Goal: Task Accomplishment & Management: Manage account settings

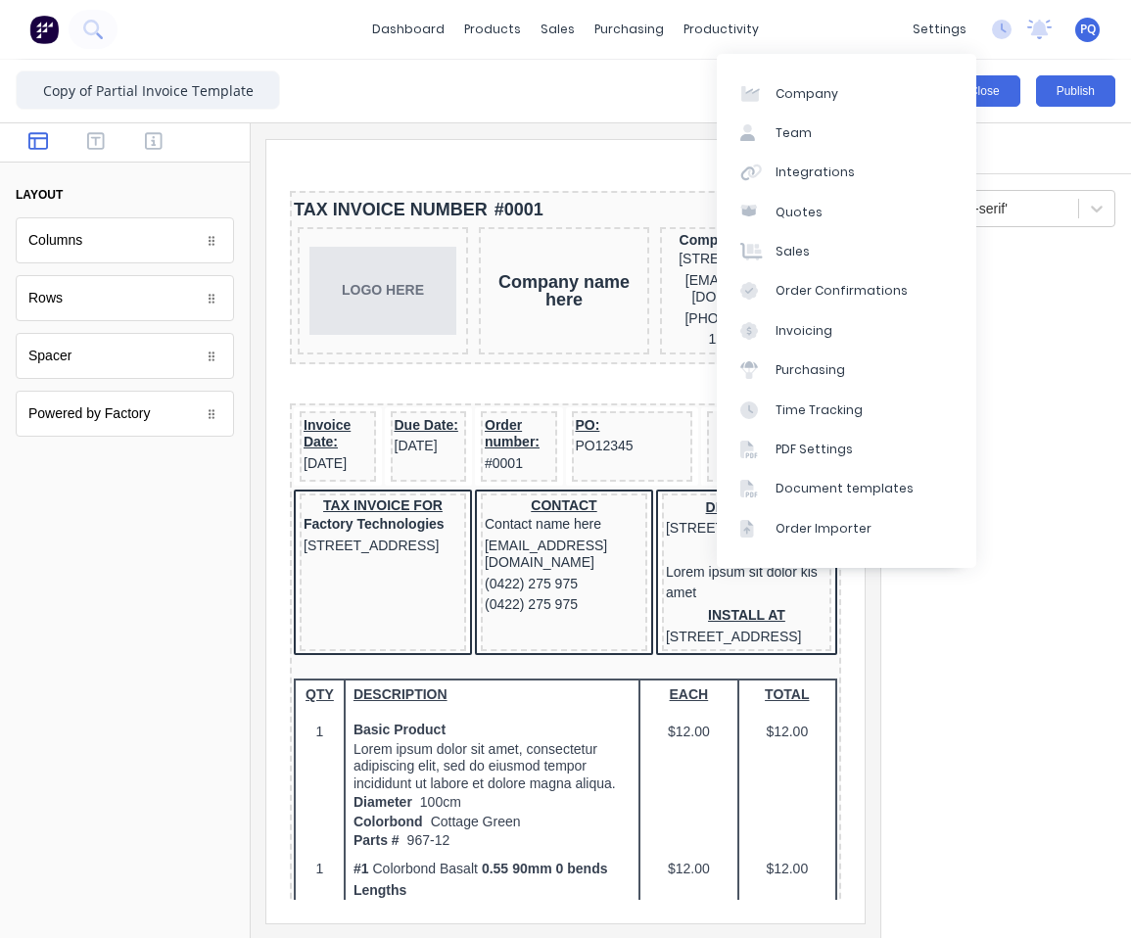
click at [995, 97] on button "Close" at bounding box center [984, 90] width 71 height 31
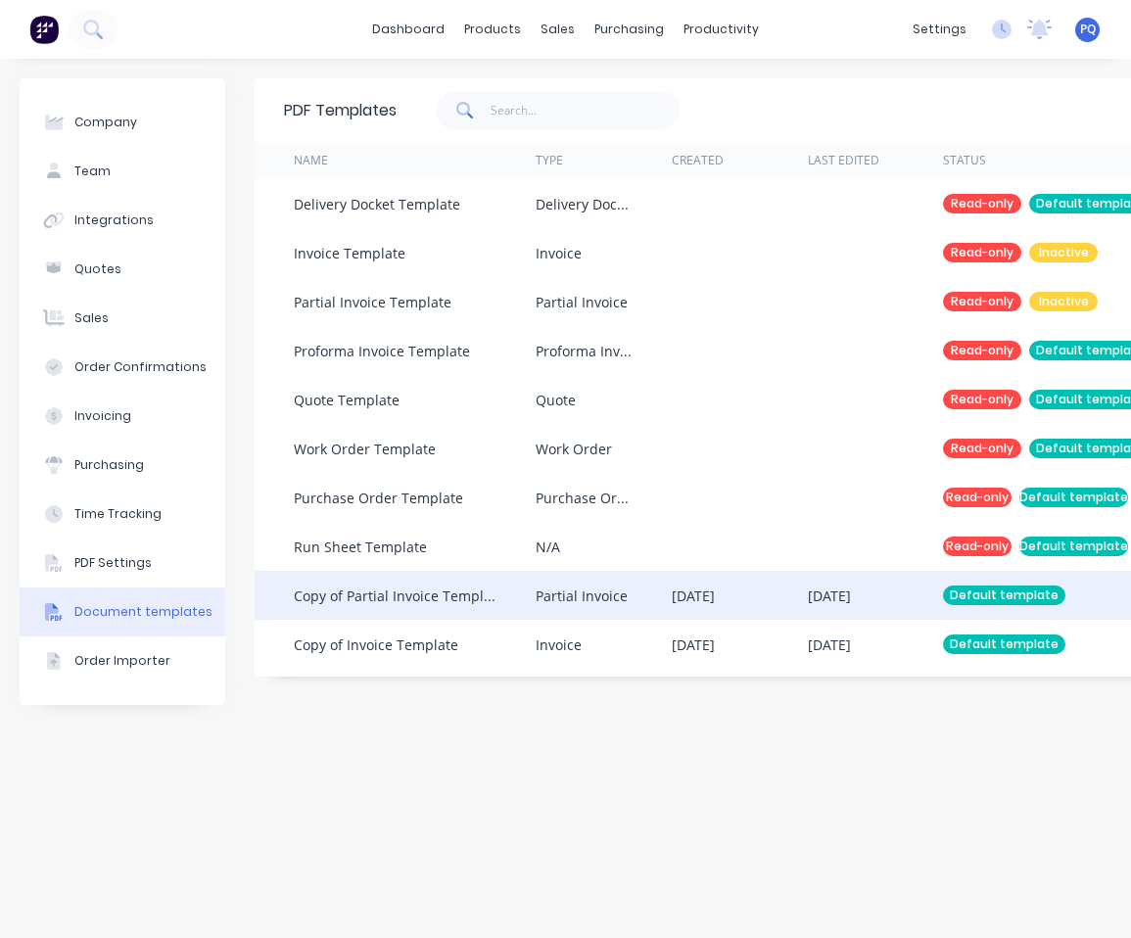
click at [514, 593] on div "Copy of Partial Invoice Template" at bounding box center [415, 595] width 242 height 49
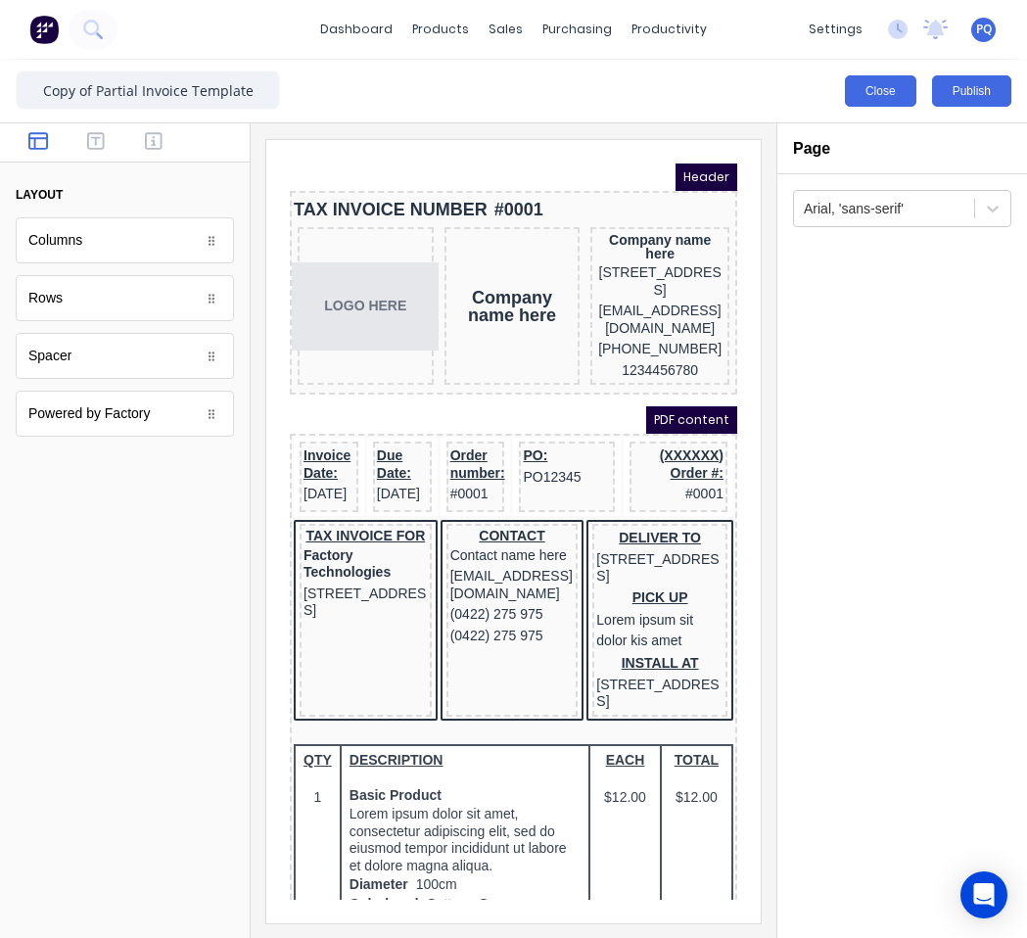
click at [903, 100] on button "Close" at bounding box center [880, 90] width 71 height 31
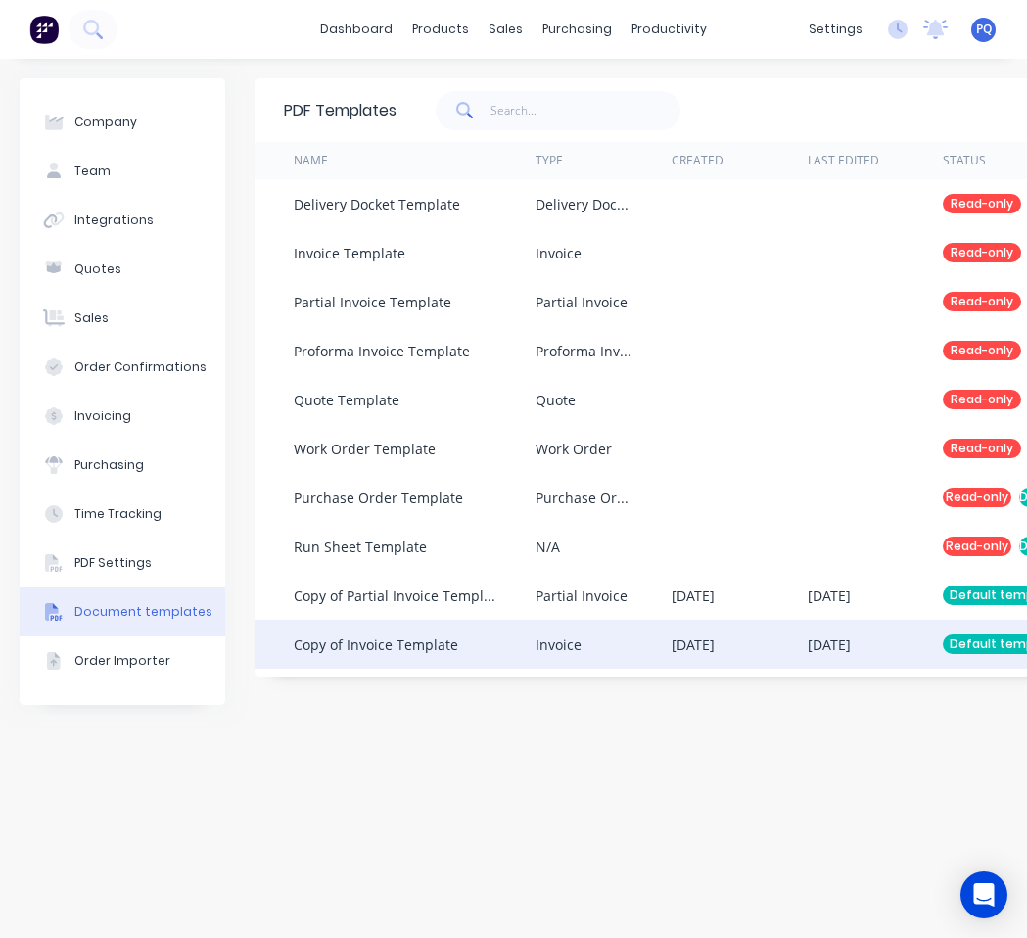
click at [360, 654] on div "Copy of Invoice Template" at bounding box center [376, 644] width 164 height 21
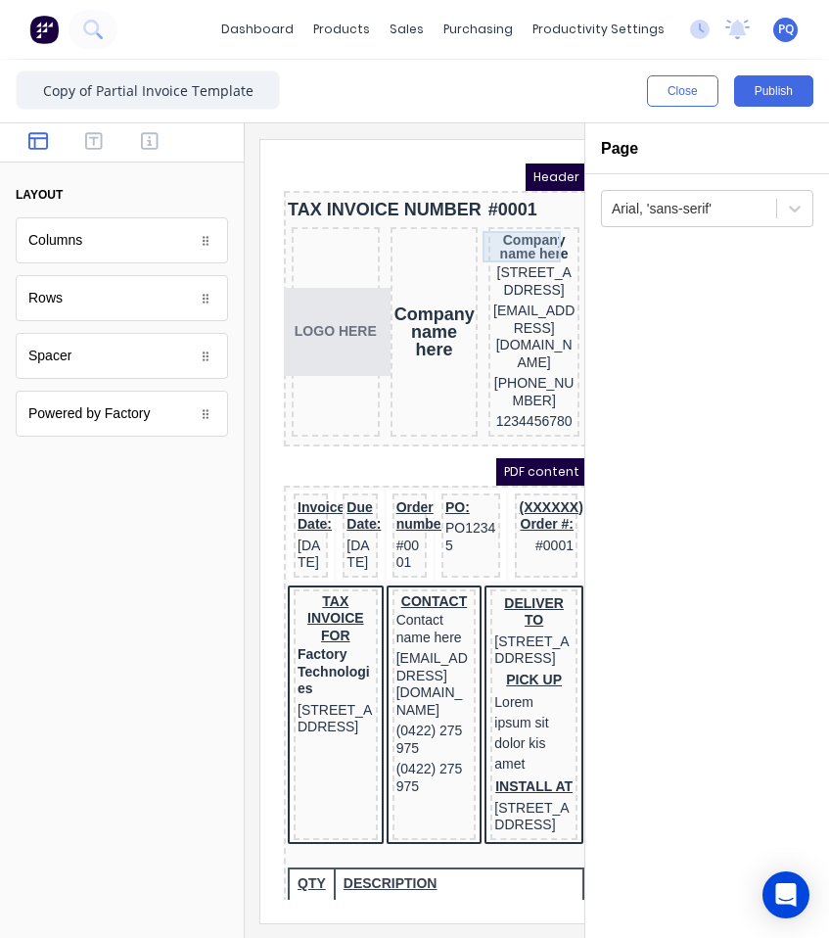
click at [477, 212] on div "Company name here" at bounding box center [510, 223] width 83 height 31
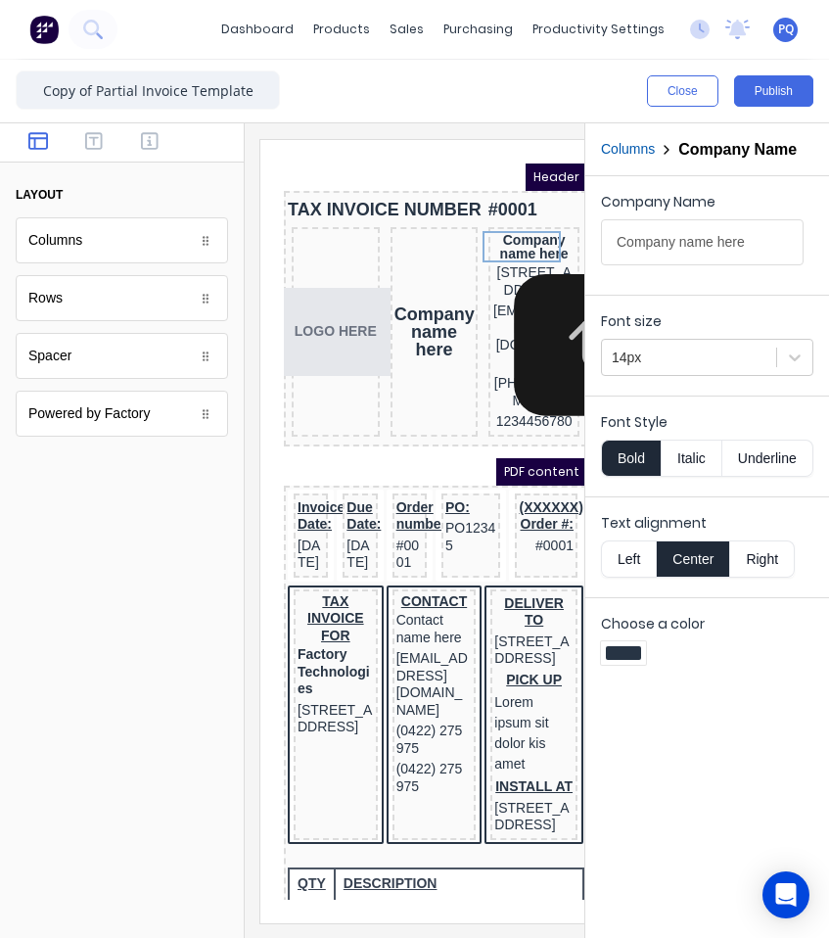
click at [768, 550] on button "Right" at bounding box center [762, 558] width 65 height 37
click at [737, 356] on div at bounding box center [689, 358] width 155 height 24
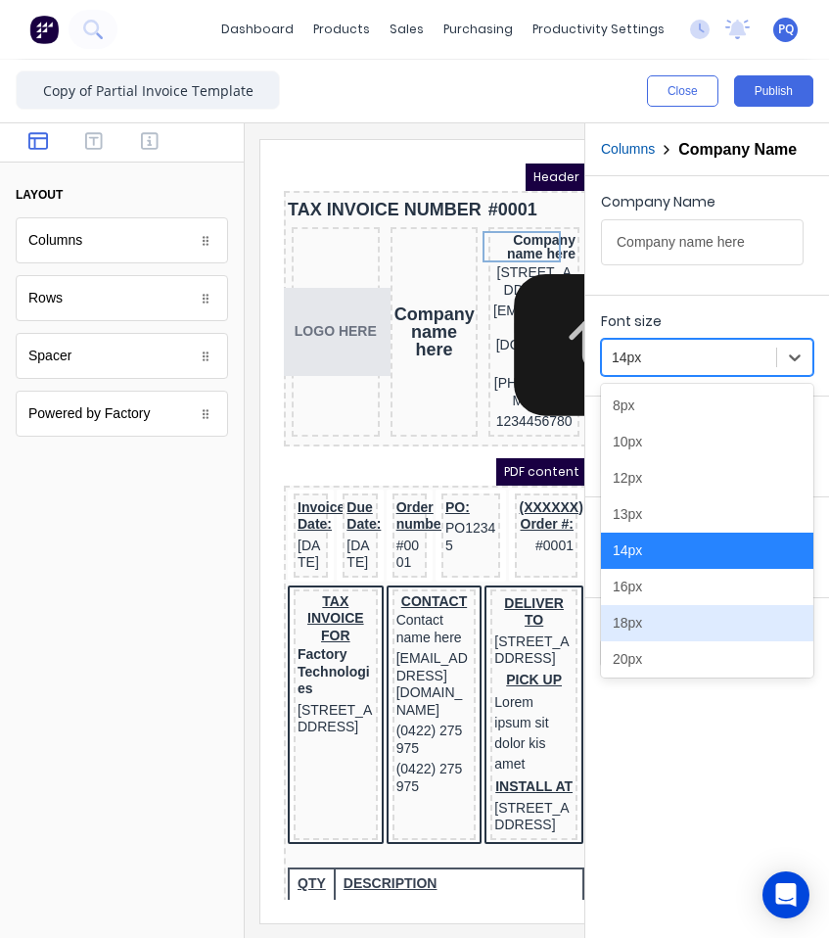
click at [617, 632] on div "18px" at bounding box center [707, 623] width 212 height 36
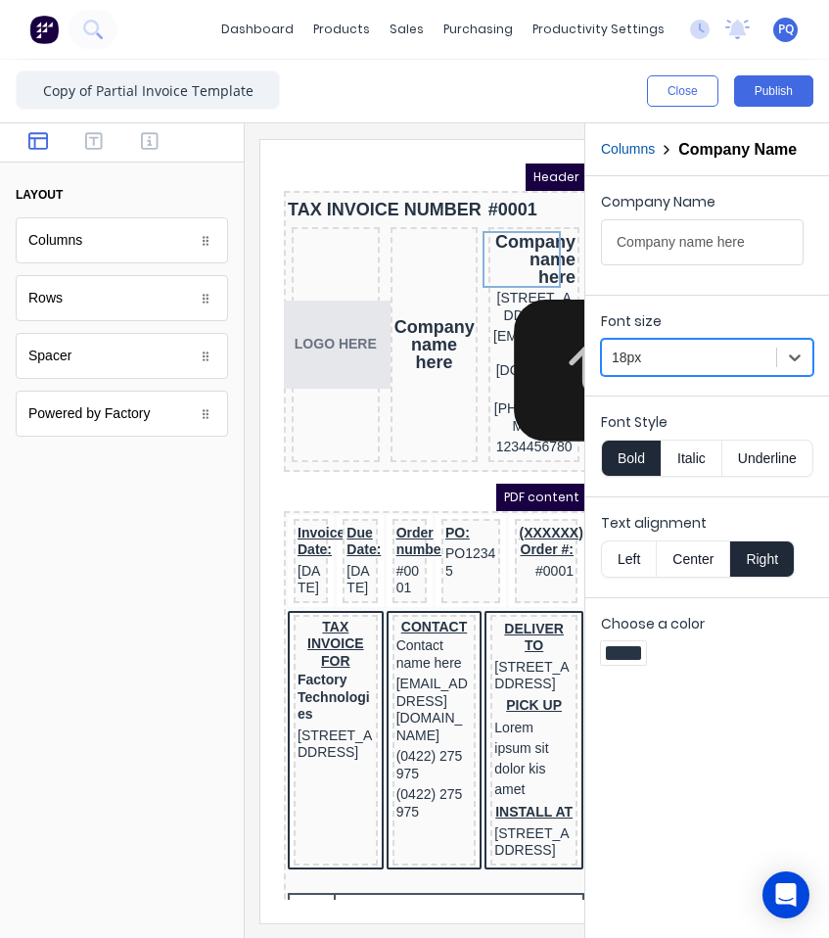
click at [733, 688] on div "Company Name Company name here Font size option 18px, selected. 18px Font Style…" at bounding box center [707, 557] width 244 height 762
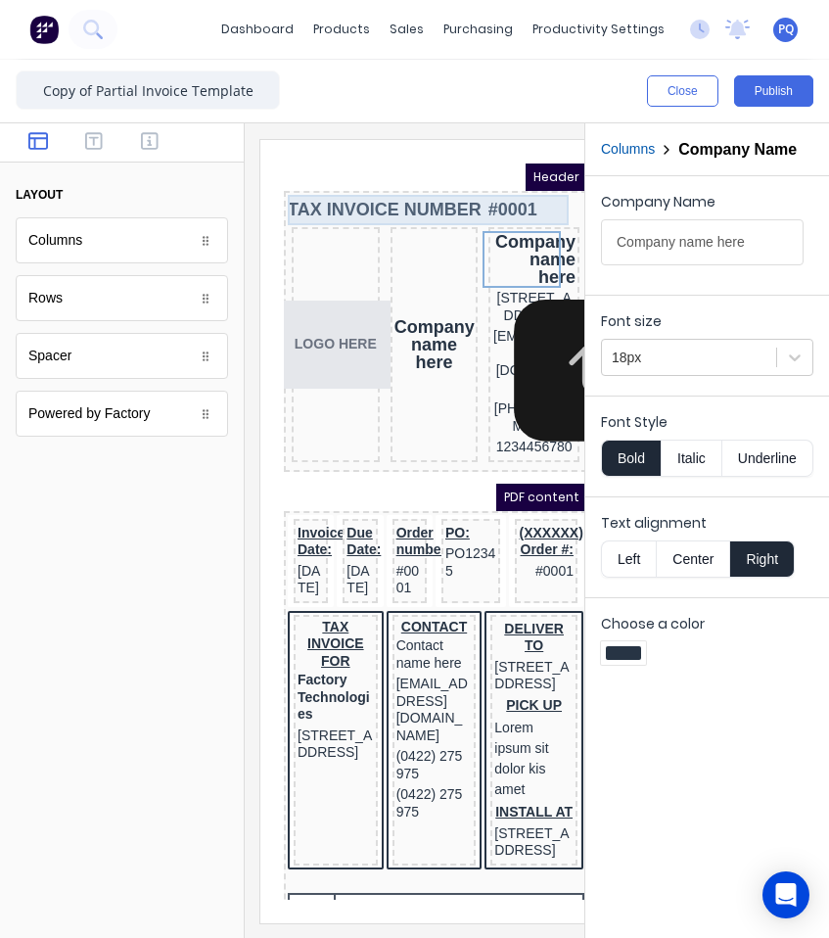
click at [338, 173] on div "TAX INVOICE NUMBER #0001" at bounding box center [412, 186] width 296 height 30
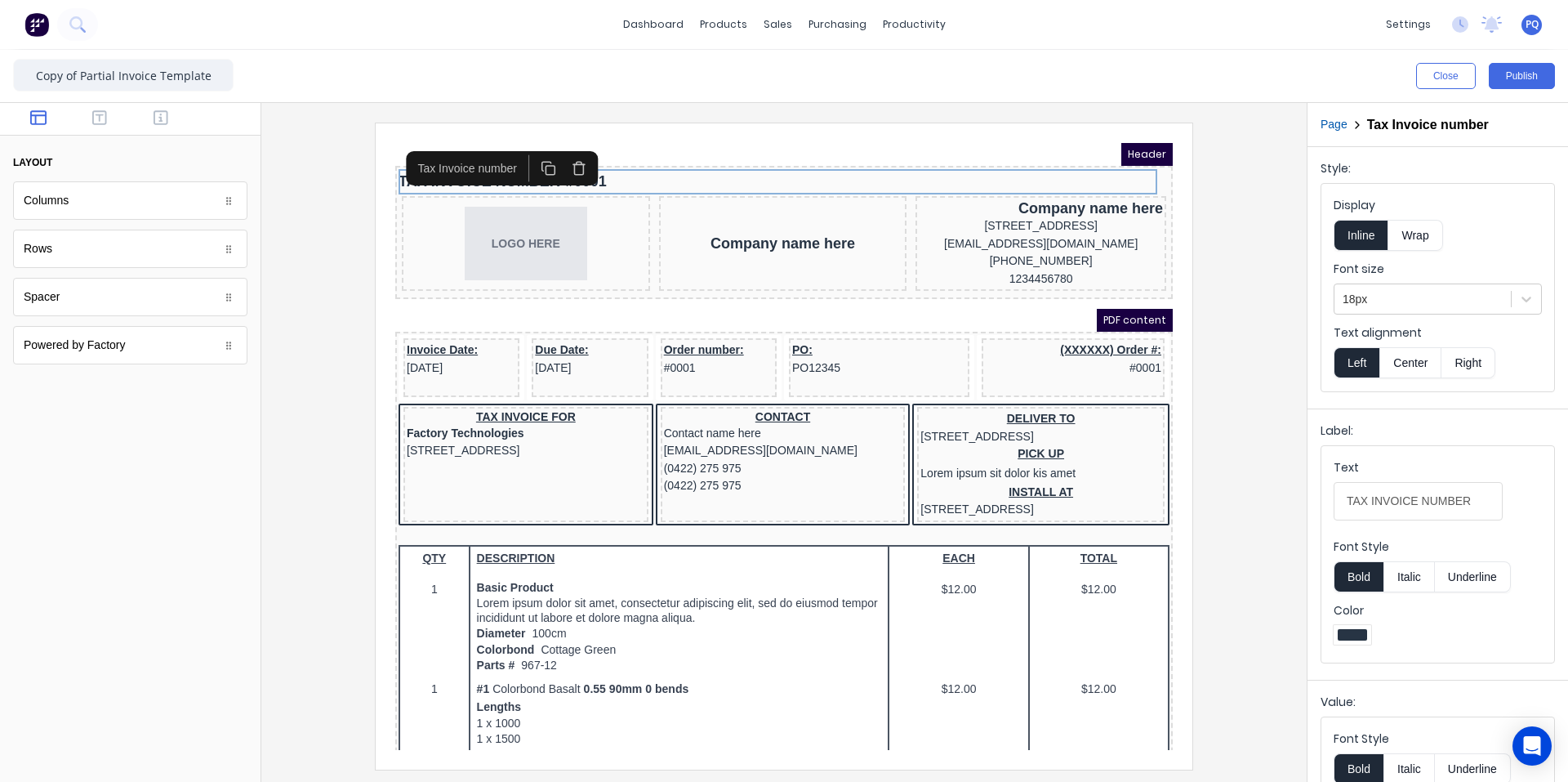
click at [564, 149] on icon "button" at bounding box center [560, 149] width 9 height 10
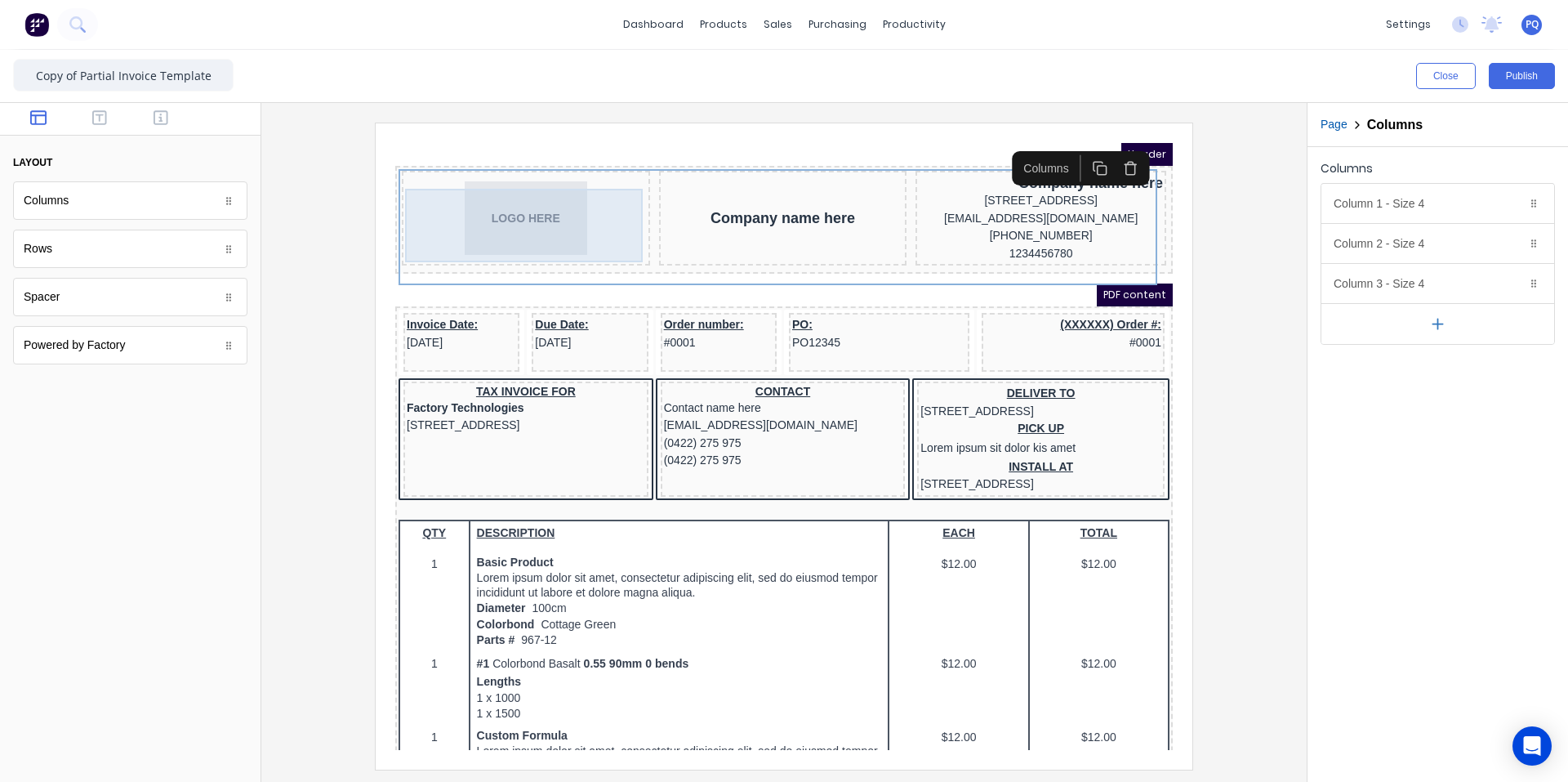
click at [516, 216] on div "LOGO HERE" at bounding box center [507, 199] width 242 height 73
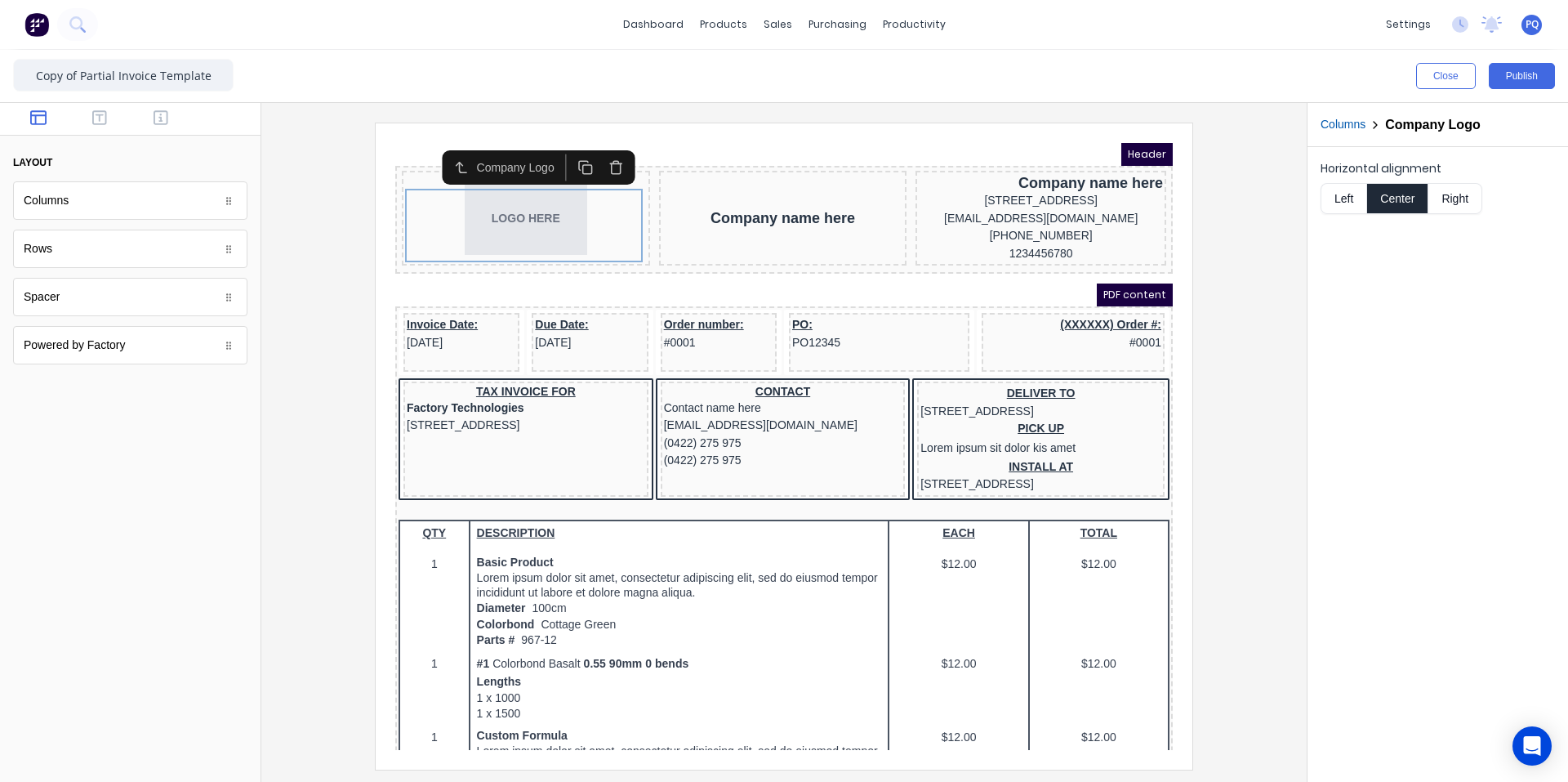
click at [943, 202] on button "Left" at bounding box center [1344, 198] width 46 height 31
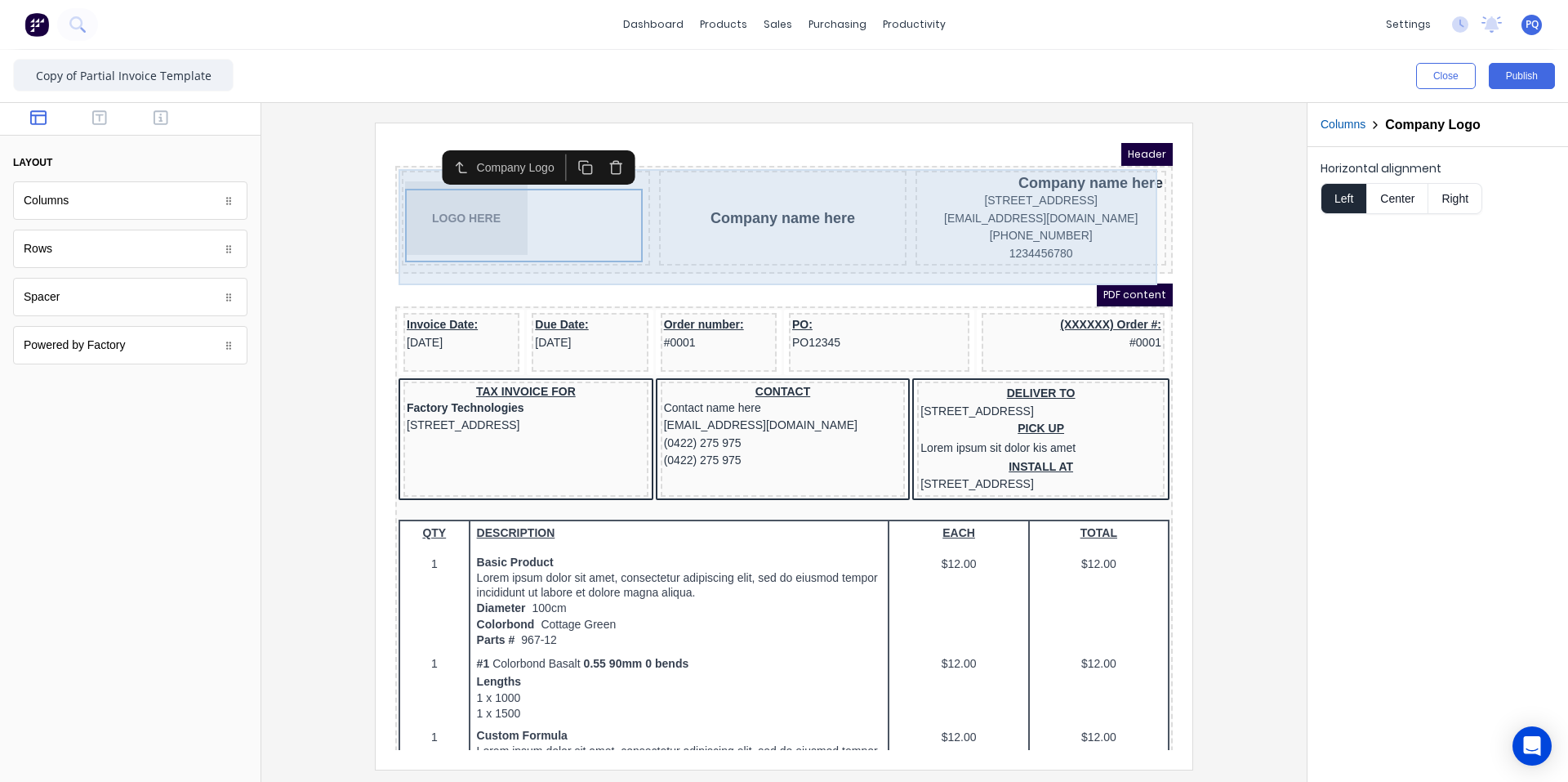
click at [600, 246] on div "LOGO HERE" at bounding box center [507, 199] width 249 height 95
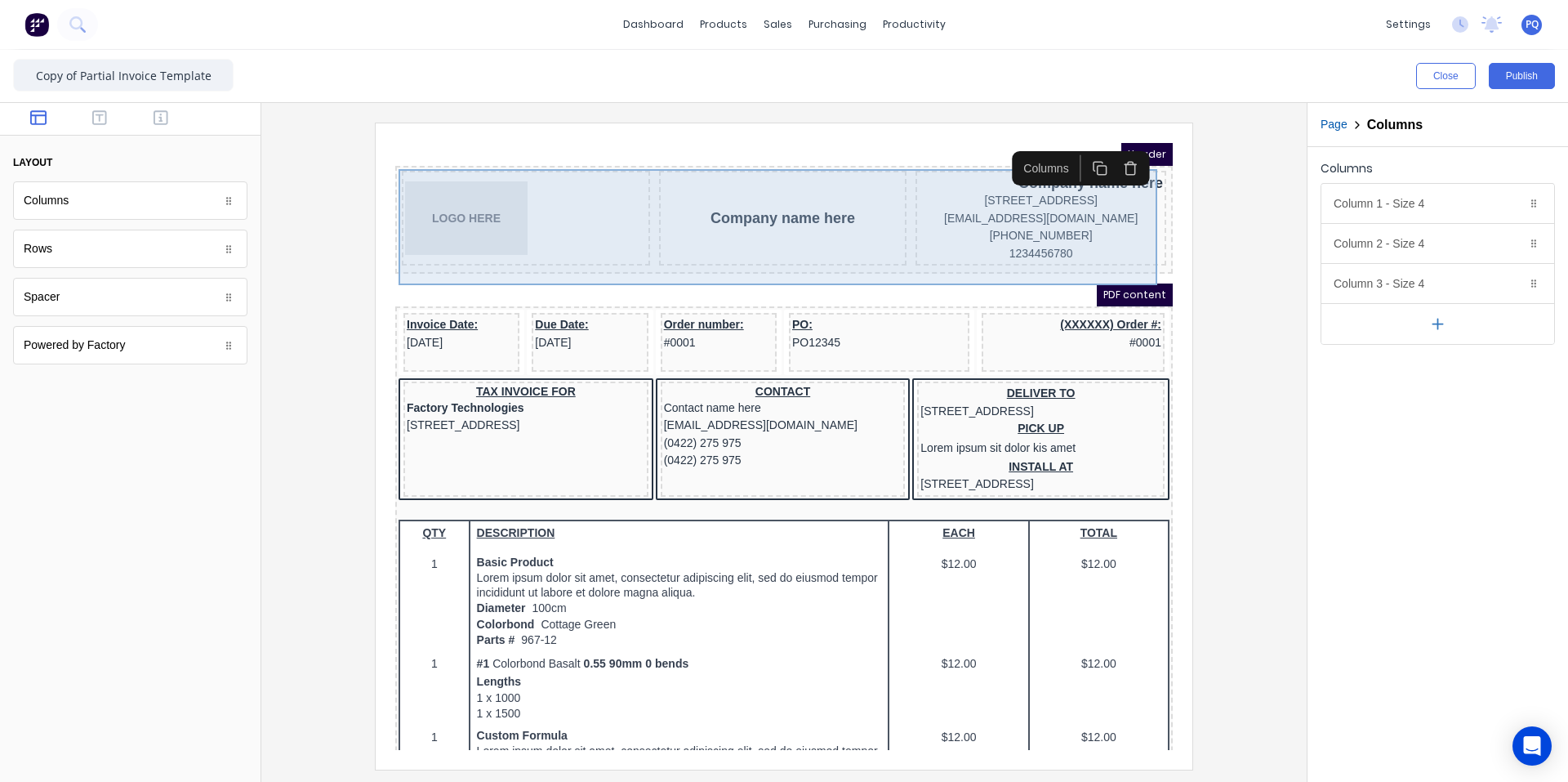
click at [641, 246] on div "Company name here" at bounding box center [764, 199] width 249 height 95
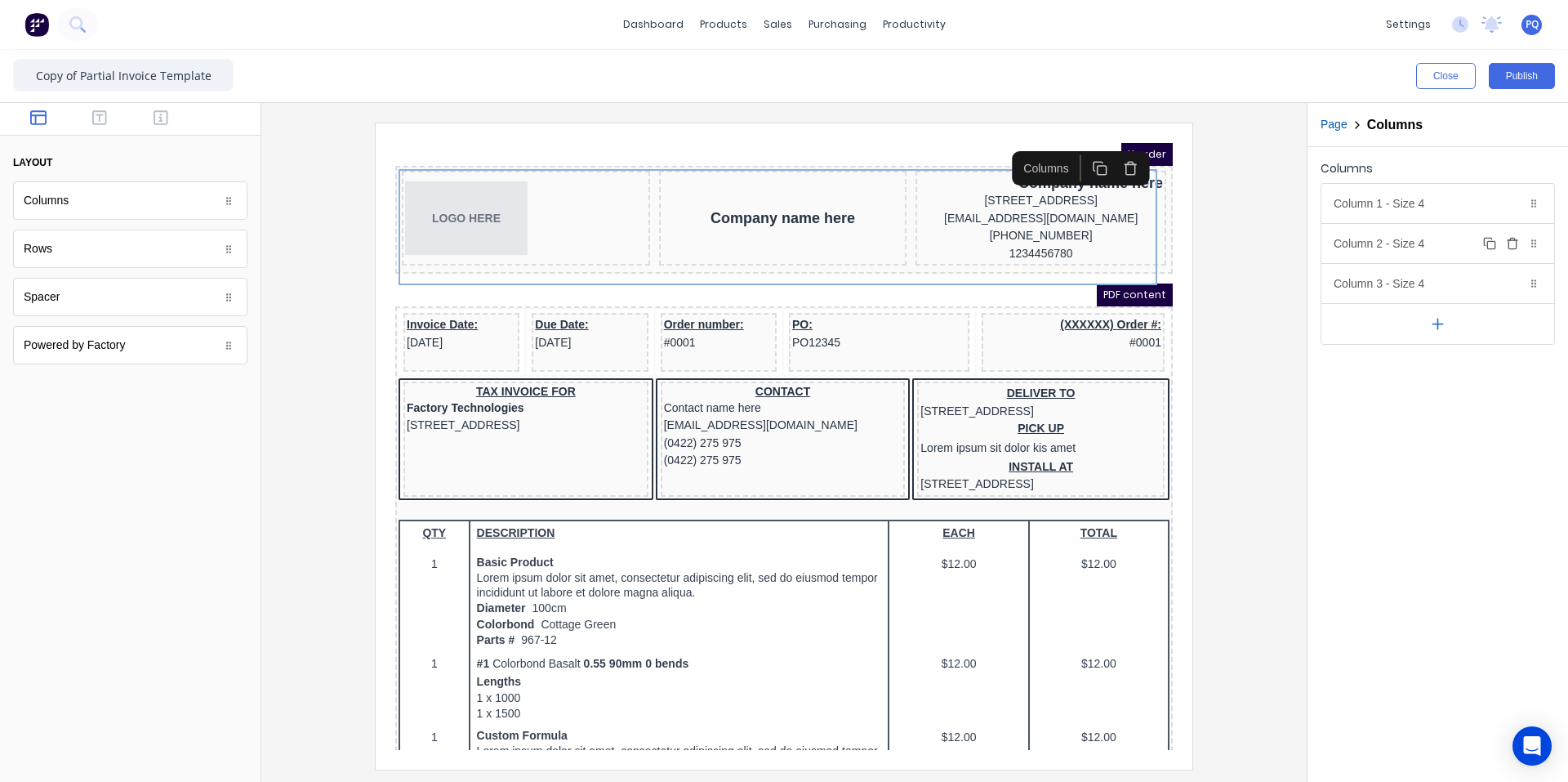
click at [943, 251] on div "Column 2 - Size 4 Duplicate Delete" at bounding box center [1438, 243] width 233 height 39
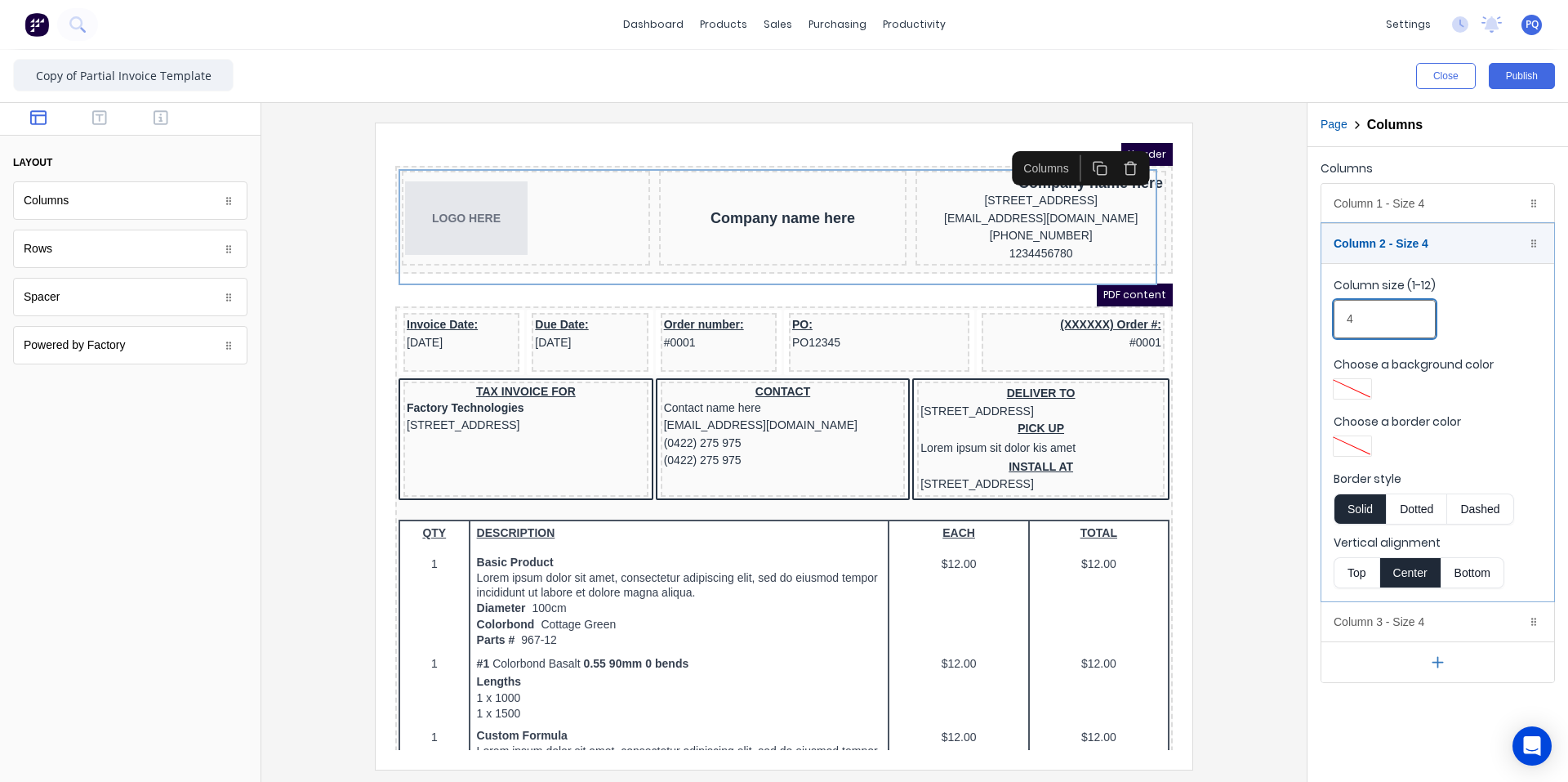
drag, startPoint x: 1279, startPoint y: 304, endPoint x: 1180, endPoint y: 285, distance: 100.8
click at [943, 288] on div "Close Publish Components layout Columns Columns Rows Rows Spacer Spacer Powered…" at bounding box center [784, 416] width 1568 height 732
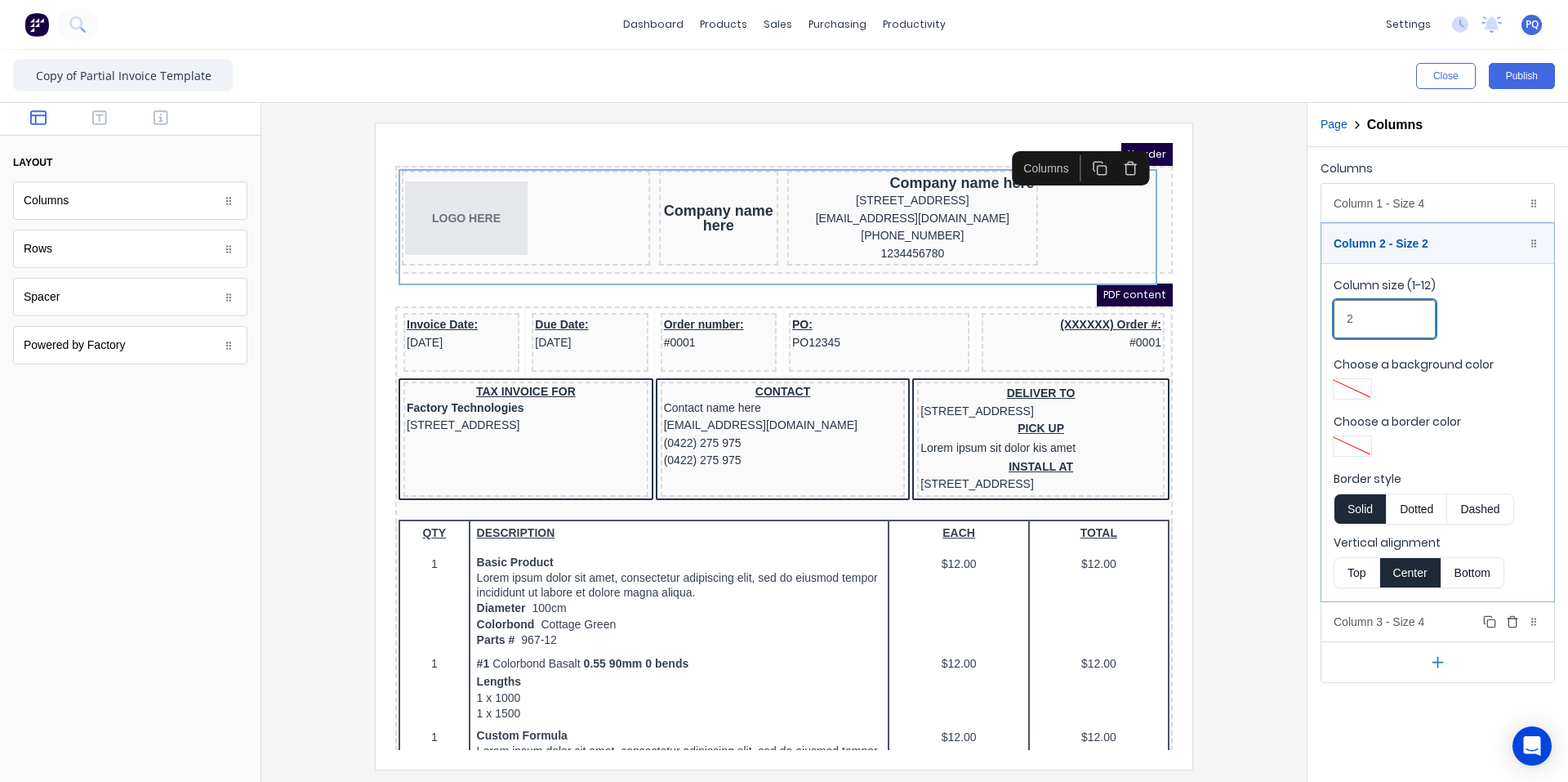
type input "2"
click at [943, 620] on div "Column 3 - Size 4 Duplicate Delete" at bounding box center [1438, 621] width 233 height 39
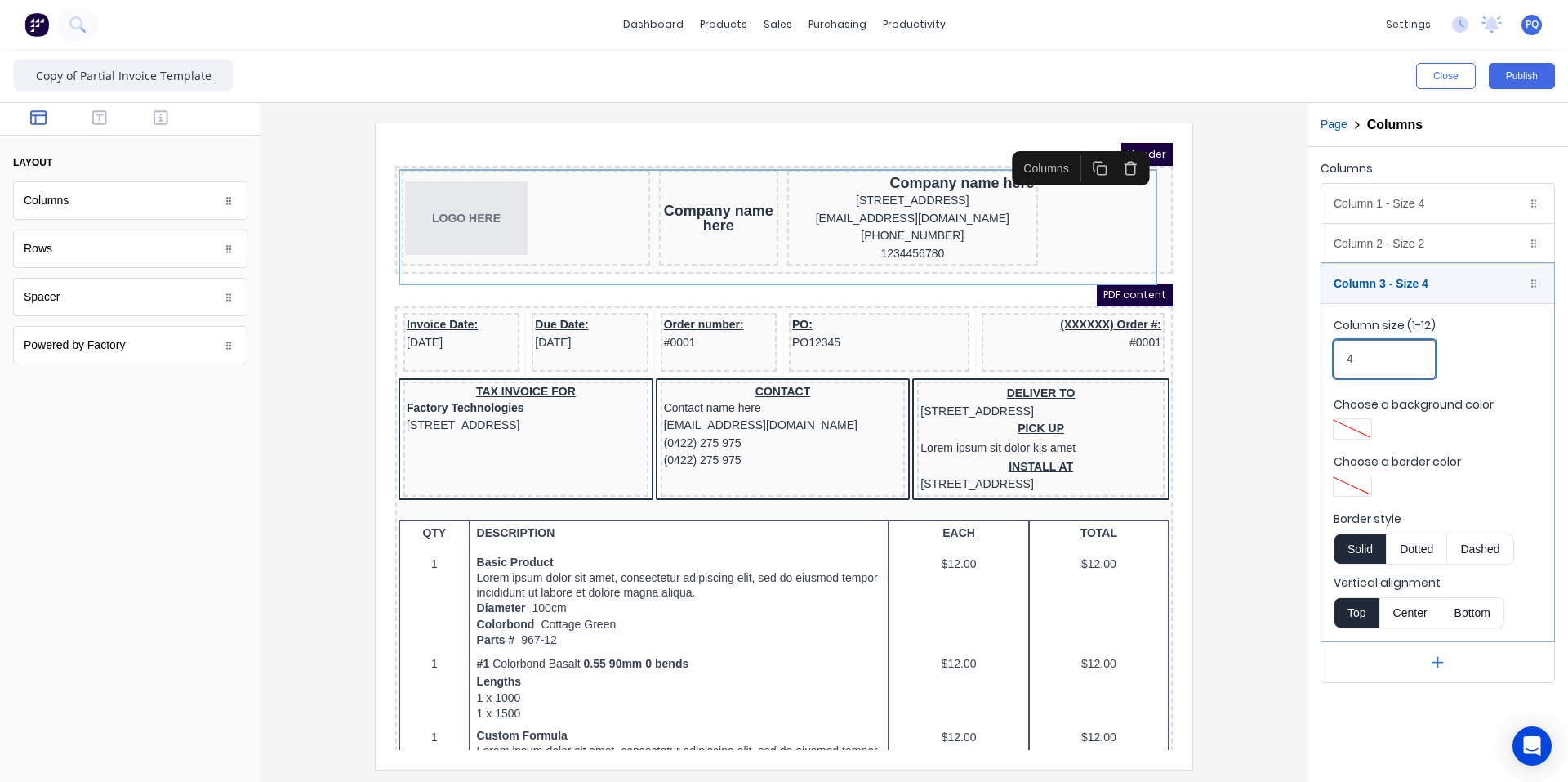
drag, startPoint x: 1348, startPoint y: 359, endPoint x: 1217, endPoint y: 336, distance: 133.0
click at [943, 337] on div "Close Publish Components layout Columns Columns Rows Rows Spacer Spacer Powered…" at bounding box center [784, 416] width 1568 height 732
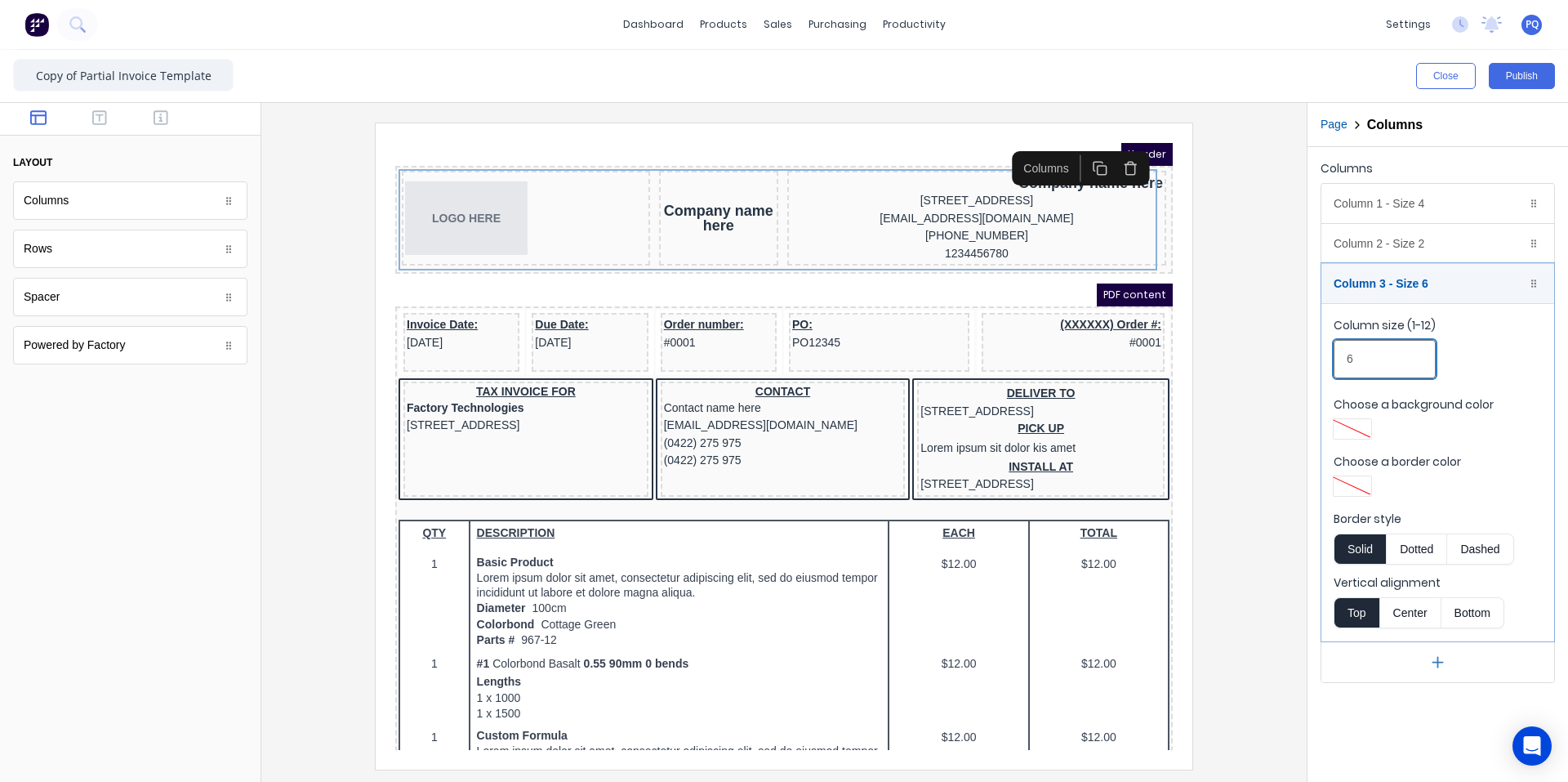
type input "6"
click at [943, 462] on div at bounding box center [784, 446] width 1020 height 646
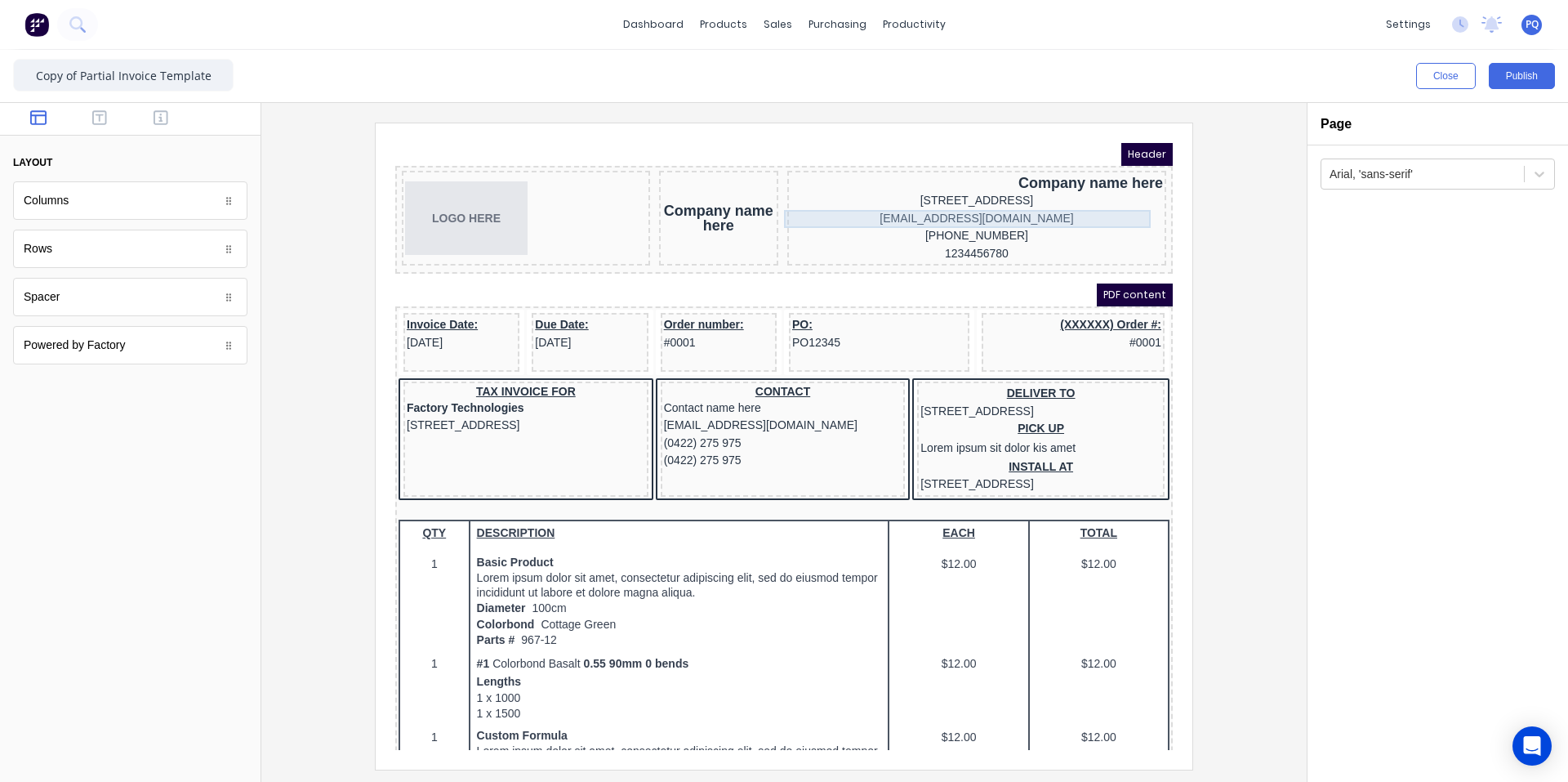
click at [941, 195] on div "[EMAIL_ADDRESS][DOMAIN_NAME]" at bounding box center [957, 199] width 372 height 18
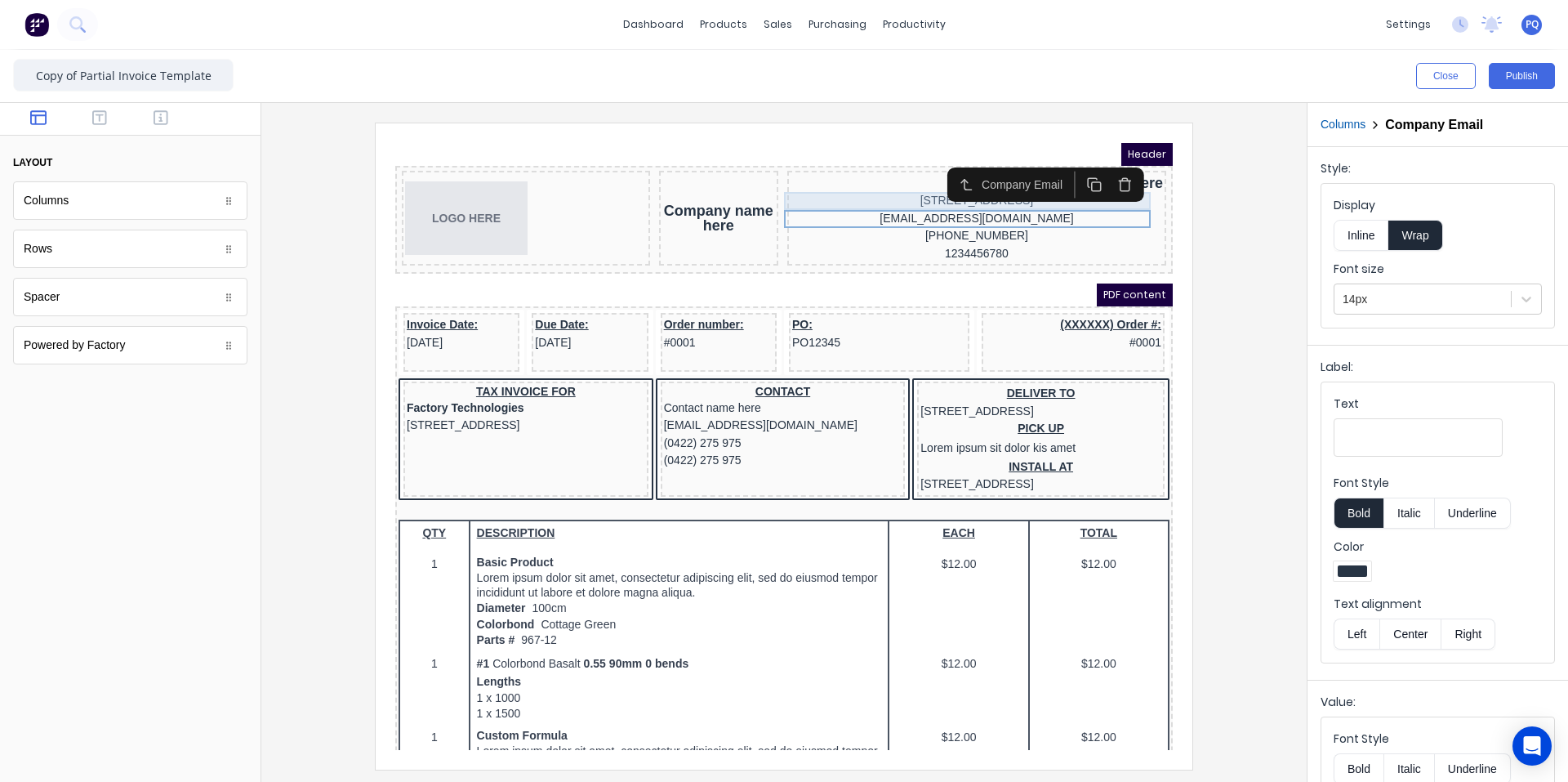
click at [898, 174] on div "[STREET_ADDRESS]" at bounding box center [957, 182] width 372 height 18
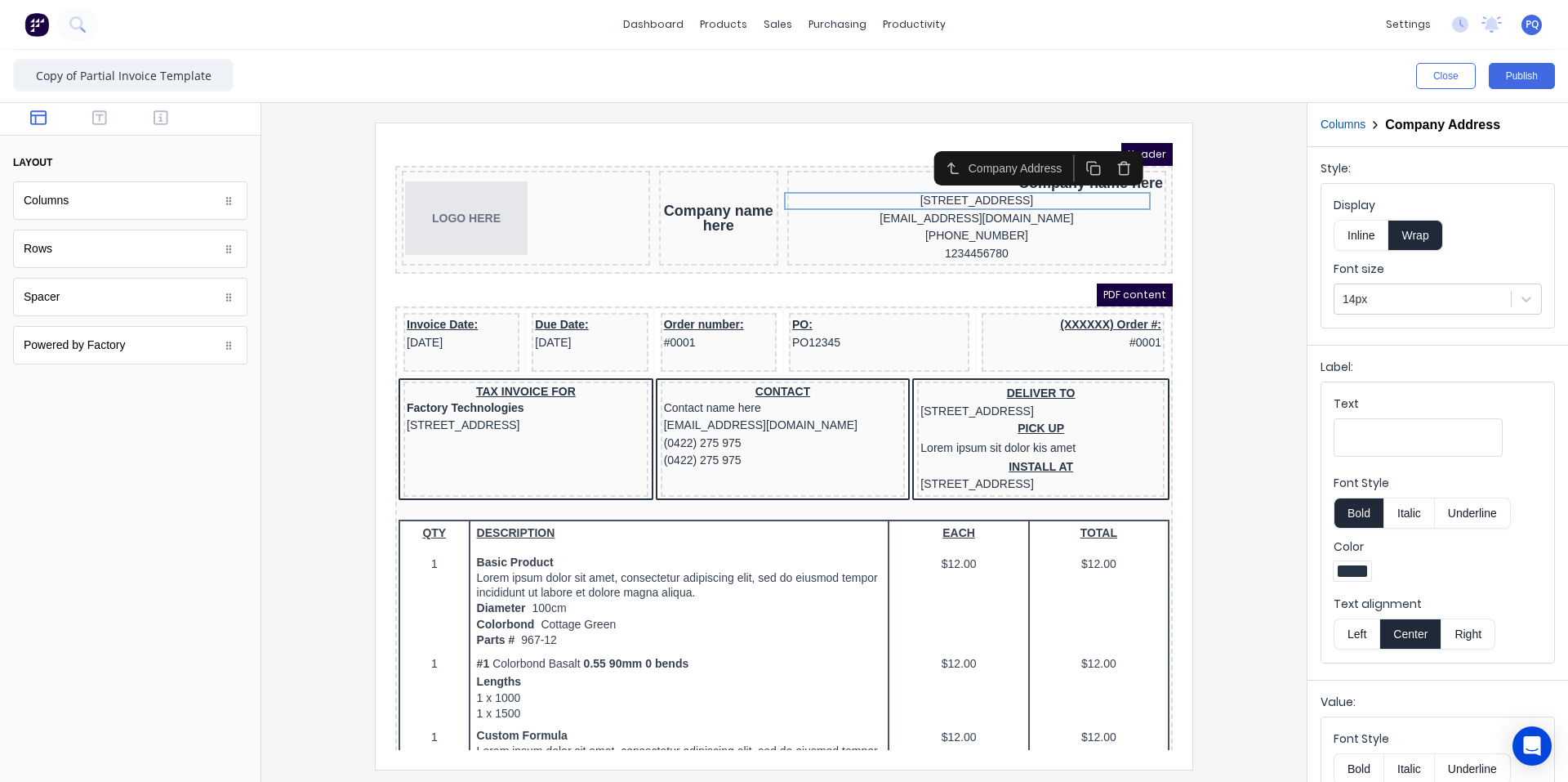
scroll to position [149, 0]
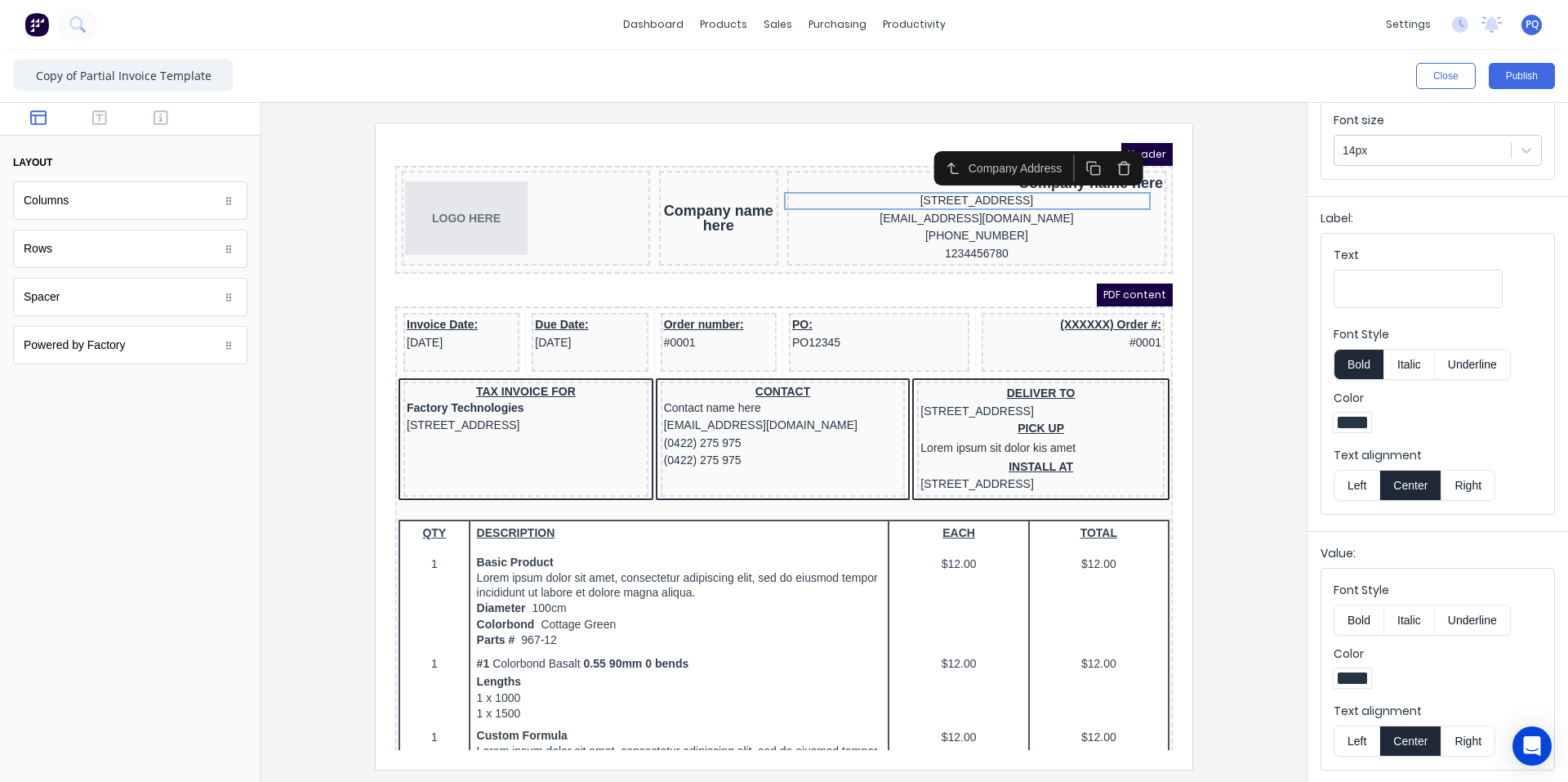
click at [943, 744] on button "Right" at bounding box center [1469, 740] width 54 height 31
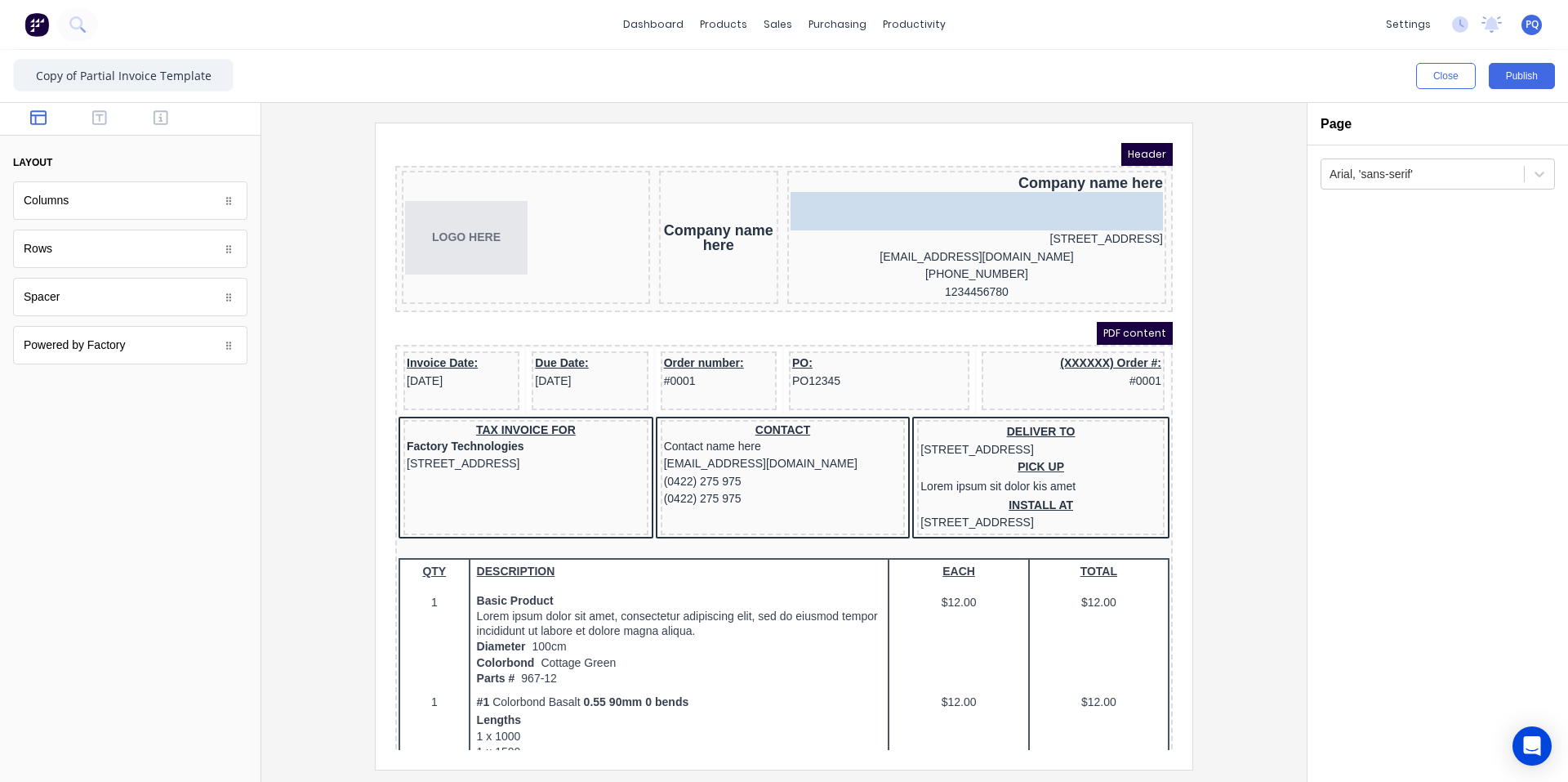
drag, startPoint x: 68, startPoint y: 307, endPoint x: 636, endPoint y: 61, distance: 619.0
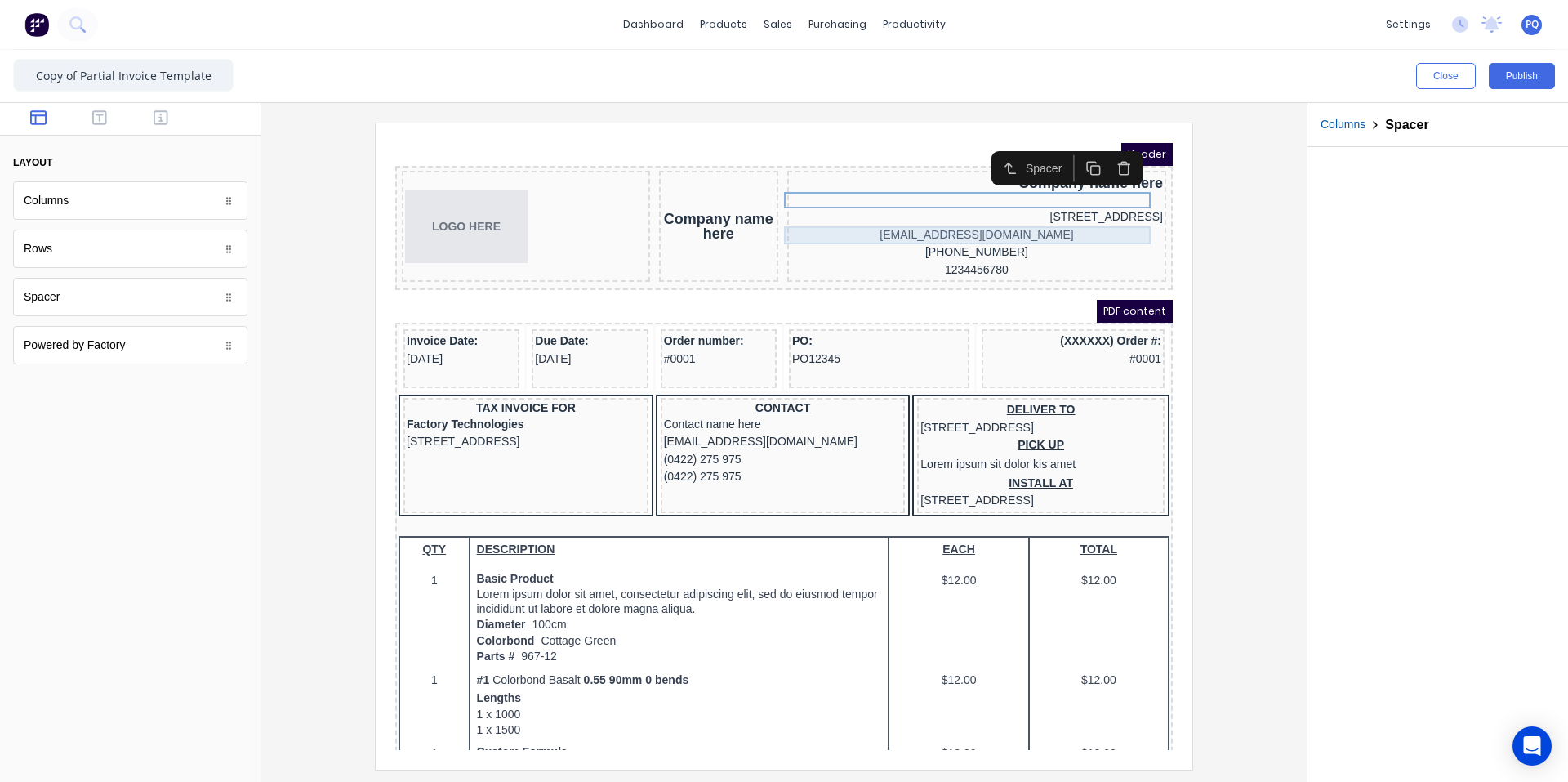
click at [943, 213] on div "[EMAIL_ADDRESS][DOMAIN_NAME]" at bounding box center [957, 216] width 372 height 18
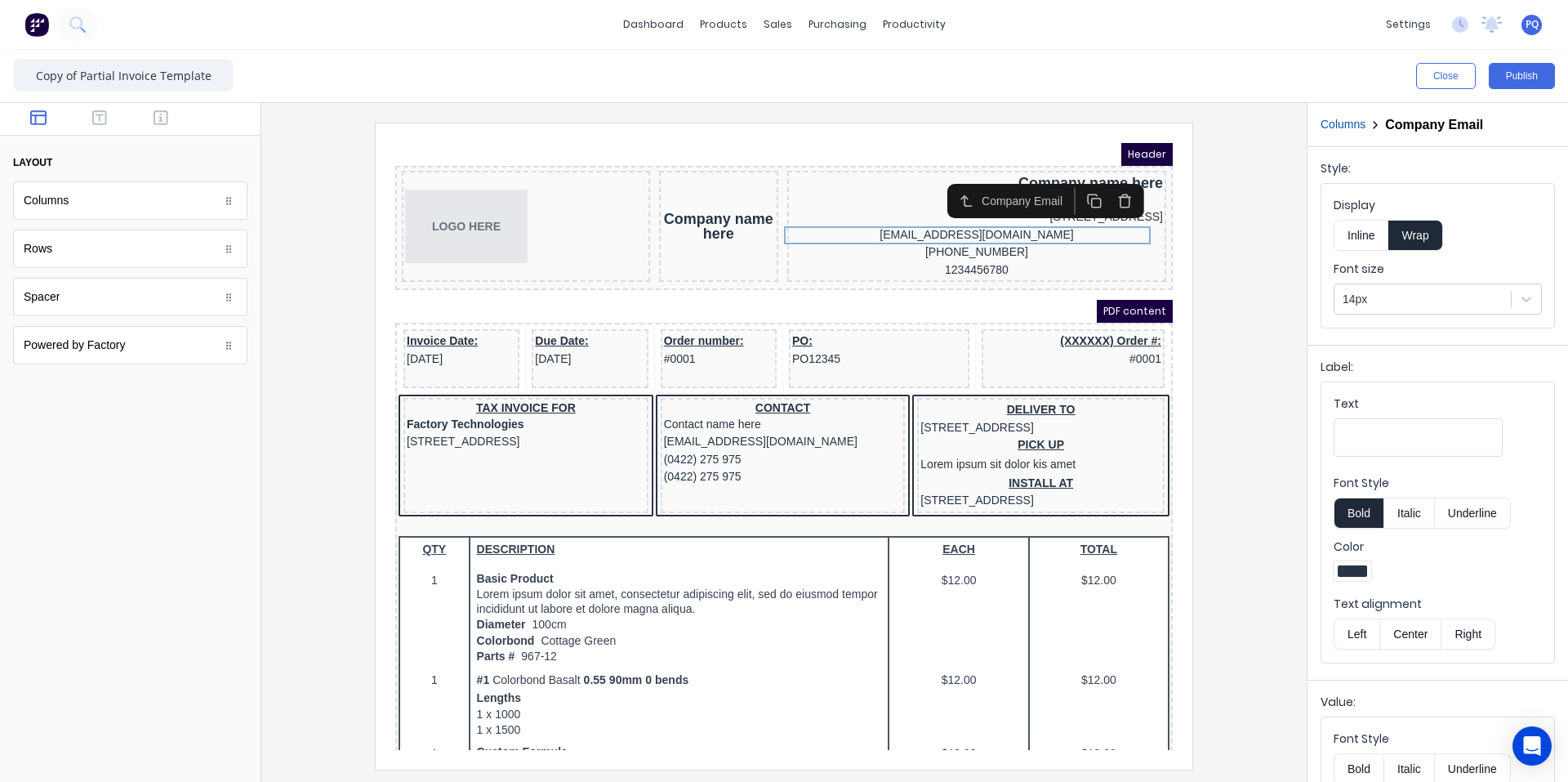
scroll to position [149, 0]
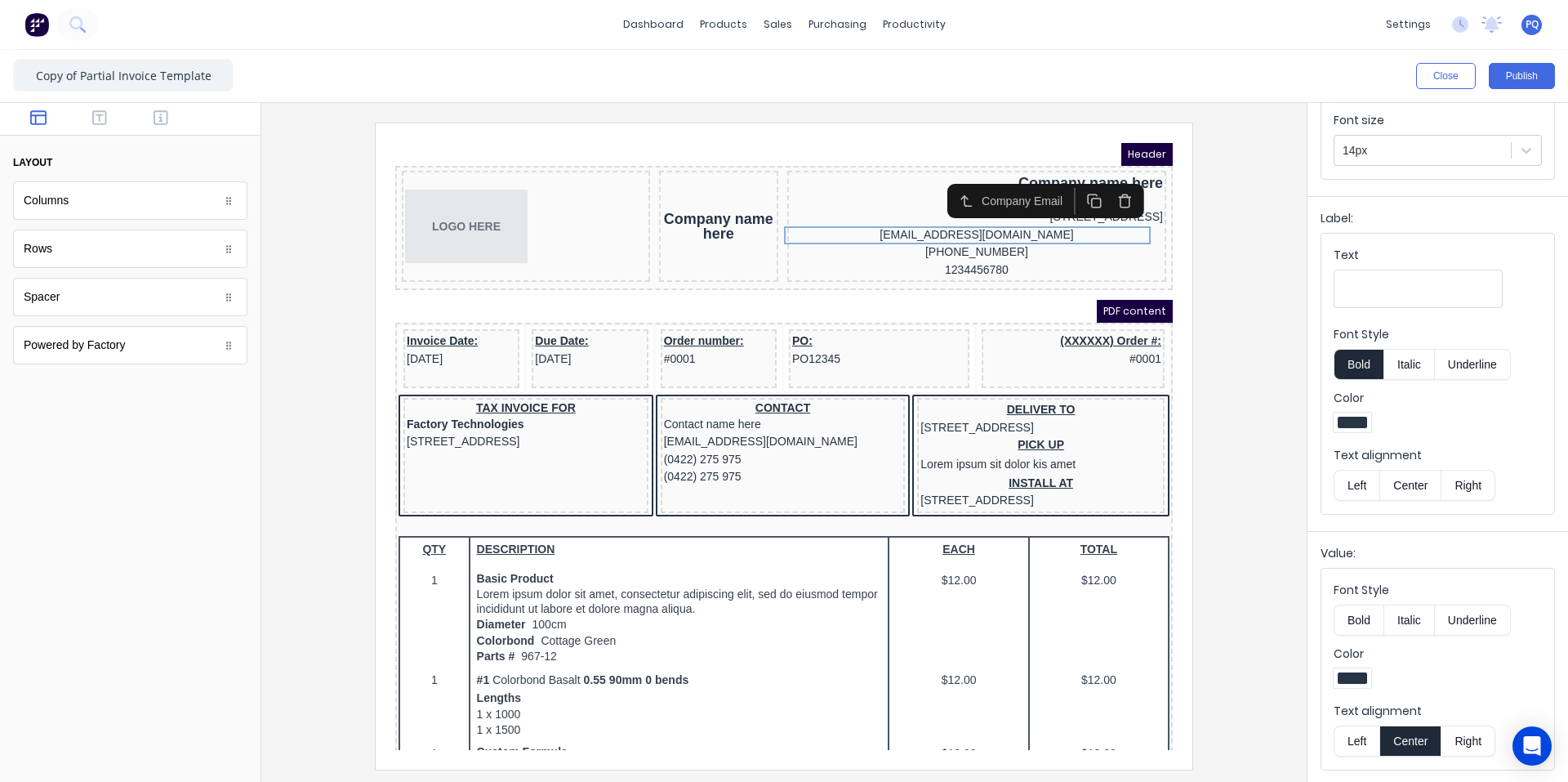
click at [943, 739] on button "Right" at bounding box center [1469, 740] width 54 height 31
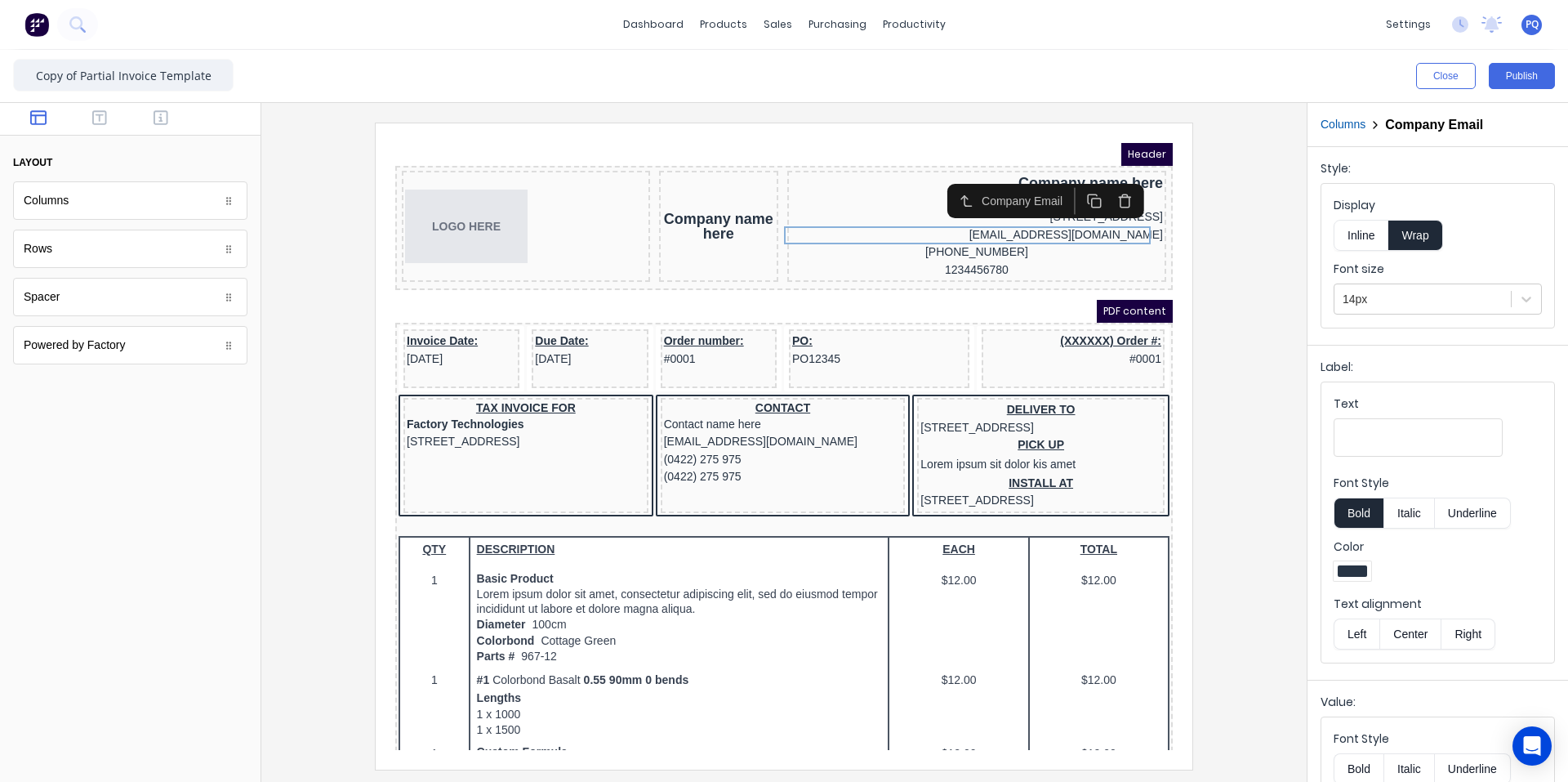
click at [943, 640] on button "Right" at bounding box center [1469, 633] width 54 height 31
click at [943, 230] on button "Inline" at bounding box center [1361, 235] width 55 height 31
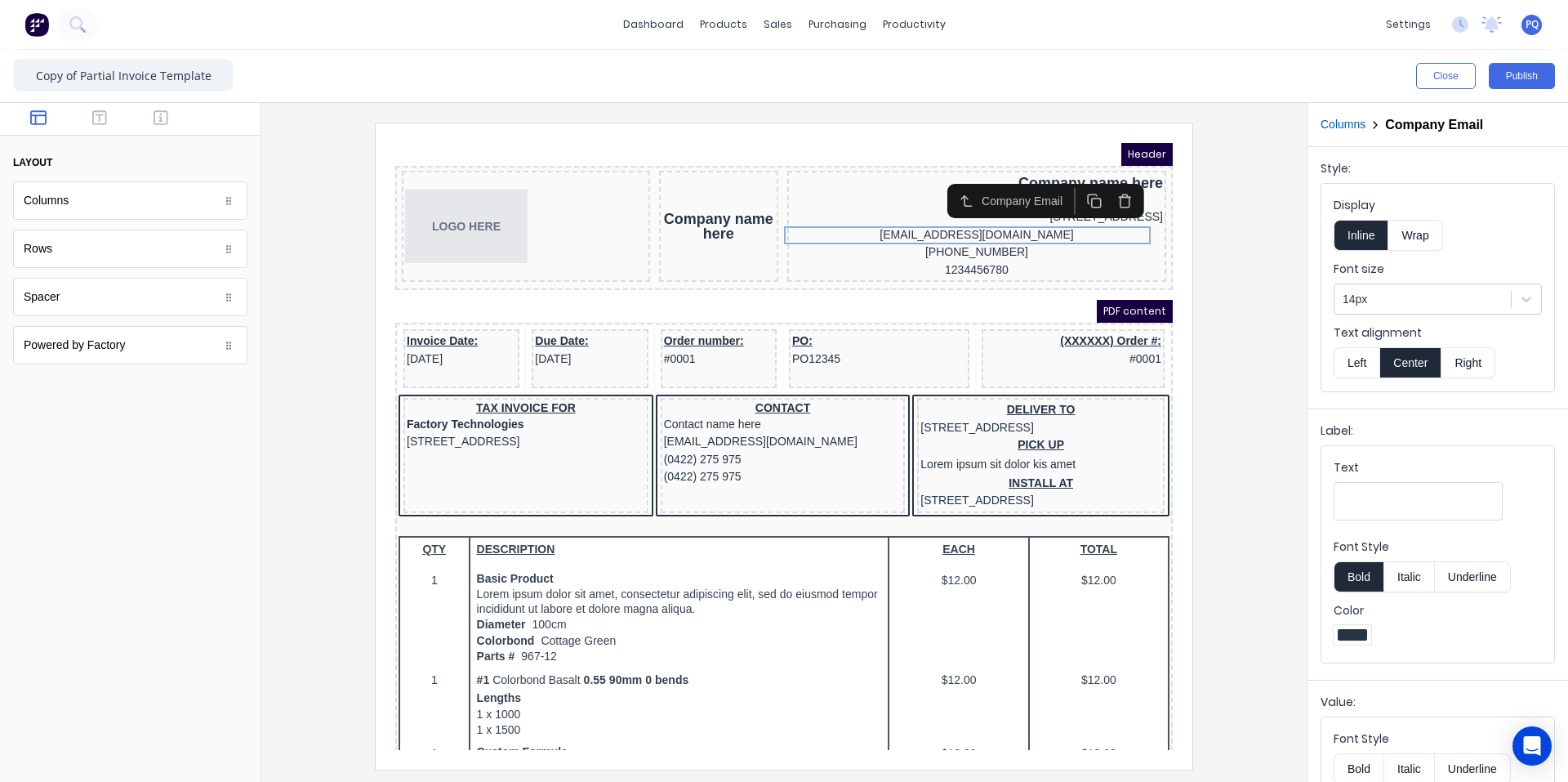
scroll to position [85, 0]
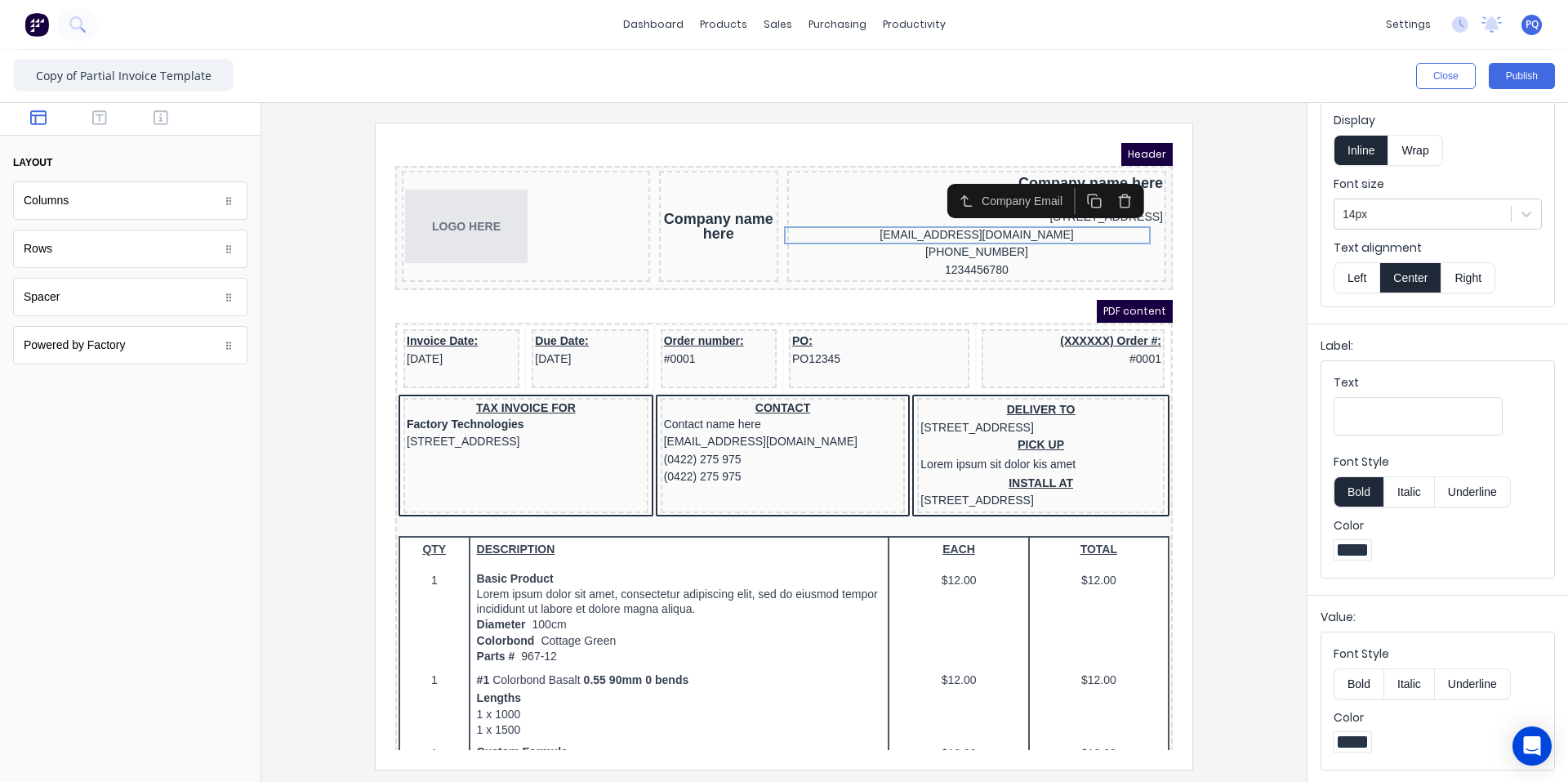
click at [943, 263] on button "Right" at bounding box center [1469, 277] width 54 height 31
click at [943, 229] on div "[PHONE_NUMBER]" at bounding box center [957, 233] width 372 height 18
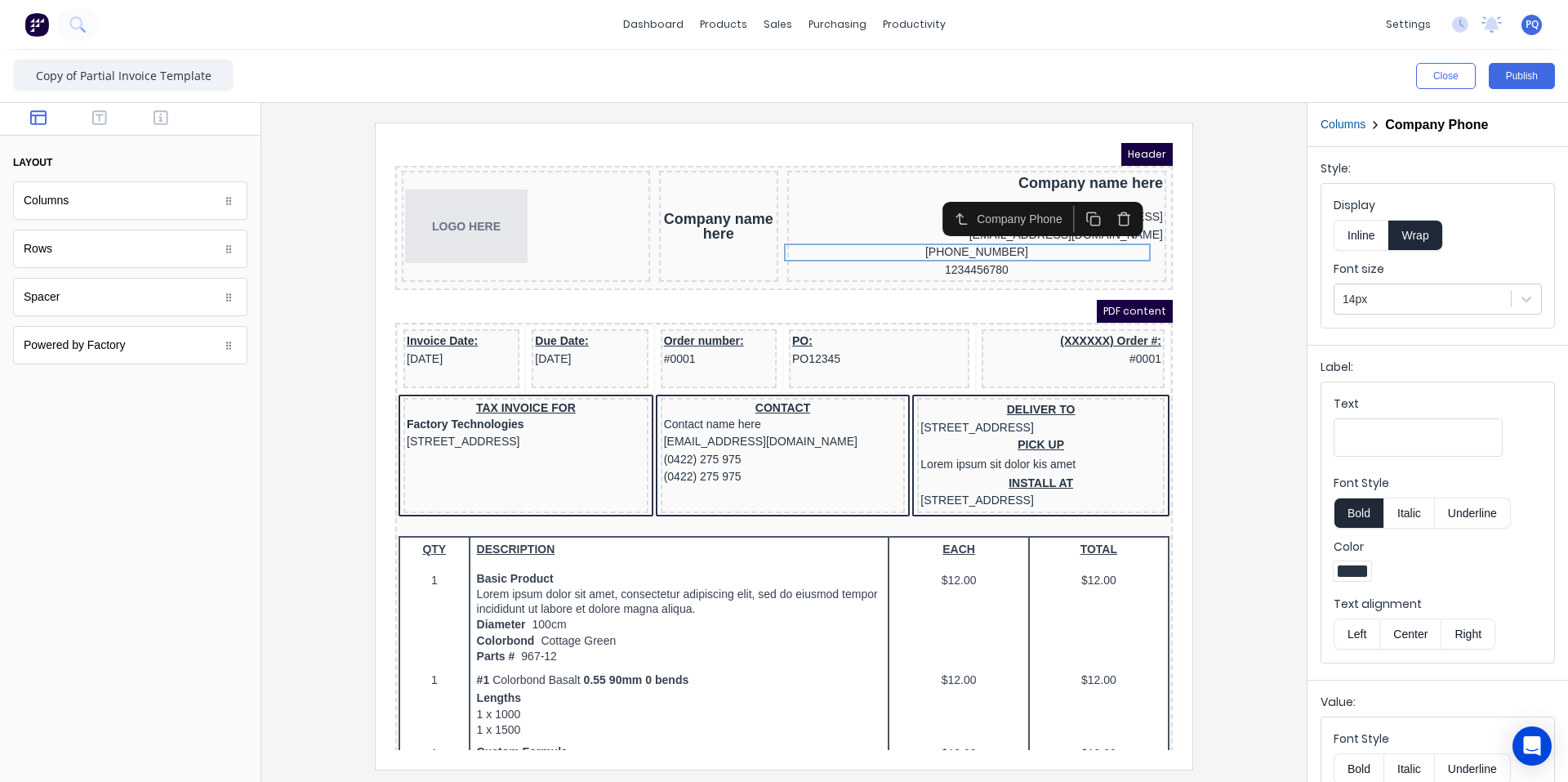
click at [943, 236] on button "Inline" at bounding box center [1361, 235] width 55 height 31
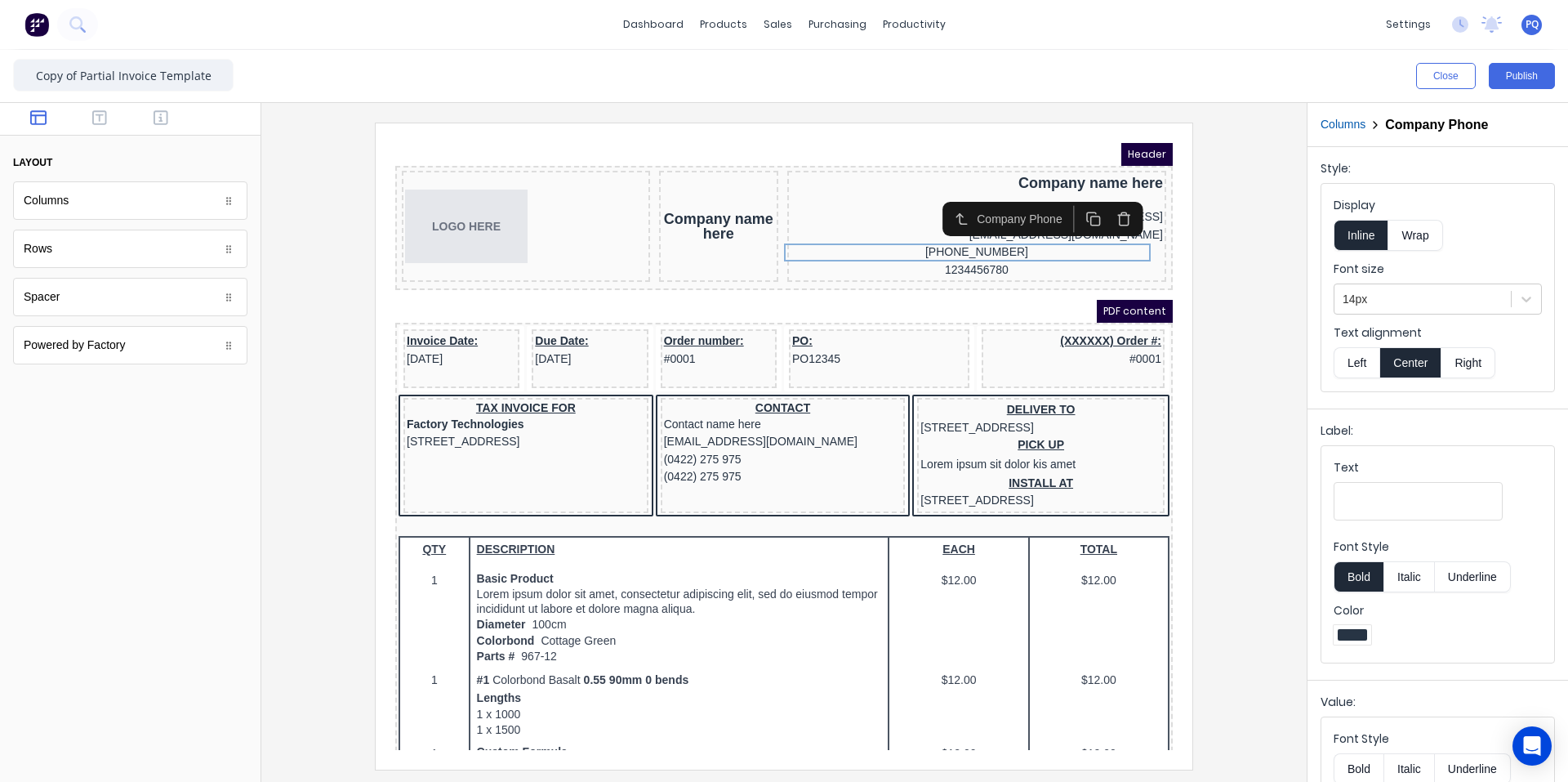
click at [943, 365] on button "Right" at bounding box center [1469, 362] width 54 height 31
click at [943, 505] on input "Text" at bounding box center [1418, 502] width 169 height 38
paste input "Phone:"
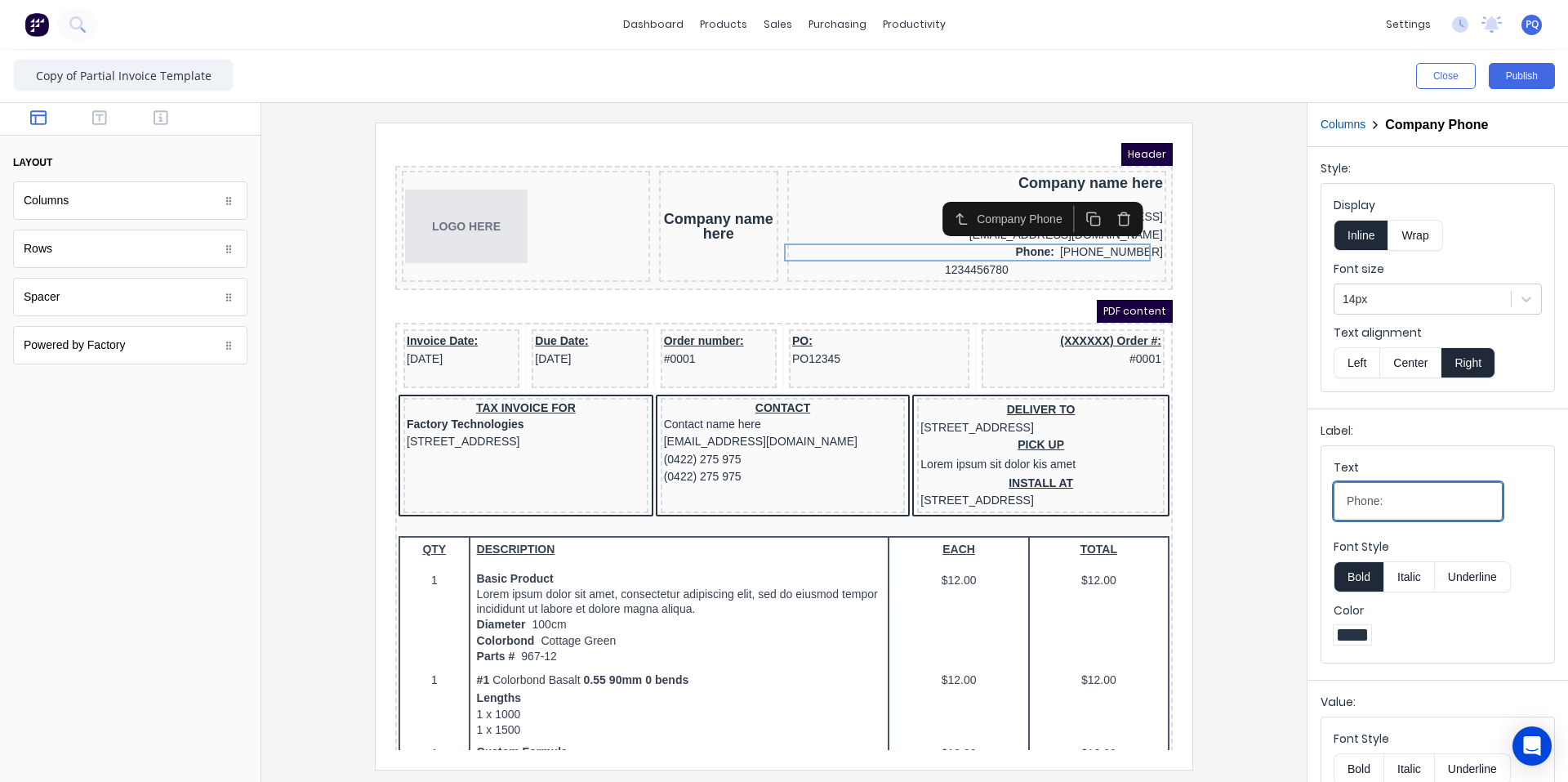
type input "Phone:"
click at [943, 578] on button "Bold" at bounding box center [1359, 576] width 50 height 31
click at [943, 575] on button "Underline" at bounding box center [1473, 576] width 76 height 31
click at [943, 584] on button "Underline" at bounding box center [1473, 576] width 76 height 31
click at [943, 249] on div "1234456780" at bounding box center [957, 251] width 372 height 18
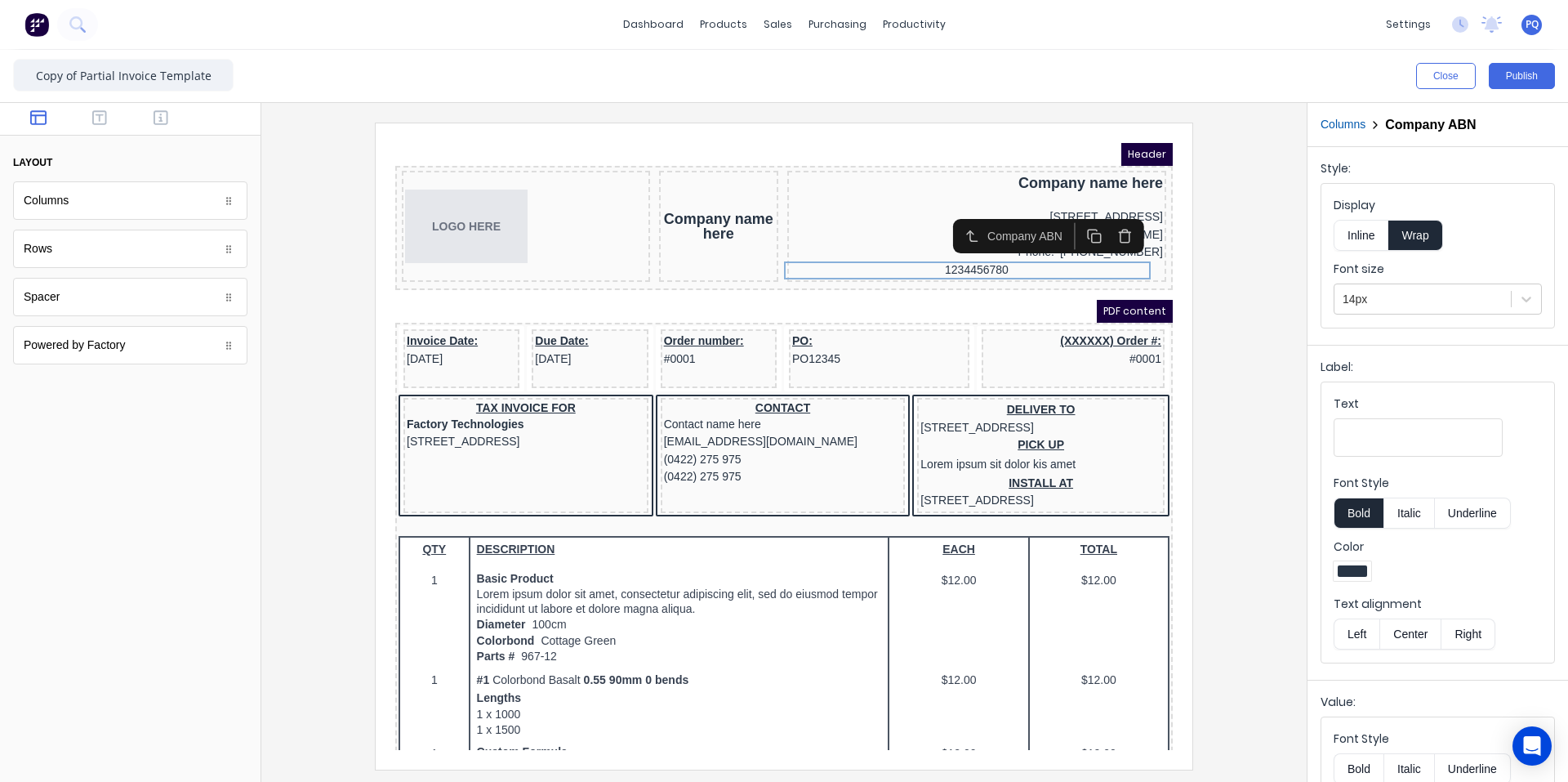
click at [943, 234] on button "Inline" at bounding box center [1361, 235] width 55 height 31
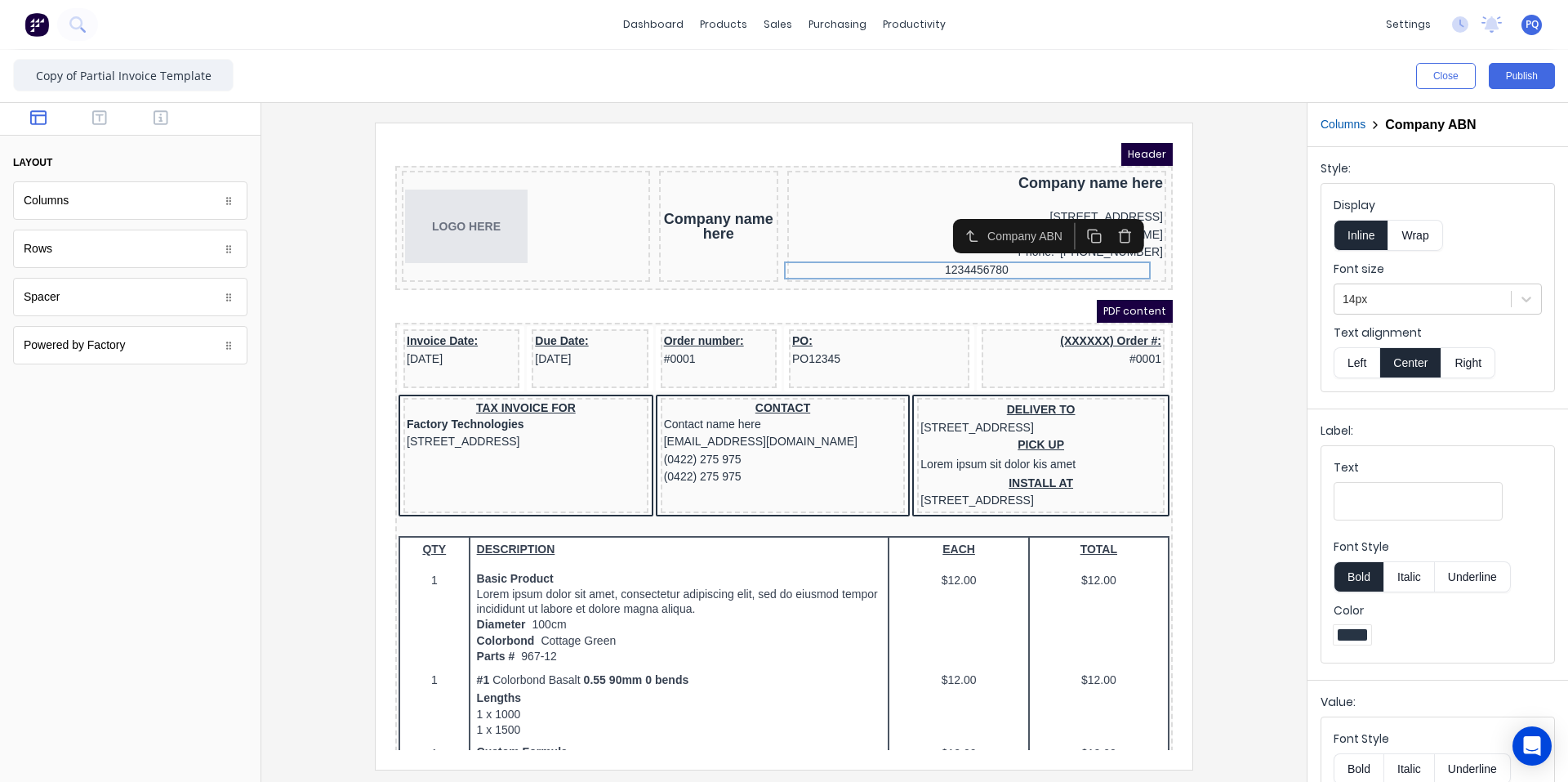
click at [943, 363] on button "Right" at bounding box center [1469, 362] width 54 height 31
click at [943, 572] on button "Underline" at bounding box center [1473, 576] width 76 height 31
click at [943, 576] on button "Underline" at bounding box center [1473, 576] width 76 height 31
click at [943, 572] on button "Bold" at bounding box center [1359, 576] width 50 height 31
click at [943, 570] on button "Bold" at bounding box center [1359, 576] width 50 height 31
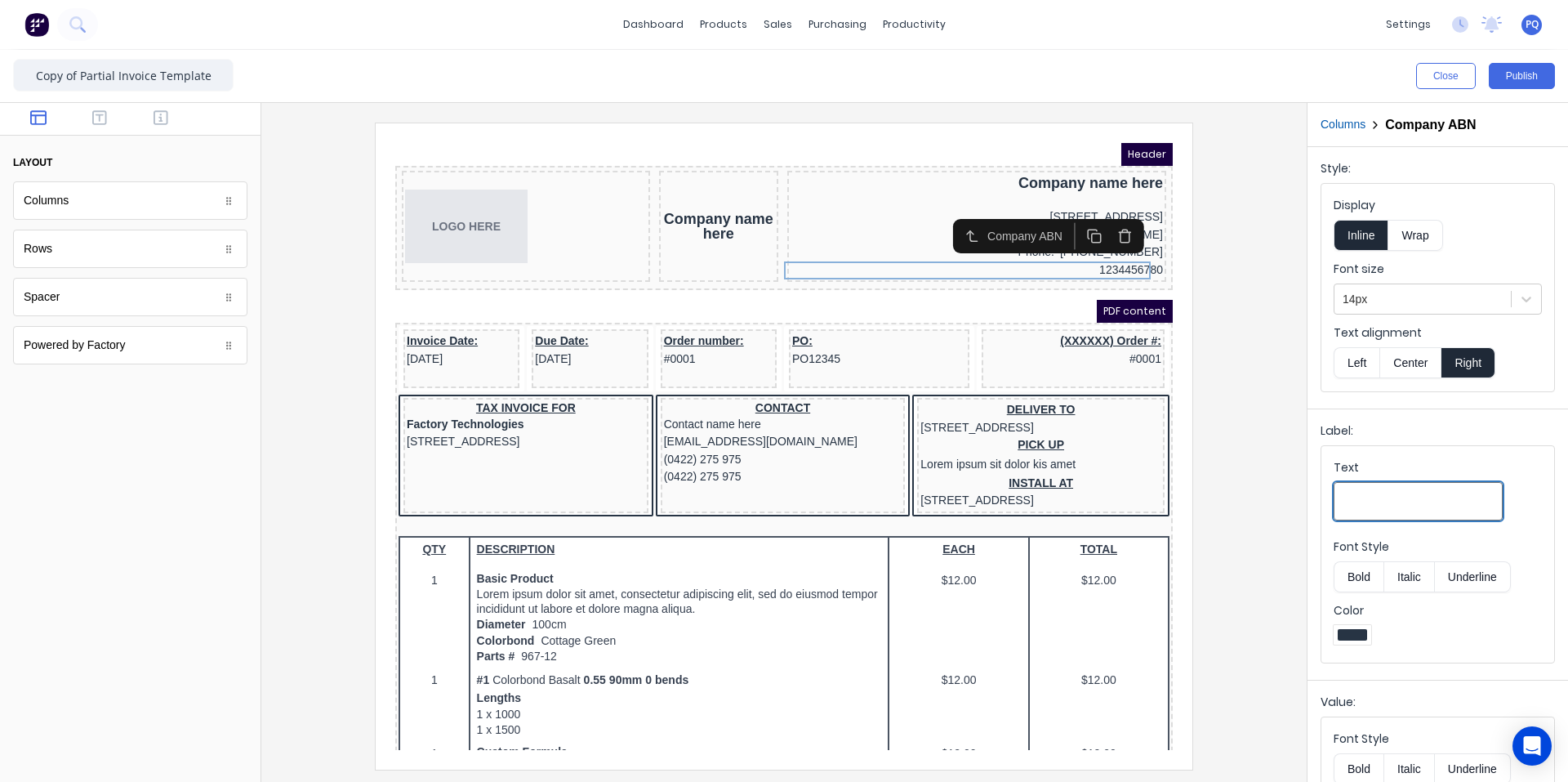
click at [943, 499] on input "Text" at bounding box center [1418, 502] width 169 height 38
type input "ABN:"
click at [943, 381] on div at bounding box center [784, 446] width 1020 height 646
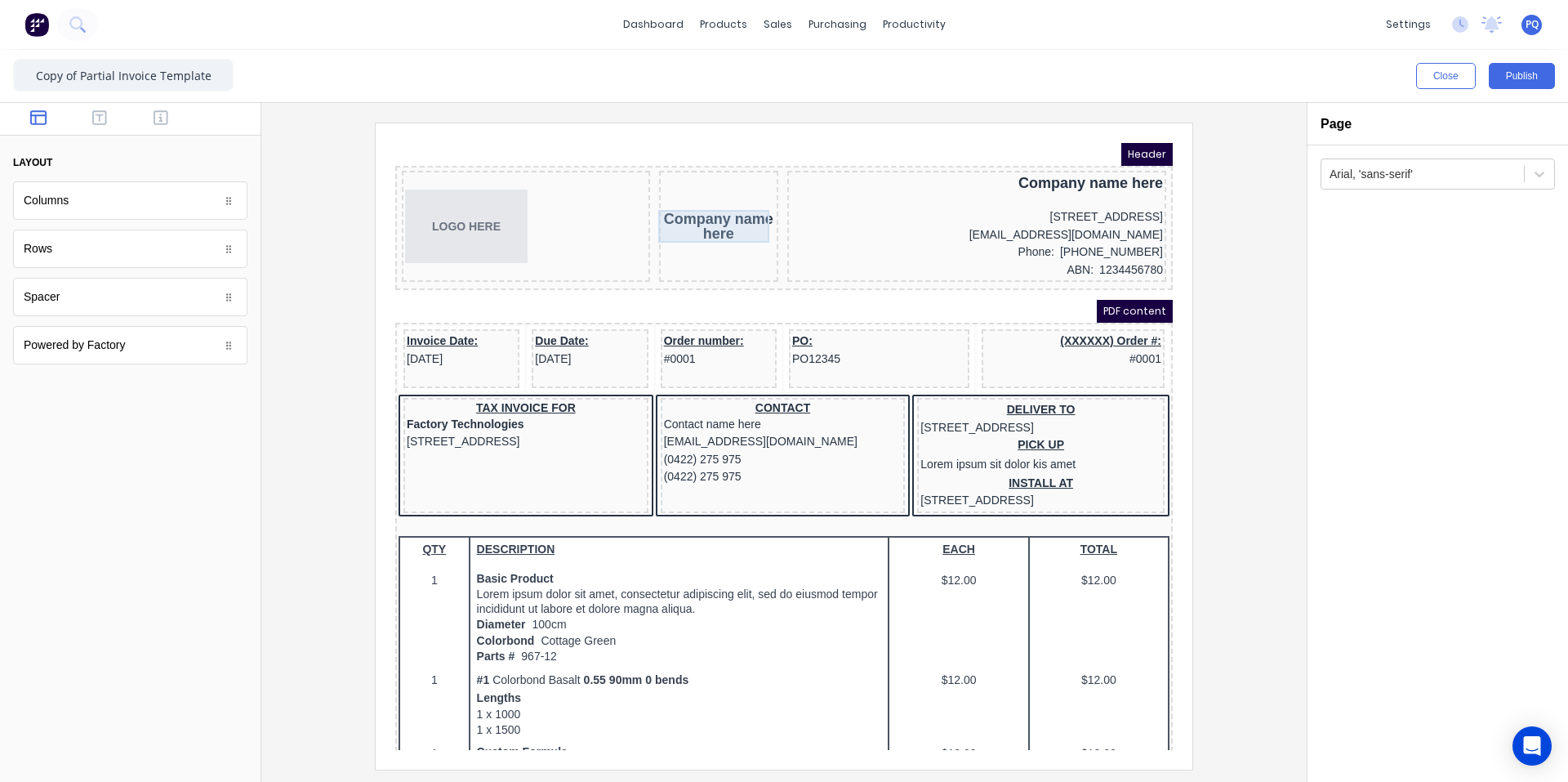
click at [670, 209] on div "Company name here" at bounding box center [698, 206] width 113 height 33
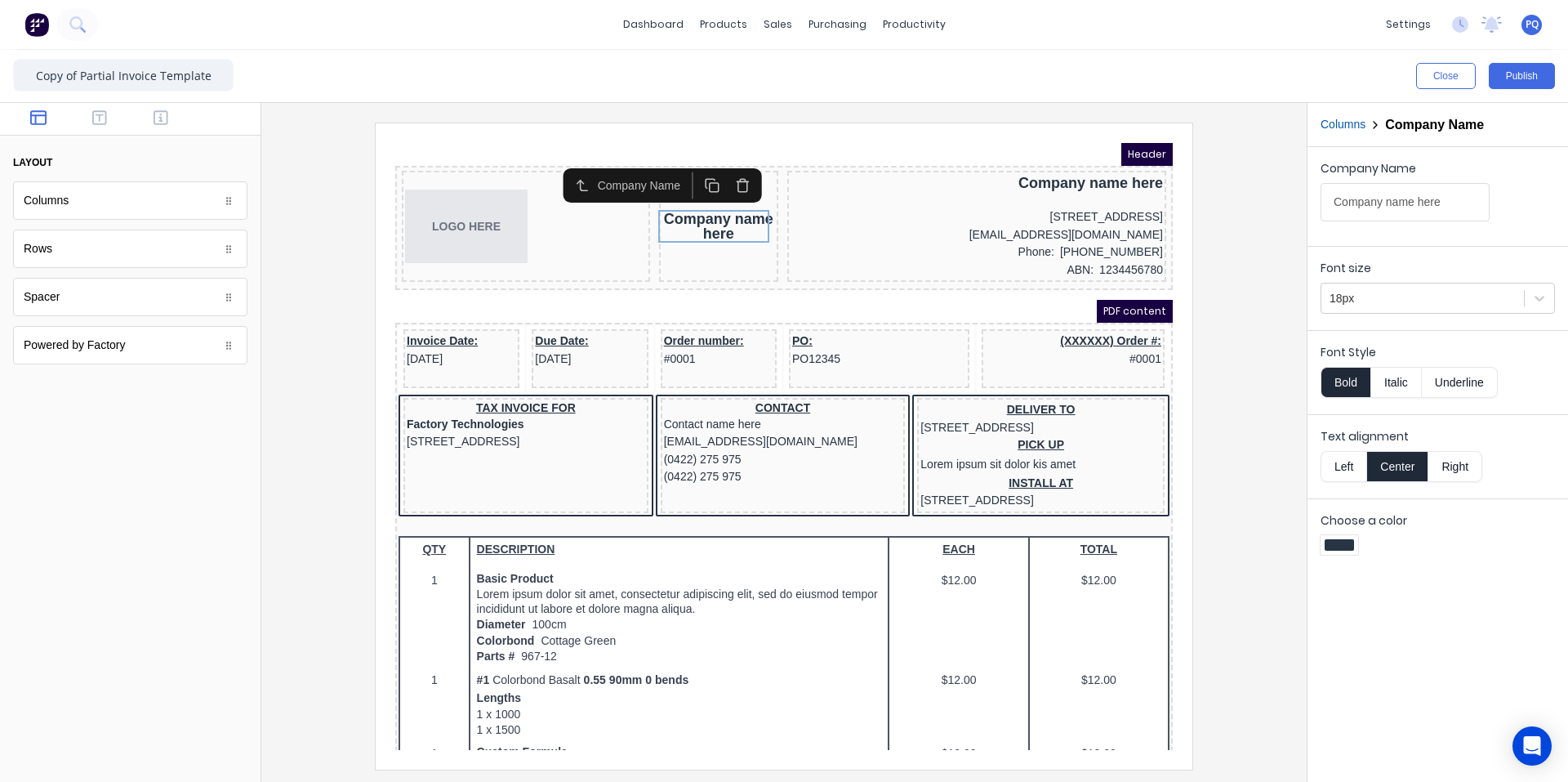
click at [728, 169] on icon "button" at bounding box center [723, 165] width 16 height 16
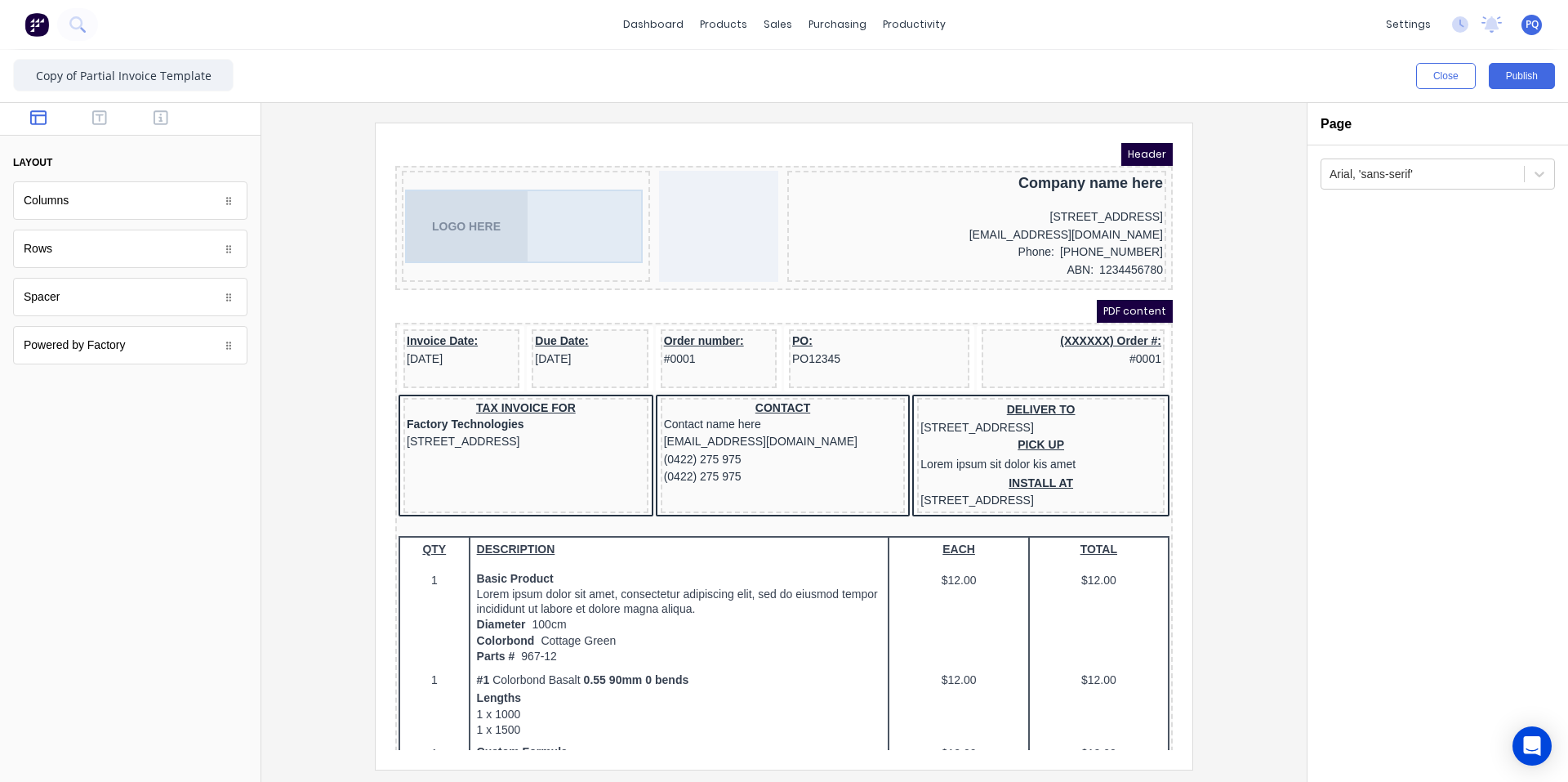
click at [529, 220] on div "LOGO HERE" at bounding box center [507, 207] width 242 height 73
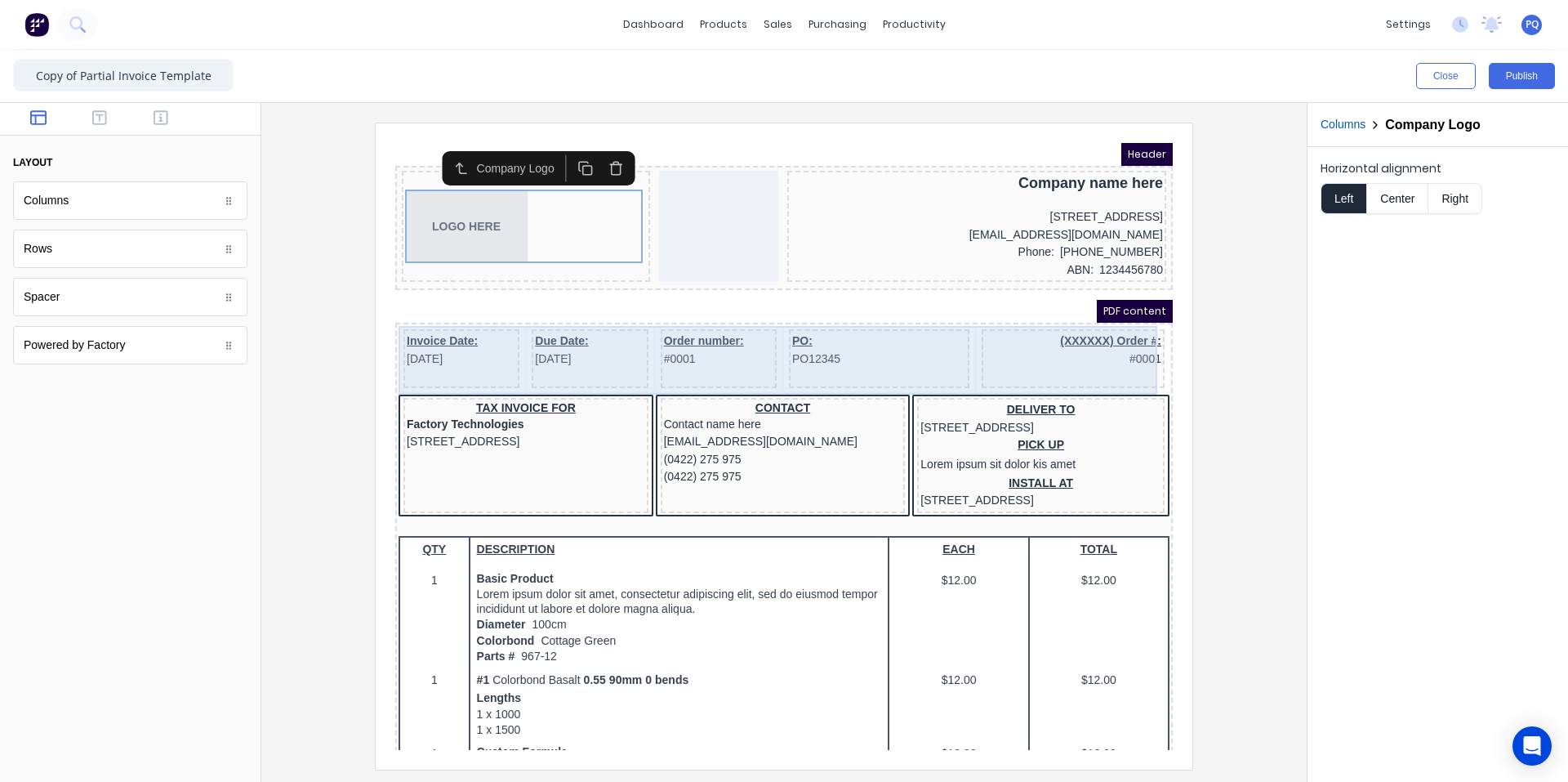
click at [851, 366] on div "PO: PO12345" at bounding box center [860, 339] width 180 height 58
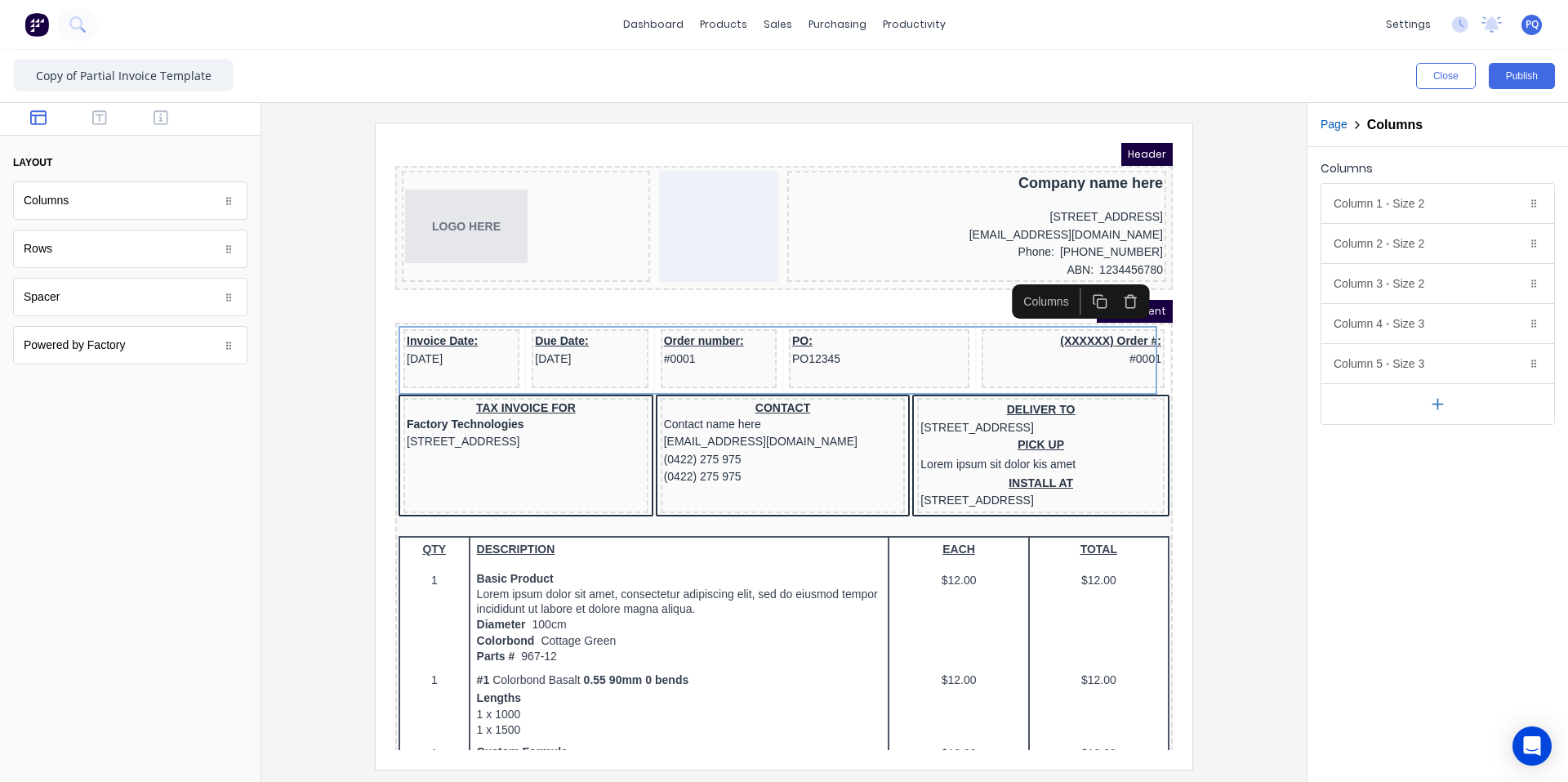
click at [943, 405] on button "button" at bounding box center [1438, 403] width 233 height 41
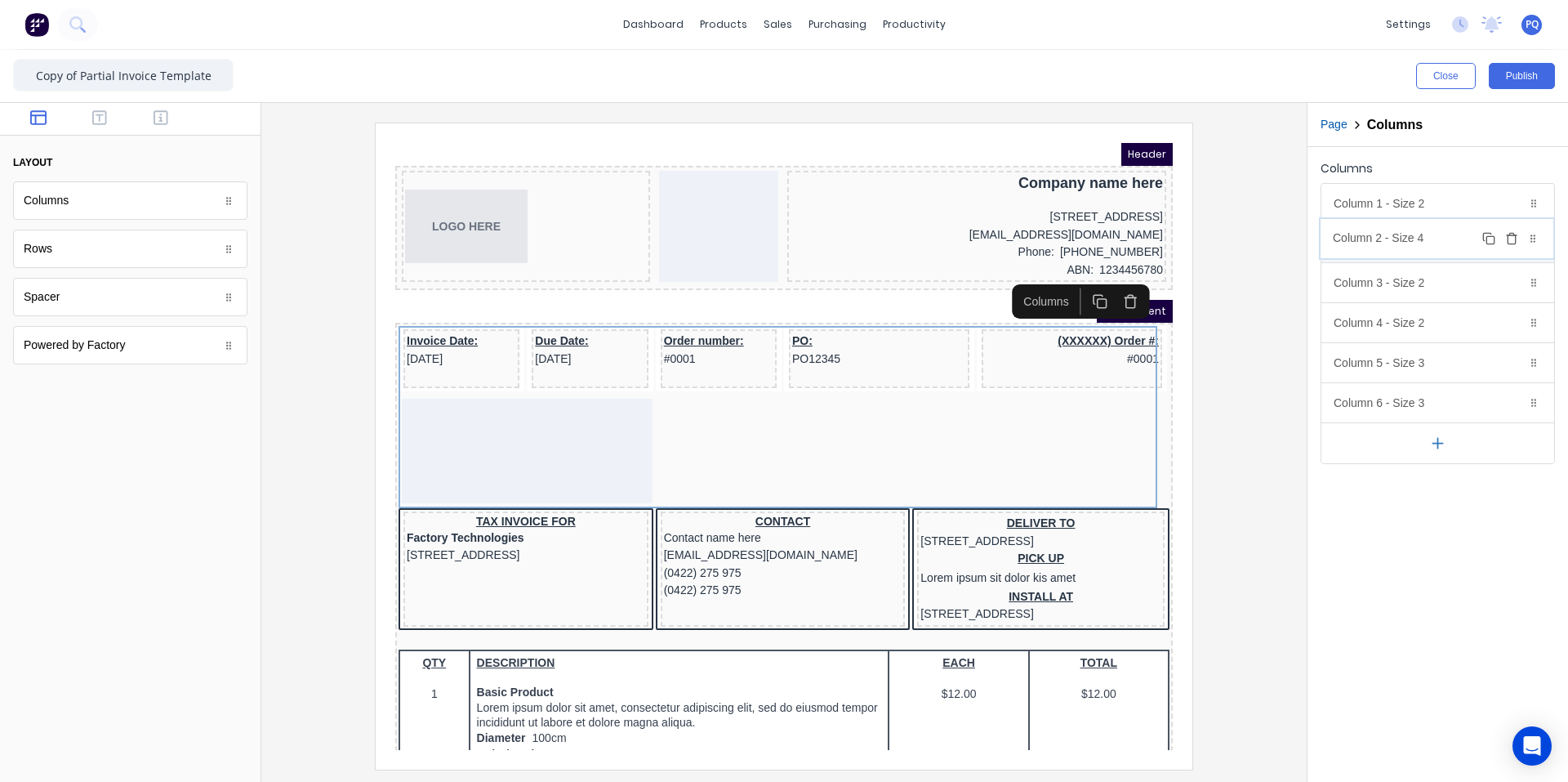
drag, startPoint x: 1406, startPoint y: 410, endPoint x: 1405, endPoint y: 245, distance: 165.0
click at [943, 245] on body "dashboard products sales purchasing productivity dashboard products Product Cat…" at bounding box center [784, 391] width 1568 height 782
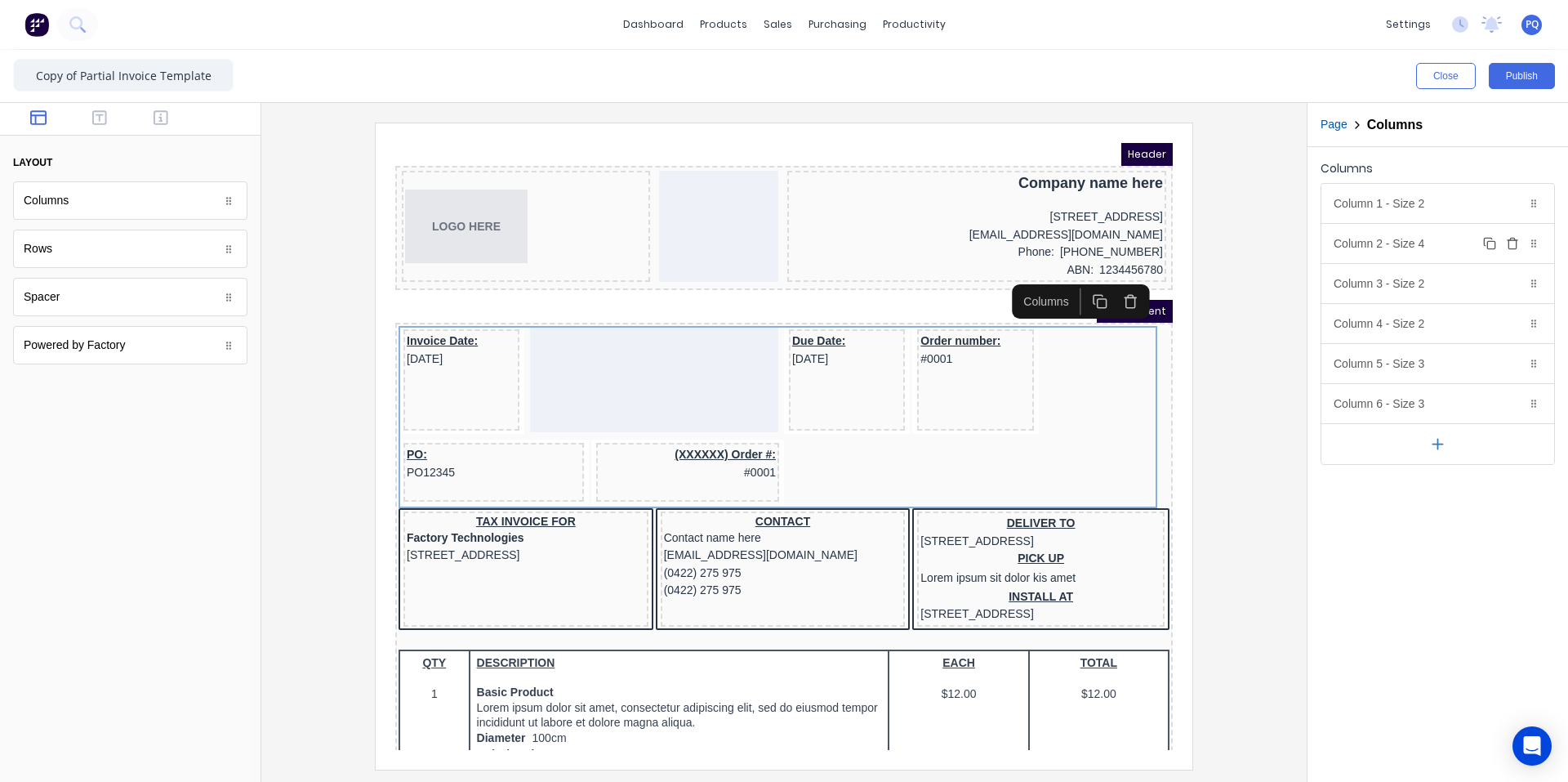
click at [943, 244] on div "Column 2 - Size 4 Duplicate Delete" at bounding box center [1438, 243] width 233 height 39
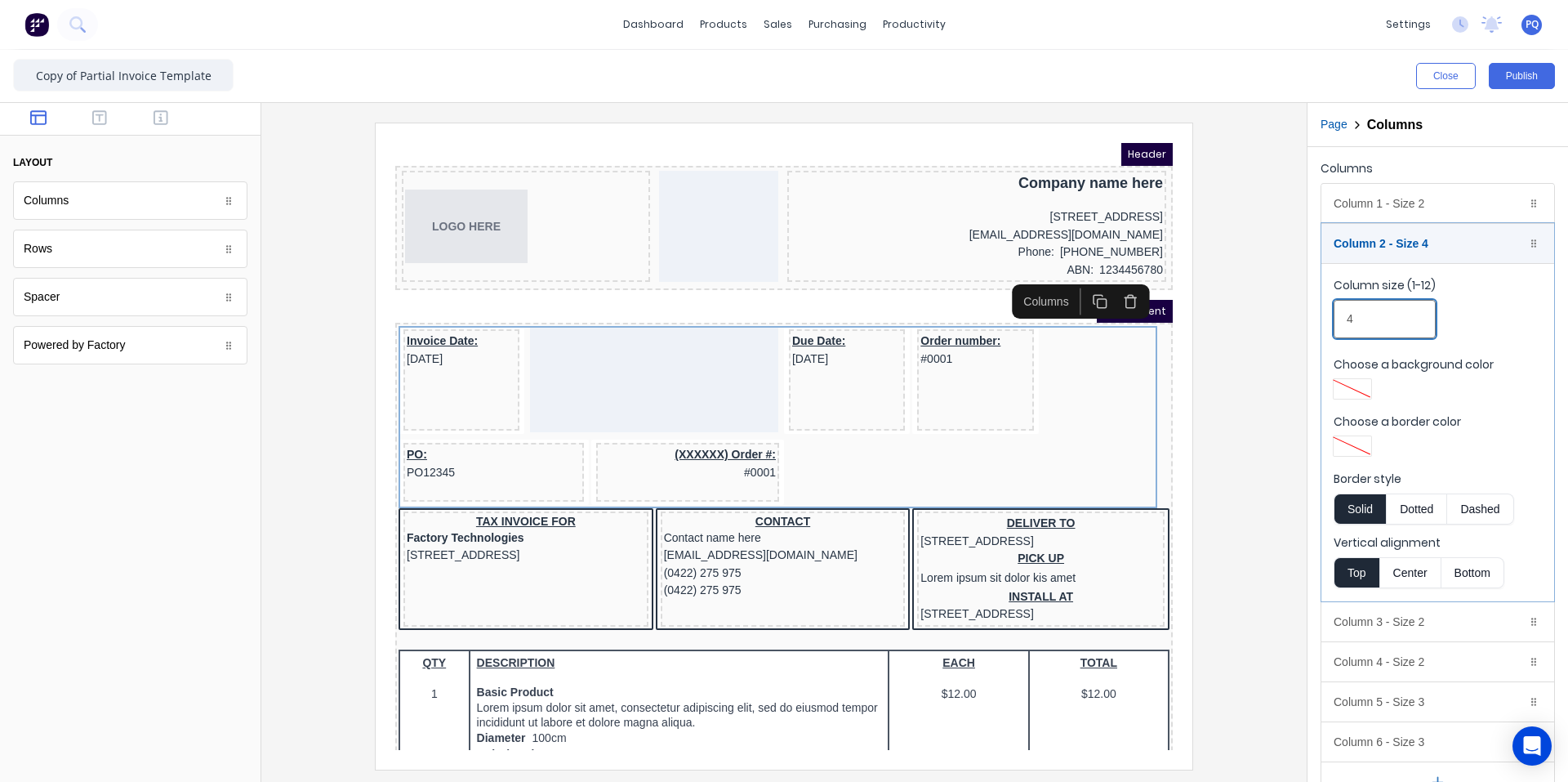
drag, startPoint x: 1315, startPoint y: 315, endPoint x: 1294, endPoint y: 314, distance: 21.0
click at [943, 315] on div "Close Publish Components layout Columns Columns Rows Rows Spacer Spacer Powered…" at bounding box center [784, 416] width 1568 height 732
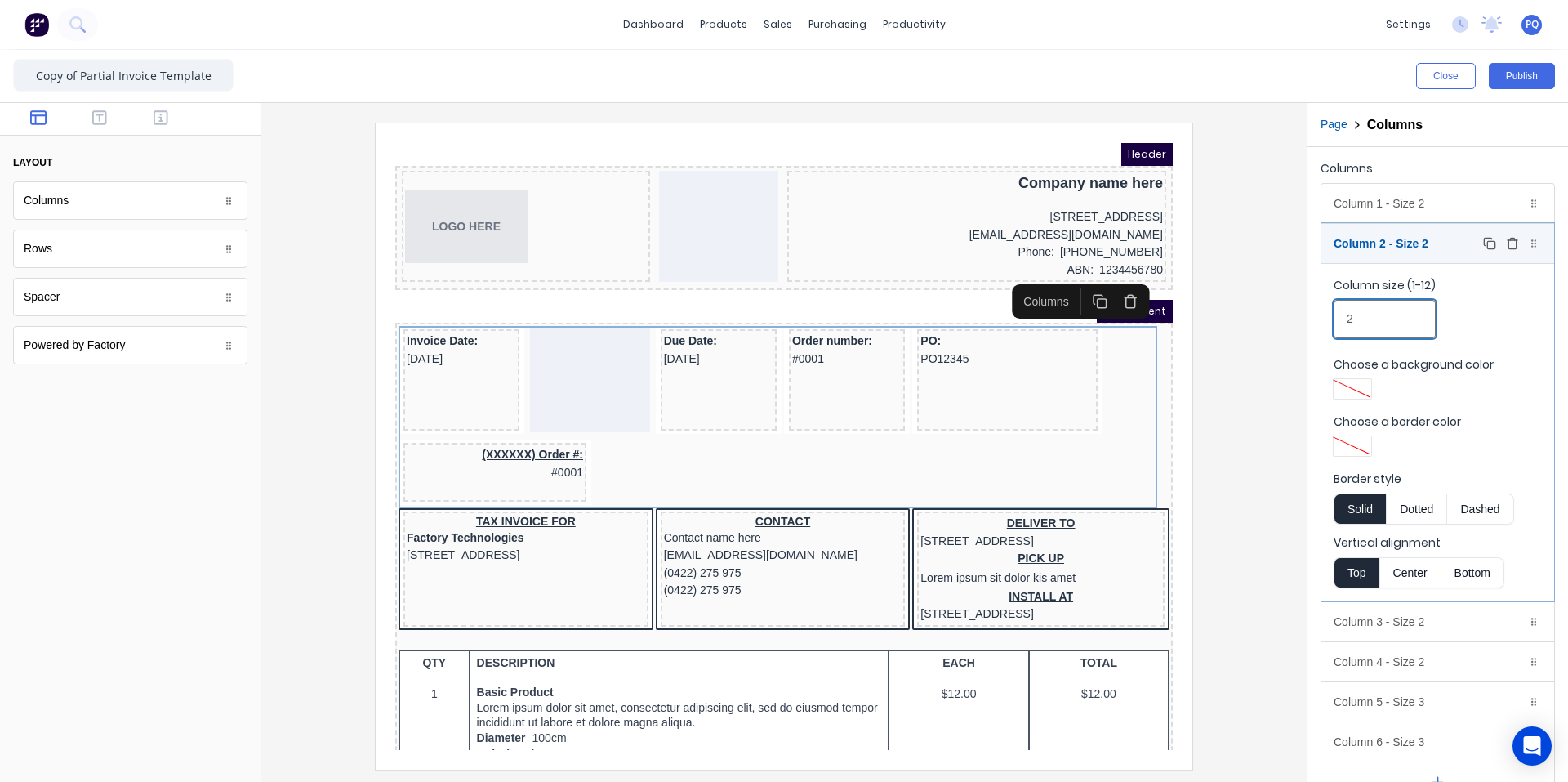
type input "2"
click at [943, 240] on div "Column 2 - Size 2 Duplicate Delete" at bounding box center [1438, 243] width 233 height 39
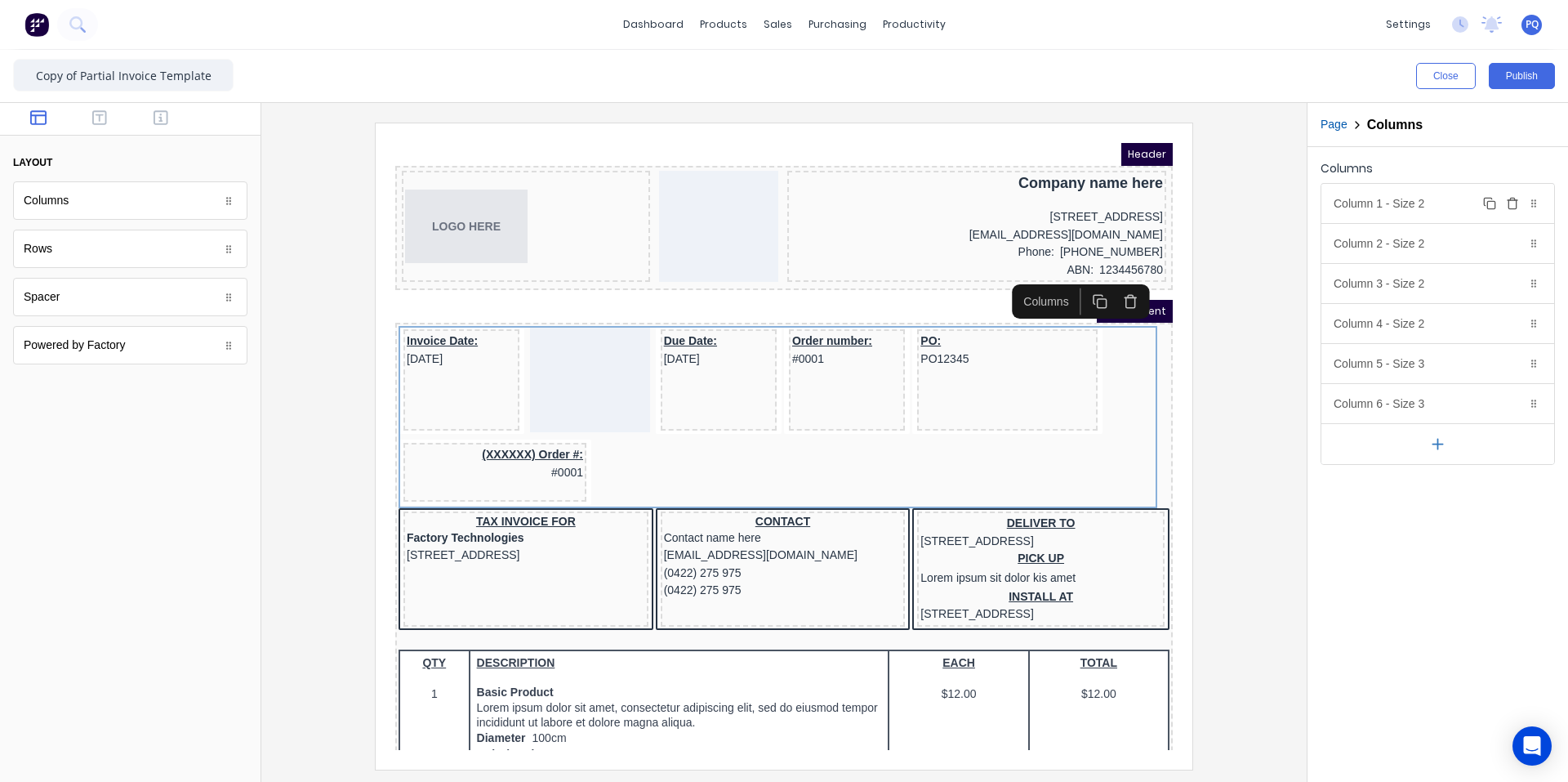
click at [943, 211] on div "Column 1 - Size 2 Duplicate Delete" at bounding box center [1438, 203] width 233 height 39
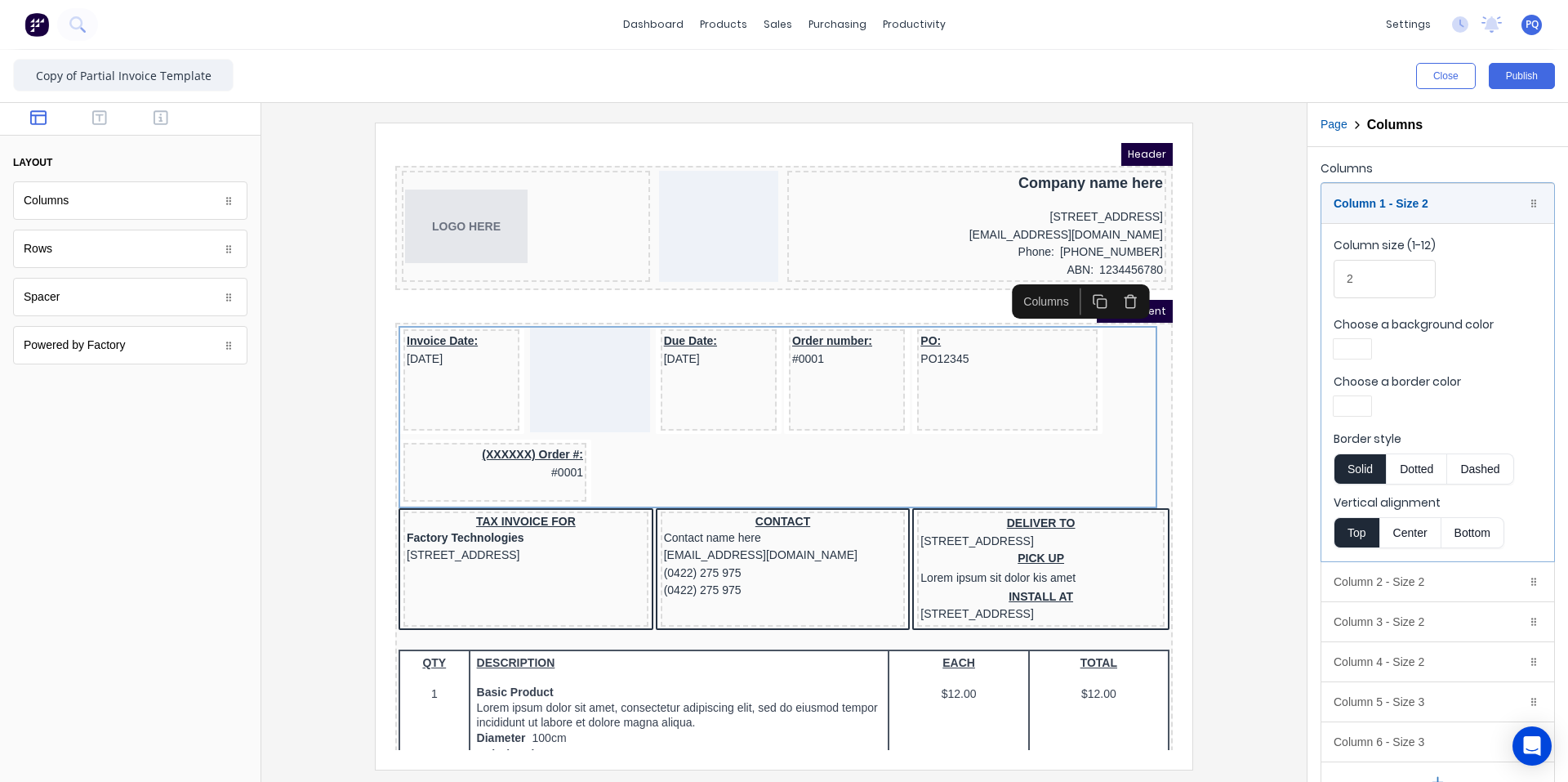
click at [943, 343] on div at bounding box center [1352, 349] width 29 height 12
drag, startPoint x: 1399, startPoint y: 491, endPoint x: 1410, endPoint y: 494, distance: 11.4
click at [943, 492] on div at bounding box center [1404, 497] width 18 height 18
click at [943, 339] on div at bounding box center [784, 391] width 1568 height 782
click at [943, 401] on div at bounding box center [1352, 406] width 29 height 12
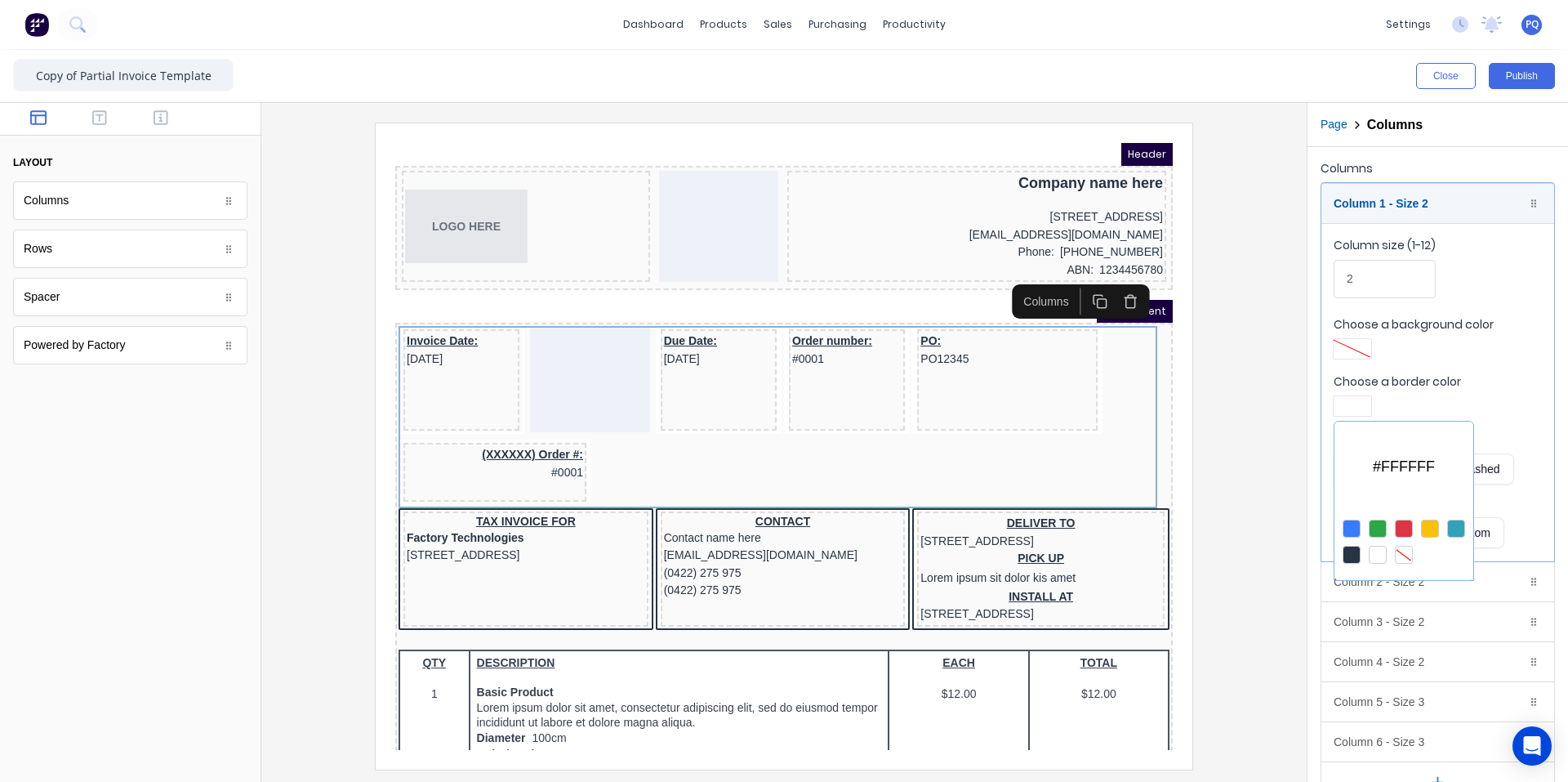
click at [943, 556] on div at bounding box center [1404, 555] width 18 height 18
click at [943, 333] on div at bounding box center [784, 391] width 1568 height 782
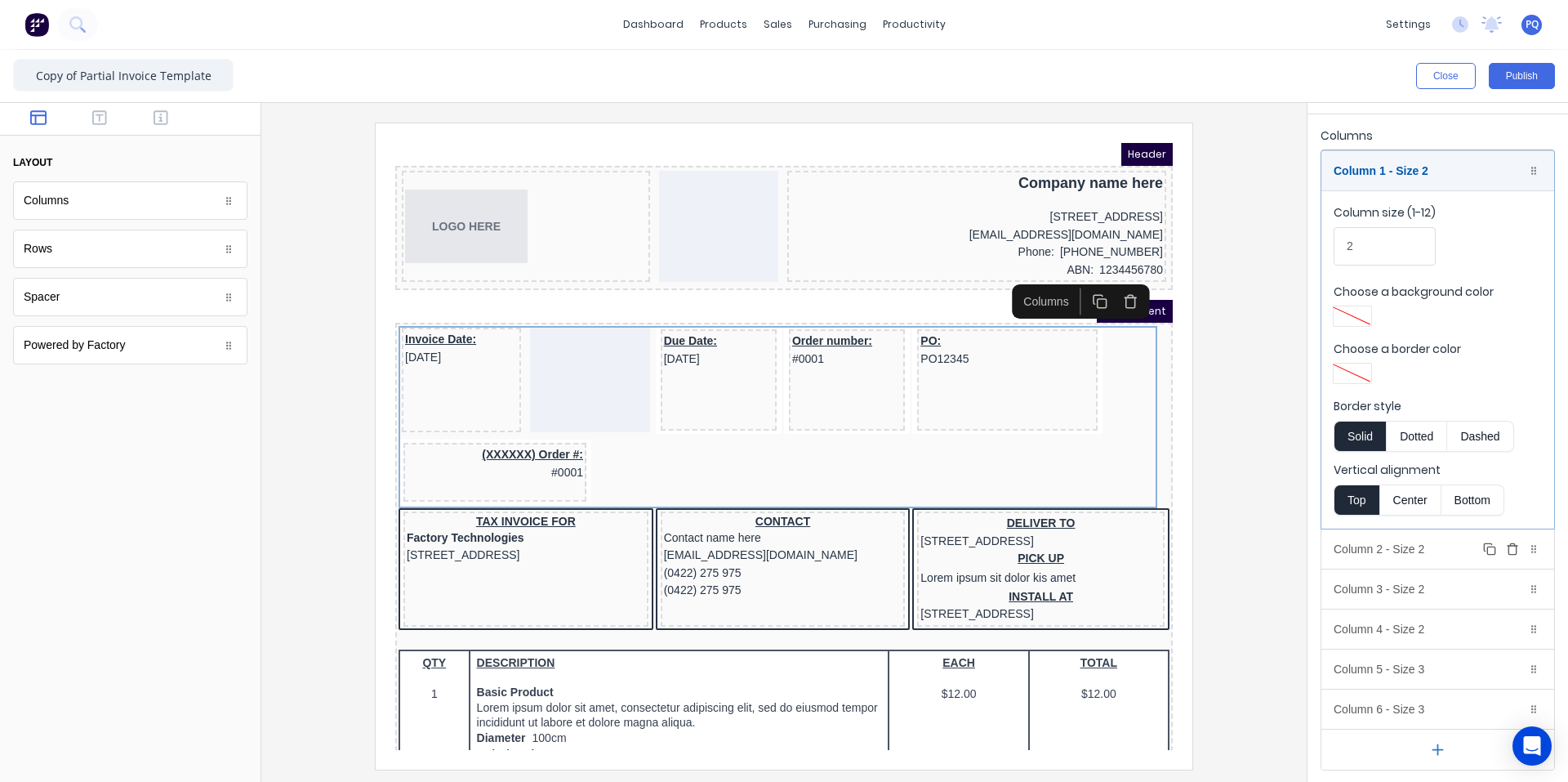
click at [943, 551] on div "Column 2 - Size 2 Duplicate Delete" at bounding box center [1438, 548] width 233 height 39
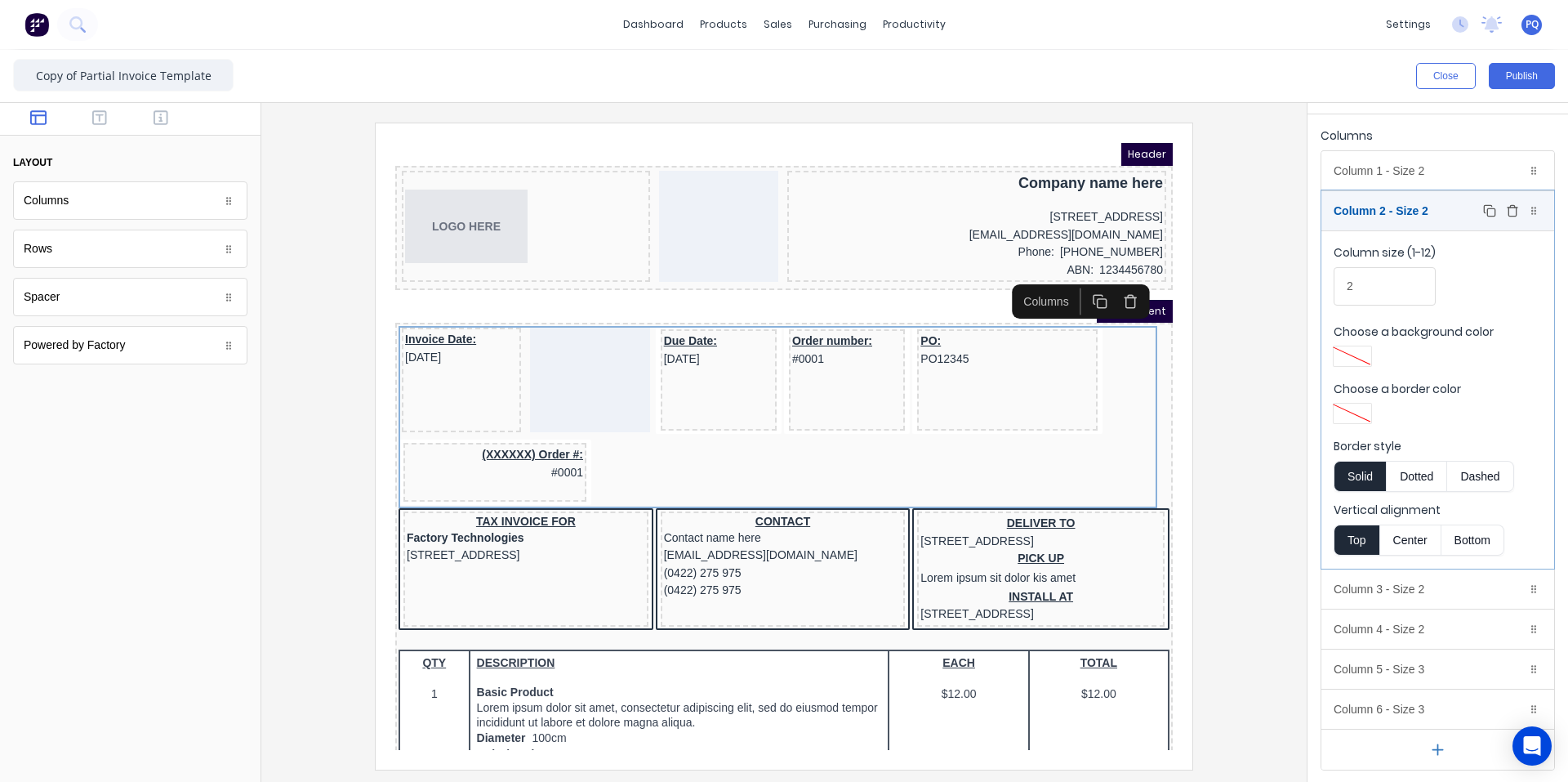
click at [943, 213] on div "Column 2 - Size 2 Duplicate Delete" at bounding box center [1438, 210] width 233 height 39
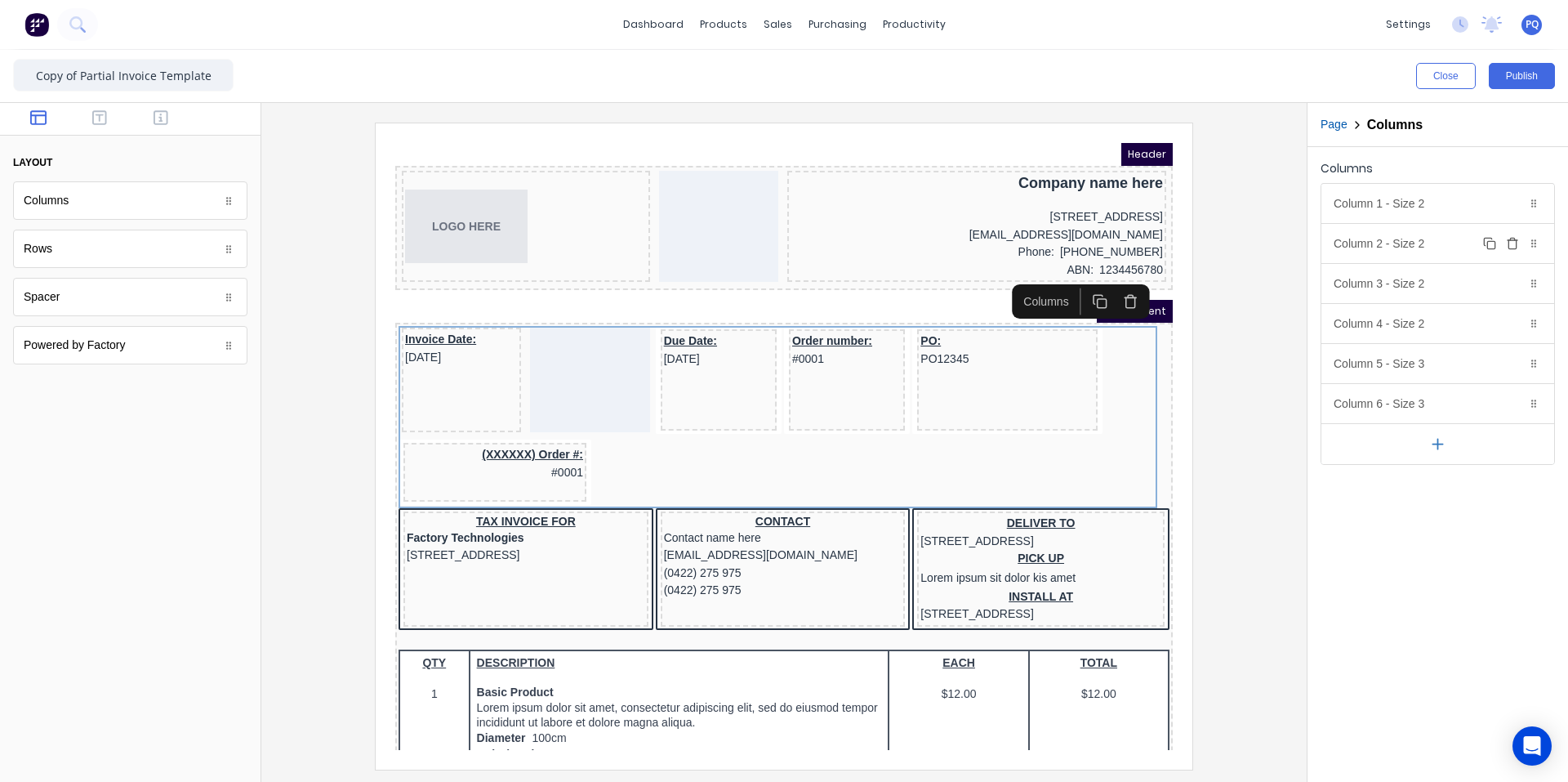
scroll to position [0, 0]
click at [943, 280] on div "Column 3 - Size 2 Duplicate Delete" at bounding box center [1438, 283] width 233 height 39
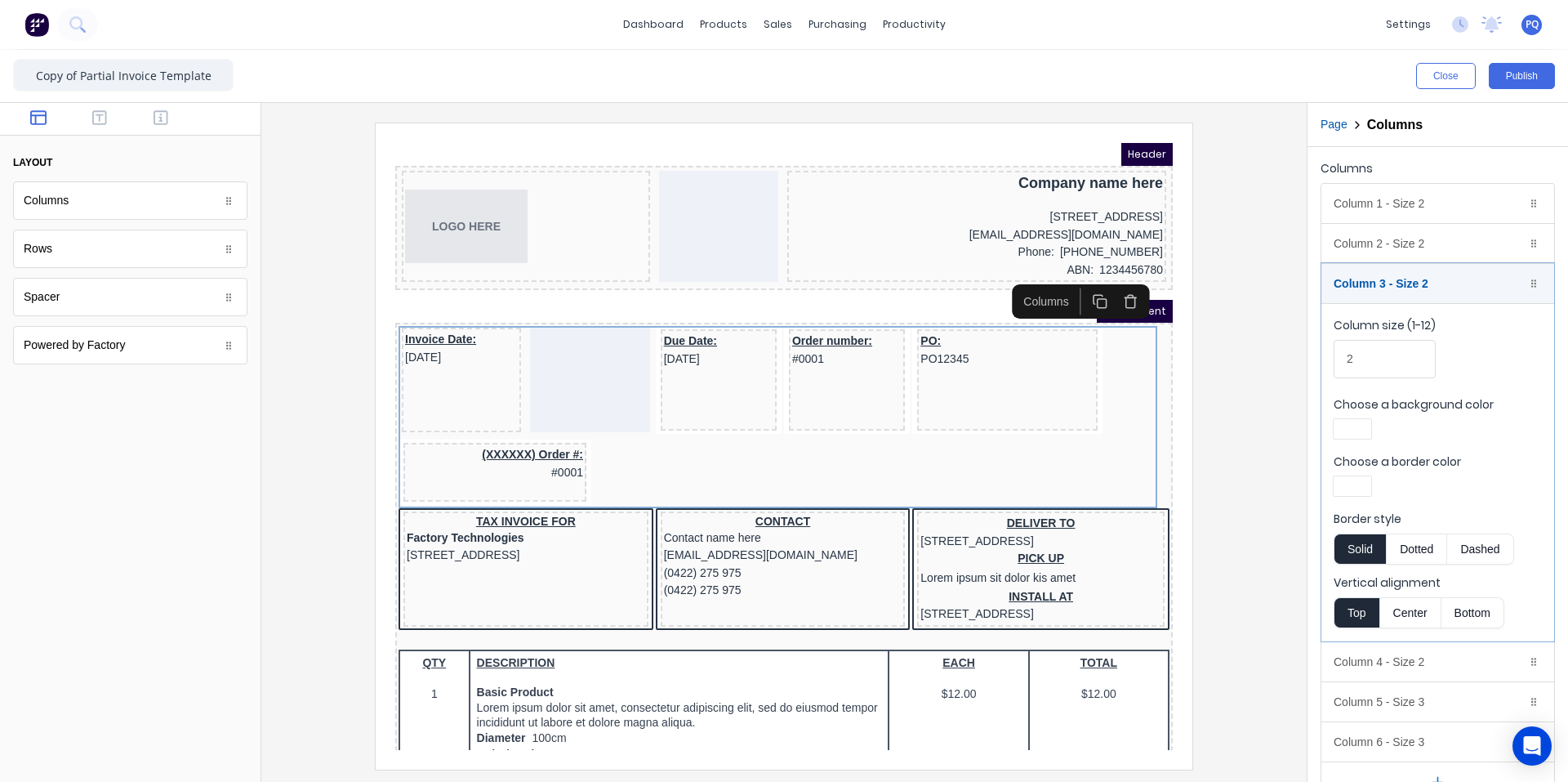
click at [943, 417] on div "Choose a background color" at bounding box center [1438, 420] width 209 height 48
click at [943, 421] on div at bounding box center [1352, 428] width 38 height 19
drag, startPoint x: 1406, startPoint y: 567, endPoint x: 1442, endPoint y: 489, distance: 85.9
click at [943, 568] on div at bounding box center [1404, 578] width 18 height 18
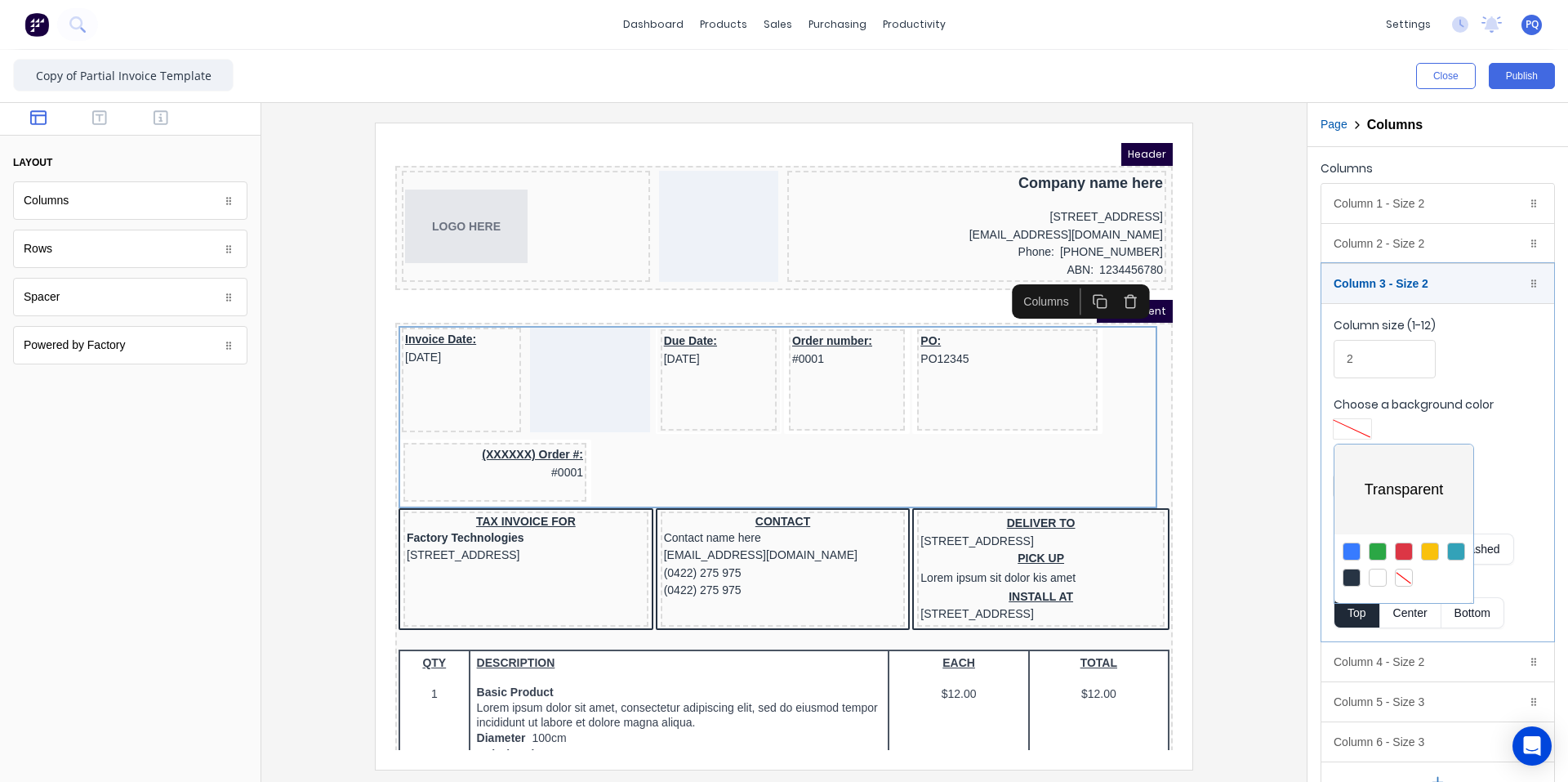
click at [943, 406] on div at bounding box center [784, 391] width 1568 height 782
click at [943, 490] on div at bounding box center [1352, 487] width 29 height 12
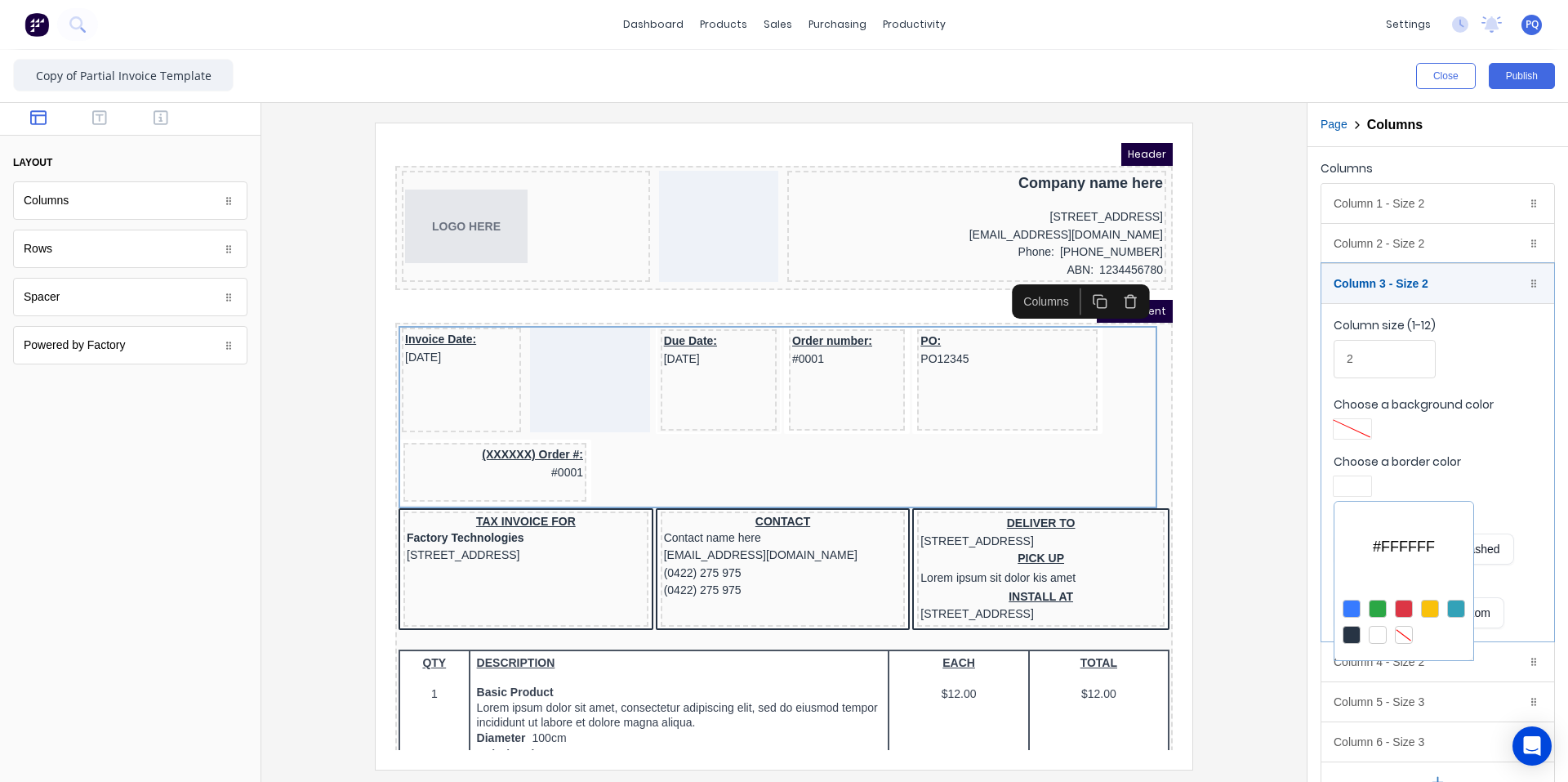
click at [943, 634] on div at bounding box center [1404, 635] width 18 height 18
click at [943, 277] on div at bounding box center [784, 391] width 1568 height 782
click at [943, 285] on div "Column 3 - Size 2 Duplicate Delete" at bounding box center [1438, 283] width 233 height 39
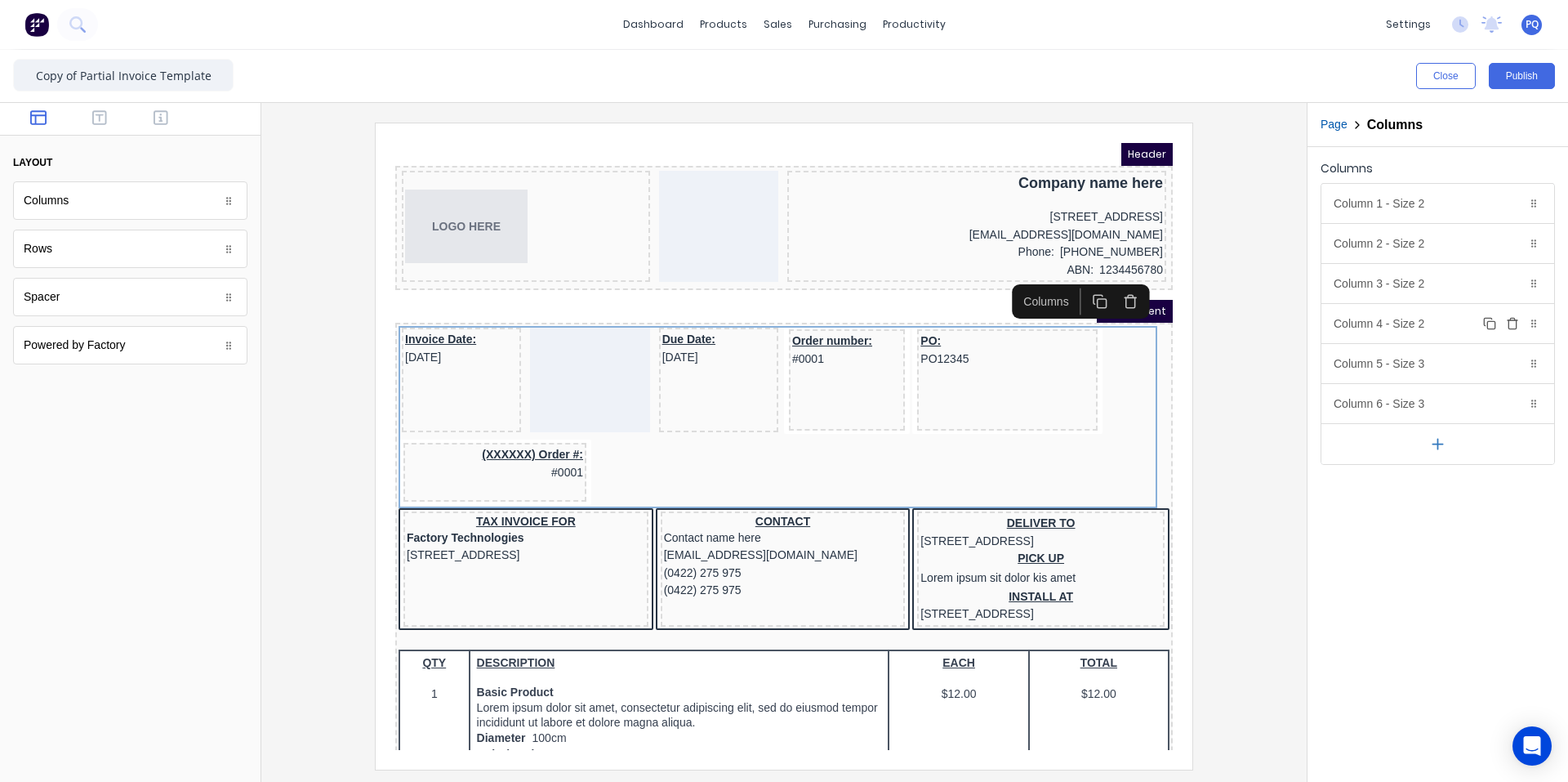
click at [943, 330] on div "Column 4 - Size 2 Duplicate Delete" at bounding box center [1438, 323] width 233 height 39
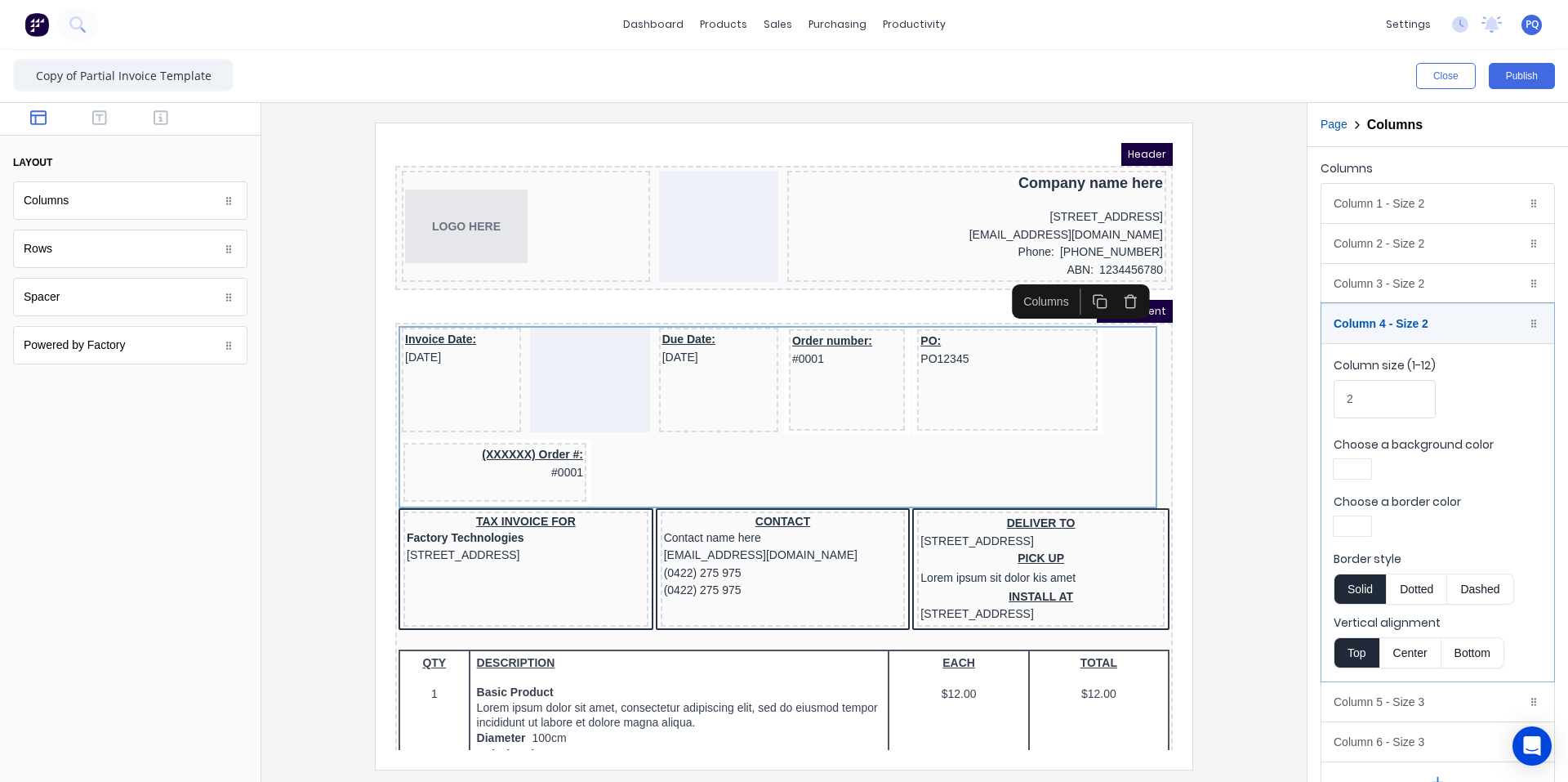
click at [943, 467] on div at bounding box center [1352, 469] width 29 height 12
drag, startPoint x: 1405, startPoint y: 615, endPoint x: 1380, endPoint y: 550, distance: 69.6
click at [943, 615] on div at bounding box center [1404, 618] width 18 height 18
click at [943, 443] on div at bounding box center [784, 391] width 1568 height 782
click at [943, 525] on div at bounding box center [1352, 527] width 29 height 12
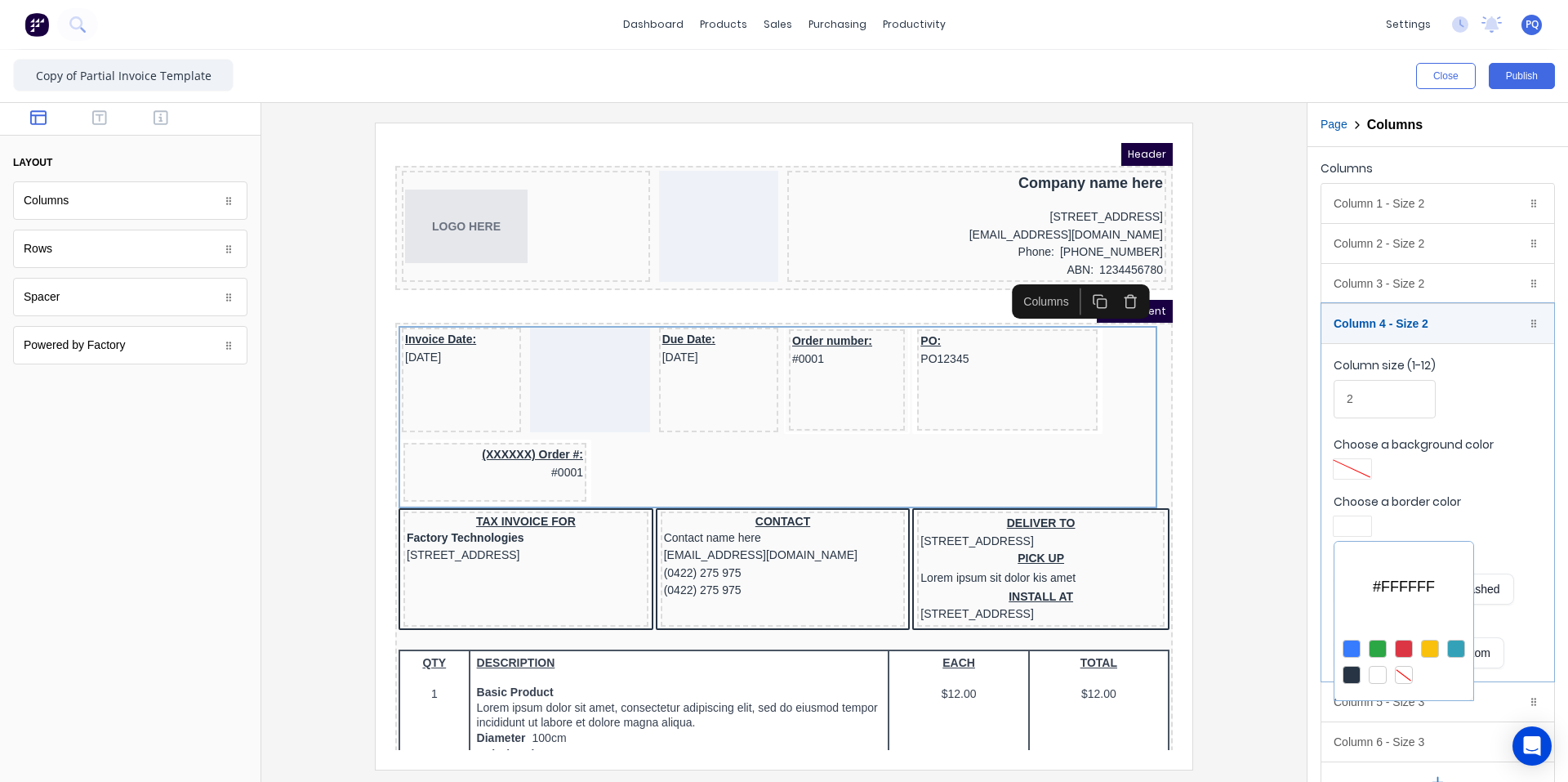
click at [943, 670] on div at bounding box center [1404, 675] width 18 height 18
click at [943, 326] on div at bounding box center [784, 391] width 1568 height 782
click at [943, 703] on div "Column 5 - Size 3 Duplicate Delete" at bounding box center [1438, 701] width 233 height 39
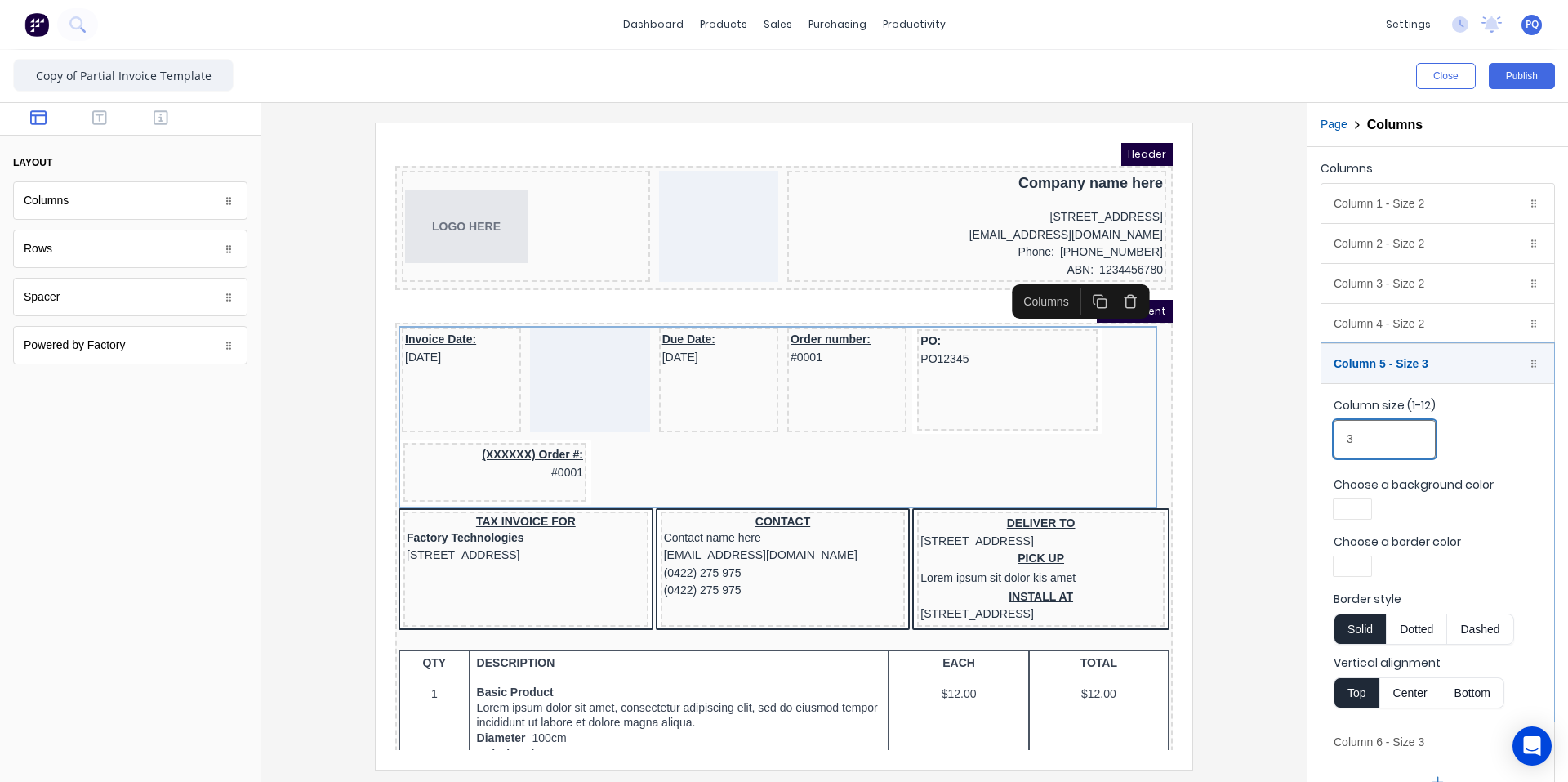
drag, startPoint x: 1361, startPoint y: 438, endPoint x: 1285, endPoint y: 437, distance: 76.0
click at [943, 437] on div "Close Publish Components layout Columns Columns Rows Rows Spacer Spacer Powered…" at bounding box center [784, 416] width 1568 height 732
type input "2"
click at [943, 497] on div "Choose a background color" at bounding box center [1438, 500] width 209 height 48
click at [943, 503] on div at bounding box center [1352, 509] width 29 height 12
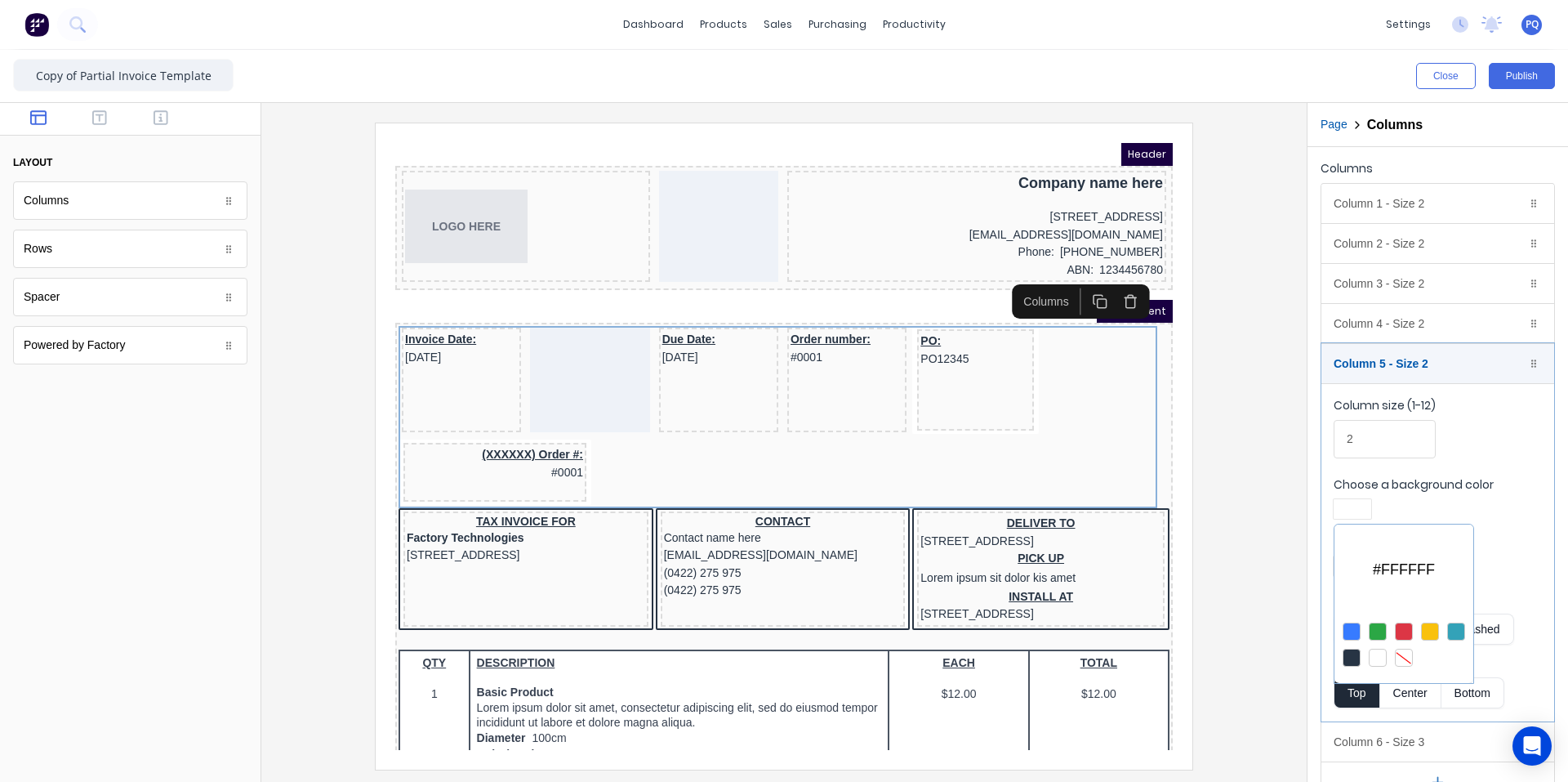
click at [943, 641] on div at bounding box center [1404, 644] width 139 height 60
drag, startPoint x: 1403, startPoint y: 652, endPoint x: 1486, endPoint y: 548, distance: 133.1
click at [943, 650] on div at bounding box center [1404, 658] width 18 height 18
click at [943, 472] on div at bounding box center [784, 391] width 1568 height 782
click at [943, 560] on div at bounding box center [1352, 566] width 29 height 12
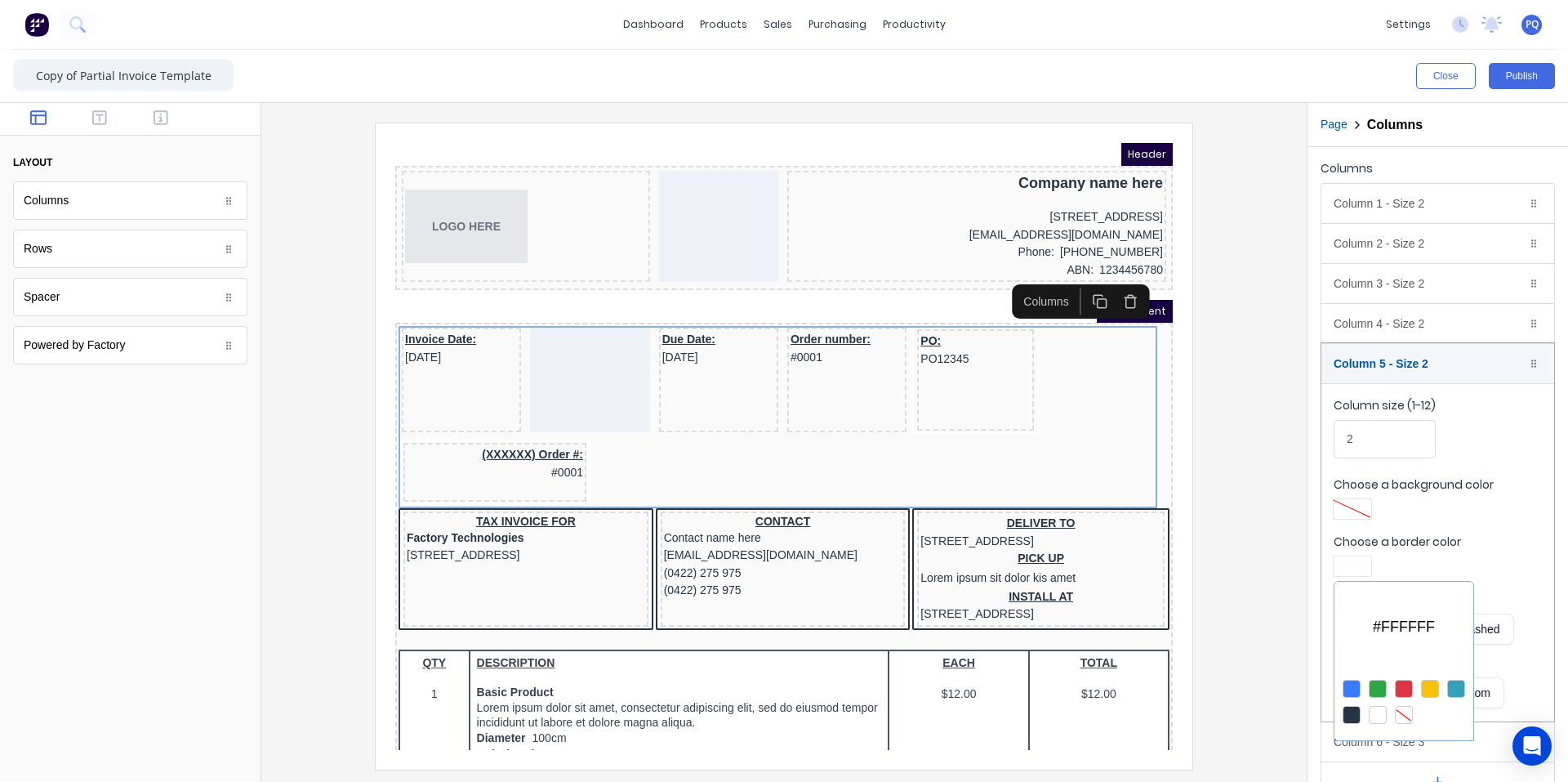
click at [943, 713] on div at bounding box center [1404, 715] width 18 height 18
click at [943, 360] on div at bounding box center [784, 391] width 1568 height 782
click at [943, 357] on div "Column 5 - Size 2 Duplicate Delete" at bounding box center [1438, 363] width 233 height 39
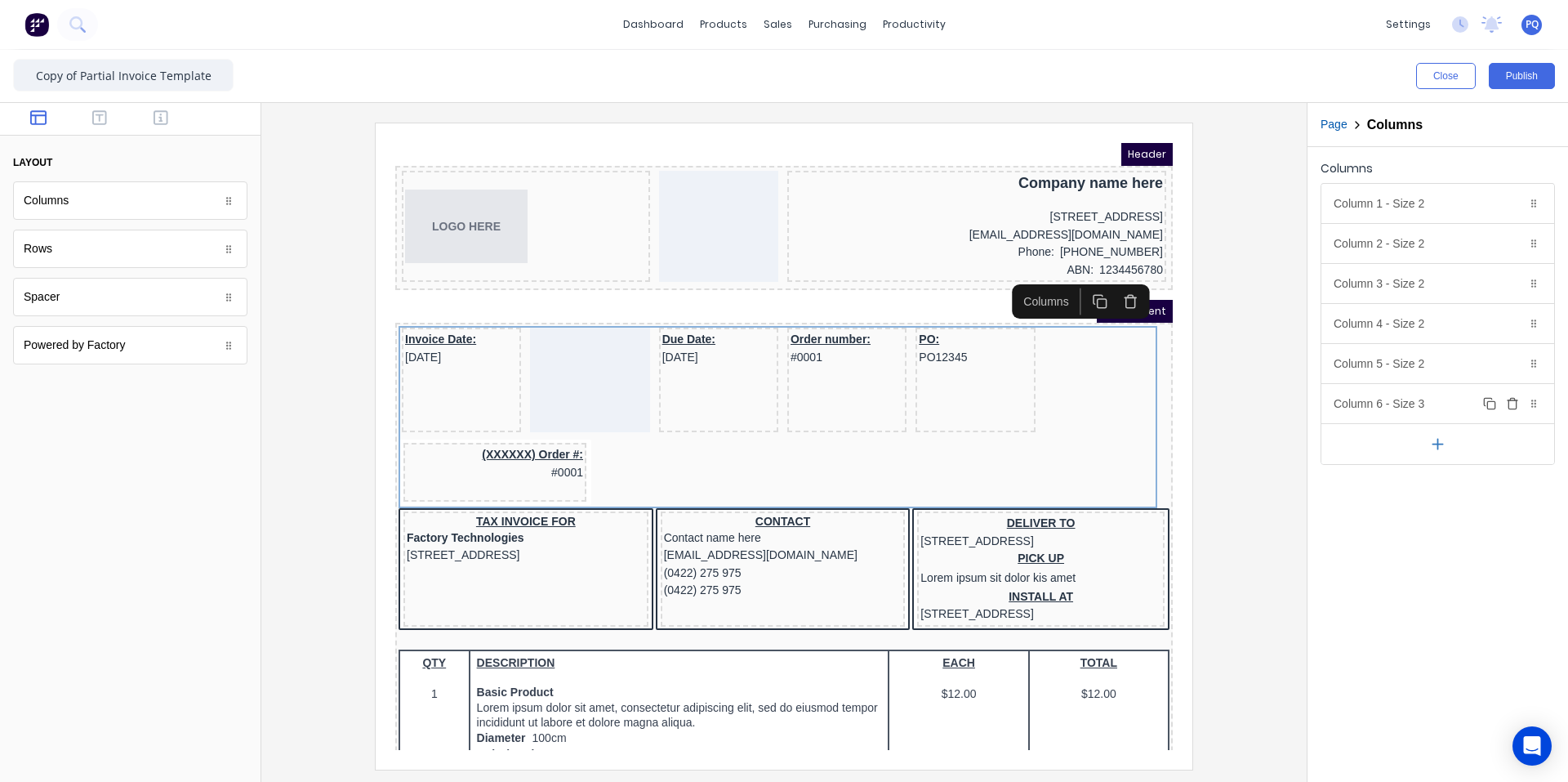
click at [943, 404] on div "Column 6 - Size 3 Duplicate Delete" at bounding box center [1438, 403] width 233 height 39
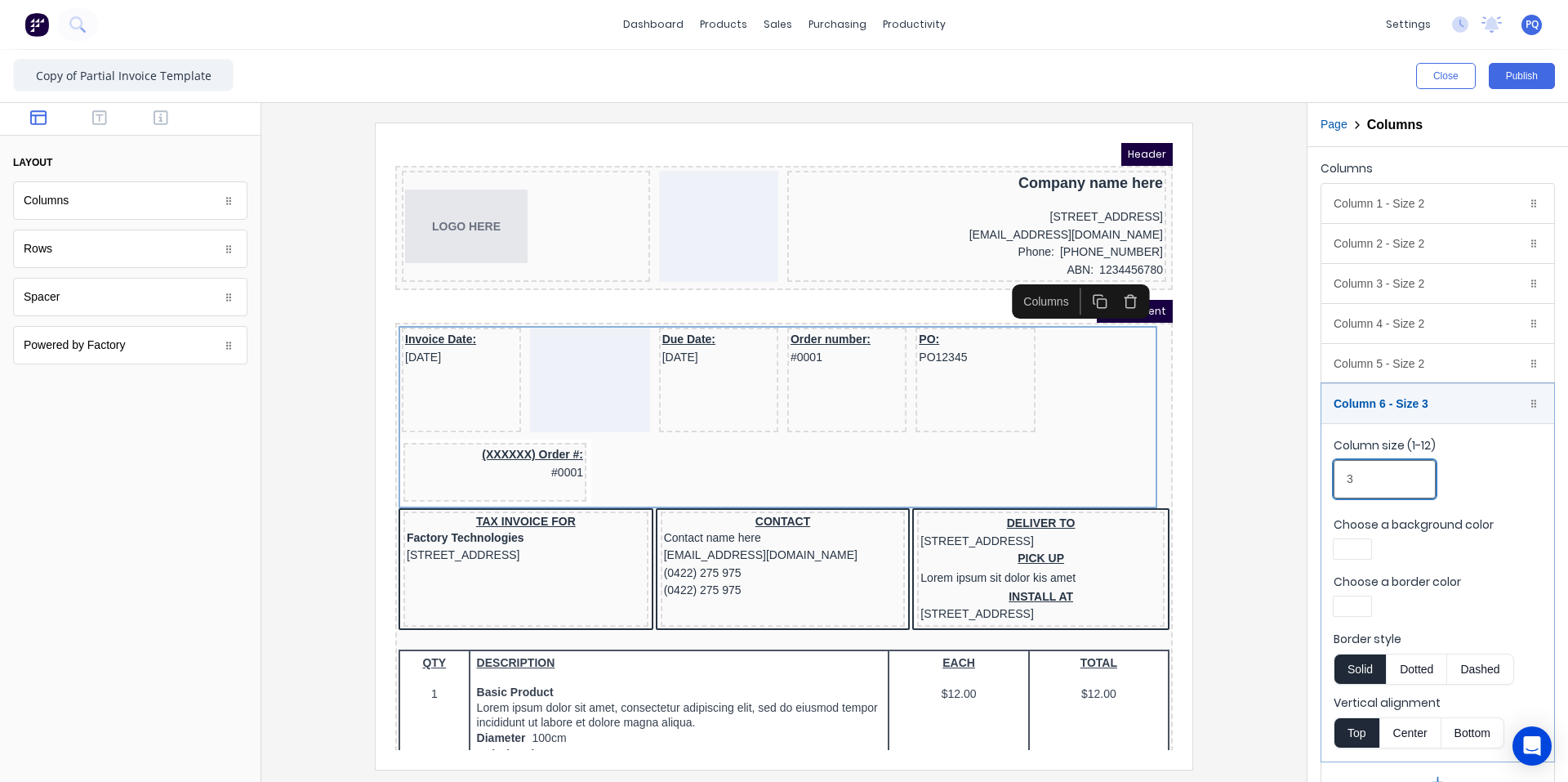
drag, startPoint x: 1366, startPoint y: 473, endPoint x: 1268, endPoint y: 482, distance: 98.4
click at [943, 482] on div "Close Publish Components layout Columns Columns Rows Rows Spacer Spacer Powered…" at bounding box center [784, 416] width 1568 height 732
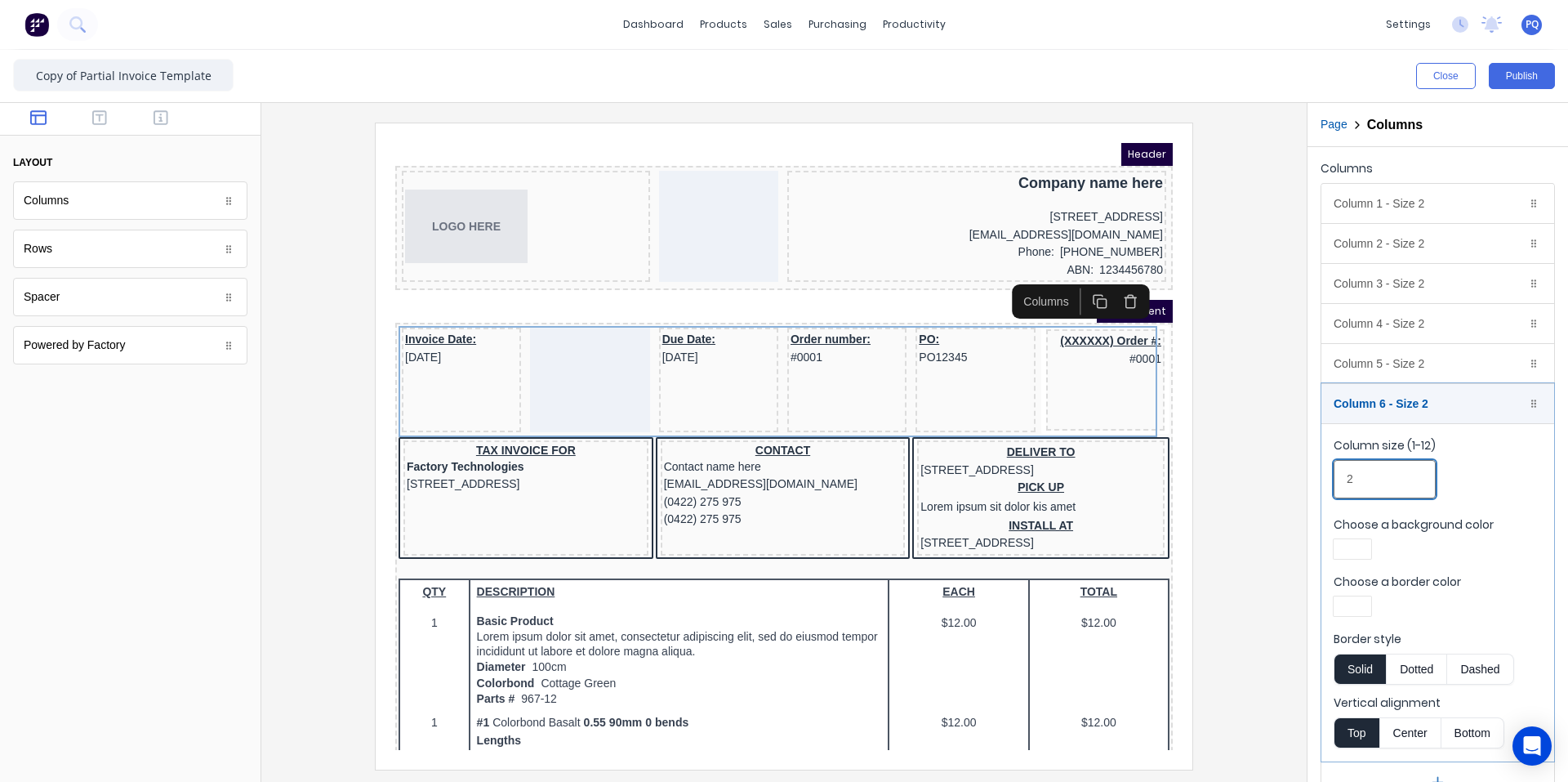
type input "2"
click at [943, 539] on div at bounding box center [1352, 548] width 38 height 19
click at [943, 704] on div at bounding box center [1352, 698] width 18 height 18
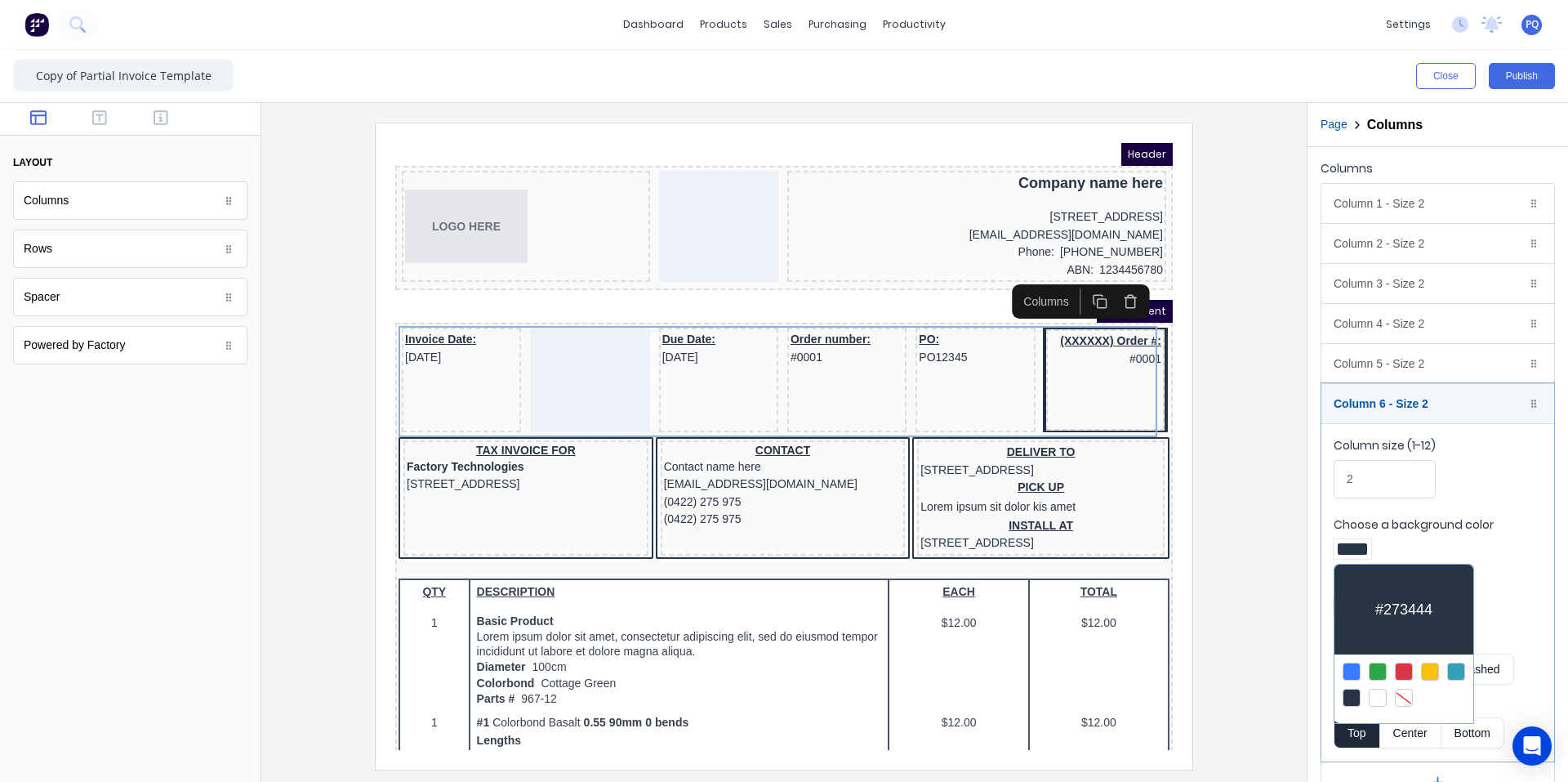
click at [943, 543] on div at bounding box center [784, 391] width 1568 height 782
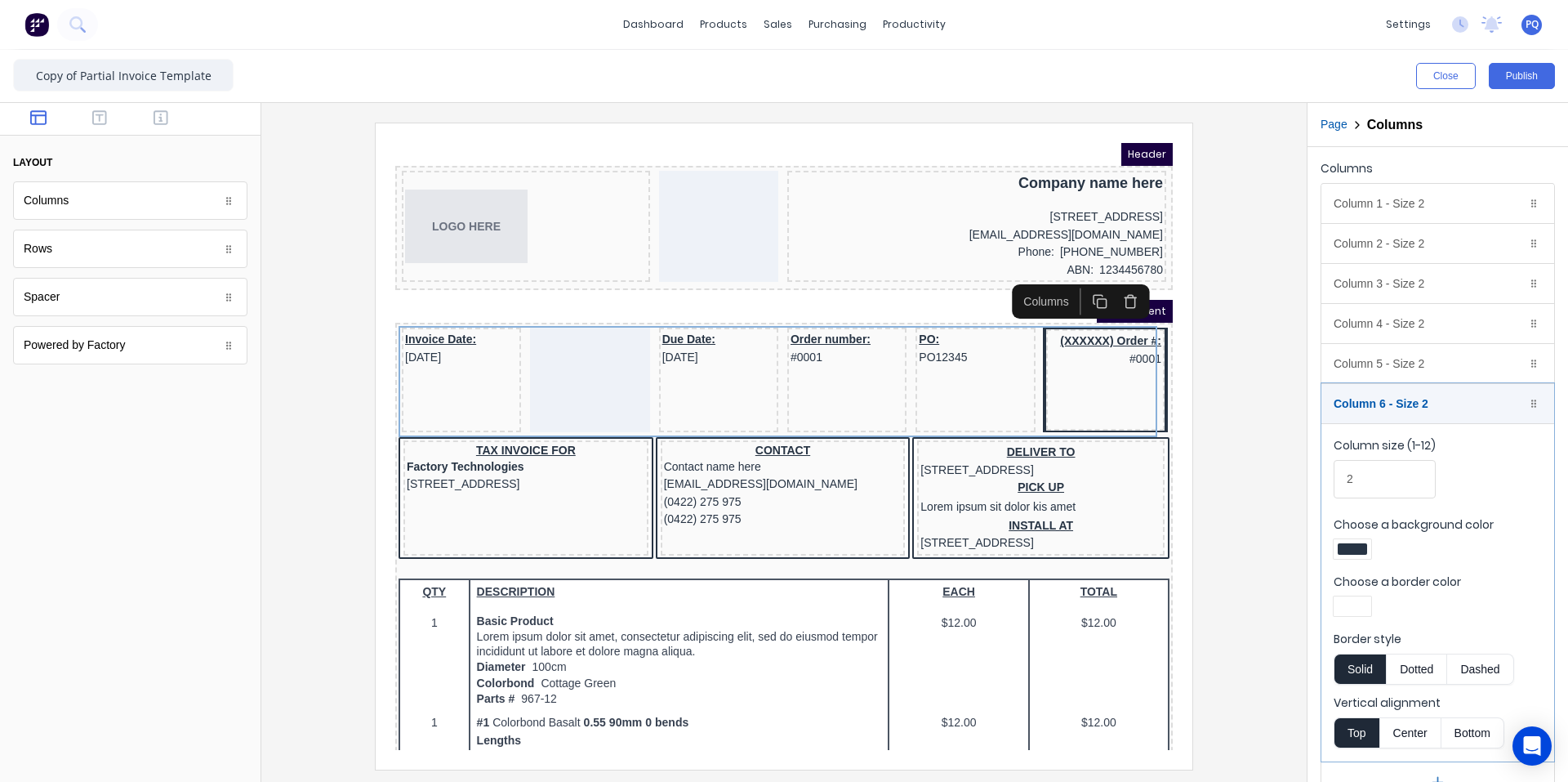
click at [943, 550] on div at bounding box center [1352, 549] width 29 height 12
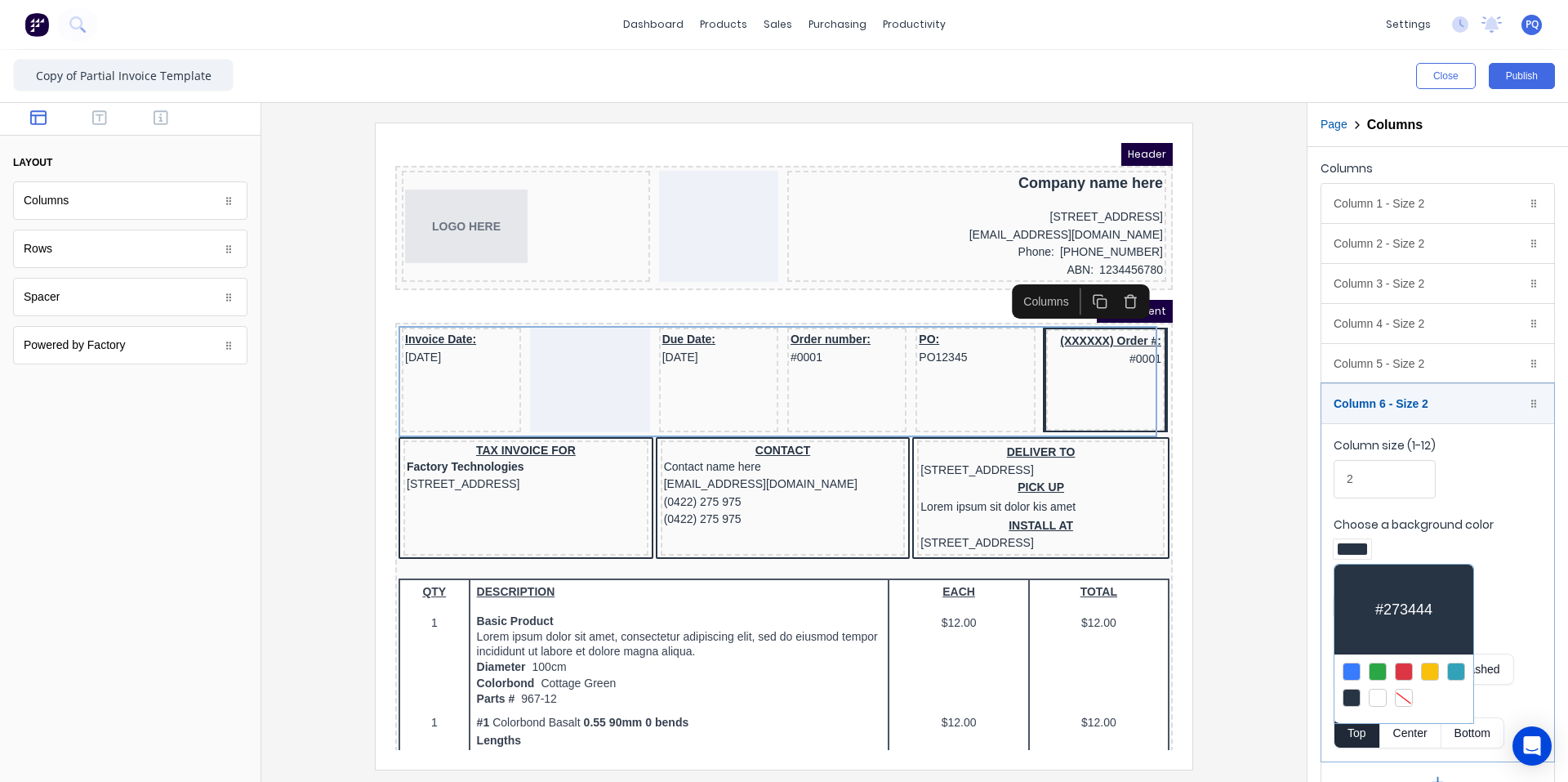
click at [943, 698] on div at bounding box center [1404, 698] width 18 height 18
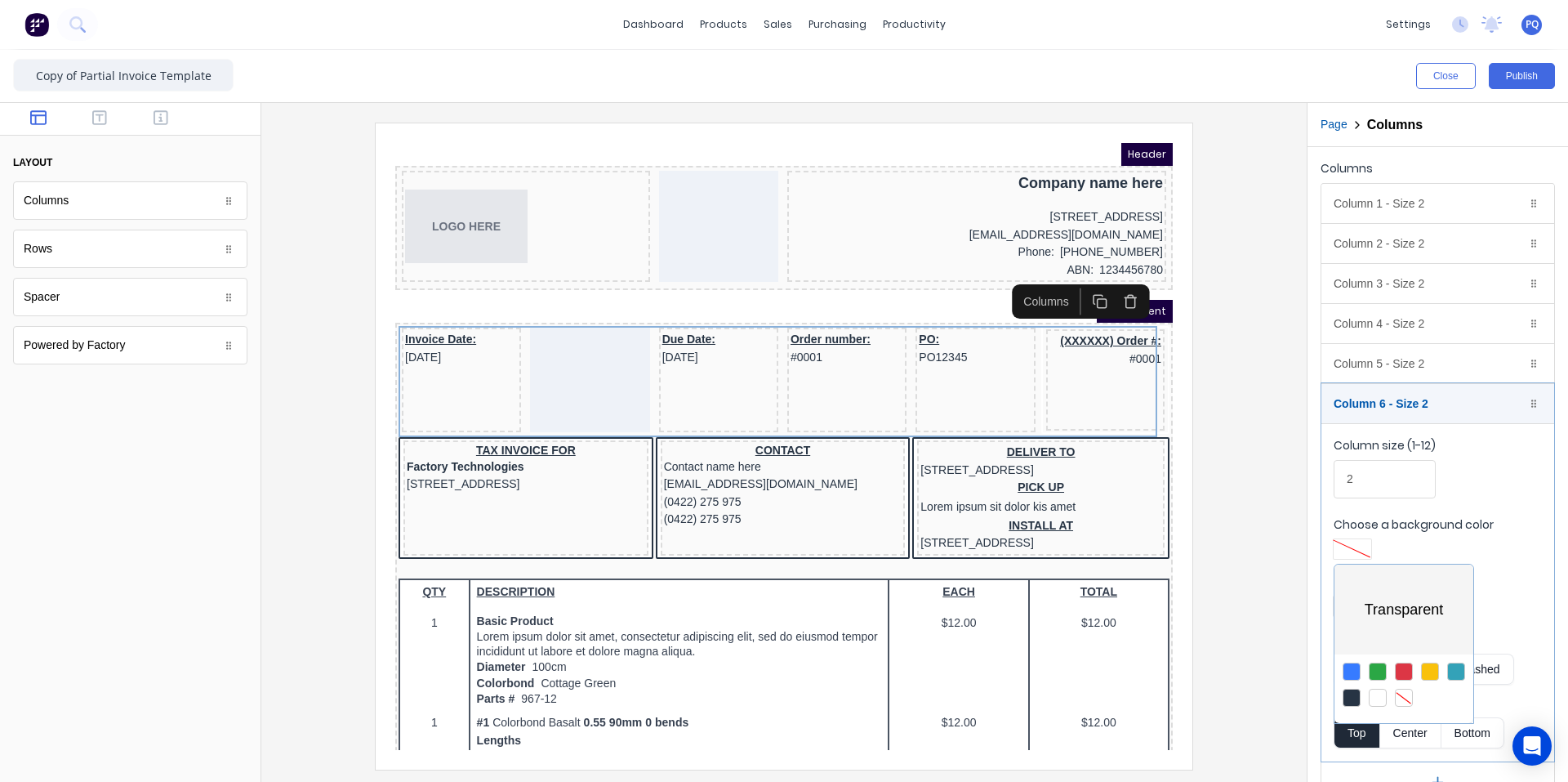
click at [943, 563] on div at bounding box center [784, 391] width 1568 height 782
click at [943, 602] on div at bounding box center [1352, 606] width 29 height 12
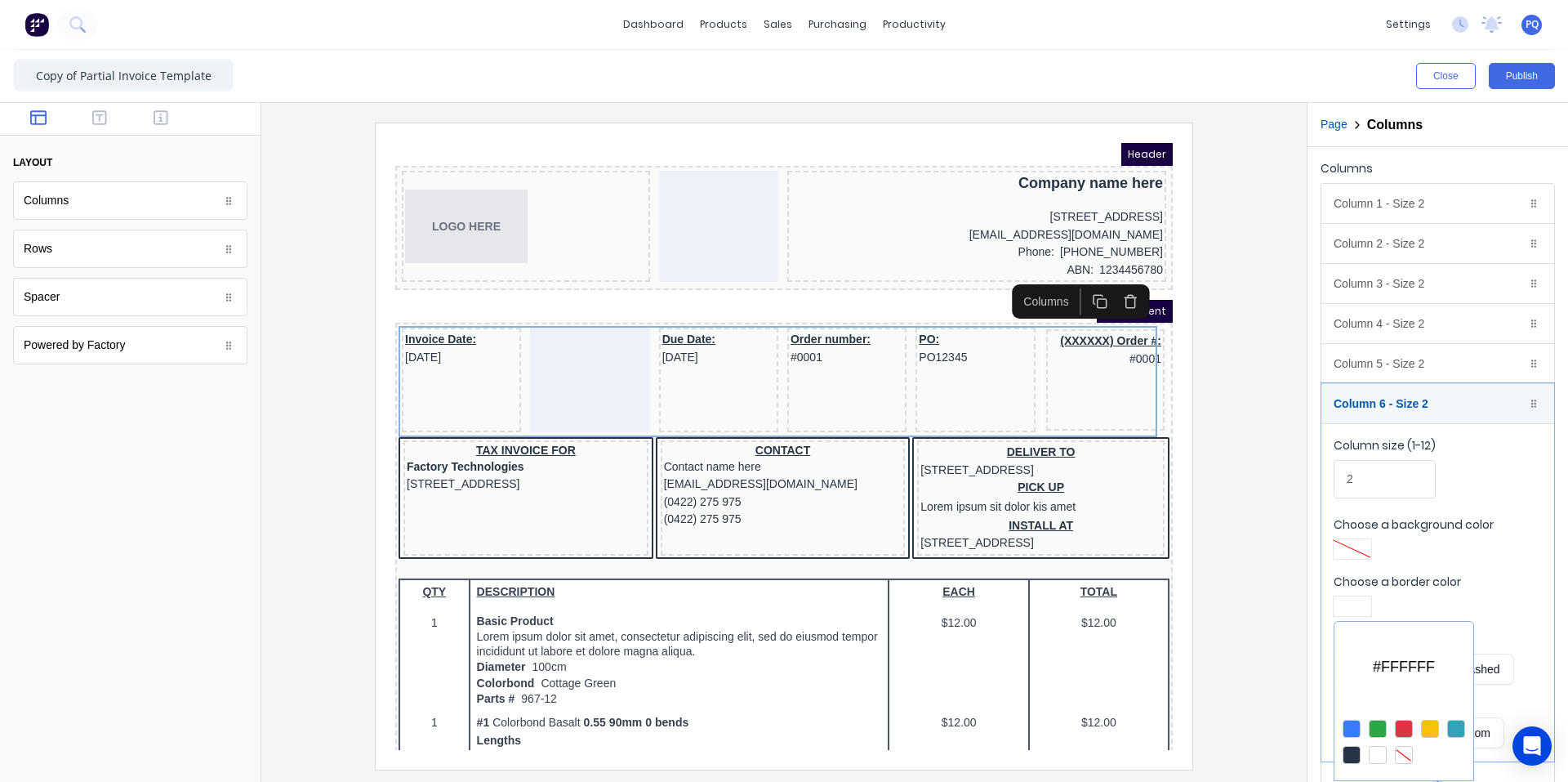
click at [943, 724] on div at bounding box center [1404, 729] width 18 height 18
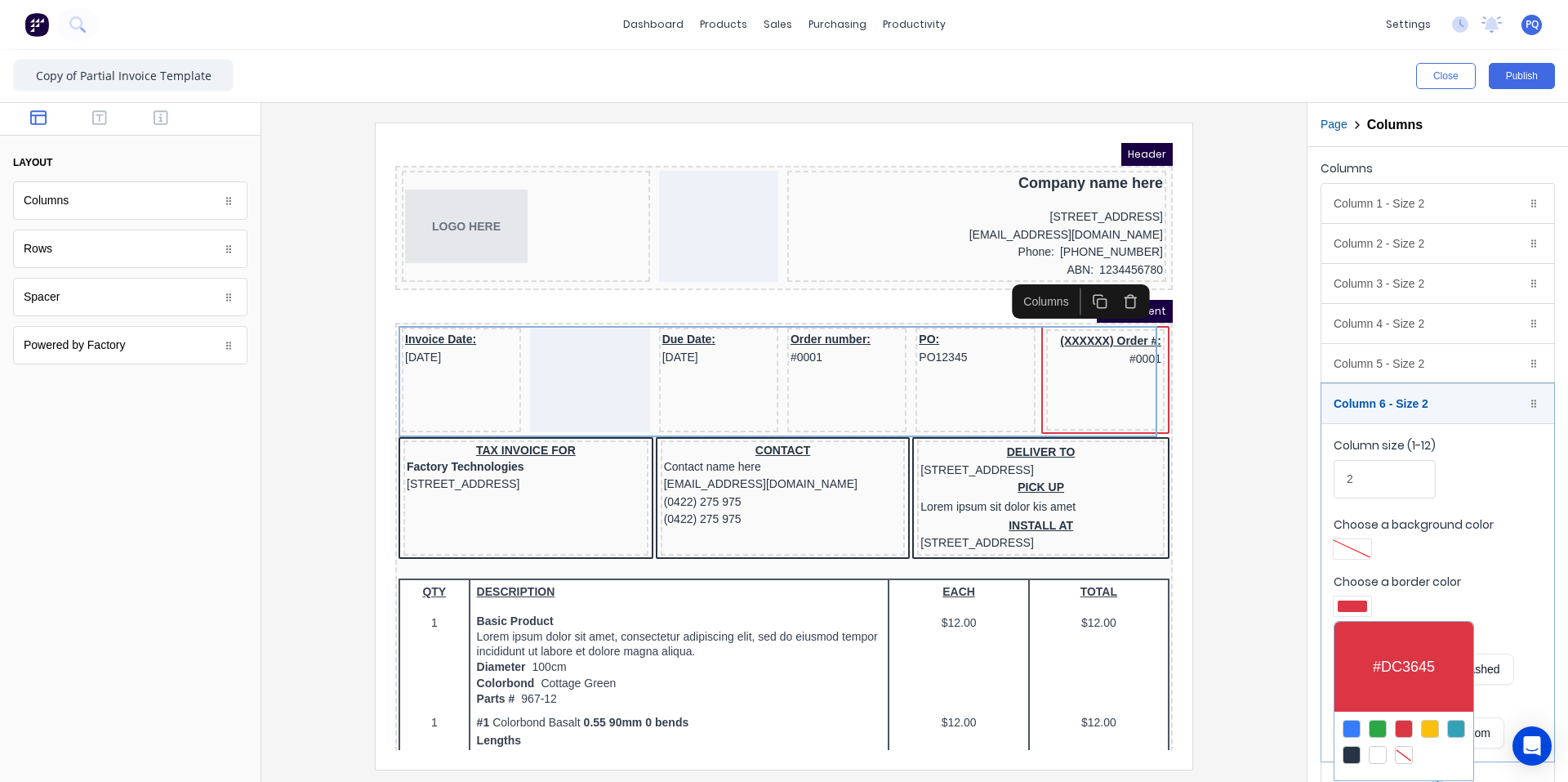
click at [943, 753] on div at bounding box center [1404, 755] width 18 height 18
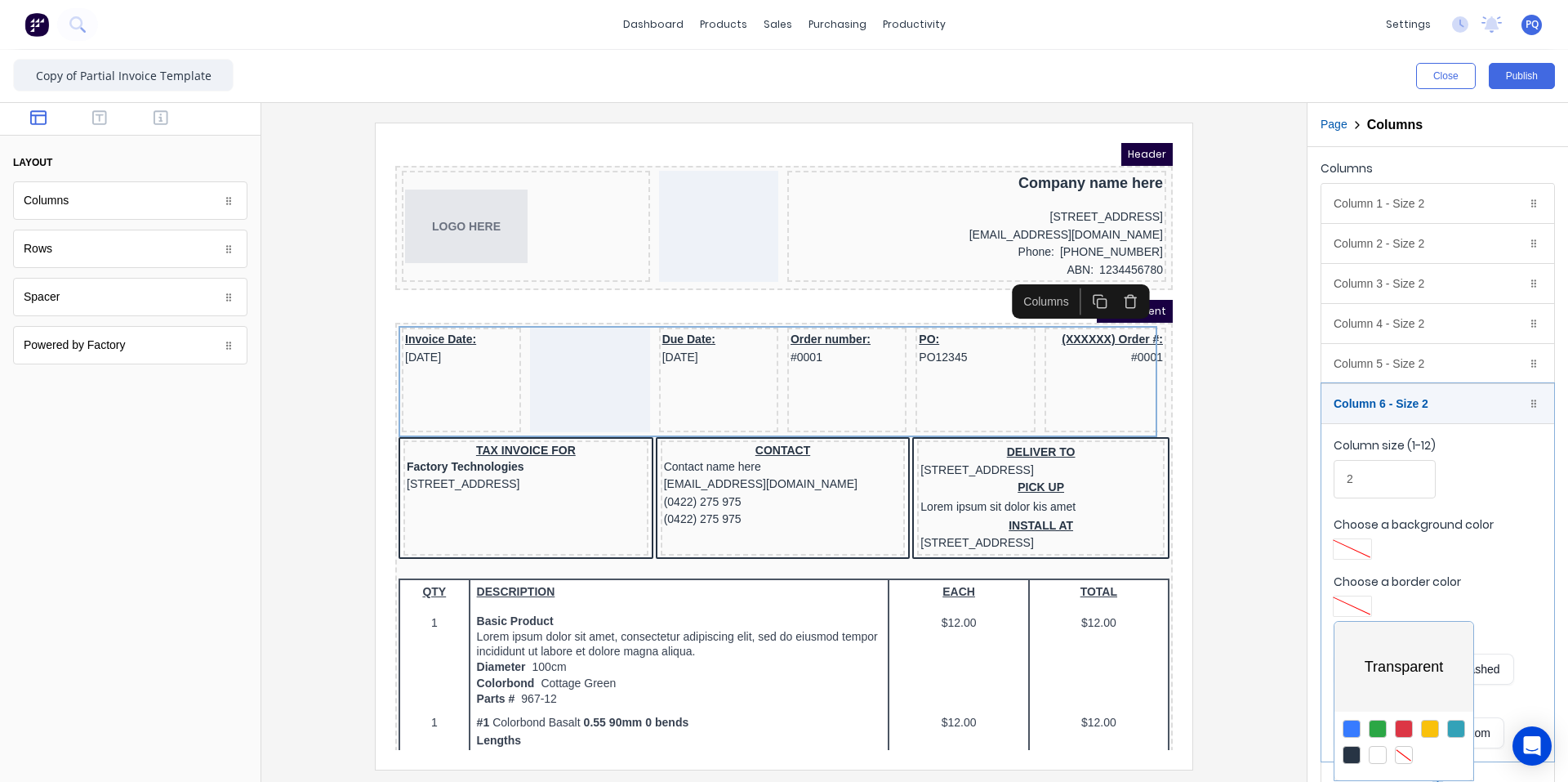
click at [943, 520] on div at bounding box center [784, 391] width 1568 height 782
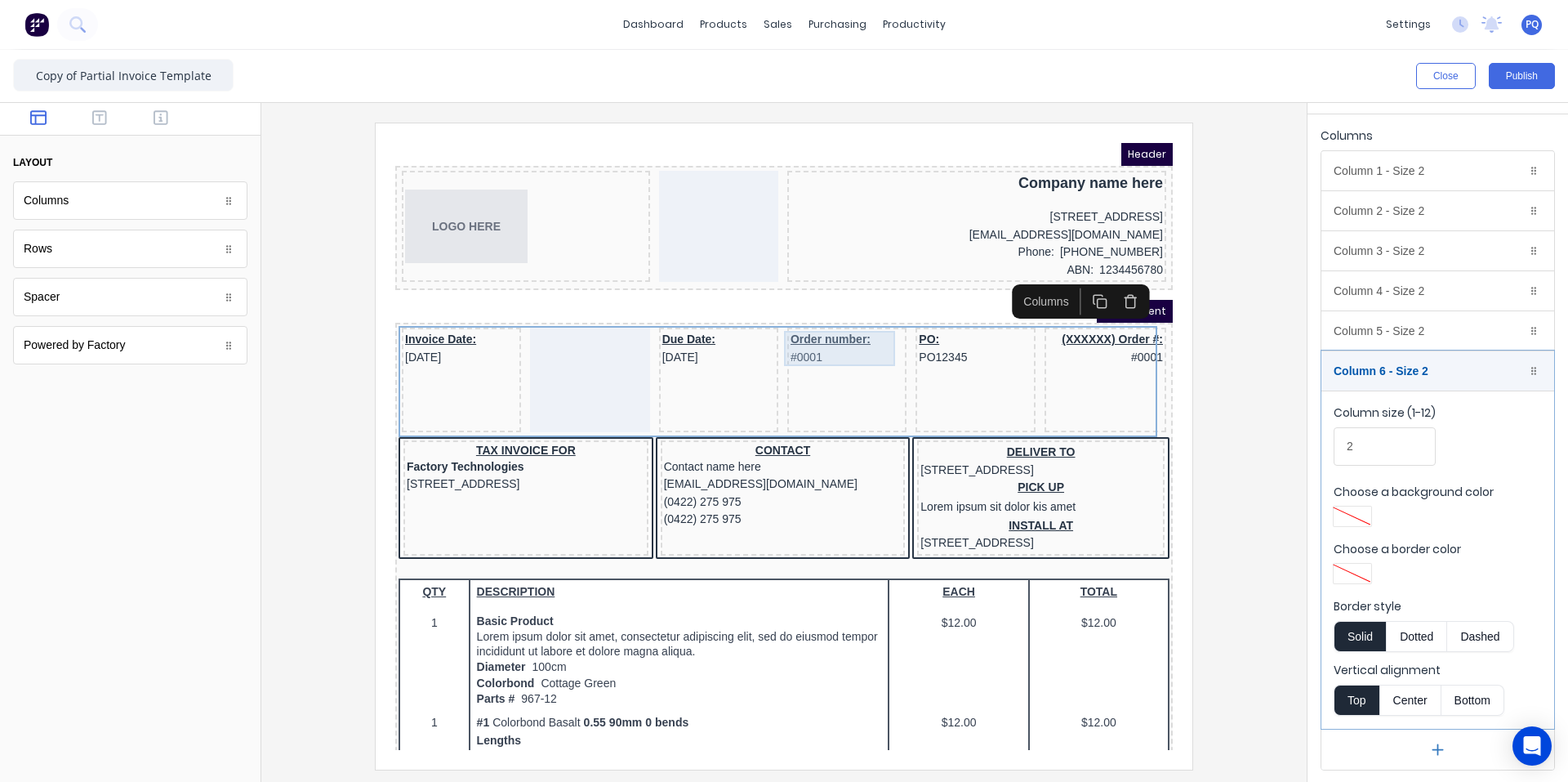
click at [795, 330] on div "Order number: #0001" at bounding box center [827, 329] width 113 height 35
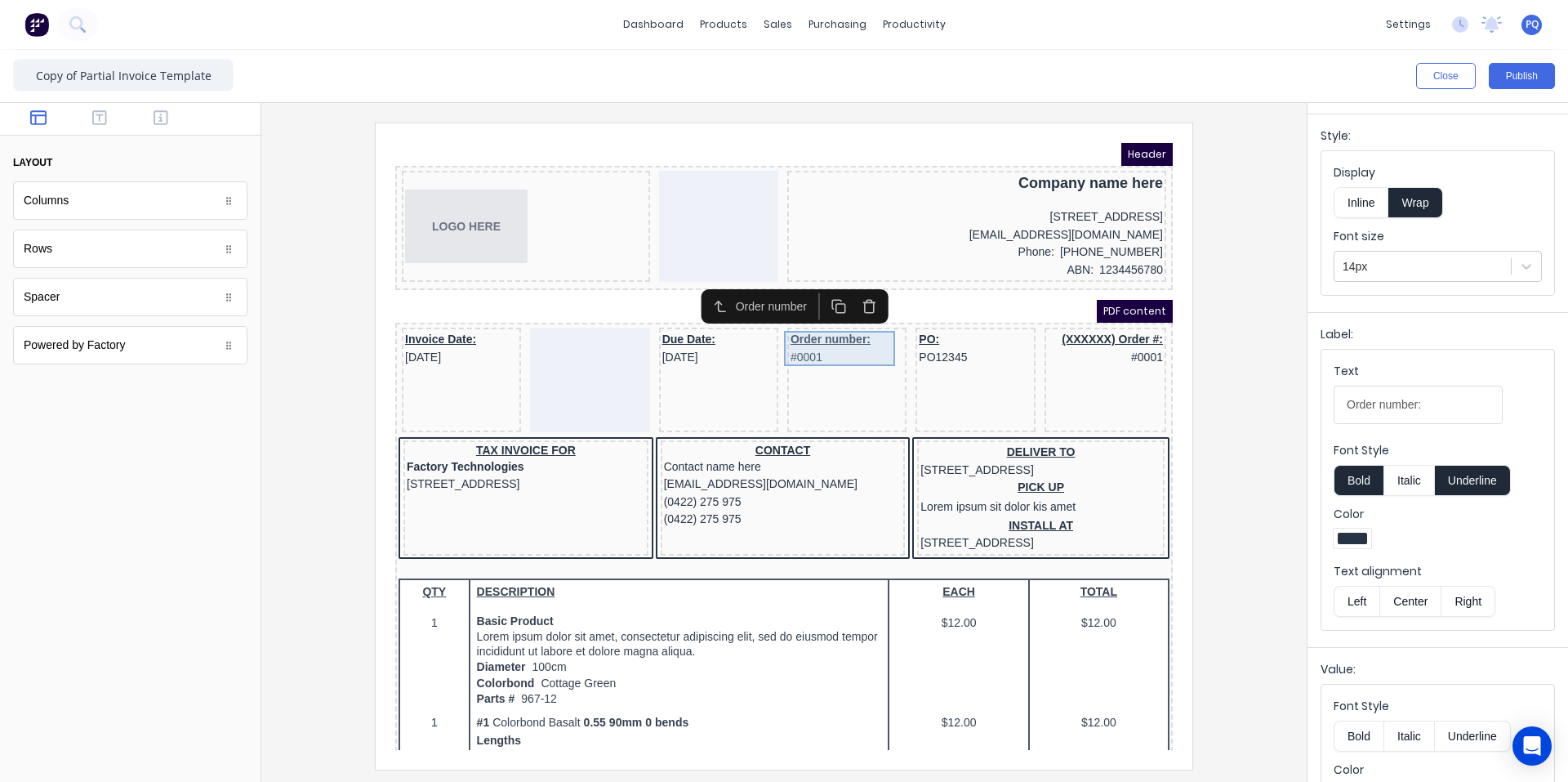
scroll to position [0, 0]
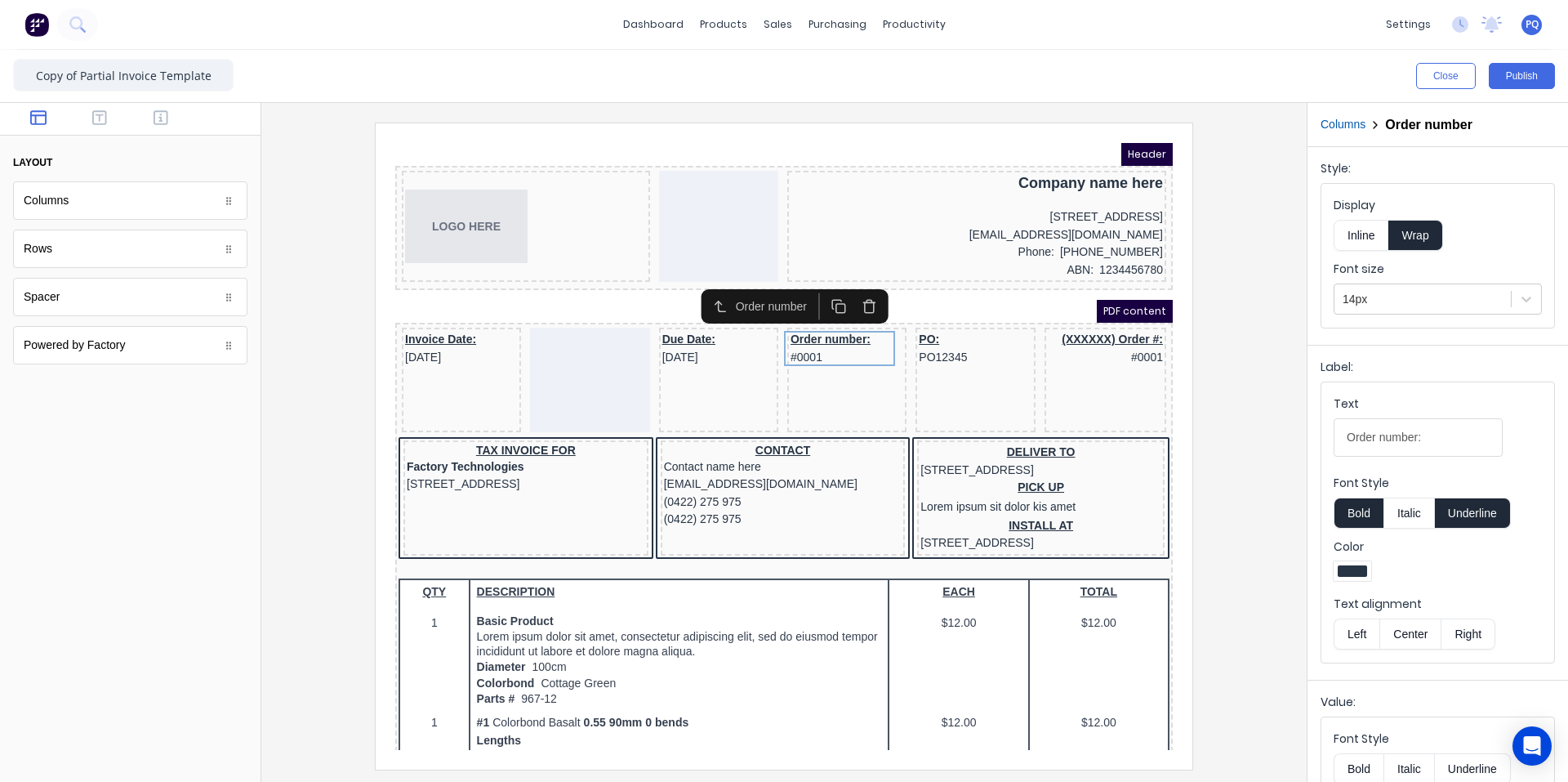
click at [850, 278] on button "button" at bounding box center [849, 286] width 30 height 27
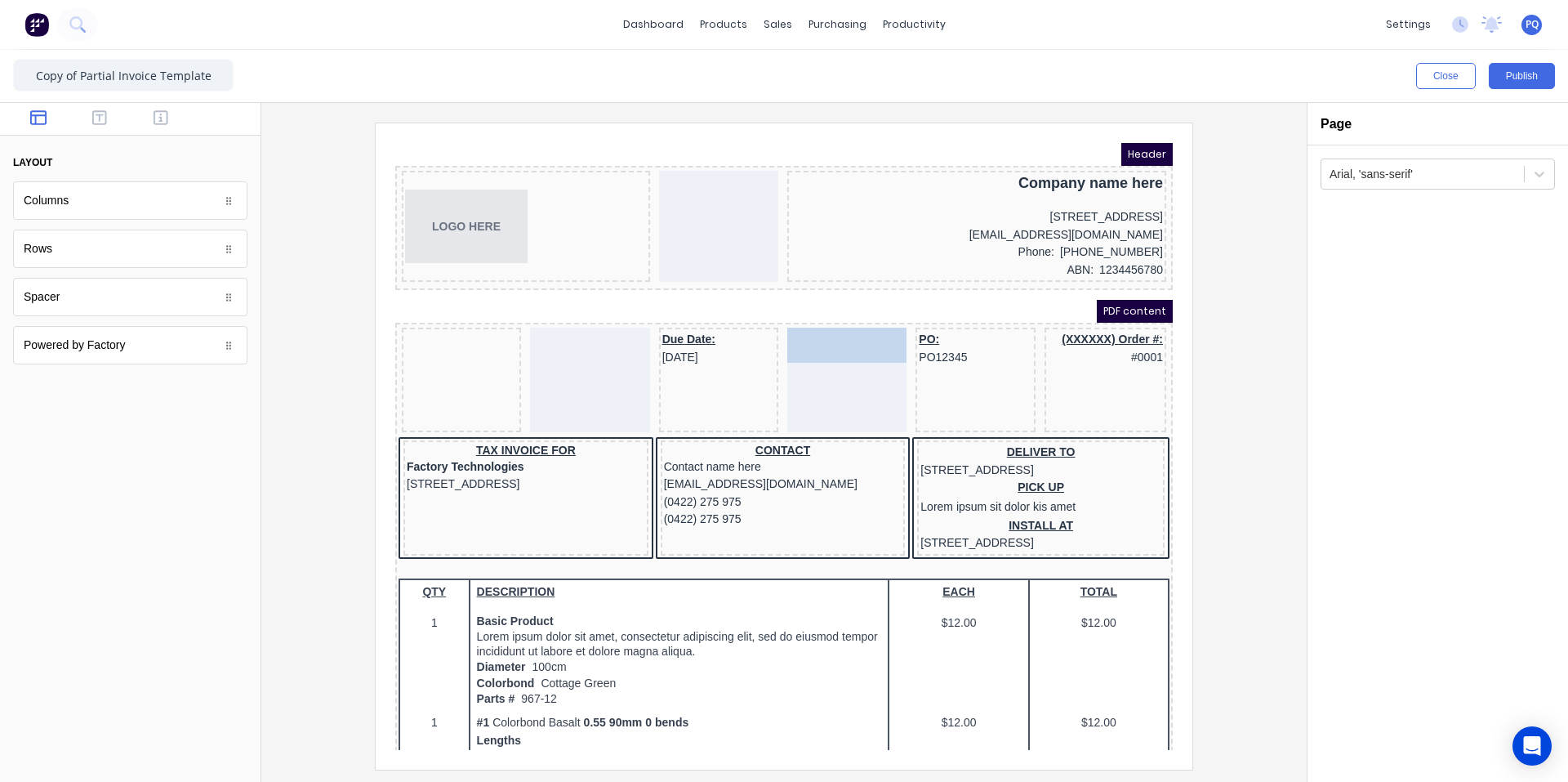
drag, startPoint x: 423, startPoint y: 333, endPoint x: 819, endPoint y: 332, distance: 396.0
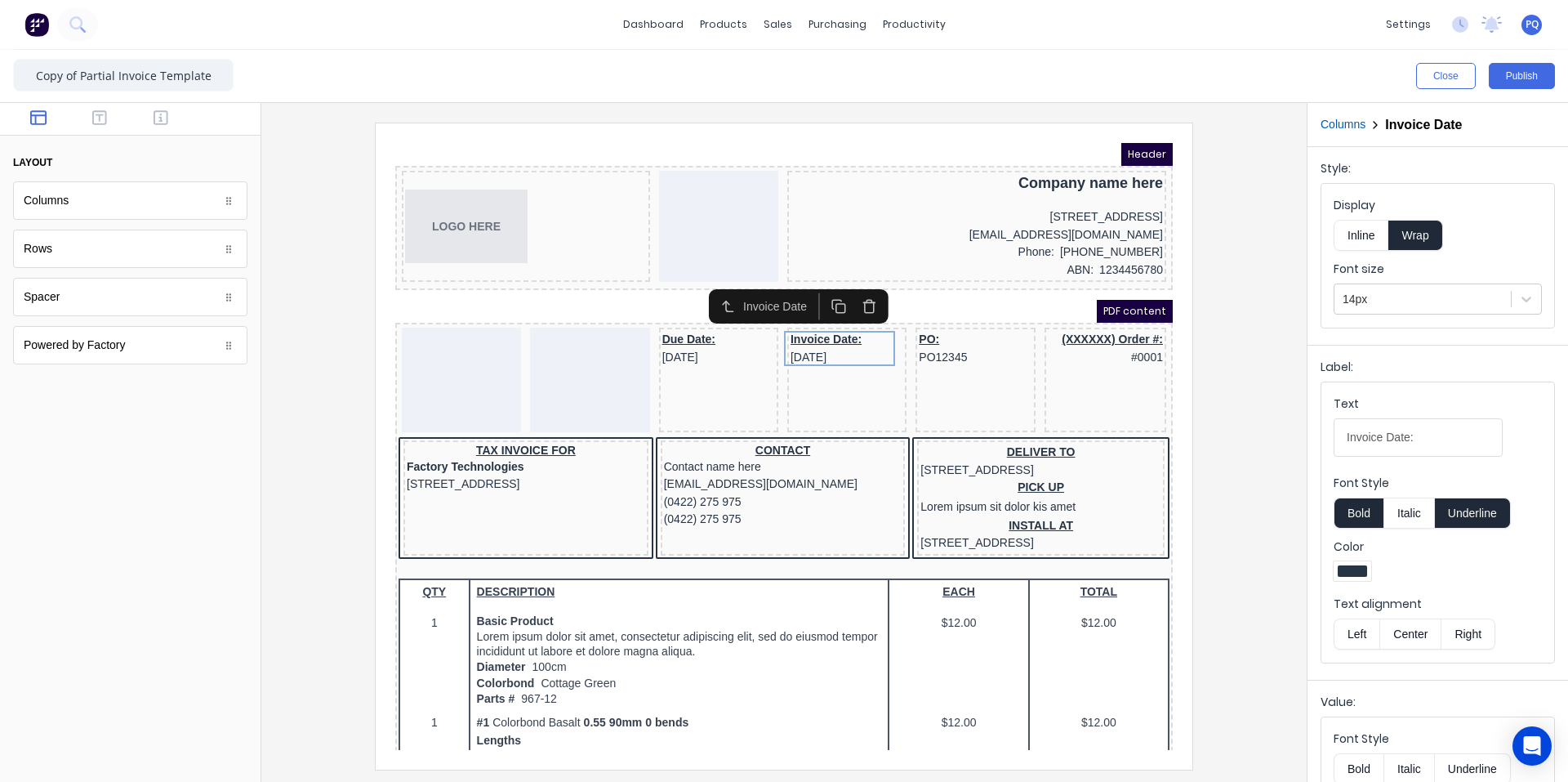
click at [943, 628] on button "Center" at bounding box center [1410, 633] width 62 height 31
click at [943, 447] on input "Invoice Date:" at bounding box center [1418, 437] width 169 height 38
type input "Invoice Date"
click at [943, 509] on button "Underline" at bounding box center [1473, 512] width 76 height 31
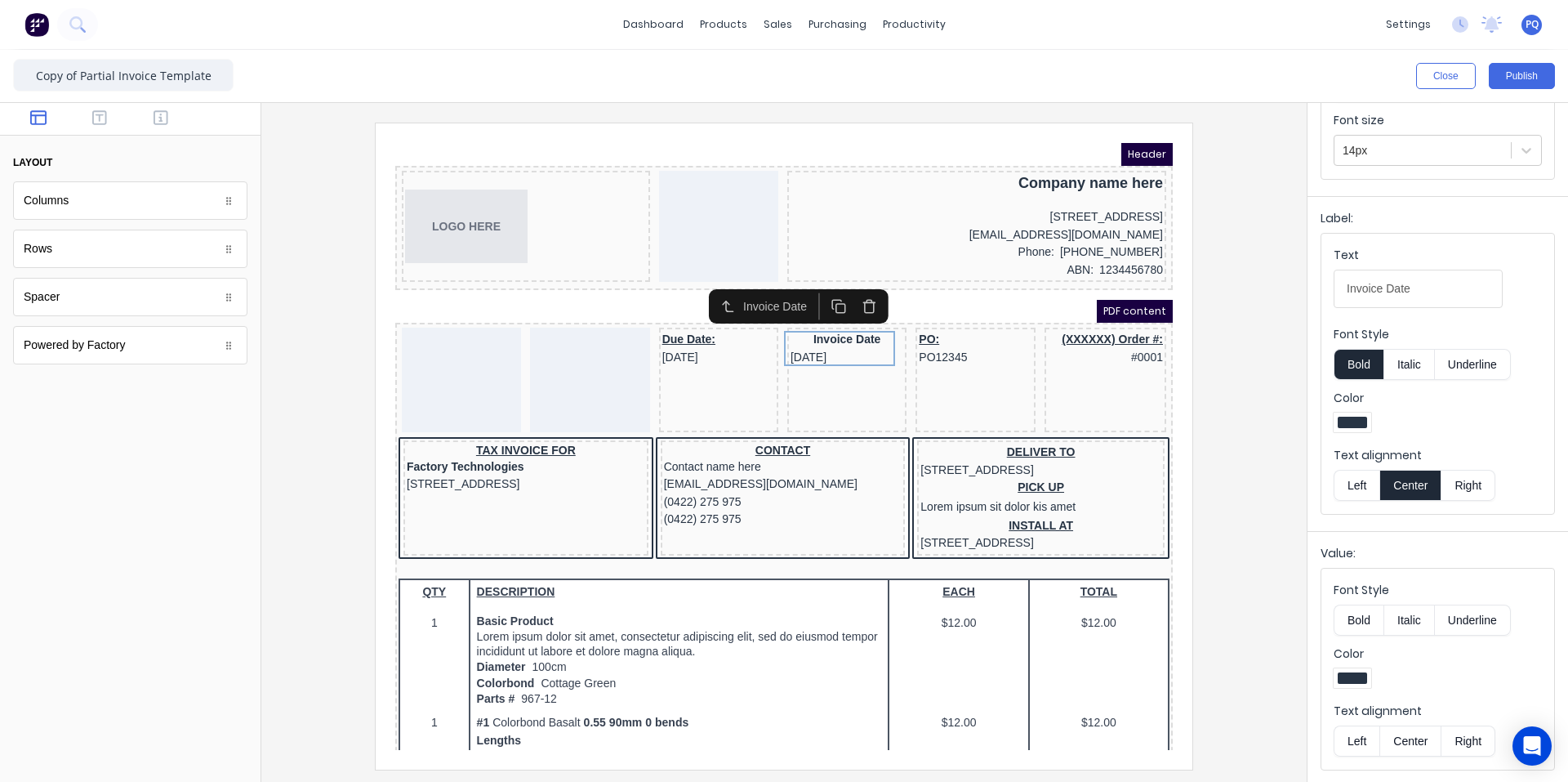
click at [943, 739] on button "Center" at bounding box center [1410, 740] width 62 height 31
click at [937, 330] on div "PO: PO12345" at bounding box center [955, 329] width 113 height 35
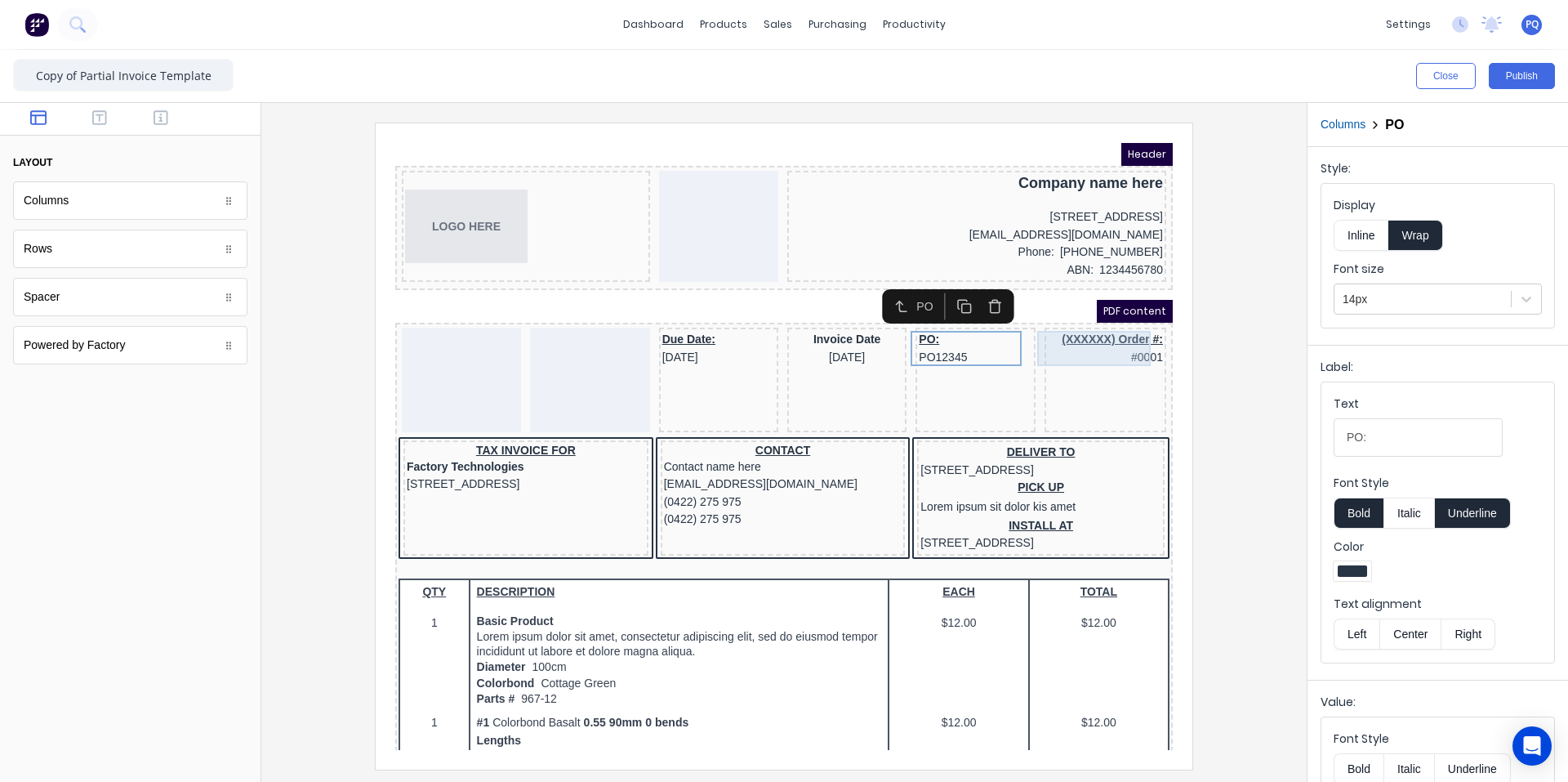
click at [943, 327] on div "(XXXXXX) Order #: #0001" at bounding box center [1086, 329] width 115 height 35
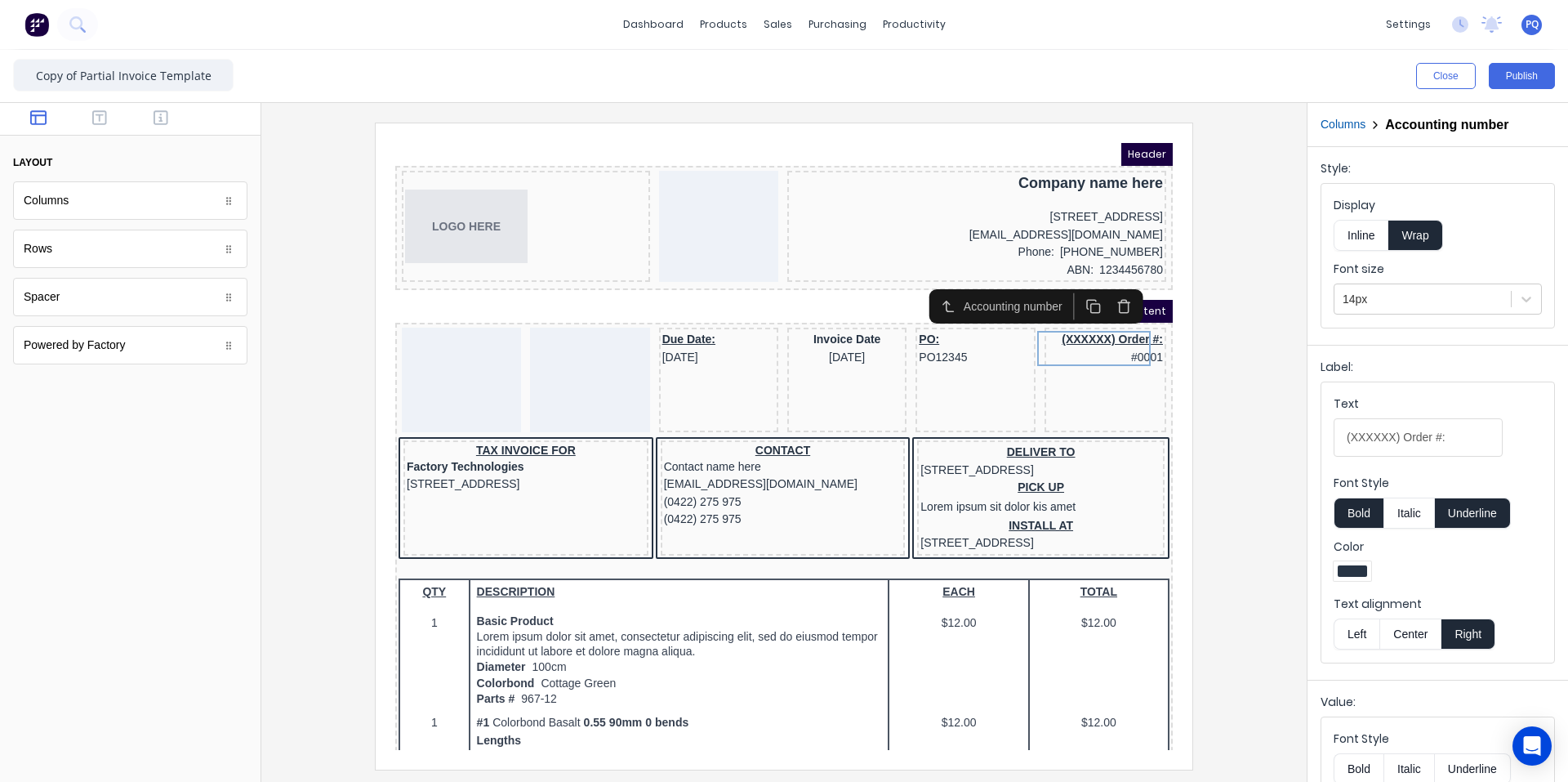
click at [943, 287] on icon "button" at bounding box center [1105, 286] width 16 height 16
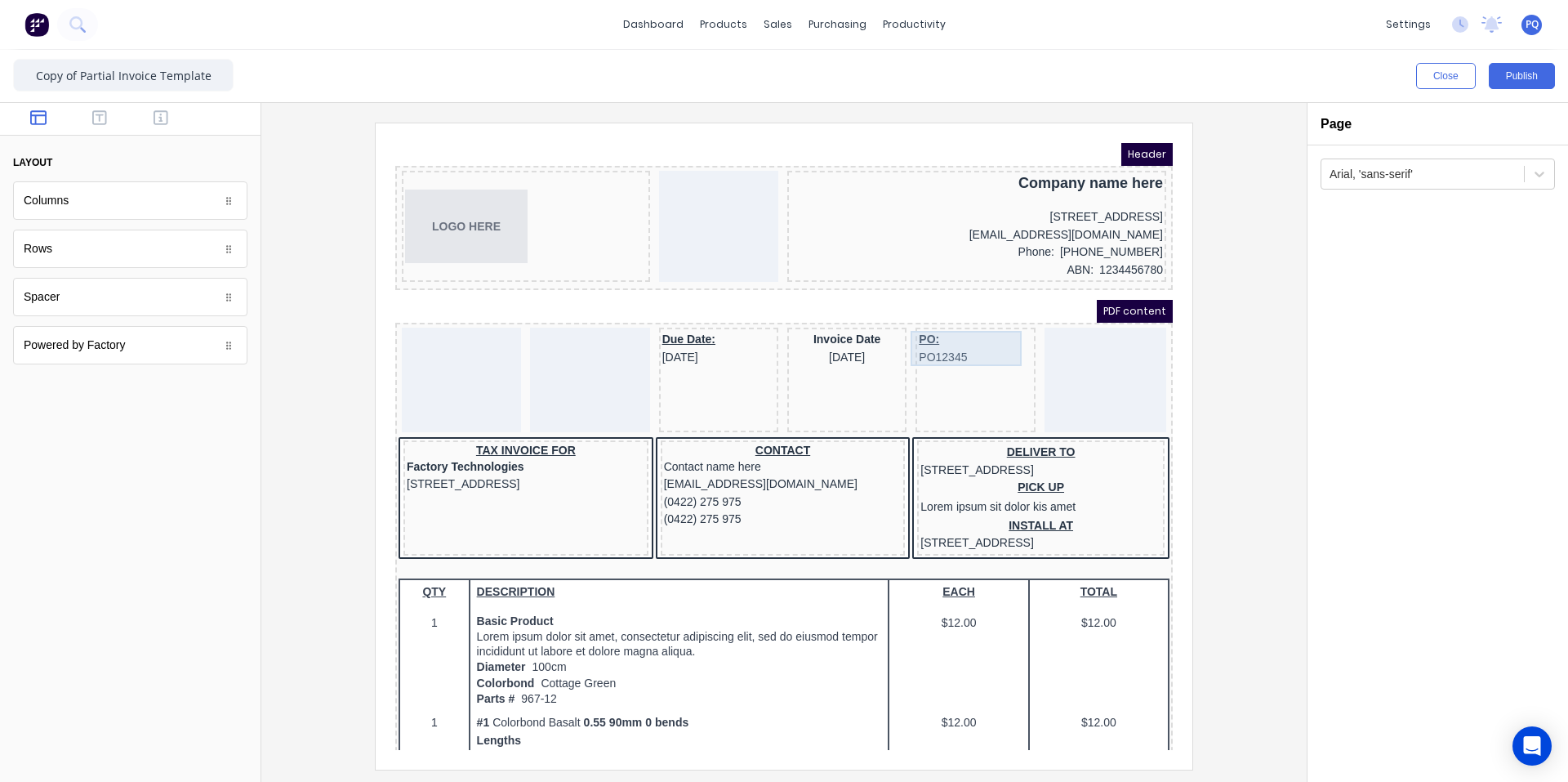
click at [925, 329] on div "PO: PO12345" at bounding box center [955, 329] width 113 height 35
drag, startPoint x: 653, startPoint y: 329, endPoint x: 1052, endPoint y: 331, distance: 399.0
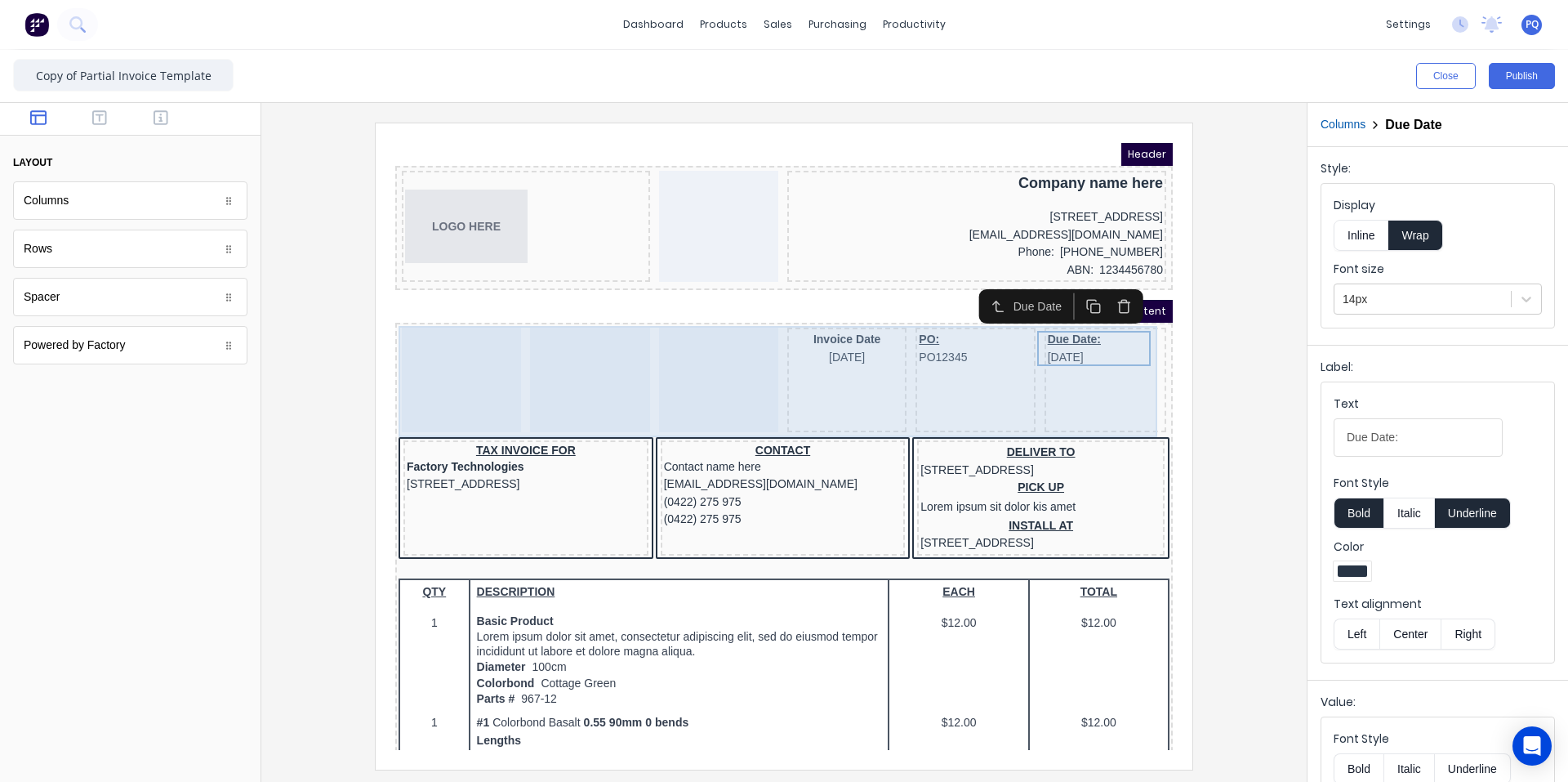
click at [671, 376] on div at bounding box center [698, 360] width 119 height 104
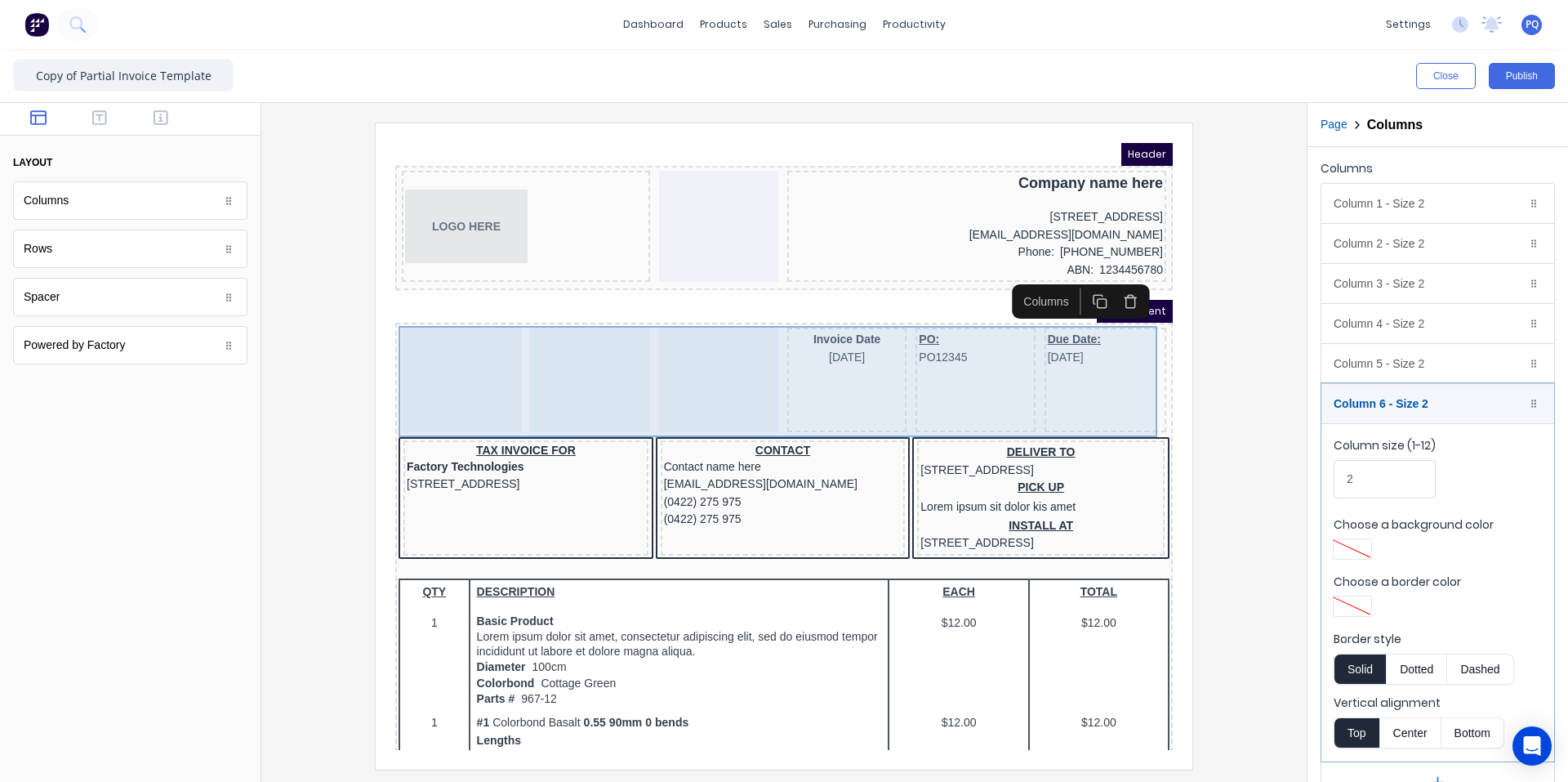
click at [821, 370] on div "Invoice Date 29/10/2024" at bounding box center [827, 360] width 119 height 104
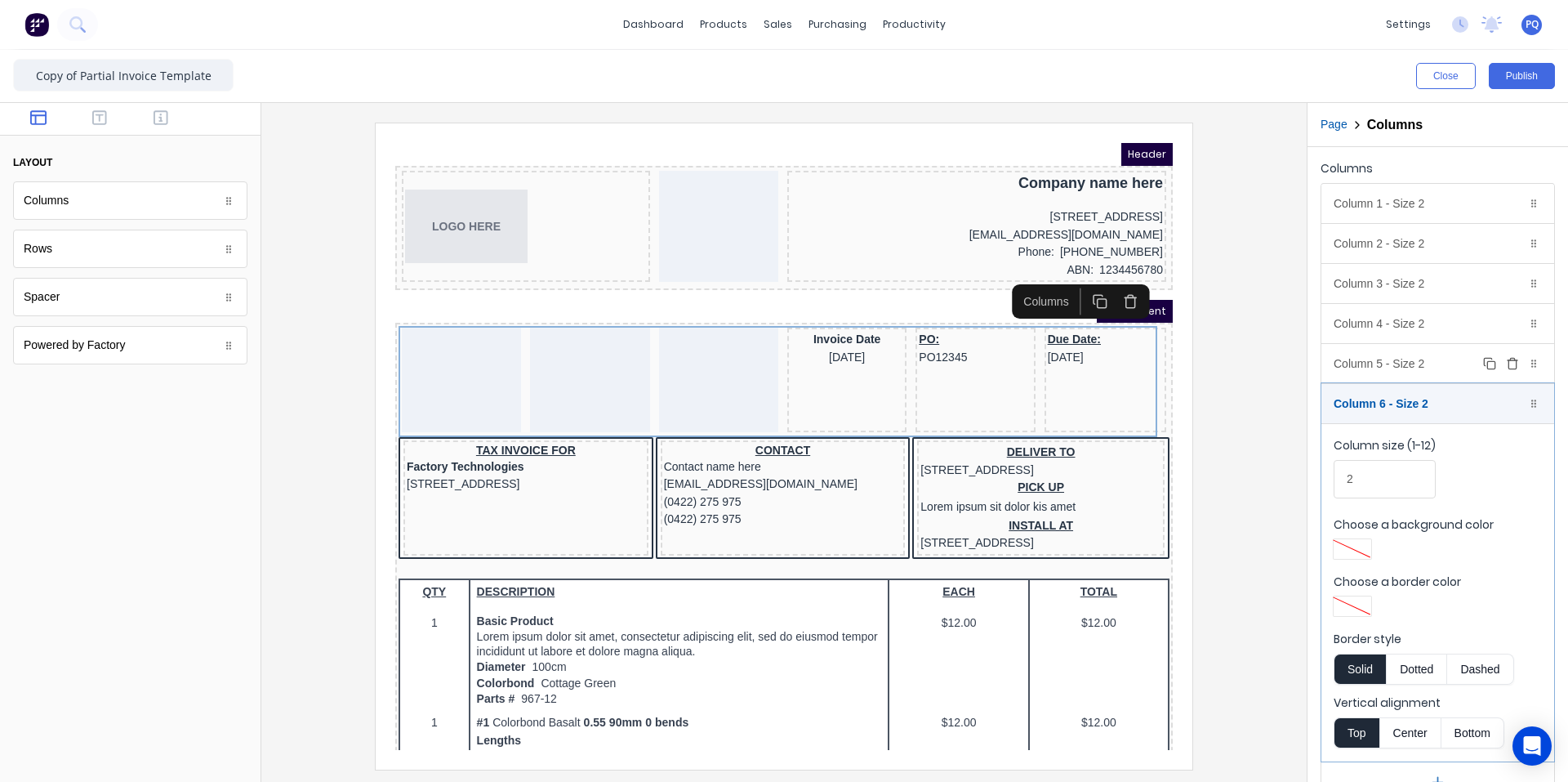
click at [943, 369] on div "Column 5 - Size 2 Duplicate Delete" at bounding box center [1438, 363] width 233 height 39
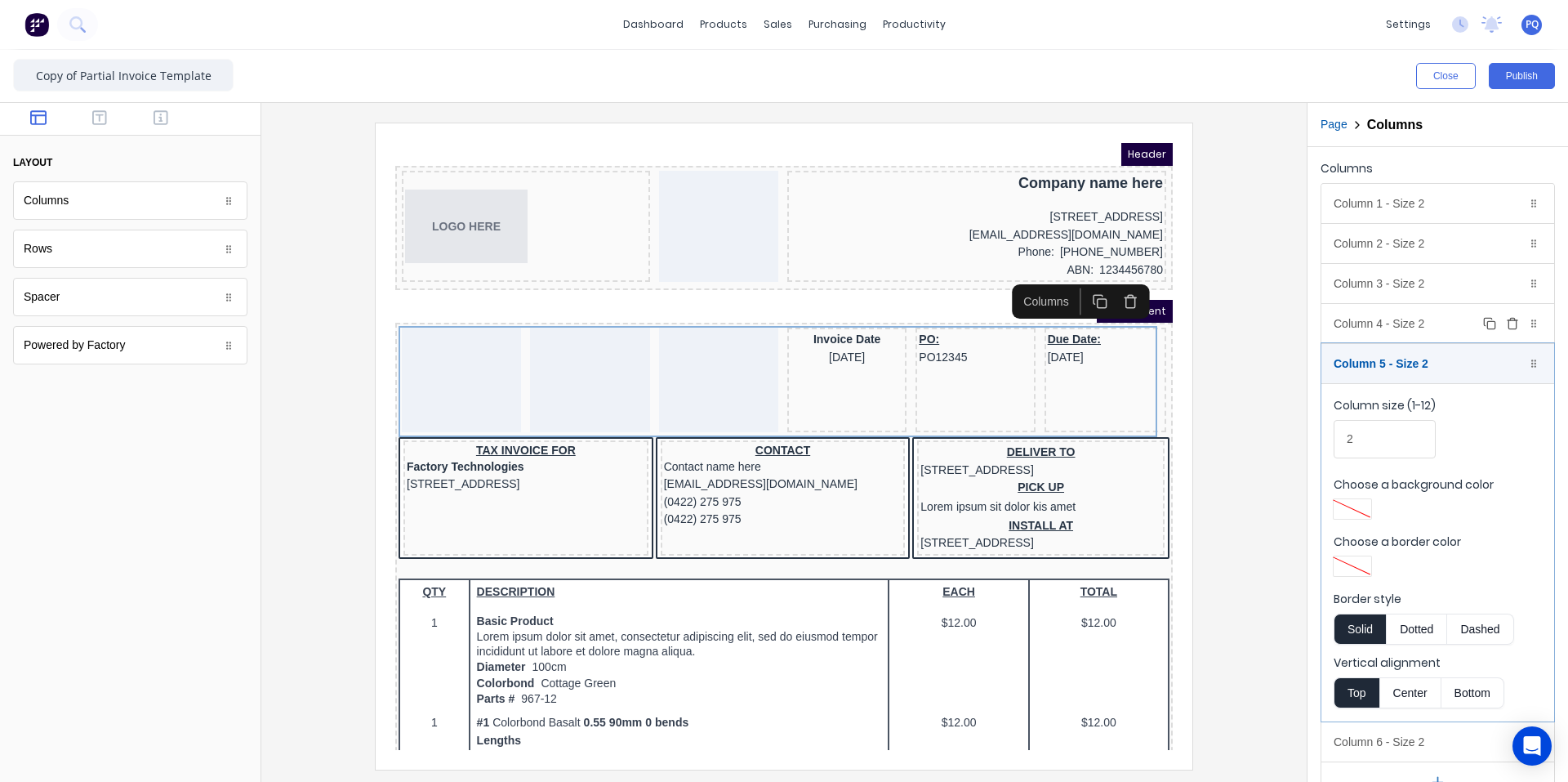
click at [943, 334] on div "Column 4 - Size 2 Duplicate Delete" at bounding box center [1438, 323] width 233 height 39
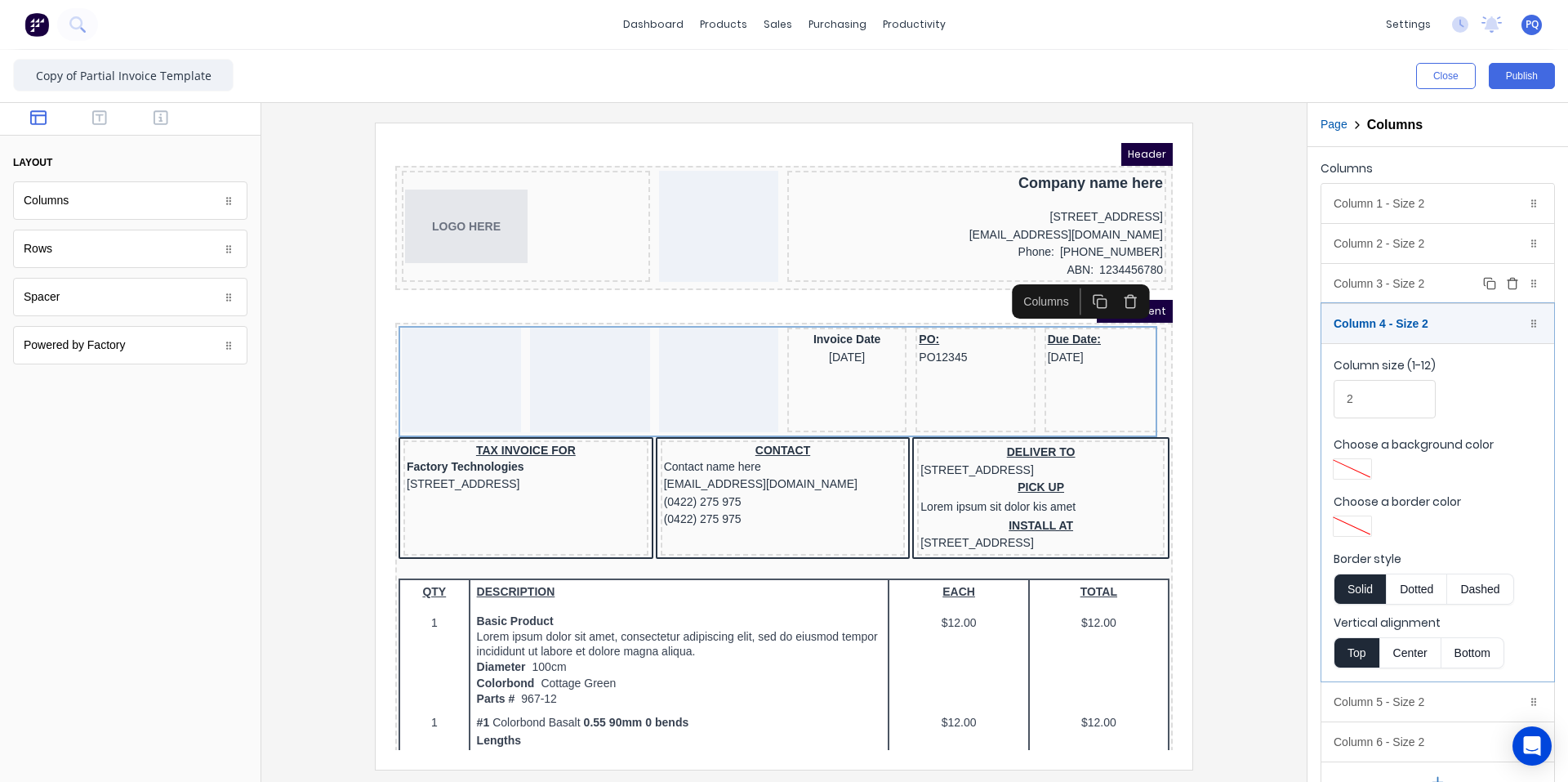
click at [943, 295] on div "Column 3 - Size 2 Duplicate Delete" at bounding box center [1438, 283] width 233 height 39
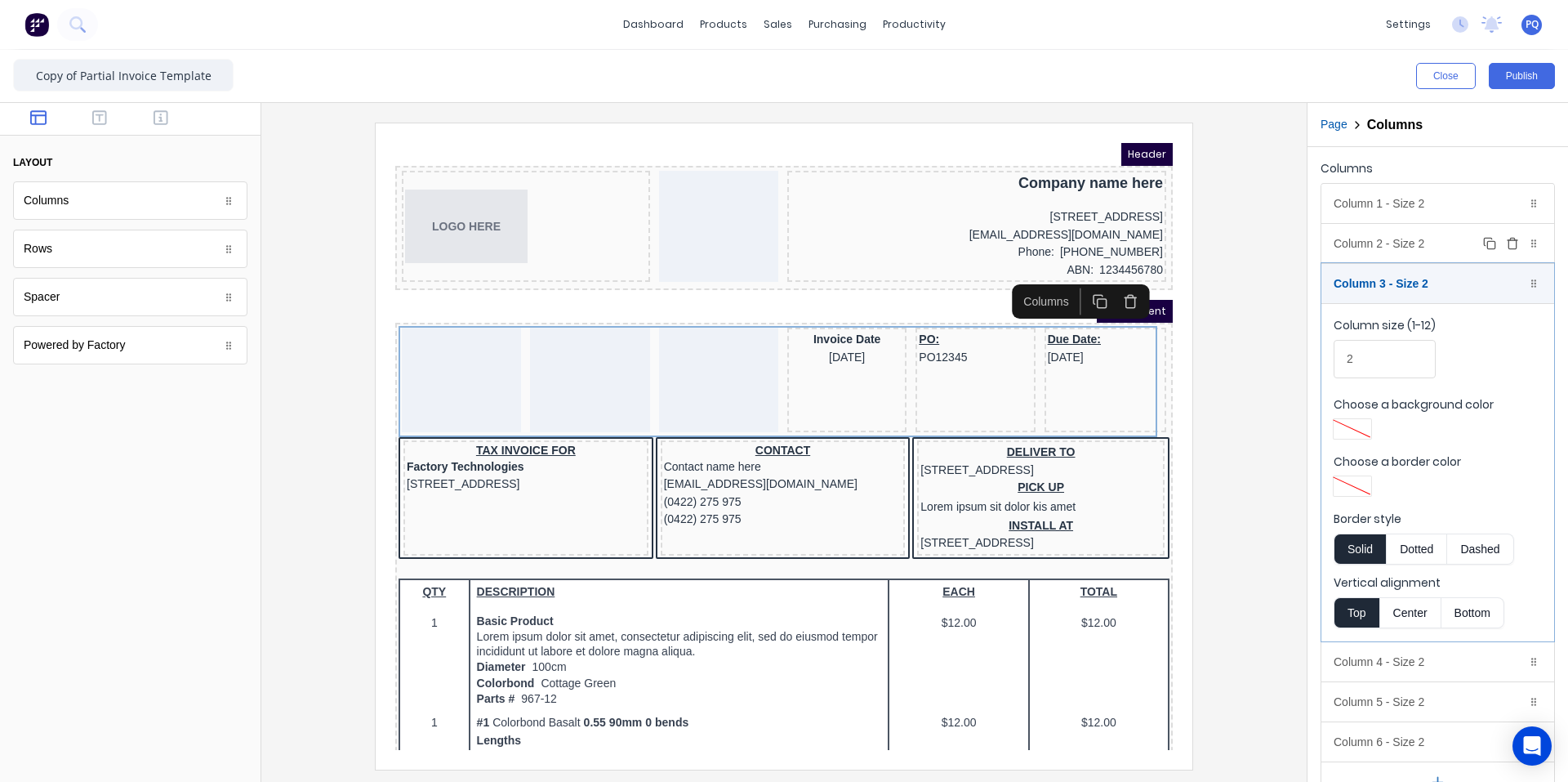
click at [943, 260] on div "Column 2 - Size 2 Duplicate Delete" at bounding box center [1438, 243] width 233 height 39
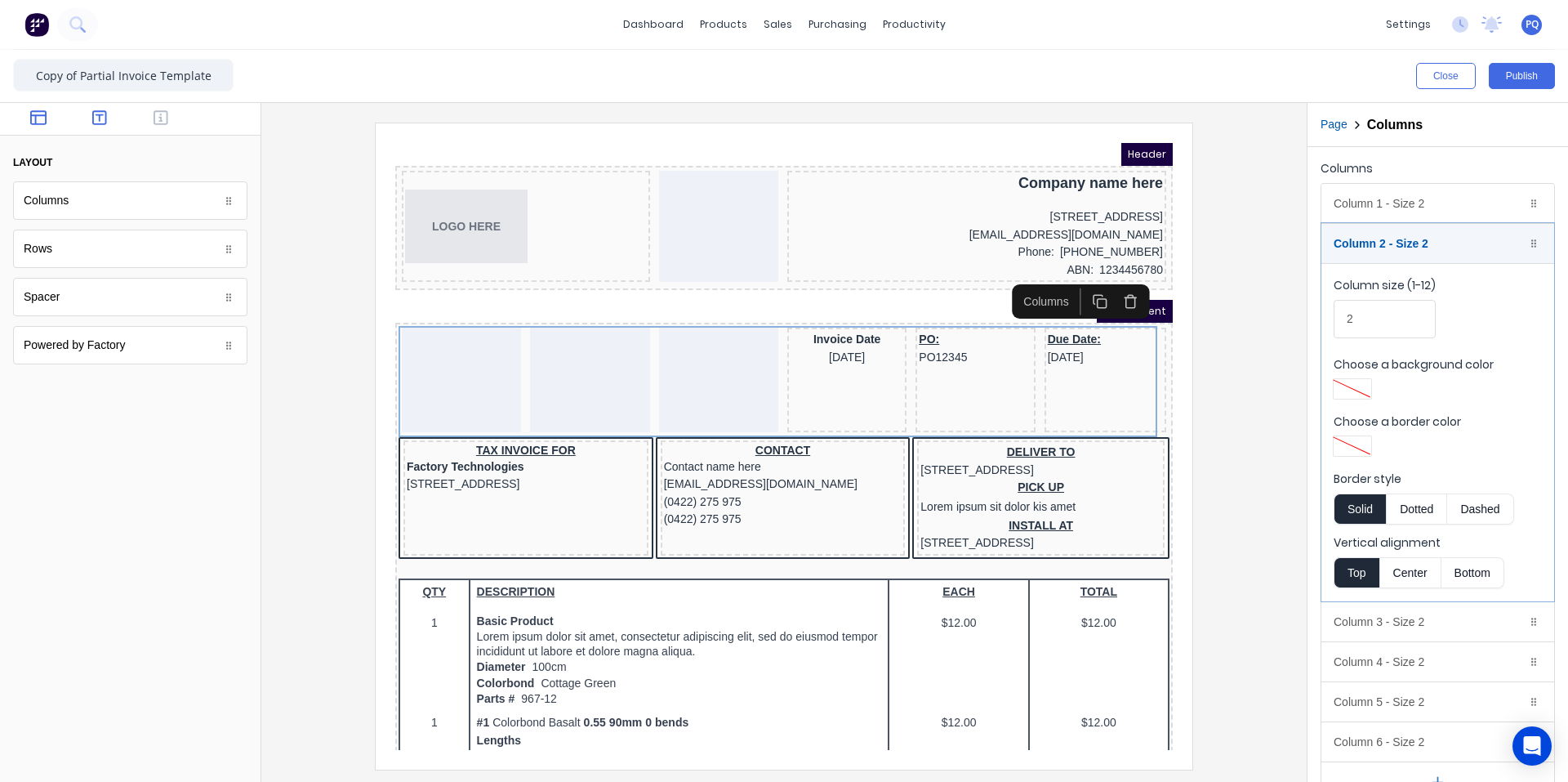
click at [98, 118] on icon "button" at bounding box center [100, 118] width 15 height 17
click at [163, 114] on icon "button" at bounding box center [161, 118] width 15 height 17
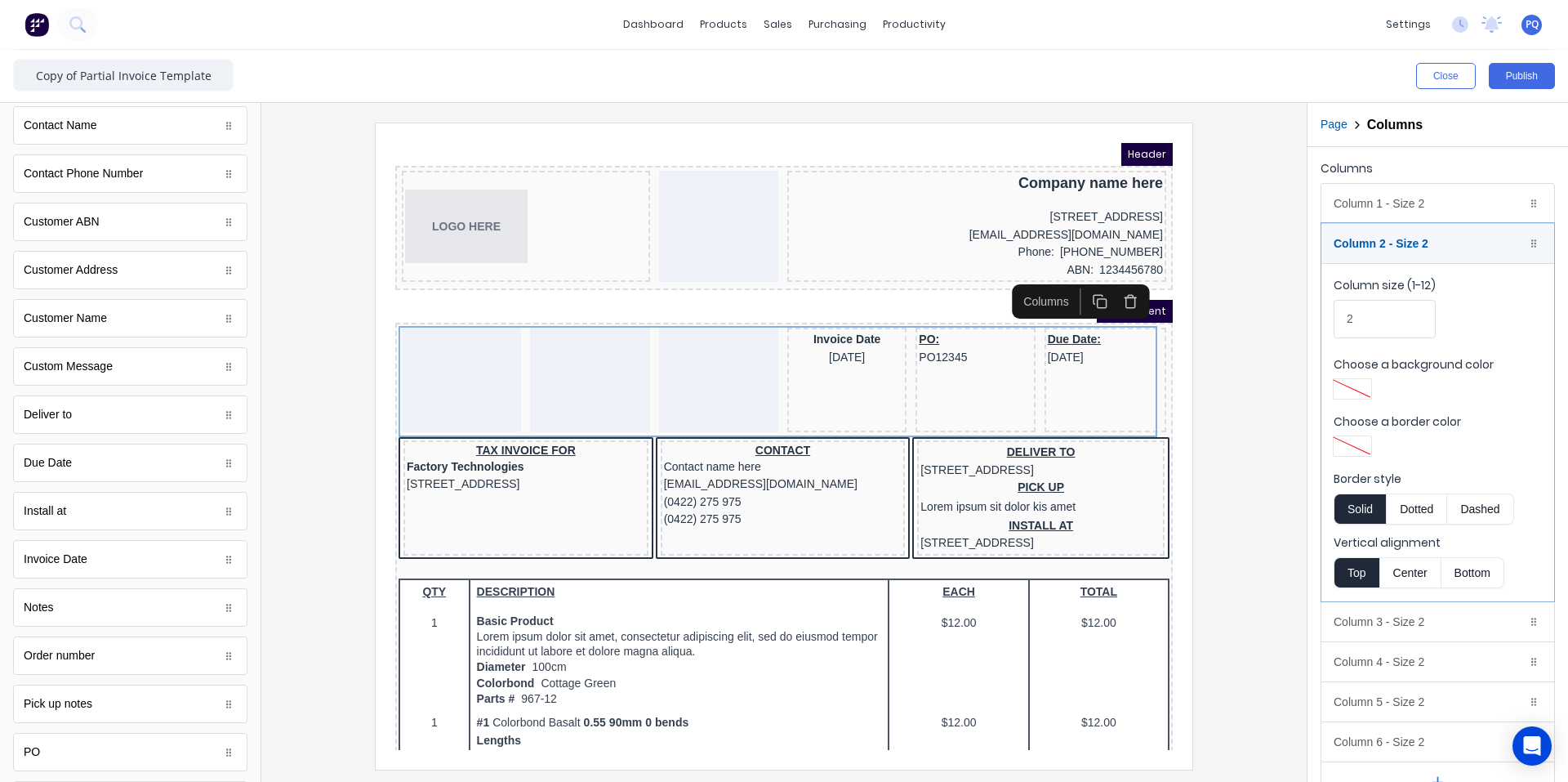
scroll to position [789, 0]
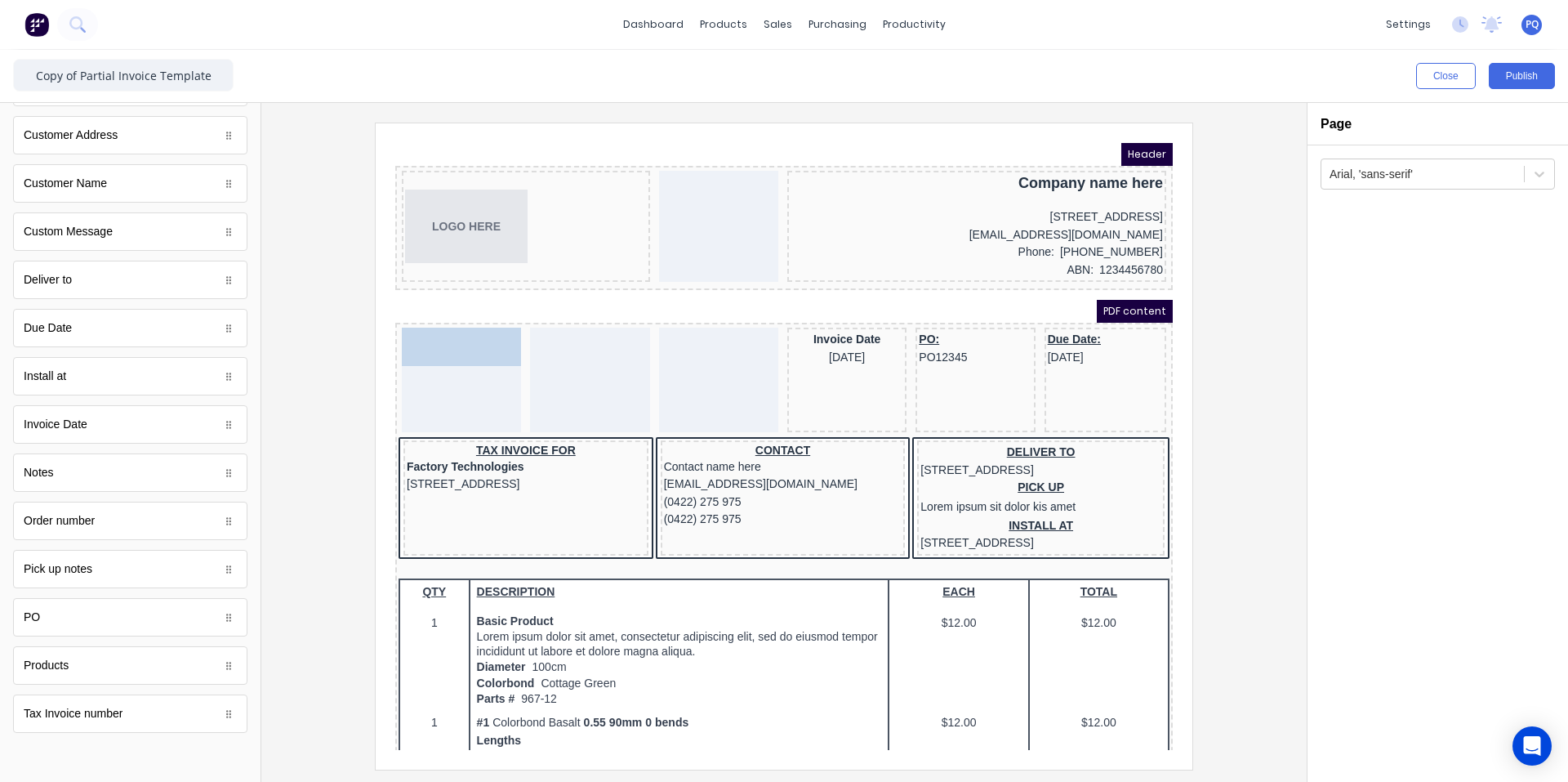
drag, startPoint x: 183, startPoint y: 670, endPoint x: 456, endPoint y: 366, distance: 408.6
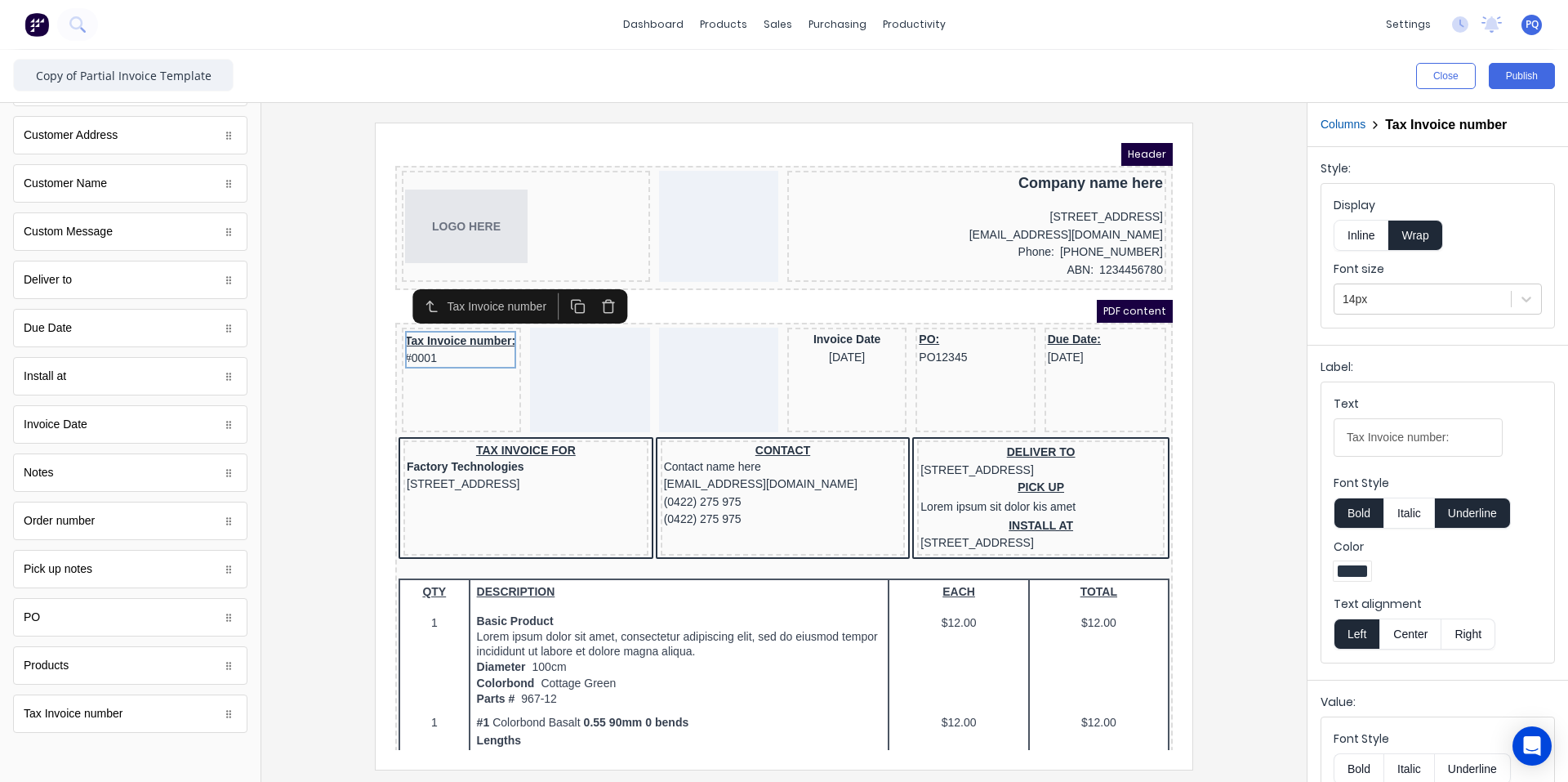
click at [585, 283] on icon "button" at bounding box center [589, 283] width 12 height 0
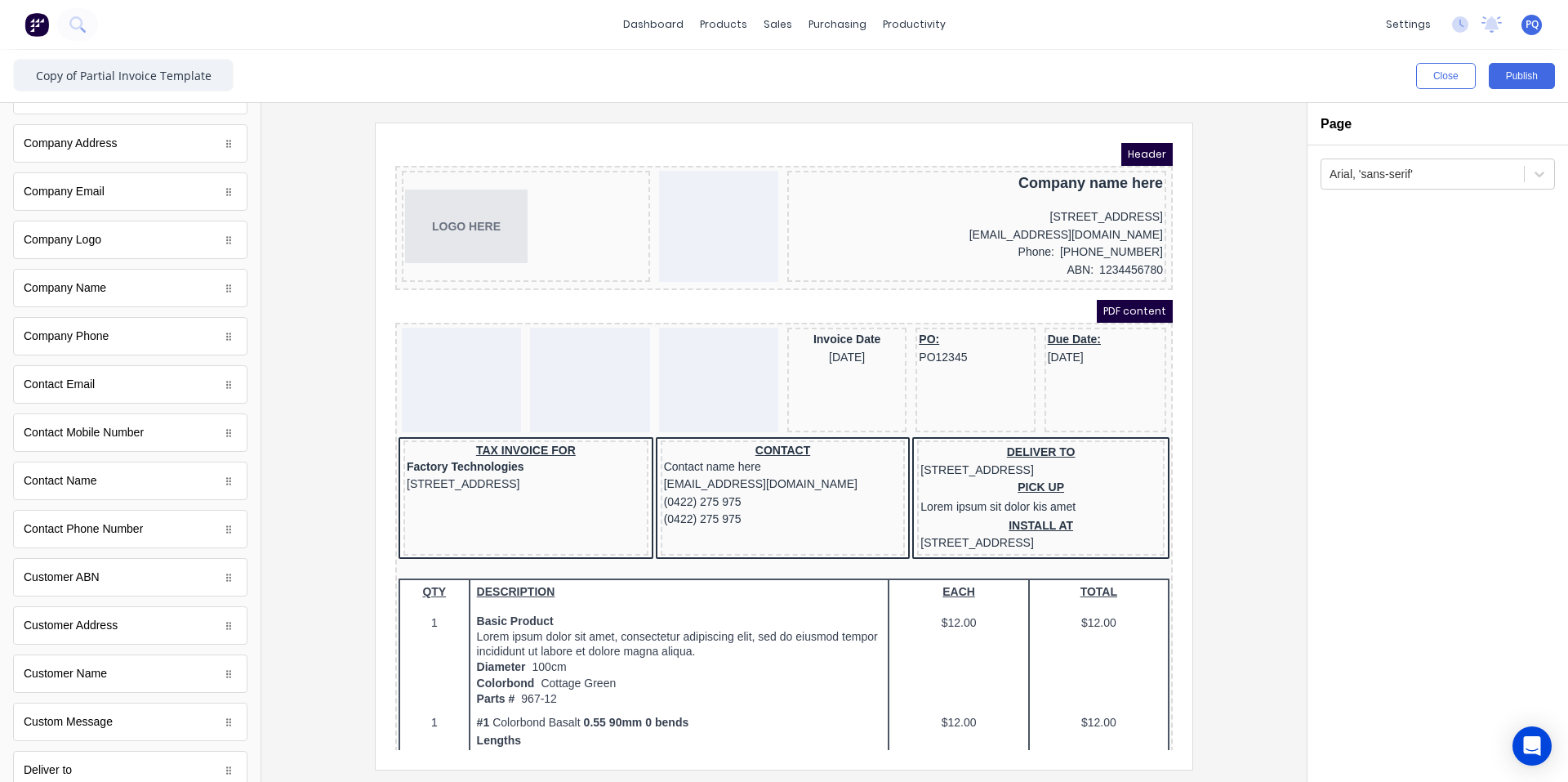
scroll to position [0, 0]
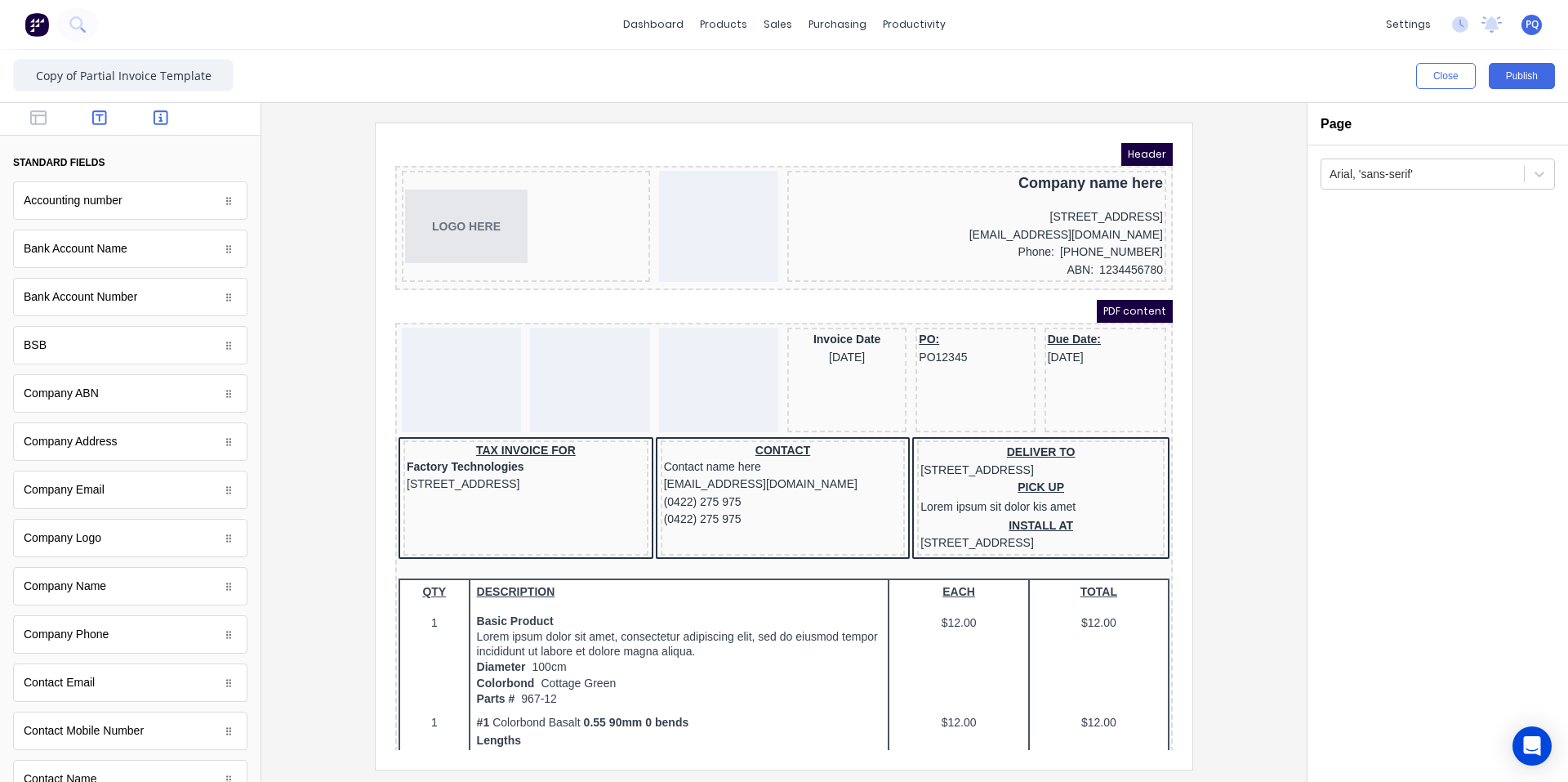
click at [98, 119] on icon "button" at bounding box center [100, 118] width 15 height 17
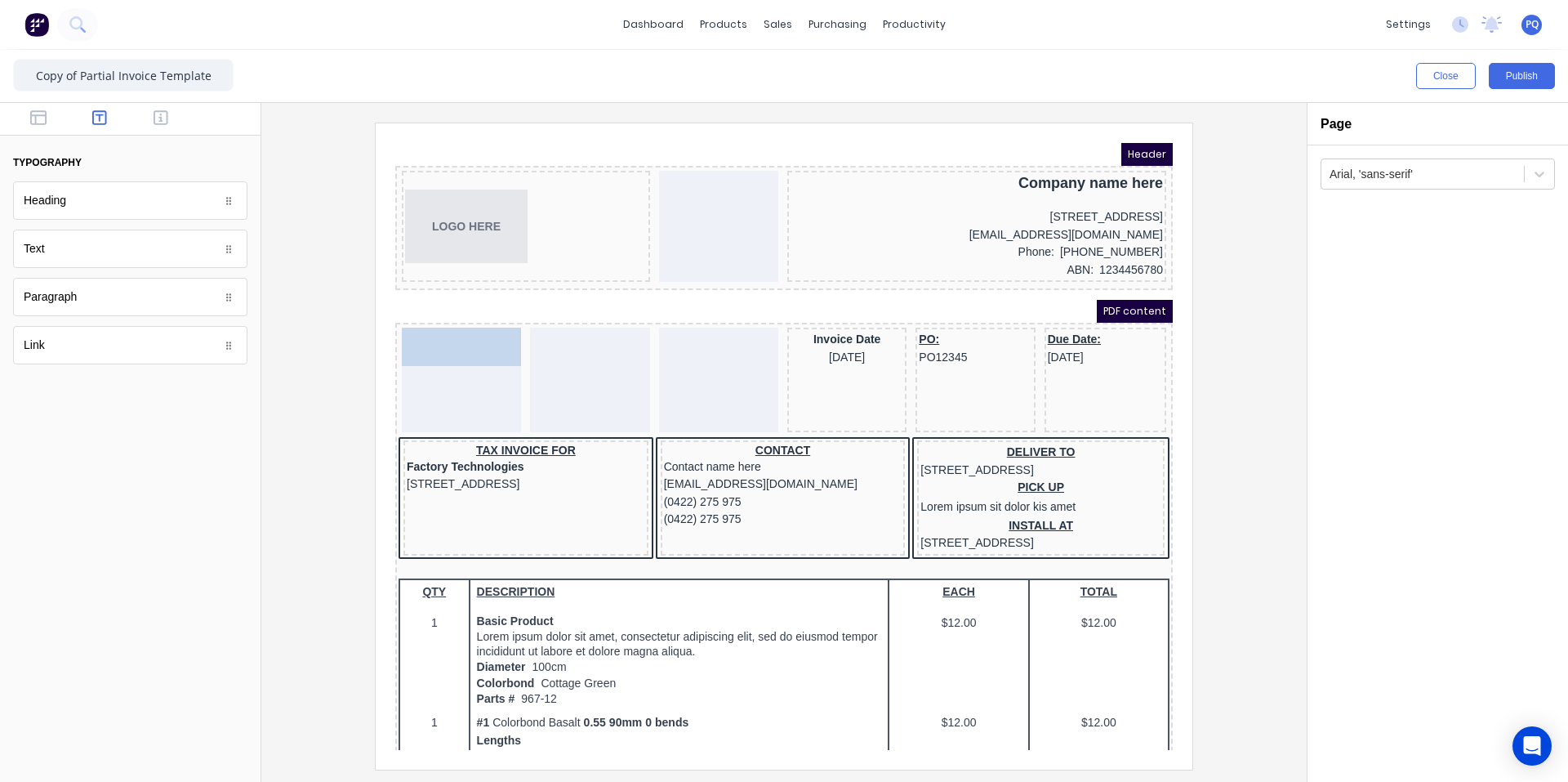
drag, startPoint x: 78, startPoint y: 259, endPoint x: 438, endPoint y: 366, distance: 375.6
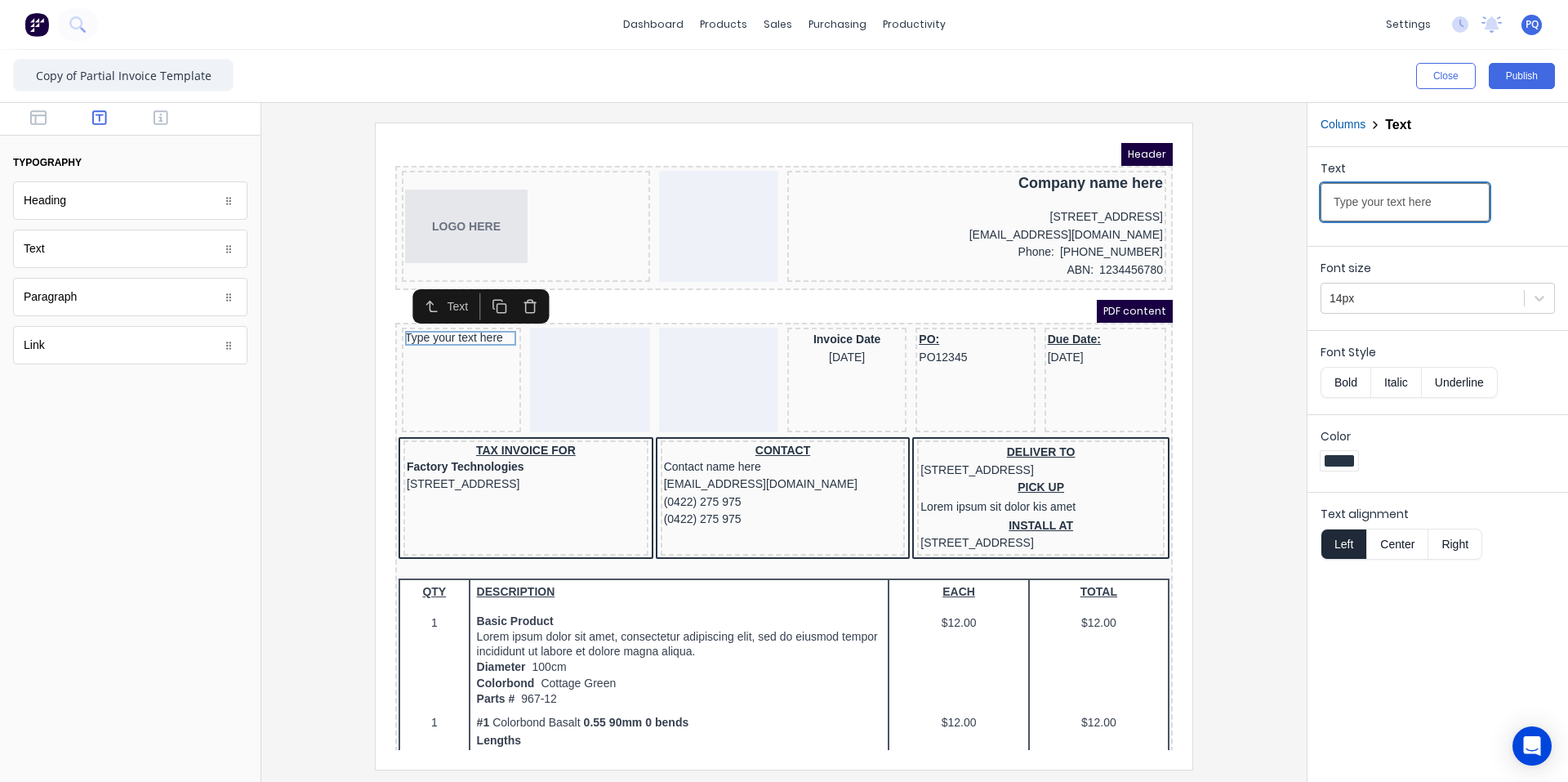
click at [943, 203] on input "Type your text here" at bounding box center [1405, 202] width 169 height 38
click at [943, 204] on input "Type your text here" at bounding box center [1405, 202] width 169 height 38
paste input "Phone:"
click at [943, 297] on div at bounding box center [1423, 299] width 186 height 20
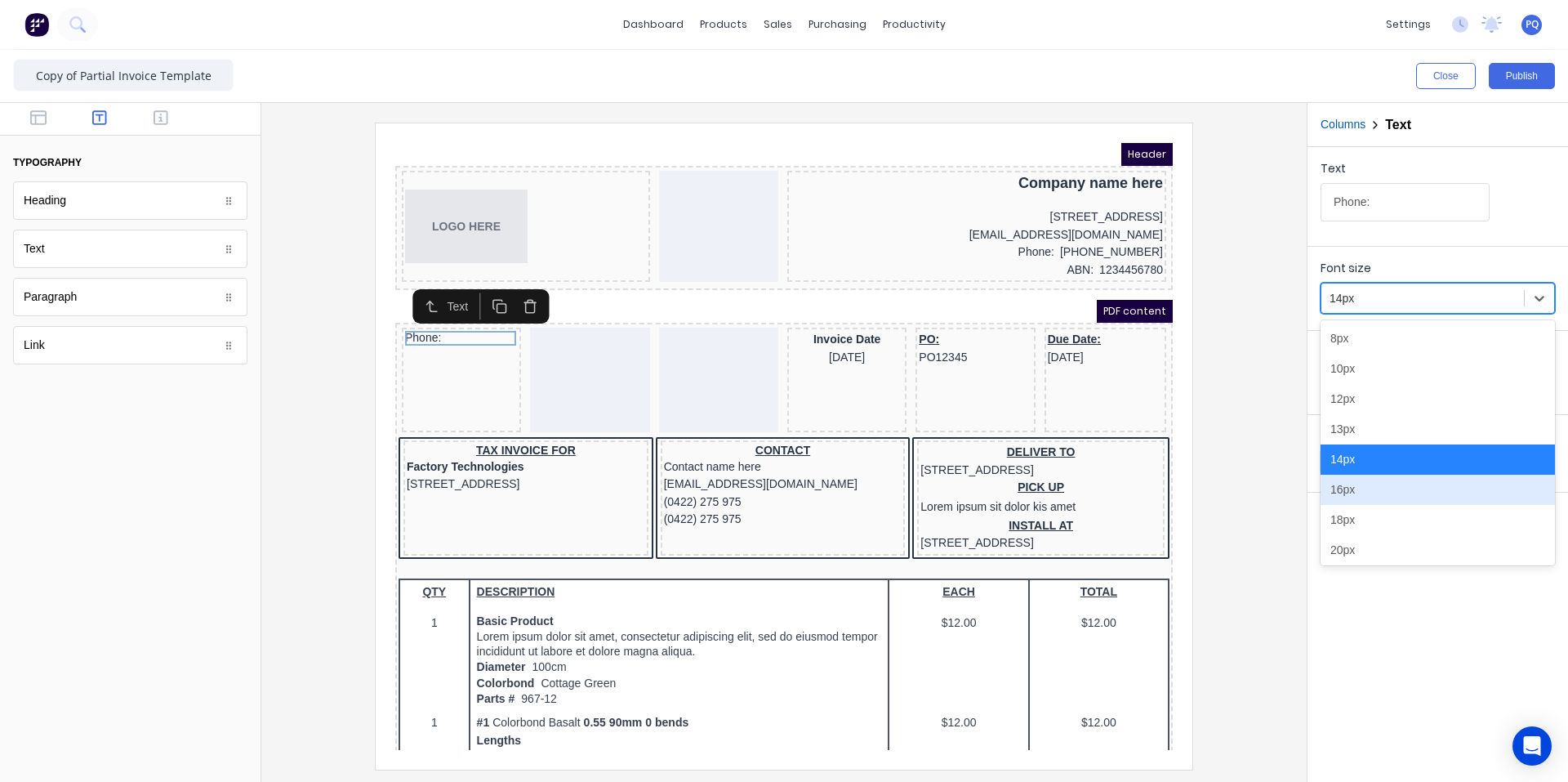
click at [943, 494] on div "16px" at bounding box center [1438, 490] width 234 height 30
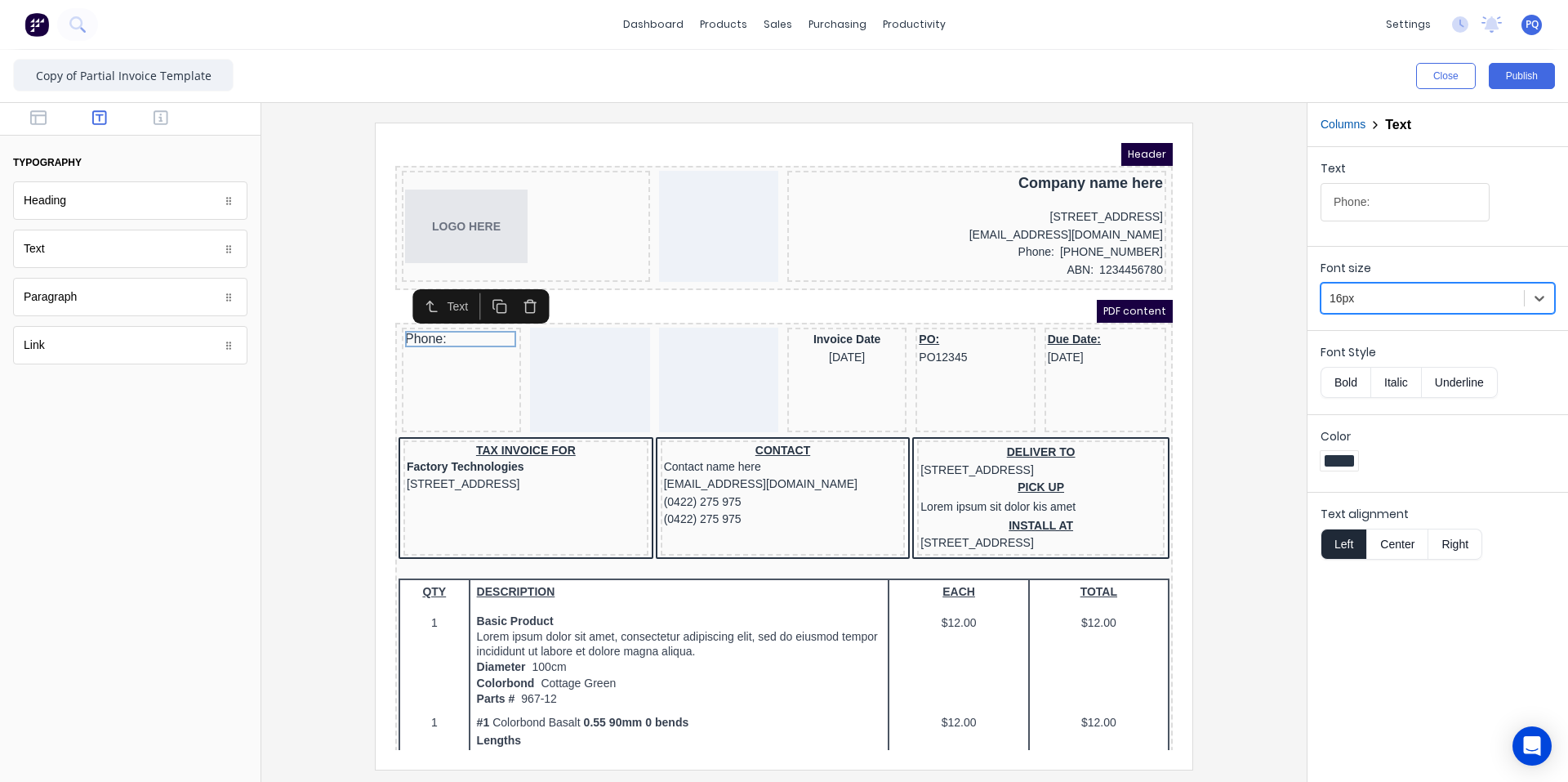
drag, startPoint x: 1354, startPoint y: 386, endPoint x: 1313, endPoint y: 379, distance: 41.6
click at [943, 385] on button "Bold" at bounding box center [1346, 382] width 50 height 31
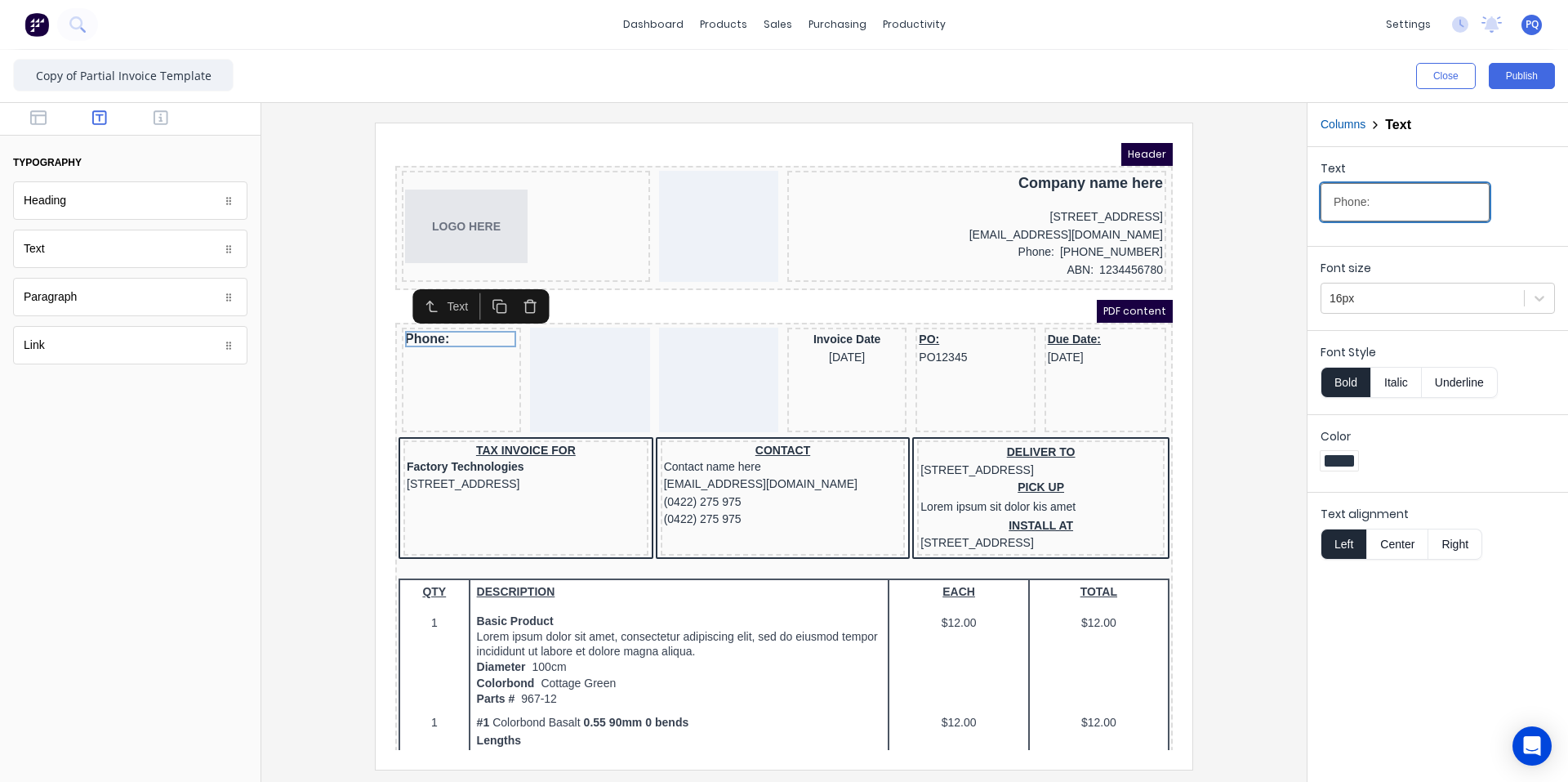
drag, startPoint x: 1788, startPoint y: 328, endPoint x: 944, endPoint y: 164, distance: 859.8
click at [943, 205] on input "Phone:" at bounding box center [1405, 202] width 169 height 38
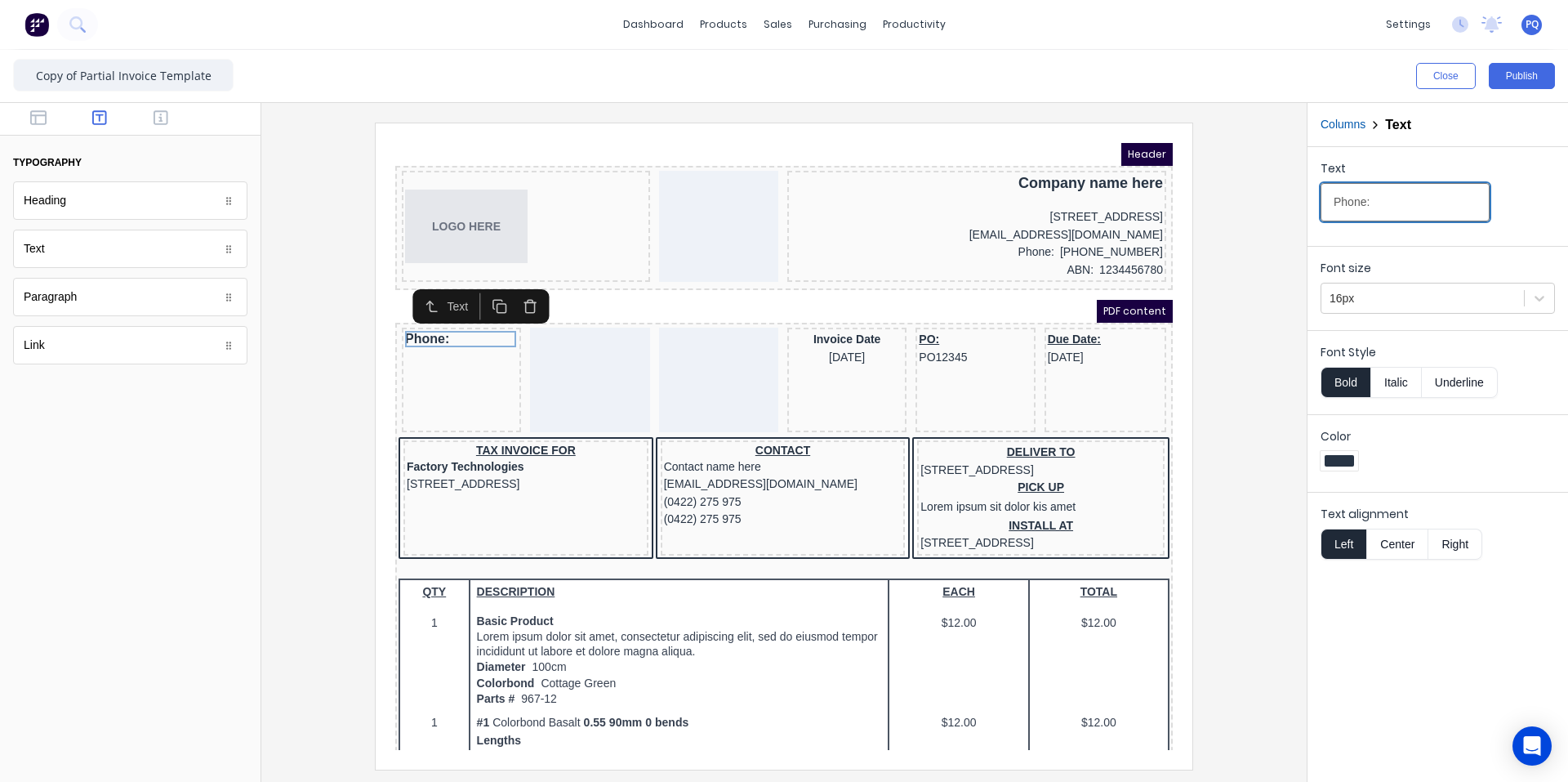
click at [943, 205] on input "Phone:" at bounding box center [1405, 202] width 169 height 38
paste input "Tax invoice"
type input "Tax invoice"
click at [166, 114] on icon "button" at bounding box center [161, 118] width 15 height 17
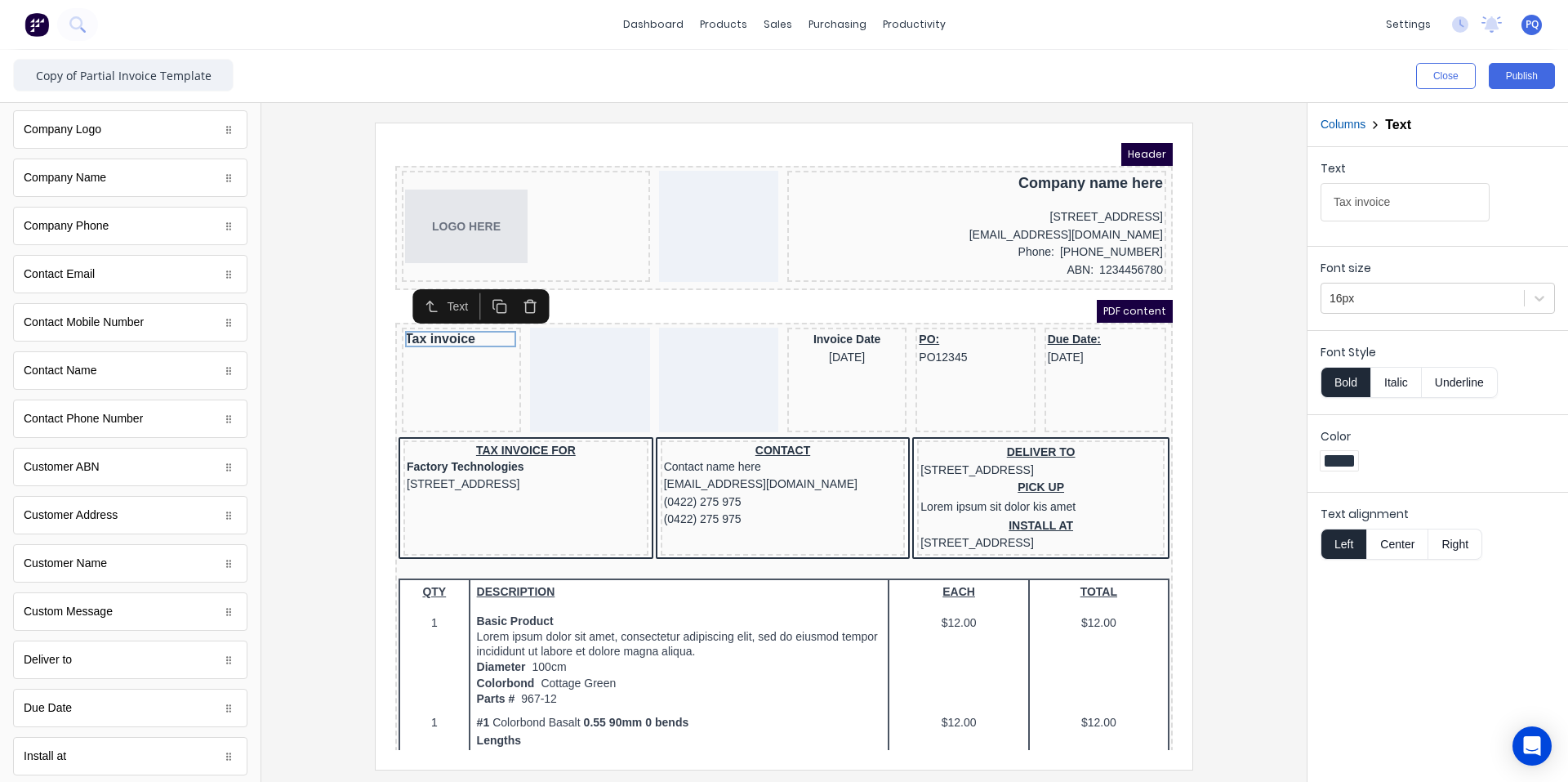
scroll to position [789, 0]
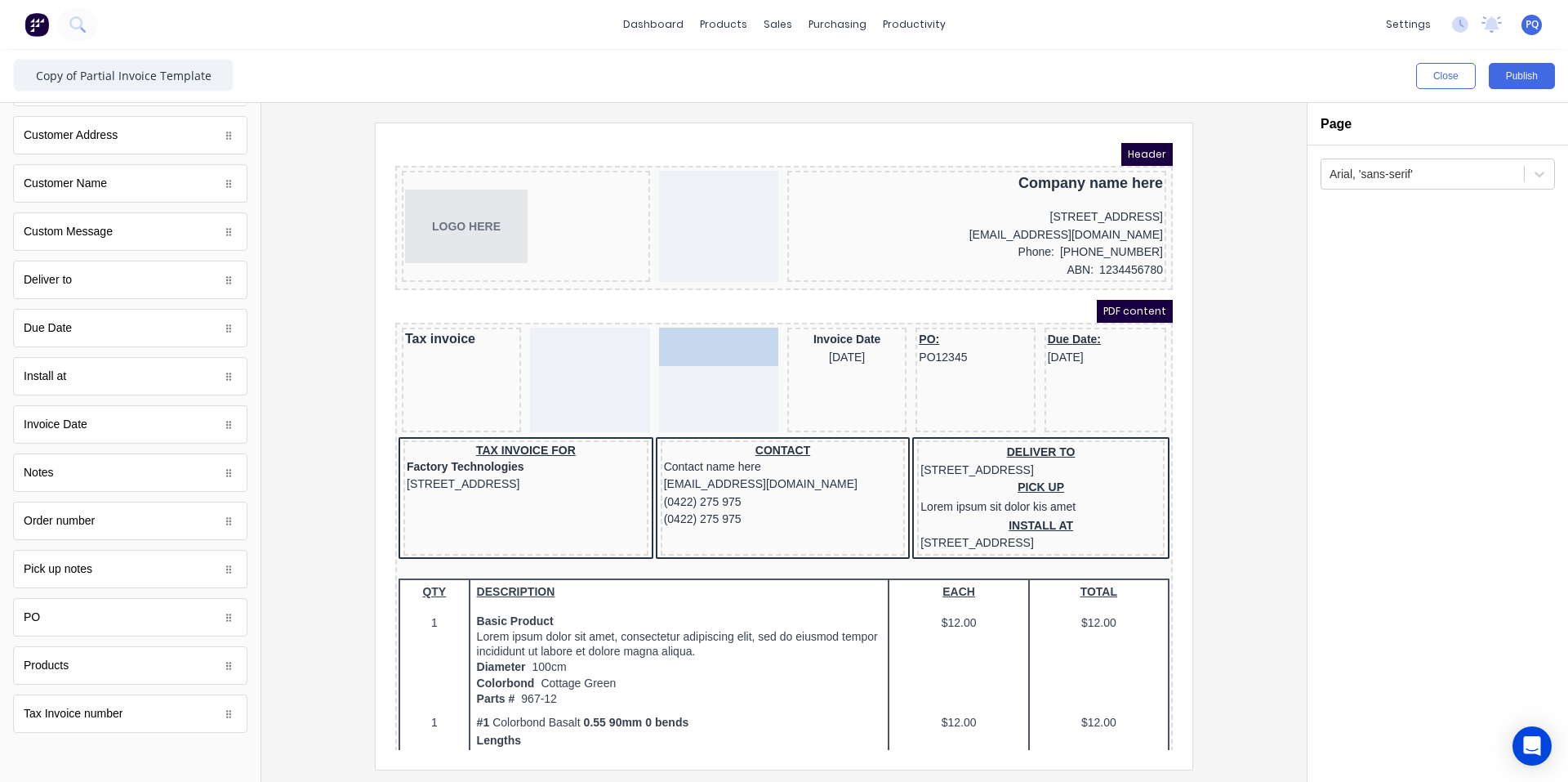
drag, startPoint x: 76, startPoint y: 532, endPoint x: 680, endPoint y: 346, distance: 632.0
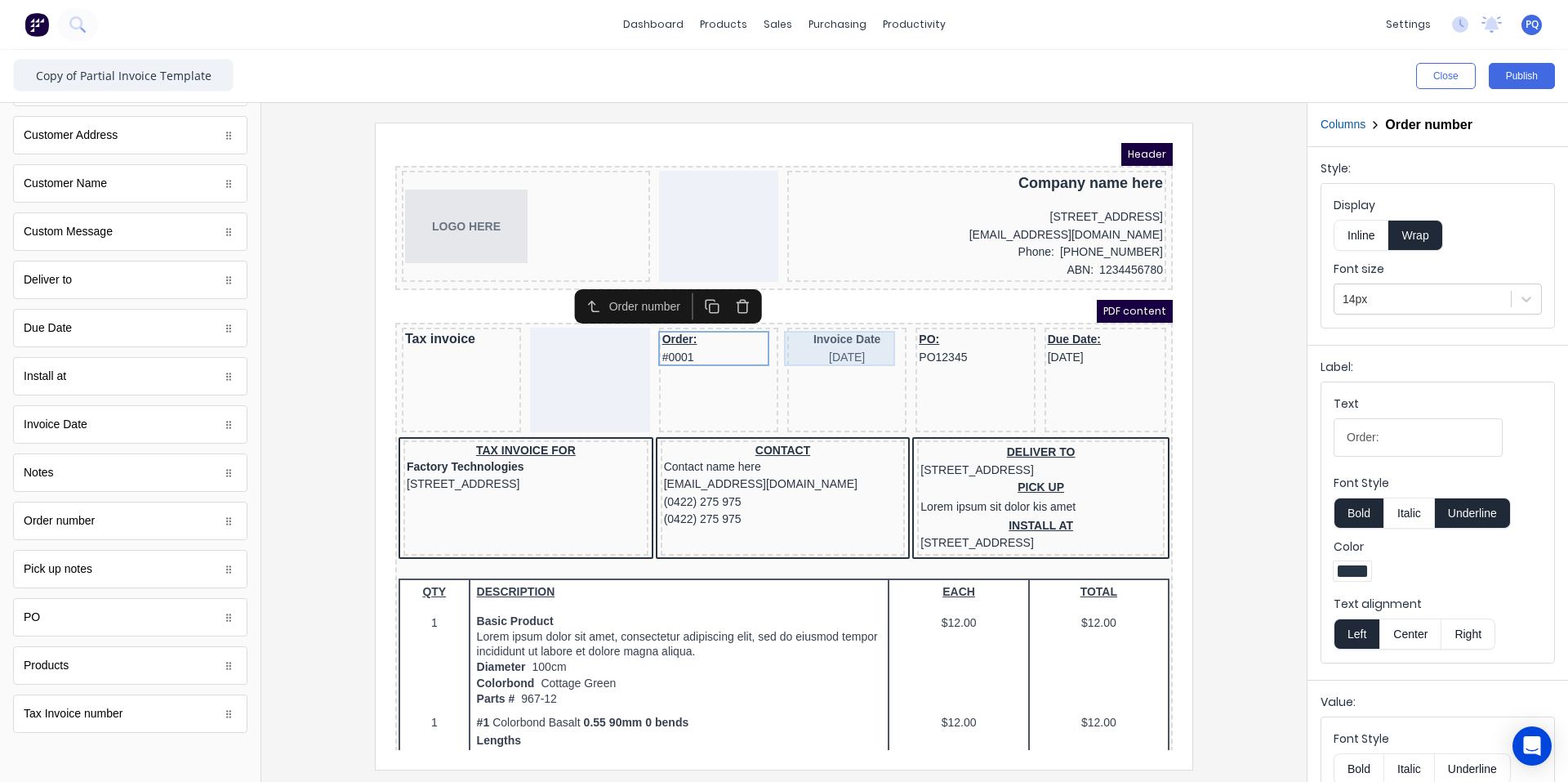
click at [847, 328] on div "Invoice Date 29/10/2024" at bounding box center [827, 329] width 113 height 35
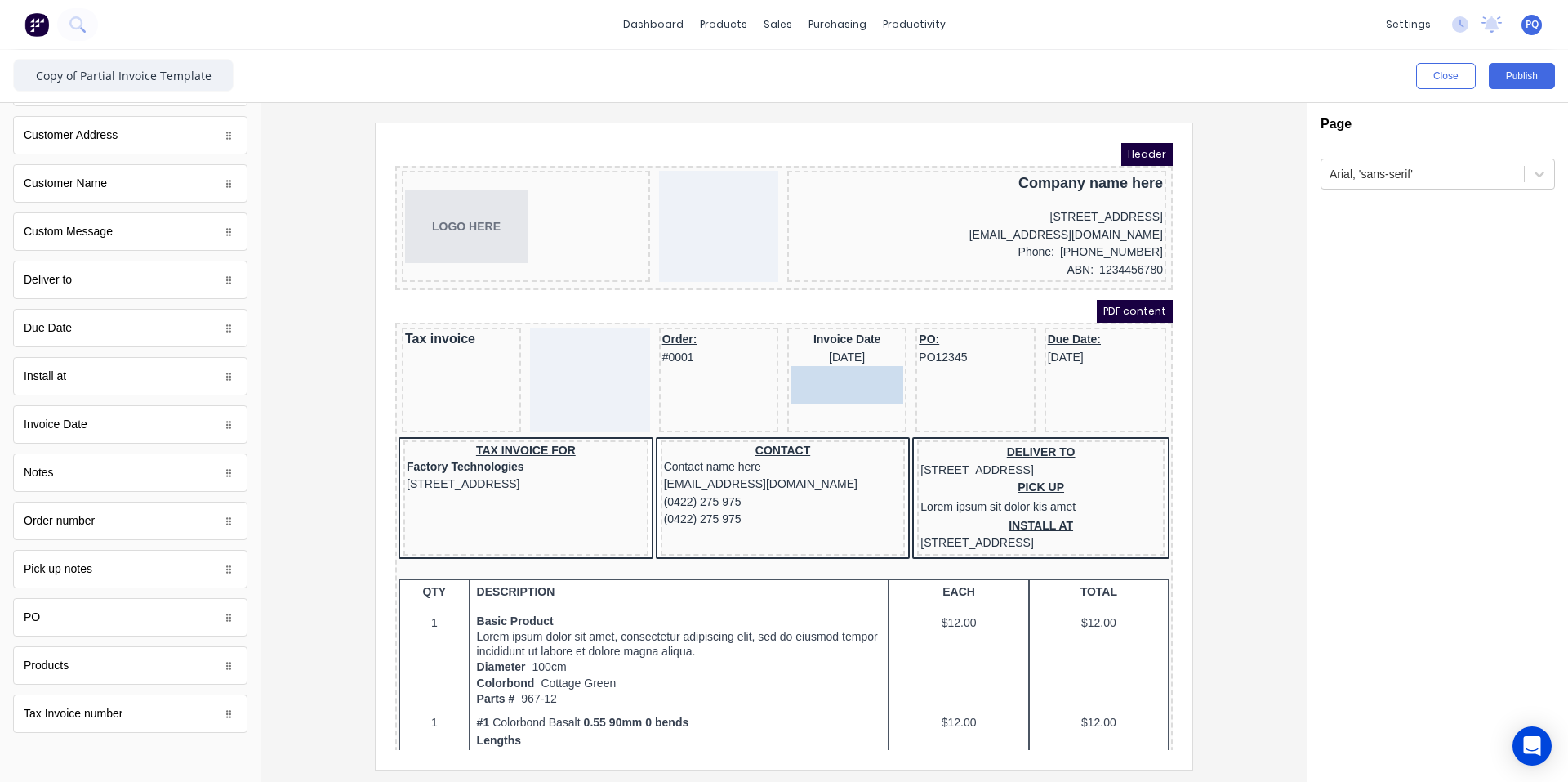
drag, startPoint x: 94, startPoint y: 714, endPoint x: 475, endPoint y: 244, distance: 605.0
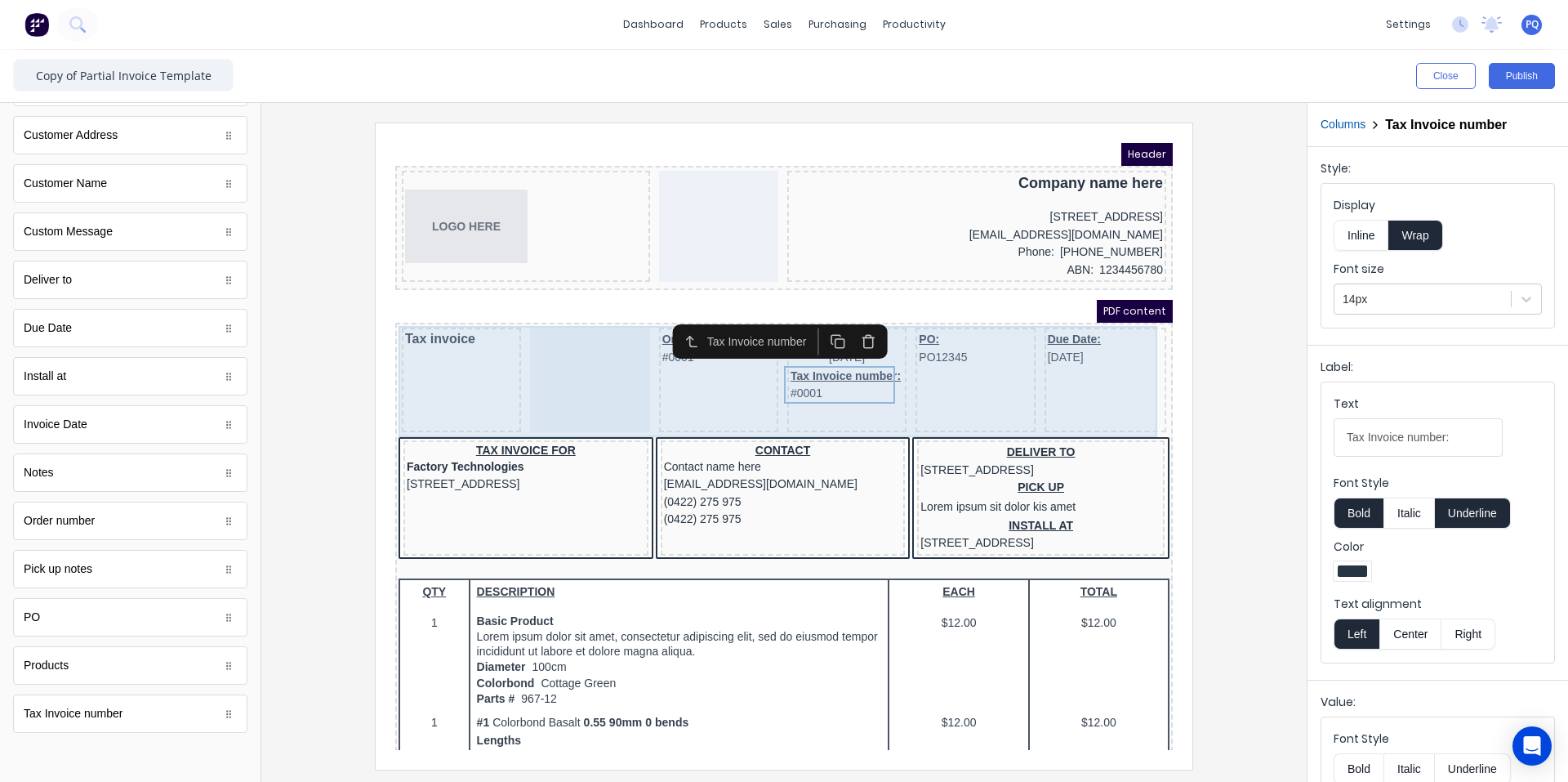
click at [943, 390] on div "PO: PO12345" at bounding box center [955, 360] width 119 height 104
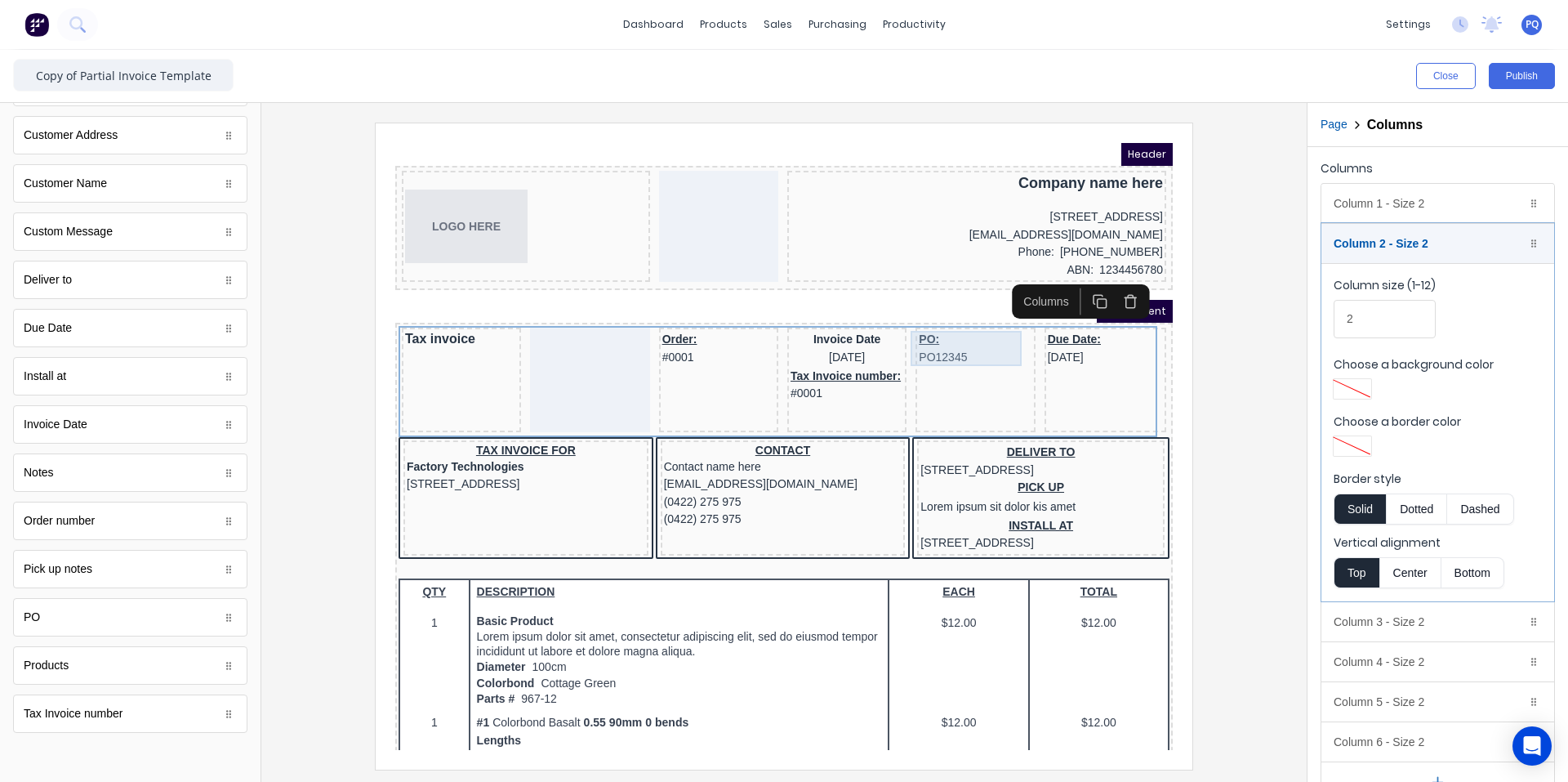
click at [928, 327] on div "PO: PO12345" at bounding box center [955, 329] width 113 height 35
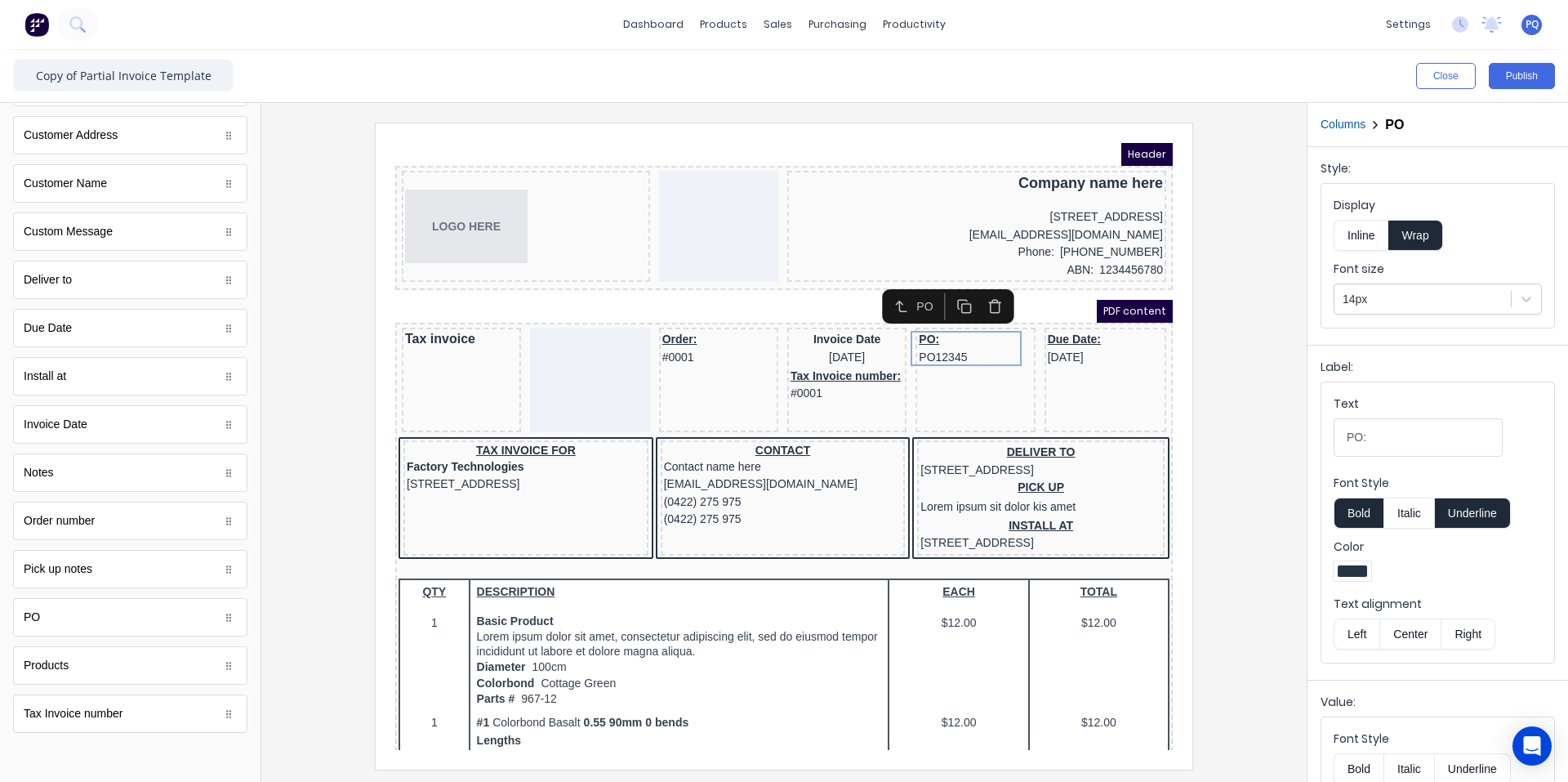
click at [943, 283] on icon "button" at bounding box center [976, 281] width 5 height 3
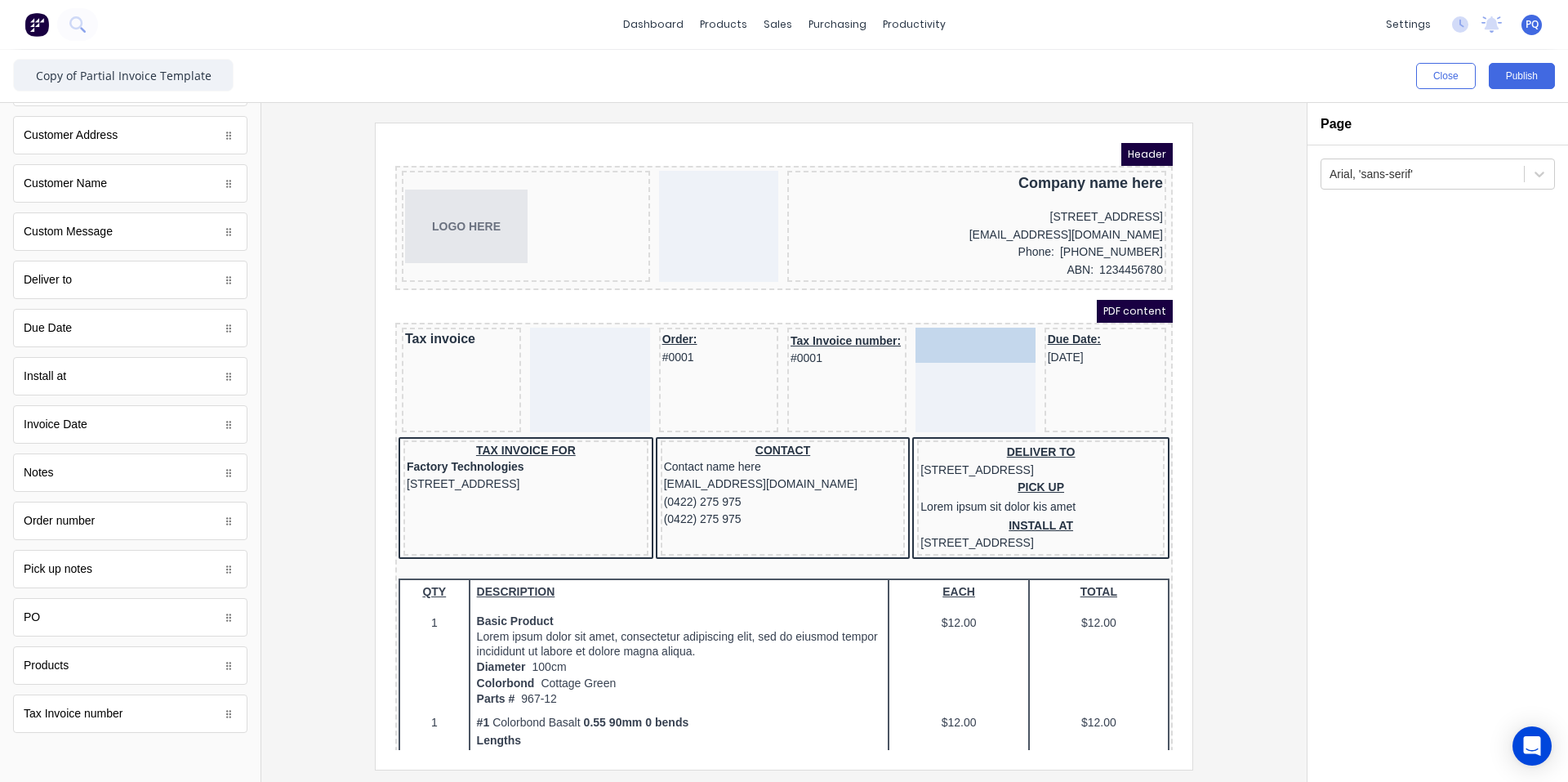
drag, startPoint x: 825, startPoint y: 326, endPoint x: 975, endPoint y: 330, distance: 150.1
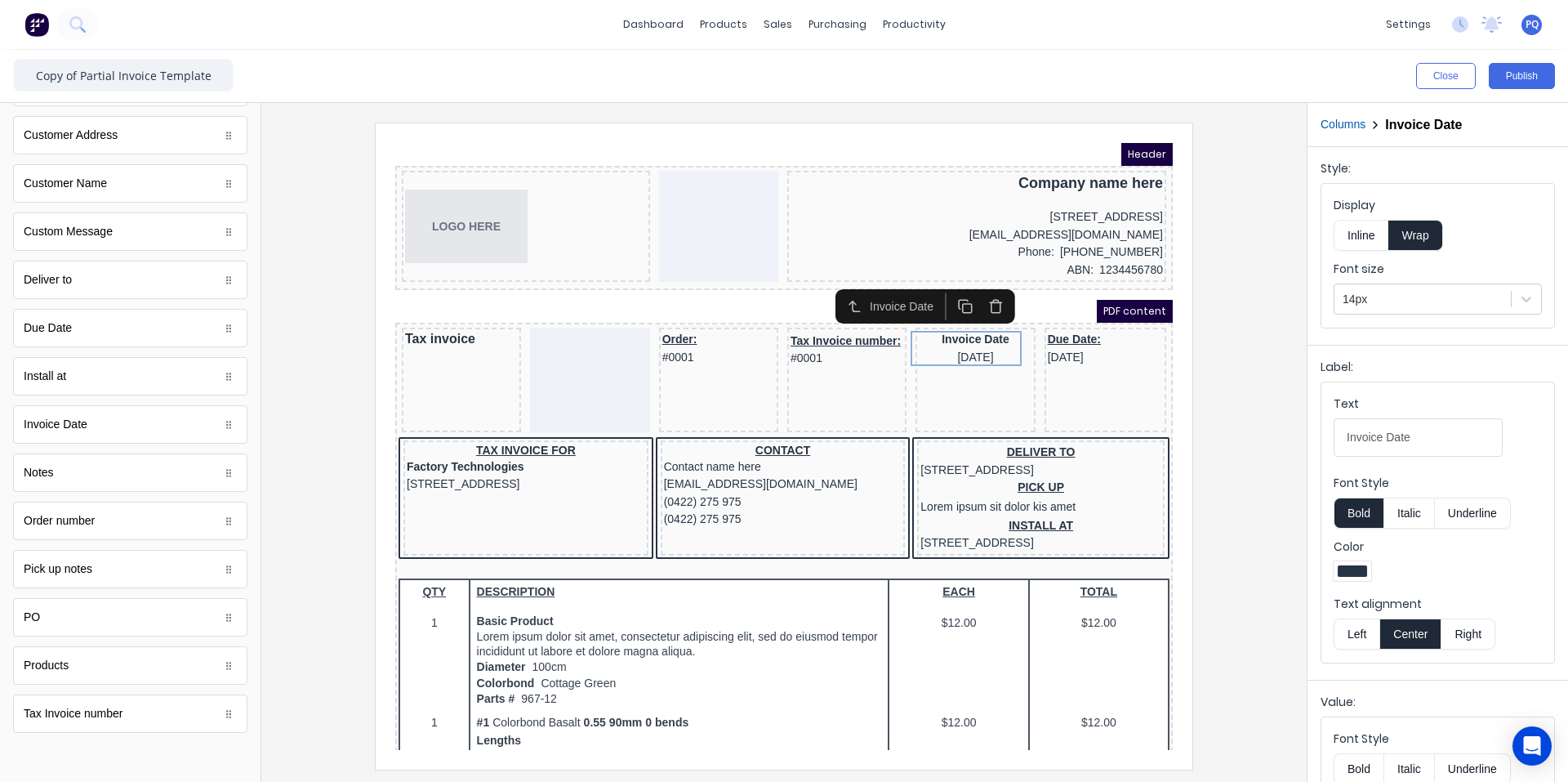
click at [809, 329] on div "Tax Invoice number: #0001" at bounding box center [827, 330] width 113 height 38
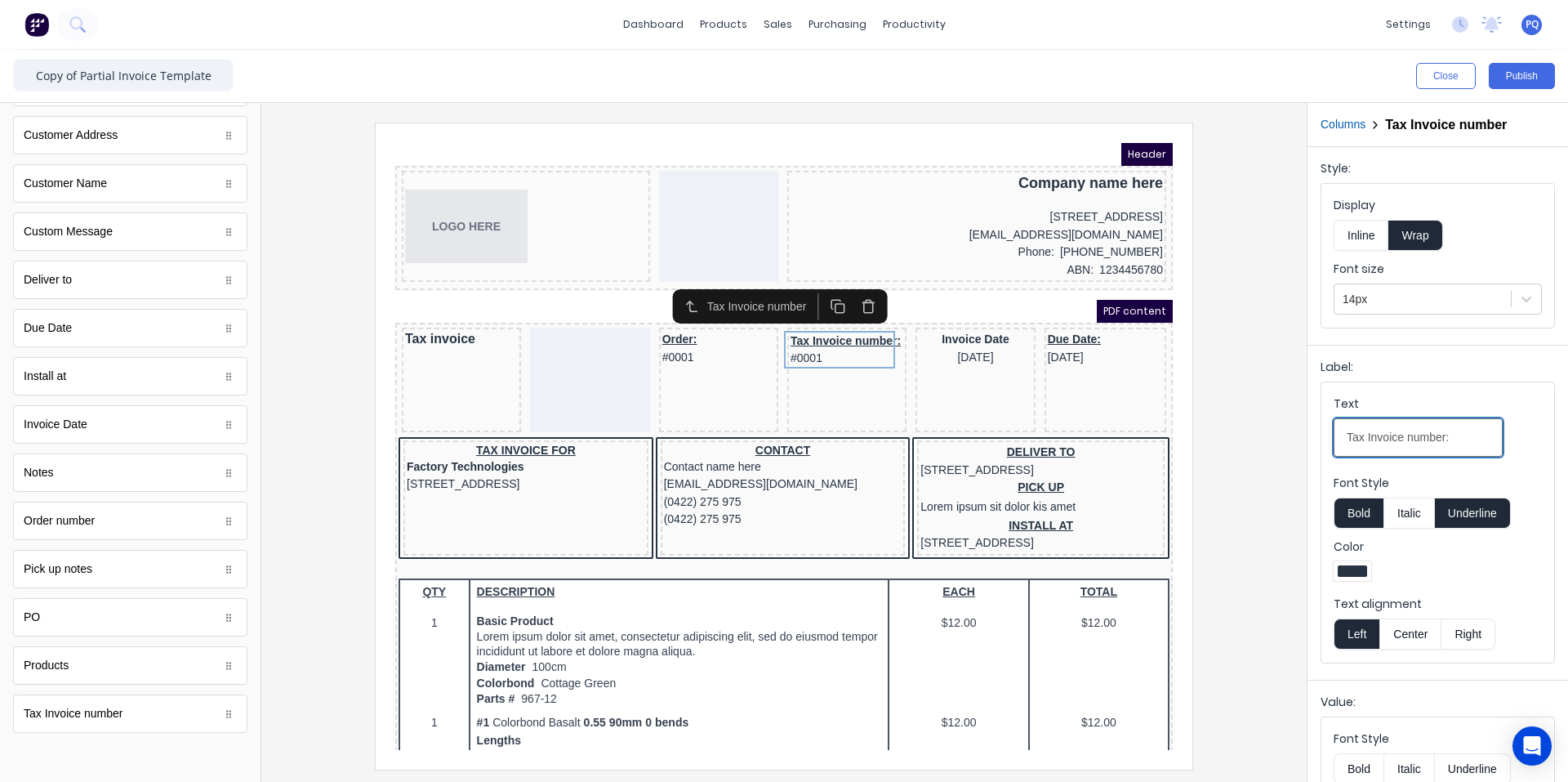
drag, startPoint x: 1368, startPoint y: 439, endPoint x: 1318, endPoint y: 441, distance: 50.0
click at [943, 441] on div "Label: Text Tax Invoice number: Font Style Bold Italic Underline Color Text ali…" at bounding box center [1438, 509] width 260 height 329
click at [943, 437] on input "Invoice number:" at bounding box center [1418, 437] width 169 height 38
type input "Invoice number"
click at [943, 522] on button "Bold" at bounding box center [1359, 512] width 50 height 31
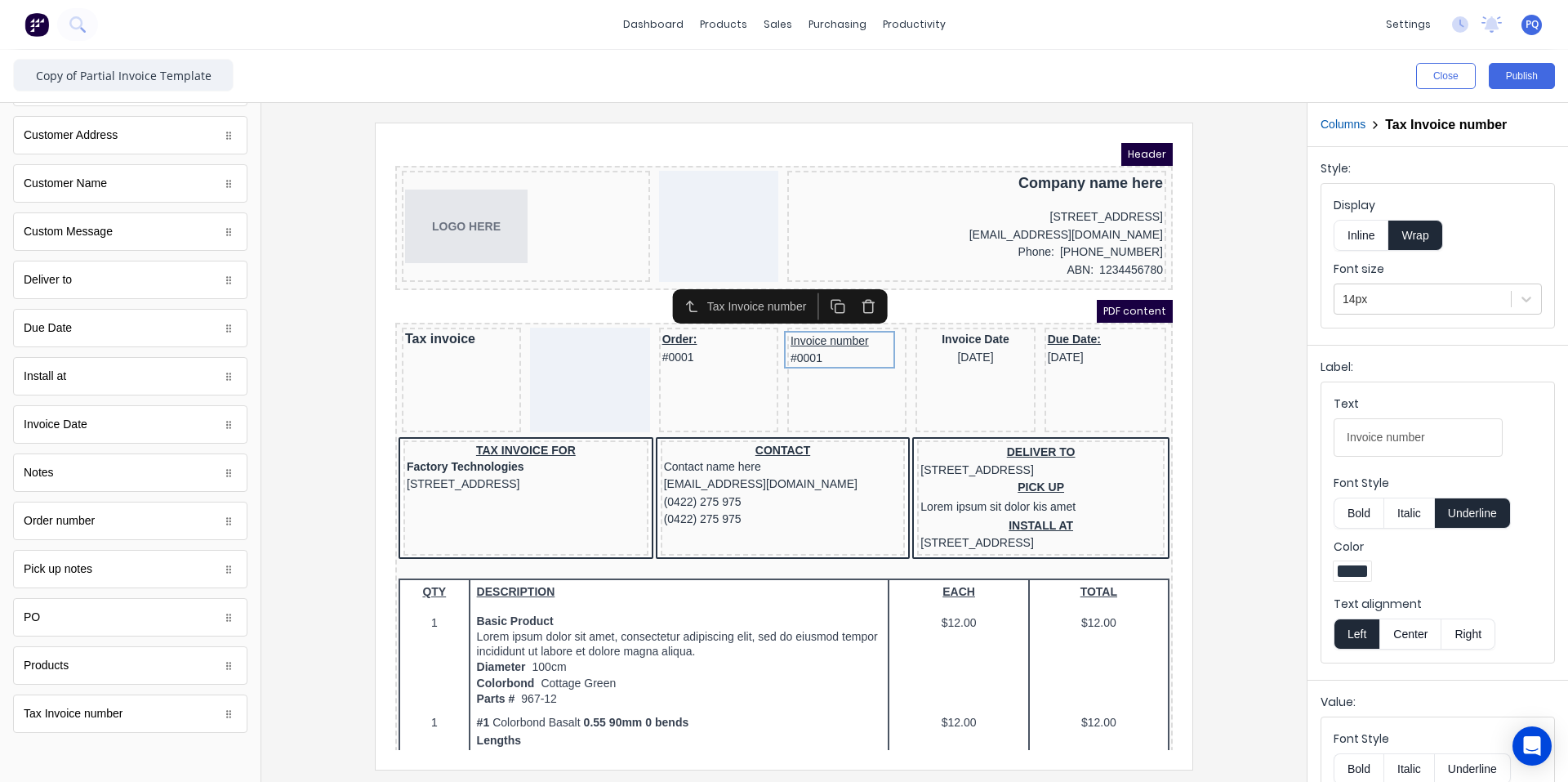
click at [943, 520] on button "Underline" at bounding box center [1473, 512] width 76 height 31
click at [943, 509] on button "Bold" at bounding box center [1359, 512] width 50 height 31
click at [943, 633] on button "Center" at bounding box center [1410, 633] width 62 height 31
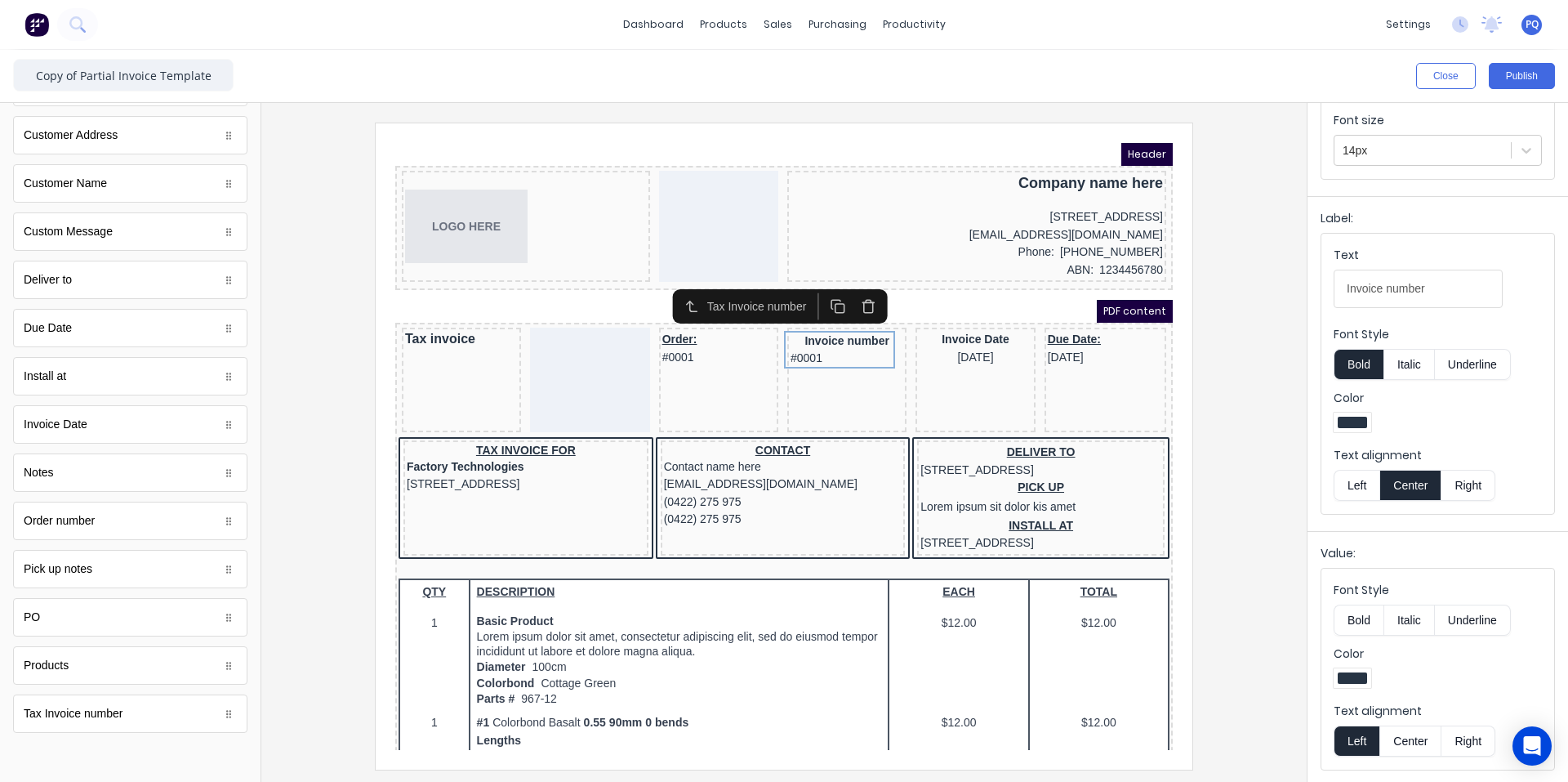
click at [943, 731] on button "Center" at bounding box center [1410, 740] width 62 height 31
click at [696, 337] on div "Order: #0001" at bounding box center [698, 329] width 113 height 35
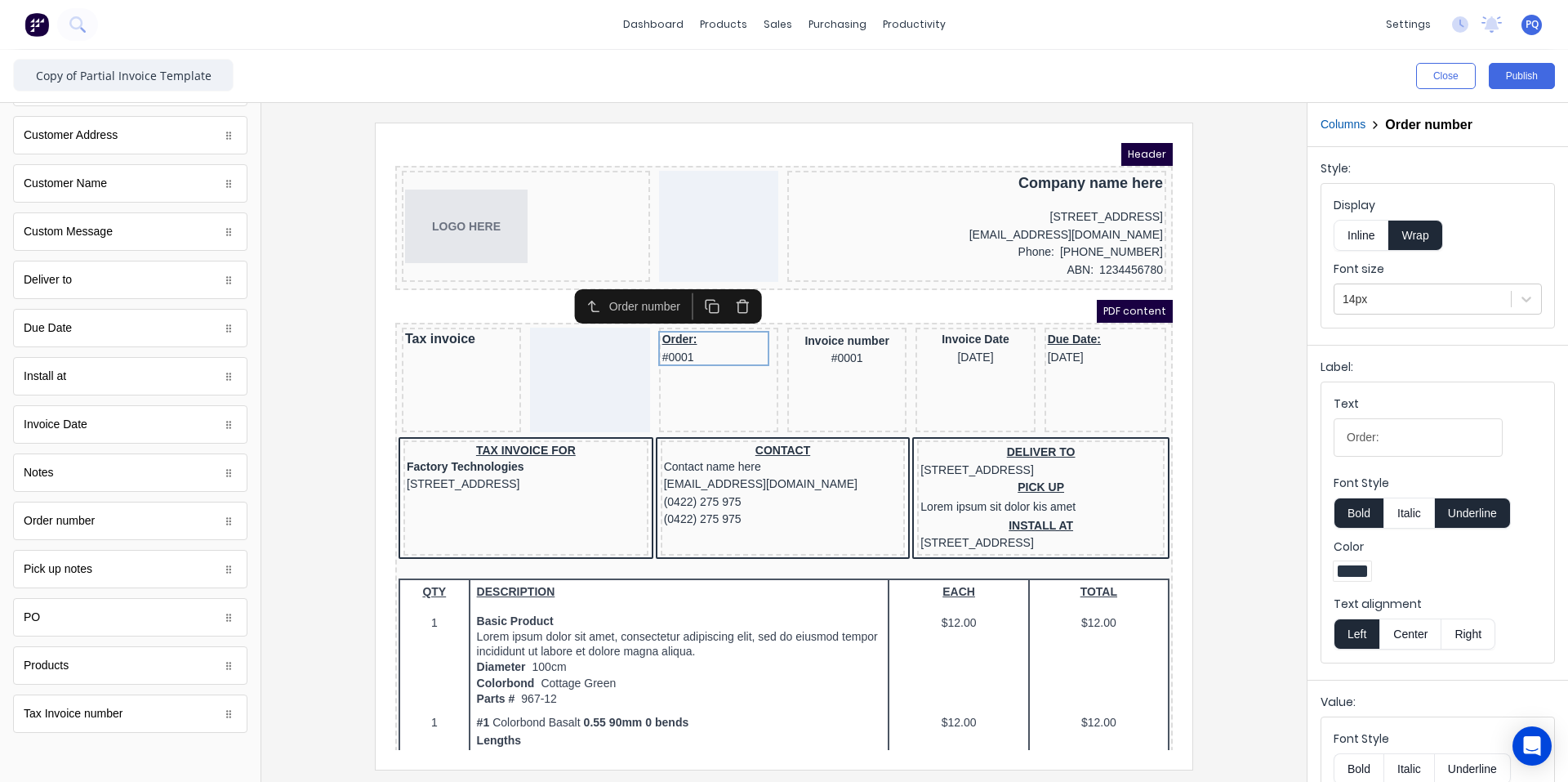
drag, startPoint x: 1408, startPoint y: 612, endPoint x: 1410, endPoint y: 632, distance: 20.1
click at [943, 616] on div "Text alignment Left Center Right" at bounding box center [1438, 623] width 209 height 54
click at [943, 633] on button "Center" at bounding box center [1410, 633] width 62 height 31
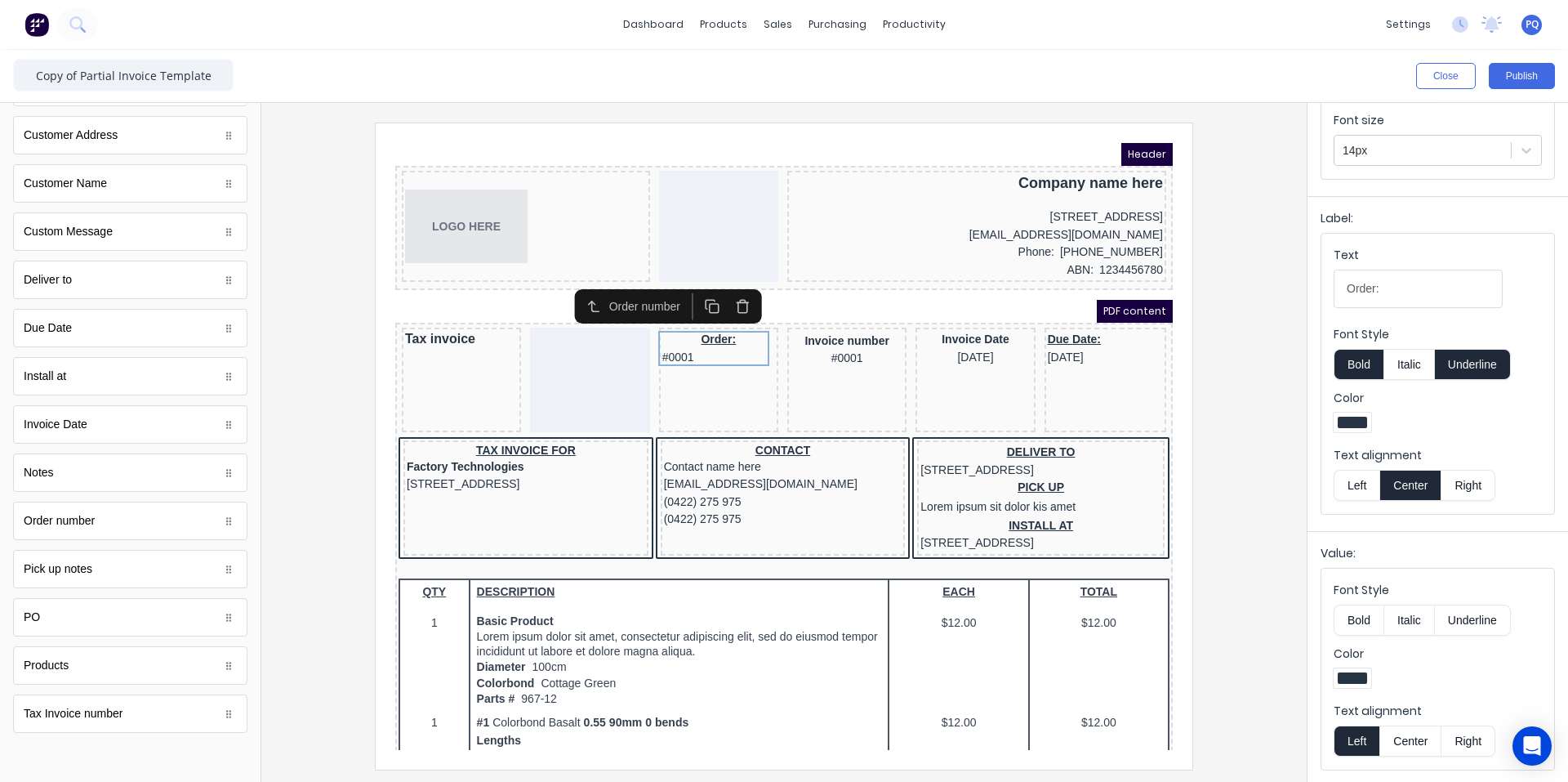
click at [943, 740] on button "Center" at bounding box center [1410, 740] width 62 height 31
click at [943, 352] on button "Underline" at bounding box center [1473, 364] width 76 height 31
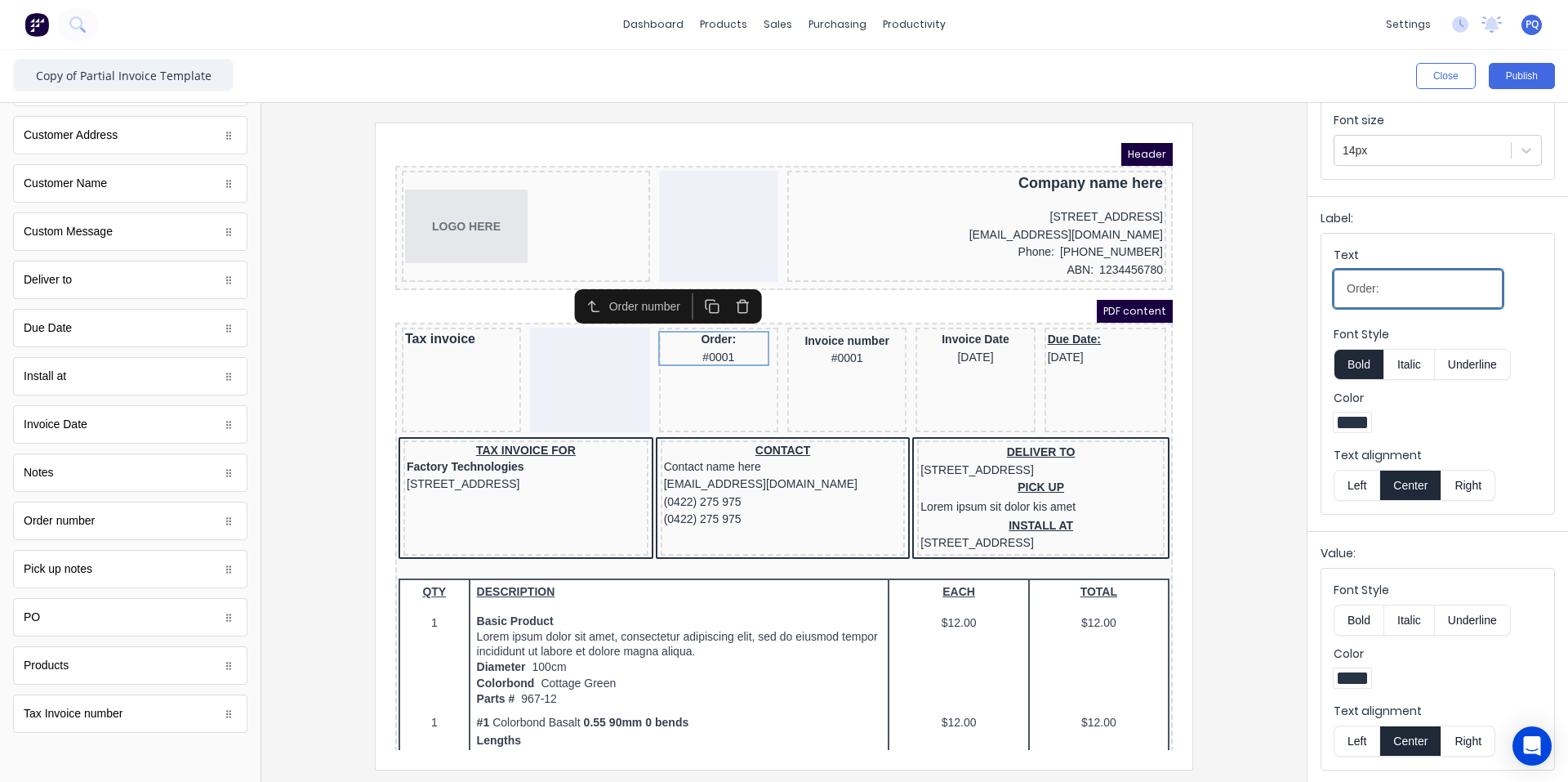
click at [943, 287] on input "Order:" at bounding box center [1418, 289] width 169 height 38
type input "Order"
click at [943, 326] on div "Invoice Date 29/10/2024" at bounding box center [955, 329] width 113 height 35
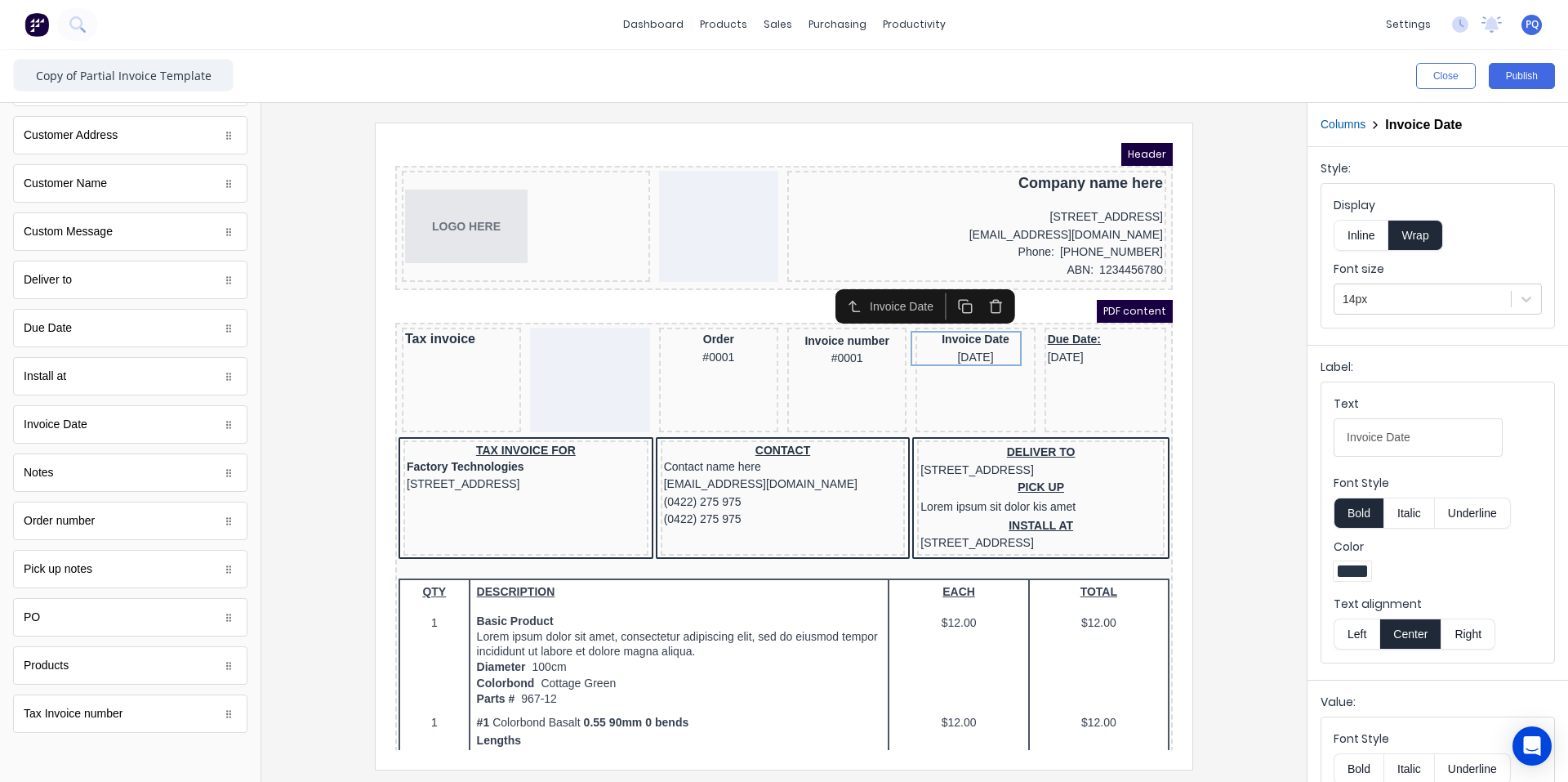
drag, startPoint x: 1367, startPoint y: 441, endPoint x: 1351, endPoint y: 441, distance: 16.0
click at [943, 441] on input "Invoice Date" at bounding box center [1418, 437] width 169 height 38
type input "Issue Date"
click at [943, 336] on div "Due Date: 29/10/2024" at bounding box center [1086, 329] width 115 height 35
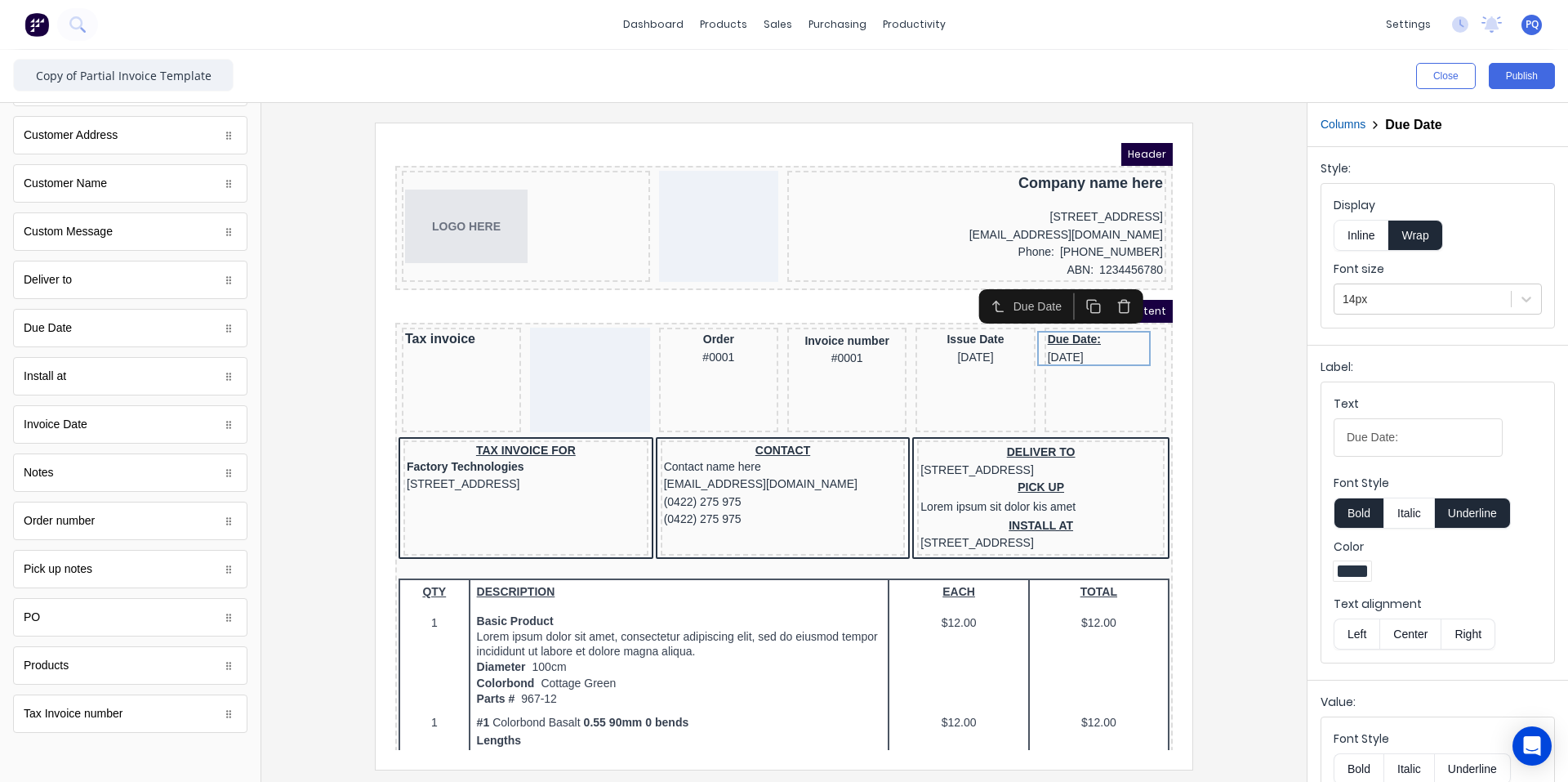
click at [943, 628] on button "Center" at bounding box center [1410, 633] width 62 height 31
click at [943, 501] on button "Underline" at bounding box center [1473, 512] width 76 height 31
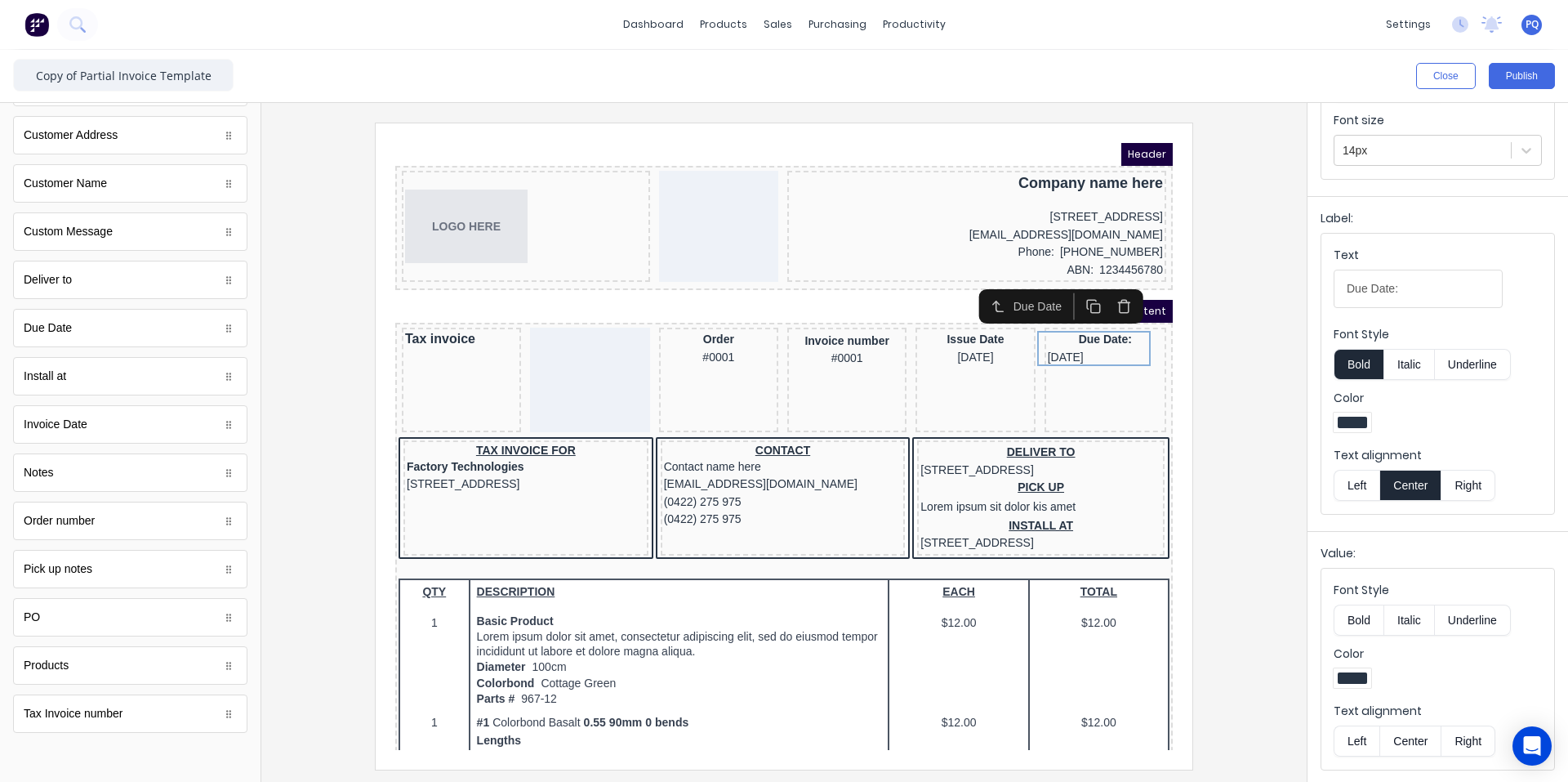
click at [943, 728] on button "Center" at bounding box center [1410, 740] width 62 height 31
click at [943, 285] on input "Due Date:" at bounding box center [1418, 289] width 169 height 38
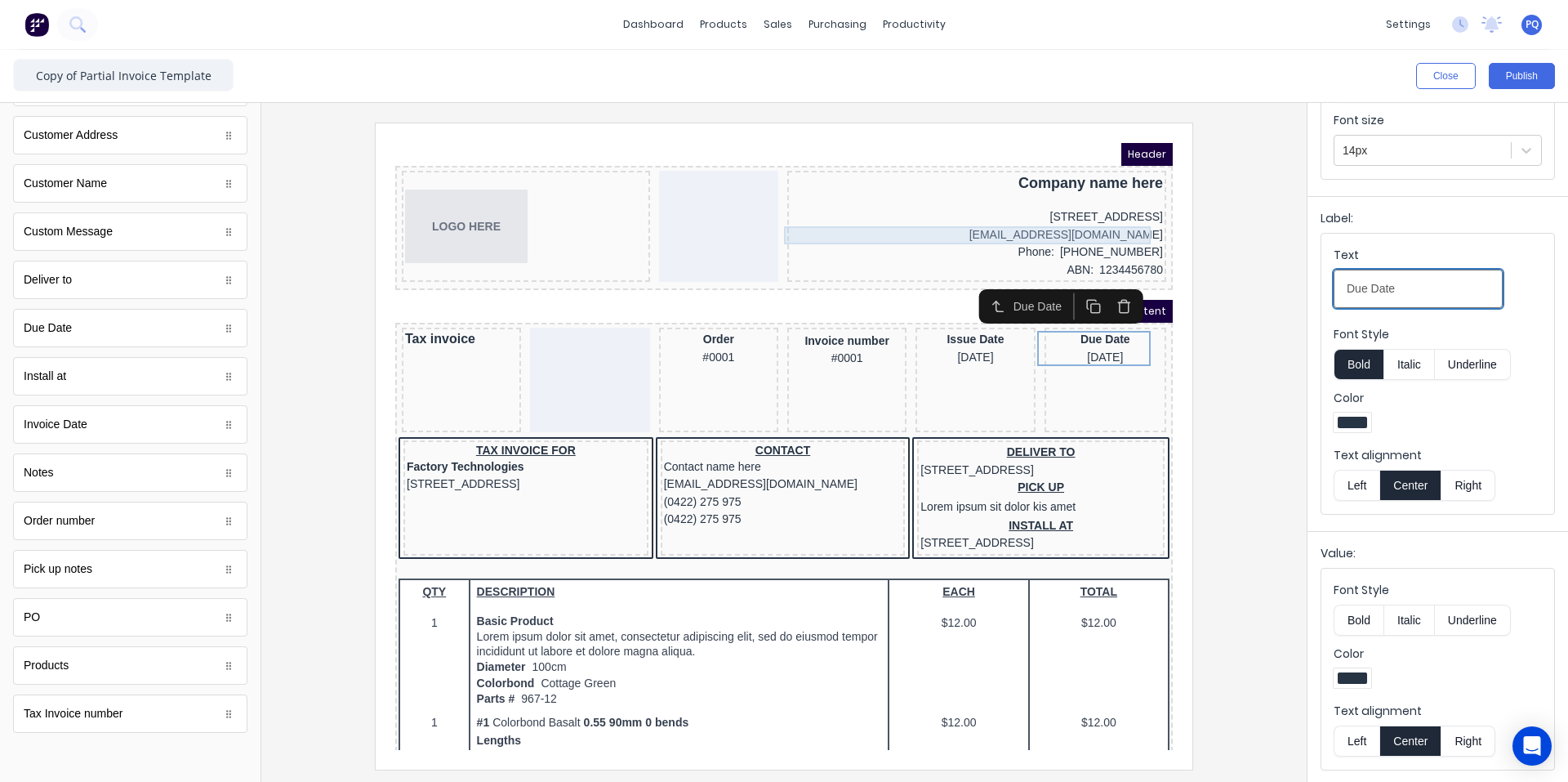
type input "Due Date"
click at [943, 207] on div "[EMAIL_ADDRESS][DOMAIN_NAME]" at bounding box center [957, 216] width 372 height 18
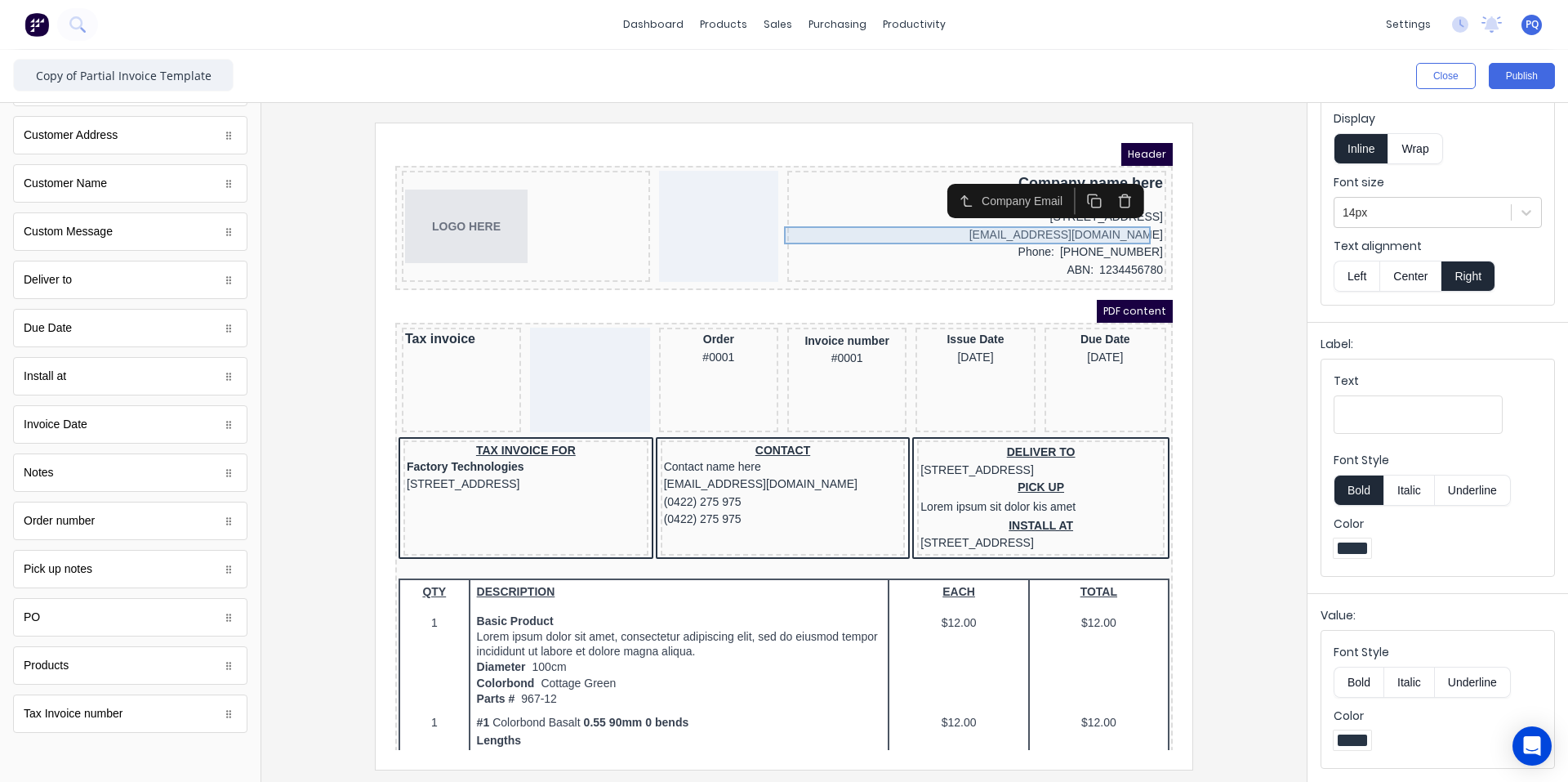
scroll to position [0, 0]
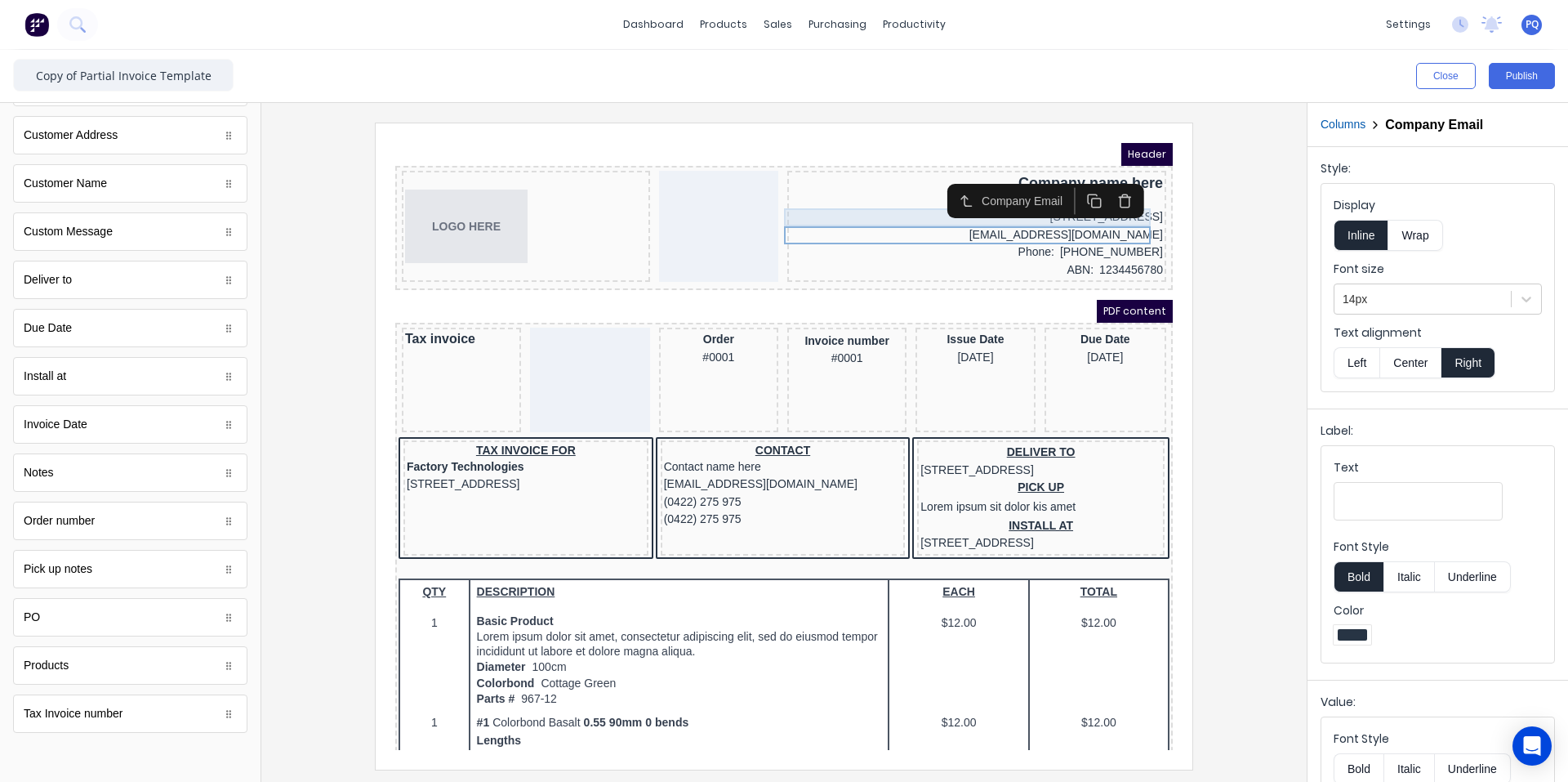
click at [893, 199] on div "[STREET_ADDRESS]" at bounding box center [957, 198] width 372 height 18
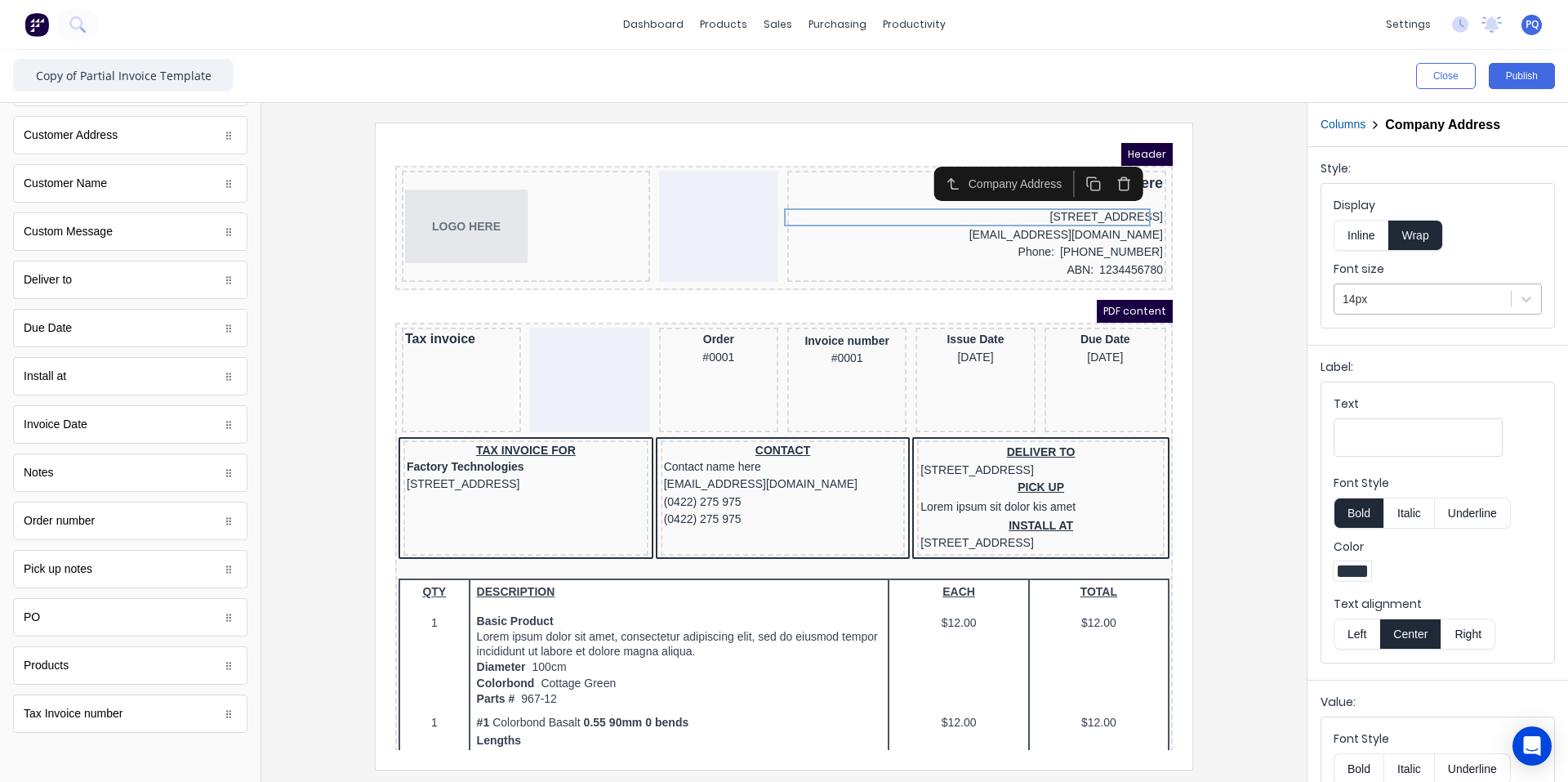
click at [943, 295] on div at bounding box center [1423, 300] width 160 height 20
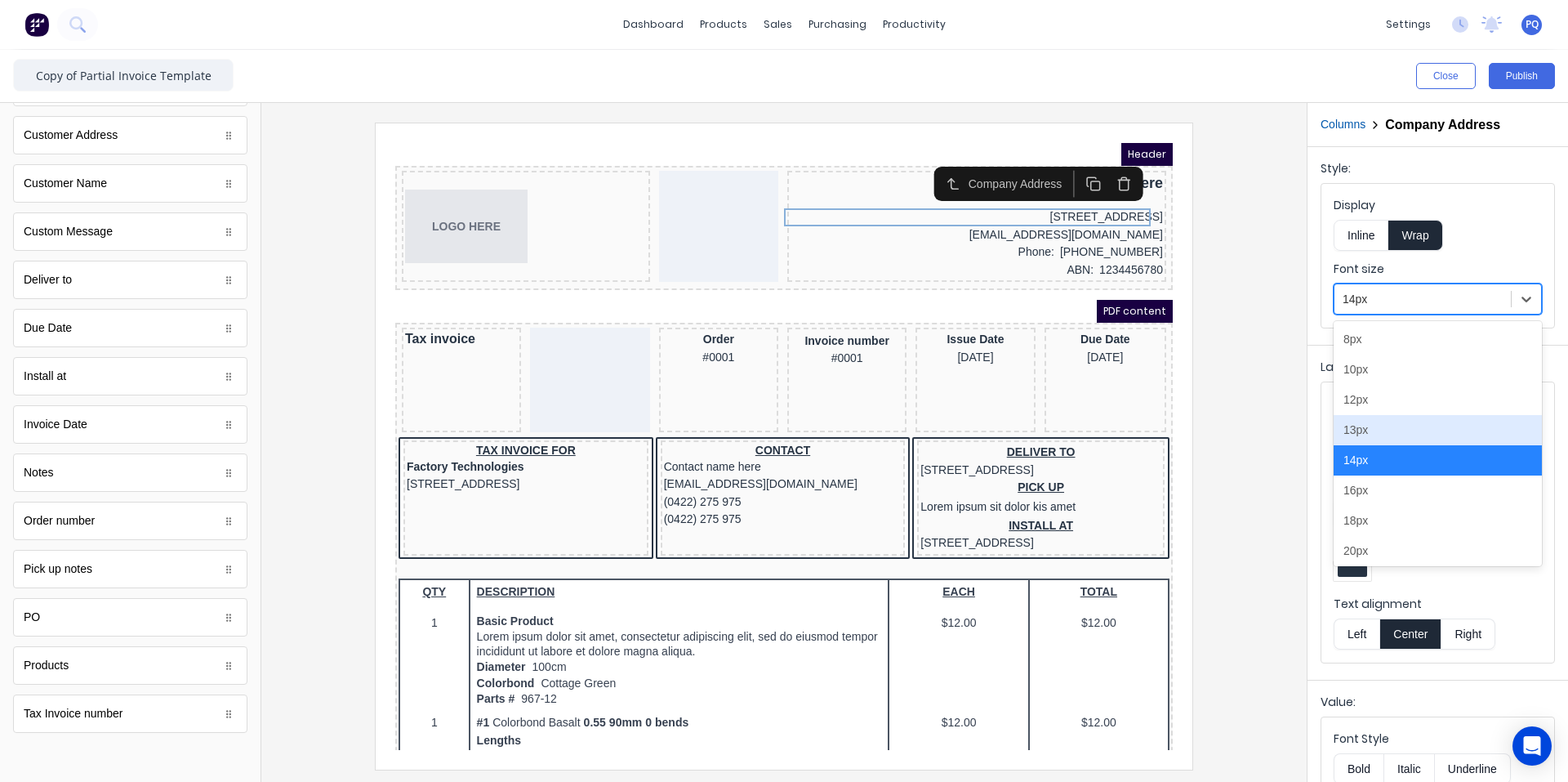
click at [943, 431] on div "13px" at bounding box center [1438, 430] width 209 height 30
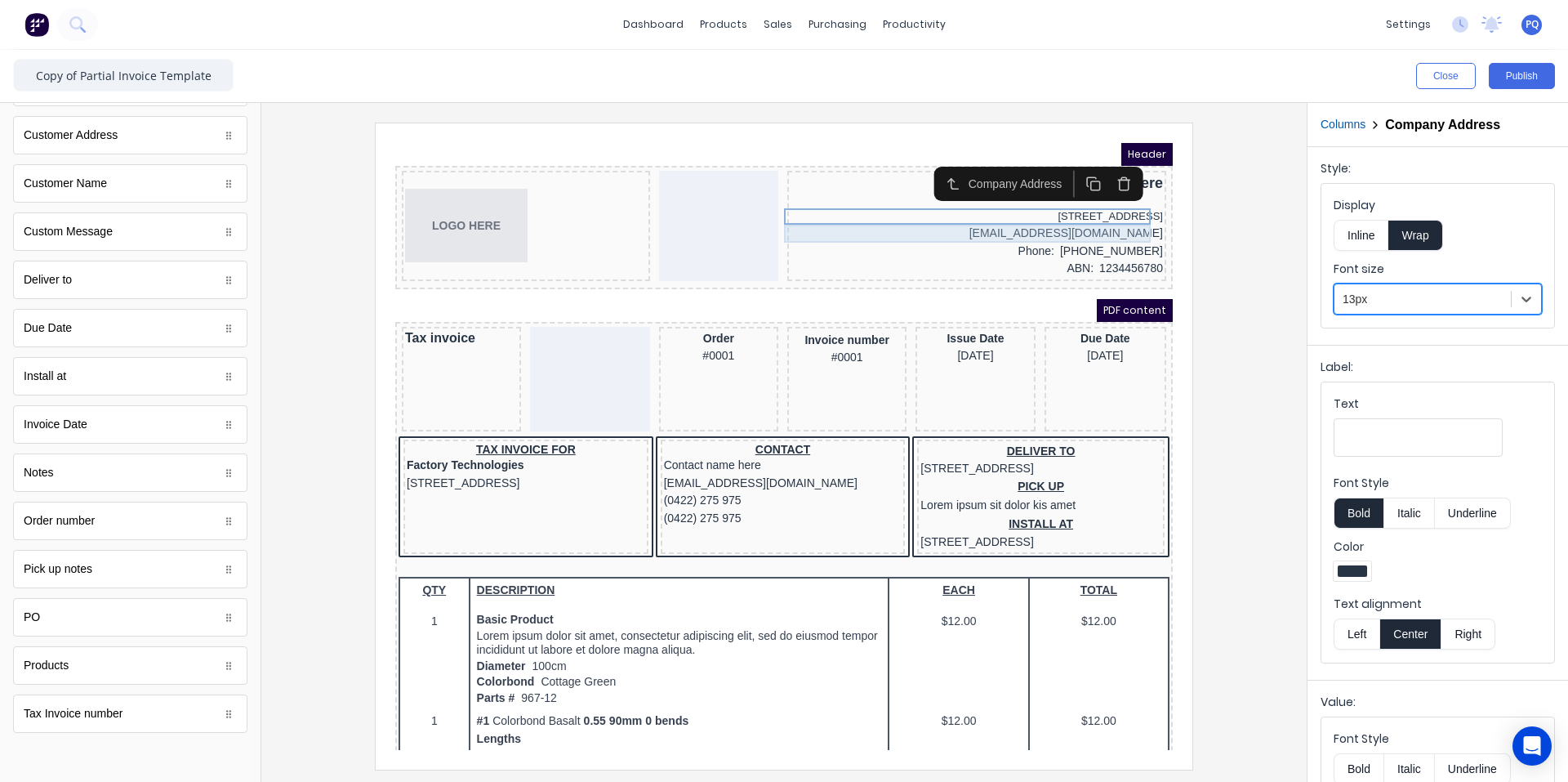
click at [943, 215] on div "[EMAIL_ADDRESS][DOMAIN_NAME]" at bounding box center [957, 214] width 372 height 18
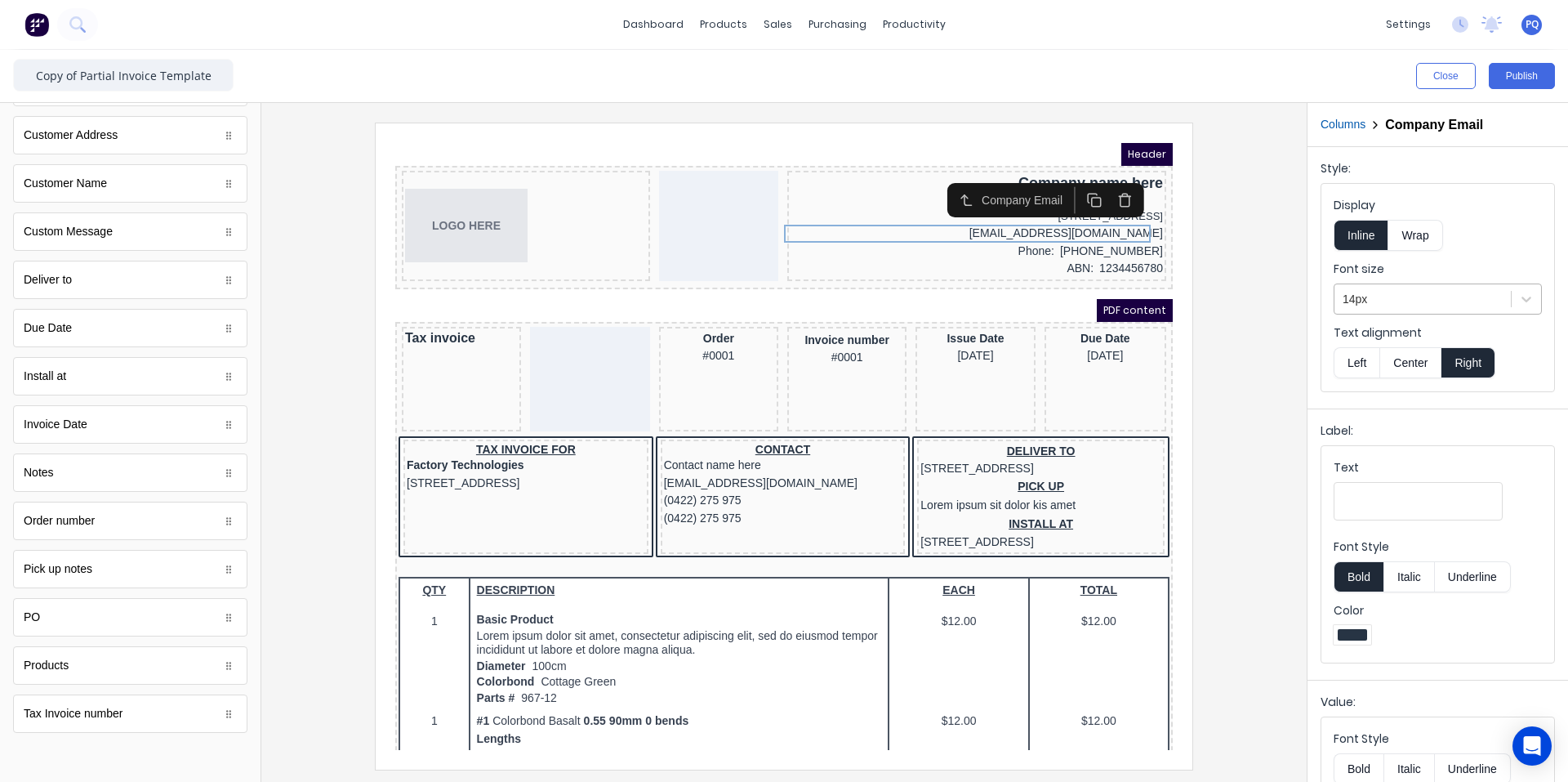
click at [943, 312] on div "14px" at bounding box center [1422, 300] width 176 height 27
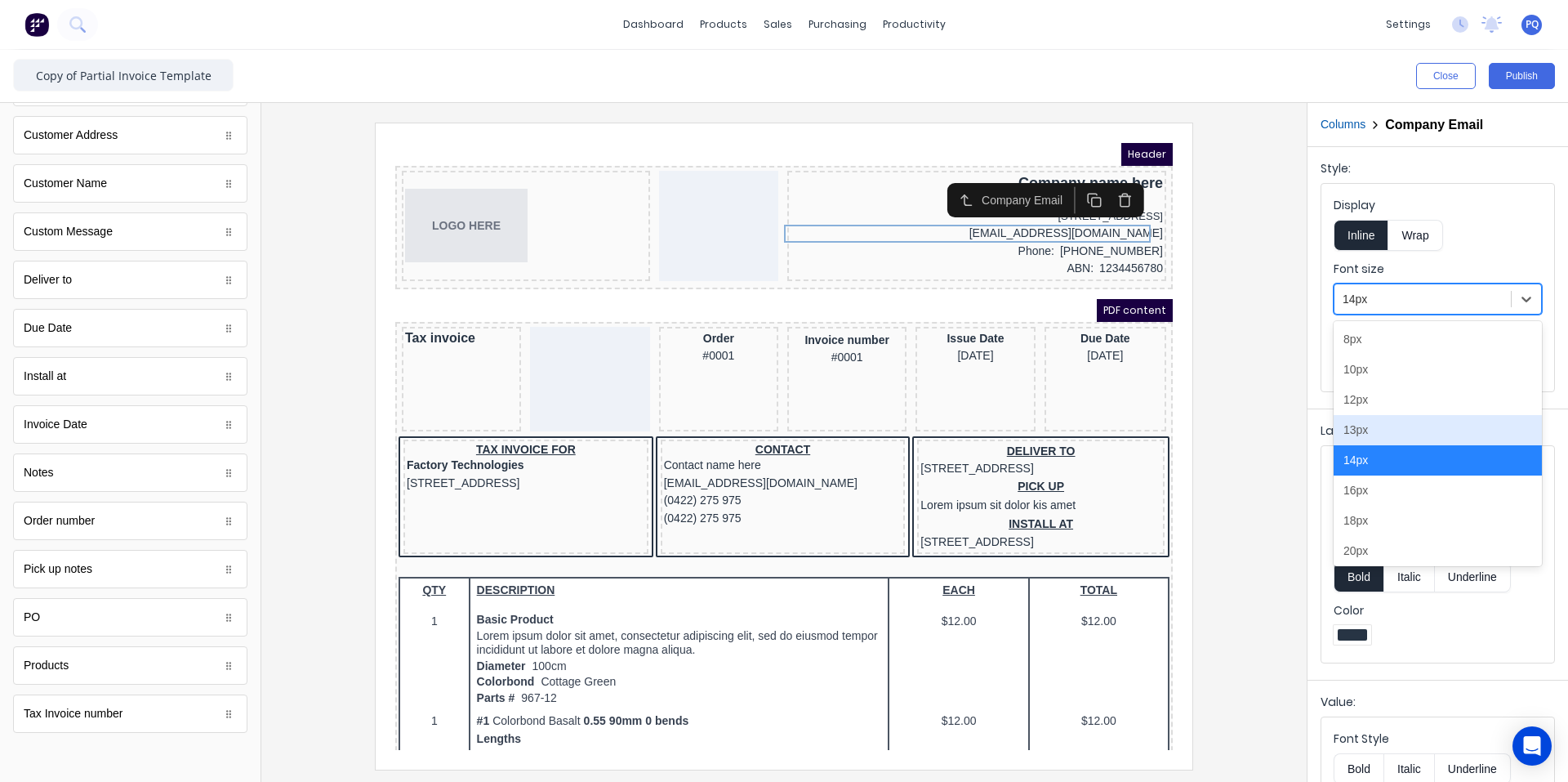
drag, startPoint x: 1367, startPoint y: 426, endPoint x: 1206, endPoint y: 343, distance: 181.1
click at [943, 426] on div "13px" at bounding box center [1438, 430] width 209 height 30
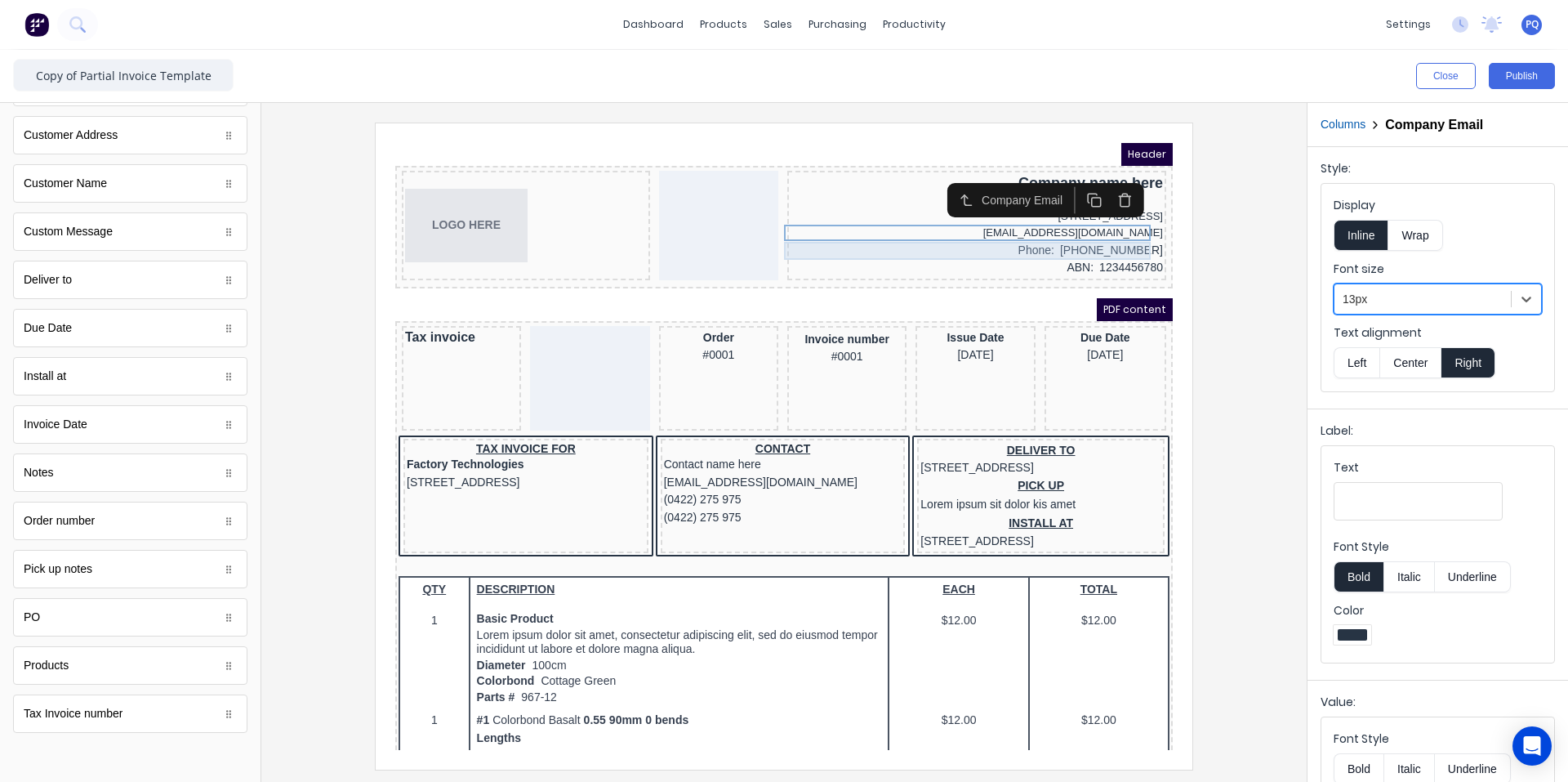
click at [943, 226] on div "Phone: [PHONE_NUMBER]" at bounding box center [957, 231] width 372 height 18
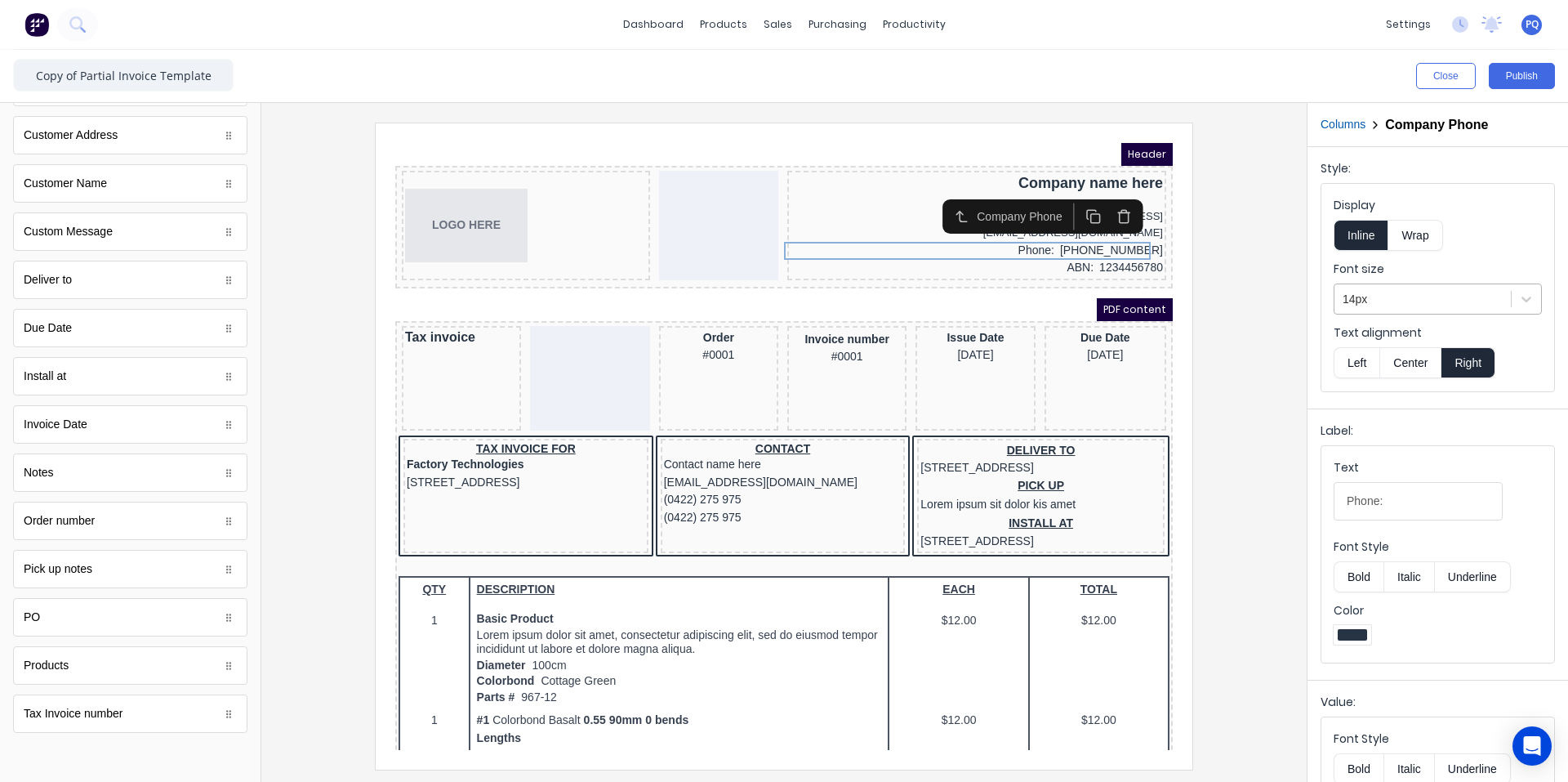
click at [943, 291] on div at bounding box center [1423, 300] width 160 height 20
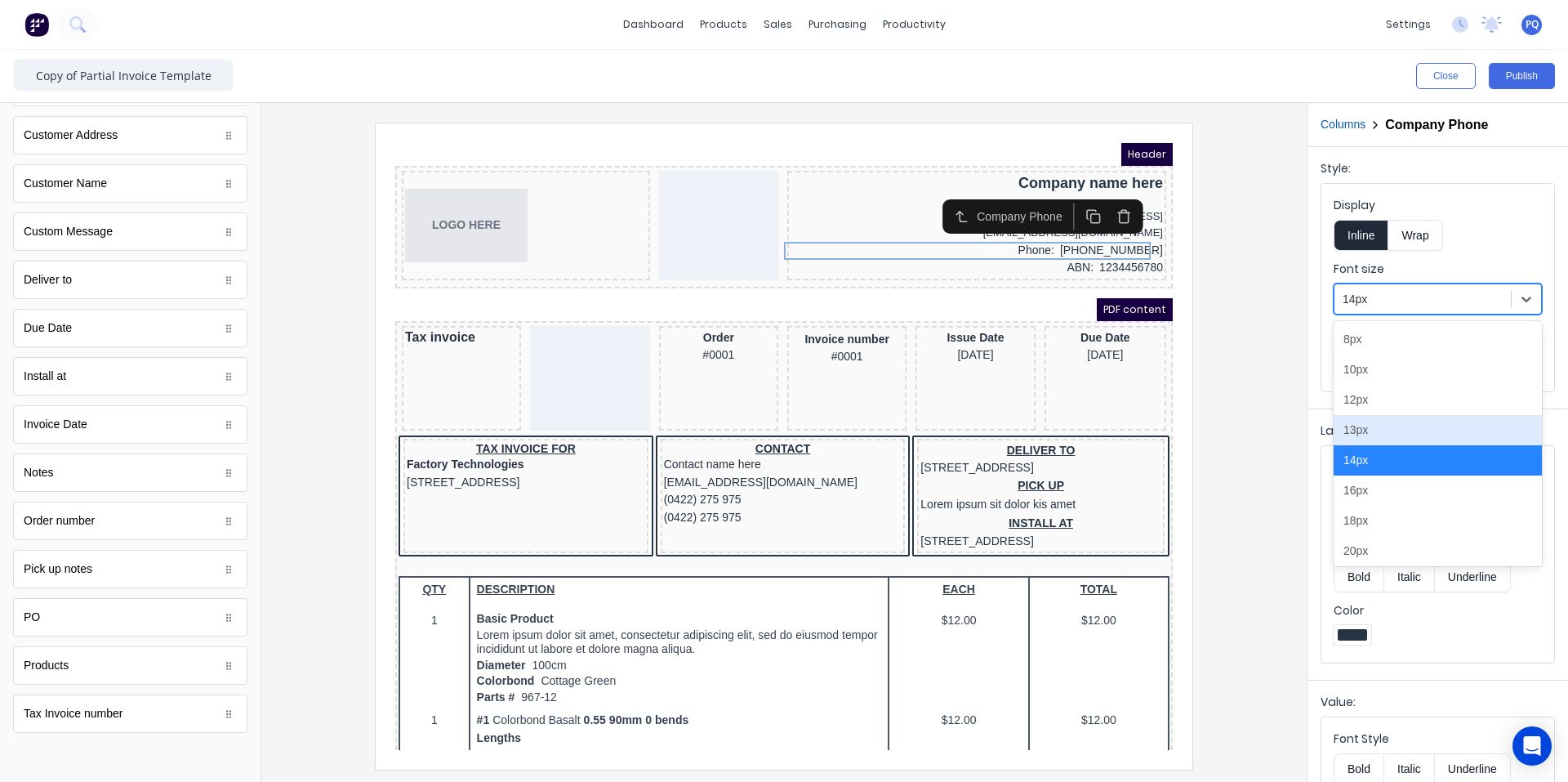
click at [943, 427] on div "13px" at bounding box center [1438, 430] width 209 height 30
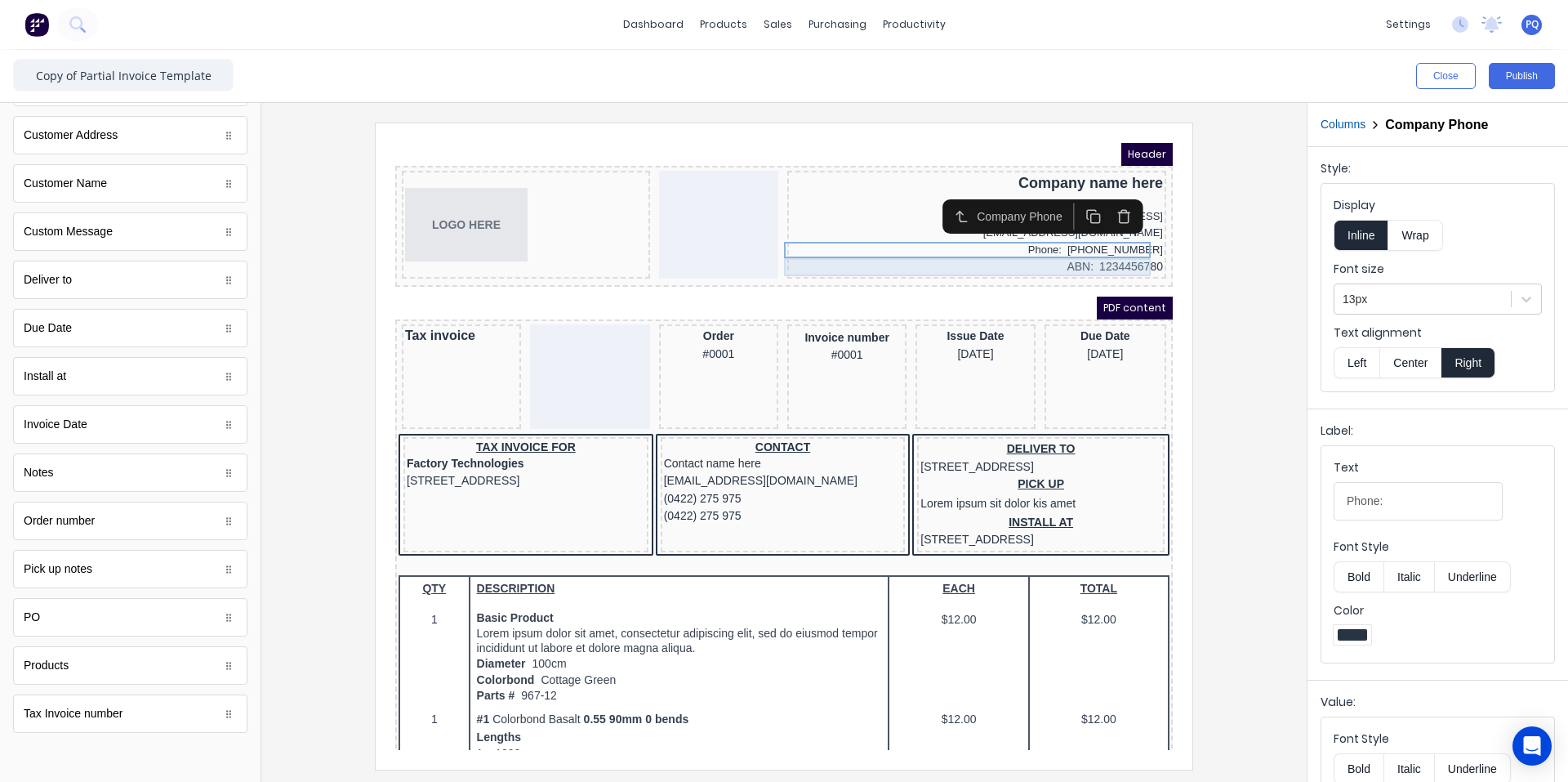
click at [943, 242] on div "ABN: 1234456780" at bounding box center [957, 248] width 372 height 18
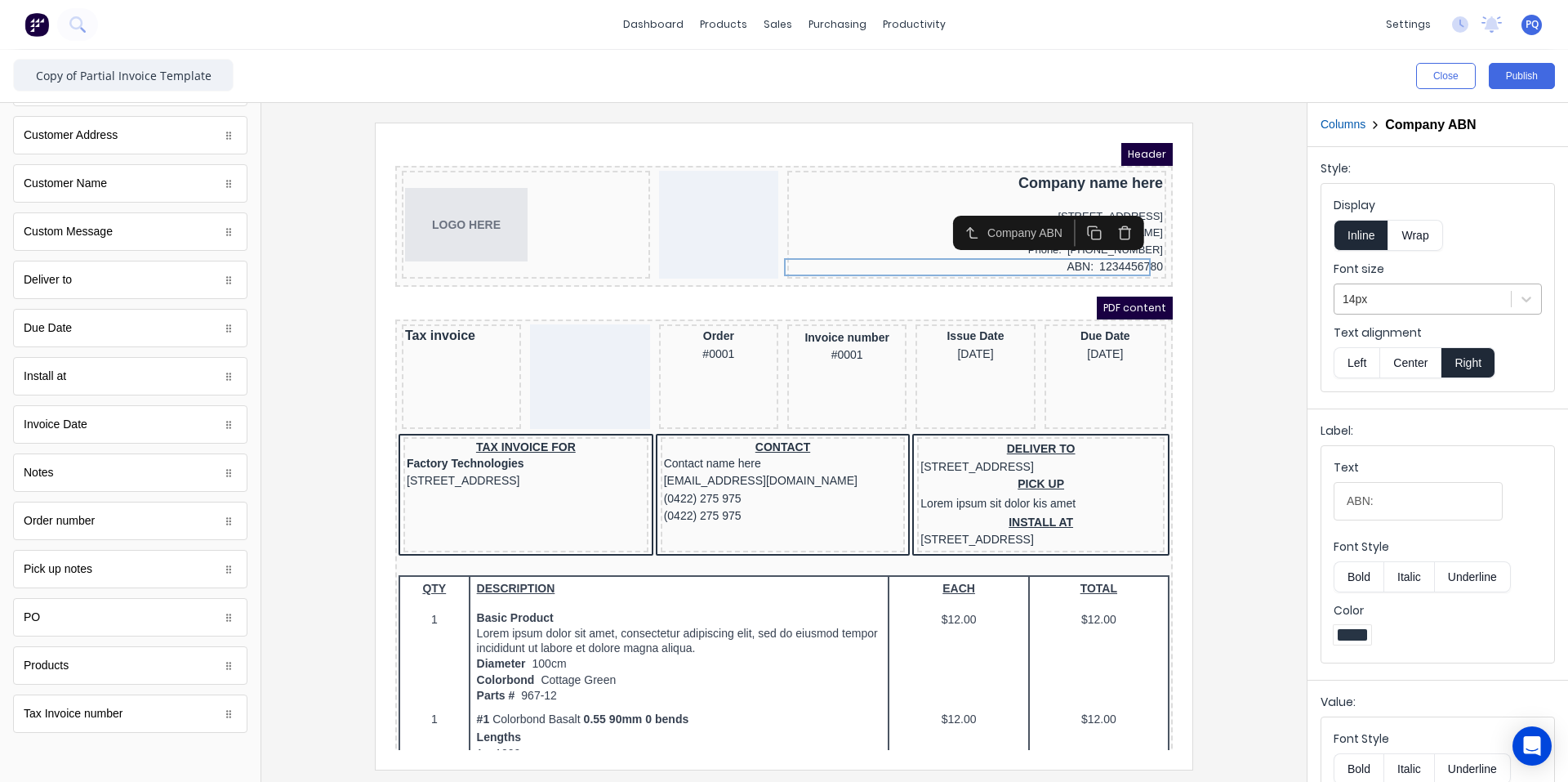
click at [943, 300] on div at bounding box center [1423, 300] width 160 height 20
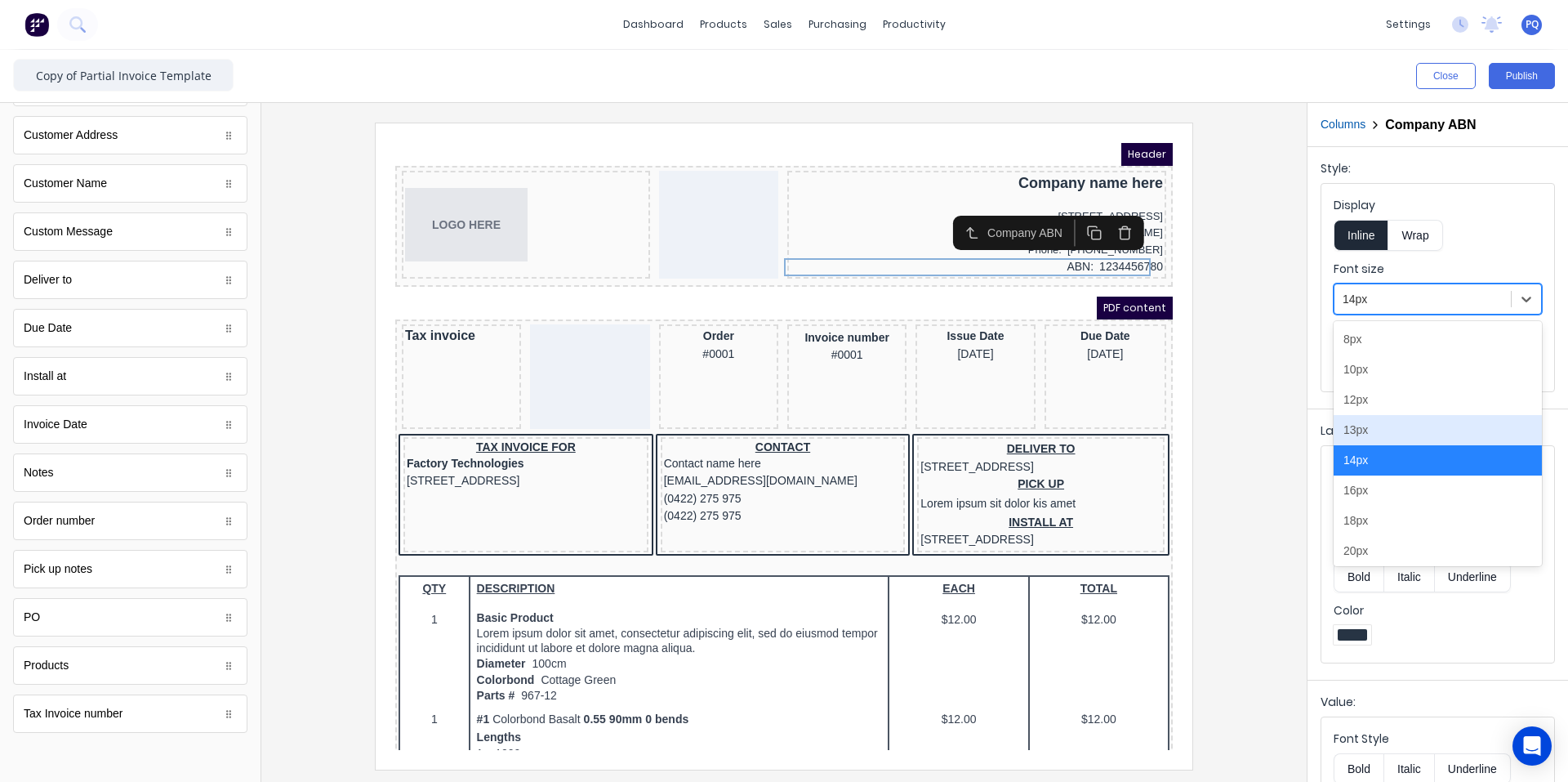
click at [943, 431] on div "13px" at bounding box center [1438, 430] width 209 height 30
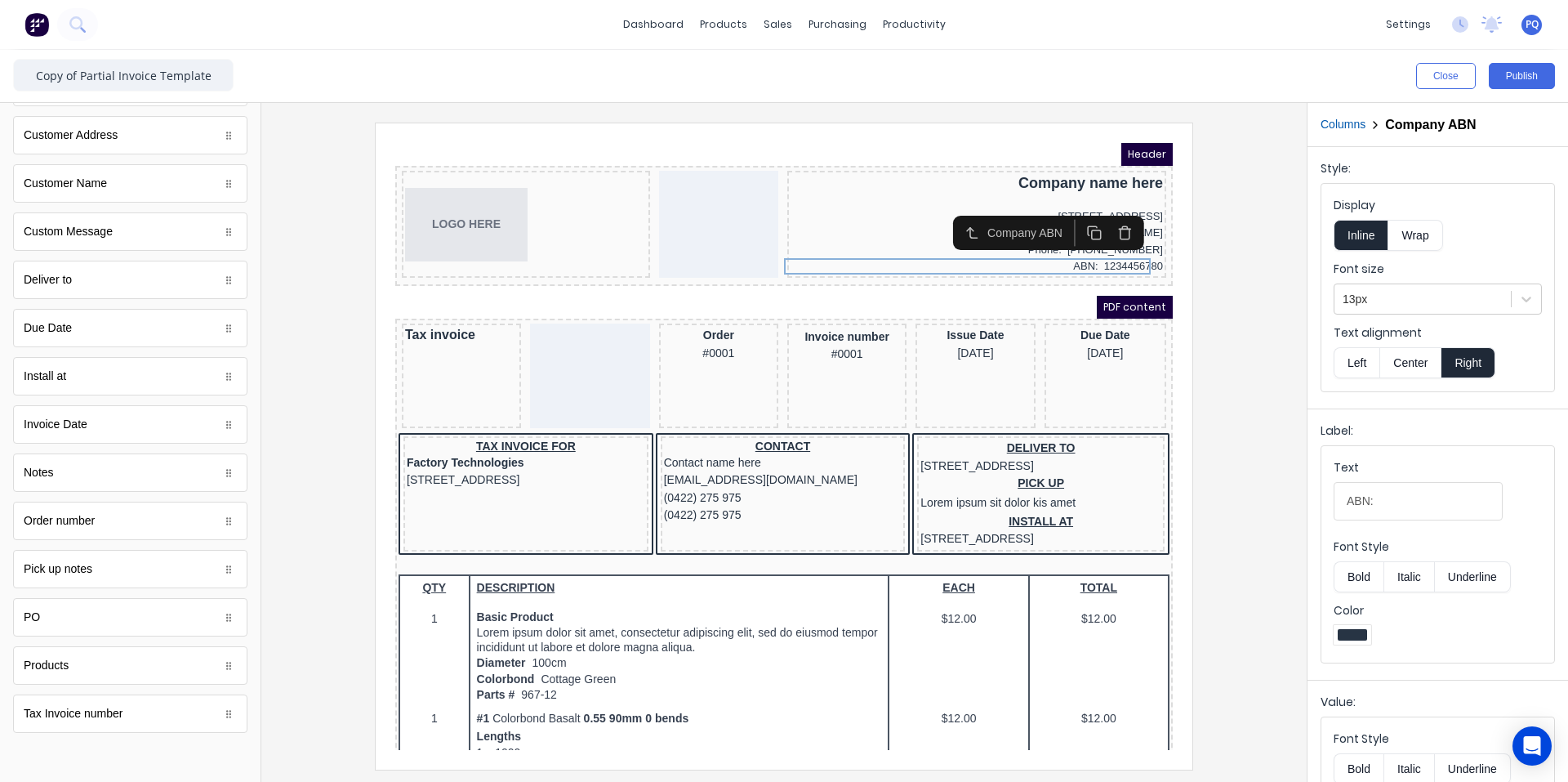
drag, startPoint x: 1233, startPoint y: 286, endPoint x: 1188, endPoint y: 274, distance: 46.6
click at [943, 286] on div at bounding box center [784, 446] width 1020 height 646
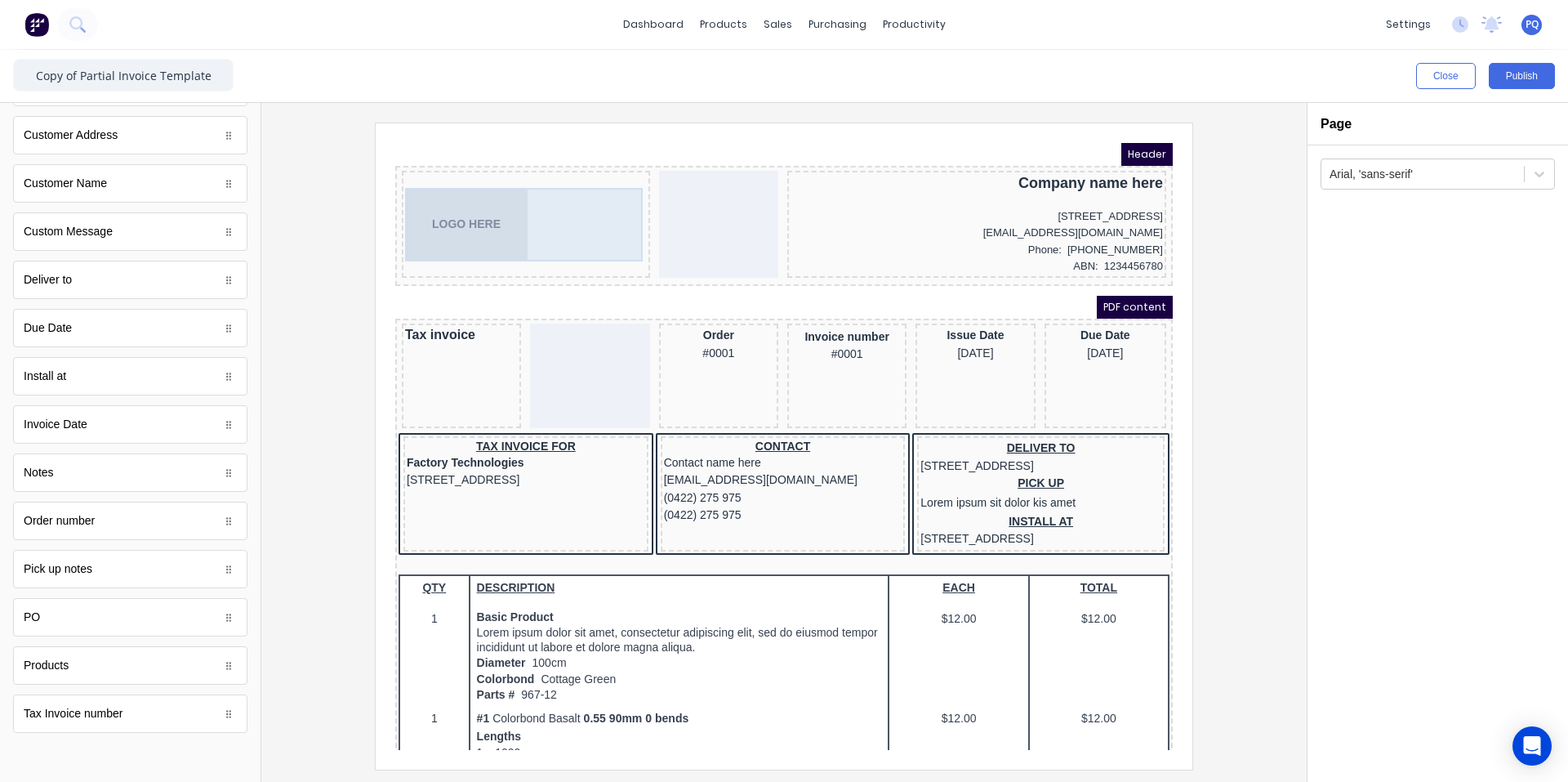
click at [445, 218] on div "LOGO HERE" at bounding box center [507, 205] width 242 height 73
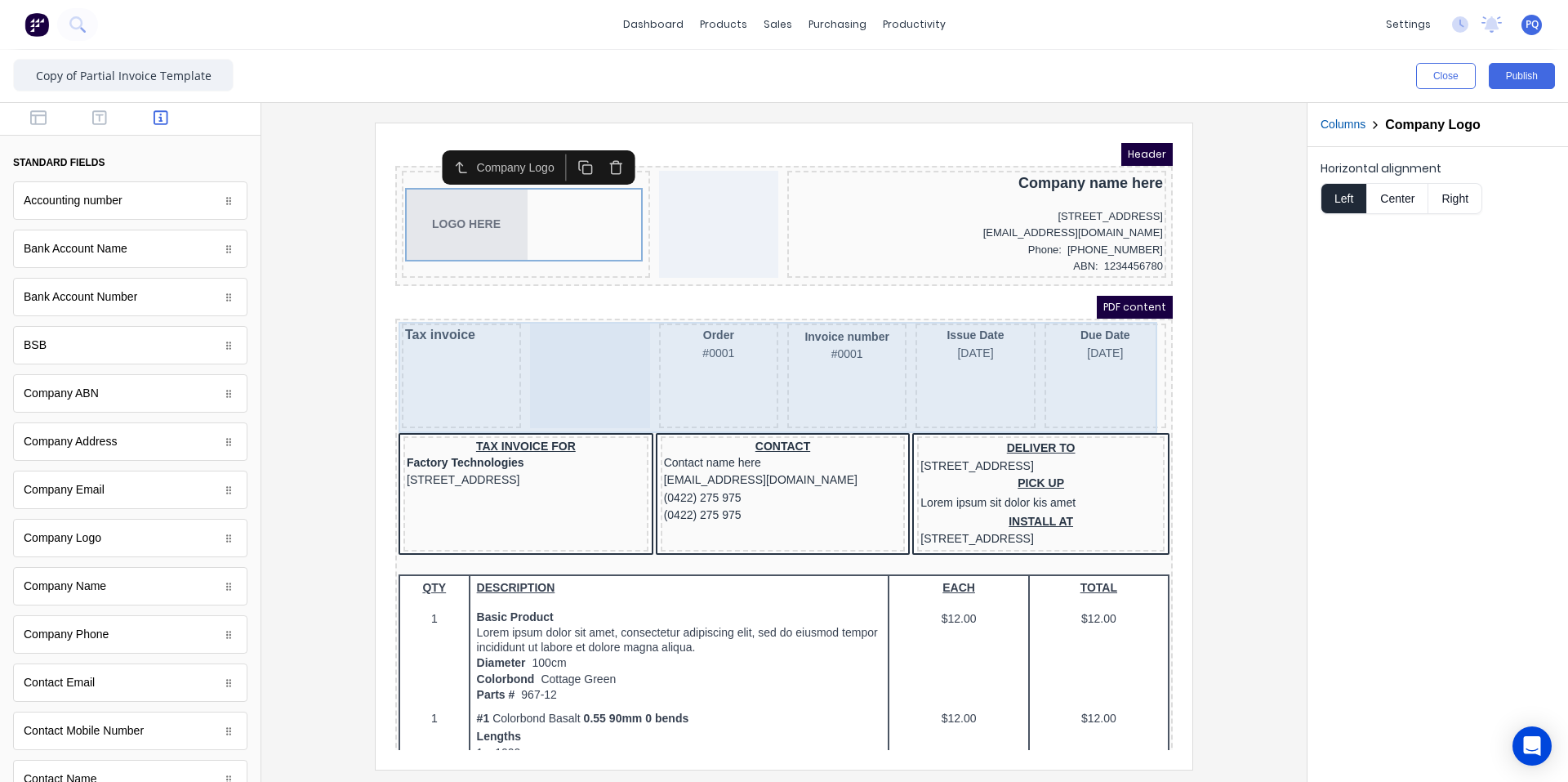
click at [585, 398] on div at bounding box center [570, 356] width 119 height 104
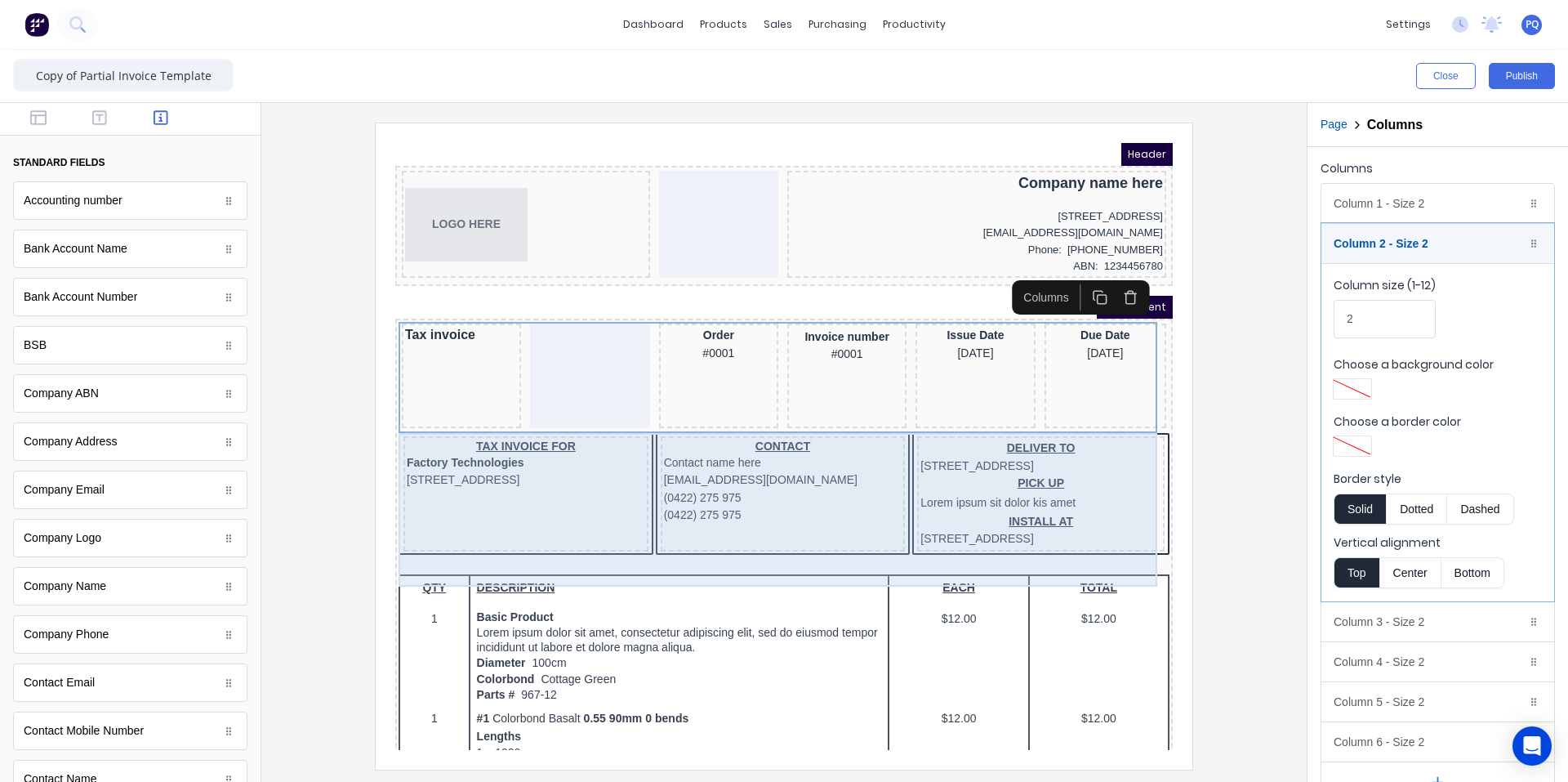
click at [562, 532] on div "TAX INVOICE FOR Factory Technologies 234 Beach Road Gold Coast, Queensland, Aus…" at bounding box center [507, 474] width 245 height 115
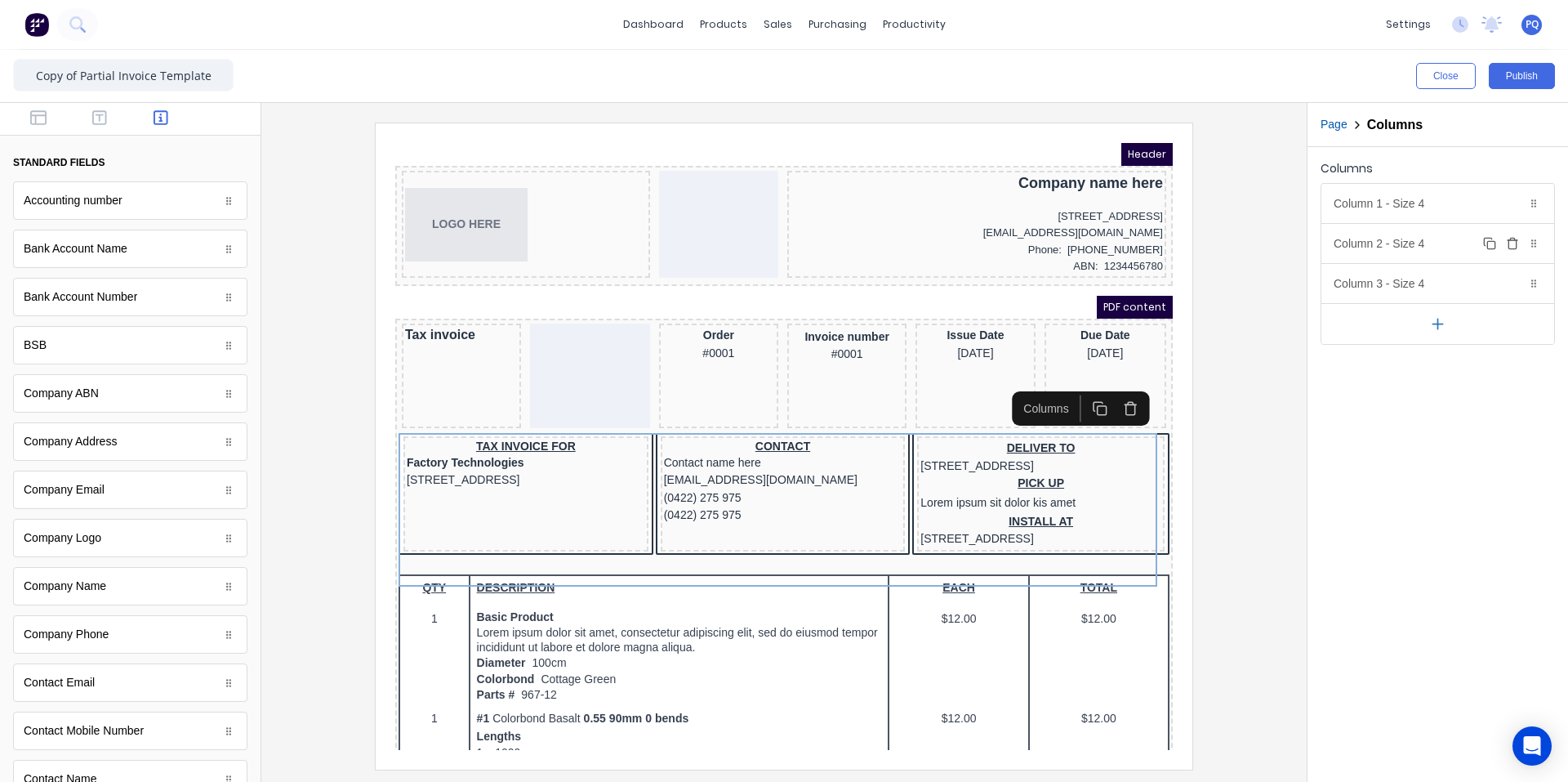
click at [943, 240] on icon "button" at bounding box center [1513, 240] width 10 height 0
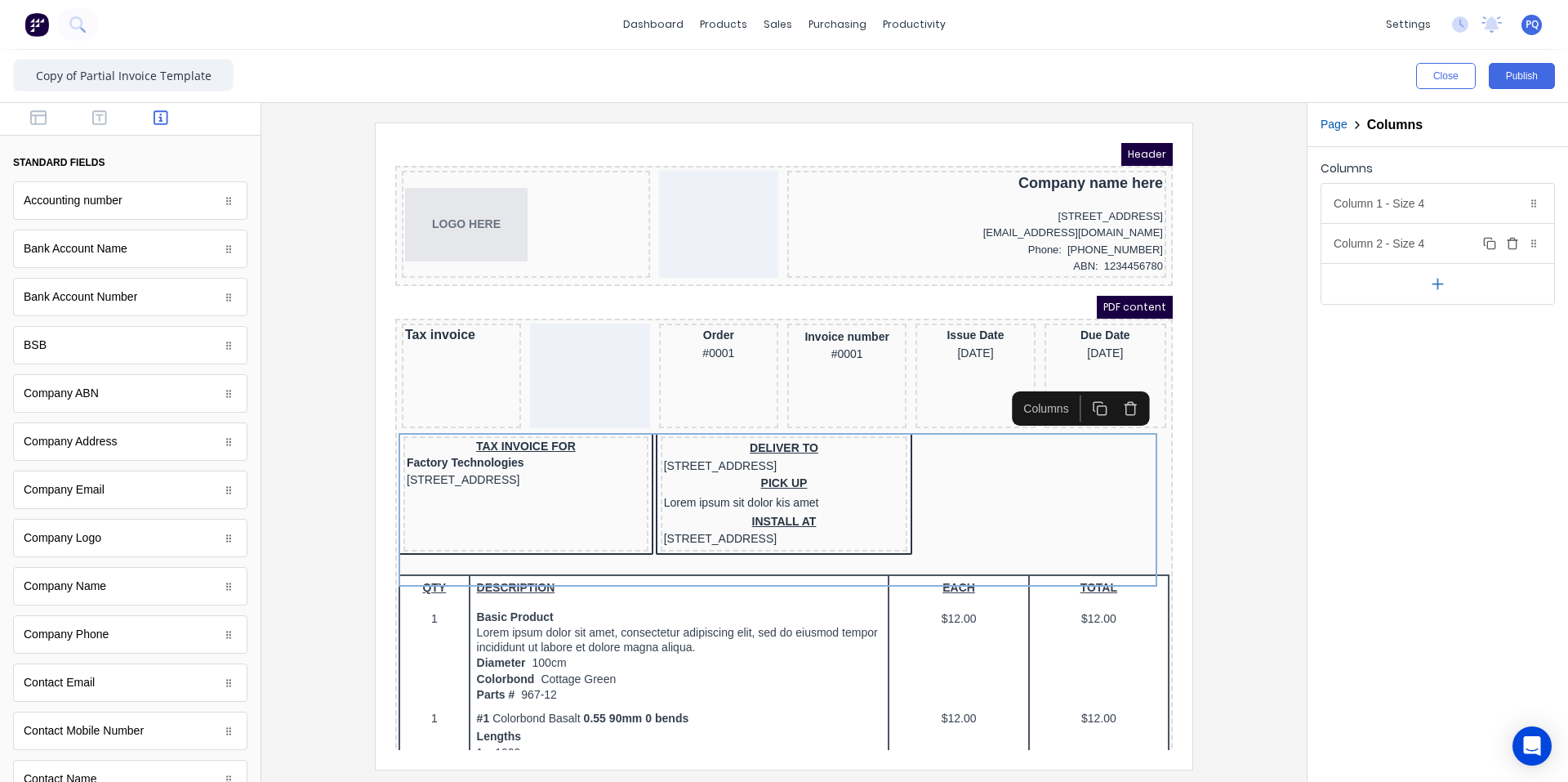
click at [943, 240] on icon "button" at bounding box center [1513, 240] width 10 height 0
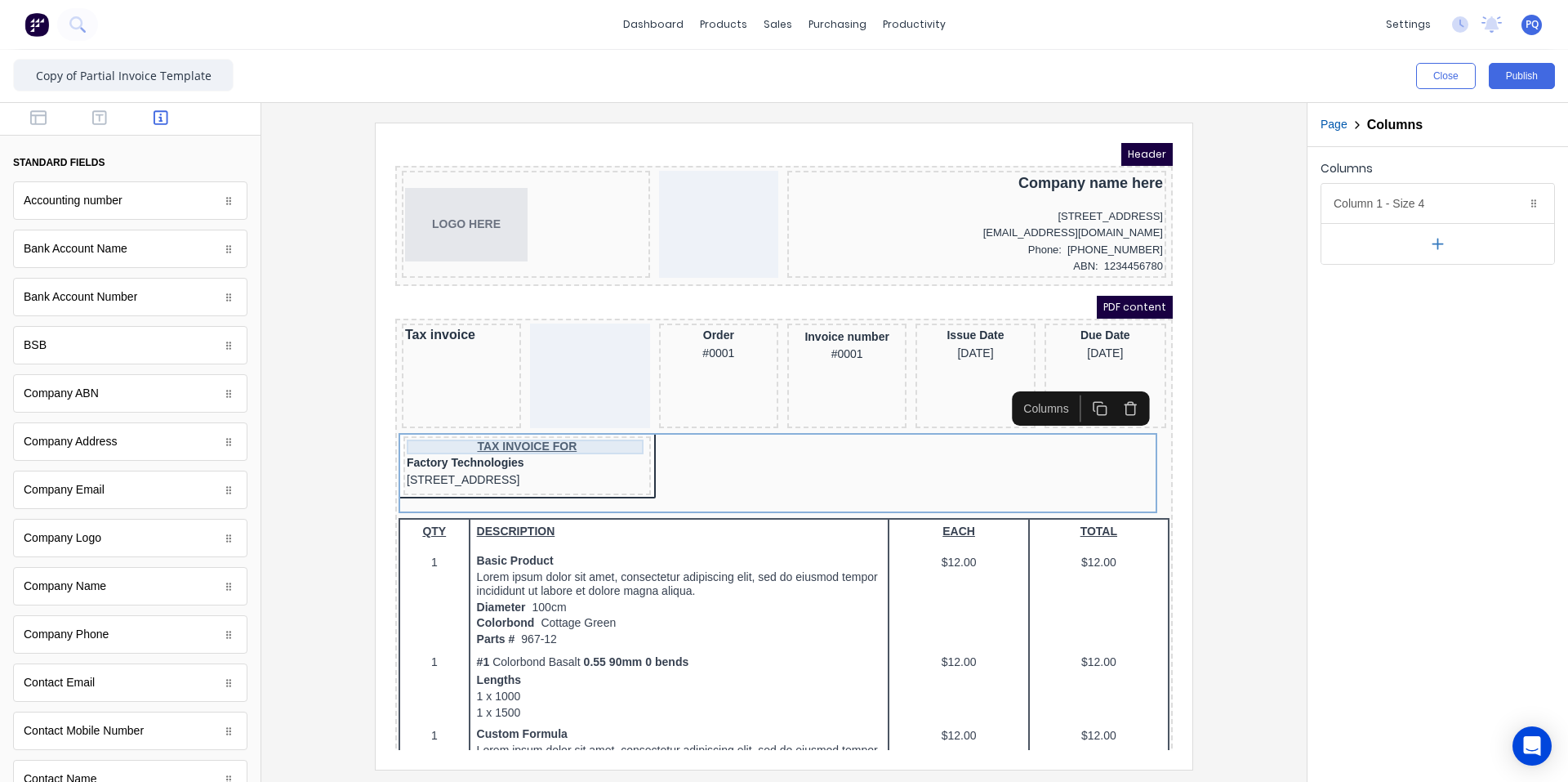
click at [446, 427] on div "TAX INVOICE FOR" at bounding box center [507, 427] width 241 height 15
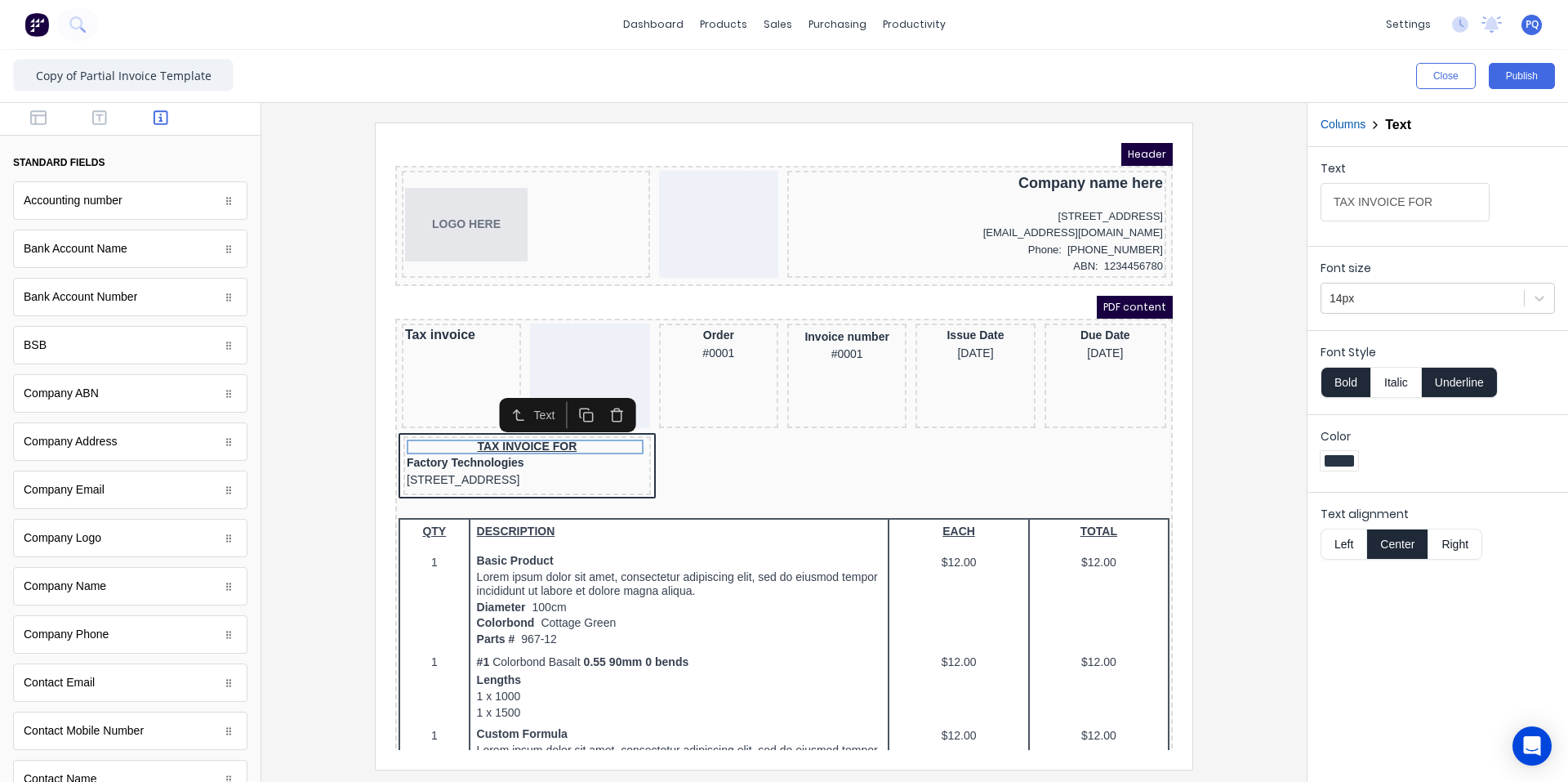
click at [943, 546] on button "Left" at bounding box center [1344, 543] width 46 height 31
drag, startPoint x: 1755, startPoint y: 318, endPoint x: 1087, endPoint y: 179, distance: 682.3
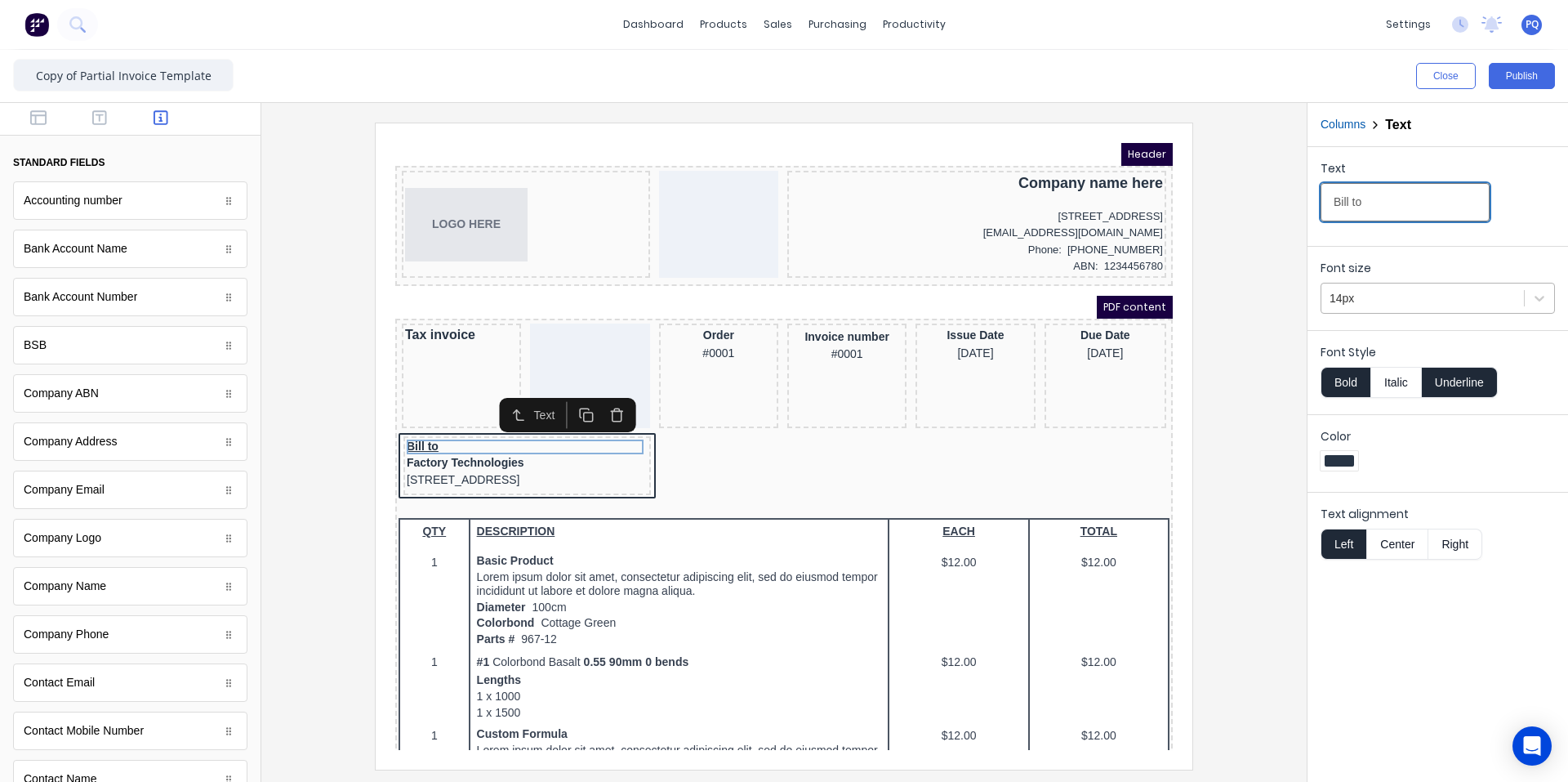
type input "Bill to"
click at [943, 295] on div at bounding box center [1423, 299] width 186 height 20
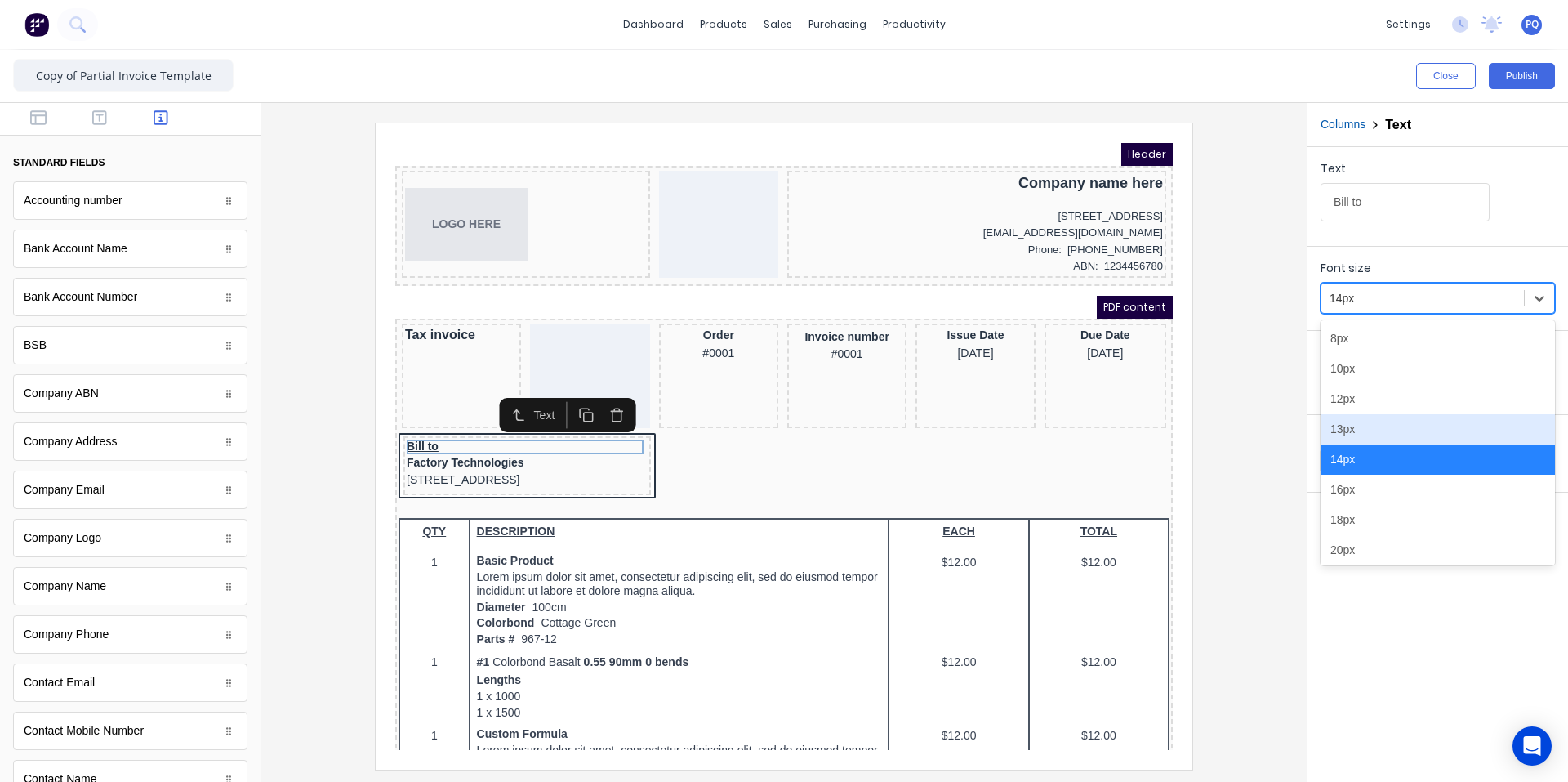
click at [943, 433] on div "13px" at bounding box center [1438, 429] width 234 height 30
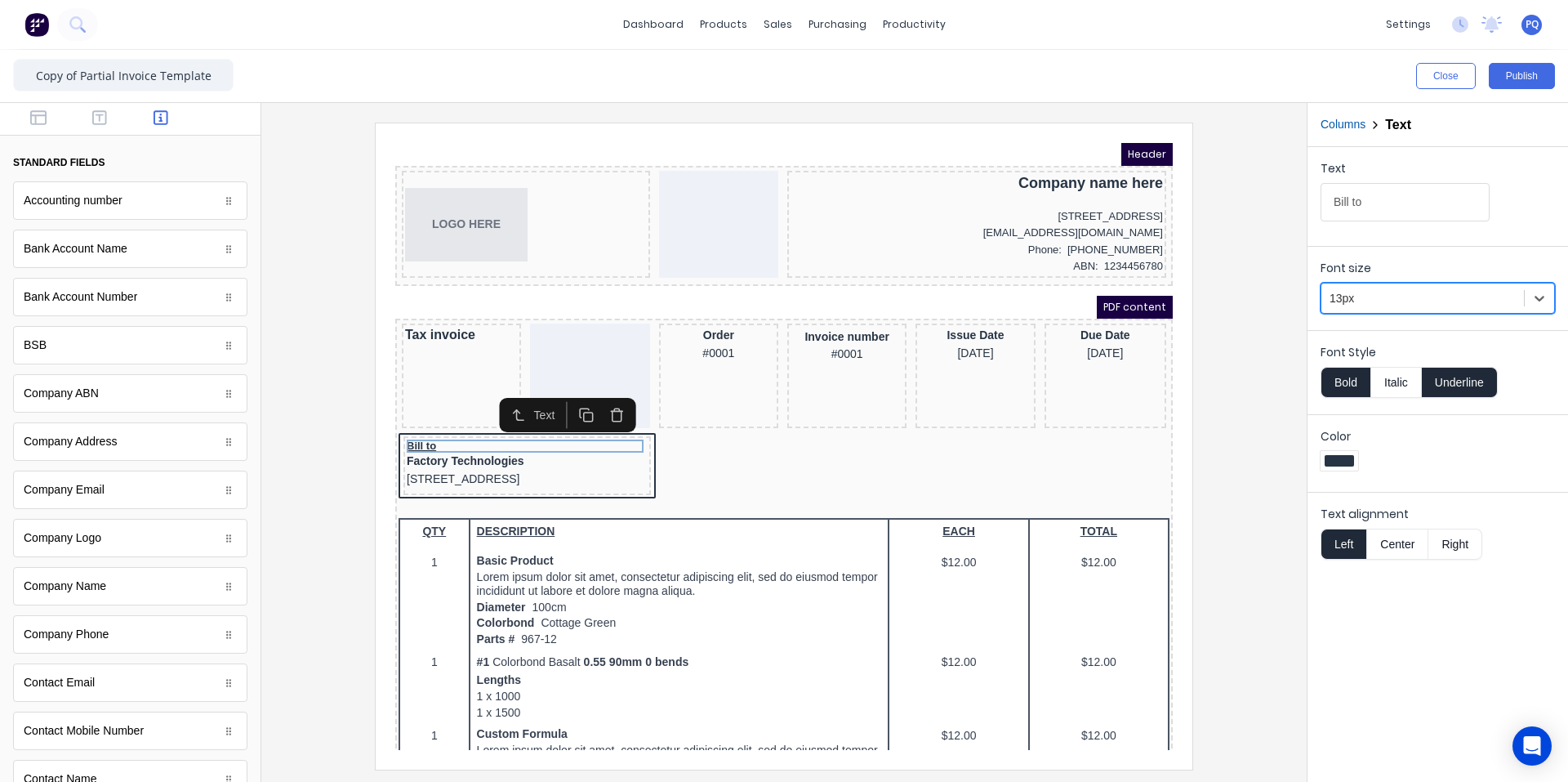
click at [943, 374] on button "Underline" at bounding box center [1460, 382] width 76 height 31
click at [391, 441] on div "Factory Technologies" at bounding box center [507, 442] width 241 height 18
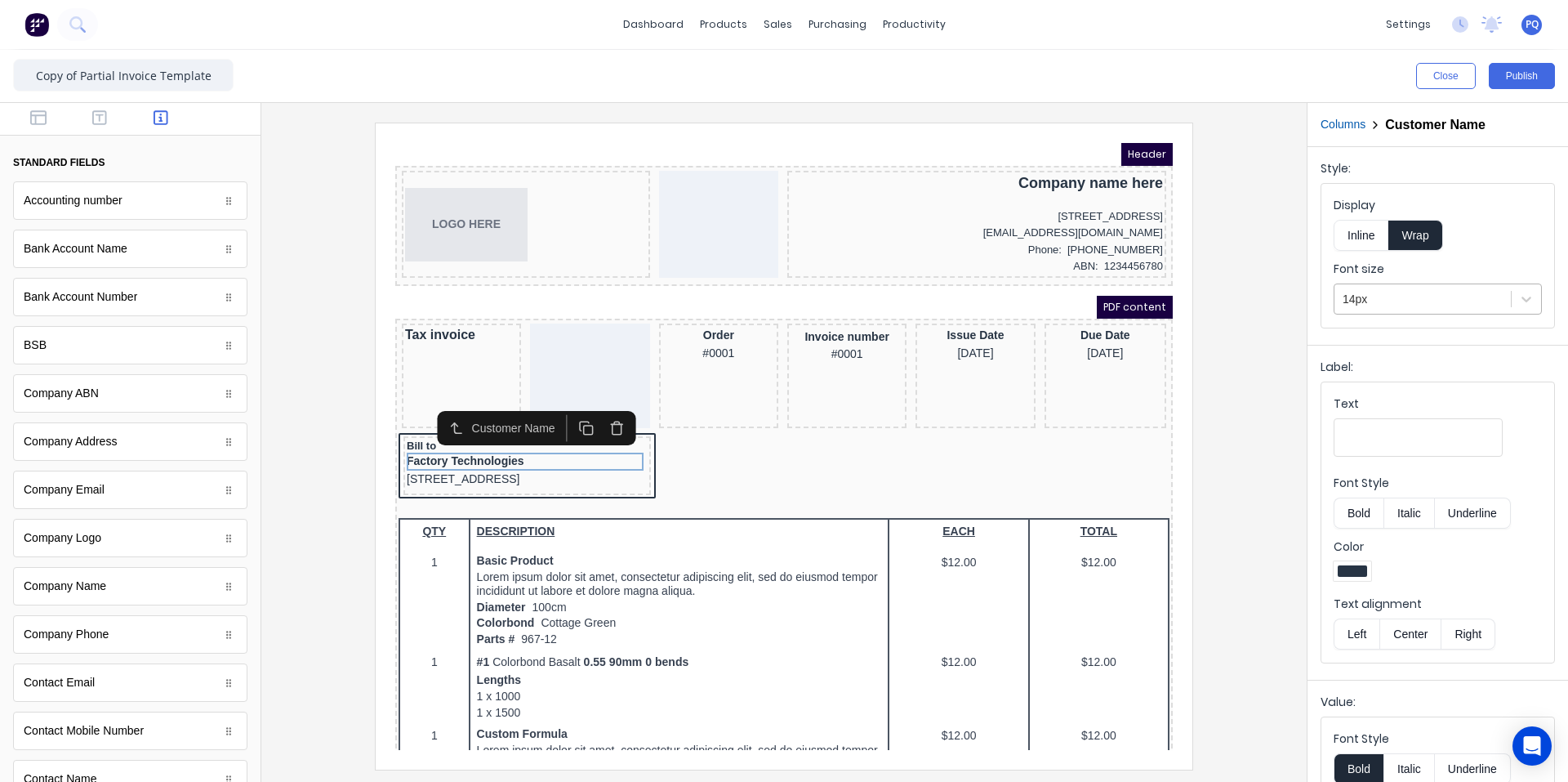
drag, startPoint x: 1399, startPoint y: 300, endPoint x: 1394, endPoint y: 319, distance: 19.6
click at [943, 300] on div at bounding box center [1423, 300] width 160 height 20
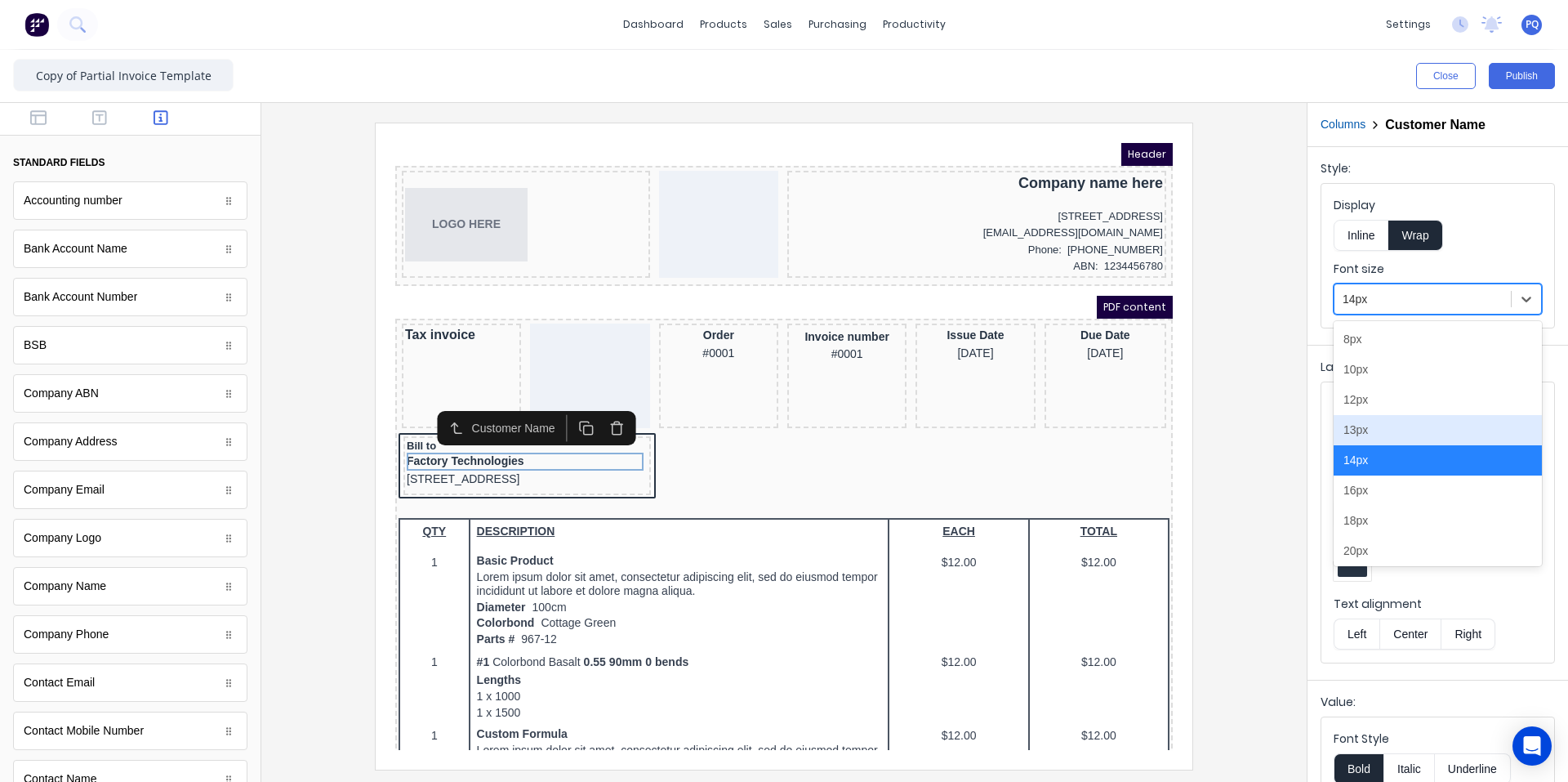
click at [943, 426] on div "13px" at bounding box center [1438, 430] width 209 height 30
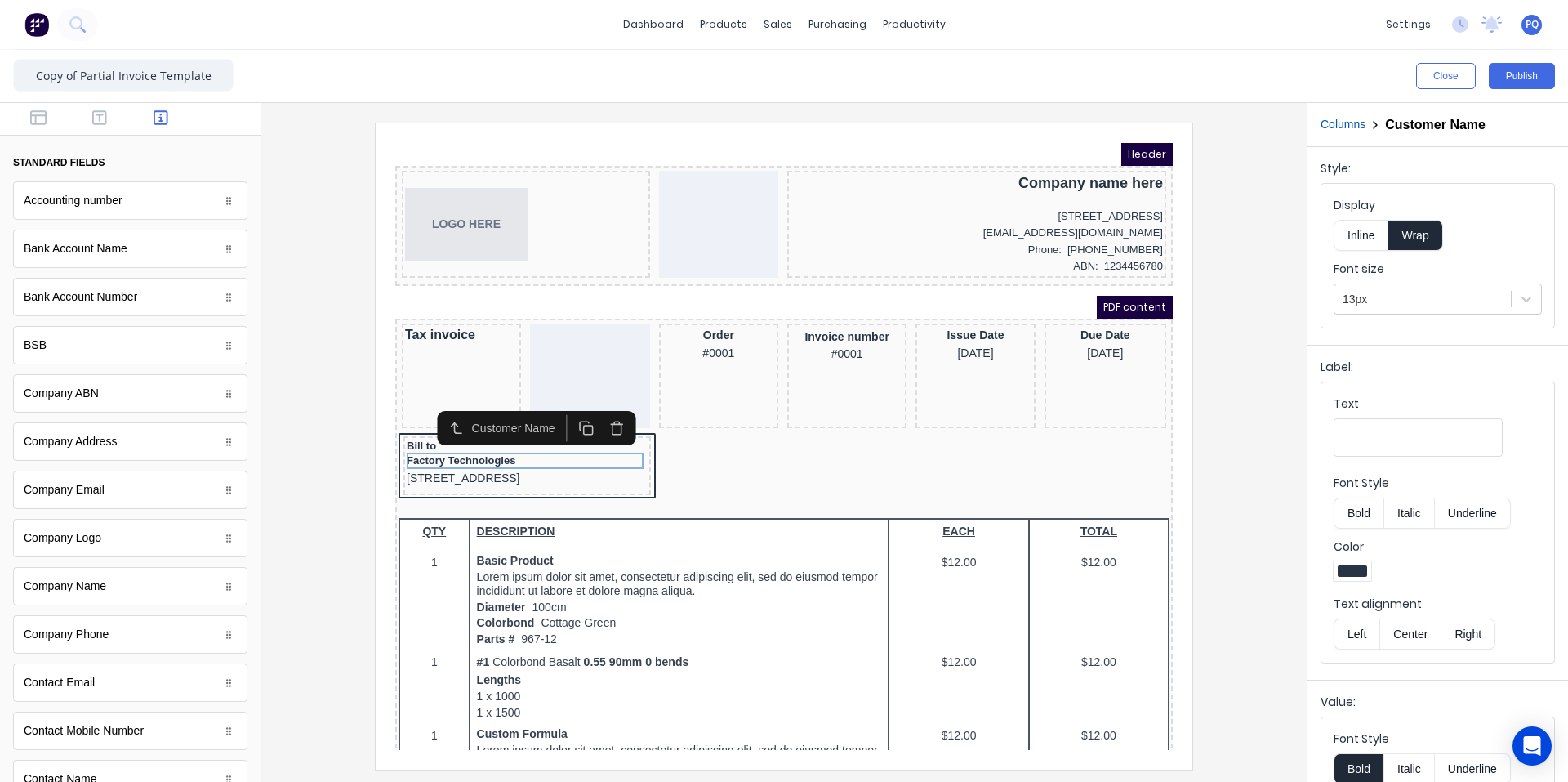
click at [943, 517] on button "Italic" at bounding box center [1409, 512] width 52 height 31
click at [943, 513] on button "Bold" at bounding box center [1359, 512] width 50 height 31
click at [943, 509] on button "Underline" at bounding box center [1473, 512] width 76 height 31
click at [943, 221] on button "Inline" at bounding box center [1361, 235] width 55 height 31
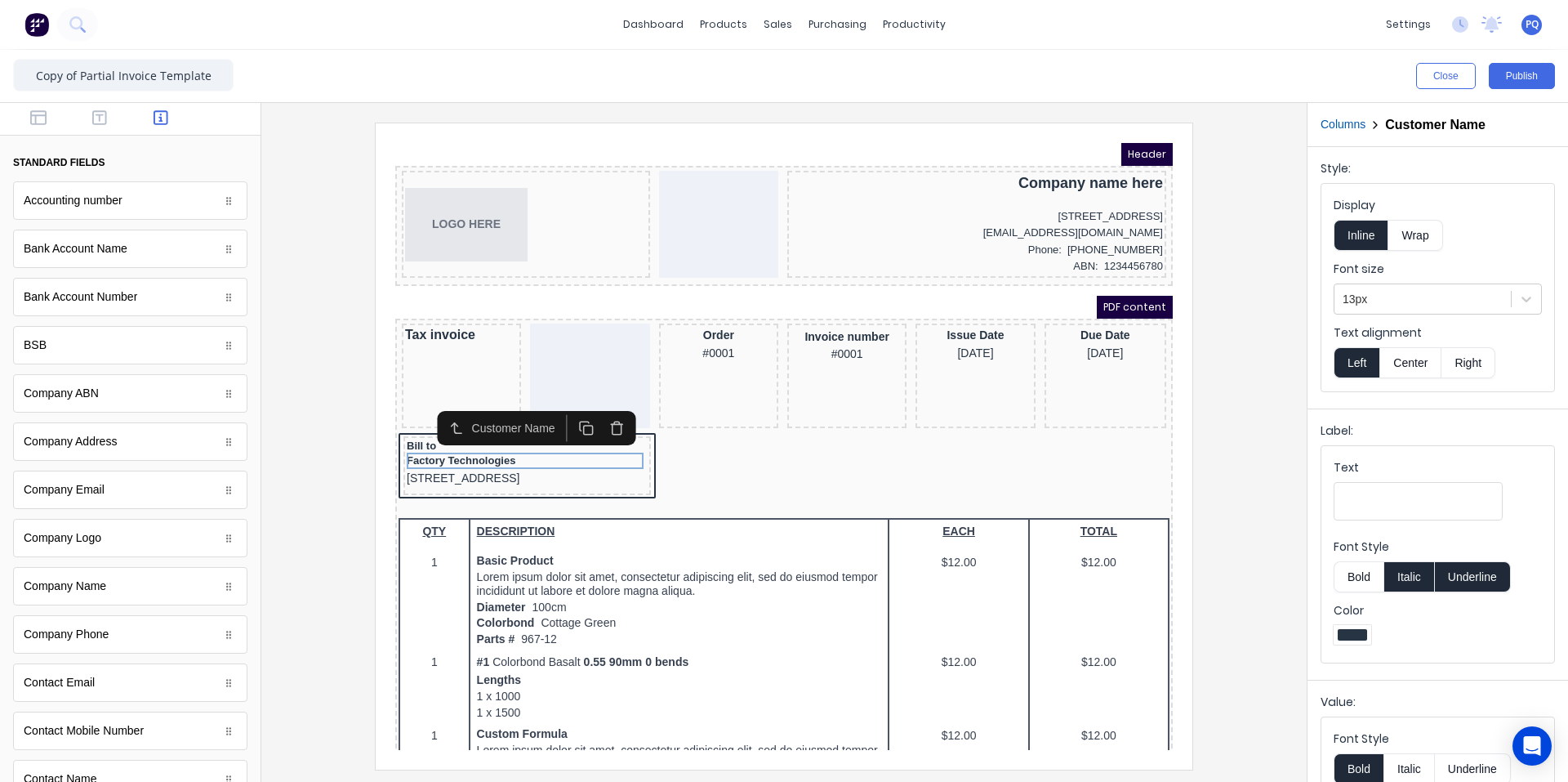
scroll to position [85, 0]
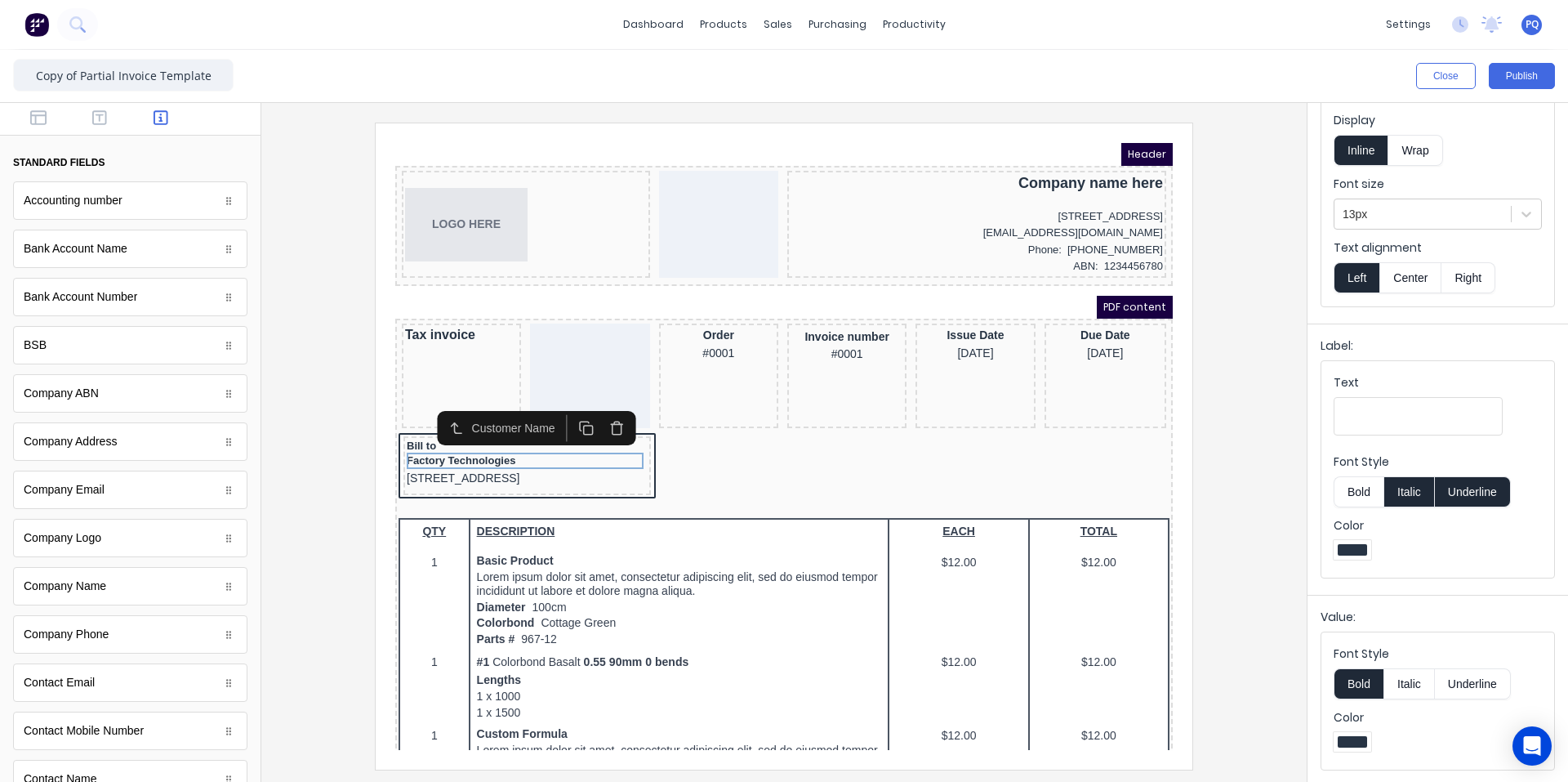
click at [943, 679] on button "Bold" at bounding box center [1359, 684] width 50 height 31
click at [943, 682] on button "Italic" at bounding box center [1409, 684] width 52 height 31
click at [410, 459] on div "[STREET_ADDRESS]" at bounding box center [507, 459] width 241 height 18
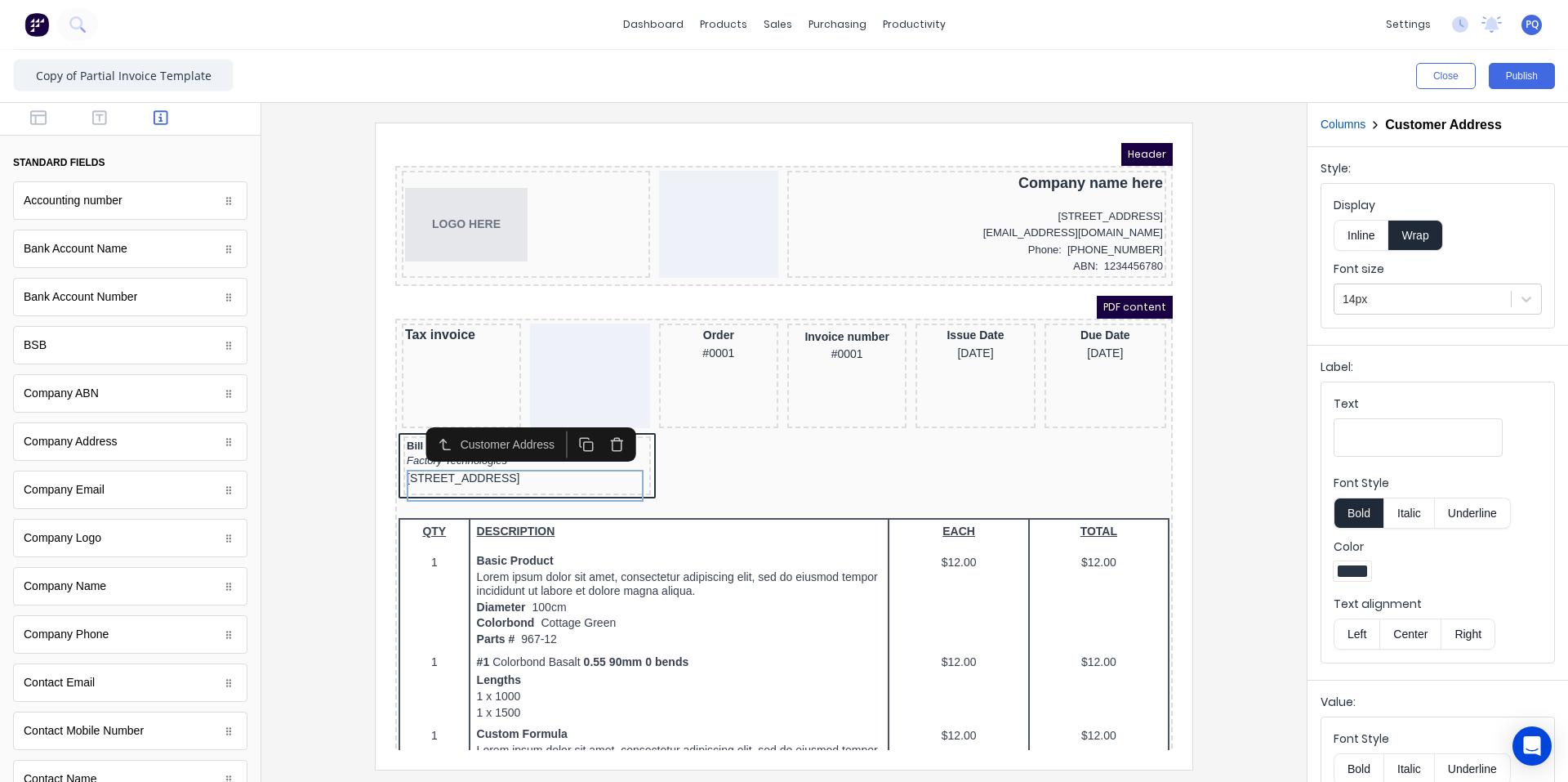
scroll to position [149, 0]
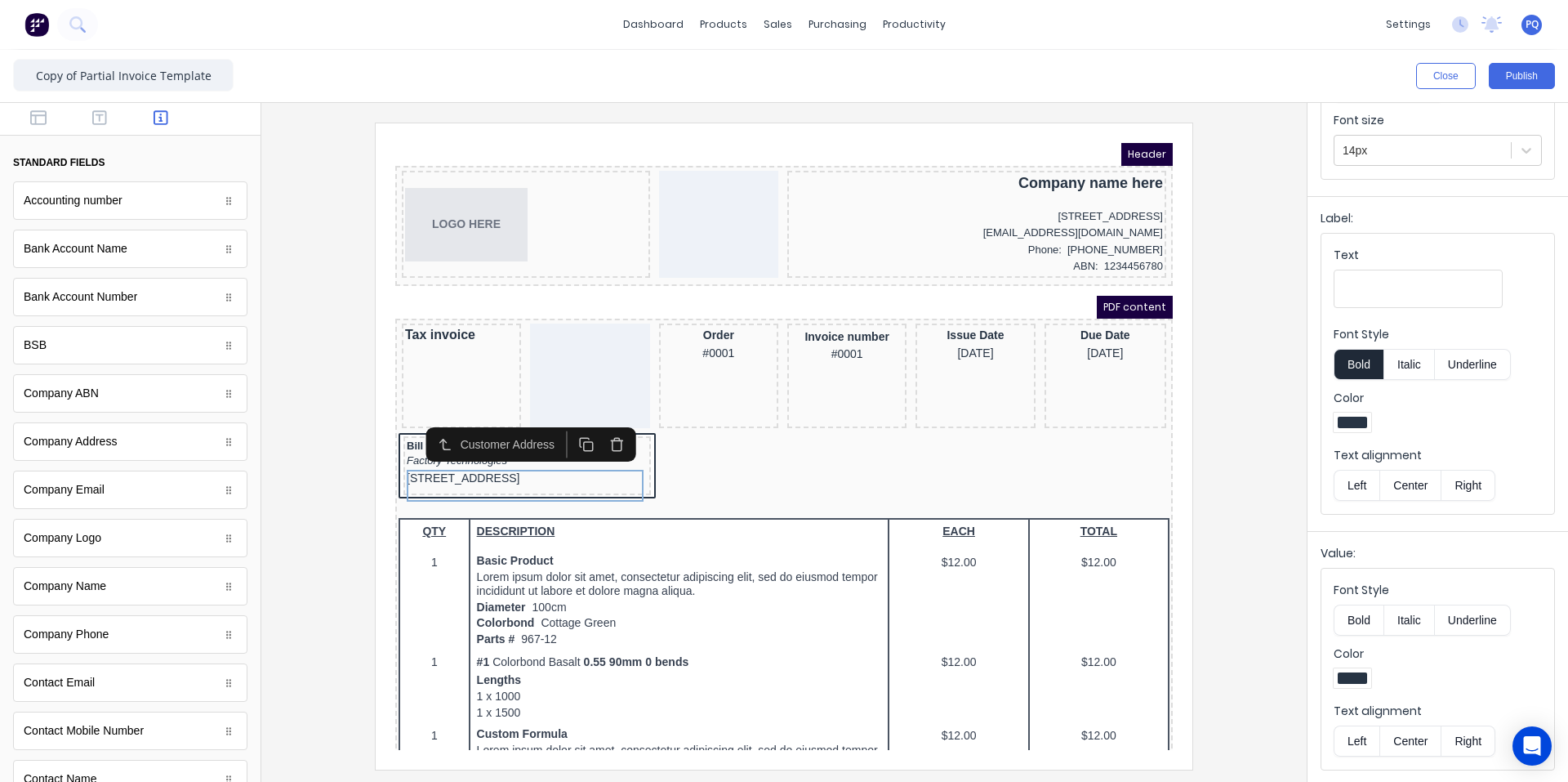
click at [943, 615] on button "Italic" at bounding box center [1409, 619] width 52 height 31
click at [681, 317] on div "Order #0001" at bounding box center [698, 325] width 113 height 35
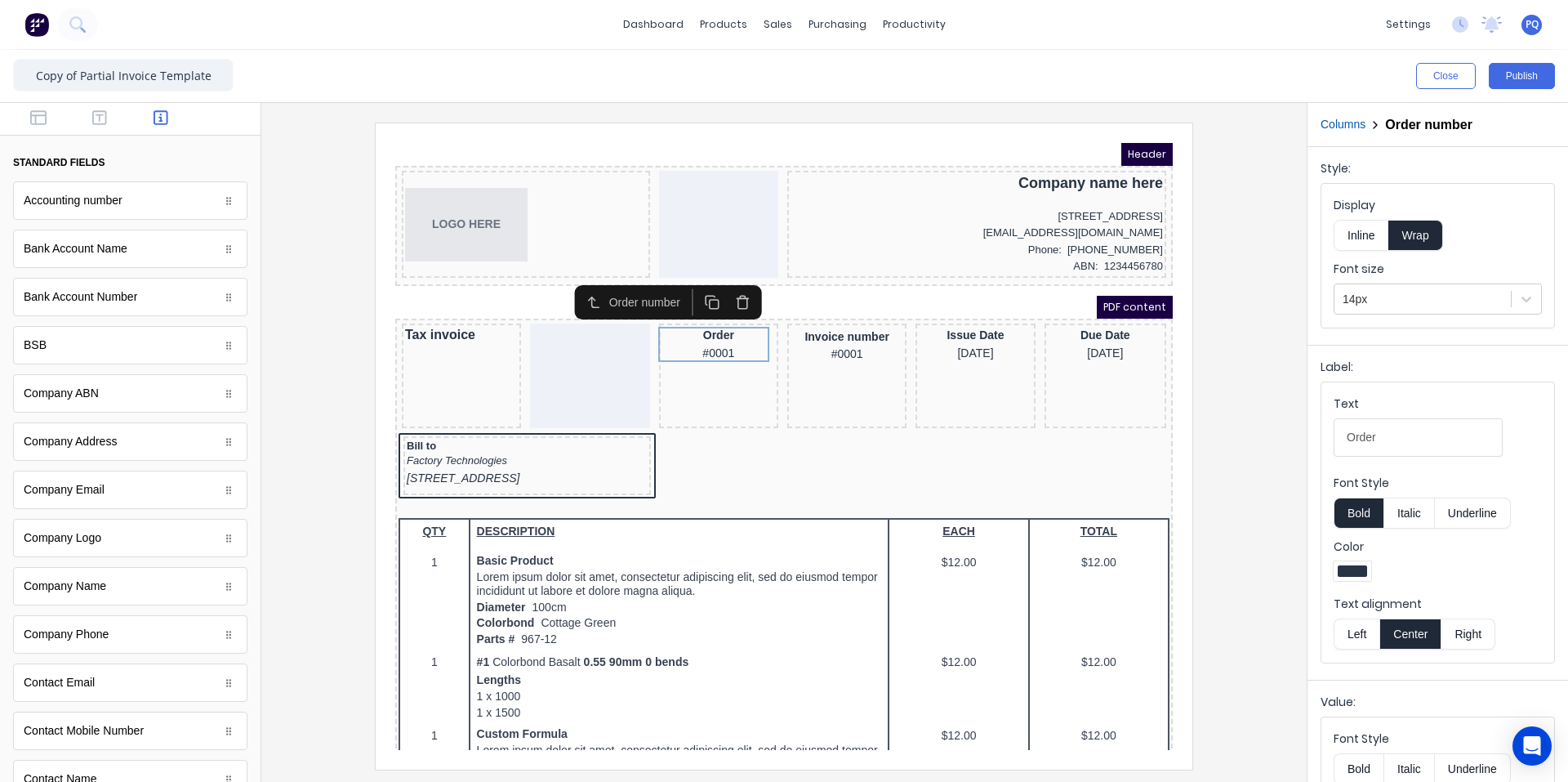
click at [943, 416] on div "Close Publish Components standard fields Accounting number Accounting number Ba…" at bounding box center [784, 416] width 1568 height 732
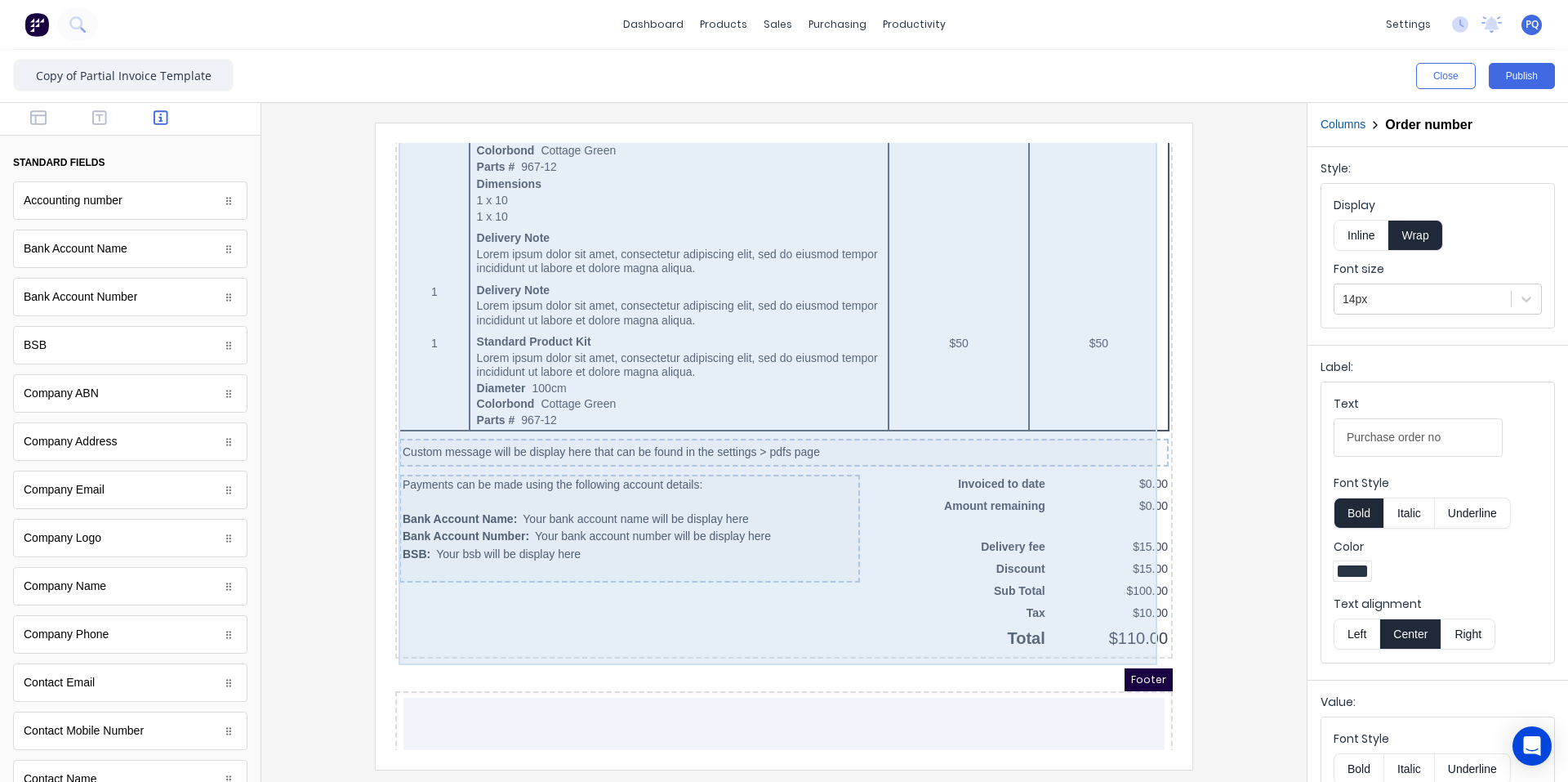
scroll to position [1031, 0]
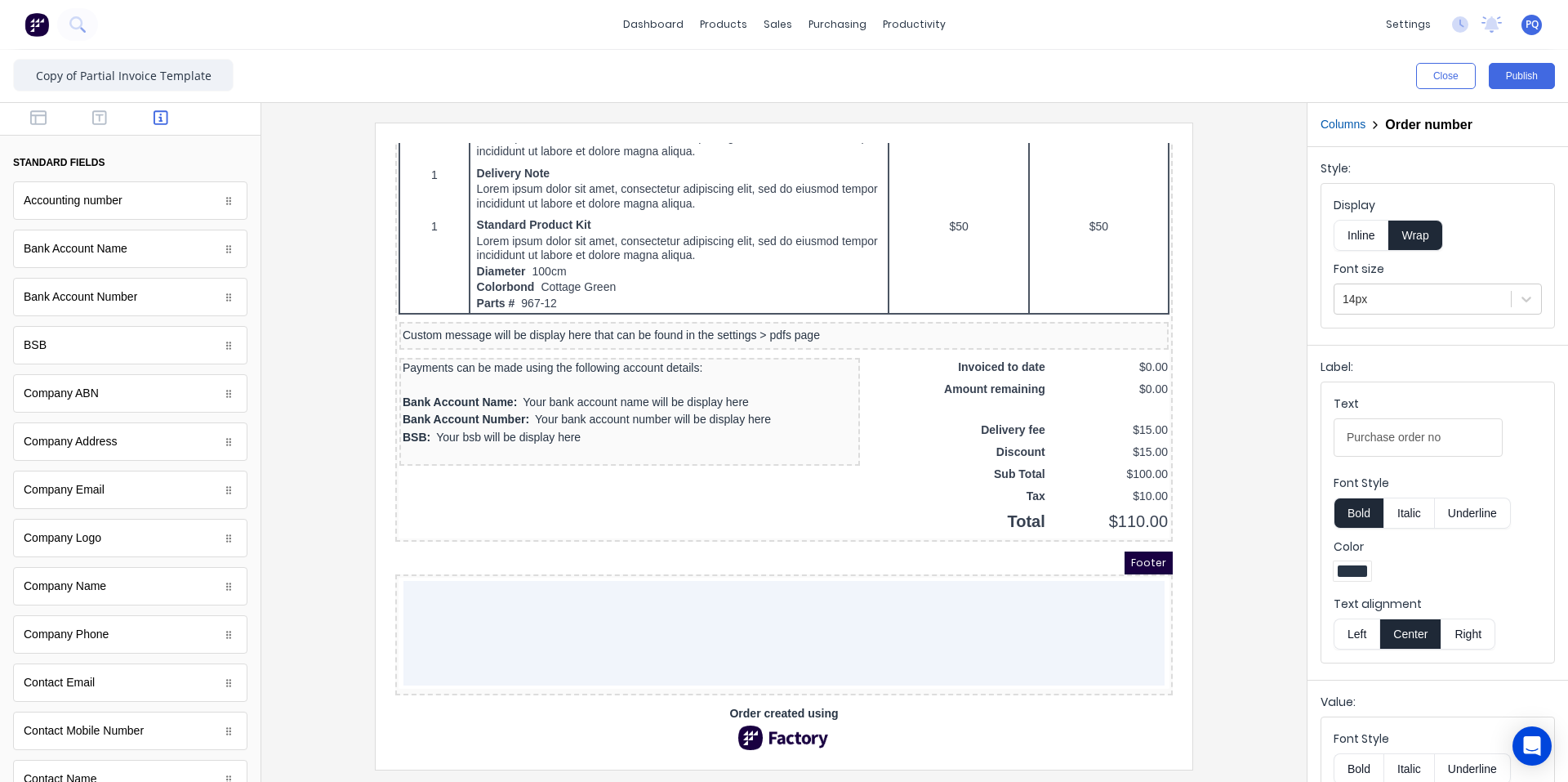
type input "Purchase order no"
click at [618, 311] on div "Custom message will be display here that can be found in the settings > pdfs pa…" at bounding box center [764, 316] width 763 height 15
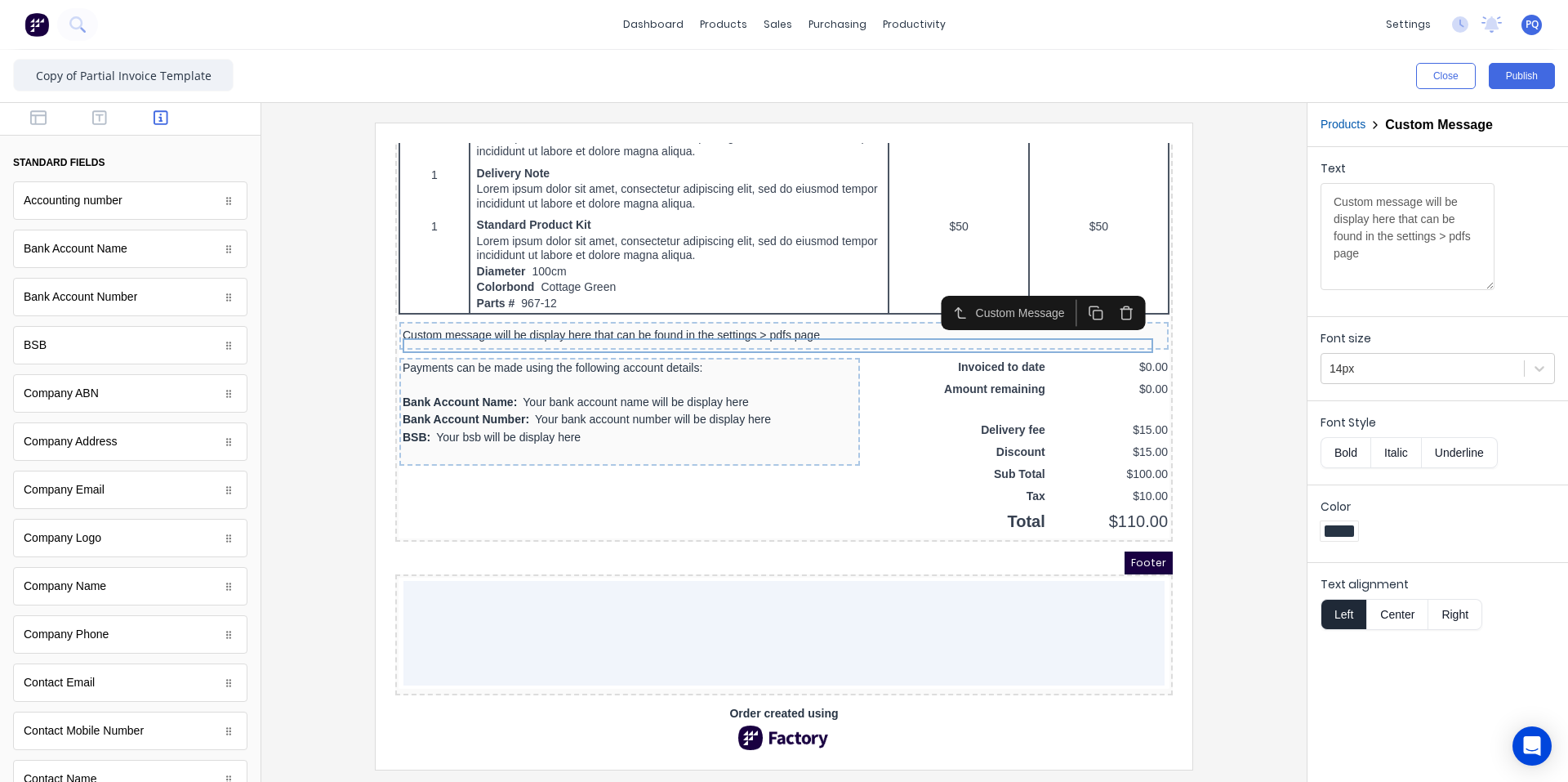
drag, startPoint x: 1114, startPoint y: 280, endPoint x: 1097, endPoint y: 290, distance: 19.7
click at [943, 286] on icon "button" at bounding box center [1107, 294] width 16 height 16
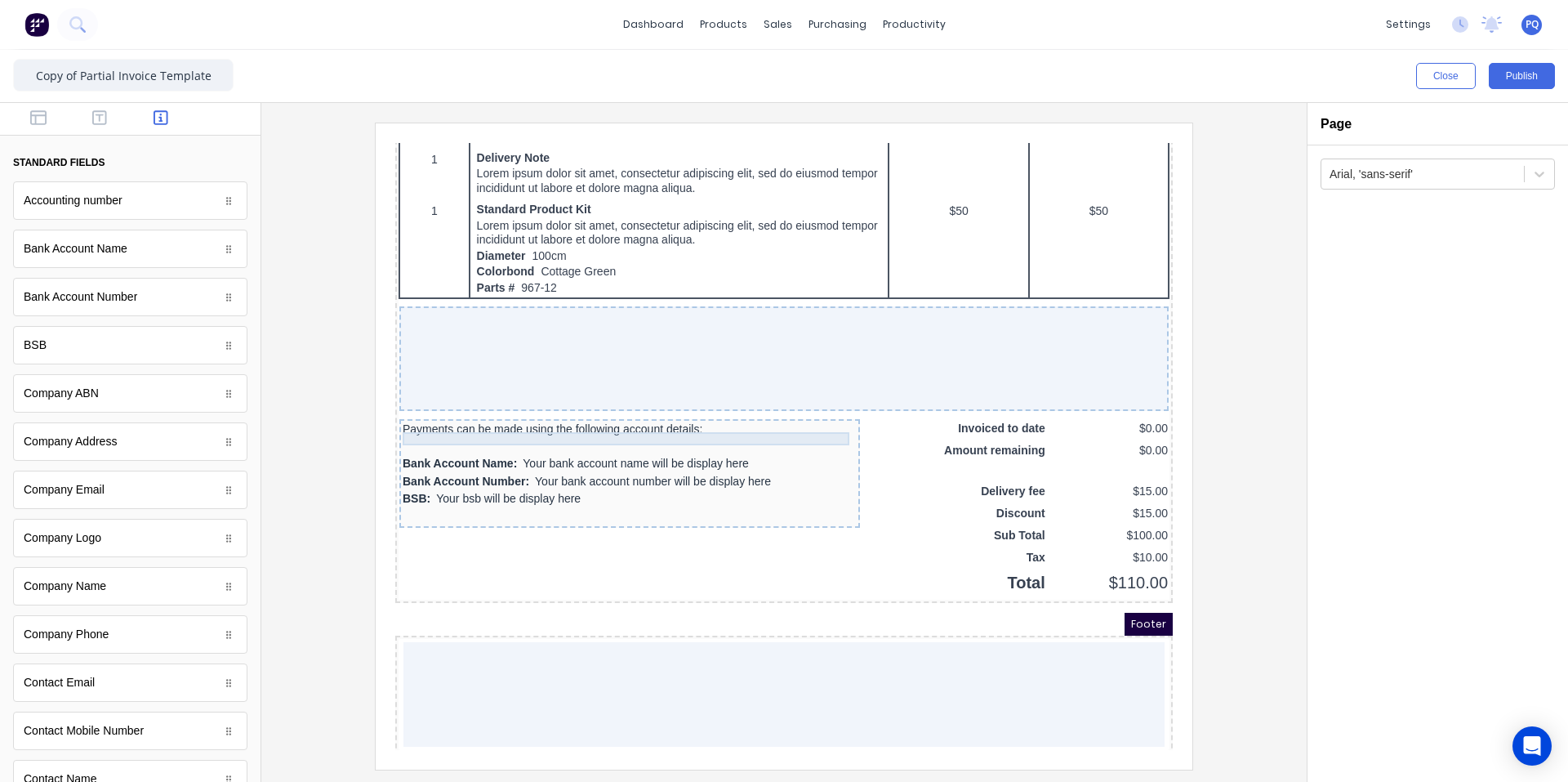
click at [545, 416] on div "Payments can be made using the following account details:" at bounding box center [610, 410] width 454 height 13
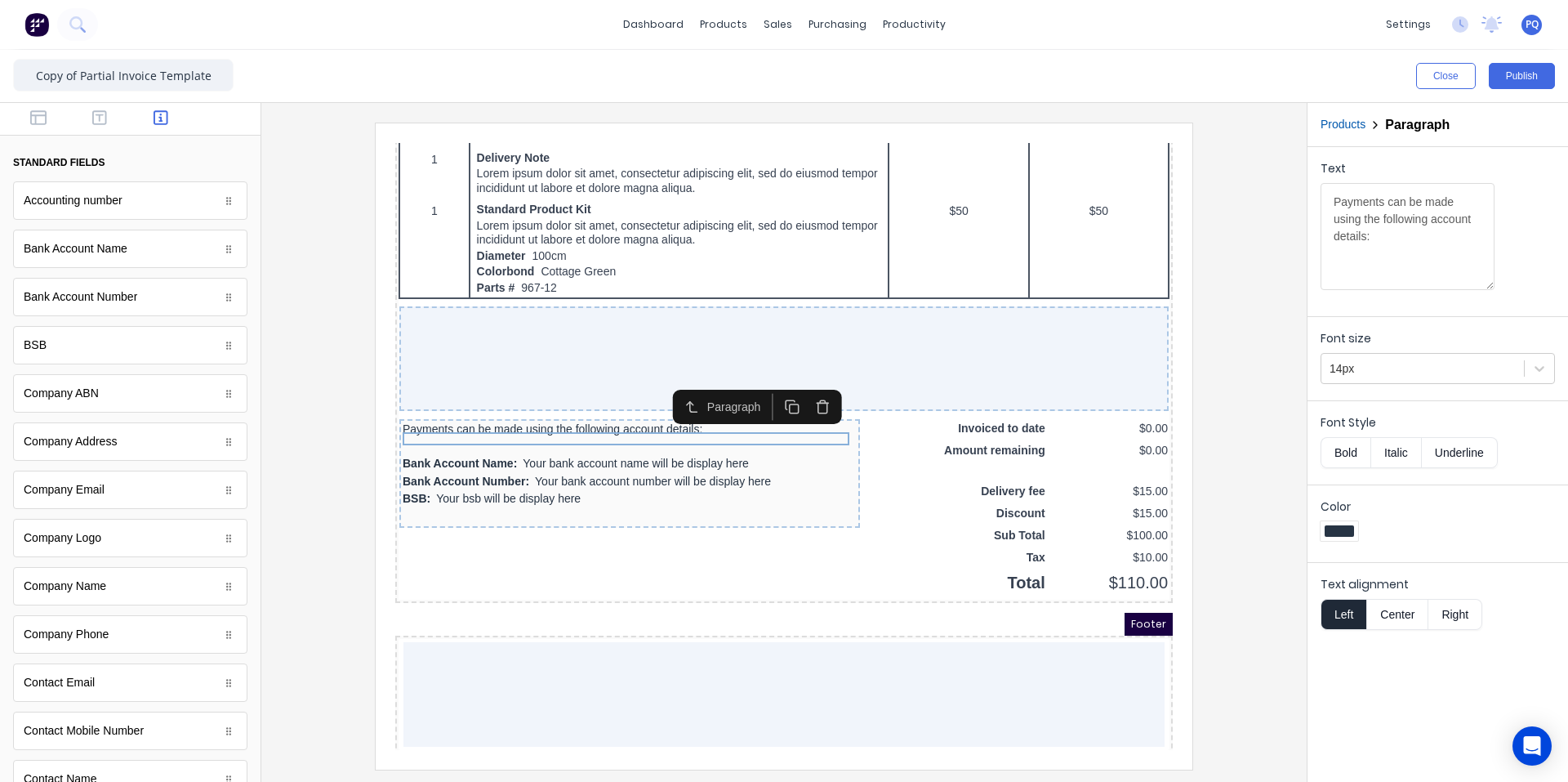
click at [801, 391] on icon "button" at bounding box center [803, 387] width 16 height 16
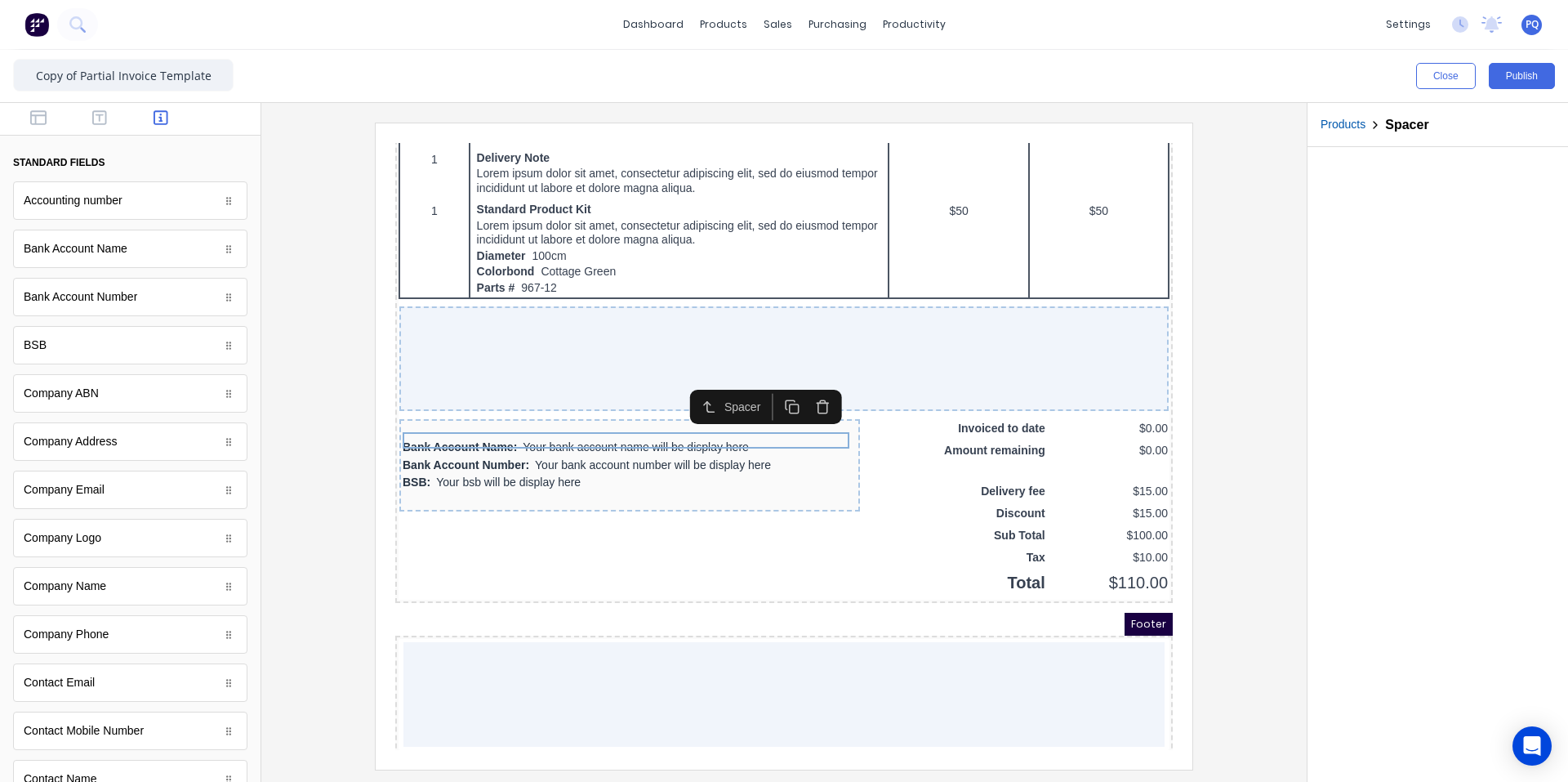
click at [799, 381] on icon "button" at bounding box center [803, 387] width 16 height 16
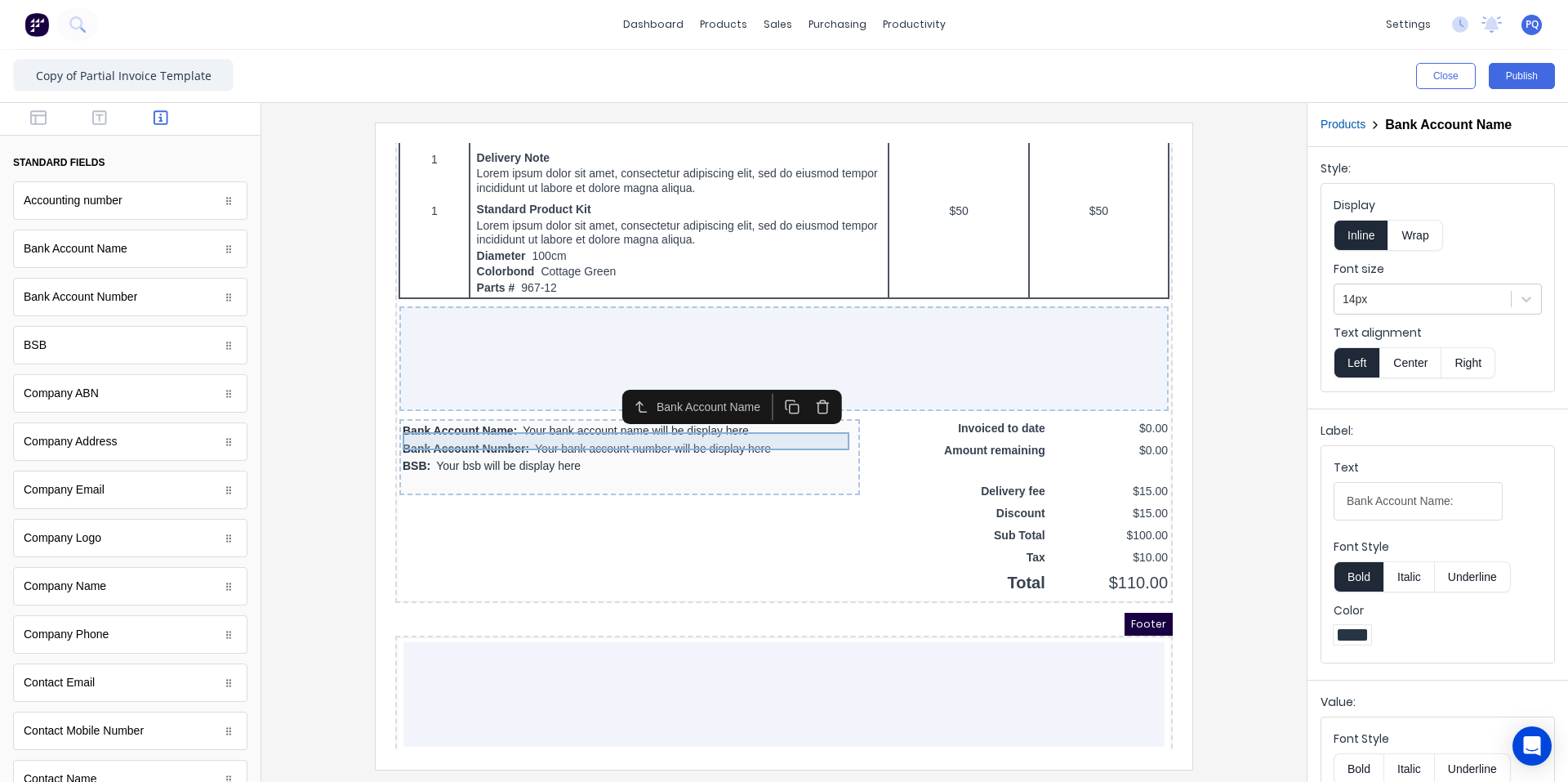
click at [633, 418] on div "Bank Account Name: Your bank account name will be display here" at bounding box center [610, 412] width 454 height 18
click at [802, 382] on icon "button" at bounding box center [803, 387] width 16 height 16
click at [582, 420] on div "Bank Account Number: Your bank account number will be display here" at bounding box center [610, 412] width 454 height 18
drag, startPoint x: 803, startPoint y: 382, endPoint x: 658, endPoint y: 427, distance: 151.8
click at [794, 387] on button "button" at bounding box center [804, 387] width 30 height 27
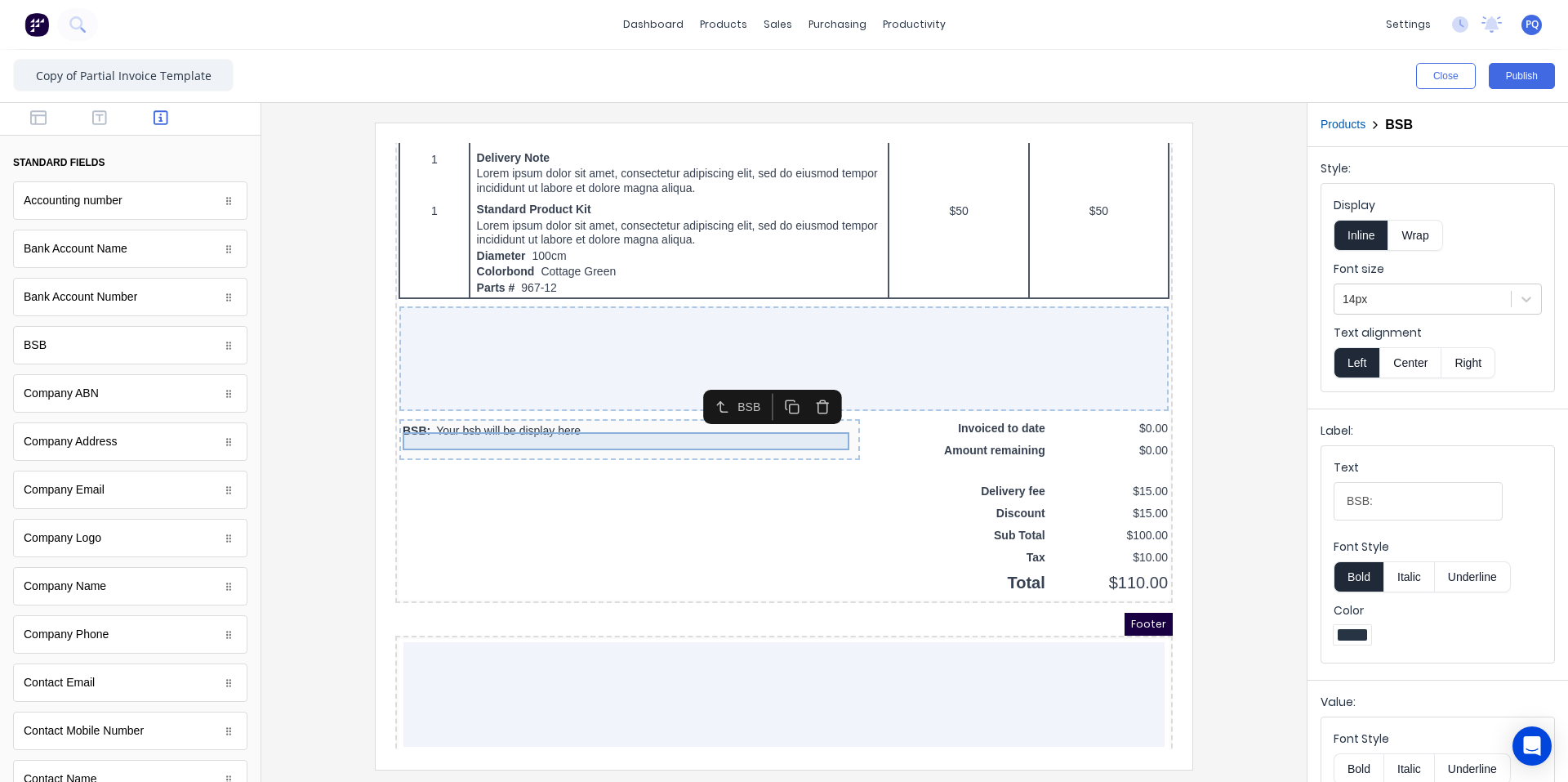
drag, startPoint x: 654, startPoint y: 421, endPoint x: 714, endPoint y: 412, distance: 60.7
click at [655, 421] on div "BSB: Your bsb will be display here" at bounding box center [610, 412] width 454 height 18
click at [798, 386] on icon "button" at bounding box center [803, 387] width 16 height 16
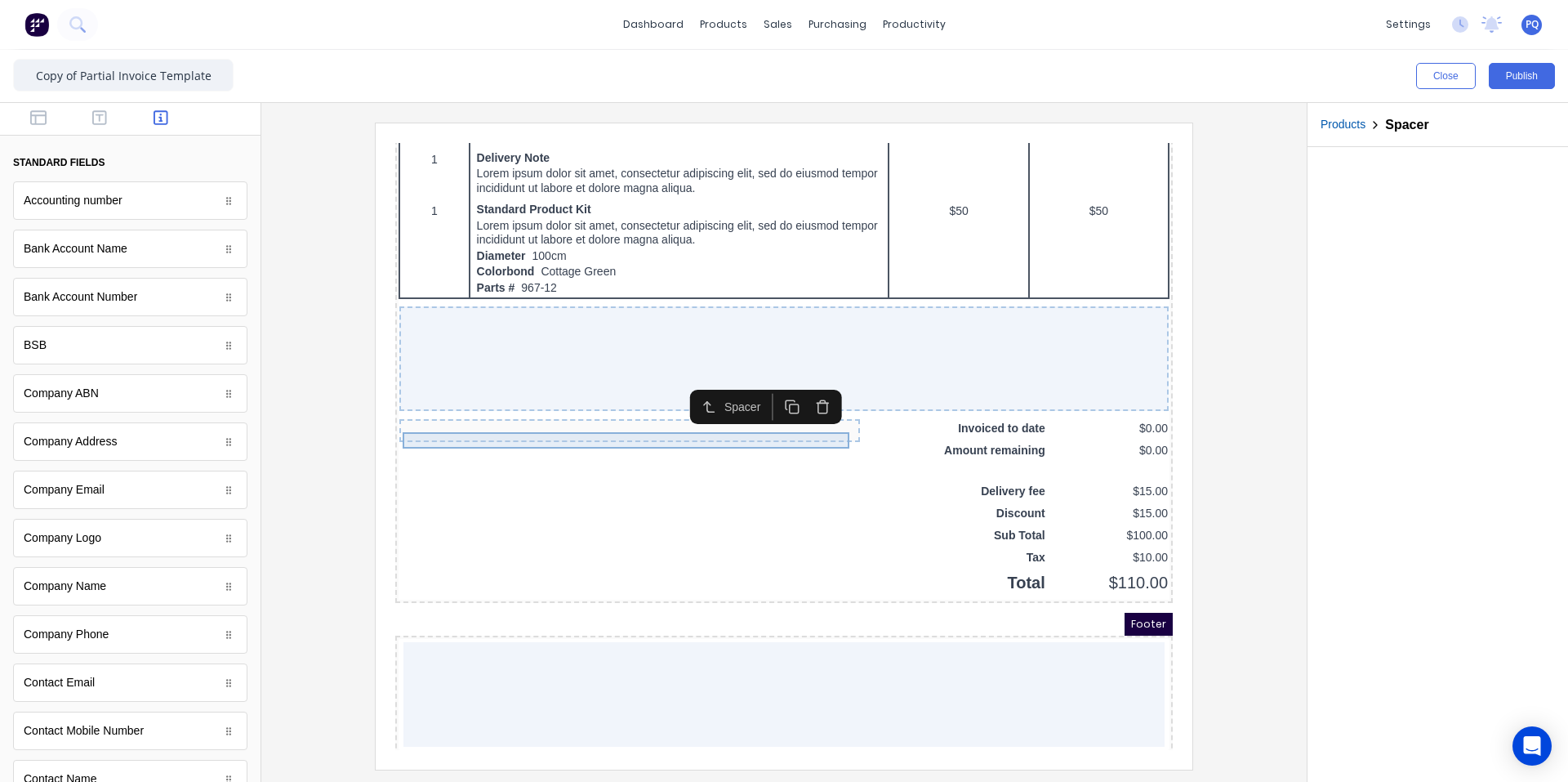
click at [739, 419] on div at bounding box center [610, 411] width 454 height 17
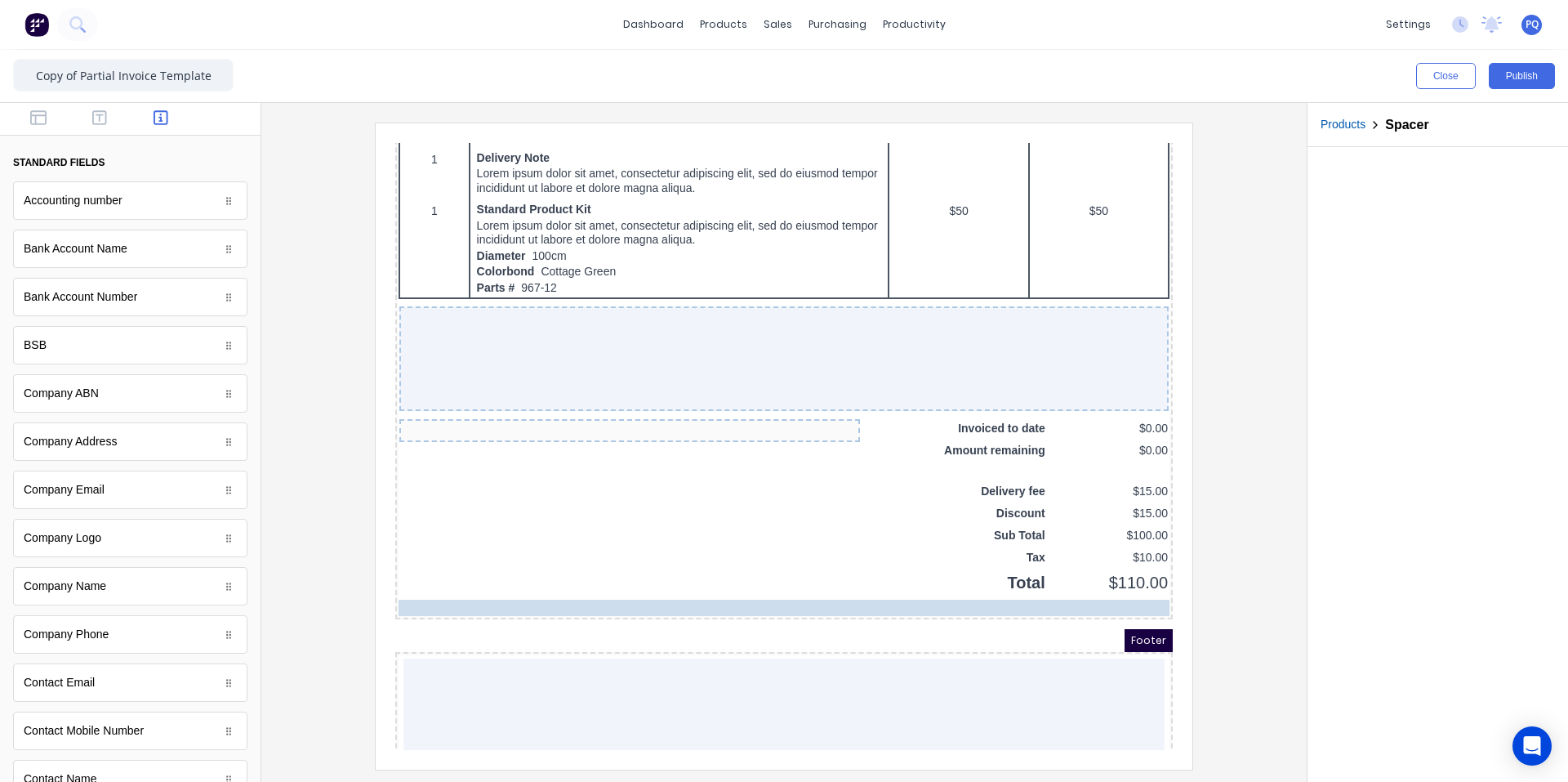
drag, startPoint x: 783, startPoint y: 416, endPoint x: 1071, endPoint y: 583, distance: 332.9
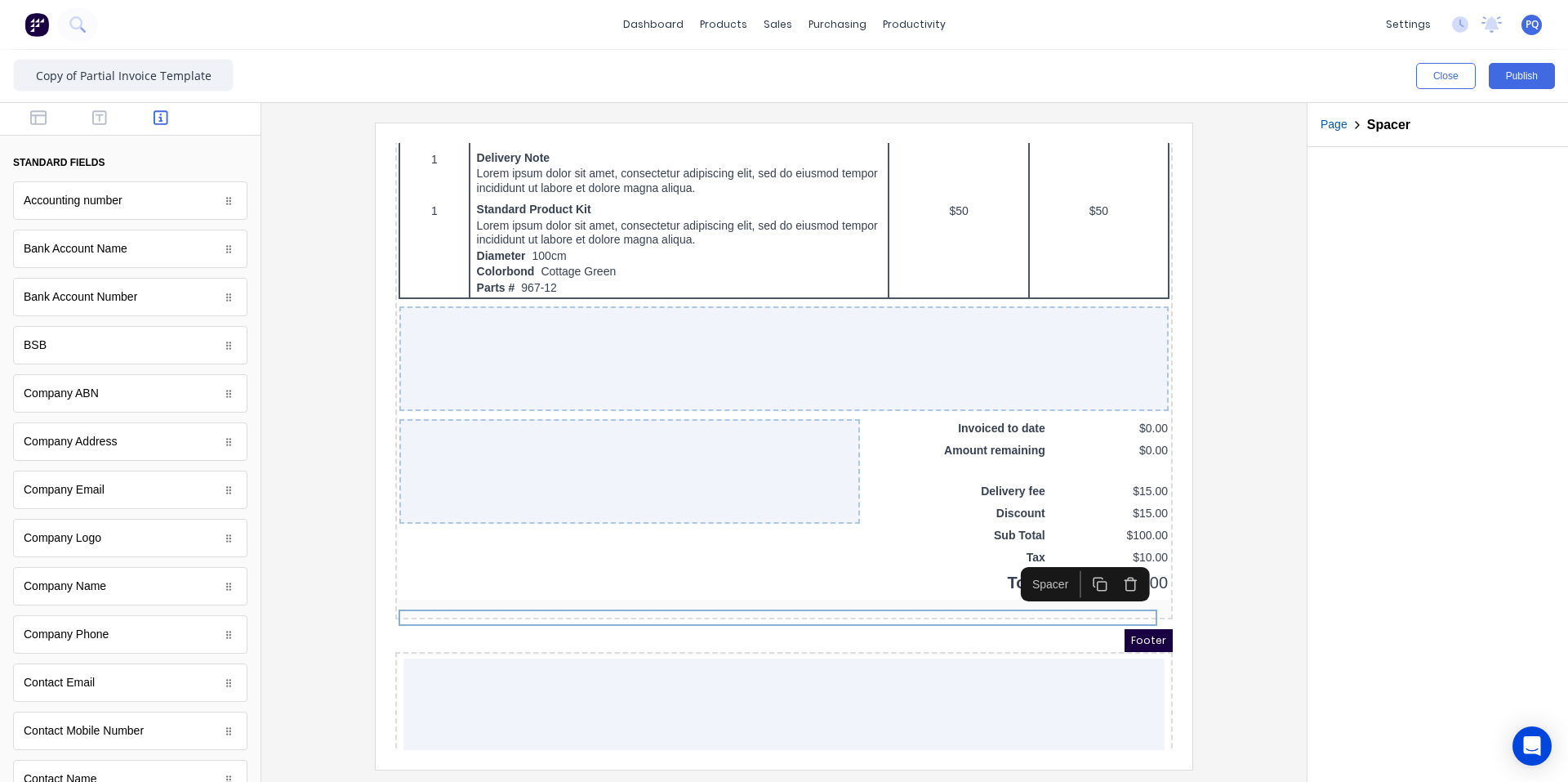
click at [943, 557] on icon "button" at bounding box center [1081, 565] width 16 height 16
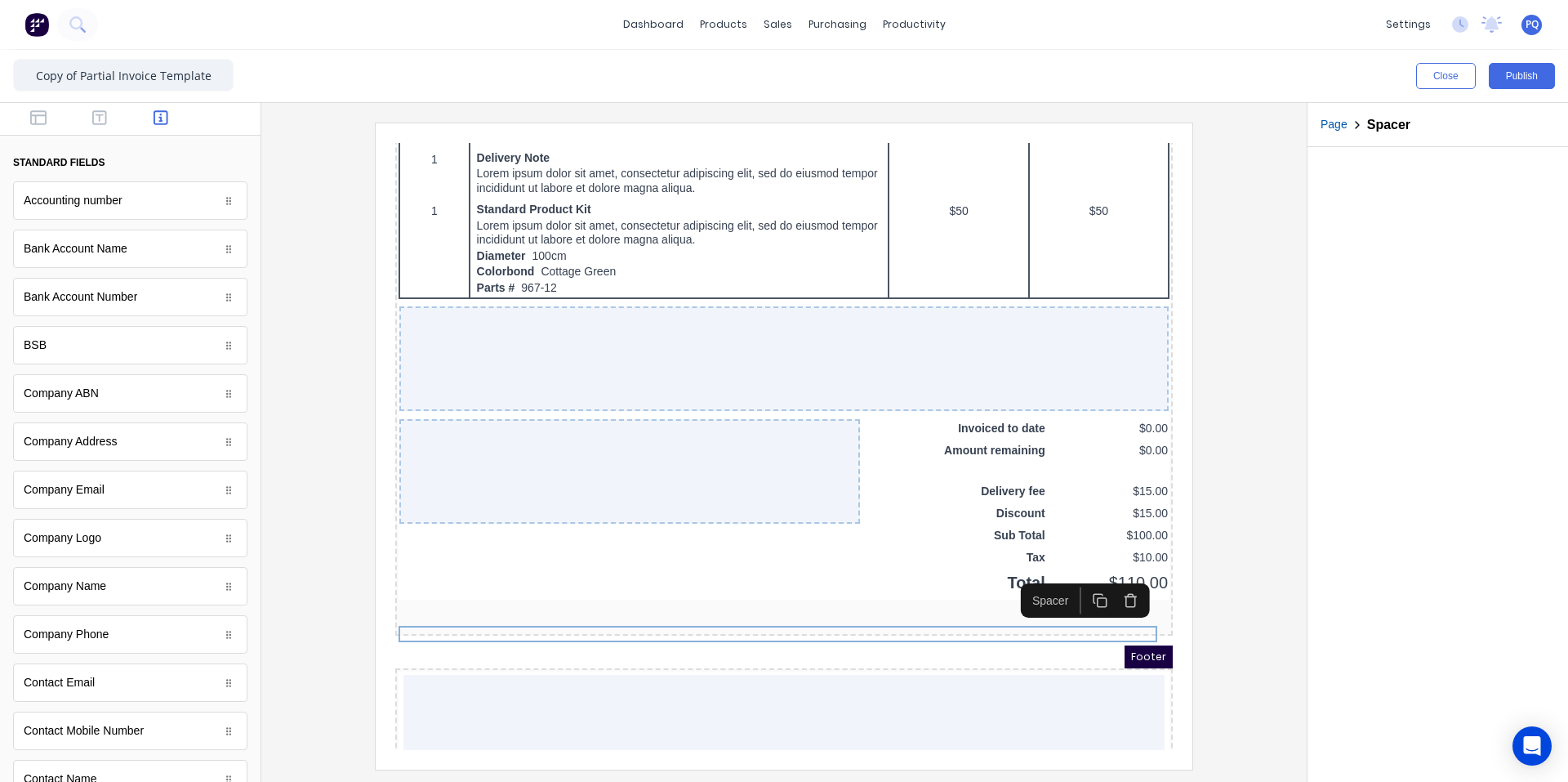
click at [943, 582] on icon "button" at bounding box center [1081, 581] width 16 height 16
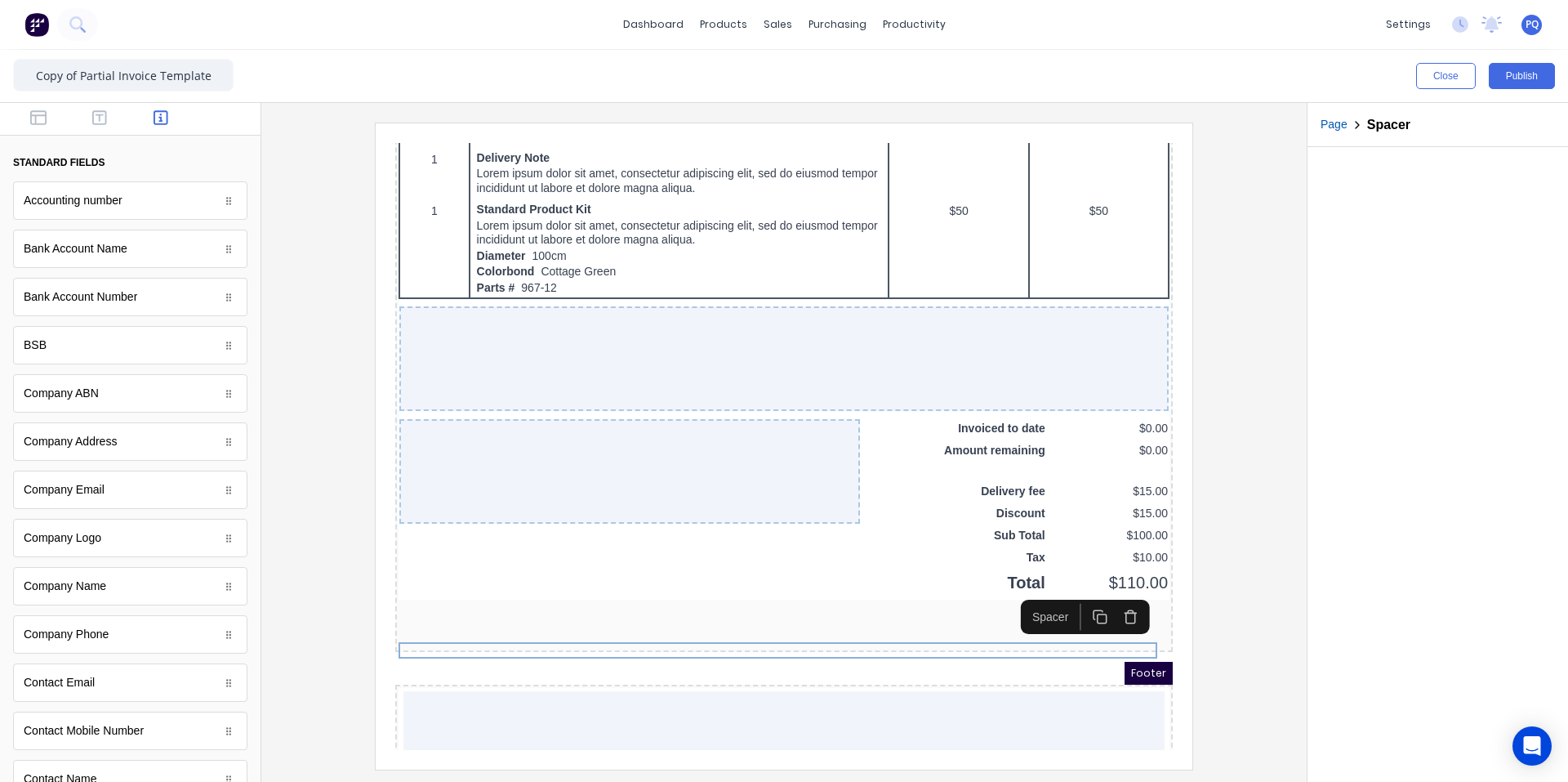
click at [943, 602] on icon "button" at bounding box center [1081, 598] width 16 height 16
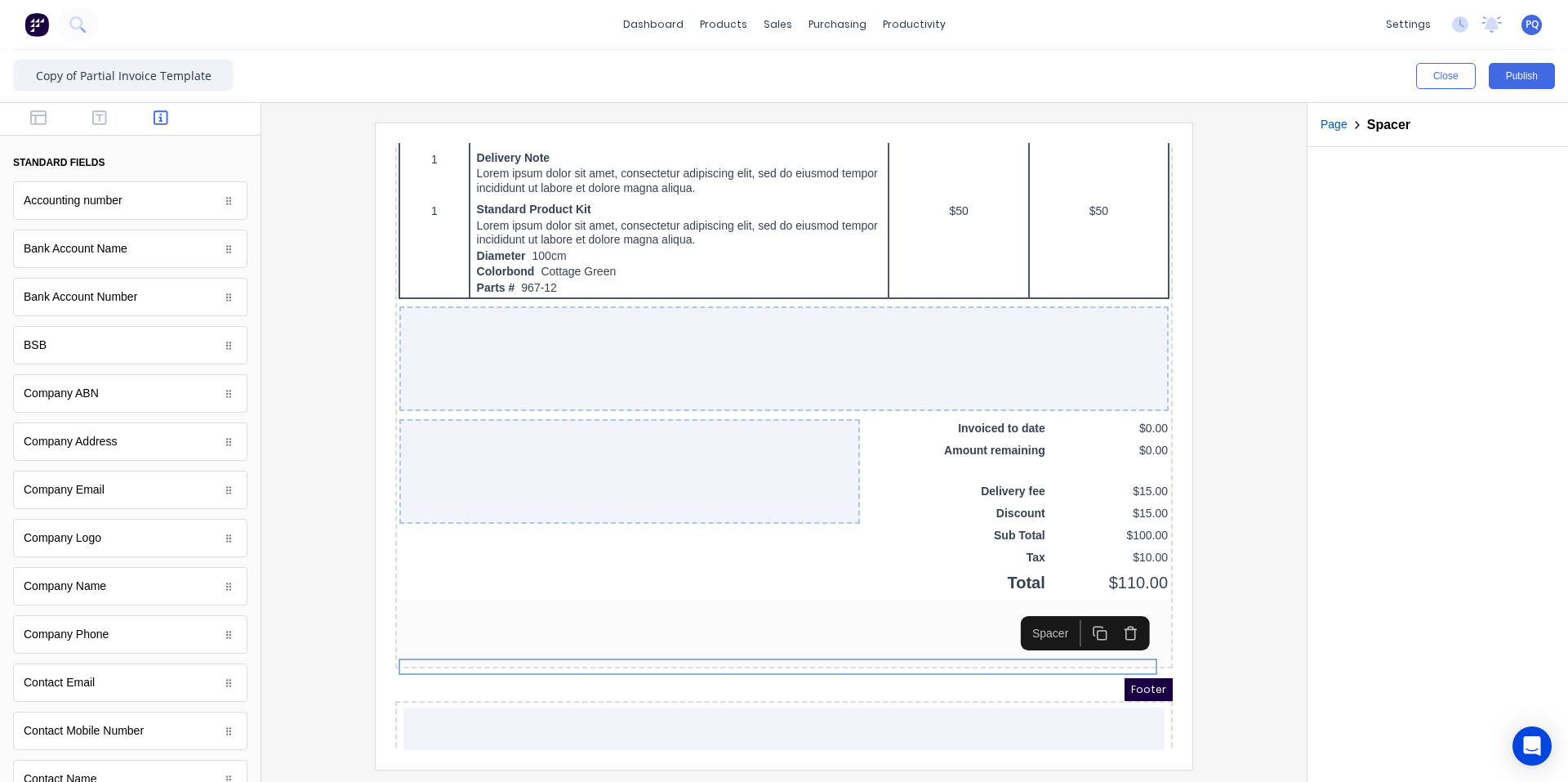
click at [943, 613] on rect "button" at bounding box center [1082, 615] width 9 height 9
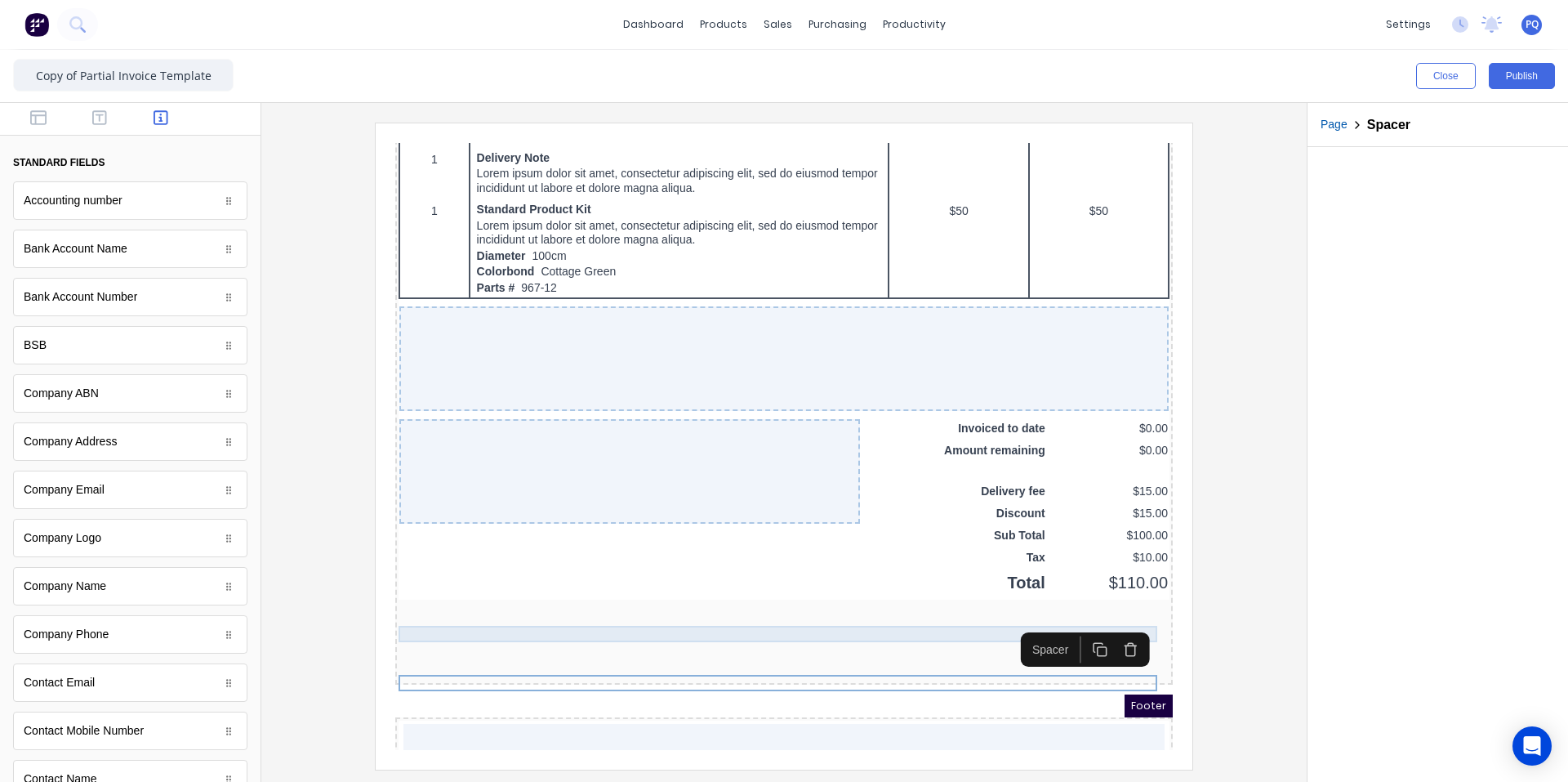
scroll to position [1190, 0]
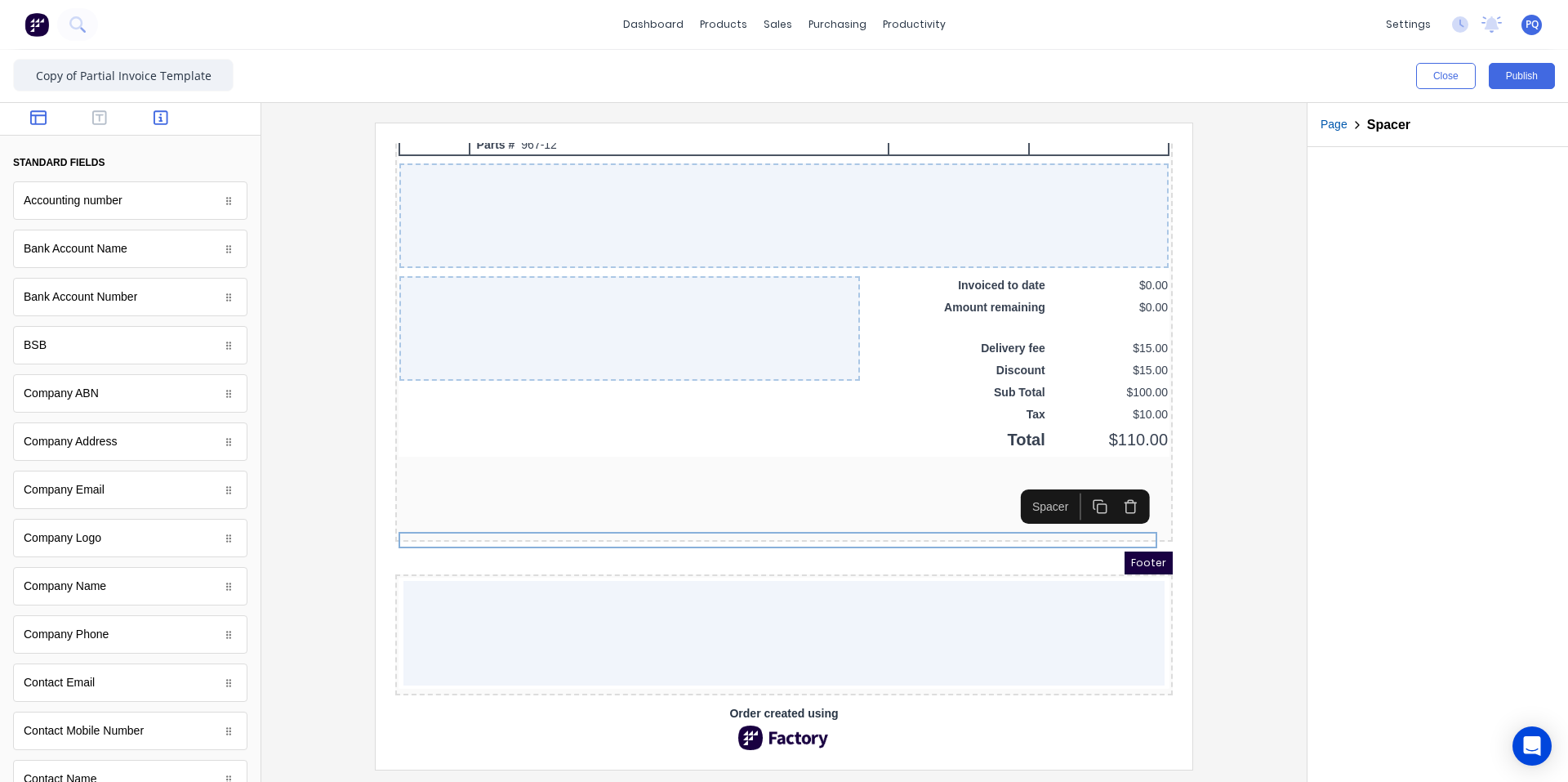
click at [40, 125] on icon "button" at bounding box center [38, 118] width 17 height 15
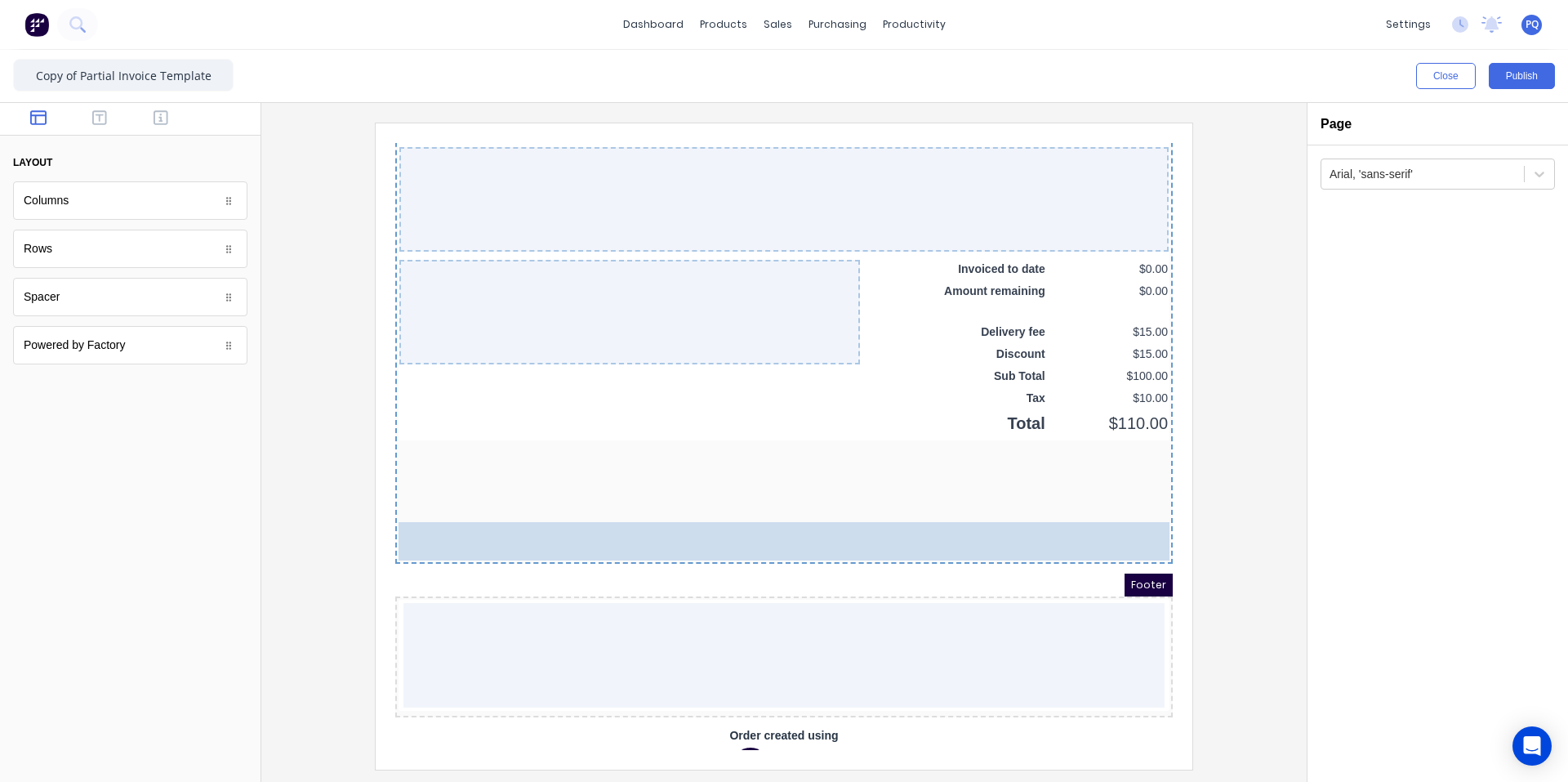
drag, startPoint x: 72, startPoint y: 255, endPoint x: 441, endPoint y: 392, distance: 393.6
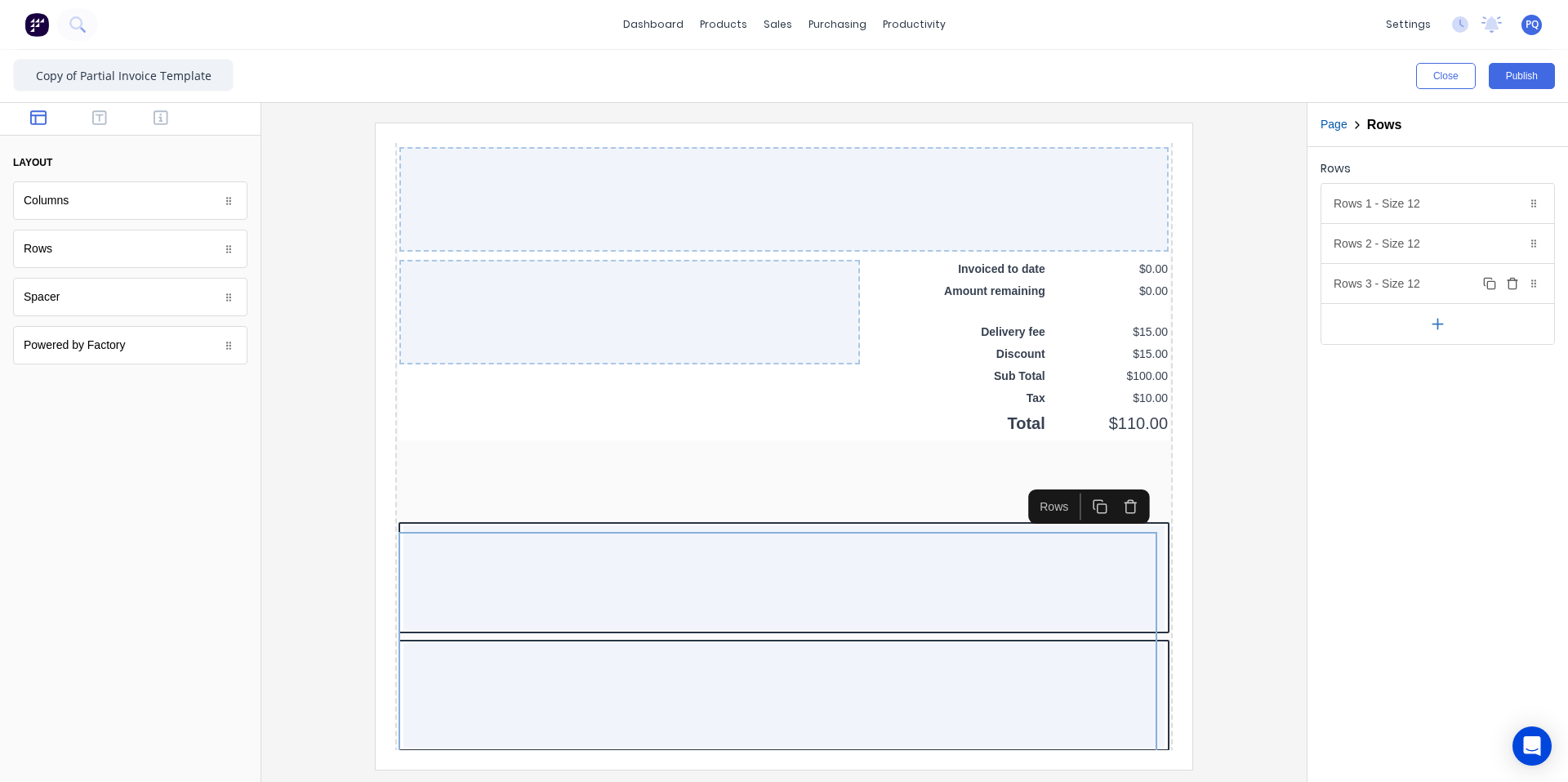
click at [943, 278] on icon "button" at bounding box center [1512, 279] width 4 height 3
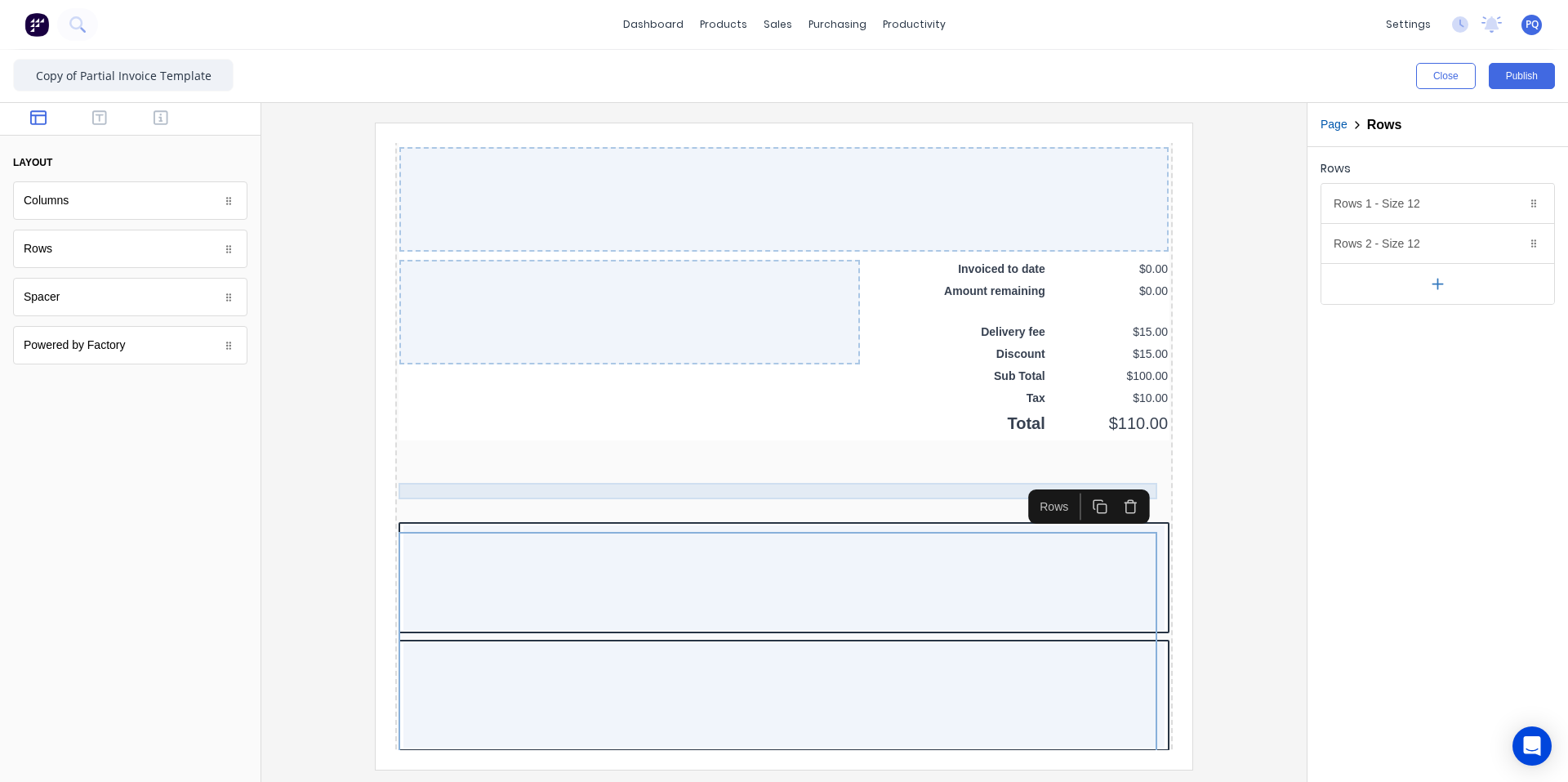
scroll to position [1422, 0]
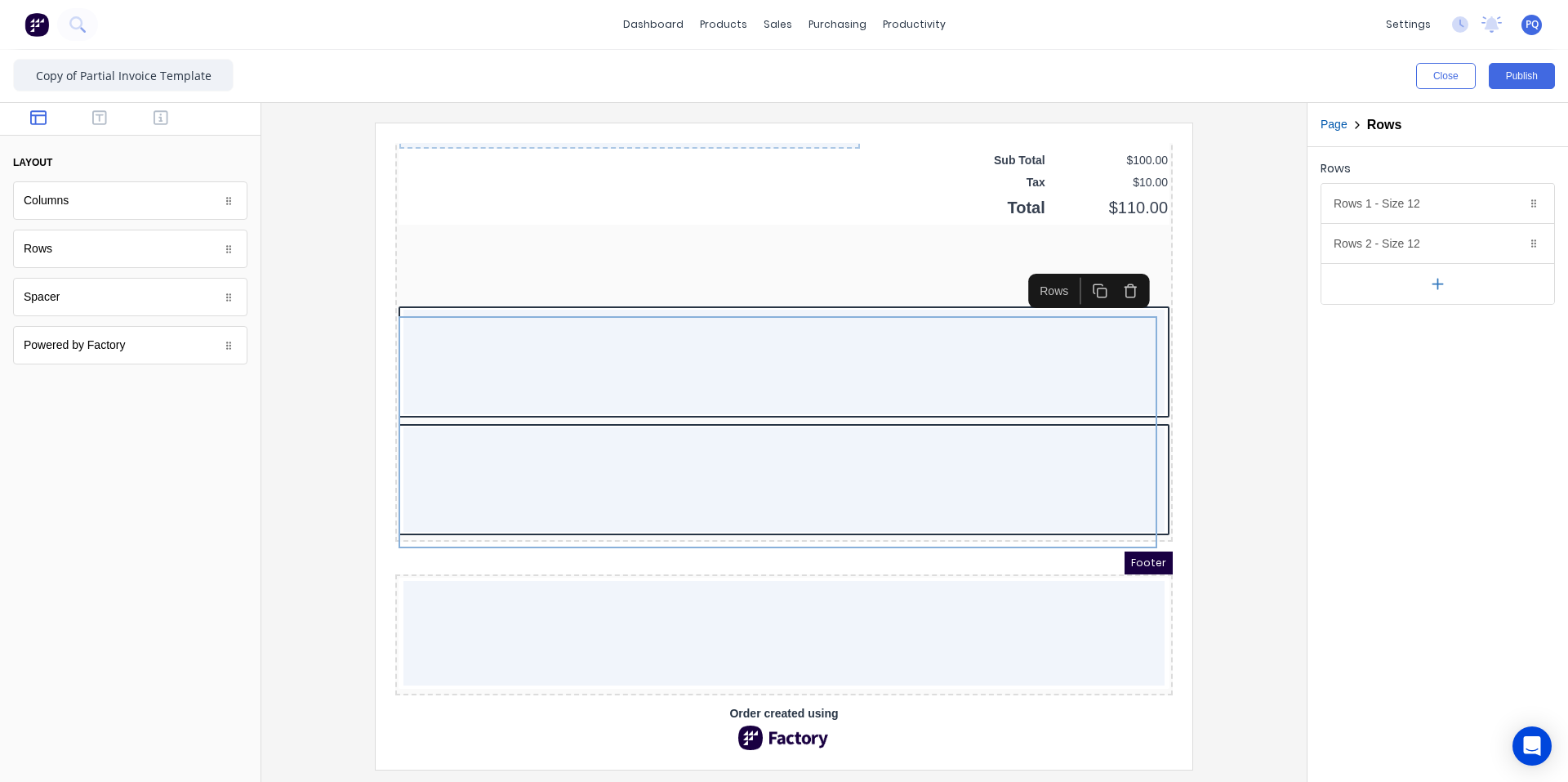
click at [943, 265] on button "button" at bounding box center [1080, 271] width 30 height 27
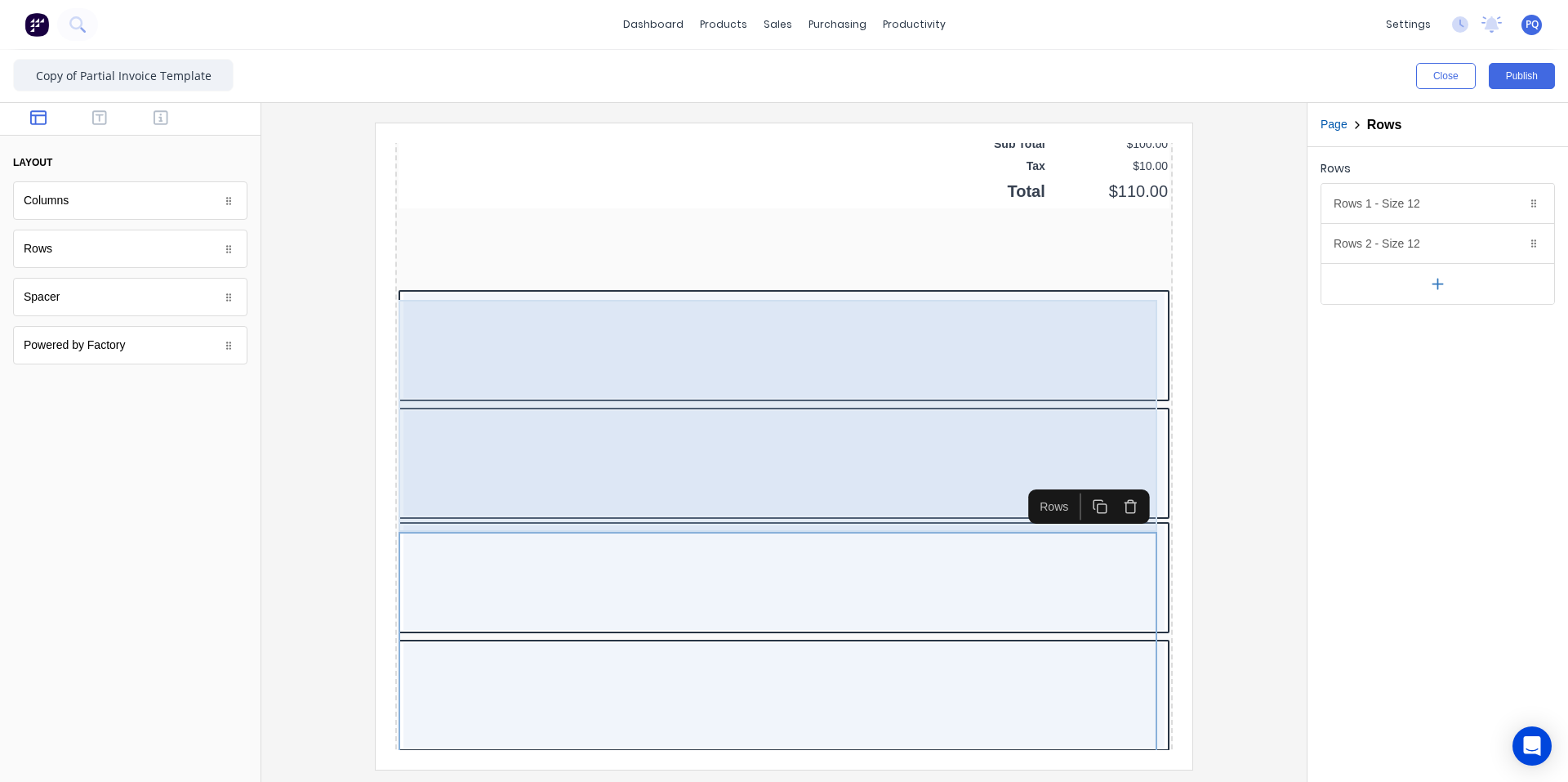
click at [824, 435] on div at bounding box center [764, 443] width 761 height 104
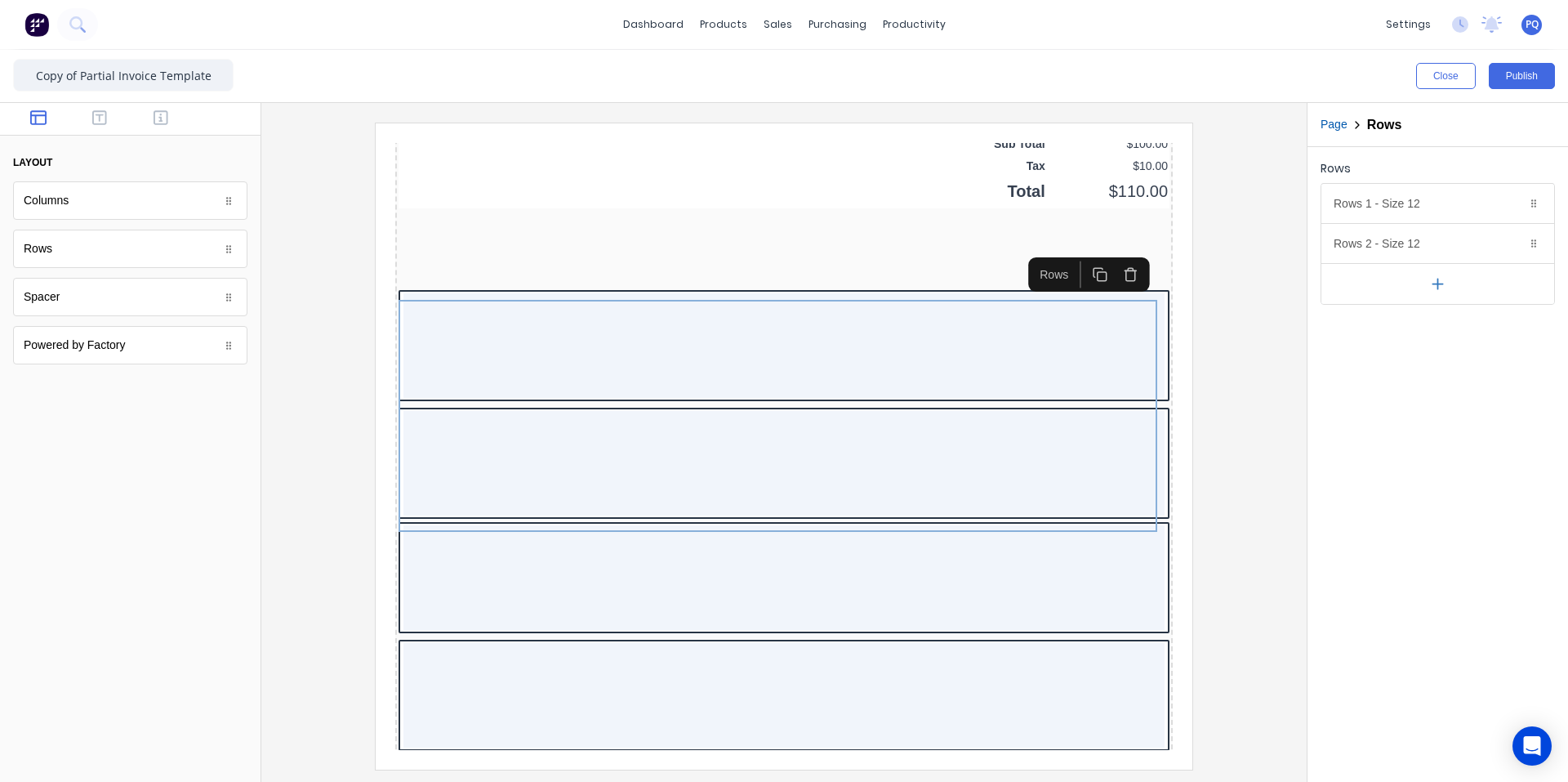
click at [943, 249] on icon "button" at bounding box center [1111, 255] width 16 height 16
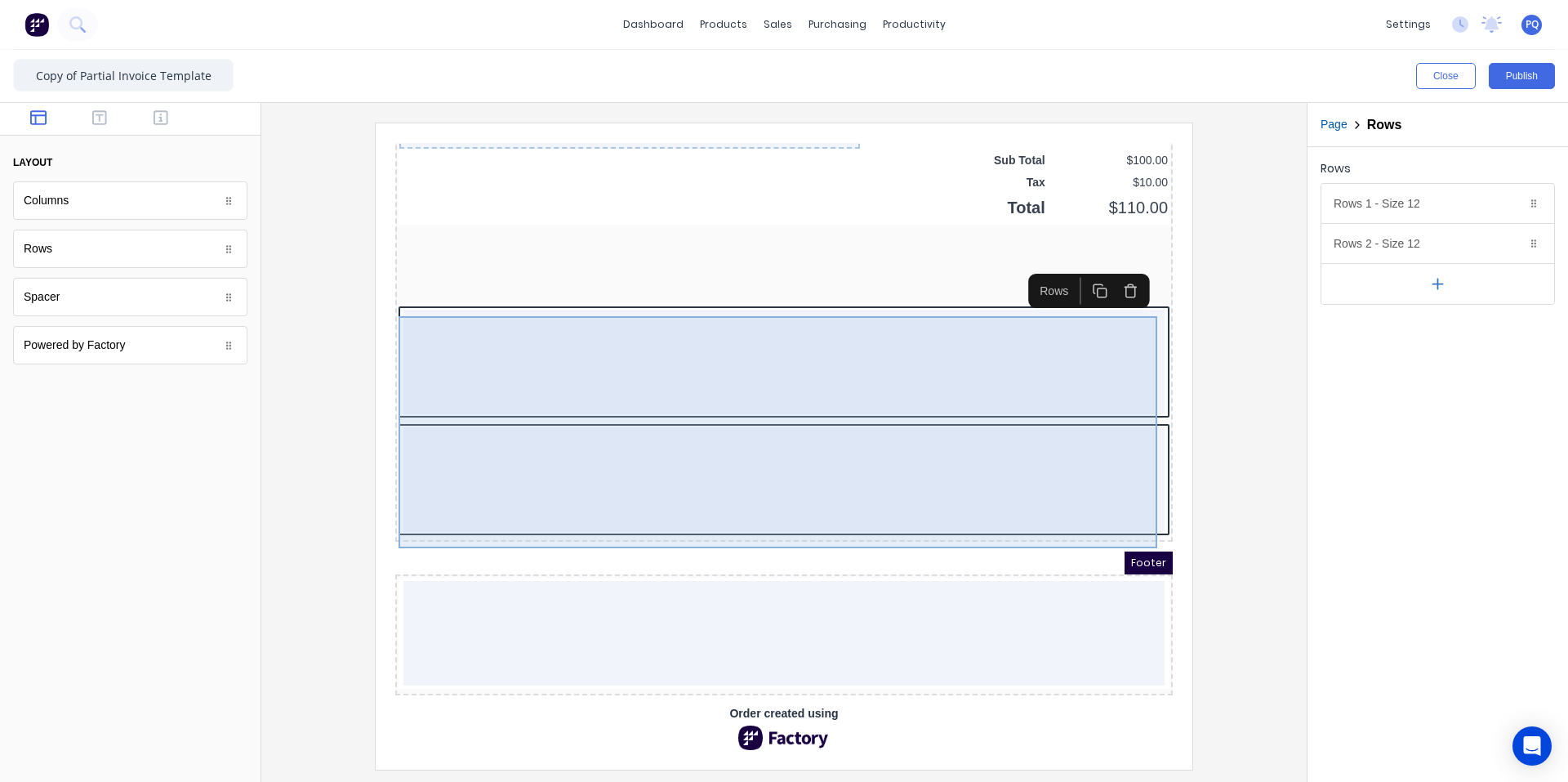
click at [943, 383] on div at bounding box center [764, 341] width 761 height 104
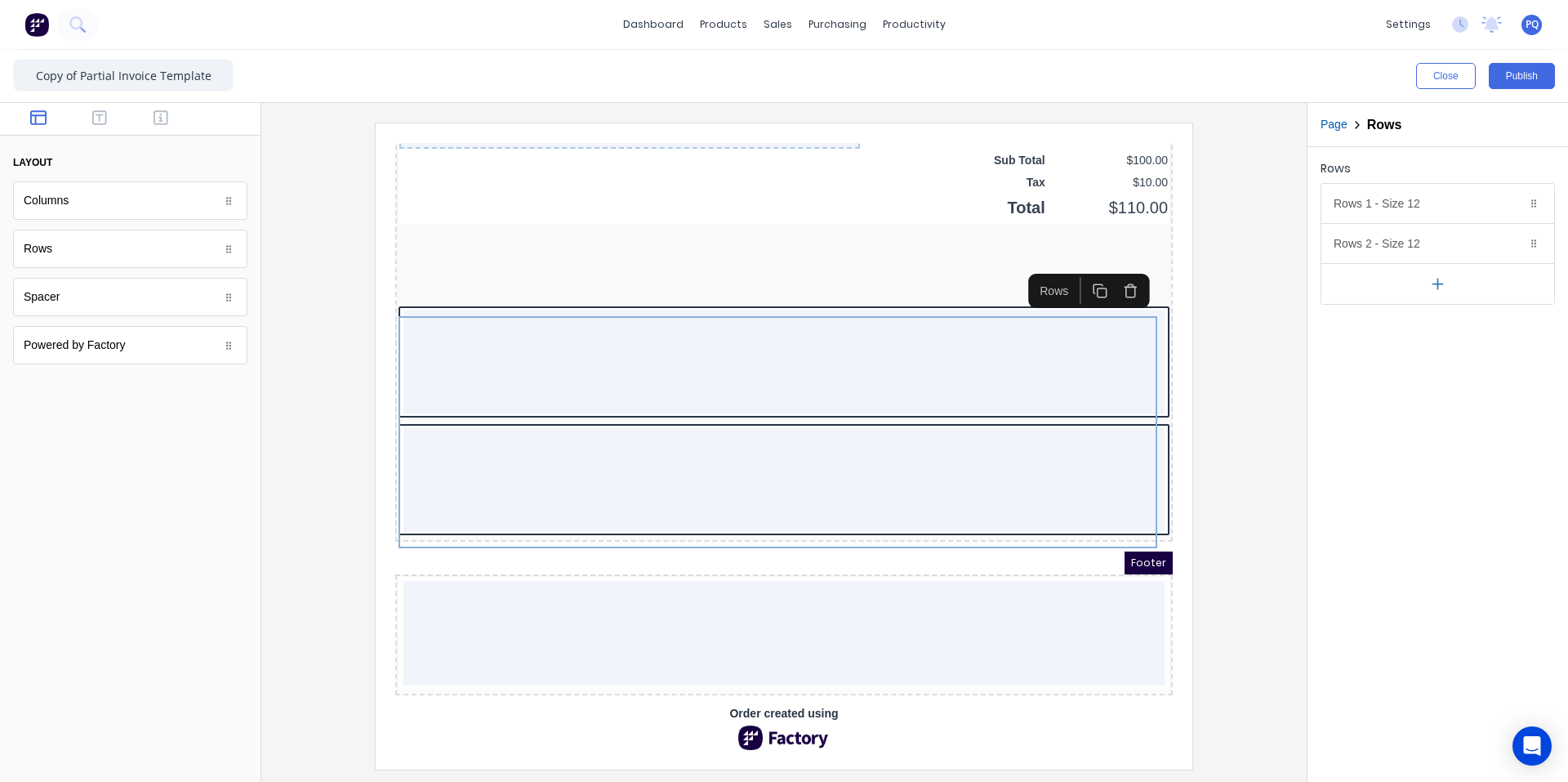
click at [943, 264] on icon "button" at bounding box center [1111, 271] width 16 height 16
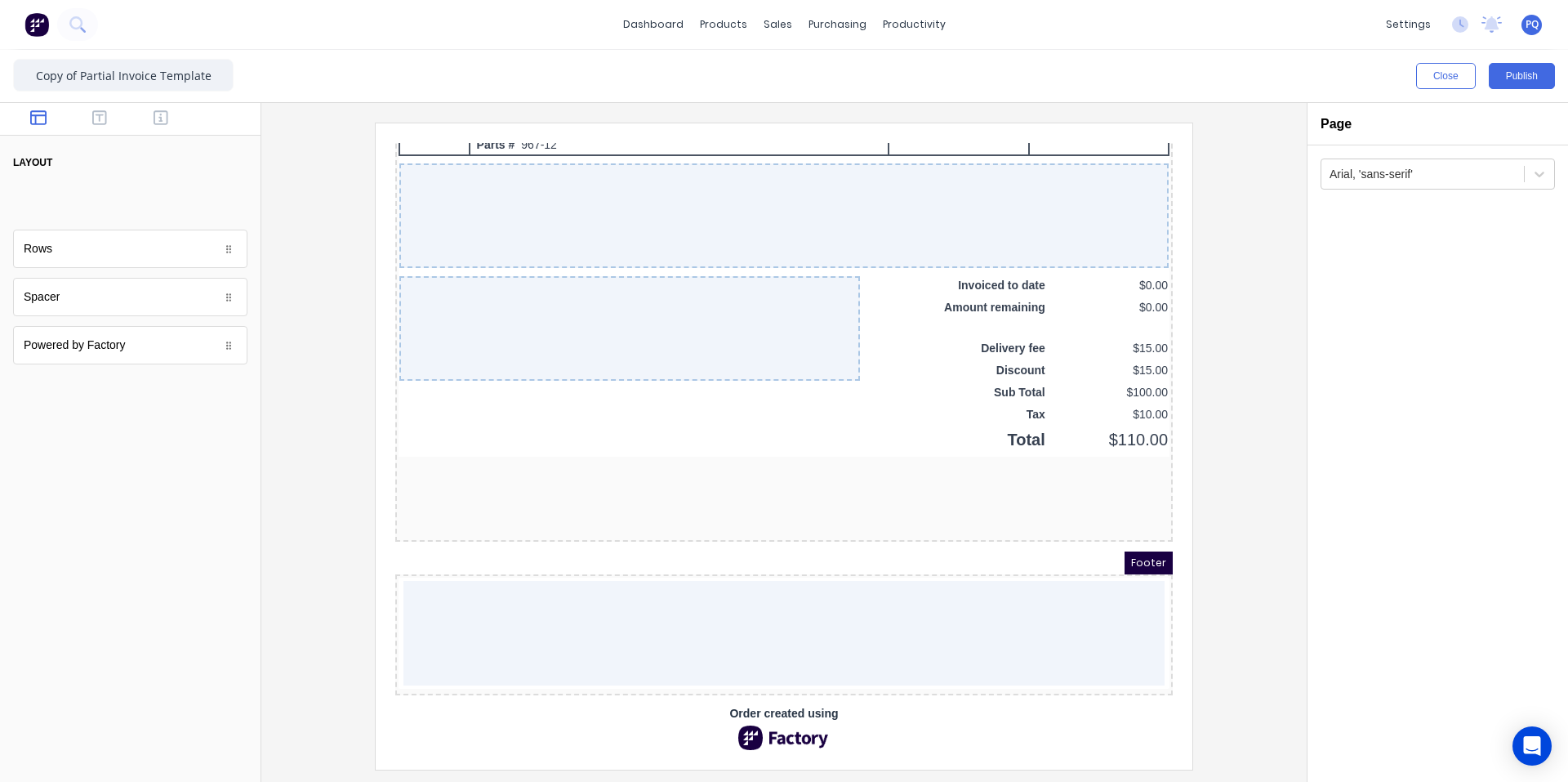
scroll to position [1228, 0]
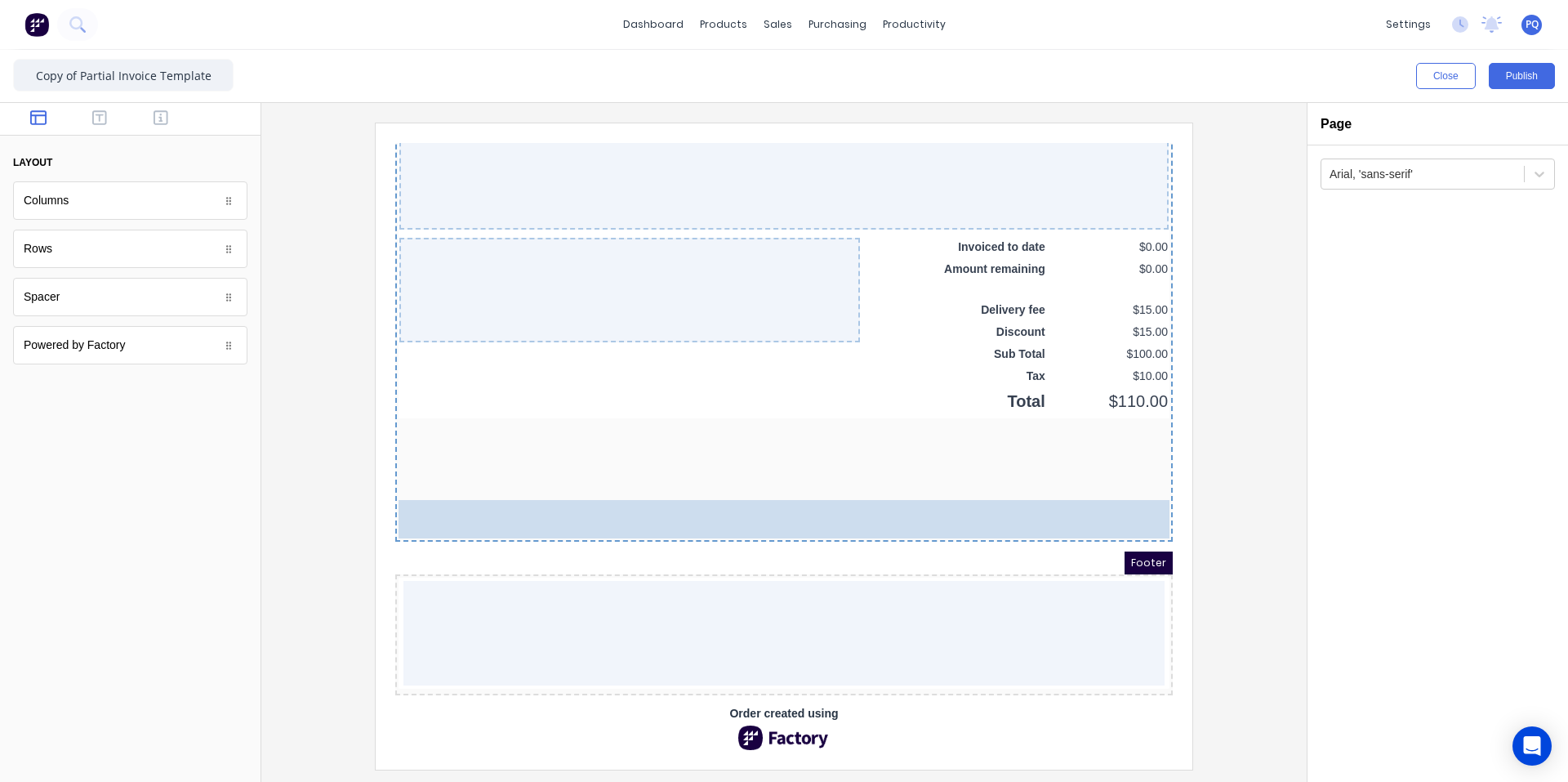
drag, startPoint x: 64, startPoint y: 208, endPoint x: 231, endPoint y: 396, distance: 251.5
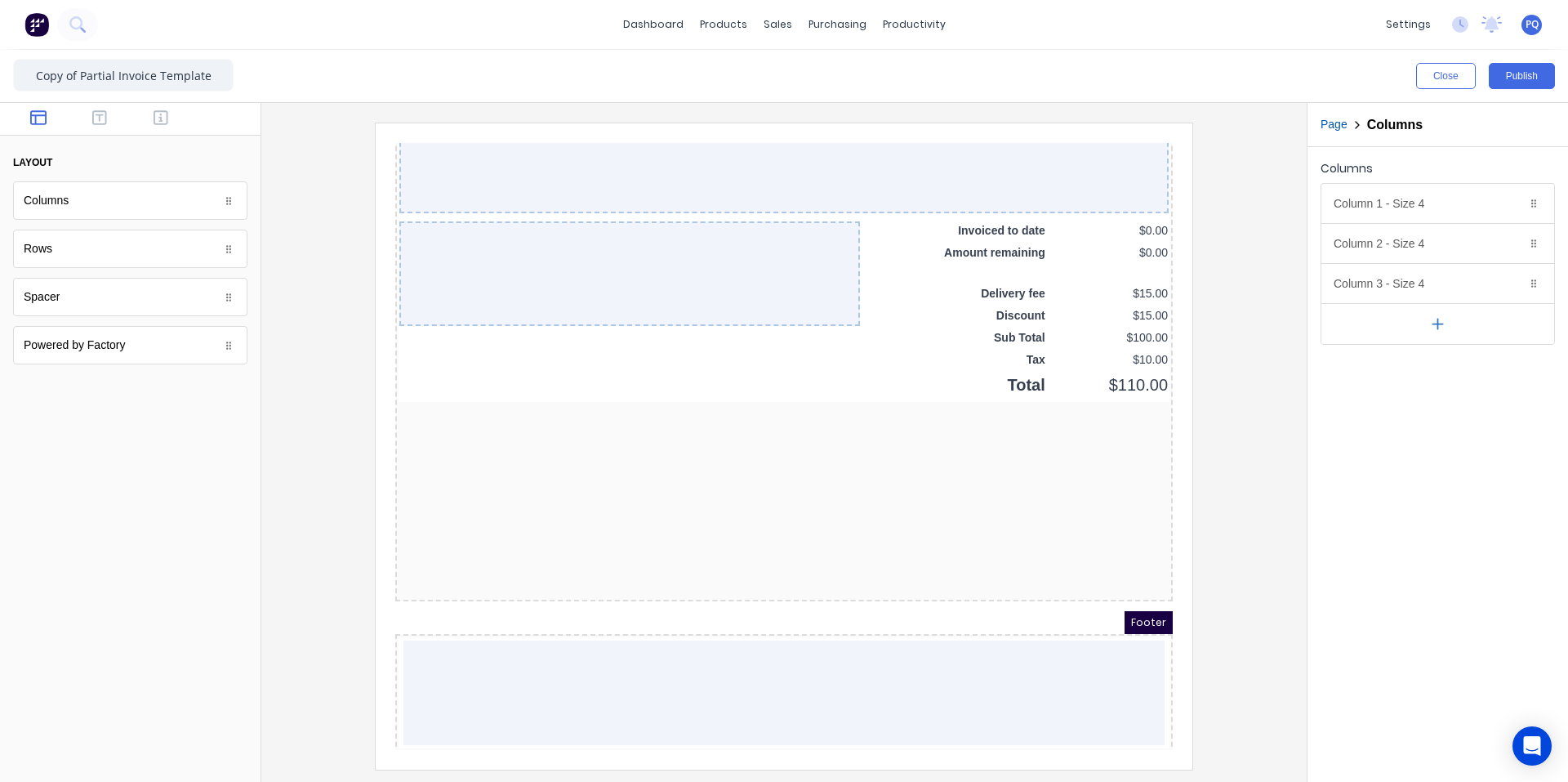
scroll to position [1304, 0]
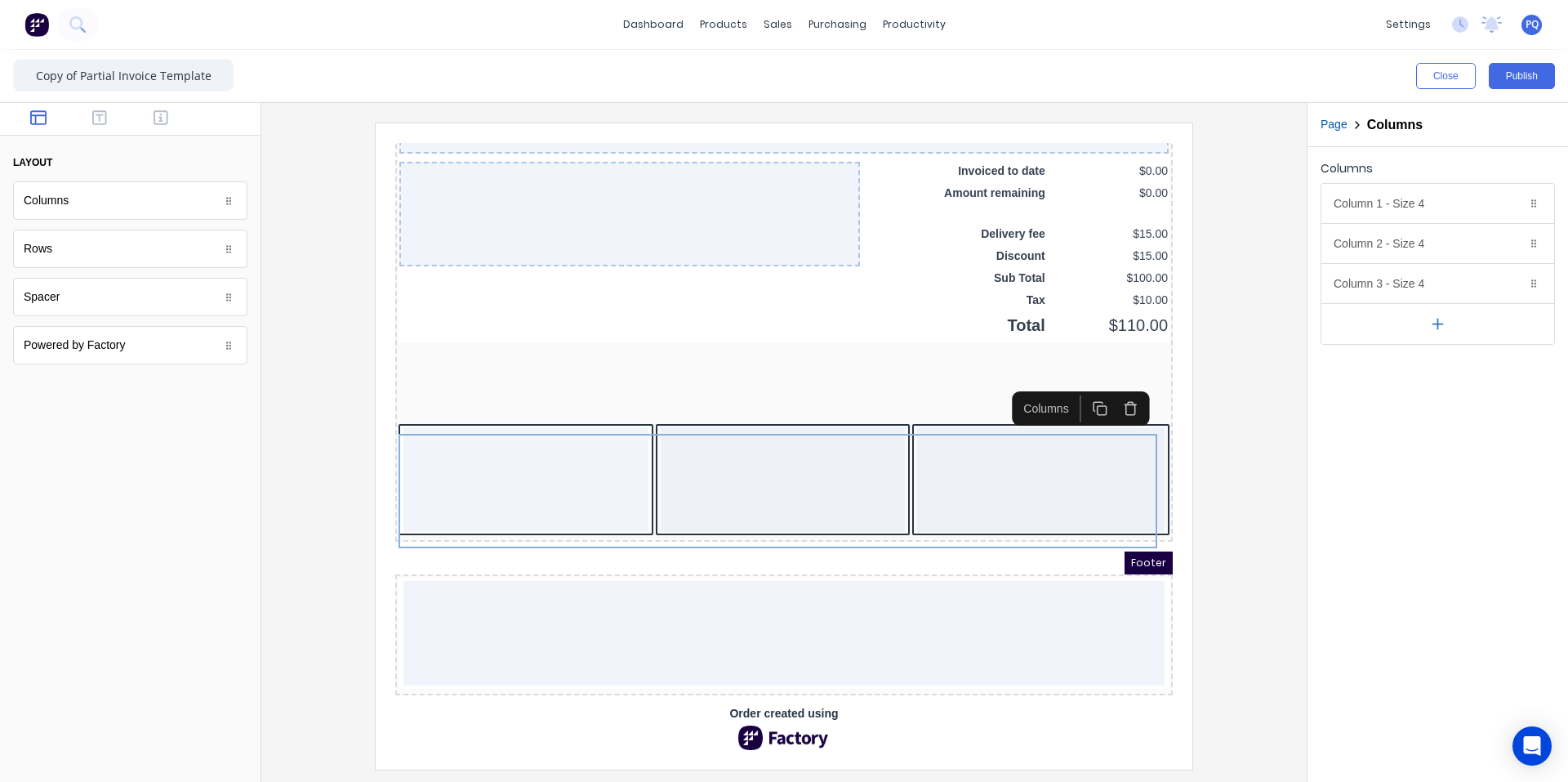
click at [943, 381] on icon "button" at bounding box center [1081, 389] width 16 height 16
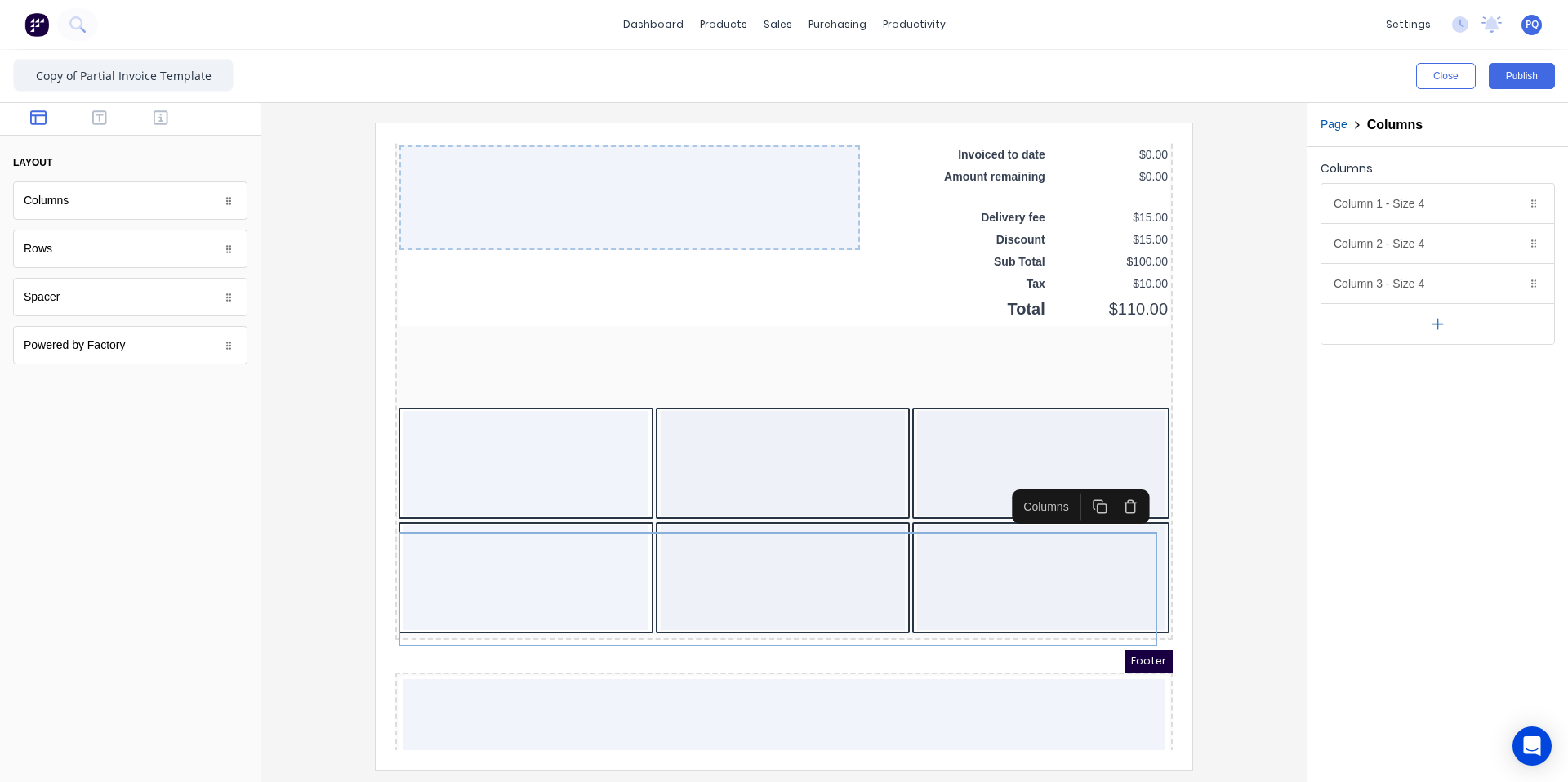
drag, startPoint x: 1078, startPoint y: 484, endPoint x: 802, endPoint y: 442, distance: 279.2
click at [943, 485] on rect "button" at bounding box center [1082, 488] width 9 height 9
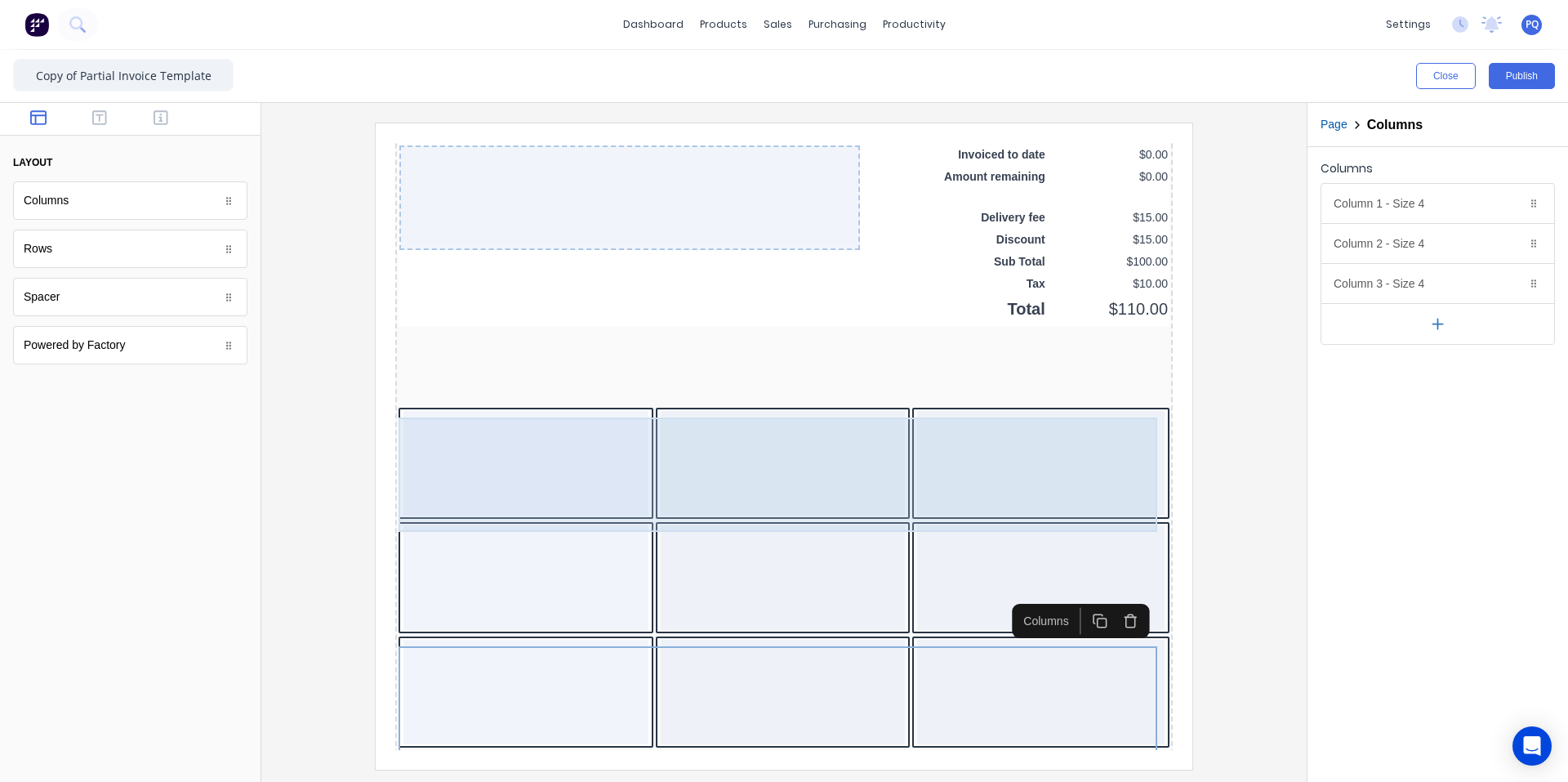
click at [793, 441] on div at bounding box center [764, 443] width 245 height 104
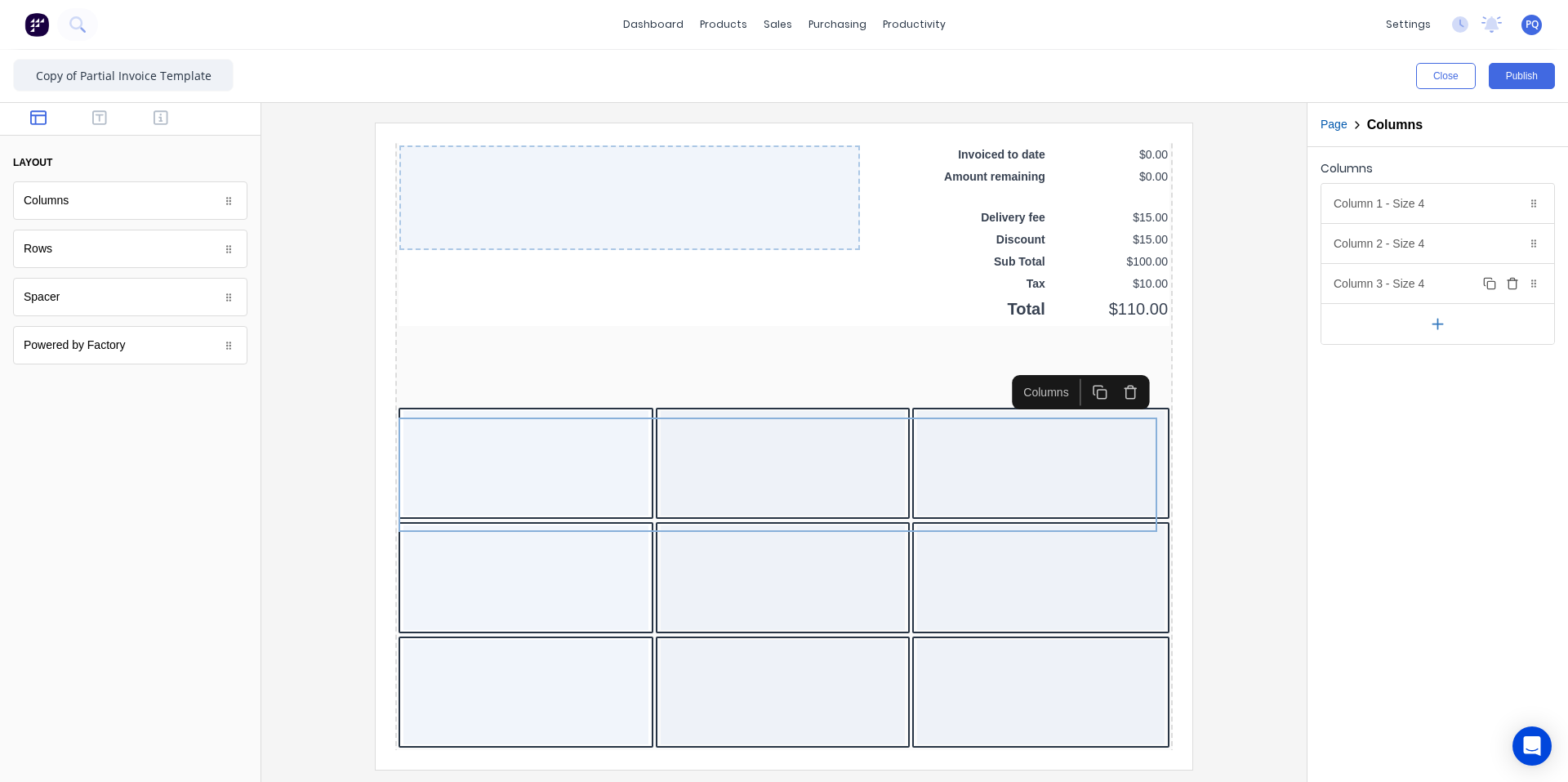
click at [943, 283] on icon "button" at bounding box center [1513, 284] width 13 height 13
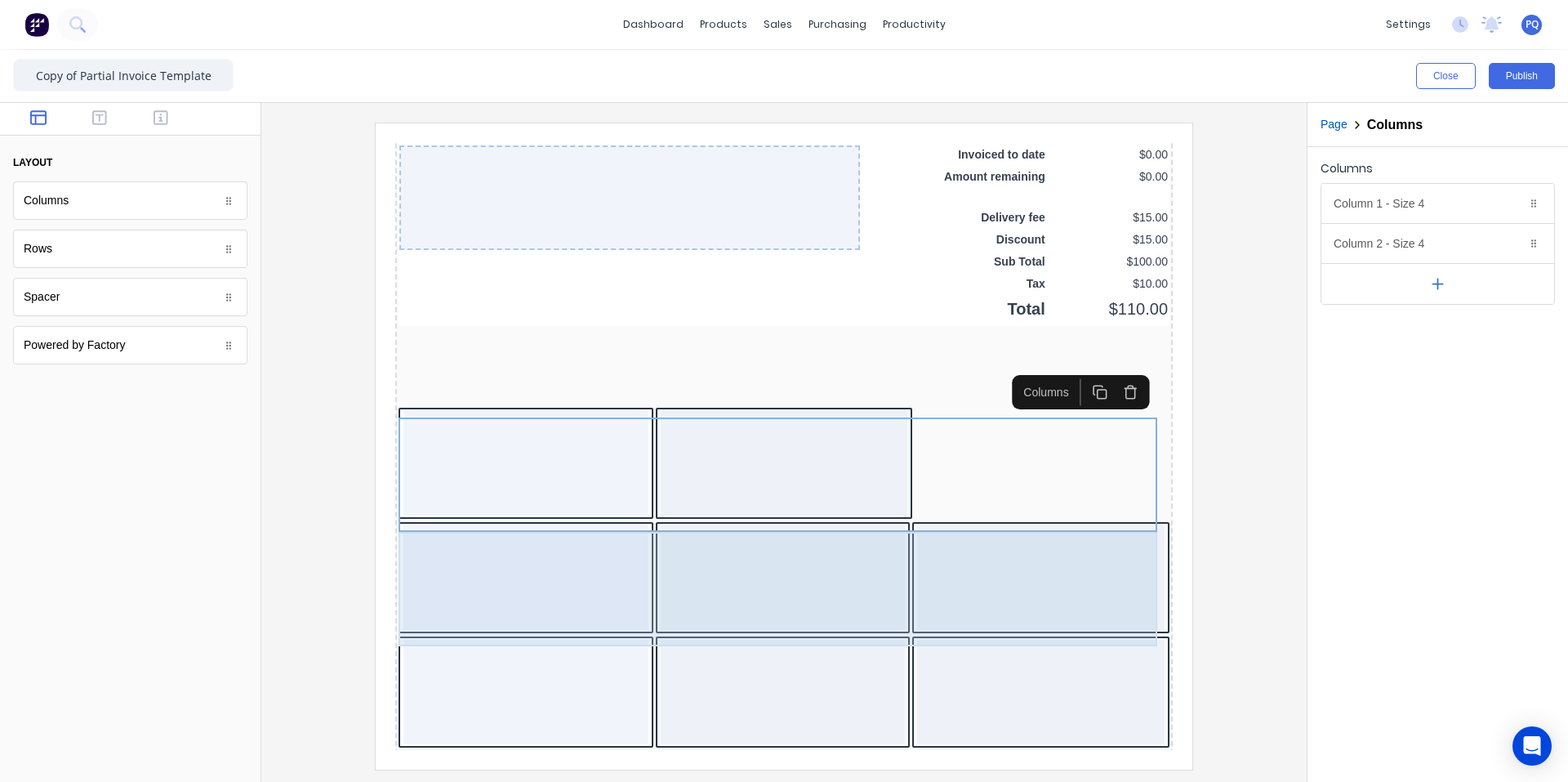
click at [943, 587] on div at bounding box center [1021, 557] width 248 height 104
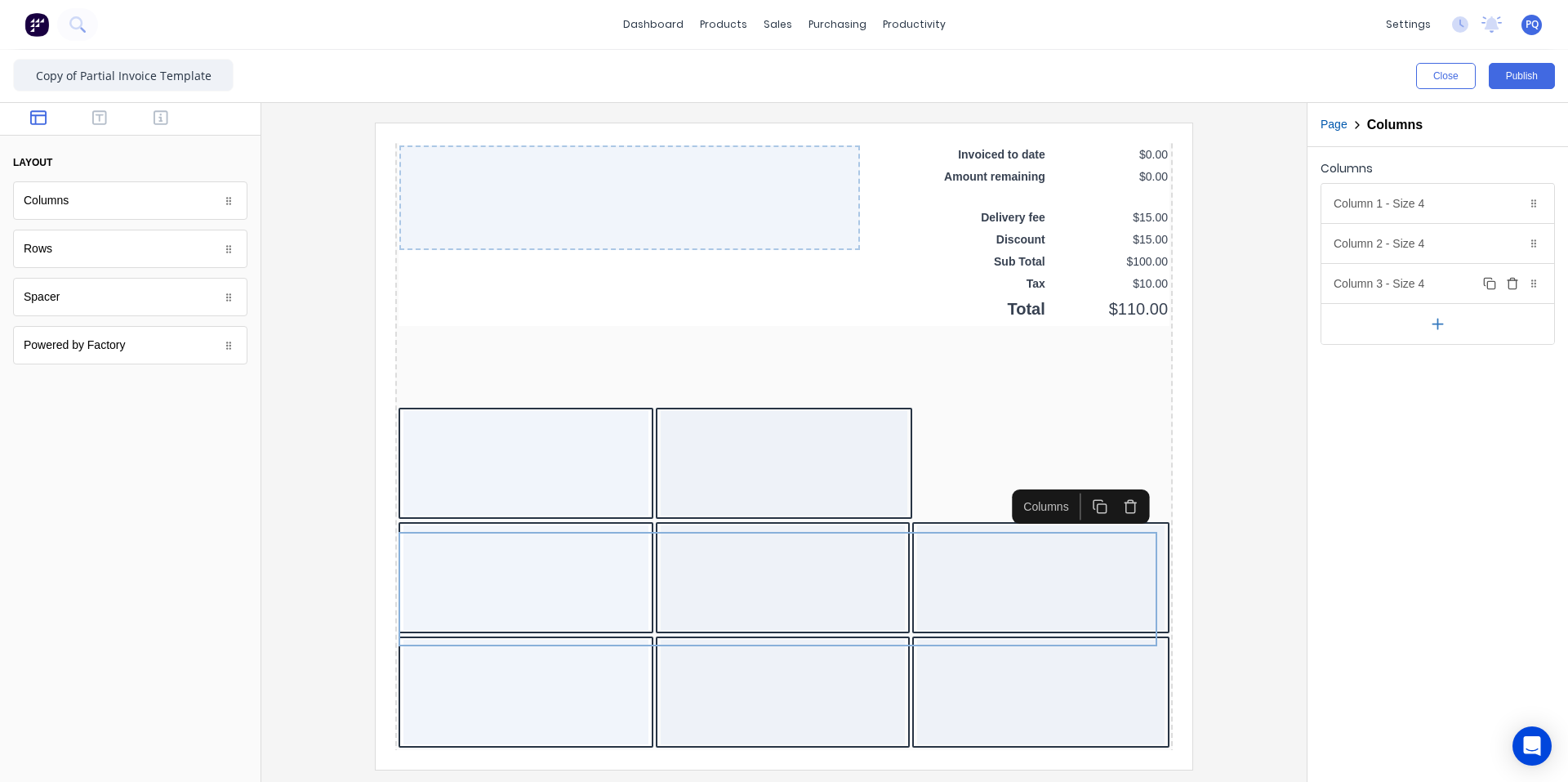
click at [943, 280] on icon "button" at bounding box center [1512, 285] width 8 height 9
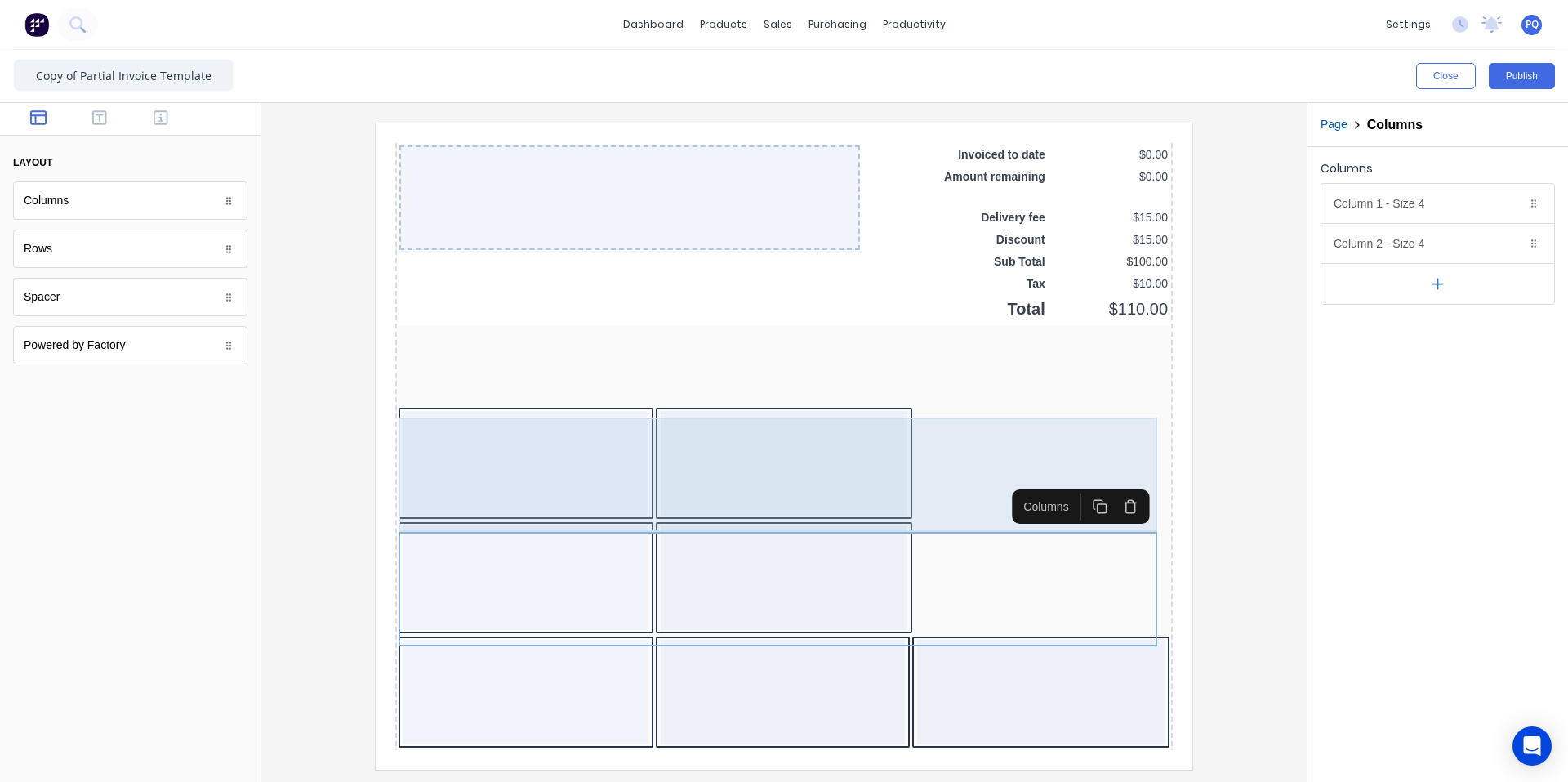
scroll to position [1533, 0]
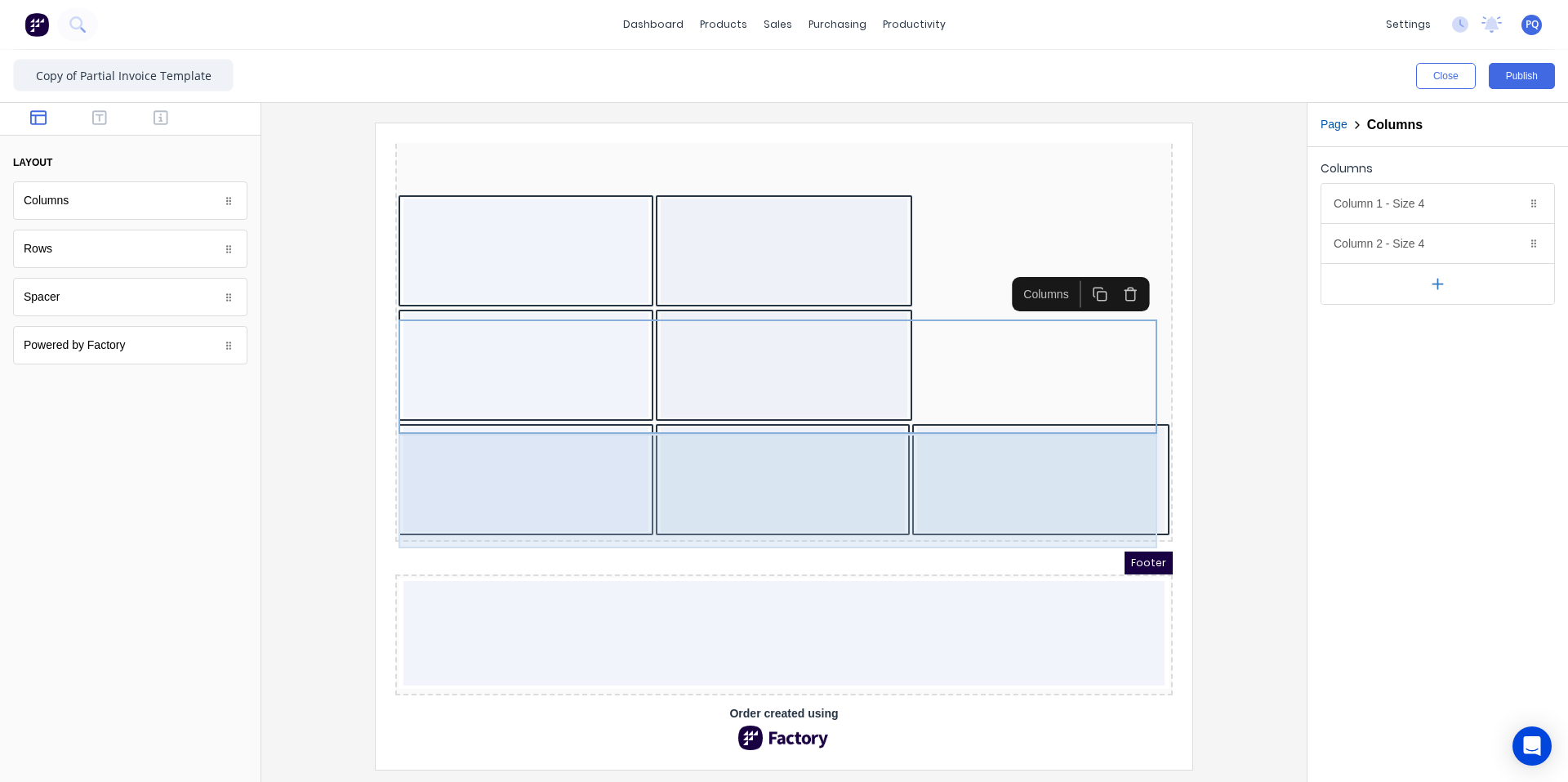
click at [943, 457] on div at bounding box center [1021, 459] width 248 height 104
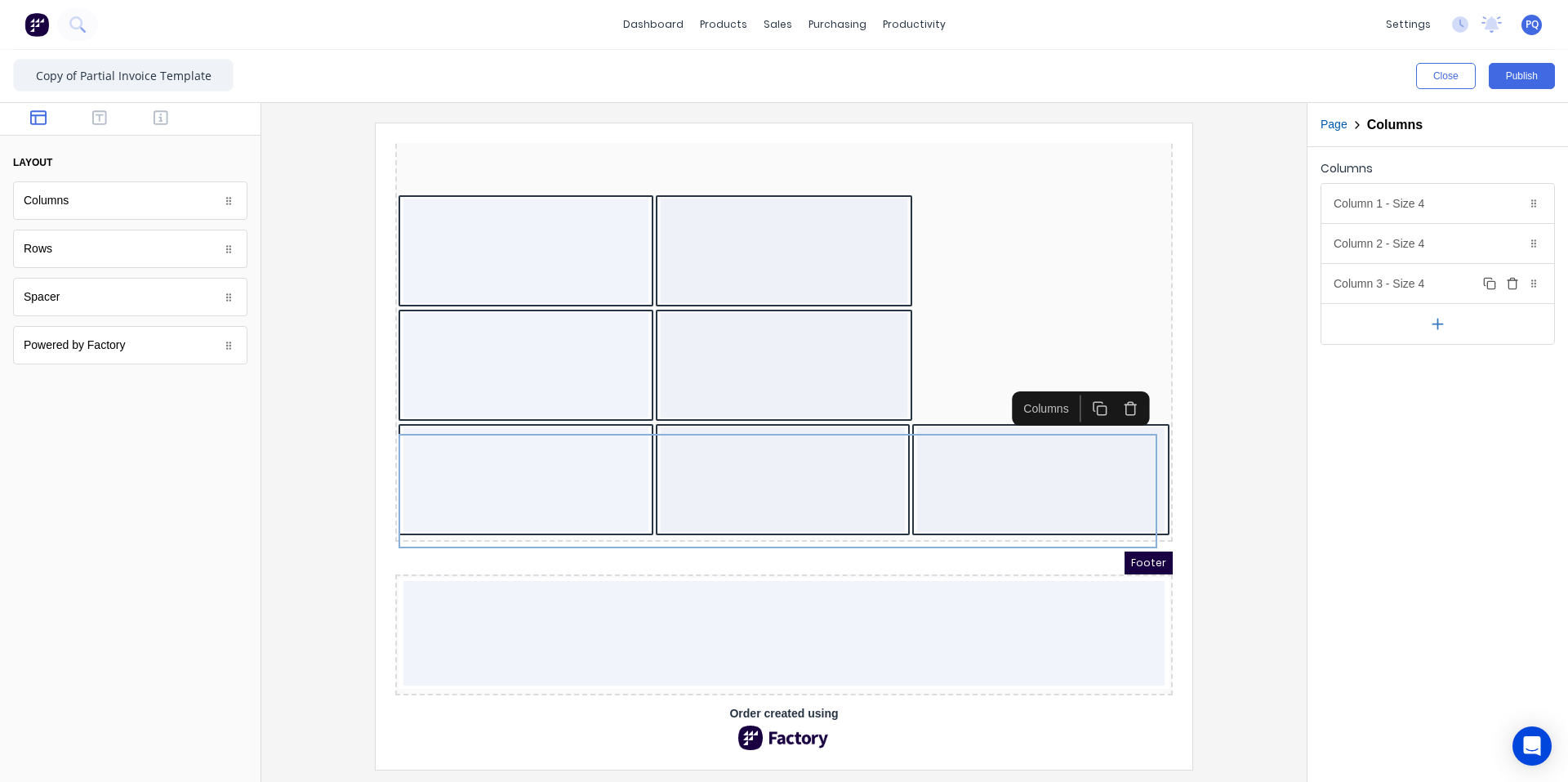
click at [943, 282] on icon "button" at bounding box center [1513, 284] width 13 height 13
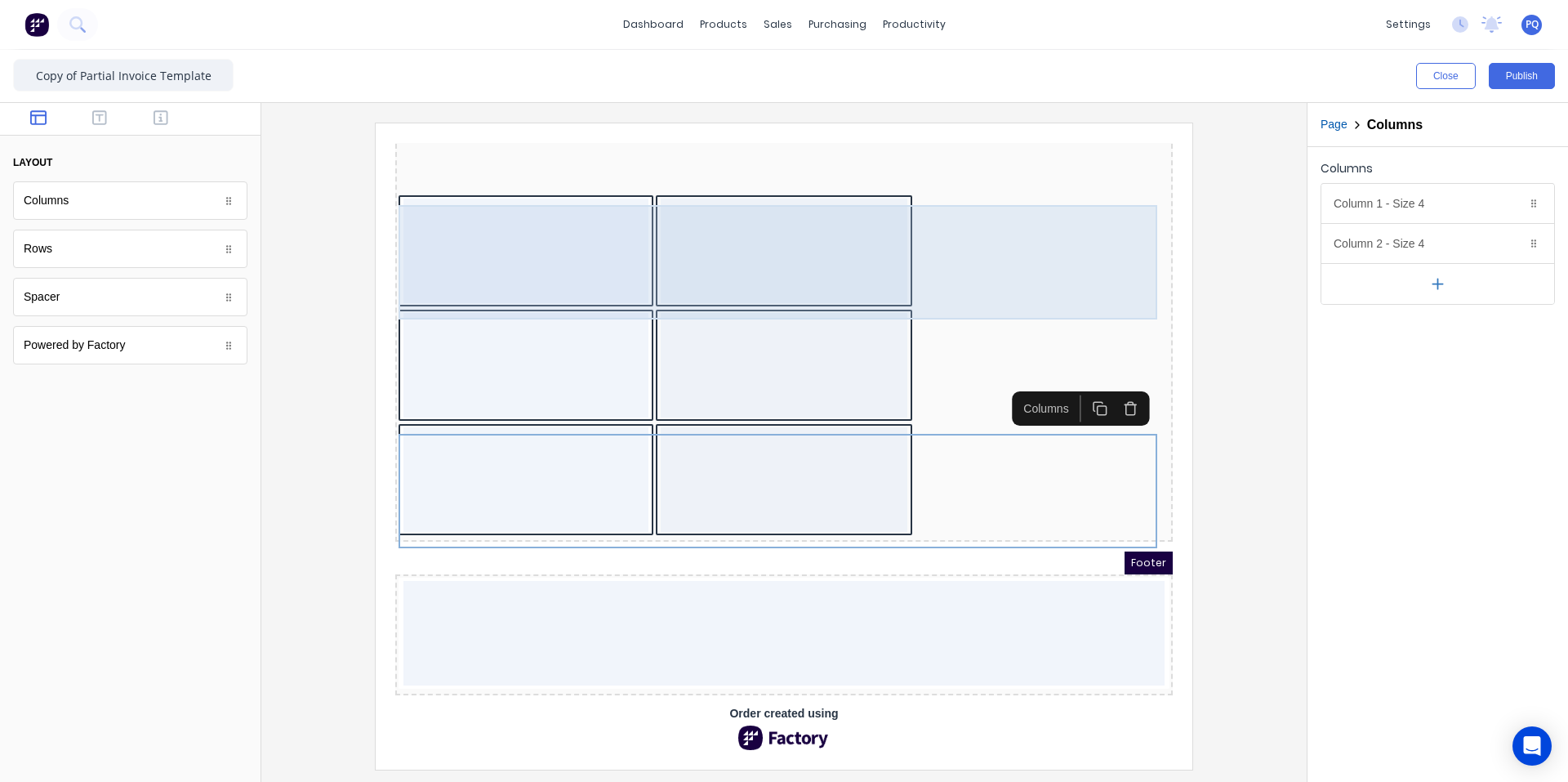
click at [811, 244] on div at bounding box center [764, 230] width 248 height 104
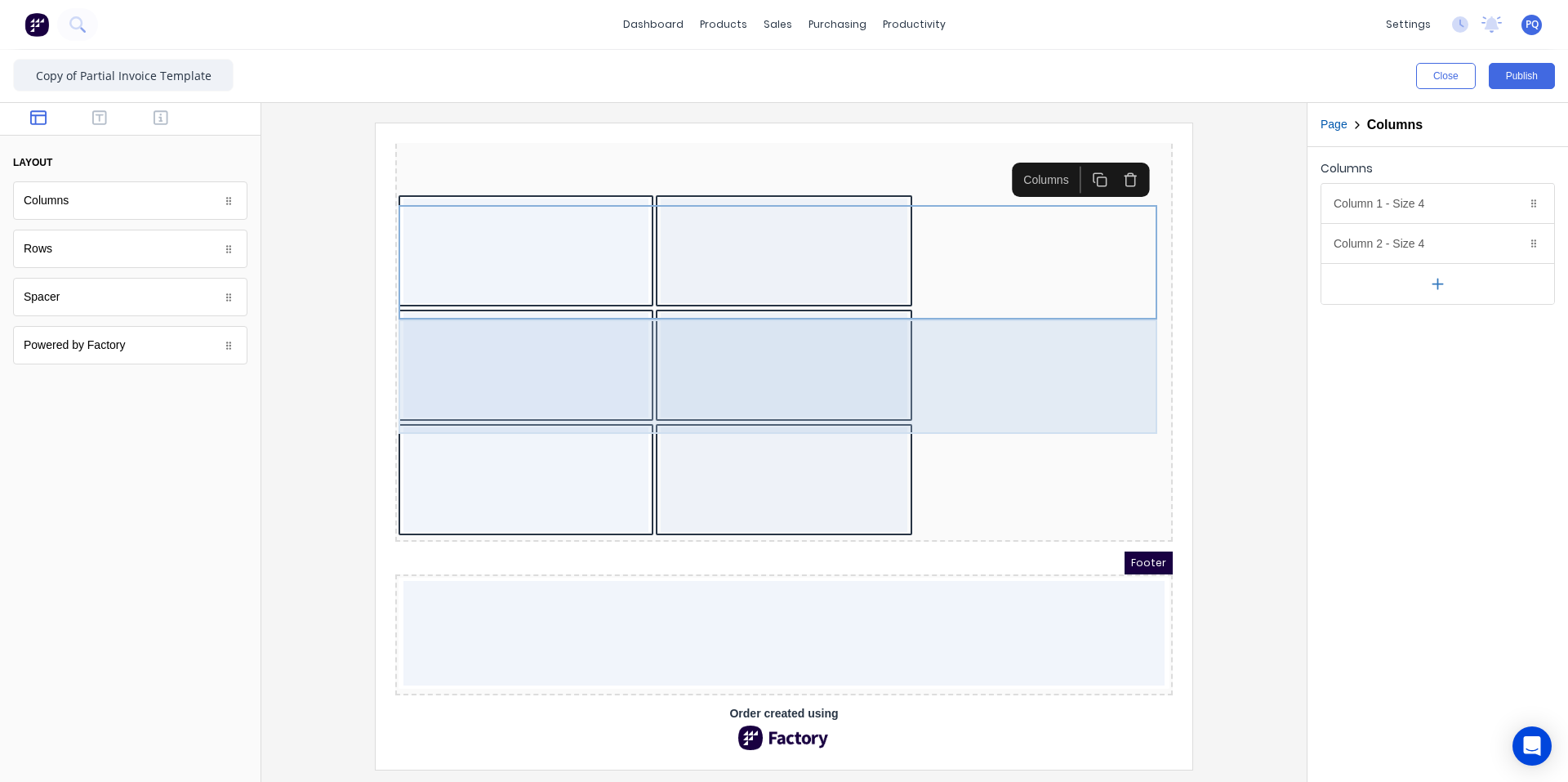
click at [943, 322] on div at bounding box center [764, 346] width 771 height 114
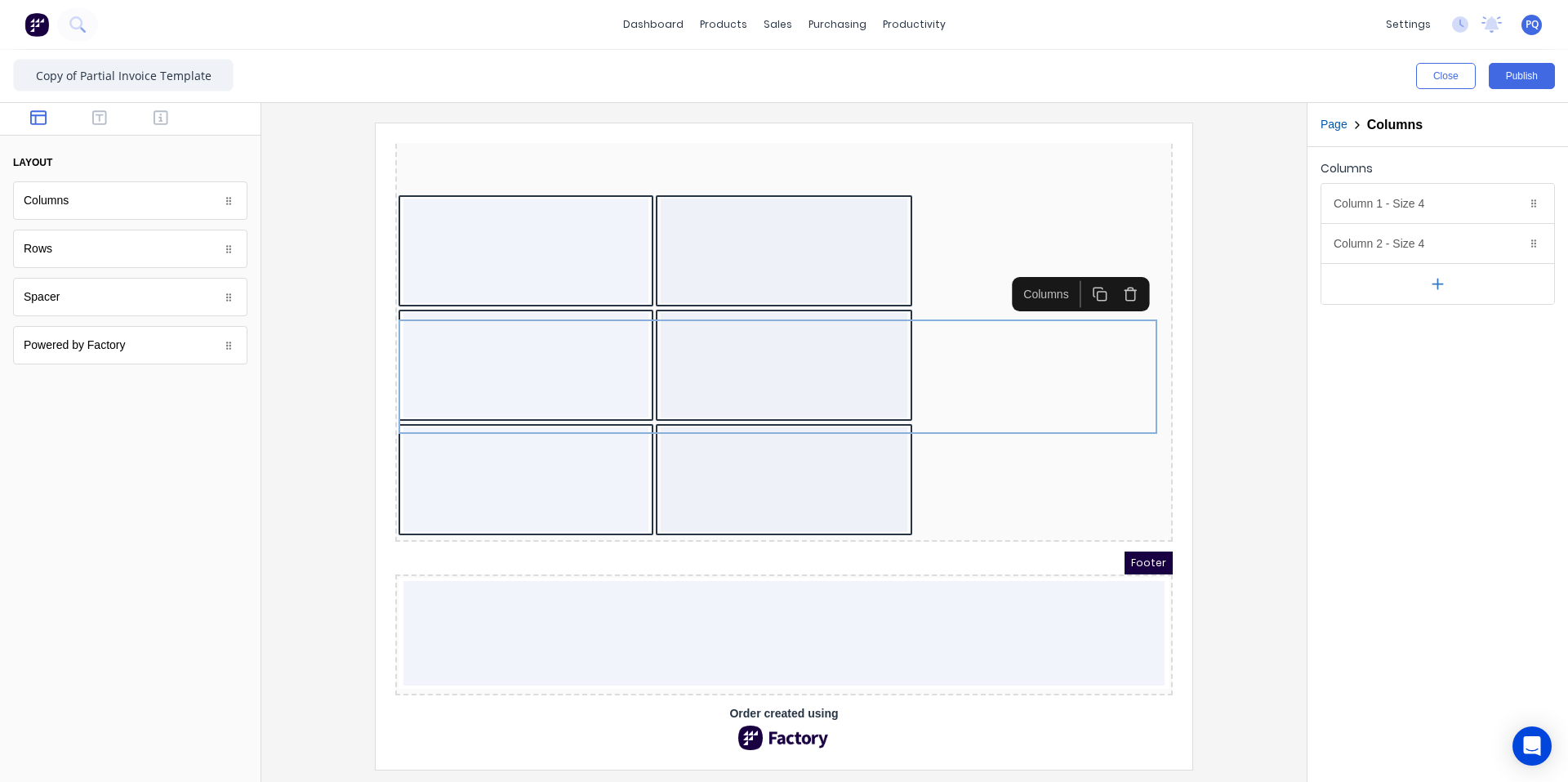
click at [943, 267] on icon "button" at bounding box center [1111, 275] width 16 height 16
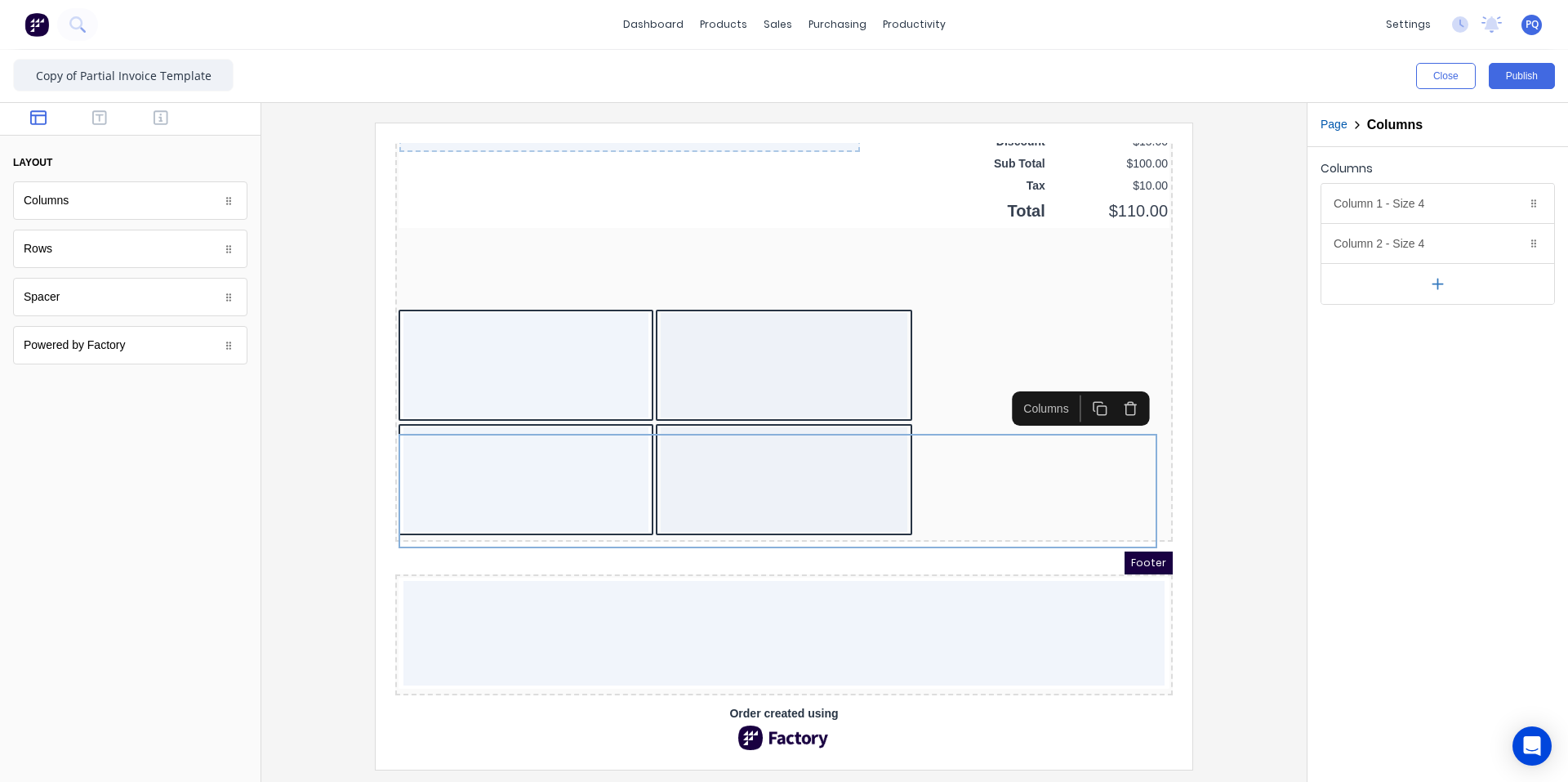
drag, startPoint x: 1117, startPoint y: 379, endPoint x: 853, endPoint y: 361, distance: 264.6
click at [943, 381] on icon "button" at bounding box center [1111, 389] width 16 height 16
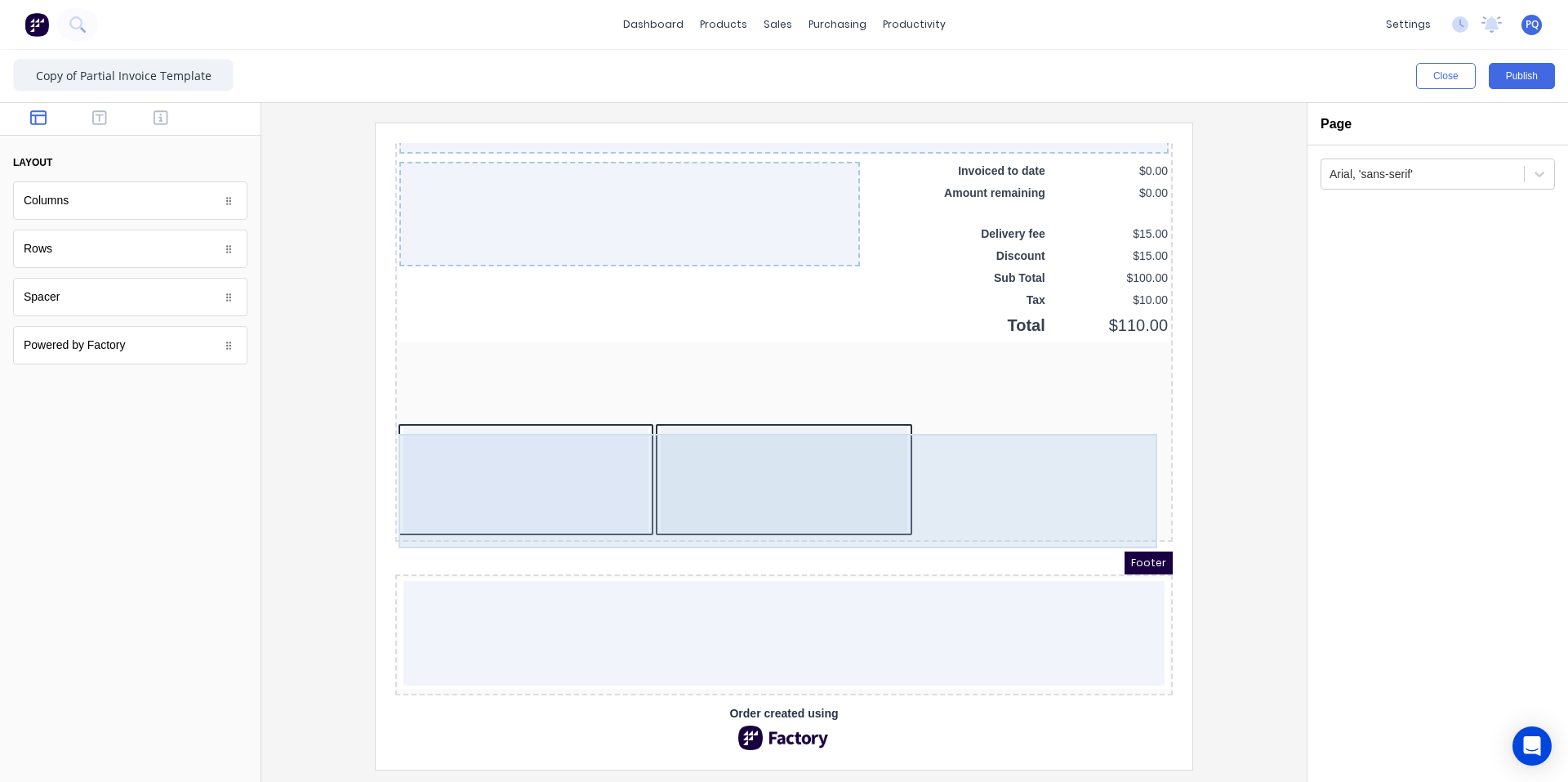
drag, startPoint x: 717, startPoint y: 452, endPoint x: 1143, endPoint y: 369, distance: 434.0
click at [716, 452] on div at bounding box center [764, 459] width 248 height 104
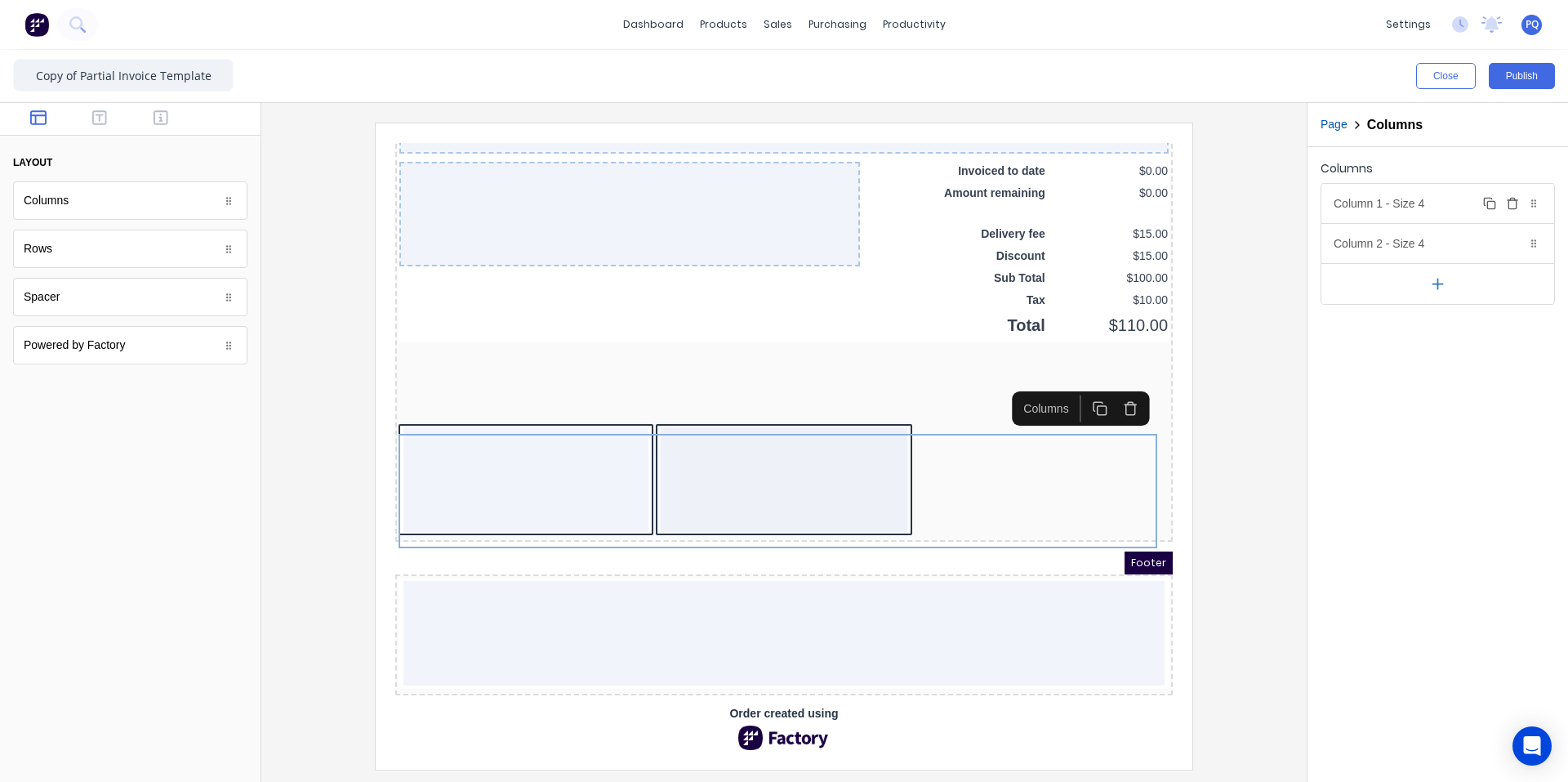
click at [943, 207] on div "Column 1 - Size 4 Duplicate Delete" at bounding box center [1438, 203] width 233 height 39
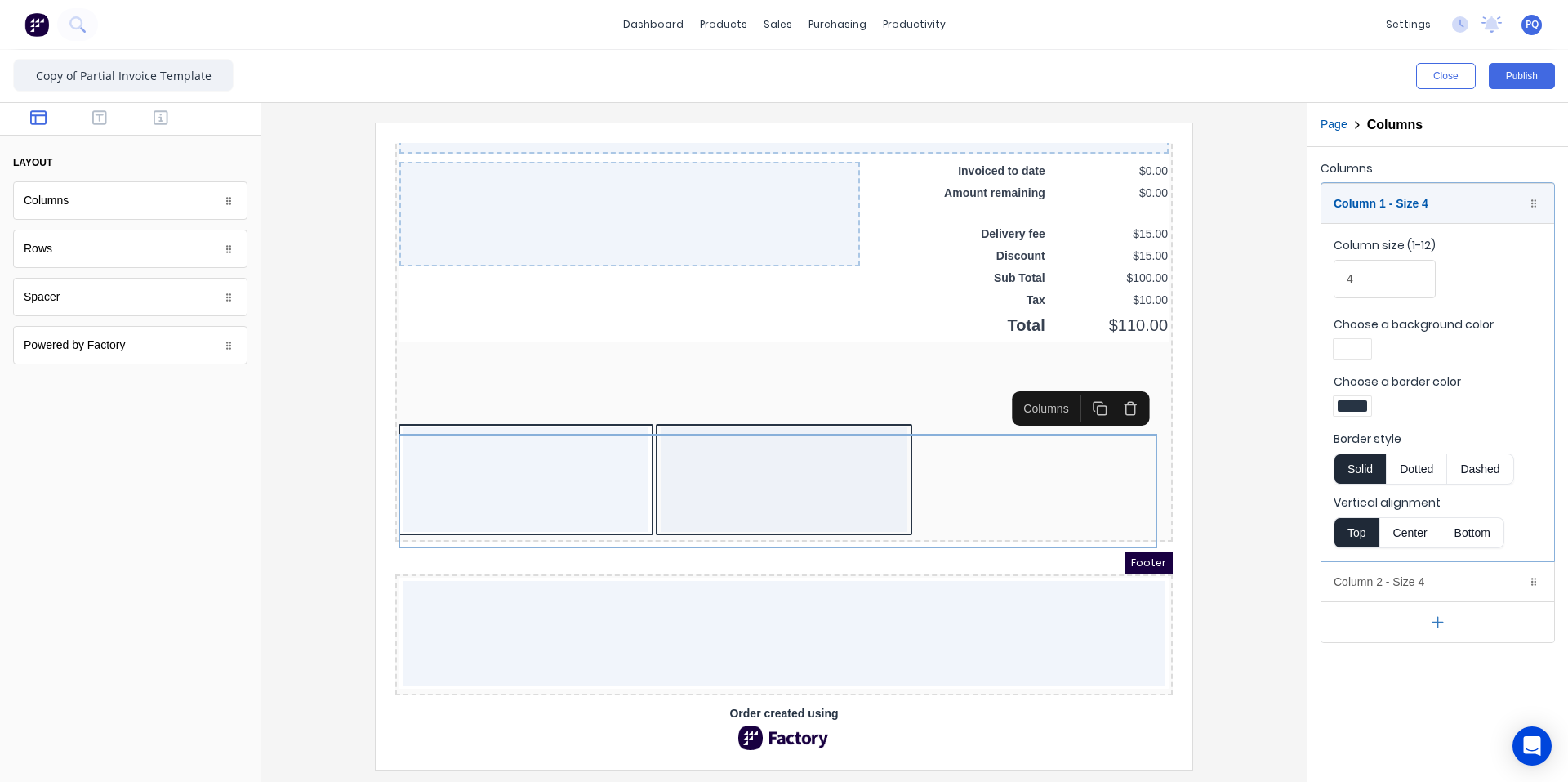
click at [943, 346] on div at bounding box center [1352, 349] width 29 height 12
click at [943, 495] on div at bounding box center [1404, 497] width 18 height 18
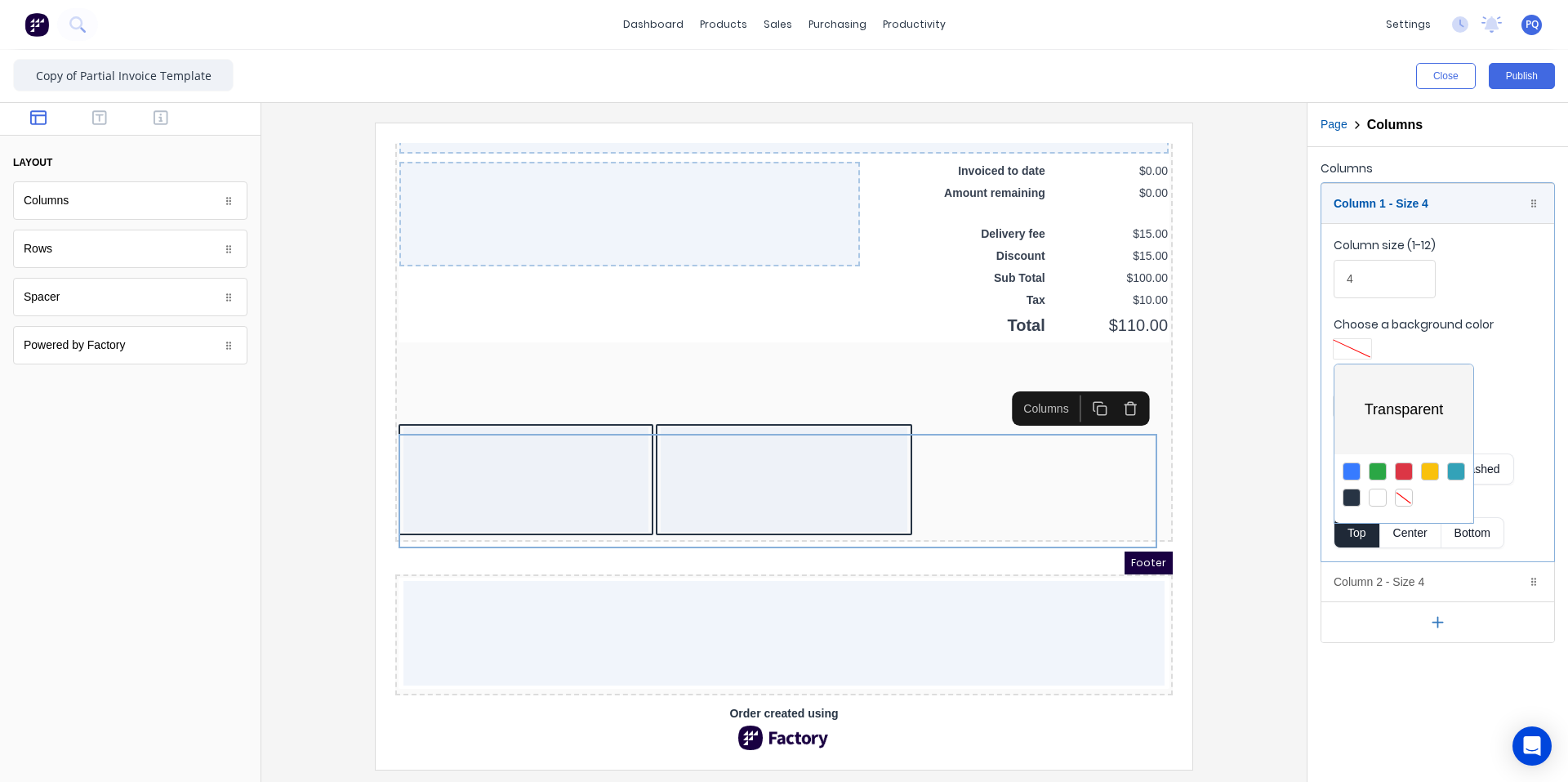
click at [943, 395] on div at bounding box center [784, 391] width 1568 height 782
click at [943, 402] on div at bounding box center [1352, 406] width 29 height 12
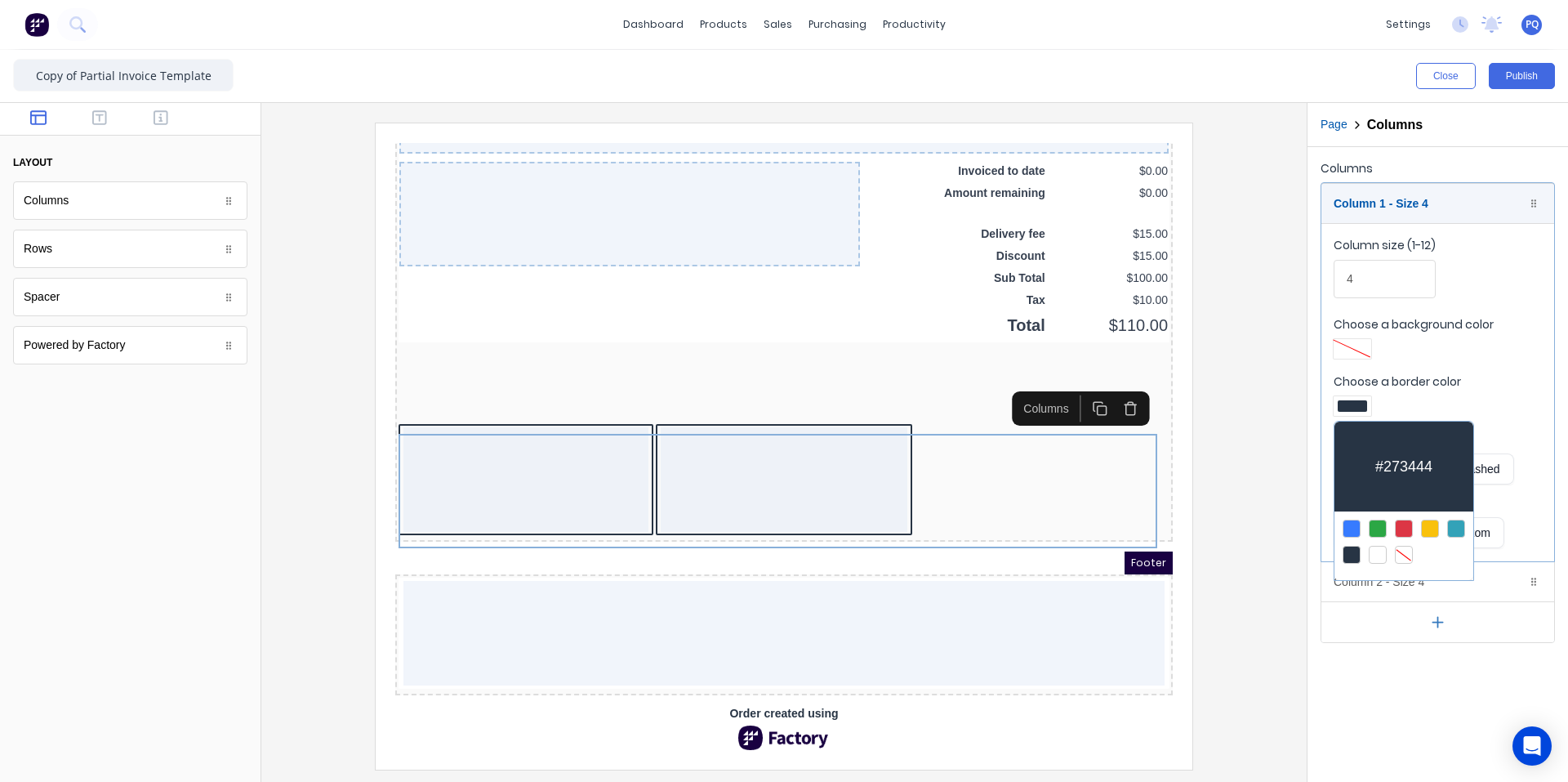
click at [943, 553] on div at bounding box center [1404, 555] width 18 height 18
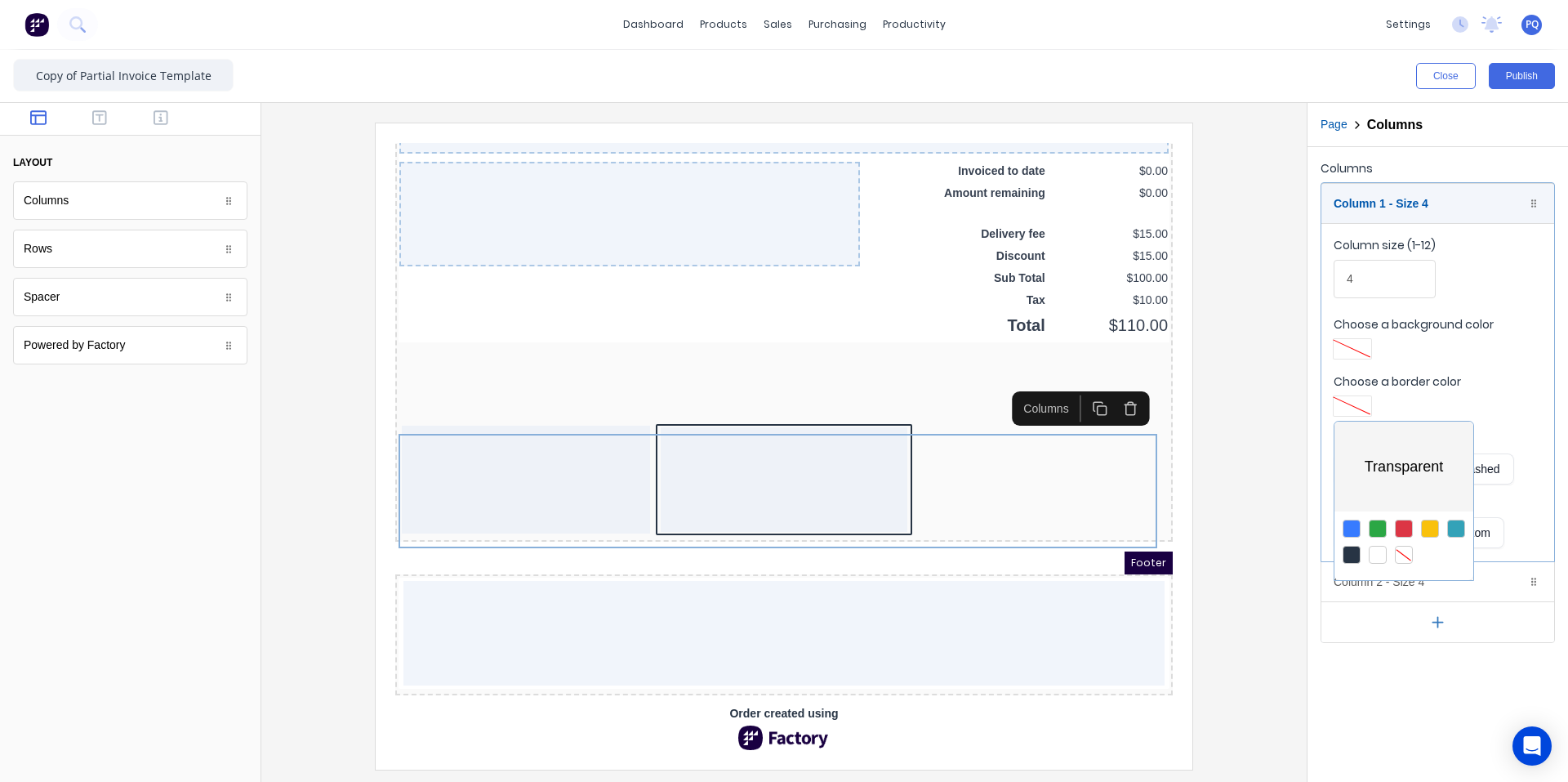
click at [943, 356] on div at bounding box center [784, 391] width 1568 height 782
click at [943, 584] on div "Column 2 - Size 4 Duplicate Delete" at bounding box center [1438, 581] width 233 height 39
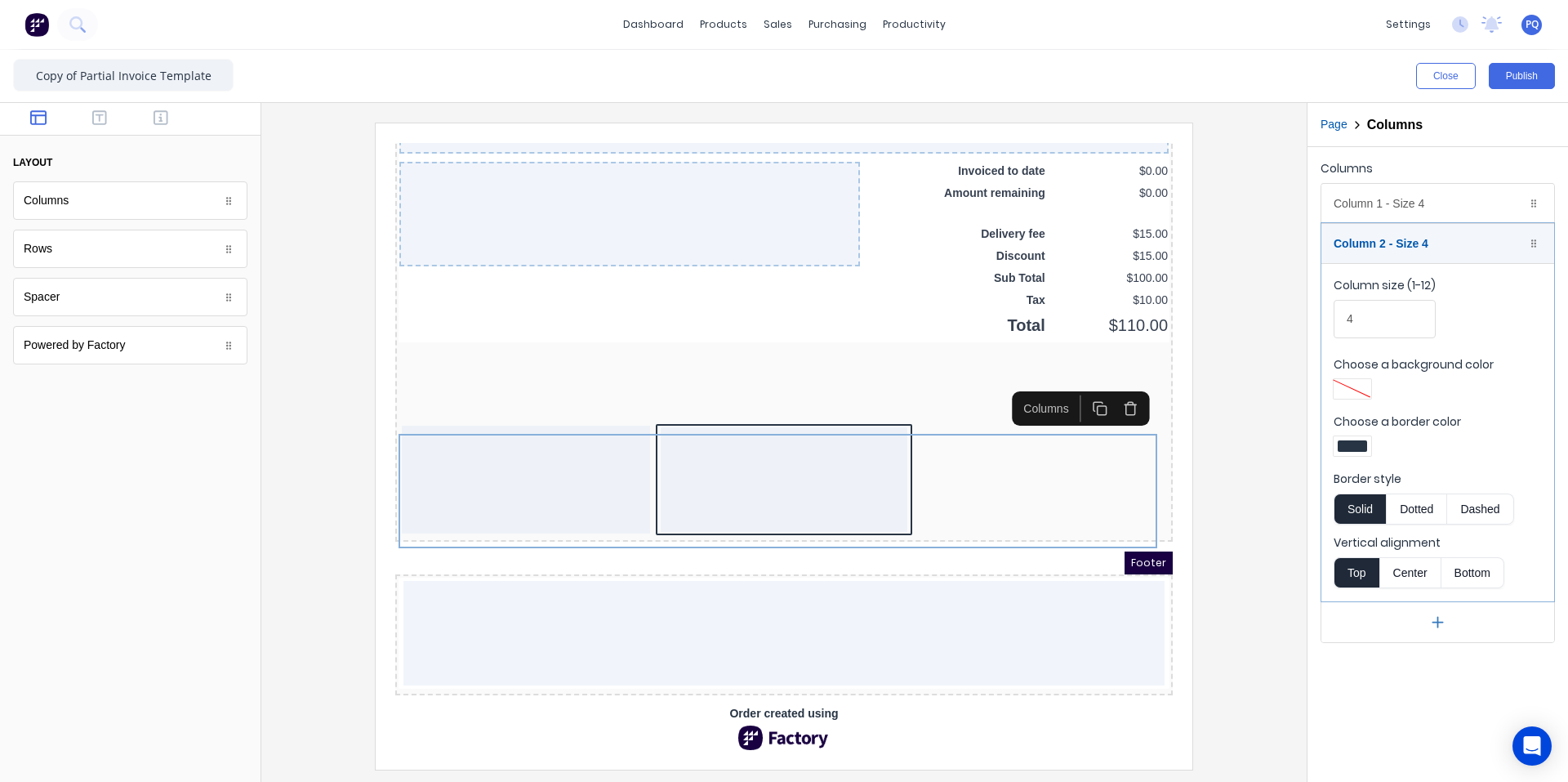
drag, startPoint x: 1354, startPoint y: 431, endPoint x: 1360, endPoint y: 452, distance: 21.8
click at [943, 432] on div "Choose a border color" at bounding box center [1438, 436] width 209 height 48
click at [943, 447] on div at bounding box center [1352, 446] width 29 height 12
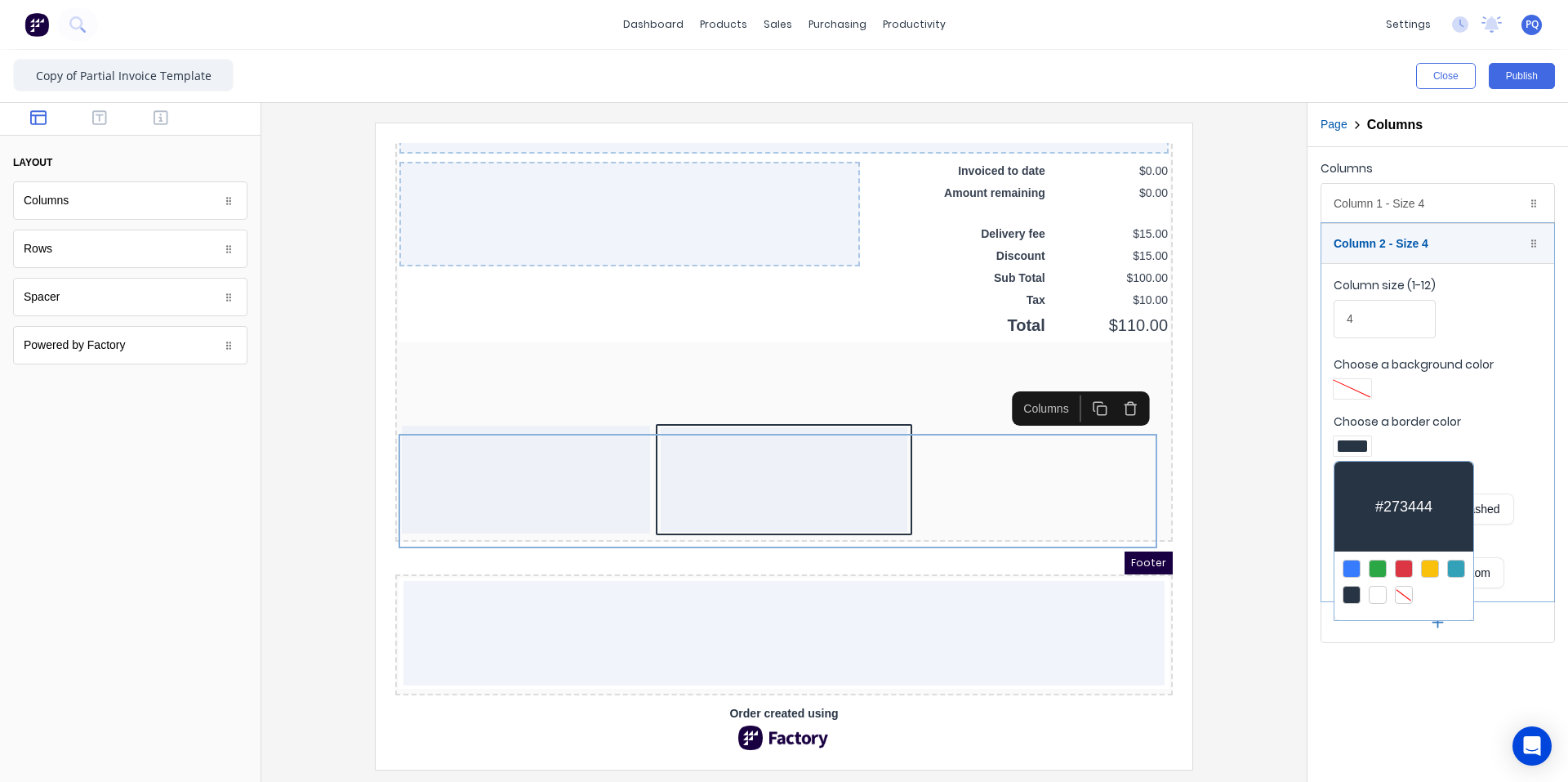
click at [943, 595] on div at bounding box center [1404, 595] width 18 height 18
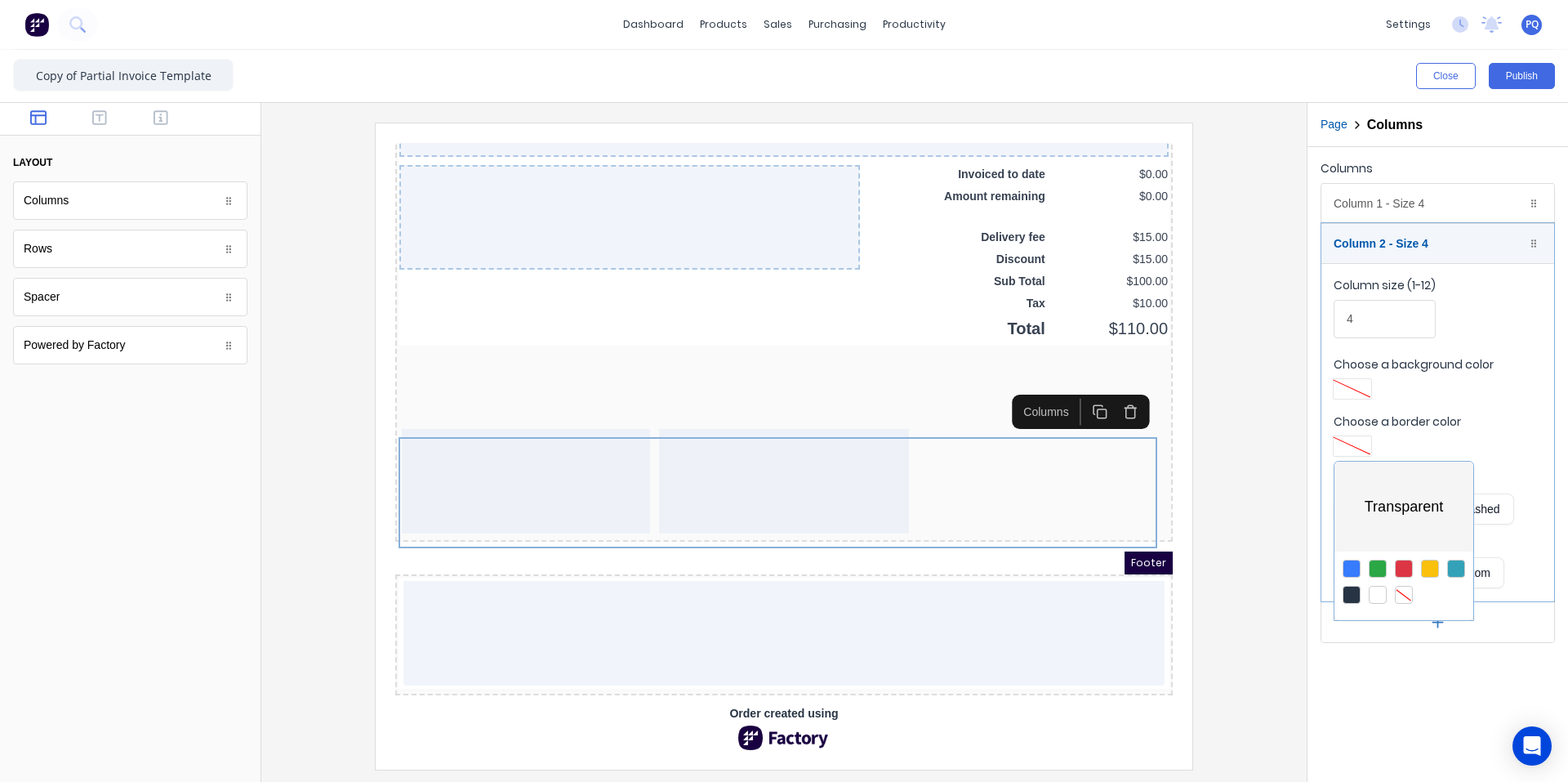
drag, startPoint x: 1000, startPoint y: 458, endPoint x: 738, endPoint y: 422, distance: 264.5
click at [943, 458] on div at bounding box center [784, 391] width 1568 height 782
click at [943, 677] on div "Columns Column 1 - Size 4 Duplicate Delete Column size (1-12) 4 Choose a backgr…" at bounding box center [1438, 464] width 260 height 635
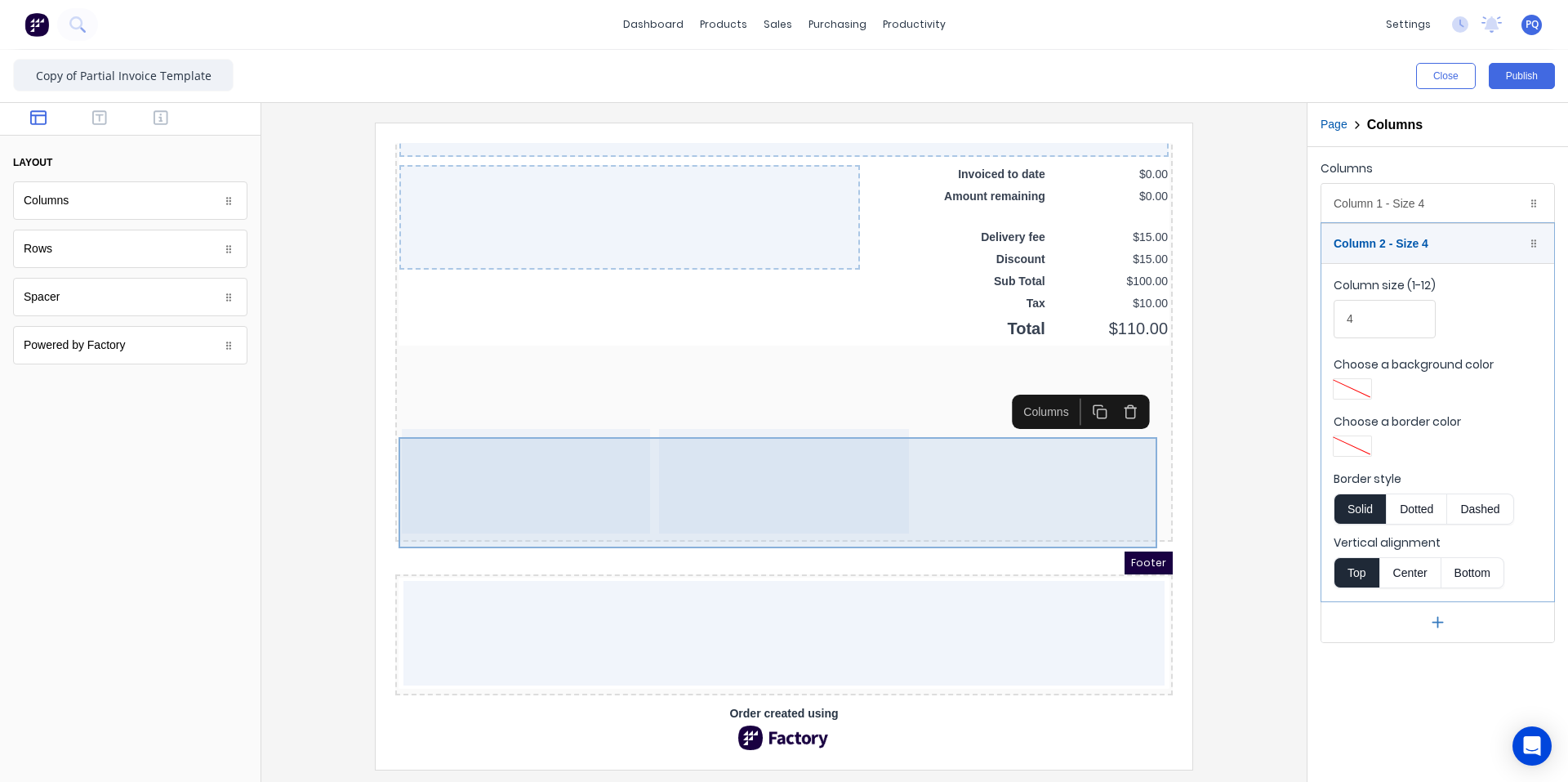
click at [943, 457] on div at bounding box center [764, 462] width 771 height 111
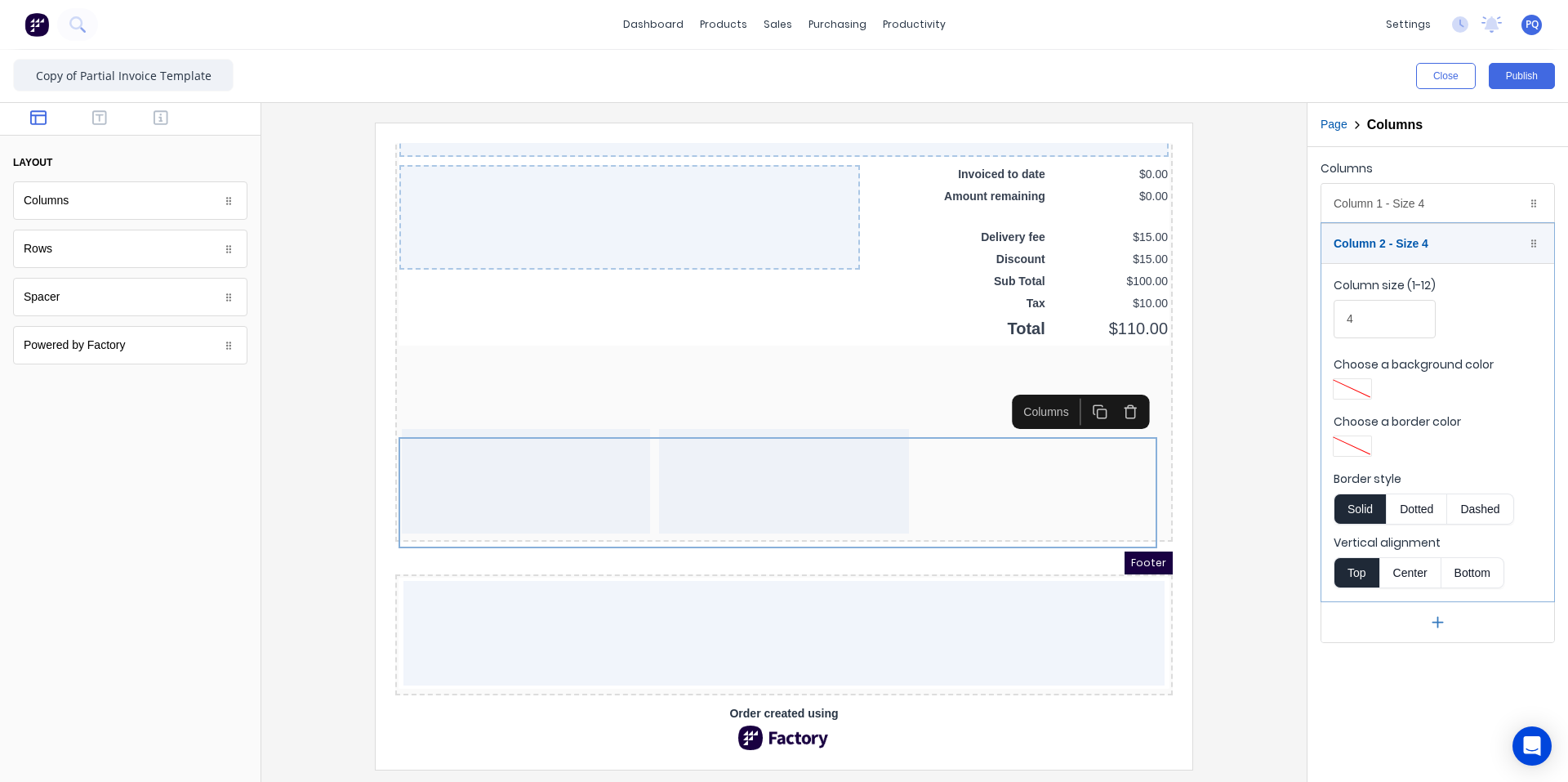
click at [943, 385] on icon "button" at bounding box center [1081, 392] width 16 height 16
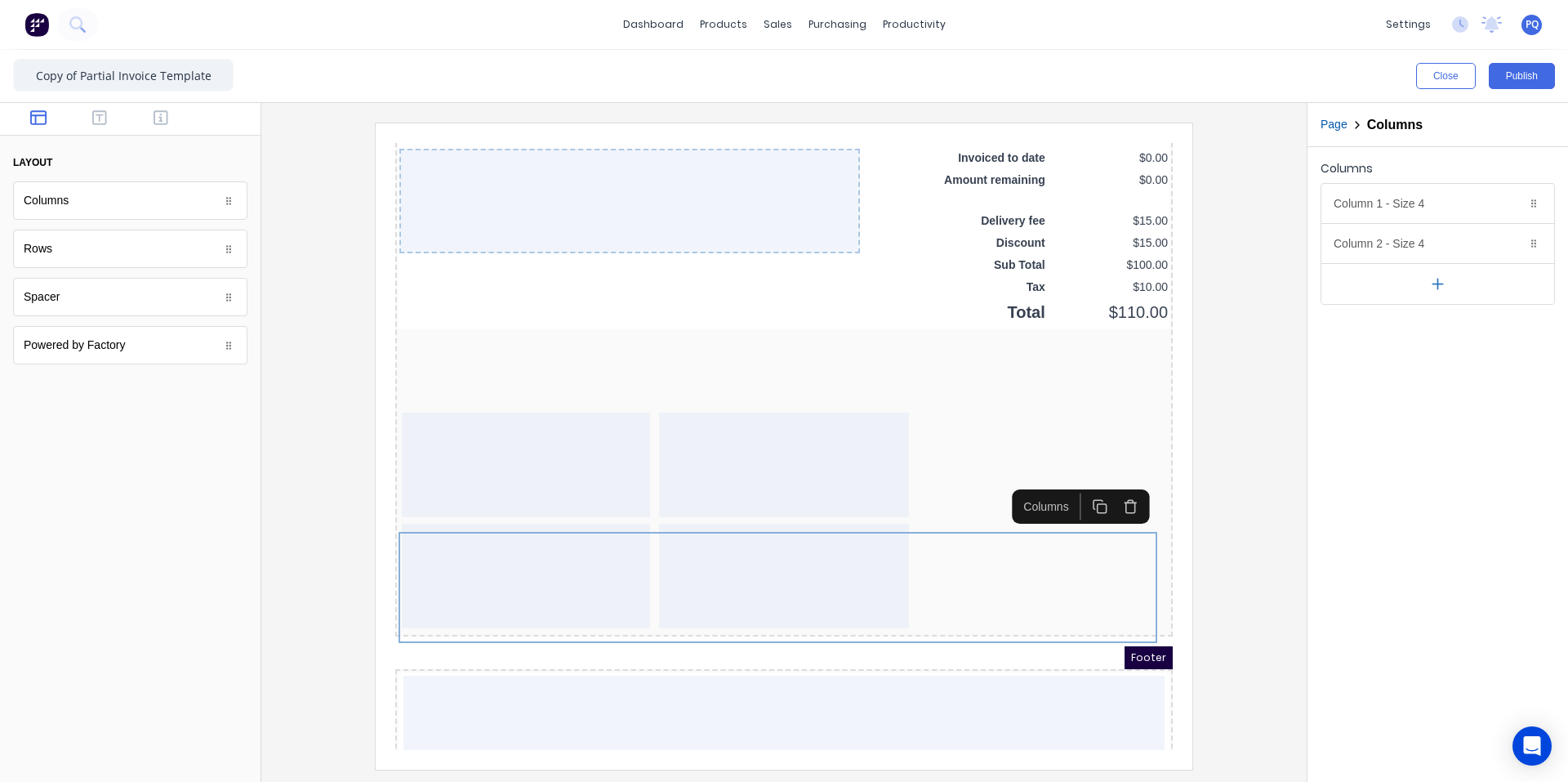
click at [943, 482] on icon "button" at bounding box center [1081, 487] width 16 height 16
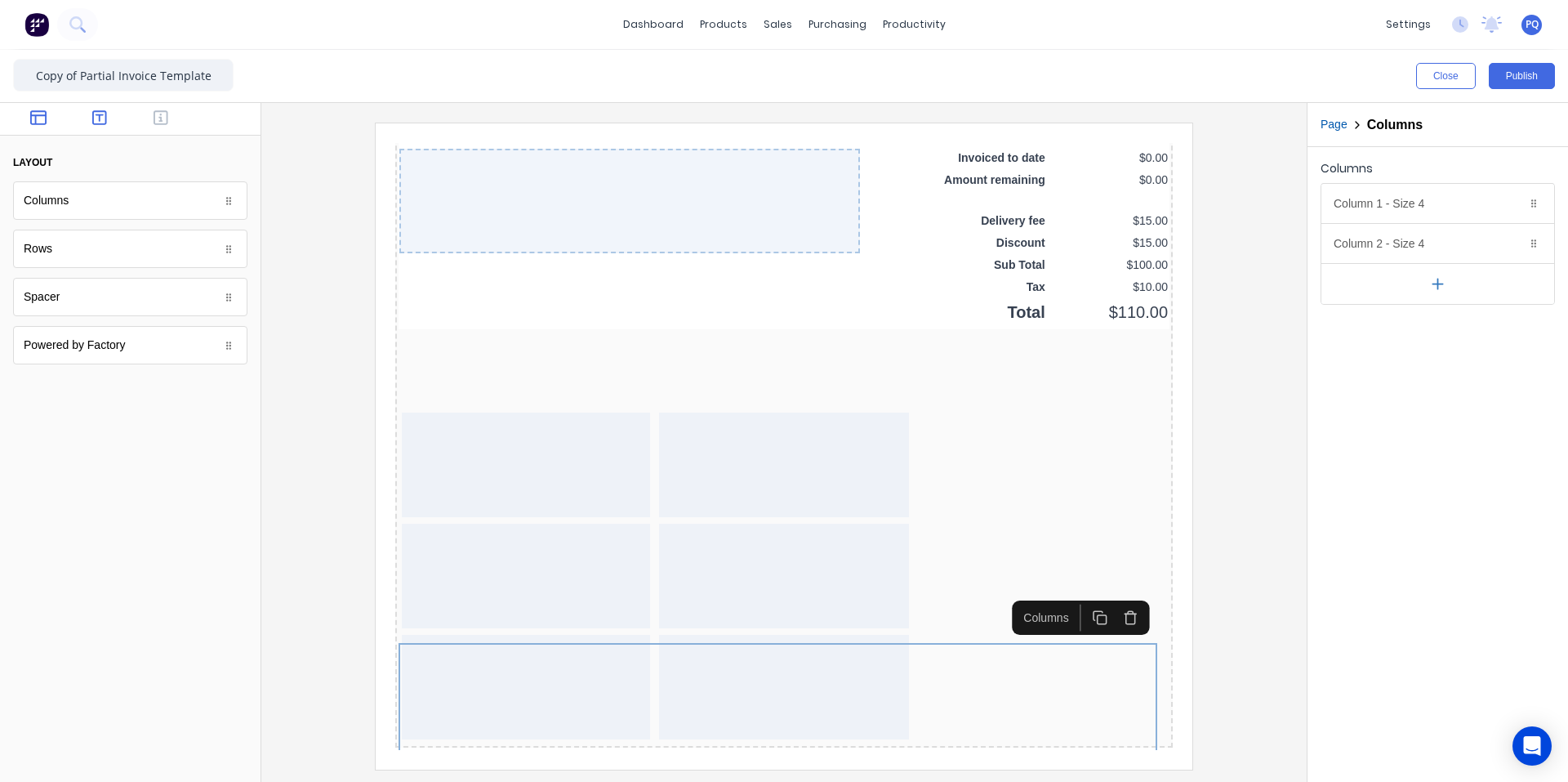
click at [89, 115] on button "button" at bounding box center [100, 119] width 52 height 19
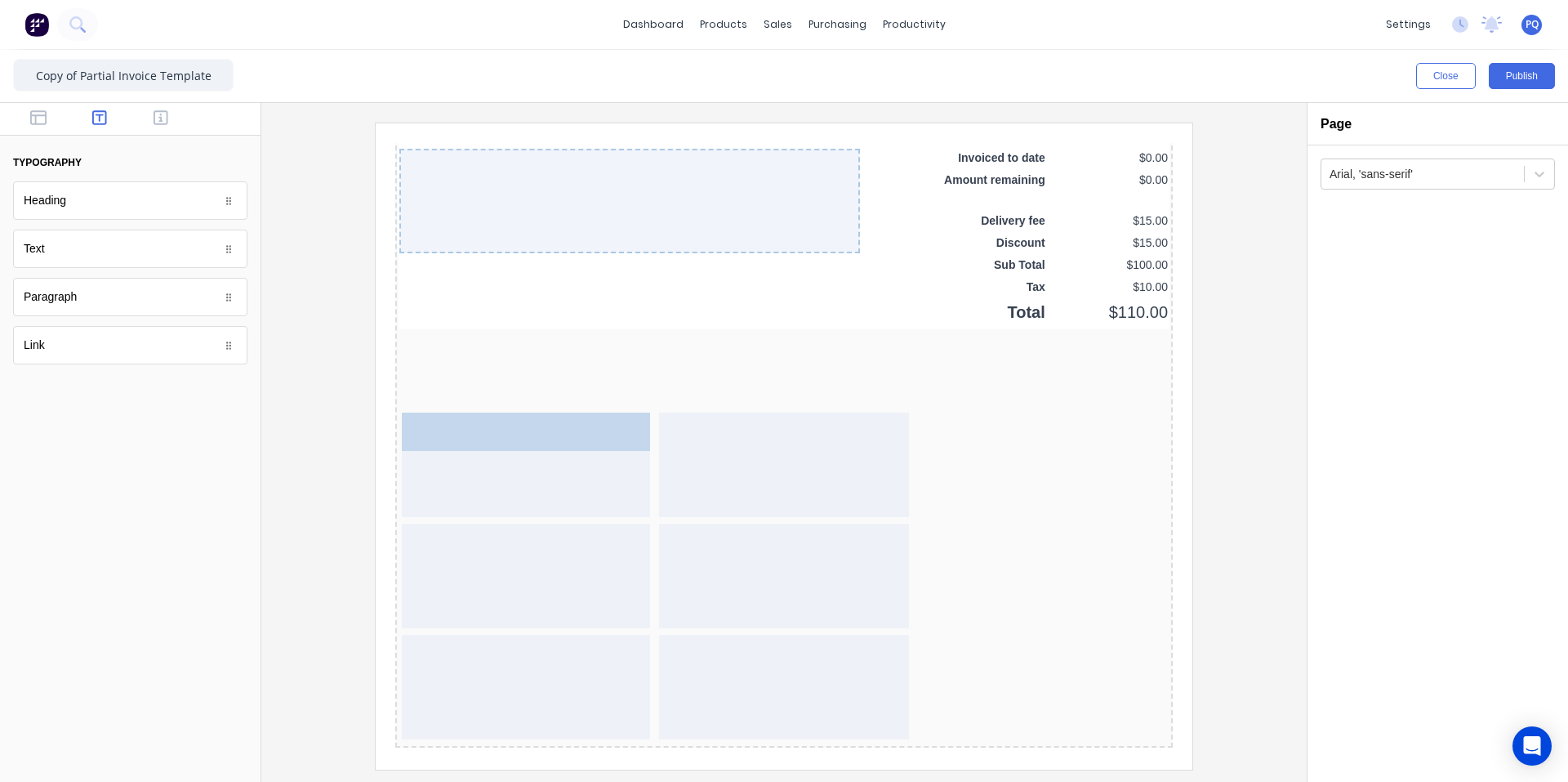
drag, startPoint x: 40, startPoint y: 261, endPoint x: 112, endPoint y: 361, distance: 123.2
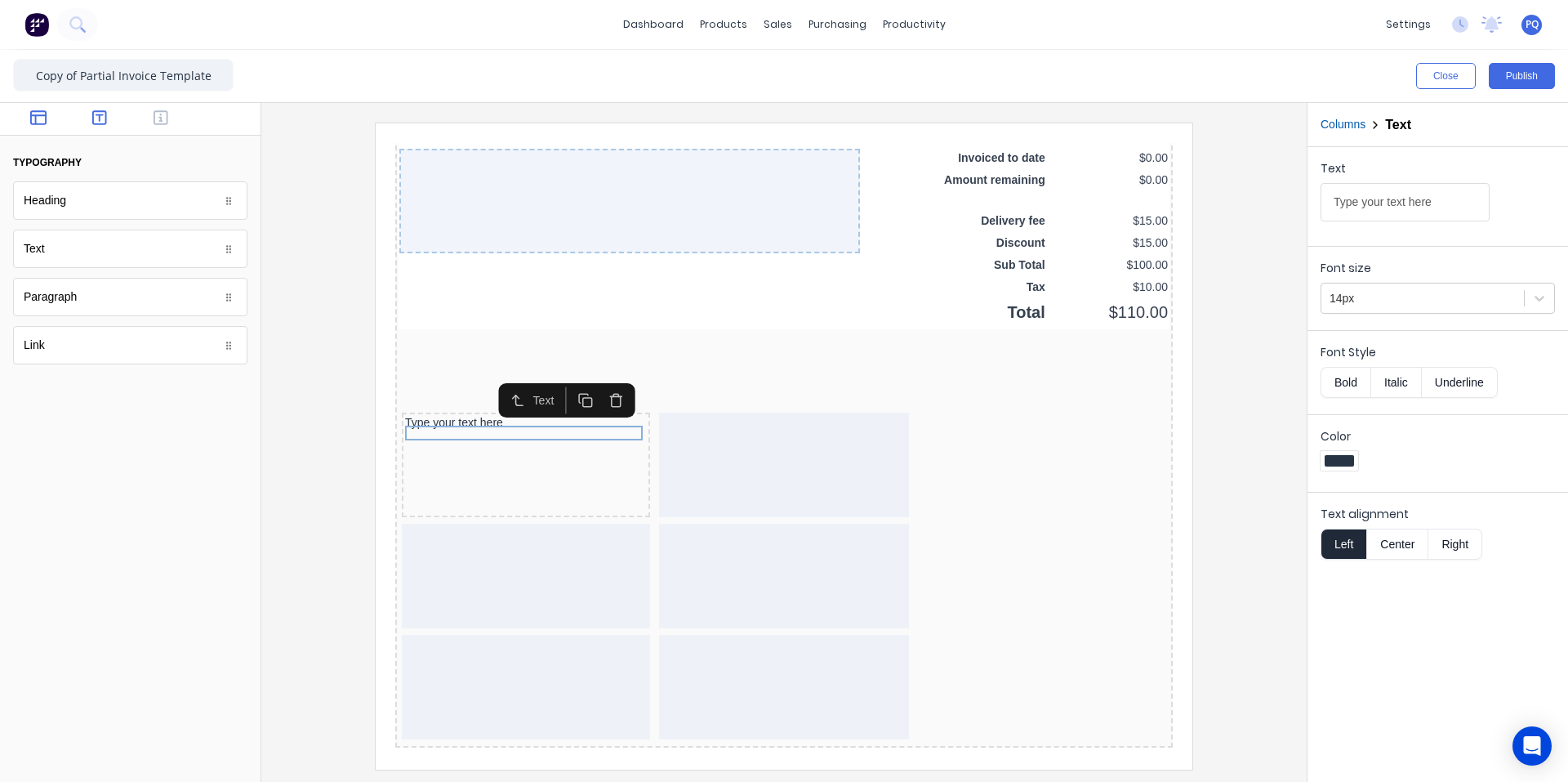
click at [36, 116] on icon "button" at bounding box center [38, 118] width 17 height 15
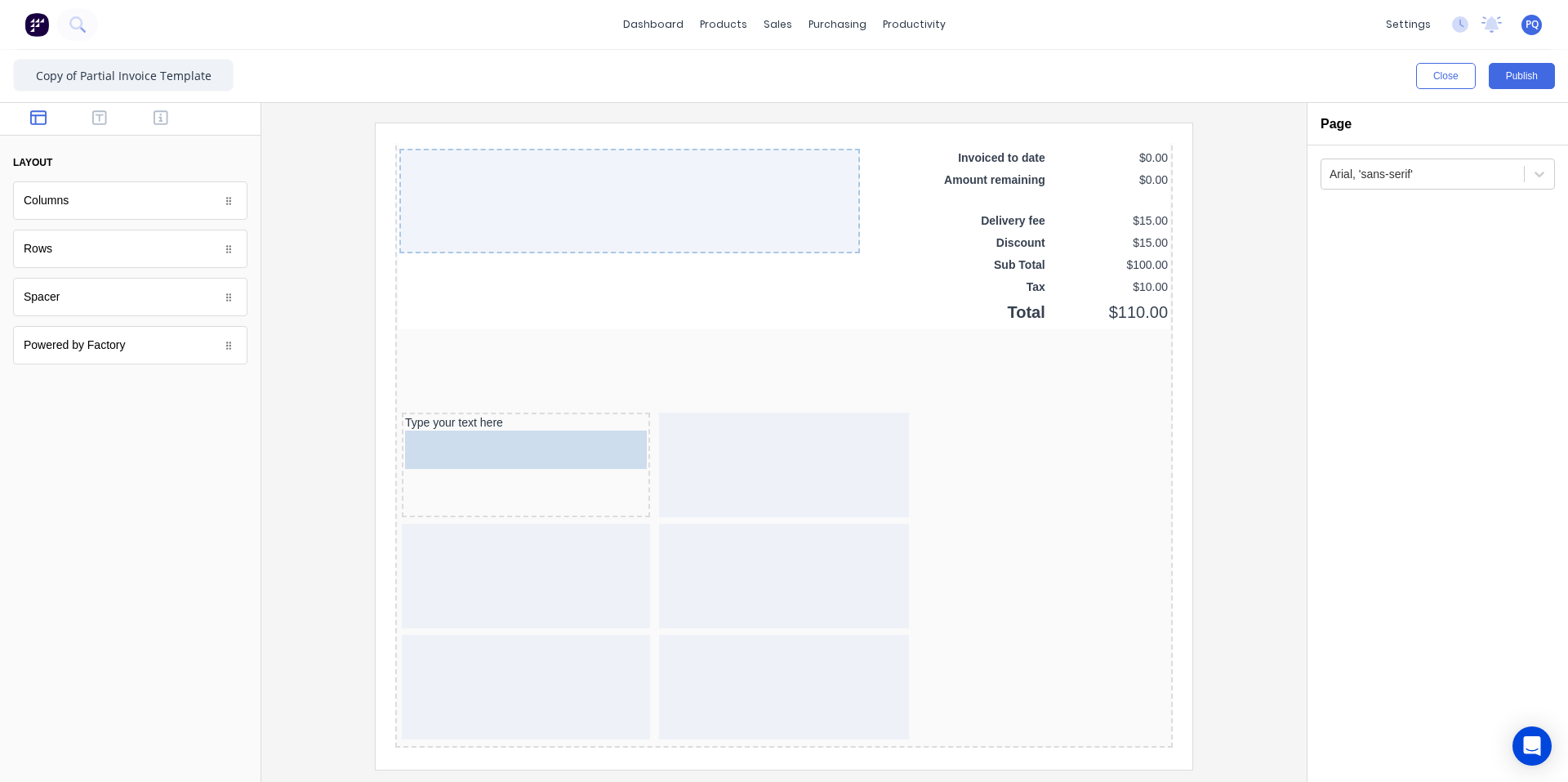
drag, startPoint x: 89, startPoint y: 309, endPoint x: 94, endPoint y: 348, distance: 39.3
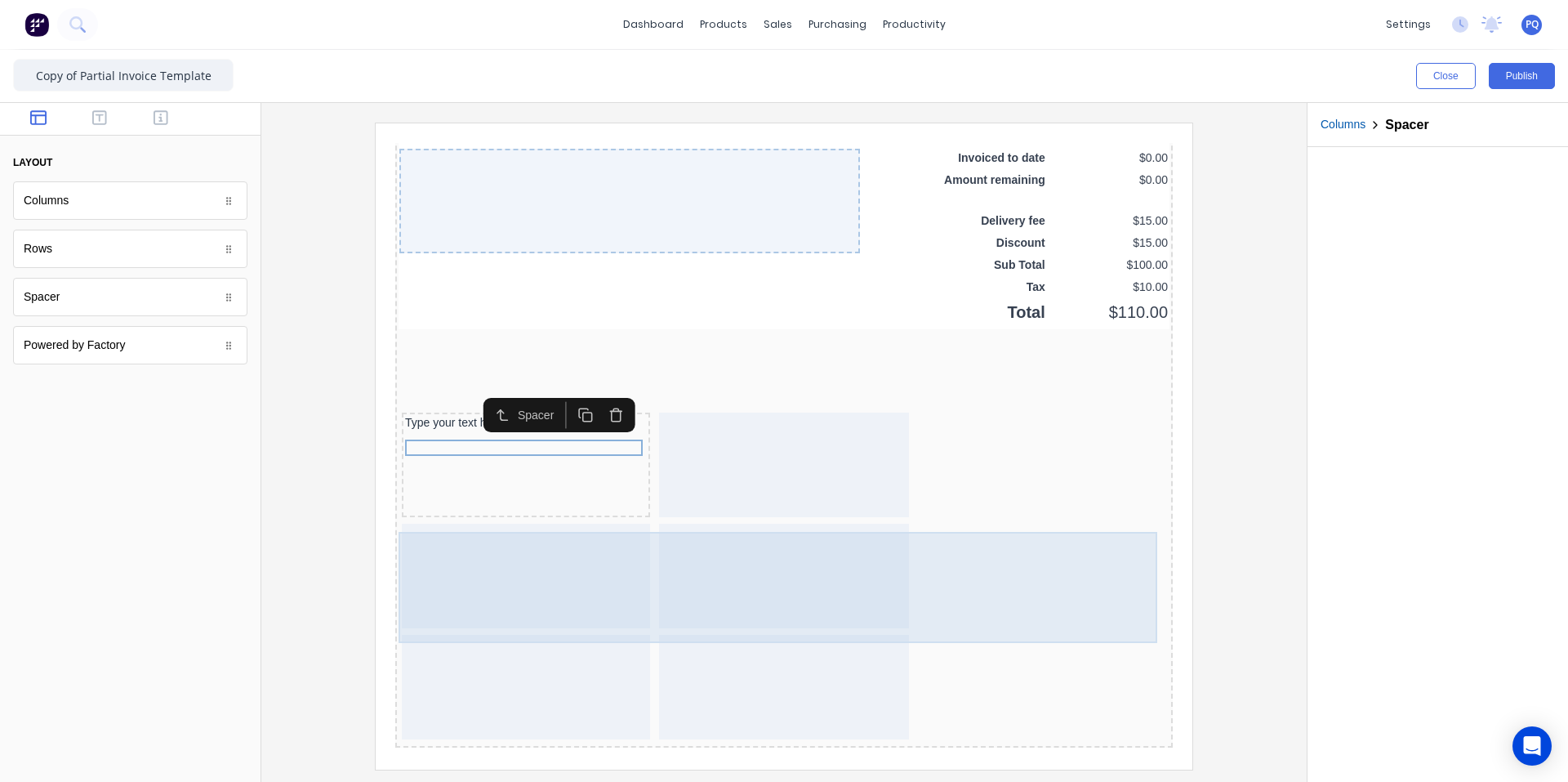
click at [552, 580] on div at bounding box center [507, 556] width 249 height 104
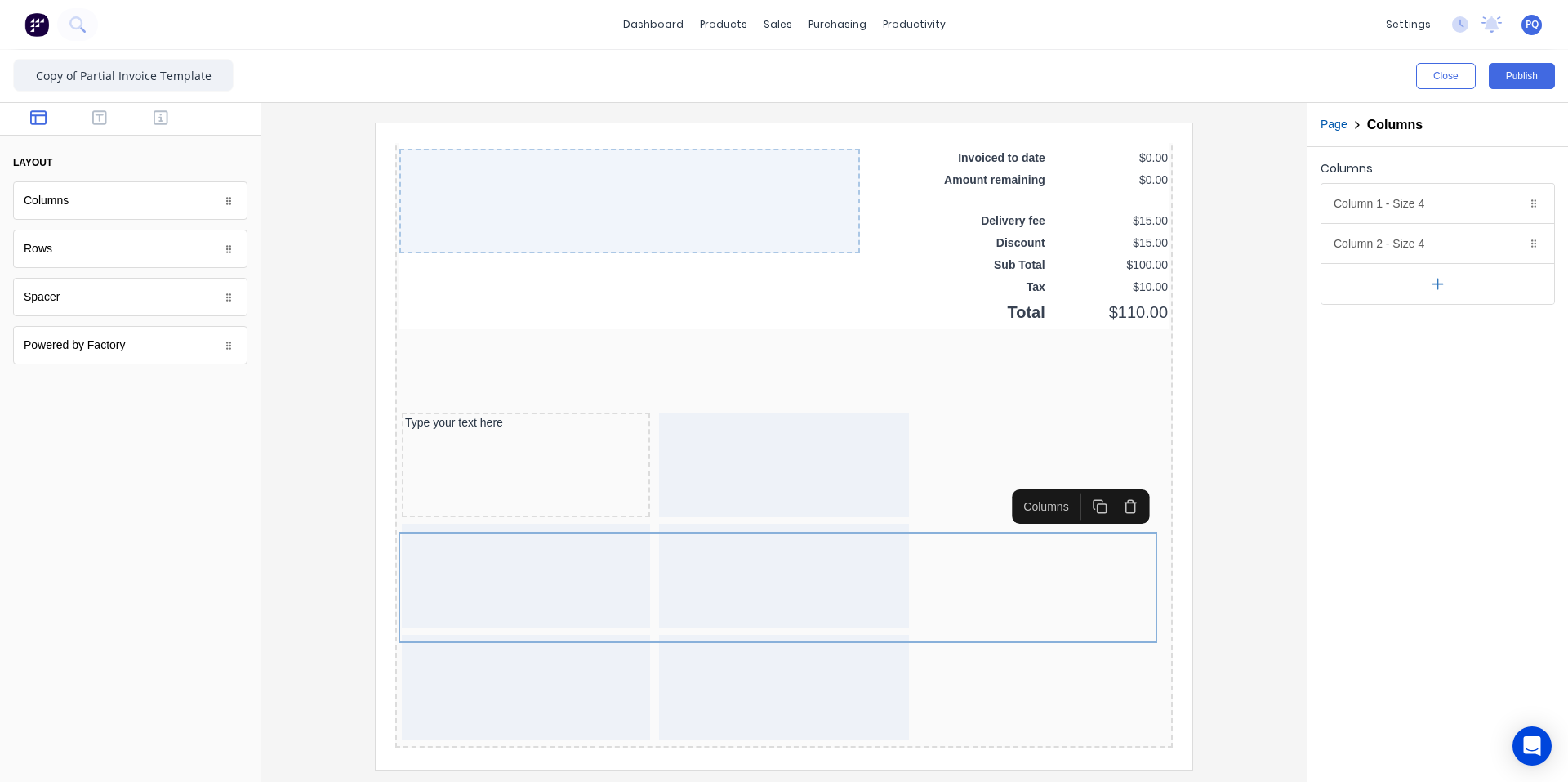
click at [943, 490] on icon "button" at bounding box center [1111, 487] width 16 height 16
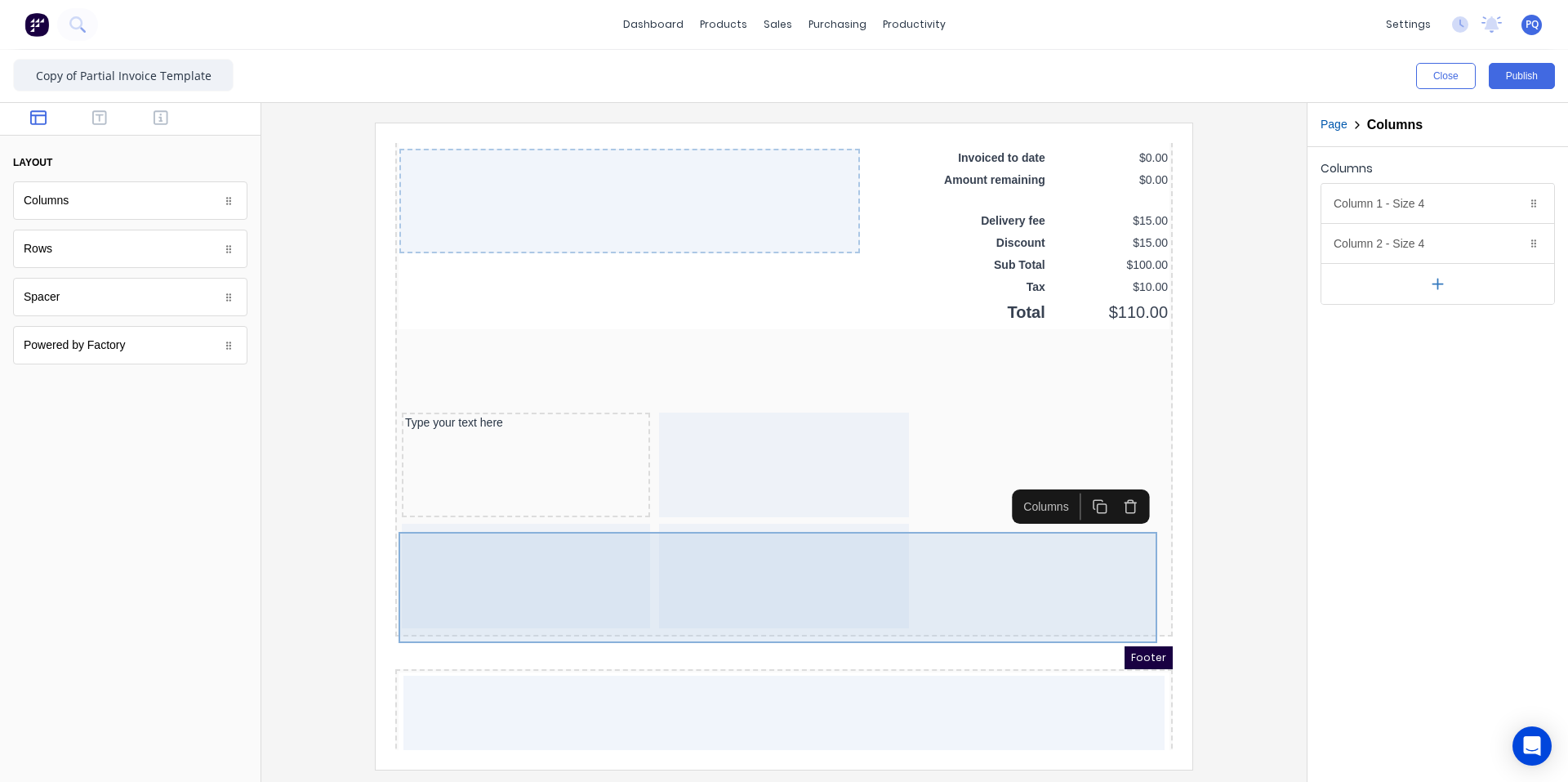
click at [943, 559] on div at bounding box center [764, 557] width 771 height 111
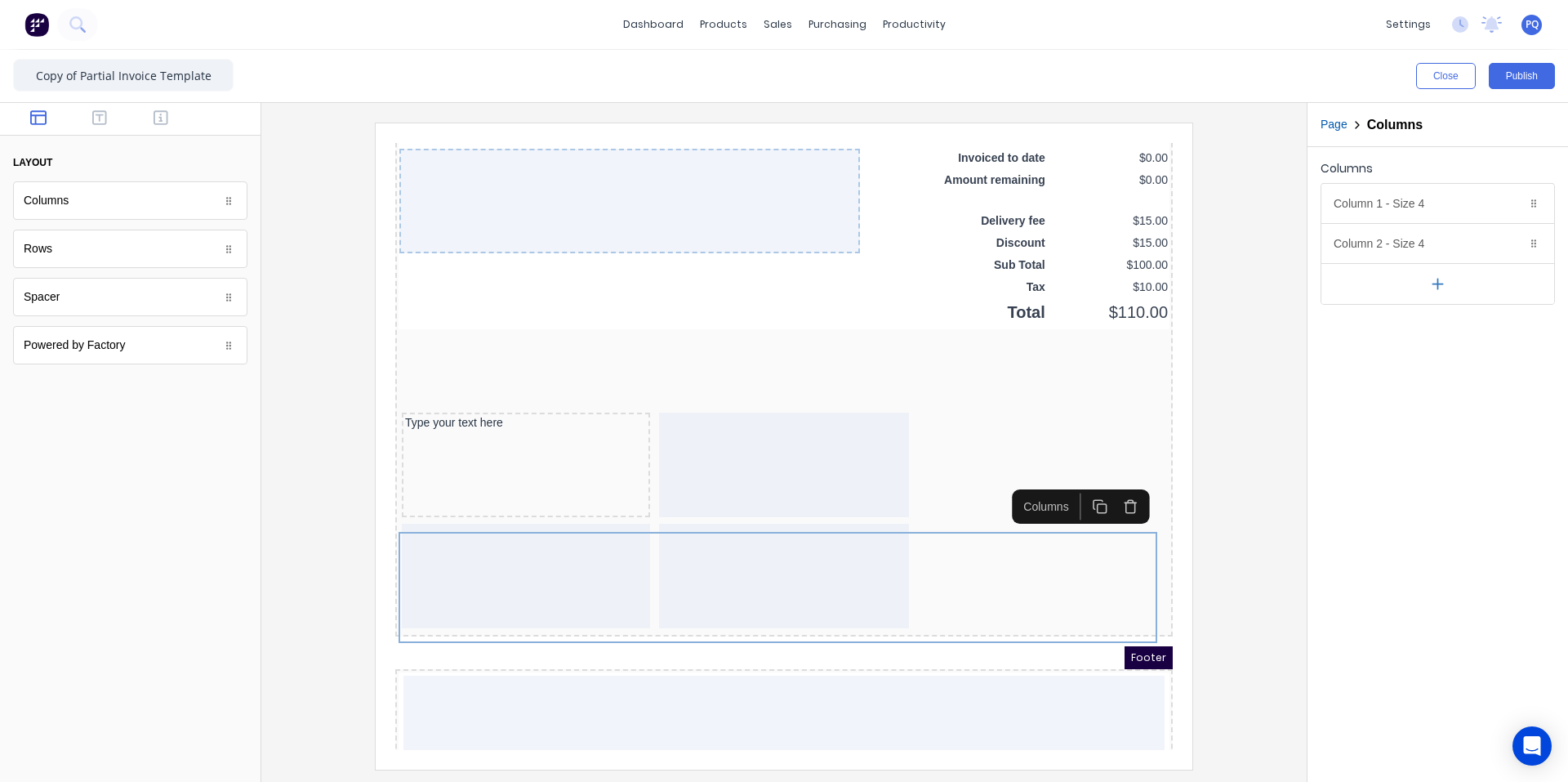
drag, startPoint x: 1112, startPoint y: 483, endPoint x: 899, endPoint y: 509, distance: 214.6
click at [943, 484] on icon "button" at bounding box center [1111, 487] width 16 height 16
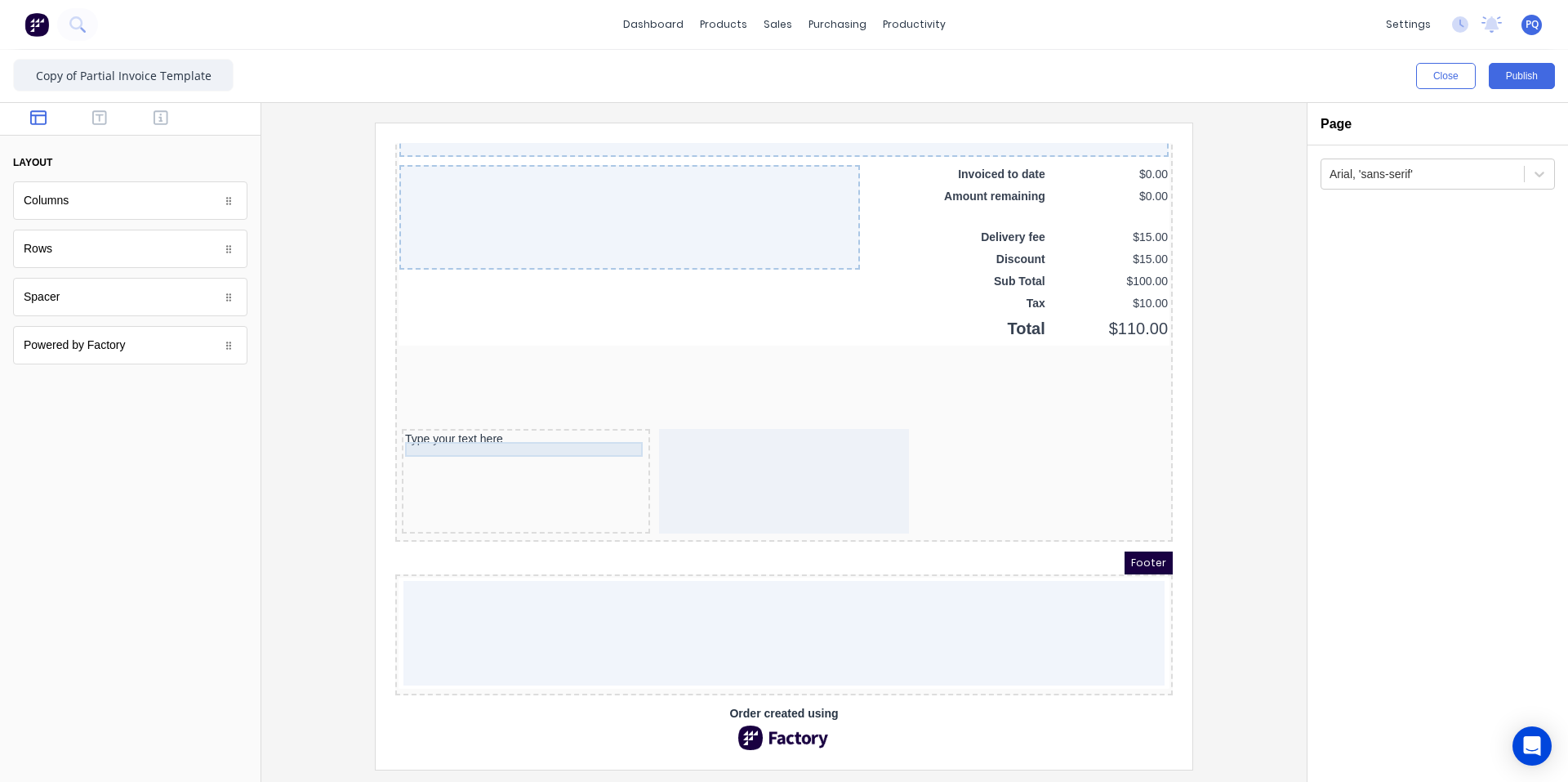
click at [451, 412] on div "Type your text here" at bounding box center [507, 420] width 242 height 15
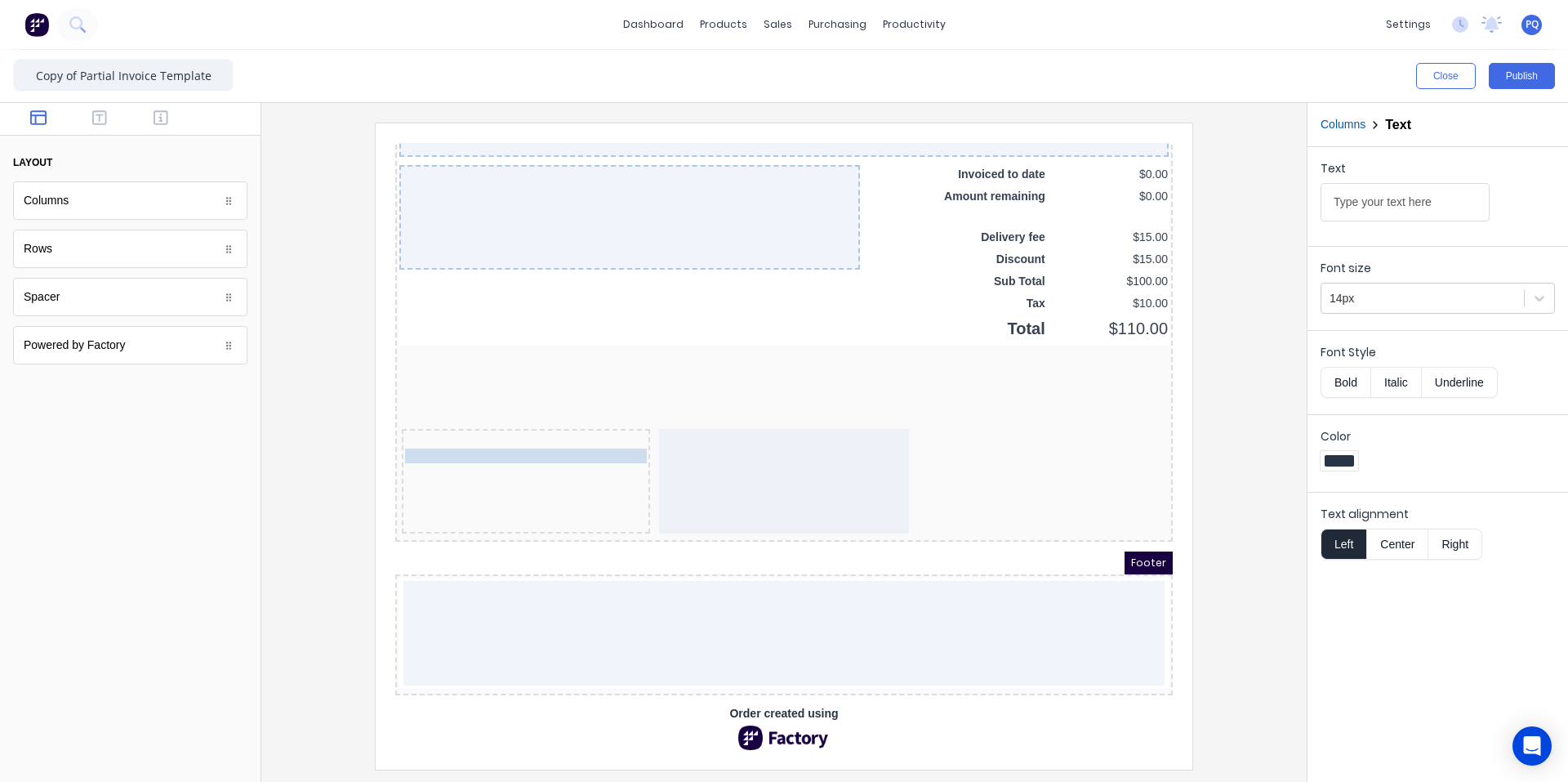
drag, startPoint x: 443, startPoint y: 411, endPoint x: 445, endPoint y: 440, distance: 29.1
click at [417, 415] on div at bounding box center [507, 421] width 242 height 17
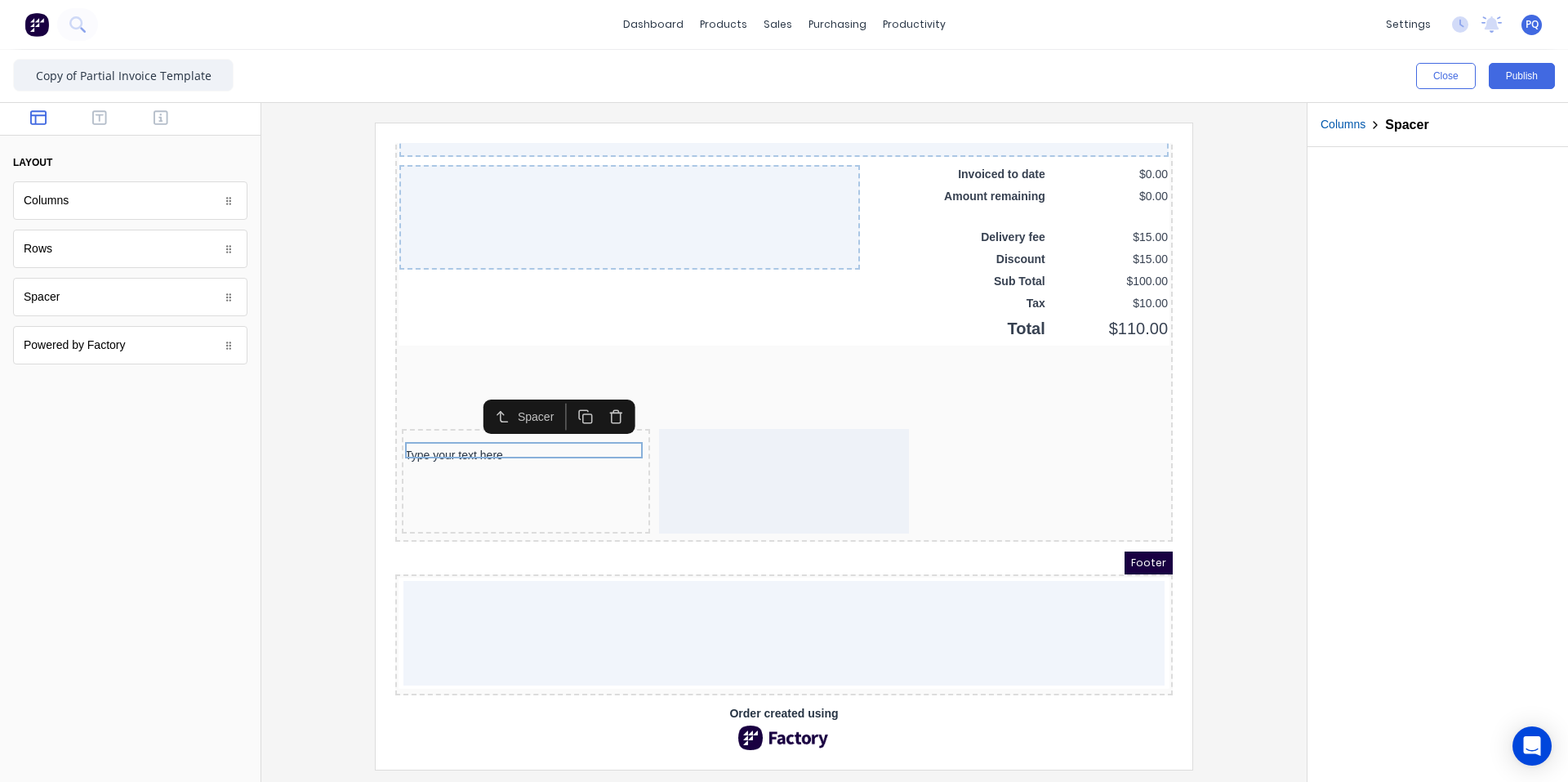
click at [568, 391] on icon "button" at bounding box center [564, 395] width 9 height 9
click at [567, 406] on icon "button" at bounding box center [567, 413] width 16 height 16
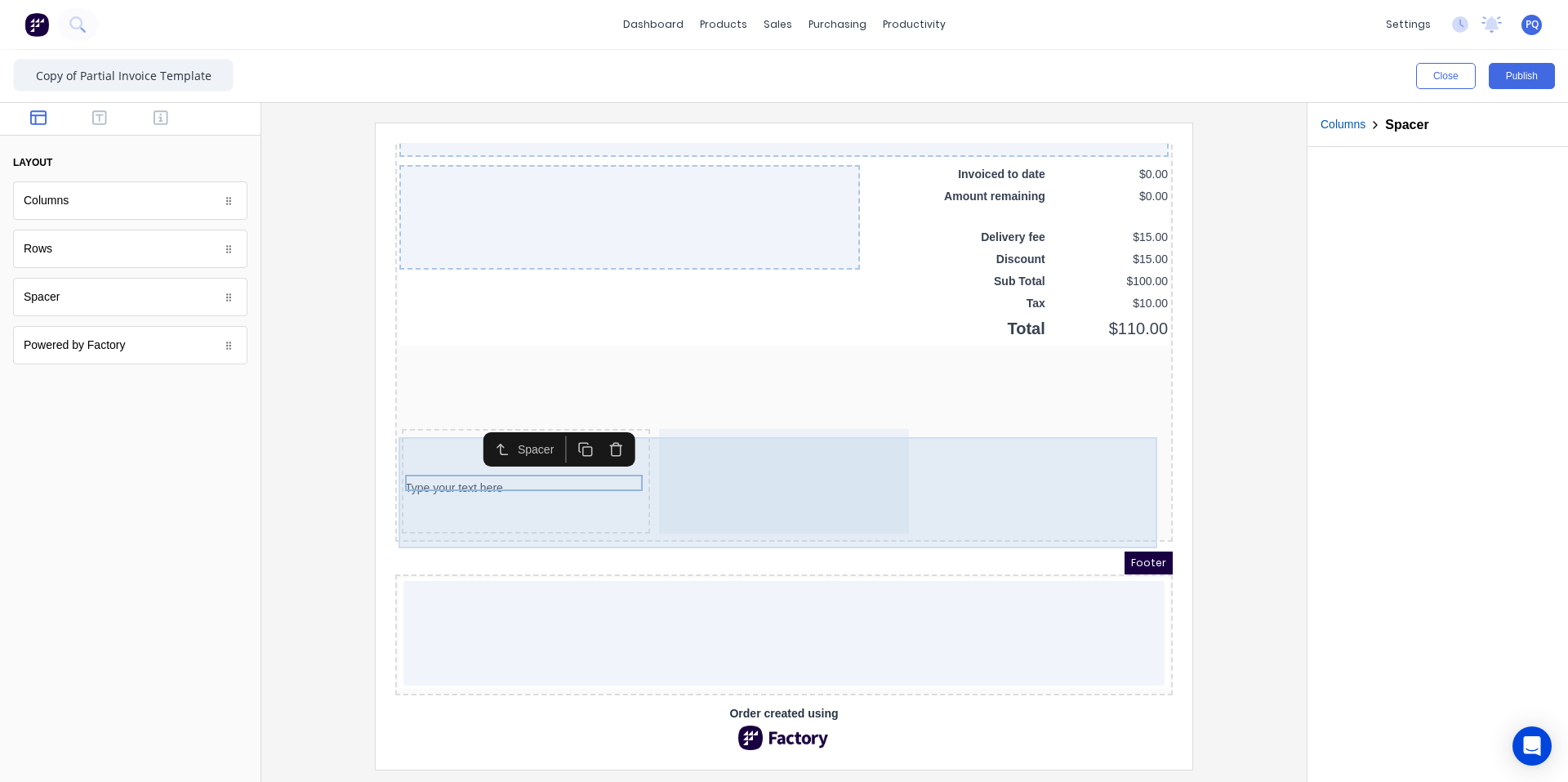
click at [793, 505] on div at bounding box center [764, 461] width 251 height 104
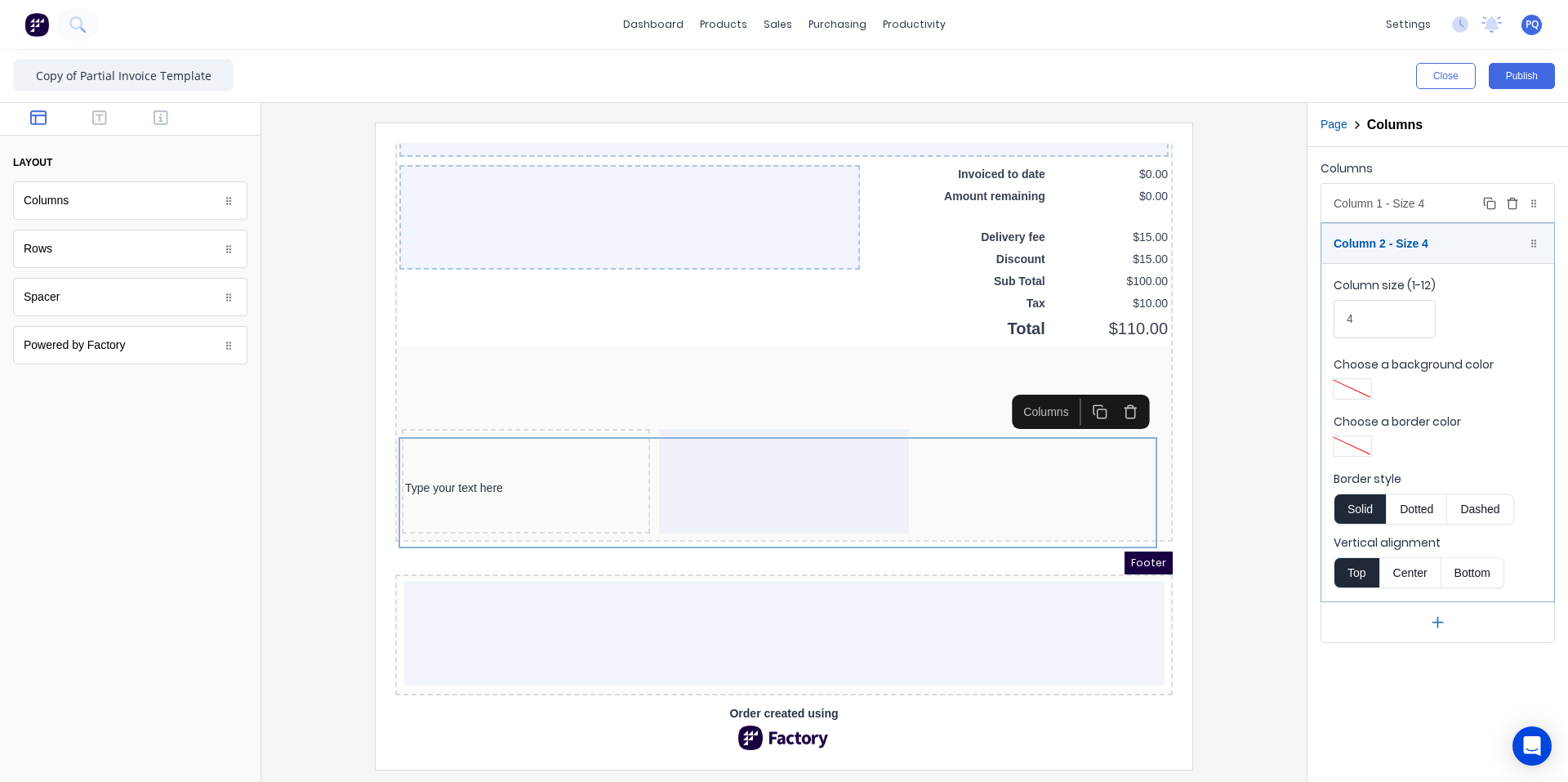
click at [943, 211] on div "Column 1 - Size 4 Duplicate Delete" at bounding box center [1438, 203] width 233 height 39
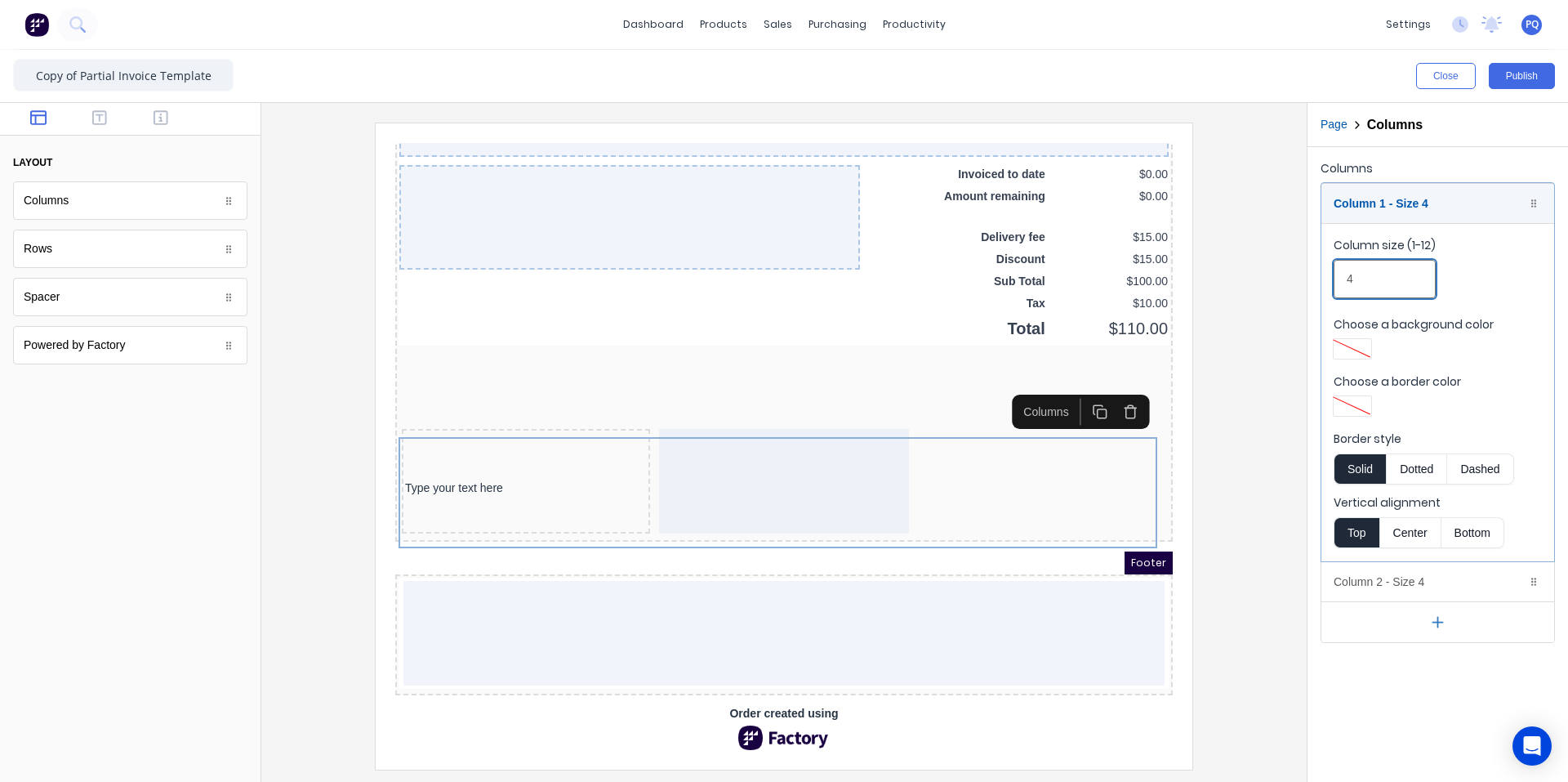
drag, startPoint x: 1343, startPoint y: 278, endPoint x: 1189, endPoint y: 279, distance: 154.0
click at [943, 279] on div "Close Publish Components layout Columns Columns Rows Rows Spacer Spacer Powered…" at bounding box center [784, 416] width 1568 height 732
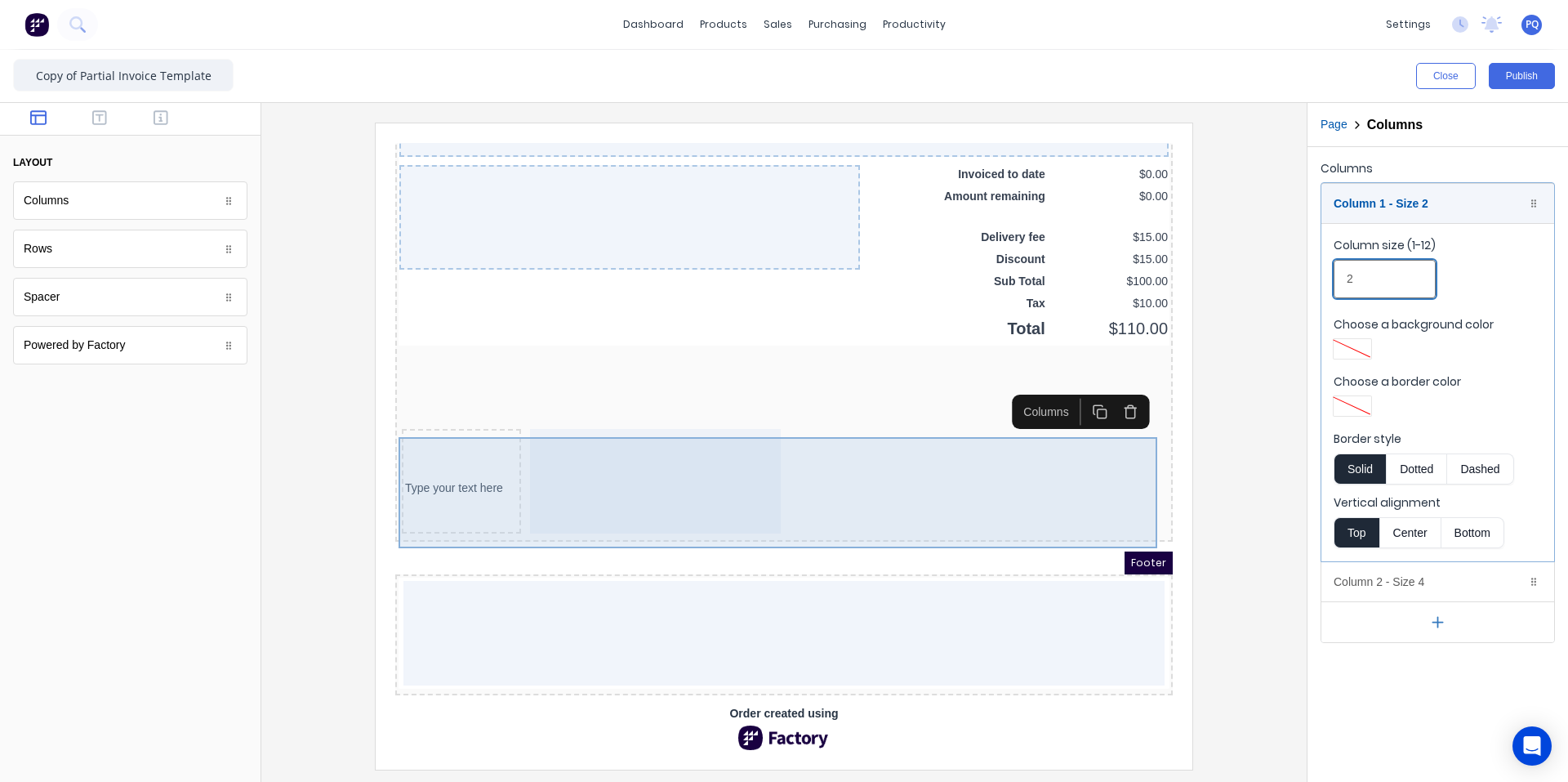
type input "2"
click at [686, 453] on div at bounding box center [636, 461] width 251 height 104
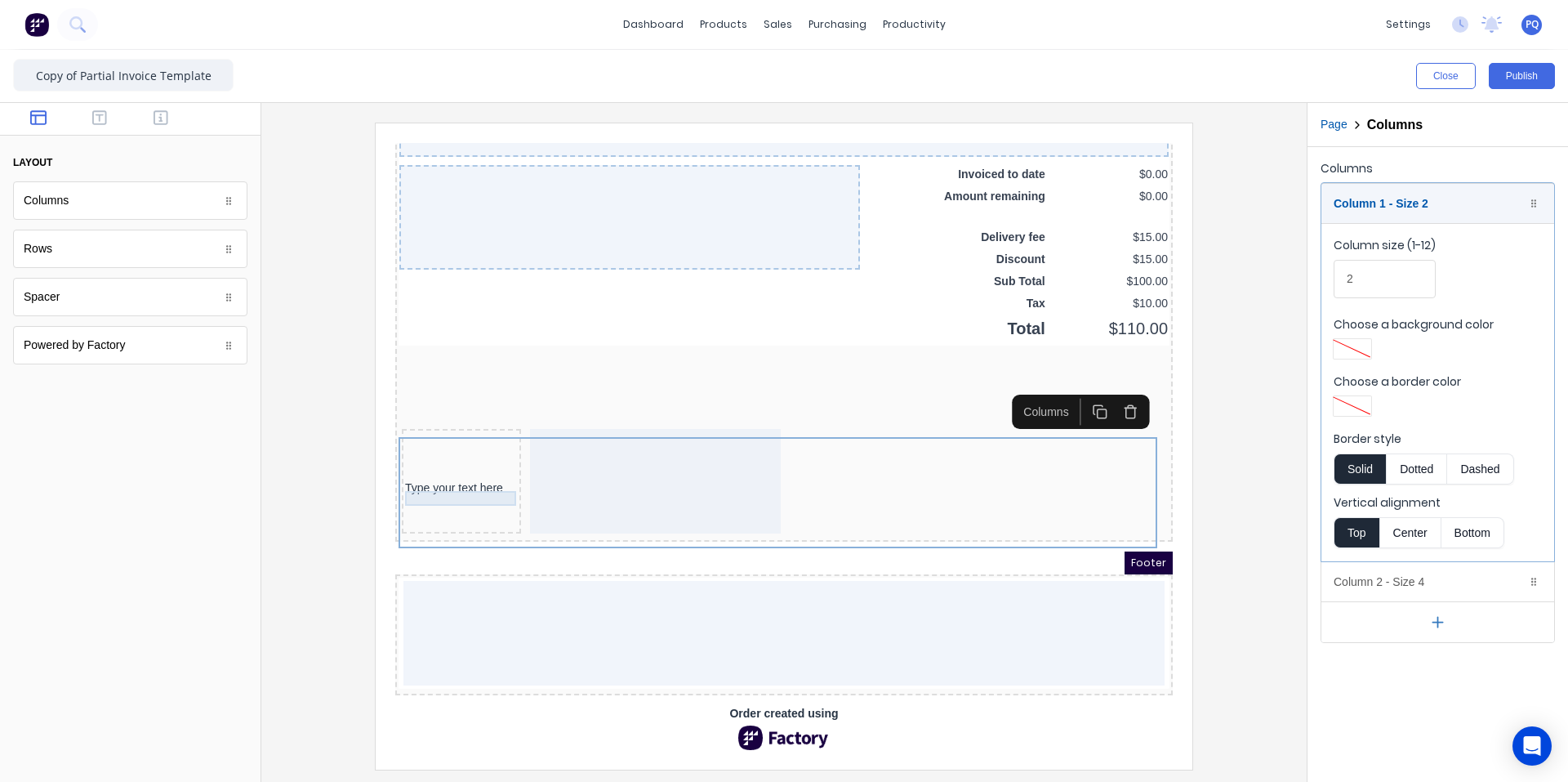
click at [406, 465] on div "Type your text here" at bounding box center [441, 469] width 113 height 15
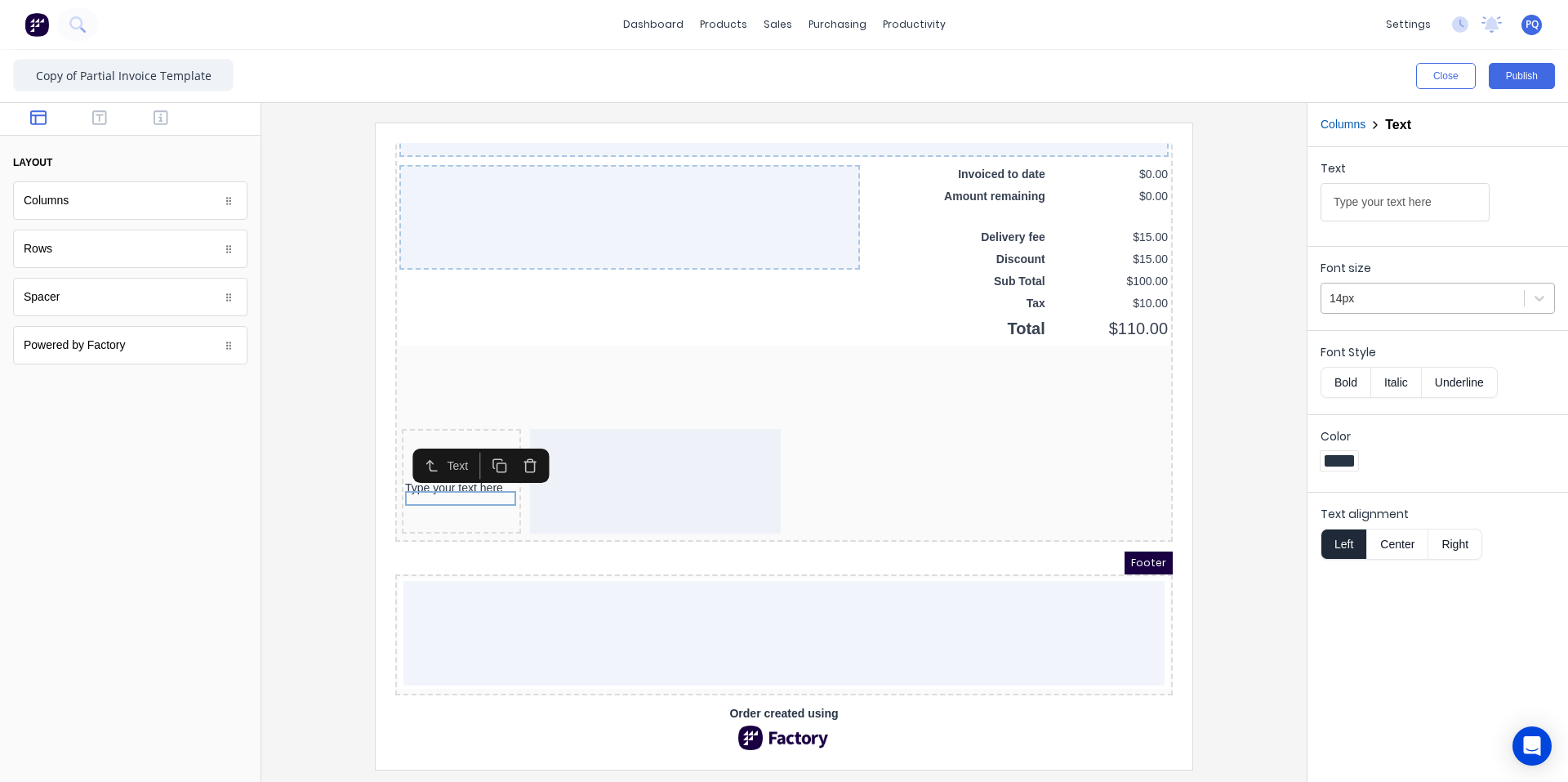
click at [943, 296] on div at bounding box center [1423, 299] width 186 height 20
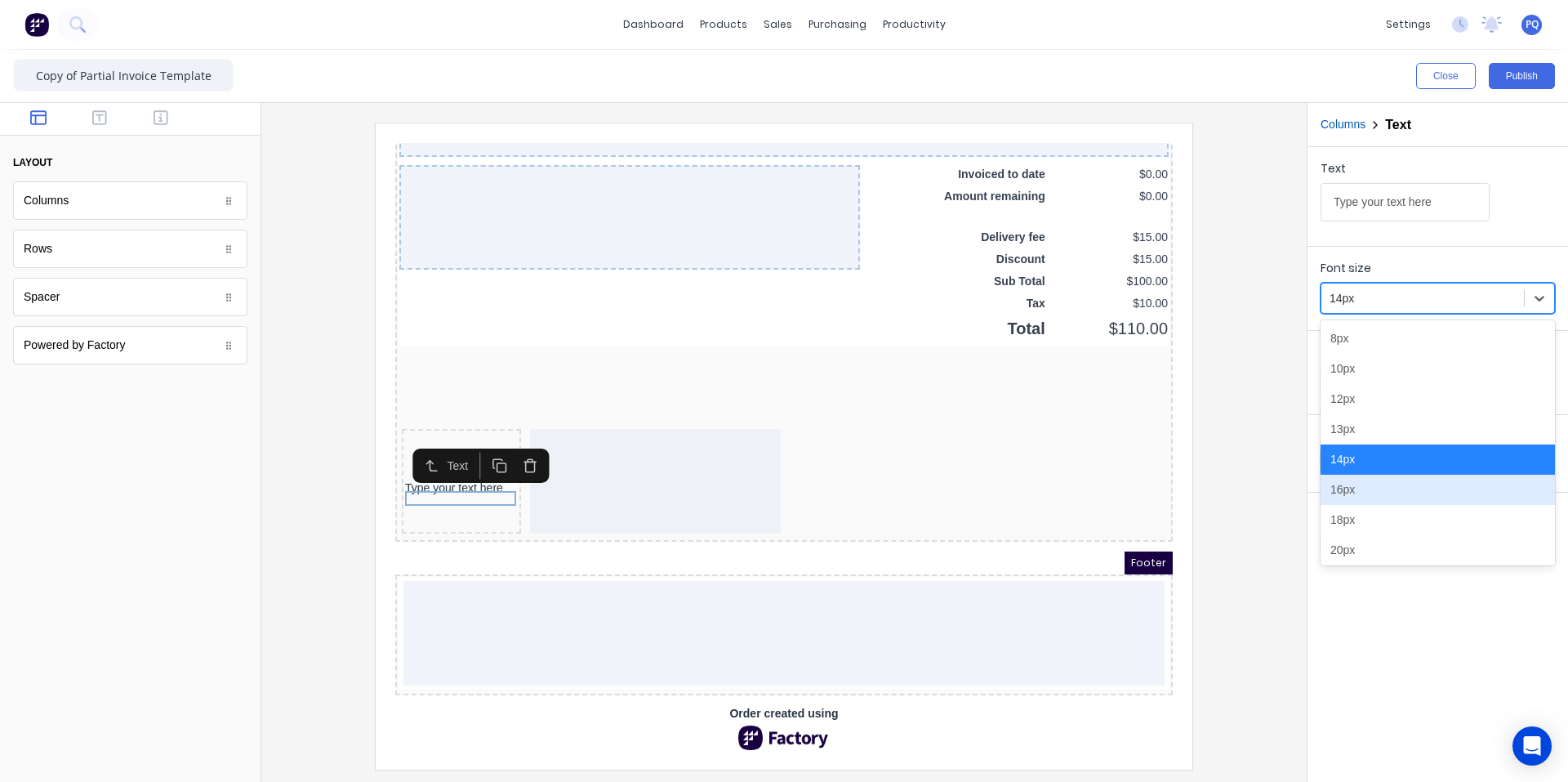
click at [943, 489] on div "16px" at bounding box center [1438, 490] width 234 height 30
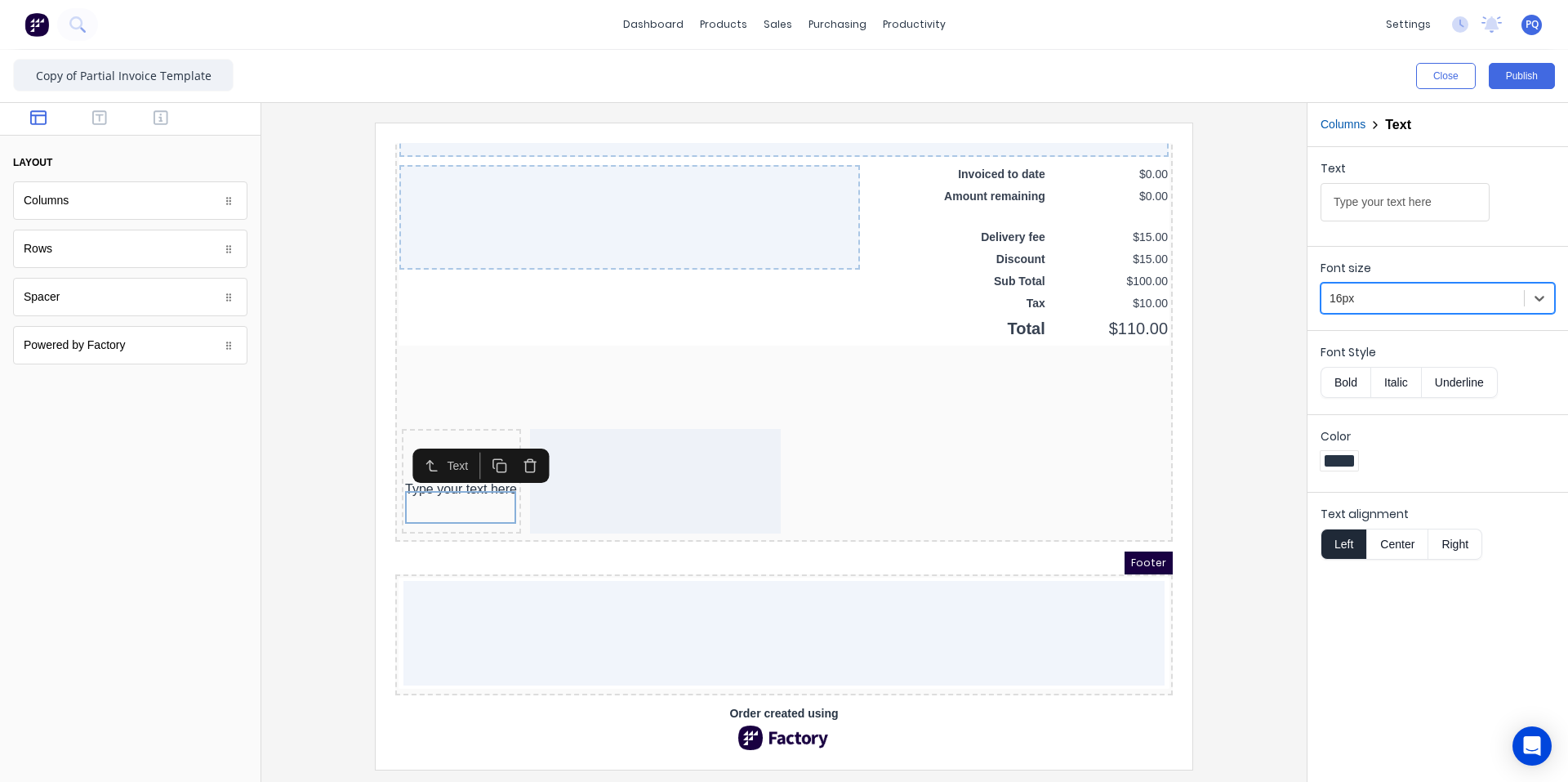
click at [943, 638] on div "Text Type your text here Font size option 16px, selected. 16px Font Style Bold …" at bounding box center [1438, 464] width 260 height 635
click at [943, 385] on button "Bold" at bounding box center [1346, 382] width 50 height 31
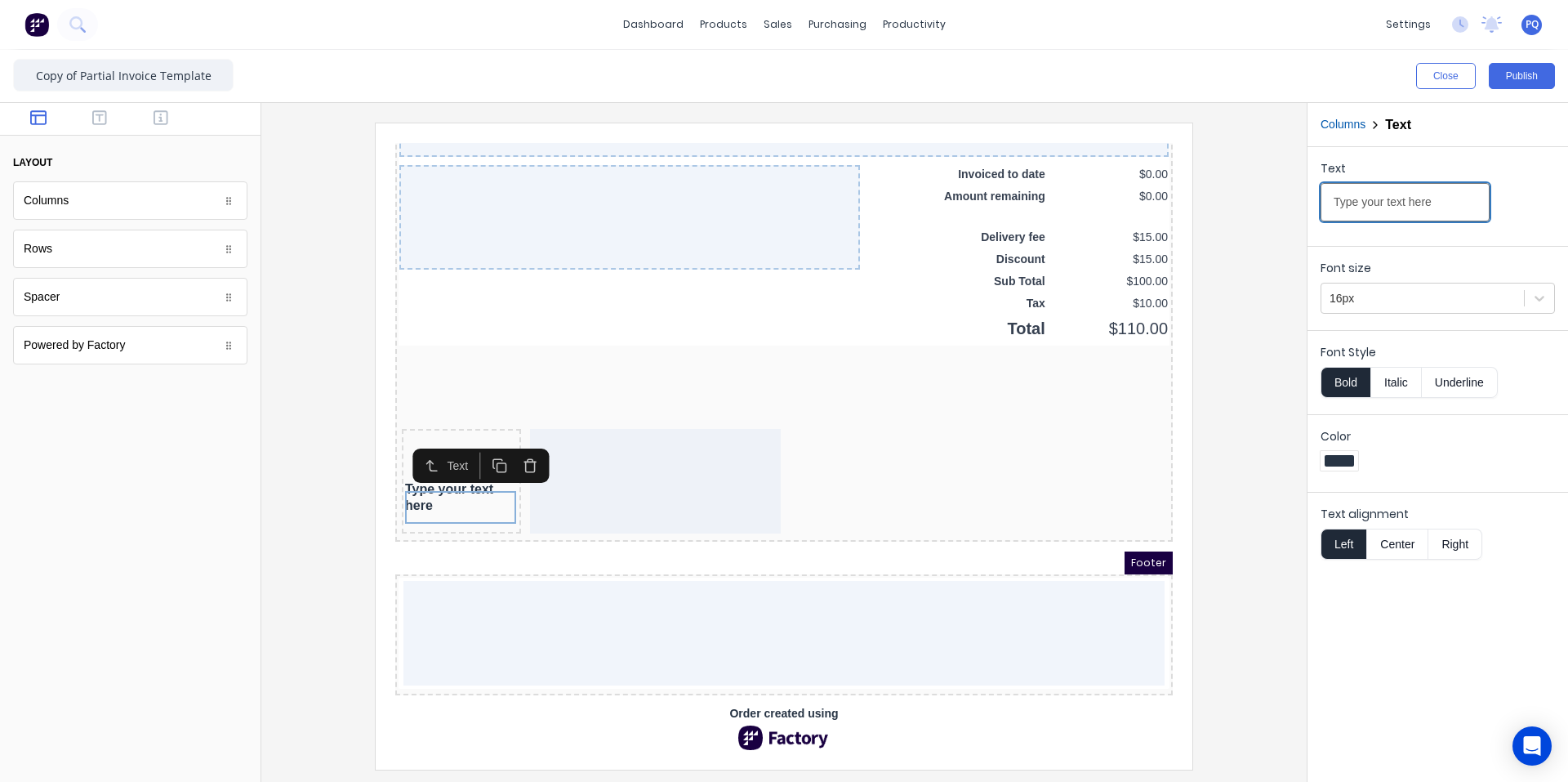
drag, startPoint x: 1828, startPoint y: 321, endPoint x: 932, endPoint y: 161, distance: 910.2
type input "How to pay"
click at [943, 555] on div at bounding box center [784, 446] width 1020 height 646
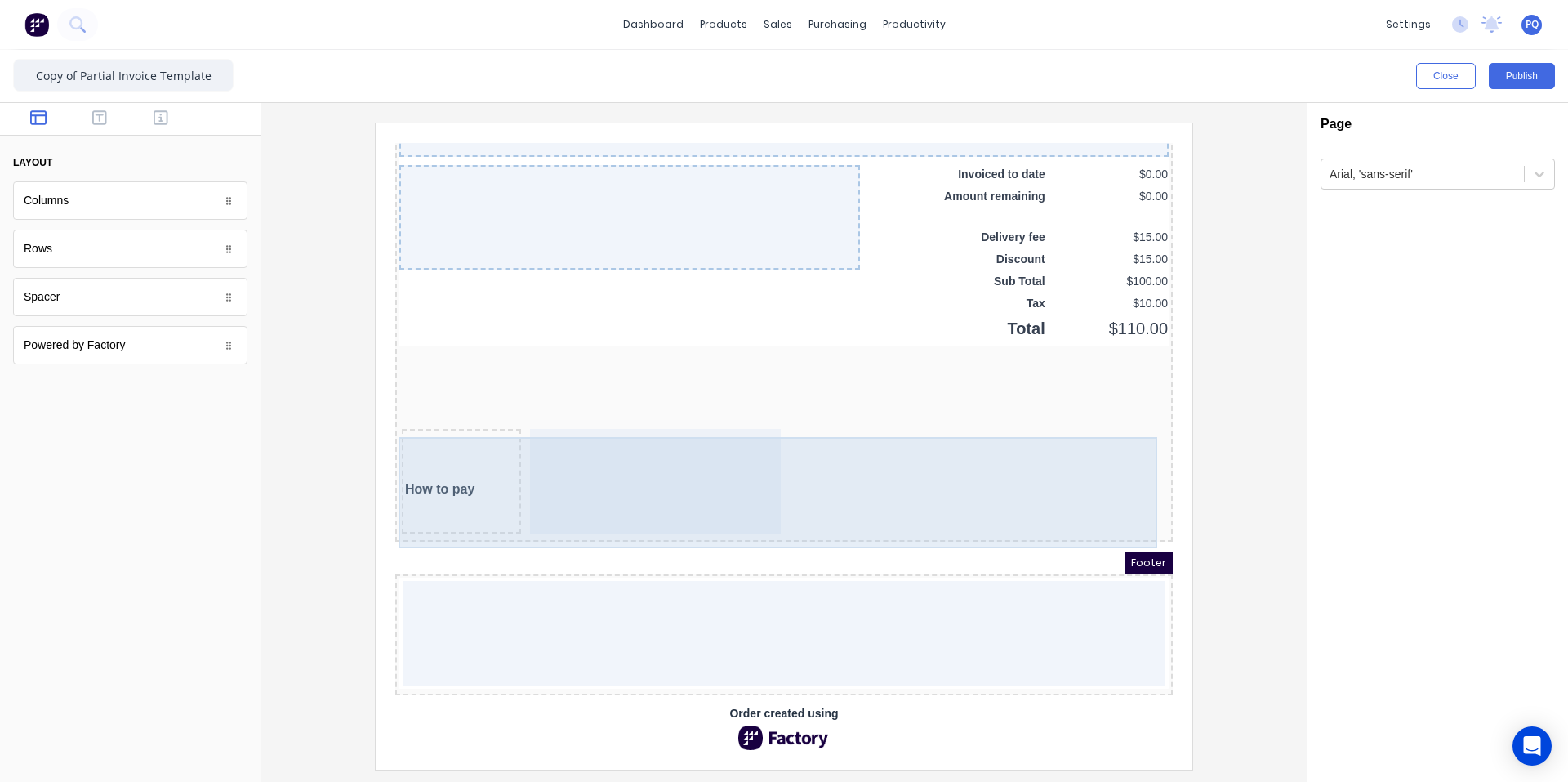
click at [464, 474] on div "How to pay" at bounding box center [441, 461] width 119 height 104
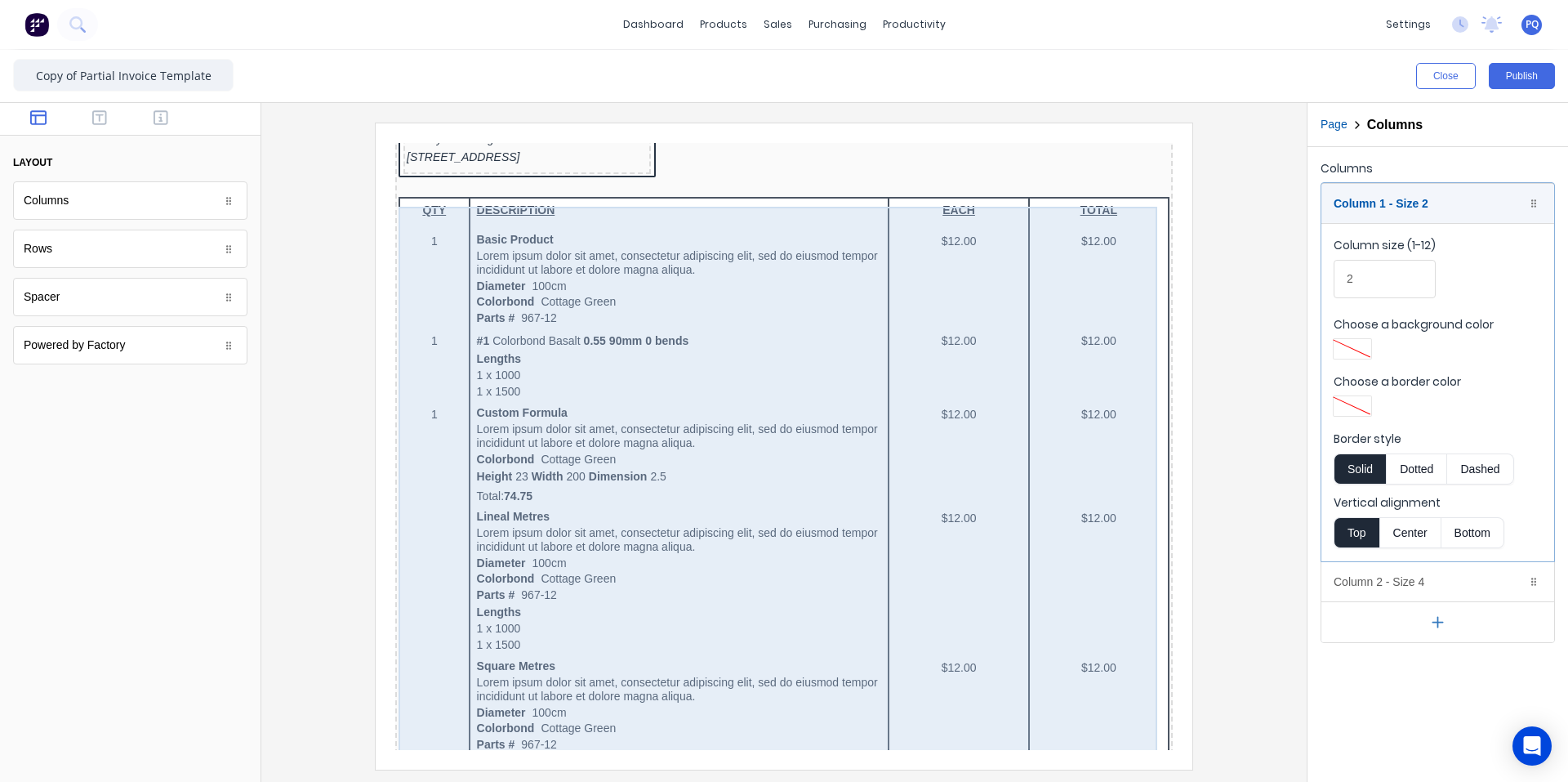
scroll to position [0, 0]
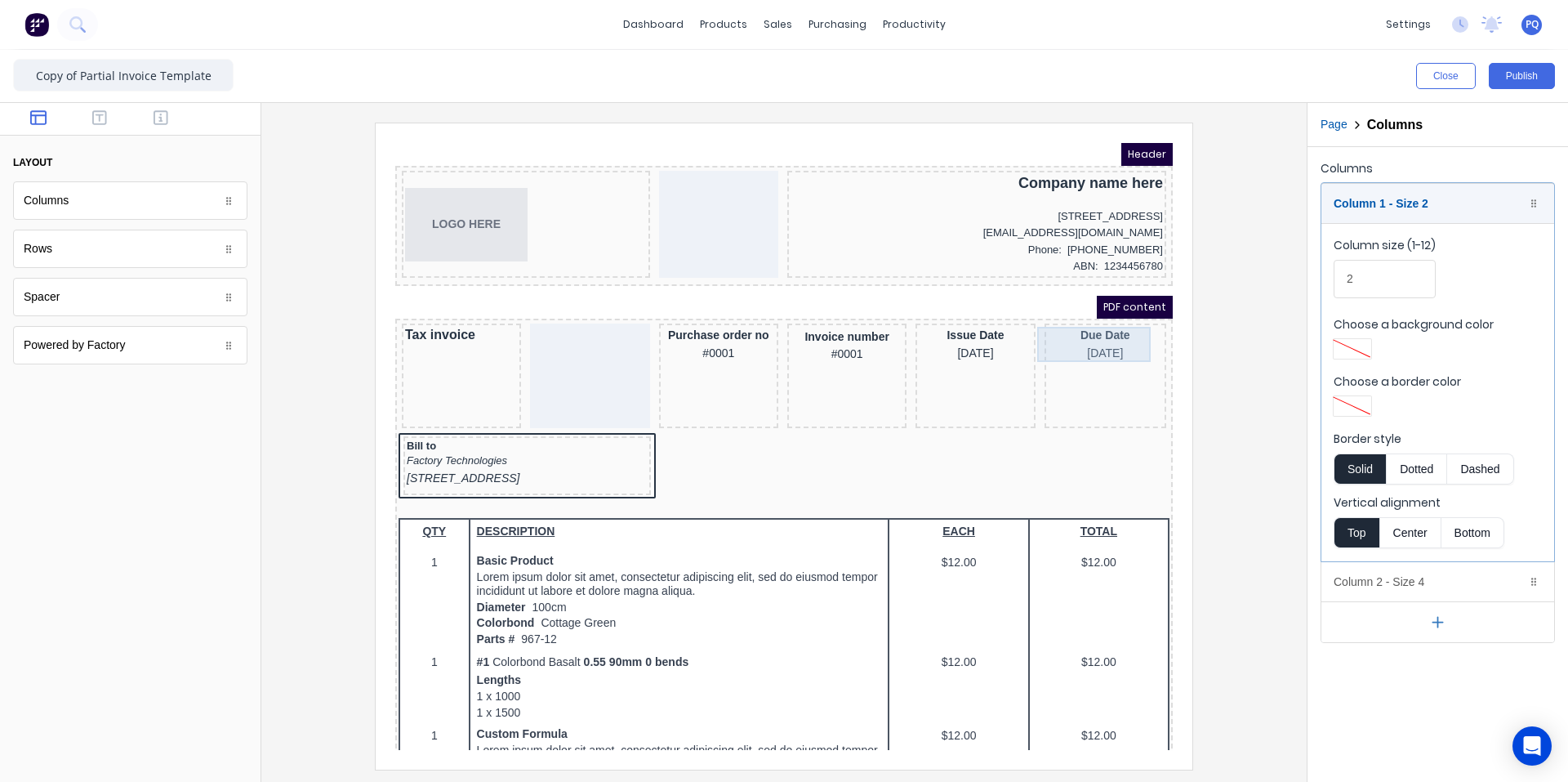
click at [943, 335] on div "Due Date [DATE]" at bounding box center [1086, 325] width 115 height 35
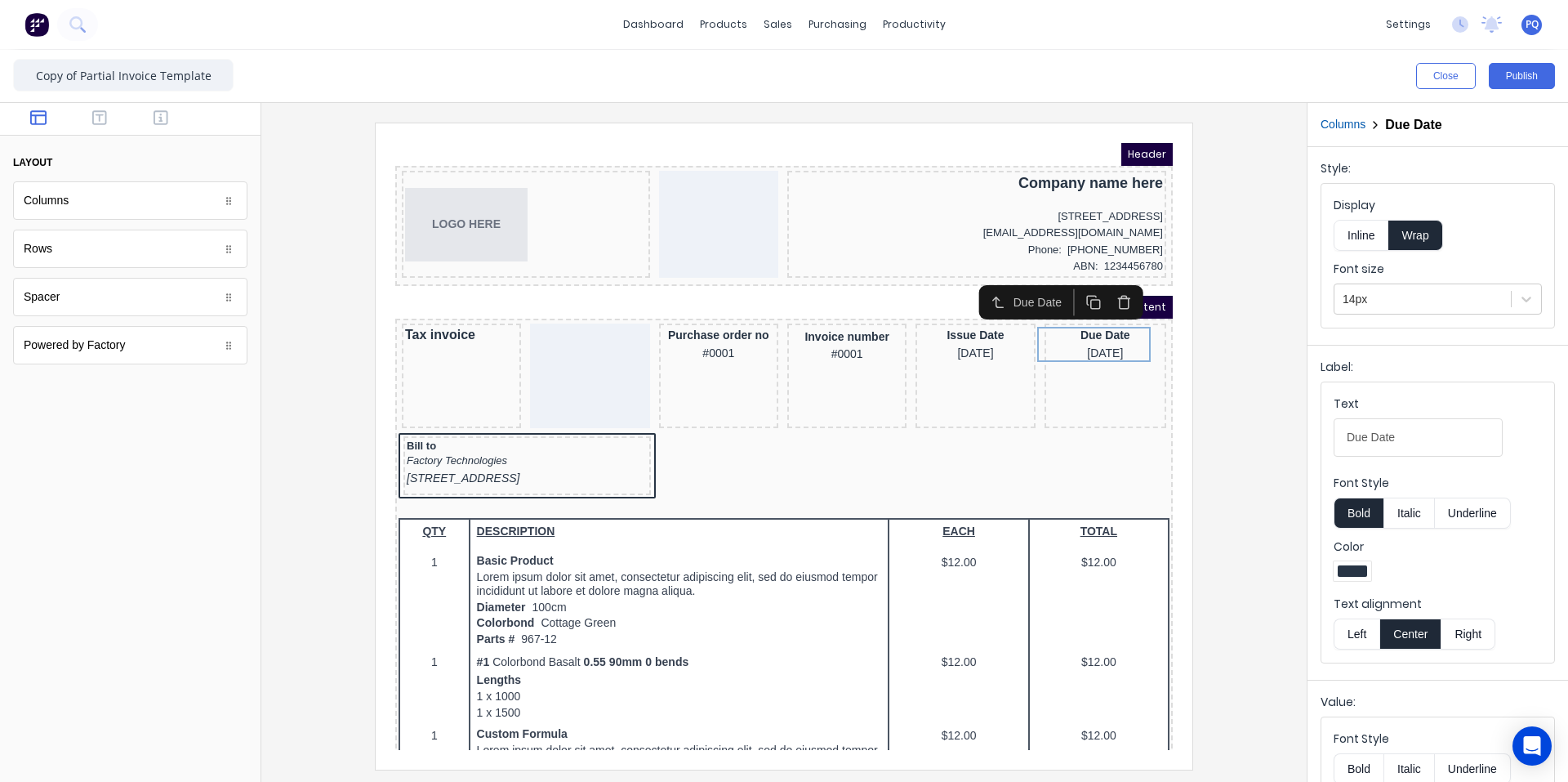
click at [943, 282] on rect "button" at bounding box center [1076, 285] width 9 height 9
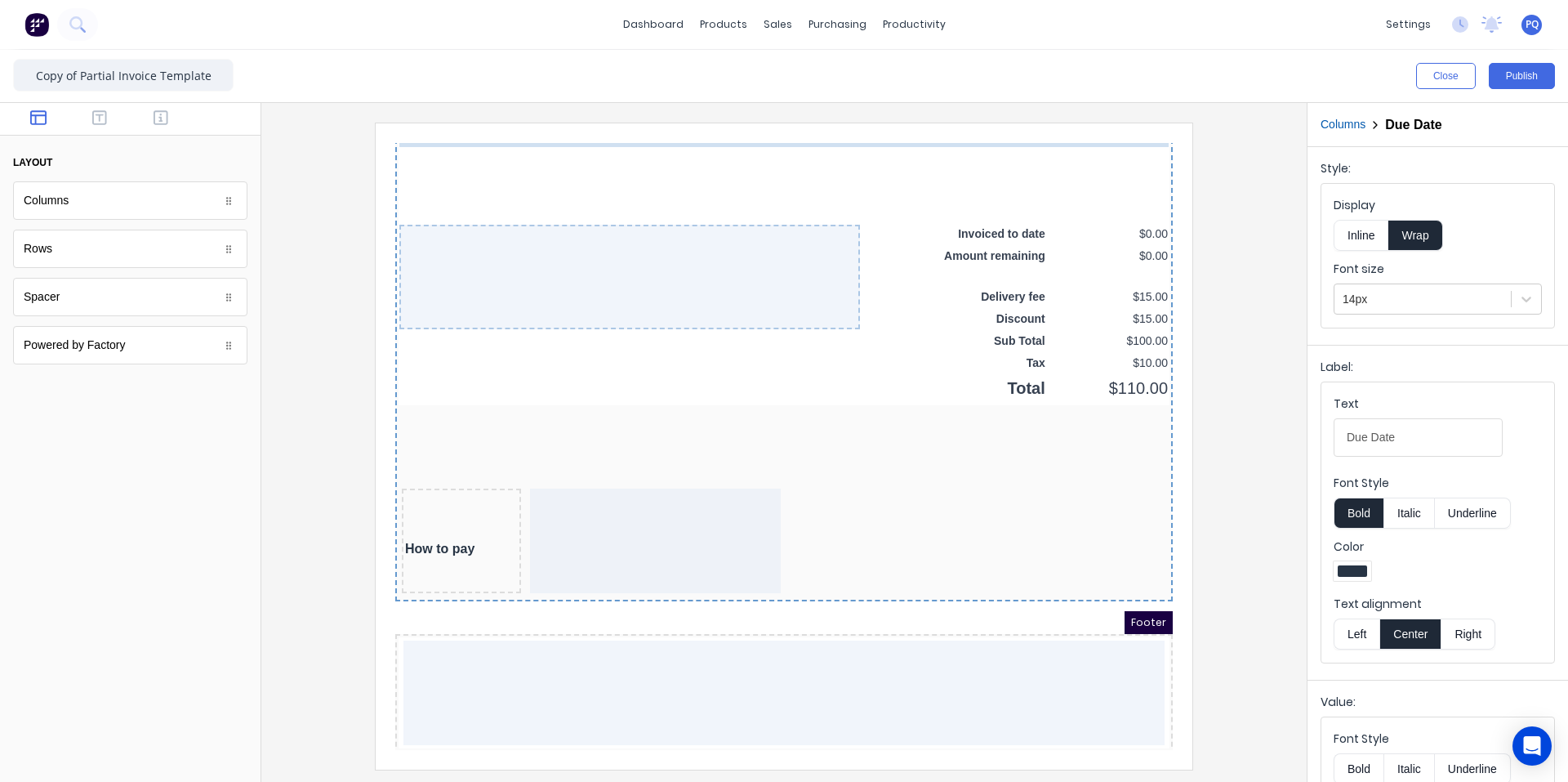
scroll to position [1336, 0]
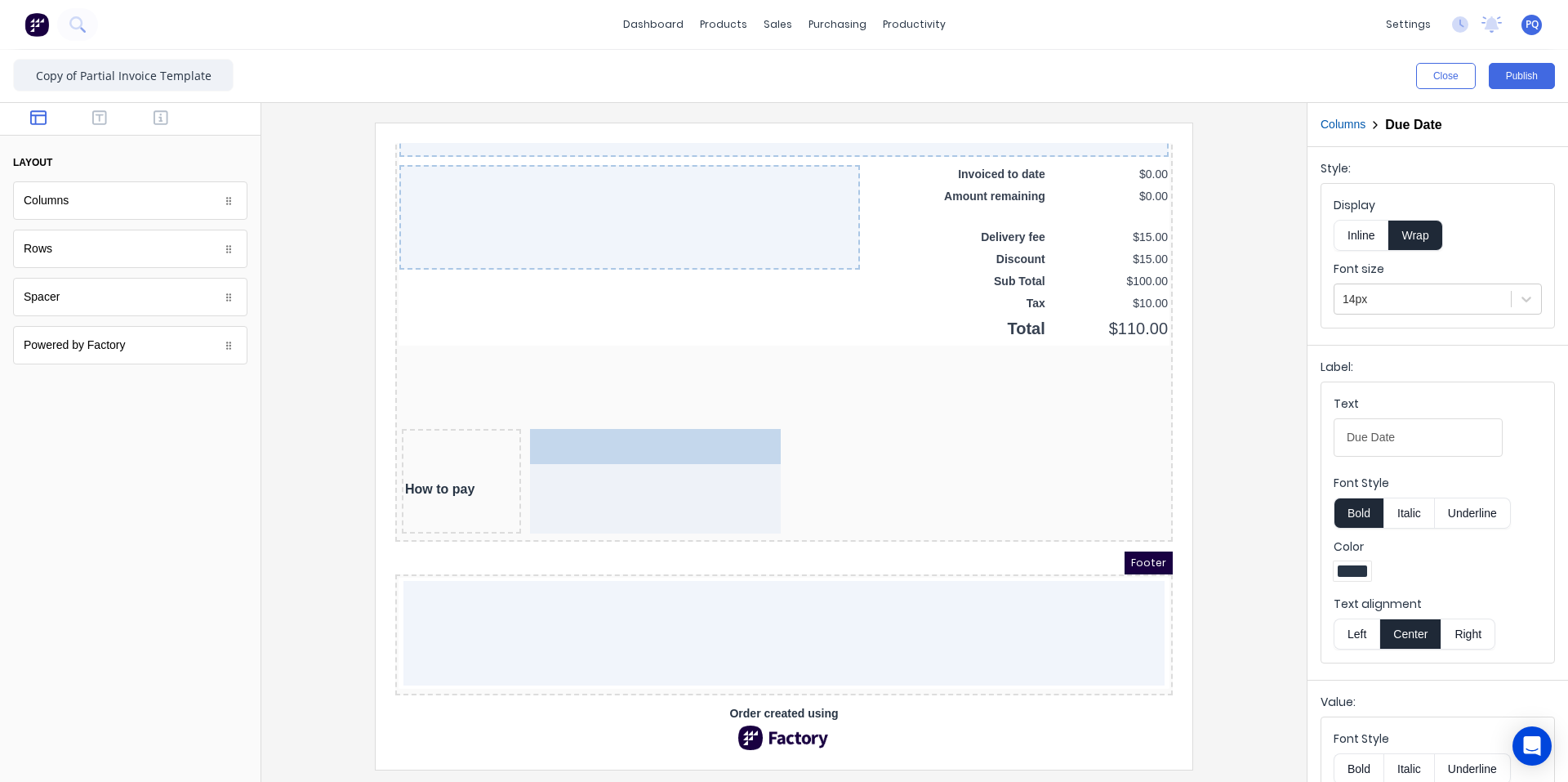
drag, startPoint x: 1086, startPoint y: 354, endPoint x: 697, endPoint y: 440, distance: 398.4
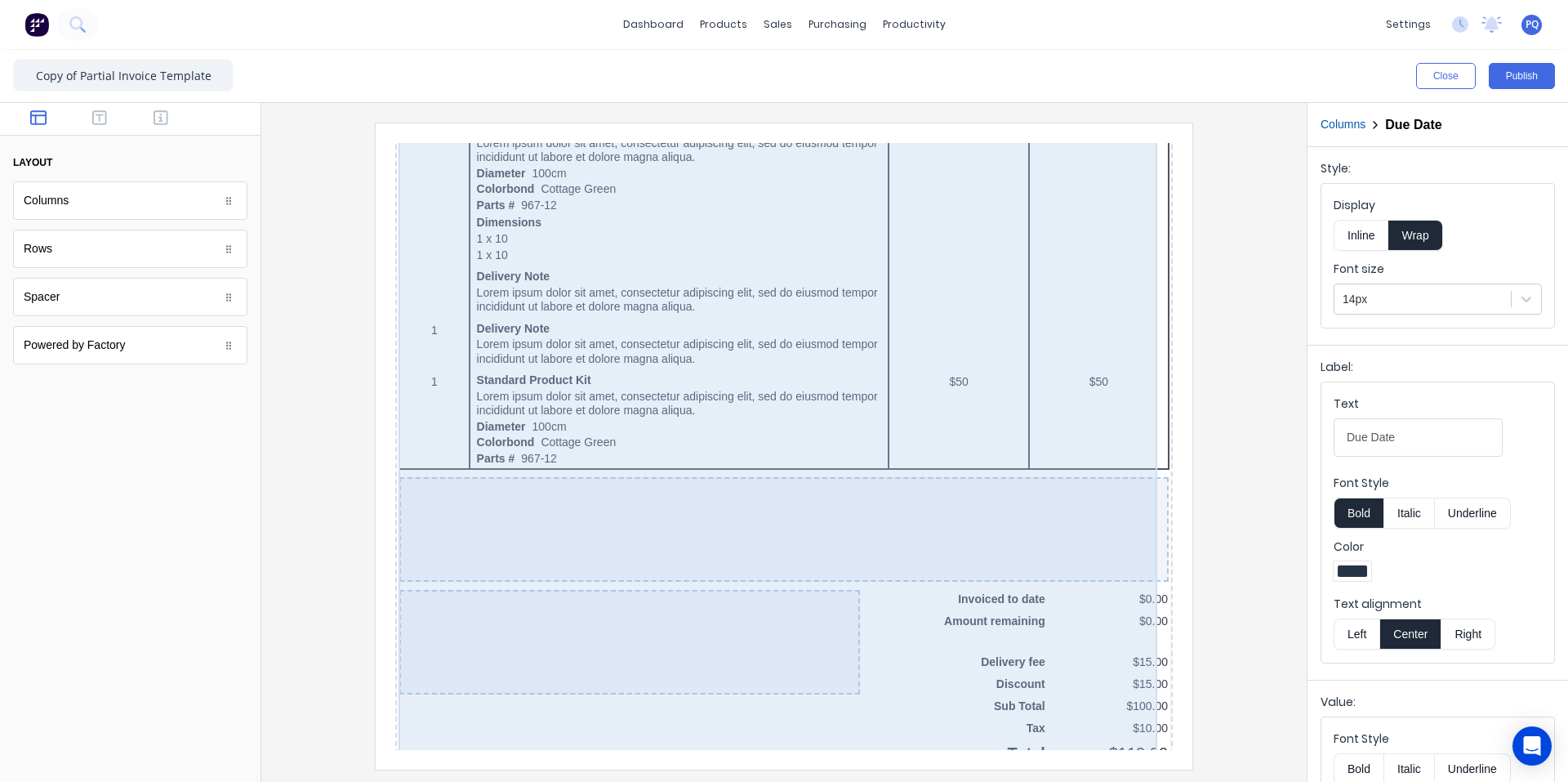
scroll to position [289, 0]
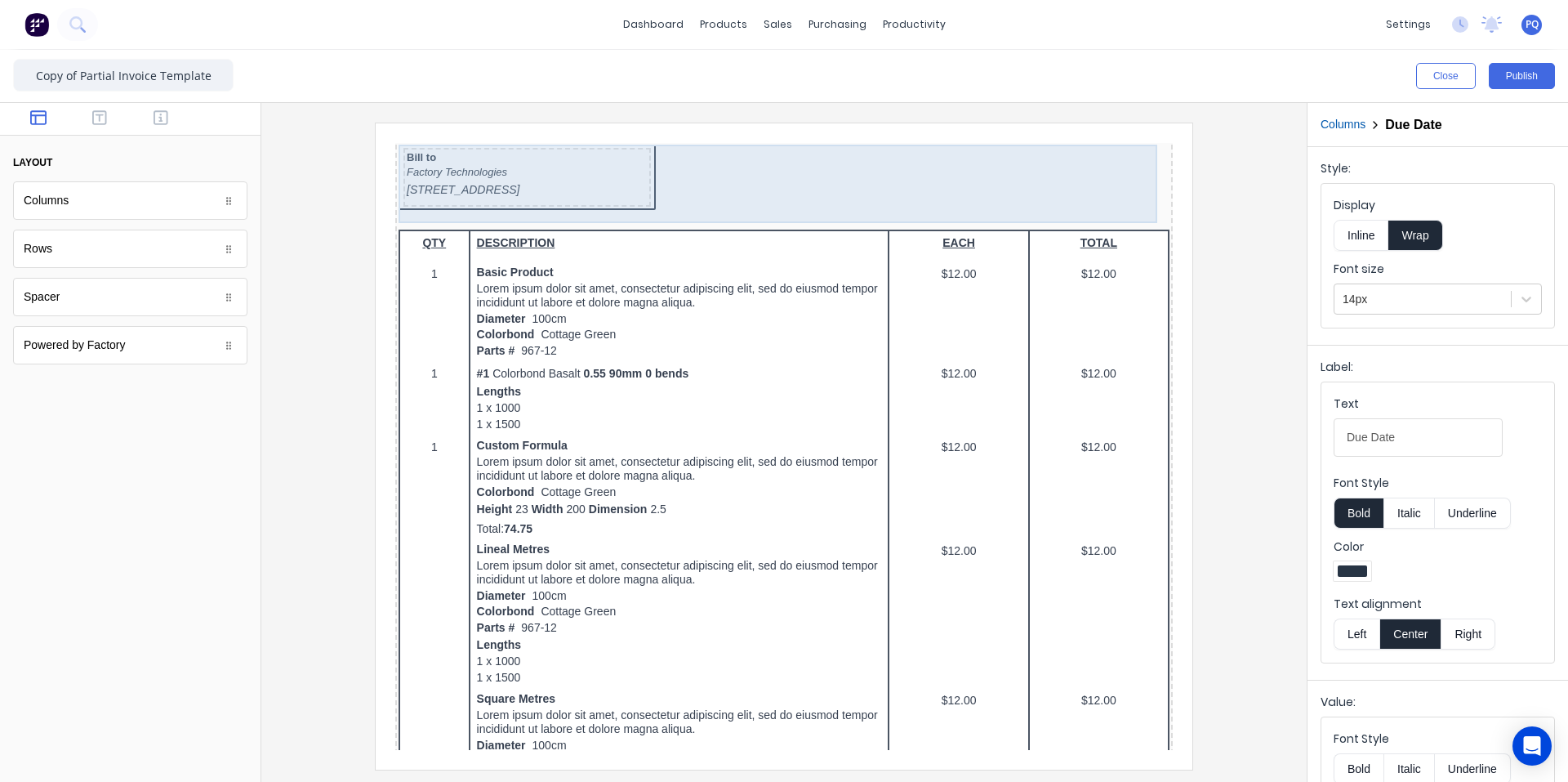
click at [569, 179] on div "[STREET_ADDRESS]" at bounding box center [507, 171] width 241 height 18
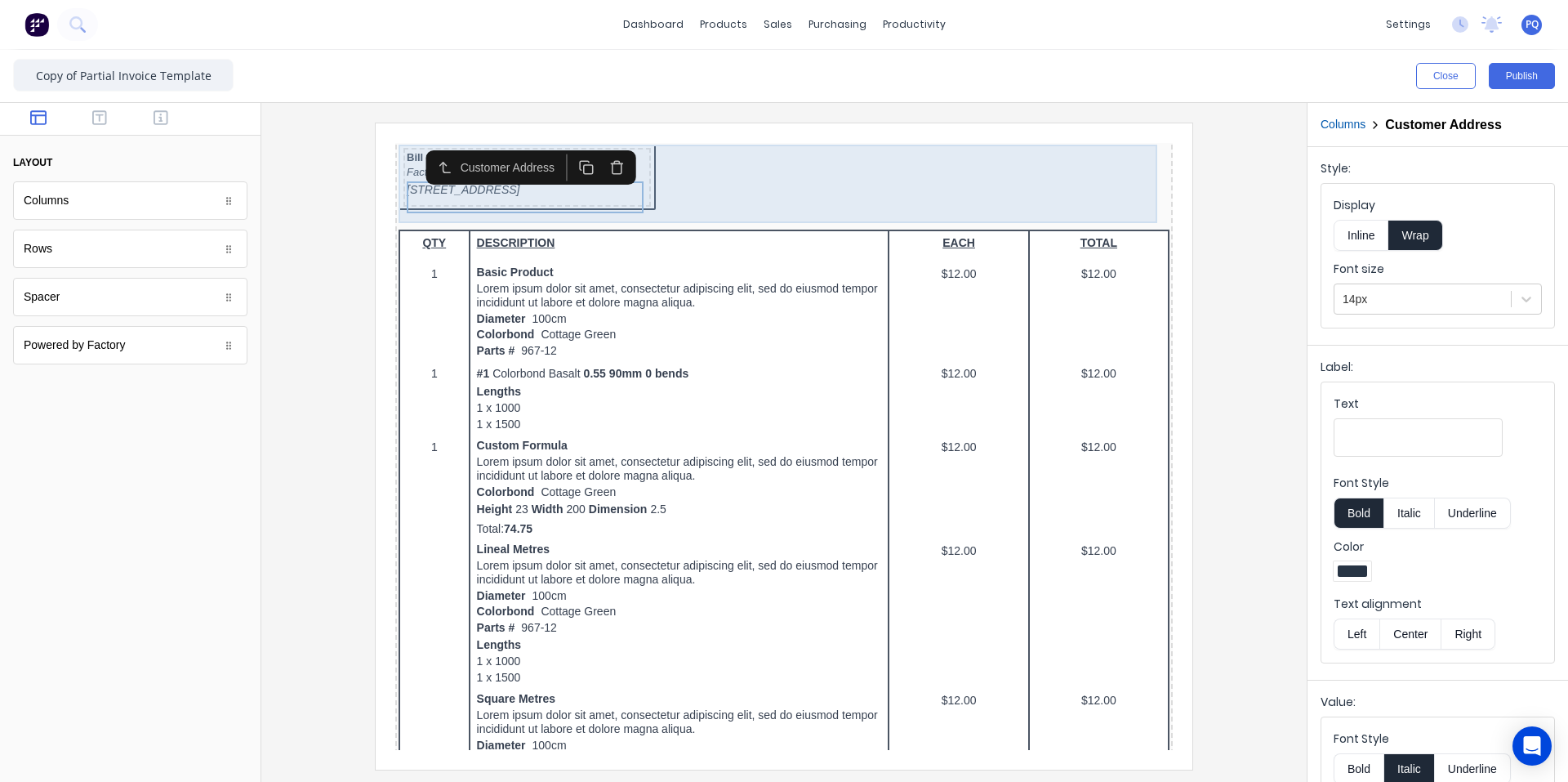
click at [673, 161] on div "Bill to Factory Technologies 234 Beach Road Gold Coast, Queensland, Australia, …" at bounding box center [764, 159] width 771 height 68
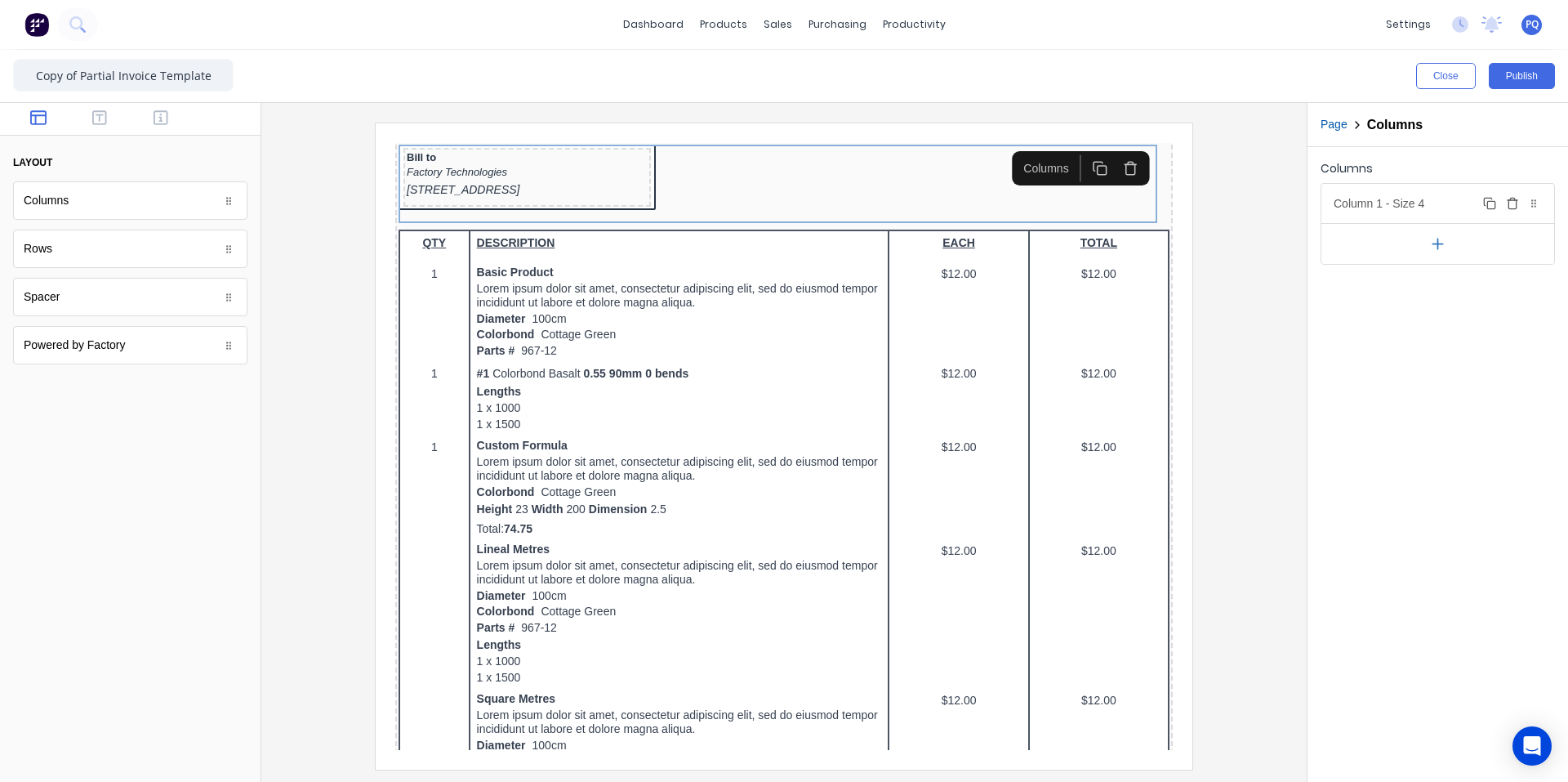
click at [943, 194] on div "Column 1 - Size 4 Duplicate Delete" at bounding box center [1438, 203] width 233 height 39
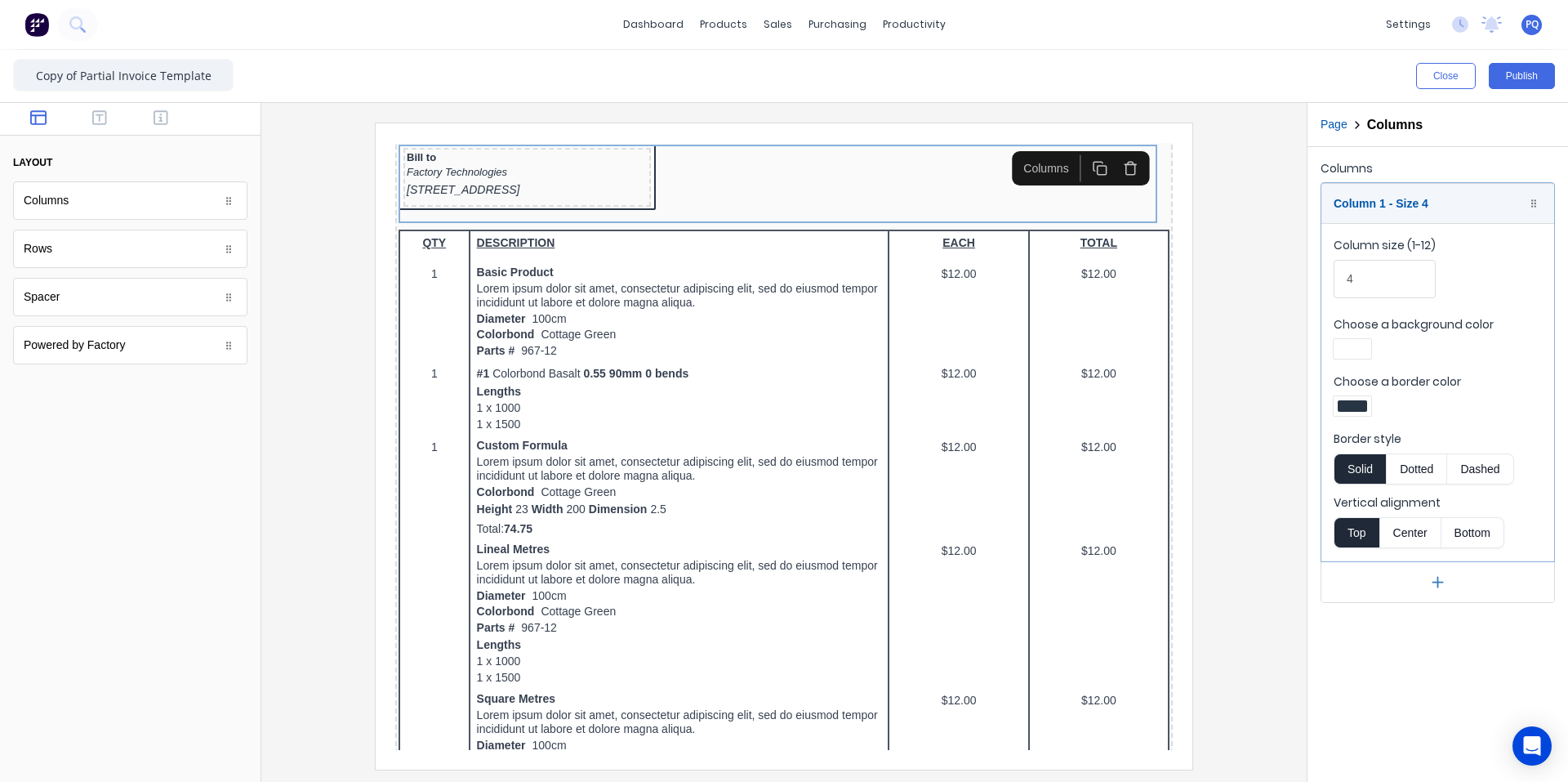
click at [943, 404] on div at bounding box center [1352, 406] width 29 height 12
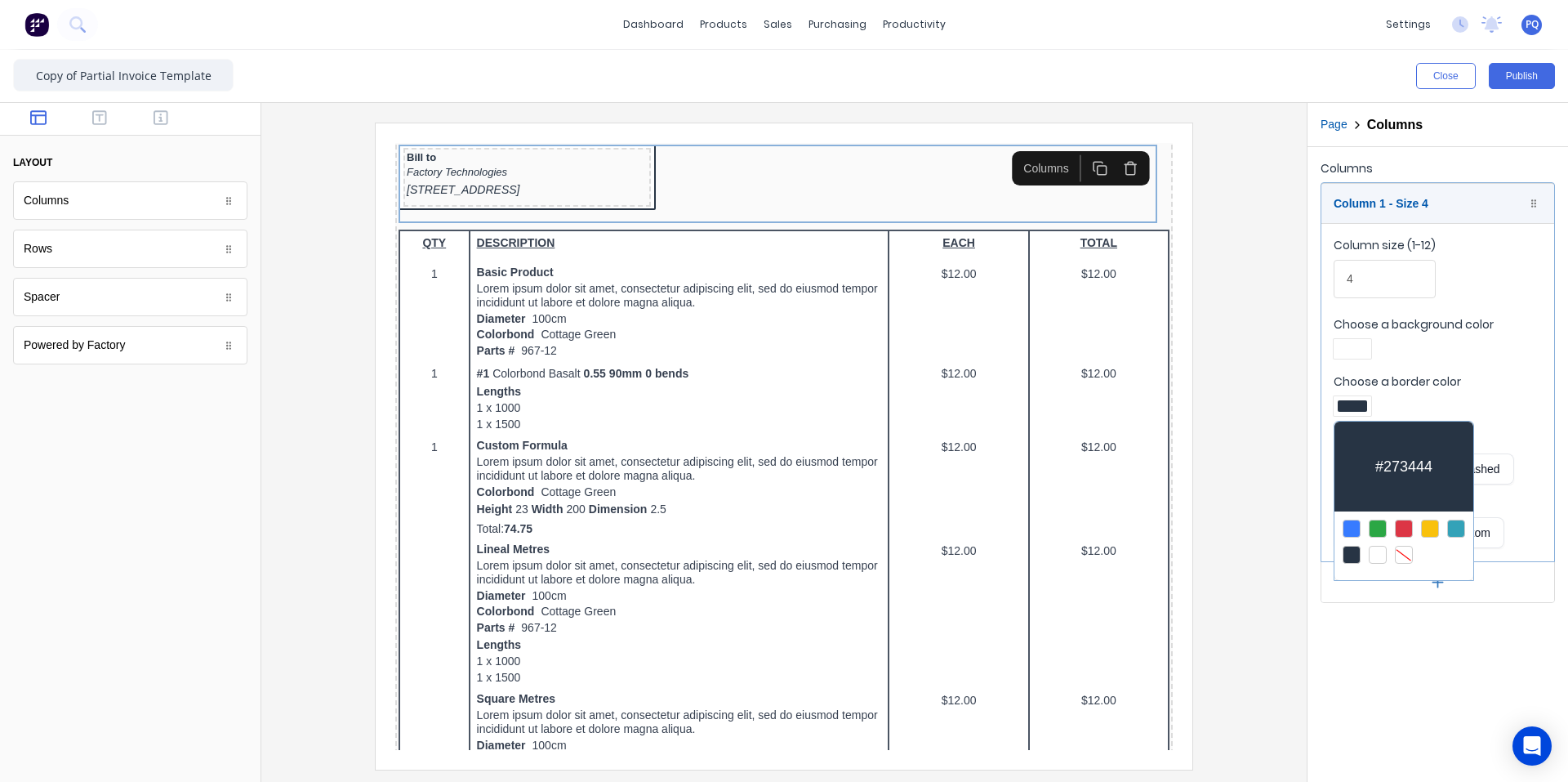
click at [943, 548] on div at bounding box center [1404, 555] width 18 height 18
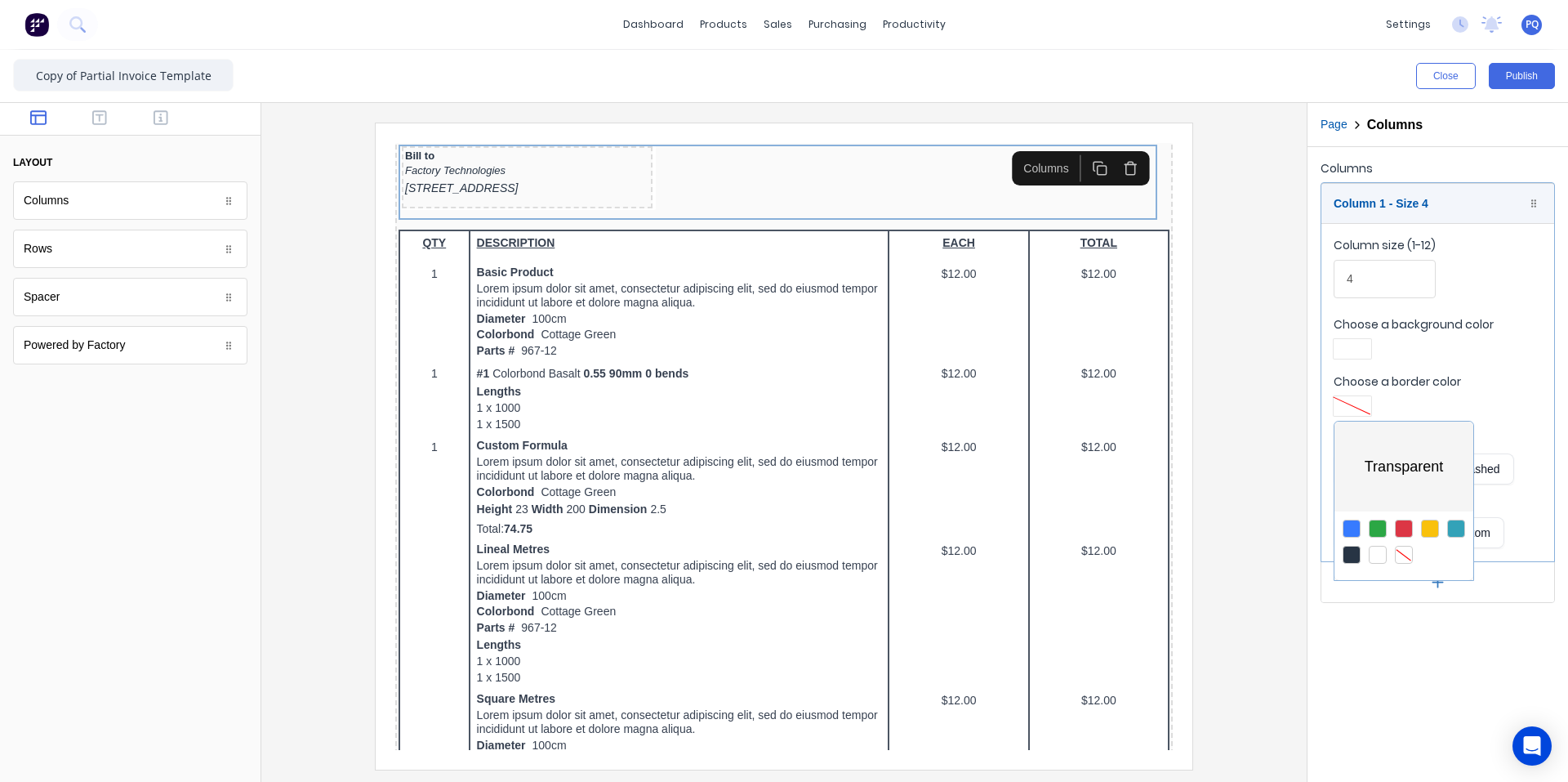
click at [943, 353] on div at bounding box center [784, 391] width 1568 height 782
click at [943, 348] on div at bounding box center [1352, 349] width 29 height 12
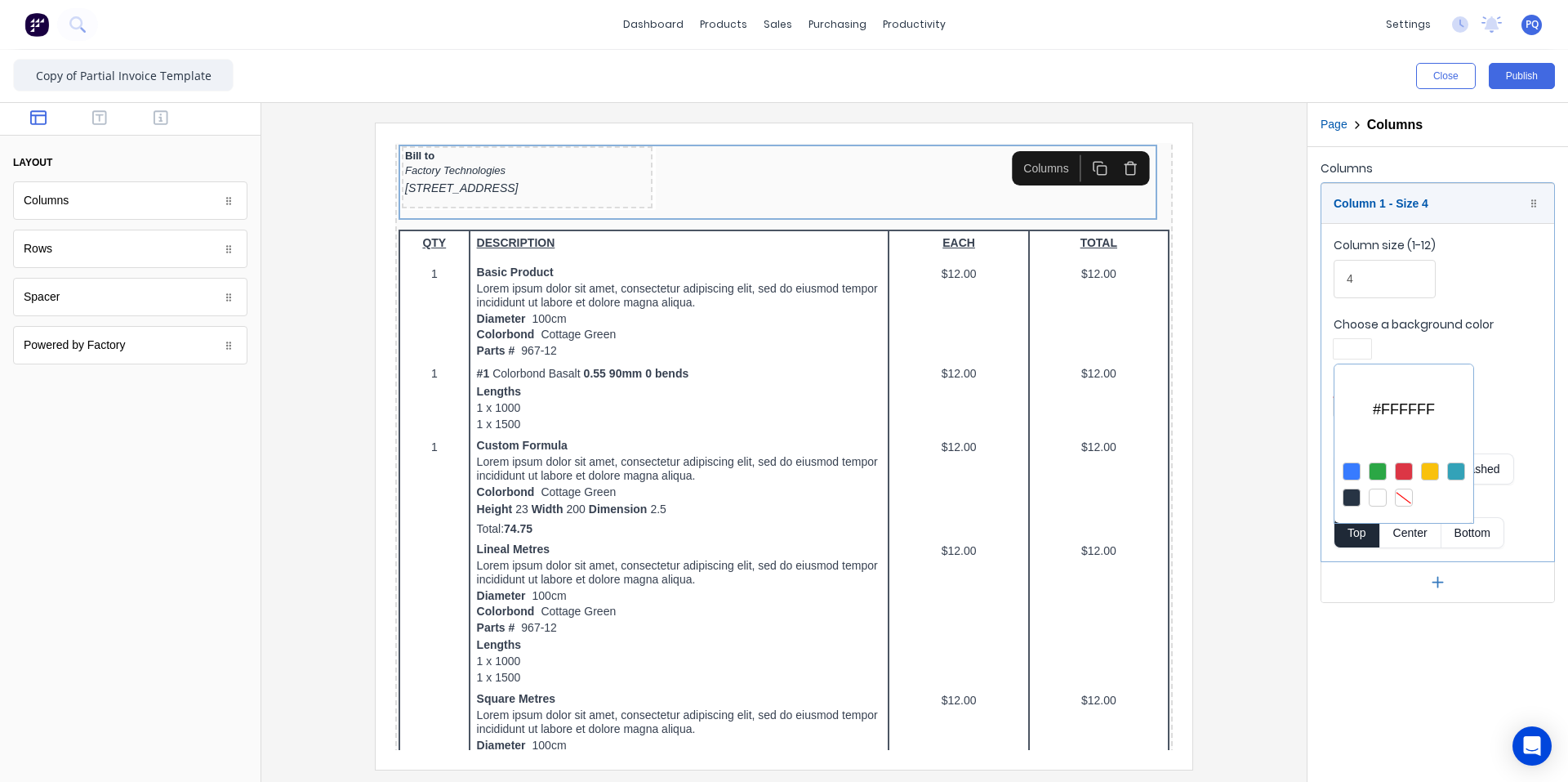
click at [943, 493] on div at bounding box center [1404, 497] width 18 height 18
click at [943, 467] on div at bounding box center [784, 391] width 1568 height 782
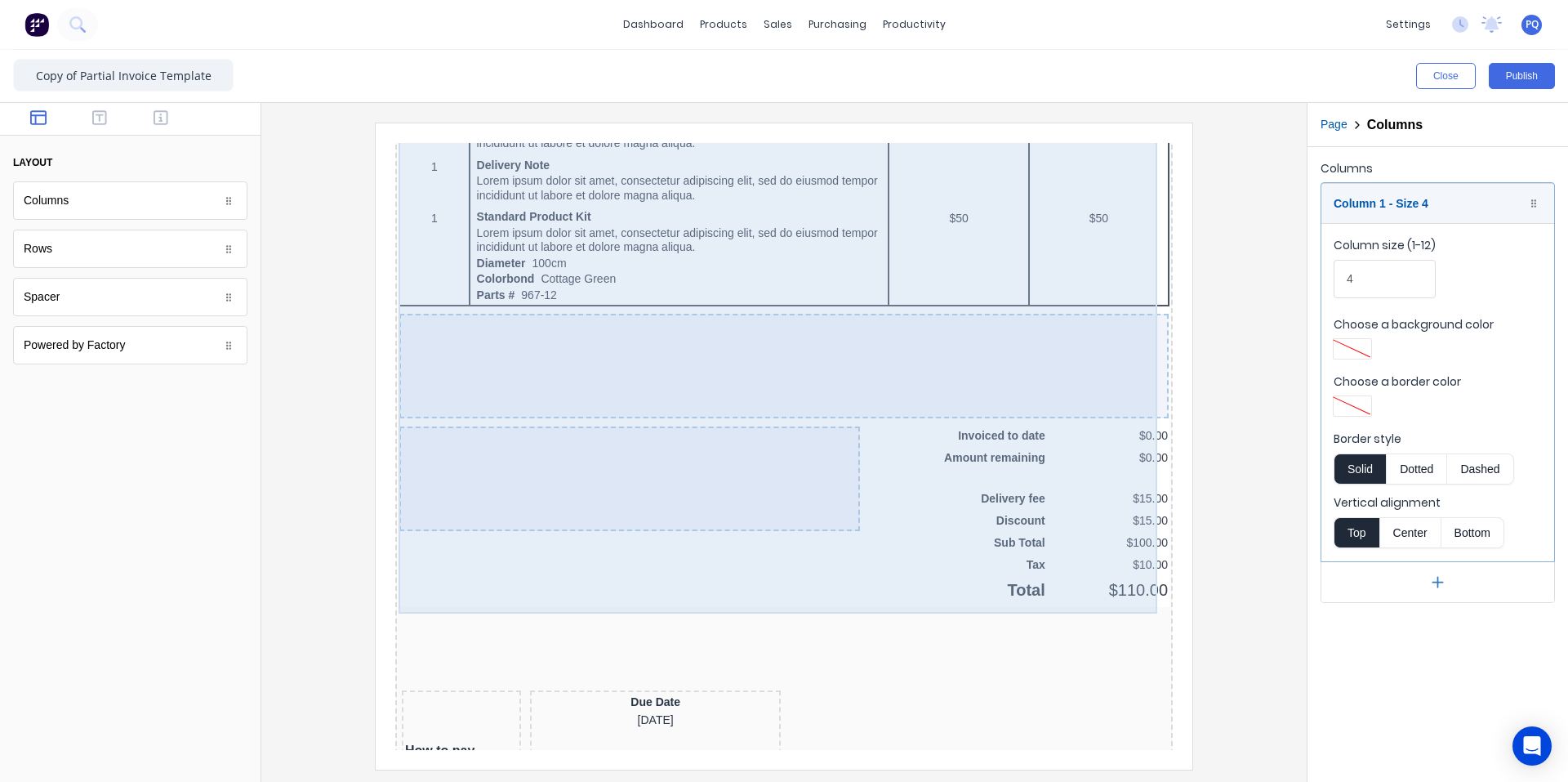
scroll to position [1265, 0]
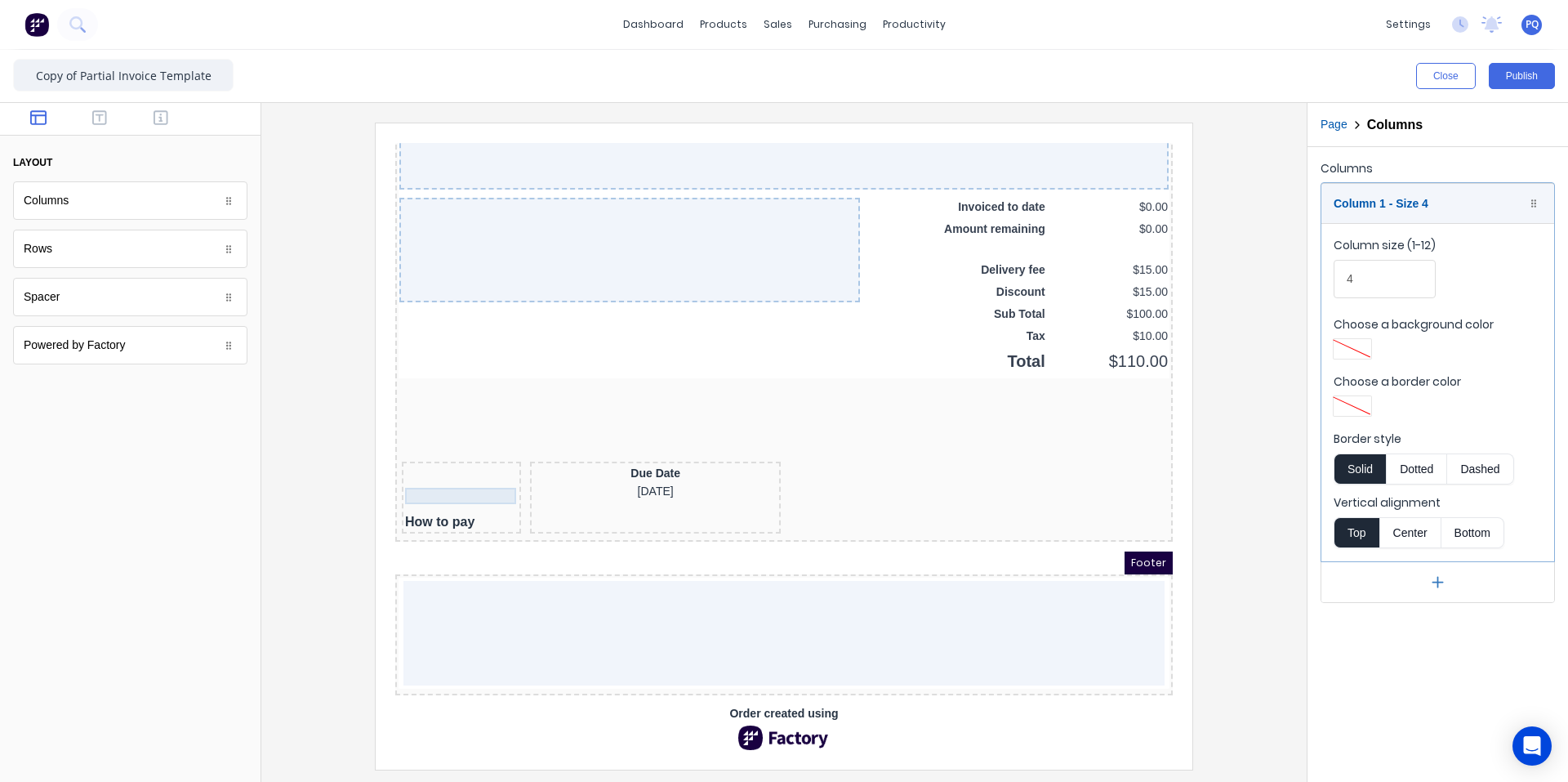
click at [421, 469] on div at bounding box center [441, 470] width 113 height 17
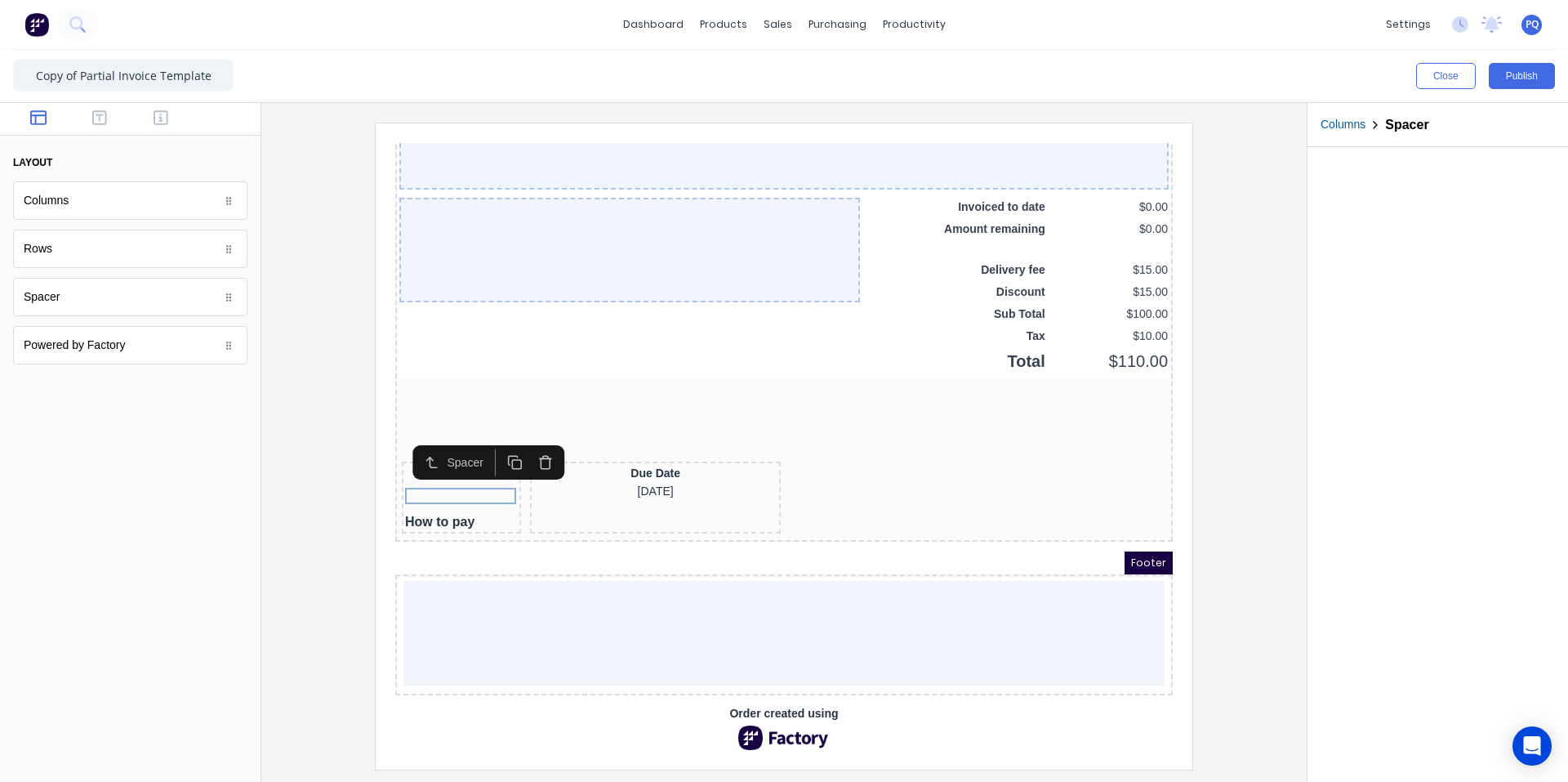
click at [497, 436] on icon "button" at bounding box center [495, 443] width 16 height 16
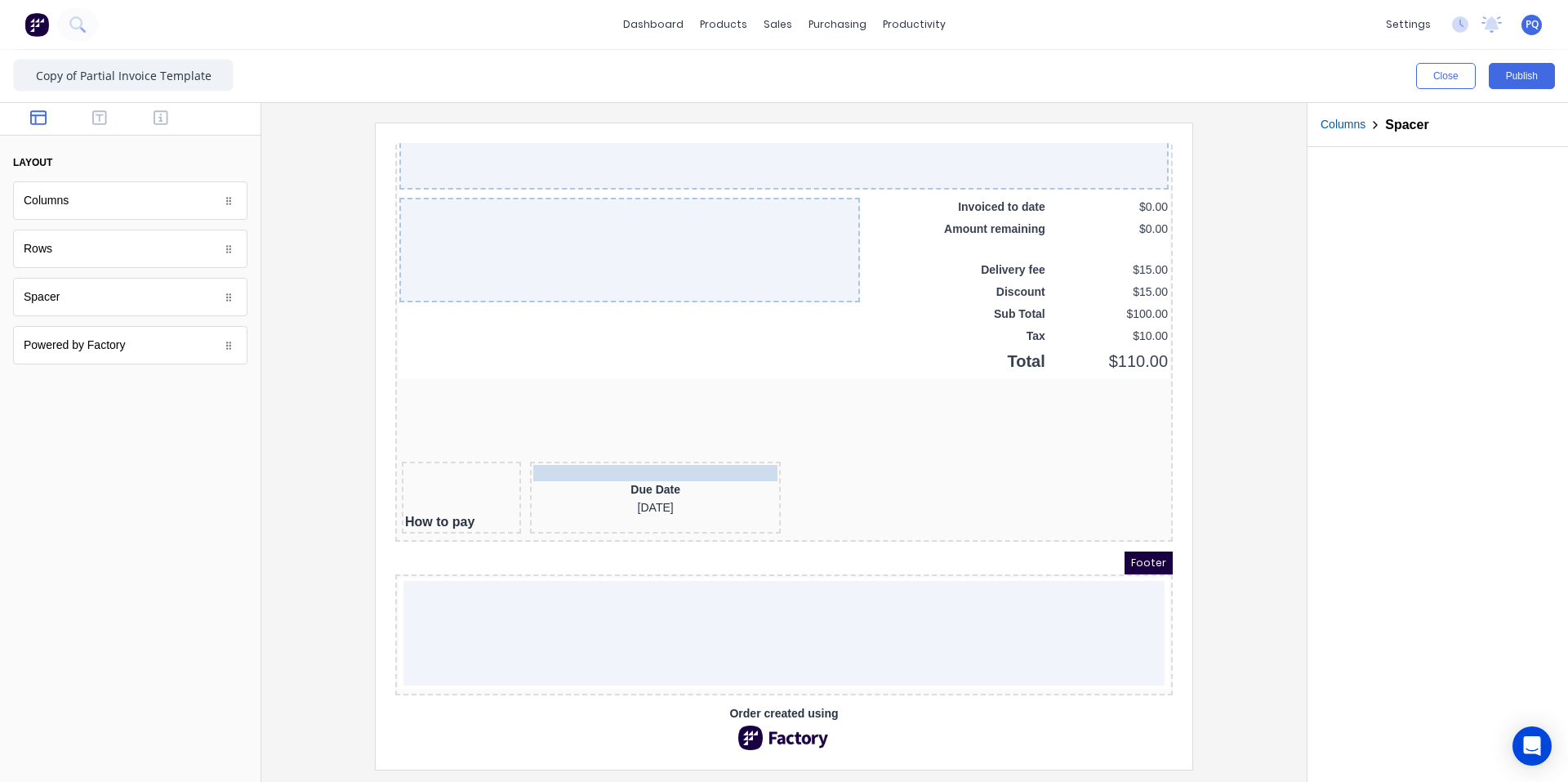
drag, startPoint x: 454, startPoint y: 483, endPoint x: 662, endPoint y: 449, distance: 210.8
click at [697, 419] on icon "button" at bounding box center [694, 426] width 16 height 16
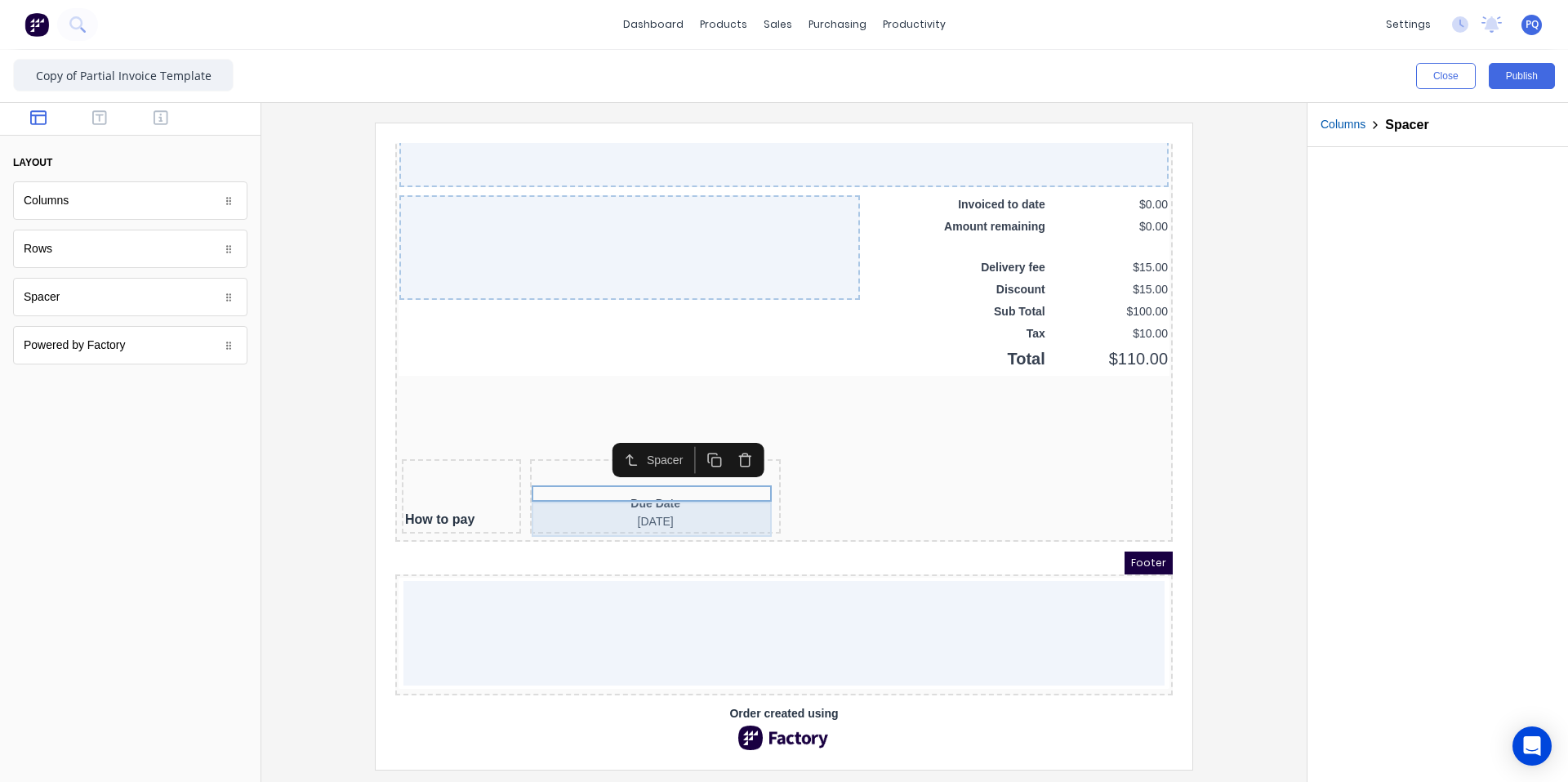
click at [648, 501] on div "Due Date [DATE]" at bounding box center [636, 493] width 245 height 35
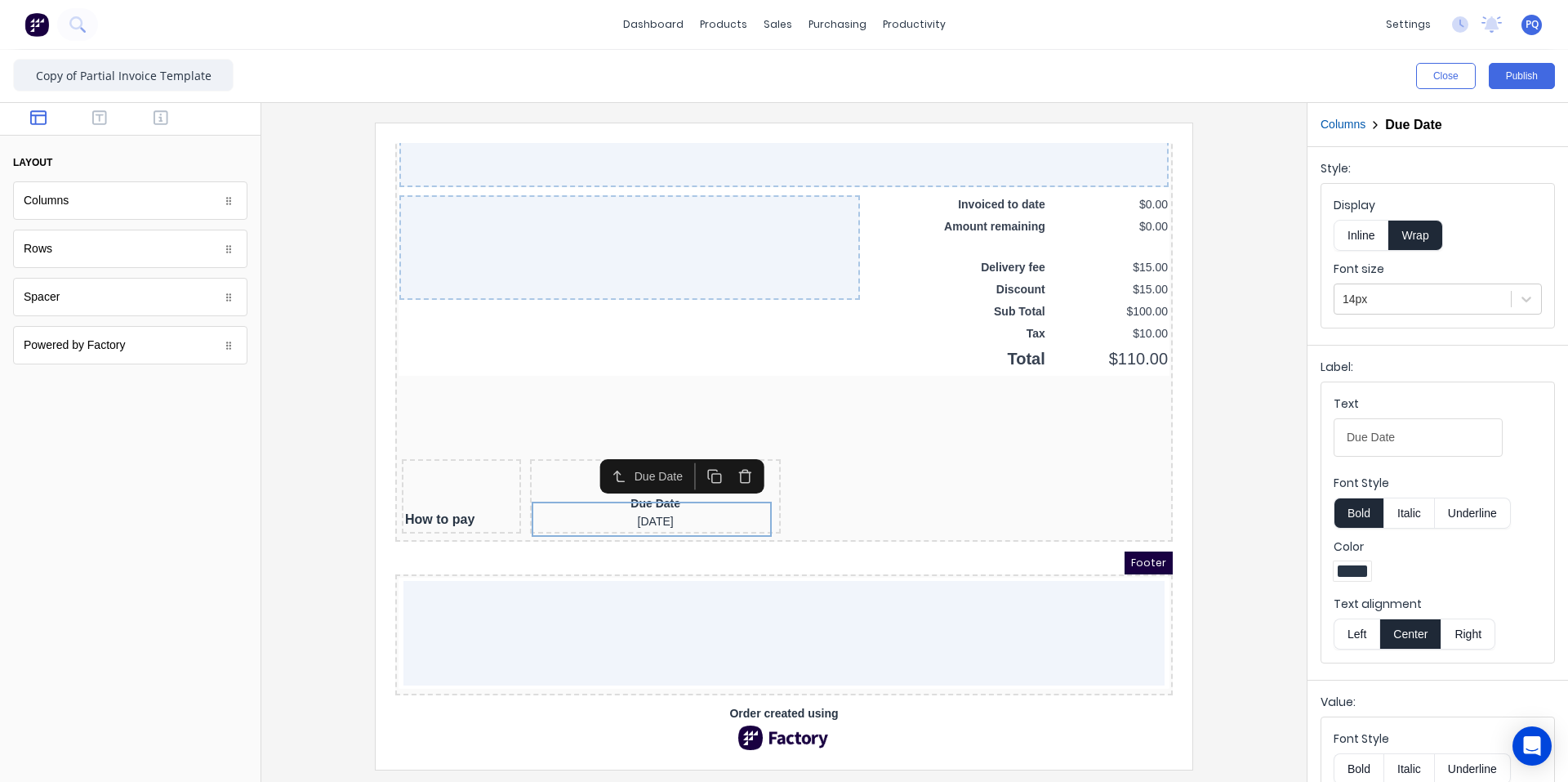
click at [943, 234] on button "Inline" at bounding box center [1361, 235] width 55 height 31
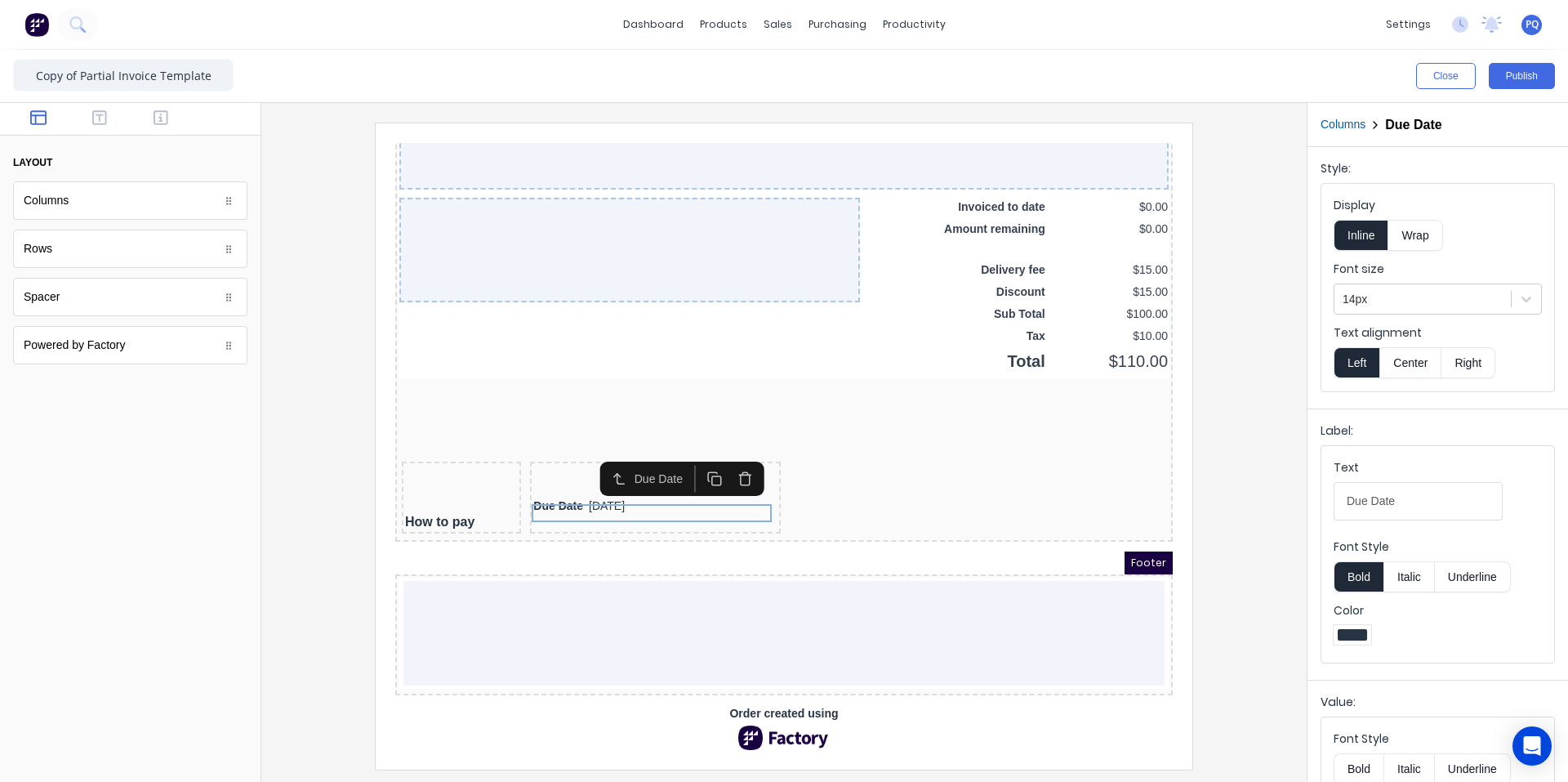
click at [943, 575] on button "Bold" at bounding box center [1359, 576] width 50 height 31
click at [532, 462] on div at bounding box center [636, 470] width 245 height 17
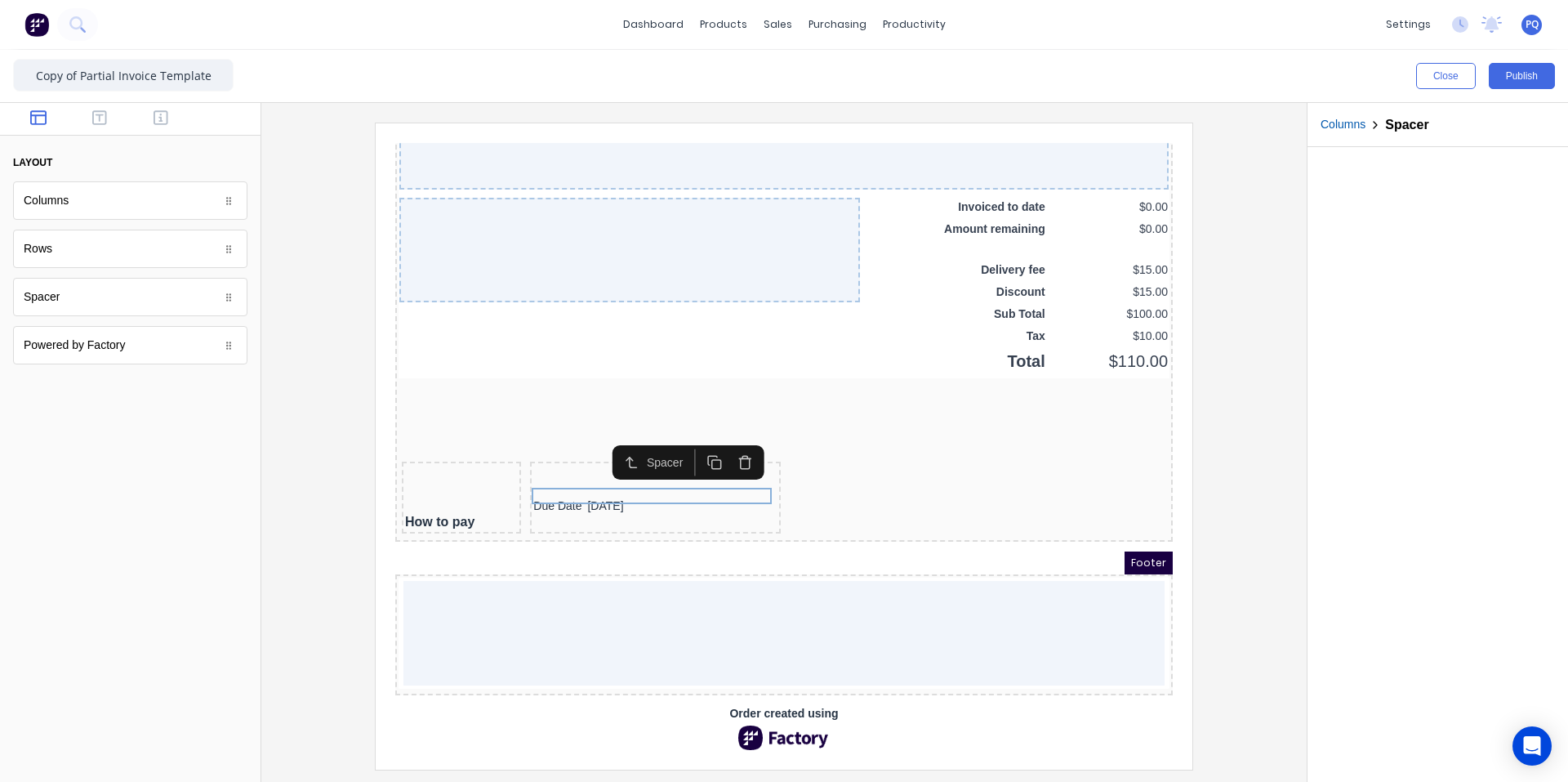
click at [693, 436] on icon "button" at bounding box center [694, 443] width 16 height 16
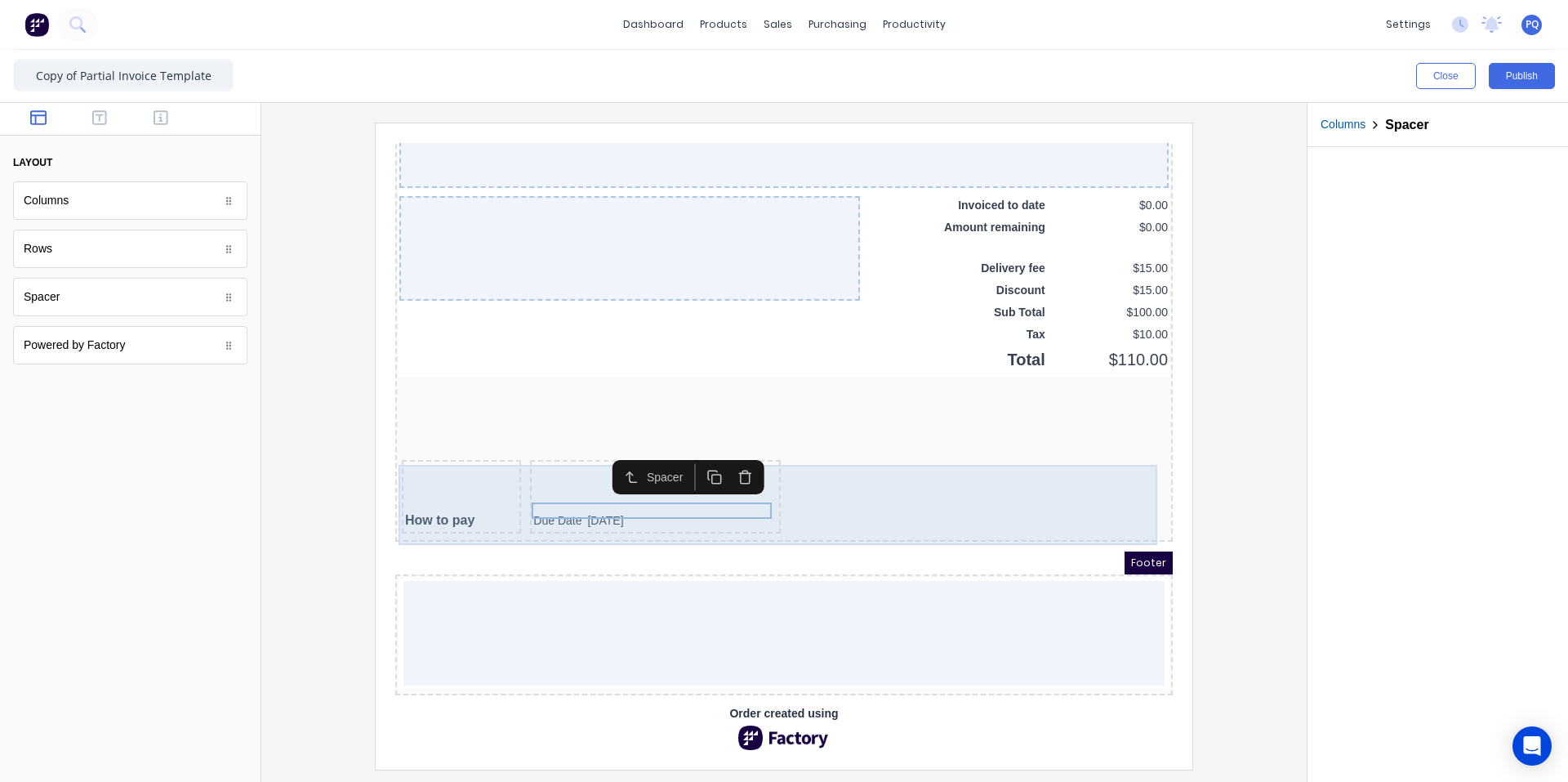
click at [903, 483] on div "How to pay Due Date [DATE]" at bounding box center [764, 479] width 771 height 80
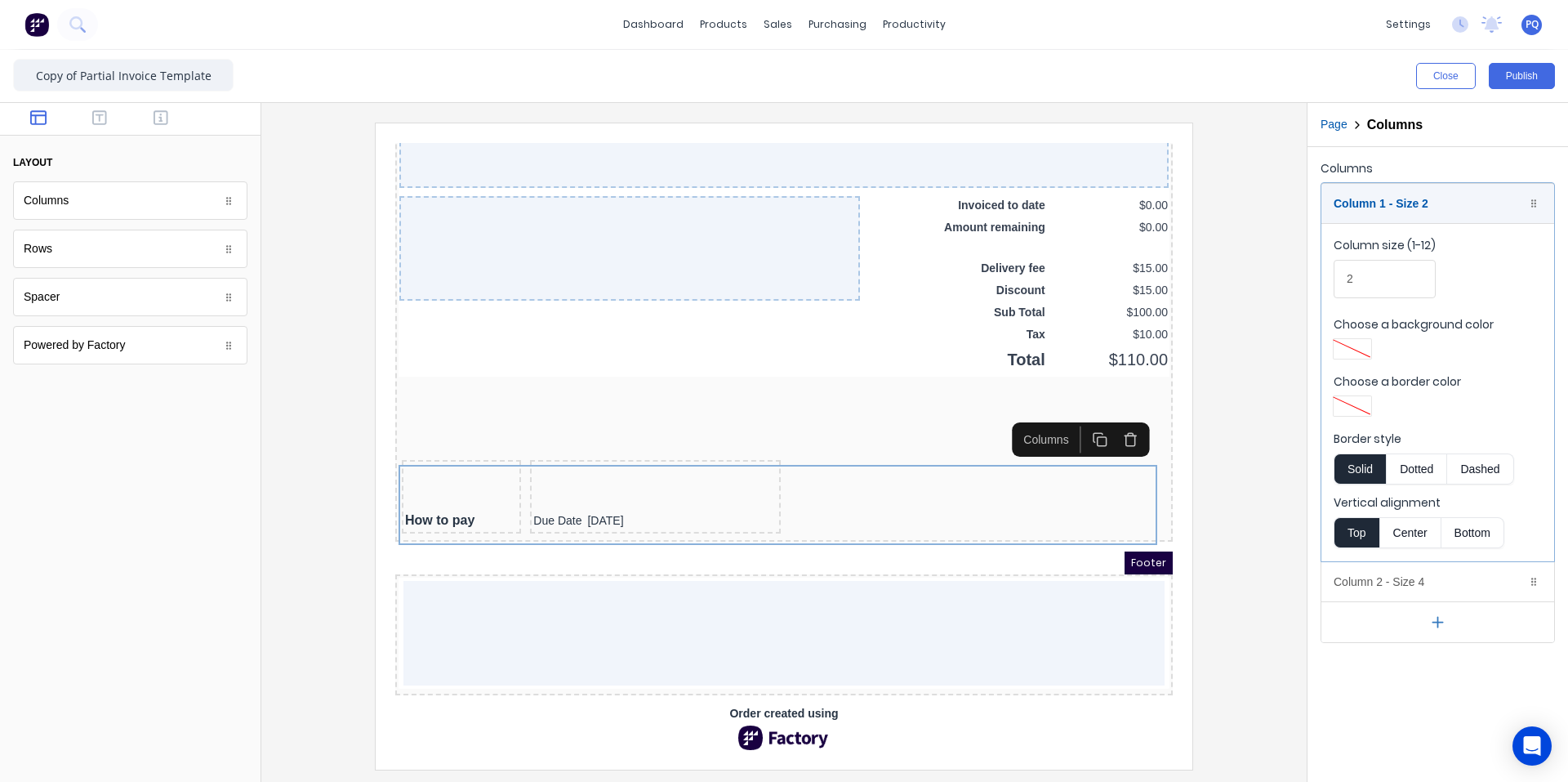
click at [943, 411] on button "button" at bounding box center [1080, 420] width 30 height 27
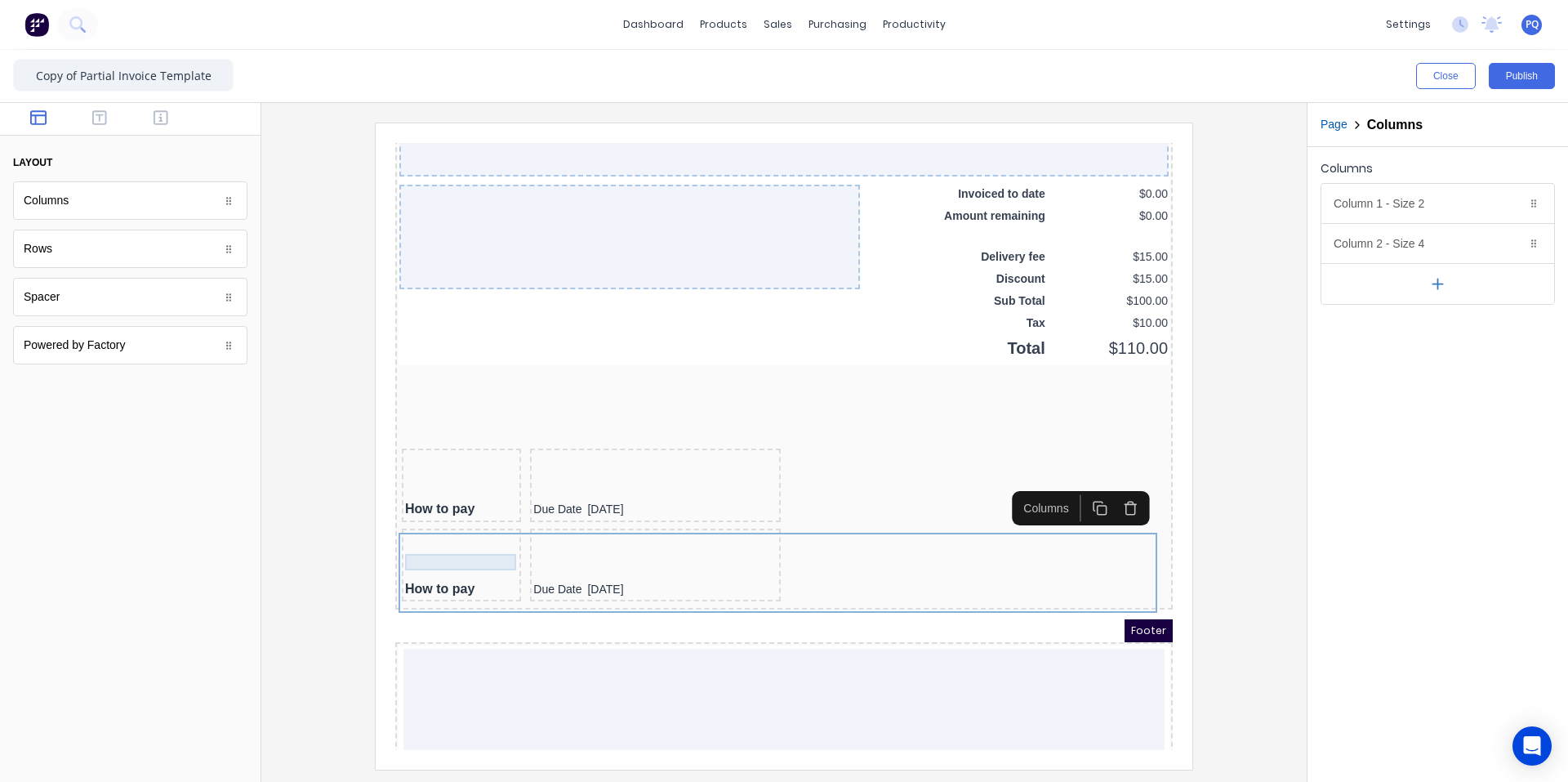
click at [422, 538] on div at bounding box center [441, 537] width 113 height 17
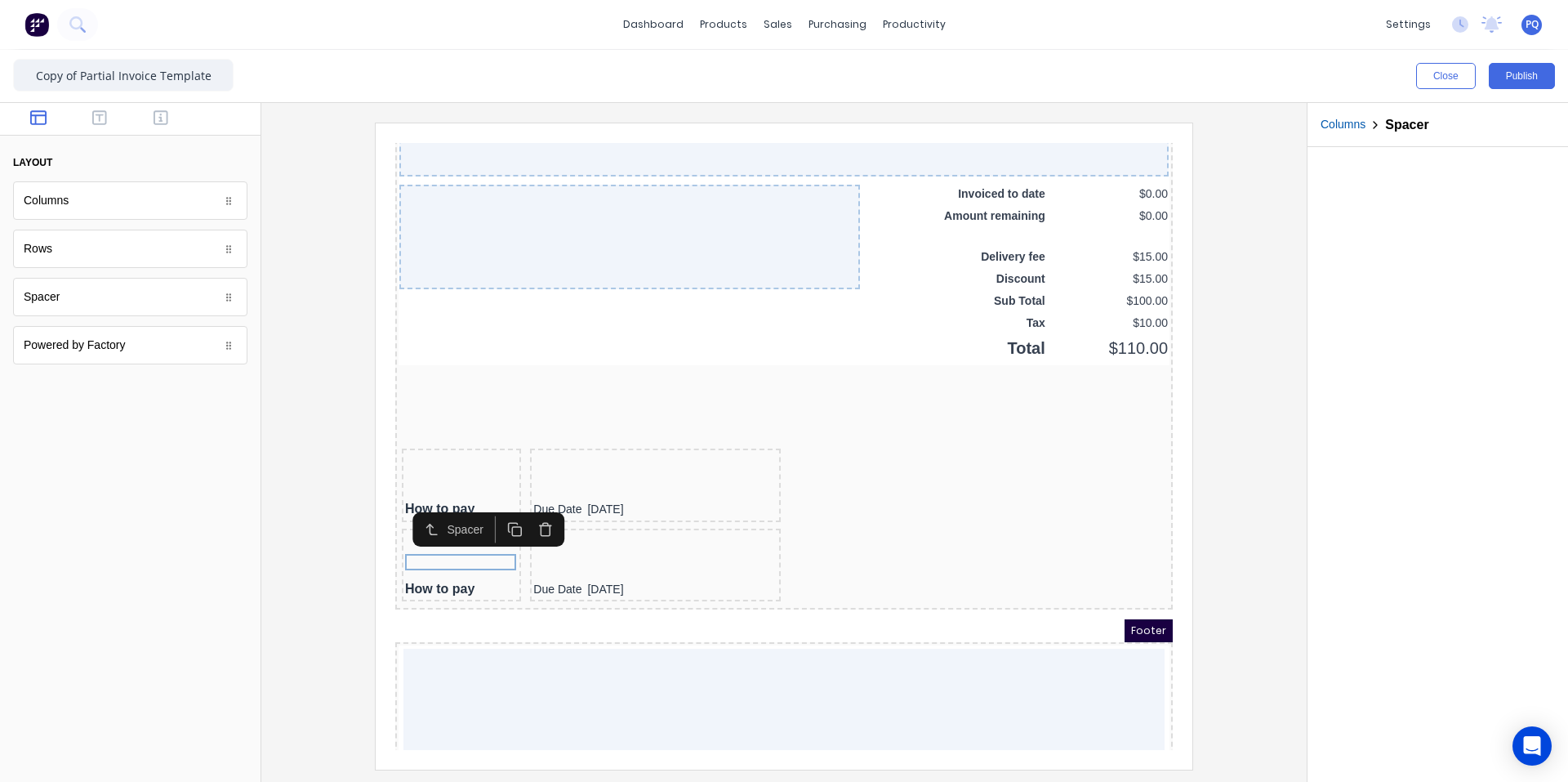
click at [523, 503] on icon "button" at bounding box center [526, 504] width 5 height 3
click at [522, 513] on icon "button" at bounding box center [527, 509] width 16 height 16
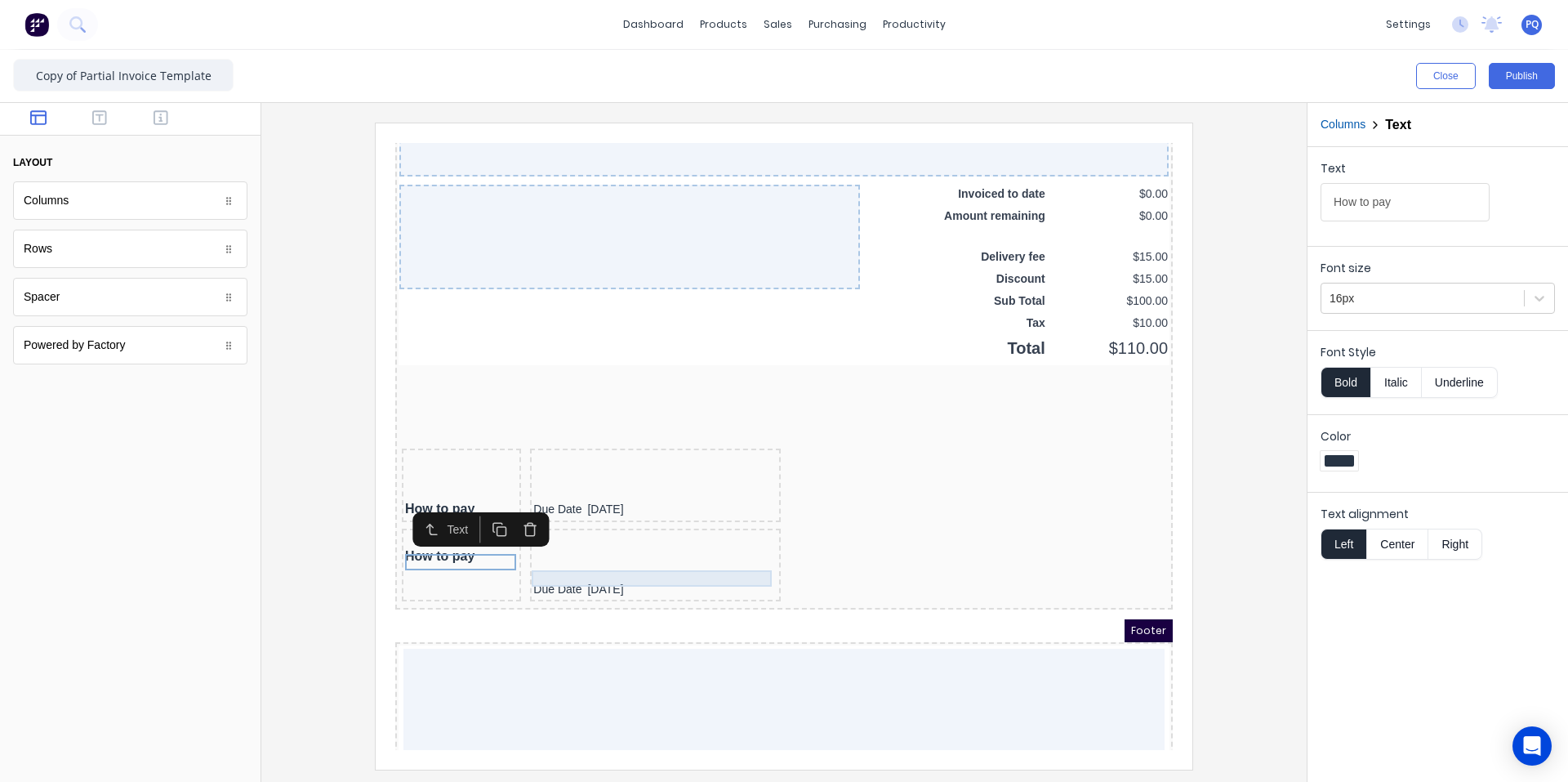
click at [560, 553] on div at bounding box center [636, 553] width 245 height 17
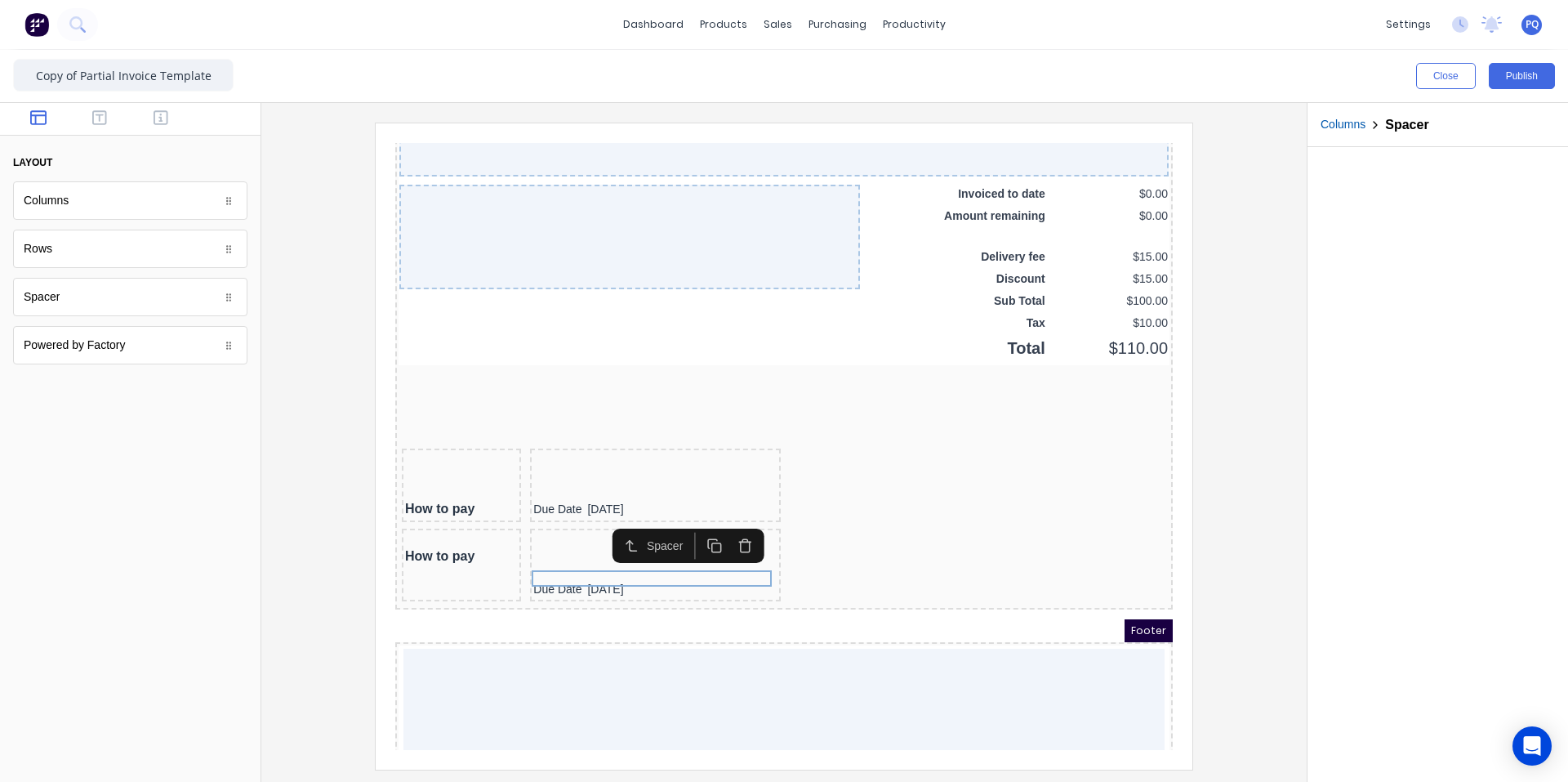
click at [726, 524] on icon "button" at bounding box center [725, 526] width 16 height 16
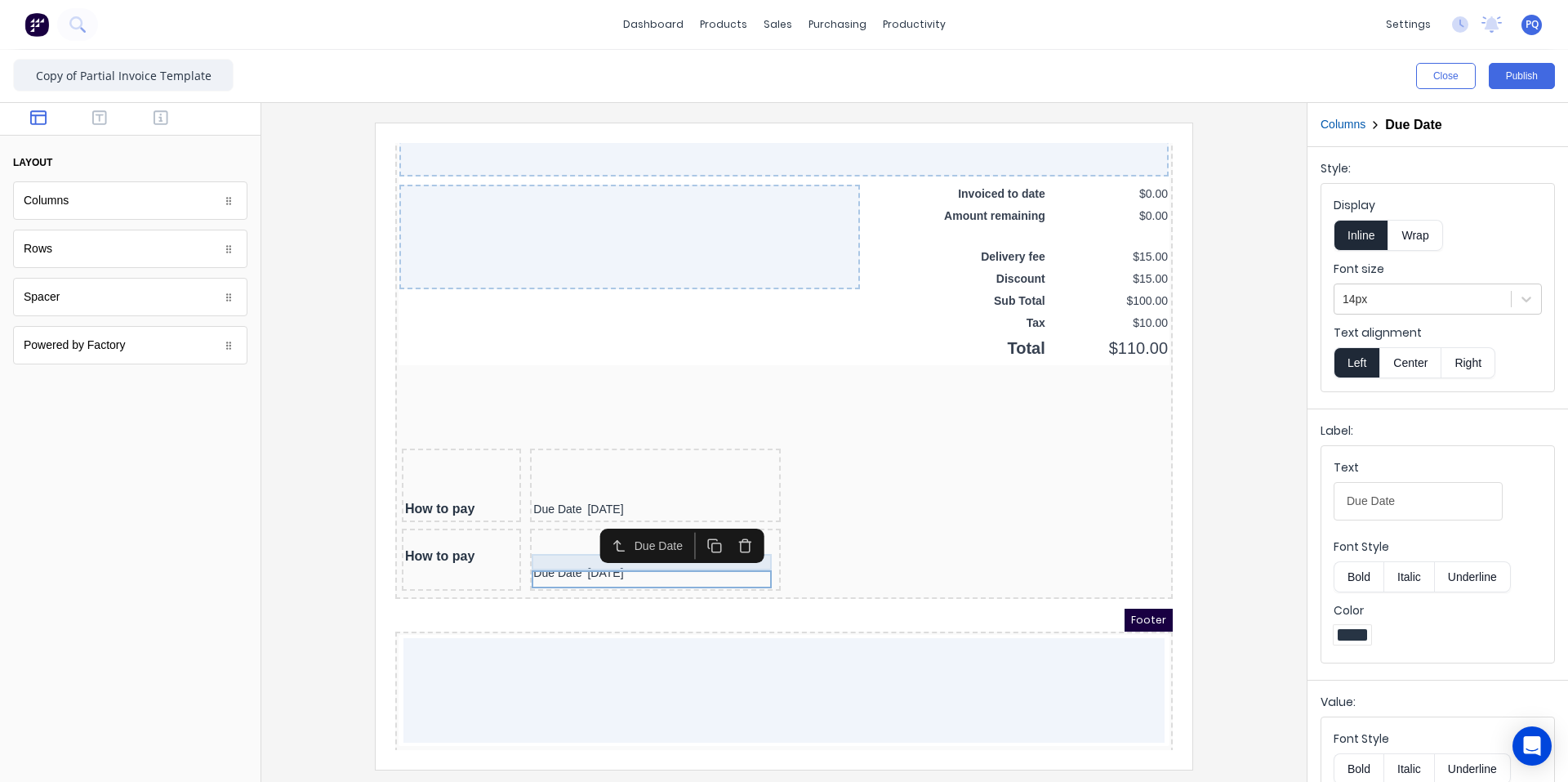
click at [524, 539] on div at bounding box center [636, 537] width 245 height 17
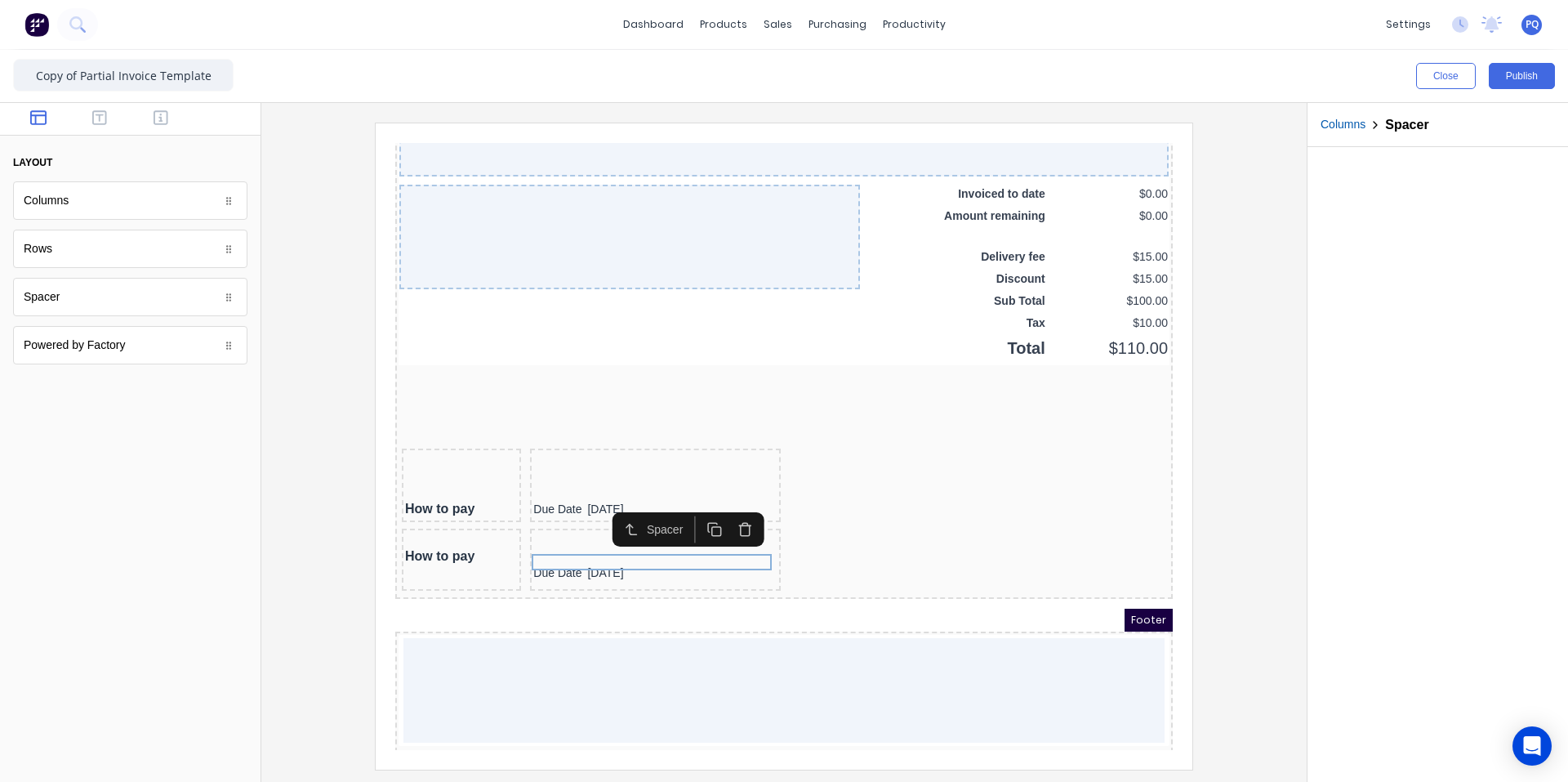
click at [719, 511] on icon "button" at bounding box center [725, 509] width 16 height 16
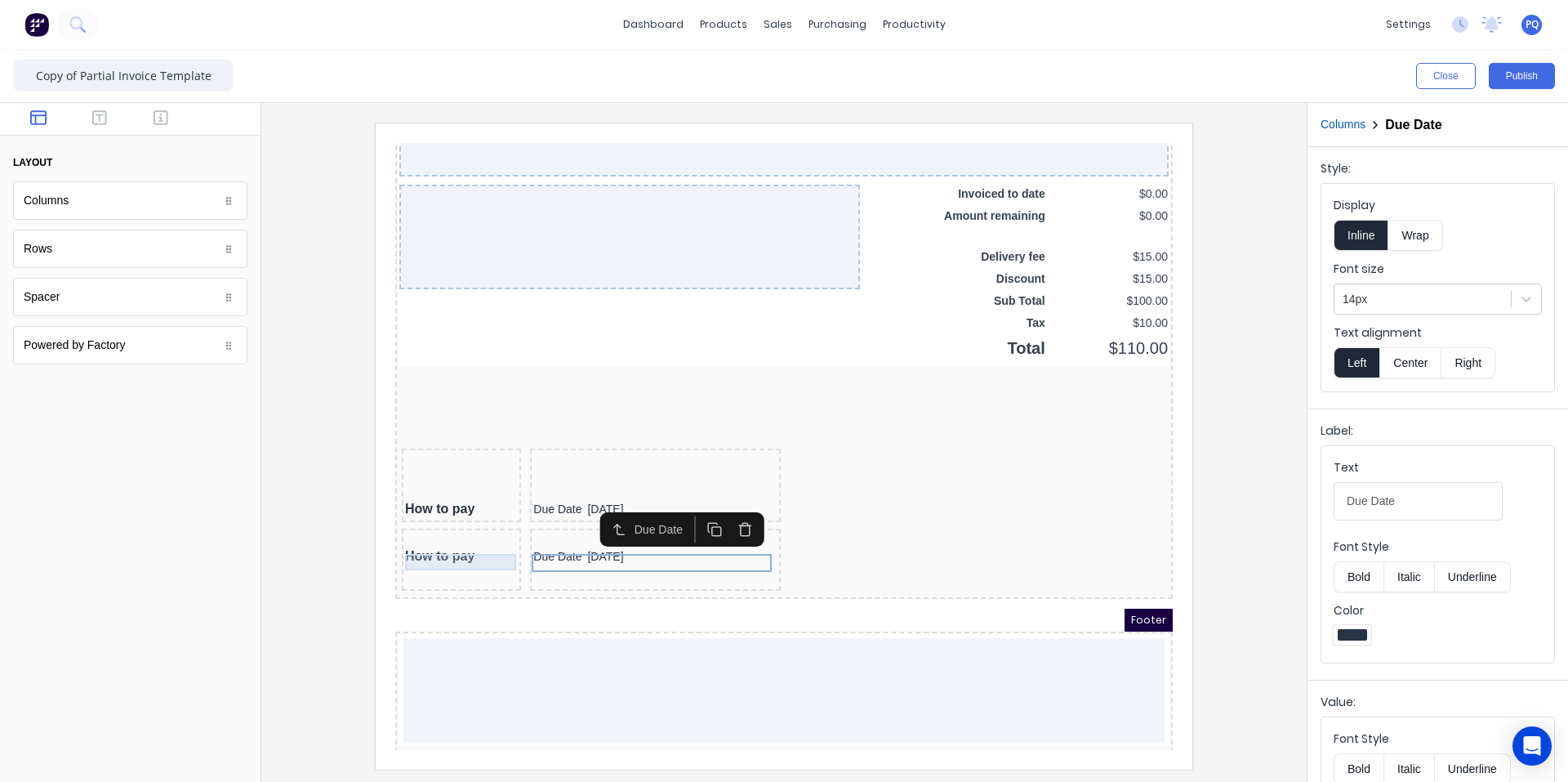
click at [459, 542] on div "How to pay" at bounding box center [441, 537] width 113 height 17
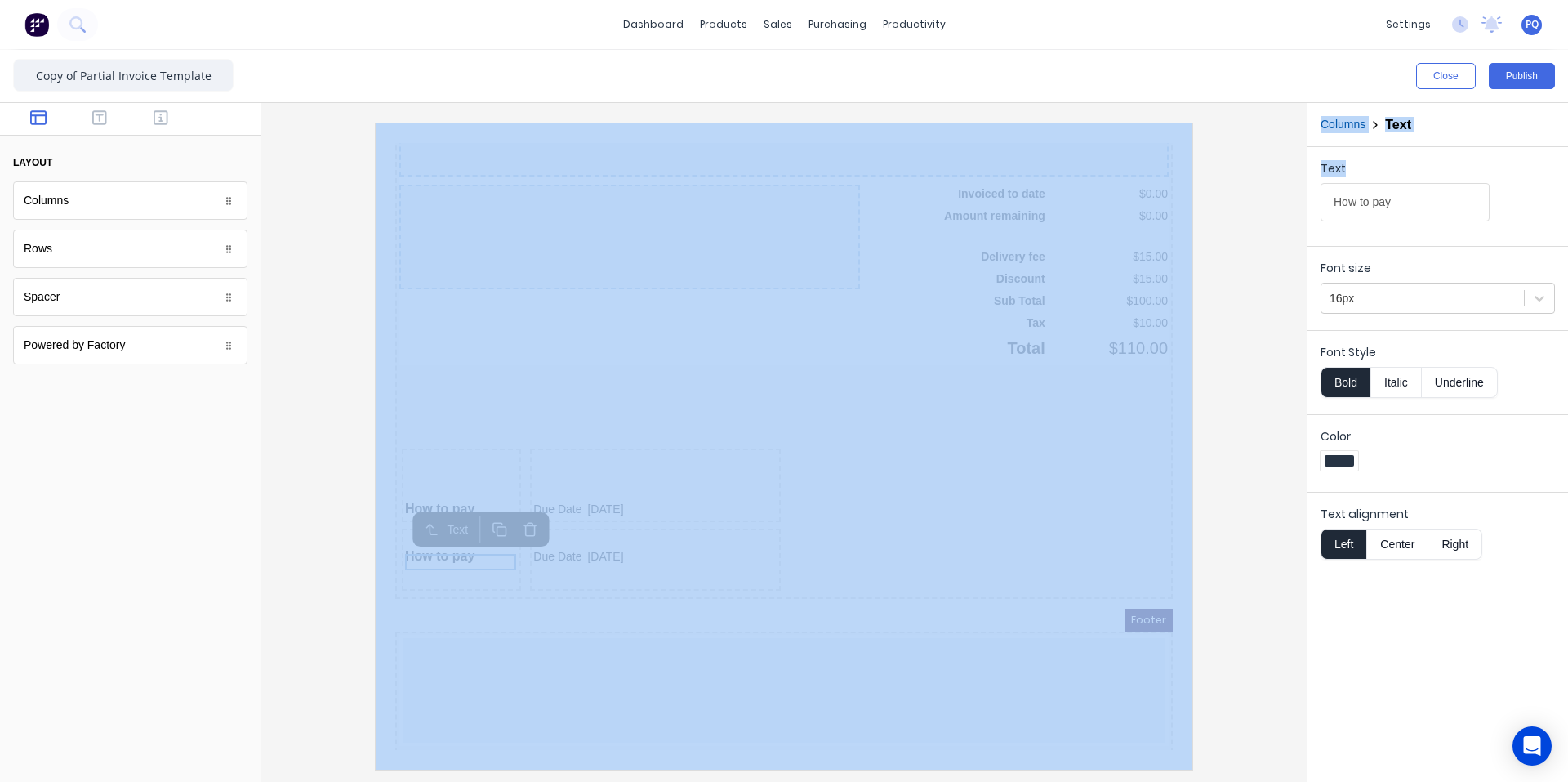
drag, startPoint x: 1673, startPoint y: 329, endPoint x: 1062, endPoint y: 184, distance: 628.0
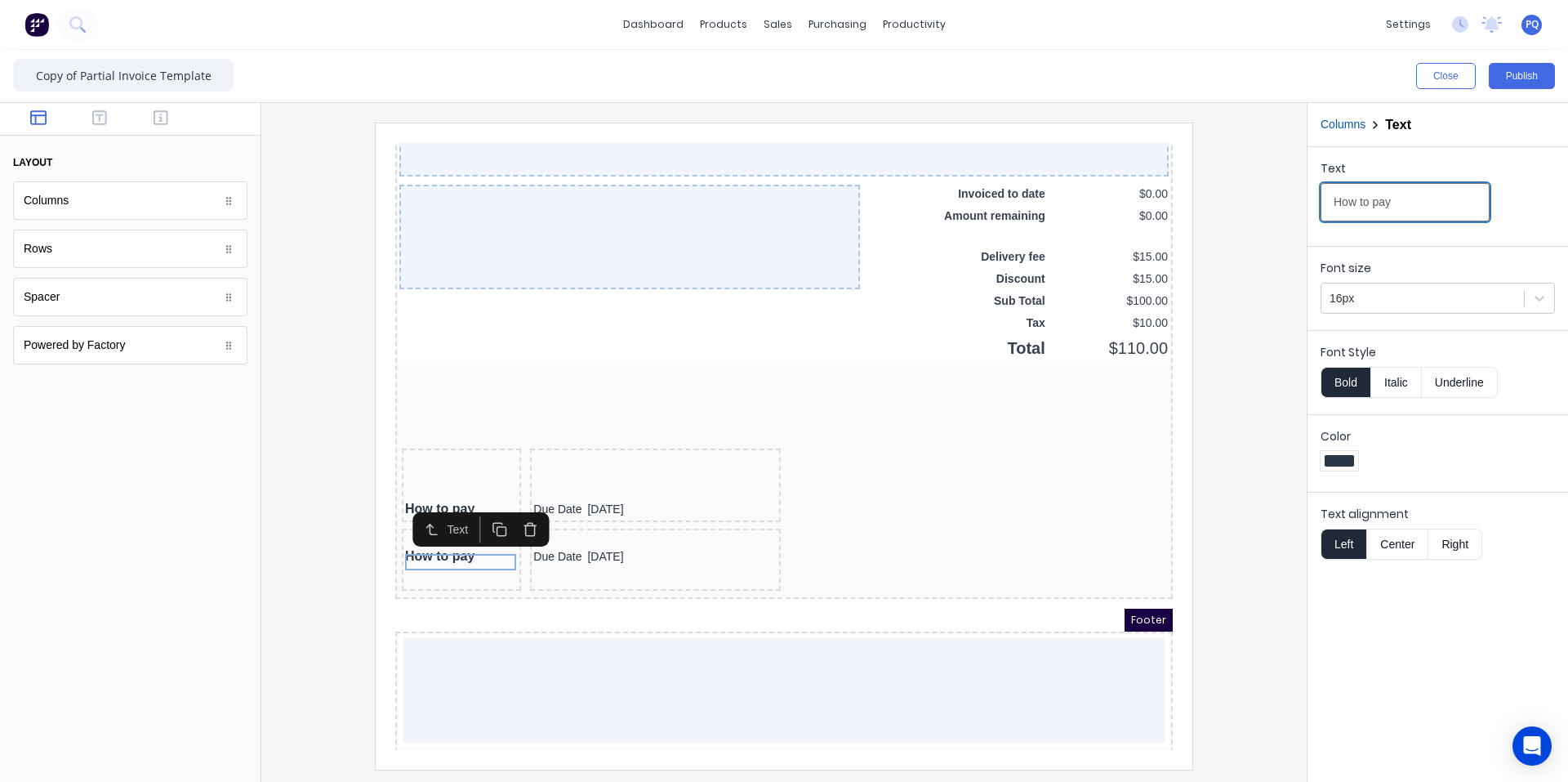
drag, startPoint x: 1427, startPoint y: 214, endPoint x: 1261, endPoint y: 212, distance: 166.0
click at [943, 212] on div "Close Publish Components layout Columns Columns Rows Rows Spacer Spacer Powered…" at bounding box center [784, 416] width 1568 height 732
paste input "View your invoice online"
type input "View your invoice online"
click at [943, 294] on div at bounding box center [1423, 299] width 186 height 20
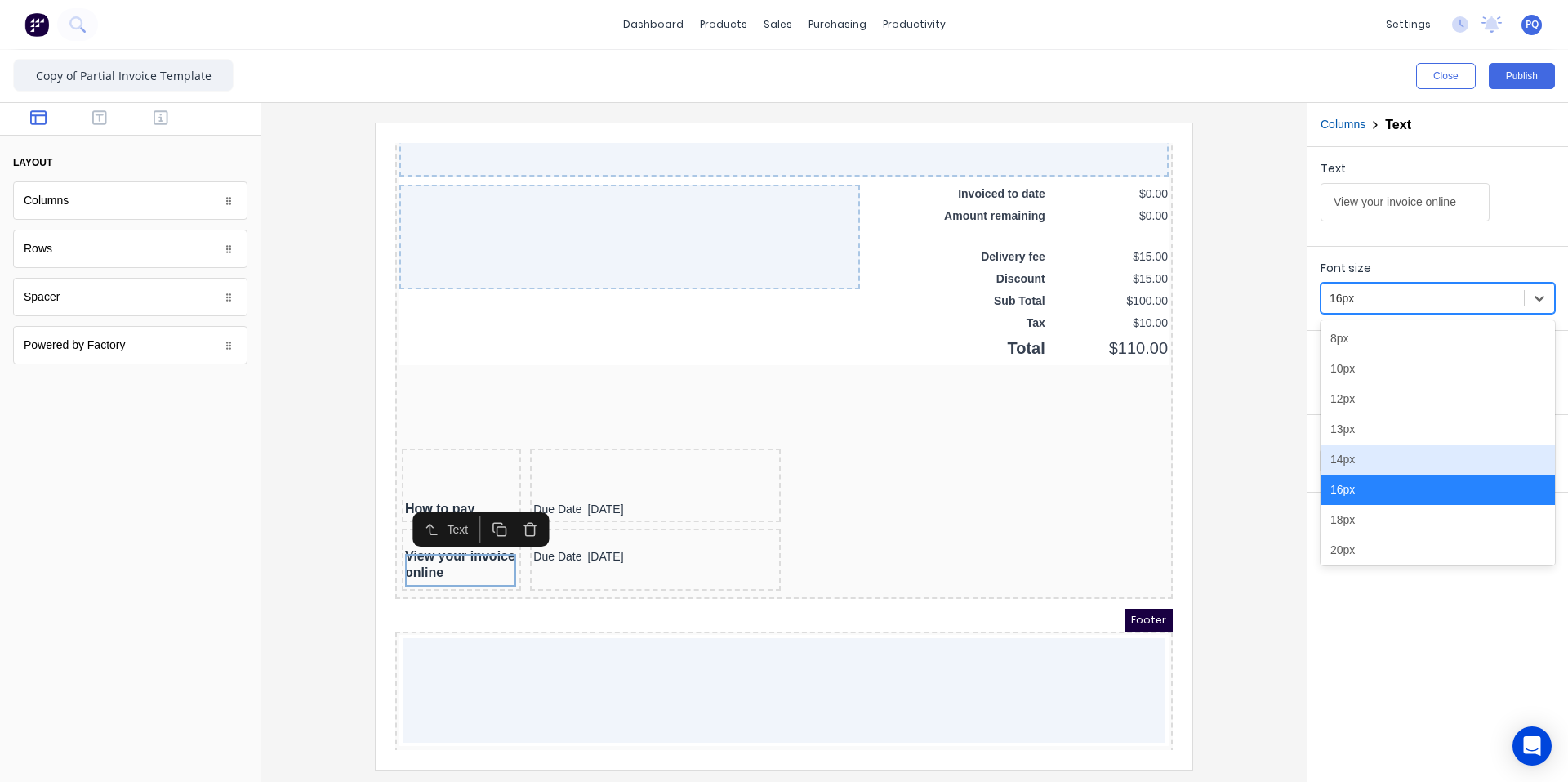
drag, startPoint x: 1374, startPoint y: 462, endPoint x: 734, endPoint y: 327, distance: 654.1
click at [943, 462] on div "14px" at bounding box center [1438, 460] width 234 height 30
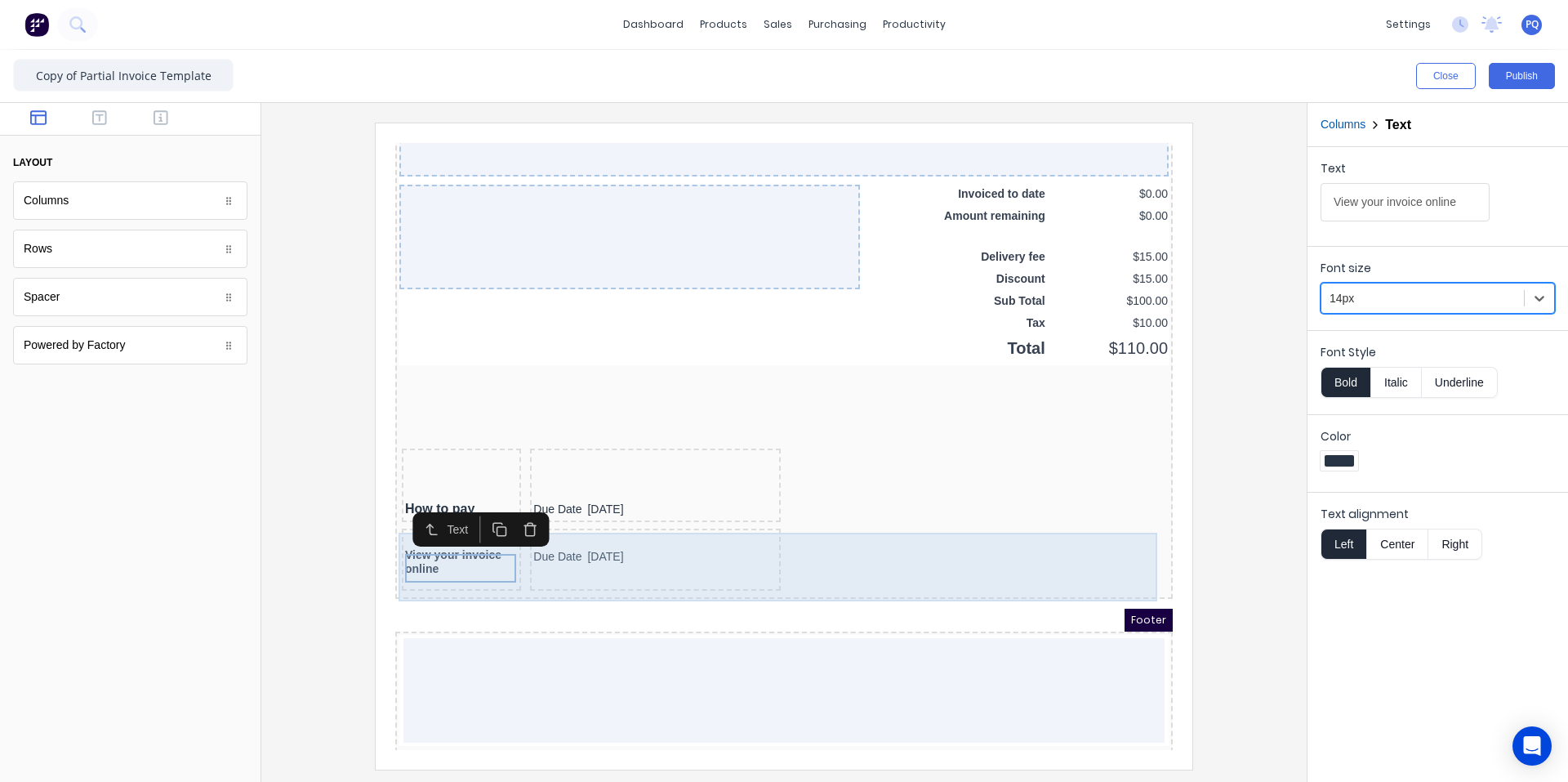
click at [587, 560] on div "Due Date [DATE]" at bounding box center [636, 540] width 251 height 62
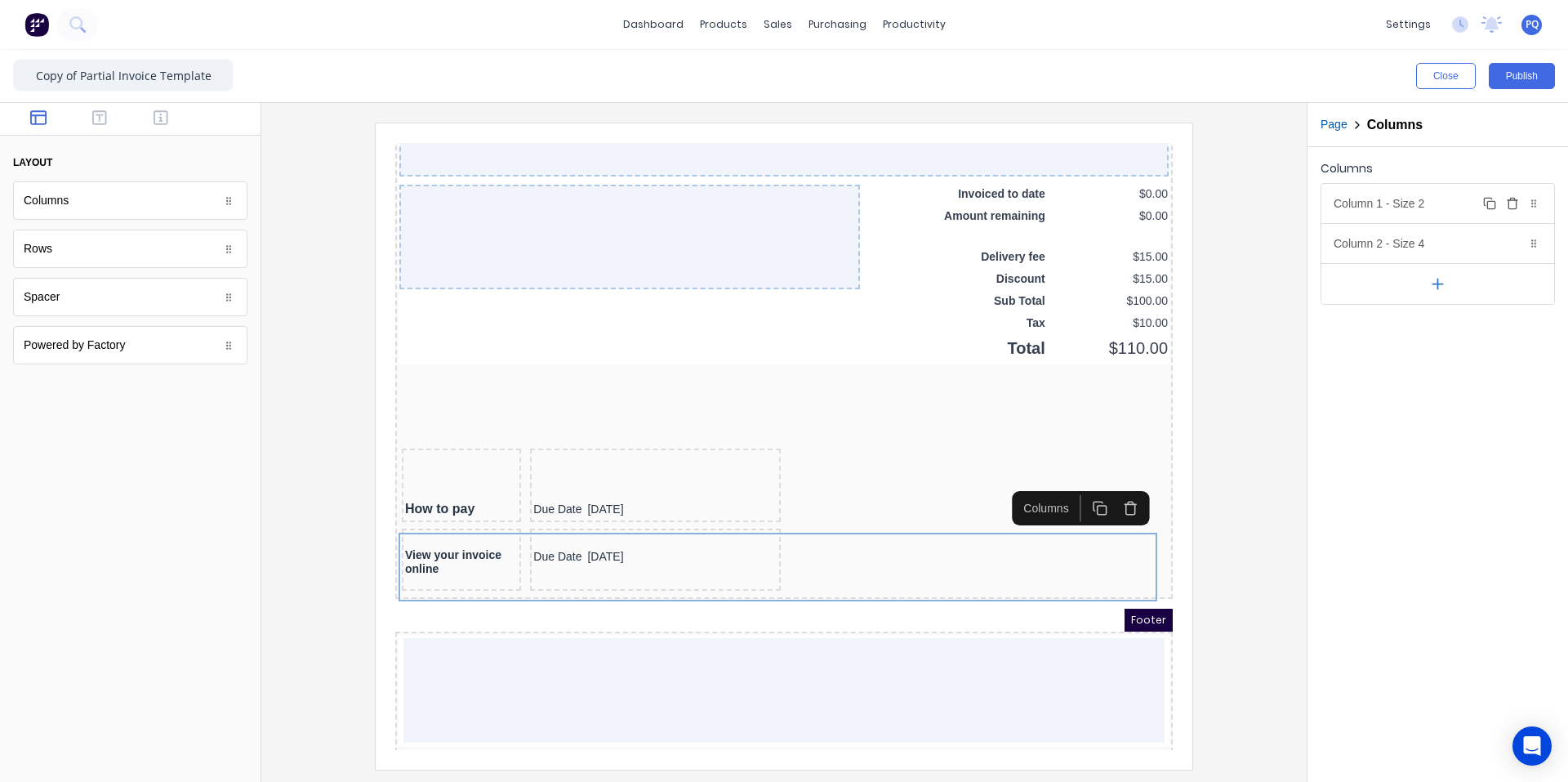
click at [943, 194] on div "Column 1 - Size 2 Duplicate Delete" at bounding box center [1438, 203] width 233 height 39
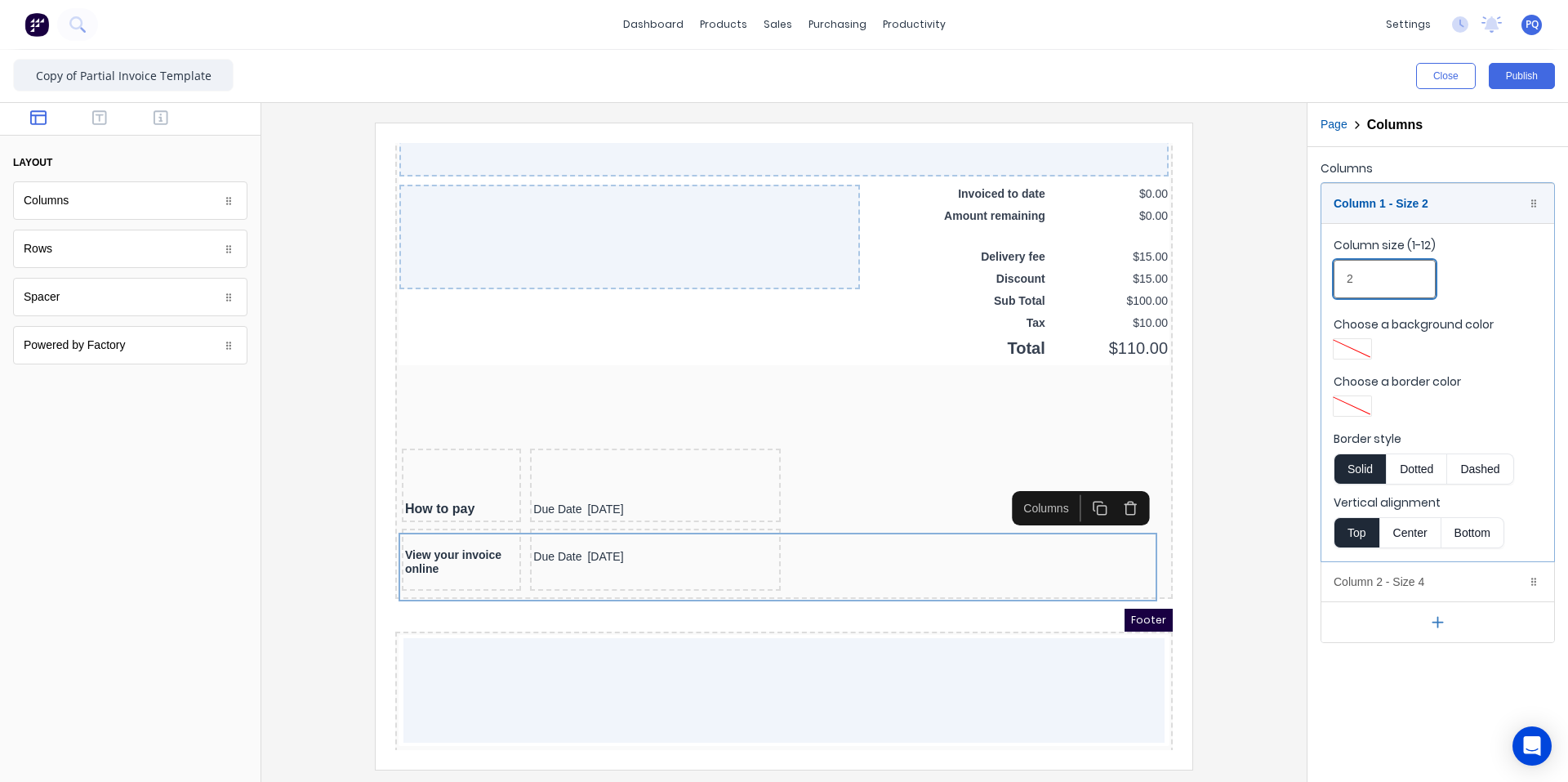
drag, startPoint x: 1366, startPoint y: 281, endPoint x: 1210, endPoint y: 295, distance: 156.6
click at [943, 290] on div "Close Publish Components layout Columns Columns Rows Rows Spacer Spacer Powered…" at bounding box center [784, 416] width 1568 height 732
type input "4"
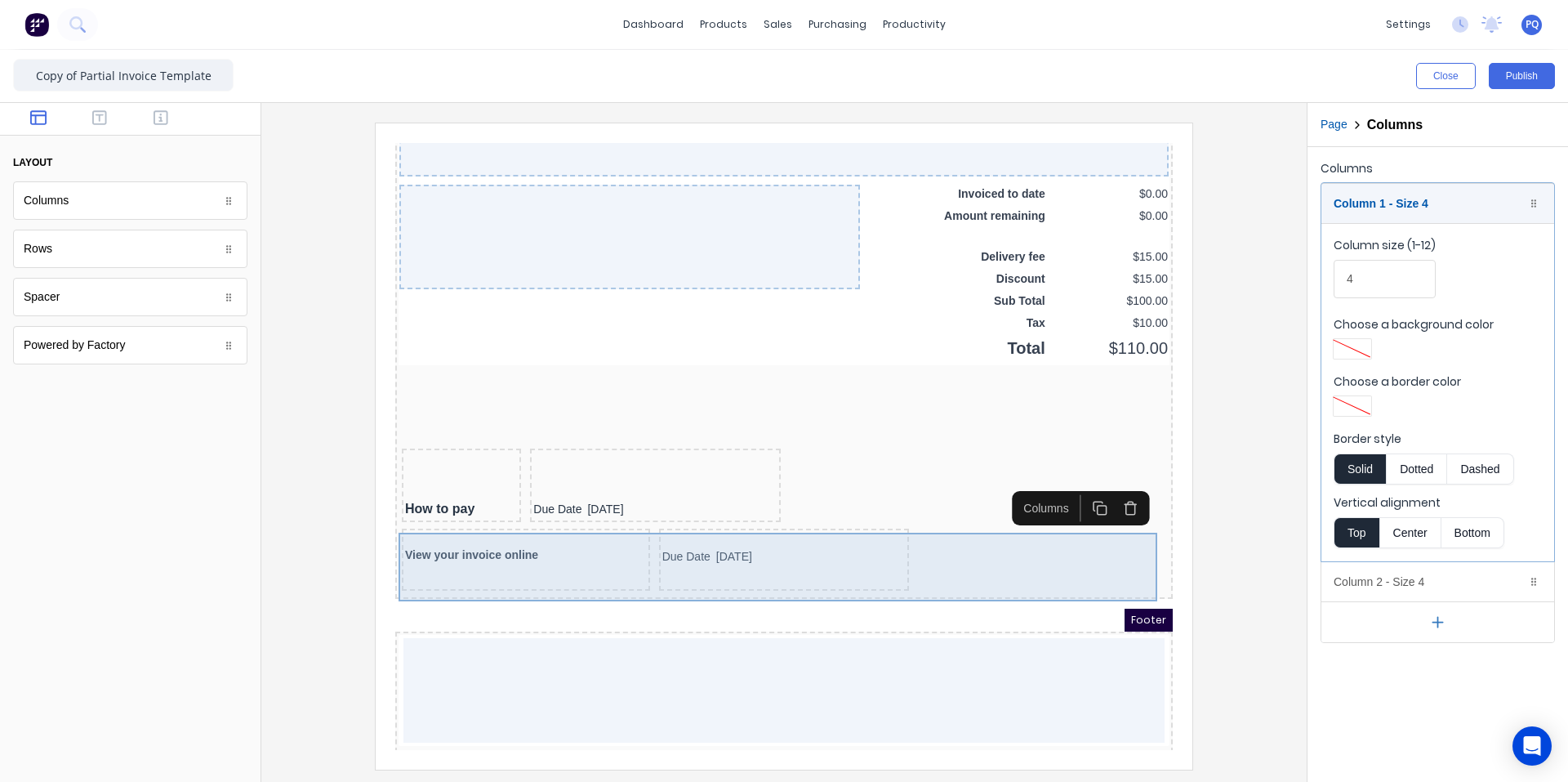
click at [876, 564] on div "Due Date [DATE]" at bounding box center [764, 540] width 251 height 62
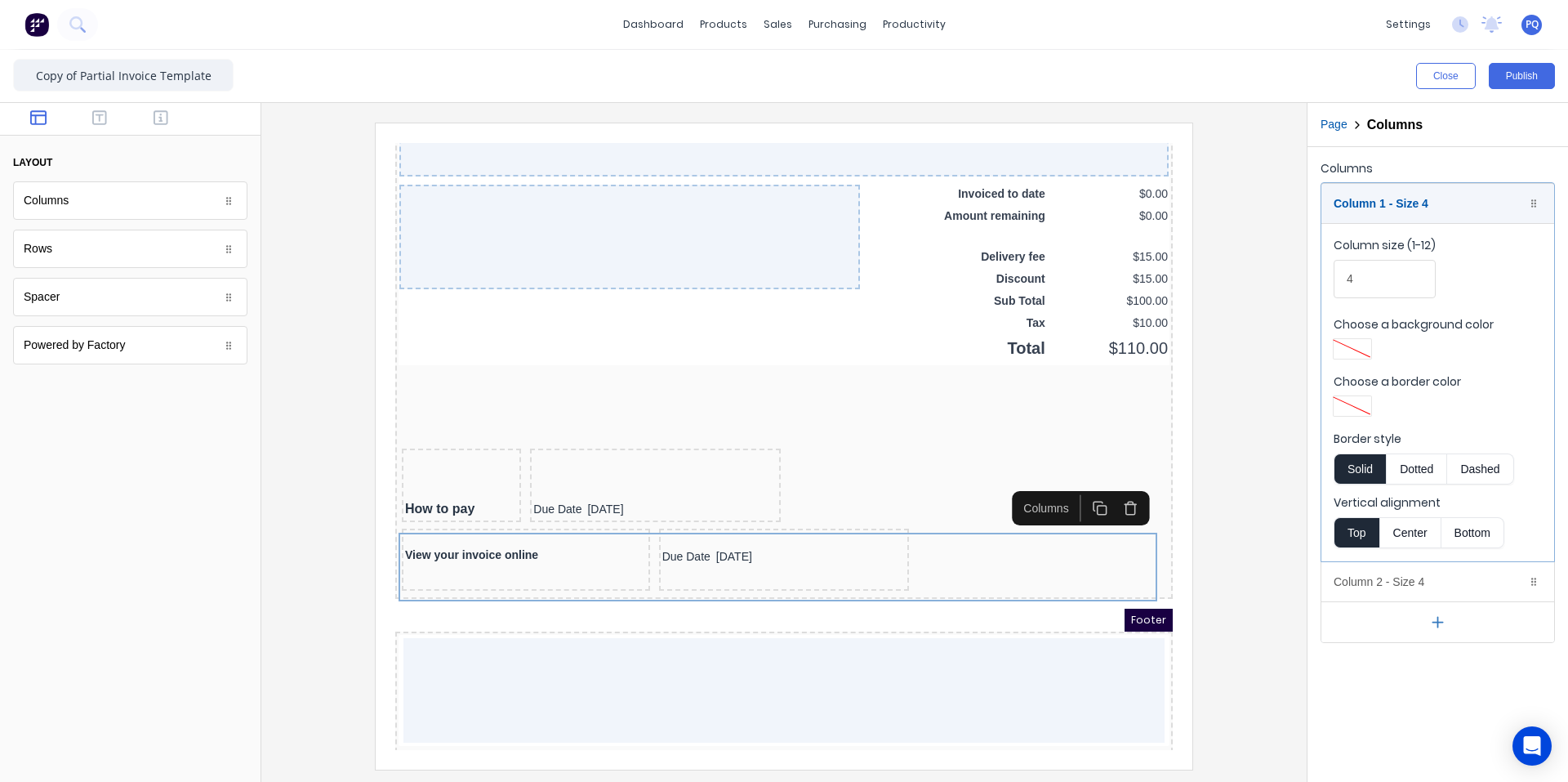
click at [943, 486] on rect "button" at bounding box center [1082, 490] width 9 height 9
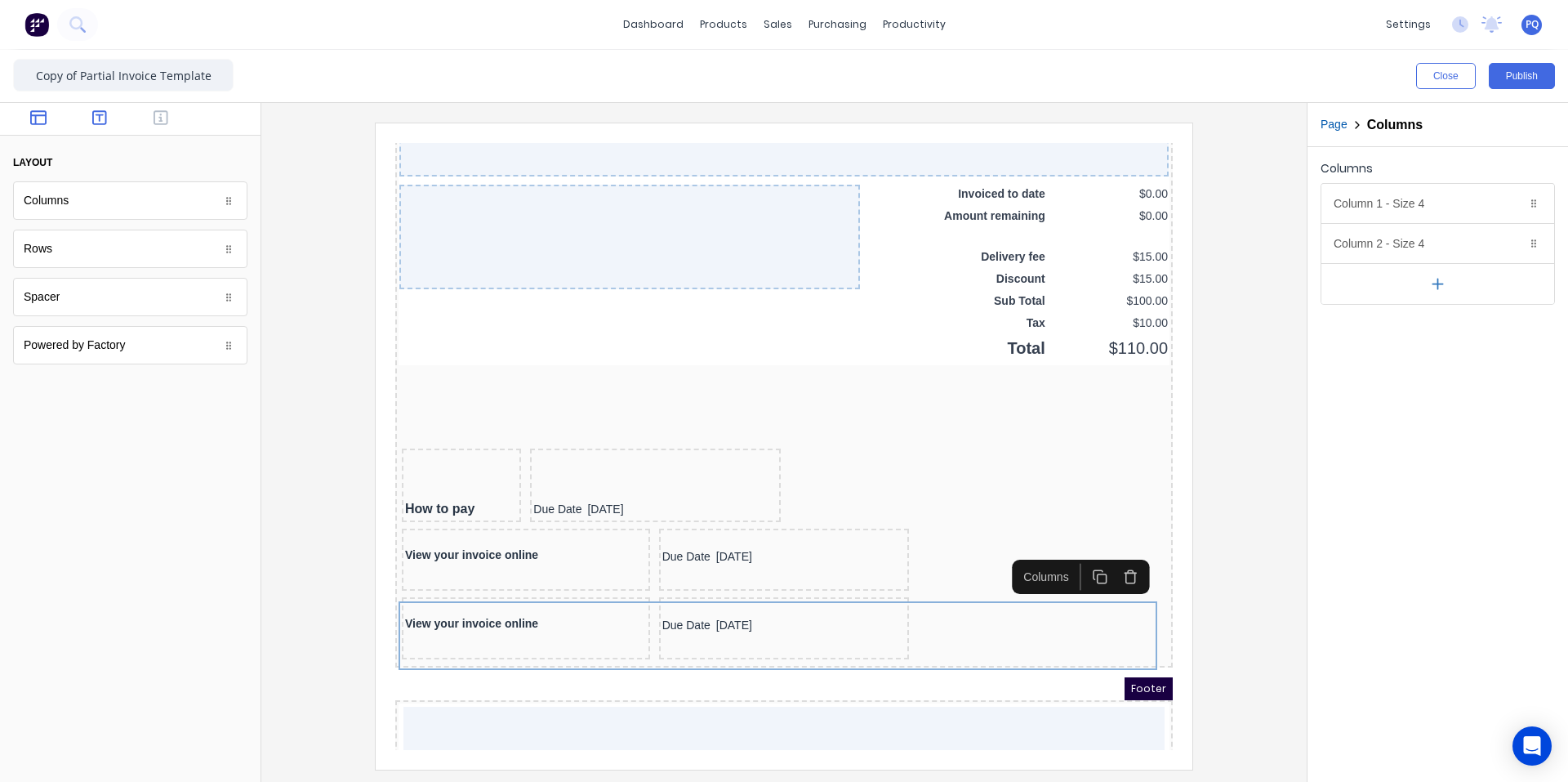
click at [104, 114] on icon "button" at bounding box center [100, 118] width 15 height 17
click at [161, 119] on icon "button" at bounding box center [161, 118] width 15 height 15
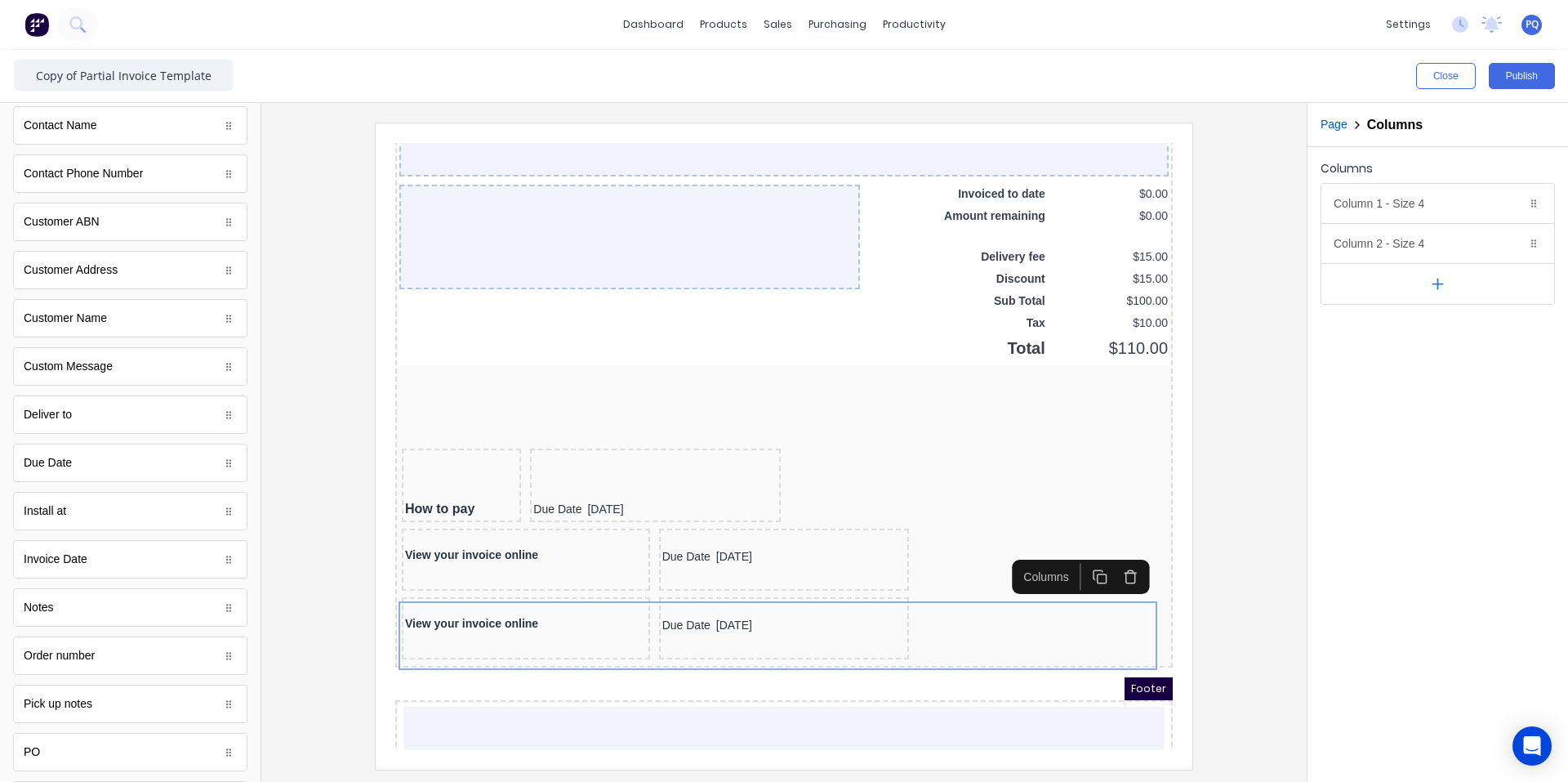
scroll to position [408, 0]
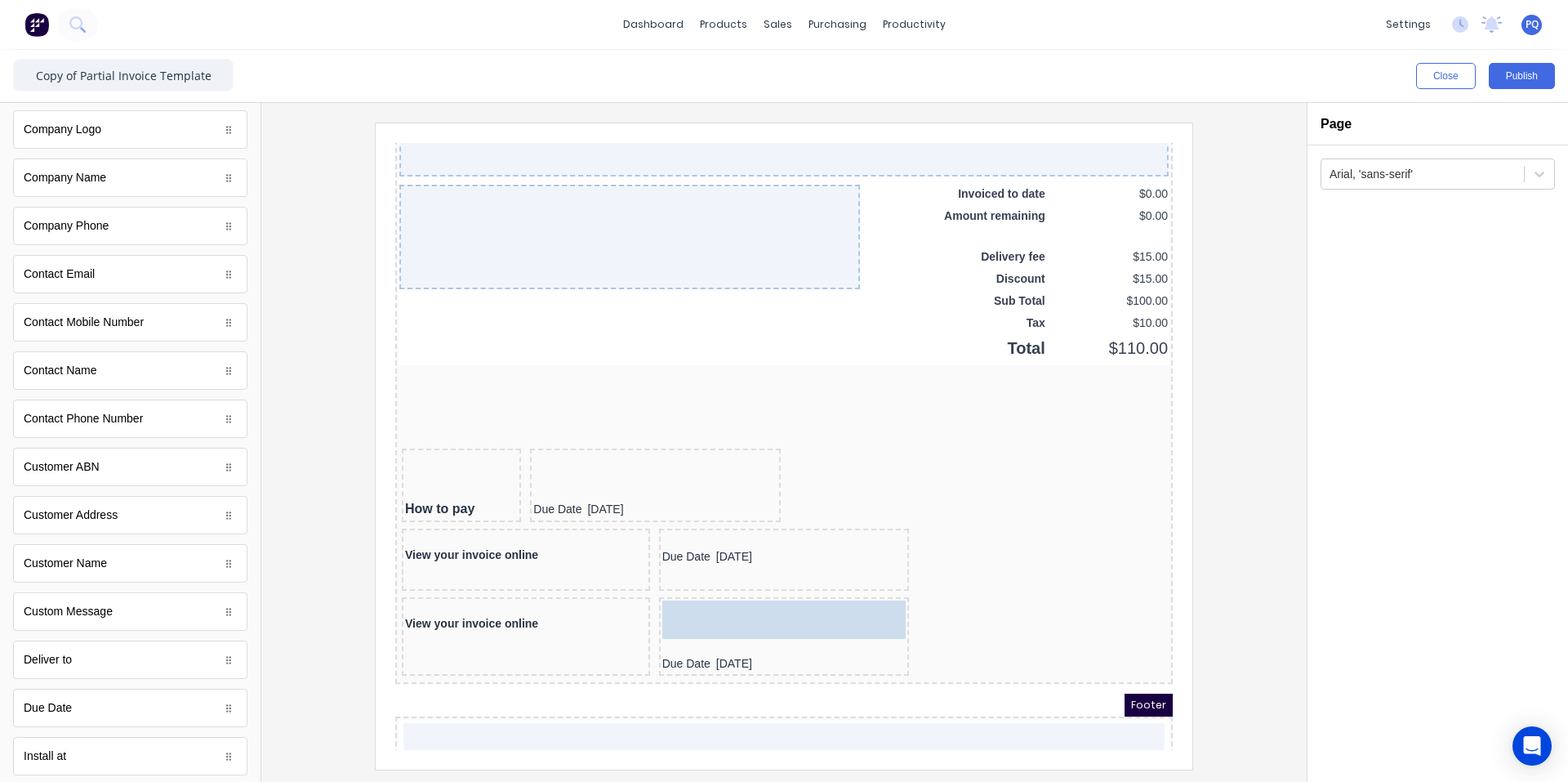
drag, startPoint x: 130, startPoint y: 581, endPoint x: 359, endPoint y: 452, distance: 262.8
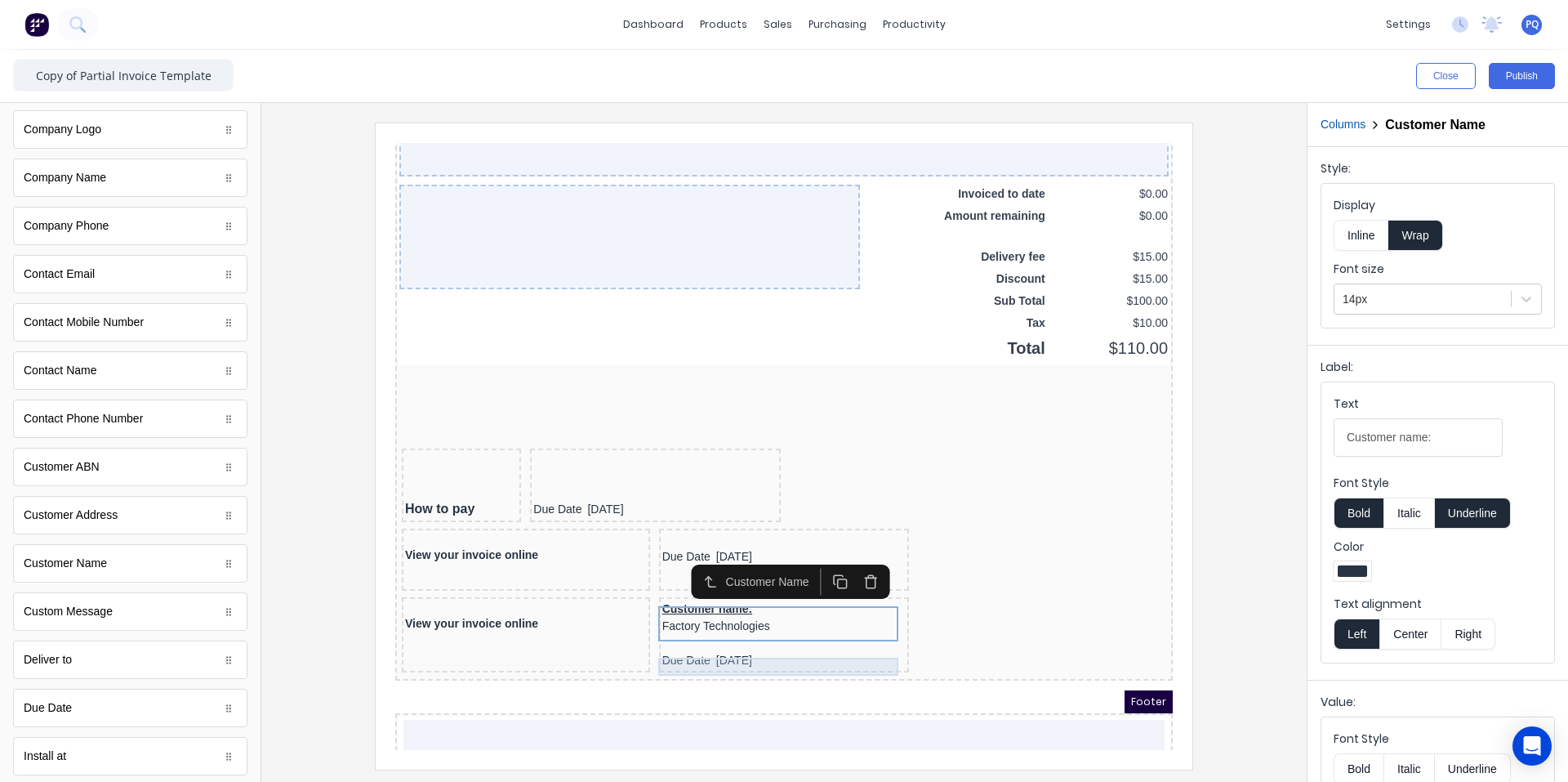
click at [714, 640] on div "Due Date [DATE]" at bounding box center [764, 642] width 245 height 18
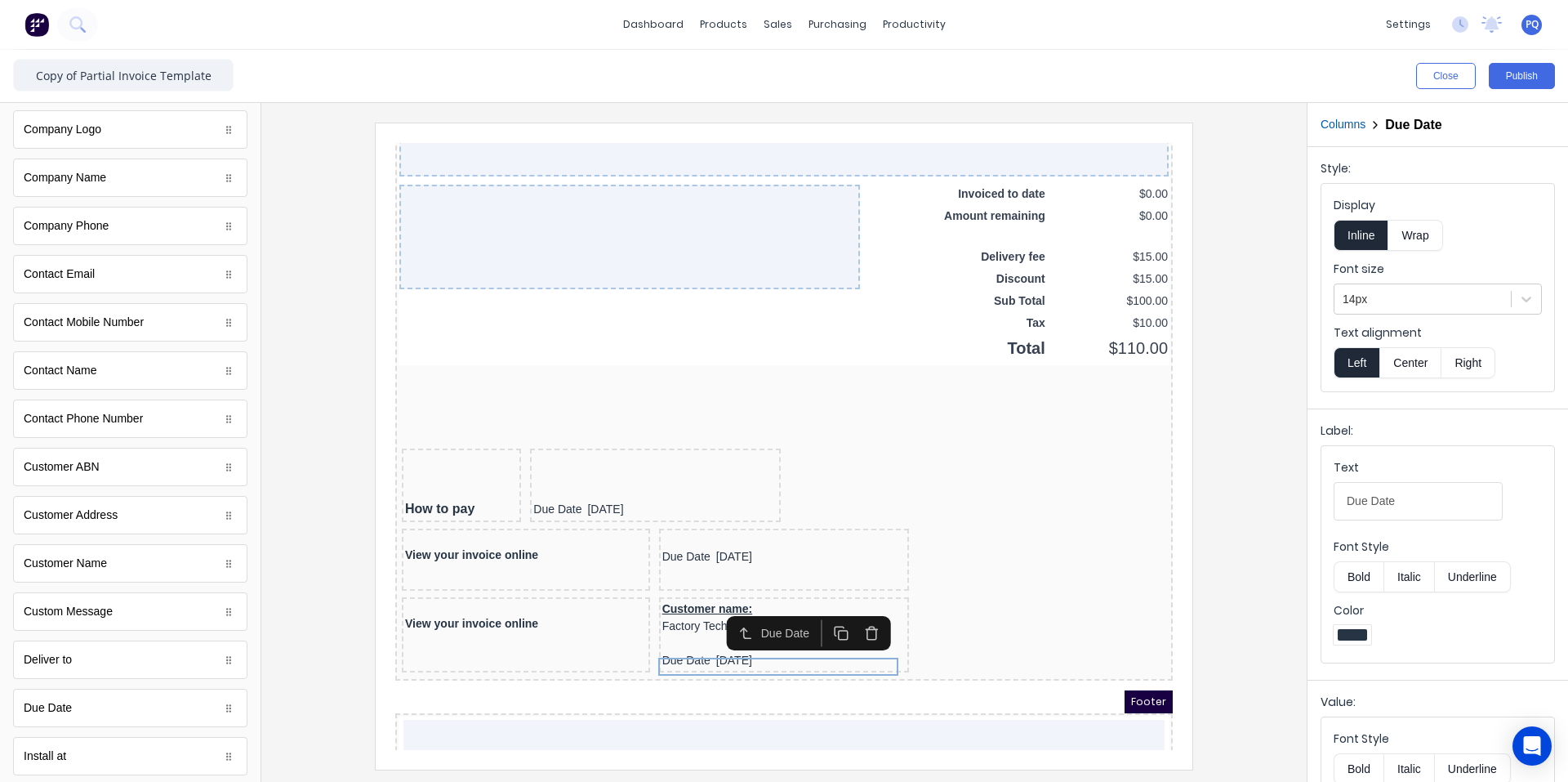
click at [859, 615] on icon "button" at bounding box center [852, 613] width 16 height 16
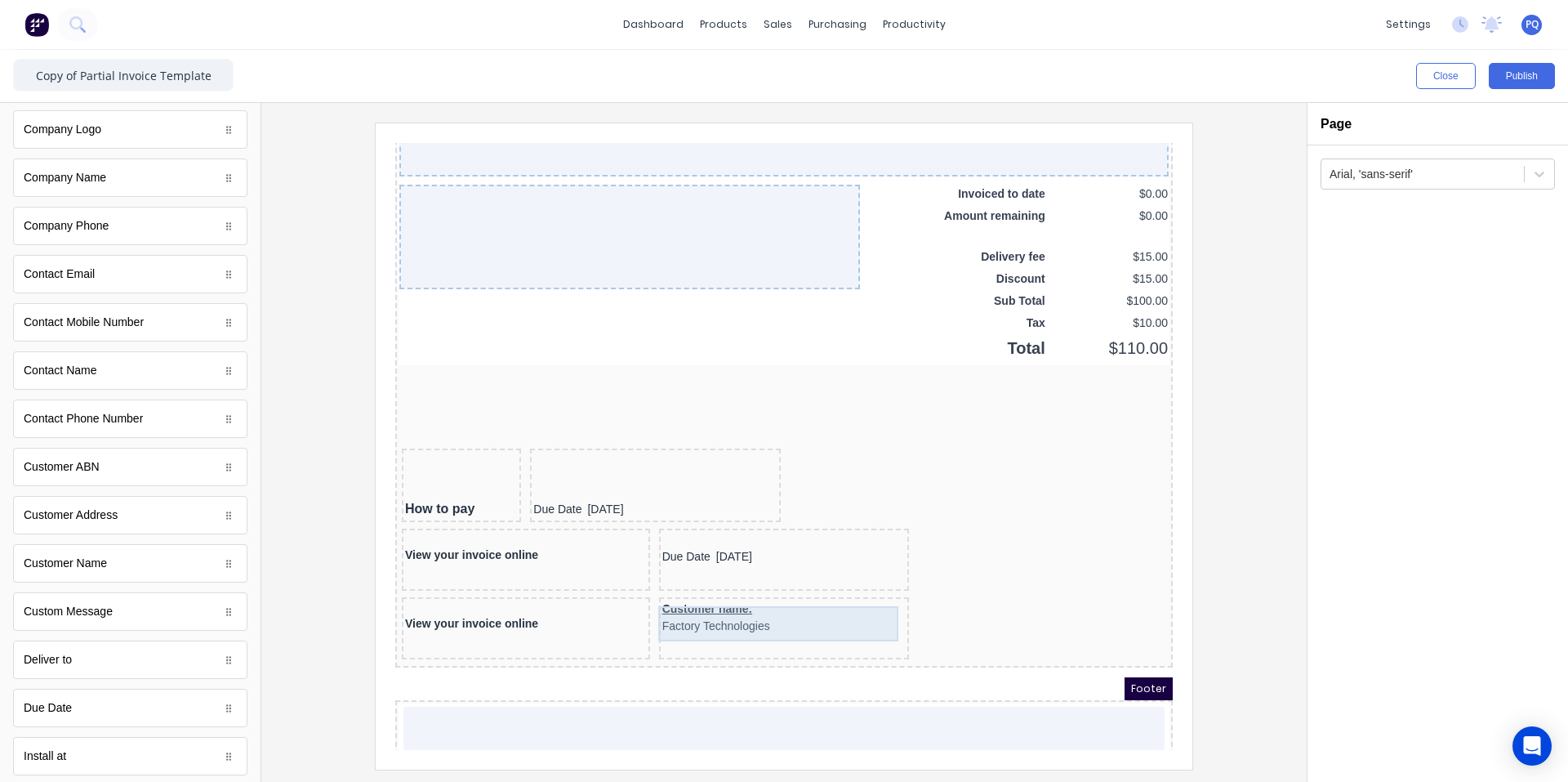
click at [741, 614] on div "Customer name: Factory Technologies" at bounding box center [764, 598] width 245 height 35
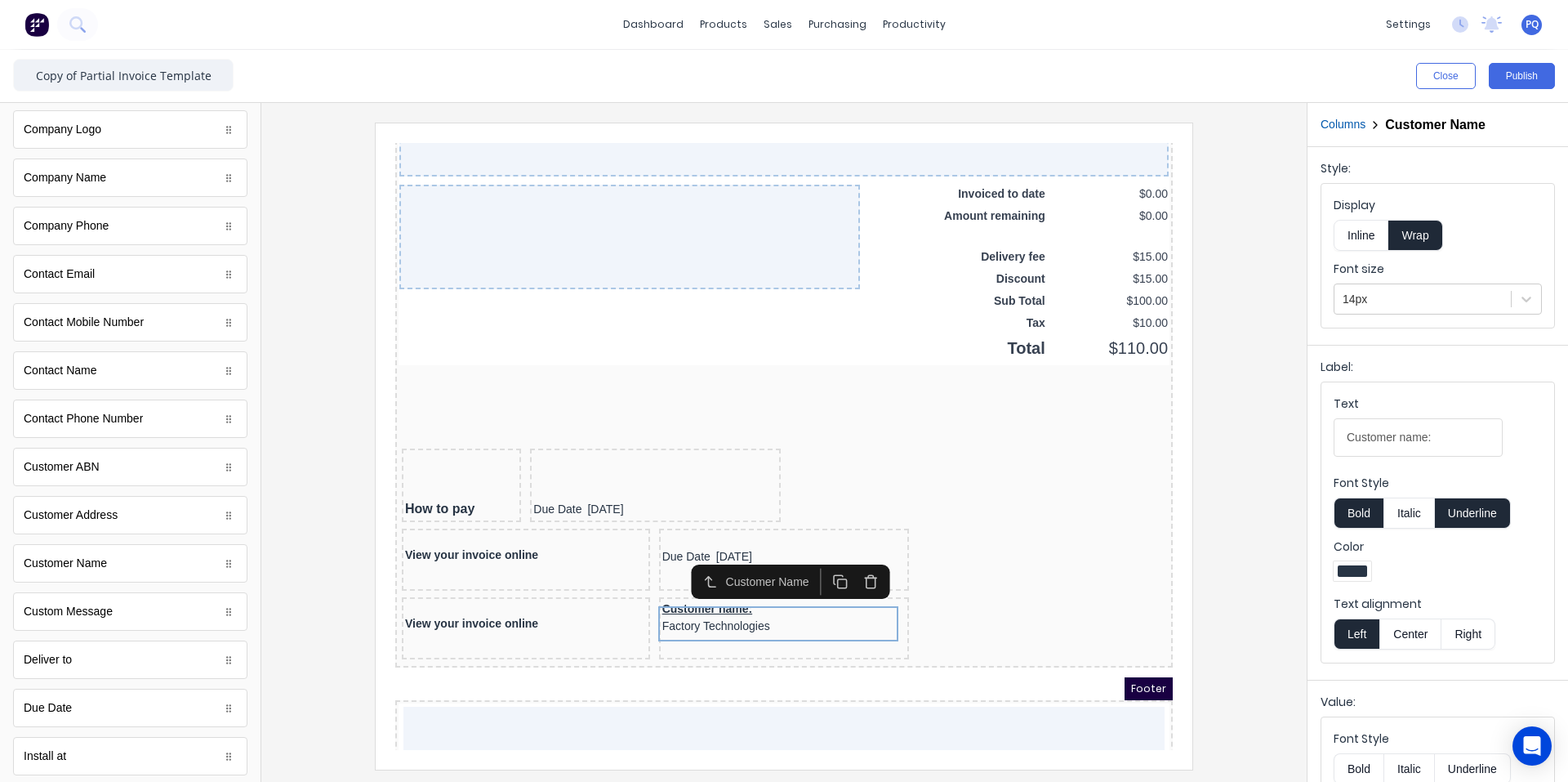
click at [943, 235] on button "Inline" at bounding box center [1361, 235] width 55 height 31
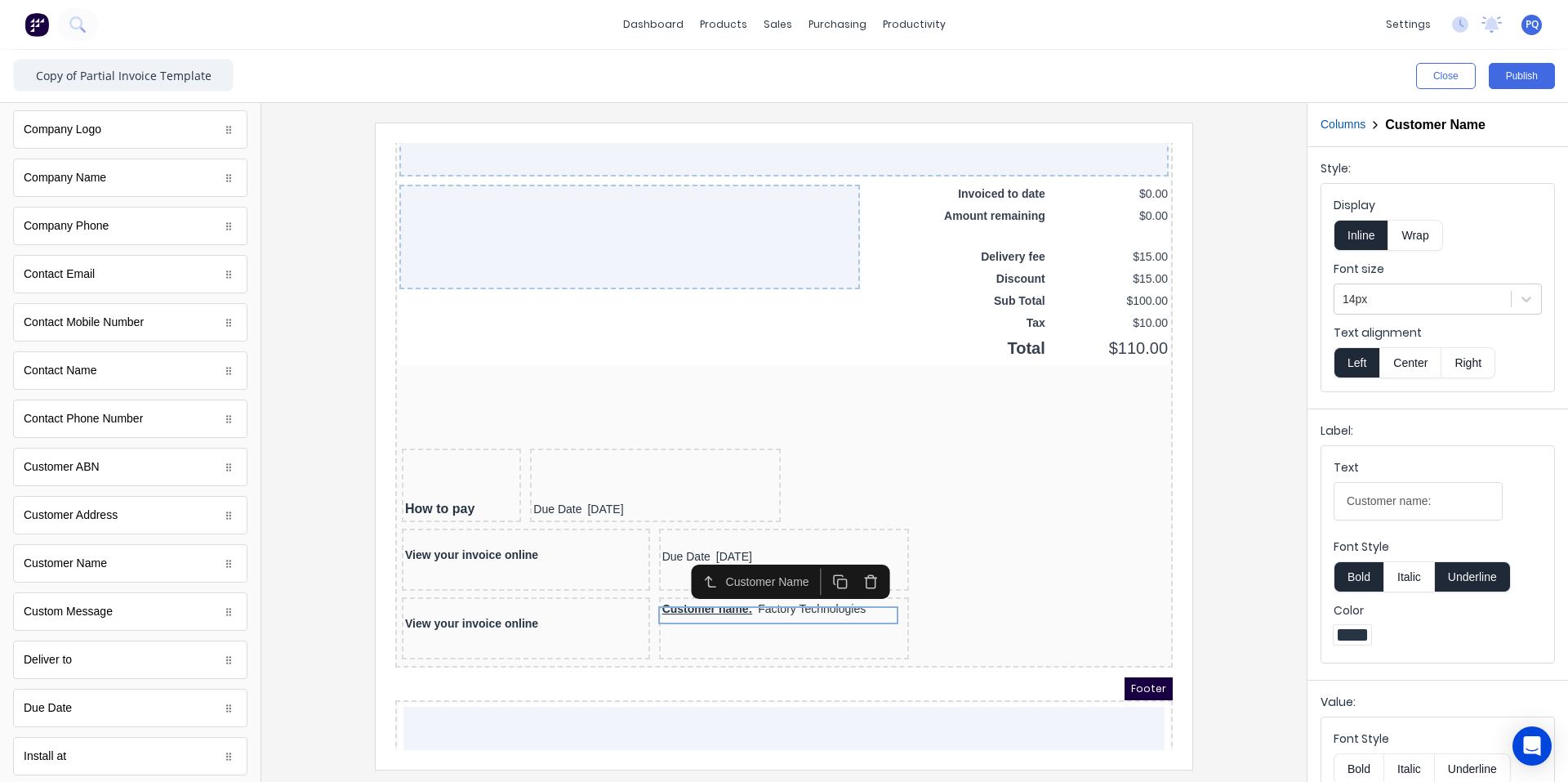
click at [943, 578] on button "Bold" at bounding box center [1359, 576] width 50 height 31
click at [943, 580] on button "Underline" at bounding box center [1473, 576] width 76 height 31
click at [943, 579] on button "Bold" at bounding box center [1359, 576] width 50 height 31
click at [943, 505] on input "Customer name:" at bounding box center [1418, 502] width 169 height 38
drag, startPoint x: 1404, startPoint y: 503, endPoint x: 1177, endPoint y: 483, distance: 227.9
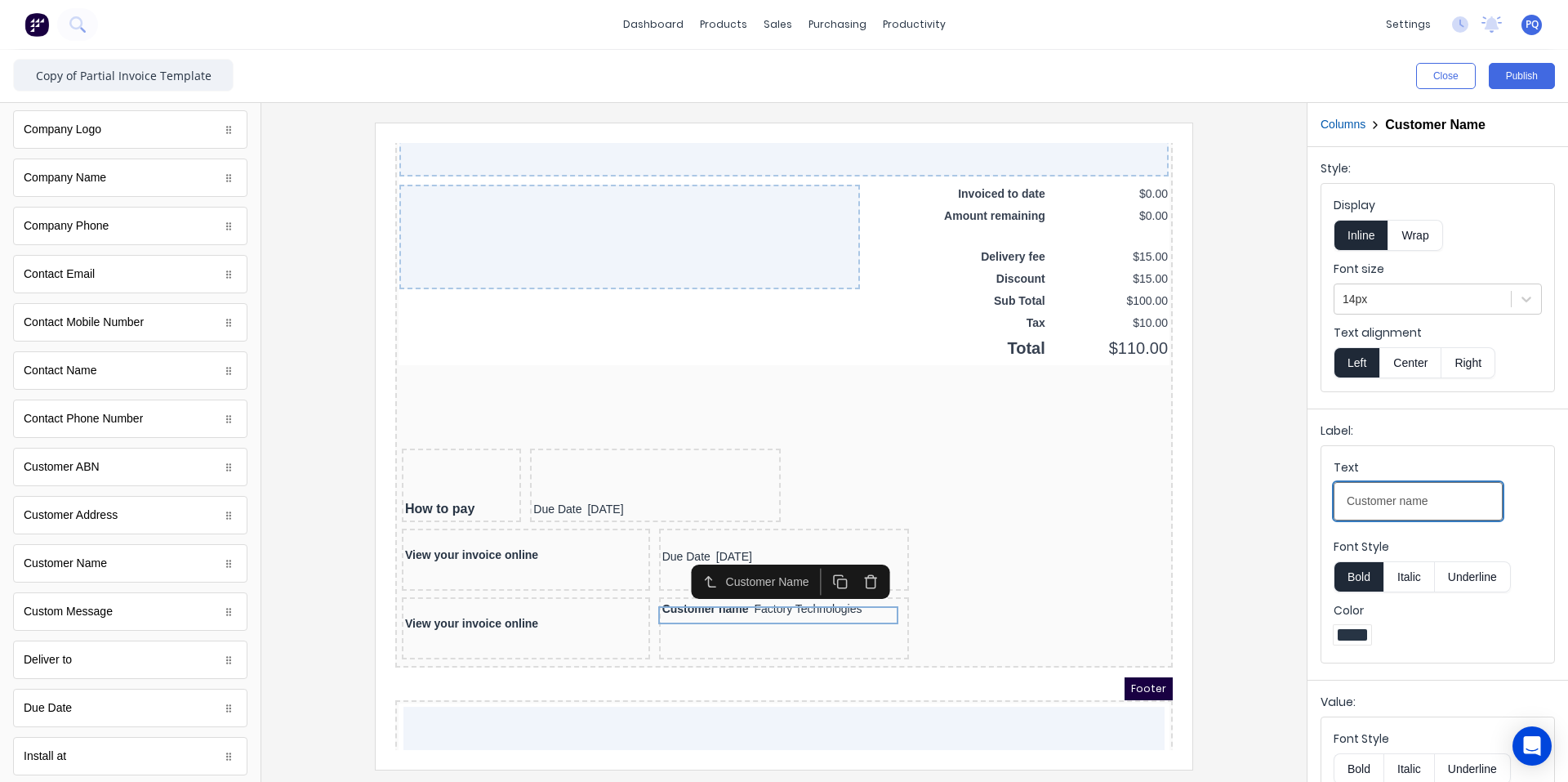
click at [943, 483] on div "Close Publish Components standard fields Accounting number Accounting number Ba…" at bounding box center [784, 416] width 1568 height 732
type input "Name"
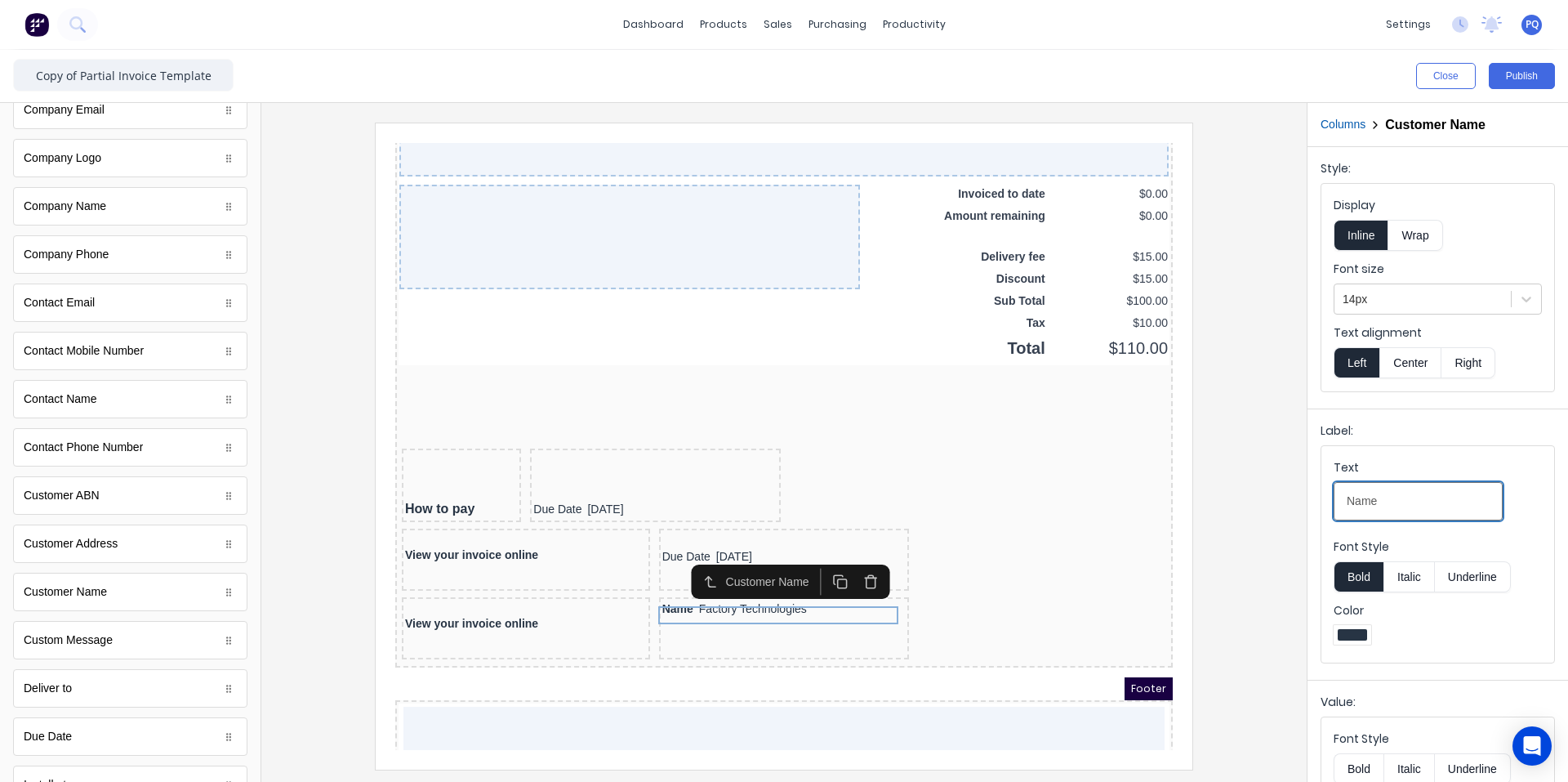
scroll to position [0, 0]
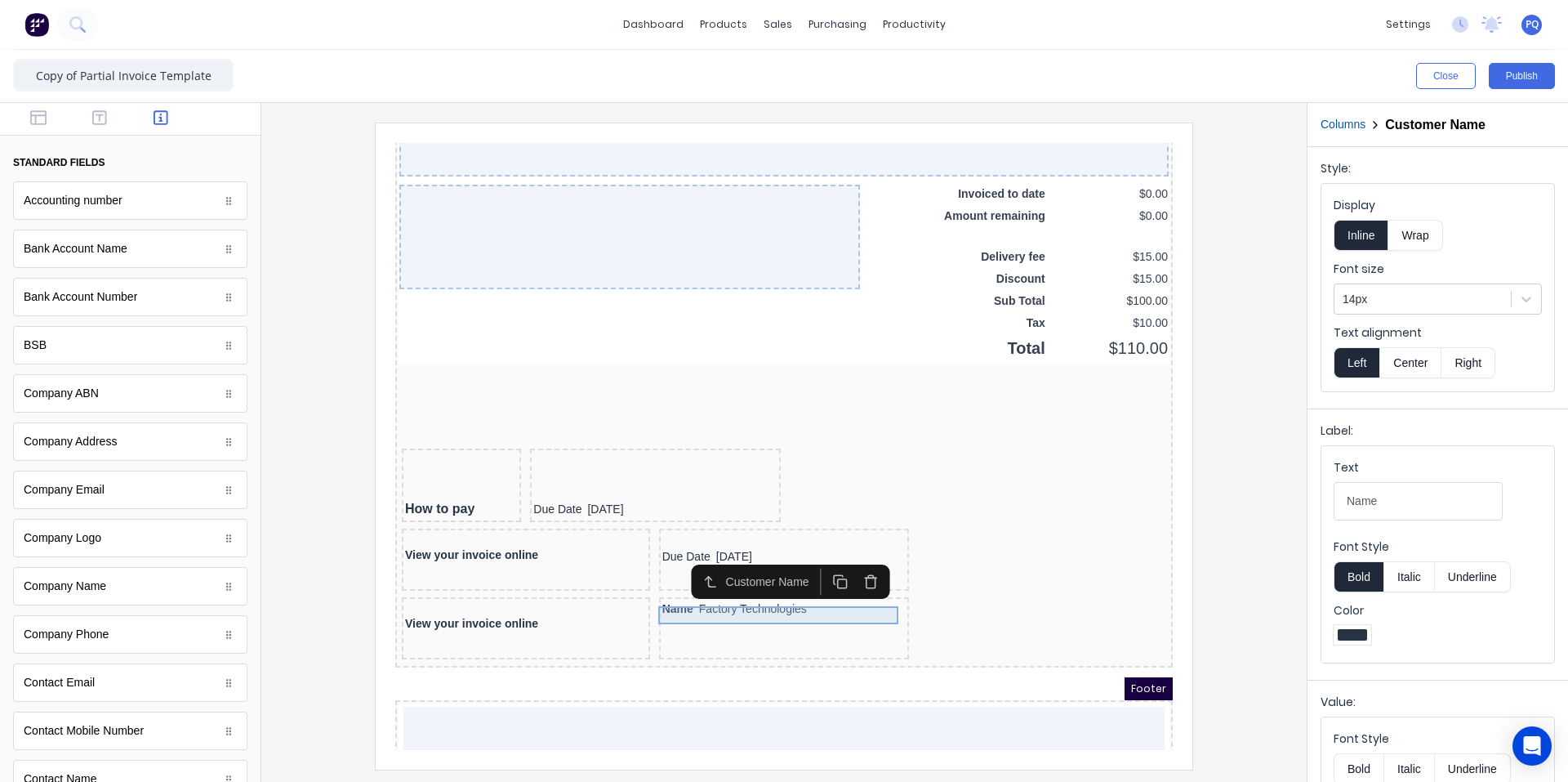
click at [730, 593] on div "Name Factory Technologies" at bounding box center [764, 590] width 245 height 18
click at [846, 561] on icon "button" at bounding box center [852, 562] width 16 height 16
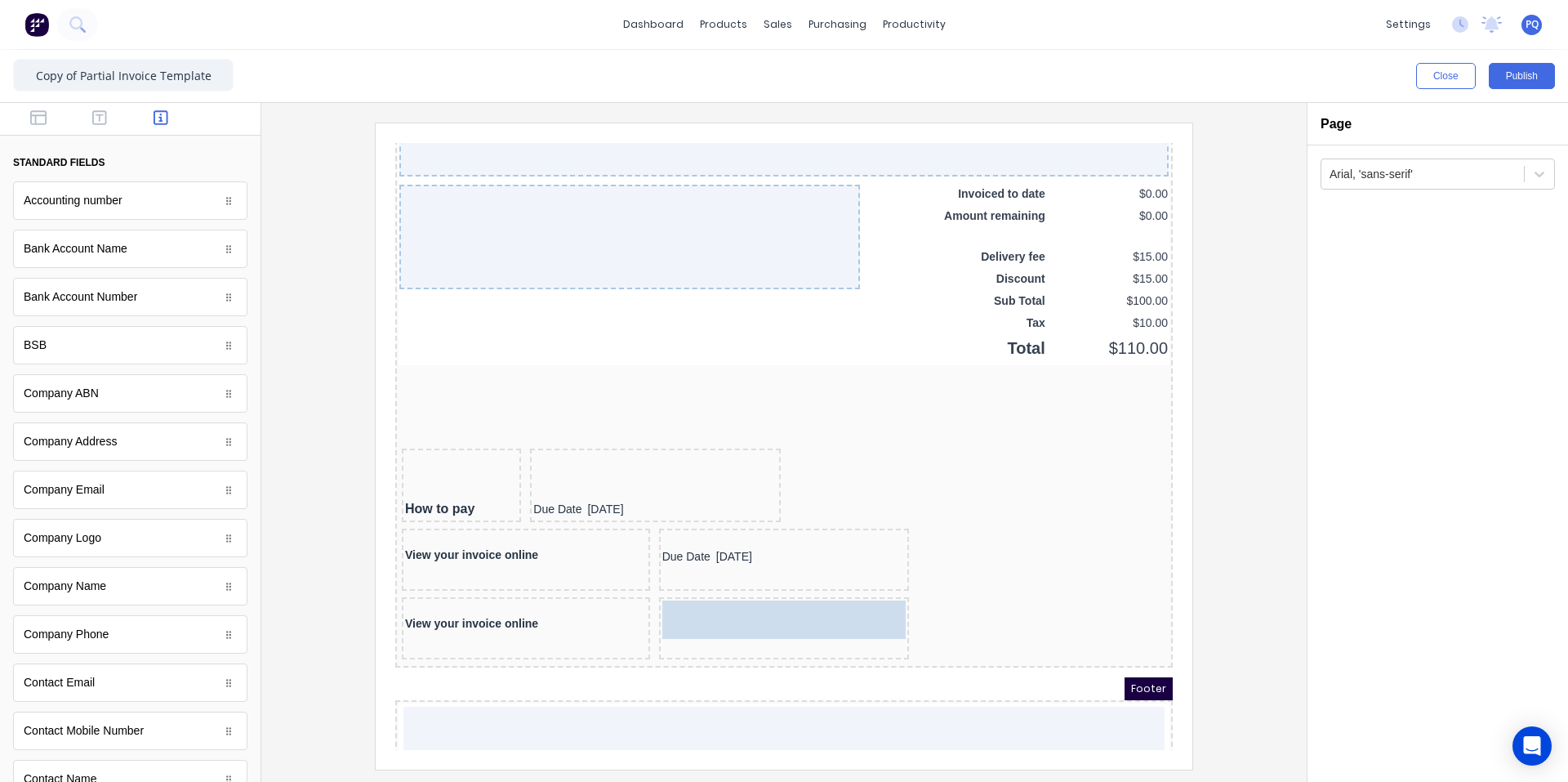
drag, startPoint x: 102, startPoint y: 255, endPoint x: 368, endPoint y: 472, distance: 343.3
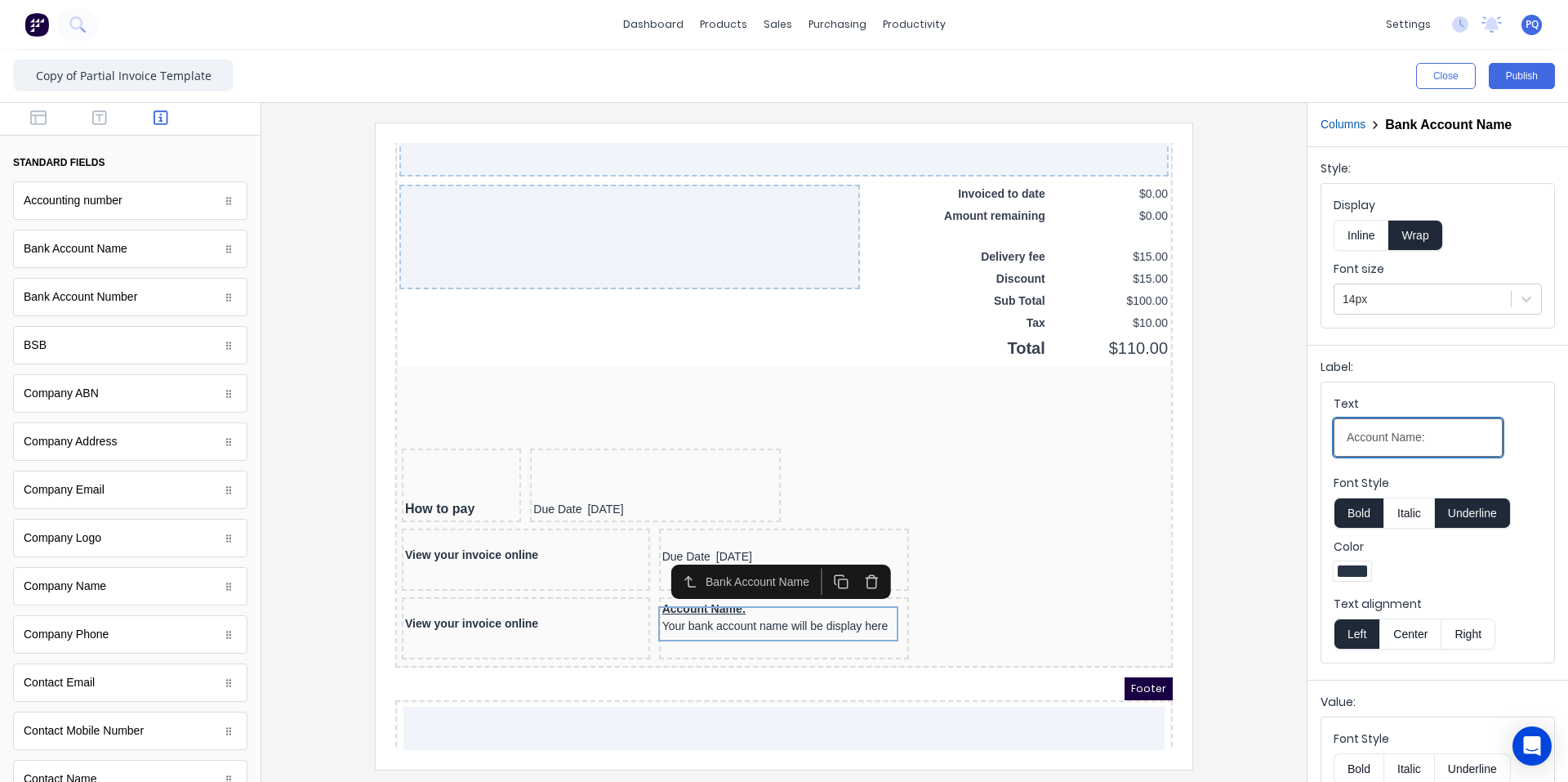
drag, startPoint x: 1392, startPoint y: 441, endPoint x: 1266, endPoint y: 439, distance: 126.0
click at [943, 439] on div "Close Publish Components standard fields Accounting number Accounting number Ba…" at bounding box center [784, 416] width 1568 height 732
click at [943, 438] on input "Name:" at bounding box center [1418, 437] width 169 height 38
type input "Name"
click at [943, 238] on button "Inline" at bounding box center [1361, 235] width 55 height 31
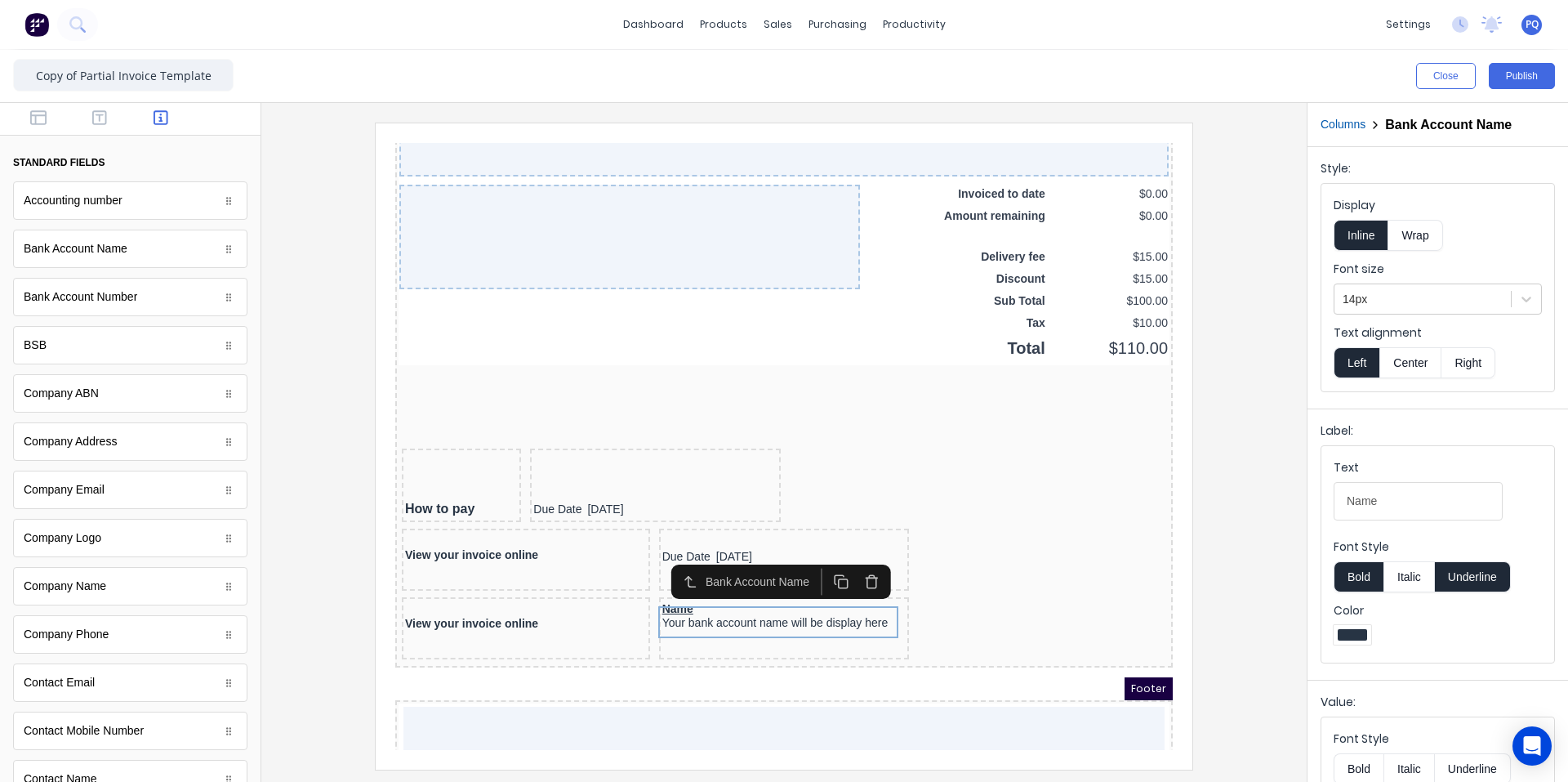
click at [943, 589] on div "Font Style Bold Italic Underline" at bounding box center [1438, 565] width 209 height 54
click at [943, 579] on button "Underline" at bounding box center [1473, 576] width 76 height 31
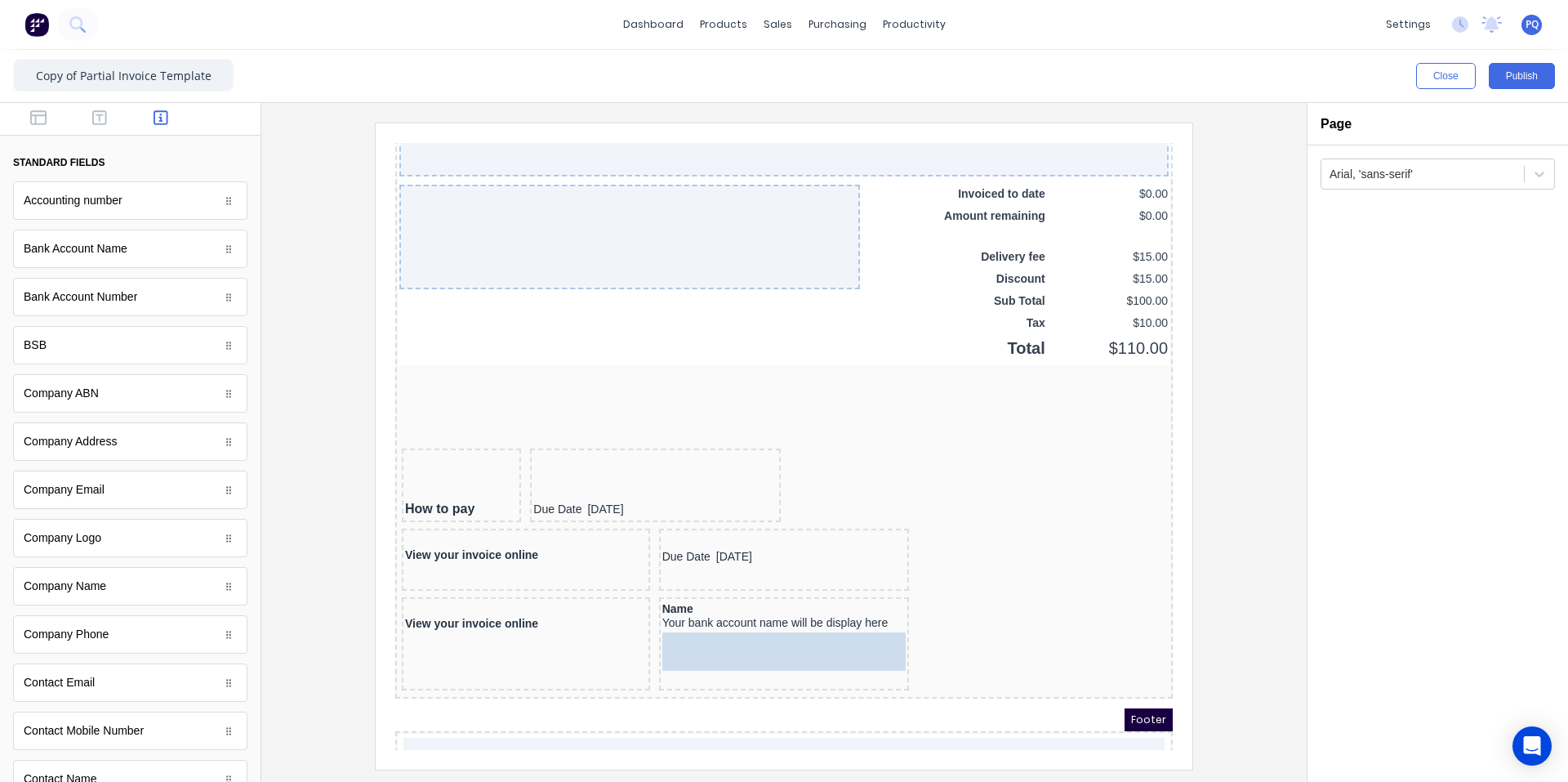
drag, startPoint x: 93, startPoint y: 353, endPoint x: 738, endPoint y: 397, distance: 646.5
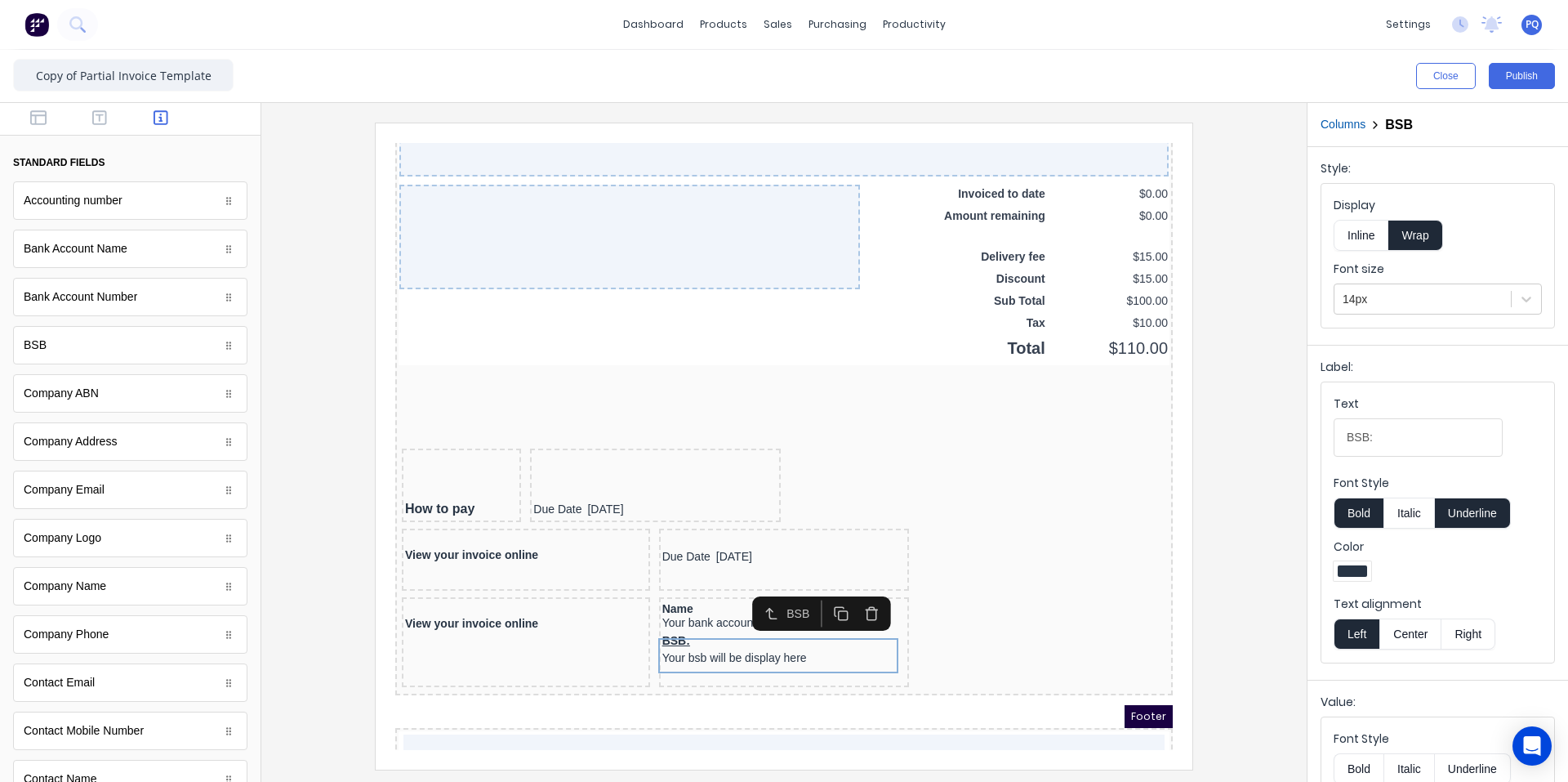
click at [943, 226] on button "Inline" at bounding box center [1361, 235] width 55 height 31
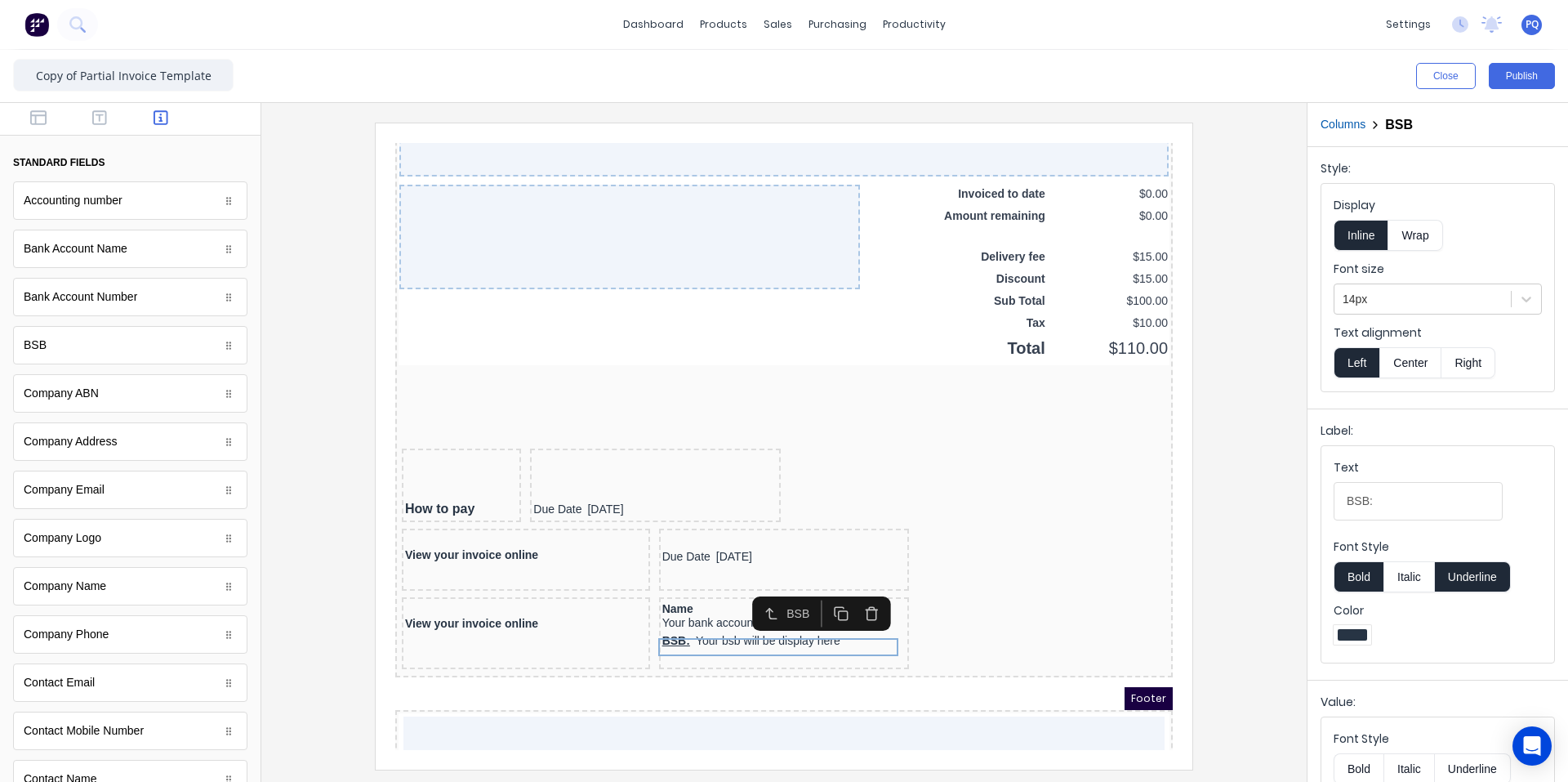
click at [943, 584] on button "Underline" at bounding box center [1473, 576] width 76 height 31
click at [943, 498] on input "BSB:" at bounding box center [1418, 502] width 169 height 38
type input "BSB"
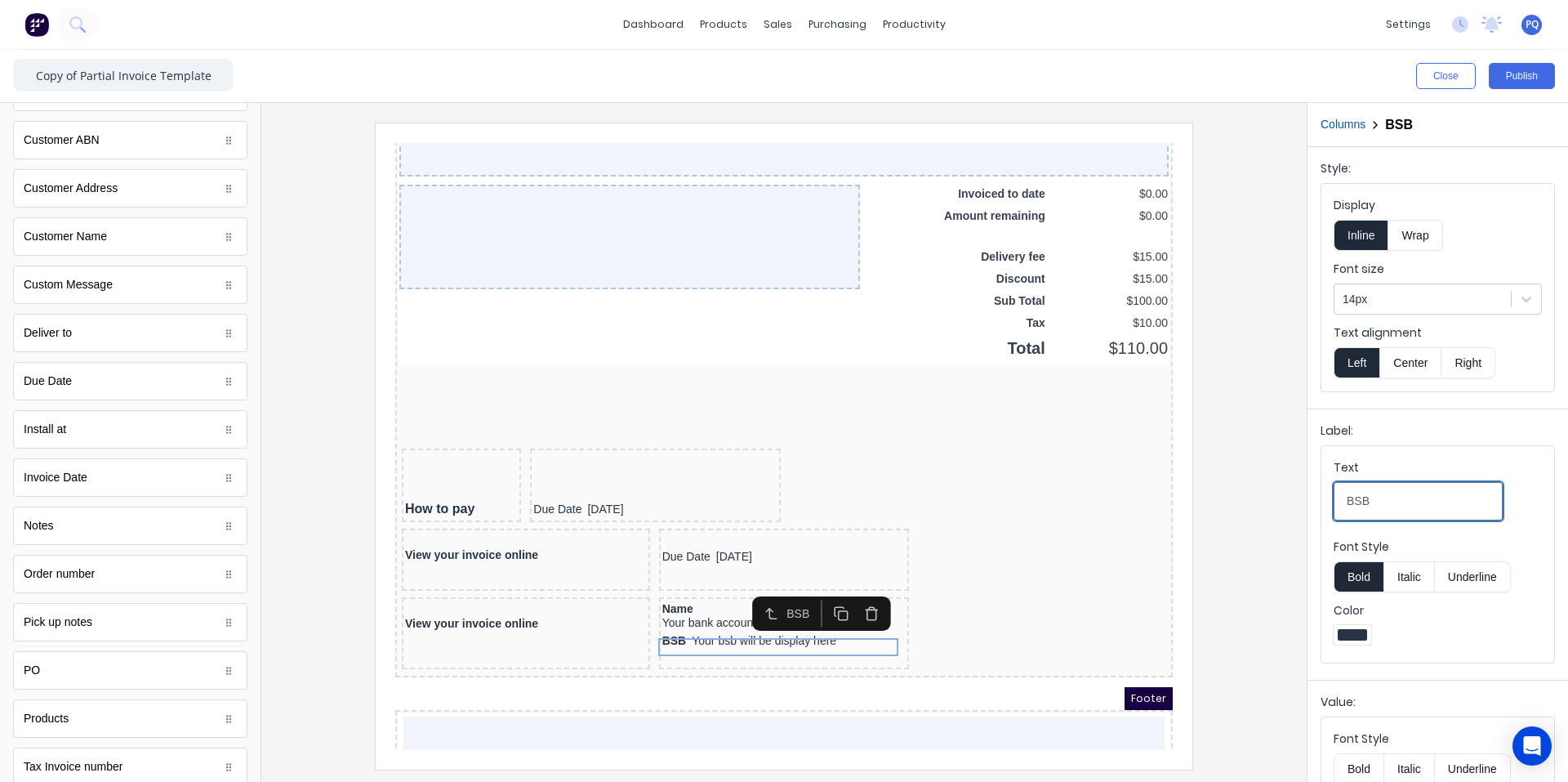
scroll to position [789, 0]
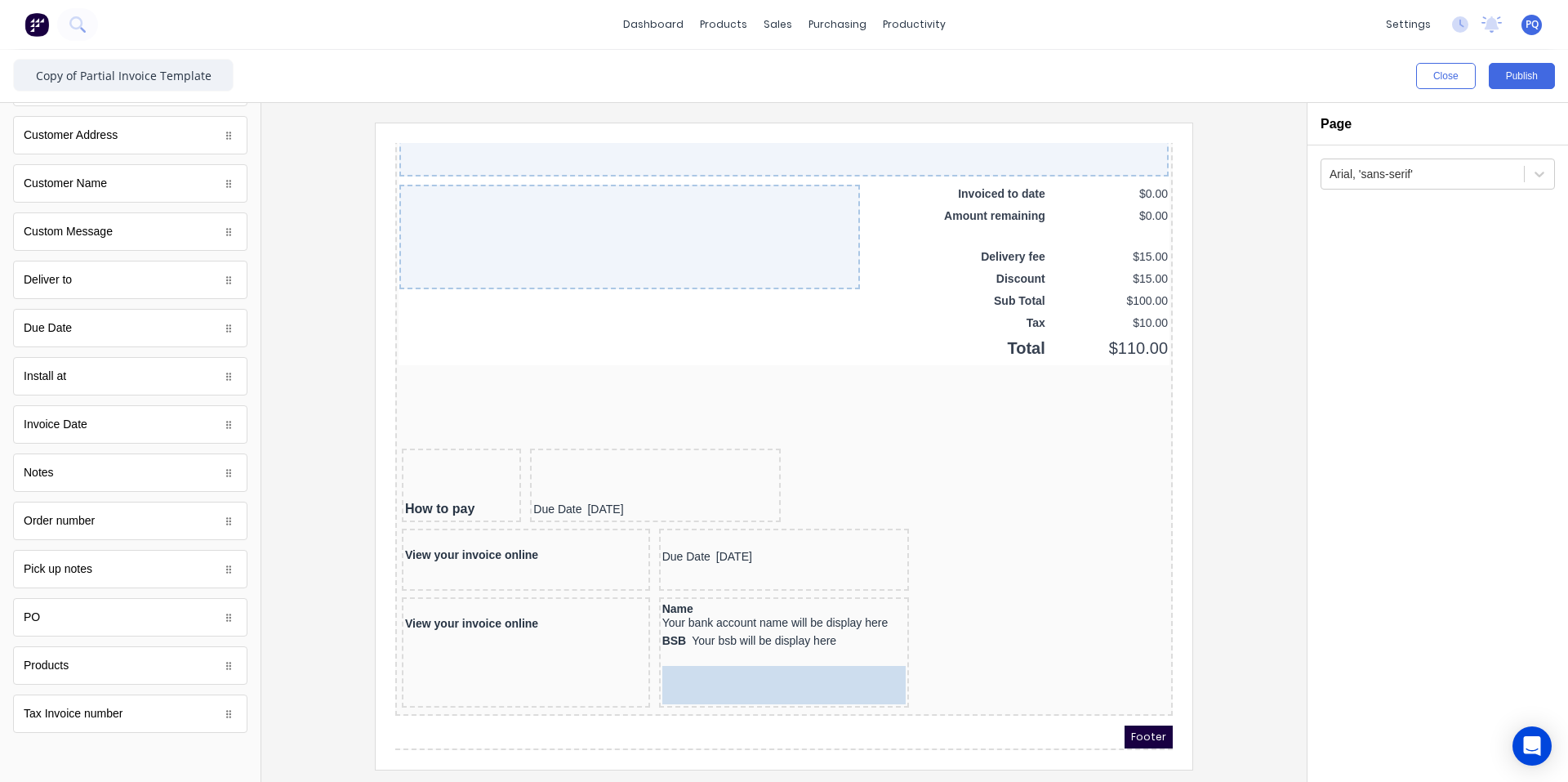
drag, startPoint x: 109, startPoint y: 628, endPoint x: 377, endPoint y: 547, distance: 280.0
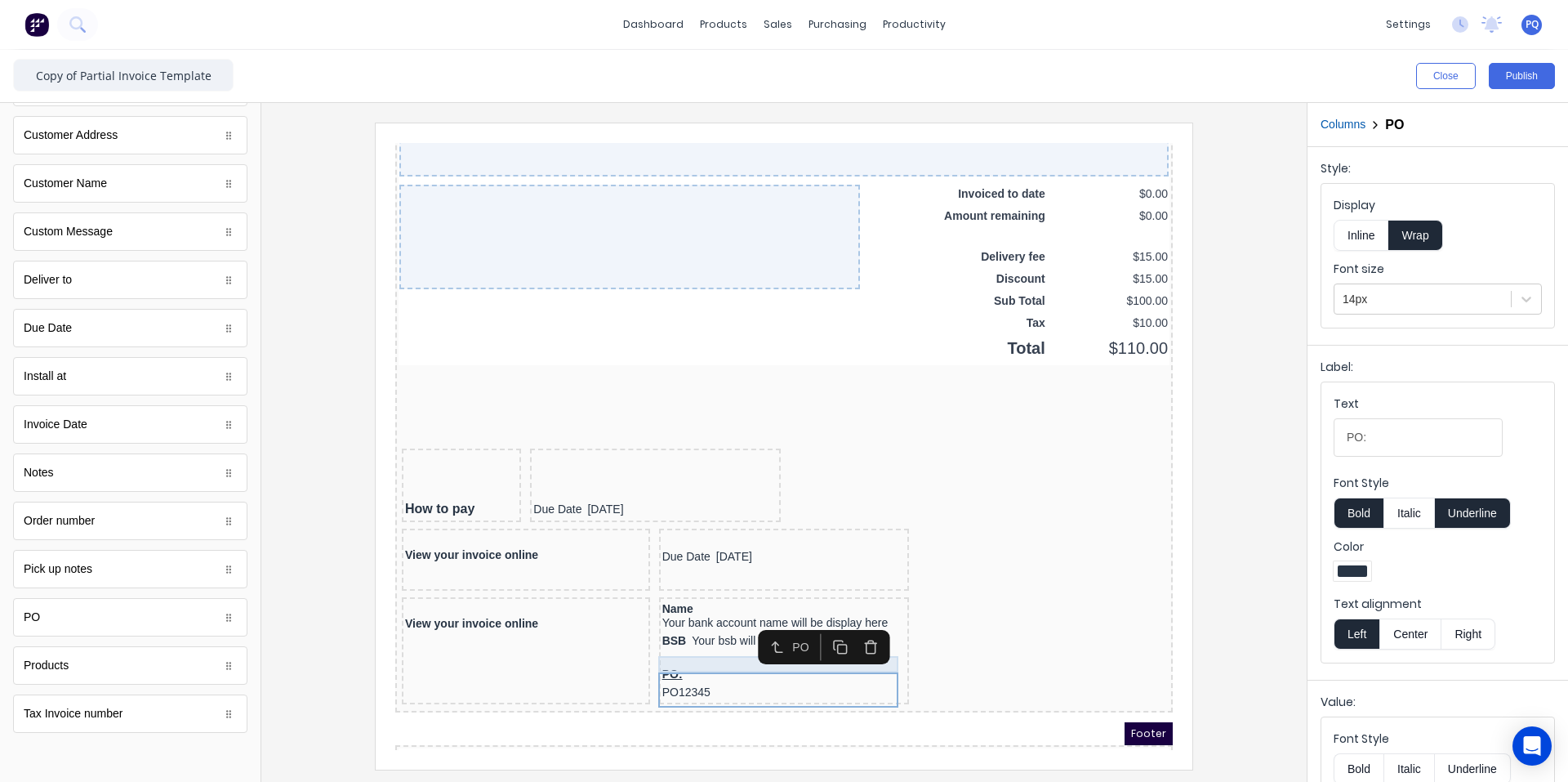
click at [699, 641] on div at bounding box center [764, 638] width 245 height 17
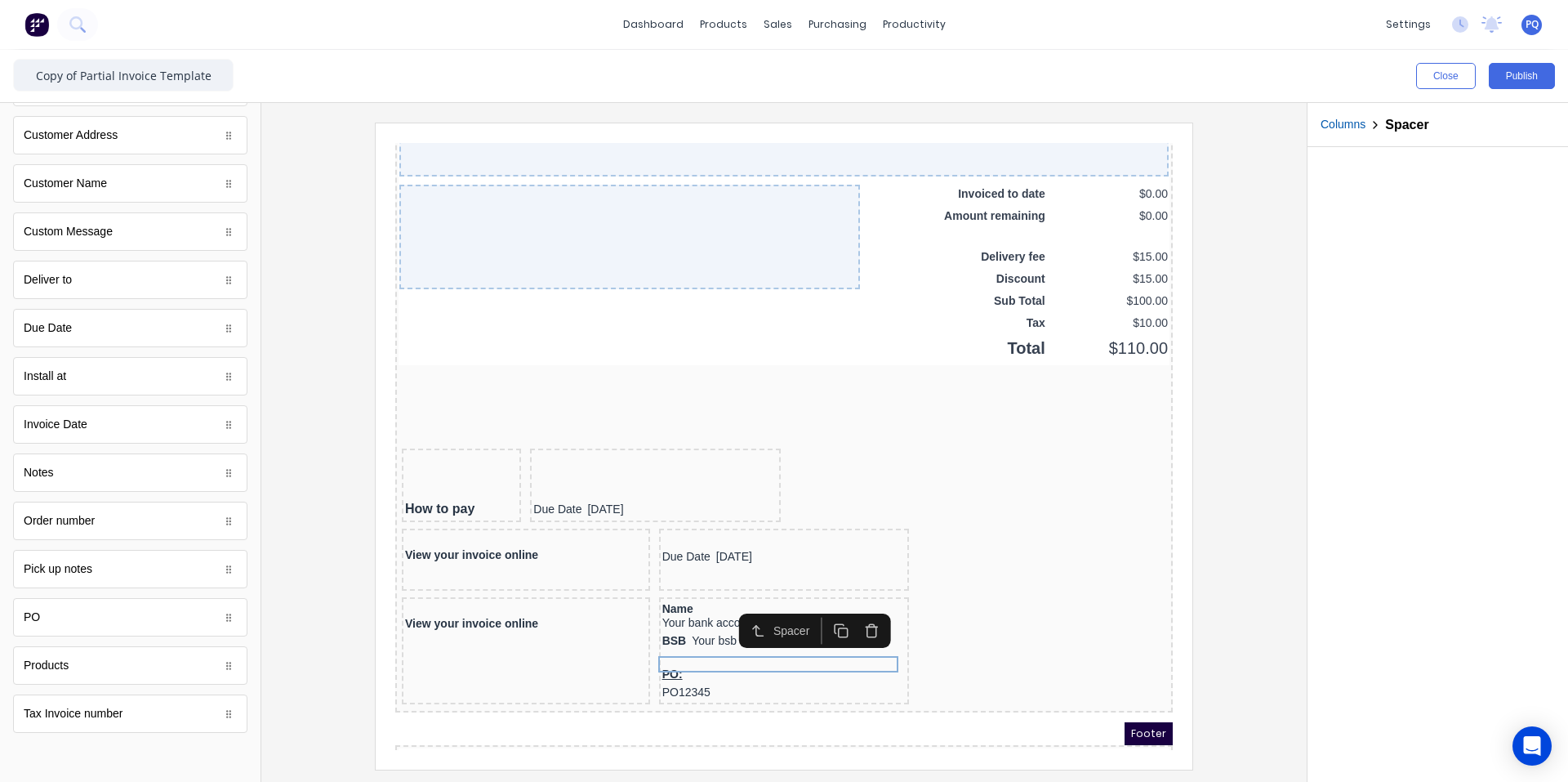
click at [855, 612] on icon "button" at bounding box center [852, 611] width 16 height 16
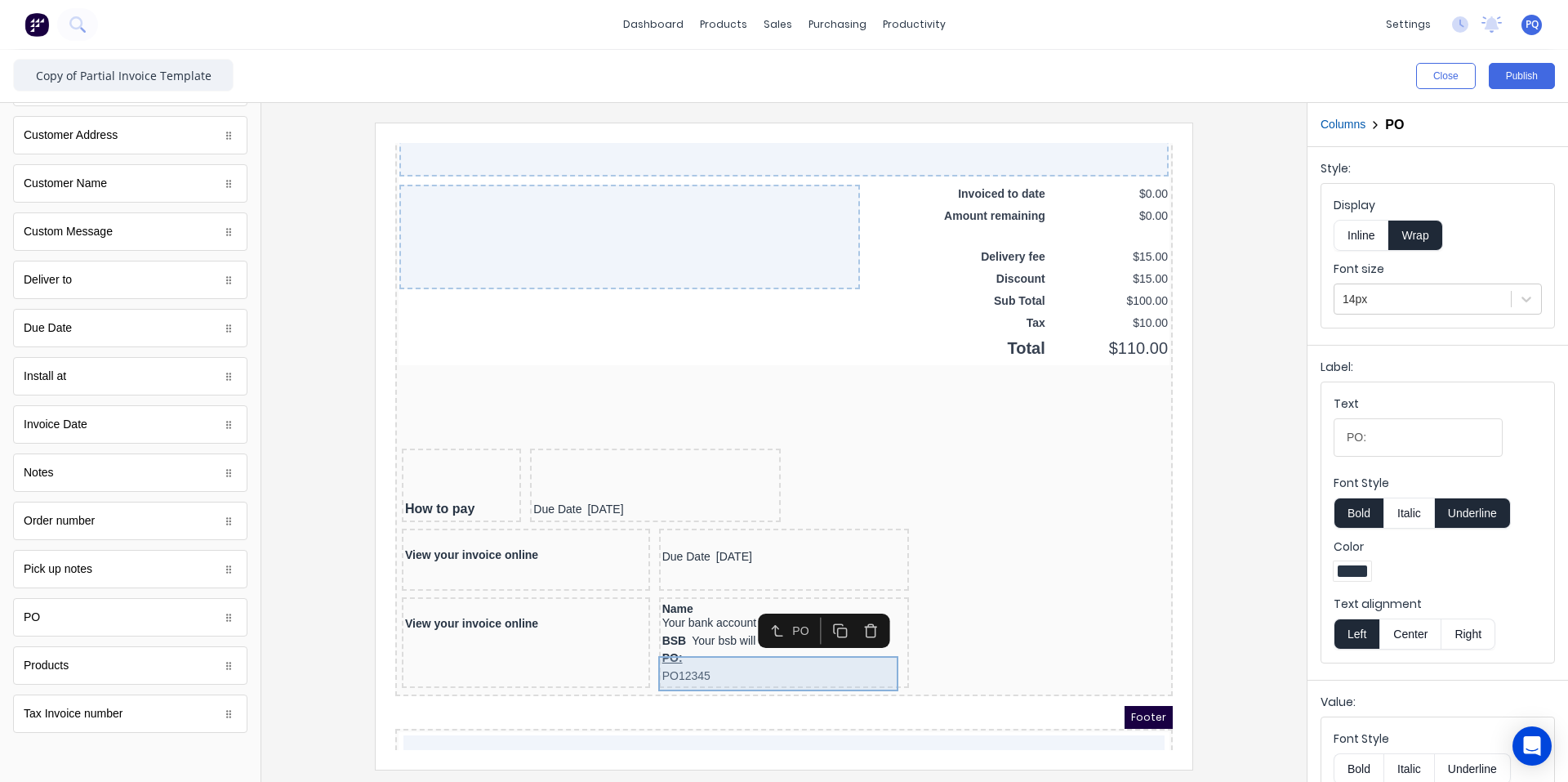
click at [741, 651] on div "PO: PO12345" at bounding box center [764, 648] width 245 height 35
click at [943, 242] on button "Inline" at bounding box center [1361, 235] width 55 height 31
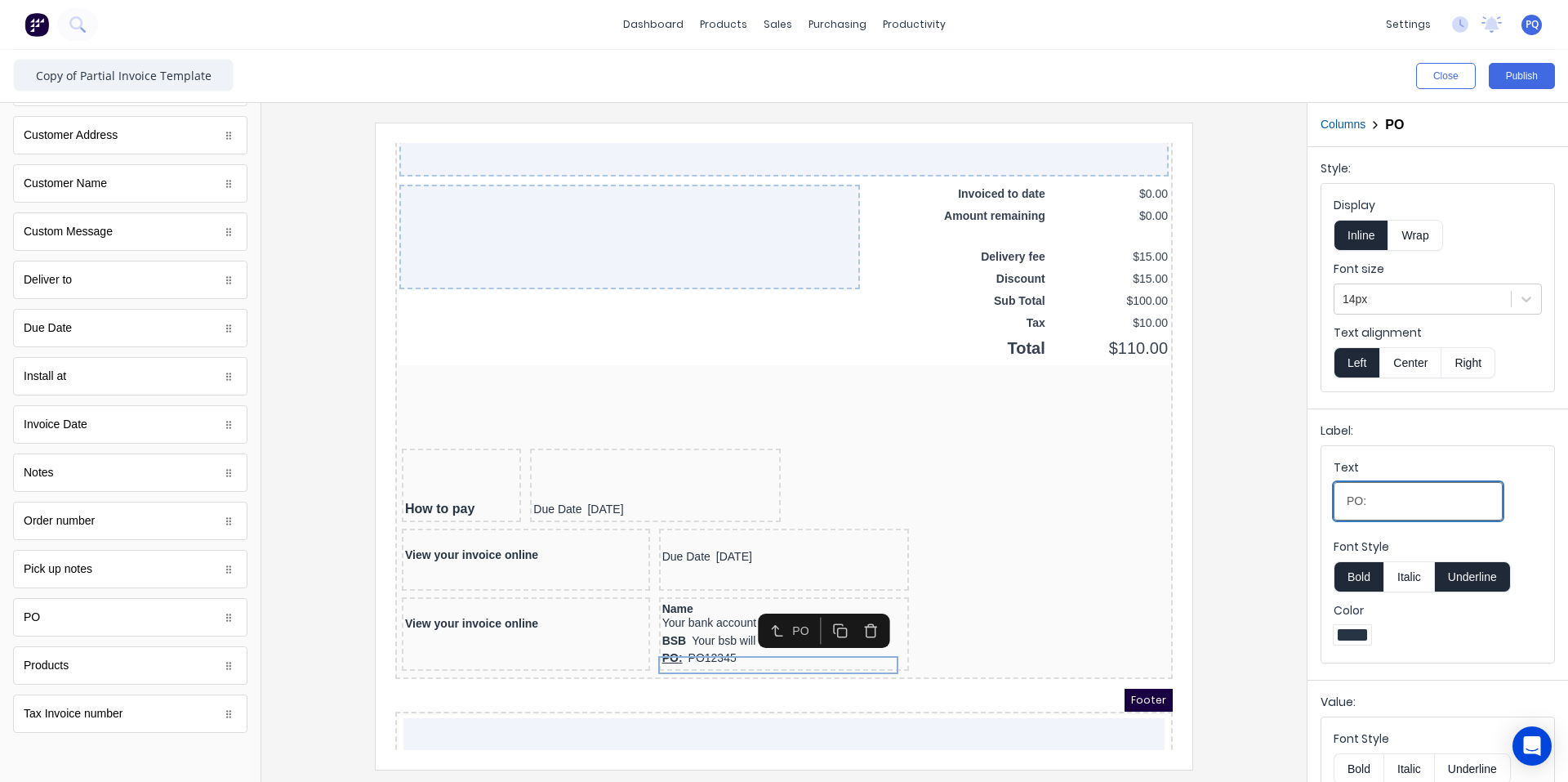
drag, startPoint x: 1361, startPoint y: 504, endPoint x: 1291, endPoint y: 477, distance: 75.0
click at [943, 489] on div "Close Publish Components standard fields Accounting number Accounting number Ba…" at bounding box center [784, 416] width 1568 height 732
type input "Ref#:"
click at [943, 571] on button "Underline" at bounding box center [1473, 576] width 76 height 31
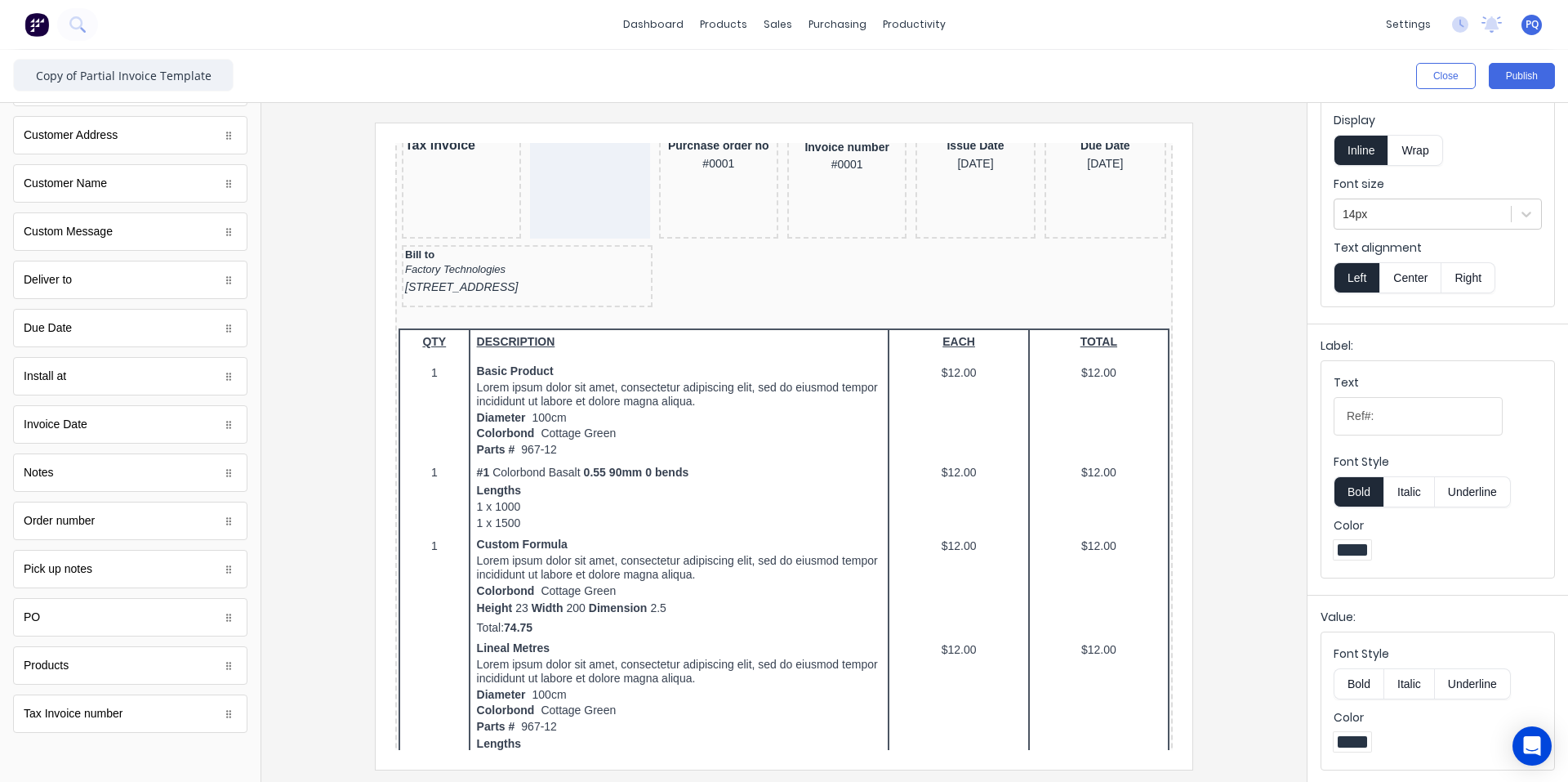
scroll to position [0, 0]
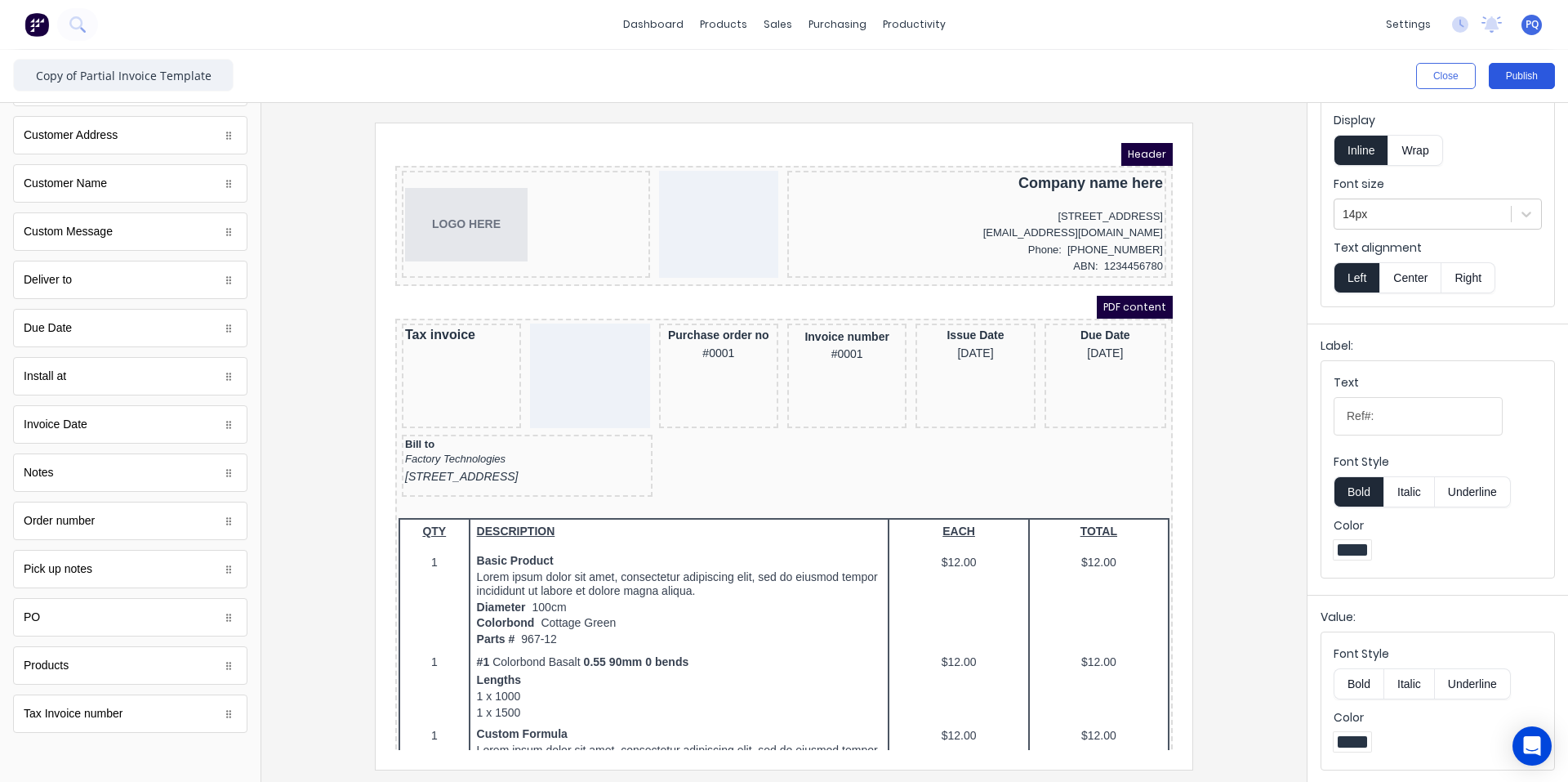
click at [943, 77] on button "Publish" at bounding box center [1521, 75] width 66 height 26
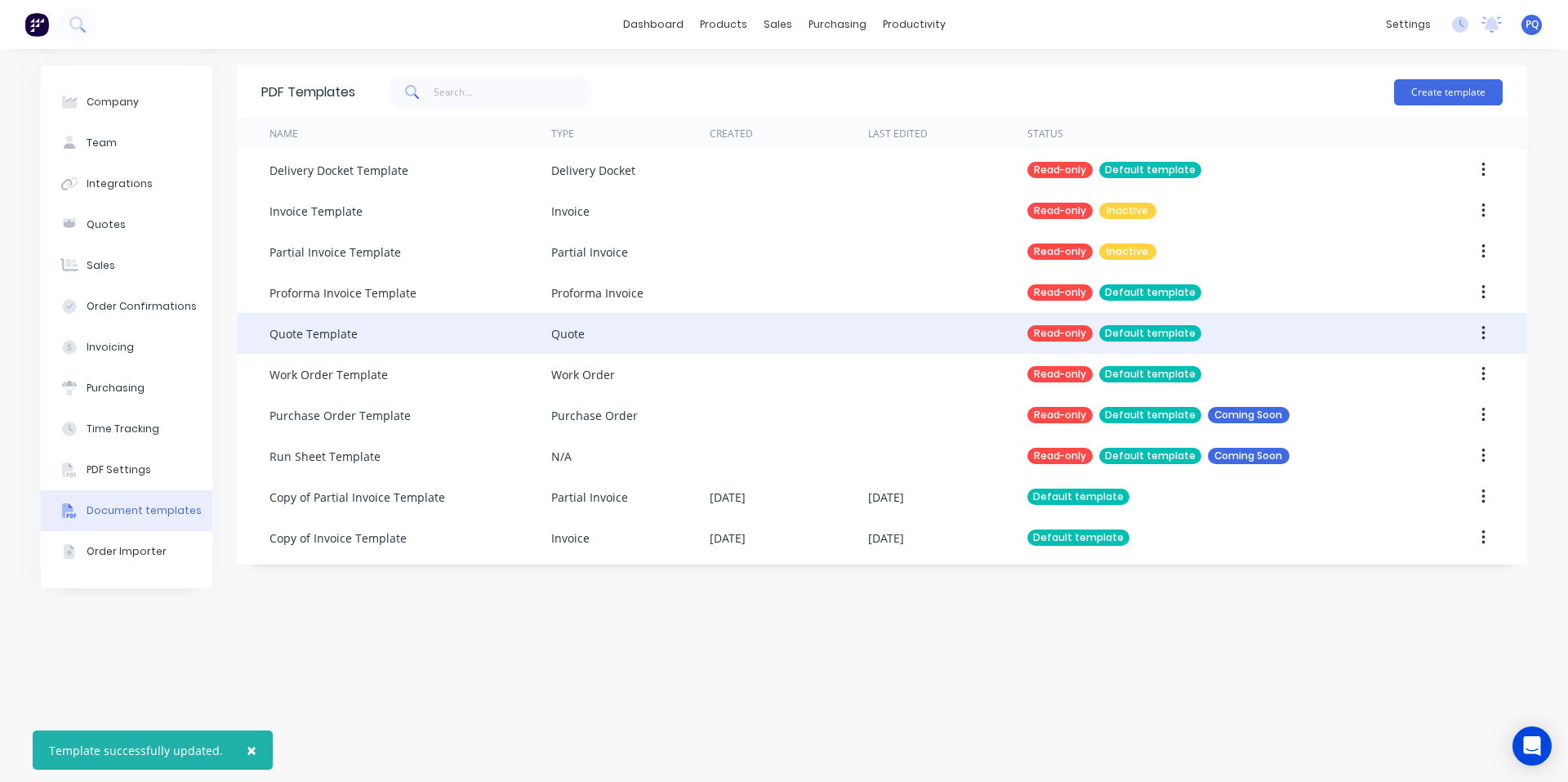
click at [406, 326] on div "Quote Template" at bounding box center [411, 333] width 282 height 41
click at [943, 334] on button "button" at bounding box center [1484, 333] width 38 height 29
click at [943, 371] on div "Duplicate" at bounding box center [1425, 376] width 126 height 23
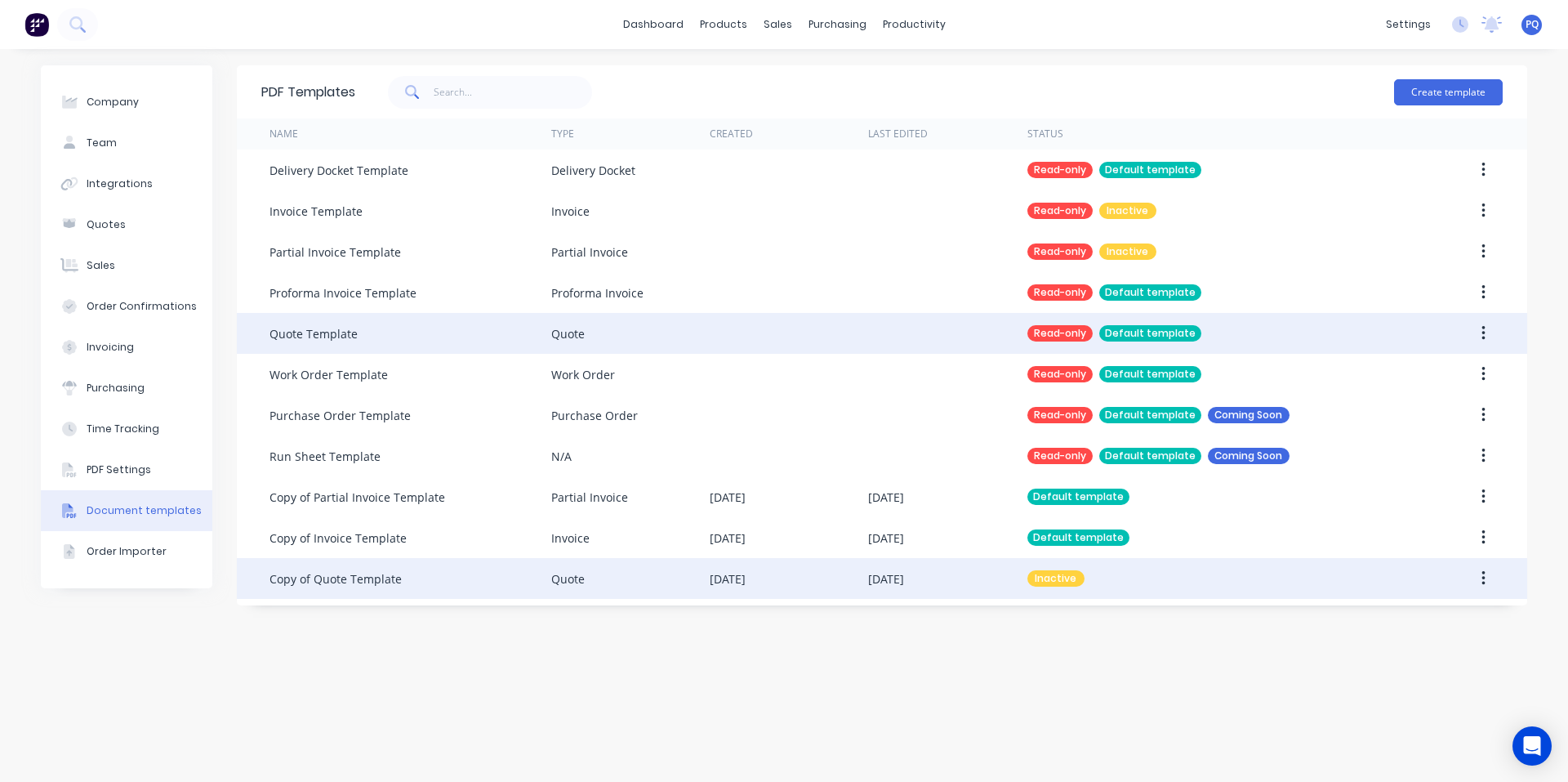
click at [943, 578] on button "button" at bounding box center [1484, 578] width 38 height 29
click at [943, 576] on icon "button" at bounding box center [1484, 578] width 4 height 18
click at [943, 655] on div "Make default" at bounding box center [1425, 653] width 126 height 23
click at [709, 579] on div "Quote" at bounding box center [631, 578] width 159 height 41
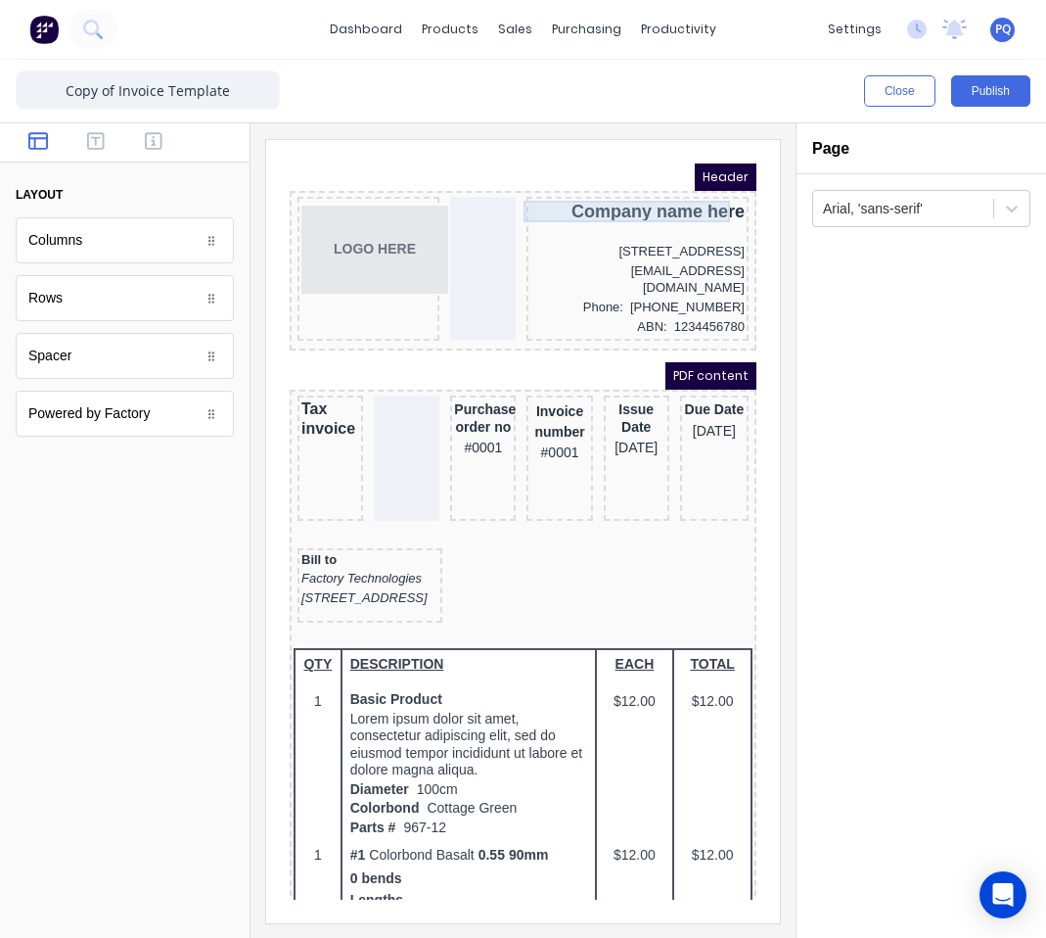
click at [607, 193] on div "Company name here" at bounding box center [614, 188] width 214 height 22
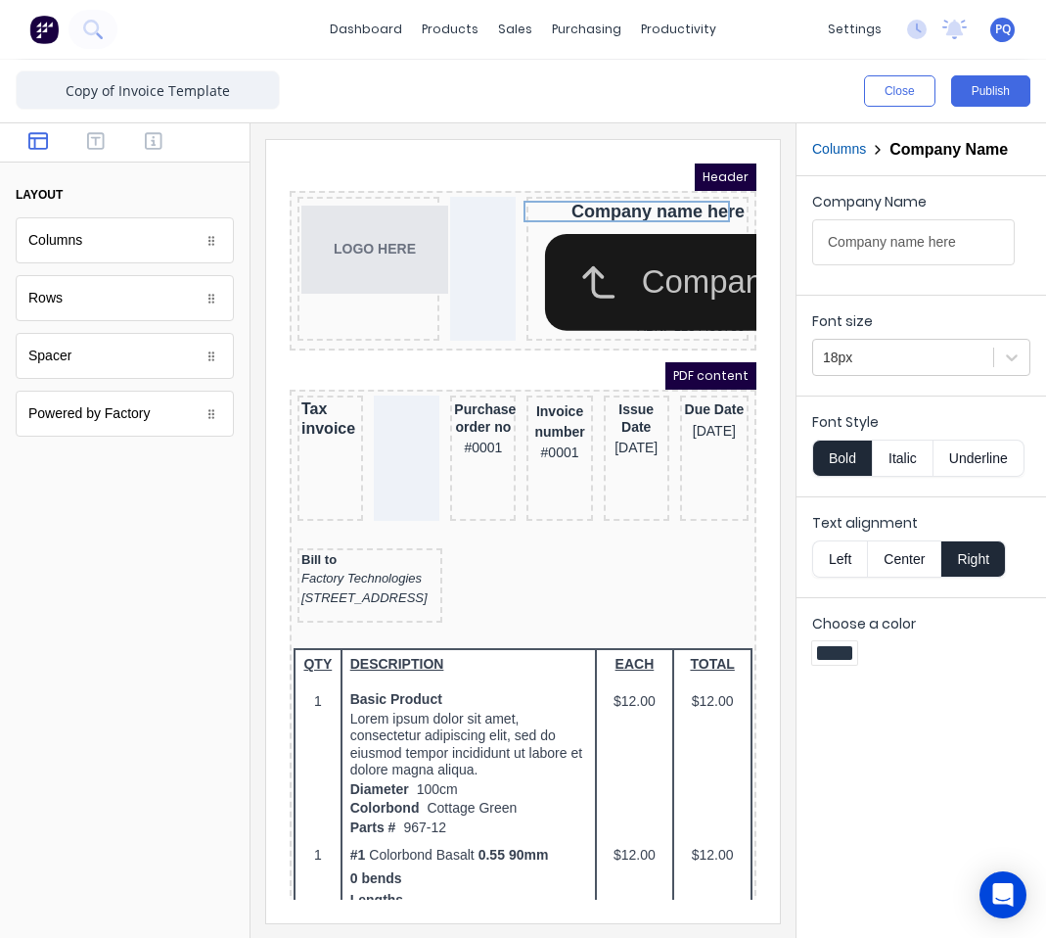
click at [595, 147] on div "Header" at bounding box center [499, 153] width 467 height 27
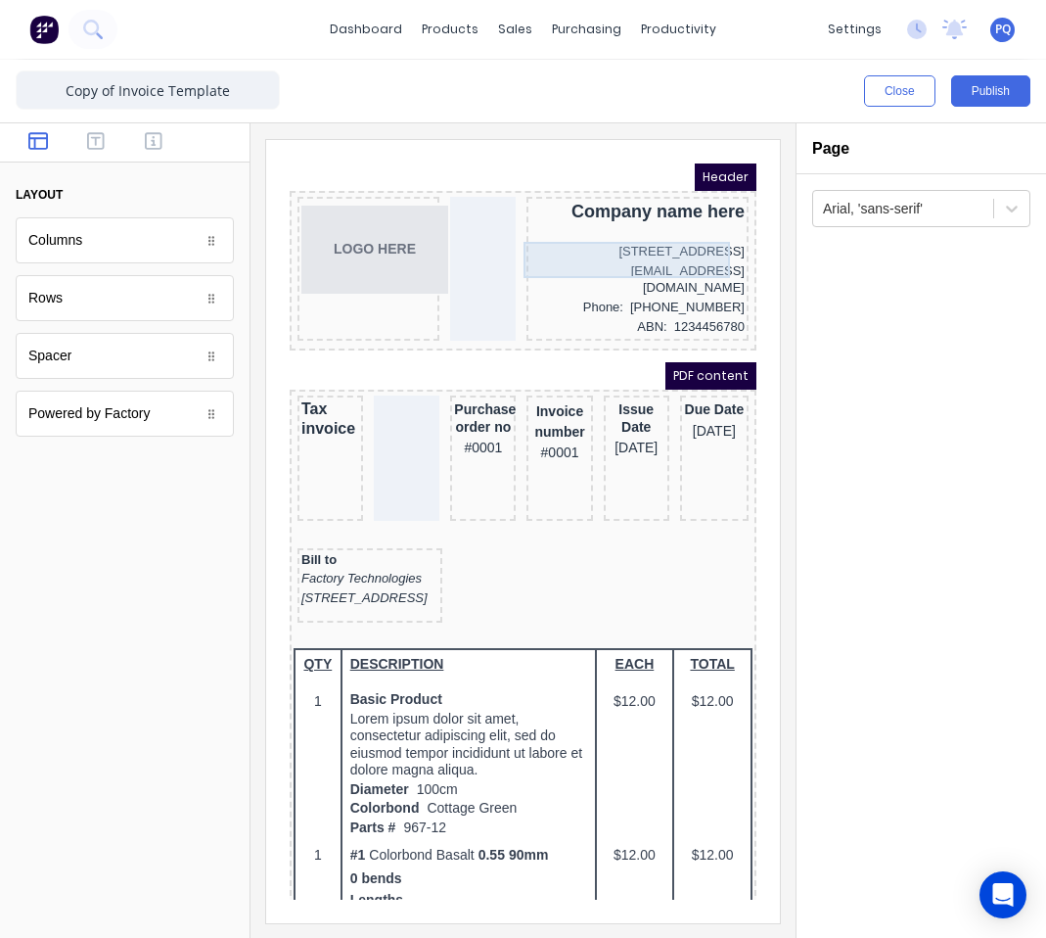
click at [572, 236] on div "[STREET_ADDRESS]" at bounding box center [614, 228] width 214 height 20
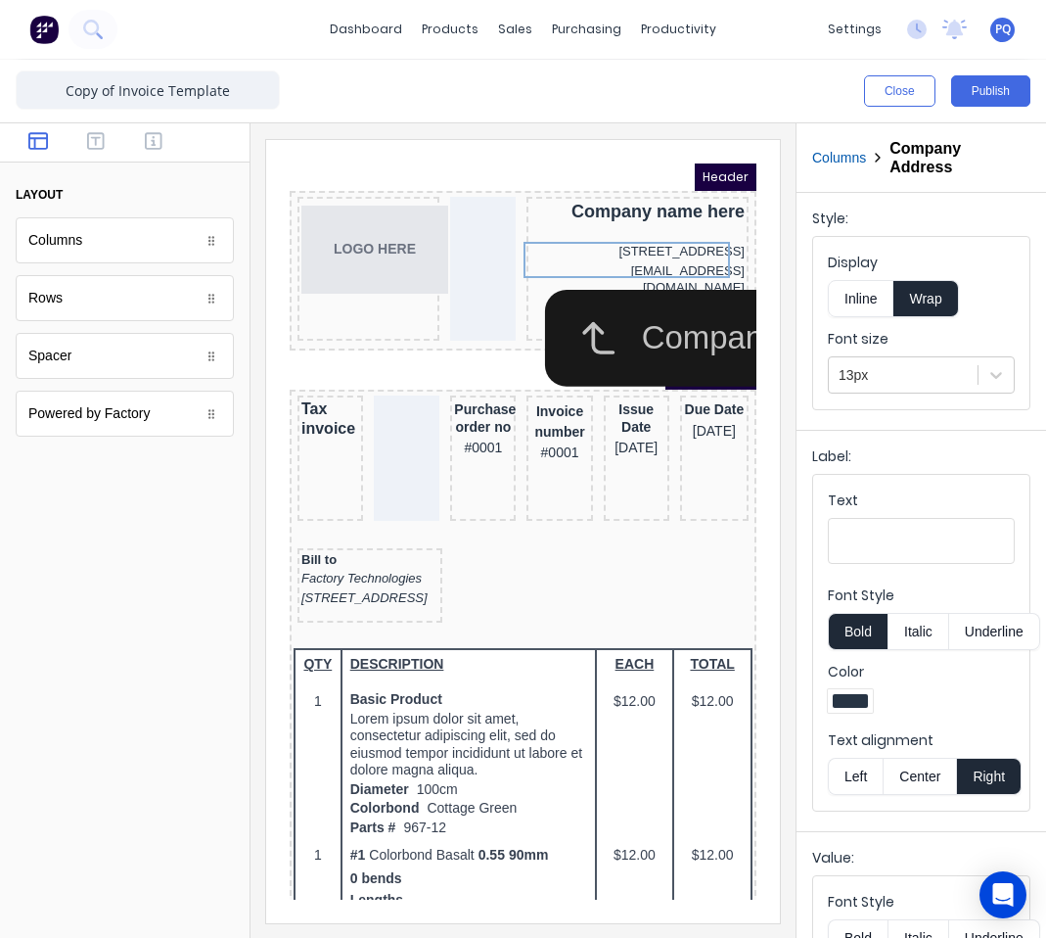
click at [124, 592] on div at bounding box center [125, 701] width 250 height 474
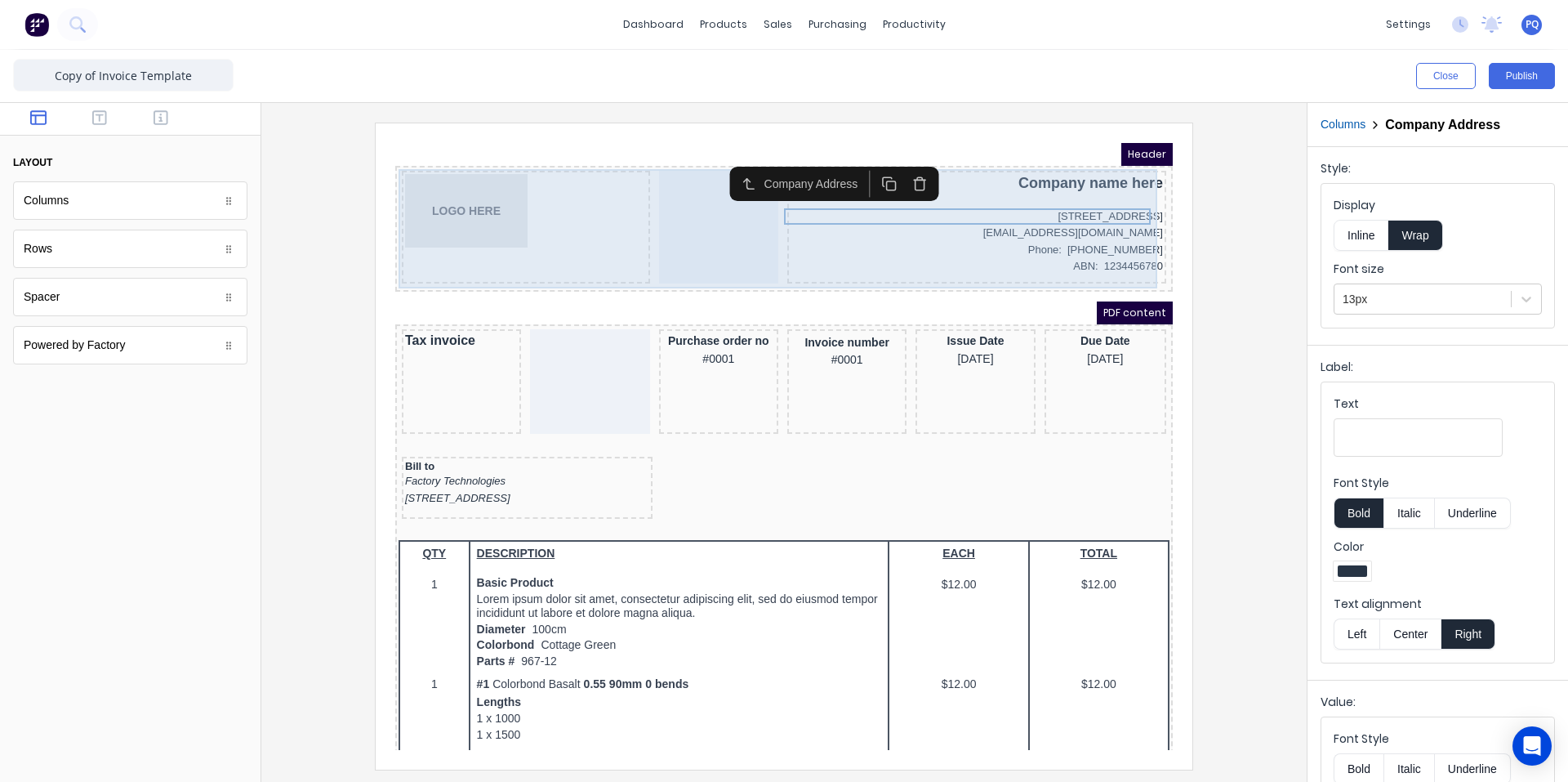
click at [718, 260] on div at bounding box center [698, 207] width 119 height 113
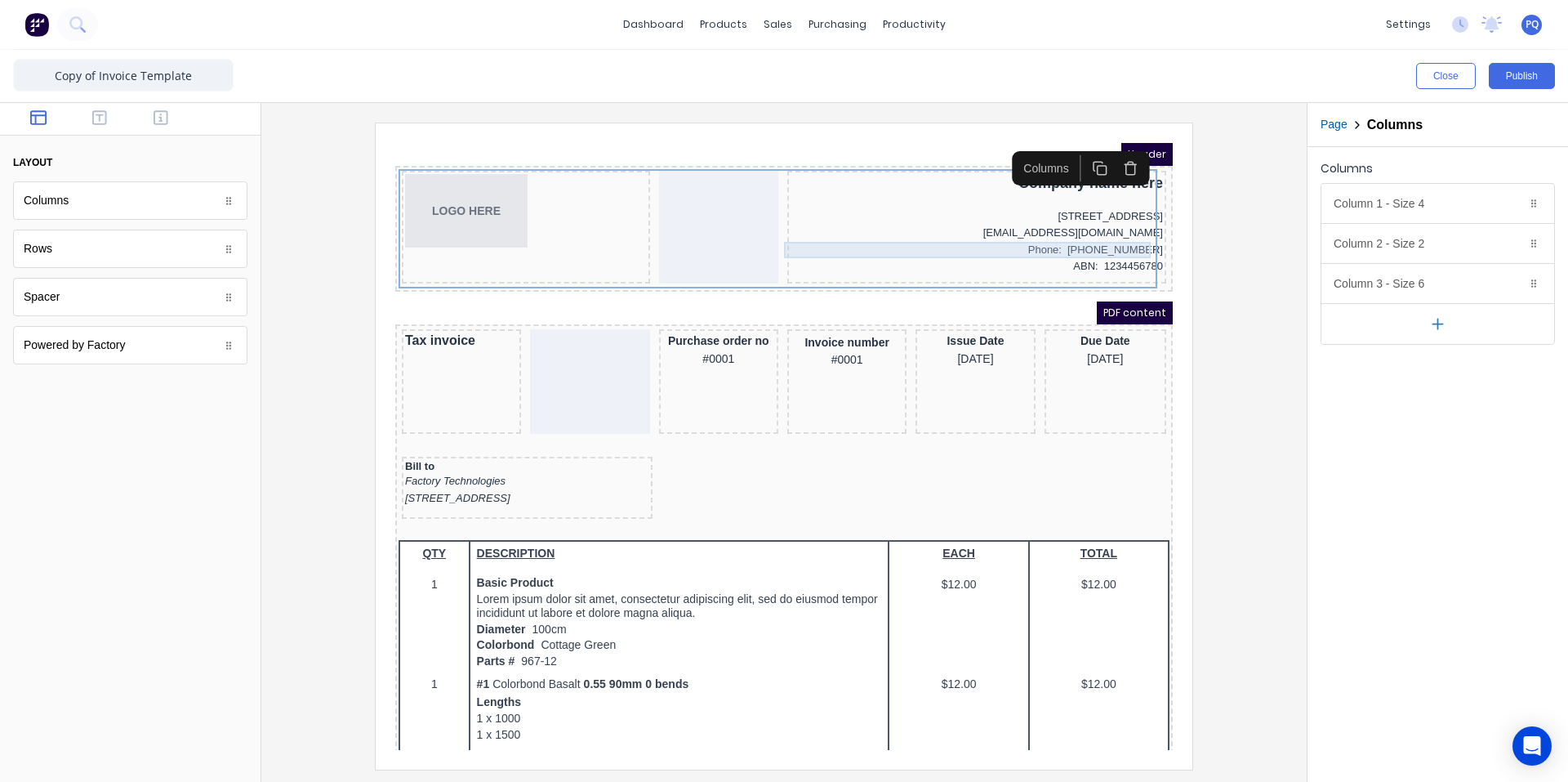
click at [856, 231] on div "Phone: [PHONE_NUMBER]" at bounding box center [957, 230] width 372 height 17
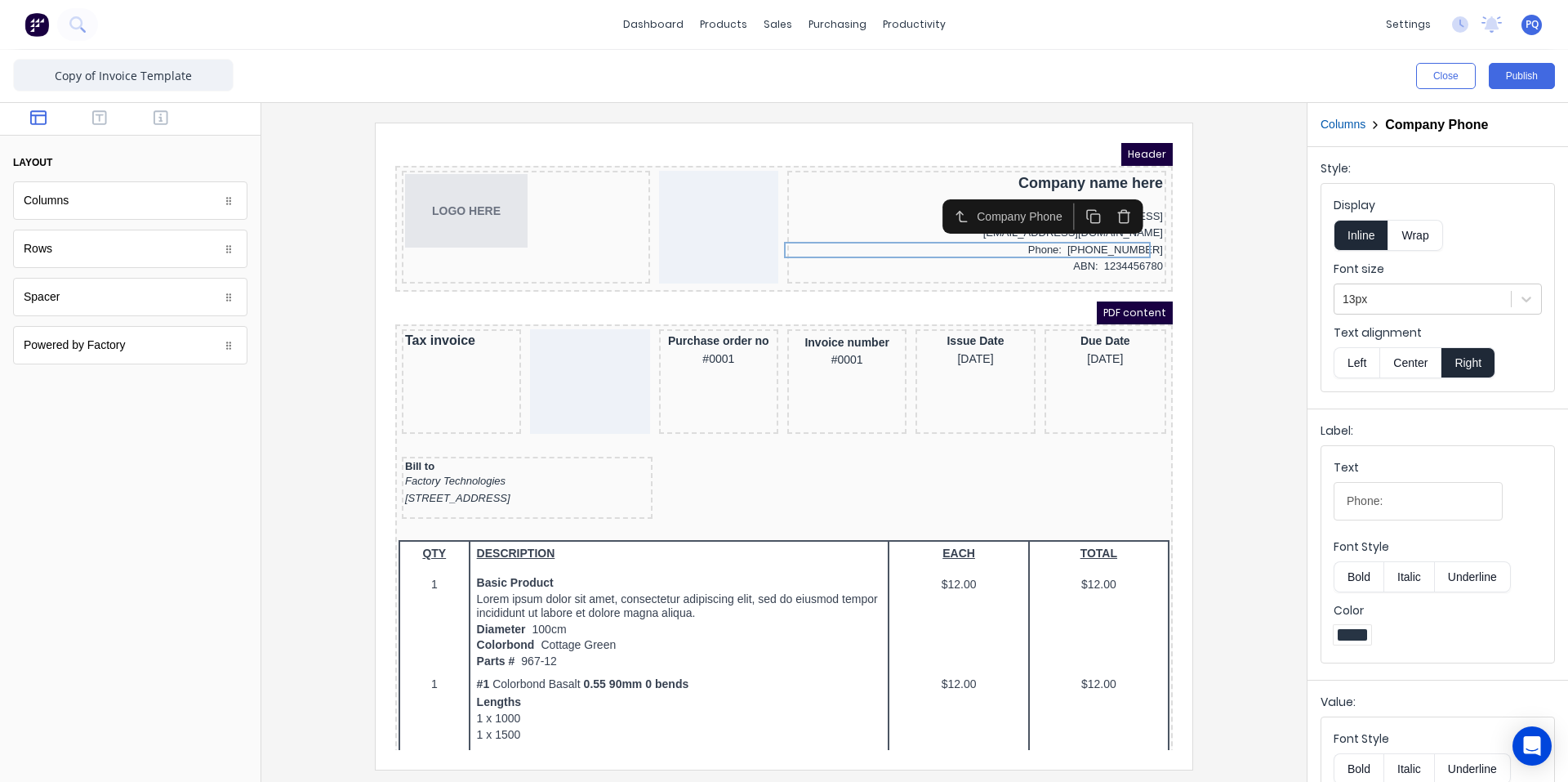
drag, startPoint x: 1400, startPoint y: 497, endPoint x: 1204, endPoint y: 512, distance: 196.6
click at [856, 512] on div "Close Publish Components layout Columns Columns Rows Rows Spacer Spacer Powered…" at bounding box center [784, 416] width 1568 height 732
click at [856, 245] on div "ABN: 1234456780" at bounding box center [957, 247] width 372 height 17
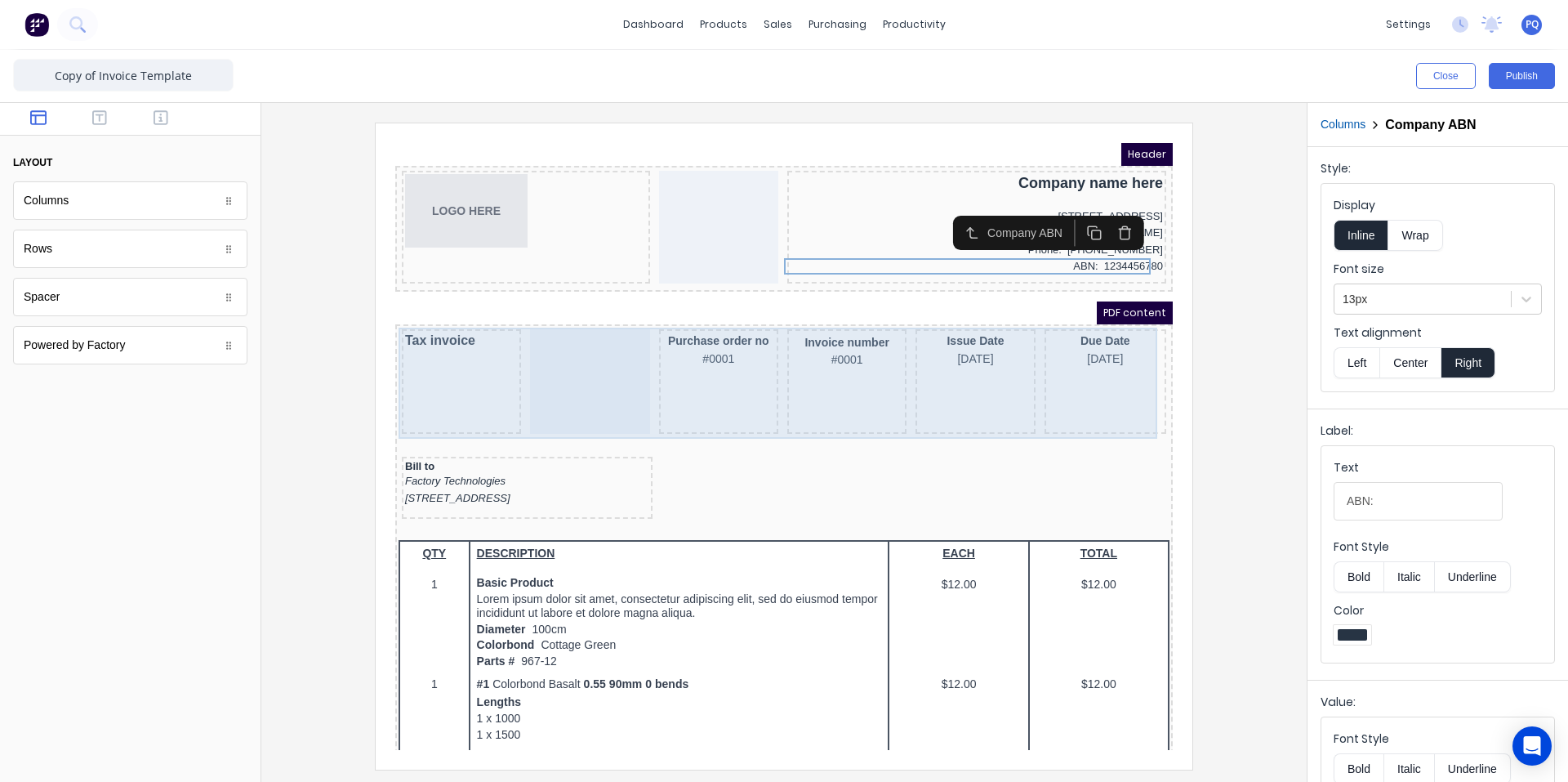
click at [675, 382] on div "Purchase order no #0001" at bounding box center [698, 361] width 119 height 104
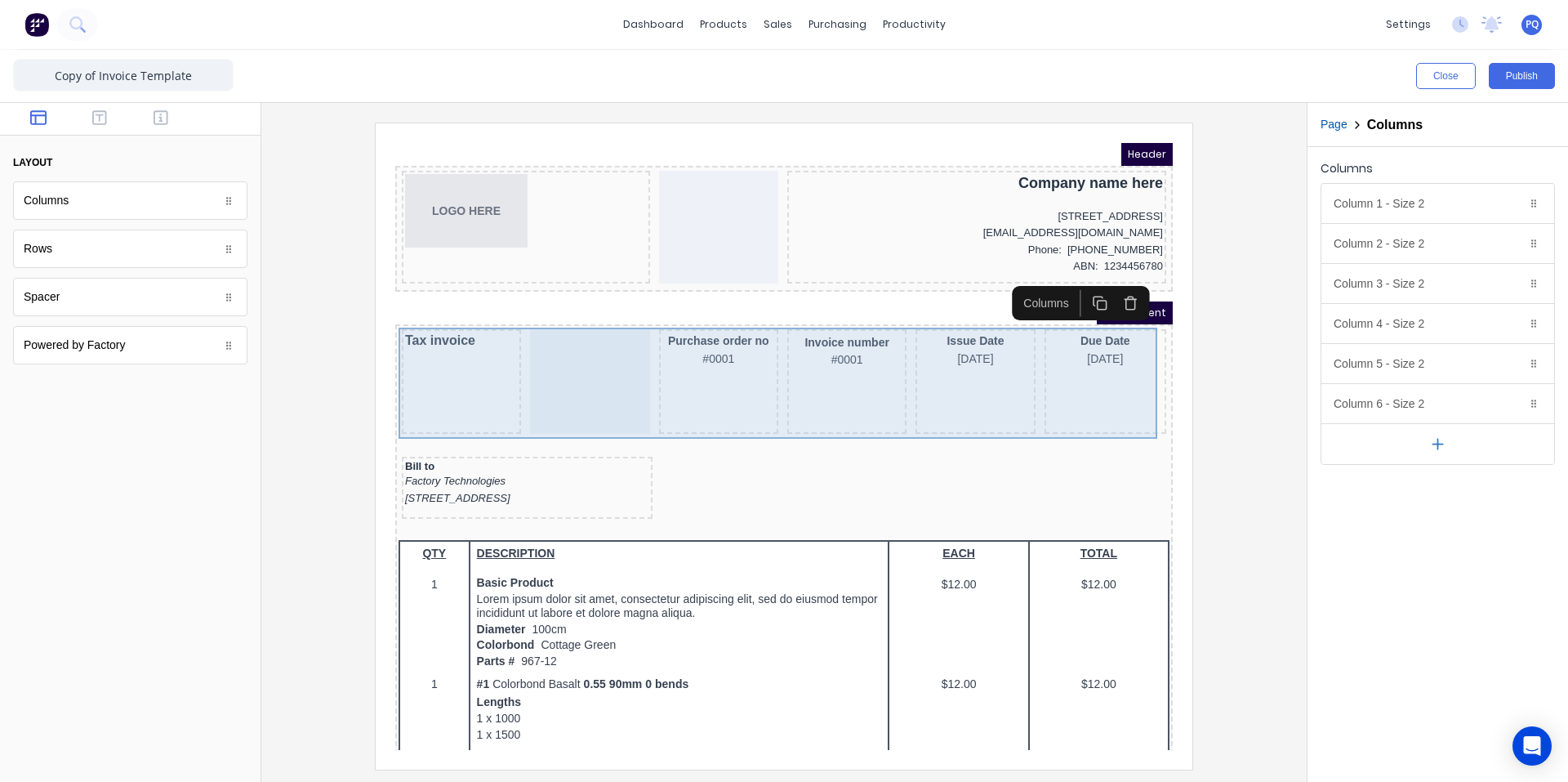
click at [392, 356] on div "Tax invoice" at bounding box center [441, 361] width 119 height 104
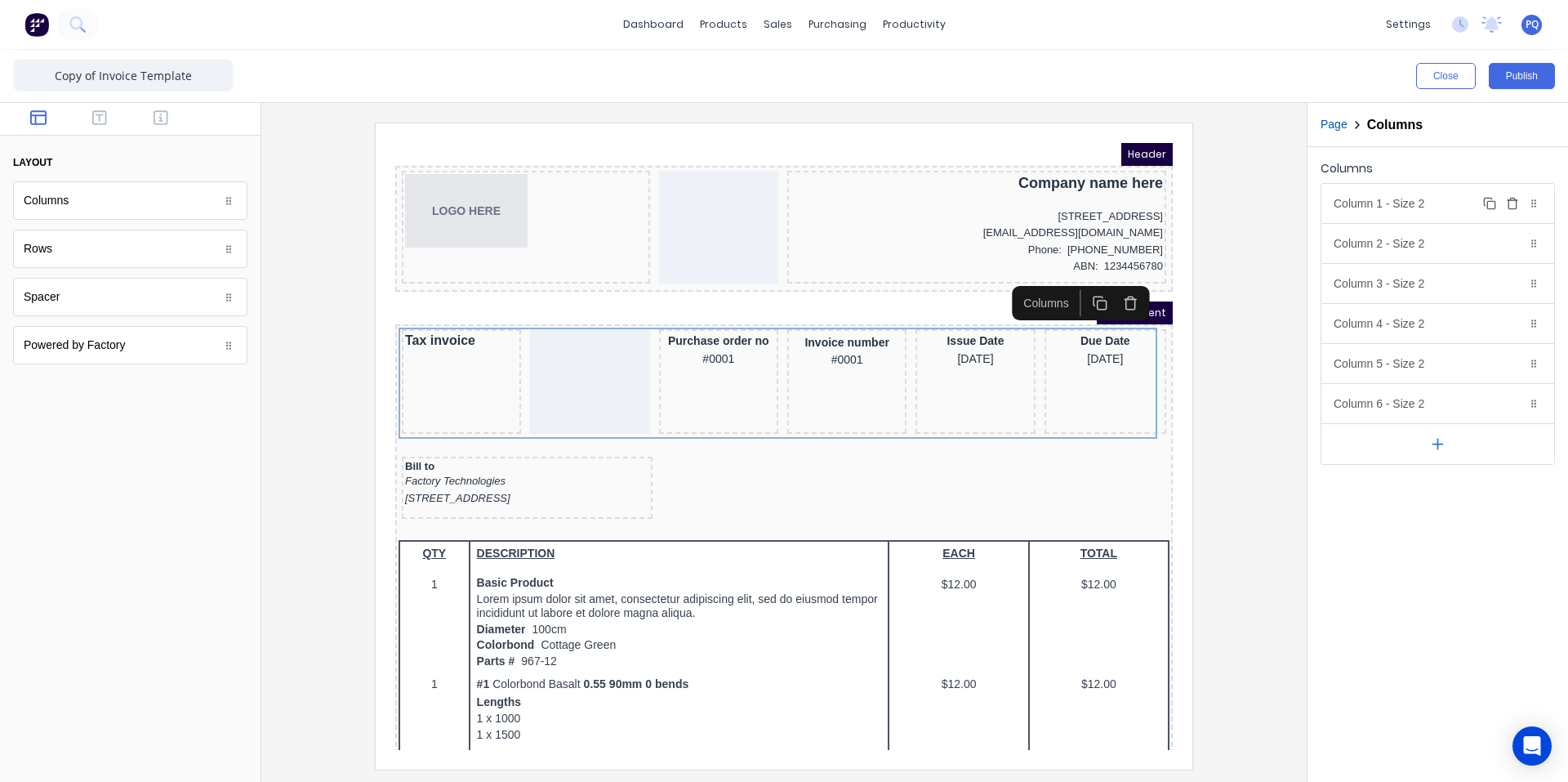
click at [856, 199] on div "Column 1 - Size 2 Duplicate Delete" at bounding box center [1438, 203] width 233 height 39
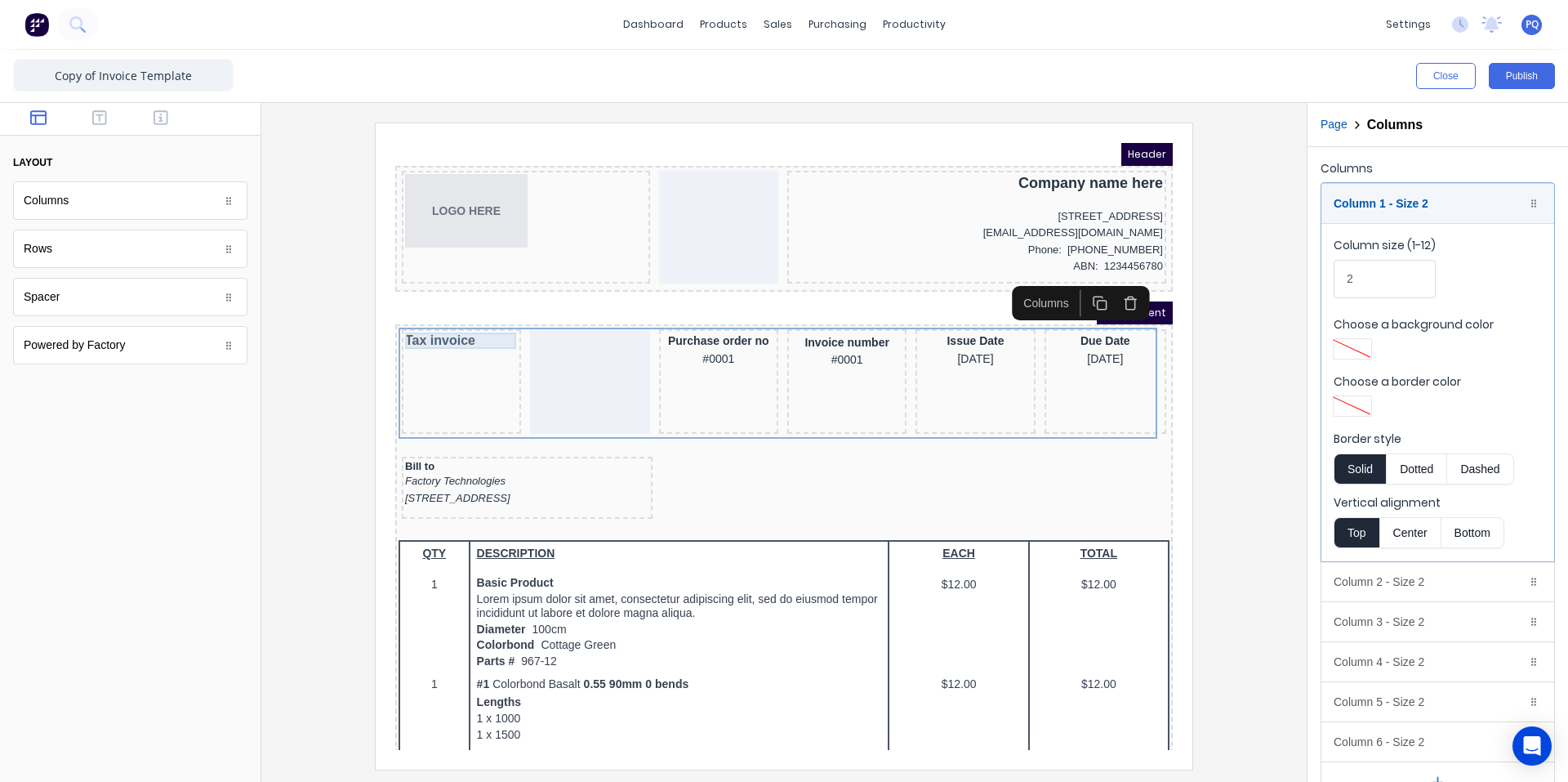
click at [423, 322] on div "Tax invoice" at bounding box center [441, 321] width 113 height 17
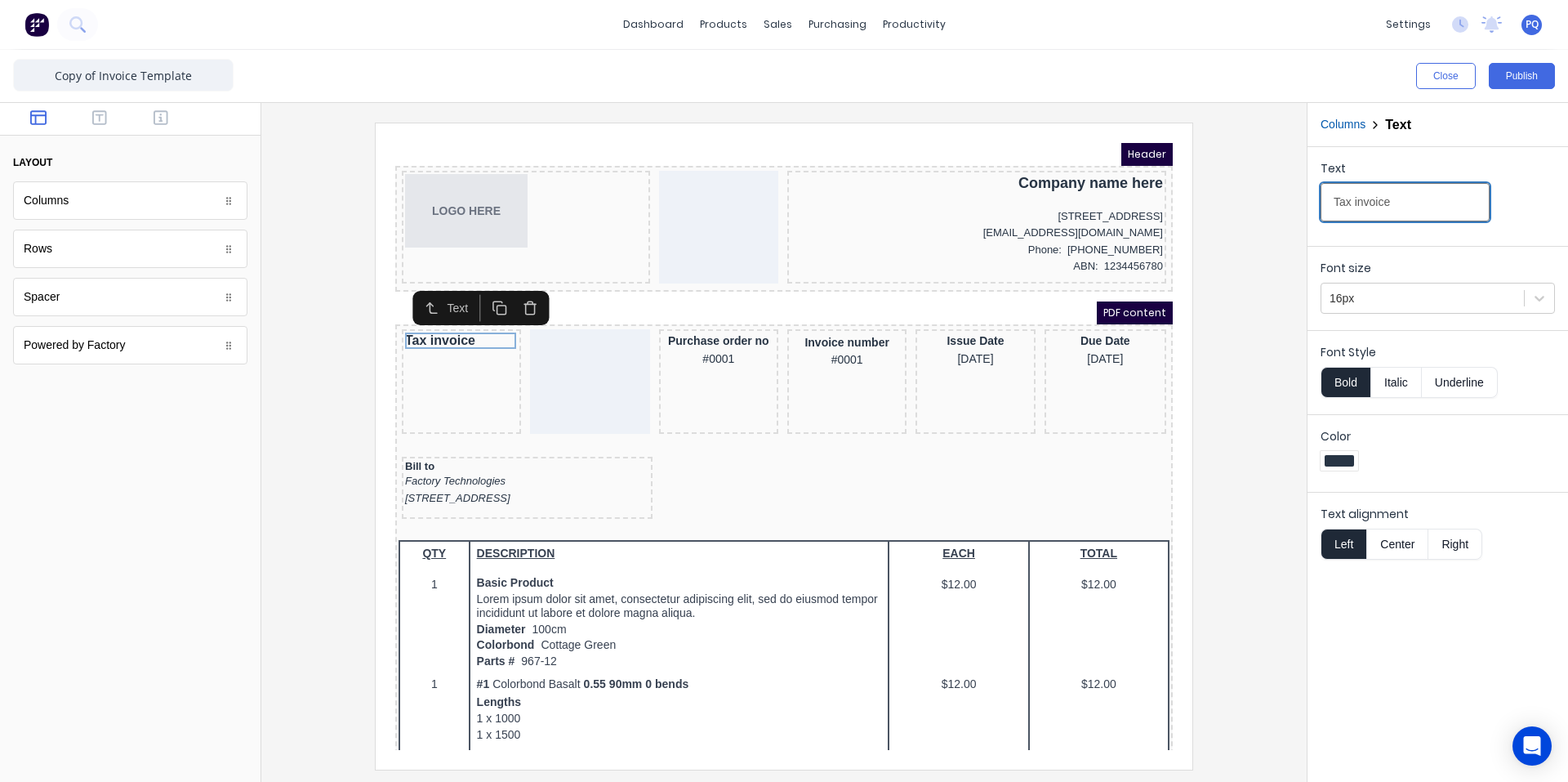
drag, startPoint x: 1780, startPoint y: 323, endPoint x: 1114, endPoint y: 154, distance: 687.1
click at [856, 204] on input "Tax invoice" at bounding box center [1405, 202] width 169 height 38
drag, startPoint x: 1437, startPoint y: 204, endPoint x: 1273, endPoint y: 187, distance: 164.9
click at [856, 204] on input "Tax invoice" at bounding box center [1405, 202] width 169 height 38
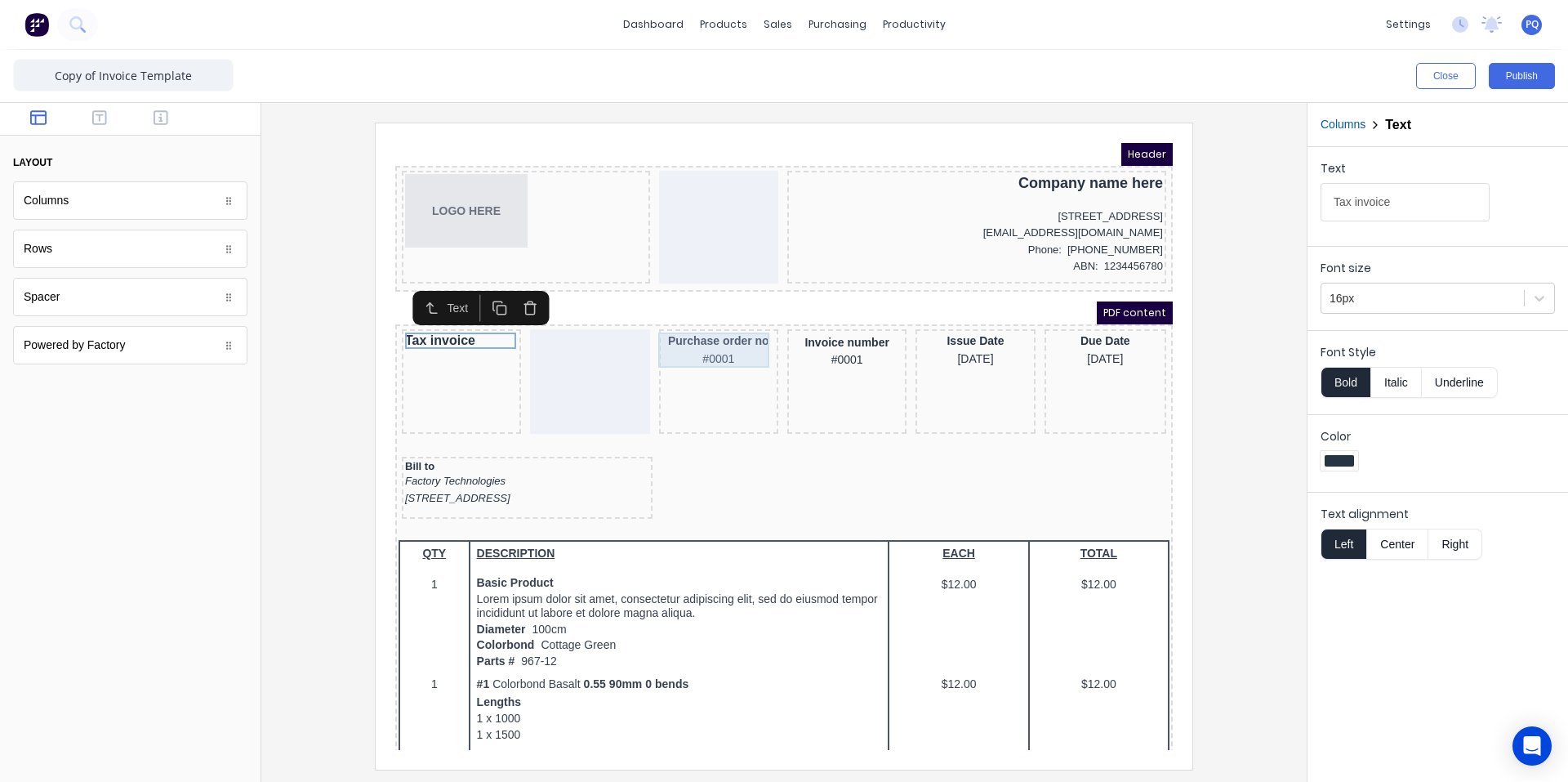
click at [716, 325] on div "Purchase order no #0001" at bounding box center [698, 330] width 113 height 35
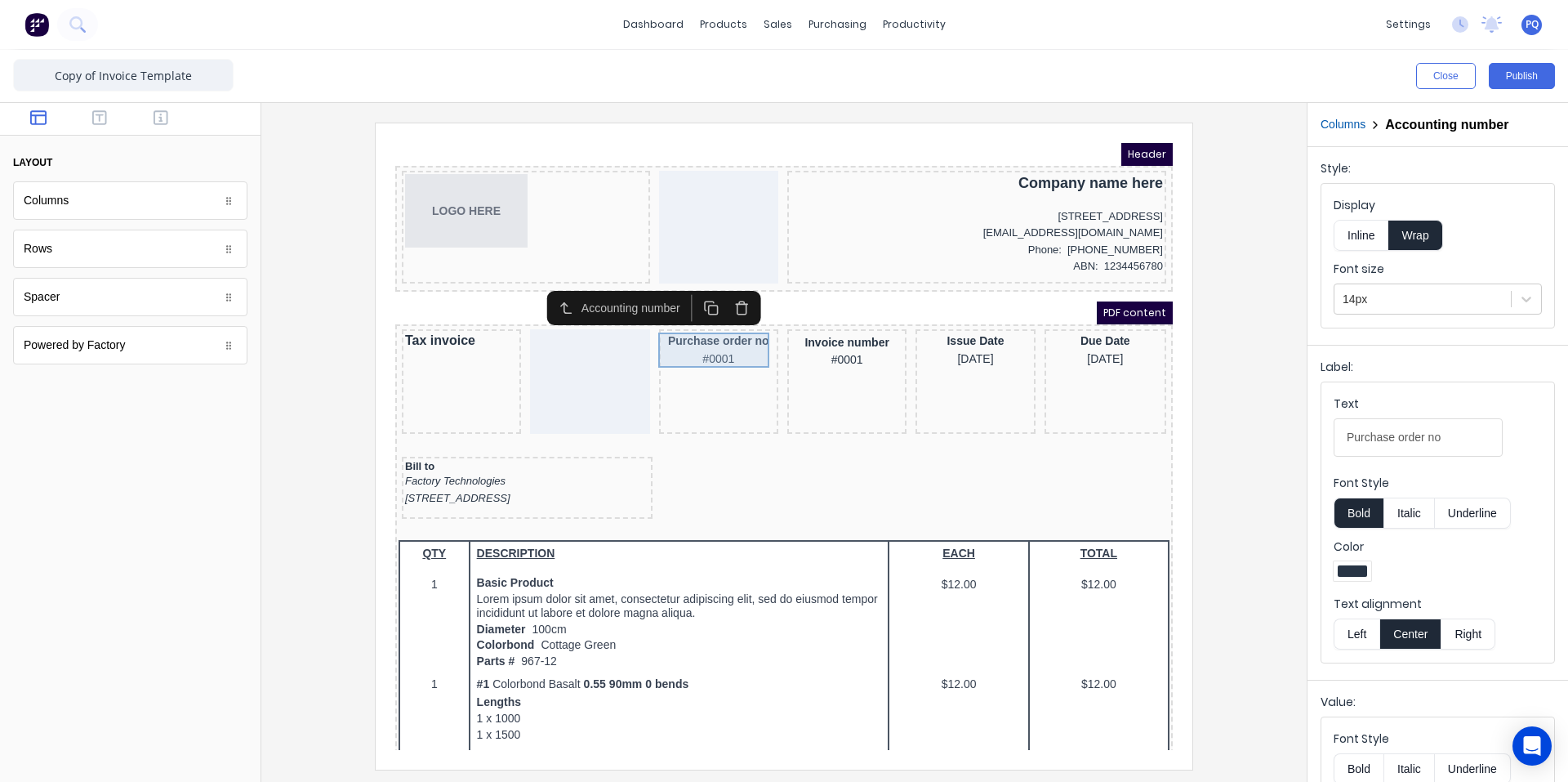
click at [682, 337] on div "Purchase order no #0001" at bounding box center [698, 330] width 113 height 35
click at [856, 435] on input "Purchase order no" at bounding box center [1418, 437] width 169 height 38
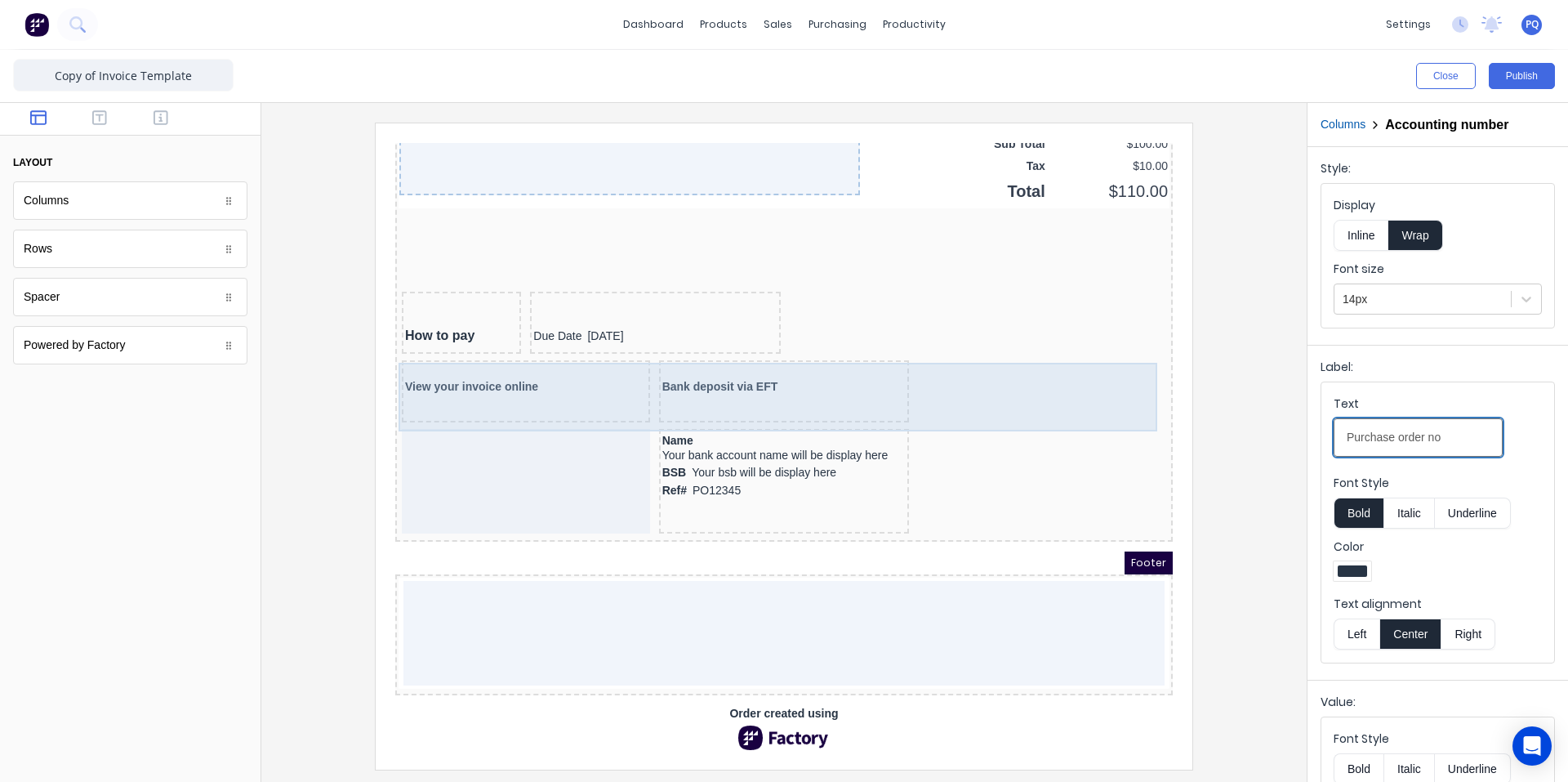
scroll to position [1392, 0]
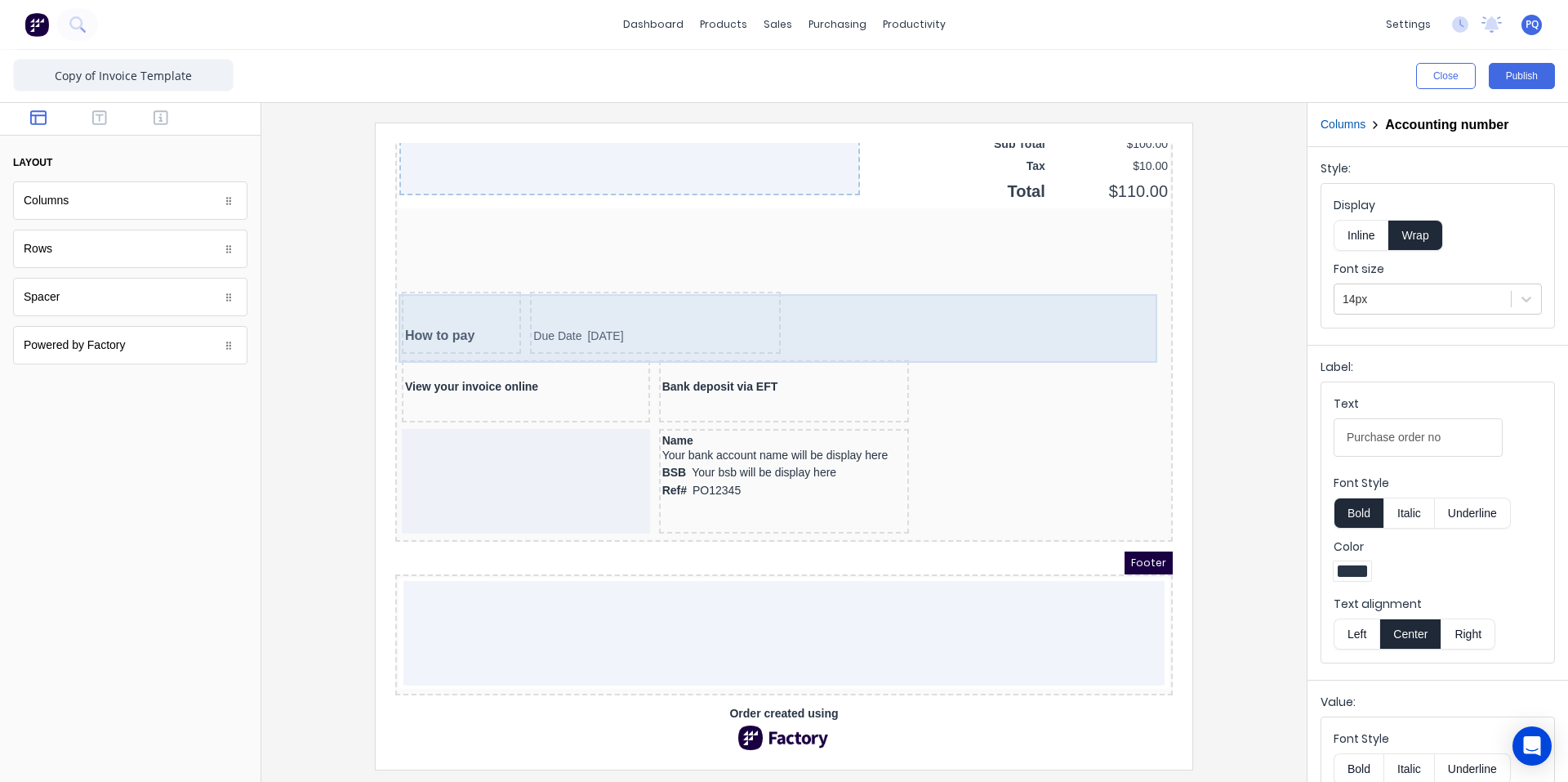
click at [633, 321] on div "Due Date [DATE]" at bounding box center [636, 303] width 251 height 62
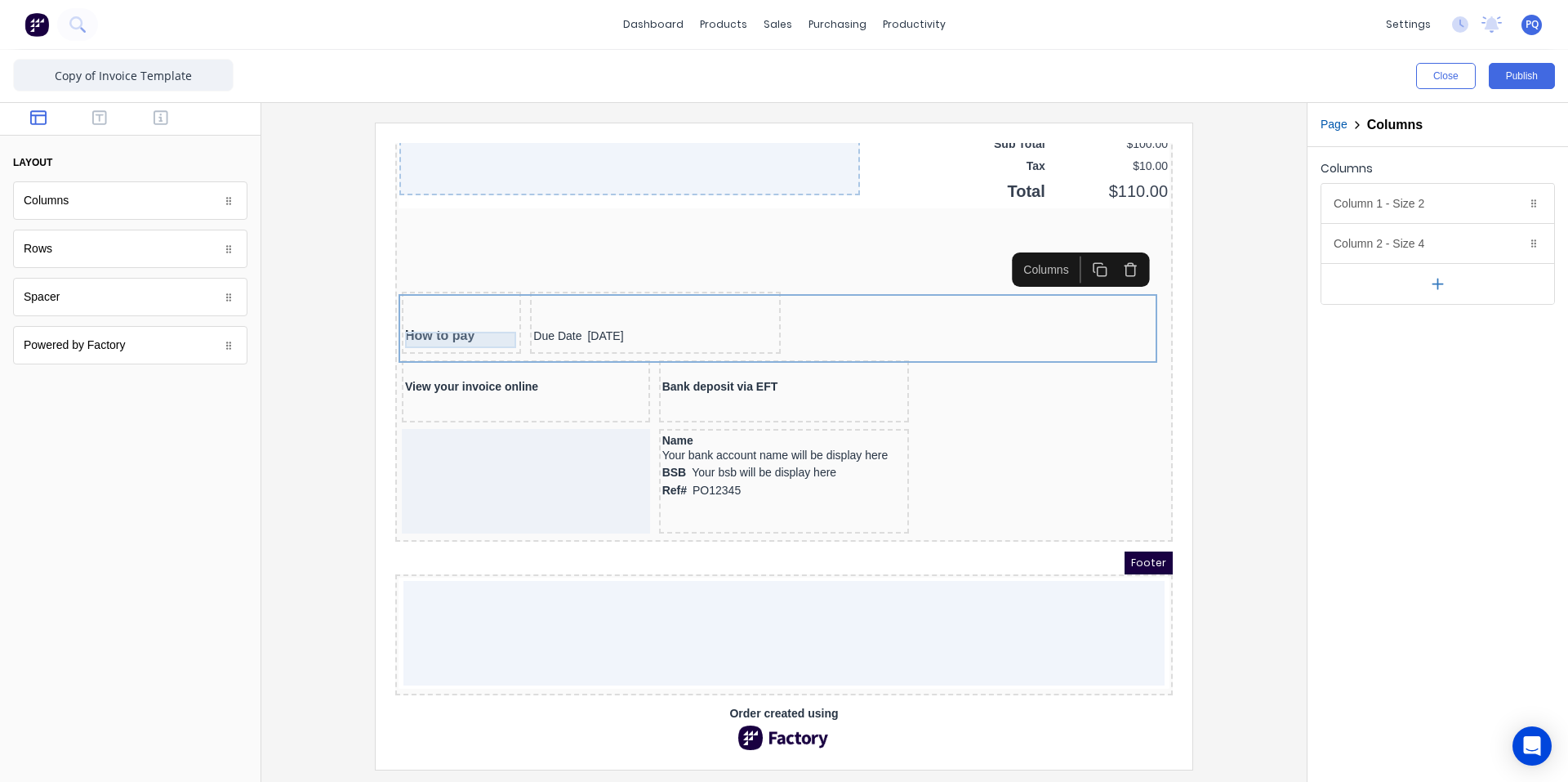
click at [428, 309] on div "How to pay" at bounding box center [441, 316] width 113 height 17
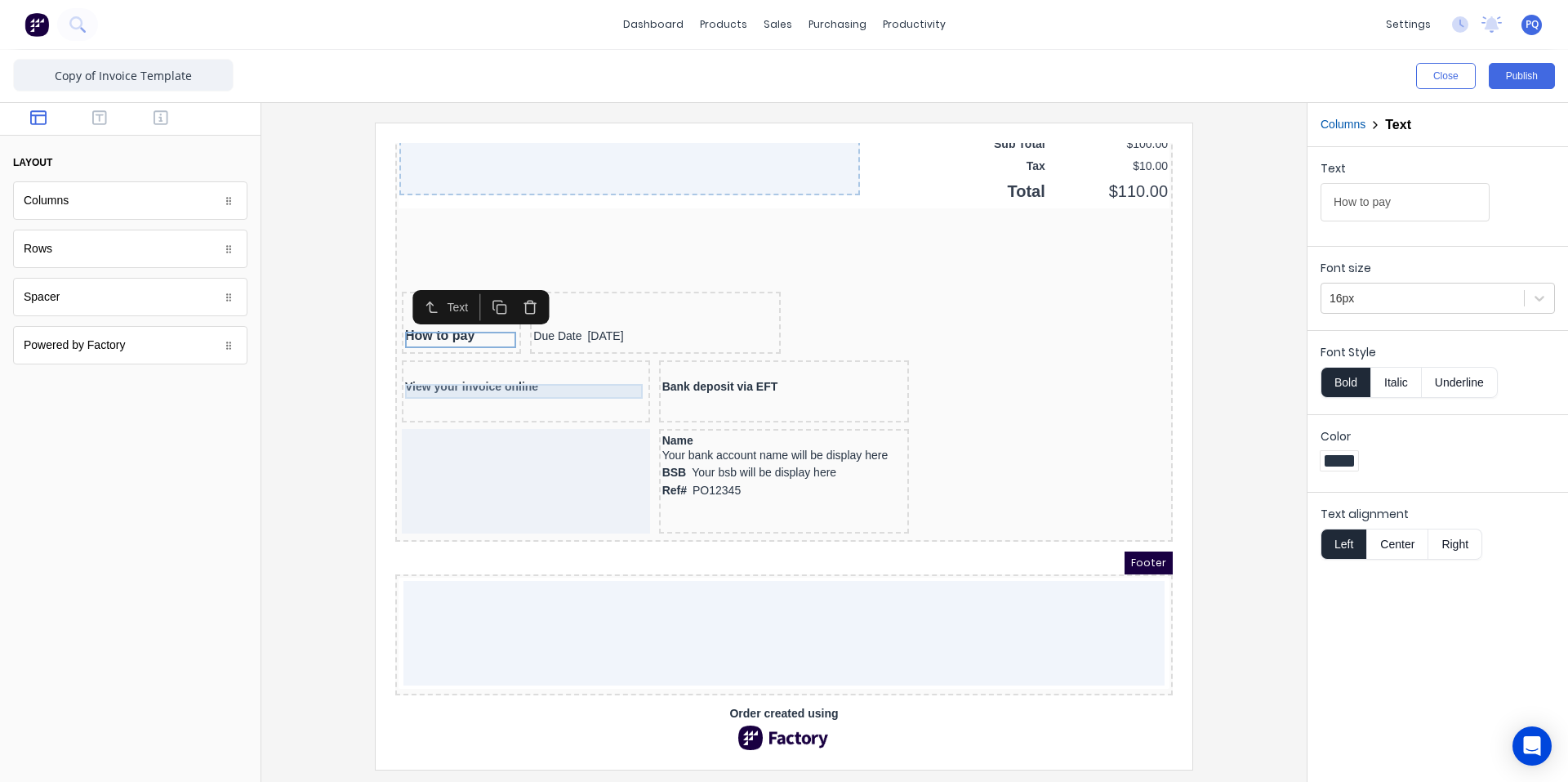
click at [434, 361] on div "View your invoice online" at bounding box center [507, 368] width 242 height 15
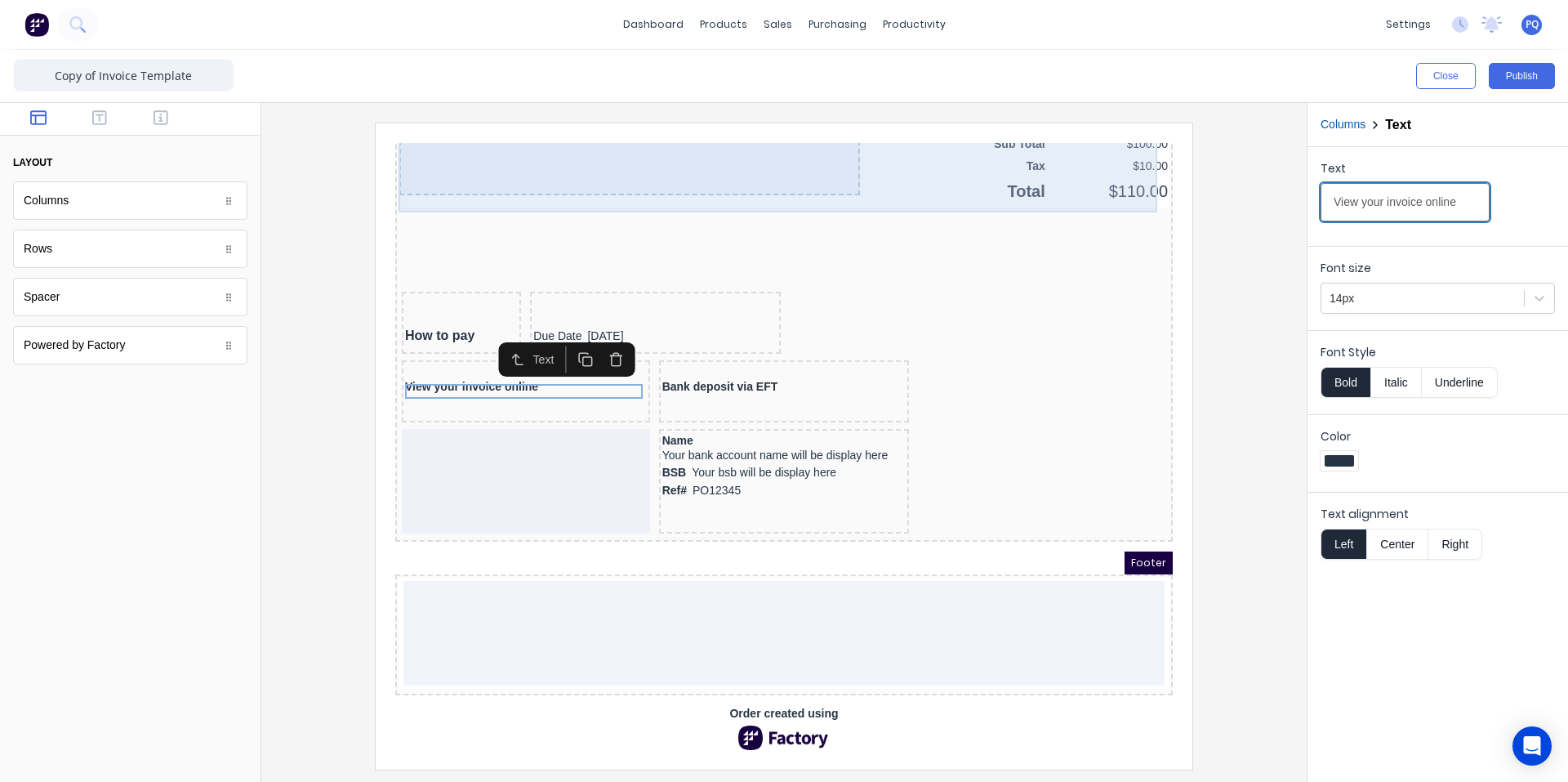
drag, startPoint x: 1841, startPoint y: 320, endPoint x: 1026, endPoint y: 208, distance: 822.7
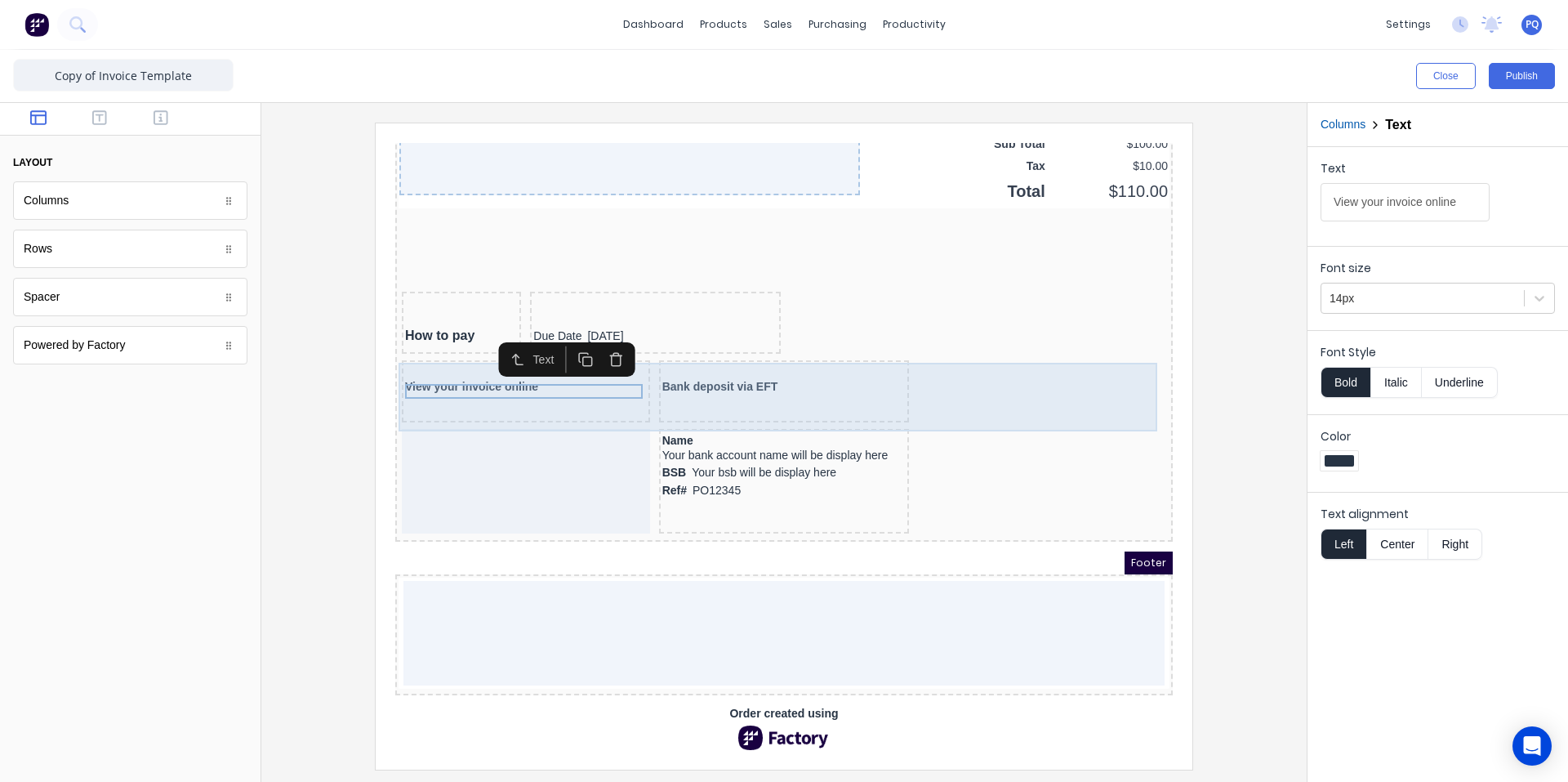
click at [423, 372] on div "View your invoice online" at bounding box center [507, 371] width 249 height 62
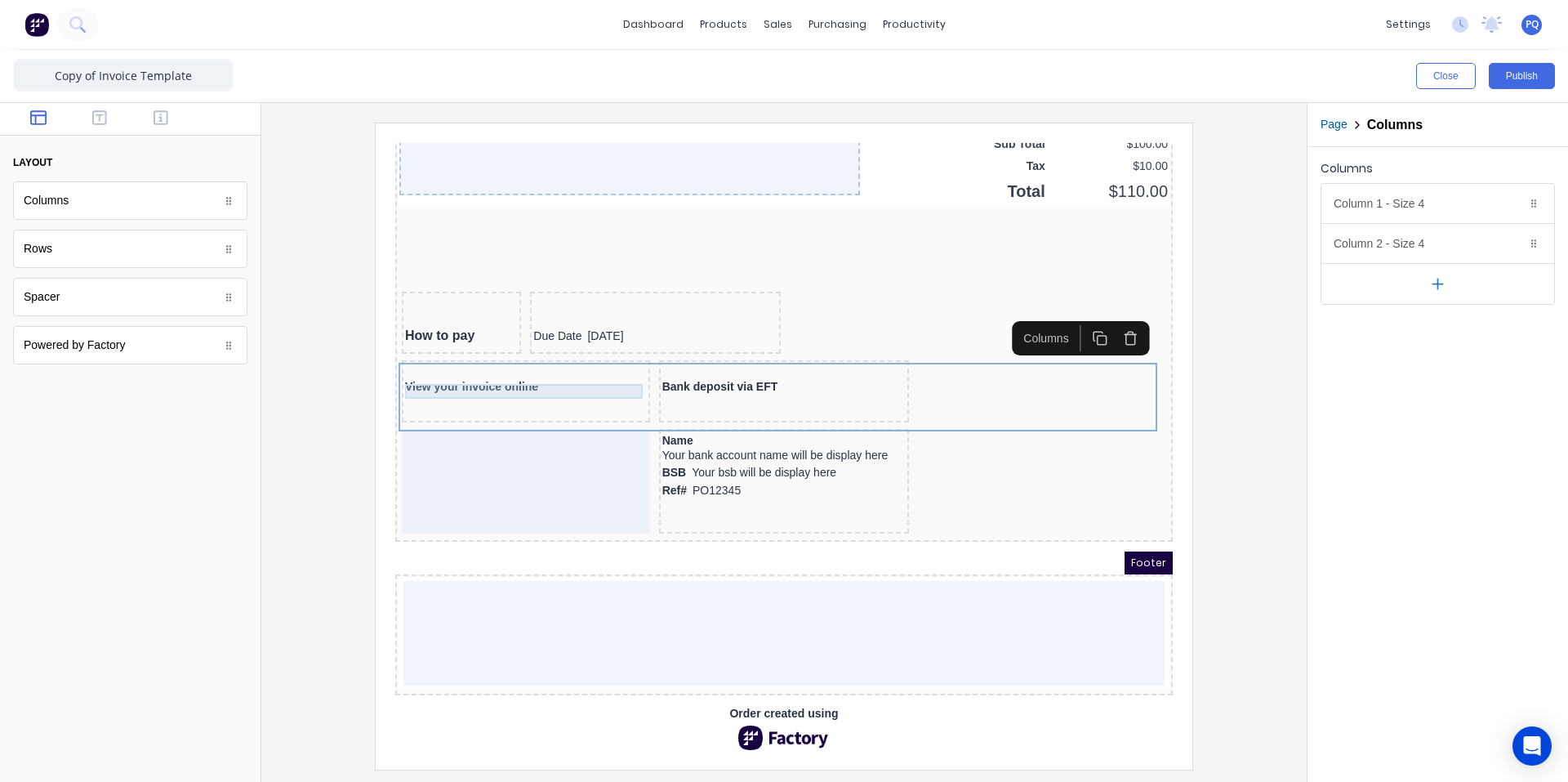
click at [467, 367] on div "View your invoice online" at bounding box center [507, 368] width 242 height 15
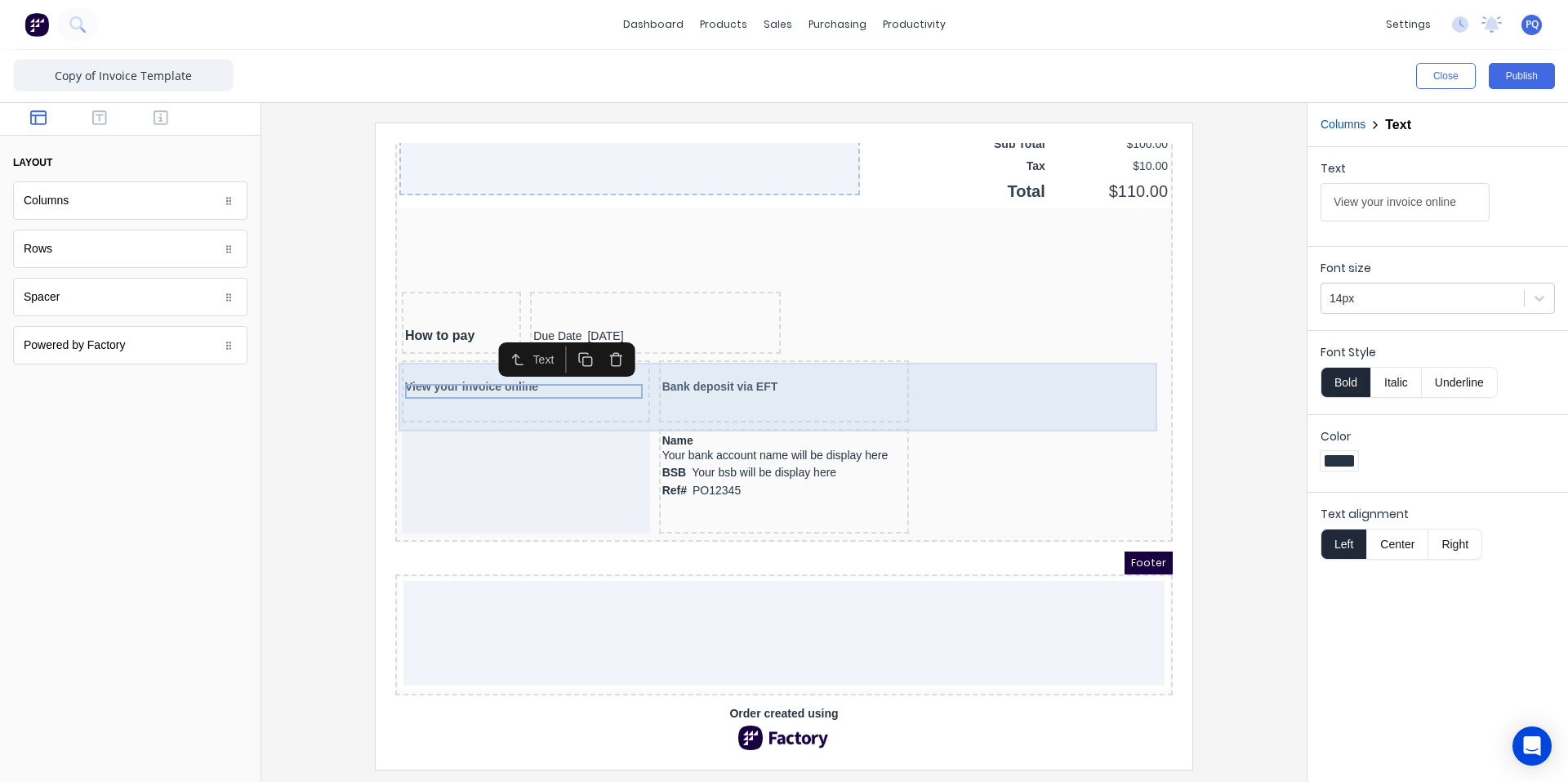
click at [624, 373] on div "View your invoice online" at bounding box center [507, 371] width 249 height 62
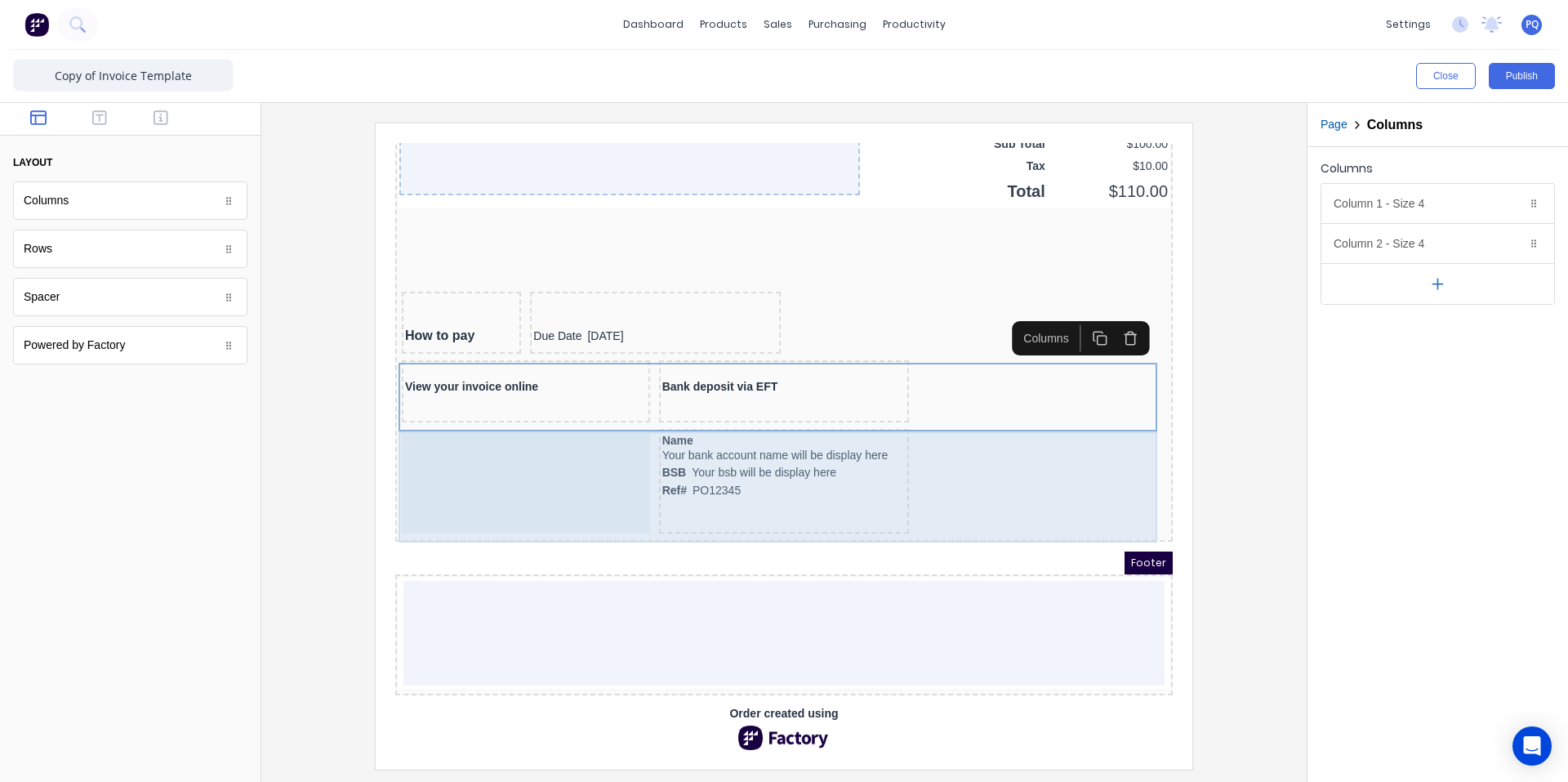
click at [609, 464] on div at bounding box center [507, 461] width 249 height 104
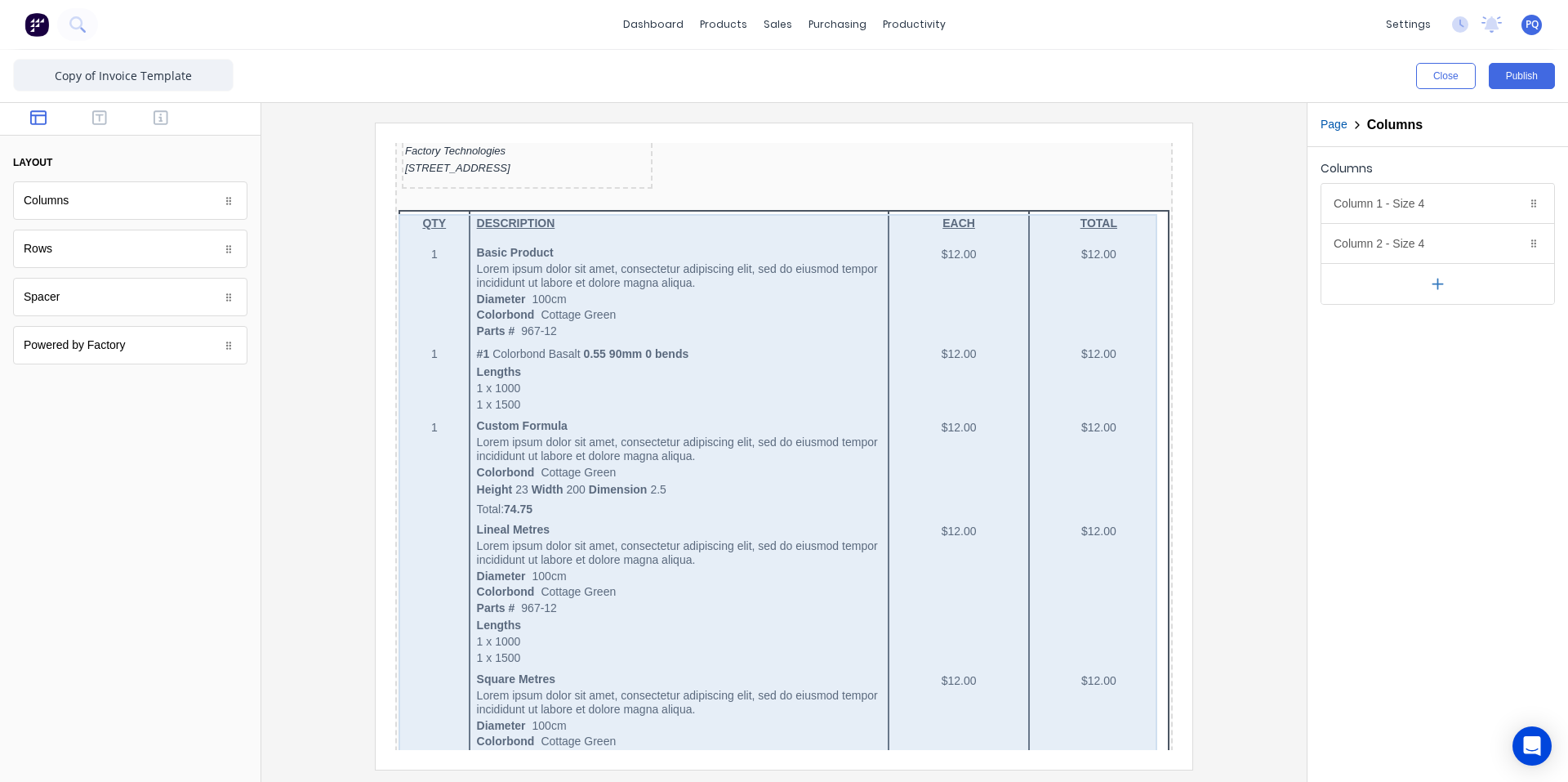
scroll to position [0, 0]
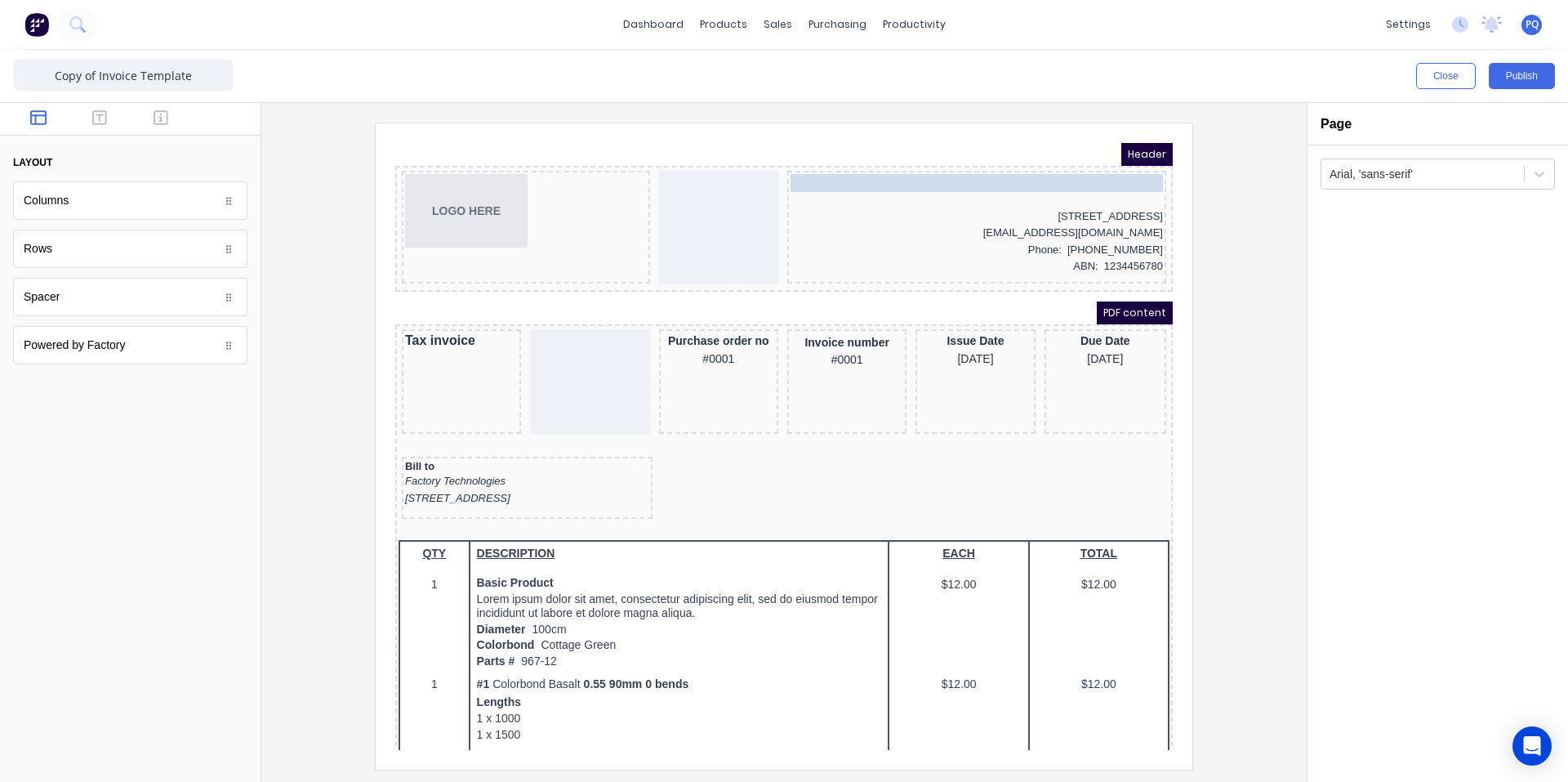
click at [856, 168] on body "Header LOGO HERE Company name here Company name here 234 Beach Road Gold Coast,…" at bounding box center [764, 426] width 778 height 607
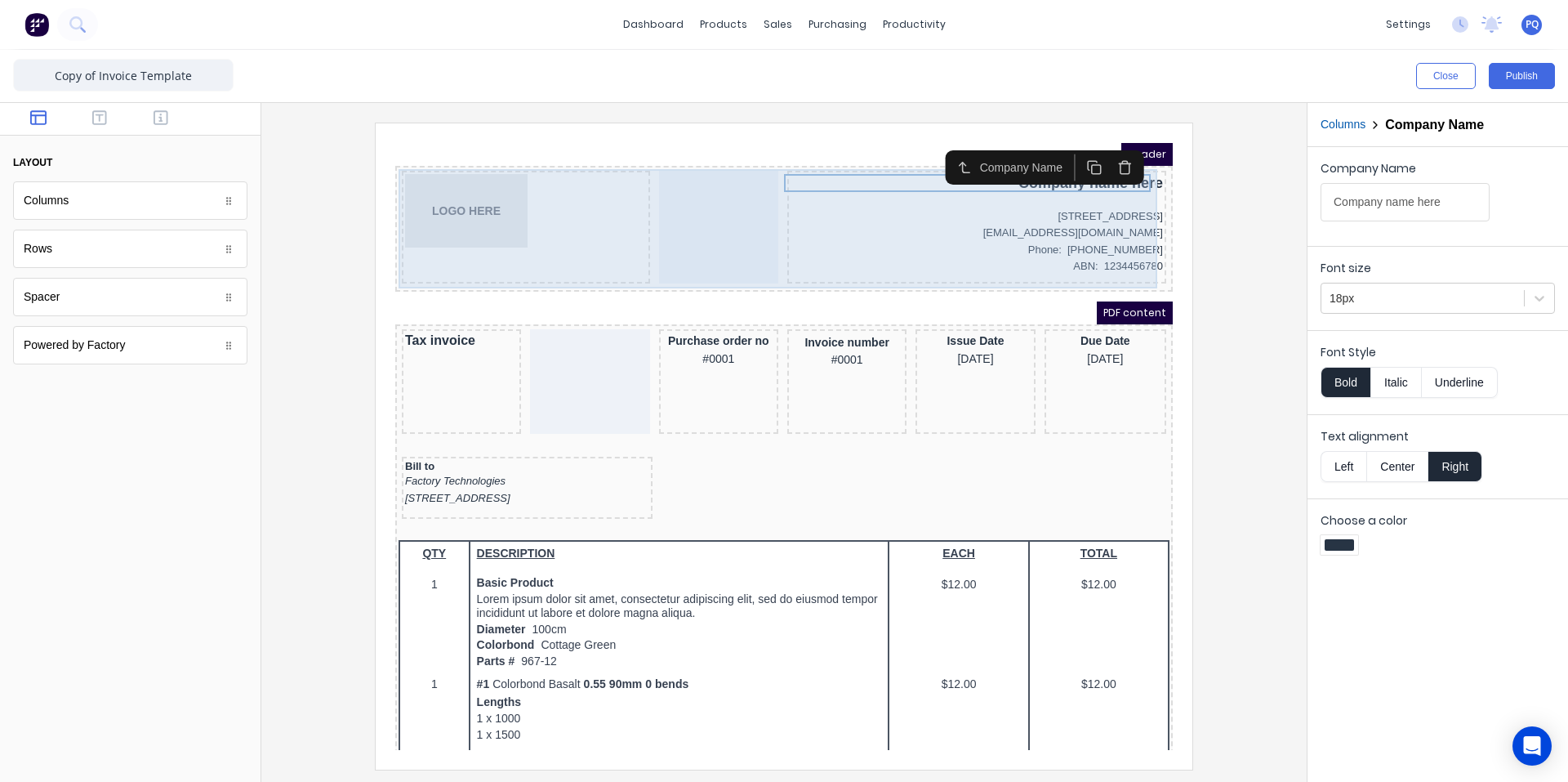
click at [667, 254] on div at bounding box center [698, 207] width 119 height 113
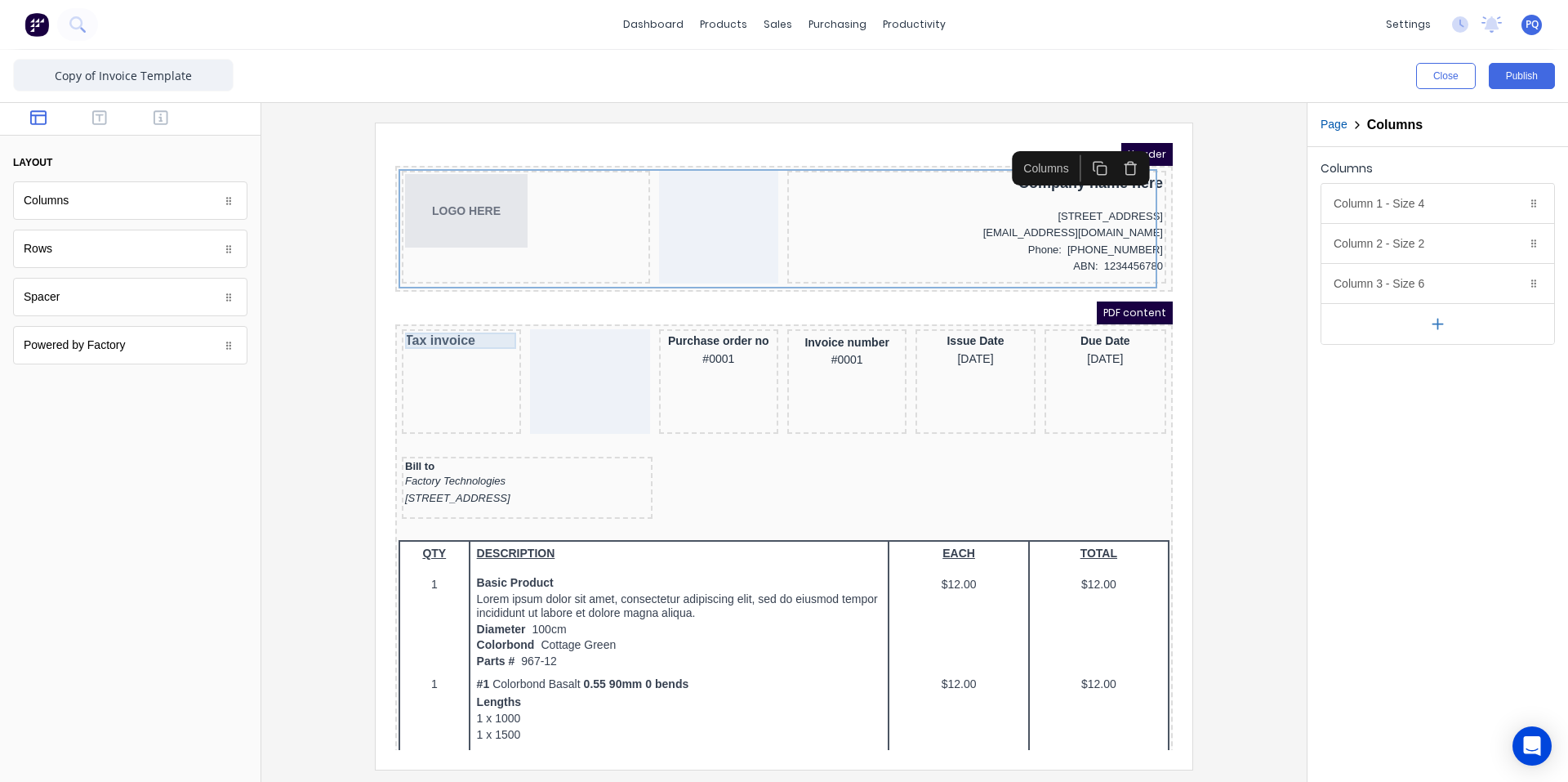
click at [404, 318] on div "Tax invoice" at bounding box center [441, 321] width 113 height 17
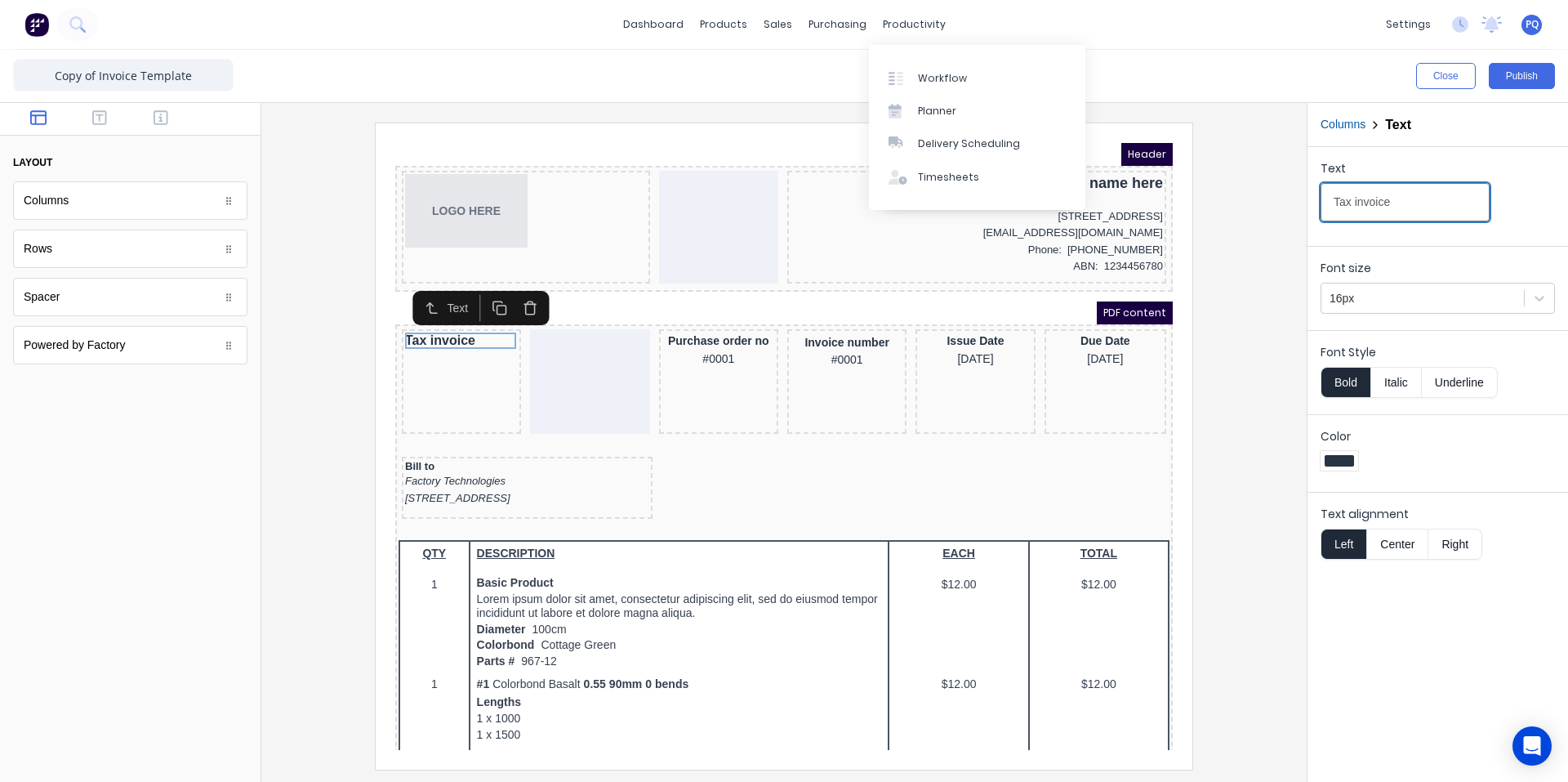
click at [856, 201] on input "Tax invoice" at bounding box center [1405, 202] width 169 height 38
drag, startPoint x: 1348, startPoint y: 201, endPoint x: 538, endPoint y: 90, distance: 817.6
click at [856, 204] on input "Tax invoice" at bounding box center [1405, 202] width 169 height 38
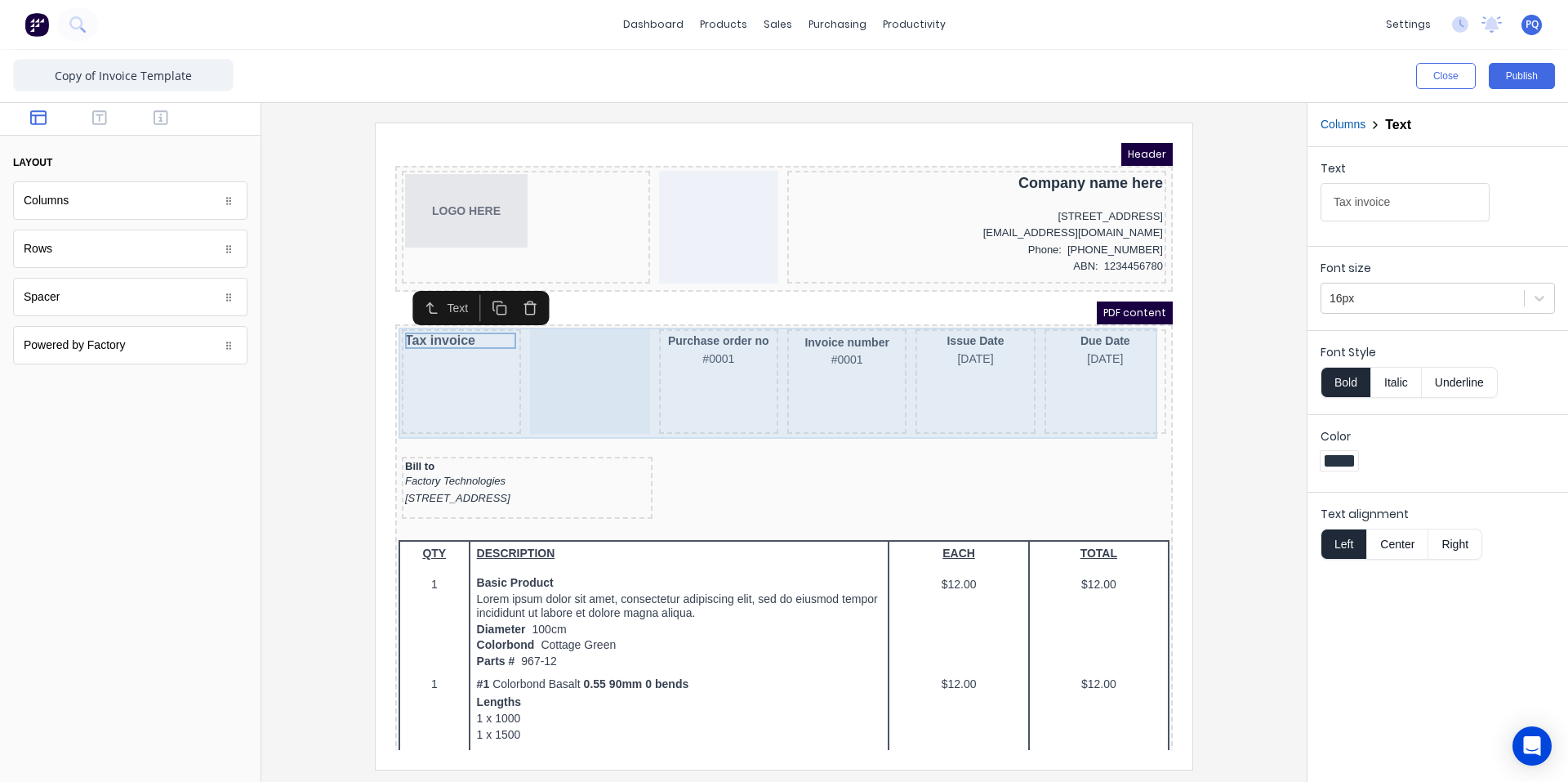
click at [687, 380] on div "Purchase order no #0001" at bounding box center [698, 361] width 119 height 104
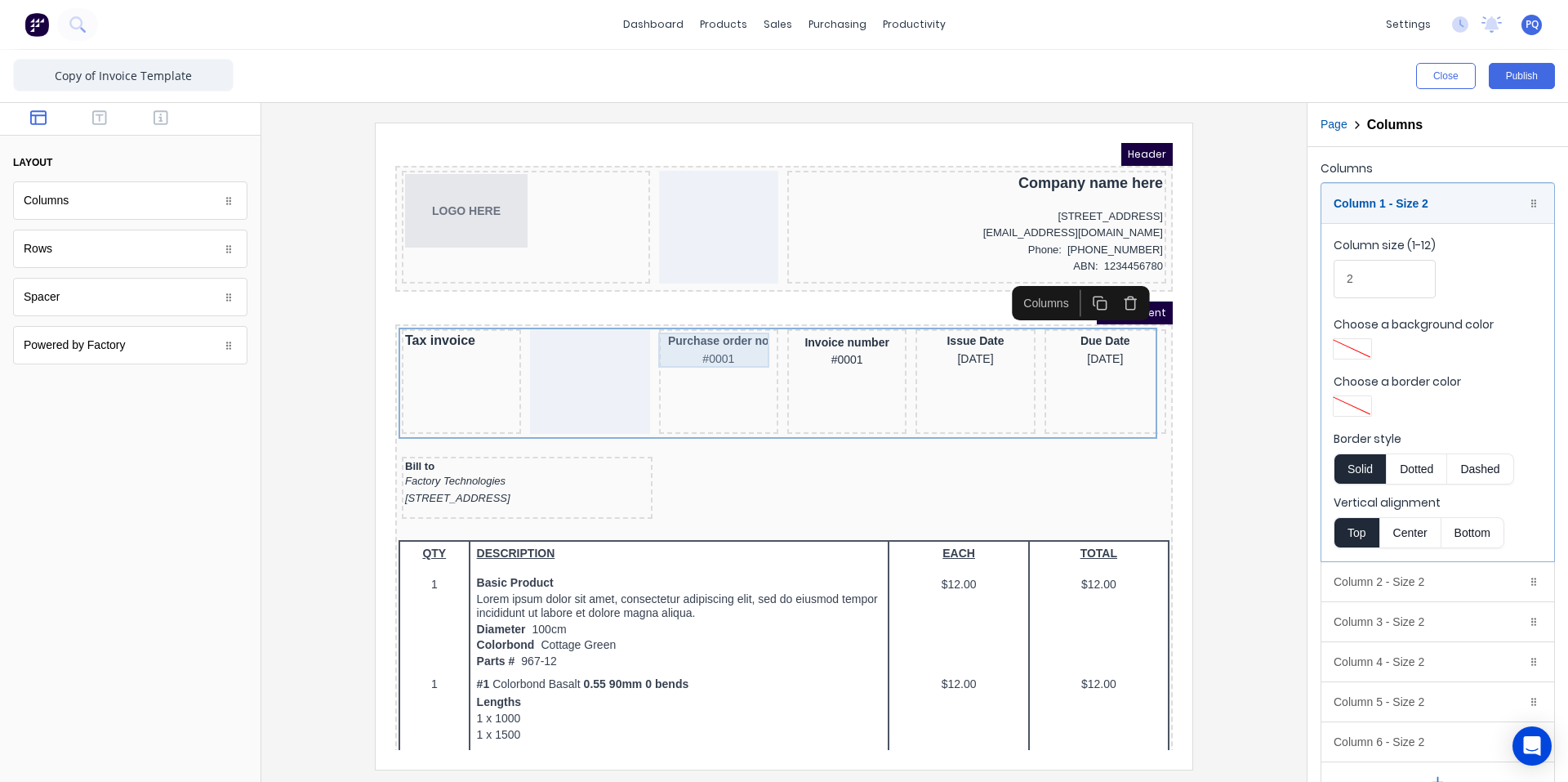
click at [674, 330] on div "Purchase order no #0001" at bounding box center [698, 330] width 113 height 35
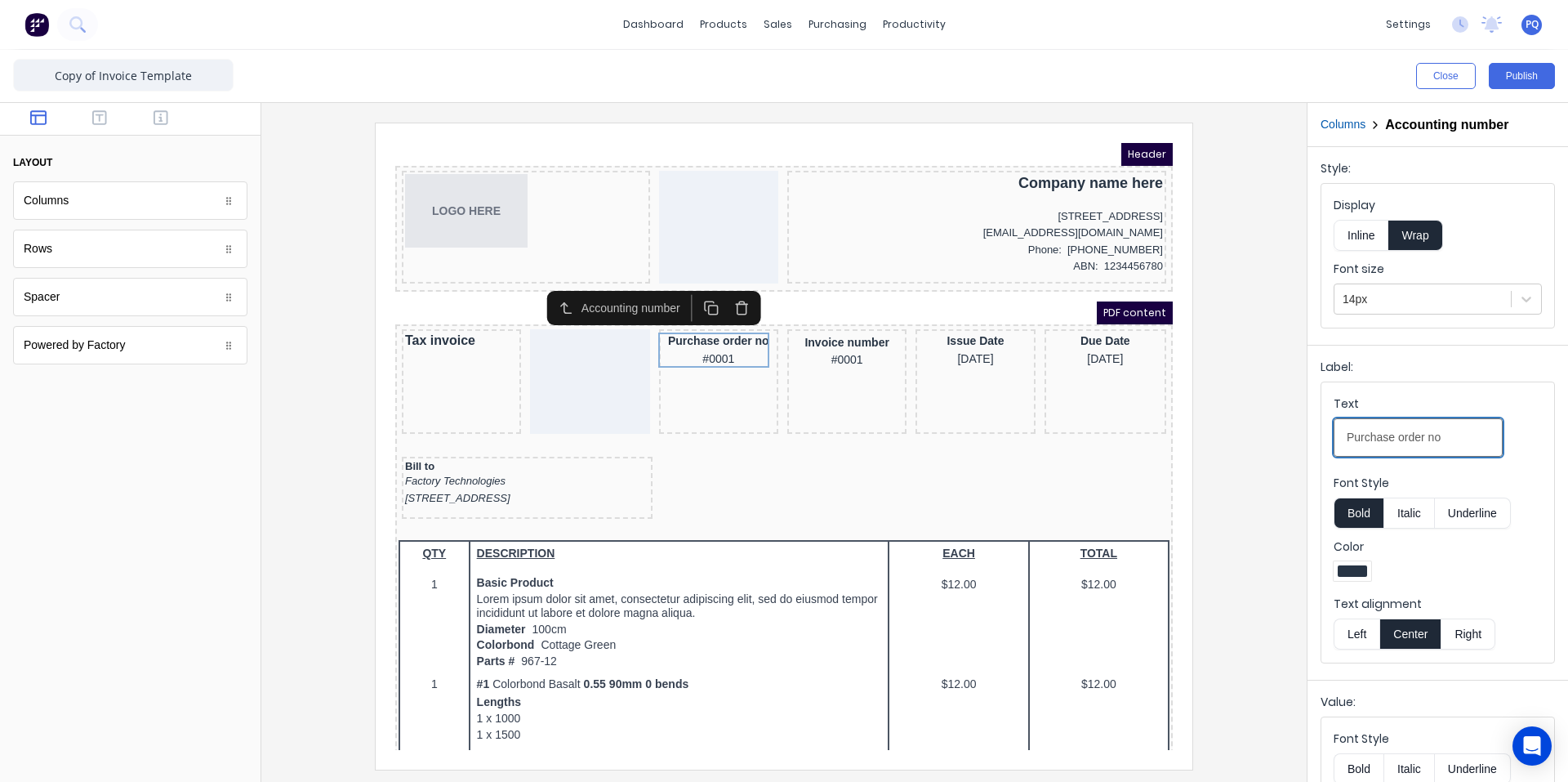
drag, startPoint x: 1646, startPoint y: 562, endPoint x: 1106, endPoint y: 406, distance: 562.1
click at [599, 290] on div "Accounting number" at bounding box center [614, 288] width 106 height 18
click at [169, 129] on div at bounding box center [130, 119] width 260 height 33
click at [158, 113] on icon "button" at bounding box center [161, 118] width 15 height 17
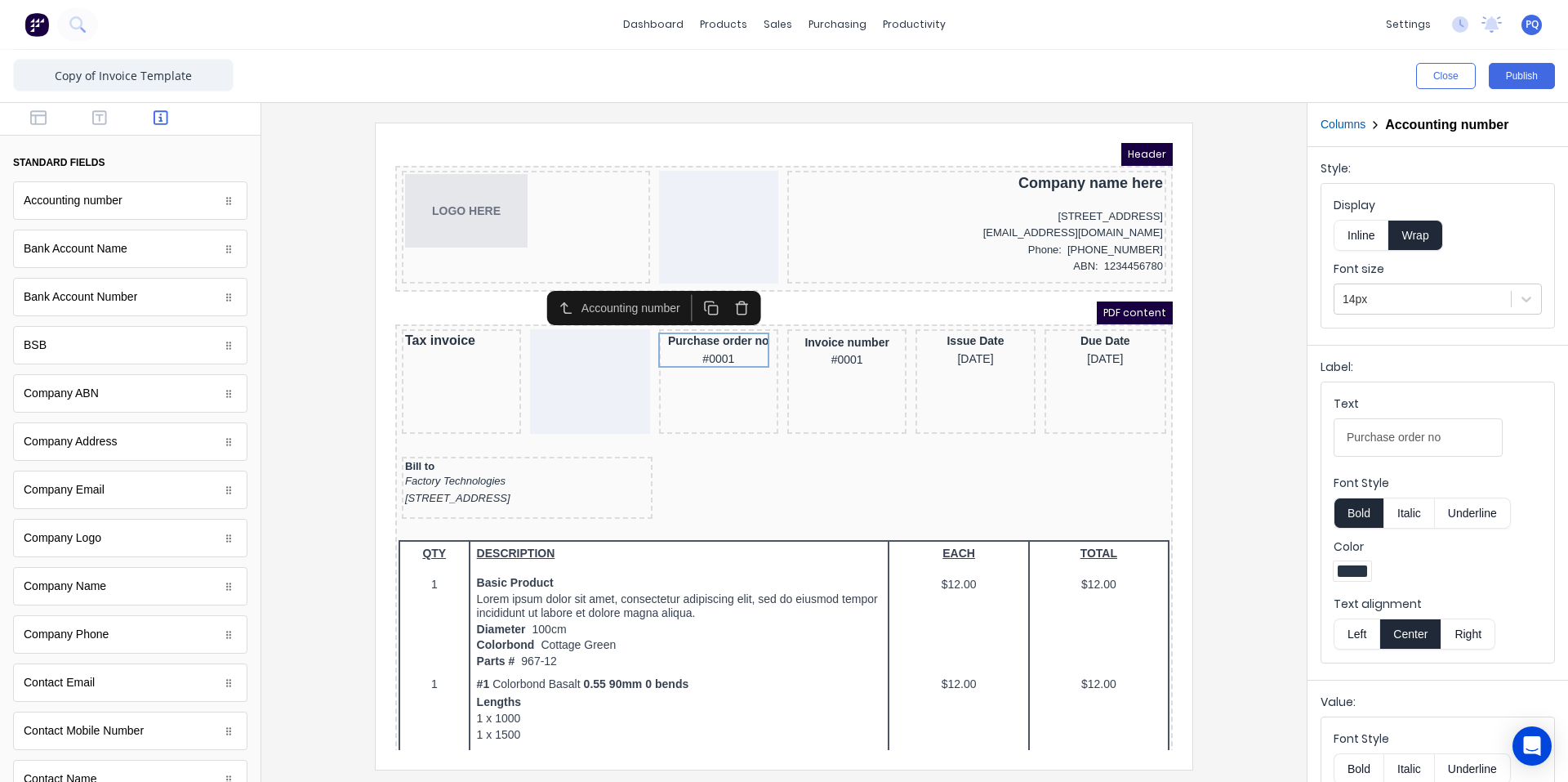
scroll to position [789, 0]
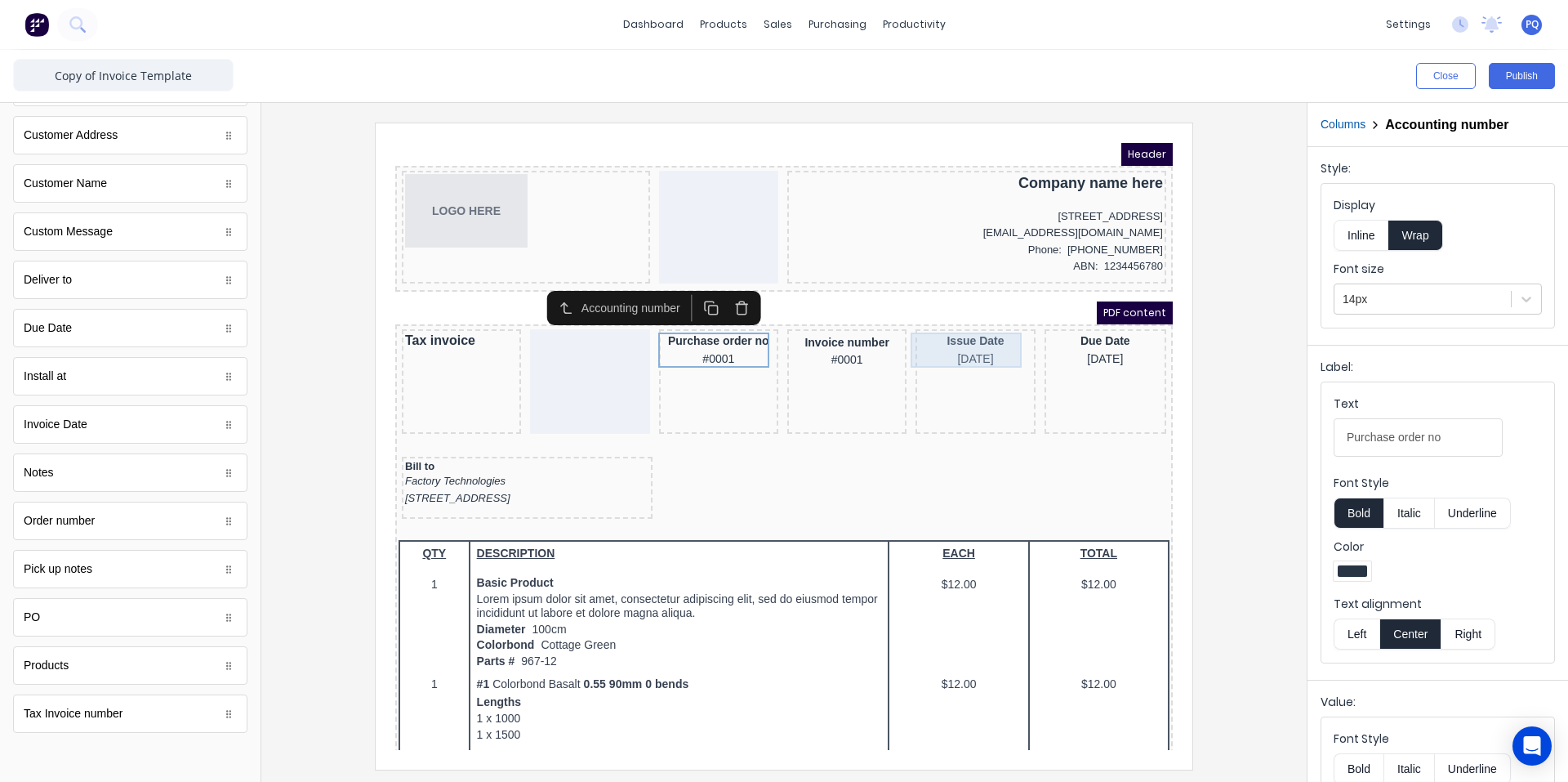
click at [856, 330] on div "Issue Date 29/10/2024" at bounding box center [955, 330] width 113 height 35
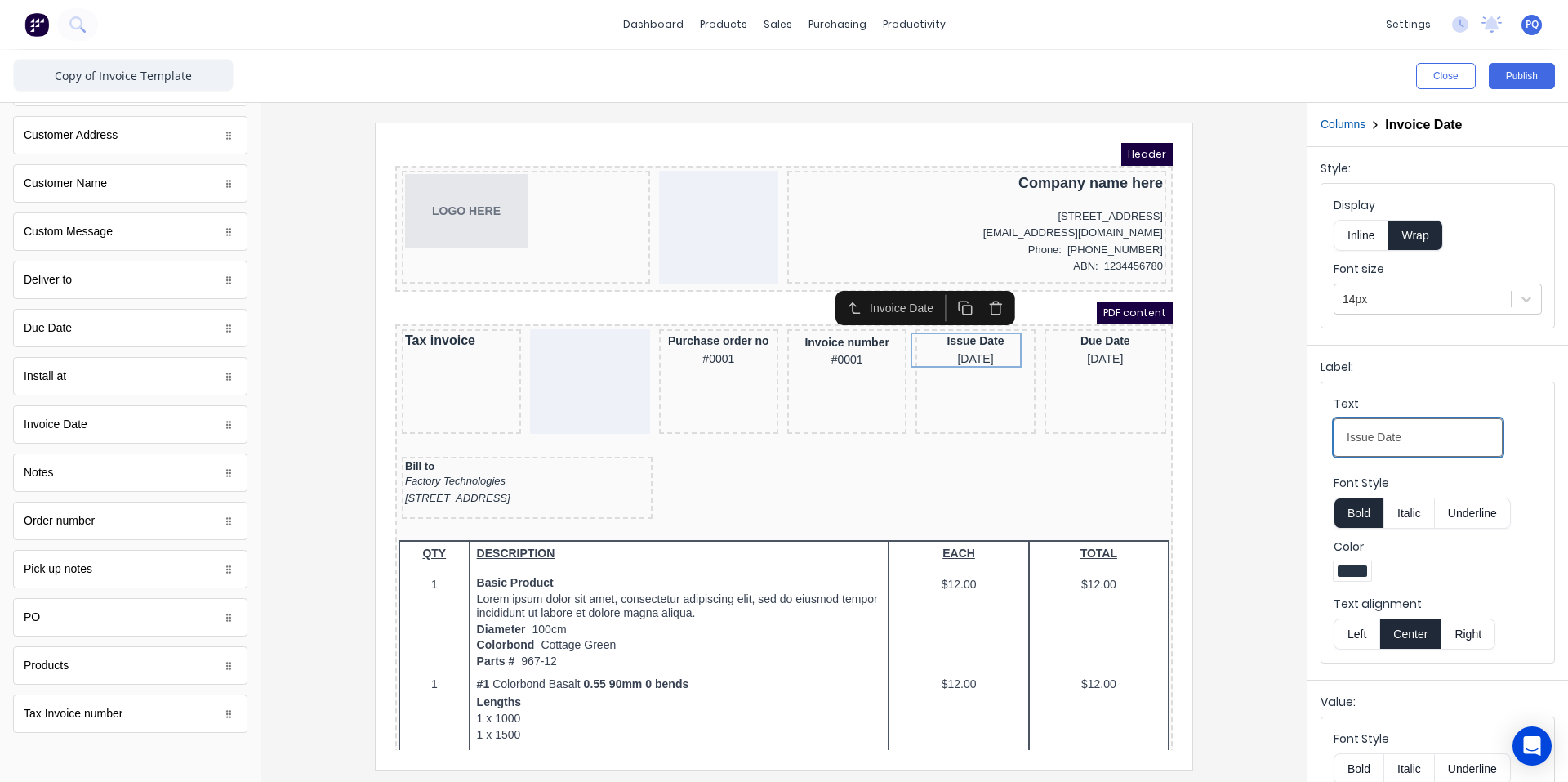
drag, startPoint x: 1555, startPoint y: 560, endPoint x: 1122, endPoint y: 421, distance: 454.8
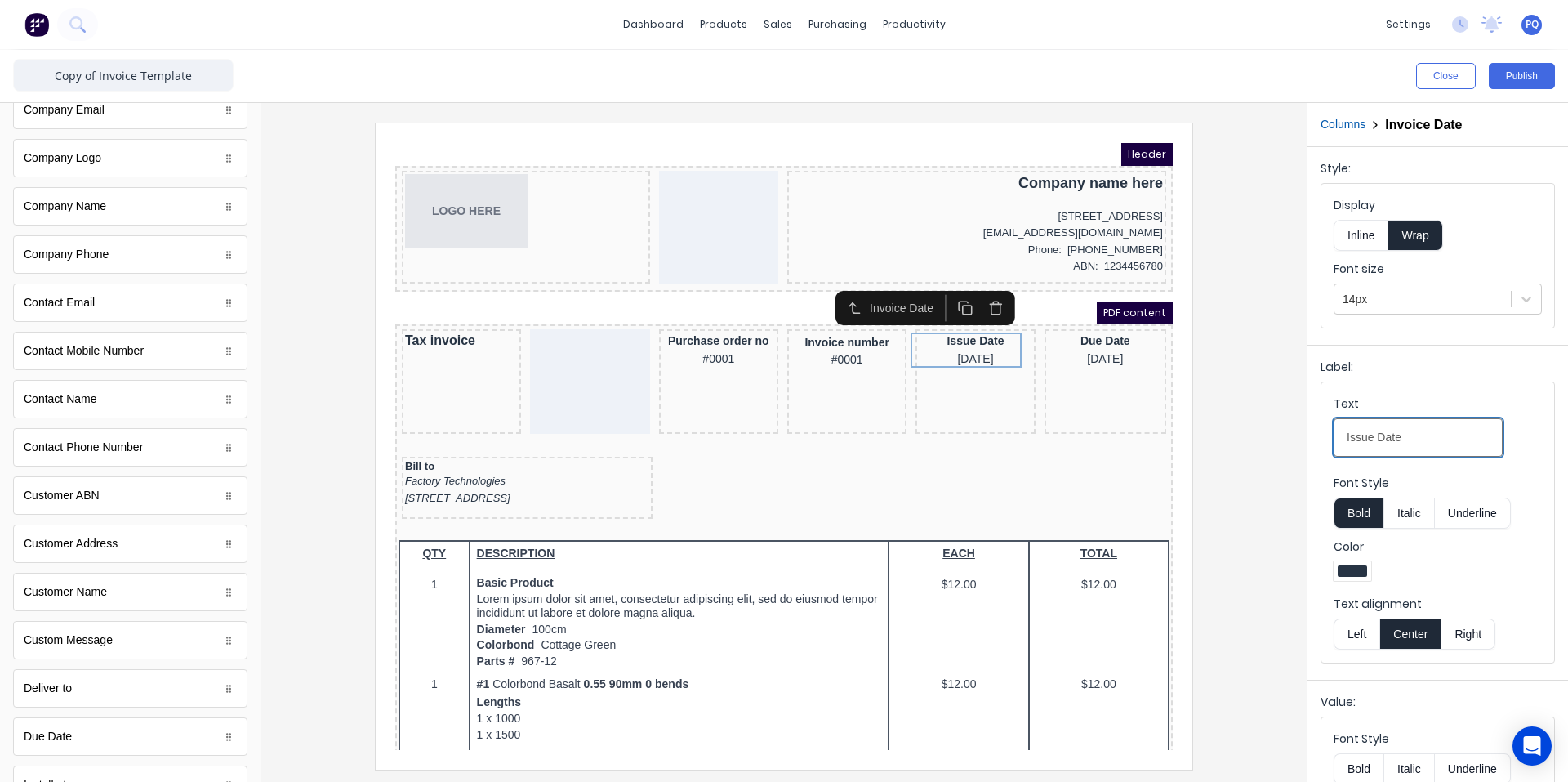
scroll to position [0, 0]
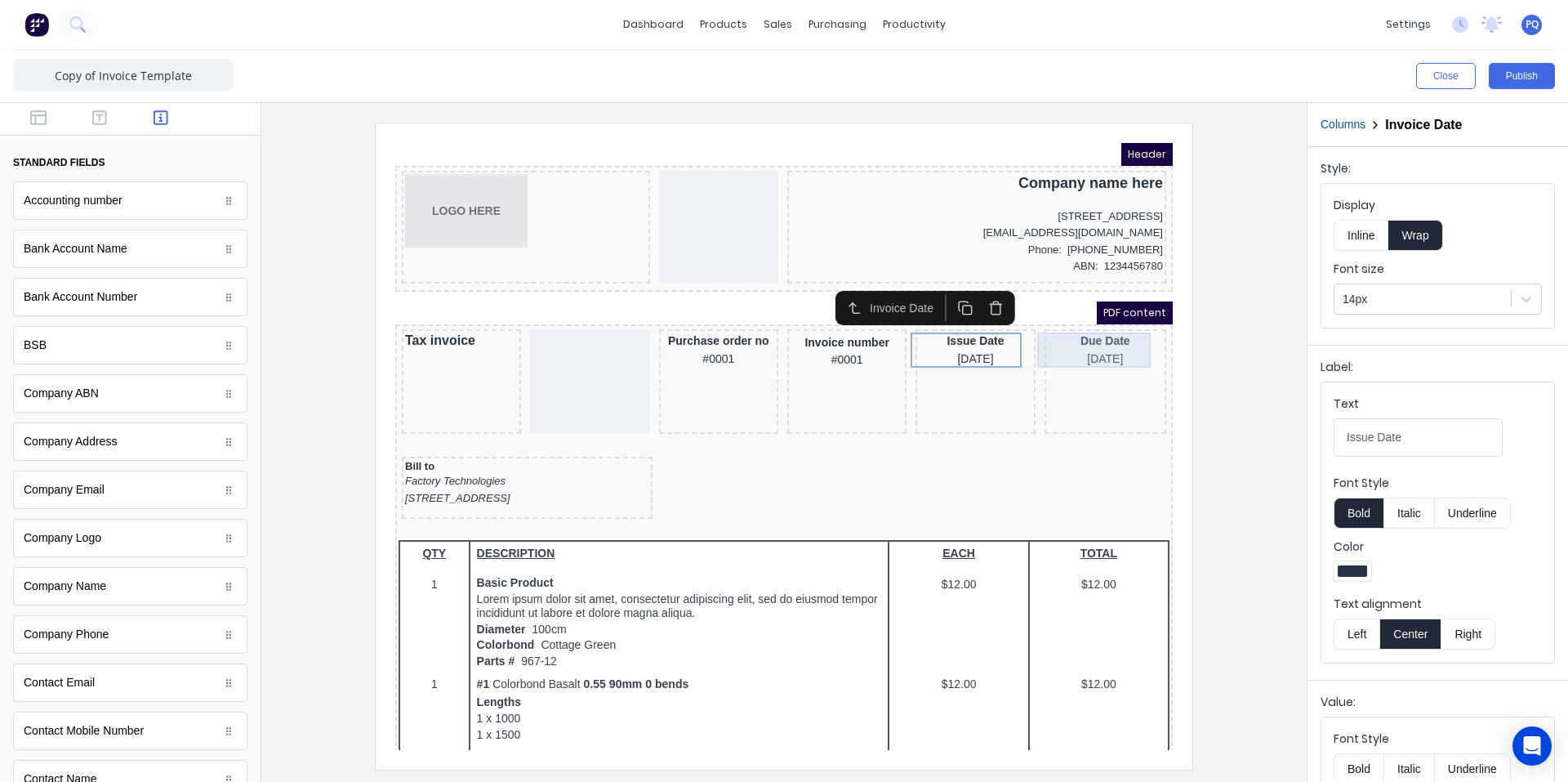
click at [856, 325] on div "Due Date [DATE]" at bounding box center [1086, 330] width 115 height 35
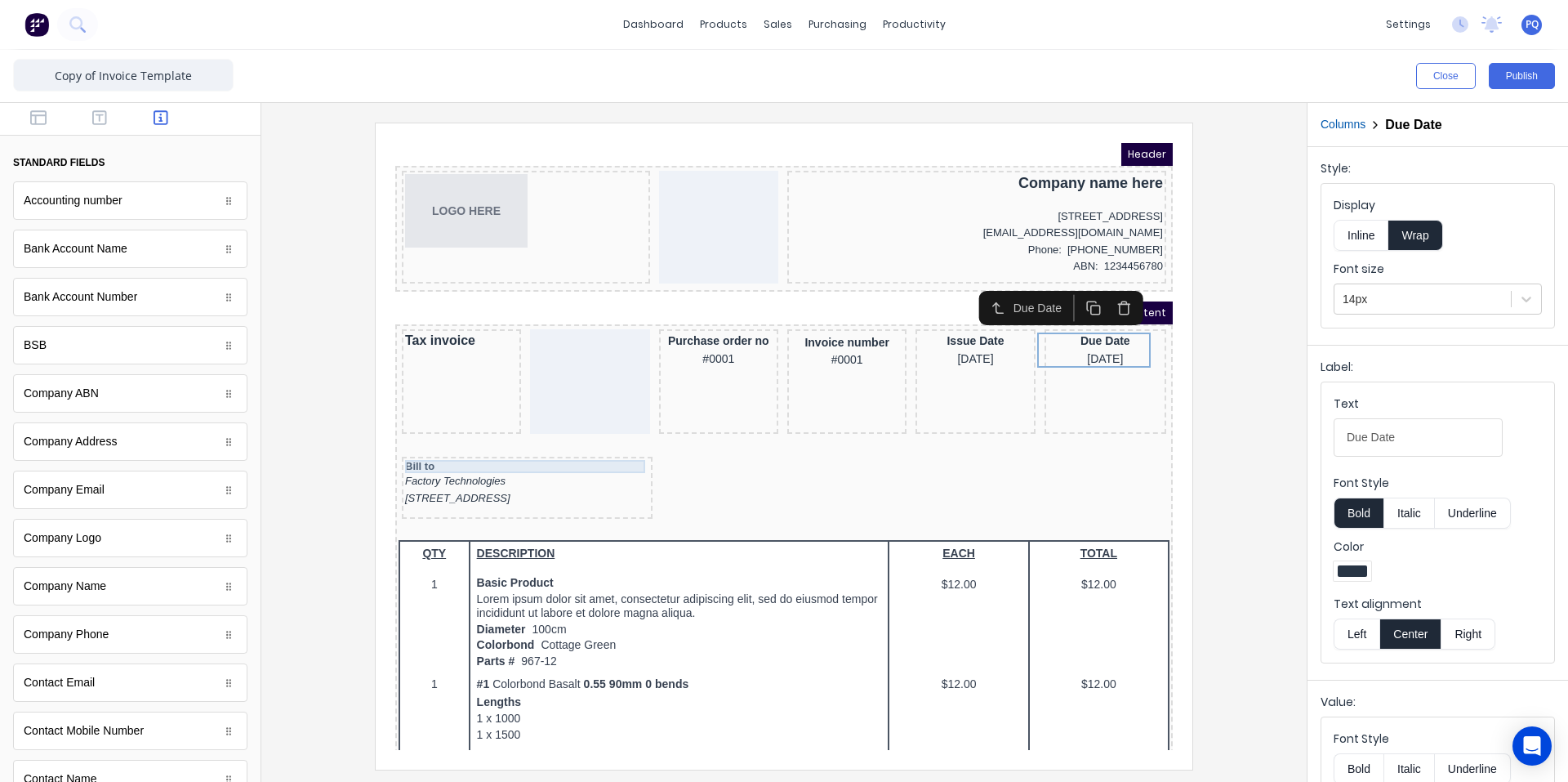
click at [419, 452] on div "Bill to" at bounding box center [507, 447] width 245 height 13
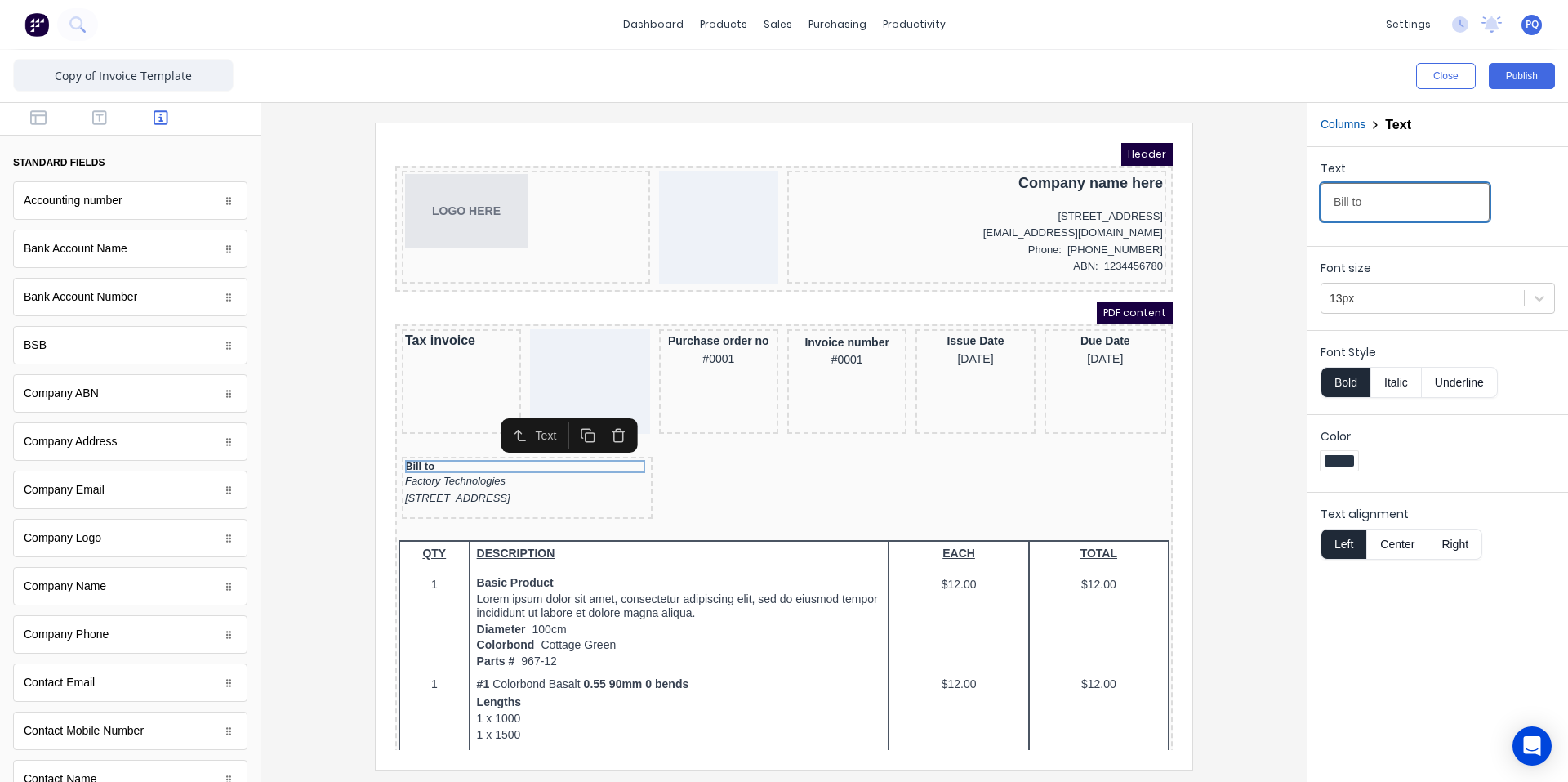
drag, startPoint x: 1777, startPoint y: 329, endPoint x: 798, endPoint y: 135, distance: 998.0
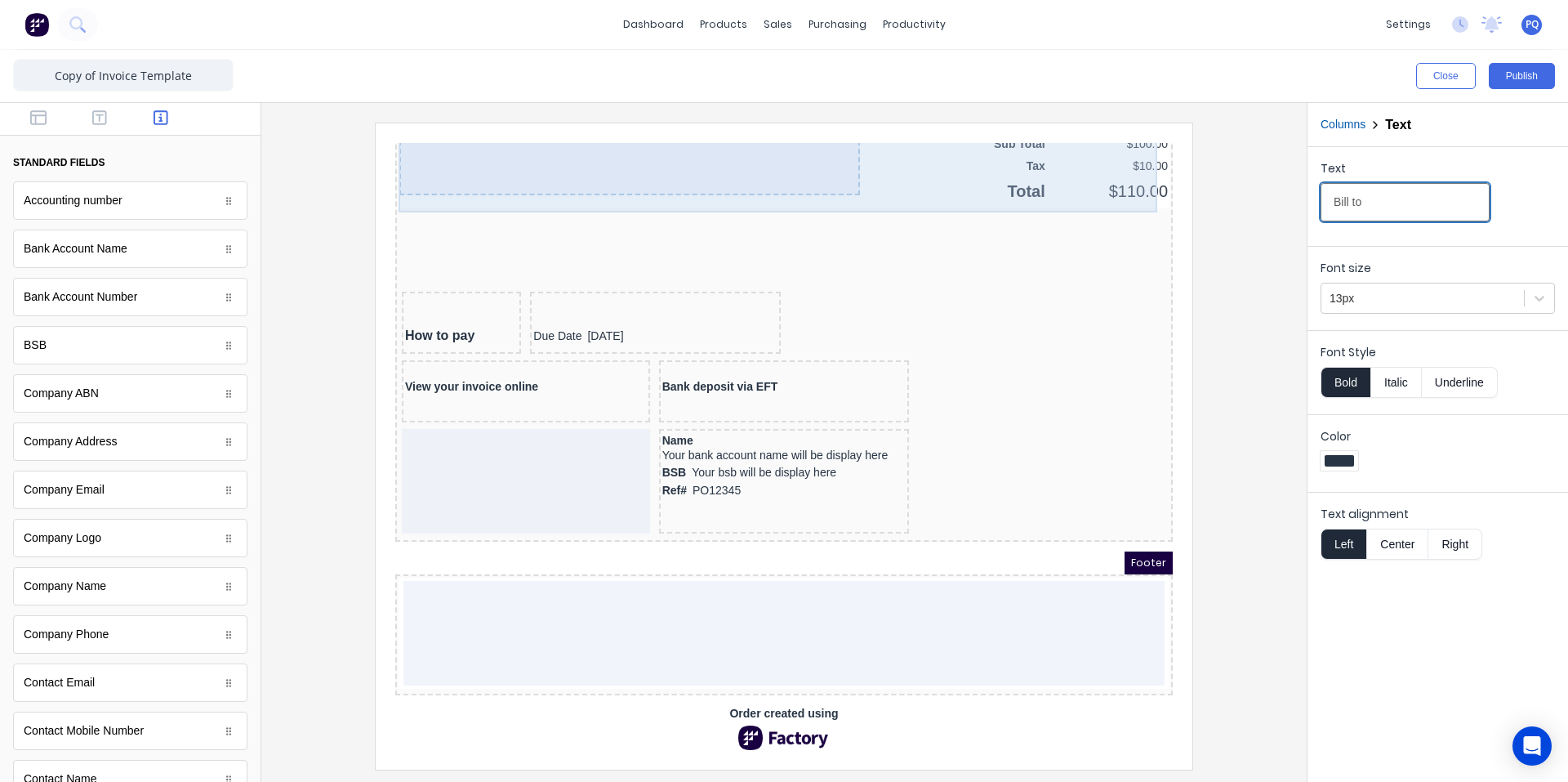
scroll to position [1392, 0]
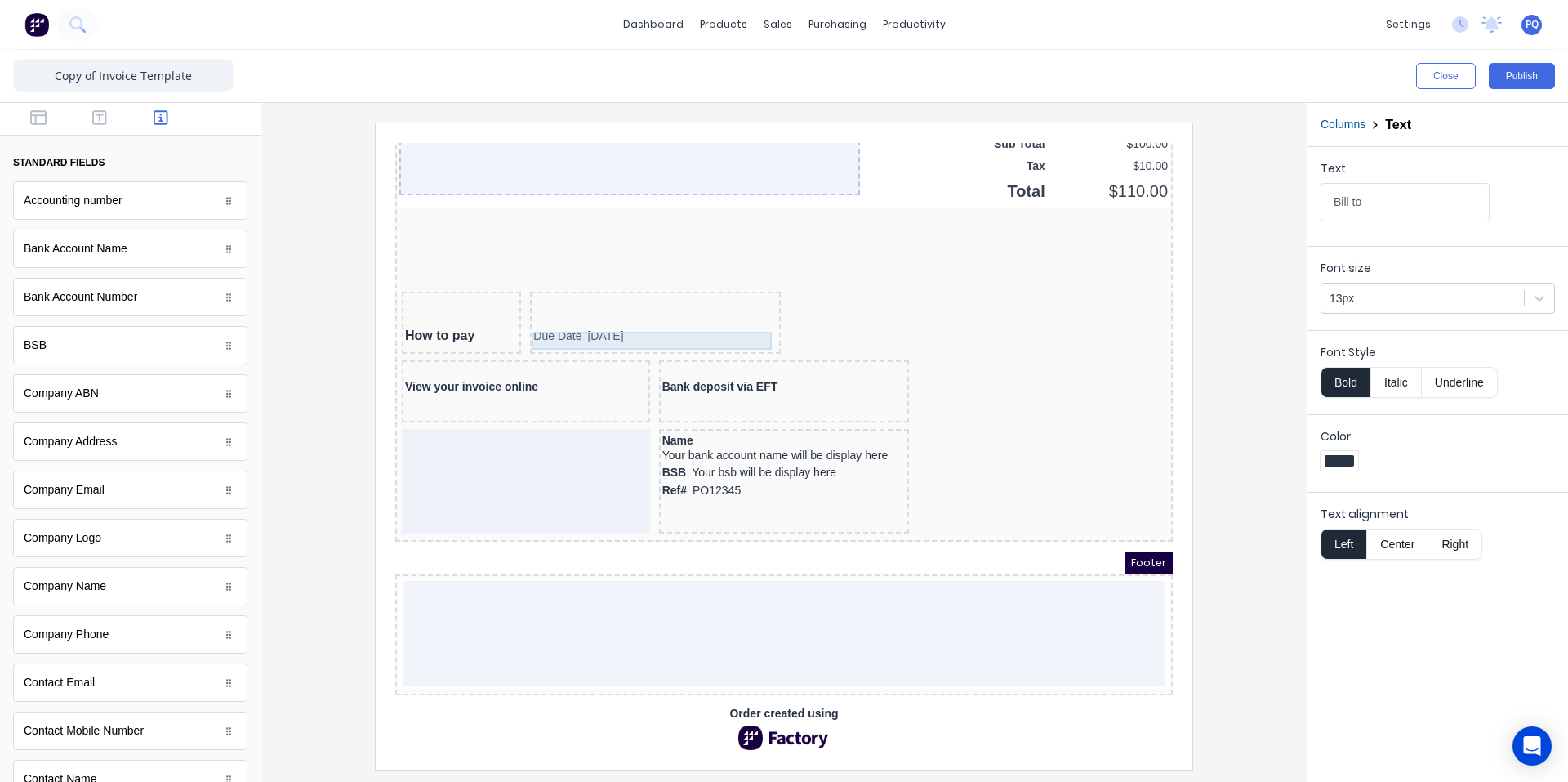
click at [759, 312] on div "How to pay Due Date [DATE]" at bounding box center [764, 305] width 771 height 68
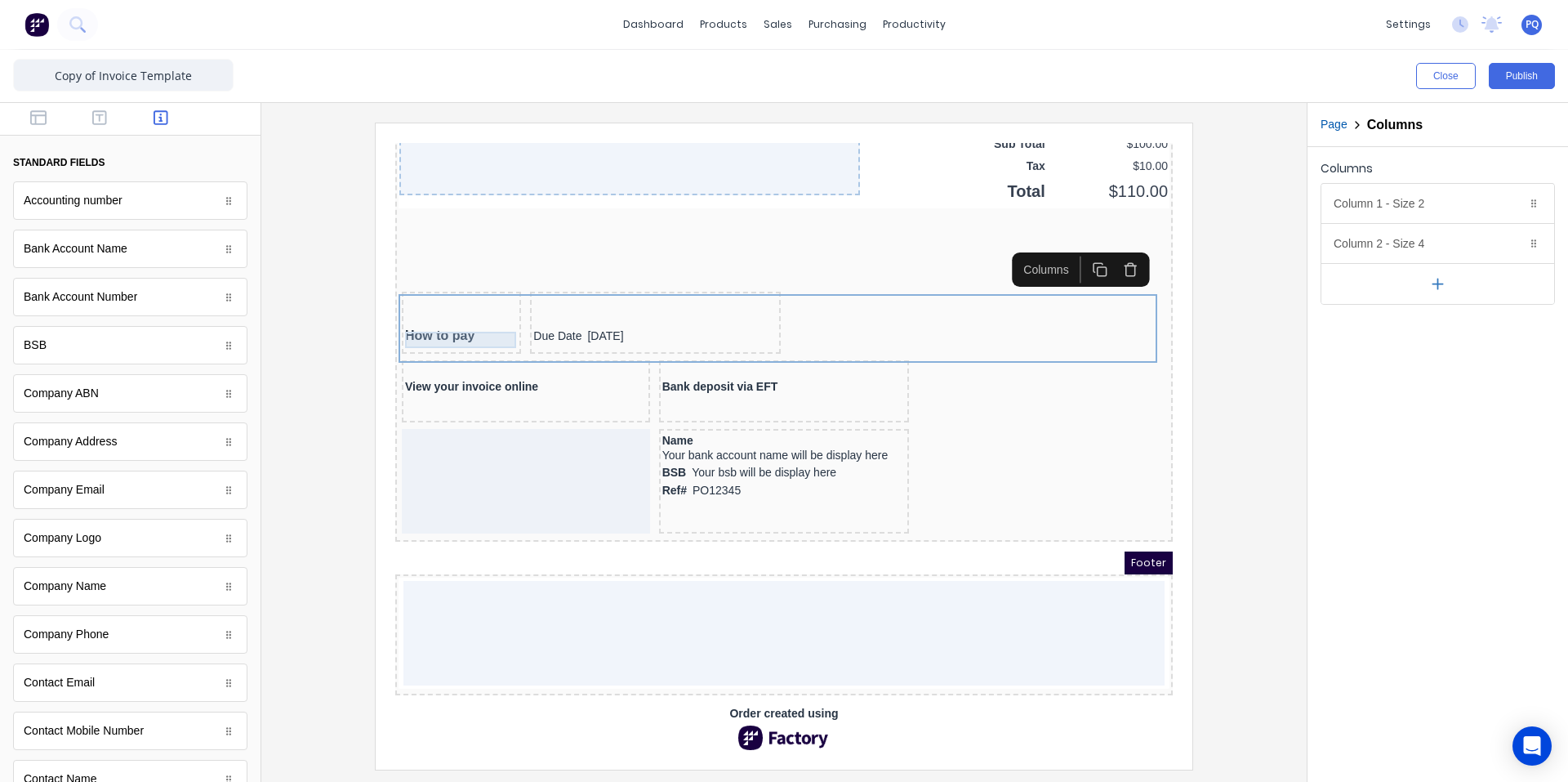
click at [415, 312] on div "How to pay" at bounding box center [441, 316] width 113 height 17
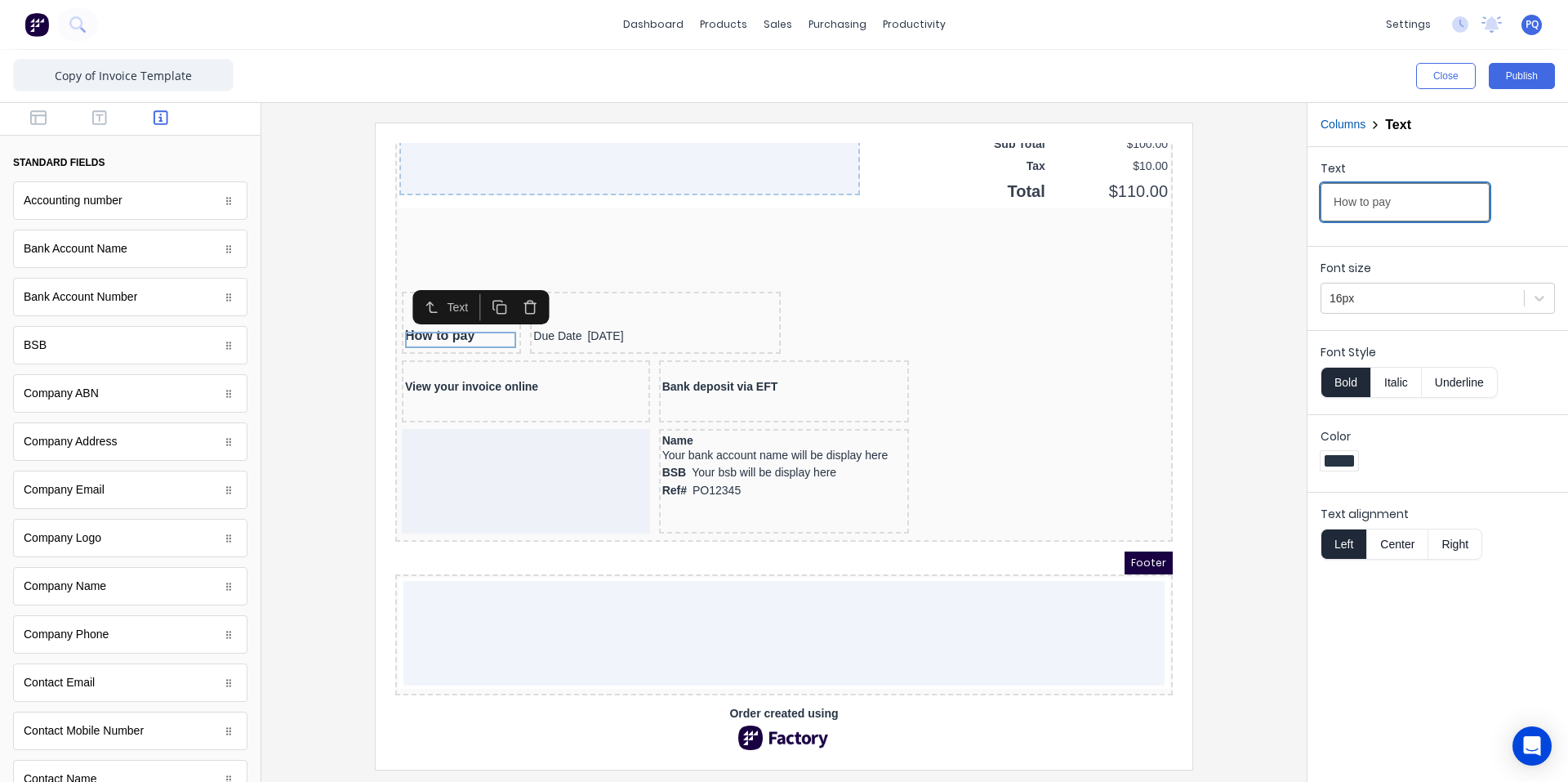
click at [856, 200] on input "How to pay" at bounding box center [1405, 202] width 169 height 38
click at [461, 367] on div "View your invoice online" at bounding box center [507, 368] width 242 height 15
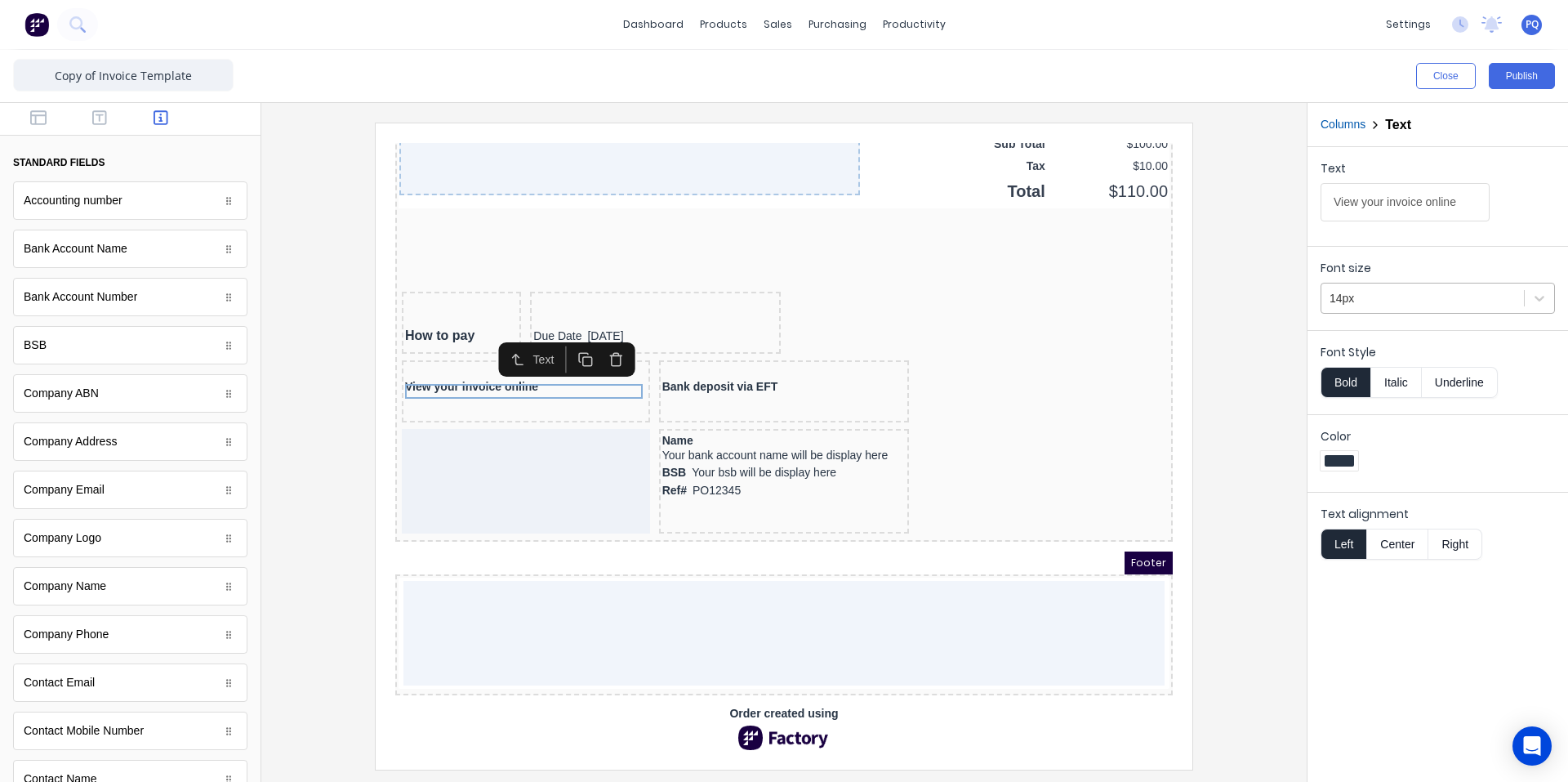
click at [856, 293] on div at bounding box center [1423, 299] width 186 height 20
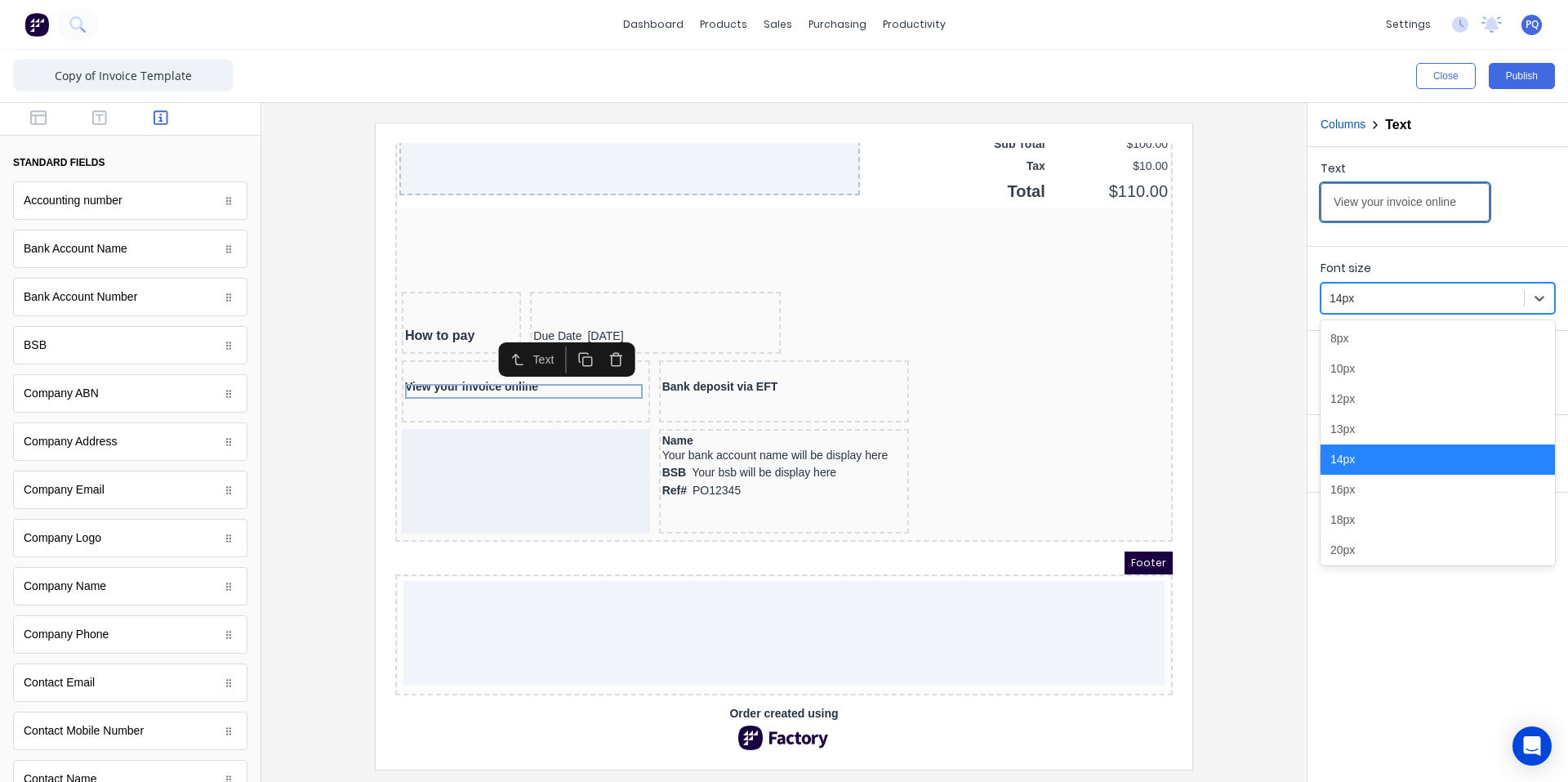
click at [856, 213] on input "View your invoice online" at bounding box center [1405, 202] width 169 height 38
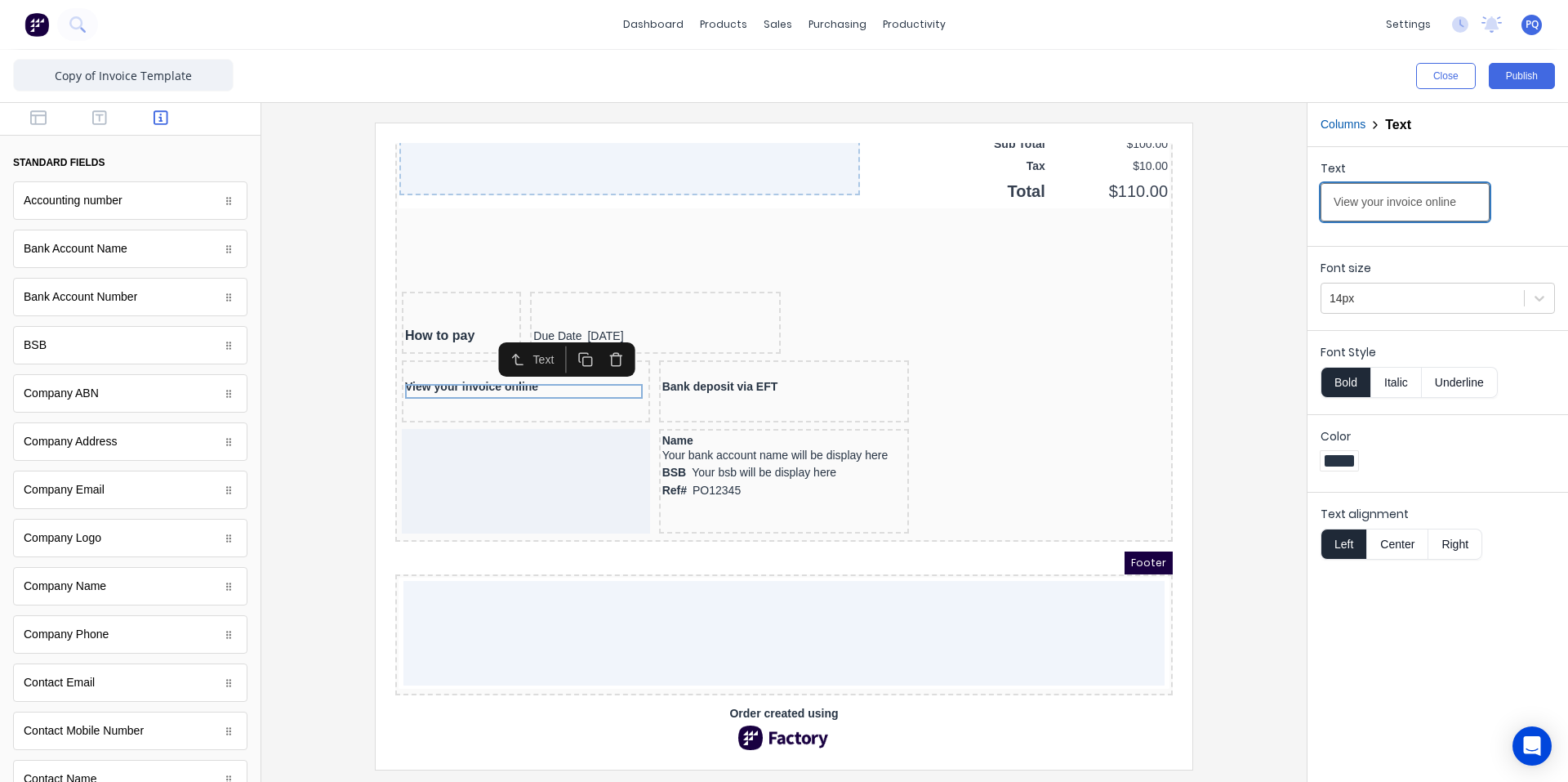
click at [856, 213] on input "View your invoice online" at bounding box center [1405, 202] width 169 height 38
click at [698, 361] on div "Bank deposit via EFT" at bounding box center [764, 368] width 245 height 15
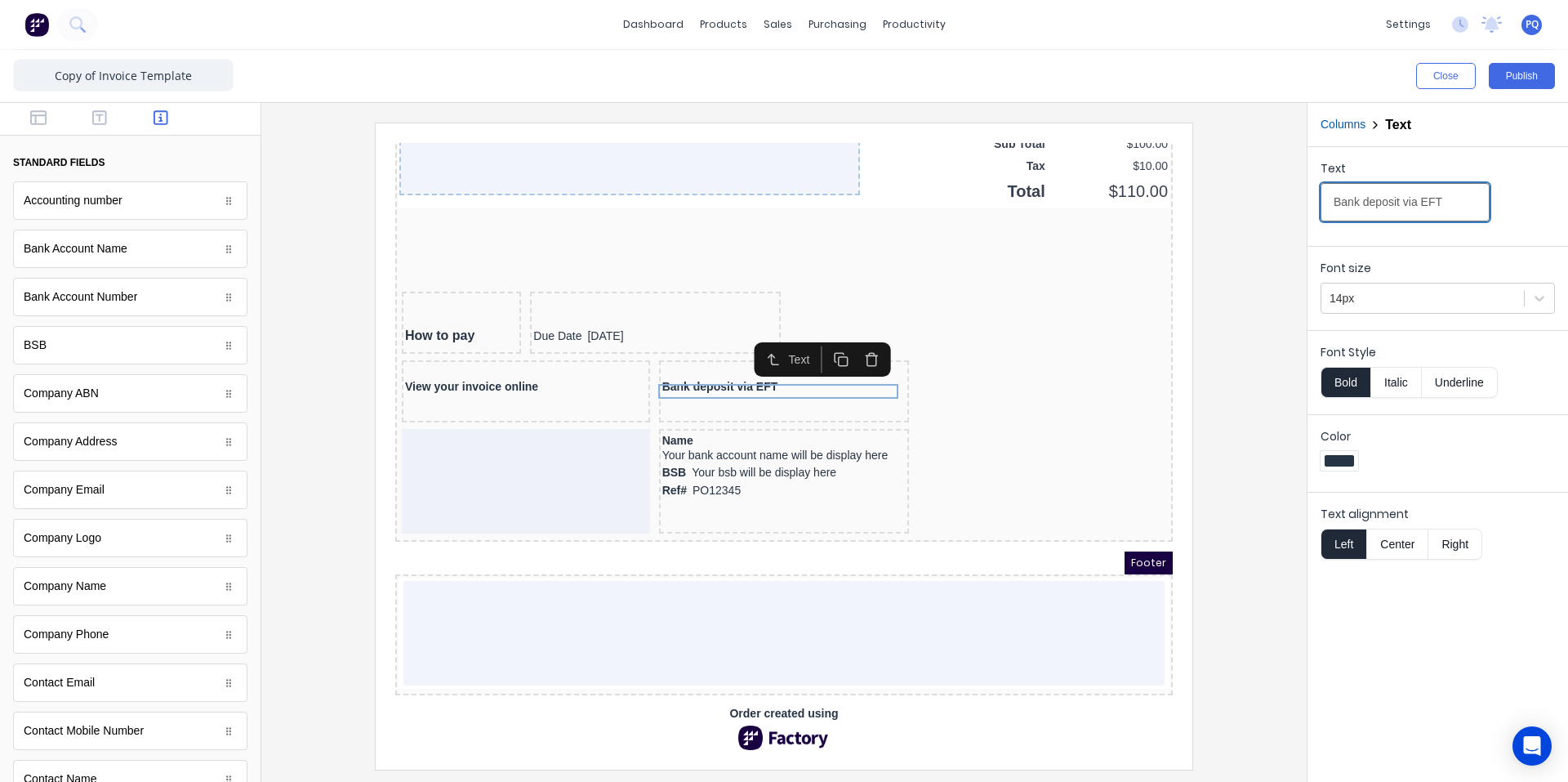
click at [856, 213] on input "Bank deposit via EFT" at bounding box center [1405, 202] width 169 height 38
drag, startPoint x: 1377, startPoint y: 213, endPoint x: 1367, endPoint y: 213, distance: 10.0
click at [856, 213] on input "Bank deposit via EFT" at bounding box center [1405, 202] width 169 height 38
click at [856, 75] on button "Close" at bounding box center [1445, 75] width 59 height 26
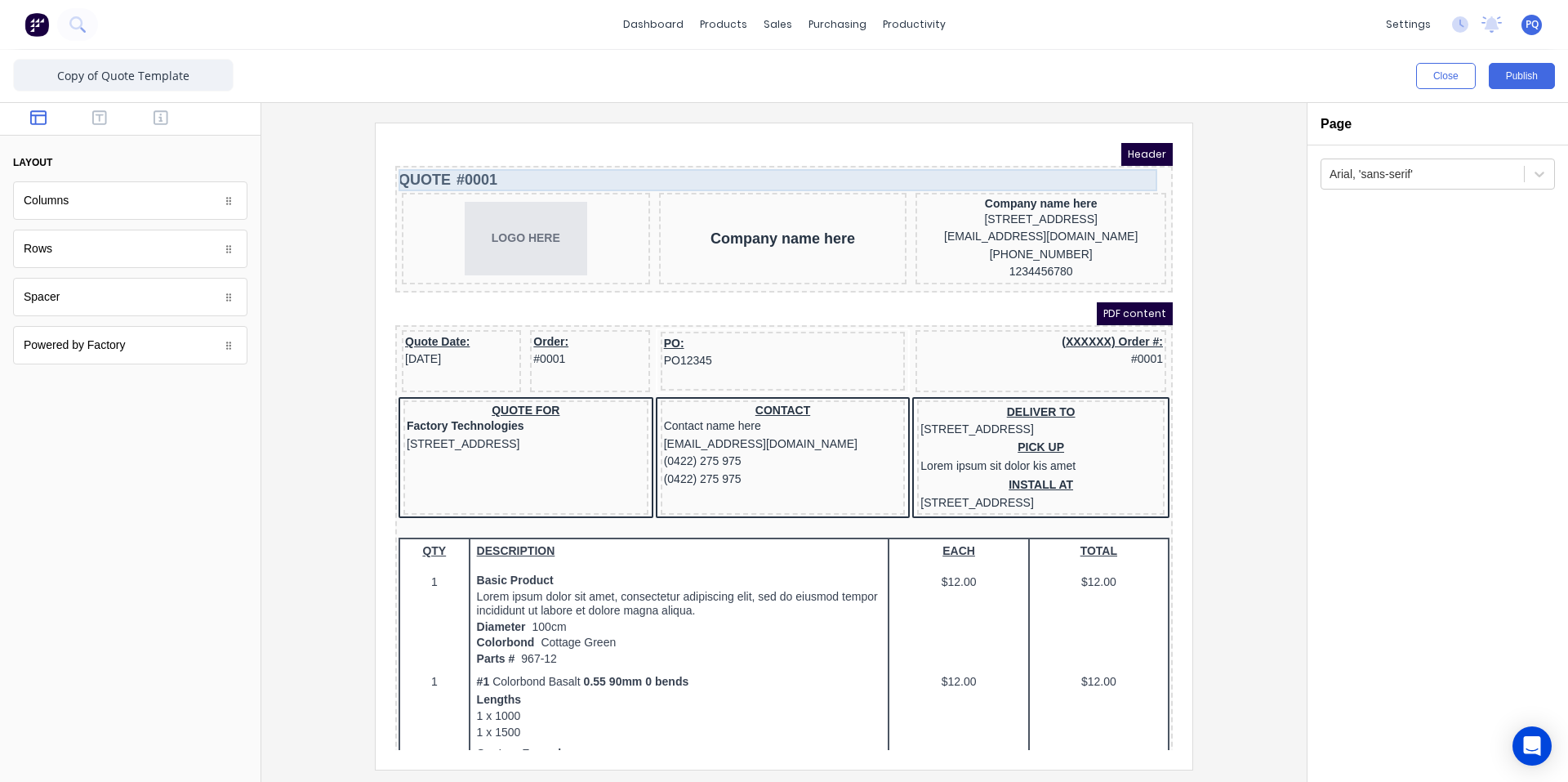
click at [476, 161] on div "QUOTE #0001" at bounding box center [764, 160] width 771 height 22
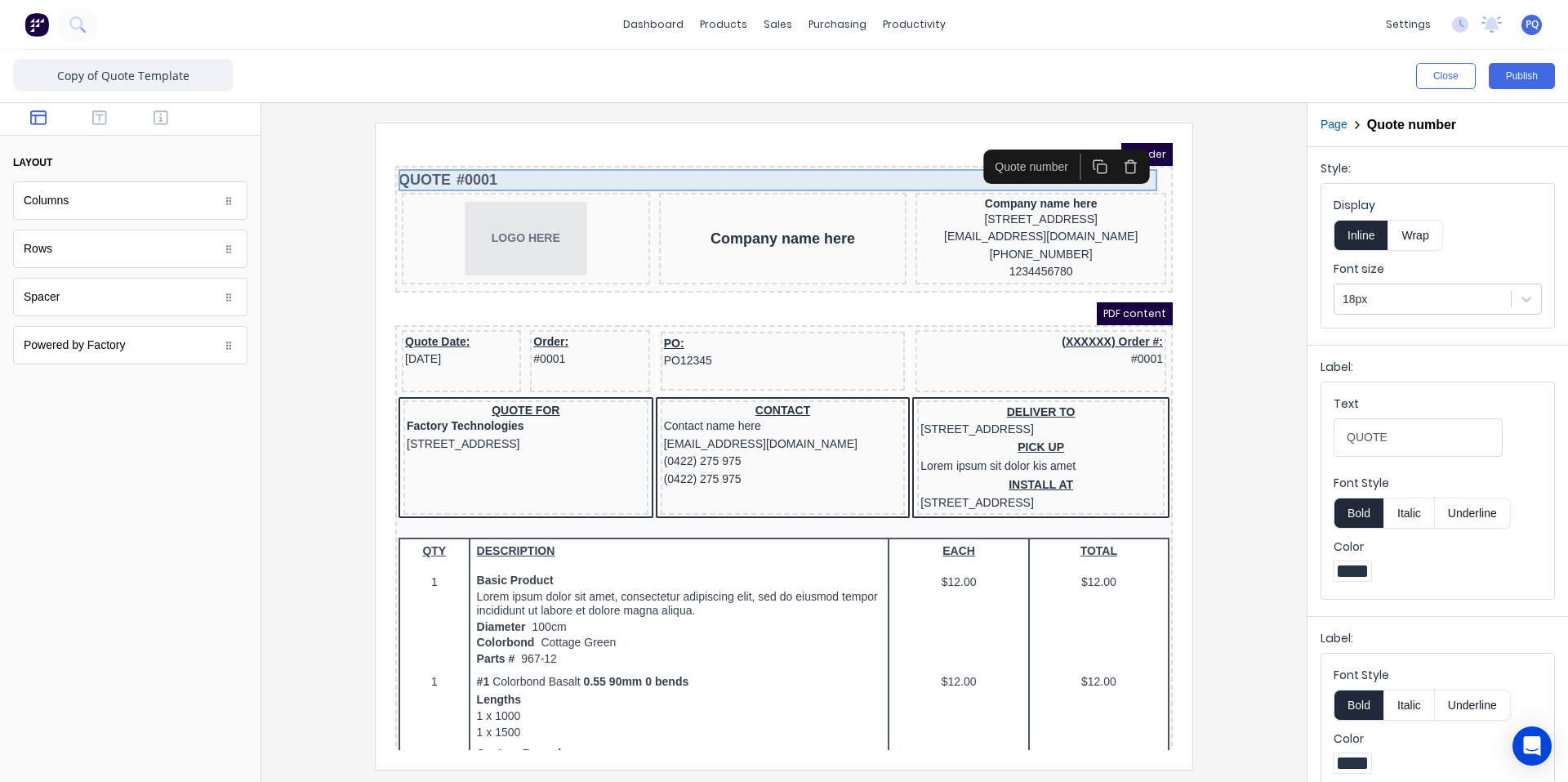
click at [775, 155] on div "QUOTE #0001" at bounding box center [764, 160] width 771 height 22
click at [1104, 149] on icon "button" at bounding box center [1111, 146] width 16 height 16
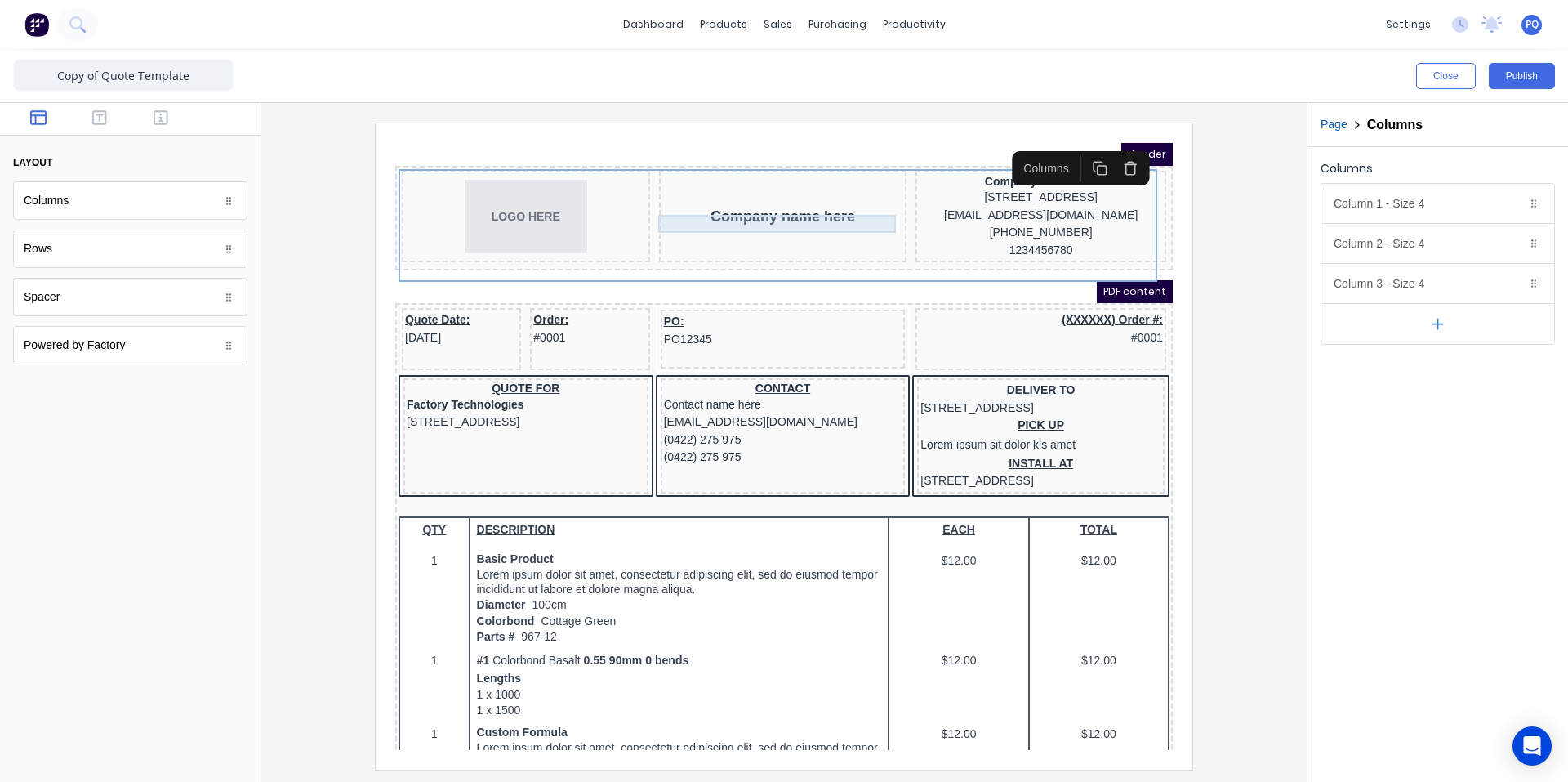
click at [824, 206] on div "Company name here" at bounding box center [764, 197] width 242 height 18
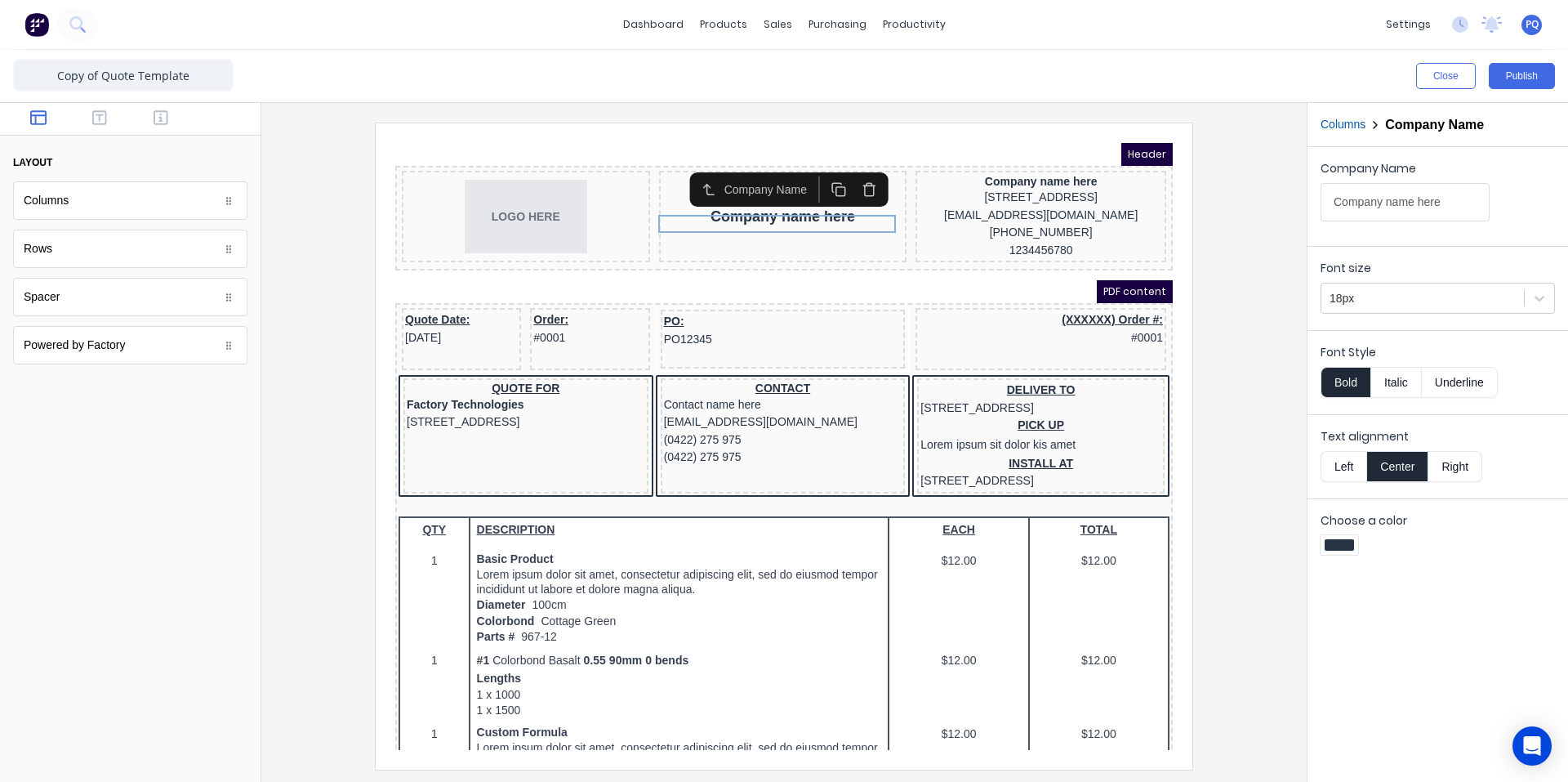
click at [851, 173] on icon "button" at bounding box center [850, 170] width 16 height 16
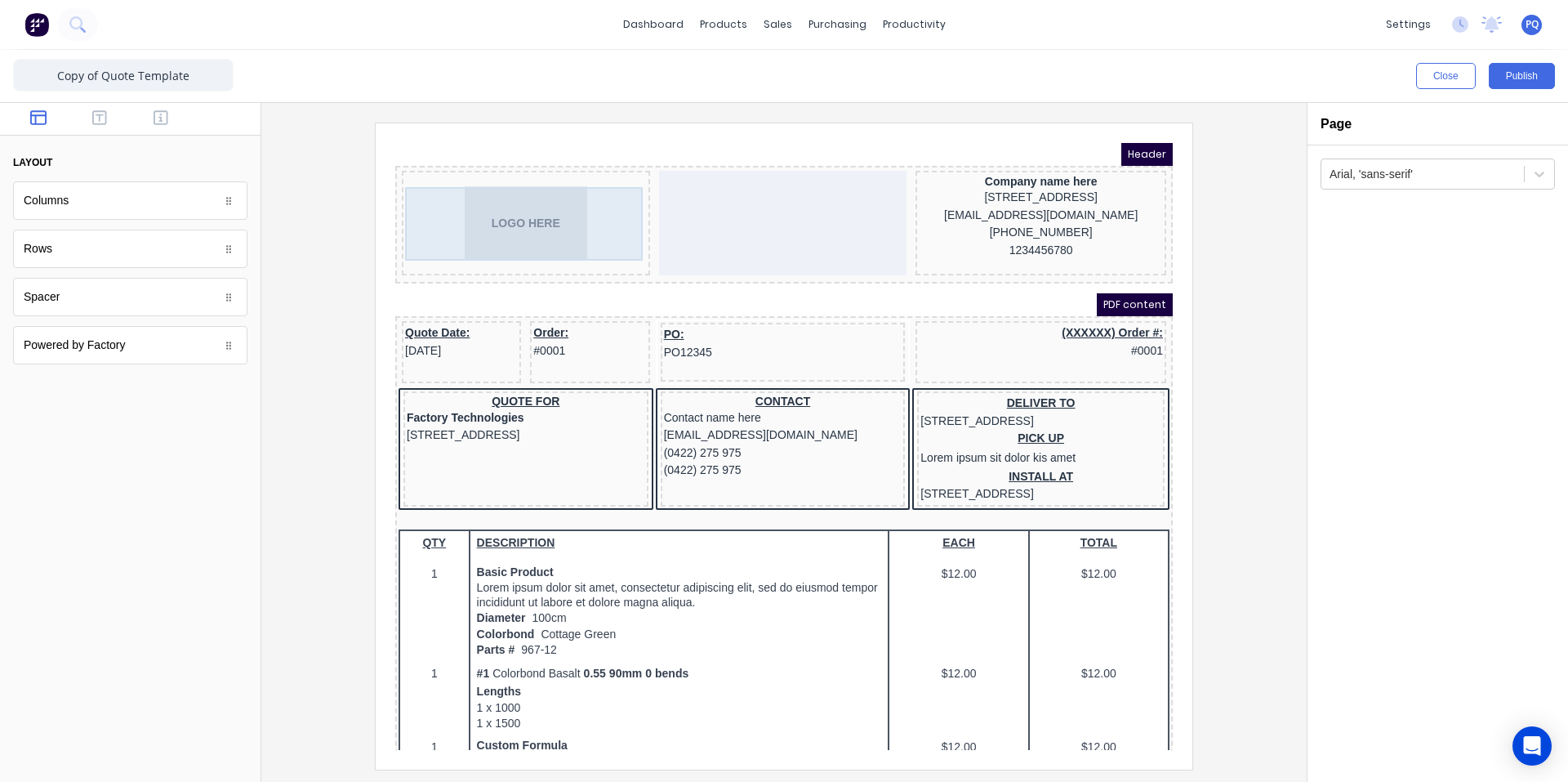
click at [550, 203] on div "LOGO HERE" at bounding box center [507, 204] width 242 height 73
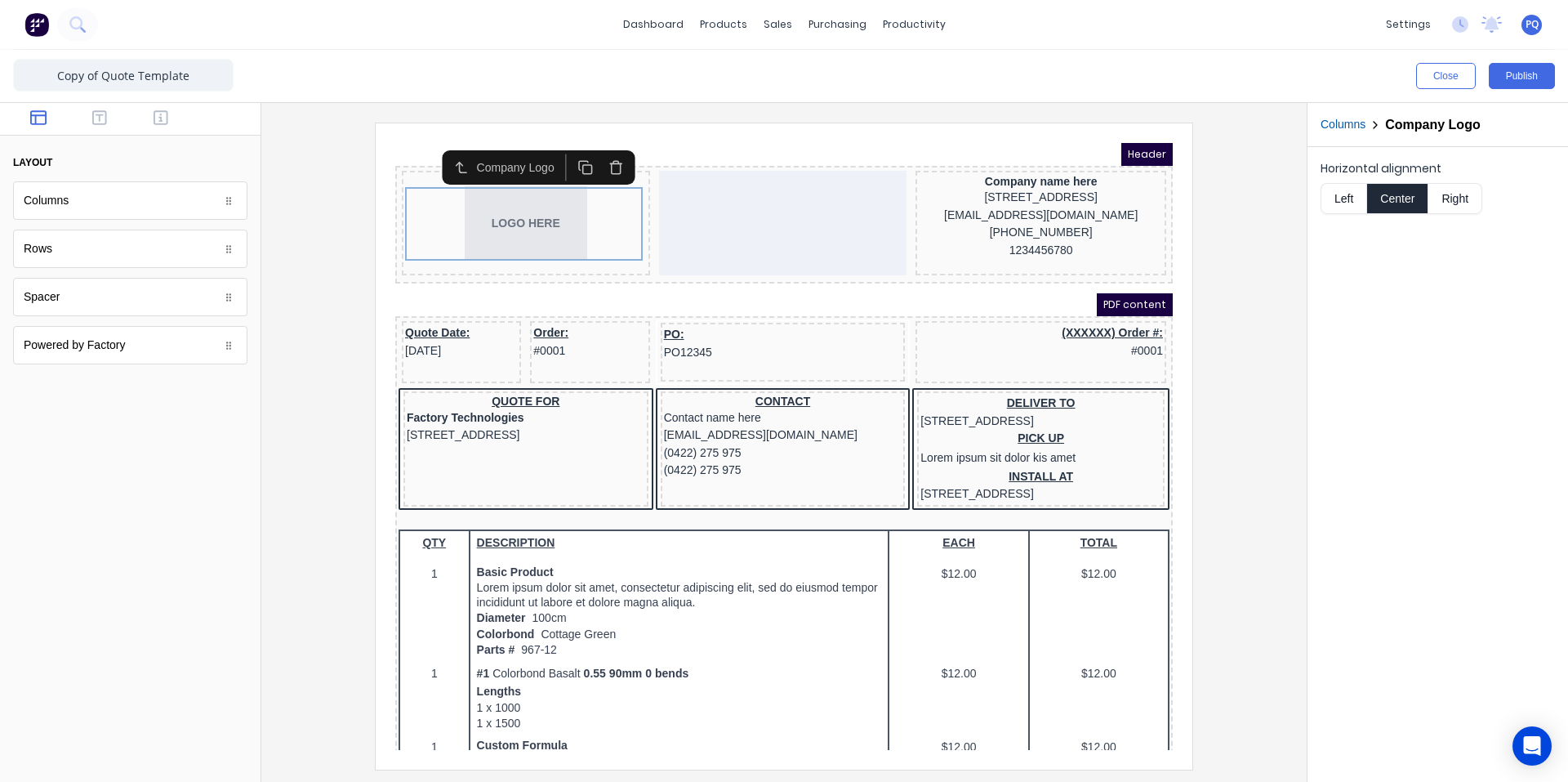
click at [1345, 202] on button "Left" at bounding box center [1344, 198] width 46 height 31
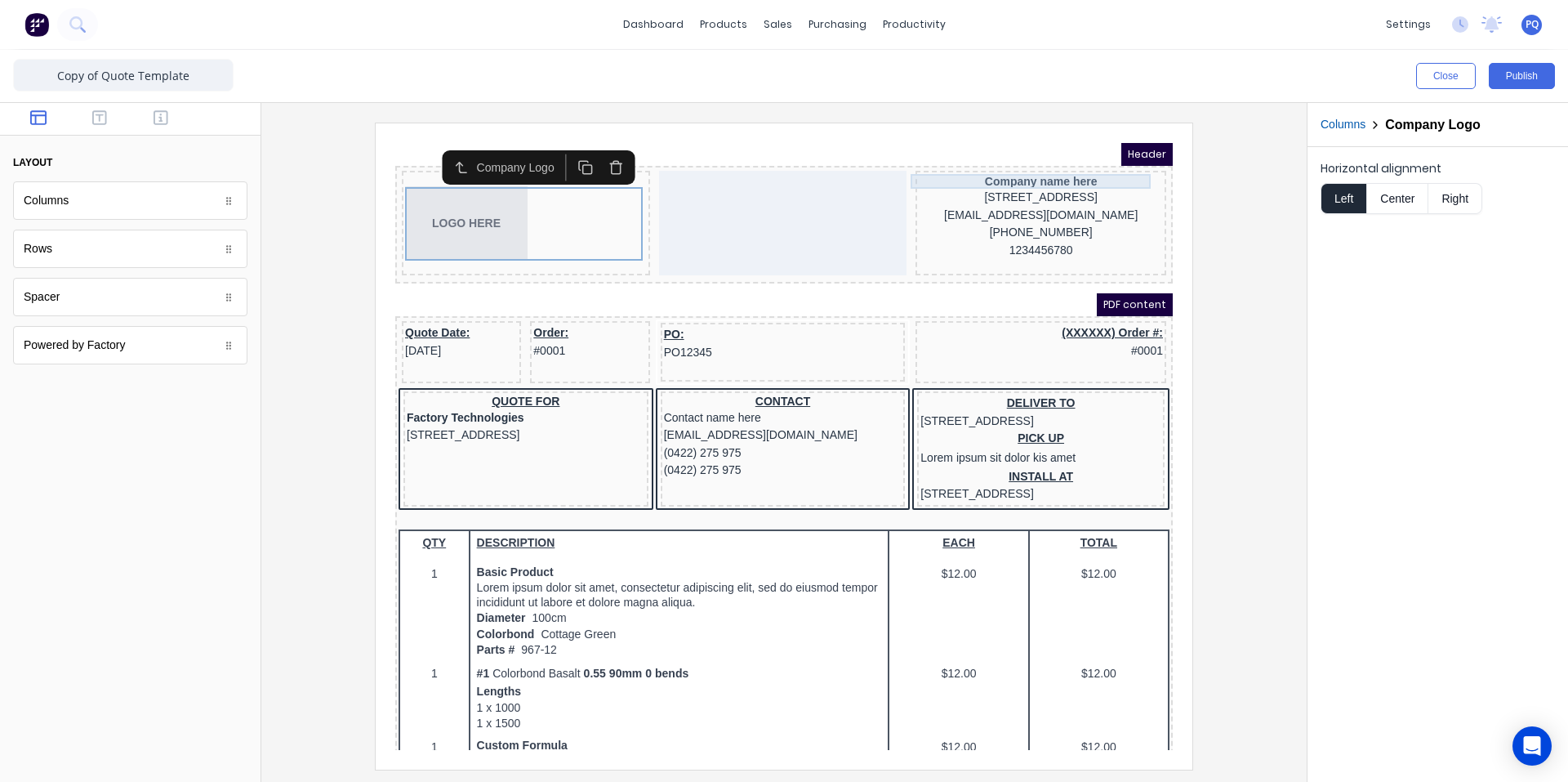
click at [1067, 161] on div "Company name here" at bounding box center [1021, 162] width 245 height 15
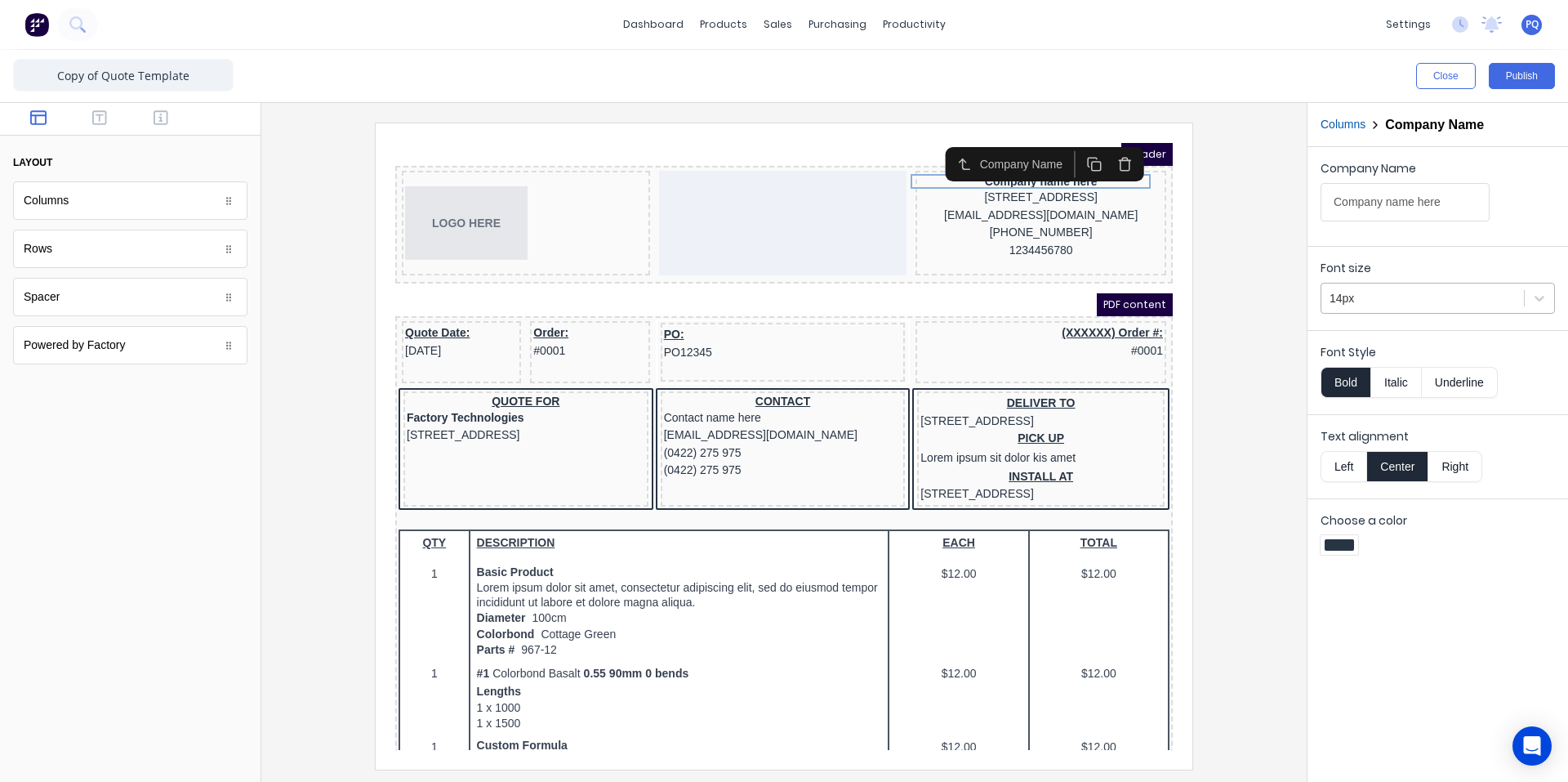
click at [1438, 301] on div at bounding box center [1423, 299] width 186 height 20
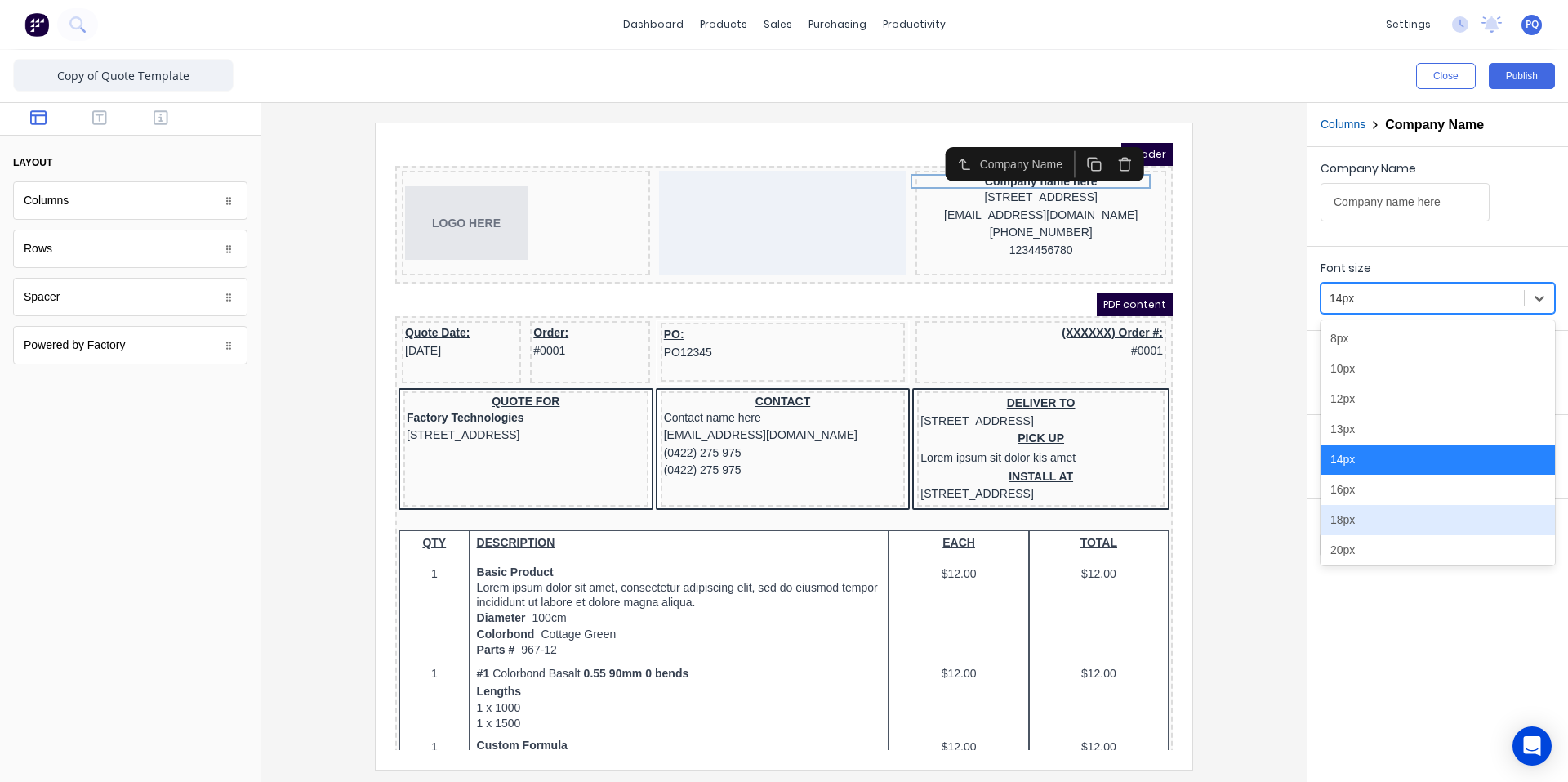
click at [1372, 495] on div "16px" at bounding box center [1438, 490] width 234 height 30
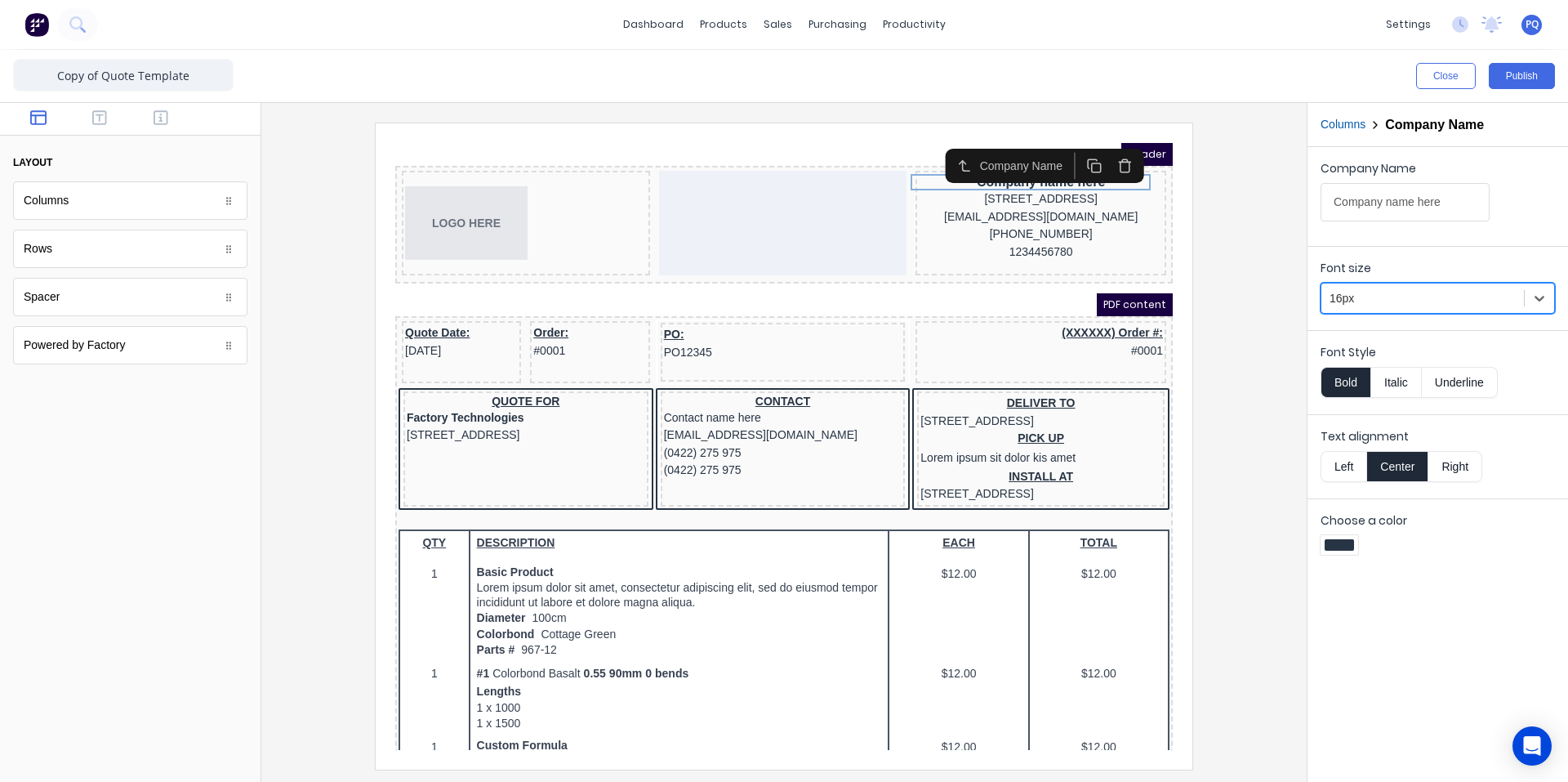
click at [1470, 464] on button "Right" at bounding box center [1455, 466] width 54 height 31
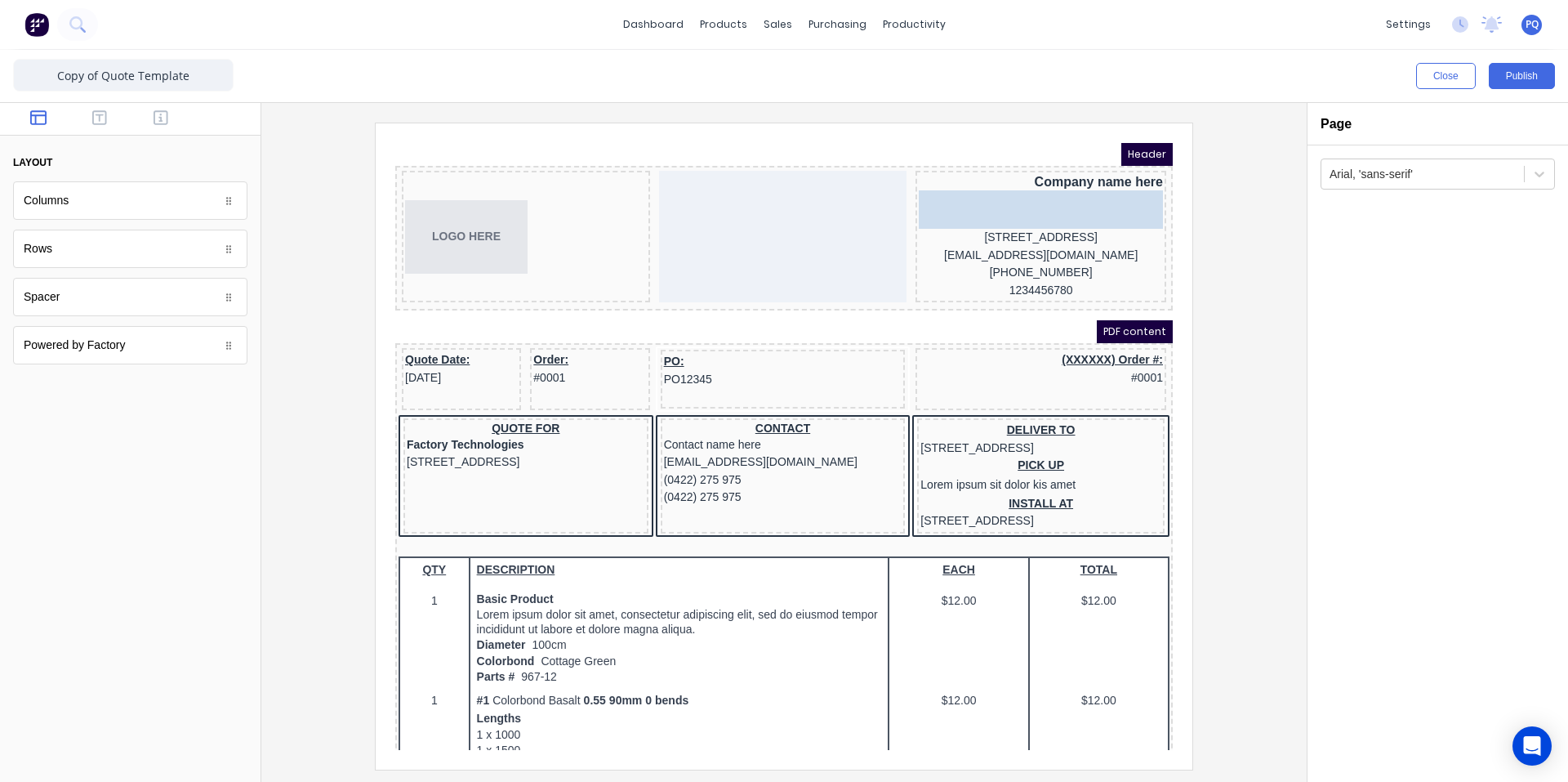
drag, startPoint x: 64, startPoint y: 305, endPoint x: 654, endPoint y: 115, distance: 619.8
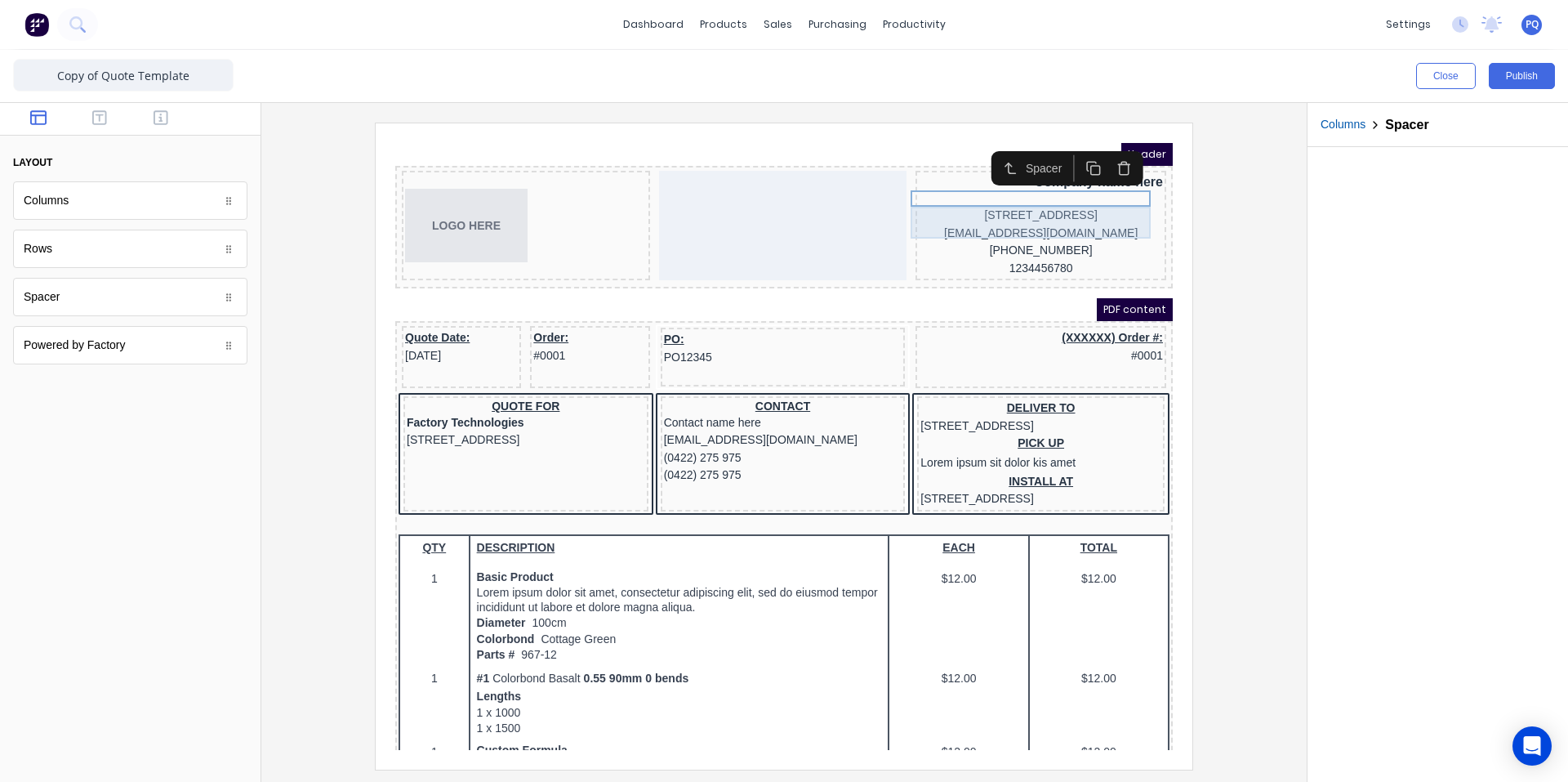
click at [999, 203] on div "[STREET_ADDRESS]" at bounding box center [1021, 196] width 245 height 18
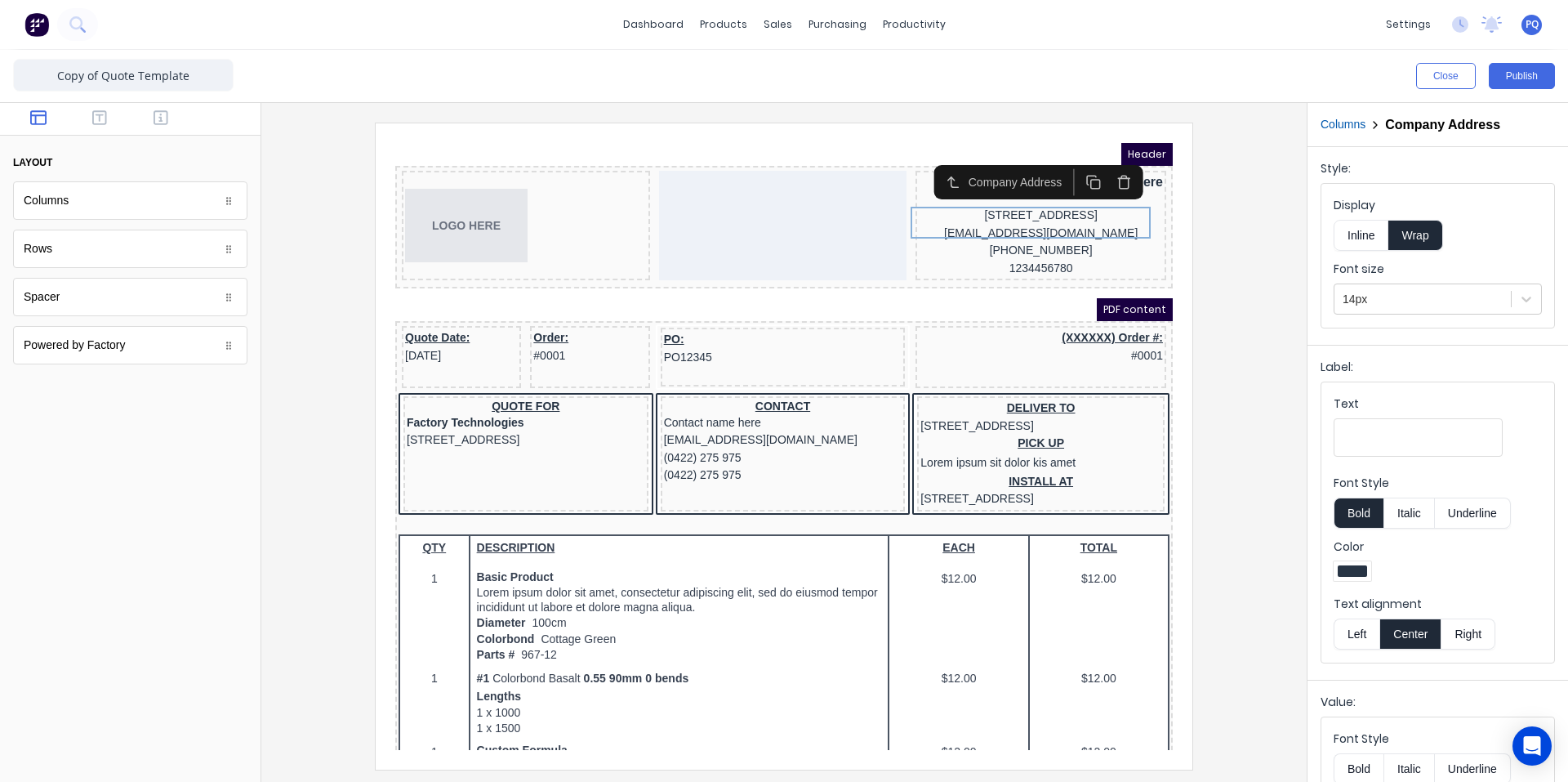
scroll to position [149, 0]
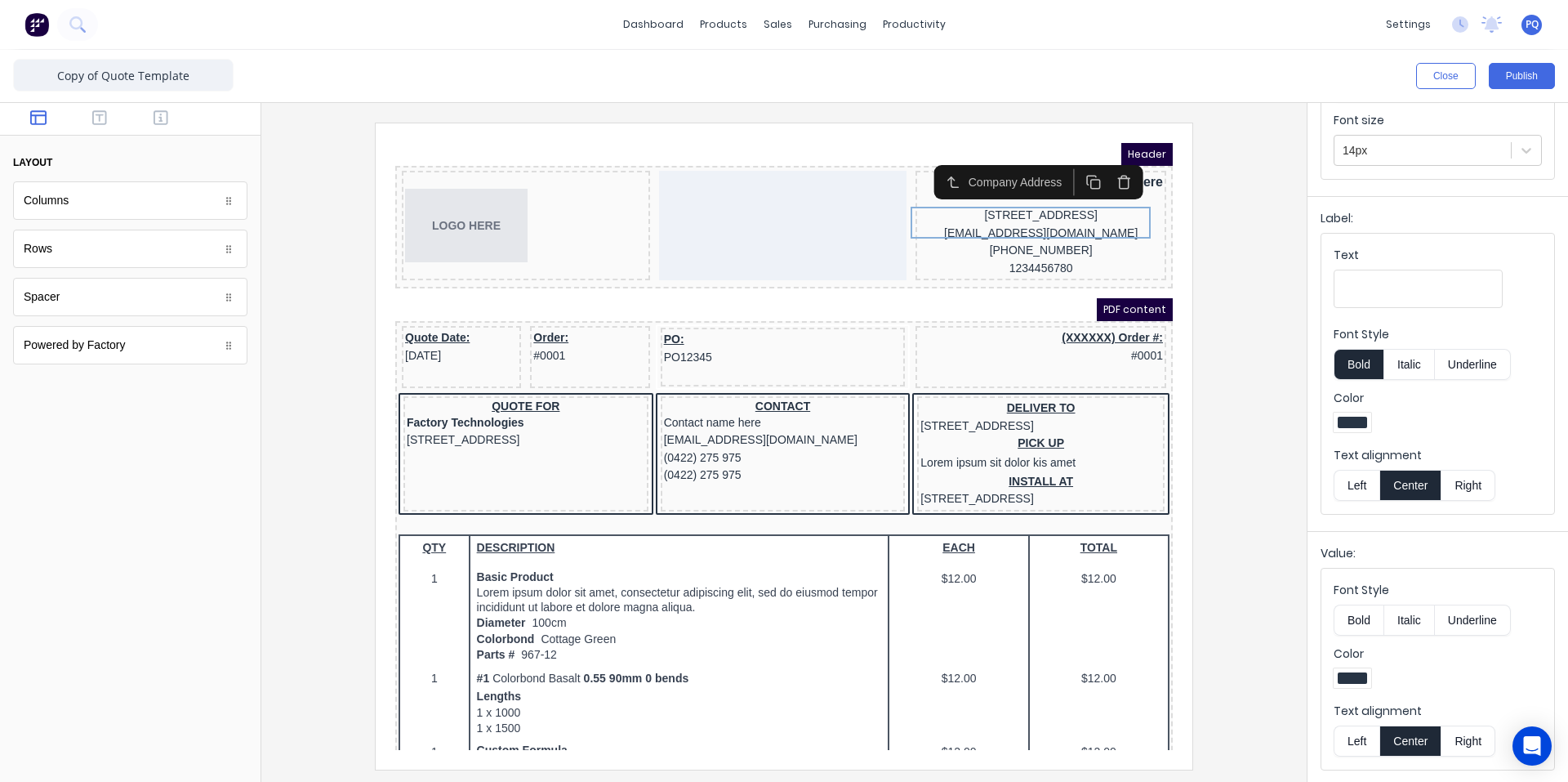
click at [1472, 731] on button "Right" at bounding box center [1469, 740] width 54 height 31
click at [1026, 205] on div "[STREET_ADDRESS]" at bounding box center [1021, 196] width 245 height 18
click at [1027, 223] on div "[EMAIL_ADDRESS][DOMAIN_NAME]" at bounding box center [1021, 214] width 245 height 18
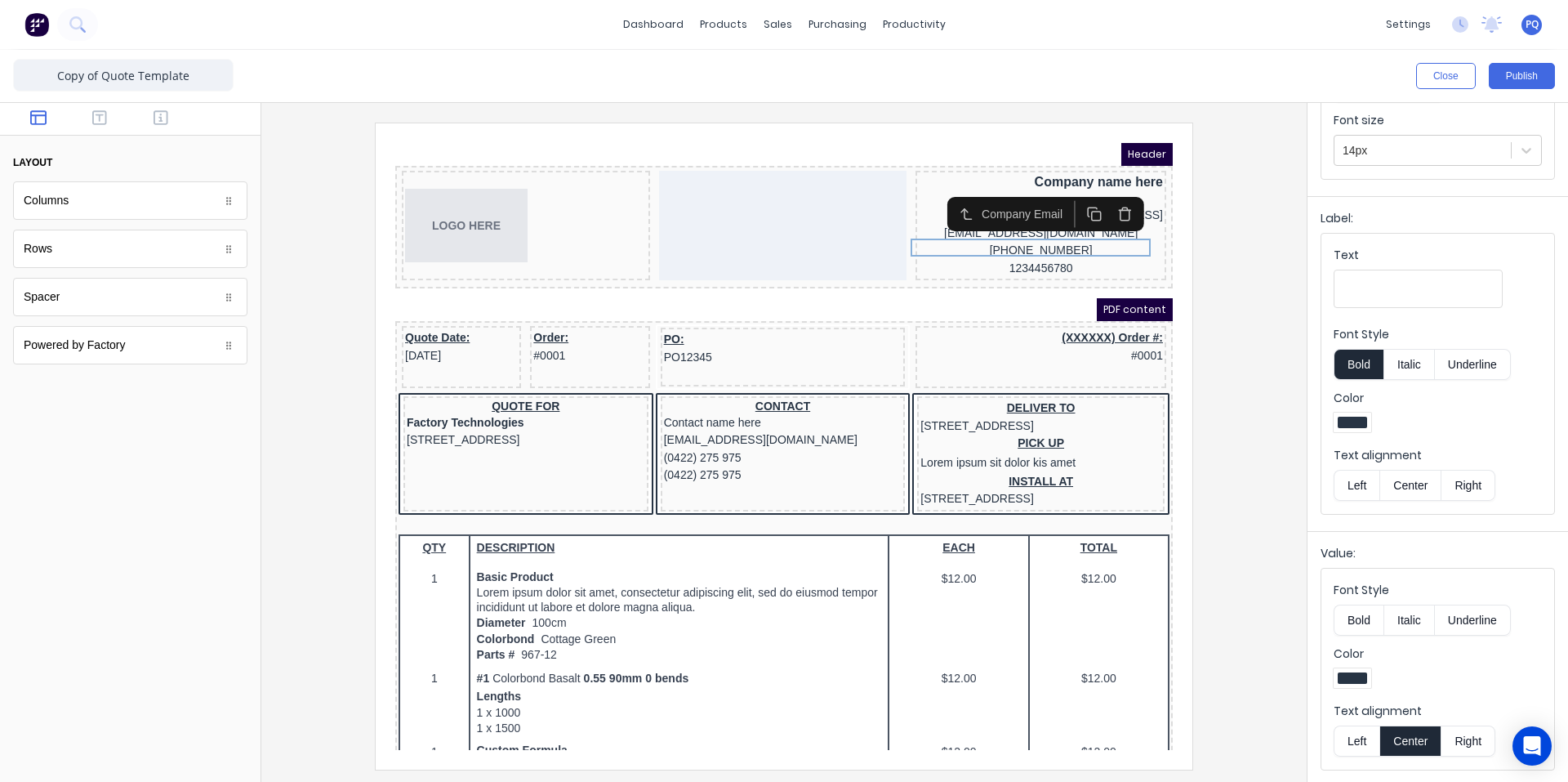
drag, startPoint x: 1470, startPoint y: 737, endPoint x: 1458, endPoint y: 720, distance: 20.8
click at [1470, 738] on button "Right" at bounding box center [1469, 740] width 54 height 31
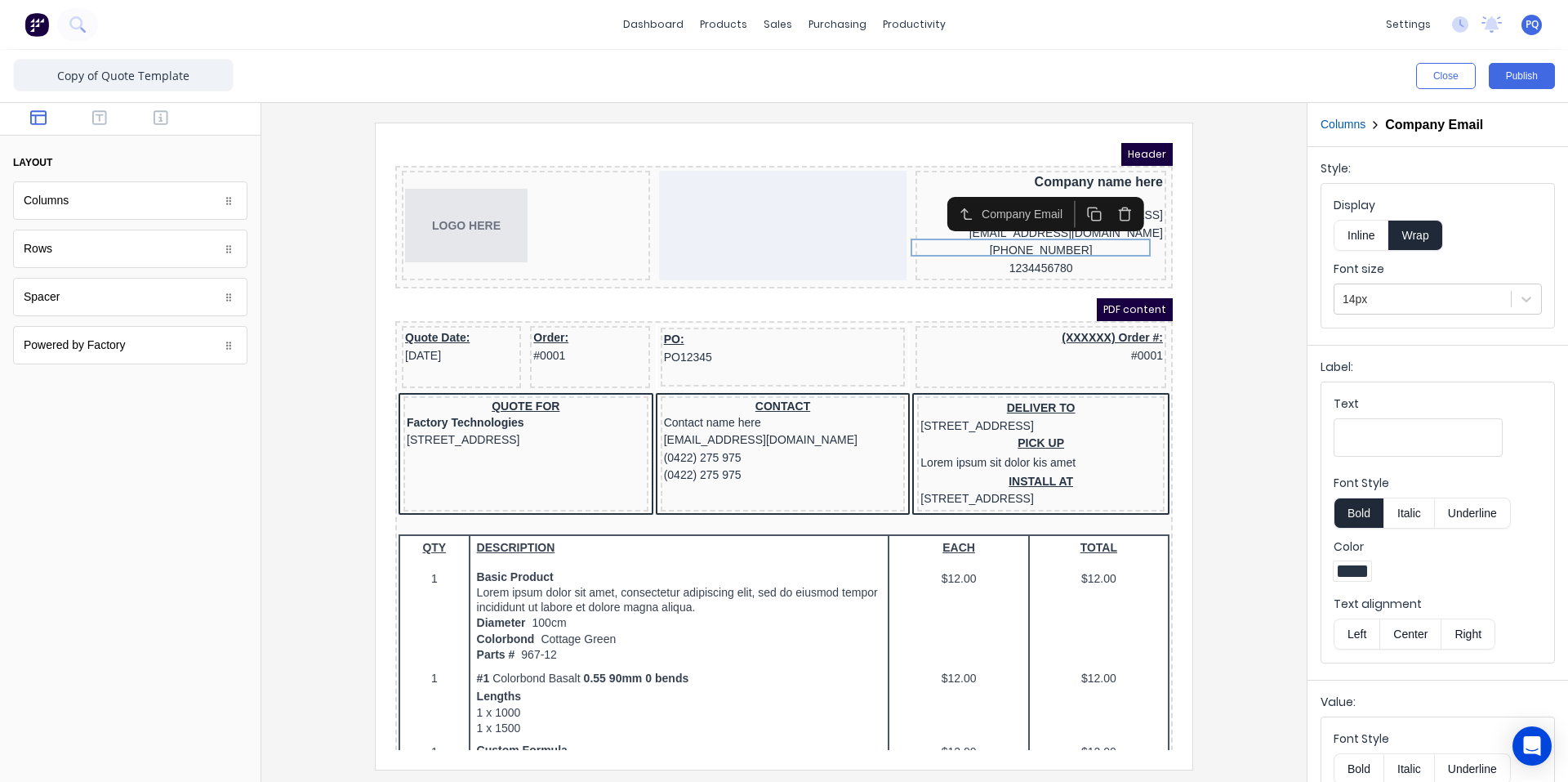
click at [1359, 225] on button "Inline" at bounding box center [1361, 235] width 55 height 31
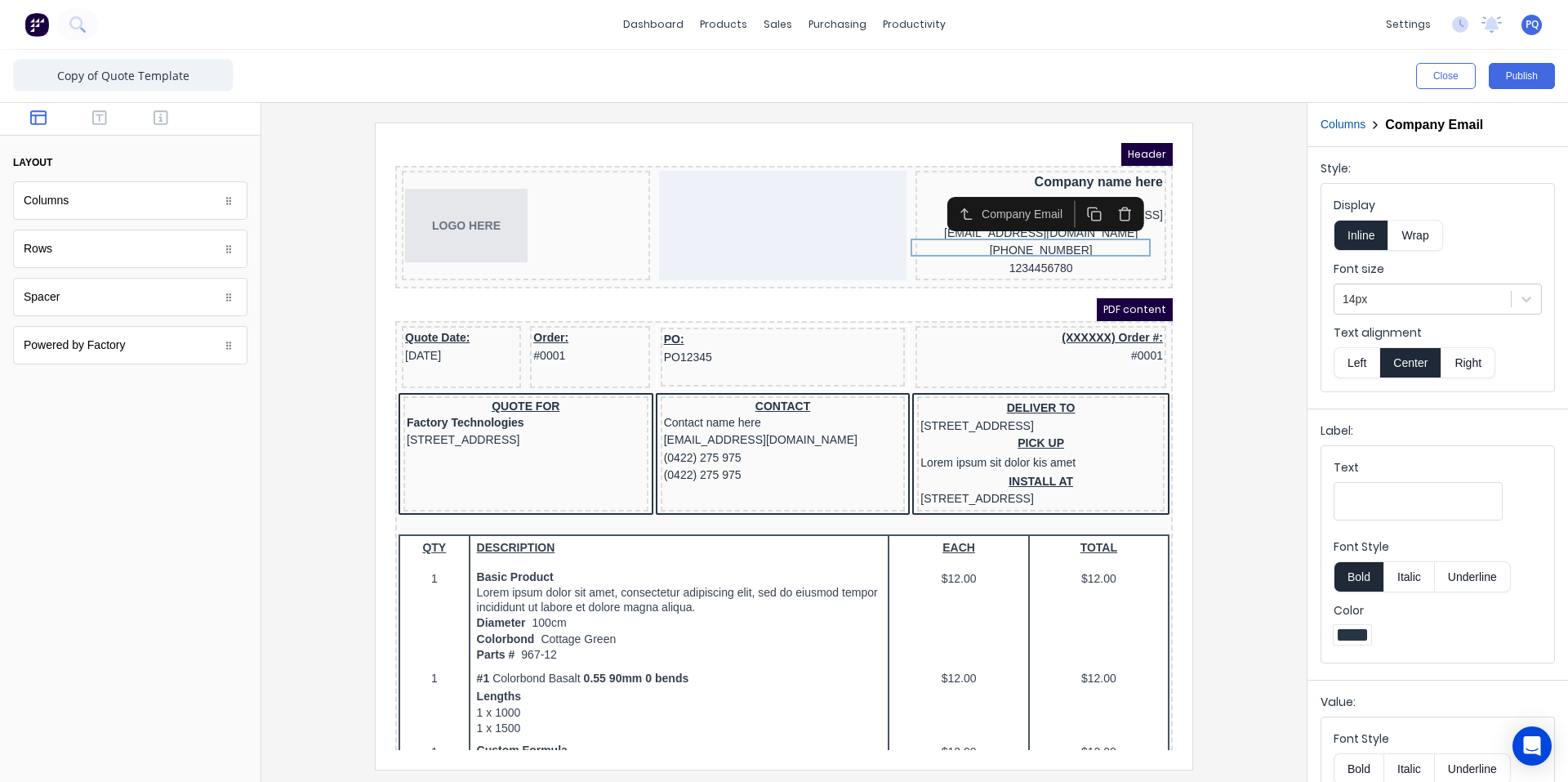
click at [1482, 361] on button "Right" at bounding box center [1469, 362] width 54 height 31
click at [925, 205] on div "[STREET_ADDRESS]" at bounding box center [1021, 196] width 245 height 18
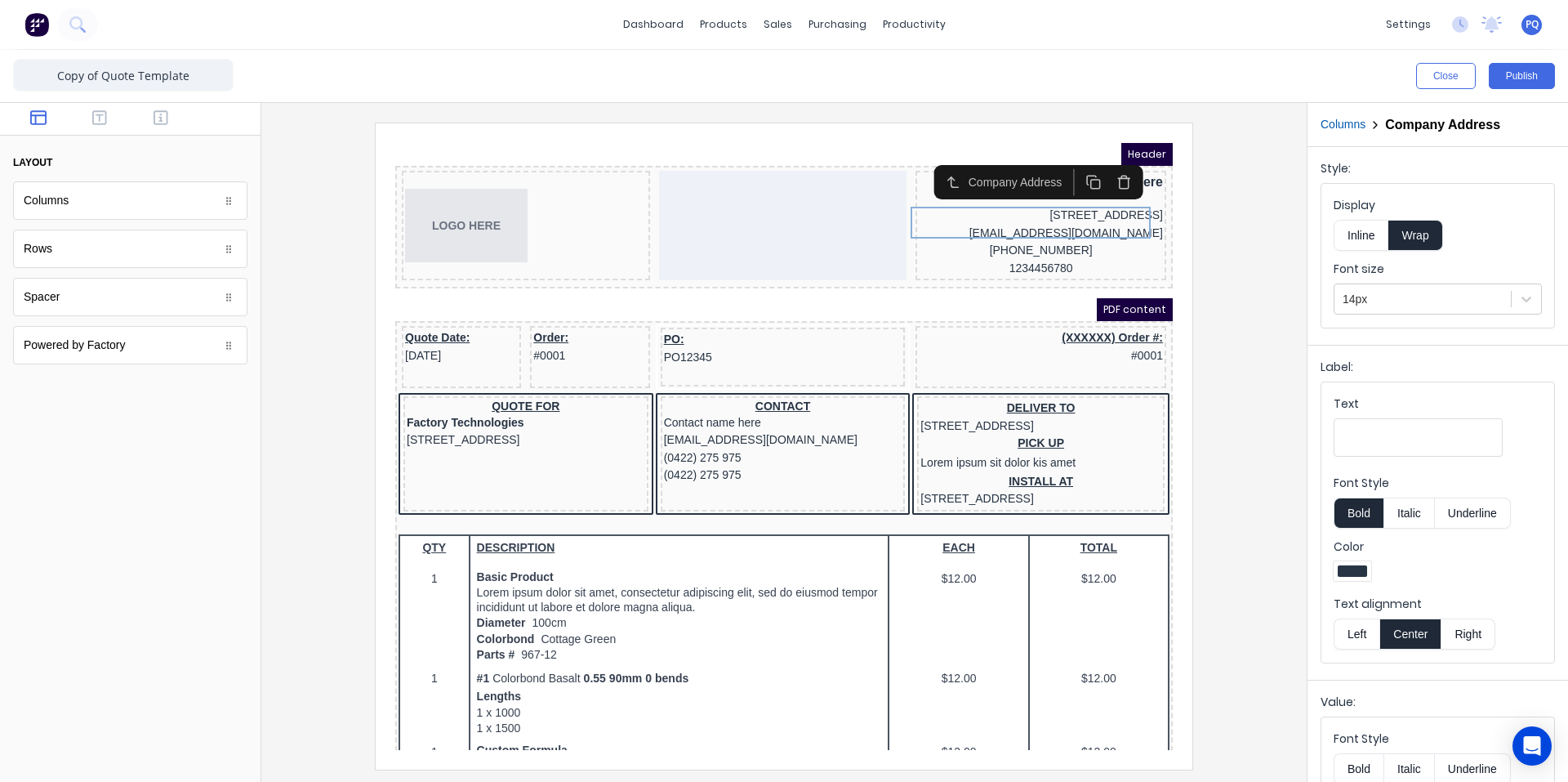
click at [1362, 236] on button "Inline" at bounding box center [1361, 235] width 55 height 31
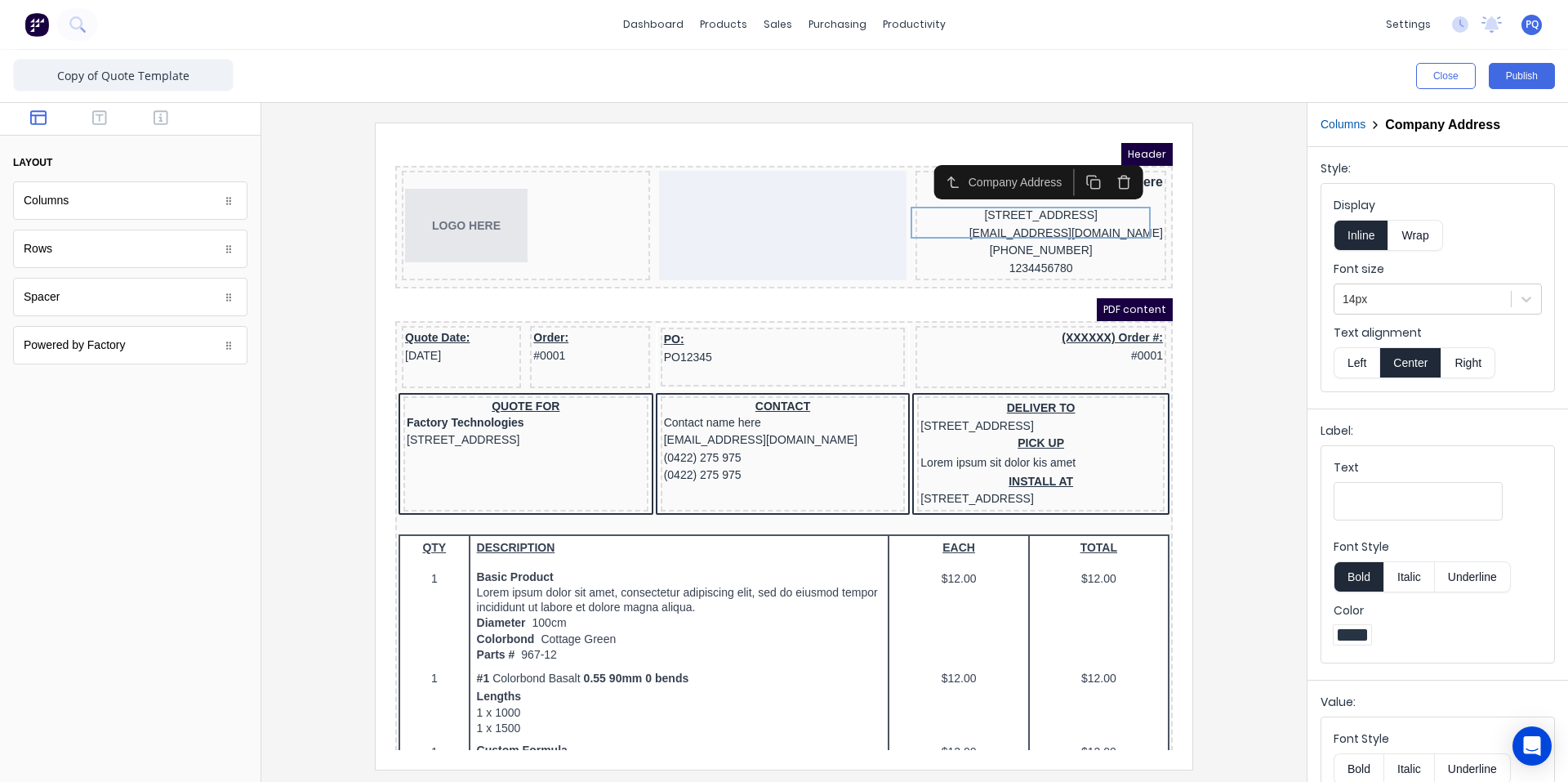
click at [1462, 359] on button "Right" at bounding box center [1469, 362] width 54 height 31
click at [1023, 240] on div "[PHONE_NUMBER]" at bounding box center [1021, 231] width 245 height 18
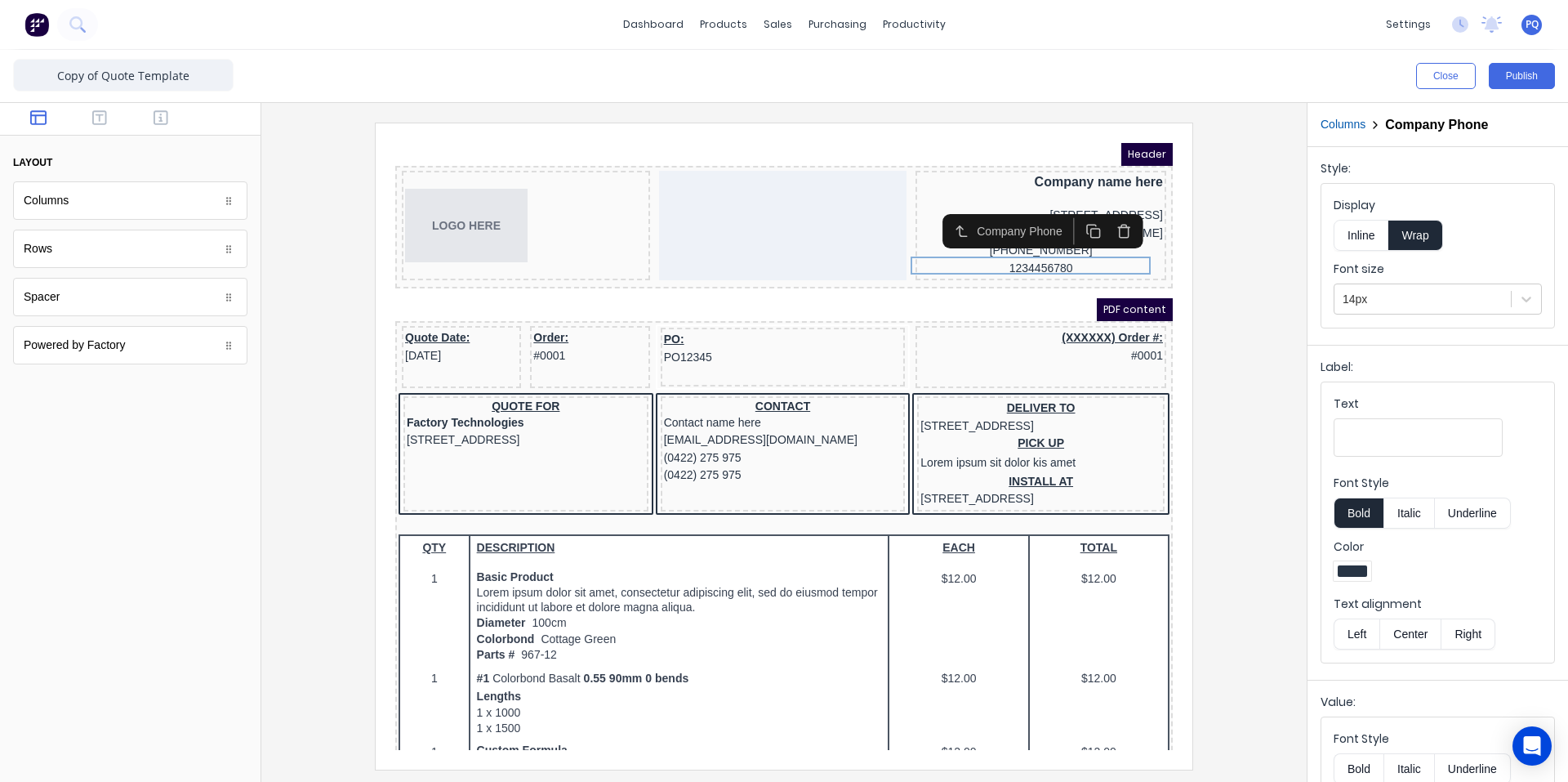
click at [1460, 628] on button "Right" at bounding box center [1469, 633] width 54 height 31
drag, startPoint x: 1385, startPoint y: 423, endPoint x: 1384, endPoint y: 436, distance: 13.0
click at [1385, 424] on input "Text" at bounding box center [1418, 437] width 169 height 38
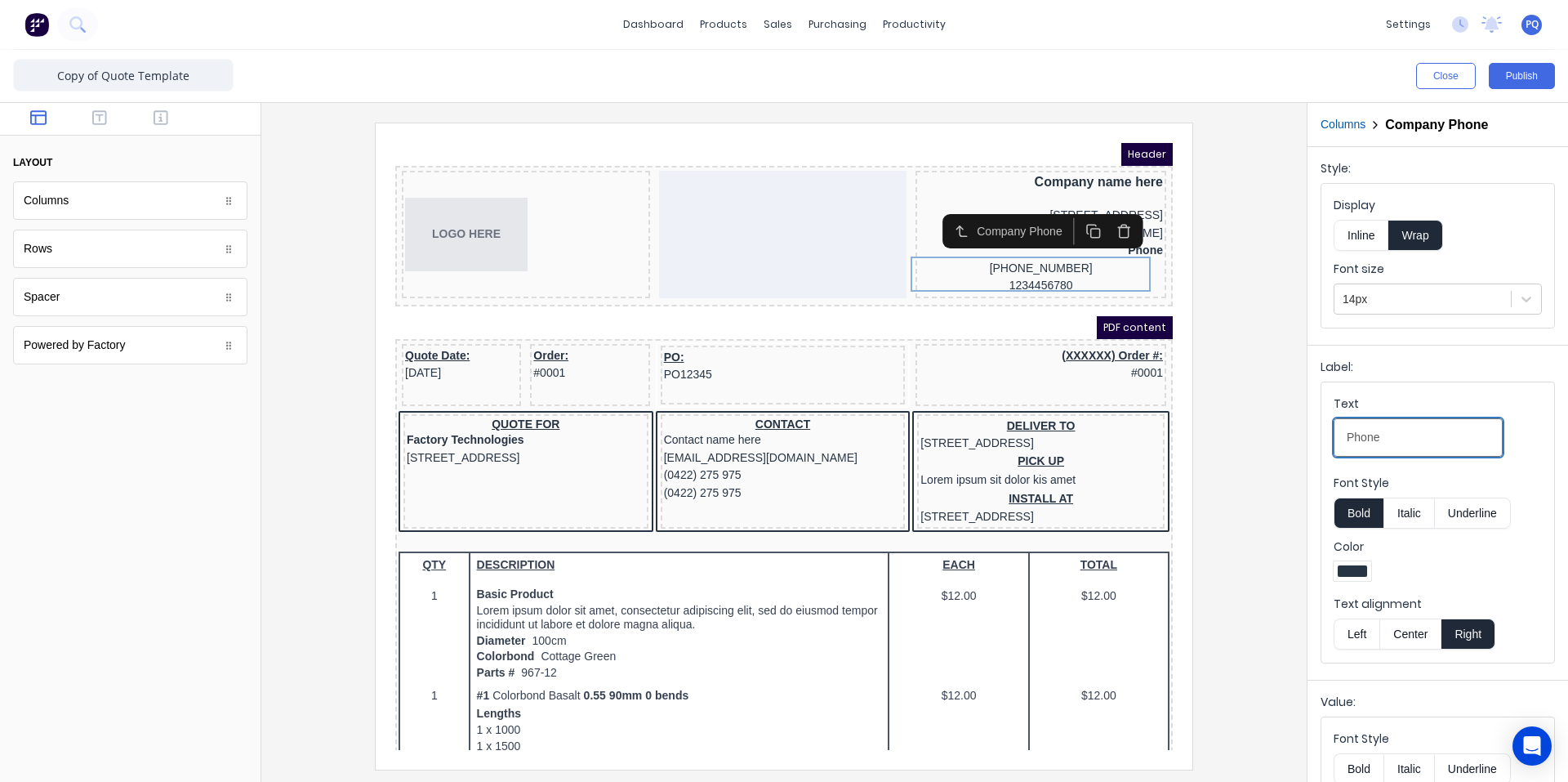
type input "Phone"
click at [1367, 235] on button "Inline" at bounding box center [1361, 235] width 55 height 31
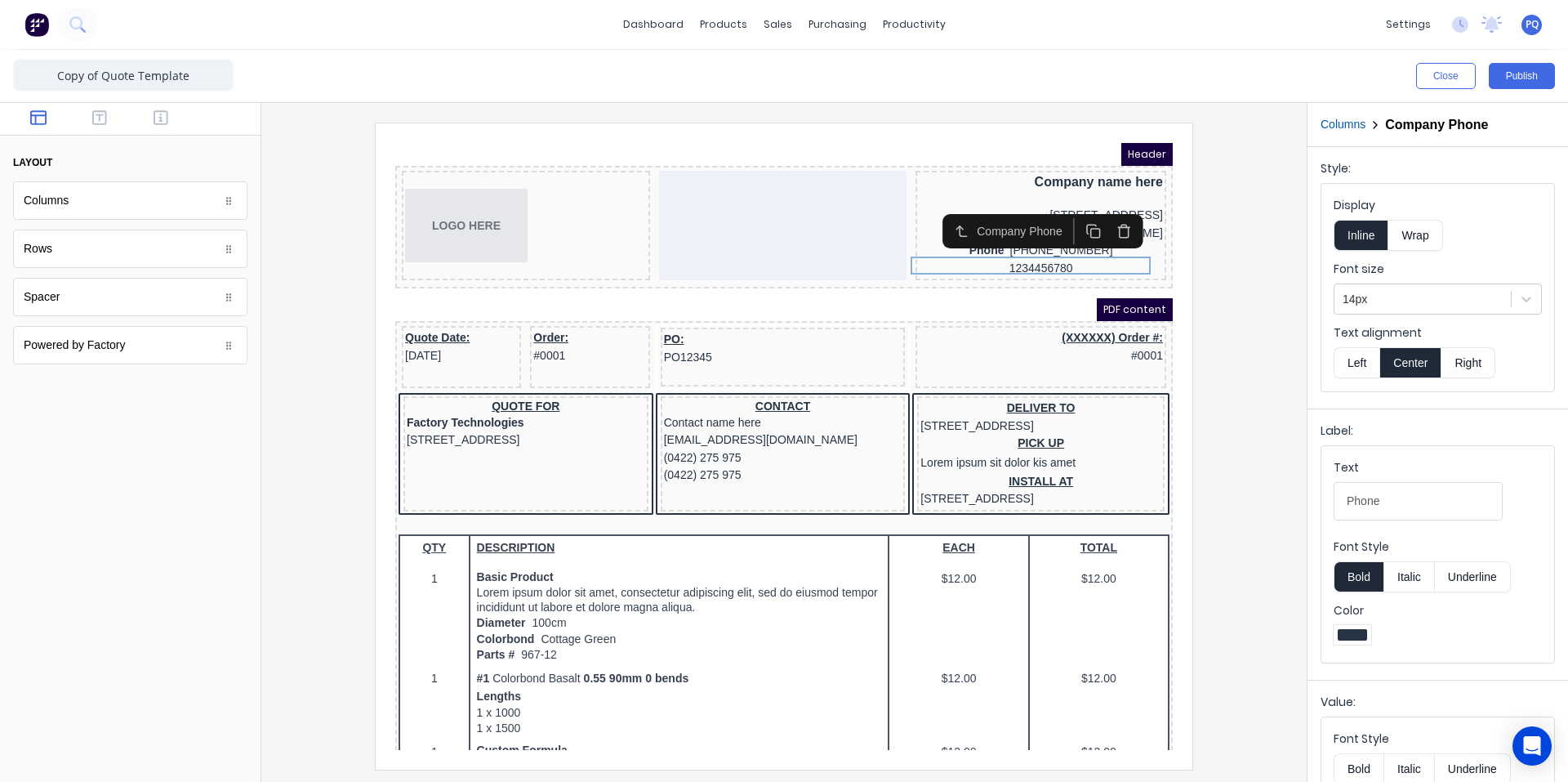
click at [1450, 363] on button "Right" at bounding box center [1469, 362] width 54 height 31
click at [1056, 258] on div "1234456780" at bounding box center [1021, 250] width 245 height 18
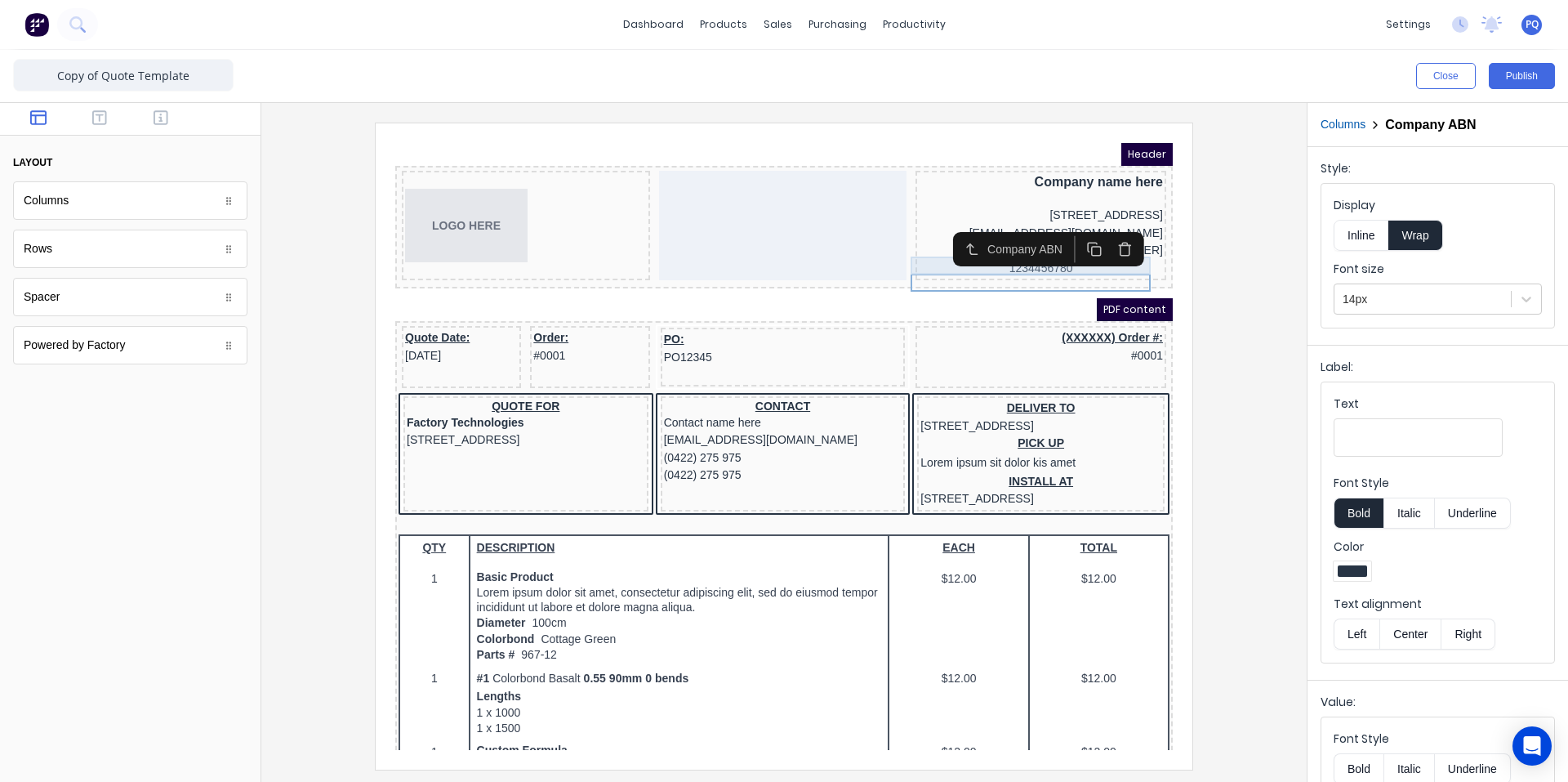
click at [1003, 240] on div "Phone [PHONE_NUMBER]" at bounding box center [1021, 231] width 245 height 18
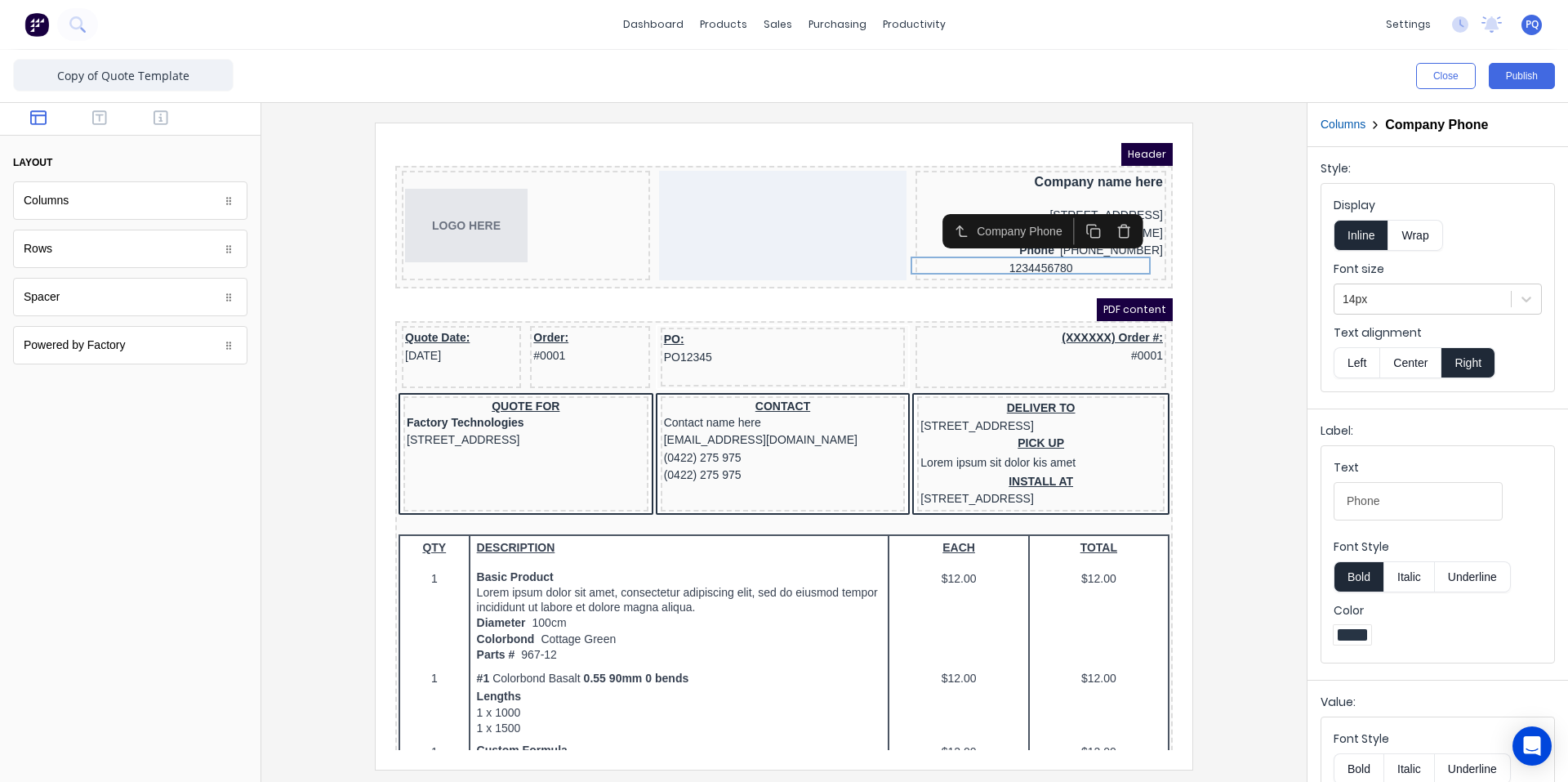
click at [1350, 587] on button "Bold" at bounding box center [1359, 576] width 50 height 31
click at [1429, 584] on button "Italic" at bounding box center [1409, 576] width 52 height 31
click at [1419, 581] on button "Italic" at bounding box center [1409, 576] width 52 height 31
click at [1354, 575] on button "Bold" at bounding box center [1359, 576] width 50 height 31
click at [1360, 578] on button "Bold" at bounding box center [1359, 576] width 50 height 31
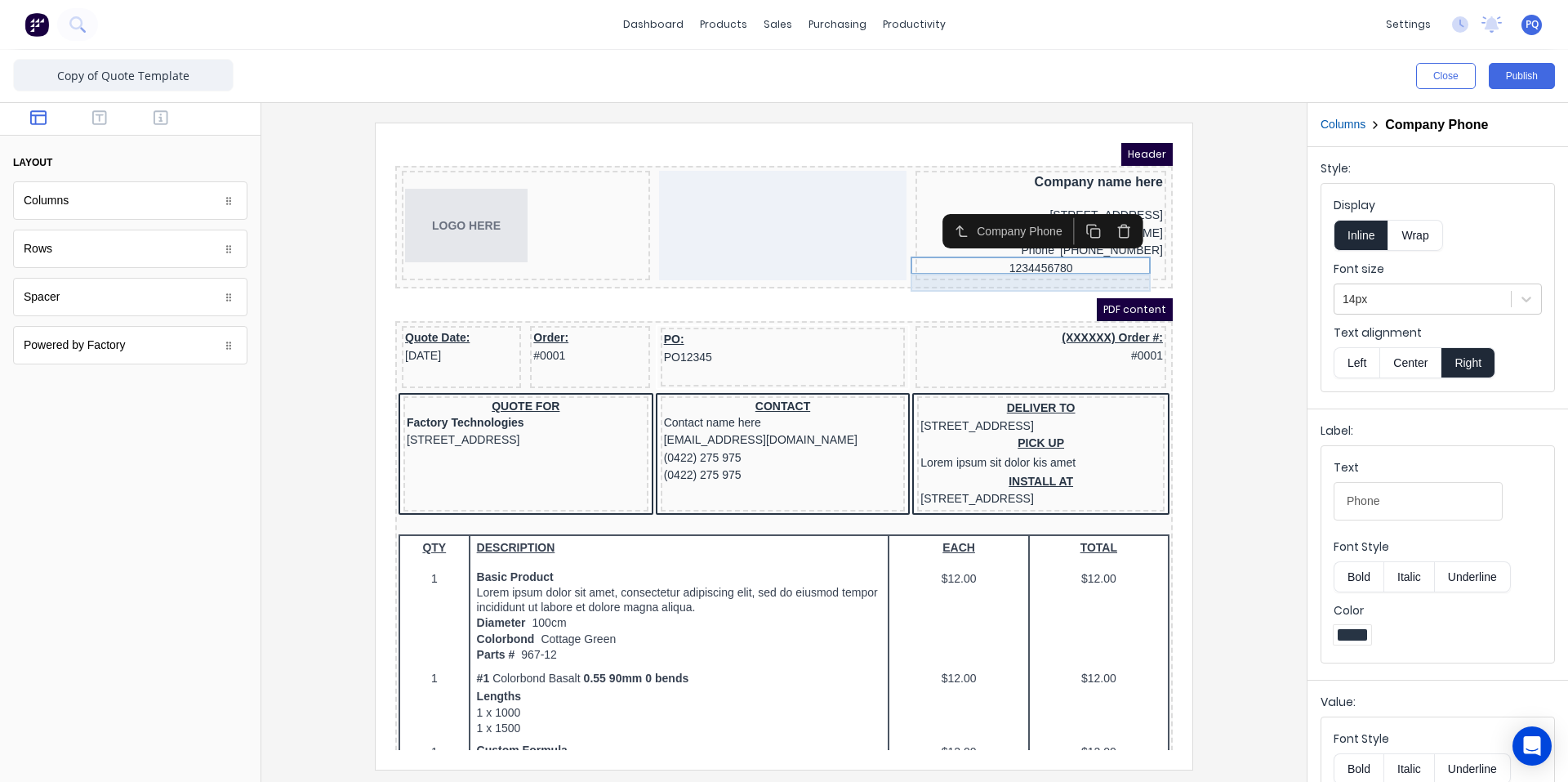
click at [1065, 256] on div "1234456780" at bounding box center [1021, 250] width 245 height 18
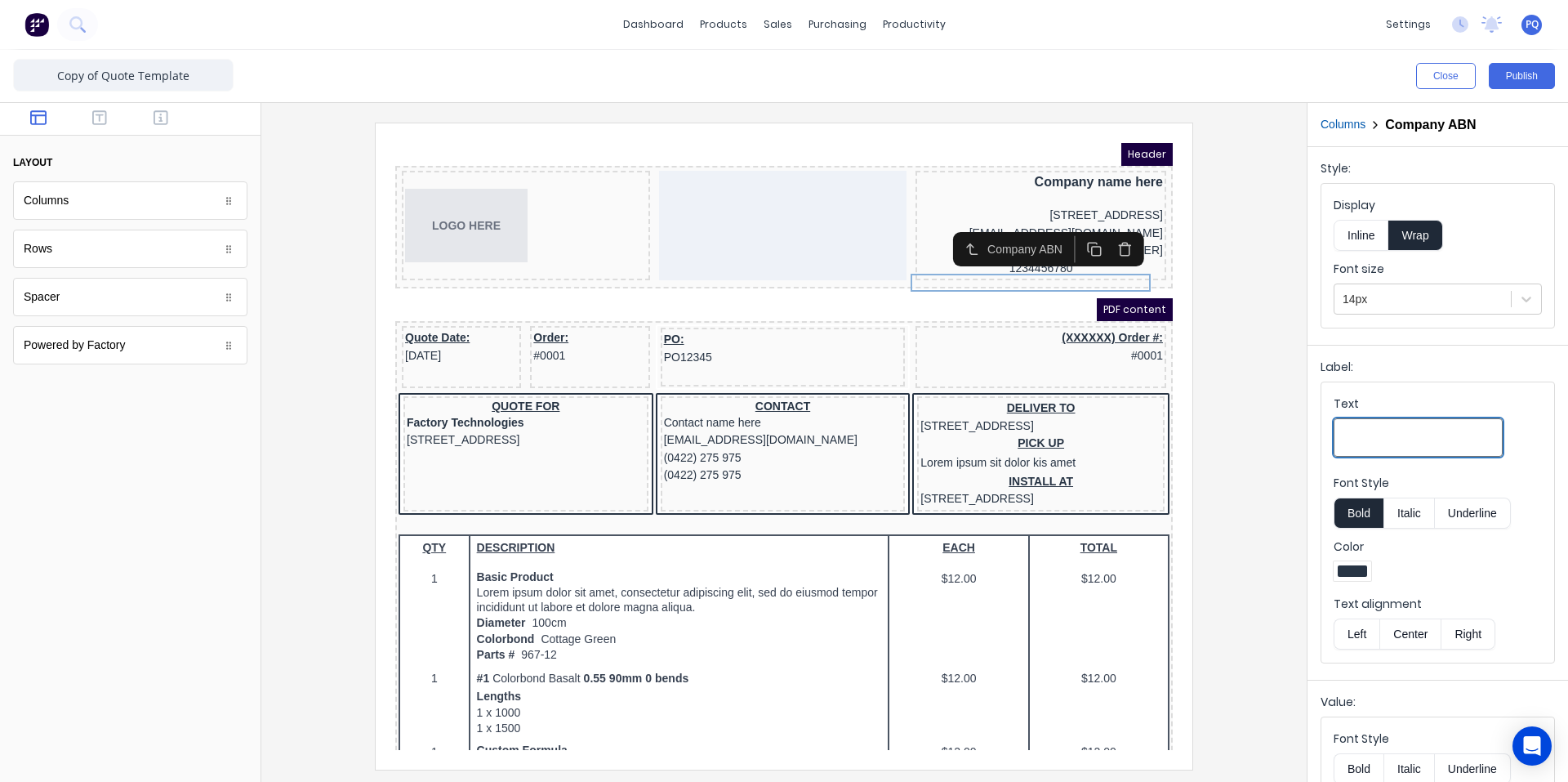
click at [1353, 427] on input "Text" at bounding box center [1418, 437] width 169 height 38
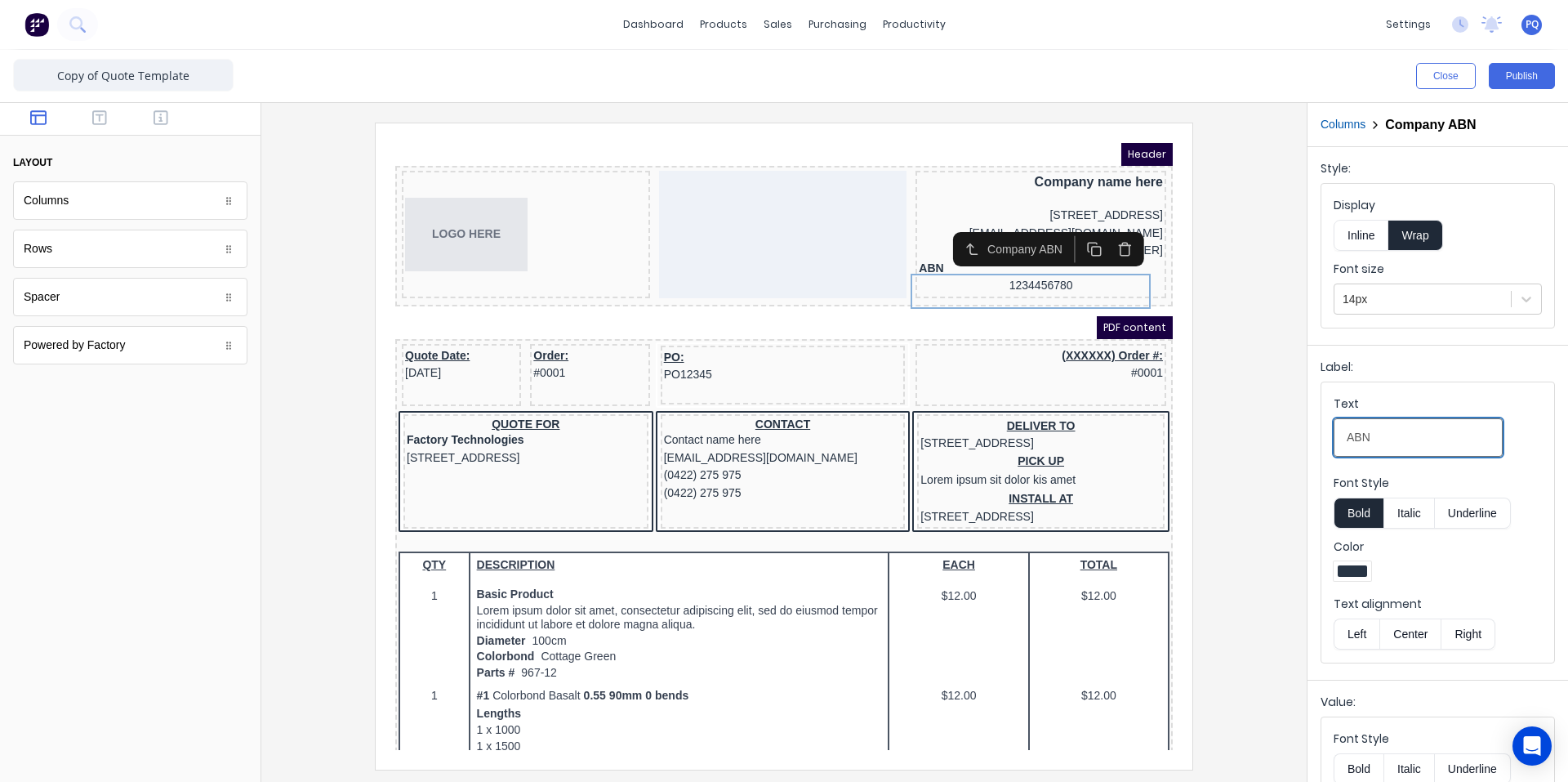
type input "ABN"
click at [1362, 515] on button "Bold" at bounding box center [1359, 512] width 50 height 31
click at [1363, 230] on button "Inline" at bounding box center [1361, 235] width 55 height 31
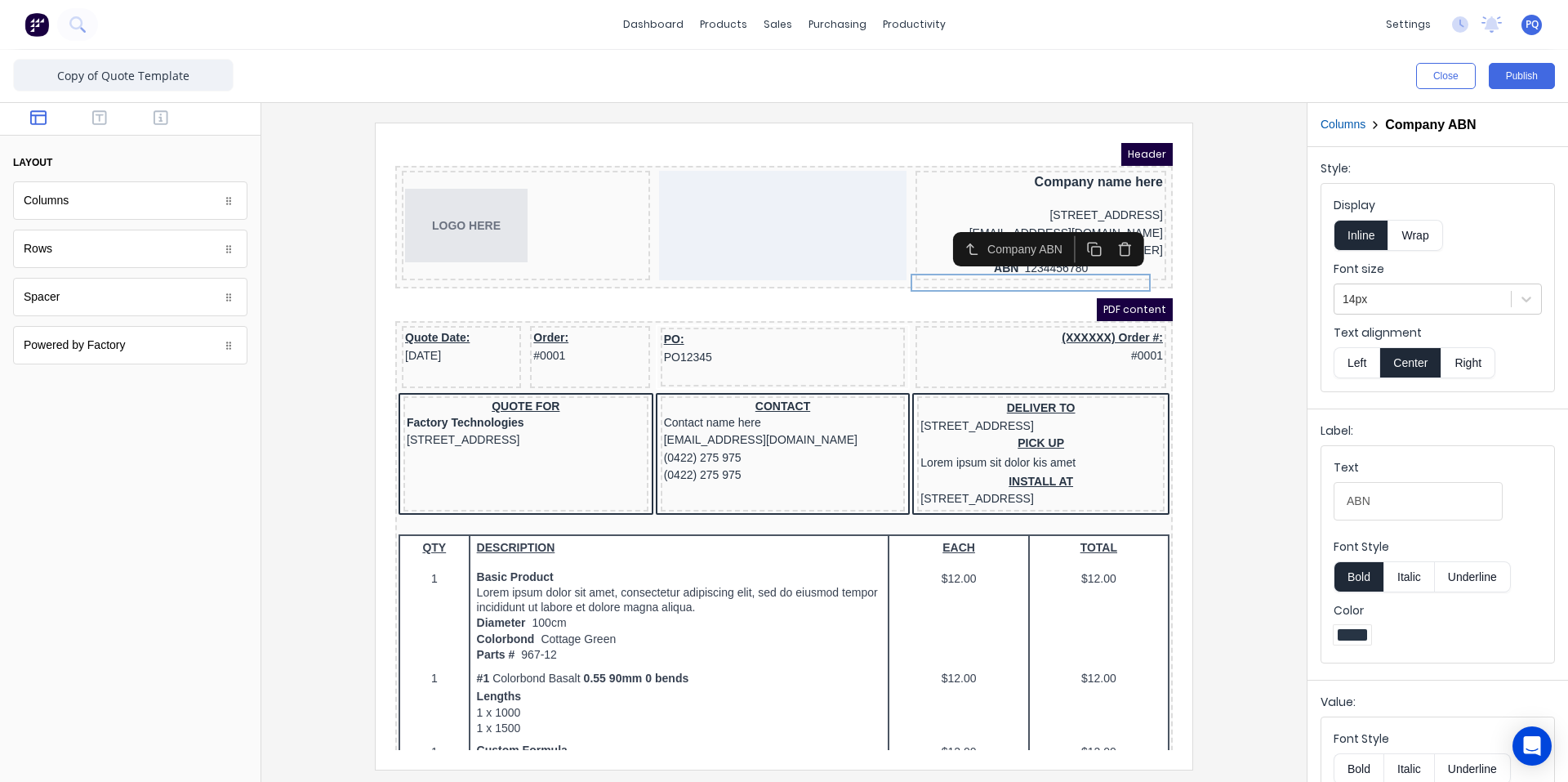
click at [1468, 356] on button "Right" at bounding box center [1469, 362] width 54 height 31
click at [1366, 578] on button "Bold" at bounding box center [1359, 576] width 50 height 31
click at [1399, 578] on button "Italic" at bounding box center [1409, 576] width 52 height 31
click at [1400, 578] on button "Italic" at bounding box center [1409, 576] width 52 height 31
drag, startPoint x: 1076, startPoint y: 162, endPoint x: 1151, endPoint y: 174, distance: 76.0
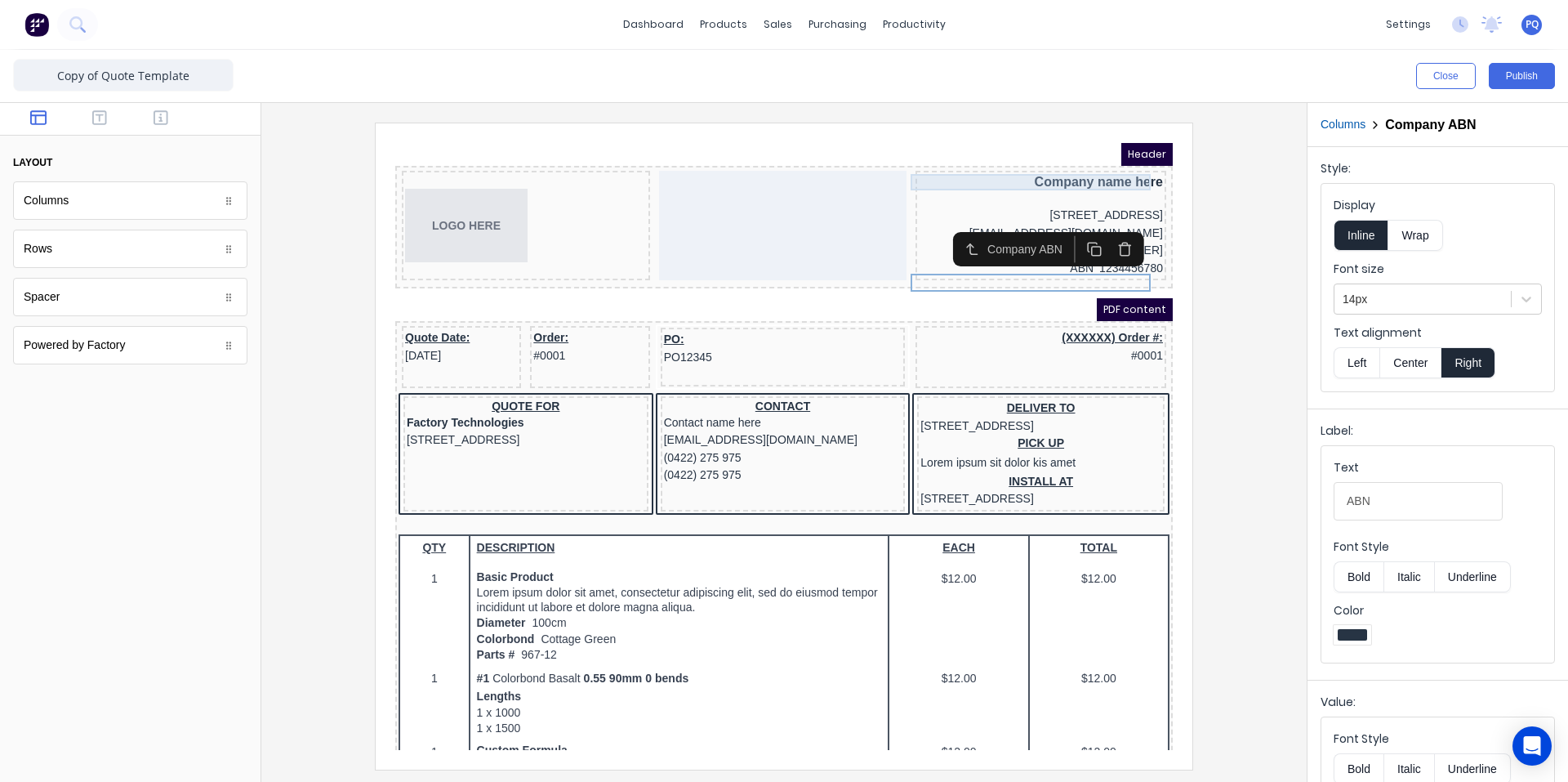
click at [1076, 162] on div "Company name here" at bounding box center [1021, 163] width 245 height 17
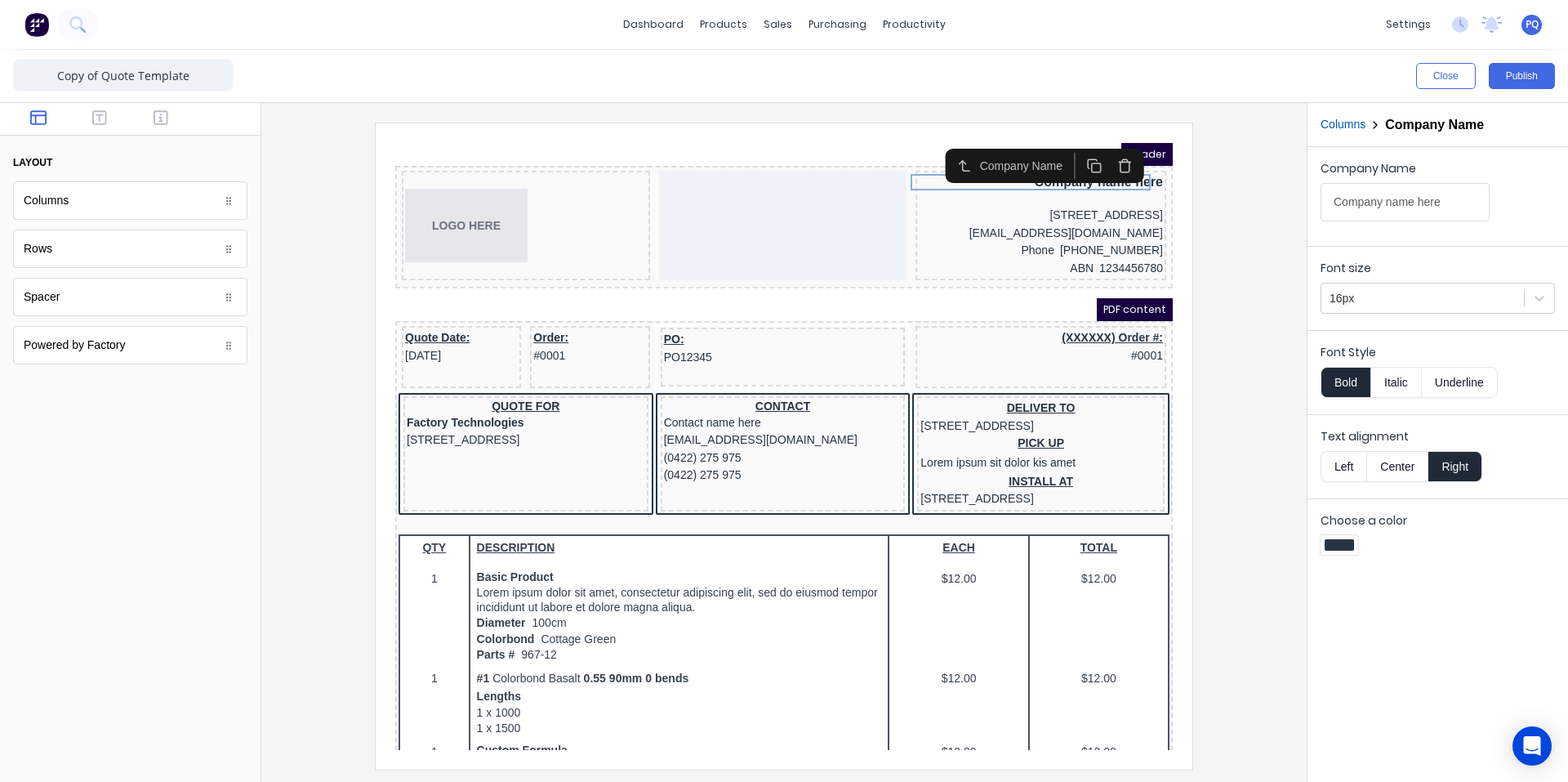
drag, startPoint x: 1476, startPoint y: 307, endPoint x: 1472, endPoint y: 318, distance: 11.7
click at [1475, 307] on div at bounding box center [1423, 299] width 186 height 20
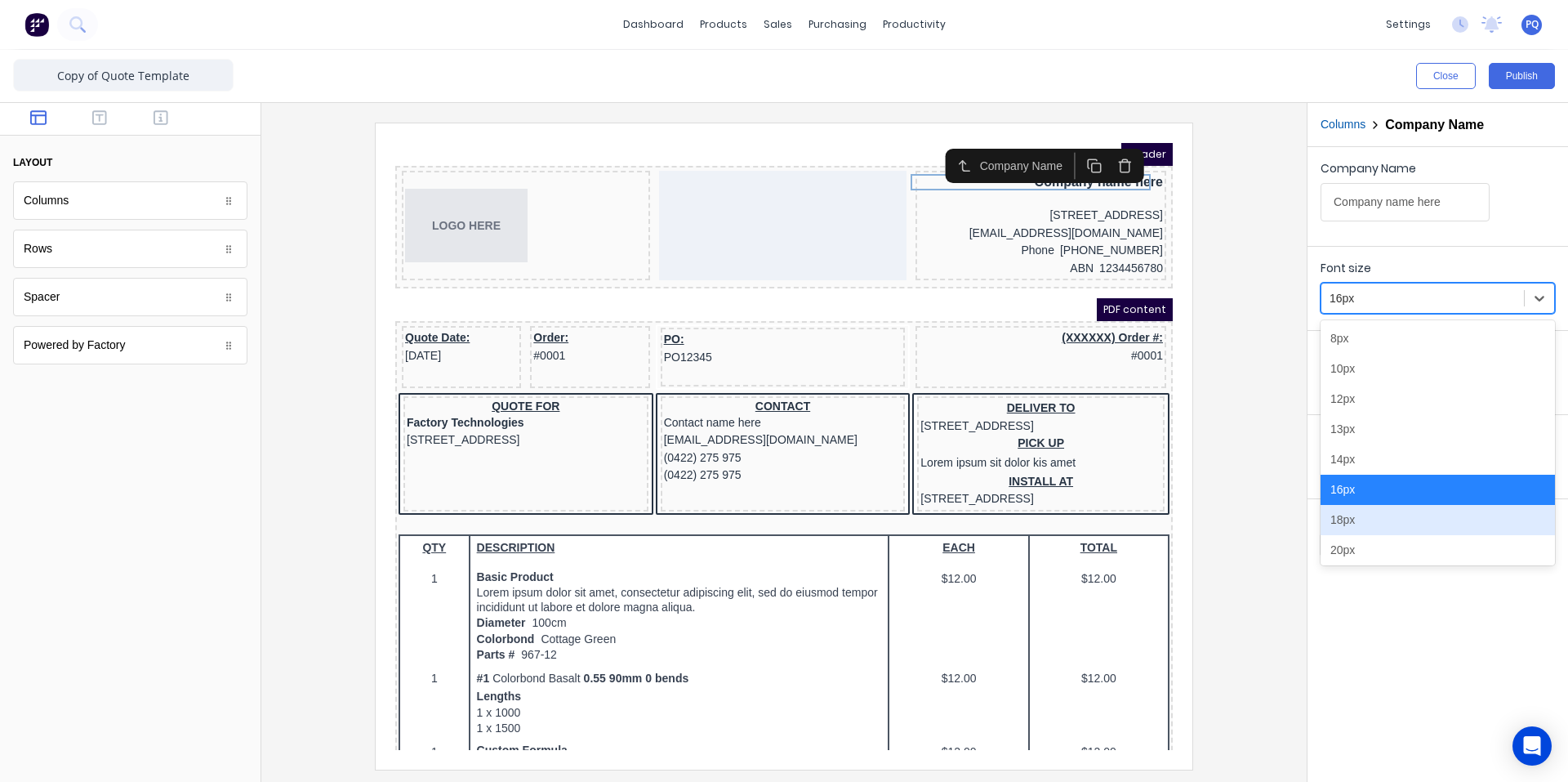
click at [1351, 526] on div "18px" at bounding box center [1438, 520] width 234 height 30
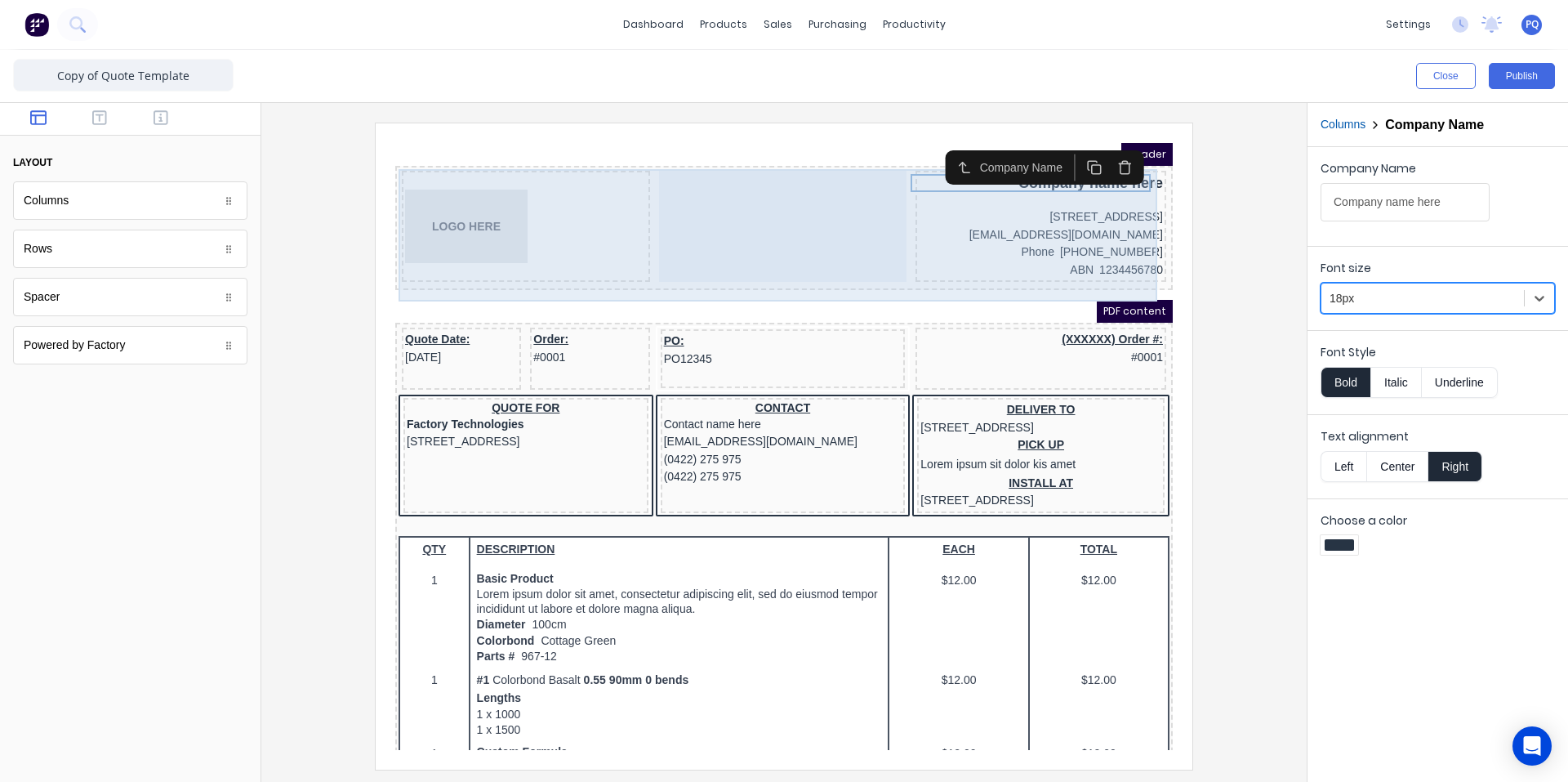
click at [634, 211] on div "LOGO HERE Company name here [STREET_ADDRESS], 4217 [EMAIL_ADDRESS][DOMAIN_NAME]…" at bounding box center [764, 208] width 771 height 118
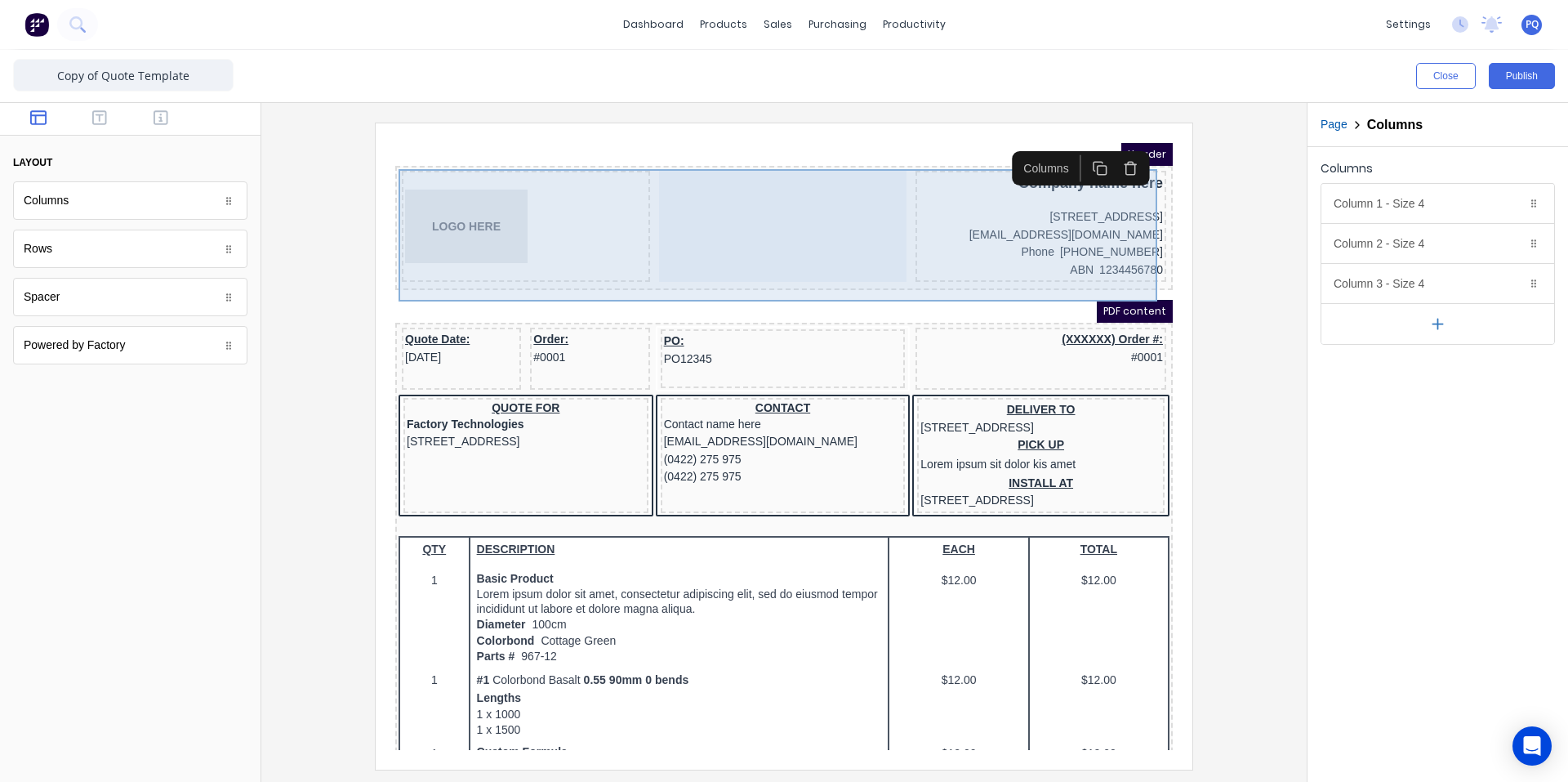
click at [775, 262] on div at bounding box center [764, 206] width 249 height 111
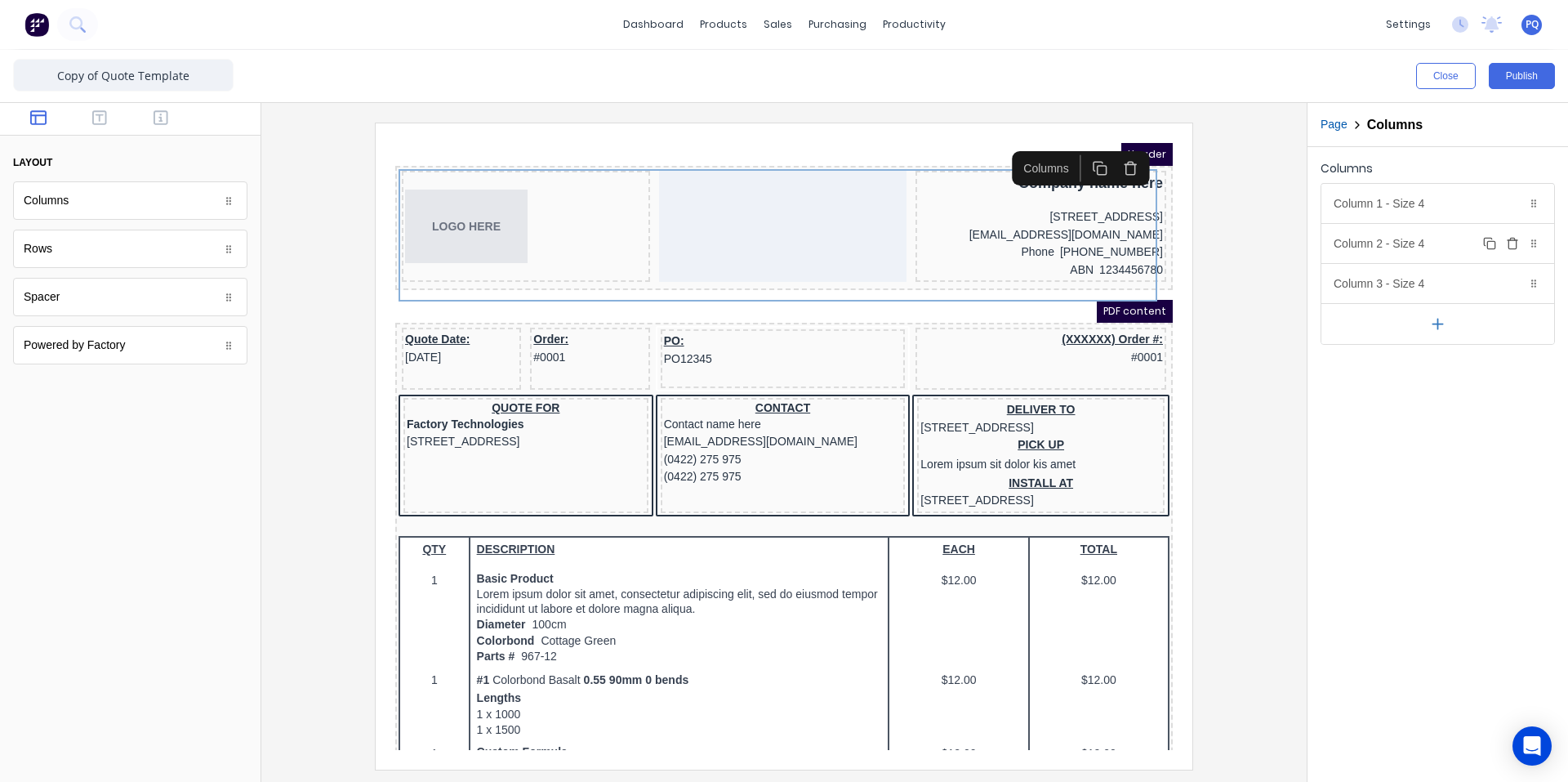
drag, startPoint x: 1419, startPoint y: 235, endPoint x: 1425, endPoint y: 251, distance: 17.1
click at [1419, 235] on div "Column 2 - Size 4 Duplicate Delete" at bounding box center [1438, 243] width 233 height 39
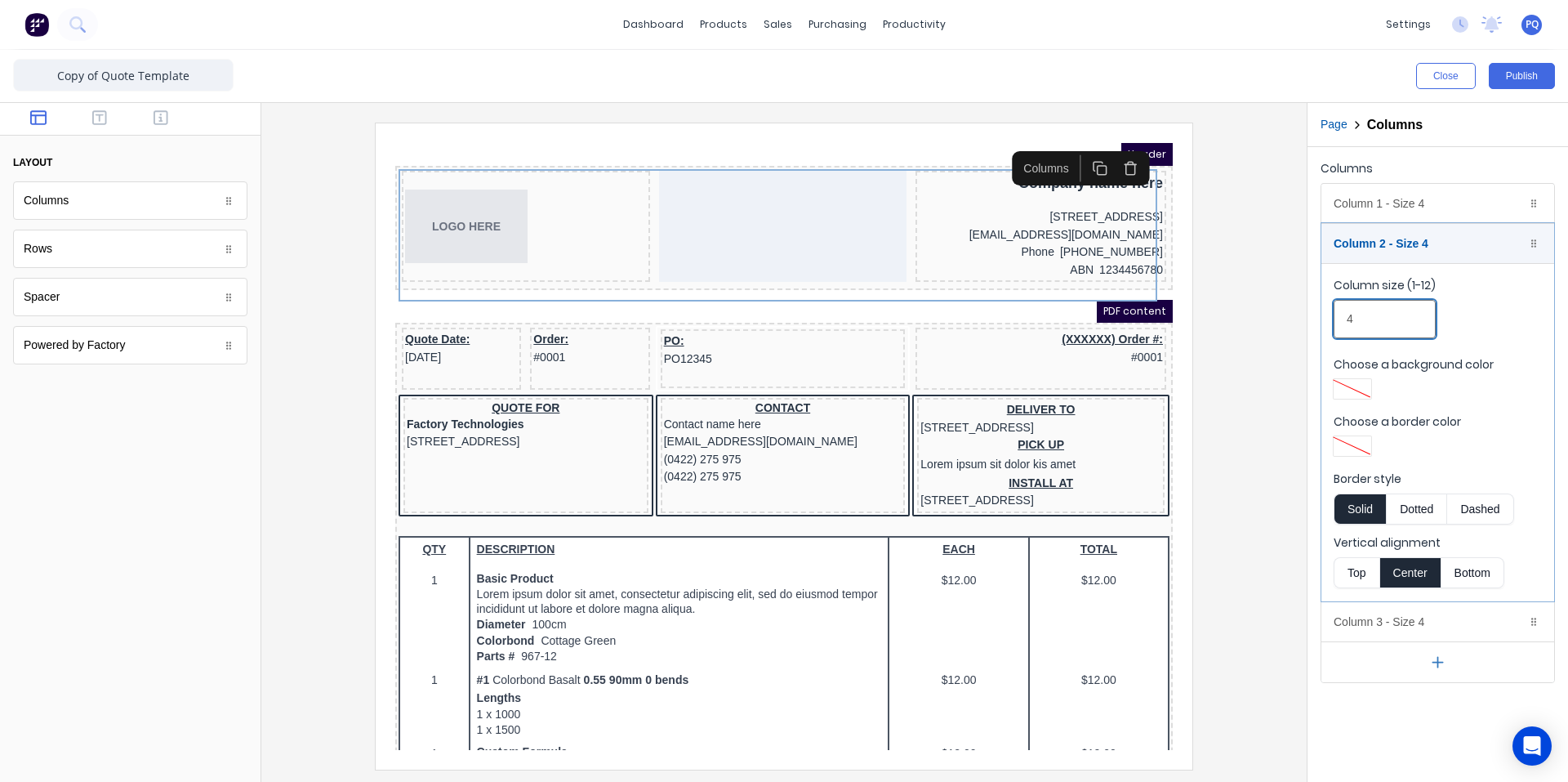
drag, startPoint x: 1287, startPoint y: 317, endPoint x: 1219, endPoint y: 316, distance: 68.0
click at [1199, 306] on div "Close Publish Components layout Columns Columns Rows Rows Spacer Spacer Powered…" at bounding box center [784, 416] width 1568 height 732
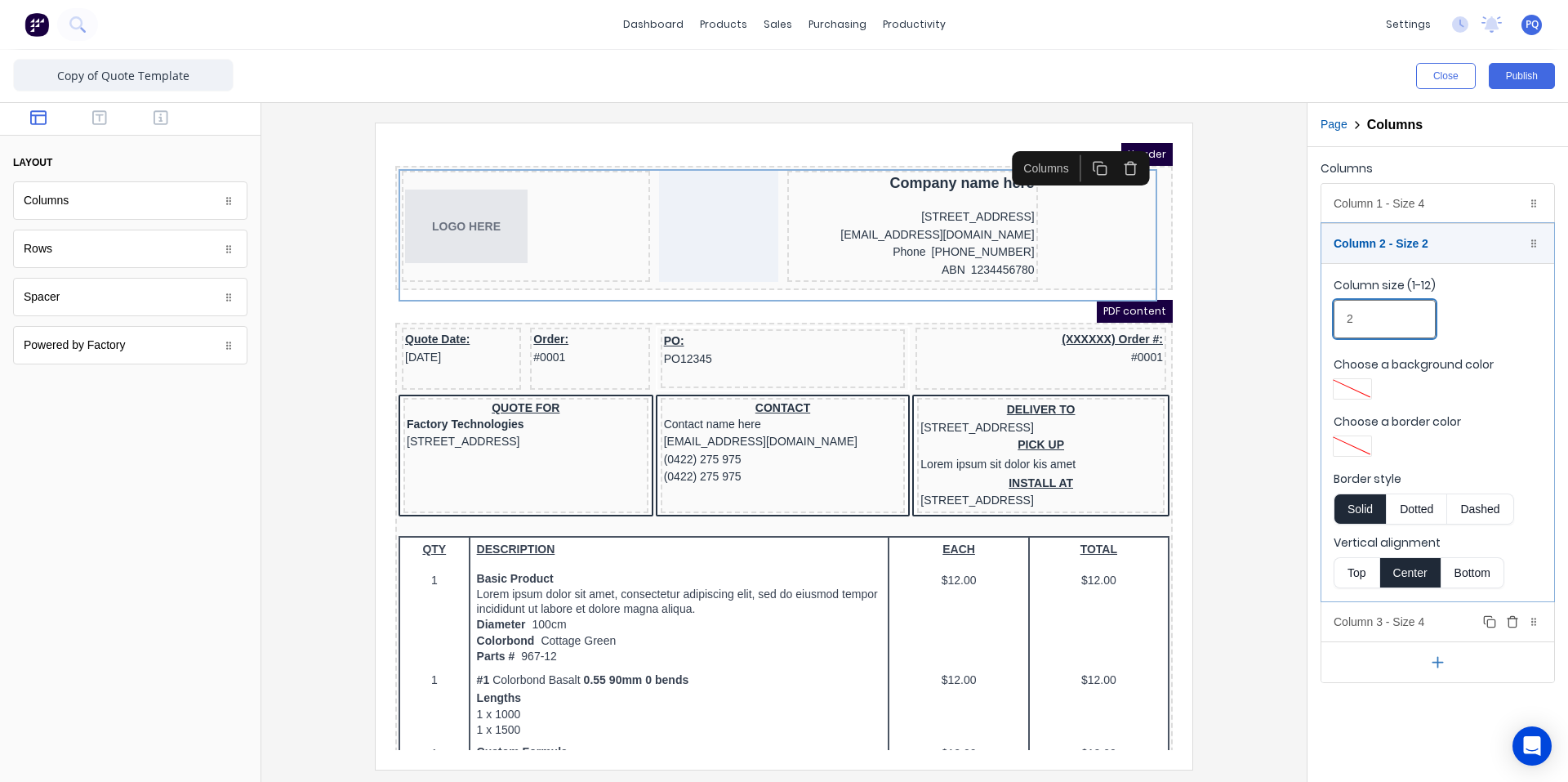
type input "2"
click at [1398, 619] on div "Column 3 - Size 4 Duplicate Delete" at bounding box center [1438, 621] width 233 height 39
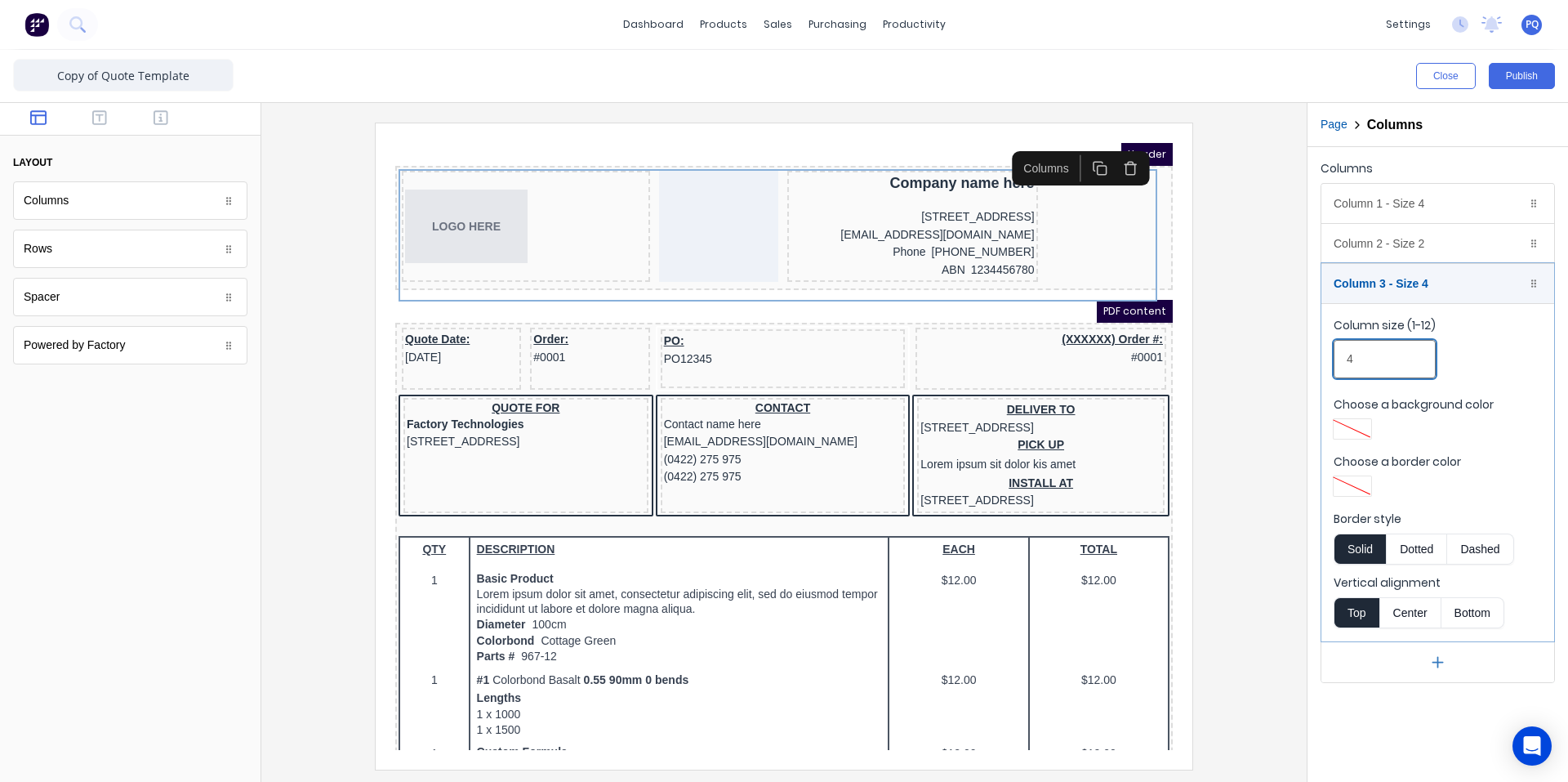
click at [1385, 347] on input "4" at bounding box center [1384, 359] width 102 height 38
click at [1228, 348] on div "Close Publish Components layout Columns Columns Rows Rows Spacer Spacer Powered…" at bounding box center [784, 416] width 1568 height 732
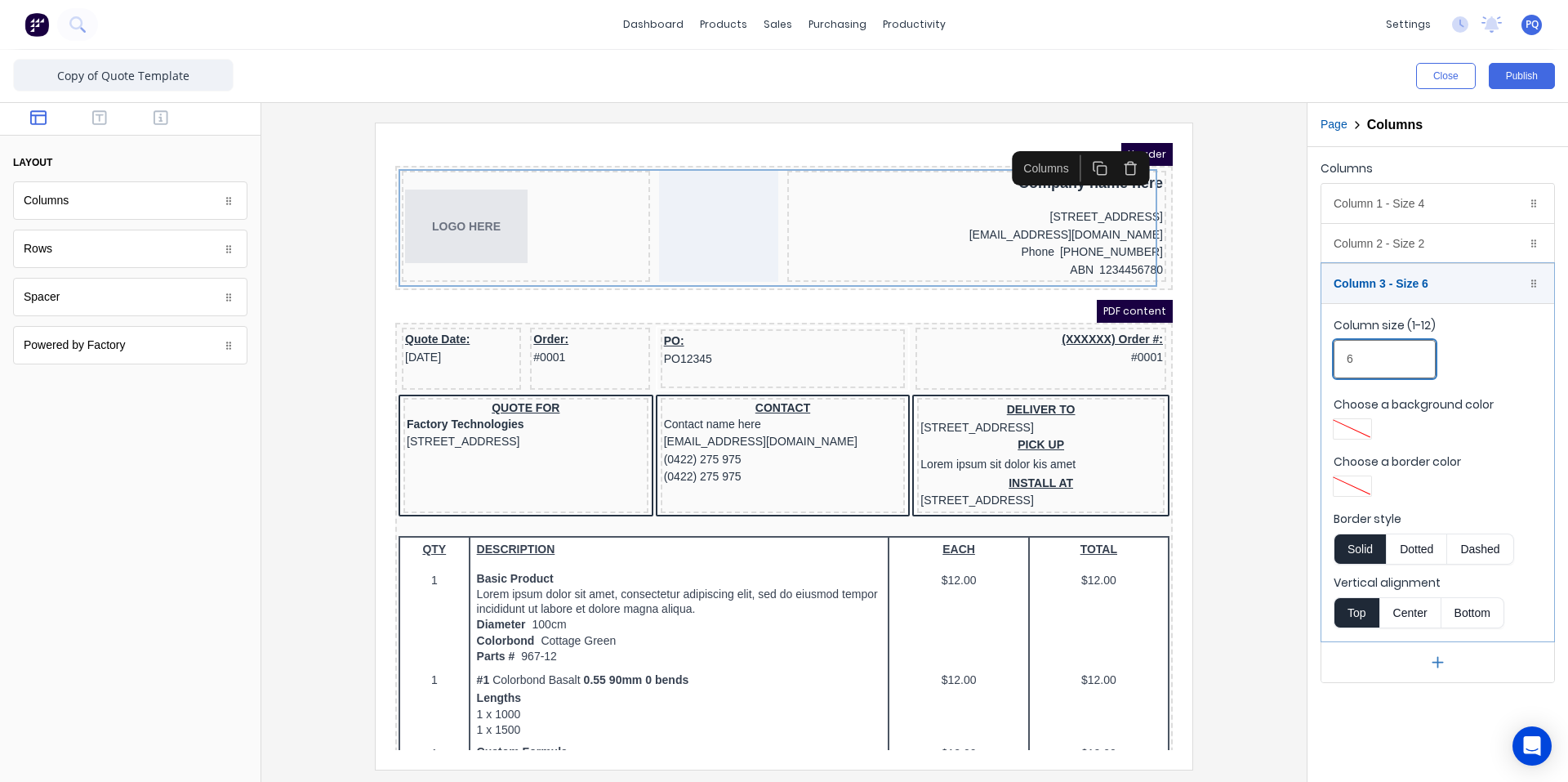
type input "6"
click at [1390, 704] on div "Columns Column 1 - Size 4 Duplicate Delete Column size (1-12) 4 Choose a backgr…" at bounding box center [1438, 464] width 260 height 635
click at [841, 228] on div "Phone [PHONE_NUMBER]" at bounding box center [957, 233] width 372 height 18
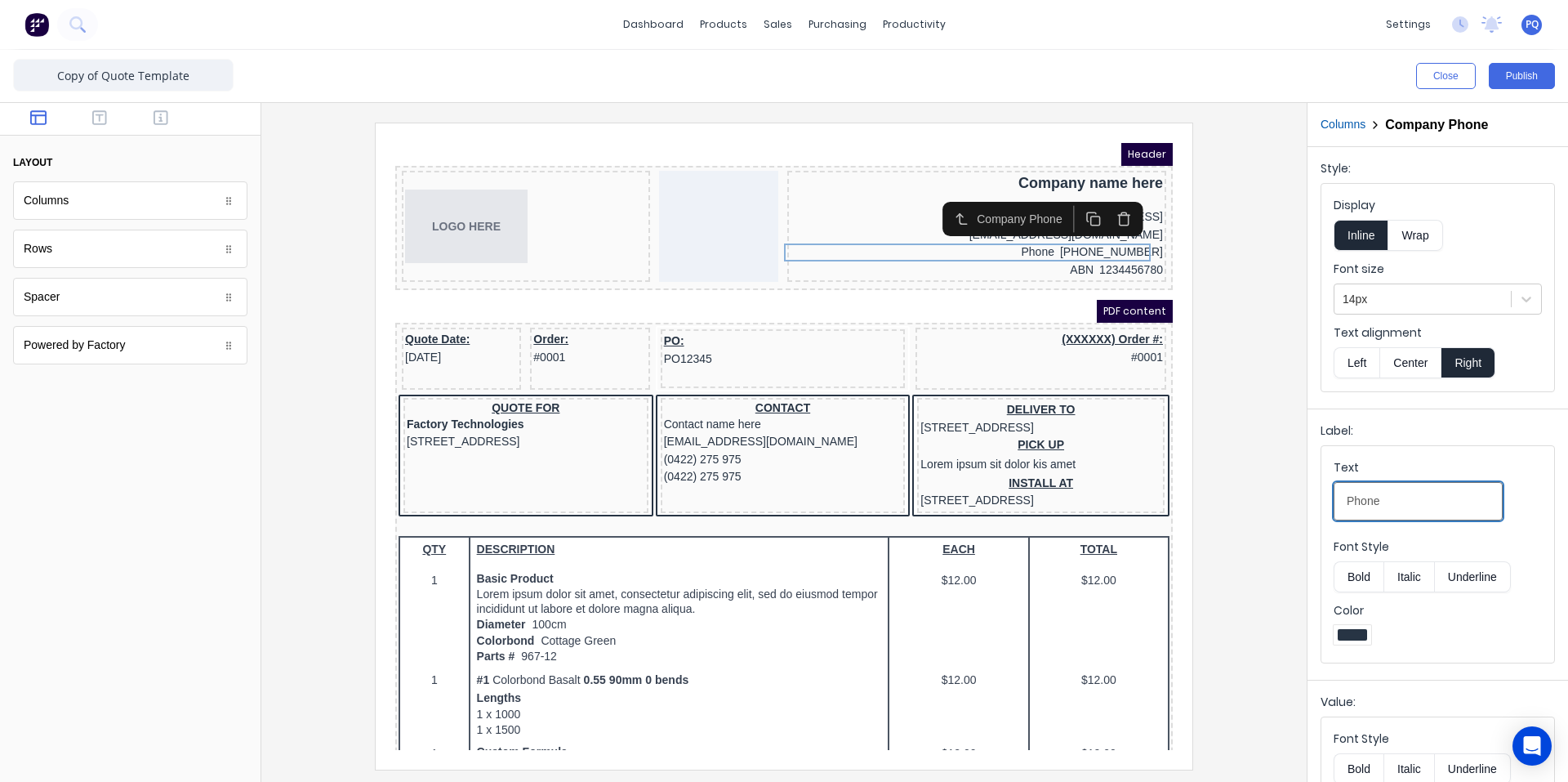
click at [1461, 497] on input "Phone" at bounding box center [1418, 502] width 169 height 38
type input "Phone:"
click at [1071, 240] on div "Phone: [PHONE_NUMBER]" at bounding box center [957, 233] width 372 height 18
drag, startPoint x: 1073, startPoint y: 245, endPoint x: 1092, endPoint y: 263, distance: 26.2
click at [1072, 245] on div "ABN 1234456780" at bounding box center [957, 251] width 372 height 18
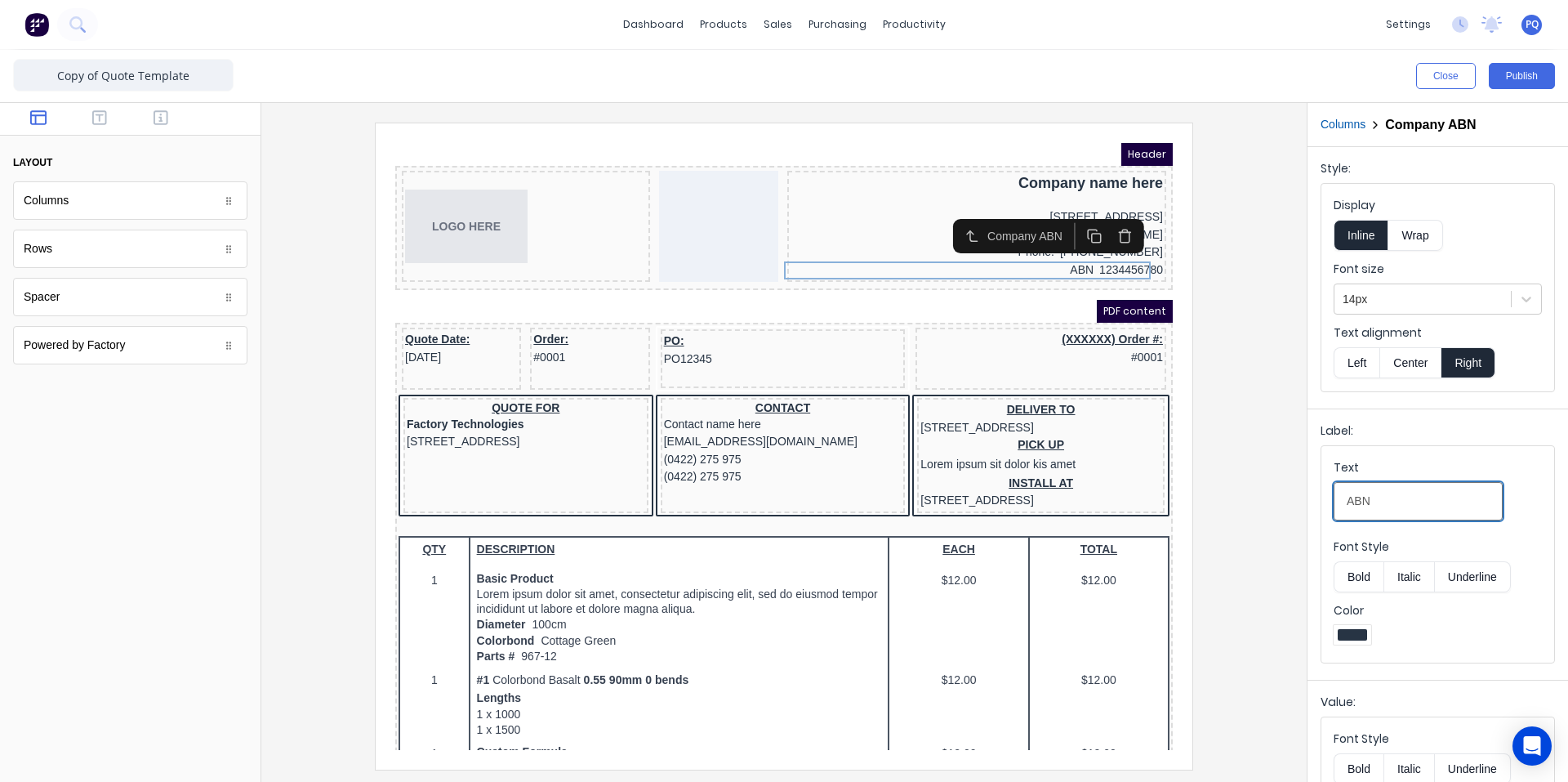
click at [1383, 490] on input "ABN" at bounding box center [1418, 502] width 169 height 38
type input "ABN:"
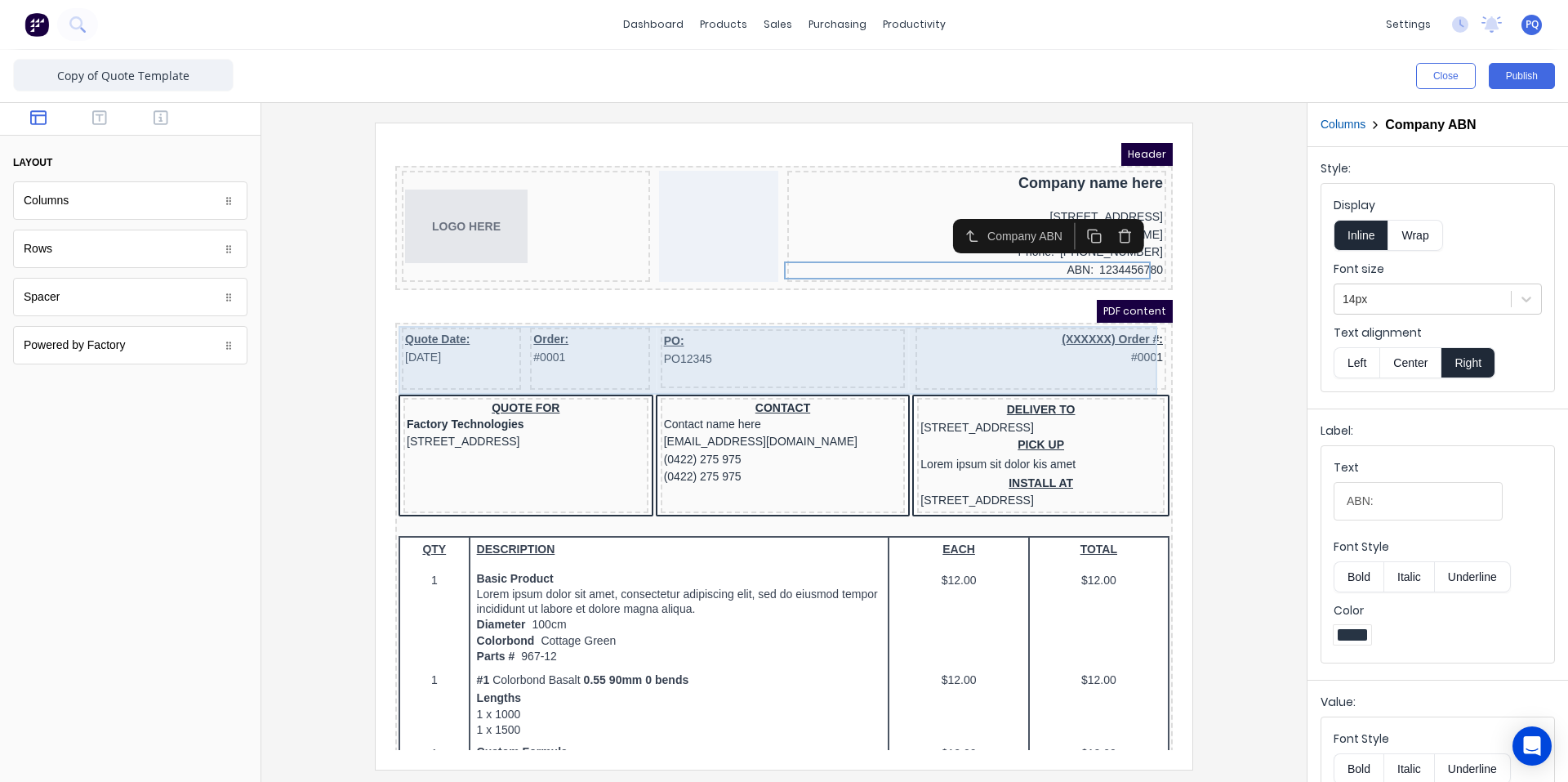
click at [547, 361] on div "Order: #0001" at bounding box center [570, 339] width 119 height 62
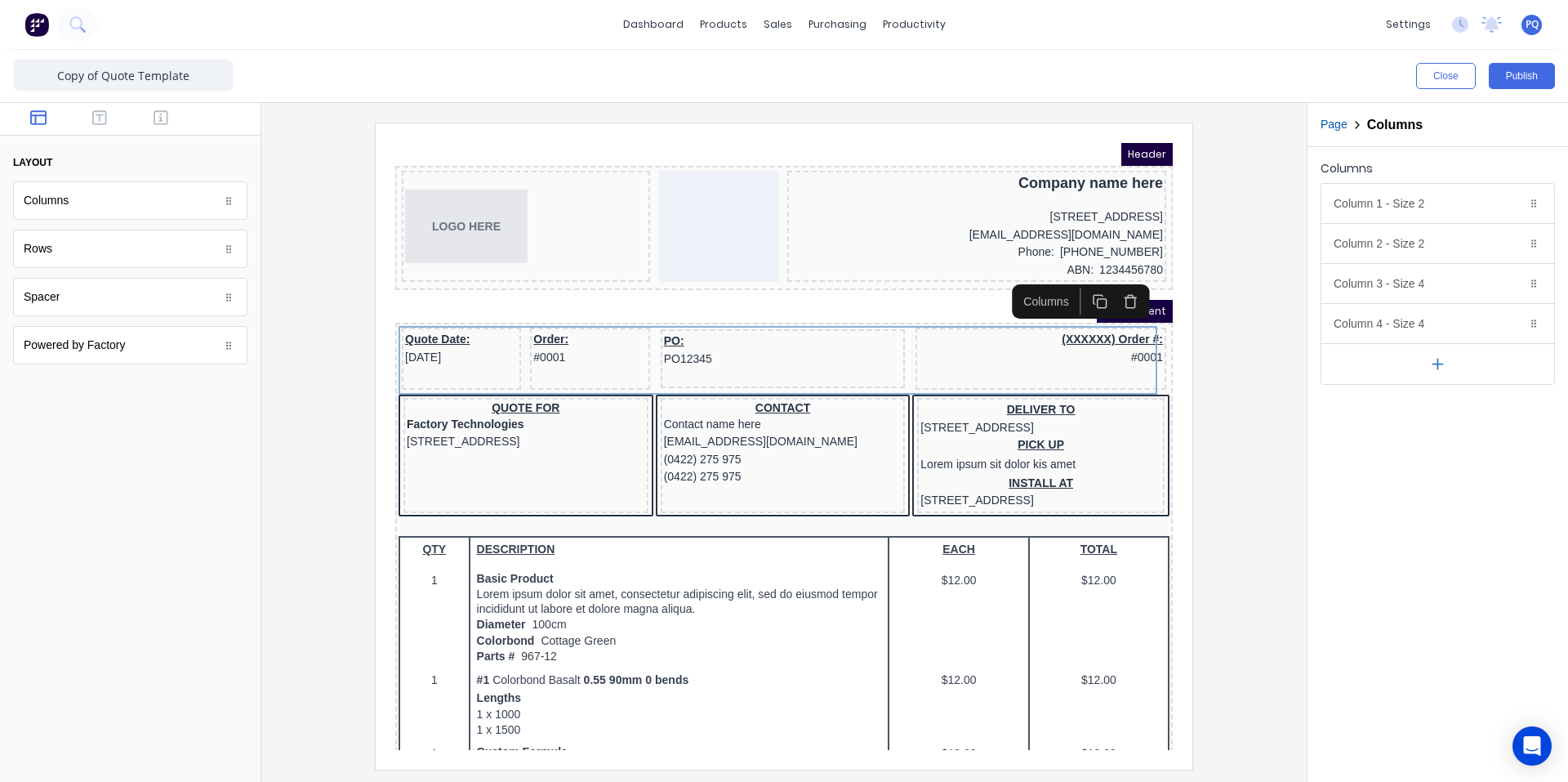
click at [1455, 381] on button "button" at bounding box center [1438, 363] width 233 height 41
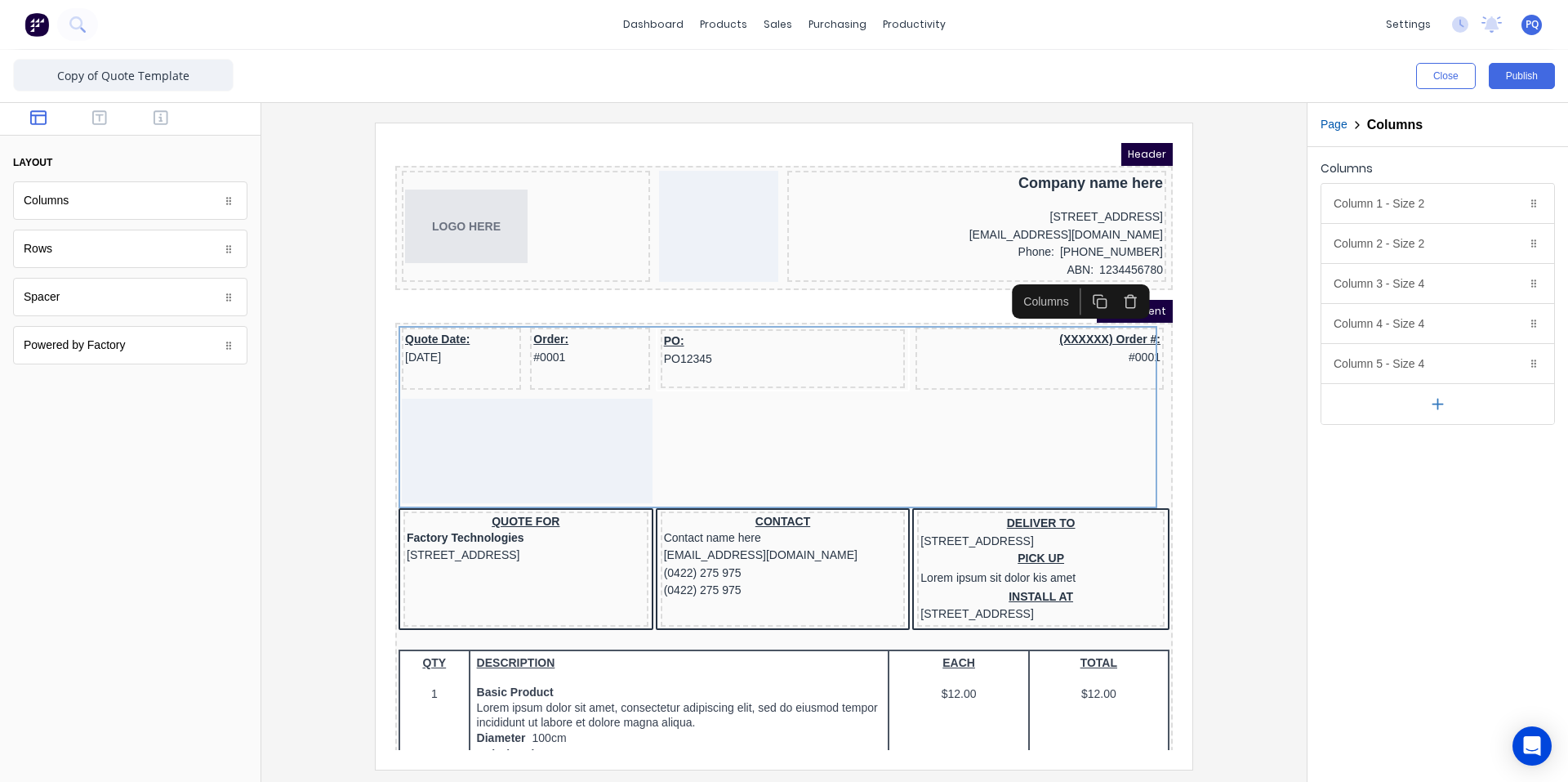
click at [1425, 415] on button "button" at bounding box center [1438, 403] width 233 height 41
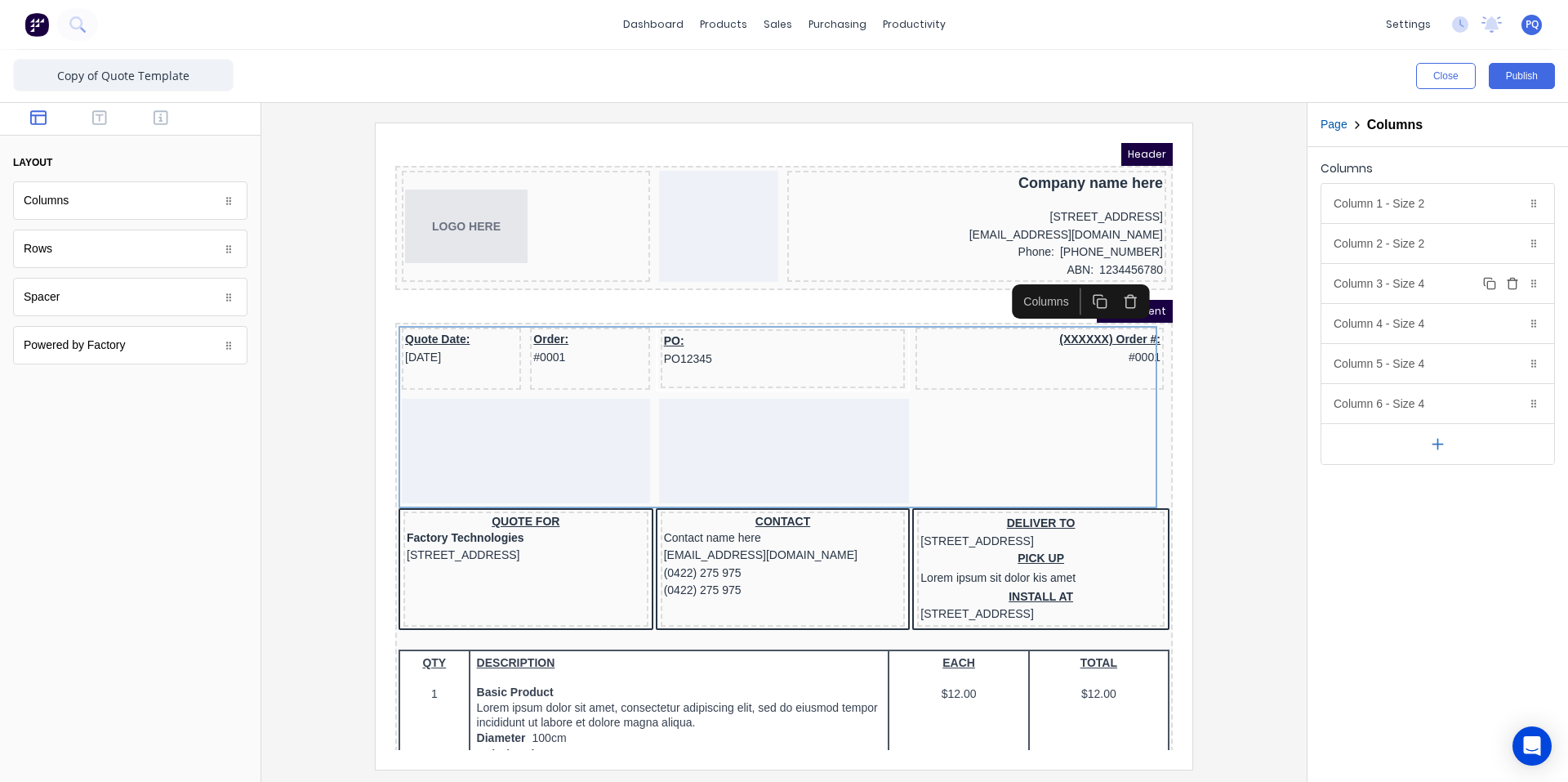
click at [1404, 285] on div "Column 3 - Size 4 Duplicate Delete" at bounding box center [1438, 283] width 233 height 39
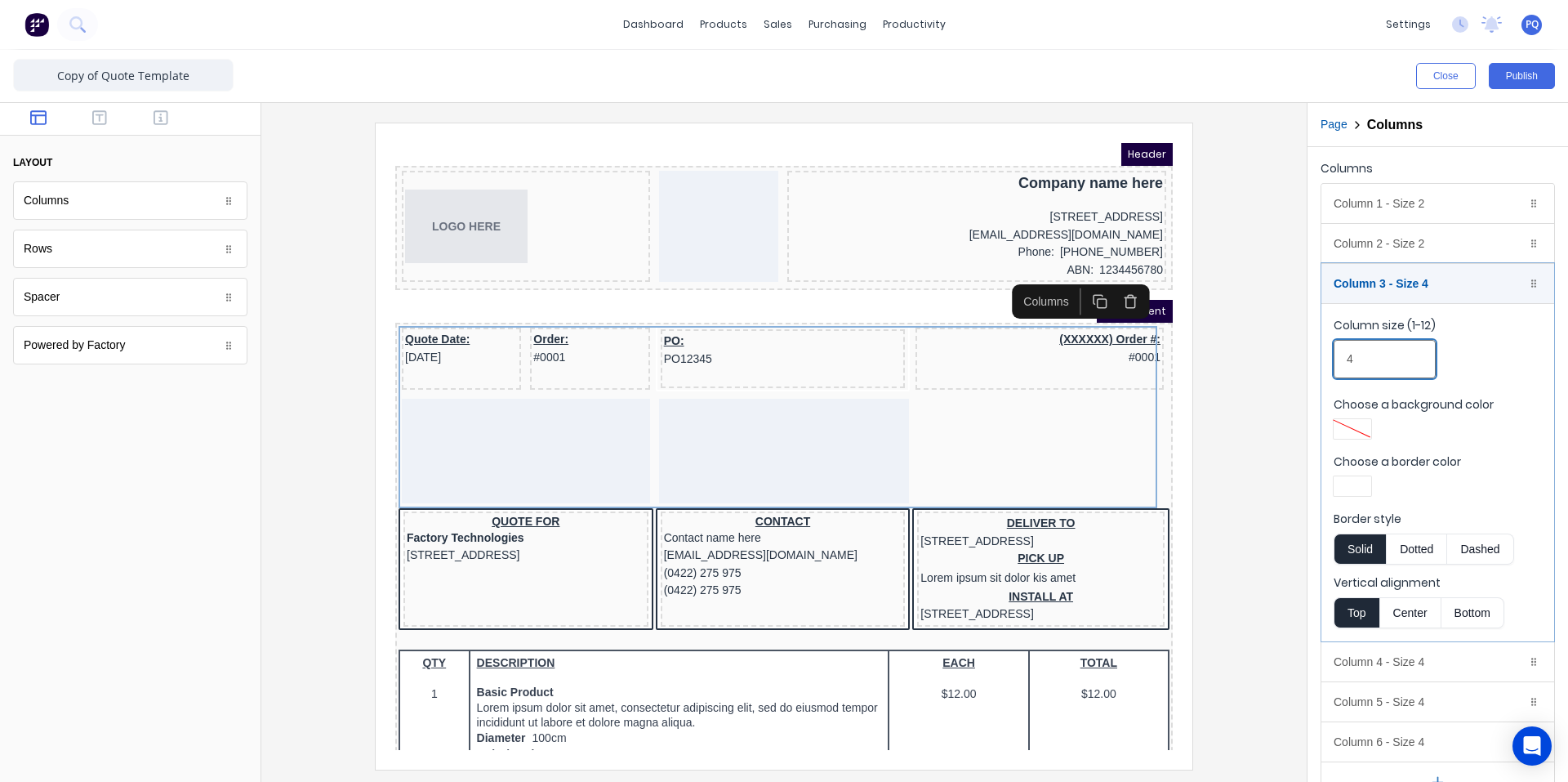
drag, startPoint x: 1360, startPoint y: 367, endPoint x: 1320, endPoint y: 366, distance: 40.0
click at [1320, 366] on div "Columns Column 1 - Size 2 Duplicate Delete Column size (1-12) 2 Choose a backgr…" at bounding box center [1438, 480] width 260 height 666
type input "2"
click at [1399, 672] on div "Column 4 - Size 4 Duplicate Delete" at bounding box center [1438, 661] width 233 height 39
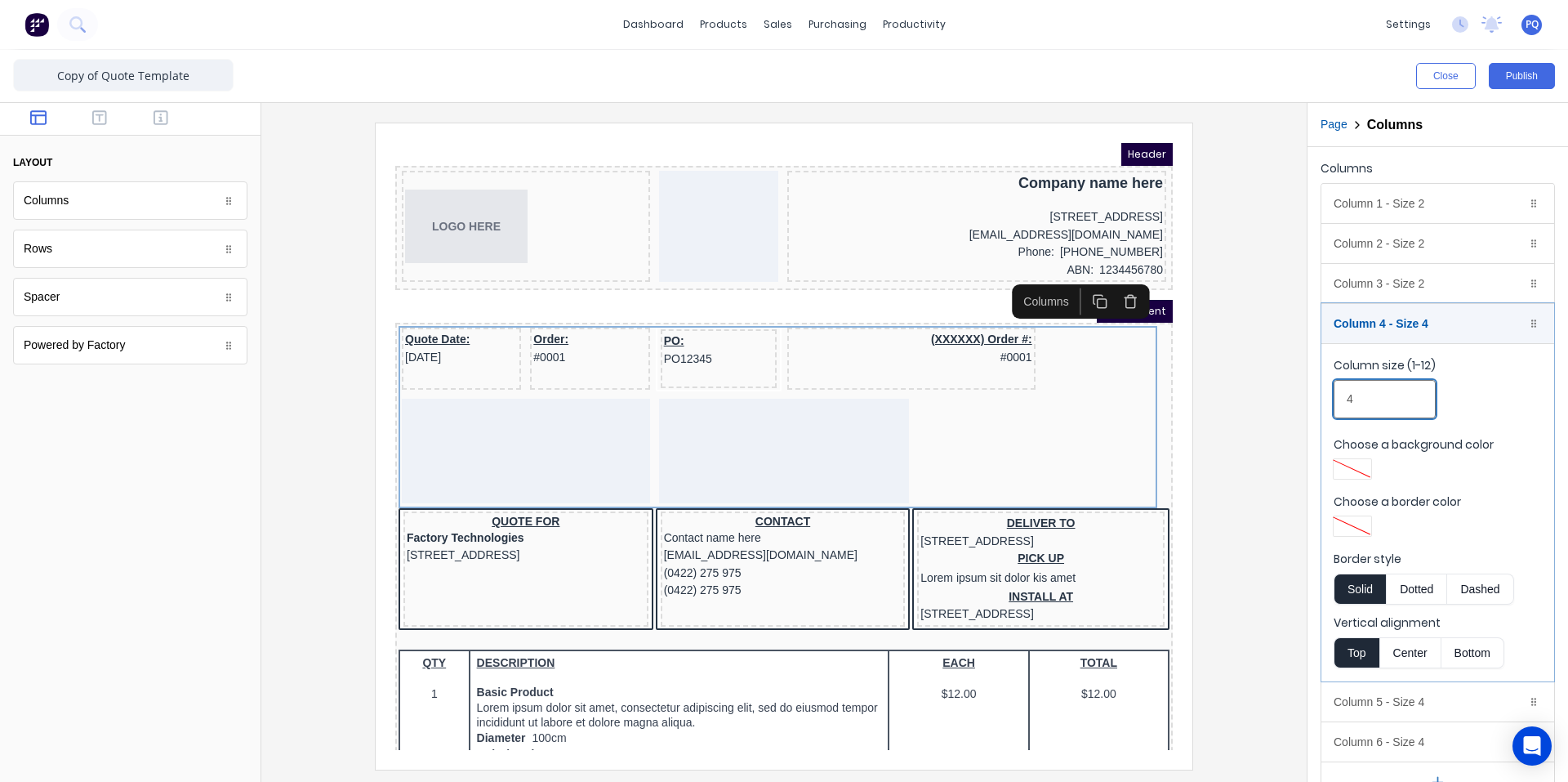
drag, startPoint x: 1309, startPoint y: 405, endPoint x: 1414, endPoint y: 575, distance: 199.8
click at [1285, 410] on div "Close Publish Components layout Columns Columns Rows Rows Spacer Spacer Powered…" at bounding box center [784, 416] width 1568 height 732
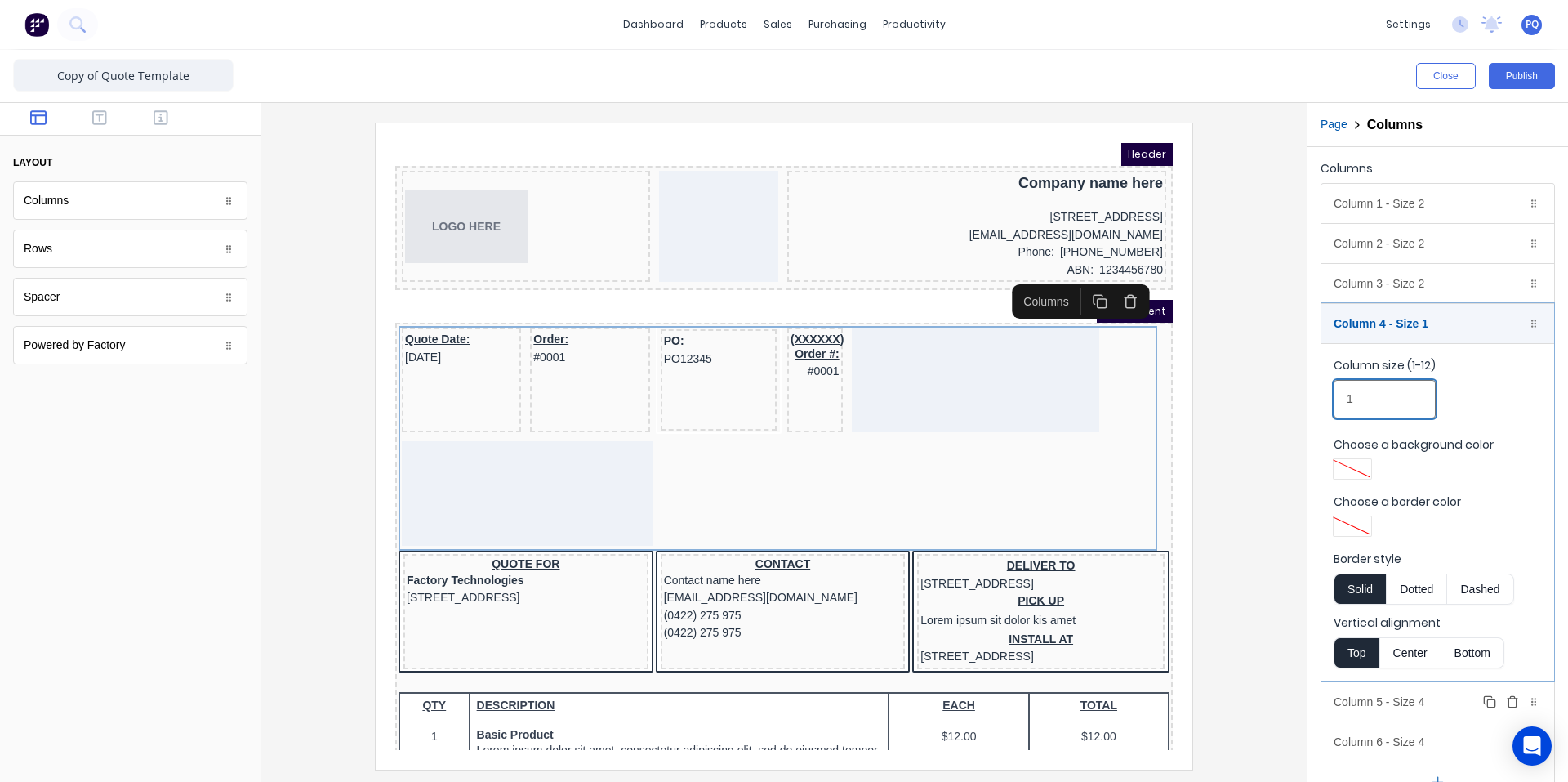
type input "1"
click at [1429, 698] on div "Column 5 - Size 4 Duplicate Delete" at bounding box center [1438, 701] width 233 height 39
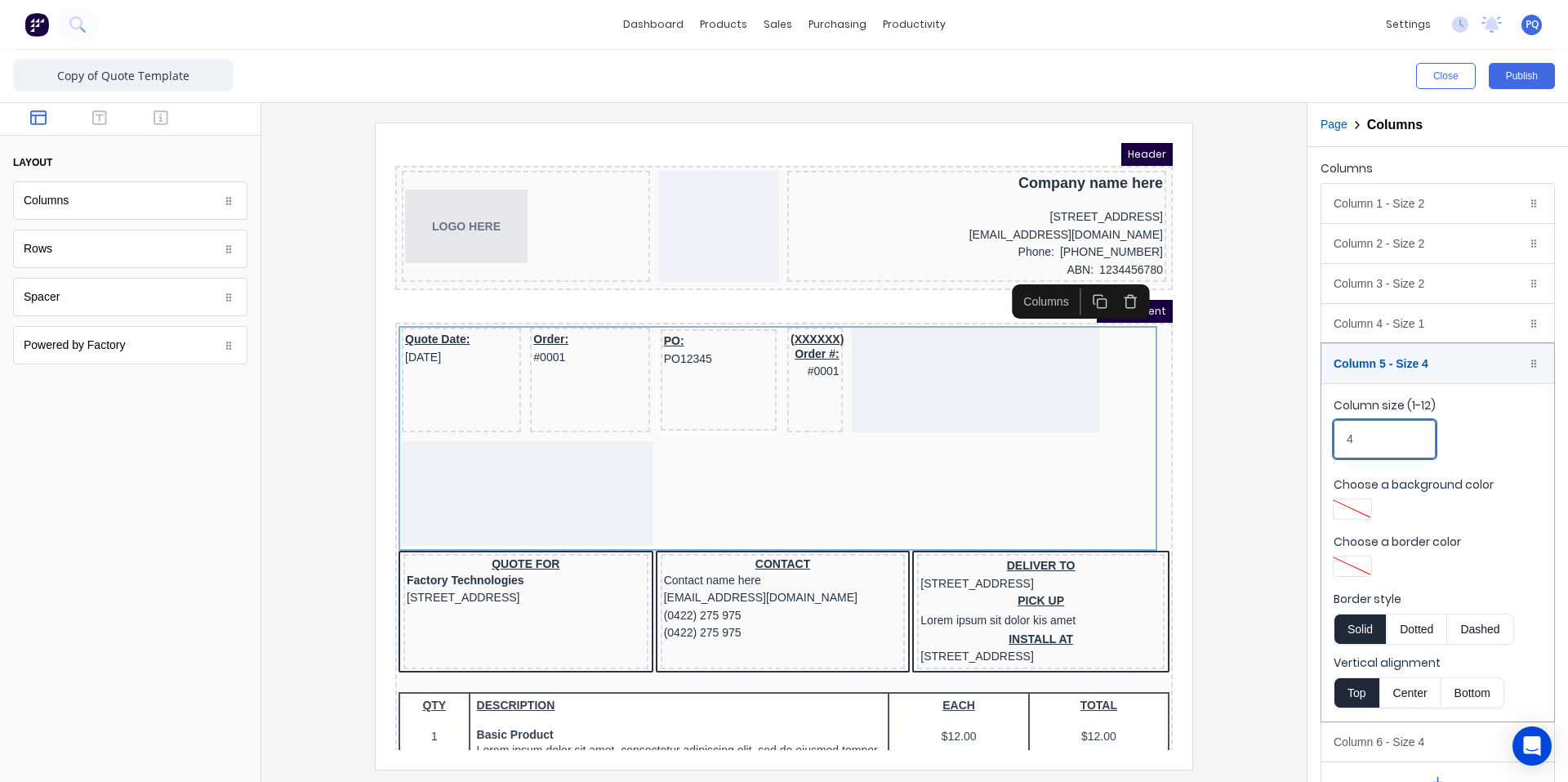
click at [1284, 439] on div "Close Publish Components layout Columns Columns Rows Rows Spacer Spacer Powered…" at bounding box center [784, 416] width 1568 height 732
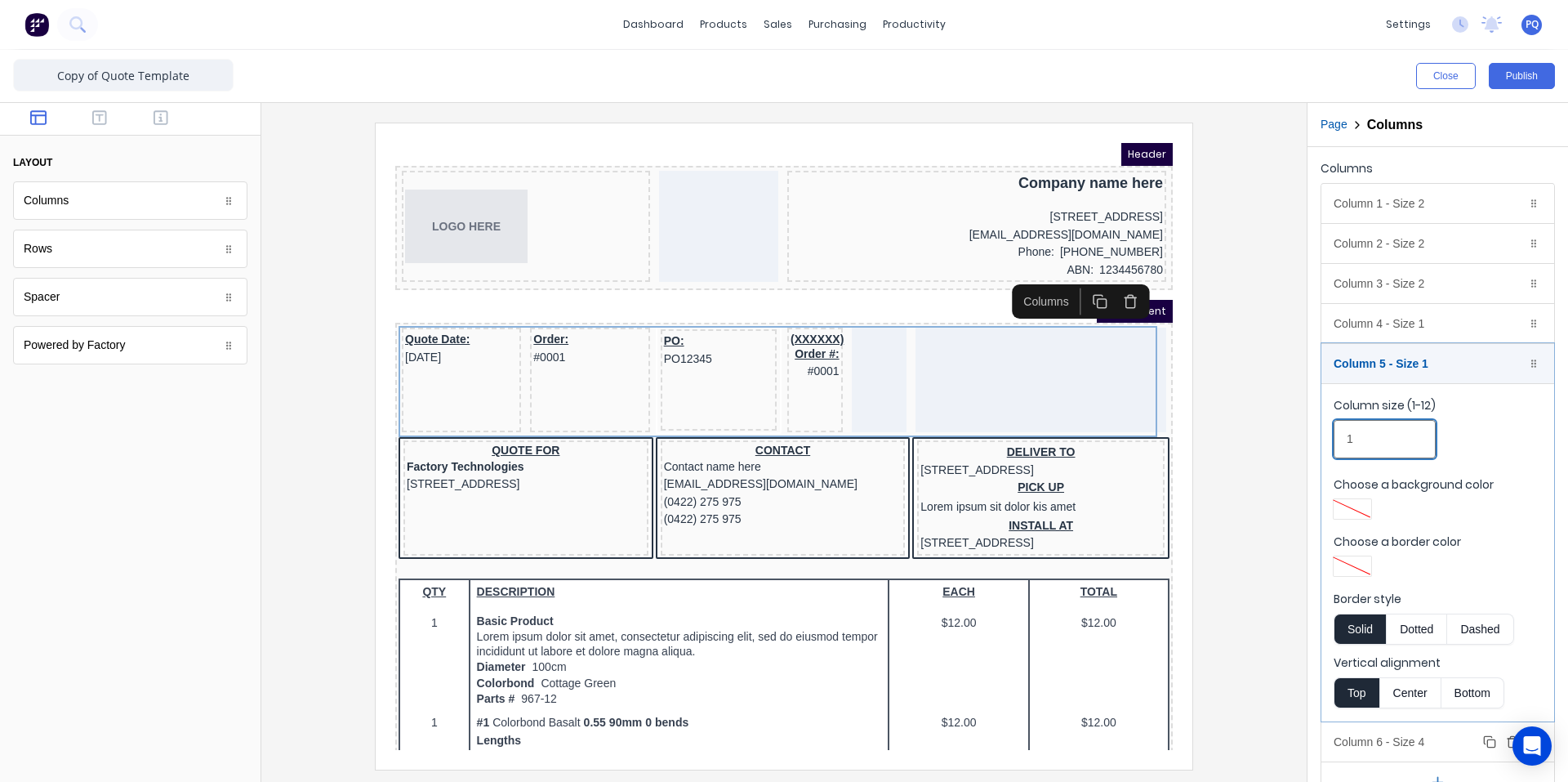
type input "1"
click at [1439, 734] on div "Column 6 - Size 4 Duplicate Delete" at bounding box center [1438, 741] width 233 height 39
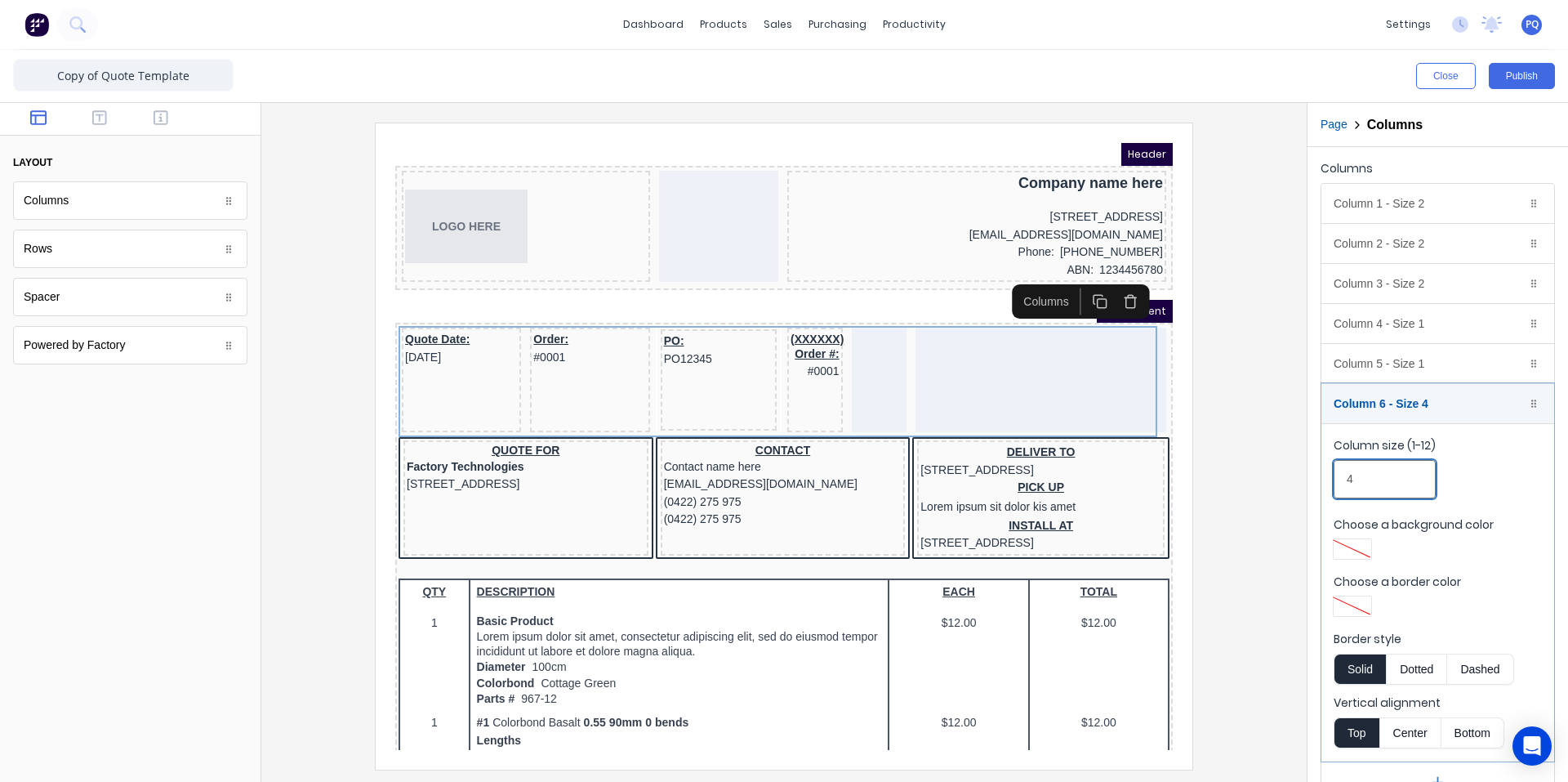
drag, startPoint x: 1361, startPoint y: 483, endPoint x: 1321, endPoint y: 497, distance: 42.4
click at [1291, 483] on div "Close Publish Components layout Columns Columns Rows Rows Spacer Spacer Powered…" at bounding box center [784, 416] width 1568 height 732
drag, startPoint x: 1368, startPoint y: 482, endPoint x: 1259, endPoint y: 480, distance: 109.0
click at [1259, 480] on div "Close Publish Components layout Columns Columns Rows Rows Spacer Spacer Powered…" at bounding box center [784, 416] width 1568 height 732
type input "2"
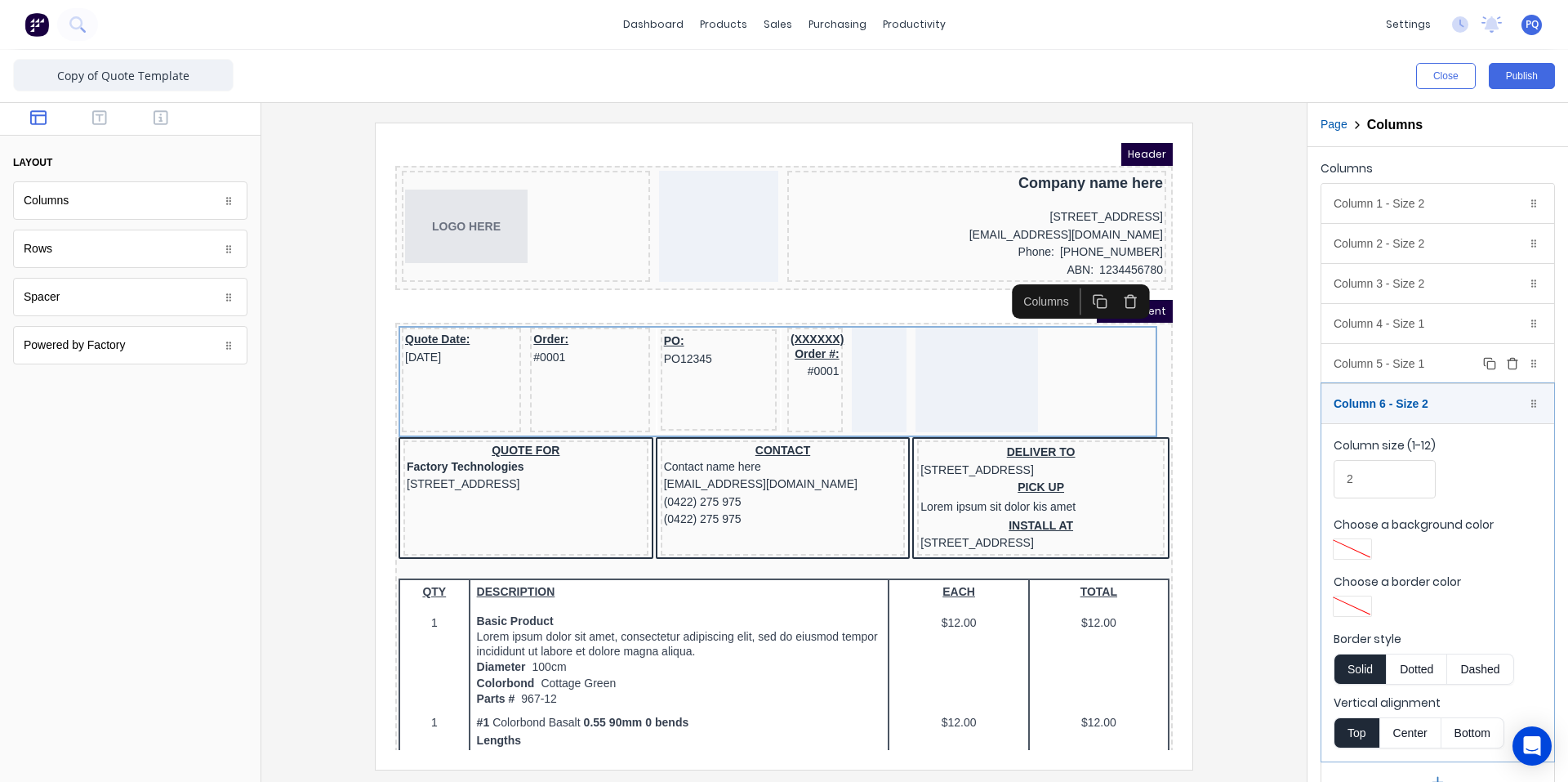
click at [1421, 369] on div "Column 5 - Size 1 Duplicate Delete" at bounding box center [1438, 363] width 233 height 39
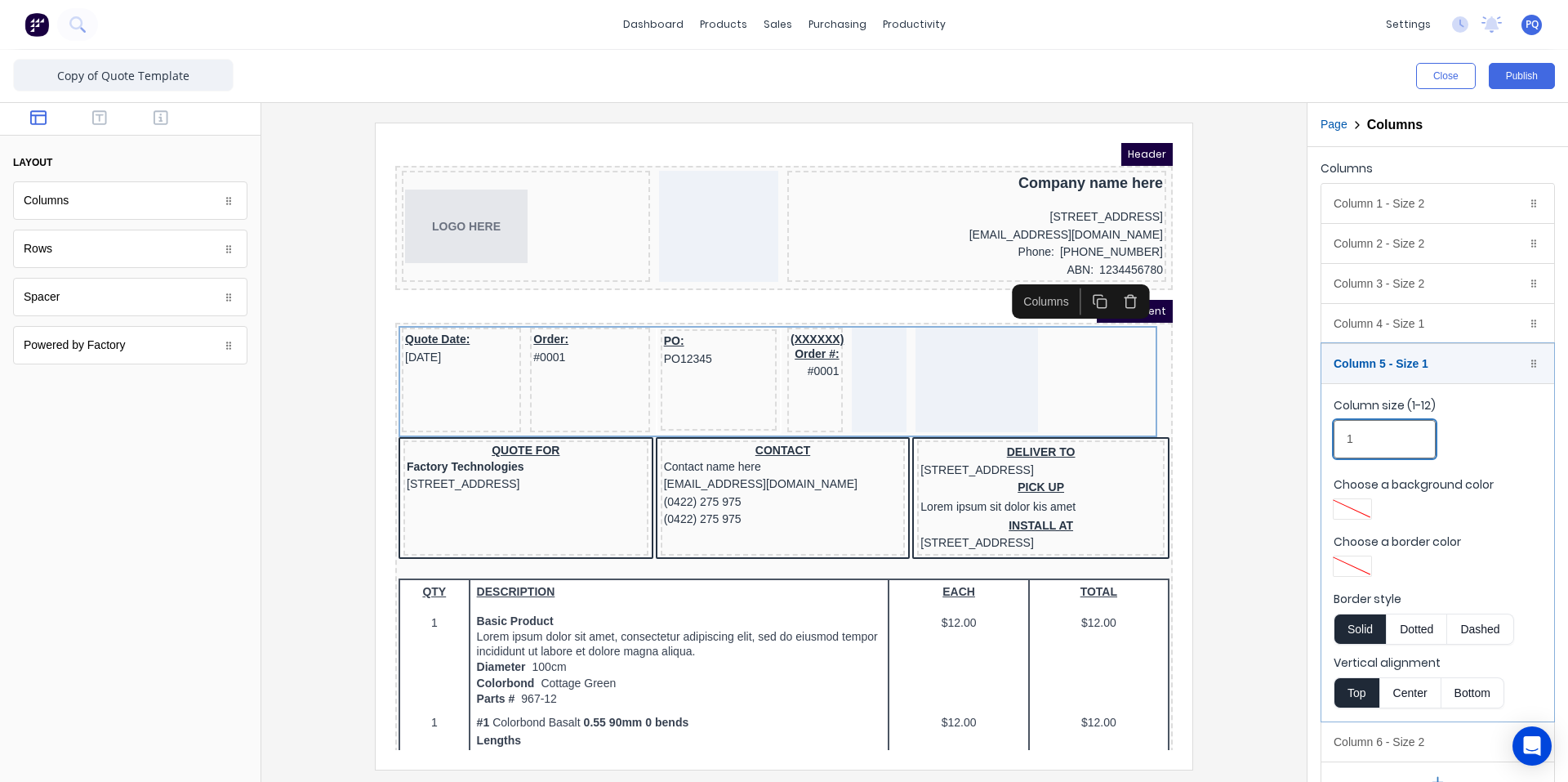
drag, startPoint x: 1370, startPoint y: 437, endPoint x: 1273, endPoint y: 431, distance: 97.2
click at [1273, 431] on div "Close Publish Components layout Columns Columns Rows Rows Spacer Spacer Powered…" at bounding box center [784, 416] width 1568 height 732
type input "2"
click at [1445, 331] on div "Column 4 - Size 1 Duplicate Delete" at bounding box center [1438, 323] width 233 height 39
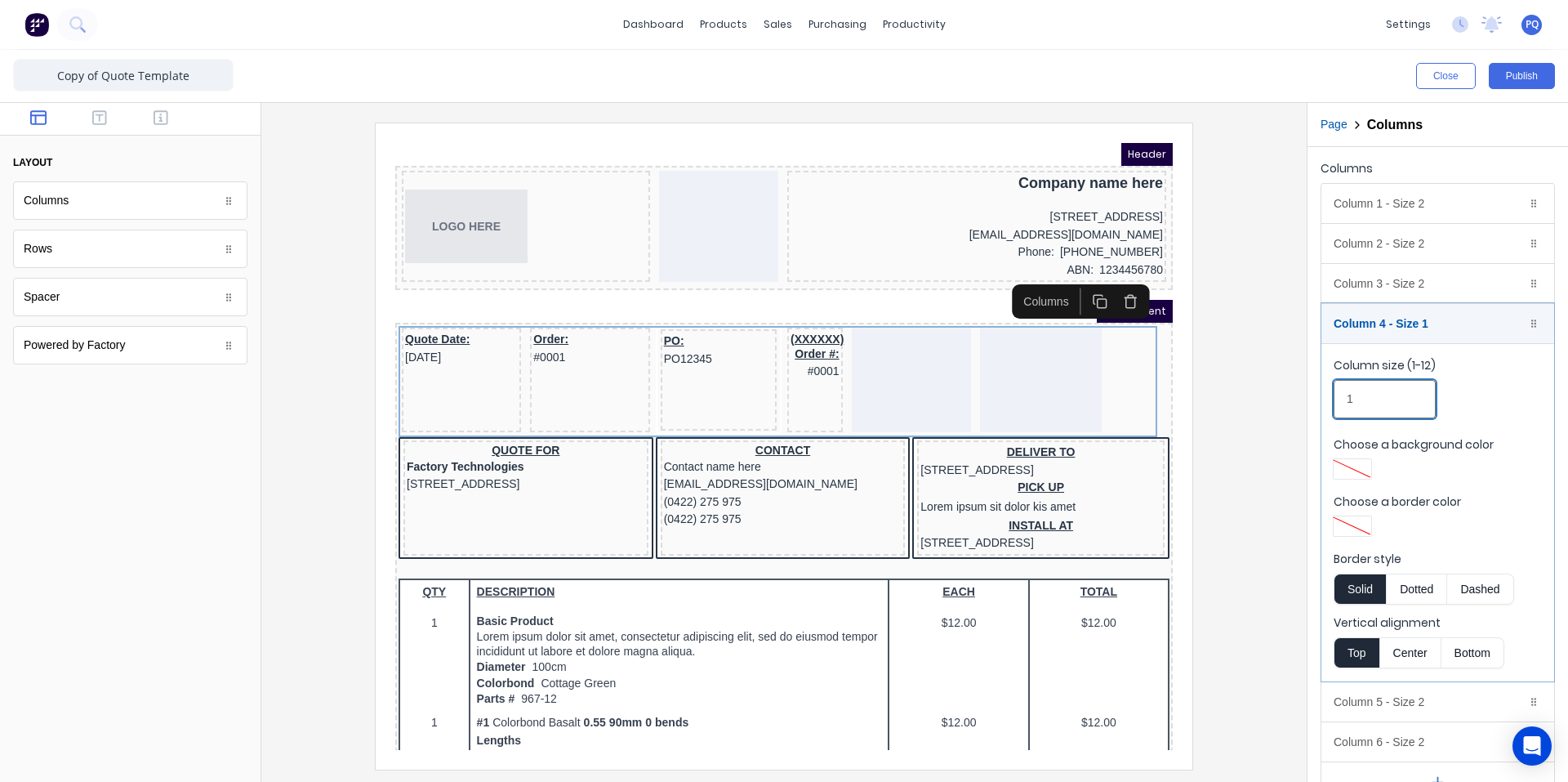
drag, startPoint x: 1299, startPoint y: 405, endPoint x: 1287, endPoint y: 410, distance: 13.0
click at [1287, 410] on div "Close Publish Components layout Columns Columns Rows Rows Spacer Spacer Powered…" at bounding box center [784, 416] width 1568 height 732
type input "2"
drag, startPoint x: 1253, startPoint y: 453, endPoint x: 1435, endPoint y: 483, distance: 184.5
click at [1254, 453] on div at bounding box center [784, 446] width 1020 height 646
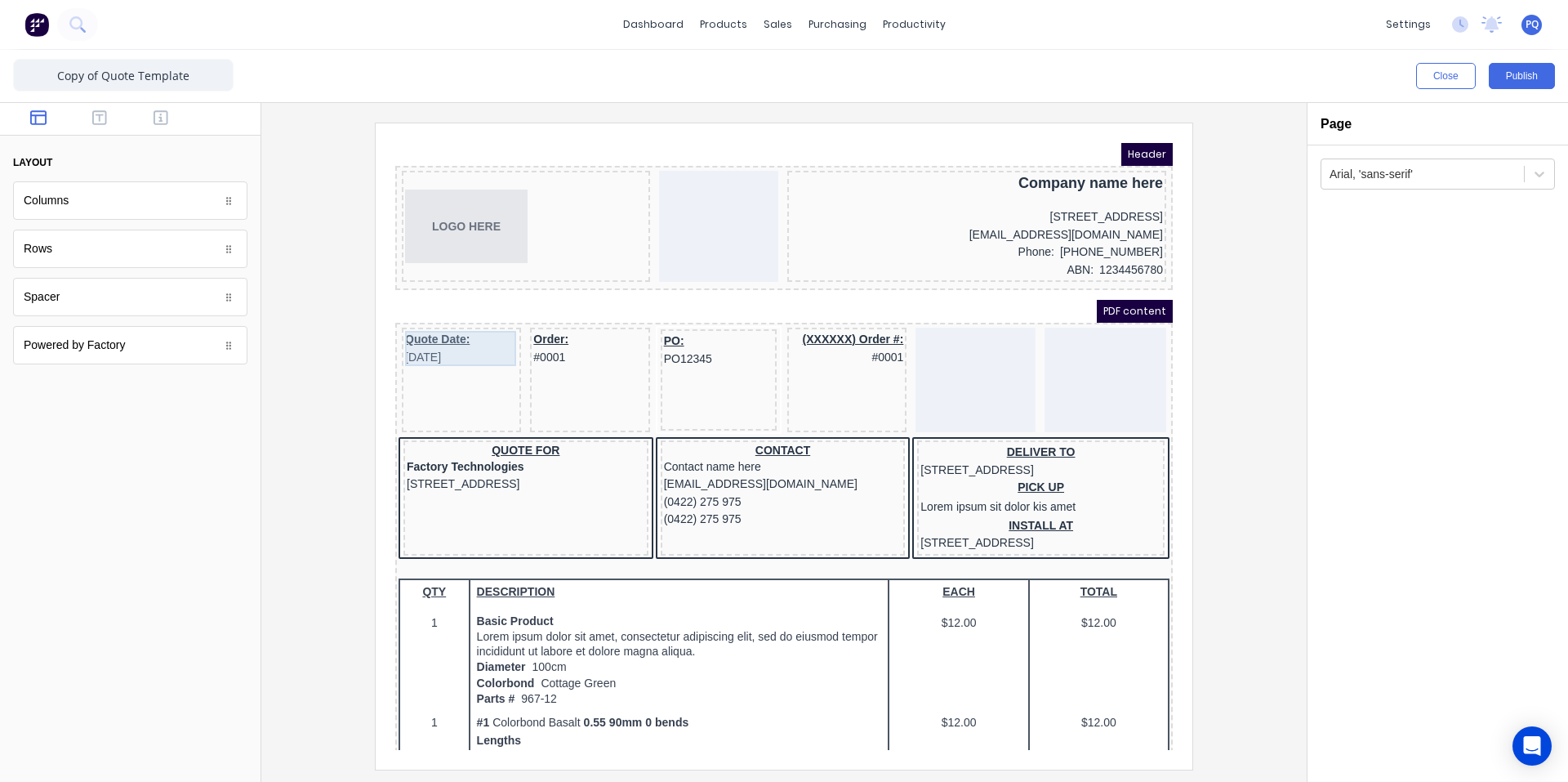
click at [424, 331] on div "Quote Date: [DATE]" at bounding box center [441, 329] width 113 height 35
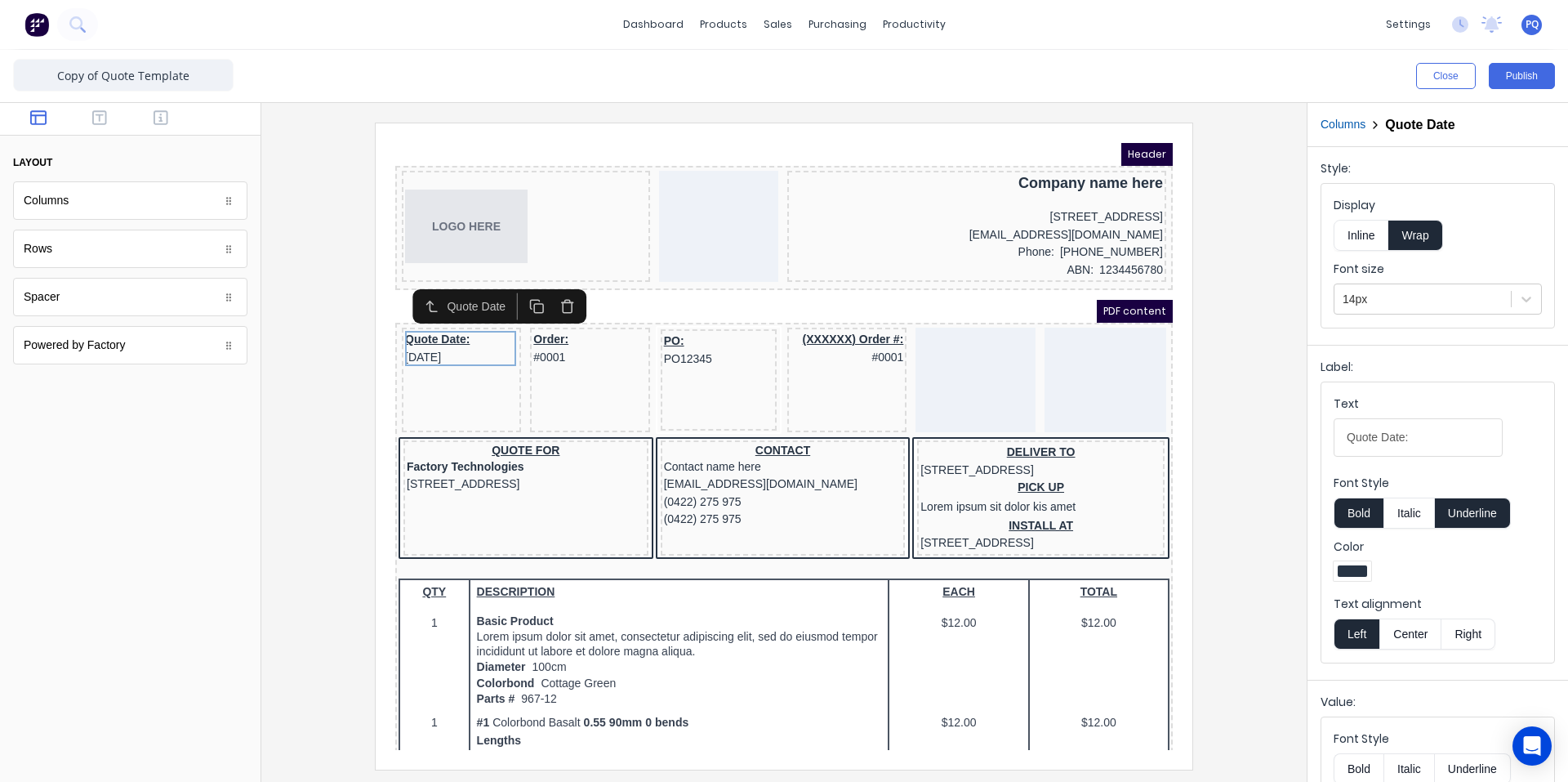
click at [545, 284] on icon "button" at bounding box center [548, 288] width 9 height 10
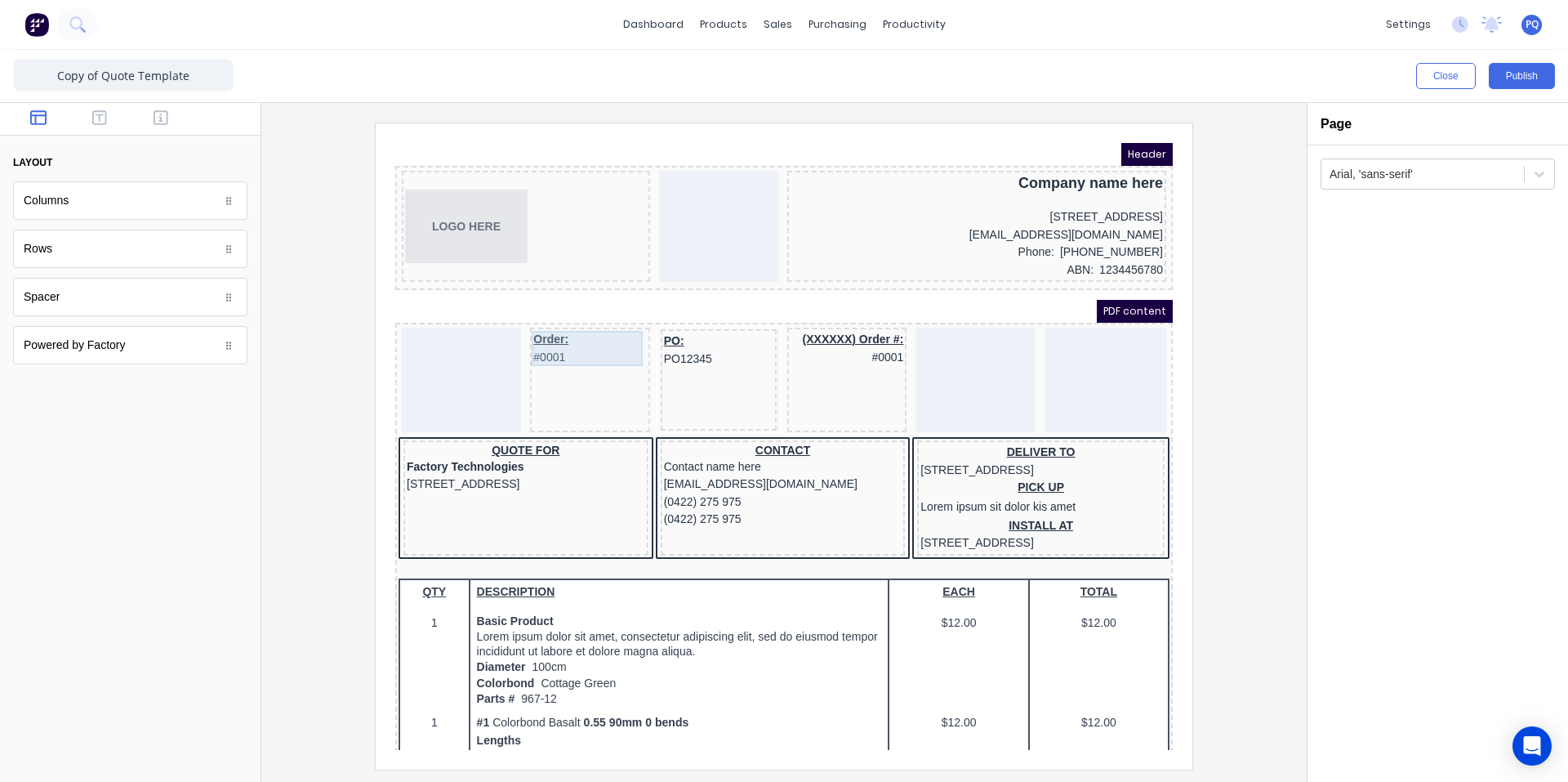
drag, startPoint x: 537, startPoint y: 325, endPoint x: 584, endPoint y: 334, distance: 47.9
click at [537, 326] on div "Order: #0001" at bounding box center [570, 329] width 113 height 35
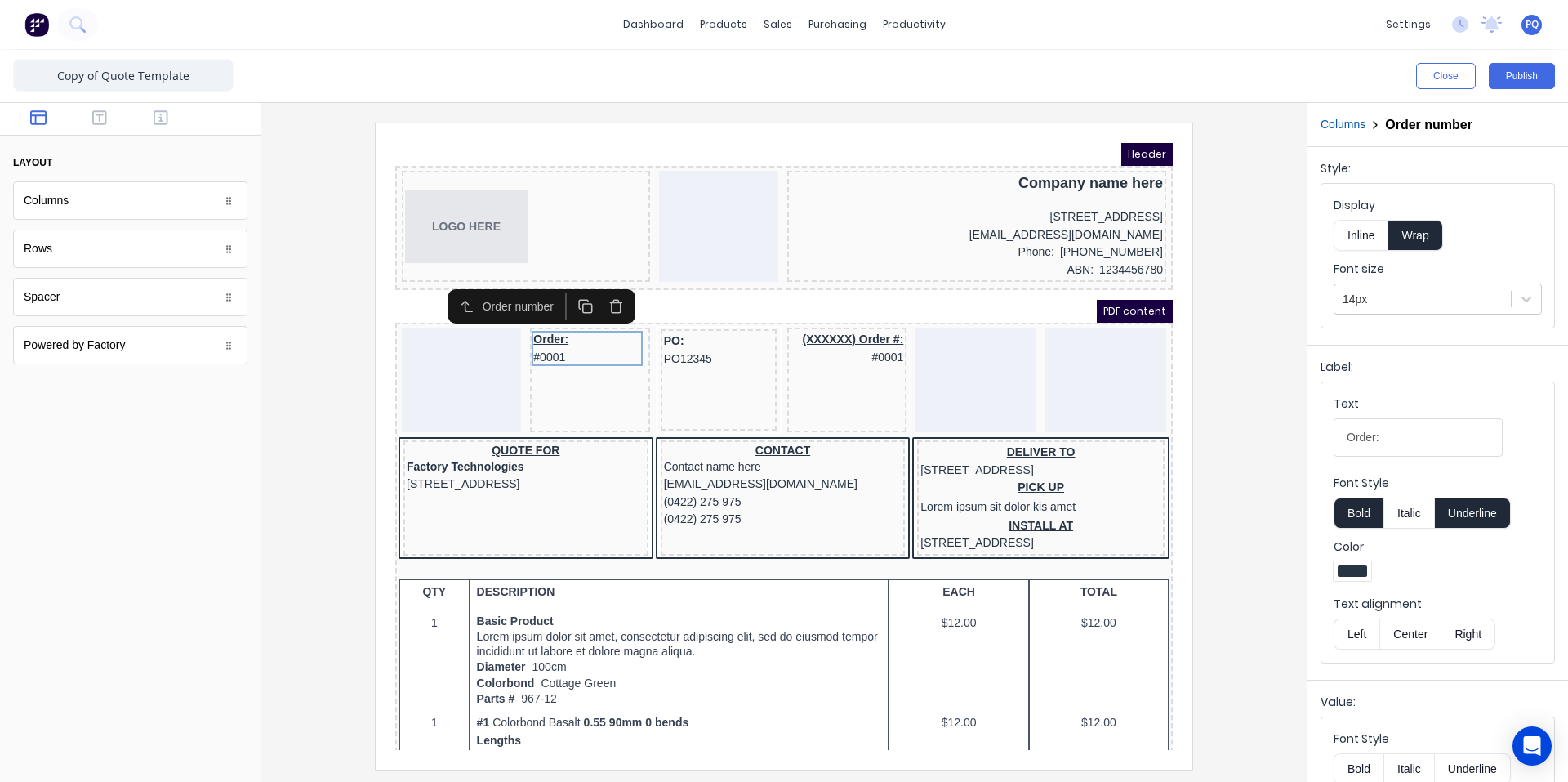
click at [592, 276] on button "button" at bounding box center [596, 286] width 30 height 27
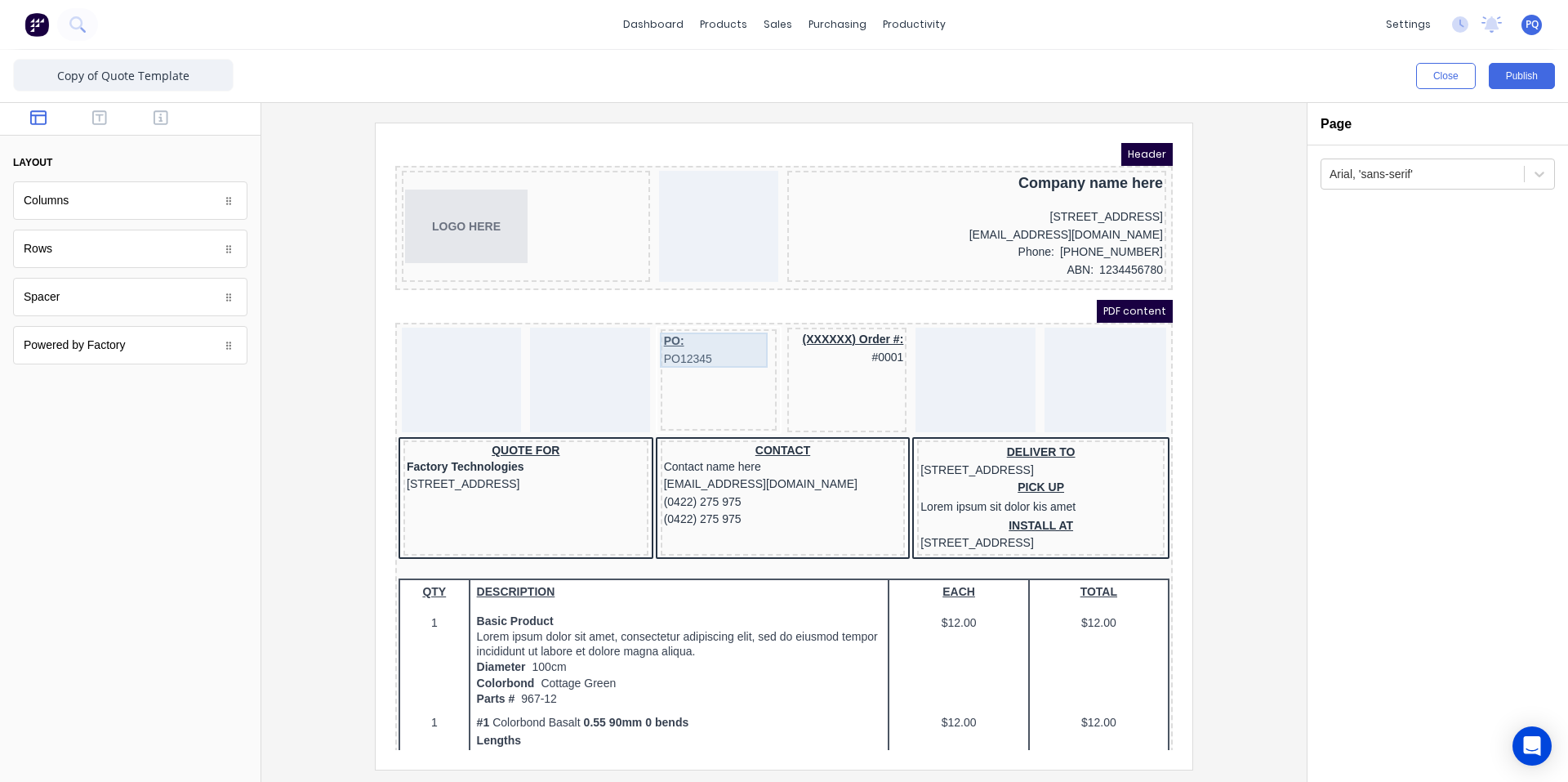
click at [670, 324] on div "PO: PO12345" at bounding box center [698, 330] width 109 height 35
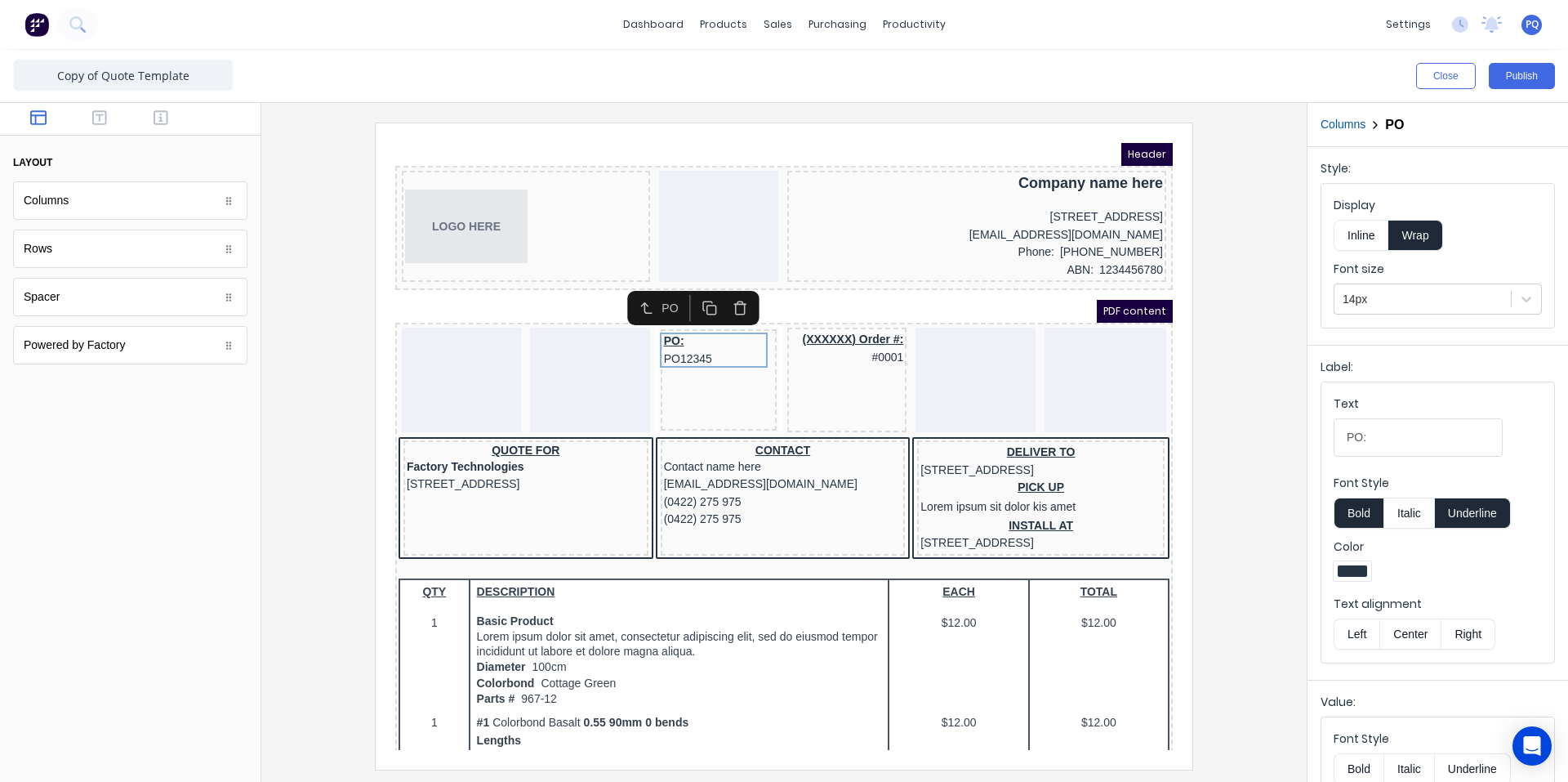
click at [740, 282] on div at bounding box center [705, 288] width 69 height 27
click at [725, 285] on icon "button" at bounding box center [720, 290] width 9 height 10
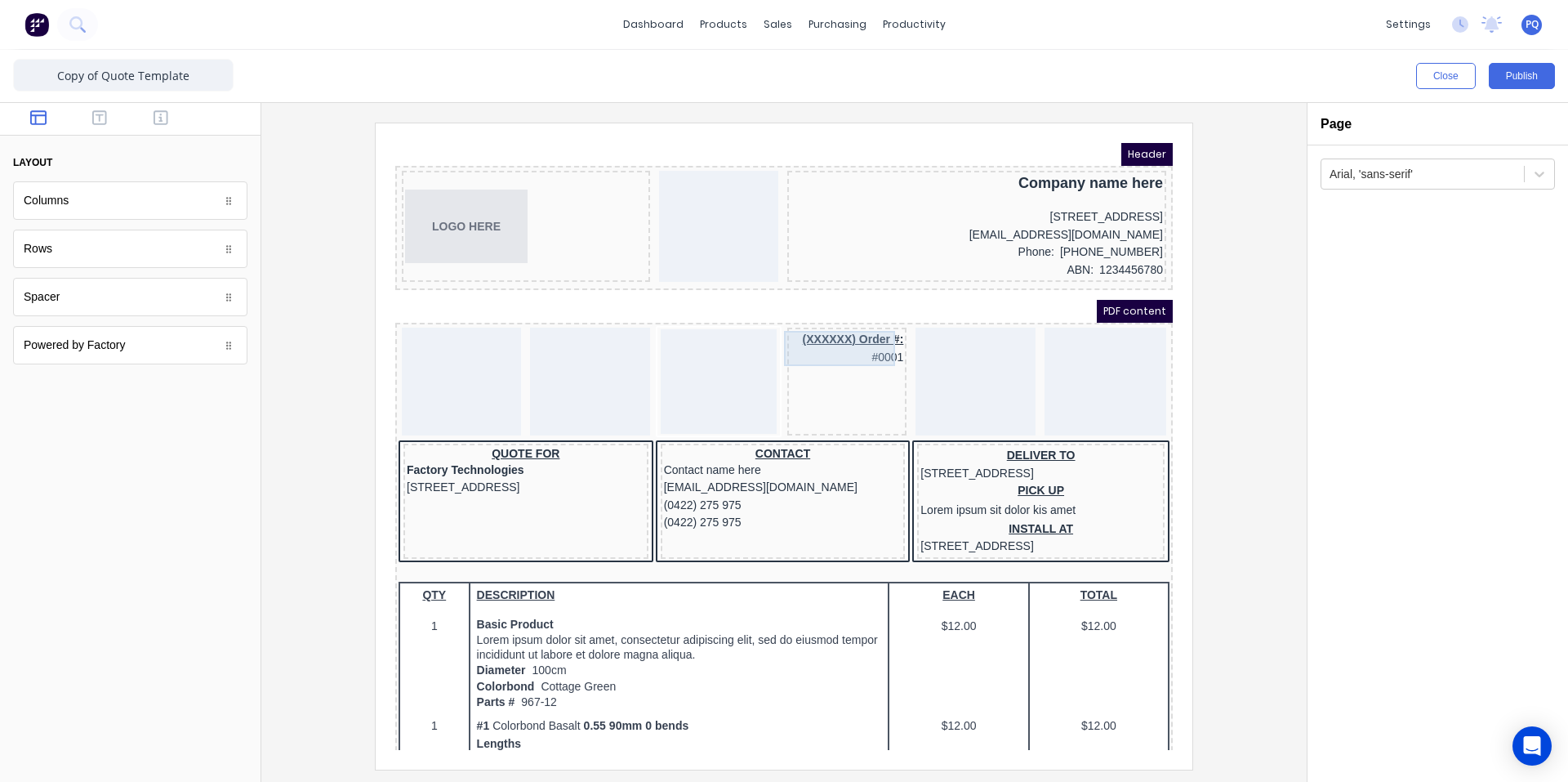
click at [829, 319] on div "(XXXXXX) Order #: #0001" at bounding box center [827, 329] width 113 height 35
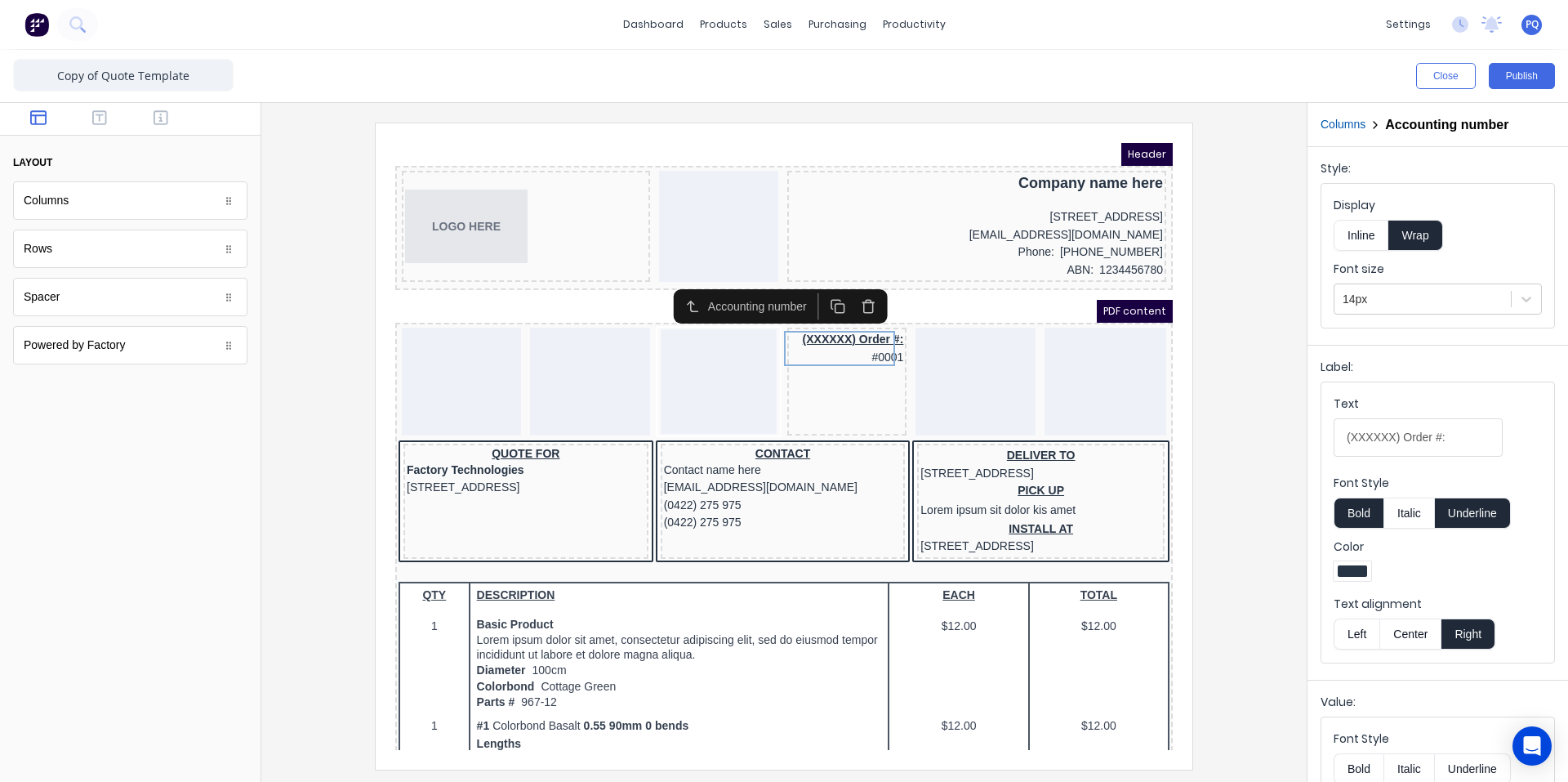
click at [855, 282] on icon "button" at bounding box center [849, 286] width 16 height 16
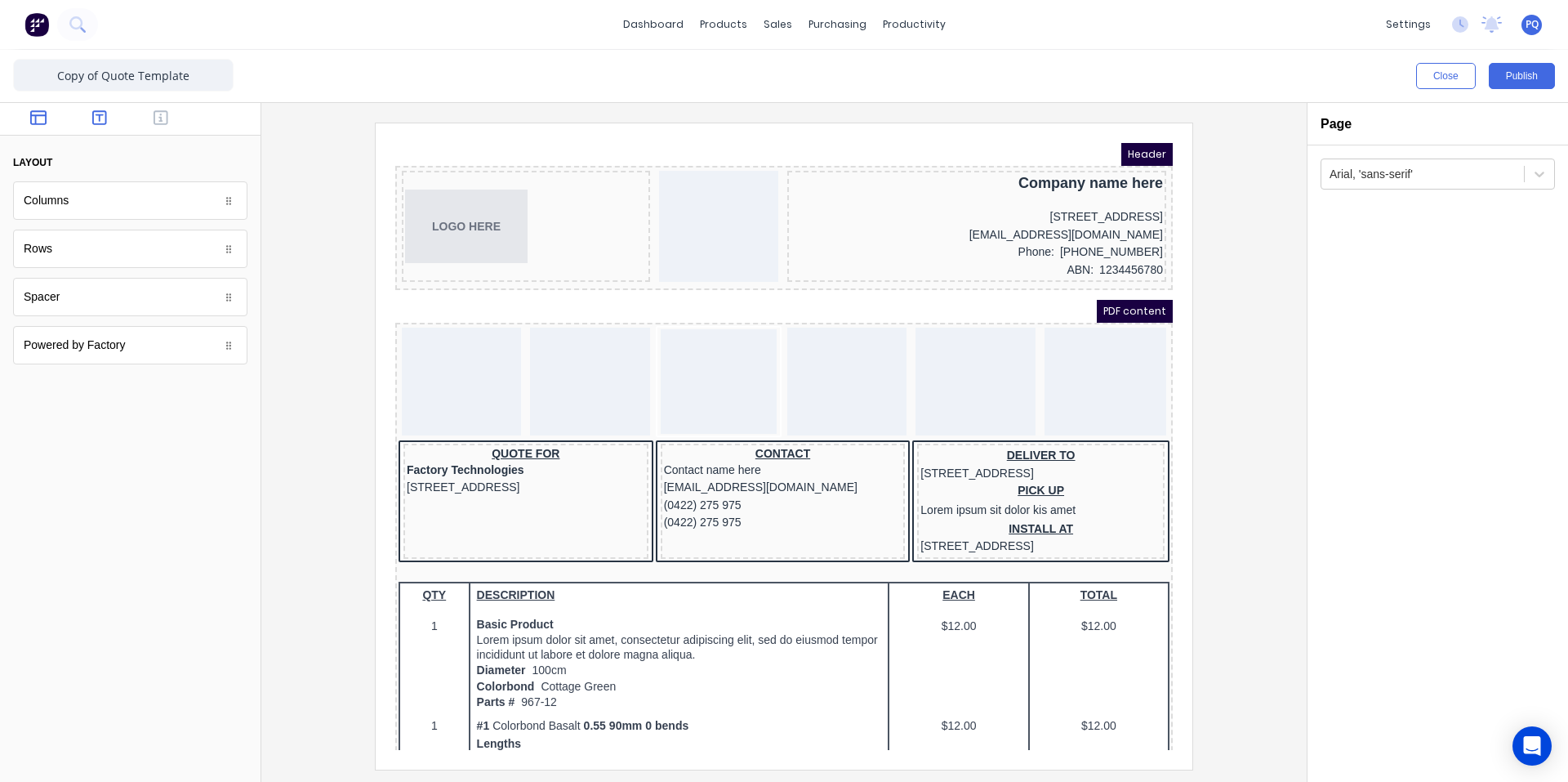
click at [111, 117] on button "button" at bounding box center [100, 119] width 52 height 19
drag, startPoint x: 85, startPoint y: 245, endPoint x: 45, endPoint y: 179, distance: 77.2
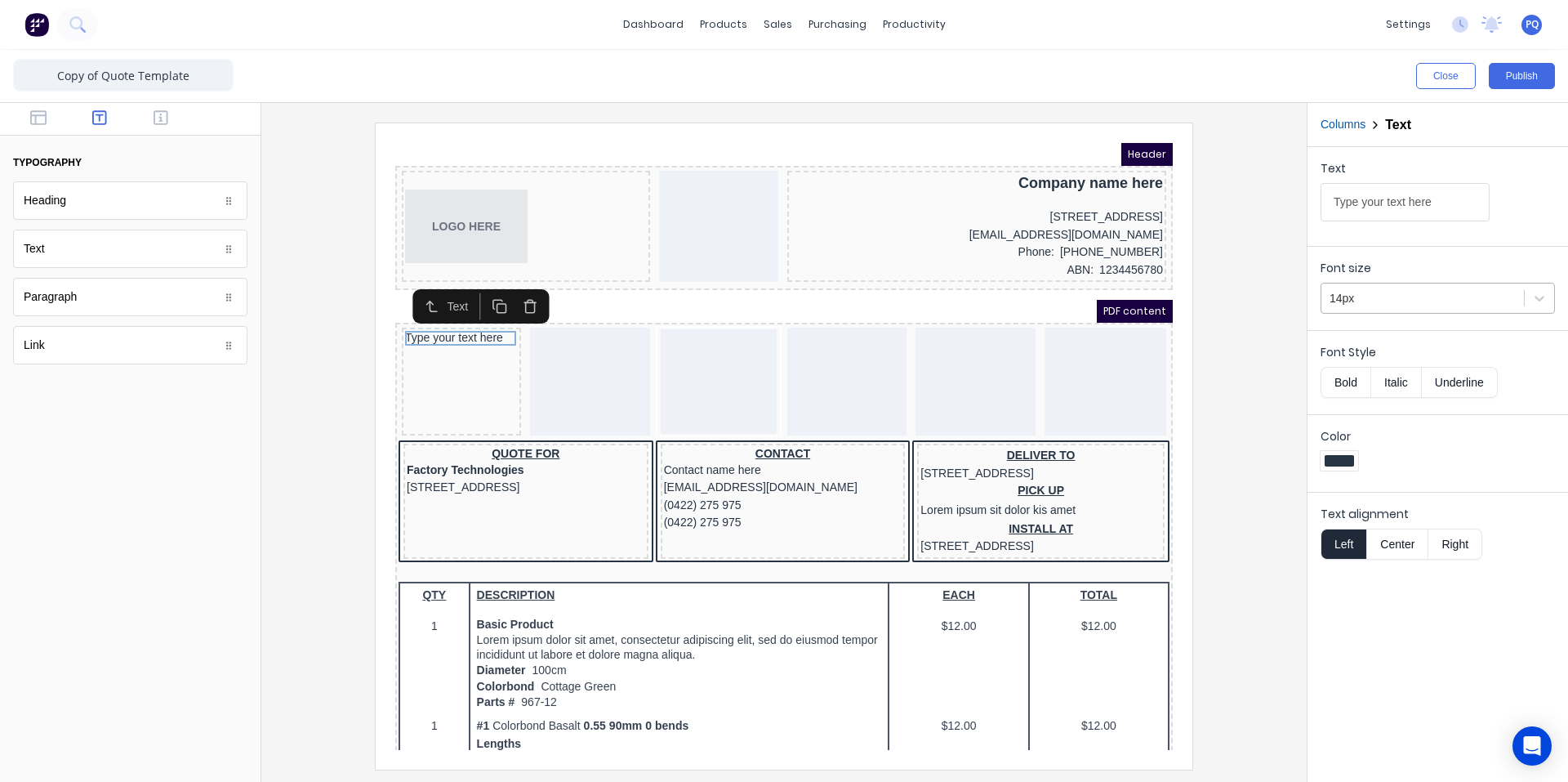
click at [1396, 304] on div at bounding box center [1423, 299] width 186 height 20
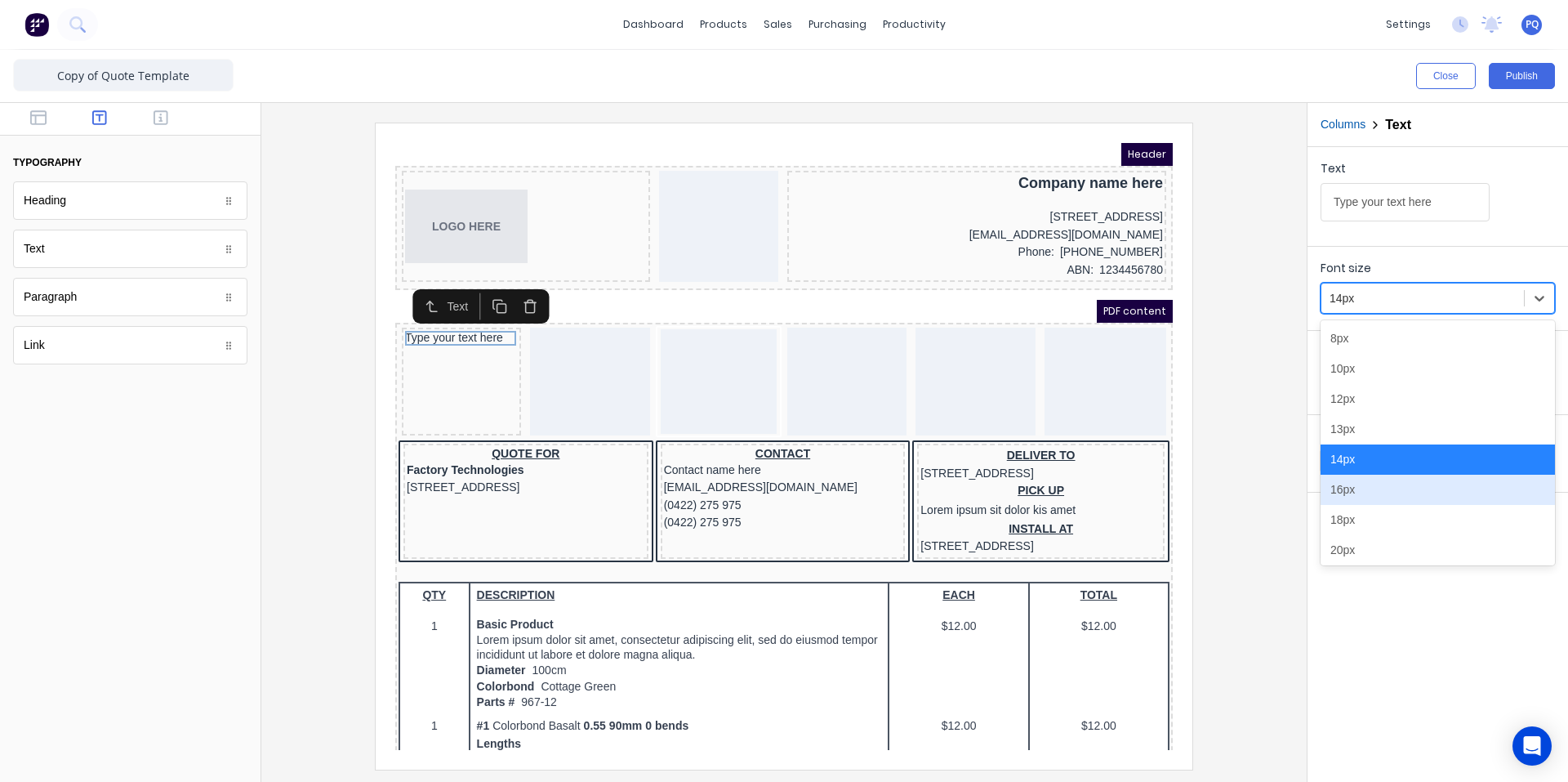
click at [1369, 494] on div "16px" at bounding box center [1438, 490] width 234 height 30
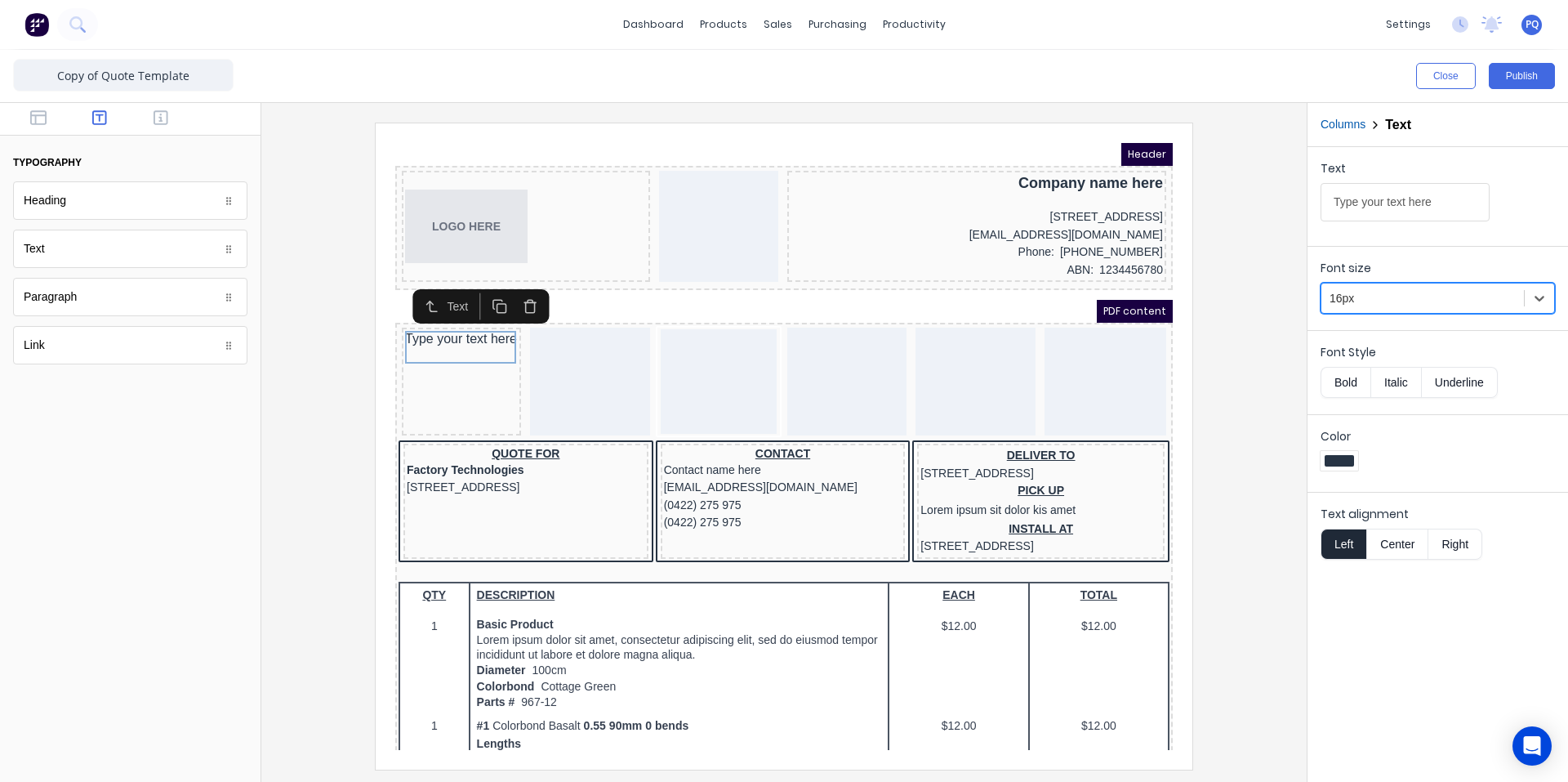
click at [1338, 373] on button "Bold" at bounding box center [1346, 382] width 50 height 31
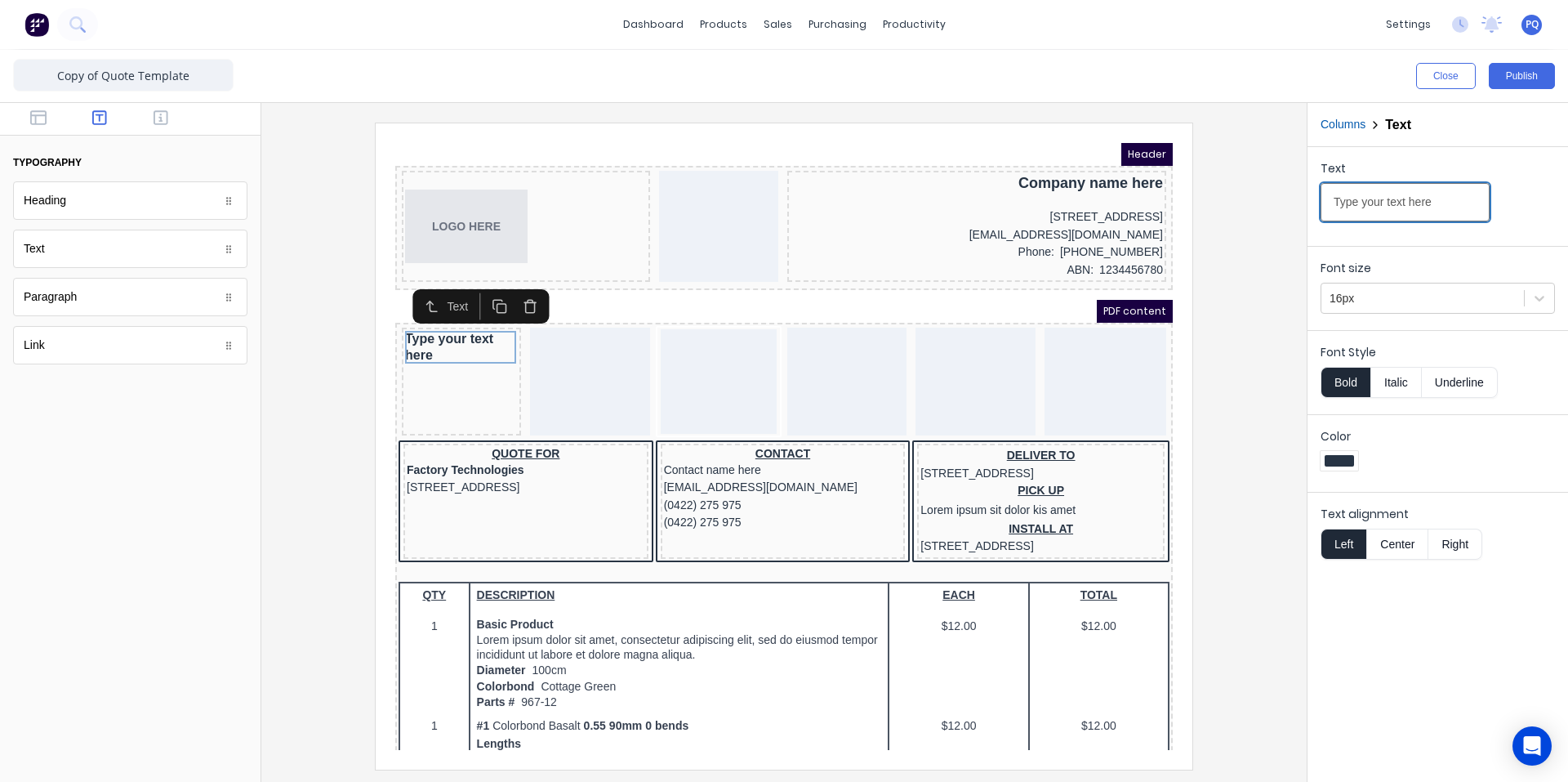
click at [1345, 192] on input "Type your text here" at bounding box center [1405, 202] width 169 height 38
drag, startPoint x: 1345, startPoint y: 192, endPoint x: 761, endPoint y: 13, distance: 610.8
click at [1310, 191] on div "Text Type your text here" at bounding box center [1438, 193] width 260 height 93
click at [1334, 202] on input "Type your text here" at bounding box center [1405, 202] width 169 height 38
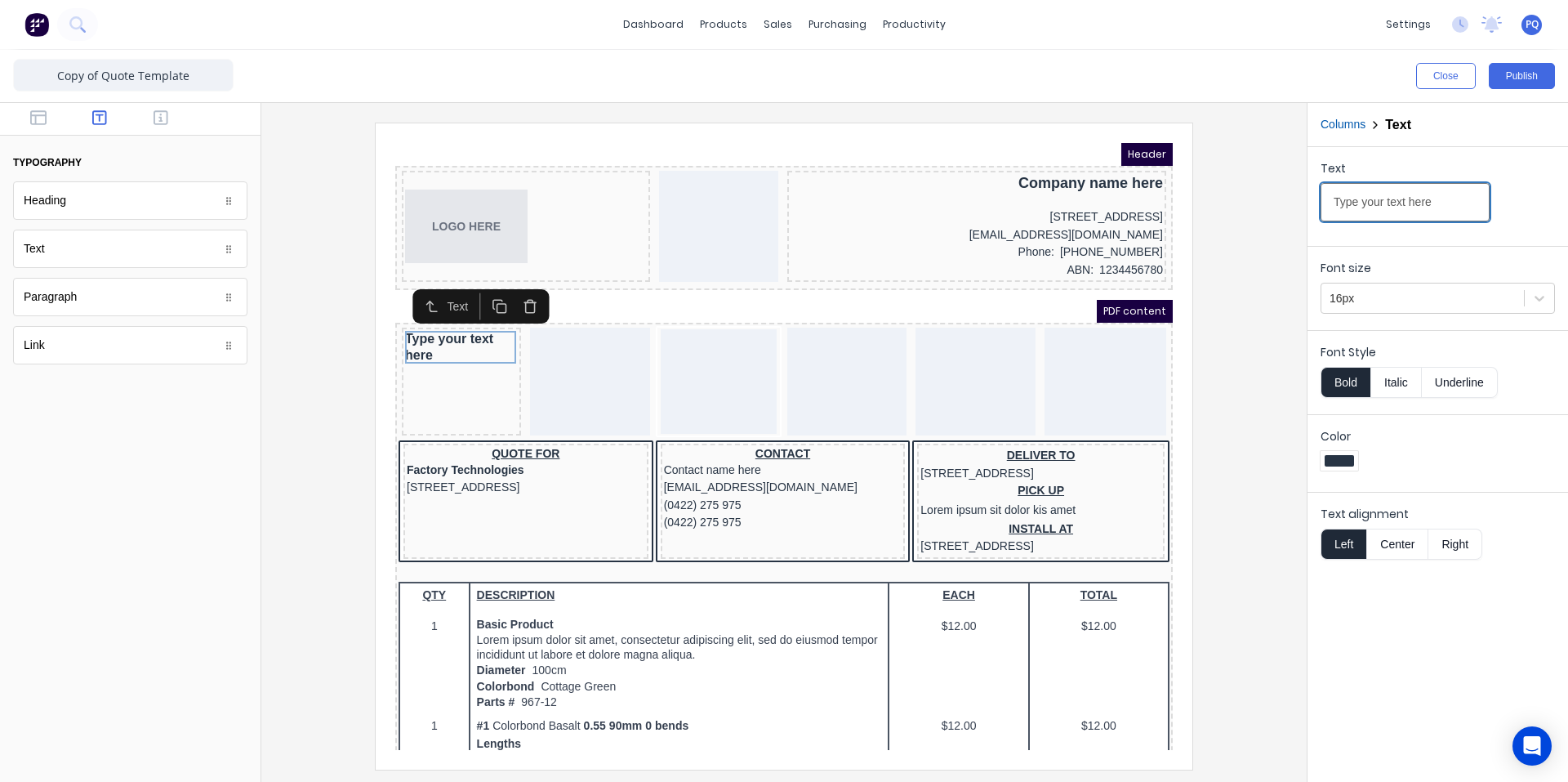
click at [1334, 202] on input "Type your text here" at bounding box center [1405, 202] width 169 height 38
paste input "ax invoice"
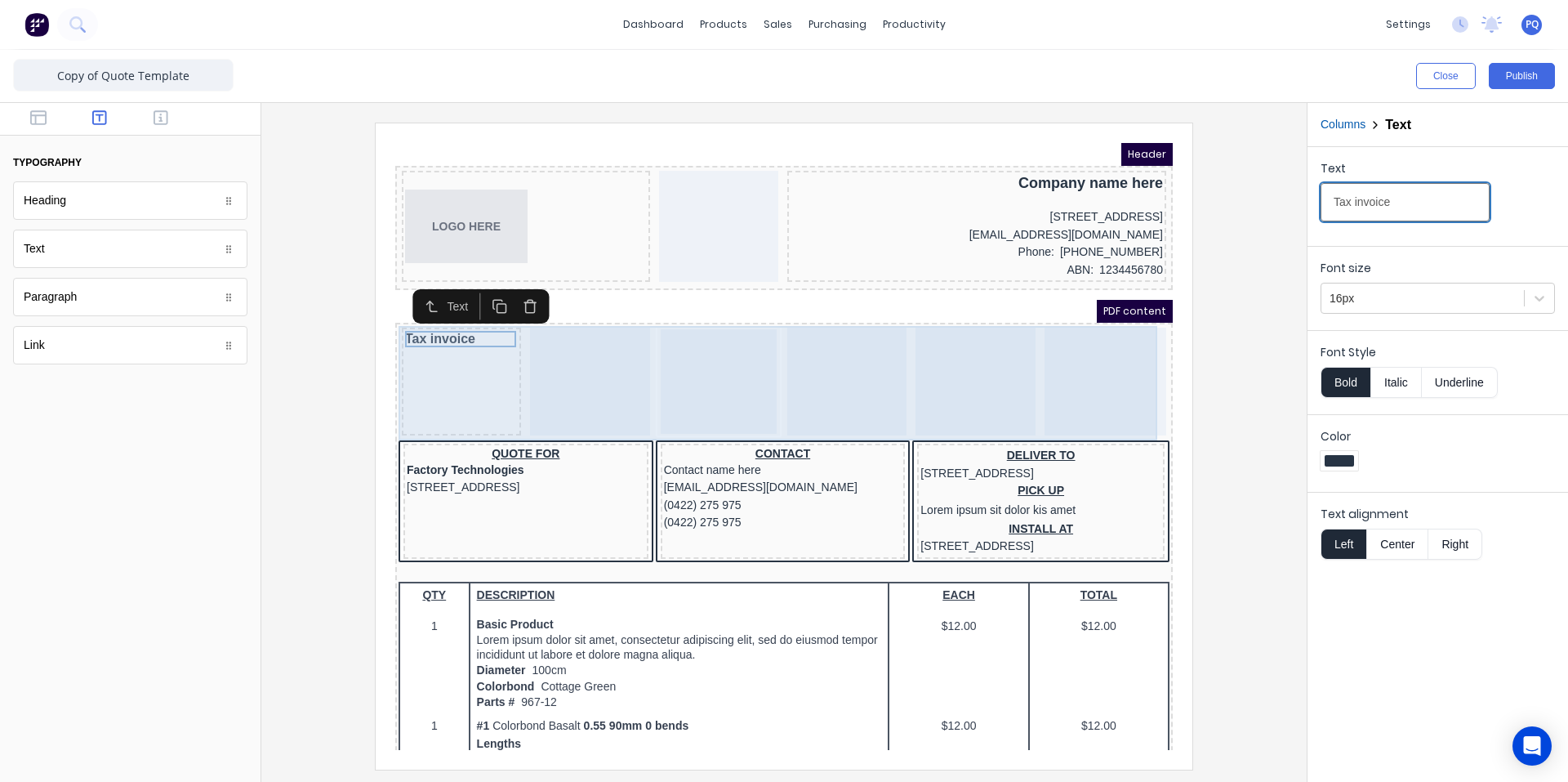
type input "Tax invoice"
drag, startPoint x: 539, startPoint y: 338, endPoint x: 494, endPoint y: 294, distance: 62.9
click at [540, 339] on div at bounding box center [570, 361] width 119 height 108
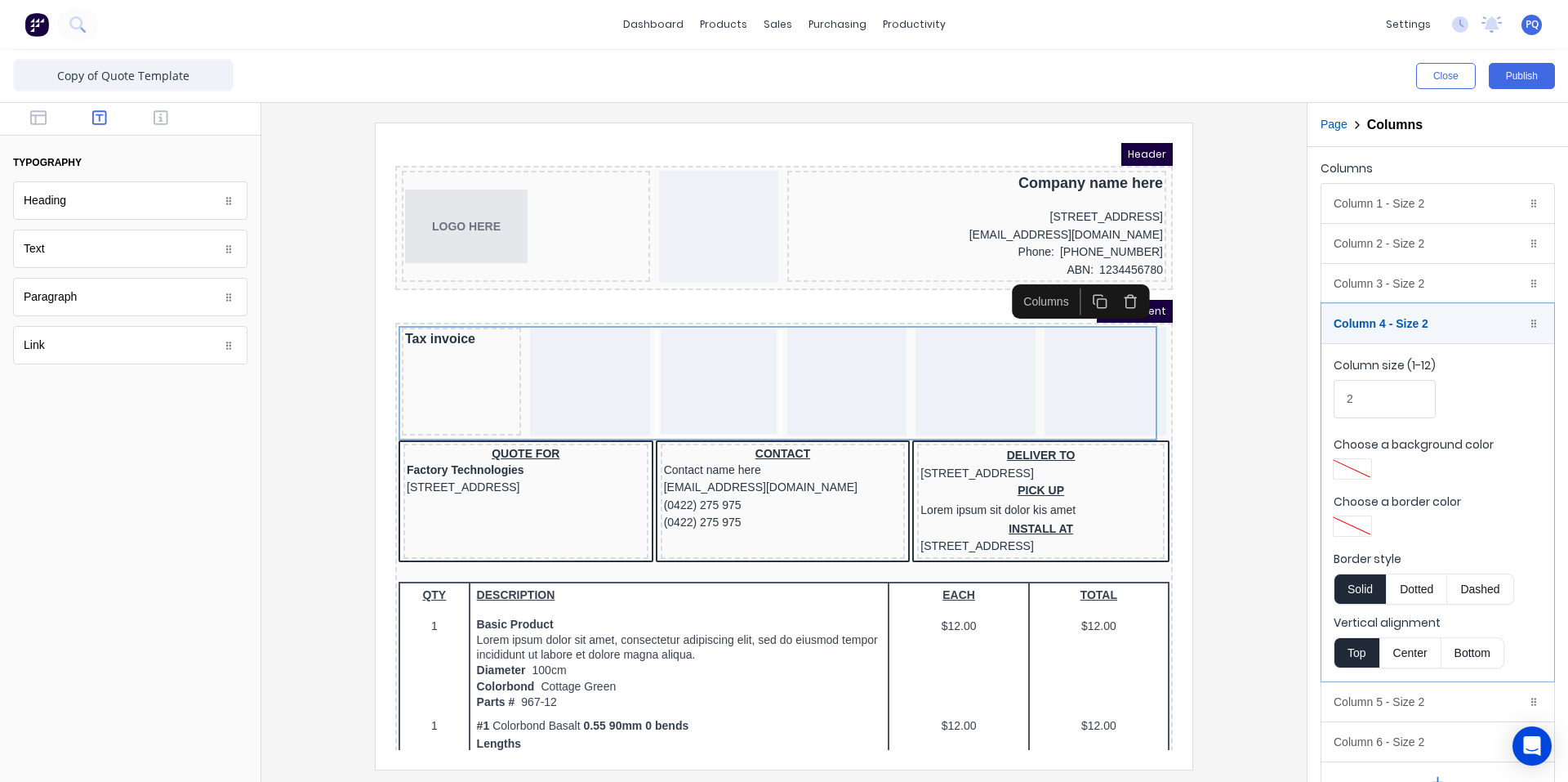
click at [164, 135] on div at bounding box center [130, 119] width 260 height 33
click at [164, 129] on div at bounding box center [130, 119] width 260 height 33
click at [164, 127] on button "button" at bounding box center [161, 119] width 52 height 19
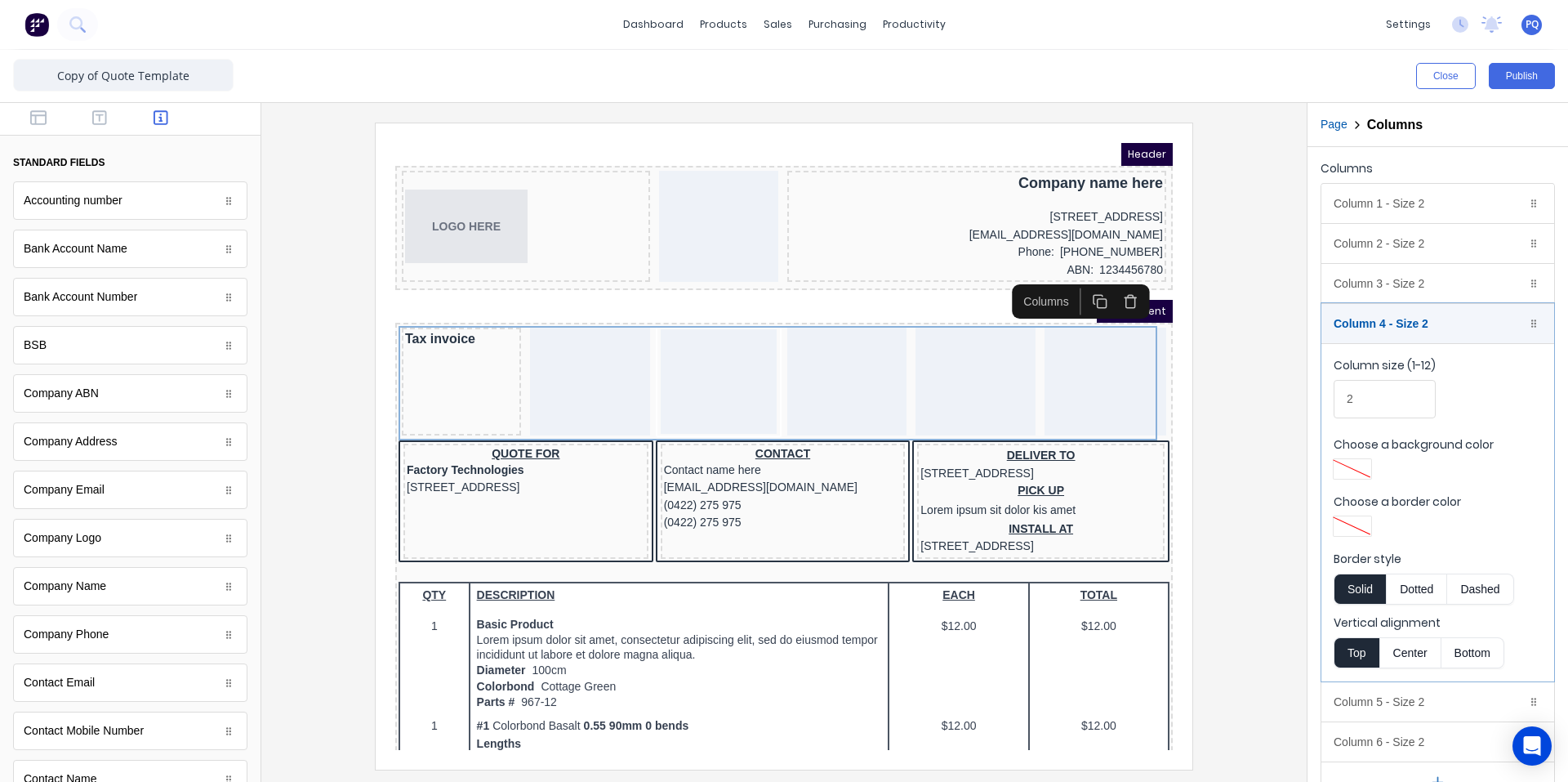
scroll to position [740, 0]
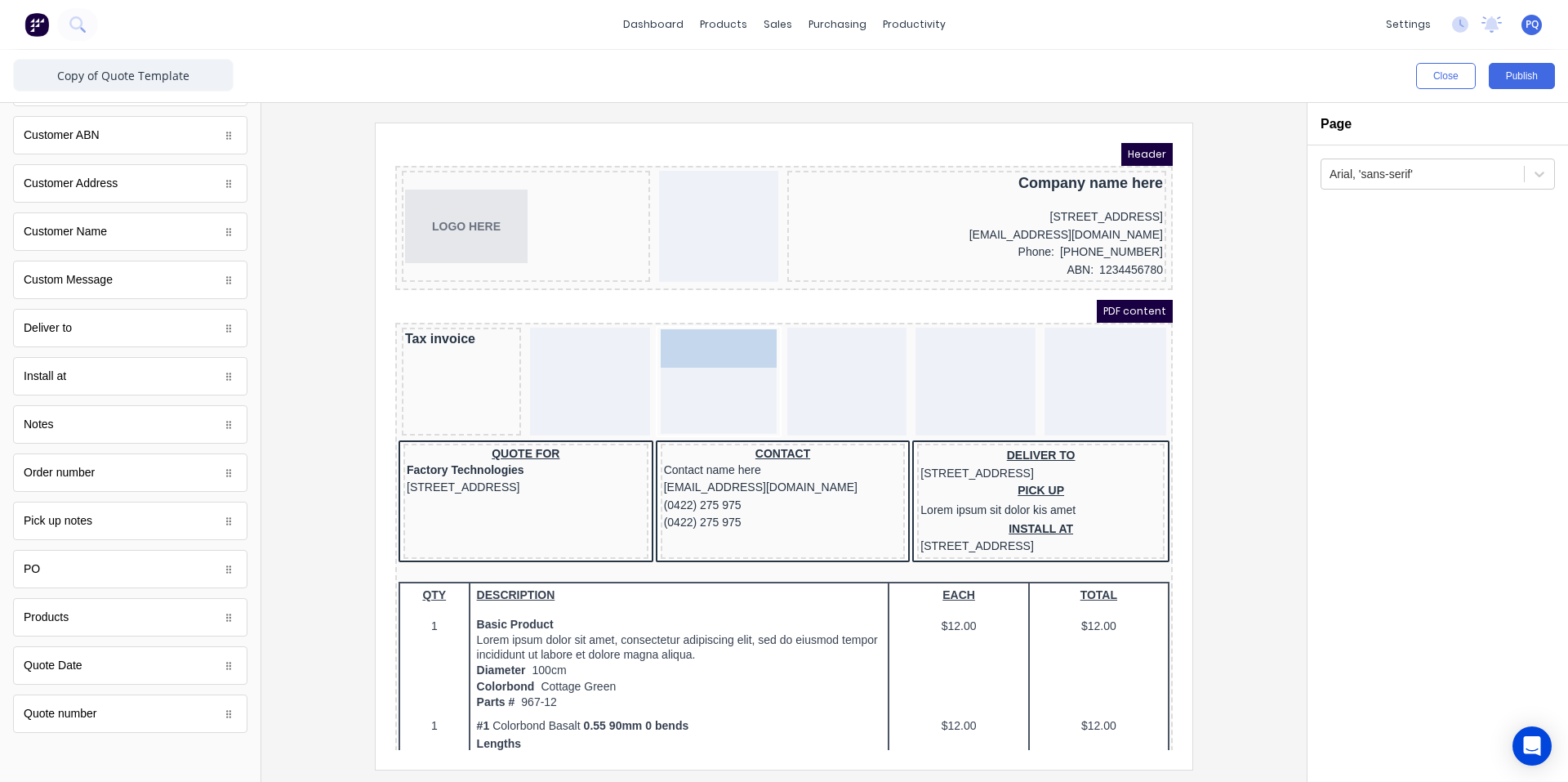
drag, startPoint x: 101, startPoint y: 579, endPoint x: 670, endPoint y: 357, distance: 610.8
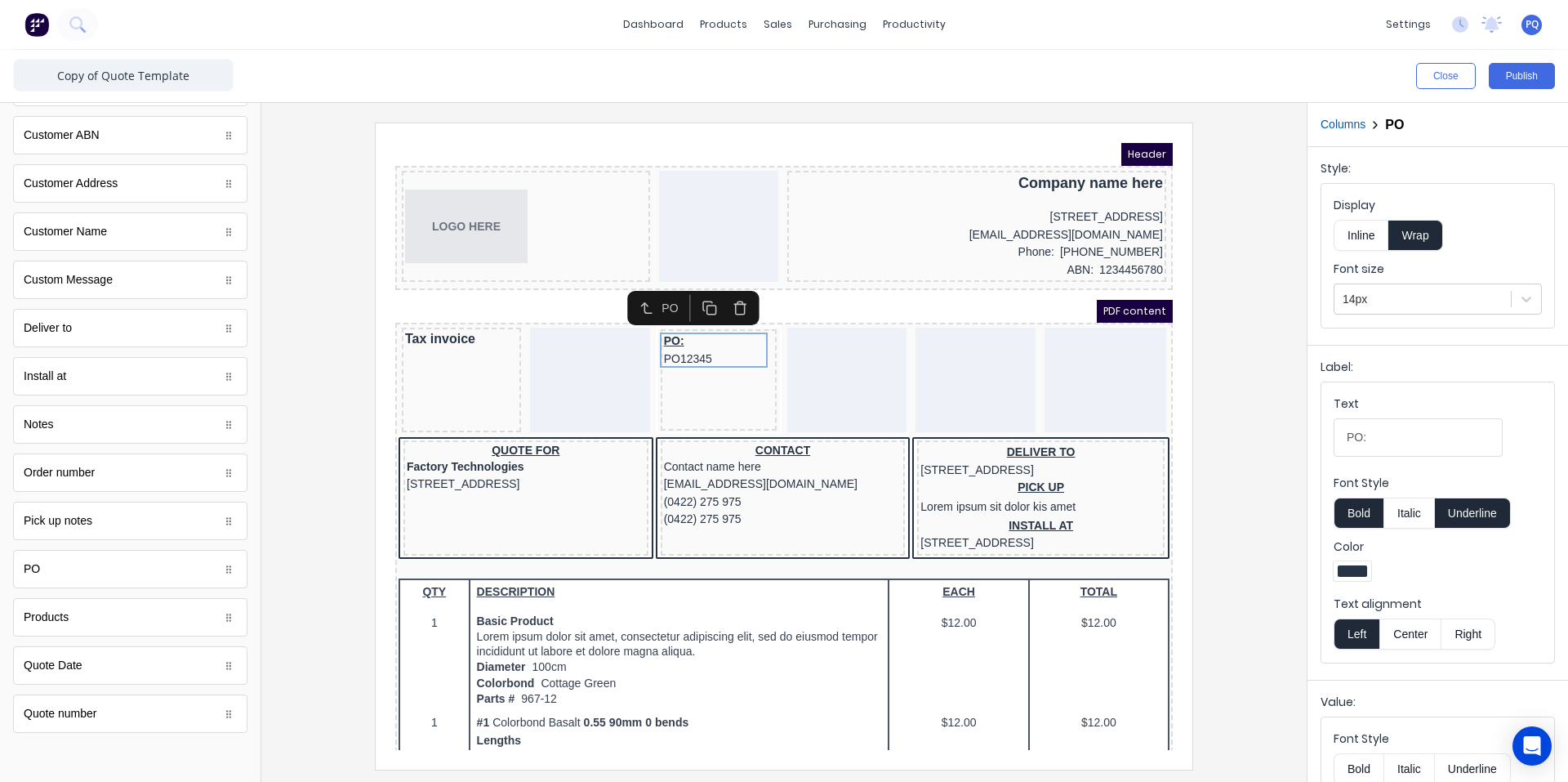
click at [1427, 640] on button "Center" at bounding box center [1410, 633] width 62 height 31
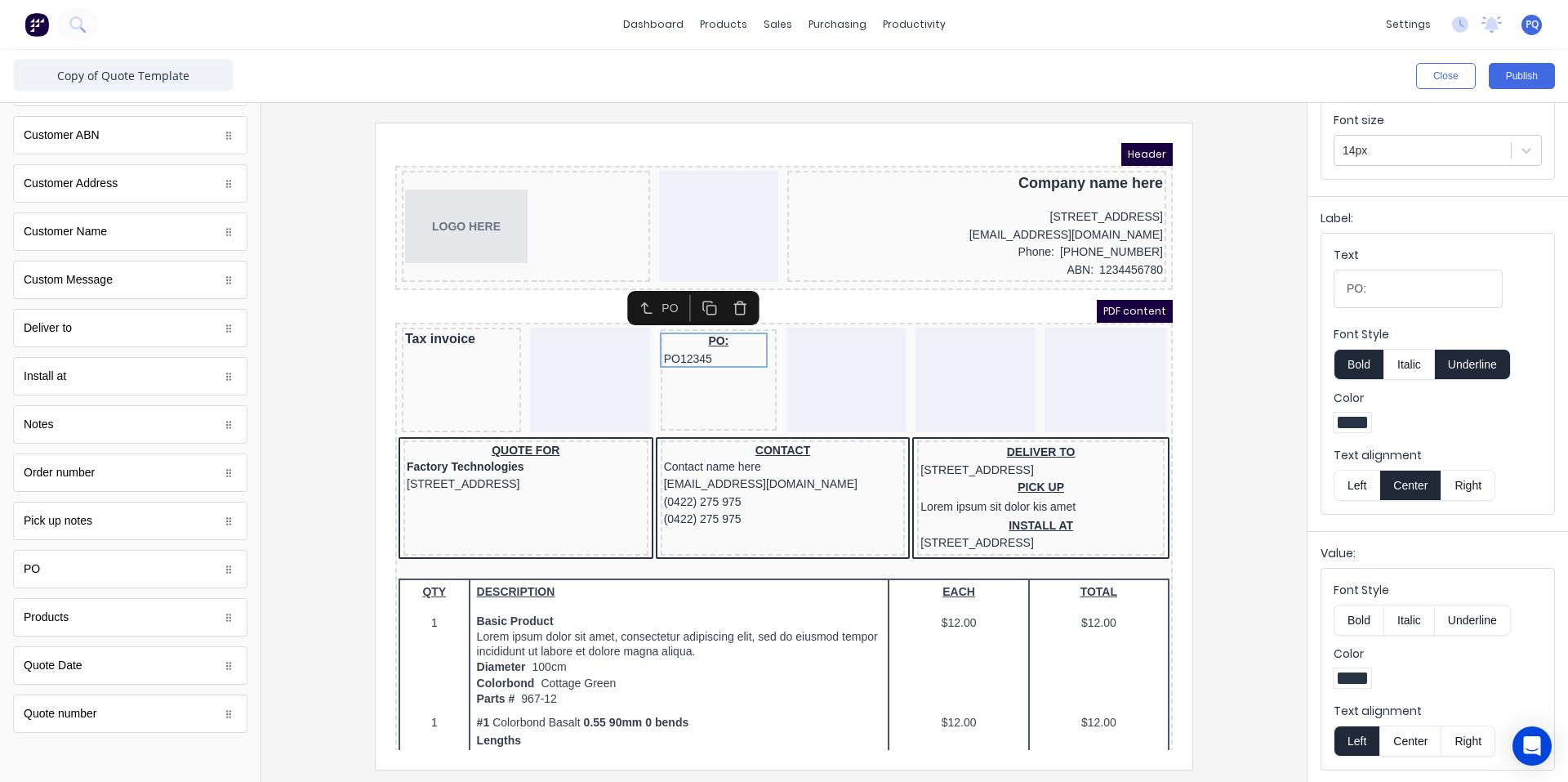
click at [1414, 730] on button "Center" at bounding box center [1410, 740] width 62 height 31
click at [1294, 275] on div "Close Publish Components standard fields Accounting number Accounting number Ba…" at bounding box center [784, 416] width 1568 height 732
paste input "urchase order no"
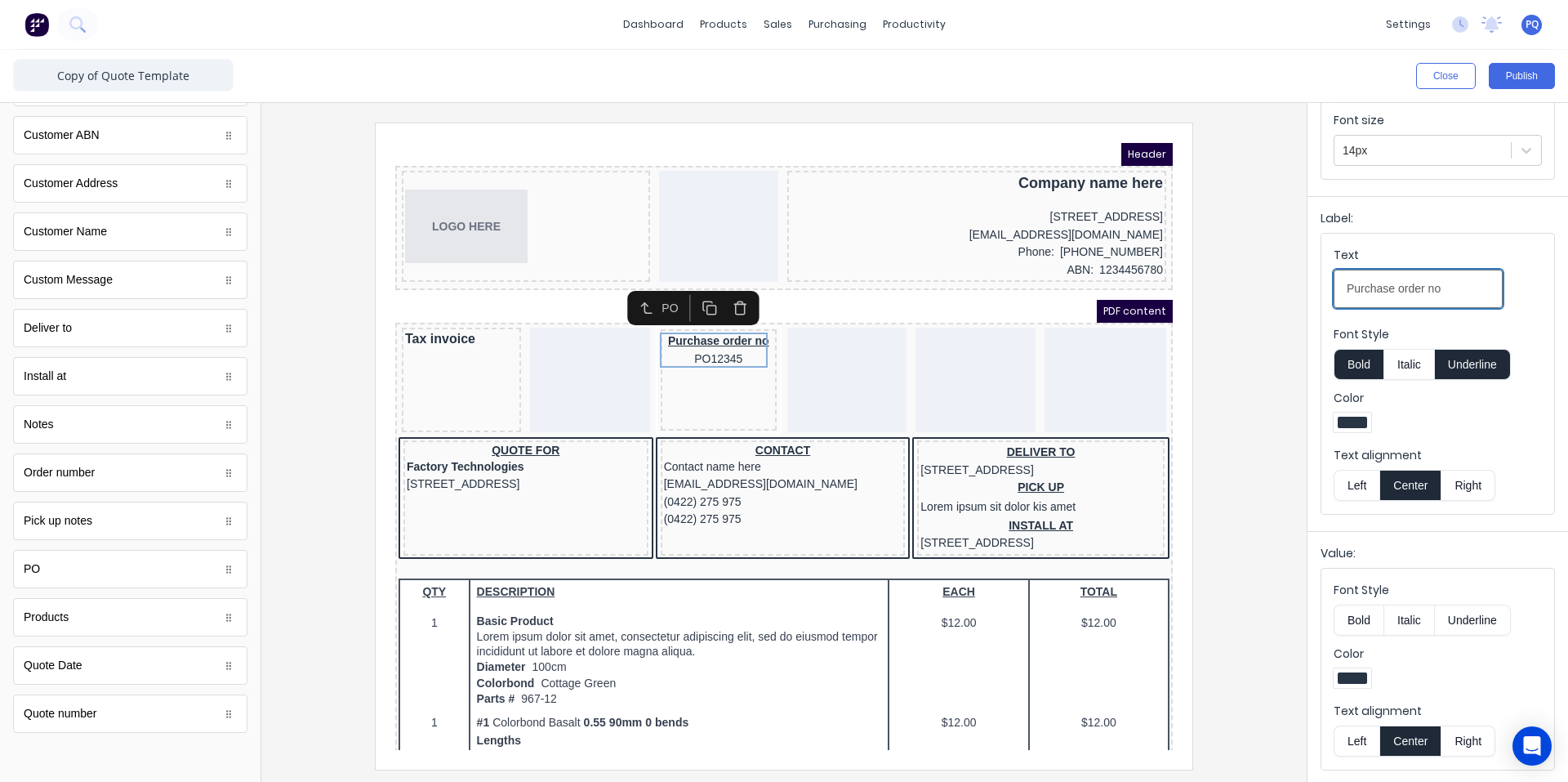
type input "Purchase order no"
click at [1476, 360] on button "Underline" at bounding box center [1473, 364] width 76 height 31
click at [729, 292] on button "button" at bounding box center [721, 288] width 30 height 27
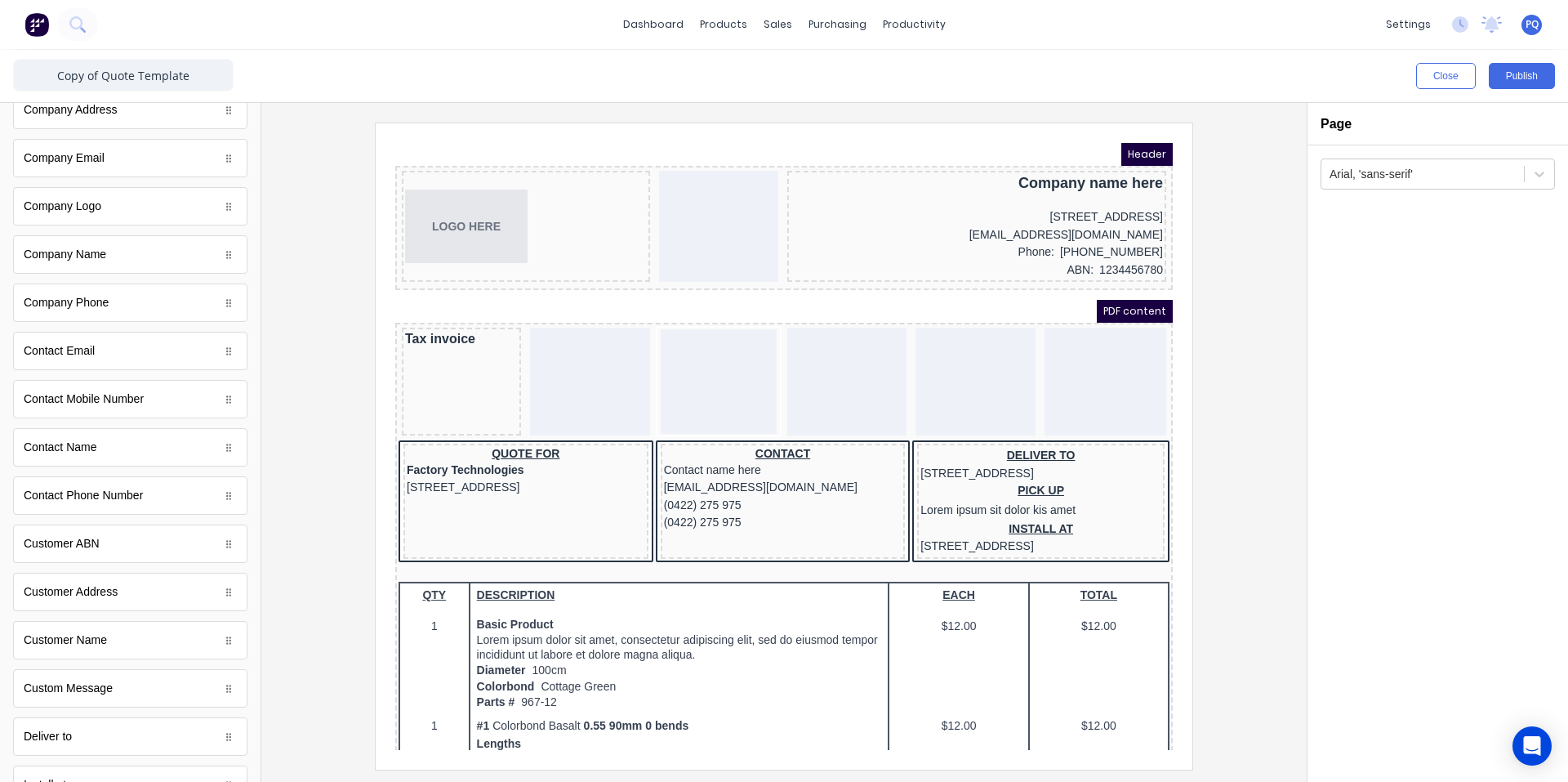
scroll to position [0, 0]
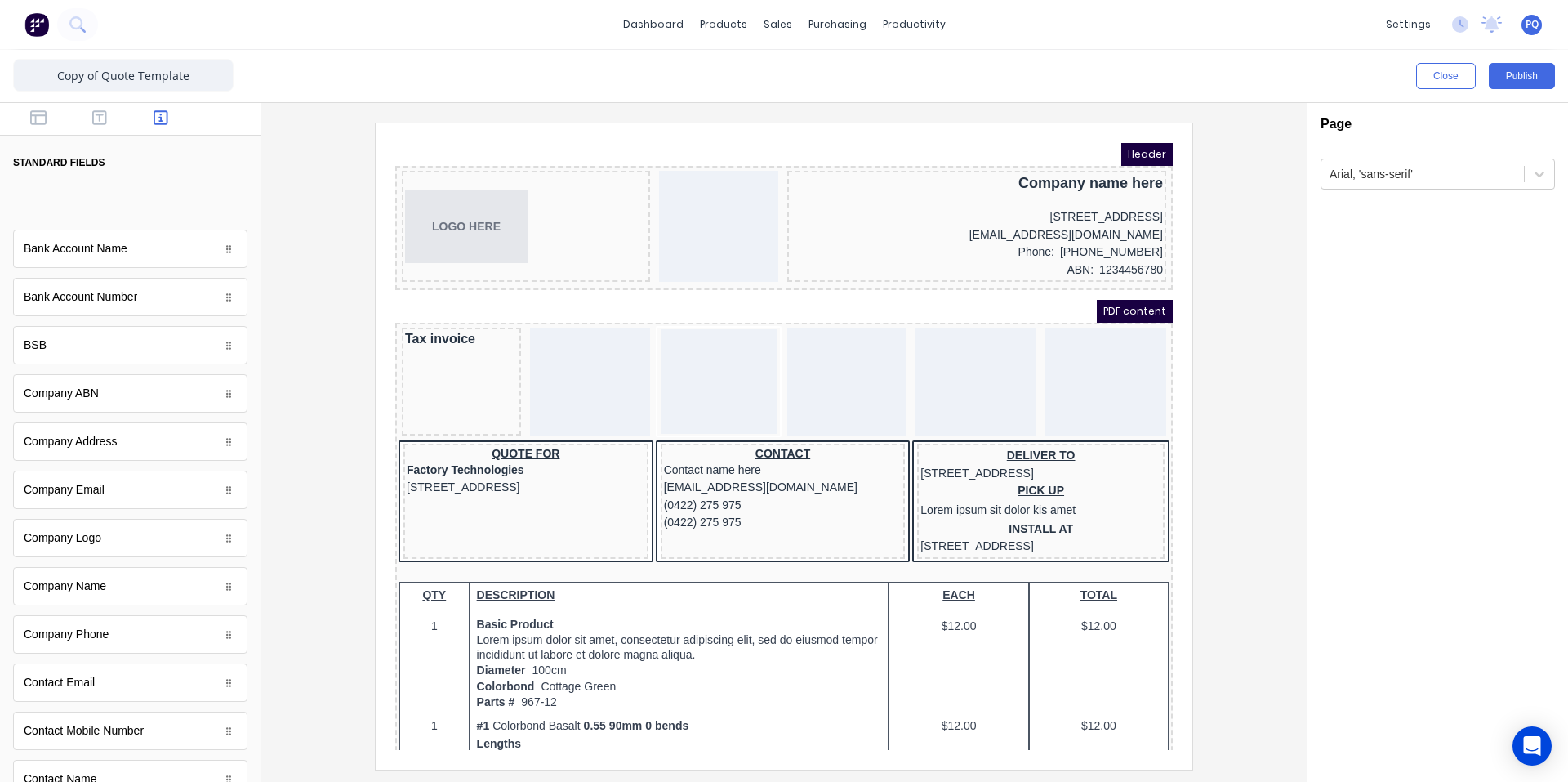
drag, startPoint x: 68, startPoint y: 206, endPoint x: 617, endPoint y: 341, distance: 565.4
click at [617, 341] on body "dashboard products sales purchasing productivity dashboard products Product Cat…" at bounding box center [784, 391] width 1568 height 782
drag, startPoint x: 678, startPoint y: 358, endPoint x: 451, endPoint y: 267, distance: 244.6
click at [752, 371] on div "Tax invoice" at bounding box center [764, 363] width 771 height 114
drag, startPoint x: 110, startPoint y: 199, endPoint x: 718, endPoint y: 381, distance: 634.7
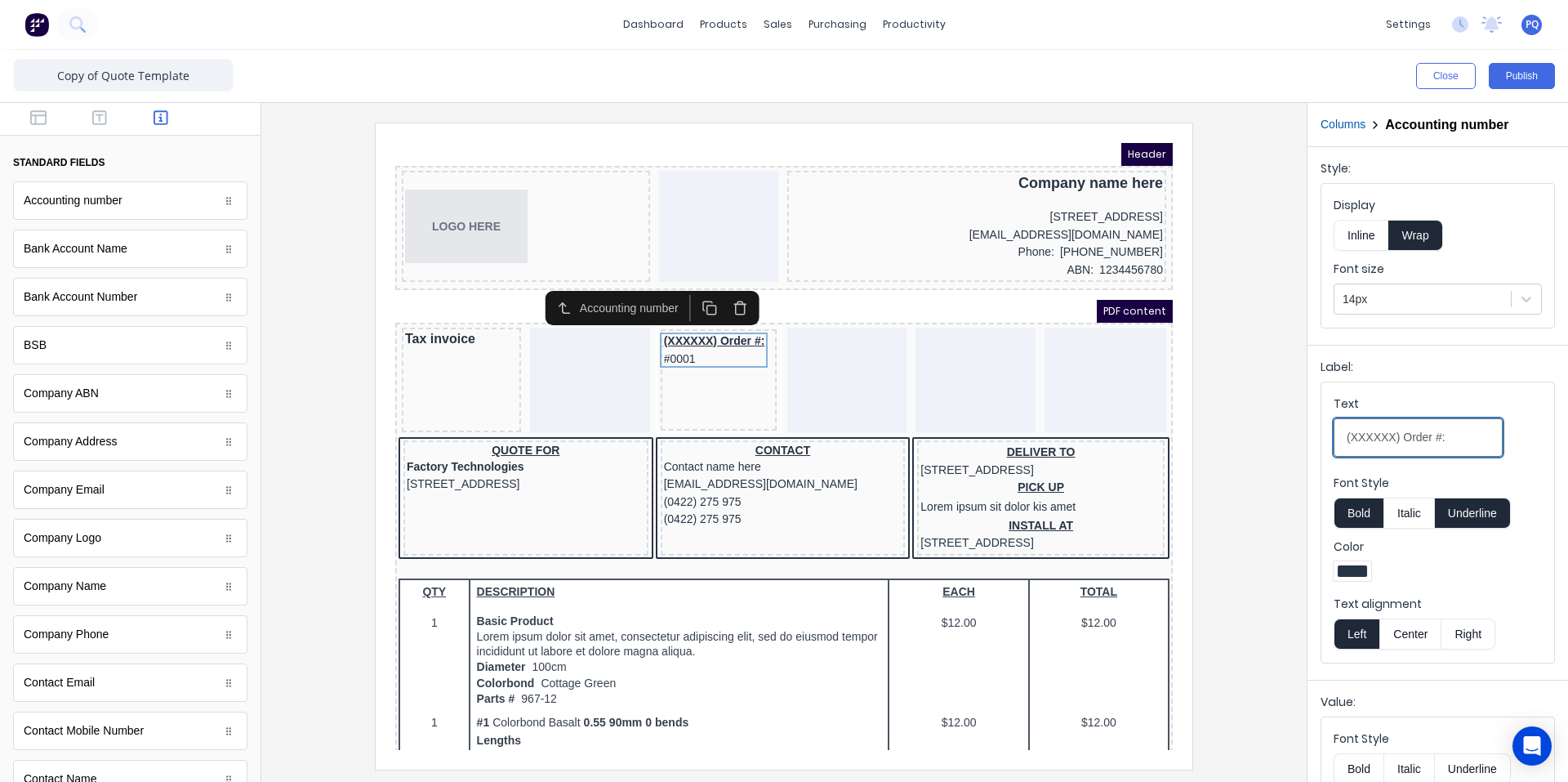
drag, startPoint x: 1220, startPoint y: 416, endPoint x: 1235, endPoint y: 315, distance: 102.1
click at [1183, 406] on div "Close Publish Components standard fields Accounting number Accounting number Ba…" at bounding box center [784, 416] width 1568 height 732
paste input "Purchase order no"
type input "Purchase order no"
click at [1481, 522] on button "Underline" at bounding box center [1473, 512] width 76 height 31
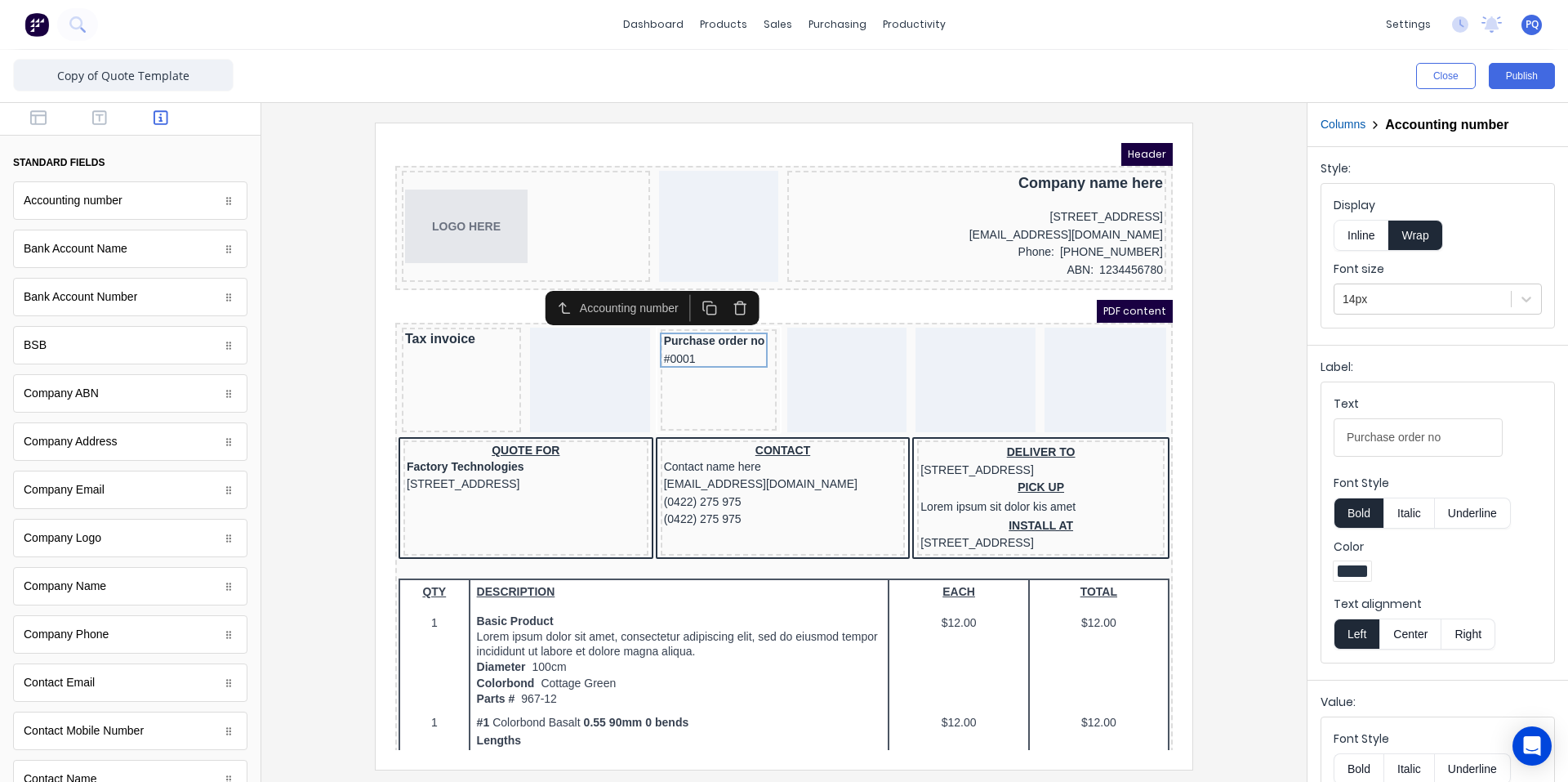
click at [1409, 643] on button "Center" at bounding box center [1410, 633] width 62 height 31
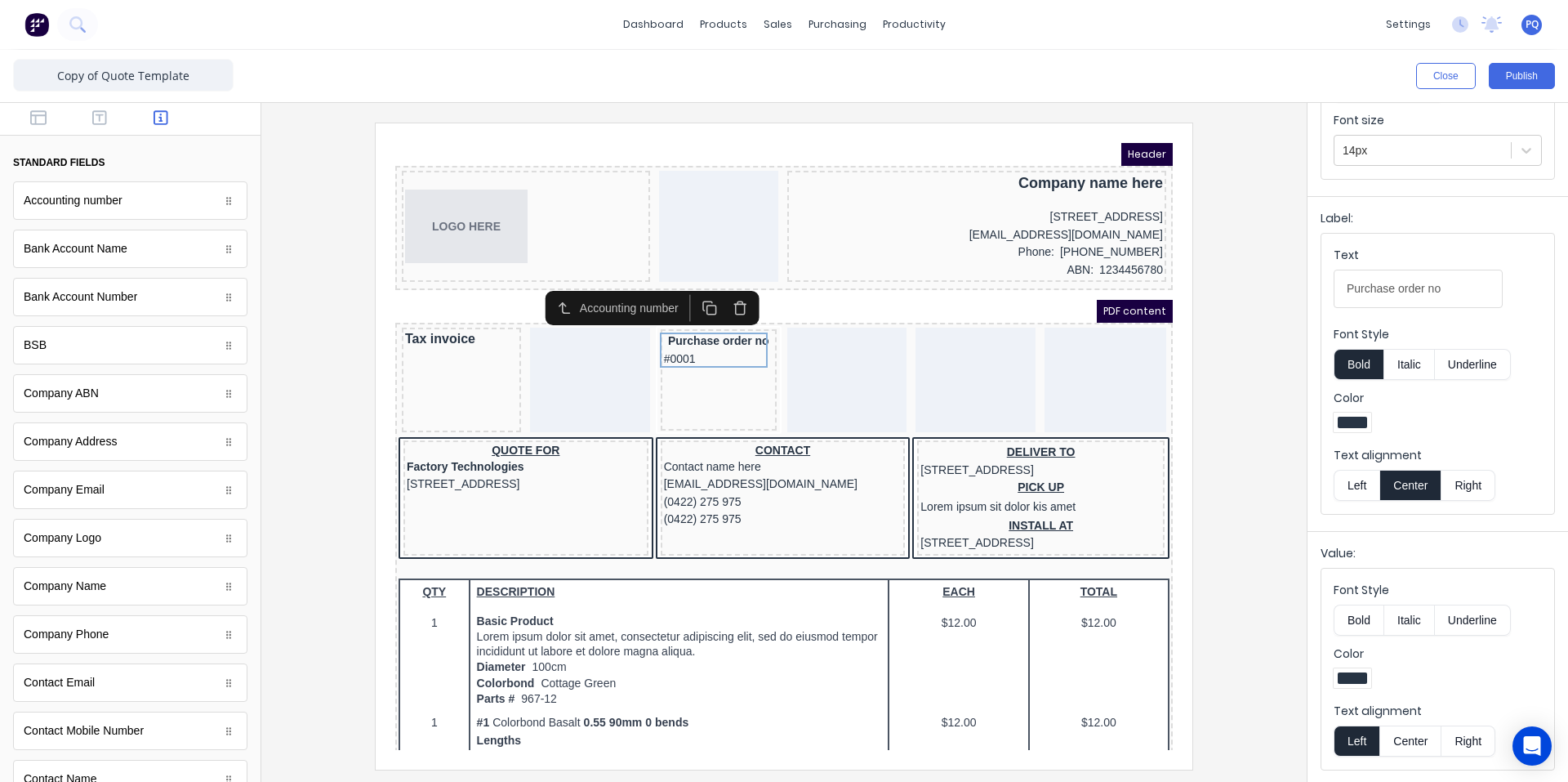
click at [1413, 736] on button "Center" at bounding box center [1410, 740] width 62 height 31
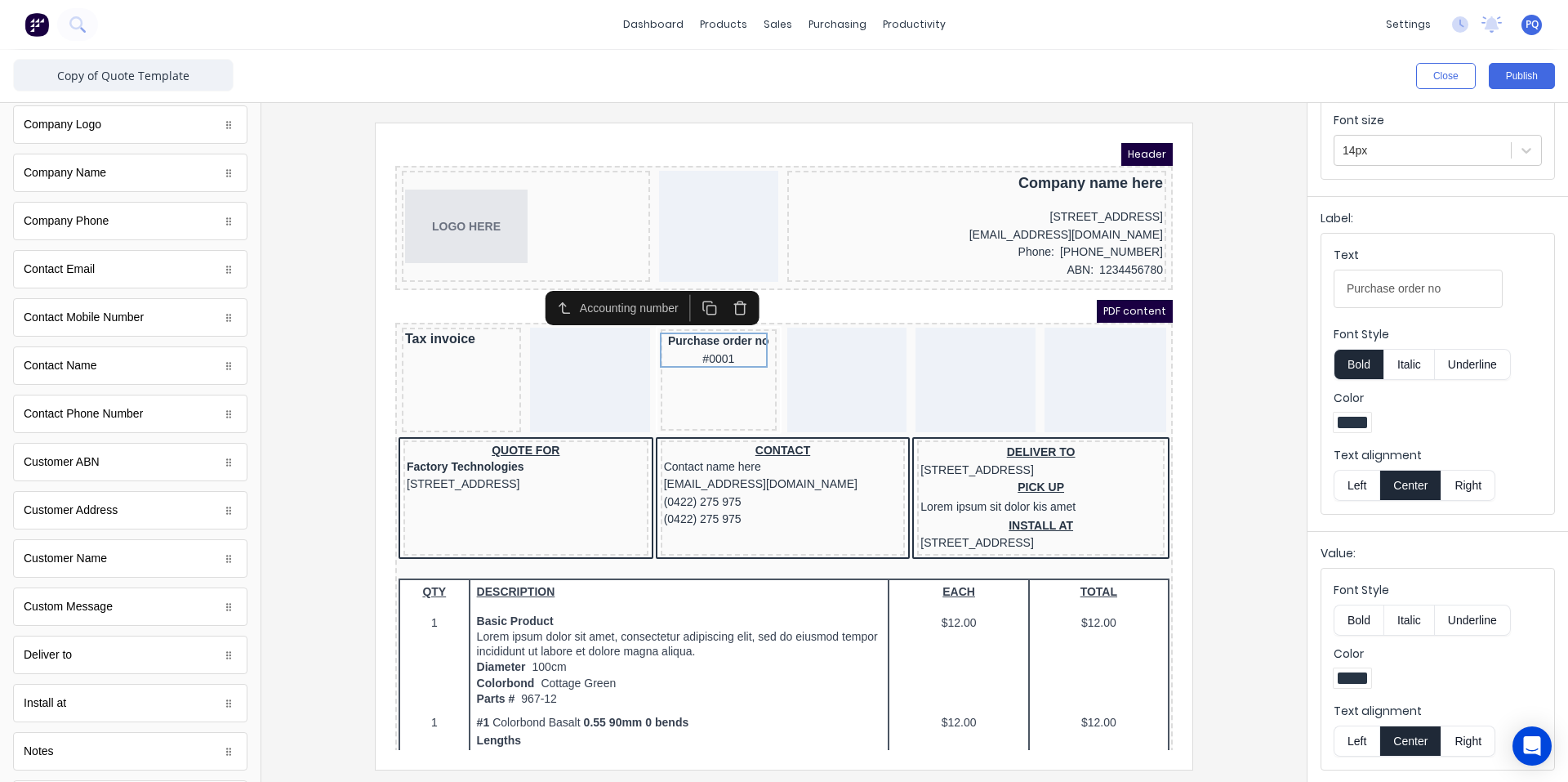
scroll to position [740, 0]
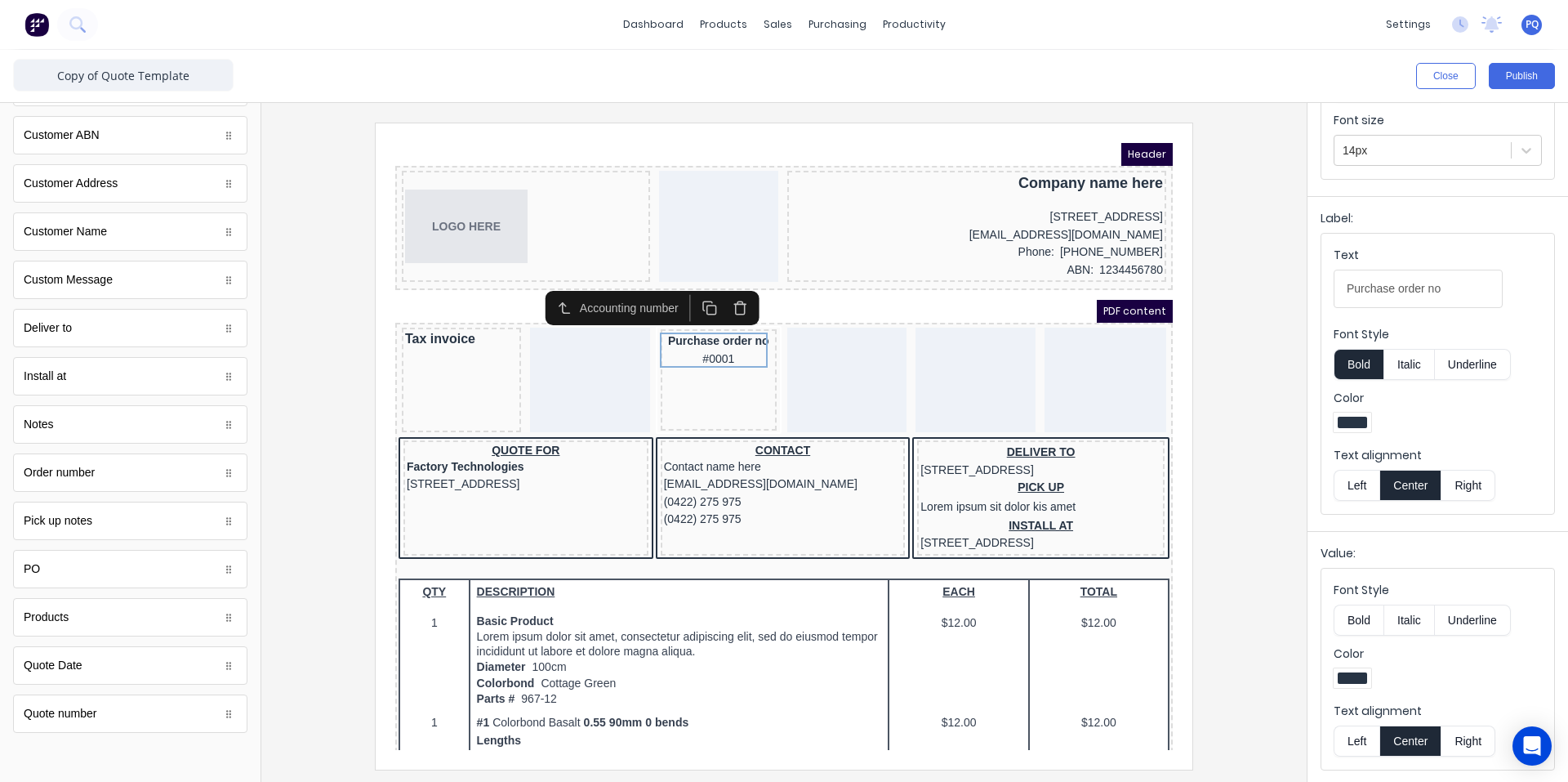
drag, startPoint x: 122, startPoint y: 734, endPoint x: 174, endPoint y: 712, distance: 56.5
click at [174, 712] on div "standard fields Accounting number Accounting number Bank Account Name Bank Acco…" at bounding box center [130, 58] width 260 height 1393
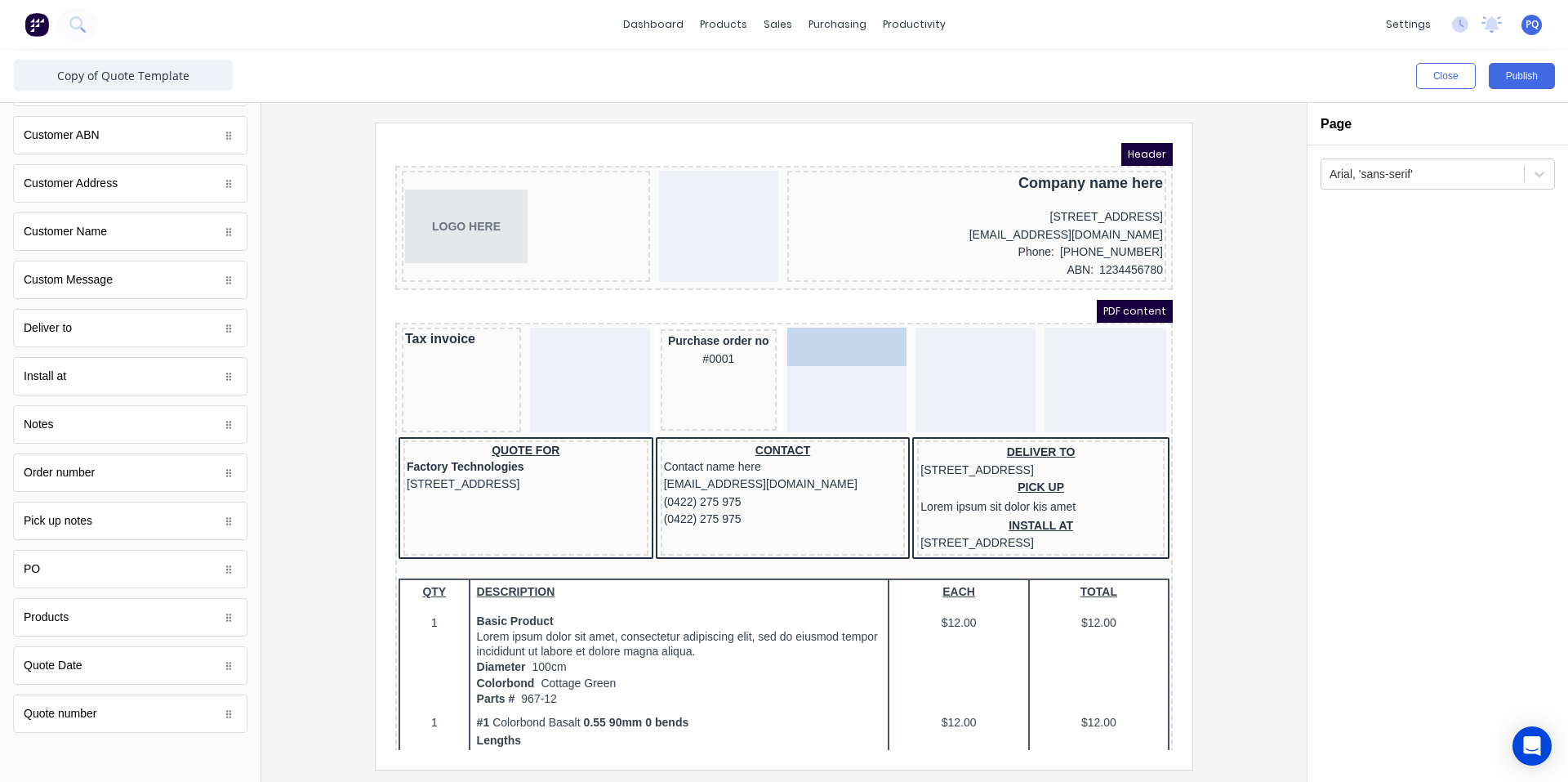
drag, startPoint x: 118, startPoint y: 717, endPoint x: 449, endPoint y: 244, distance: 577.3
click at [140, 715] on body "dashboard products sales purchasing productivity dashboard products Product Cat…" at bounding box center [784, 391] width 1568 height 782
click at [792, 325] on div "Quote: #0001" at bounding box center [827, 329] width 113 height 35
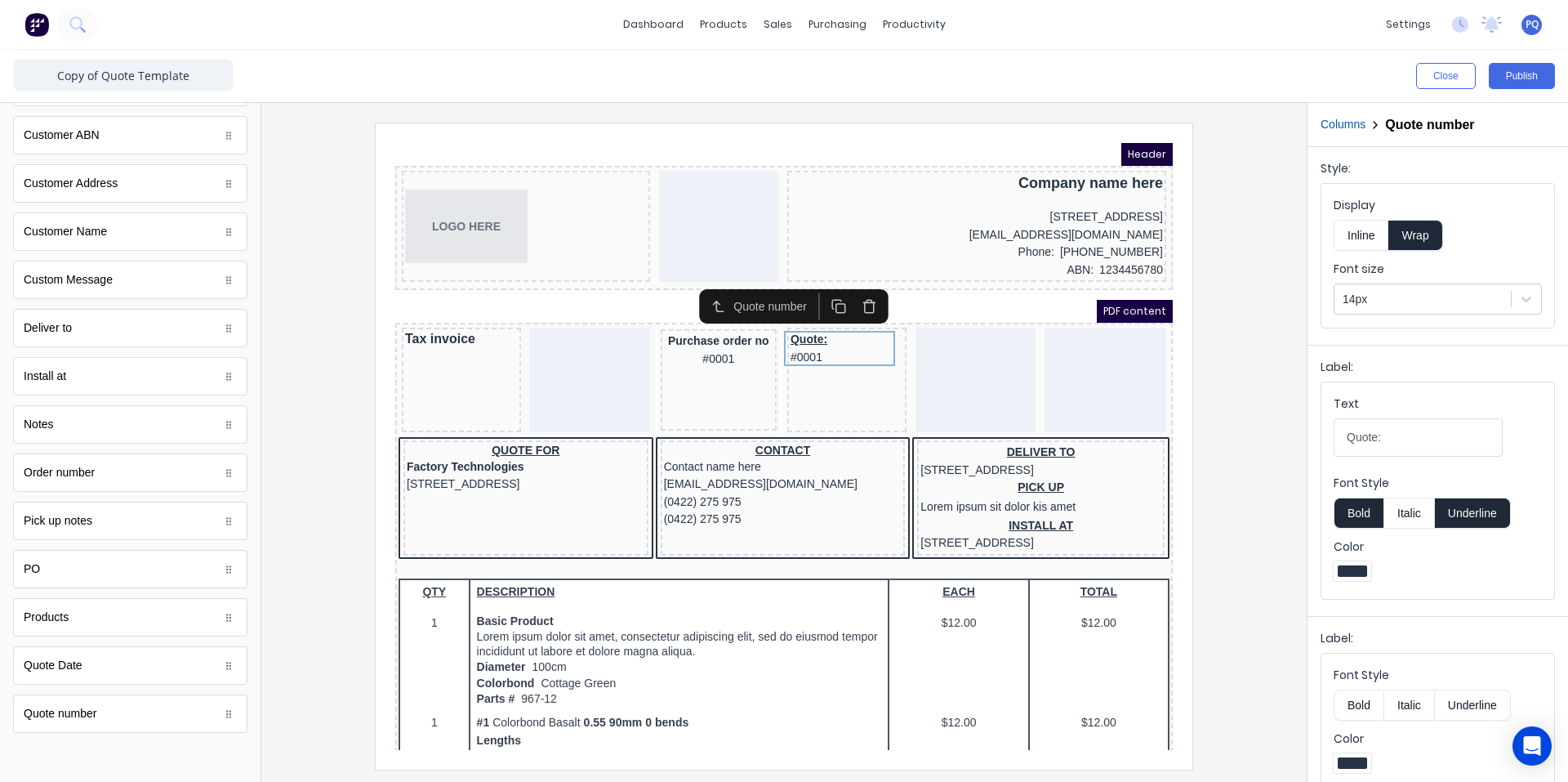
scroll to position [21, 0]
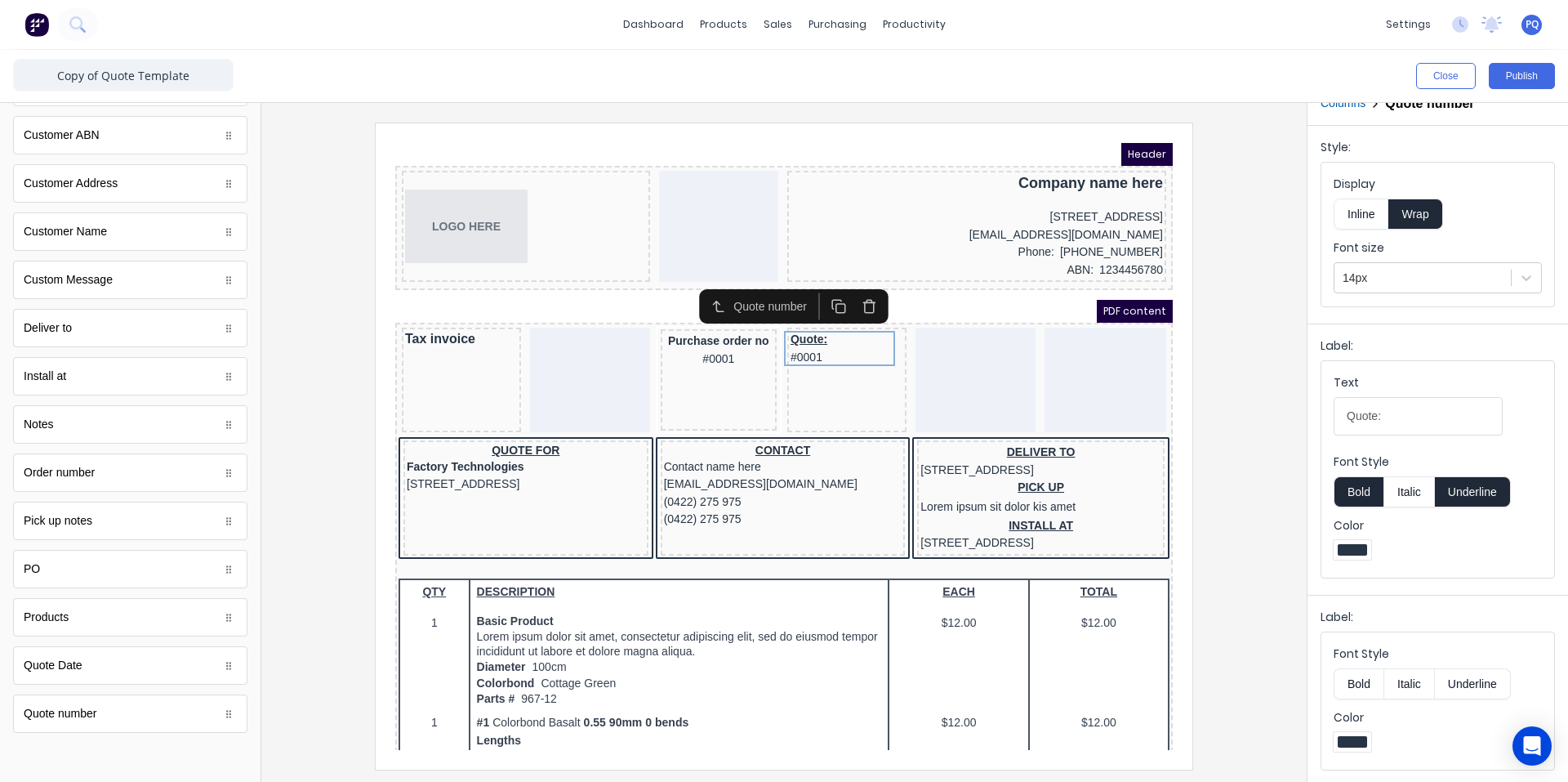
click at [1459, 490] on button "Underline" at bounding box center [1473, 492] width 76 height 31
click at [817, 317] on div "Quote: #0001" at bounding box center [827, 329] width 113 height 35
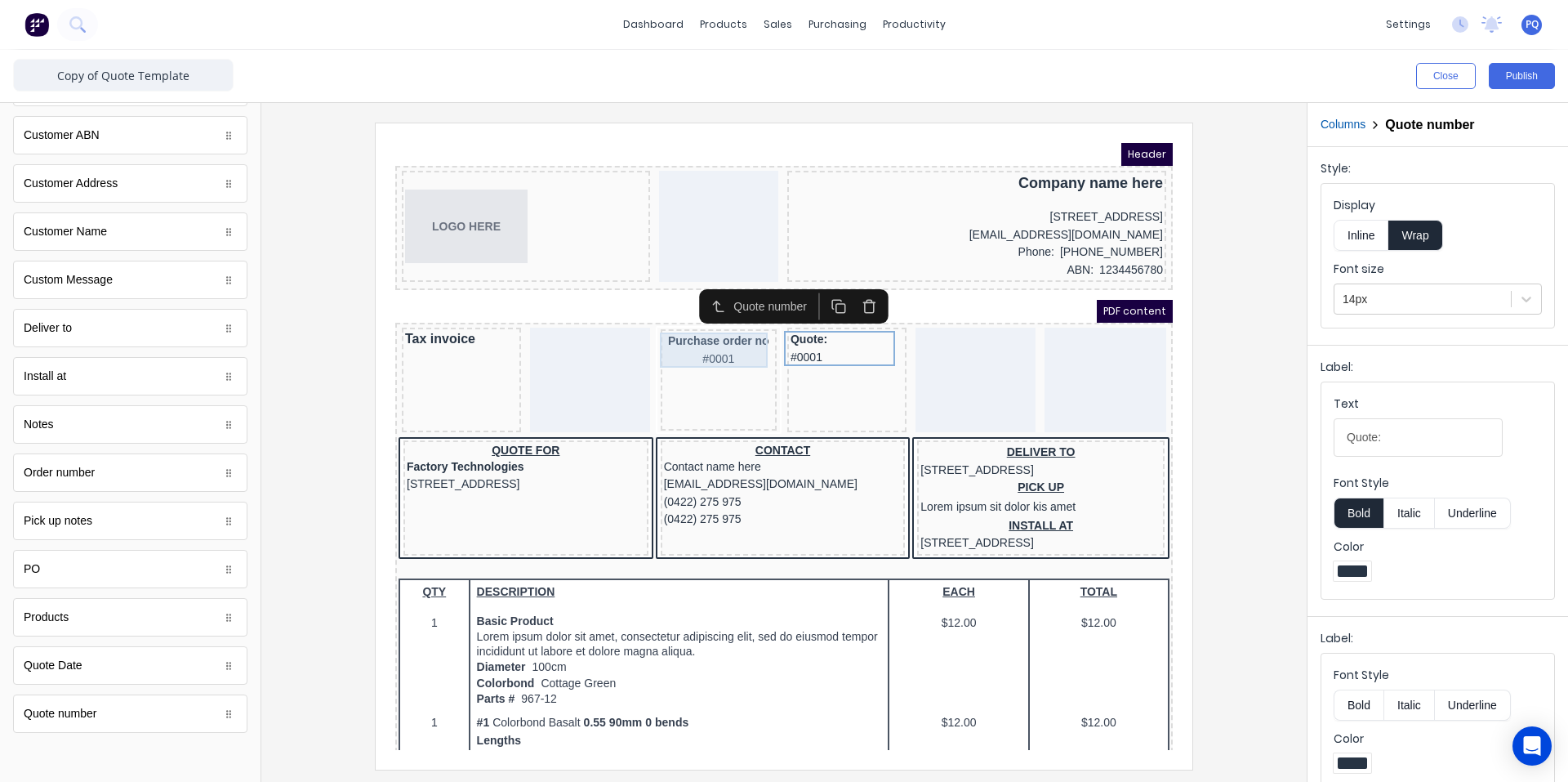
click at [705, 324] on div "Purchase order no #0001" at bounding box center [698, 330] width 109 height 35
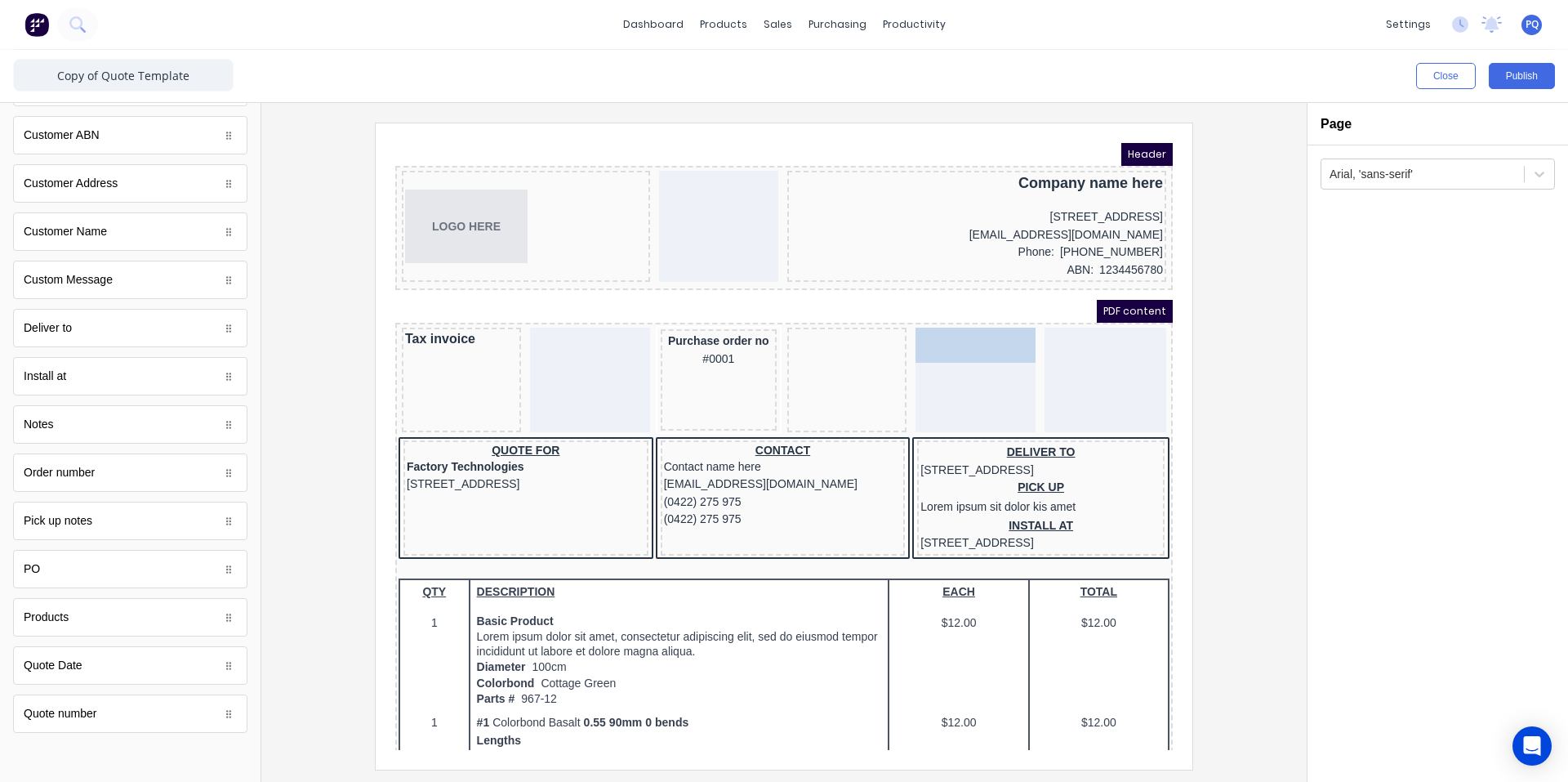
drag, startPoint x: 840, startPoint y: 337, endPoint x: 967, endPoint y: 344, distance: 127.2
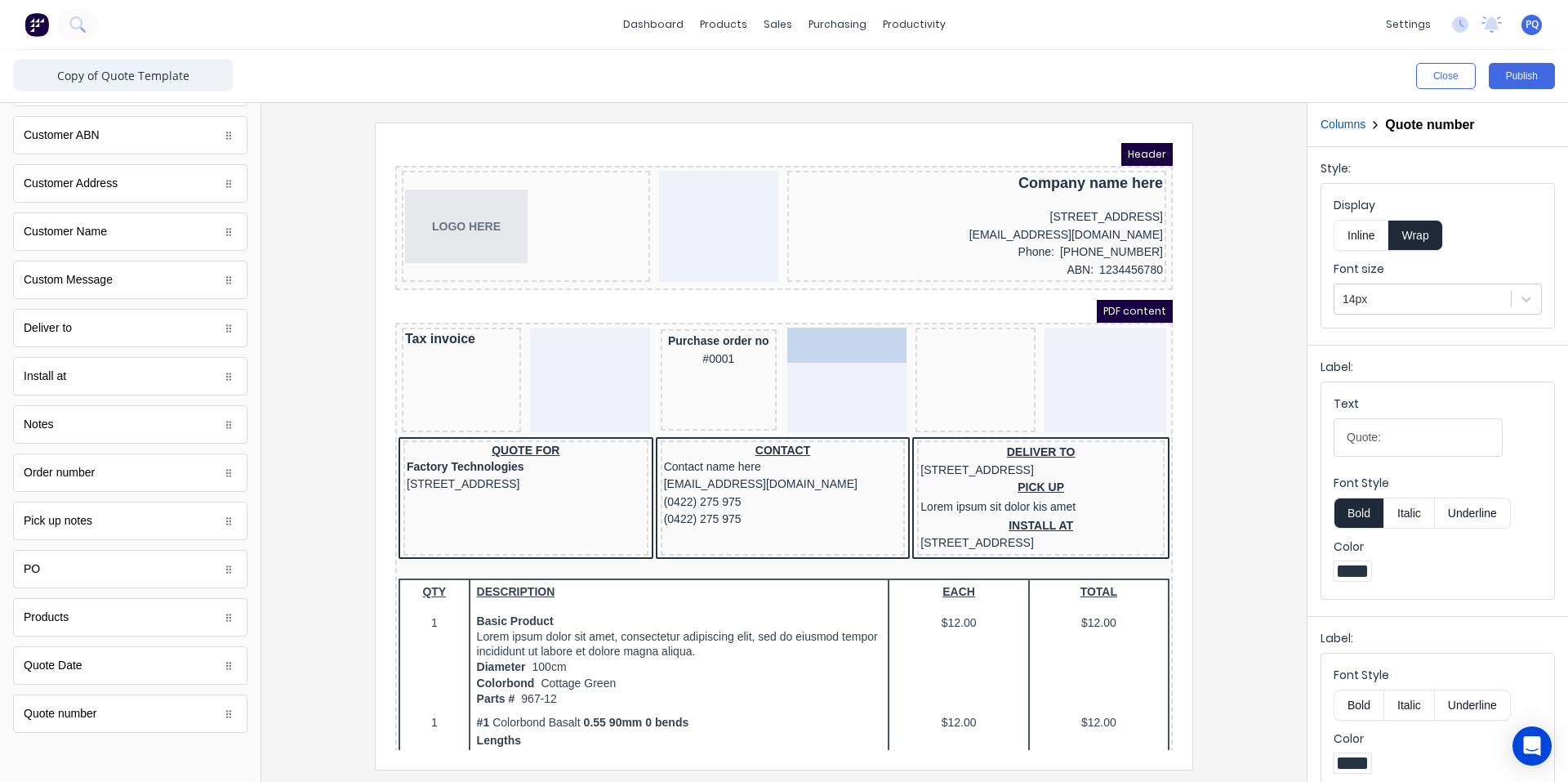
drag, startPoint x: 943, startPoint y: 335, endPoint x: 825, endPoint y: 337, distance: 118.0
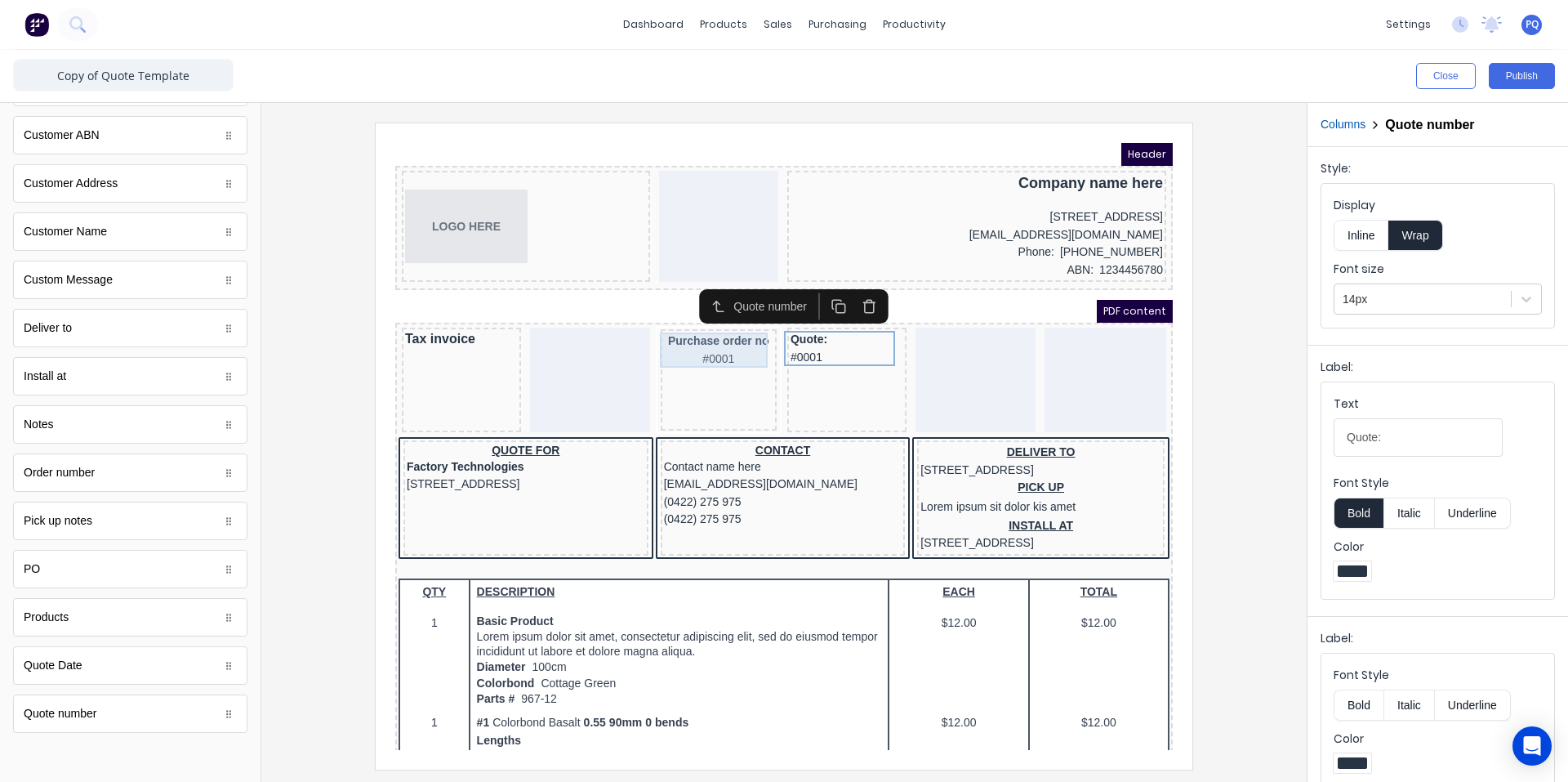
click at [677, 337] on div "Purchase order no #0001" at bounding box center [698, 330] width 109 height 35
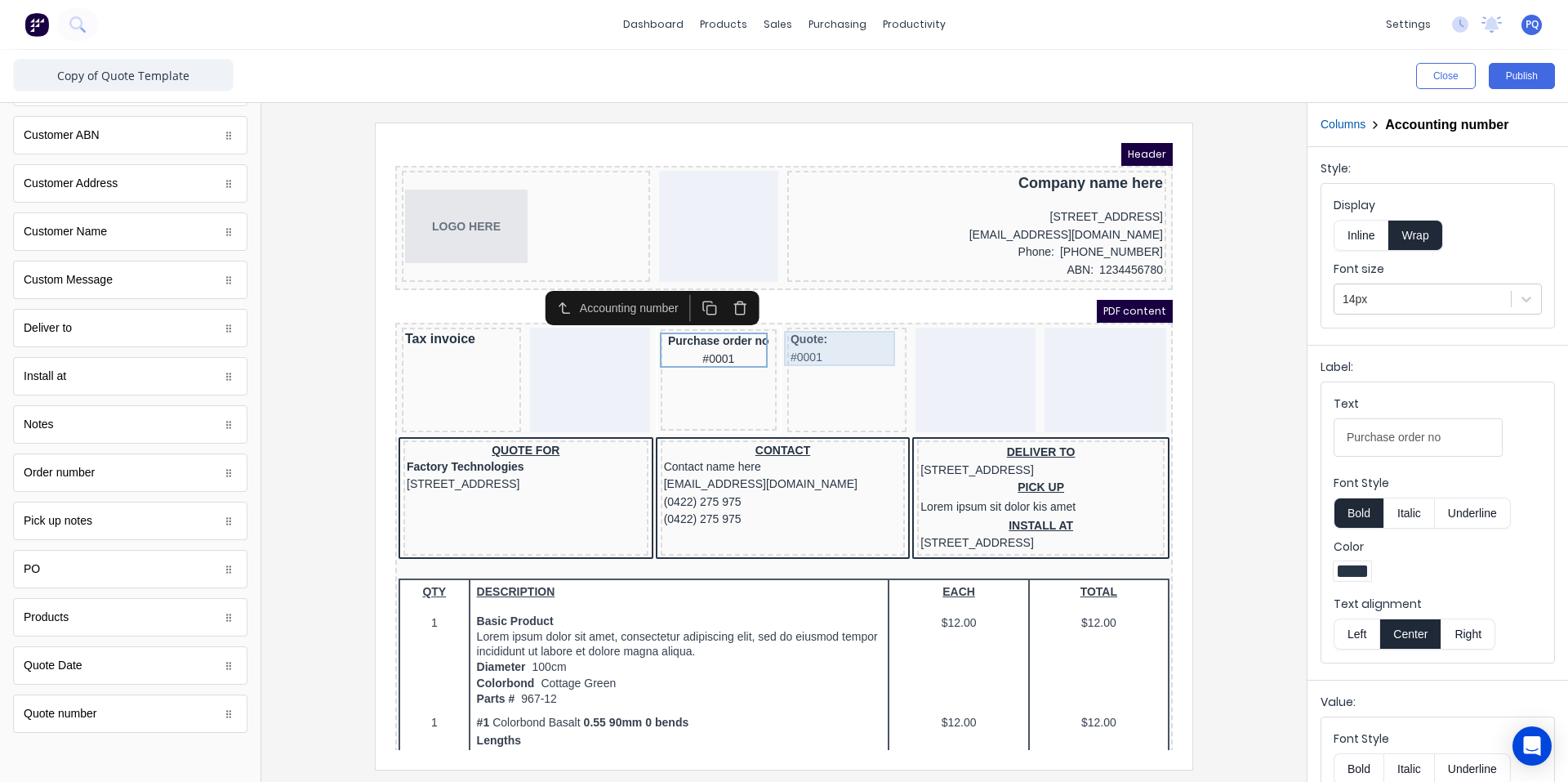
click at [791, 330] on div "Quote: #0001" at bounding box center [827, 329] width 113 height 35
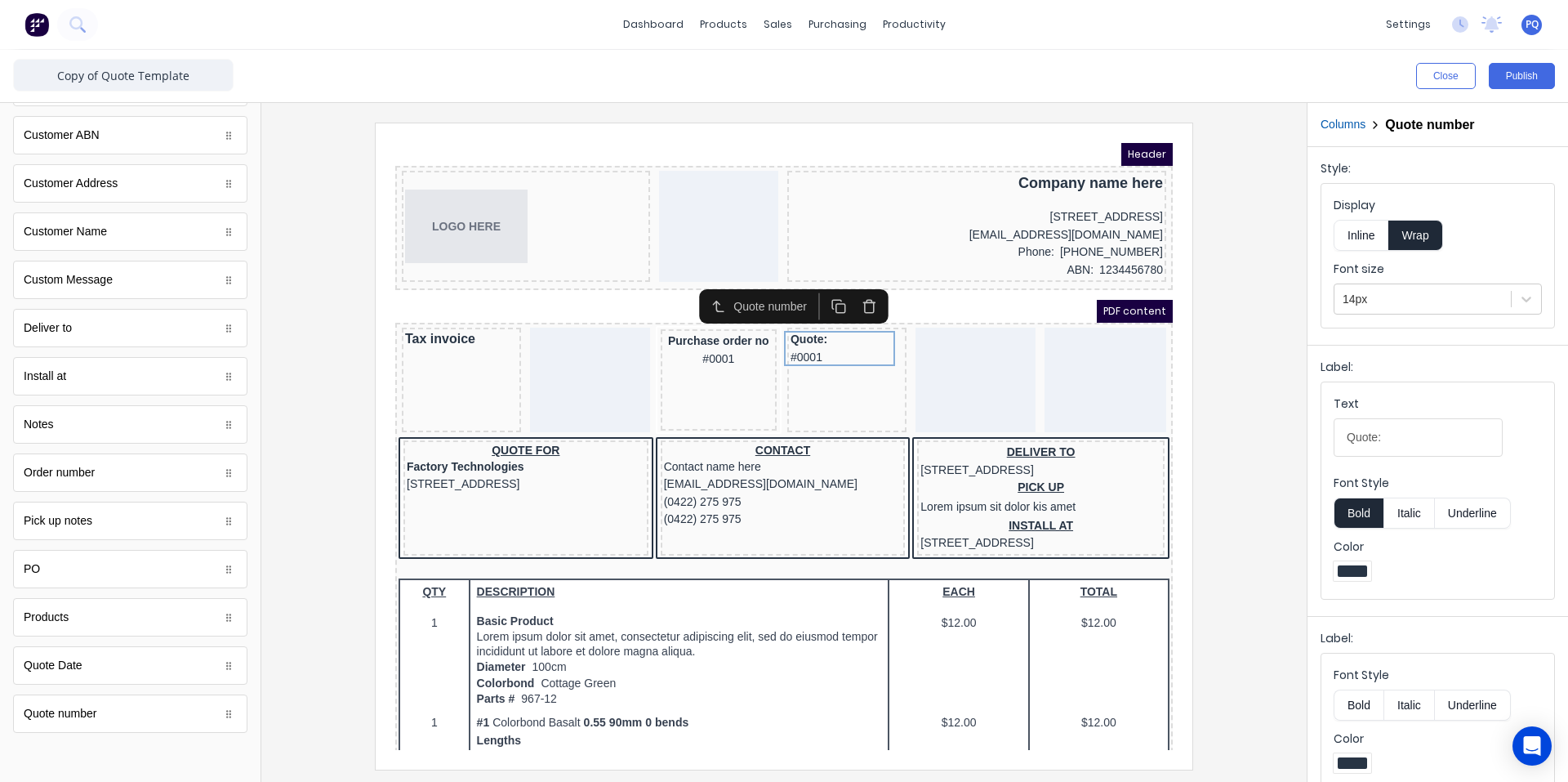
scroll to position [21, 0]
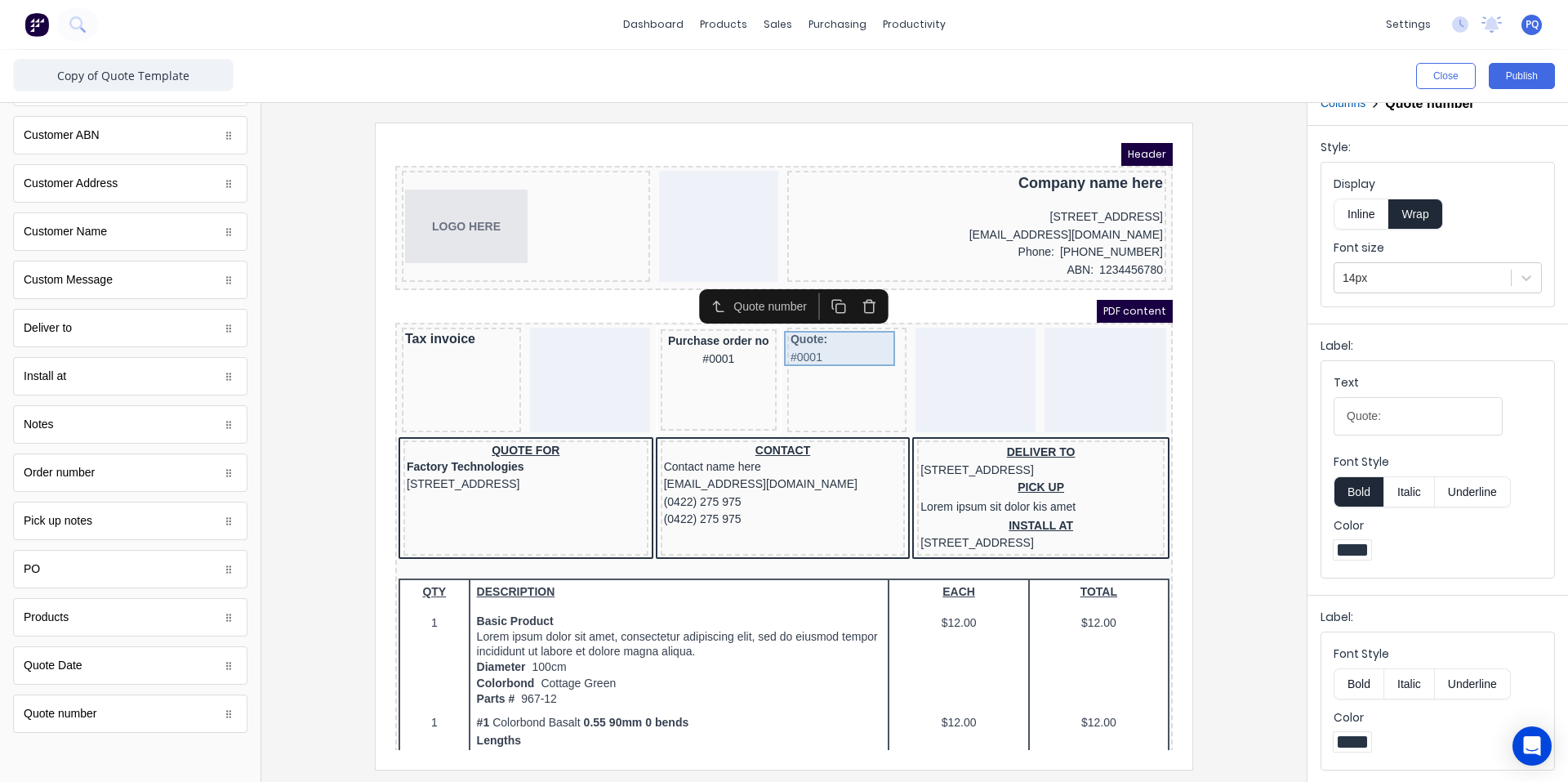
click at [808, 337] on div "Quote: #0001" at bounding box center [827, 329] width 113 height 35
click at [1377, 418] on input "Quote:" at bounding box center [1418, 416] width 169 height 38
type input "Quote number:"
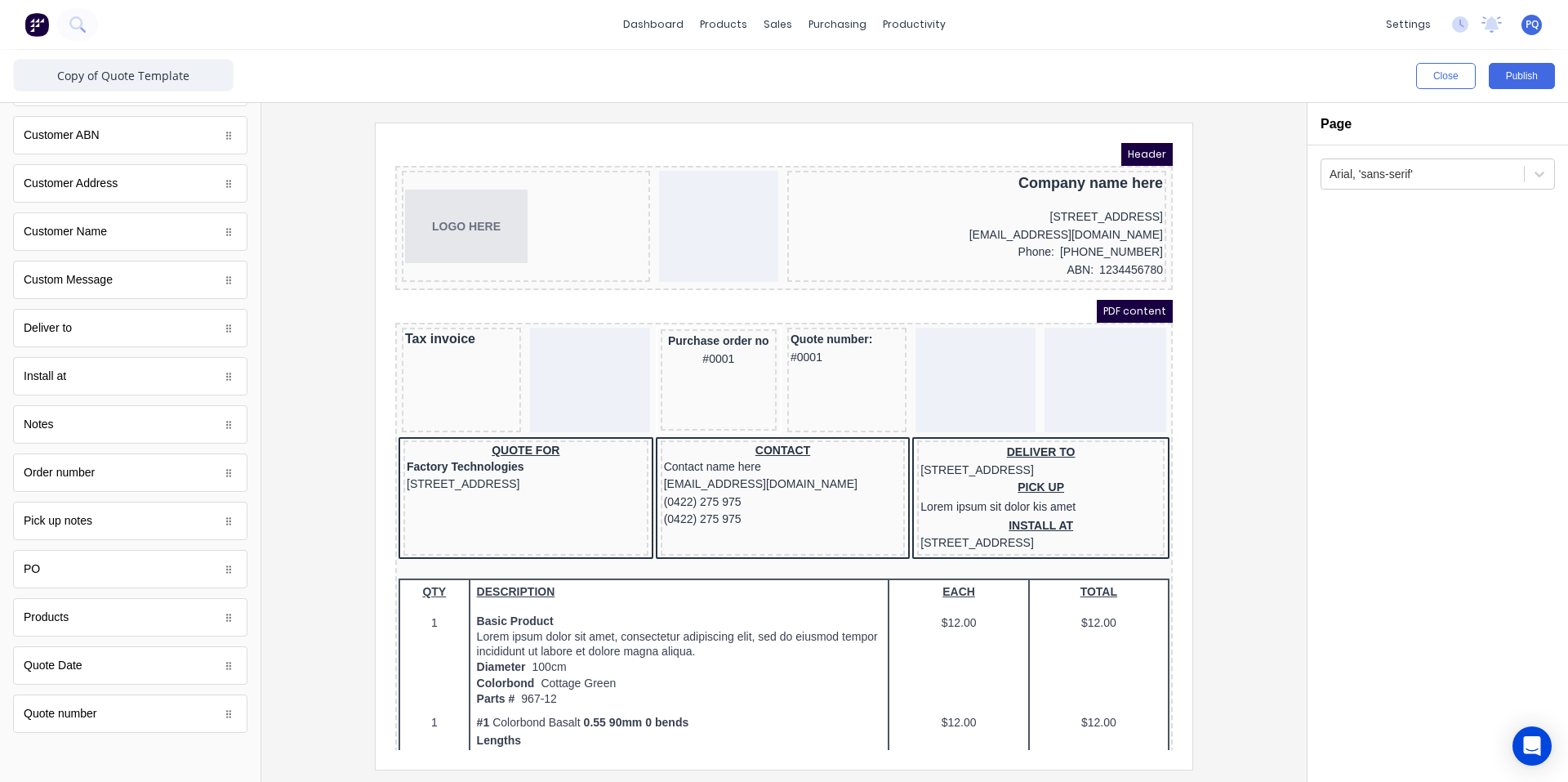
scroll to position [0, 0]
drag, startPoint x: 122, startPoint y: 673, endPoint x: 583, endPoint y: 228, distance: 640.7
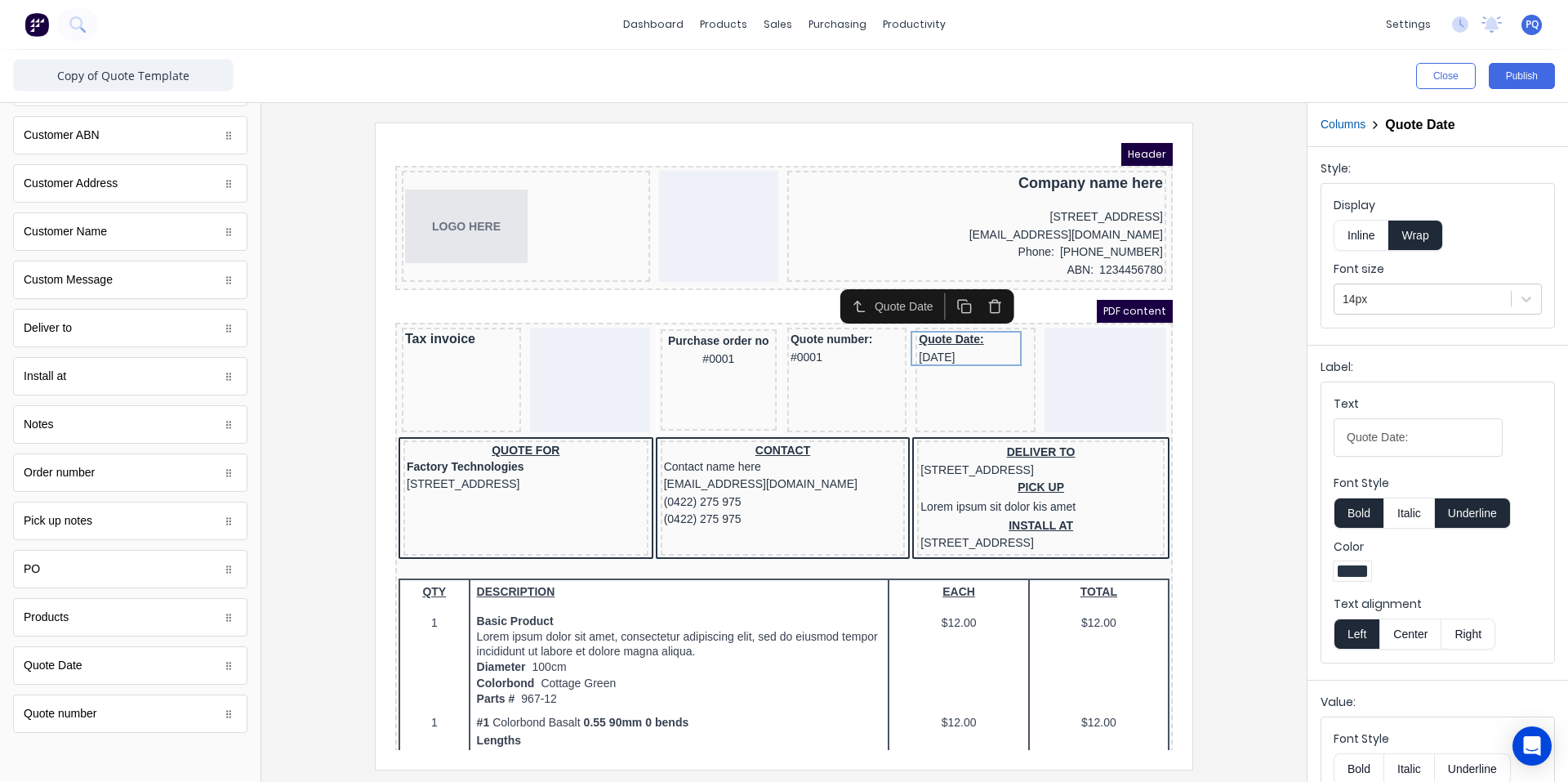
click at [1401, 635] on button "Center" at bounding box center [1410, 633] width 62 height 31
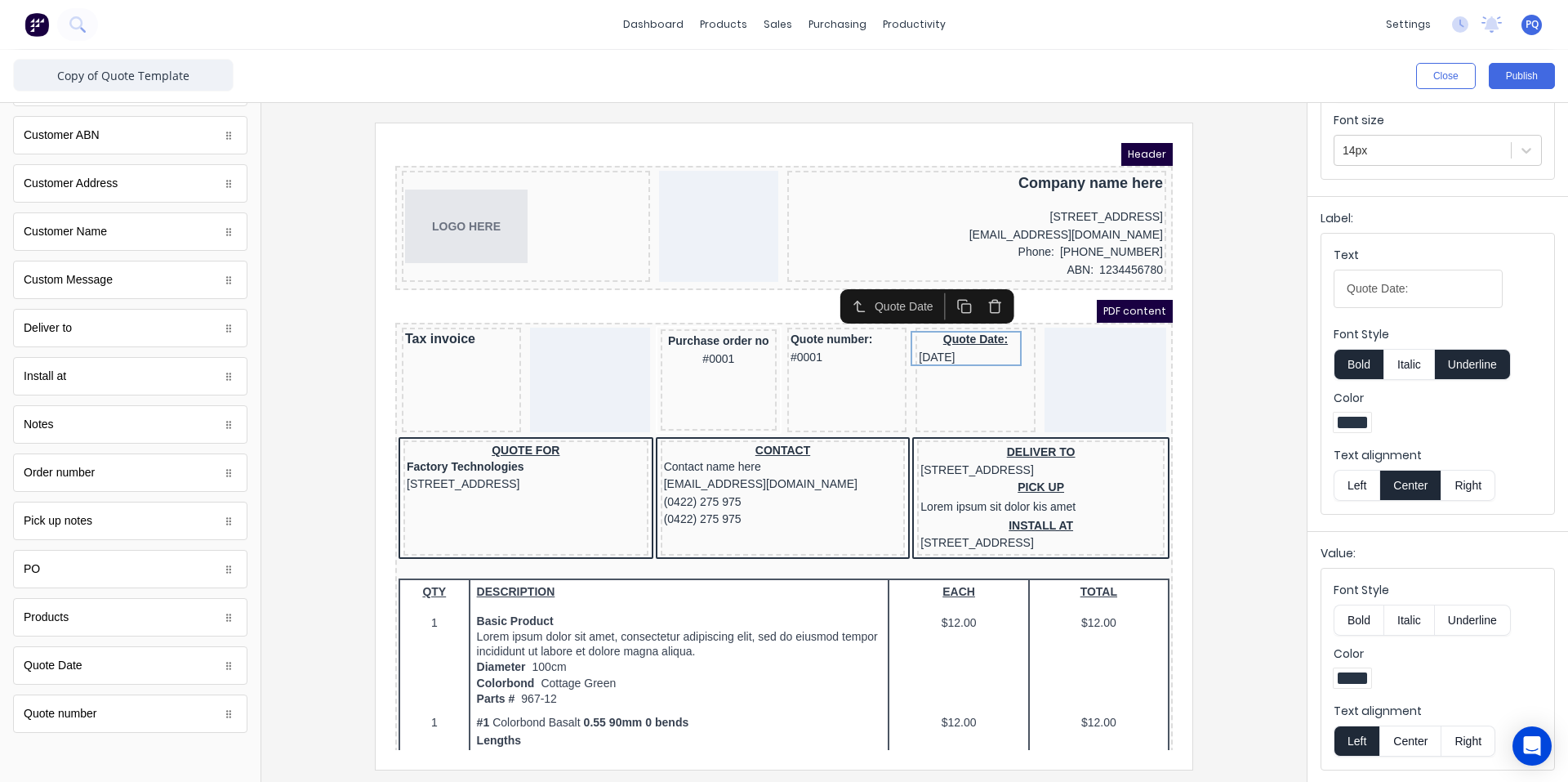
click at [1409, 739] on button "Center" at bounding box center [1410, 740] width 62 height 31
drag, startPoint x: 1411, startPoint y: 285, endPoint x: 1280, endPoint y: 282, distance: 131.0
click at [1278, 280] on div "Close Publish Components standard fields Accounting number Accounting number Ba…" at bounding box center [784, 416] width 1568 height 732
paste input "Issue Date"
type input "Issue Date"
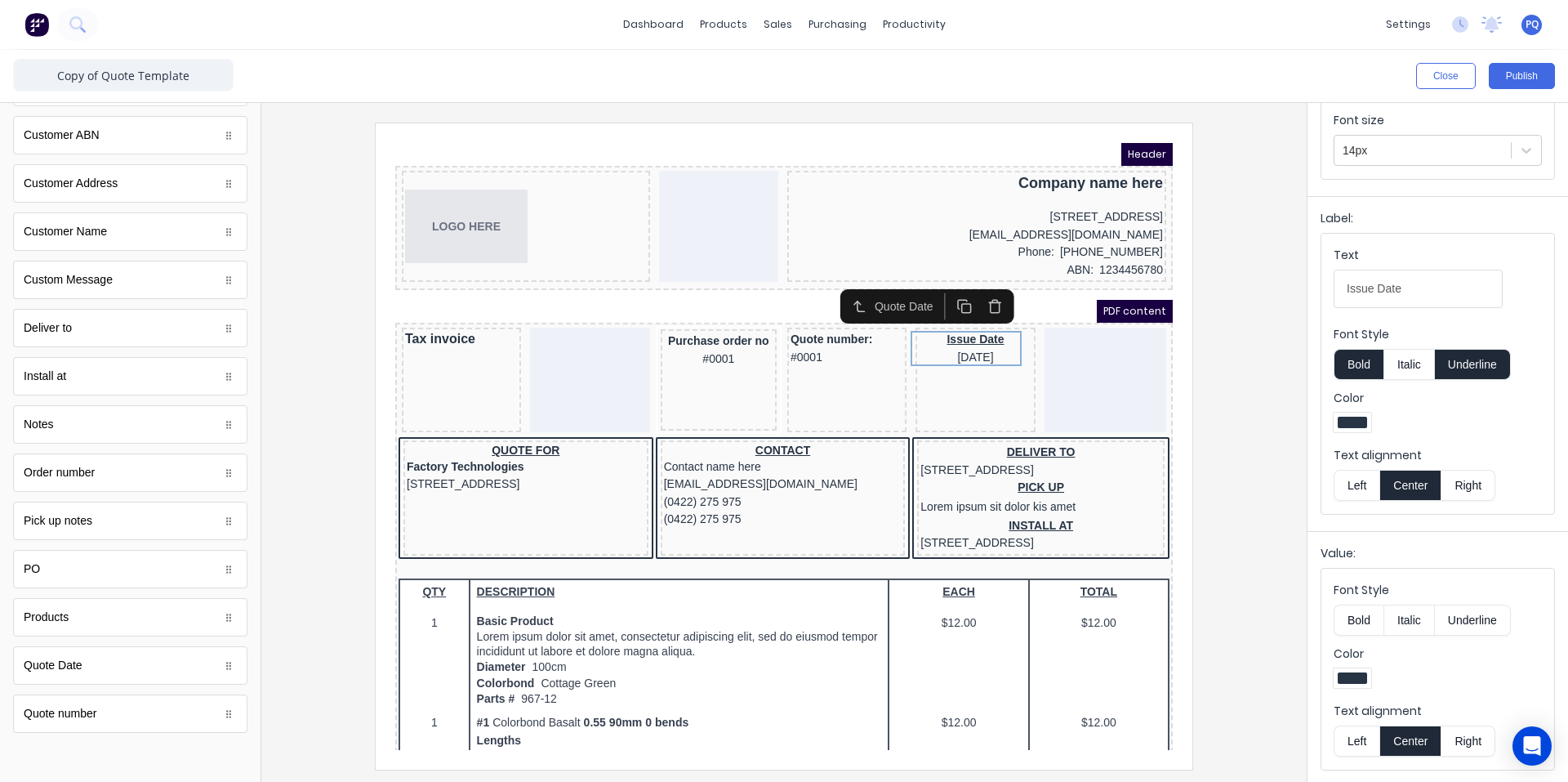
click at [1463, 367] on button "Underline" at bounding box center [1473, 364] width 76 height 31
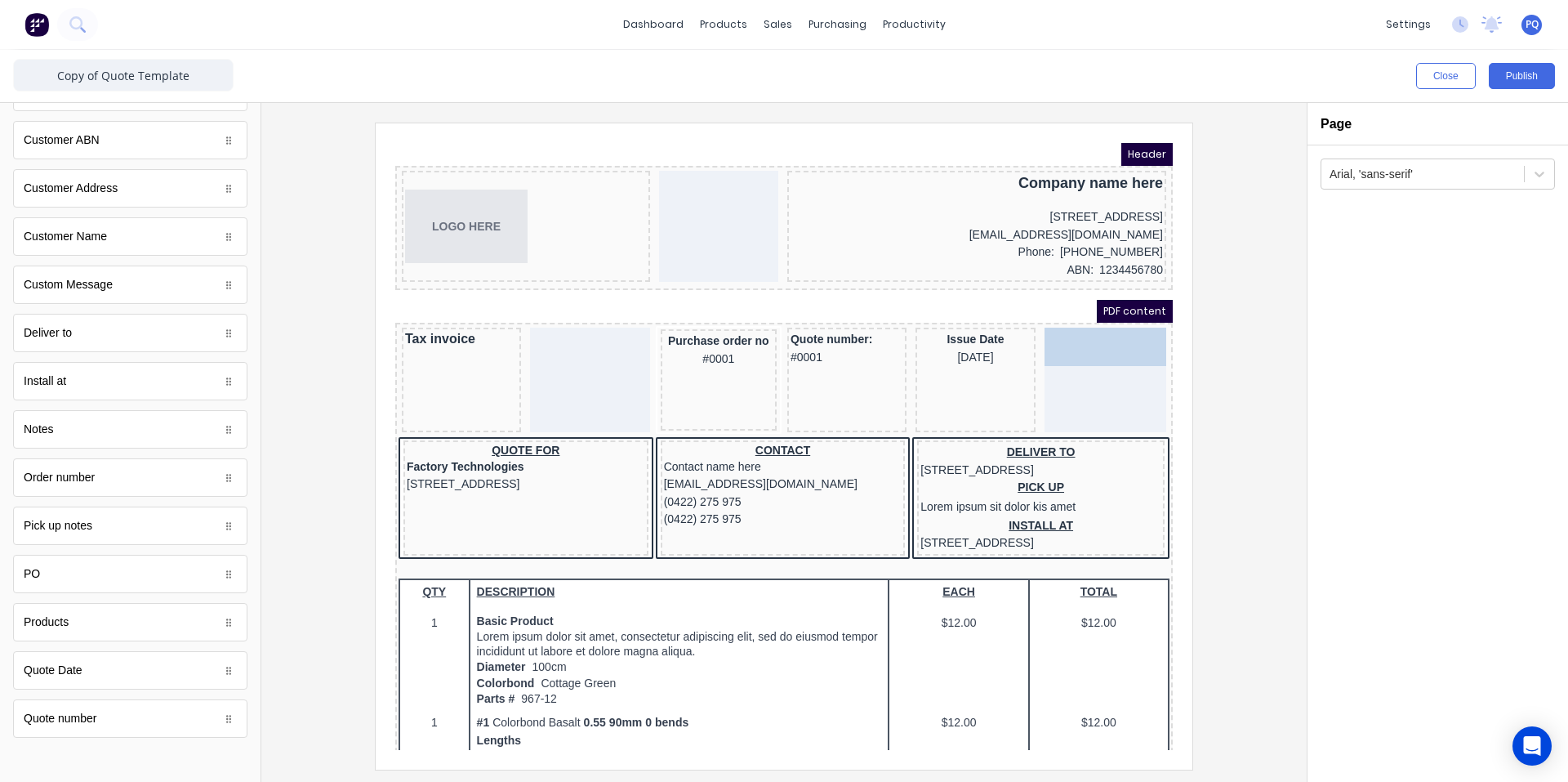
drag, startPoint x: 108, startPoint y: 679, endPoint x: 712, endPoint y: 204, distance: 768.4
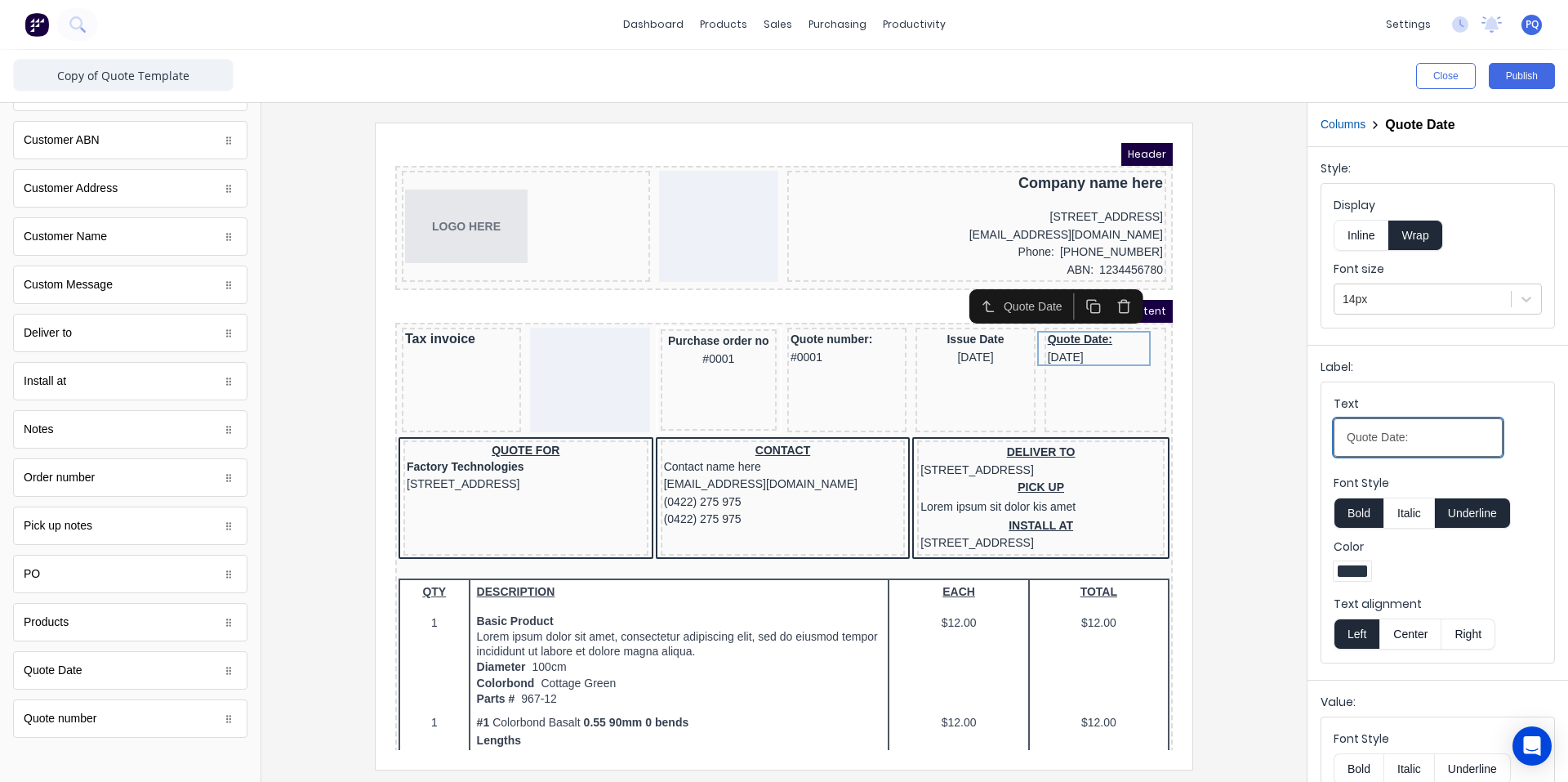
drag, startPoint x: 1381, startPoint y: 438, endPoint x: 1314, endPoint y: 436, distance: 67.0
click at [1314, 436] on div "Label: Text Quote Date: Font Style Bold Italic Underline Color Text alignment L…" at bounding box center [1438, 509] width 260 height 329
type input "Due Date:"
click at [1413, 623] on button "Center" at bounding box center [1410, 633] width 62 height 31
click at [1489, 511] on button "Underline" at bounding box center [1473, 512] width 76 height 31
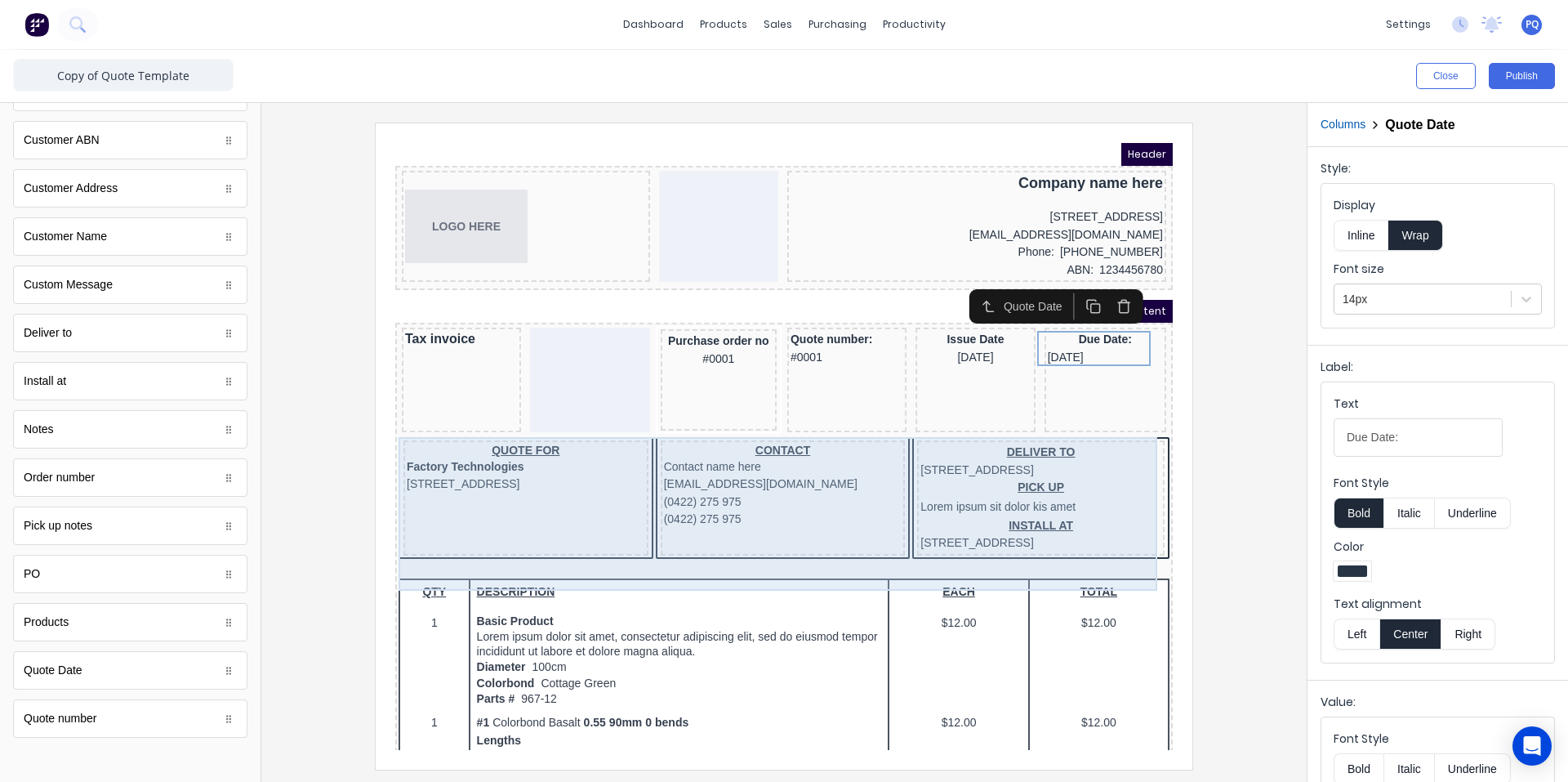
click at [734, 536] on div "CONTACT Contact name here [EMAIL_ADDRESS][DOMAIN_NAME] (0422) 275 975 (0422) 27…" at bounding box center [764, 478] width 245 height 115
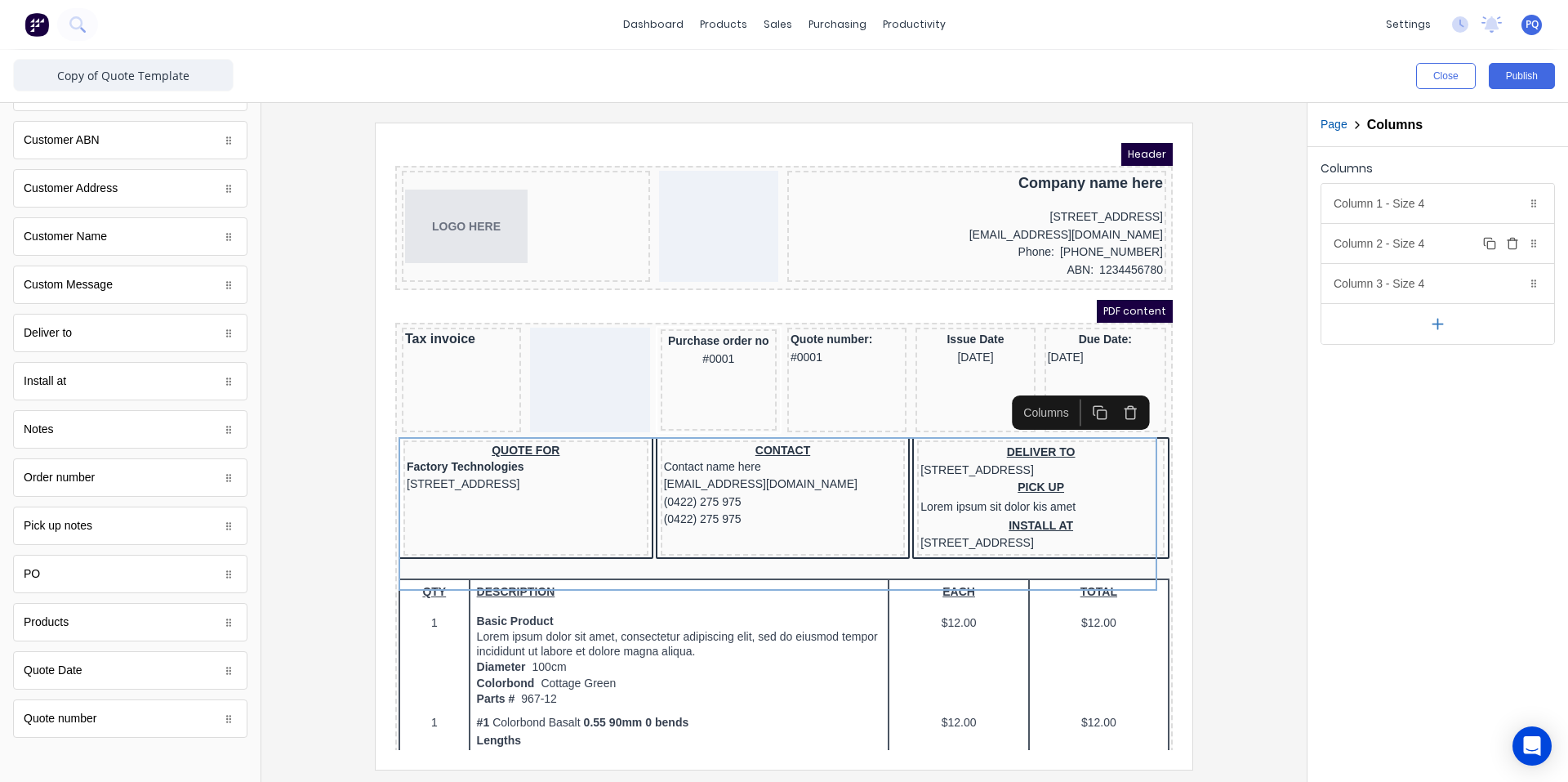
click at [1516, 240] on icon "button" at bounding box center [1512, 245] width 8 height 9
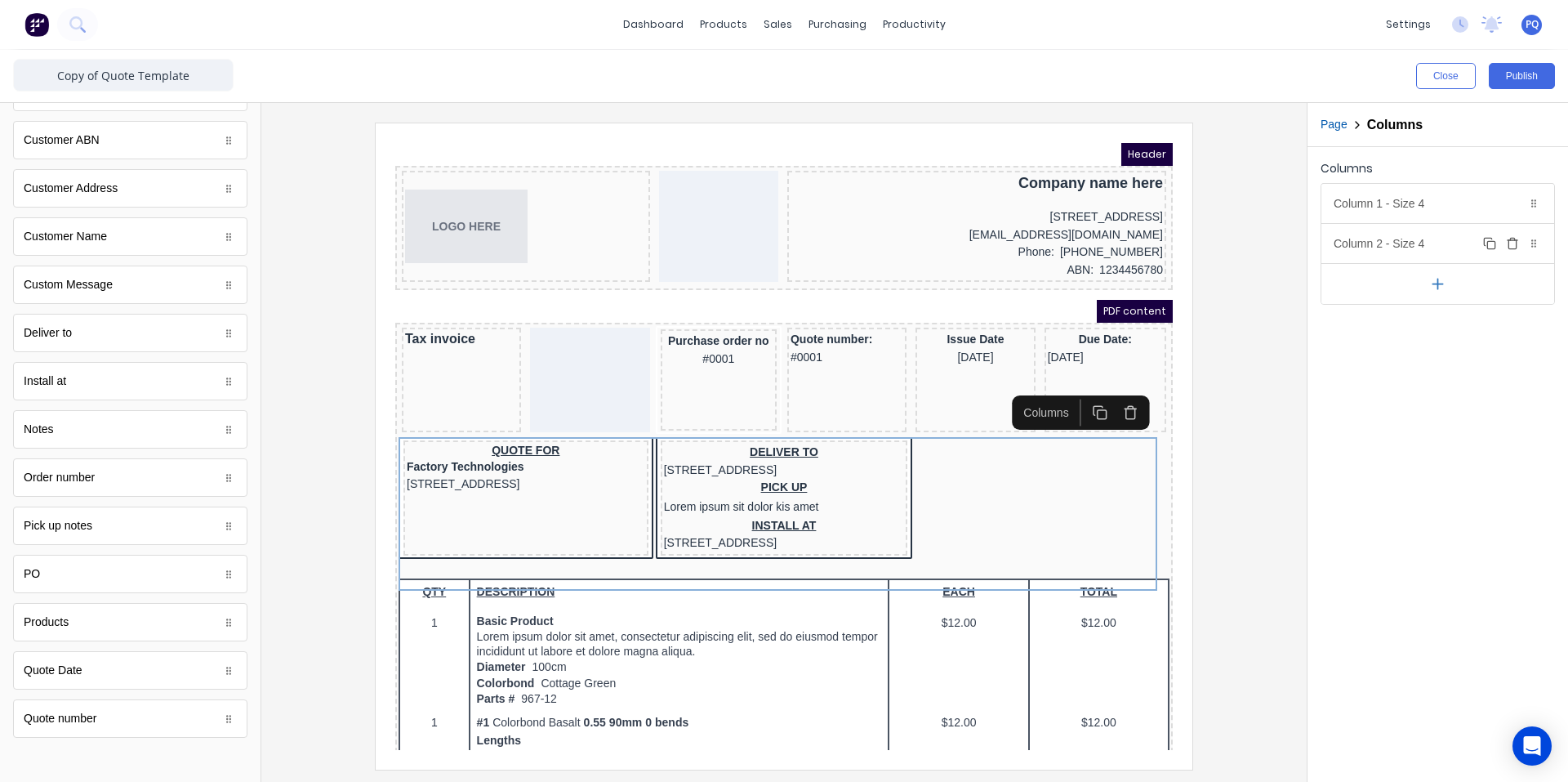
click at [1511, 241] on icon "button" at bounding box center [1513, 244] width 13 height 13
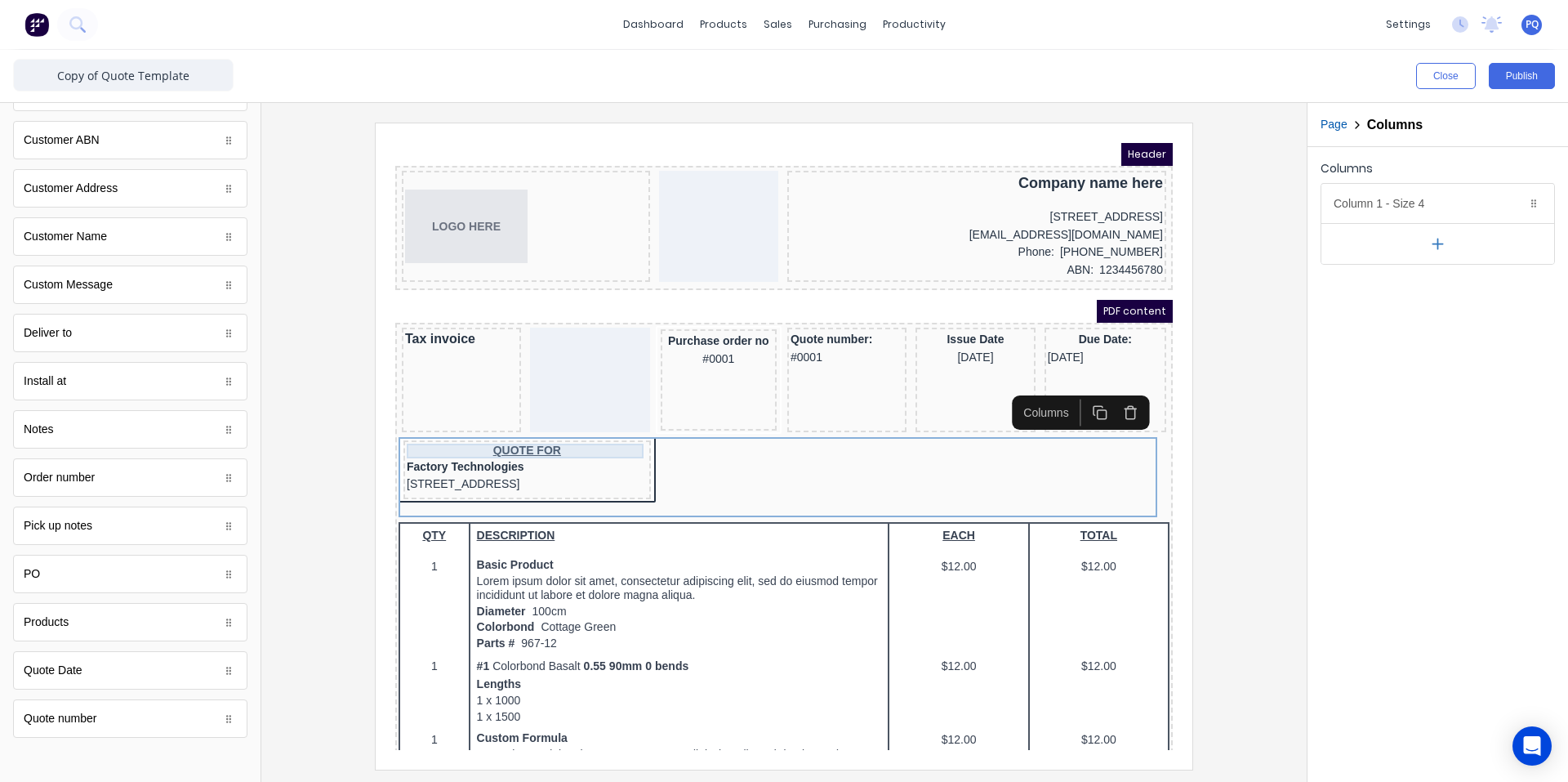
click at [466, 428] on div "QUOTE FOR" at bounding box center [507, 431] width 241 height 15
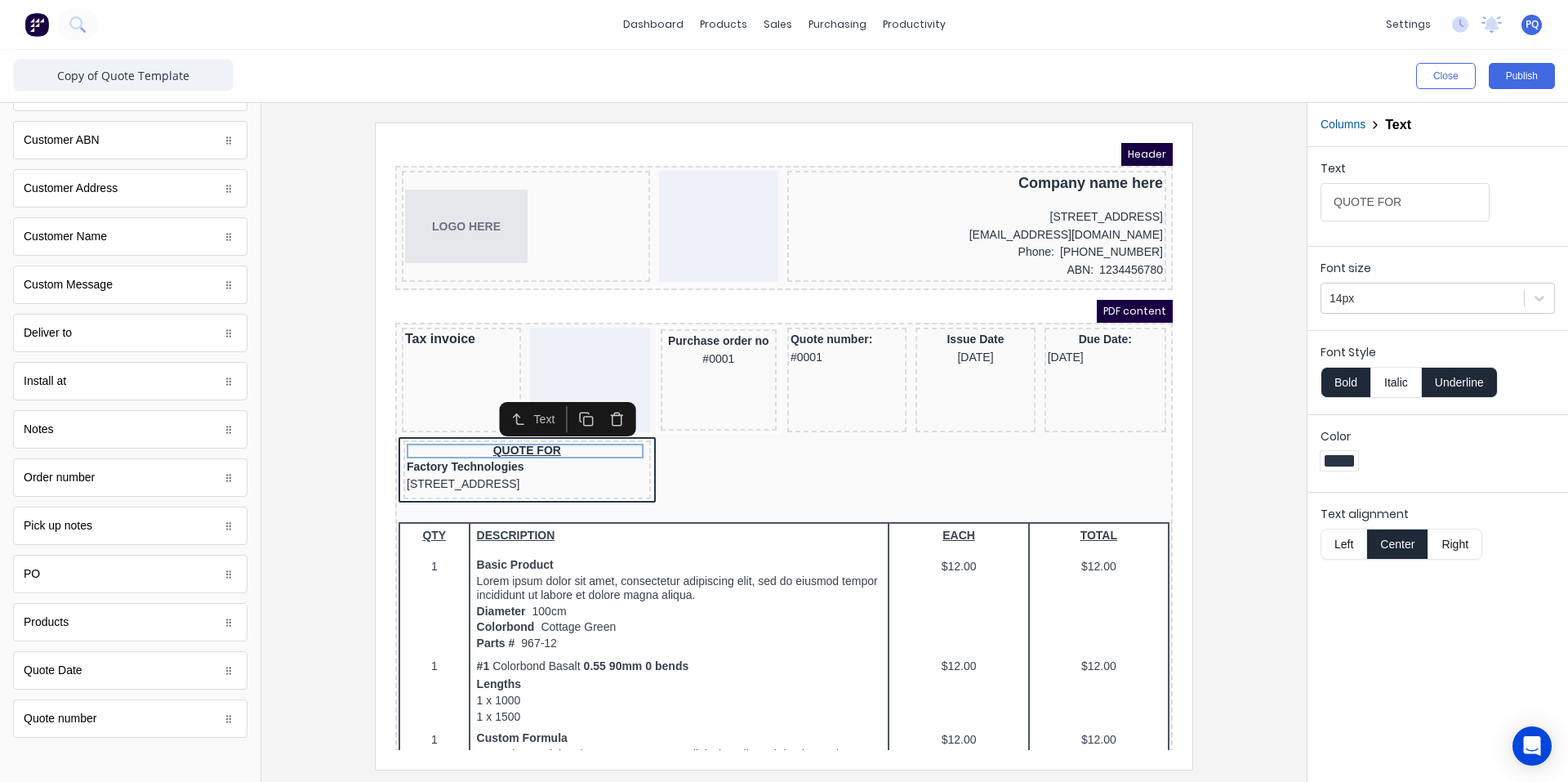
click at [1339, 542] on button "Left" at bounding box center [1344, 543] width 46 height 31
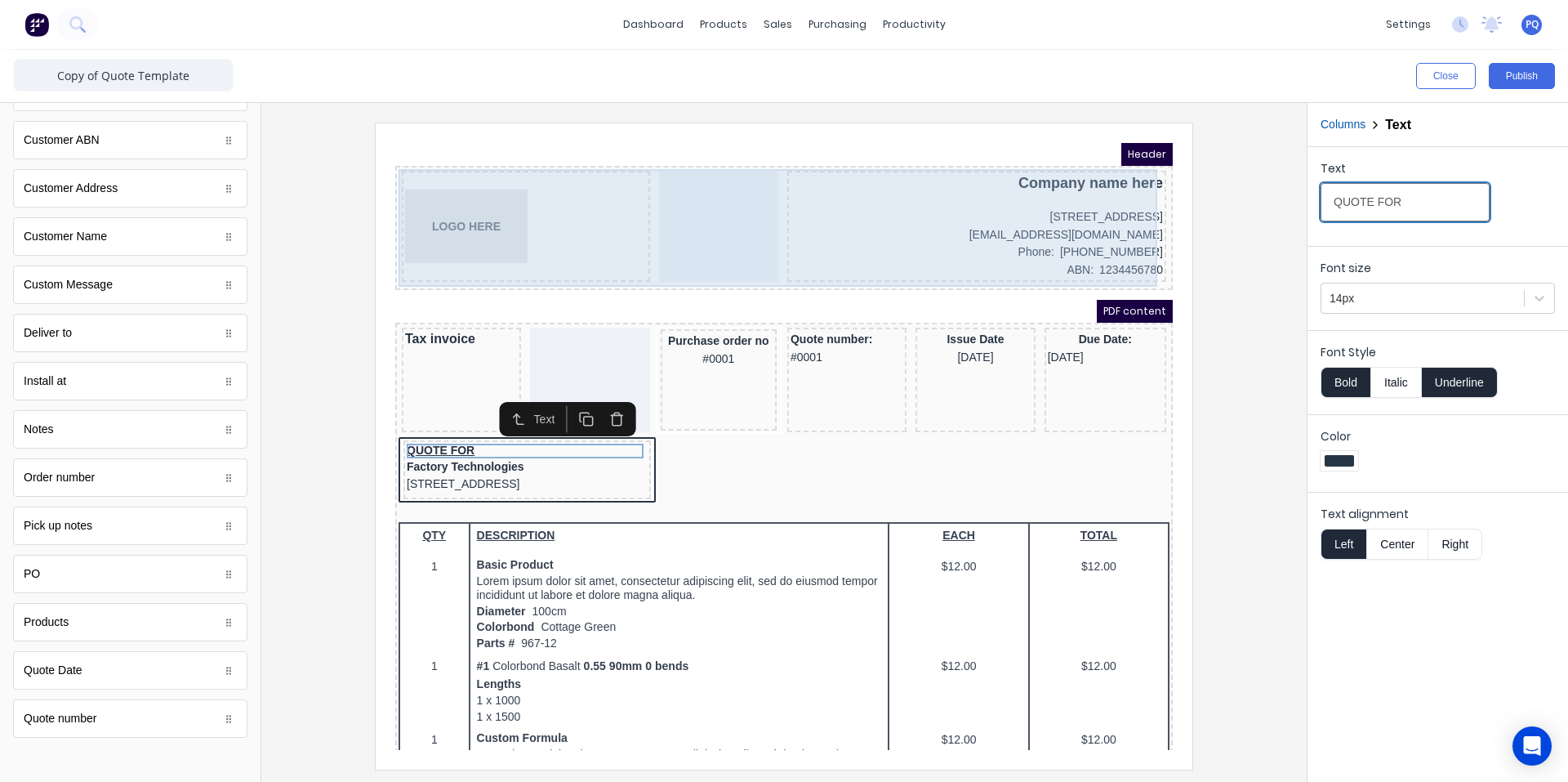
drag, startPoint x: 1746, startPoint y: 327, endPoint x: 895, endPoint y: 126, distance: 874.4
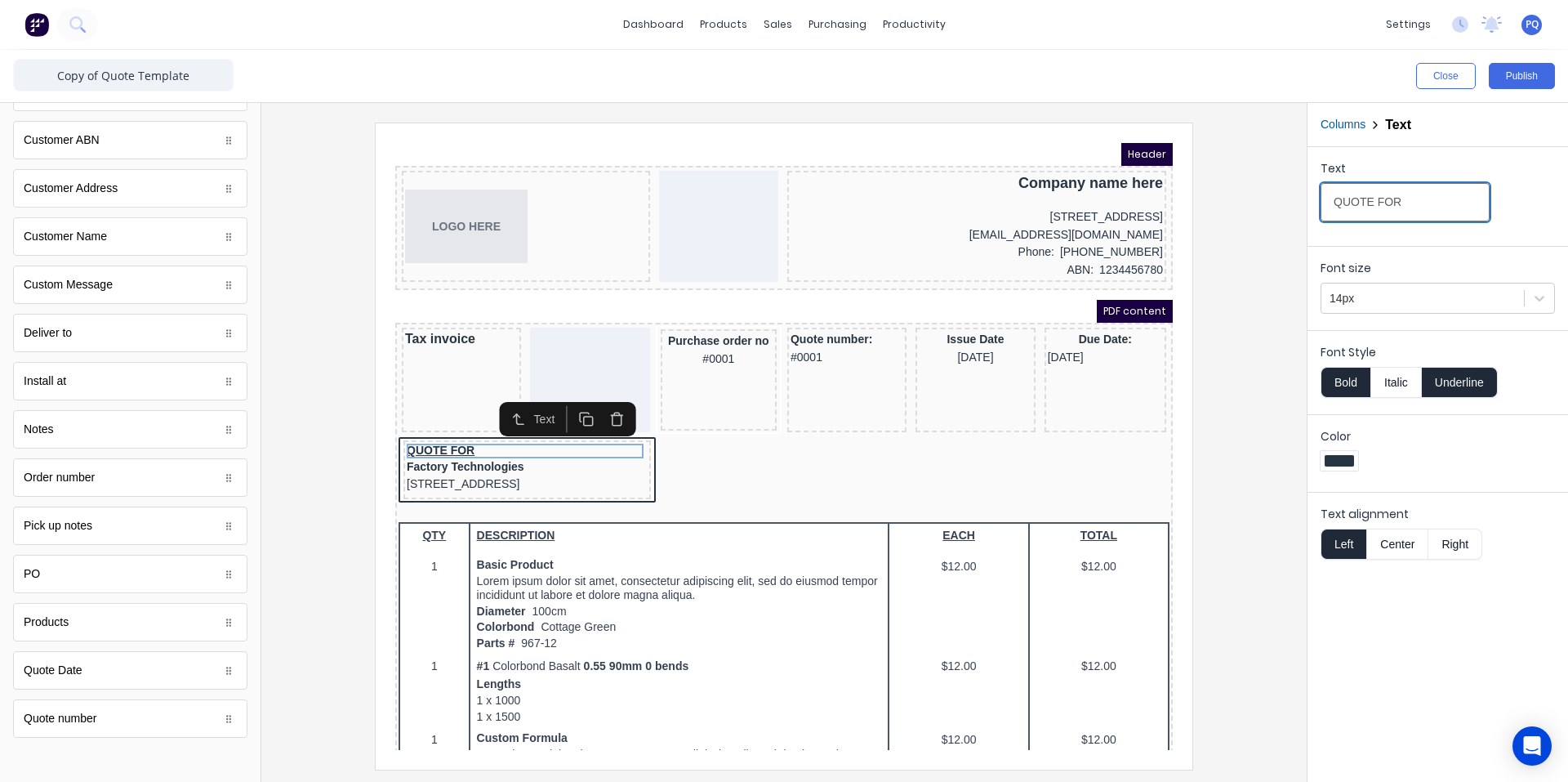
click at [1395, 199] on input "QUOTE FOR" at bounding box center [1405, 202] width 169 height 38
paste input "Bill to"
type input "Bill to"
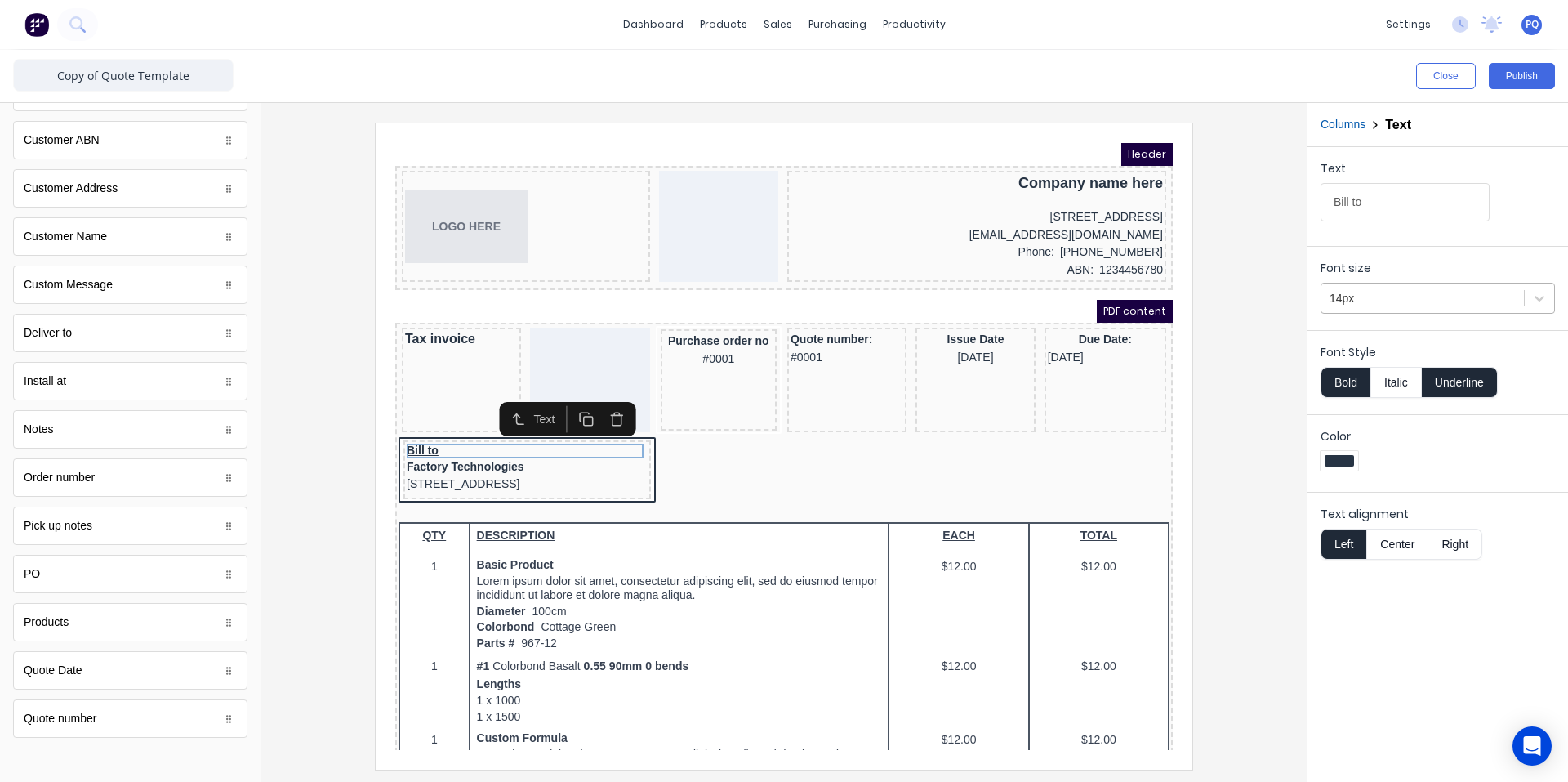
click at [1372, 301] on div at bounding box center [1423, 299] width 186 height 20
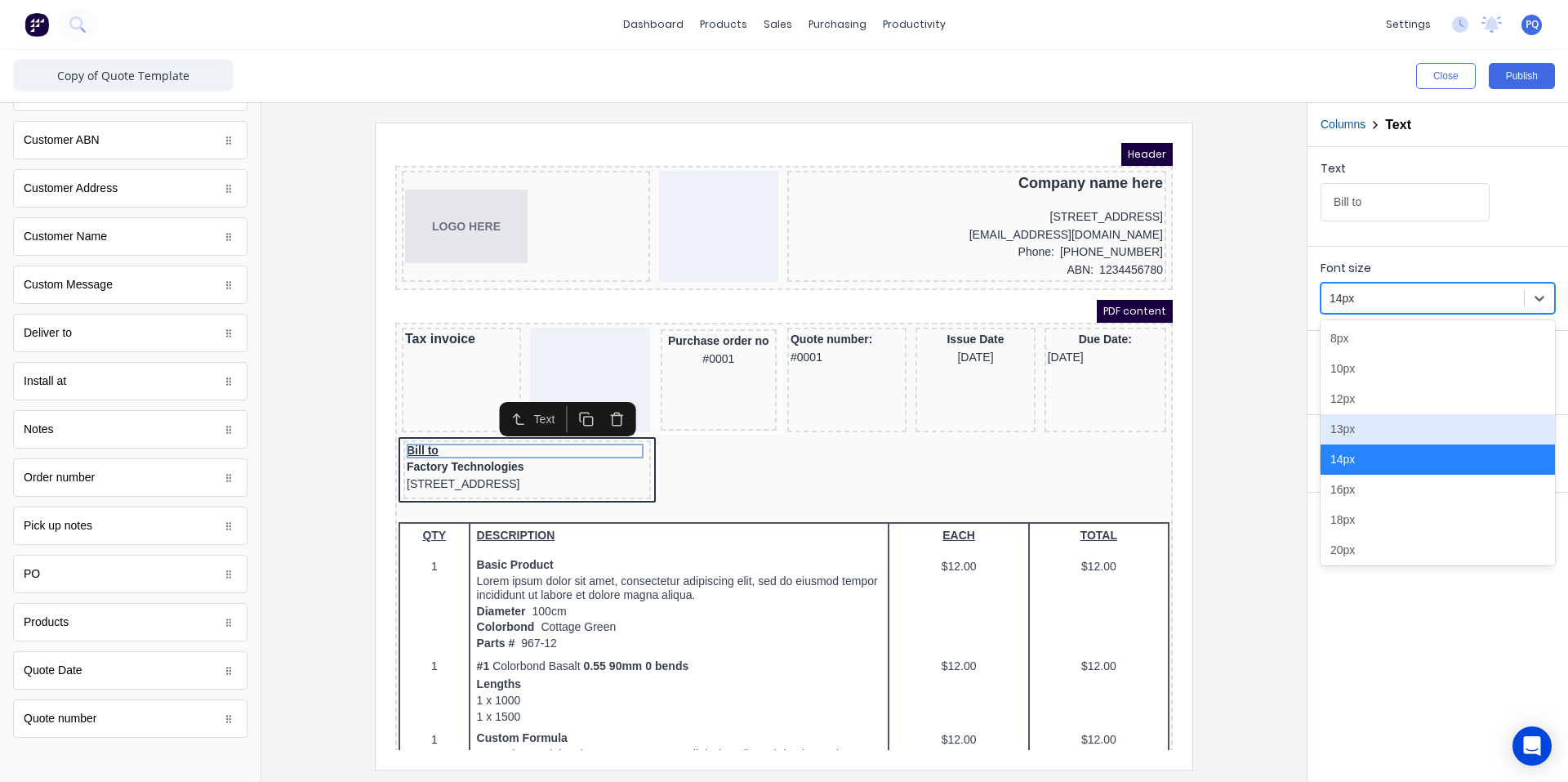
click at [1347, 426] on div "13px" at bounding box center [1438, 429] width 234 height 30
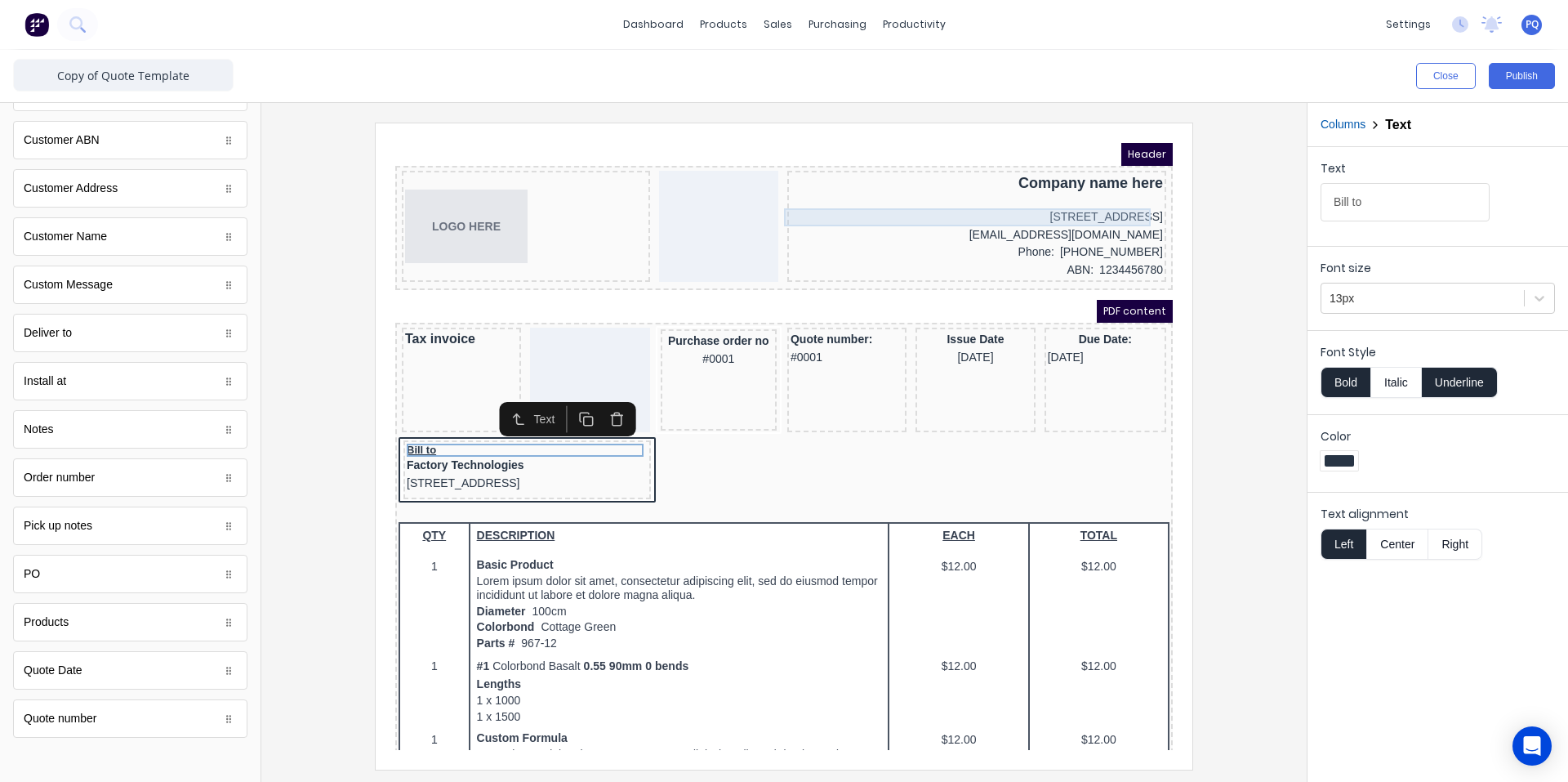
click at [1096, 195] on div "[STREET_ADDRESS]" at bounding box center [957, 198] width 372 height 18
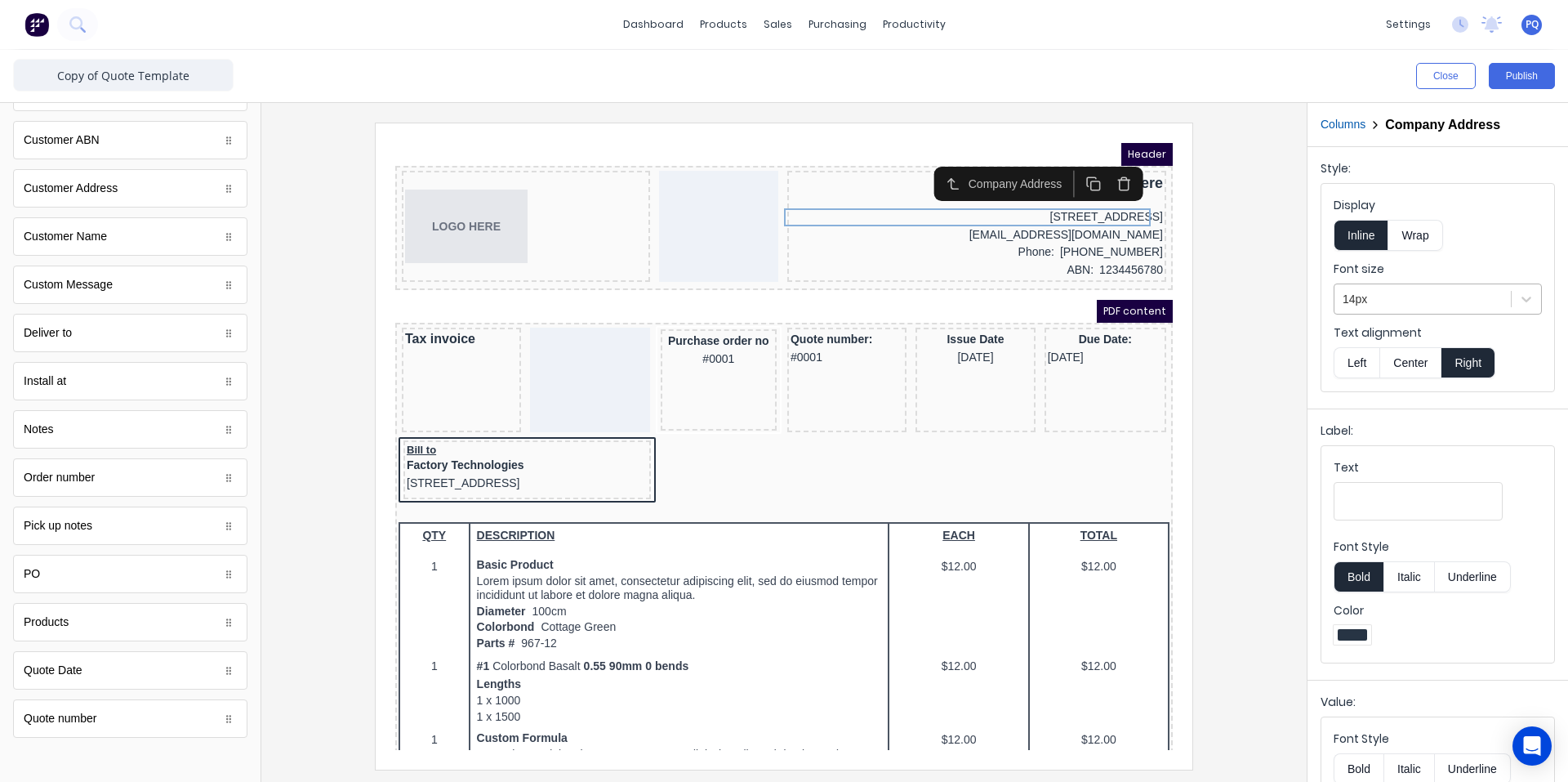
click at [1384, 305] on div at bounding box center [1423, 300] width 160 height 20
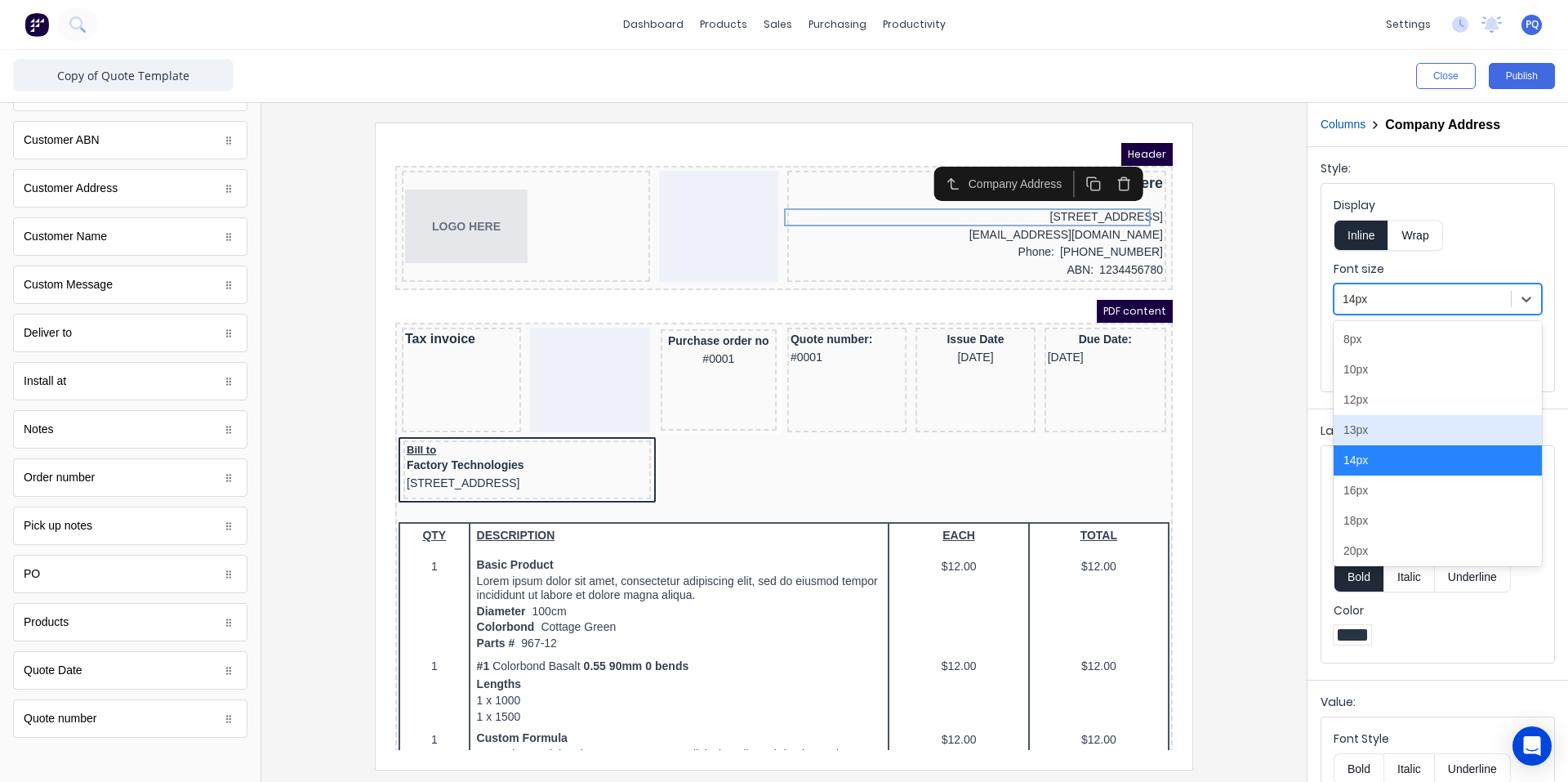
drag, startPoint x: 1385, startPoint y: 436, endPoint x: 1218, endPoint y: 335, distance: 195.2
click at [1386, 436] on div "13px" at bounding box center [1438, 430] width 209 height 30
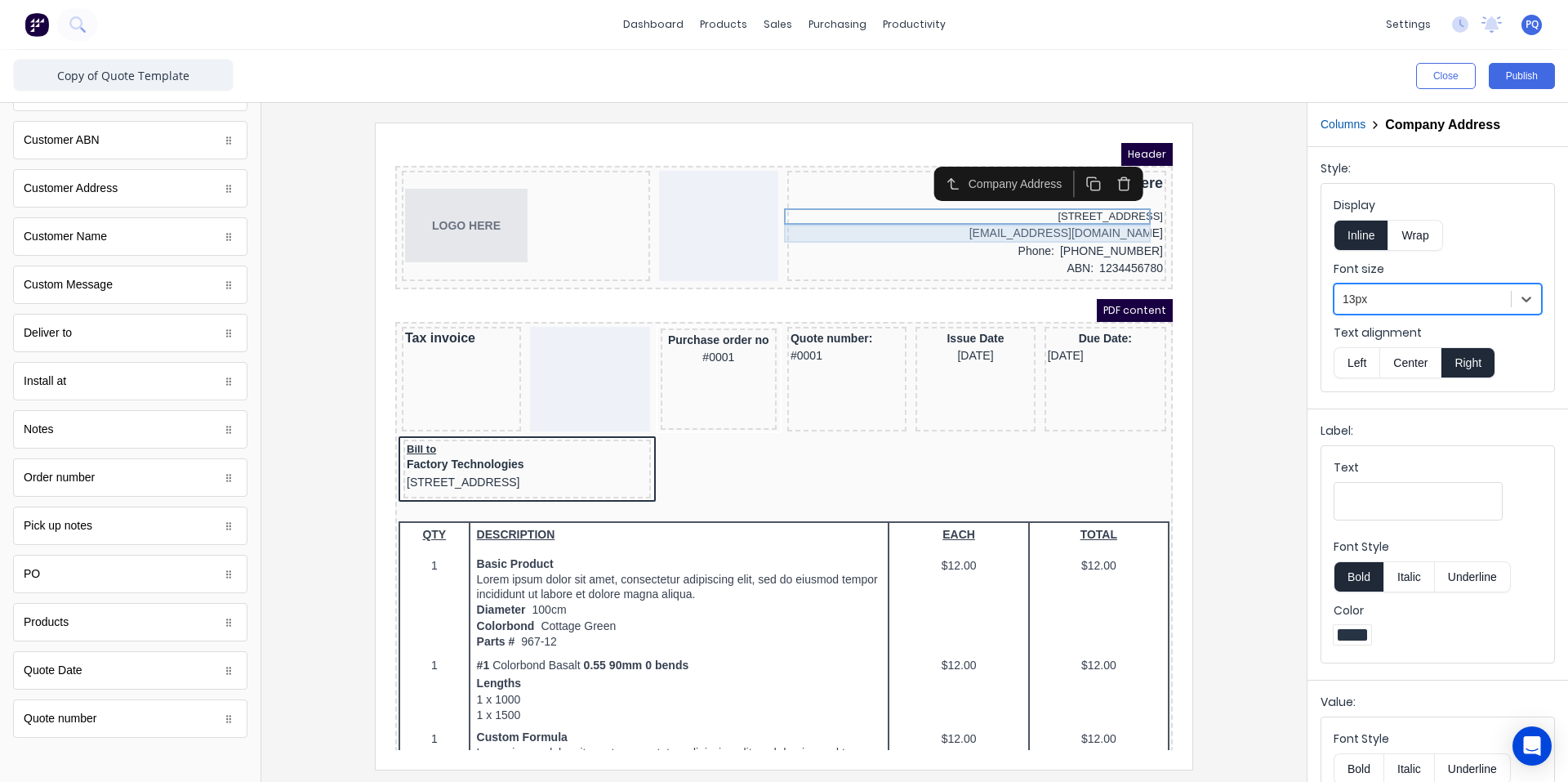
click at [1087, 210] on div "[EMAIL_ADDRESS][DOMAIN_NAME]" at bounding box center [957, 214] width 372 height 18
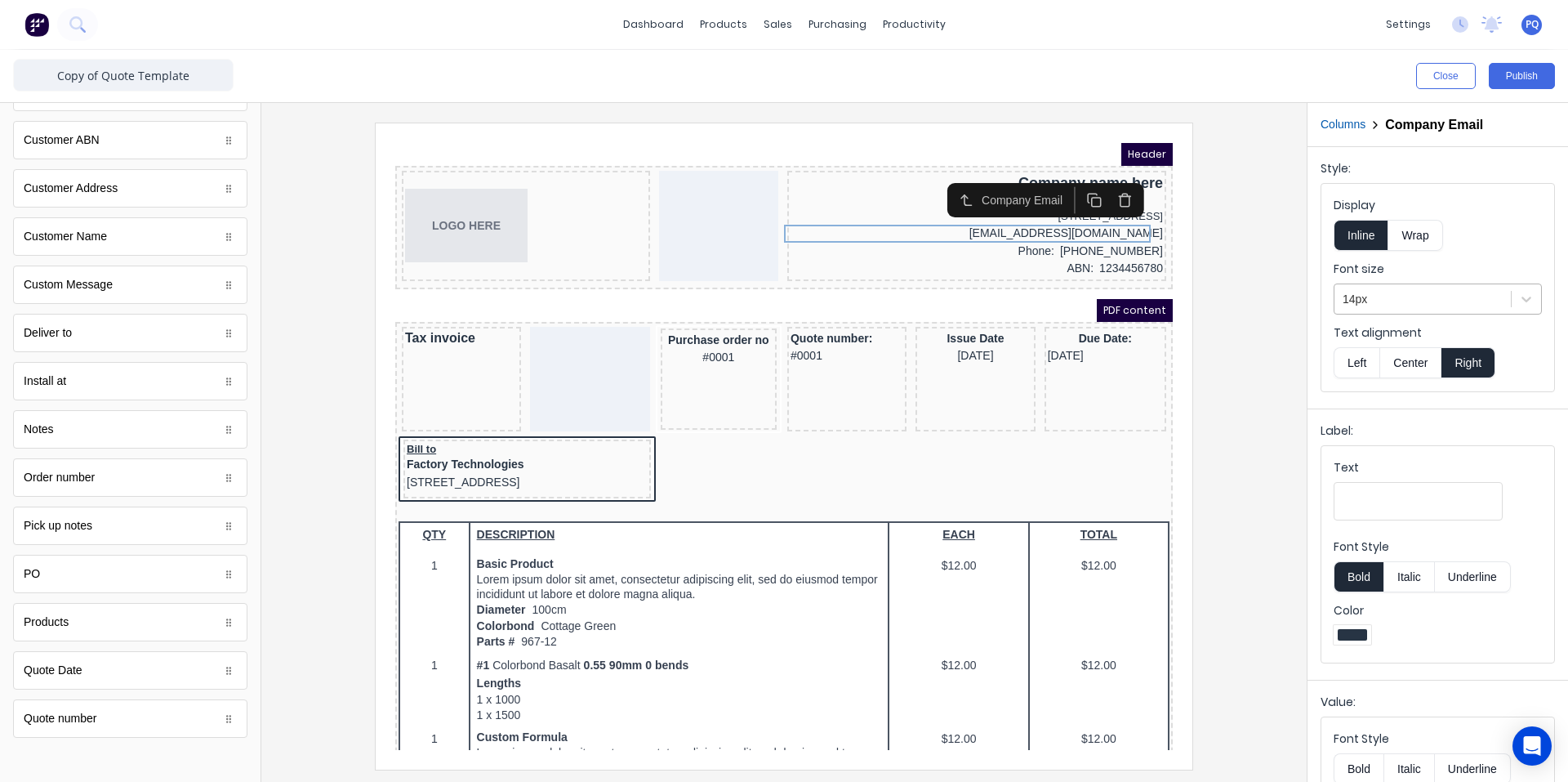
click at [1383, 300] on div at bounding box center [1423, 300] width 160 height 20
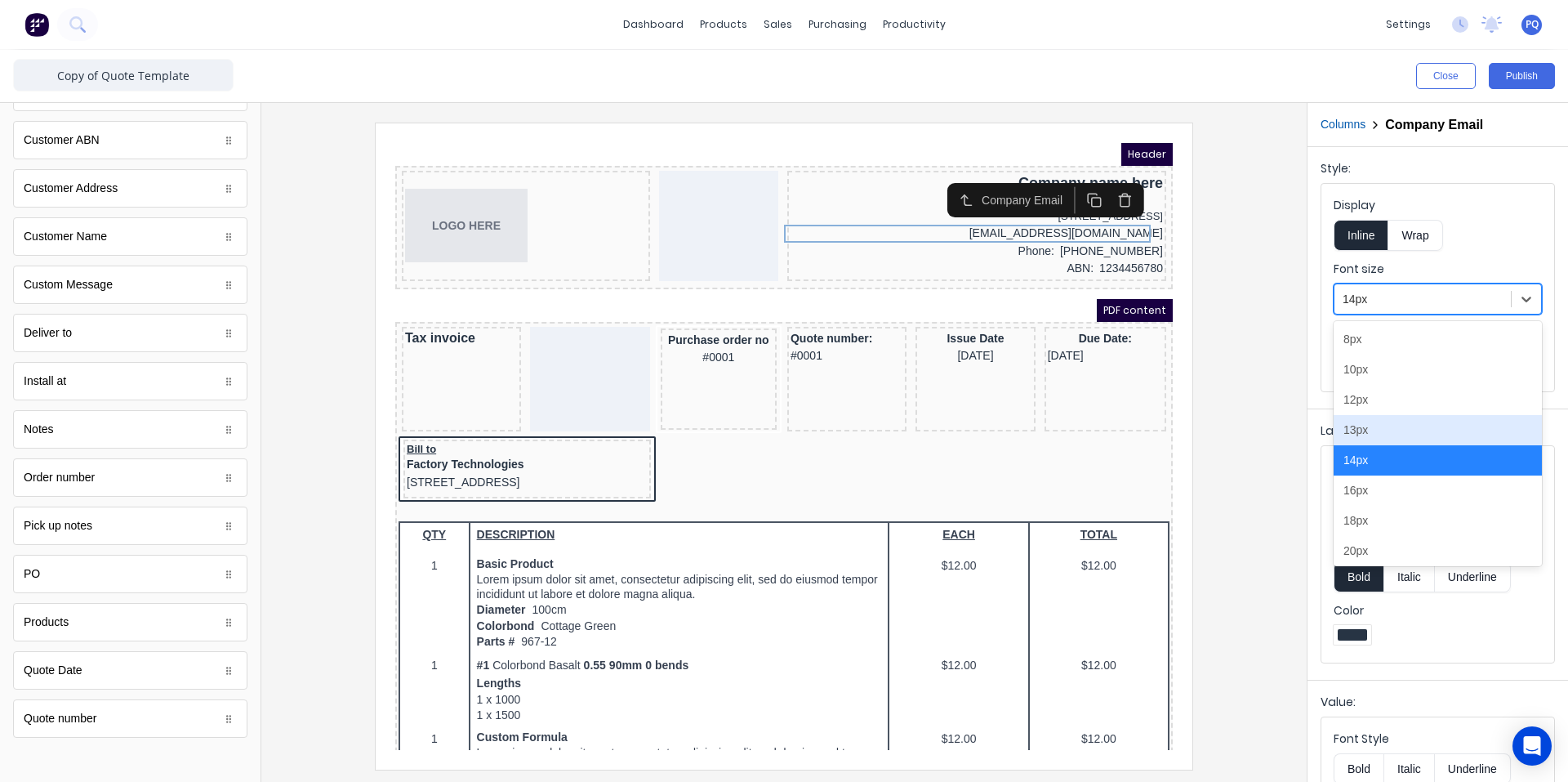
click at [1359, 423] on div "13px" at bounding box center [1438, 430] width 209 height 30
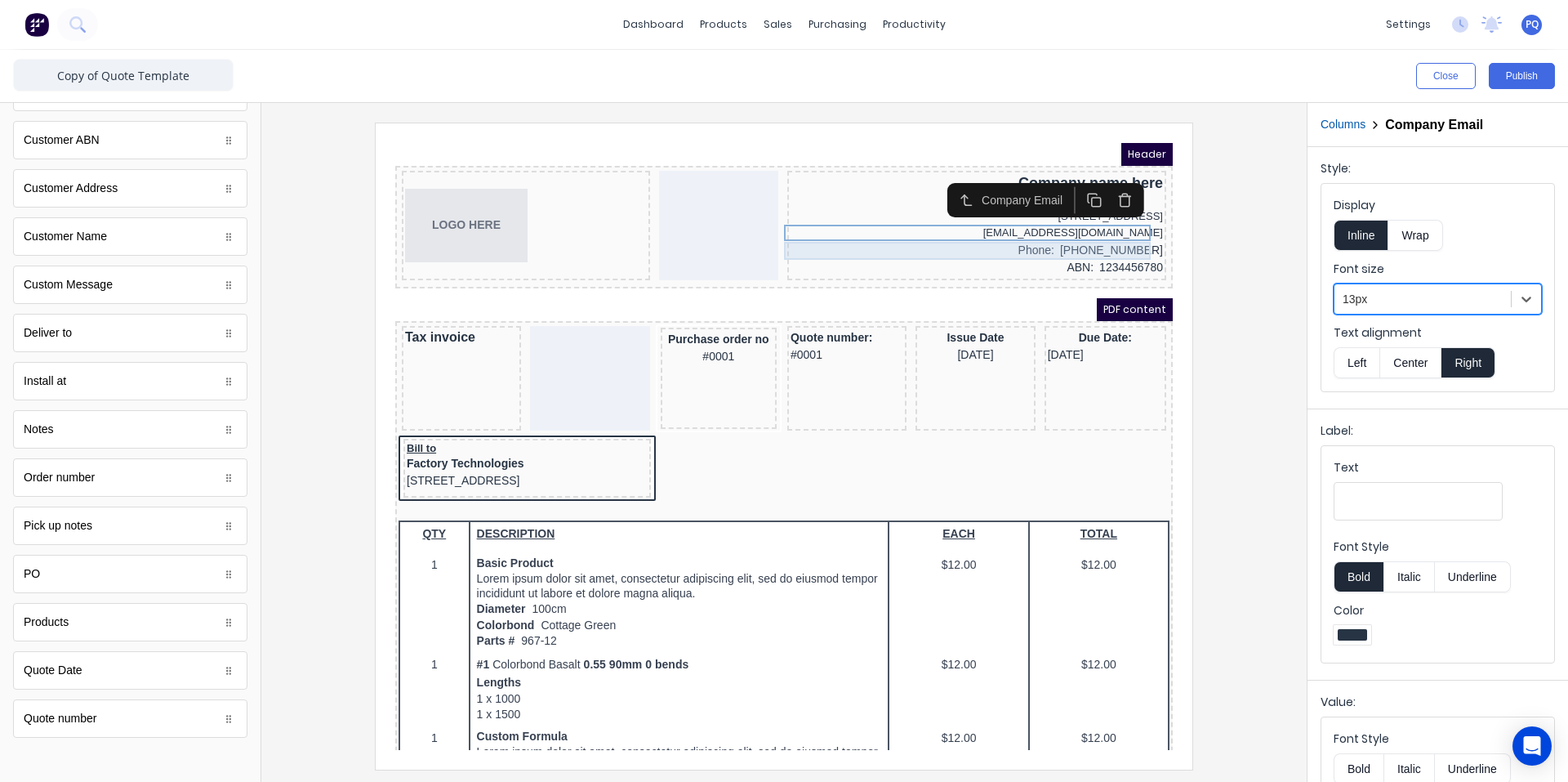
click at [1045, 230] on div "Phone: [PHONE_NUMBER]" at bounding box center [957, 231] width 372 height 18
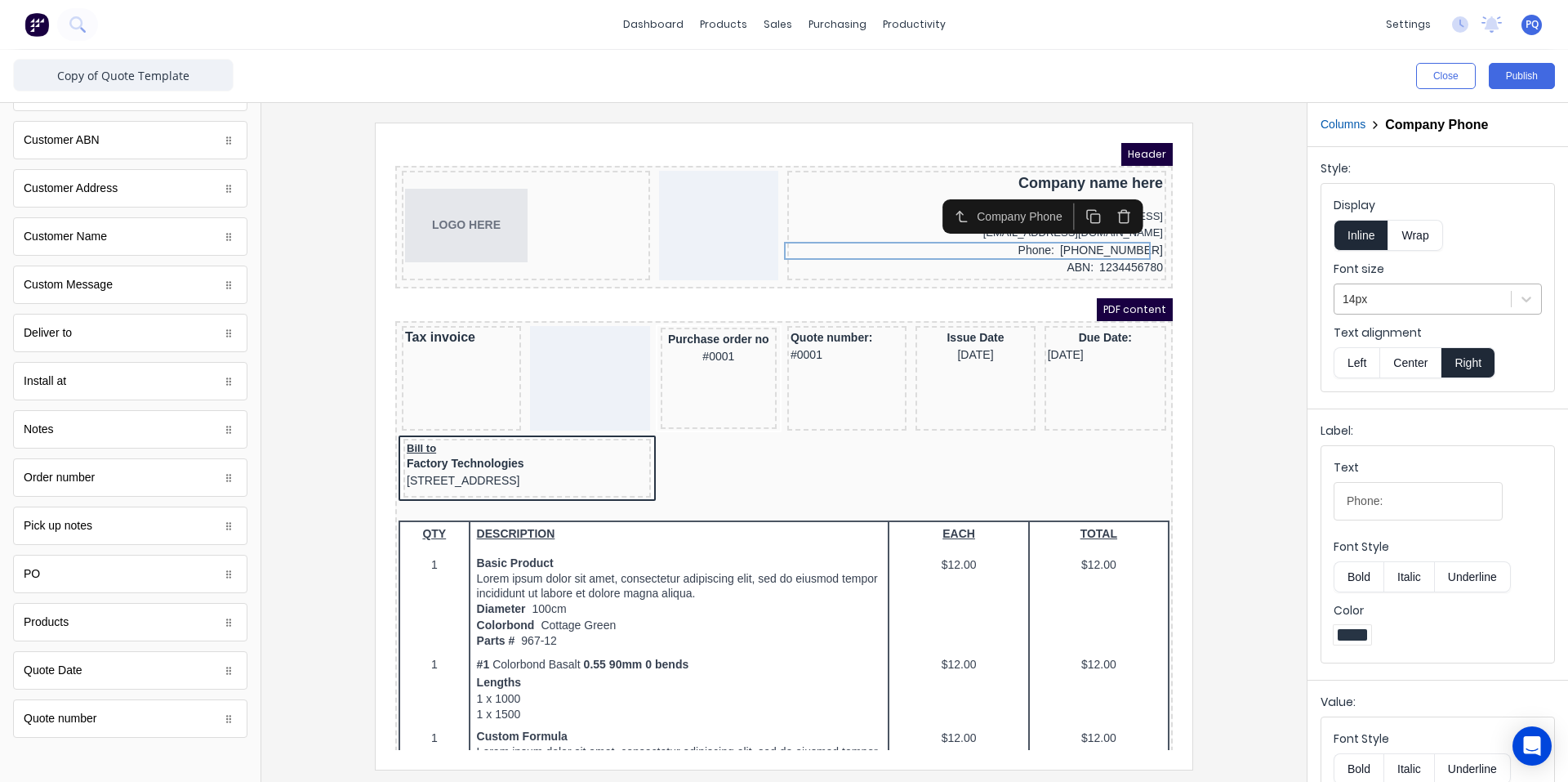
drag, startPoint x: 1408, startPoint y: 290, endPoint x: 1397, endPoint y: 320, distance: 32.0
click at [1408, 291] on div at bounding box center [1423, 300] width 160 height 20
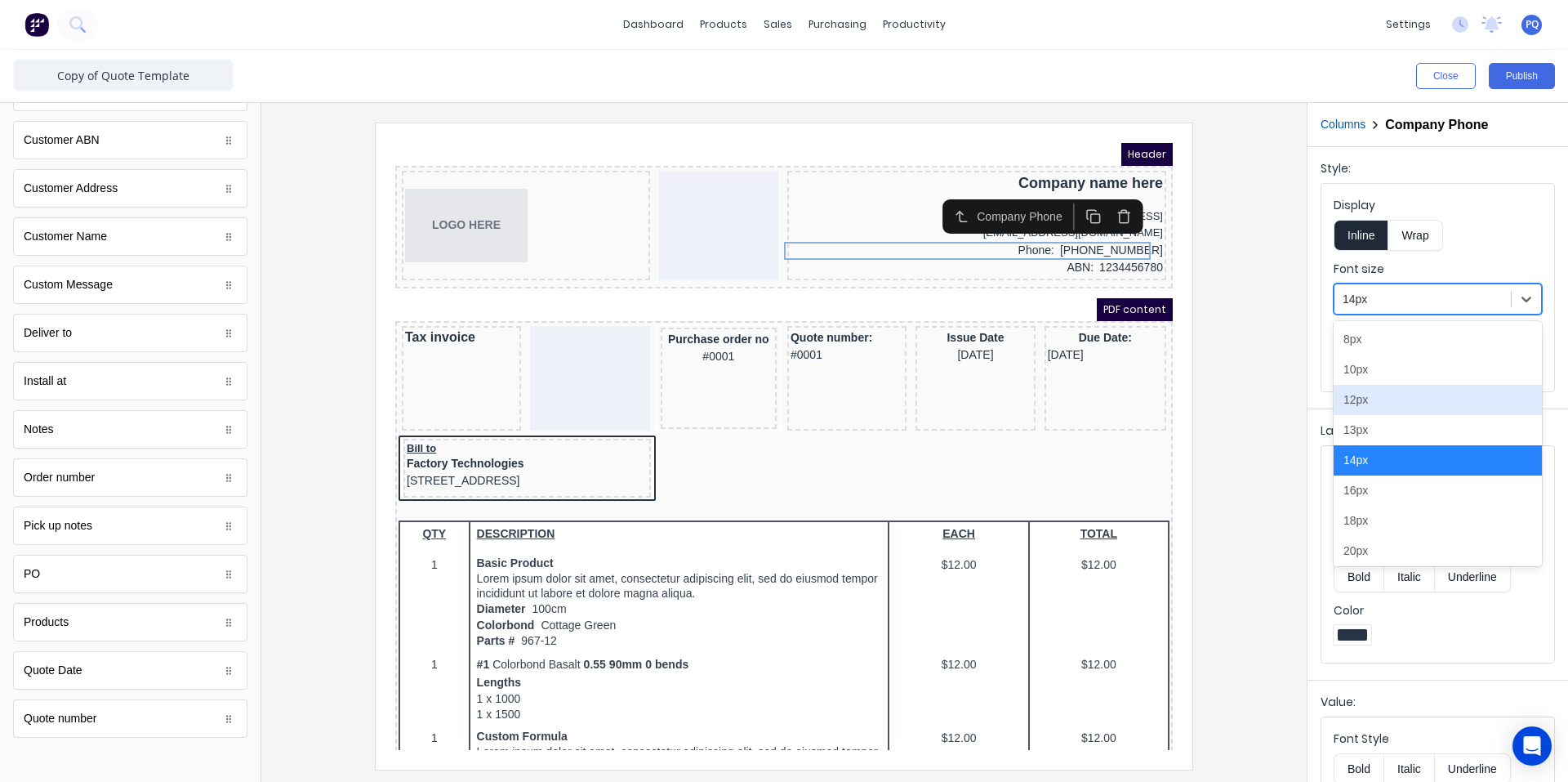
drag, startPoint x: 1345, startPoint y: 426, endPoint x: 1328, endPoint y: 423, distance: 17.3
click at [1344, 426] on div "13px" at bounding box center [1438, 430] width 209 height 30
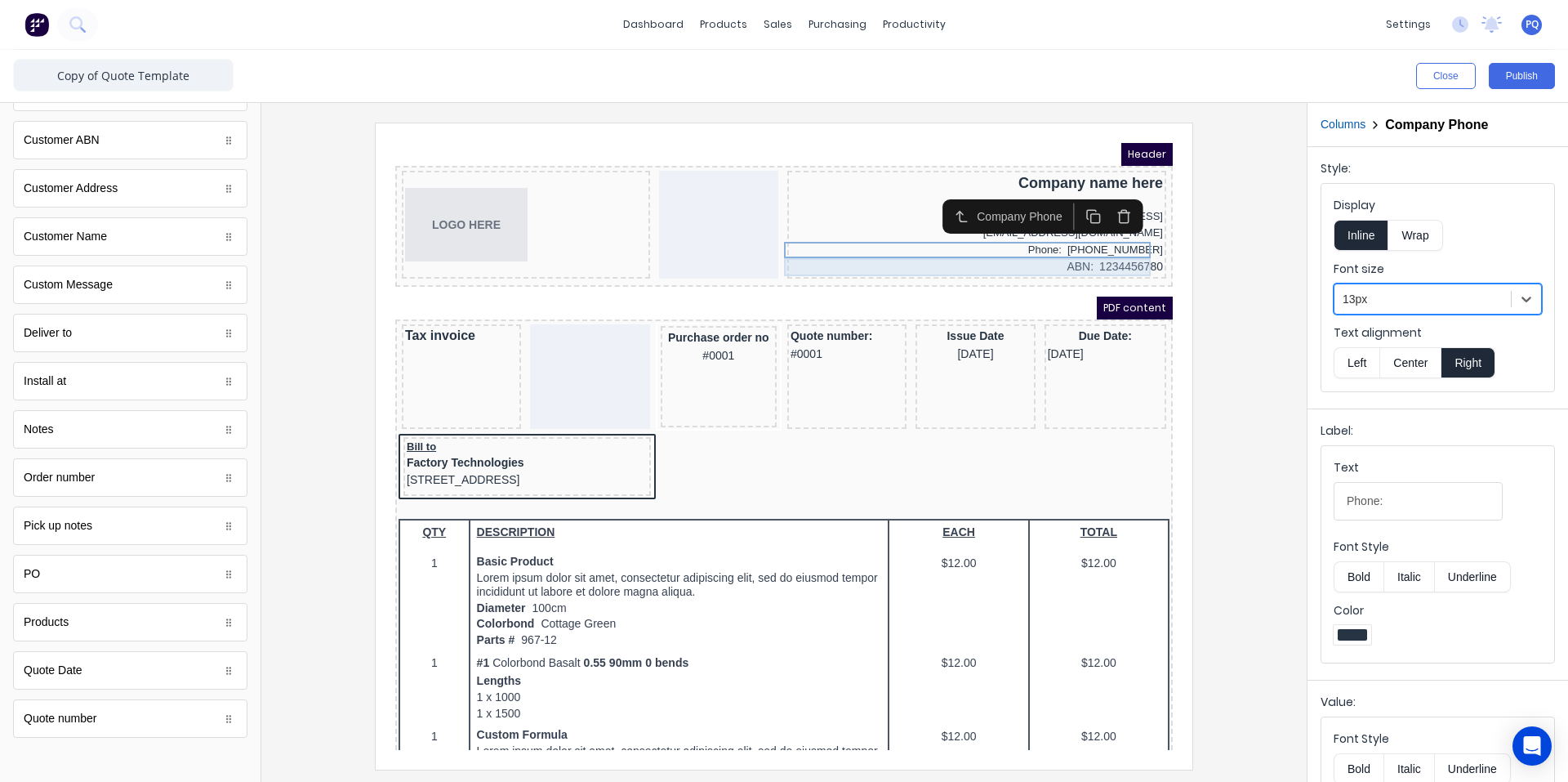
click at [987, 255] on div "ABN: 1234456780" at bounding box center [957, 248] width 372 height 18
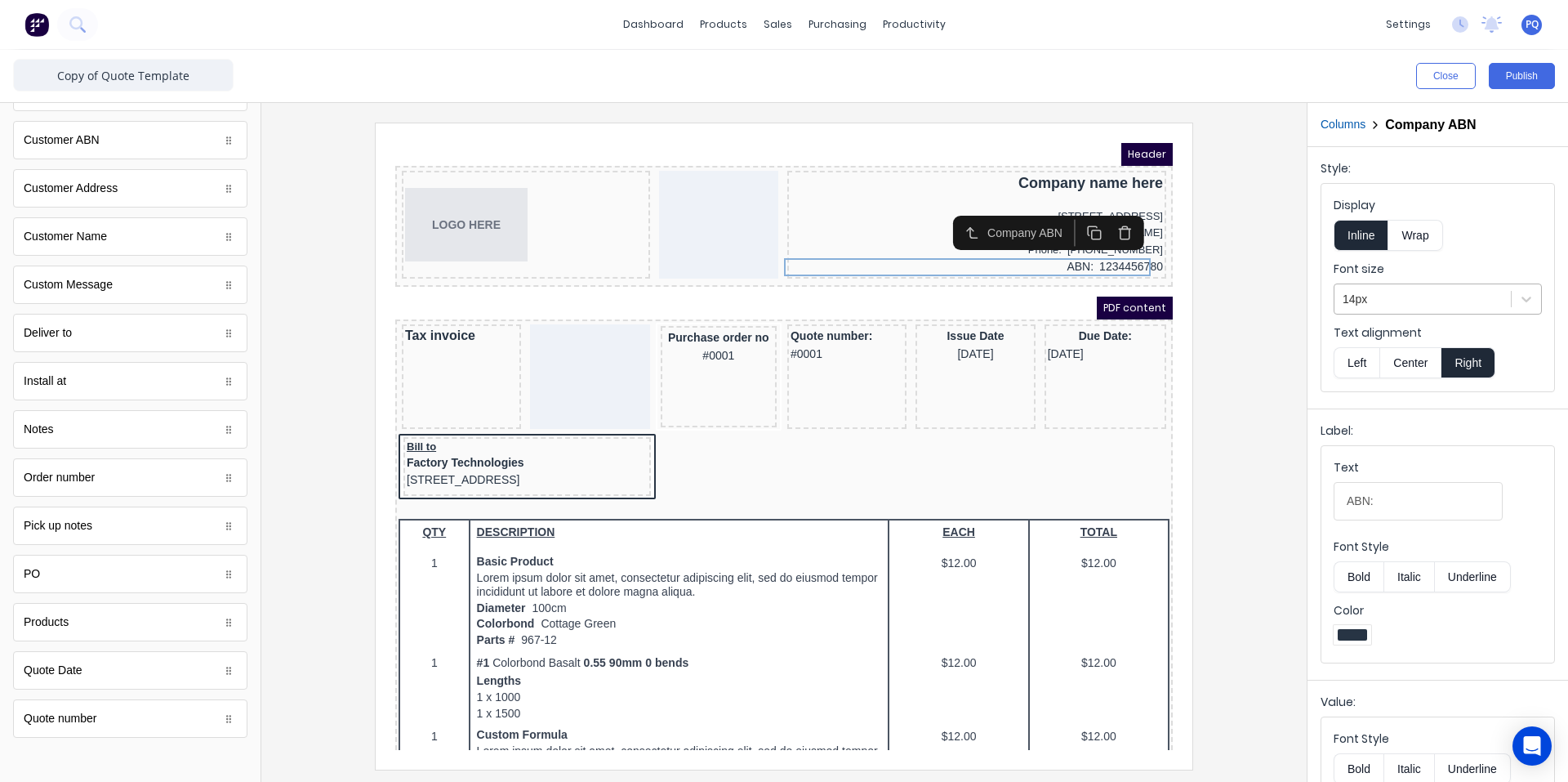
click at [1377, 292] on div at bounding box center [1423, 300] width 160 height 20
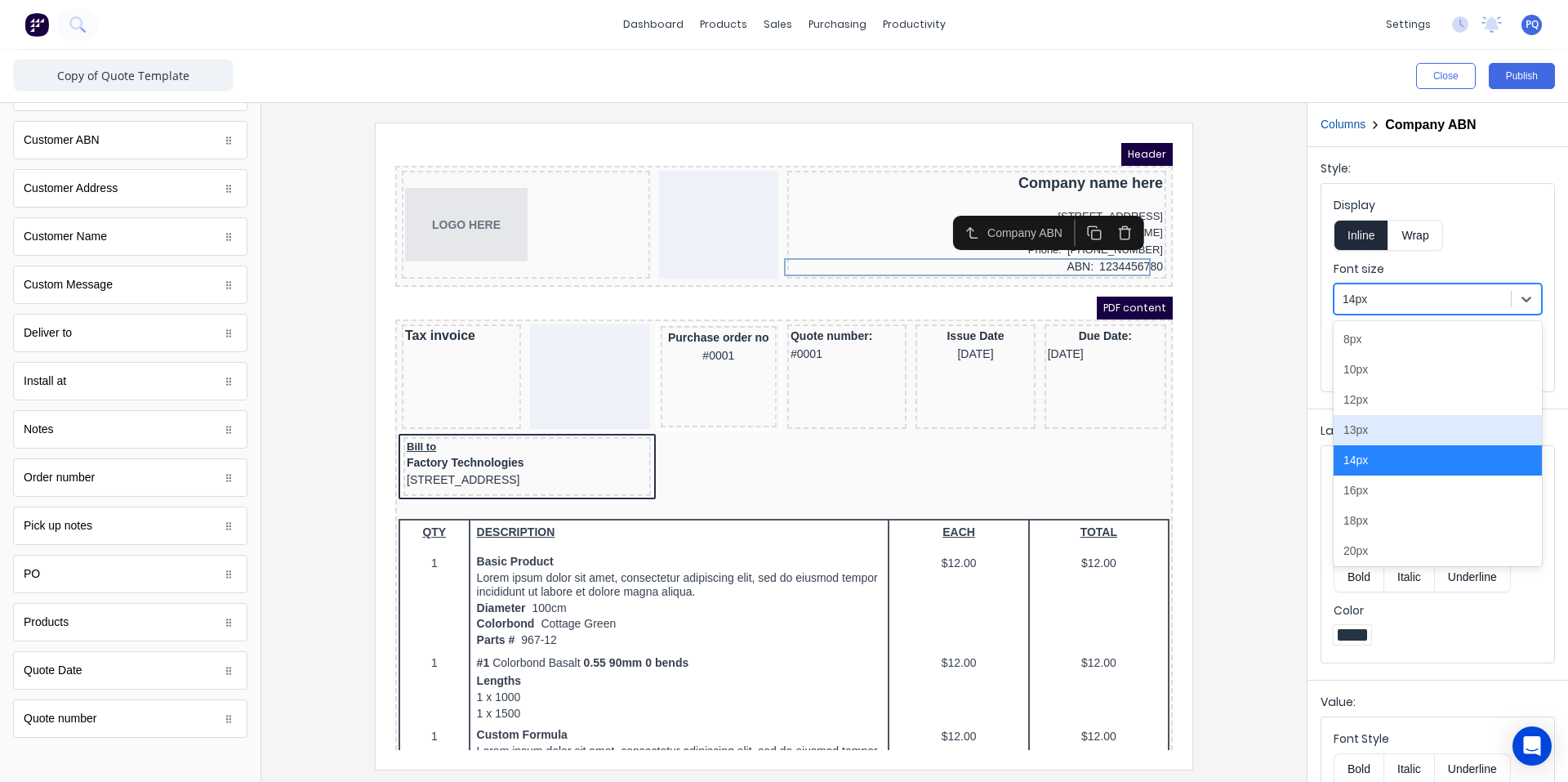
click at [1344, 425] on div "13px" at bounding box center [1438, 430] width 209 height 30
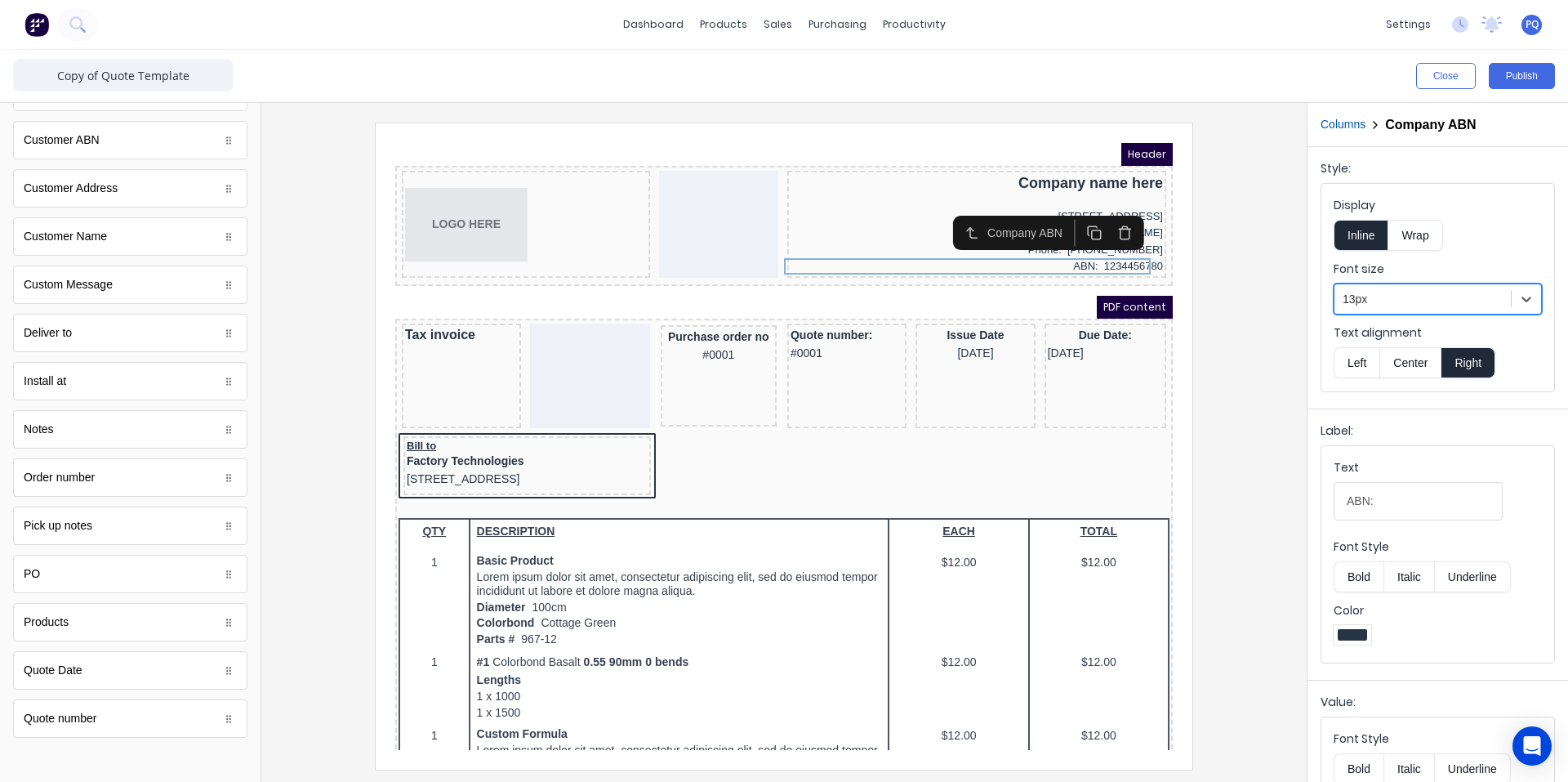
click at [1231, 368] on div at bounding box center [784, 446] width 1020 height 646
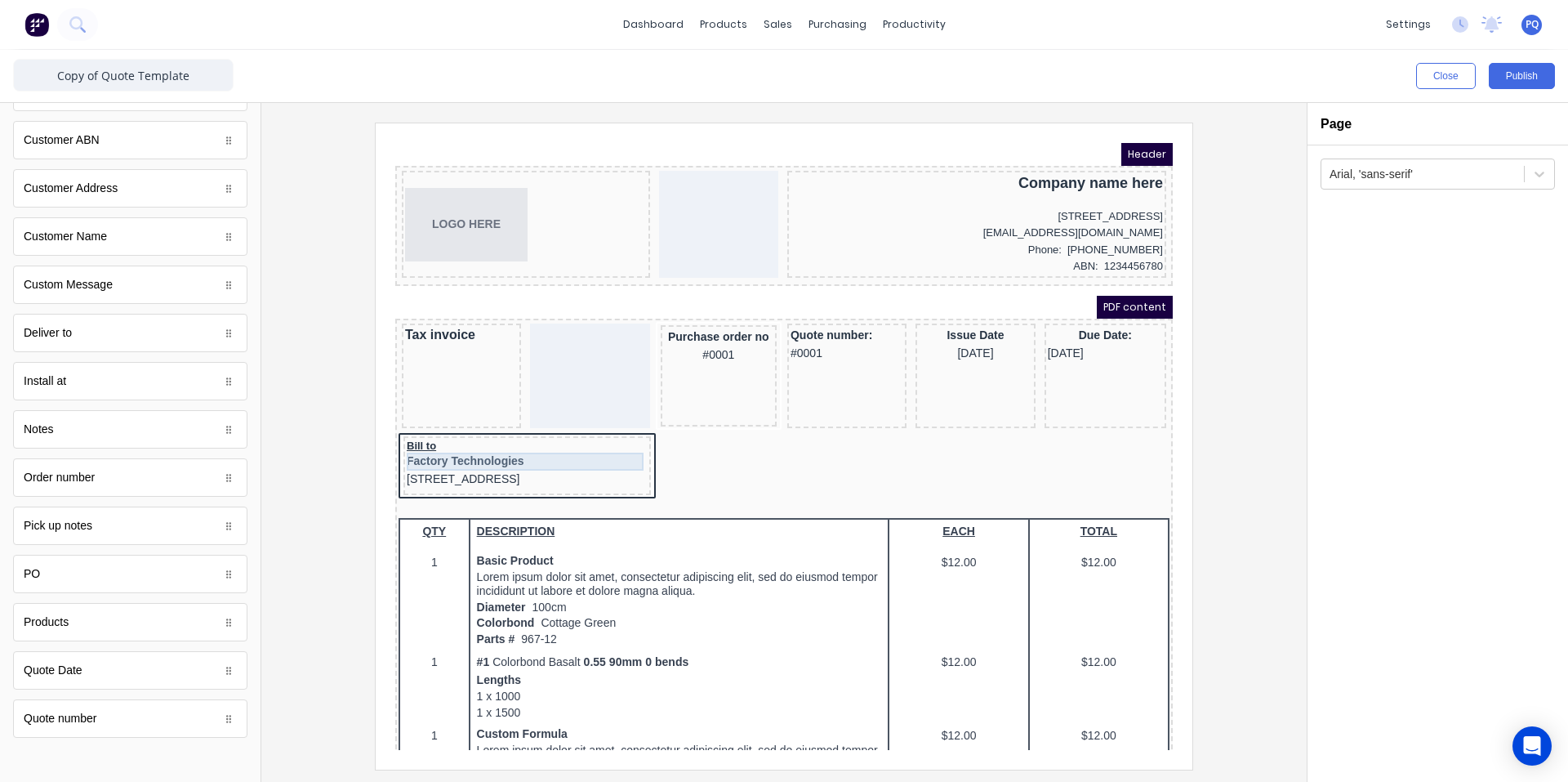
click at [517, 446] on div "Factory Technologies" at bounding box center [507, 442] width 241 height 18
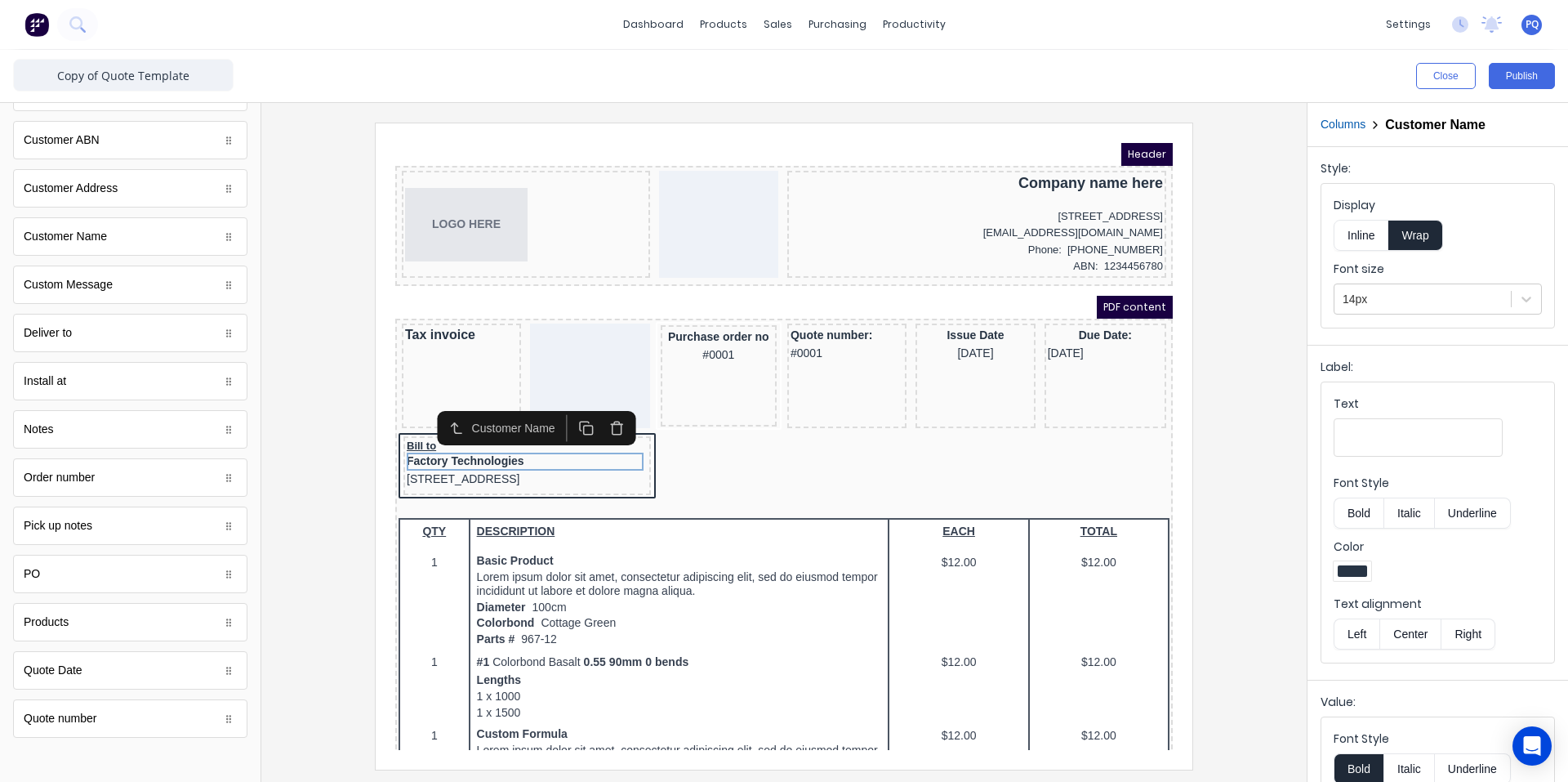
scroll to position [149, 0]
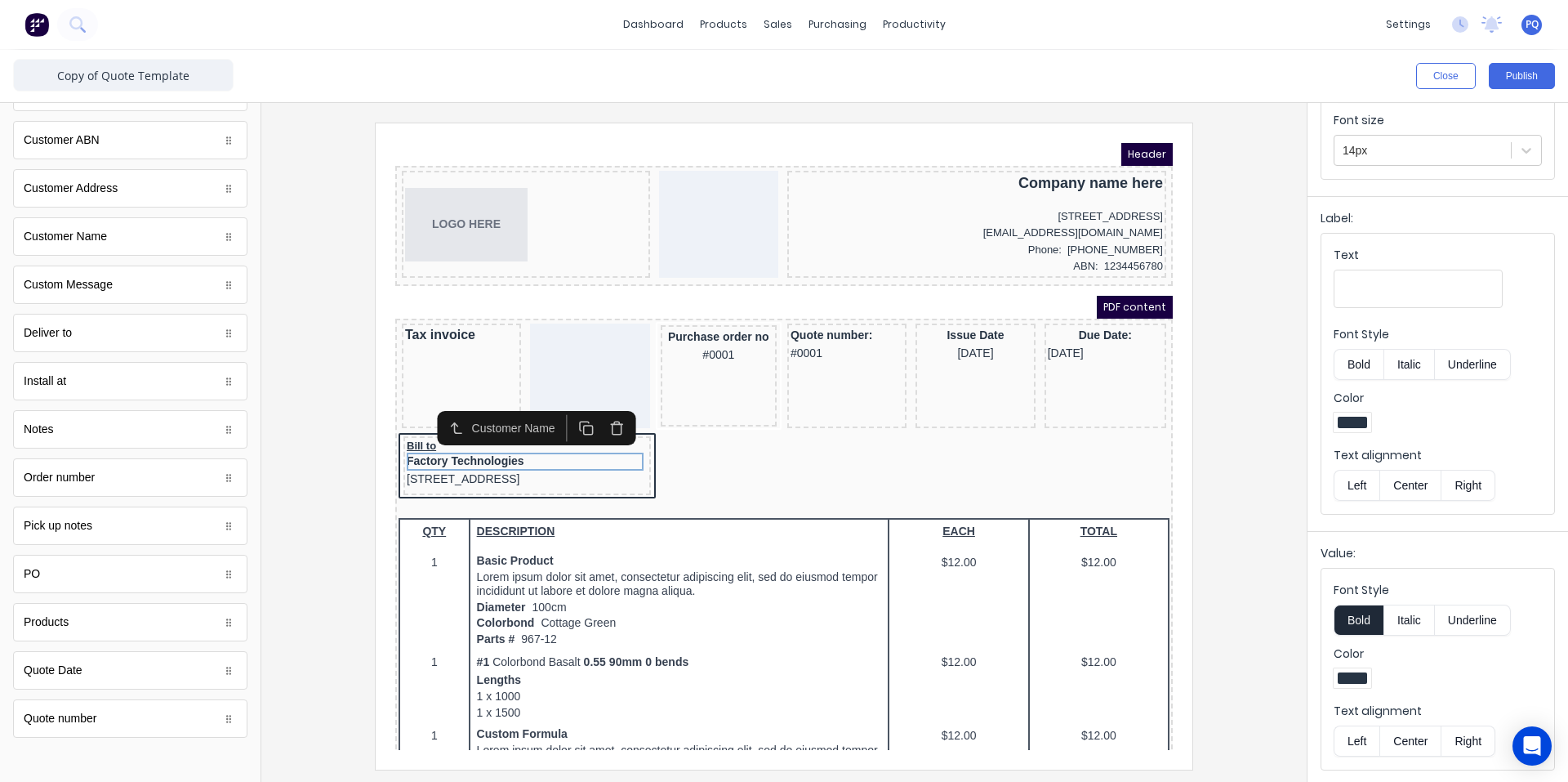
click at [1364, 604] on button "Bold" at bounding box center [1359, 619] width 50 height 31
click at [400, 425] on div "Bill to" at bounding box center [507, 426] width 241 height 13
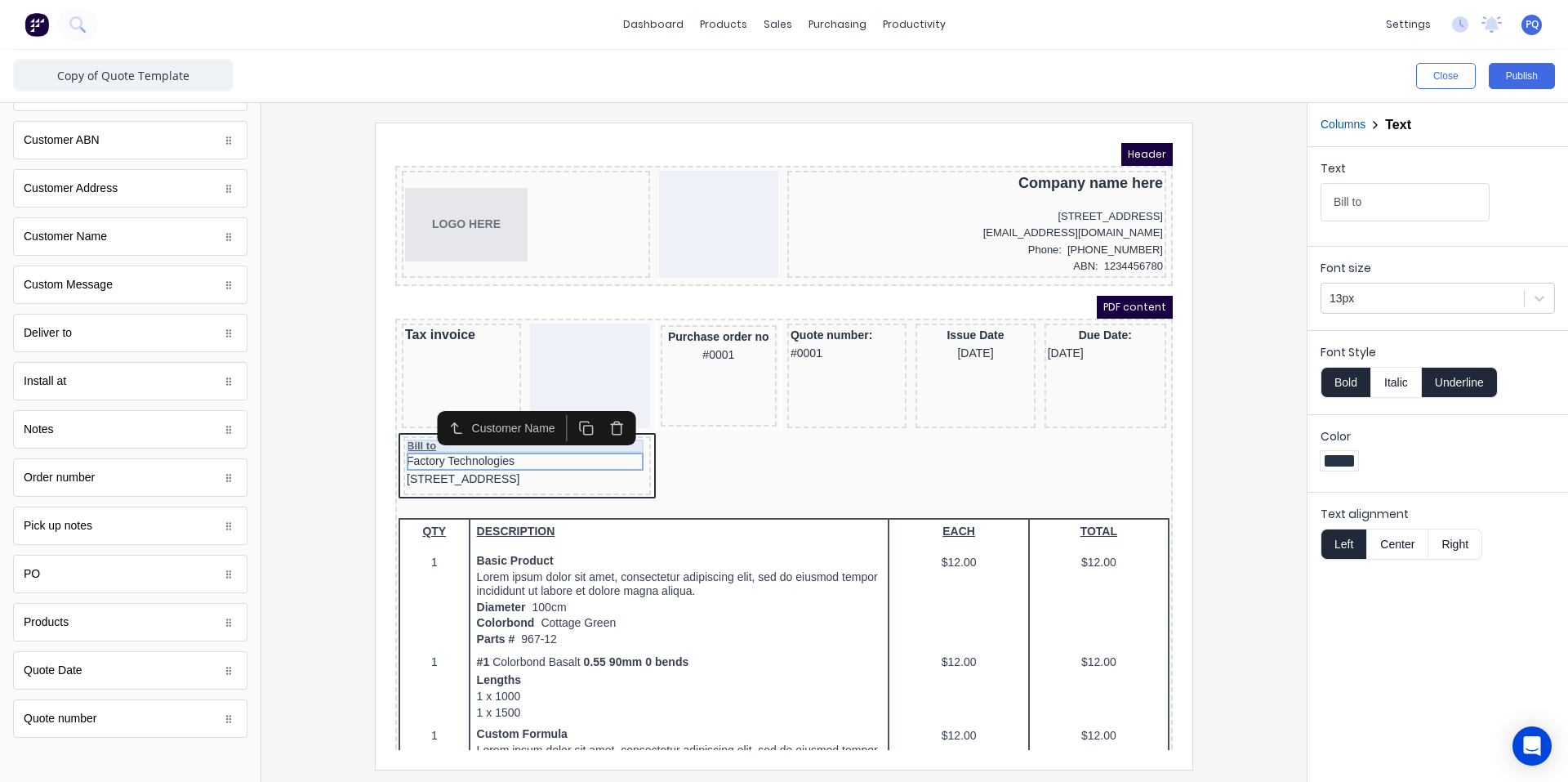
scroll to position [0, 0]
click at [1449, 386] on button "Underline" at bounding box center [1460, 382] width 76 height 31
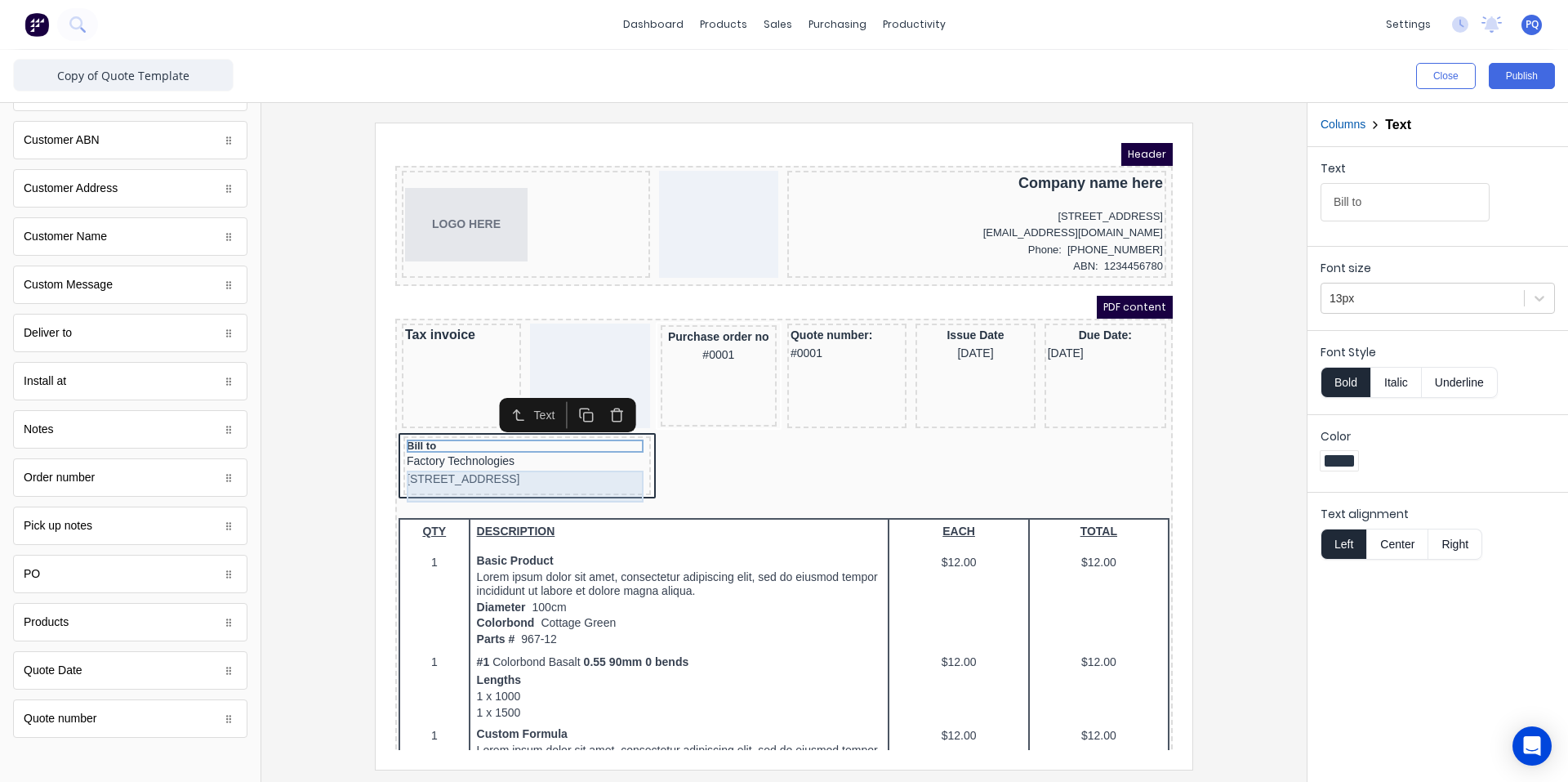
click at [466, 464] on div "[STREET_ADDRESS]" at bounding box center [507, 460] width 241 height 18
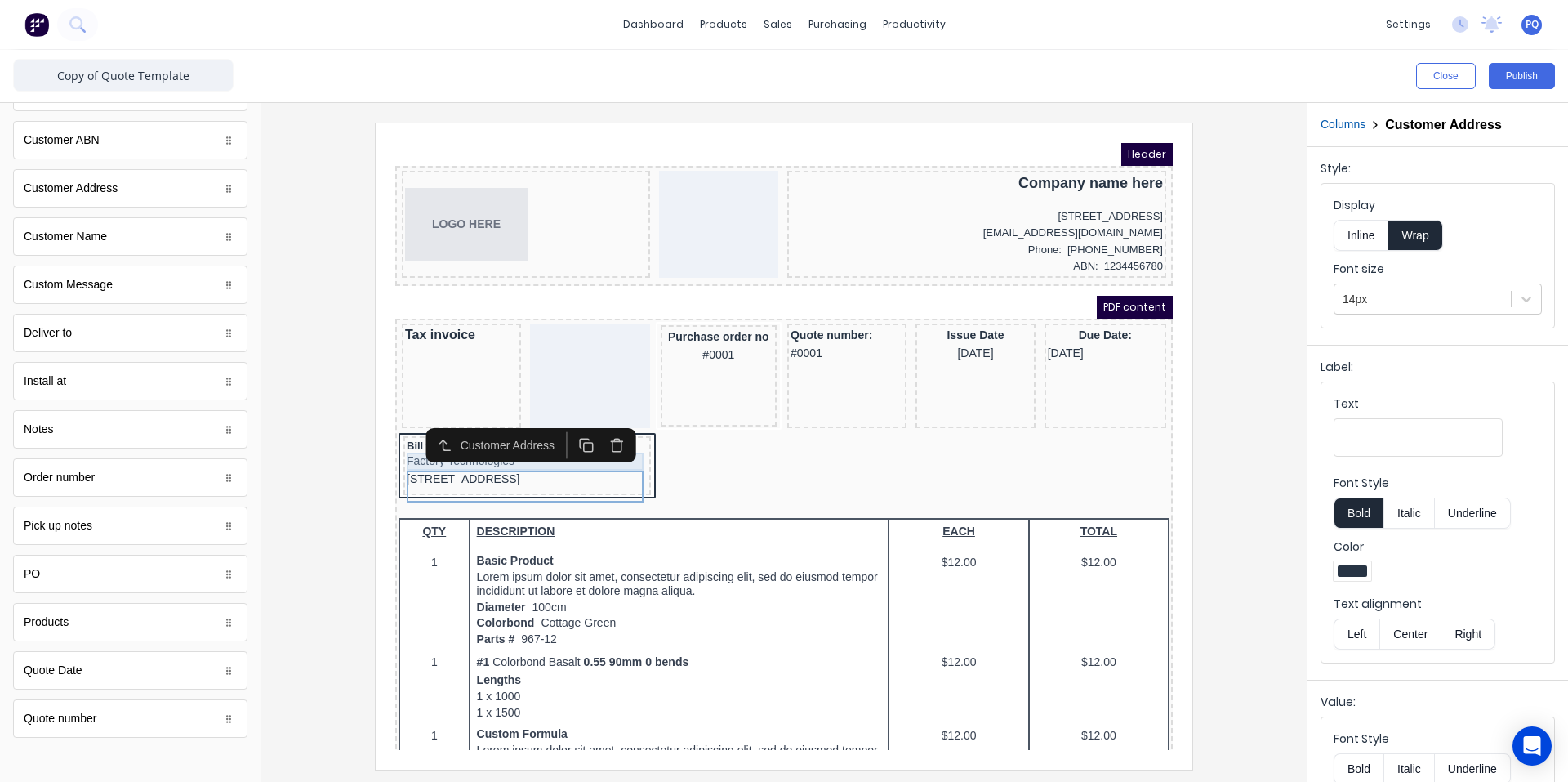
click at [586, 447] on div "Factory Technologies" at bounding box center [507, 442] width 241 height 18
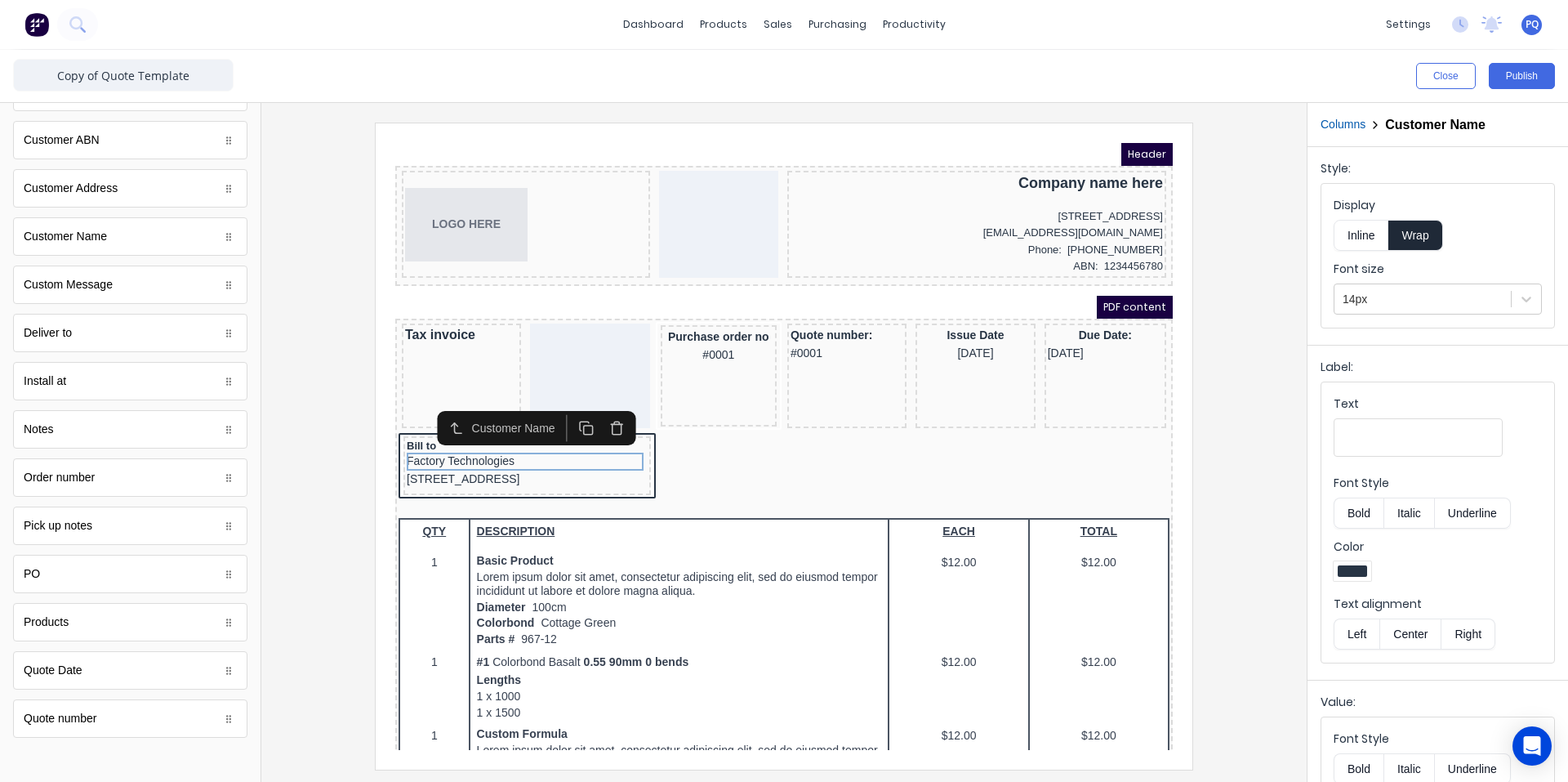
drag, startPoint x: 1421, startPoint y: 765, endPoint x: 1094, endPoint y: 749, distance: 327.4
click at [1413, 766] on button "Italic" at bounding box center [1409, 769] width 52 height 31
click at [483, 459] on div "[STREET_ADDRESS]" at bounding box center [507, 460] width 241 height 18
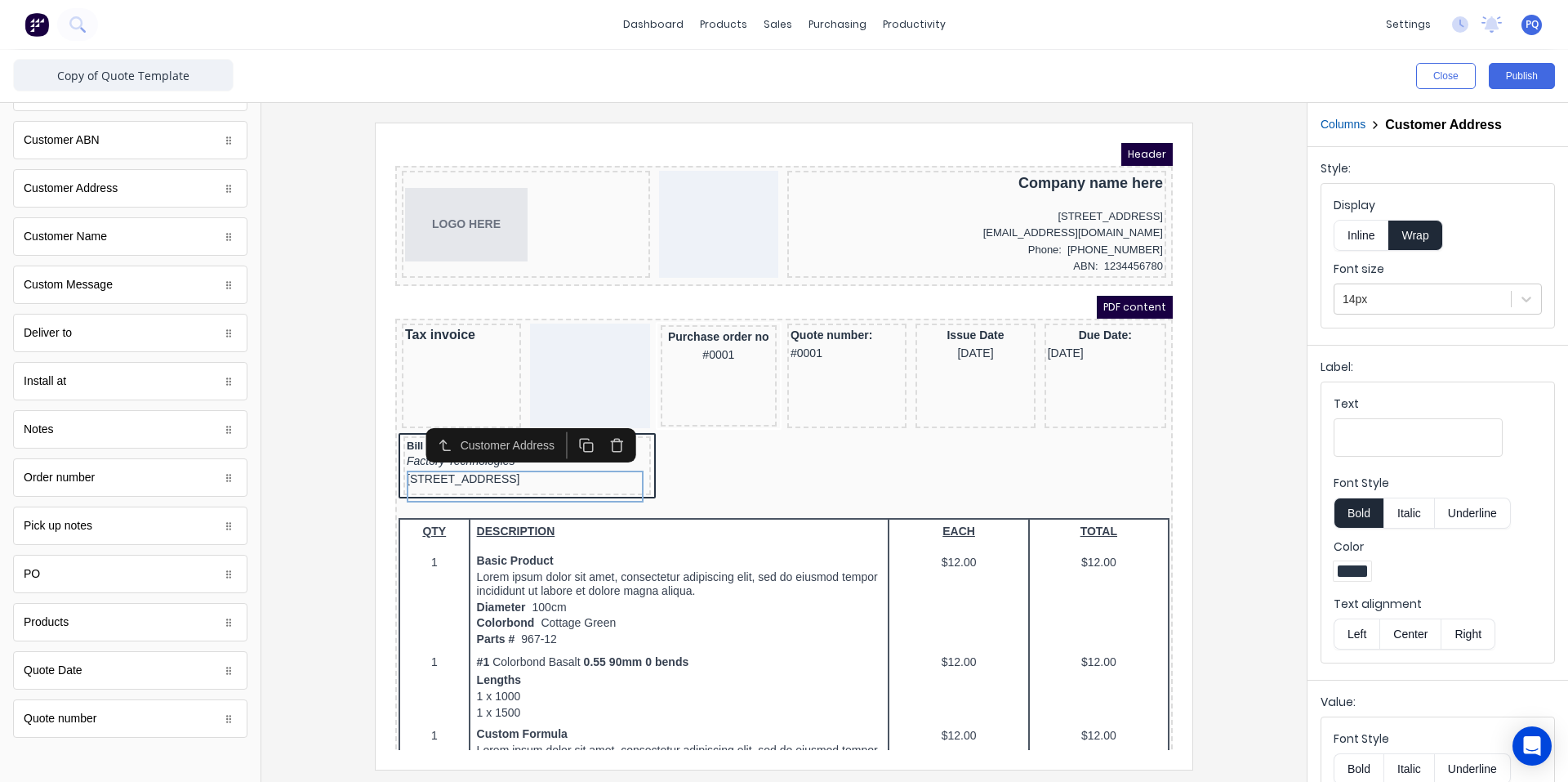
scroll to position [149, 0]
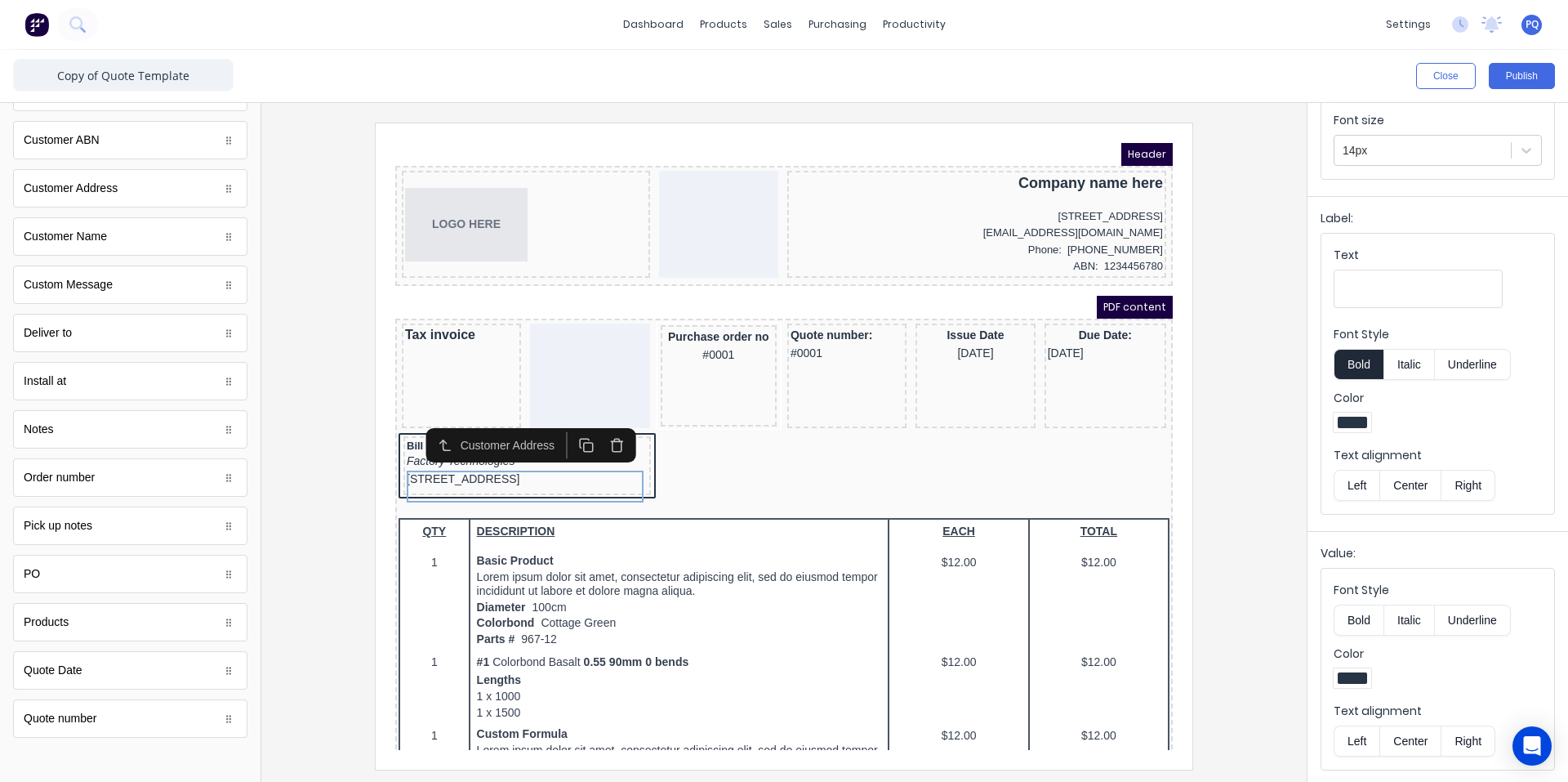
click at [1408, 622] on button "Italic" at bounding box center [1409, 619] width 52 height 31
click at [1379, 147] on div at bounding box center [1423, 150] width 160 height 20
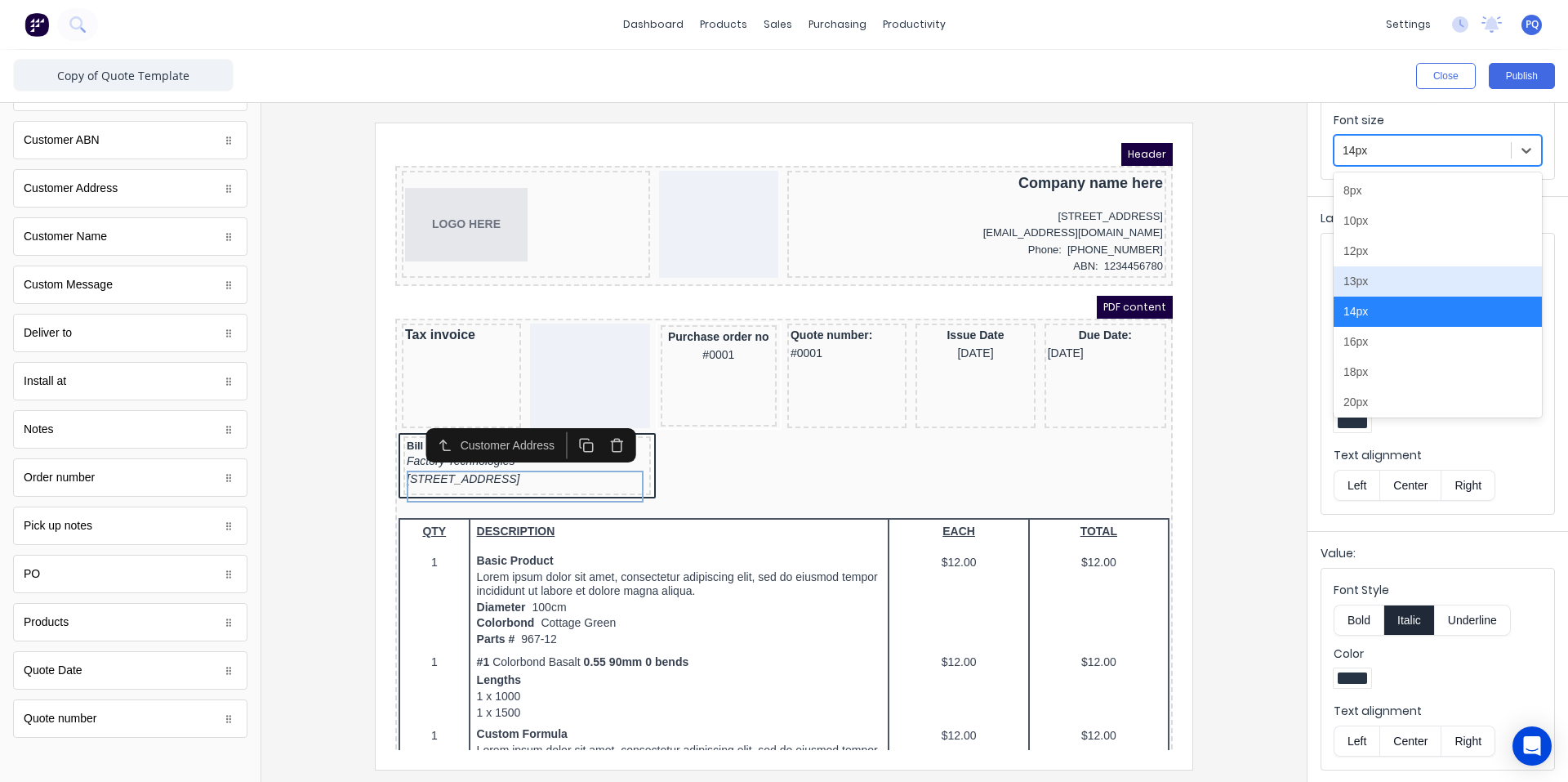
click at [1402, 283] on div "13px" at bounding box center [1438, 281] width 209 height 30
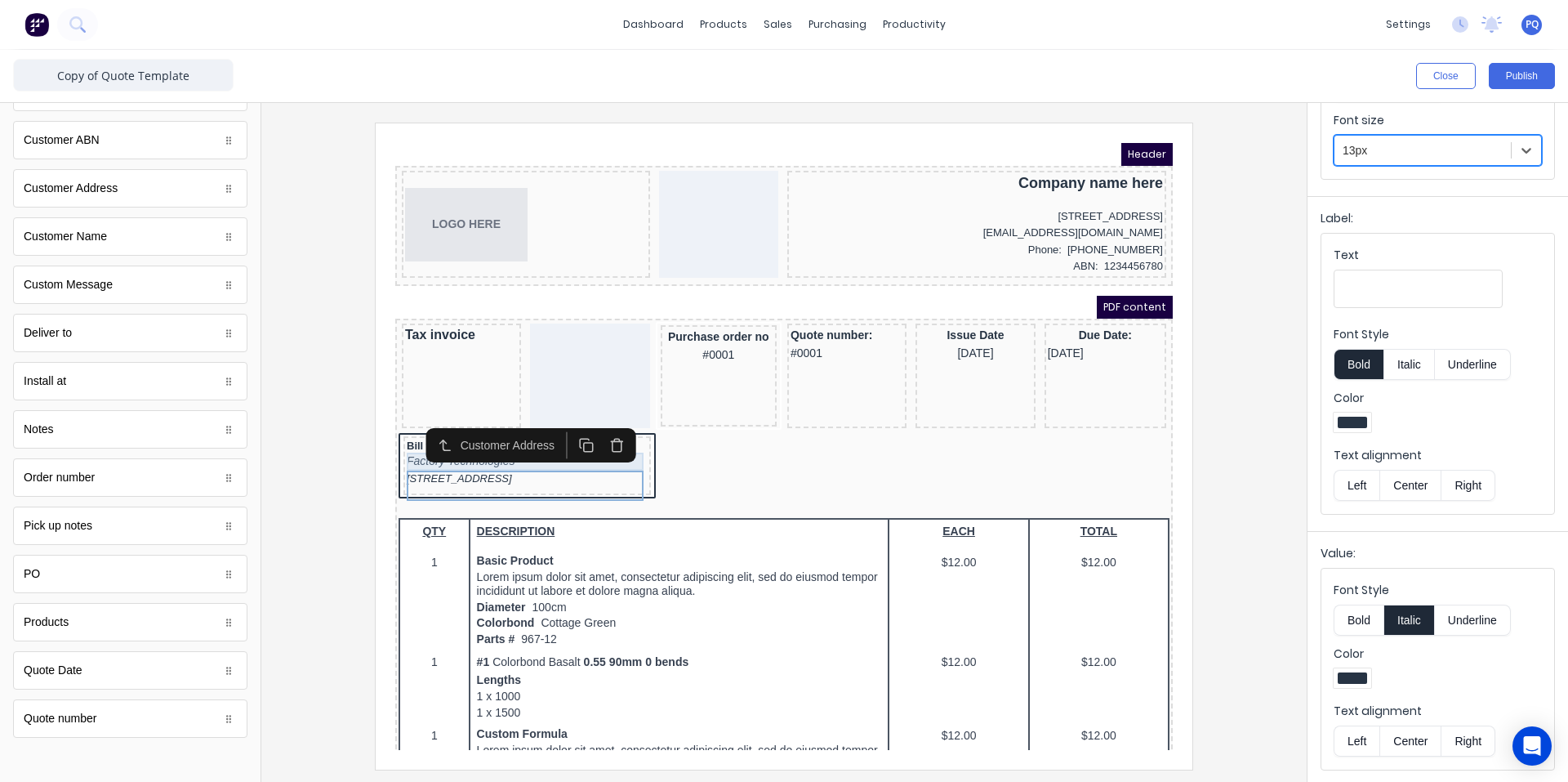
click at [398, 445] on div "Factory Technologies" at bounding box center [507, 442] width 241 height 18
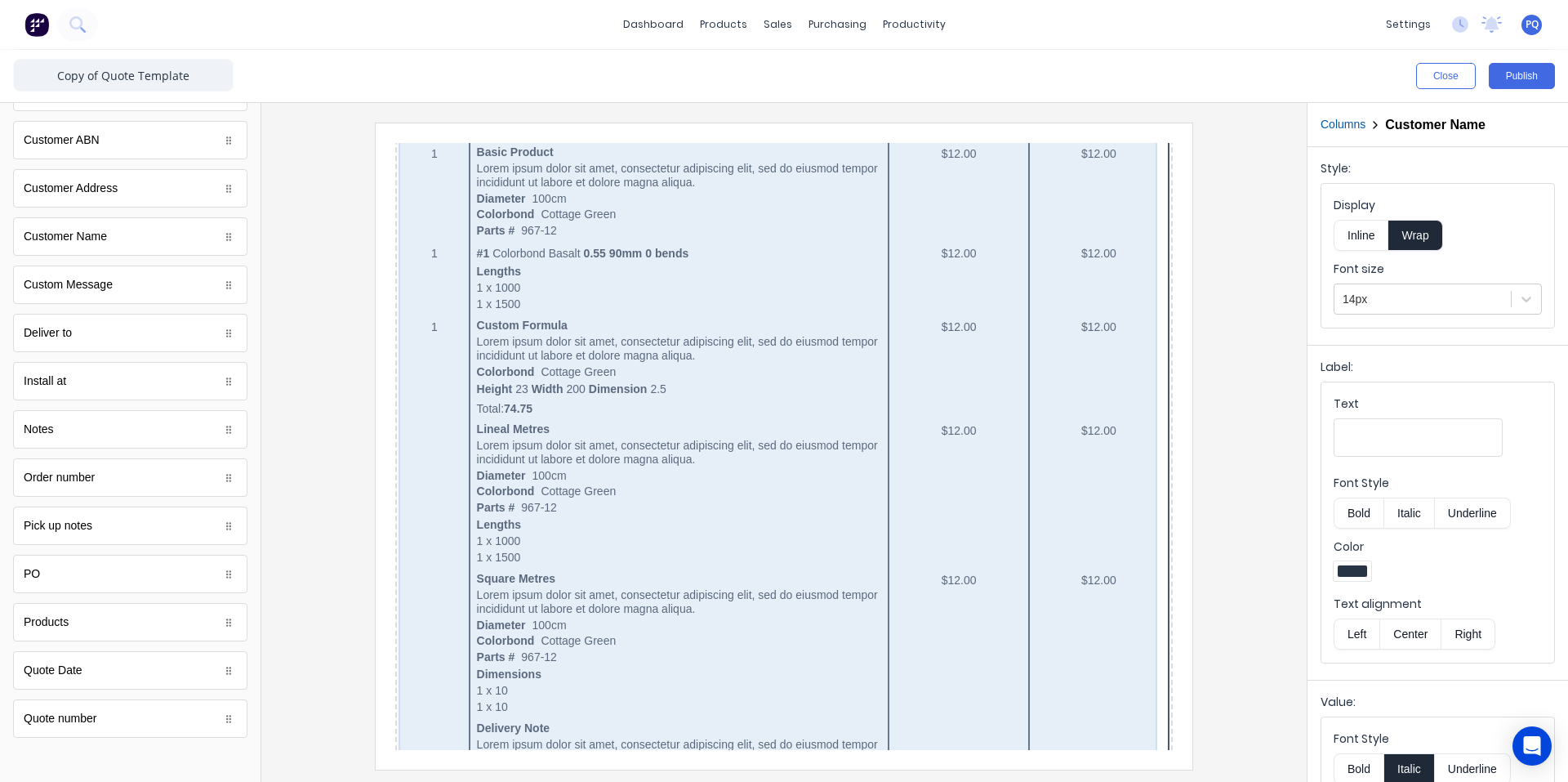
scroll to position [899, 0]
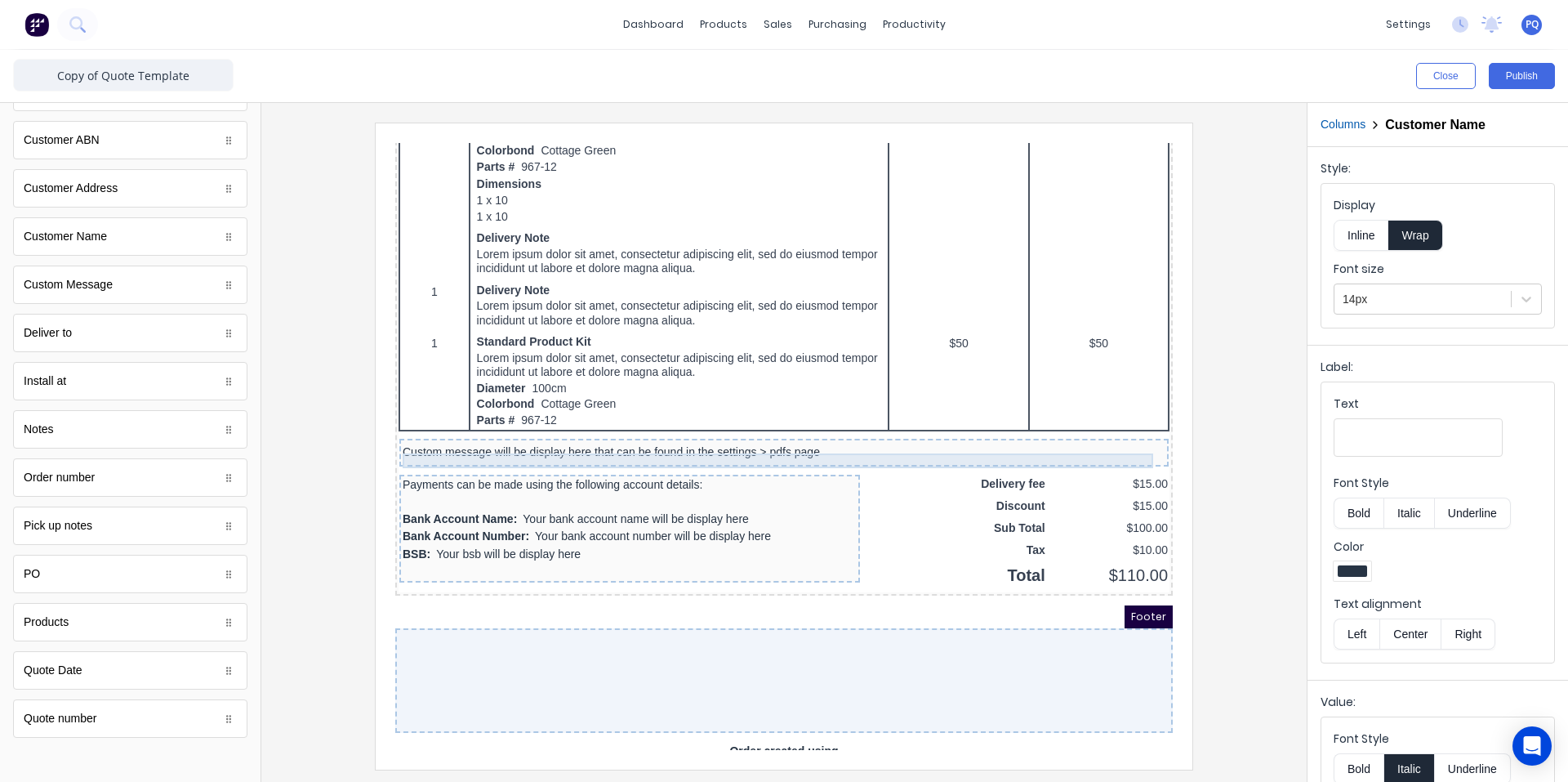
click at [692, 435] on div "Custom message will be display here that can be found in the settings > pdfs pa…" at bounding box center [764, 433] width 763 height 15
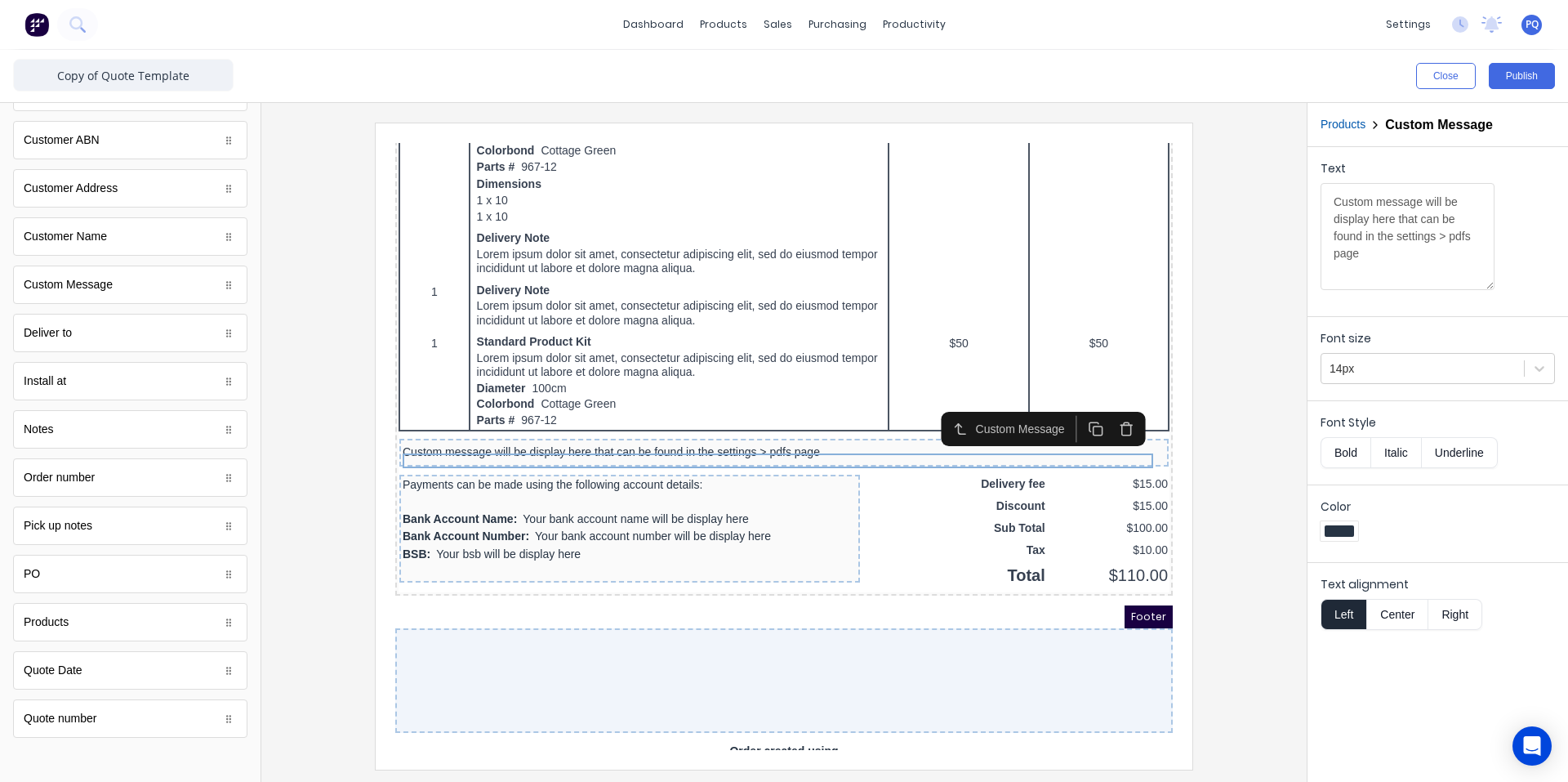
click at [1110, 415] on icon "button" at bounding box center [1107, 411] width 9 height 10
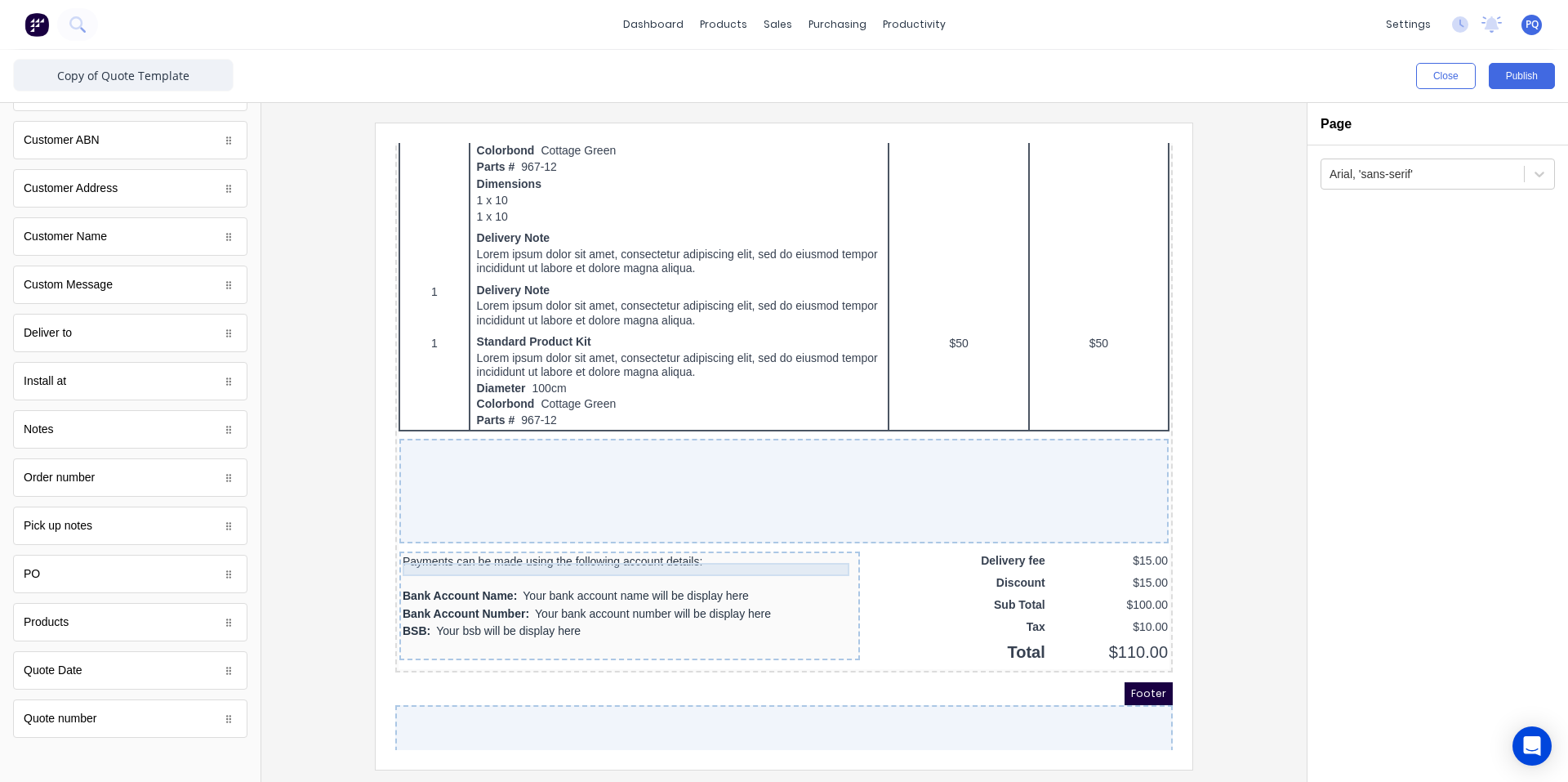
click at [706, 568] on div at bounding box center [610, 560] width 454 height 17
click at [799, 534] on icon "button" at bounding box center [803, 535] width 16 height 16
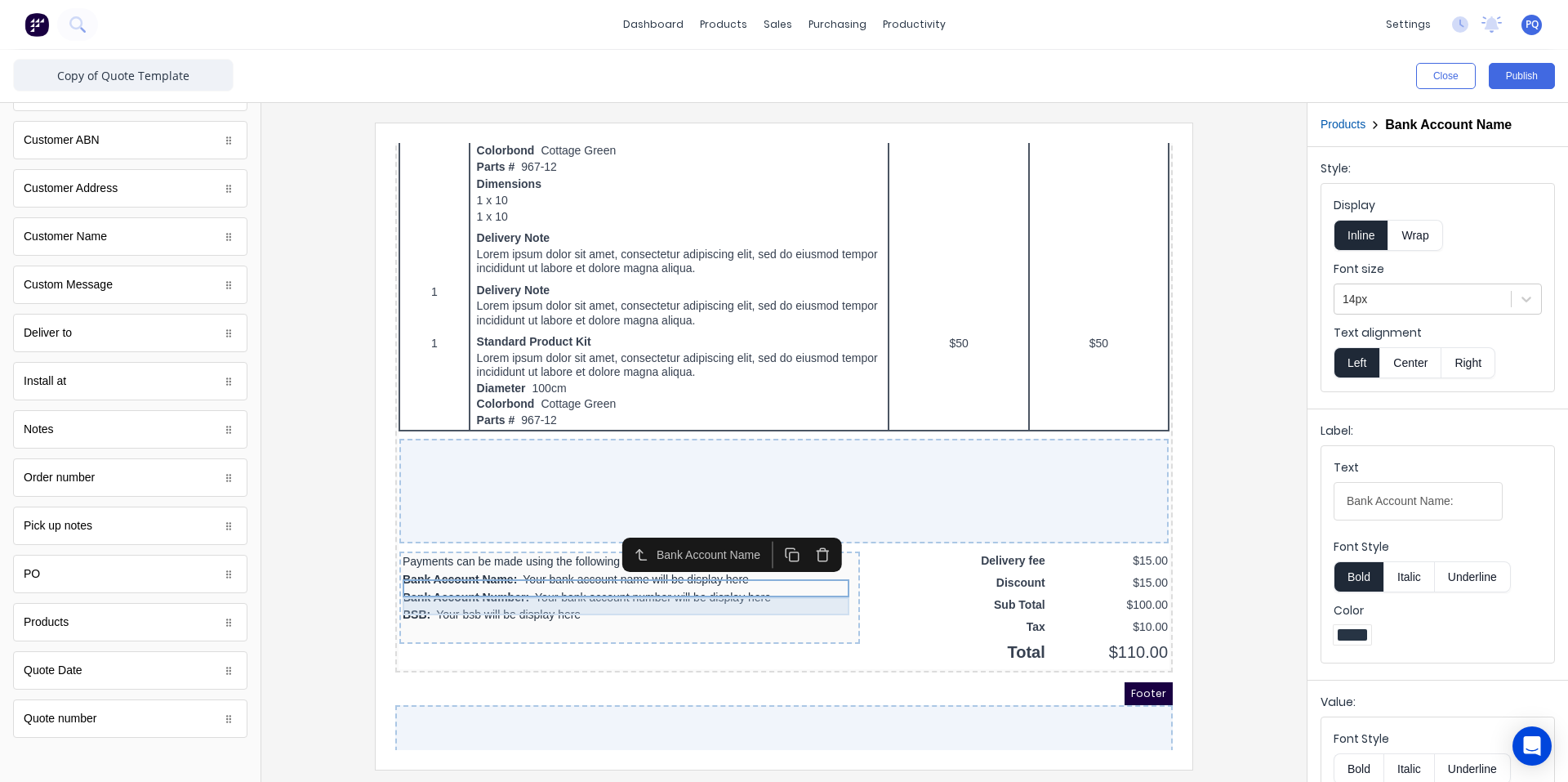
click at [810, 588] on div "Bank Account Number: Your bank account number will be display here" at bounding box center [610, 578] width 454 height 18
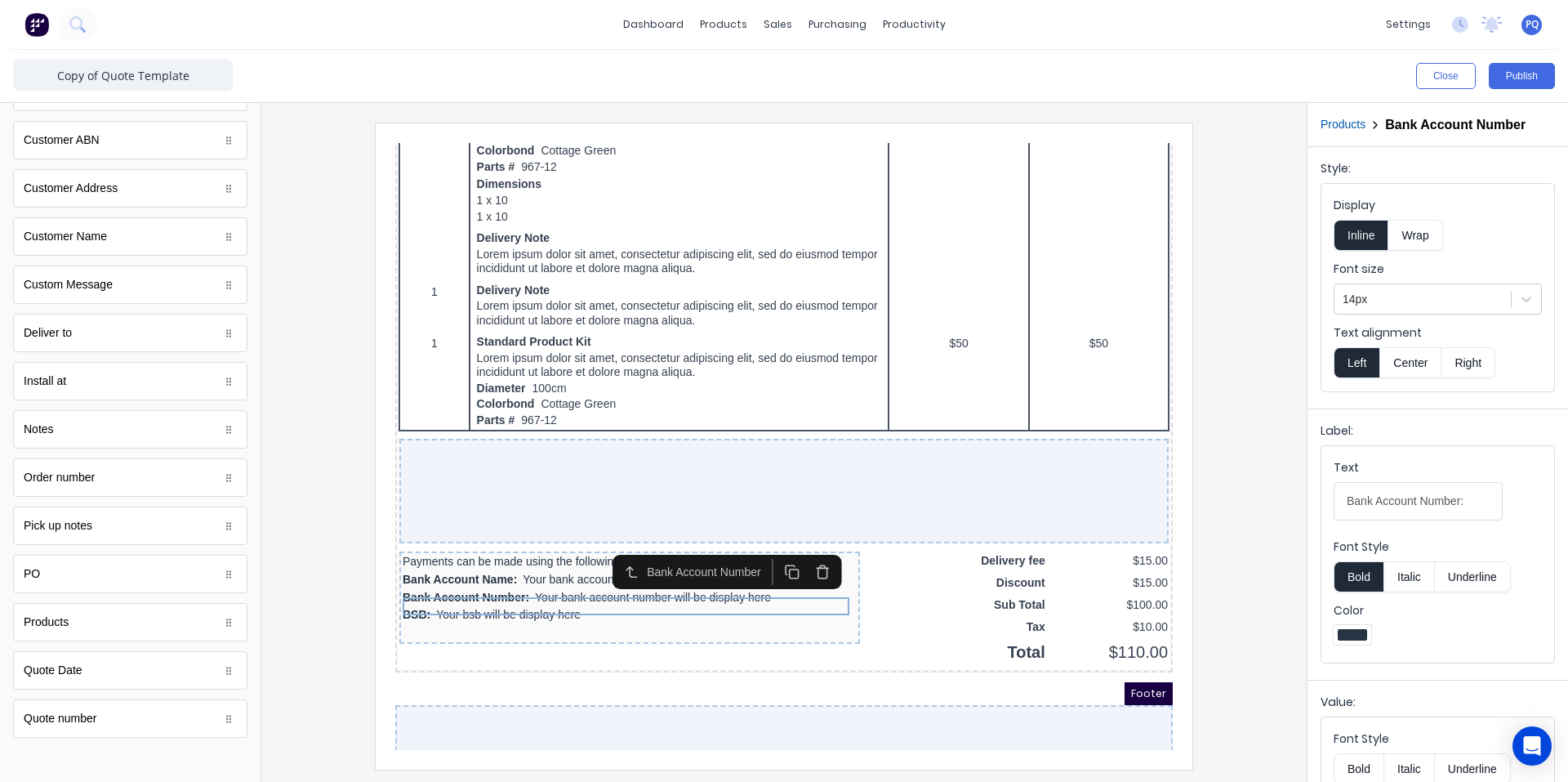
click at [802, 552] on icon "button" at bounding box center [803, 552] width 16 height 16
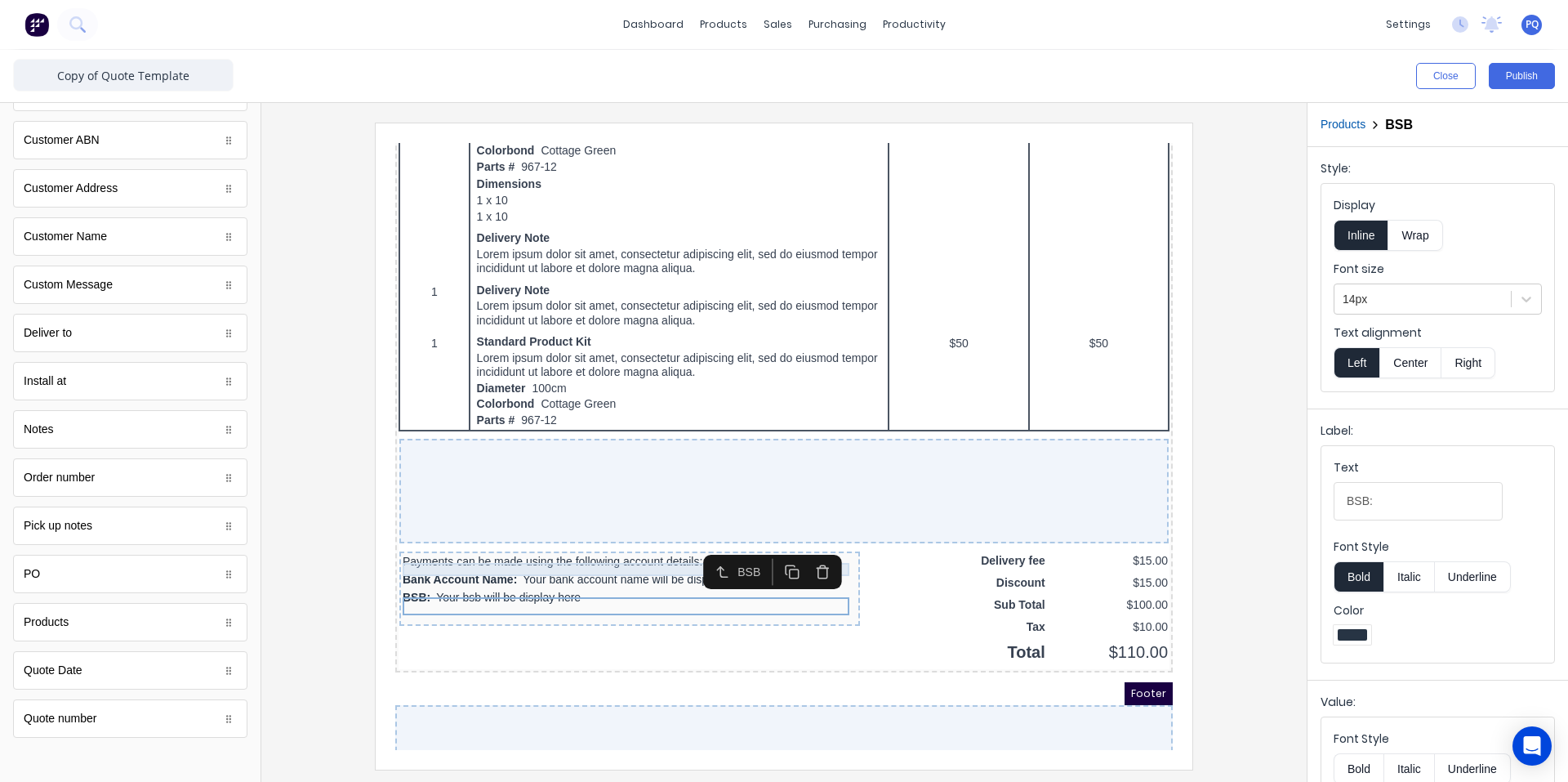
click at [802, 552] on icon "button" at bounding box center [803, 552] width 16 height 16
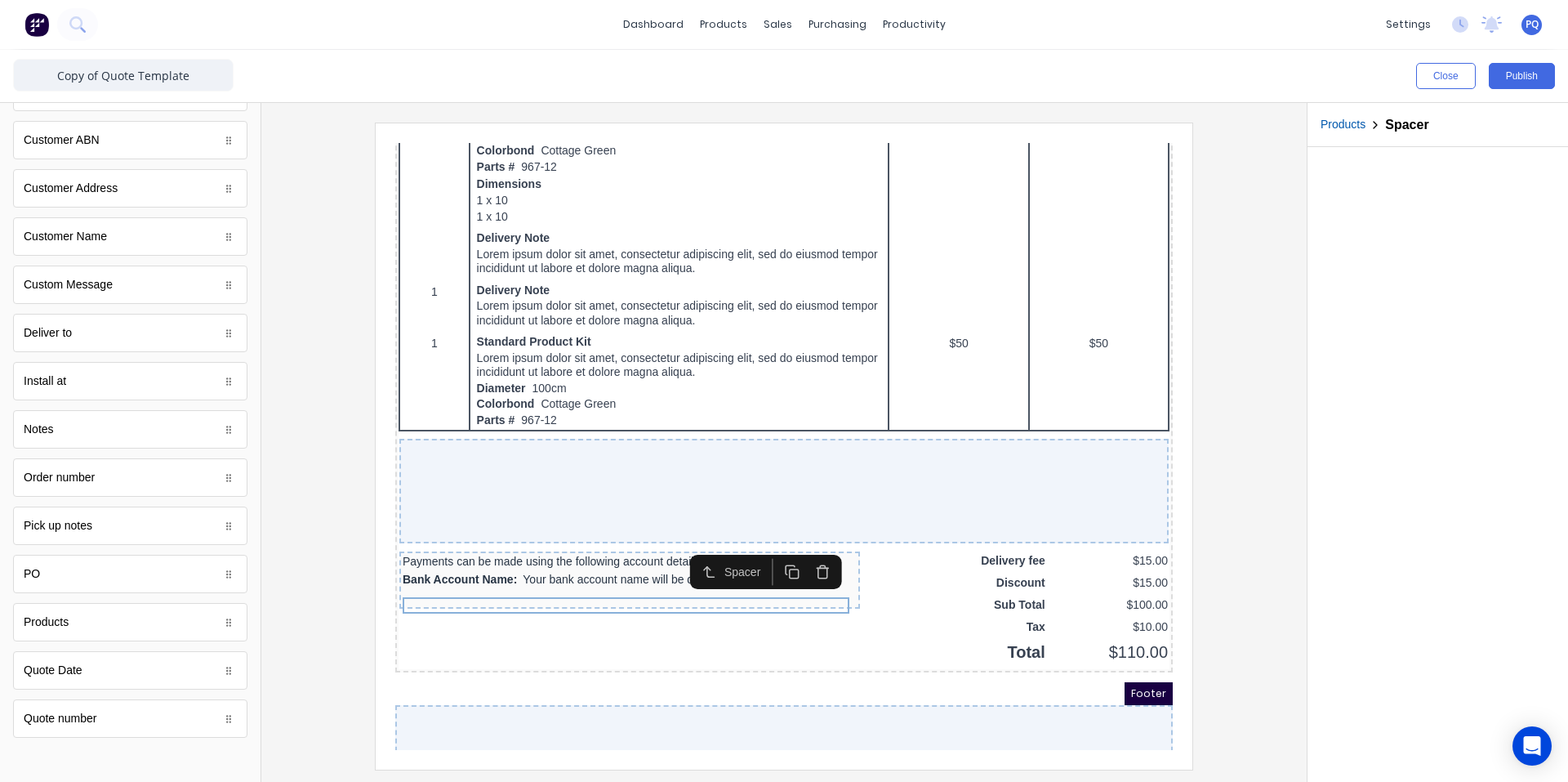
click at [802, 552] on icon "button" at bounding box center [803, 552] width 16 height 16
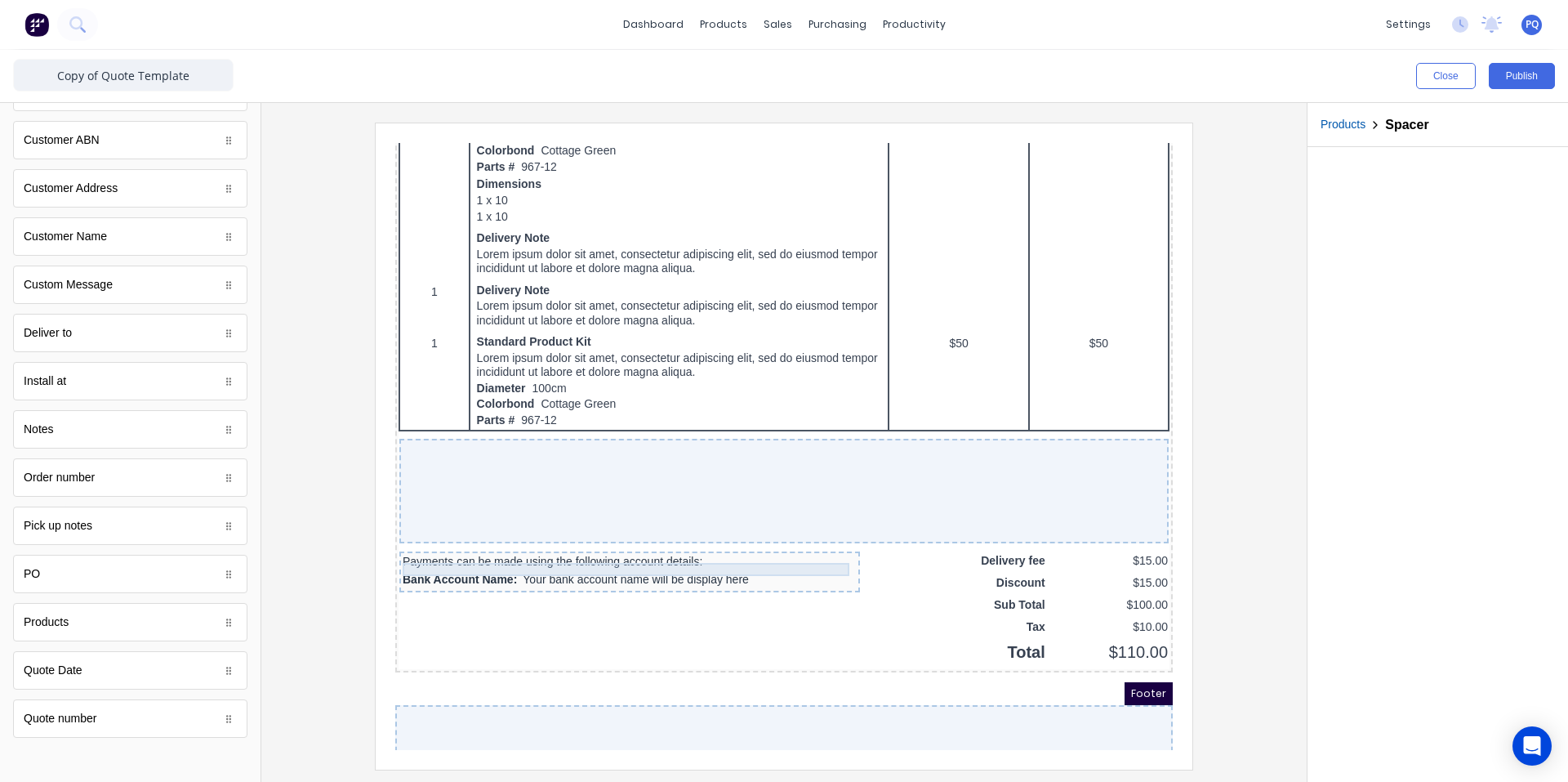
click at [802, 548] on div "Payments can be made using the following account details:" at bounding box center [610, 542] width 454 height 13
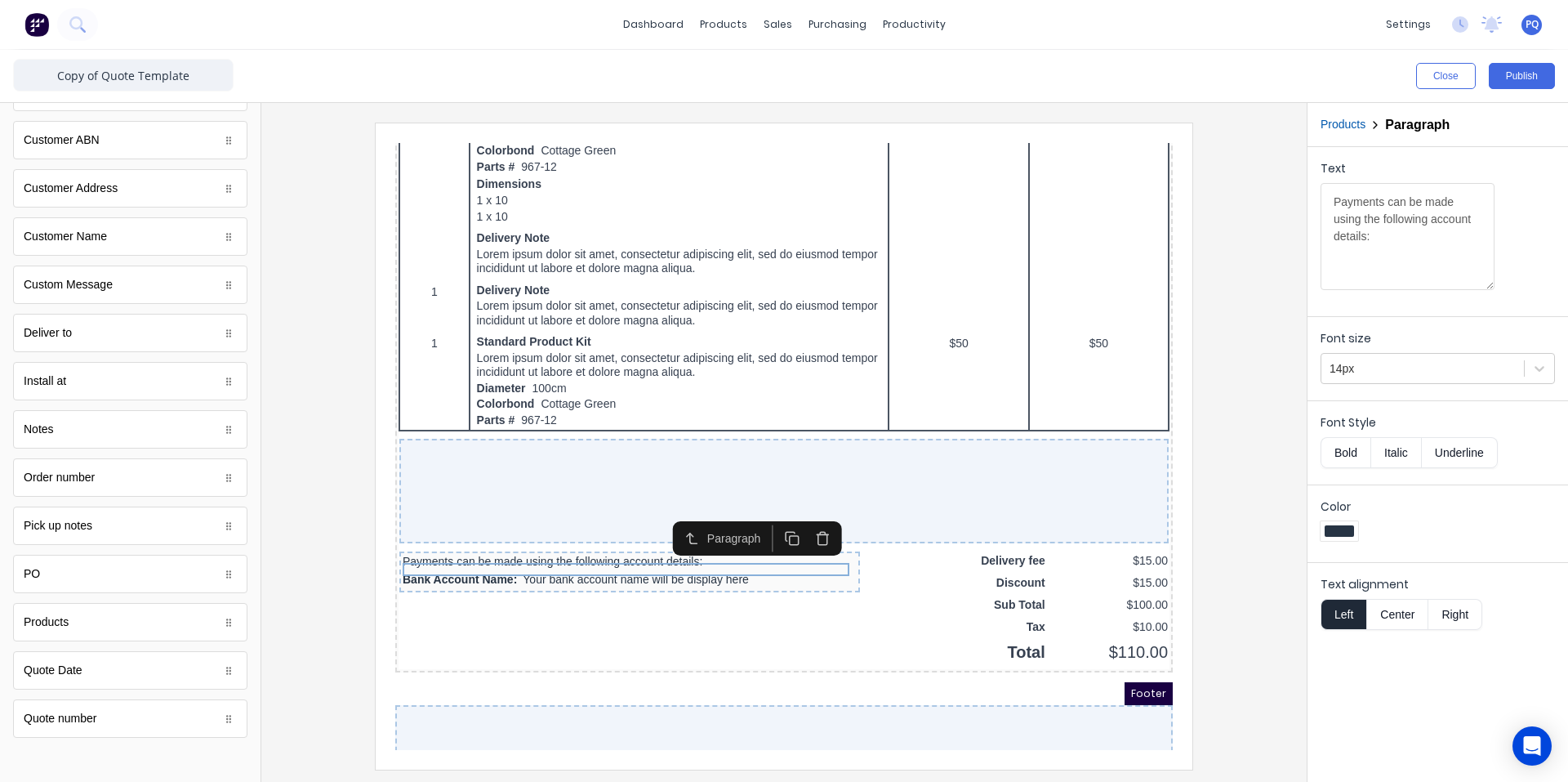
click at [804, 519] on icon "button" at bounding box center [803, 519] width 16 height 16
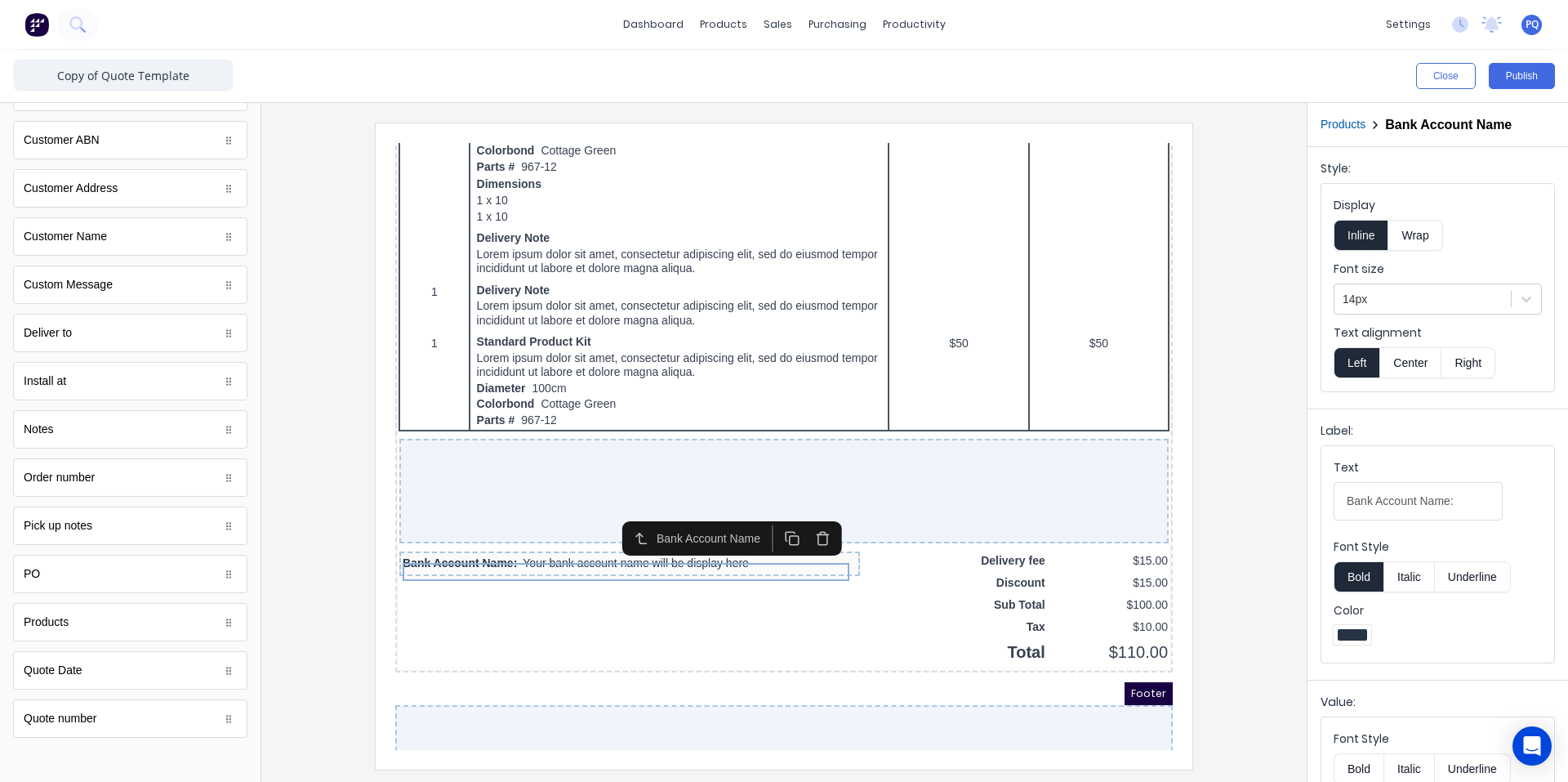
click at [804, 522] on icon "button" at bounding box center [803, 519] width 16 height 16
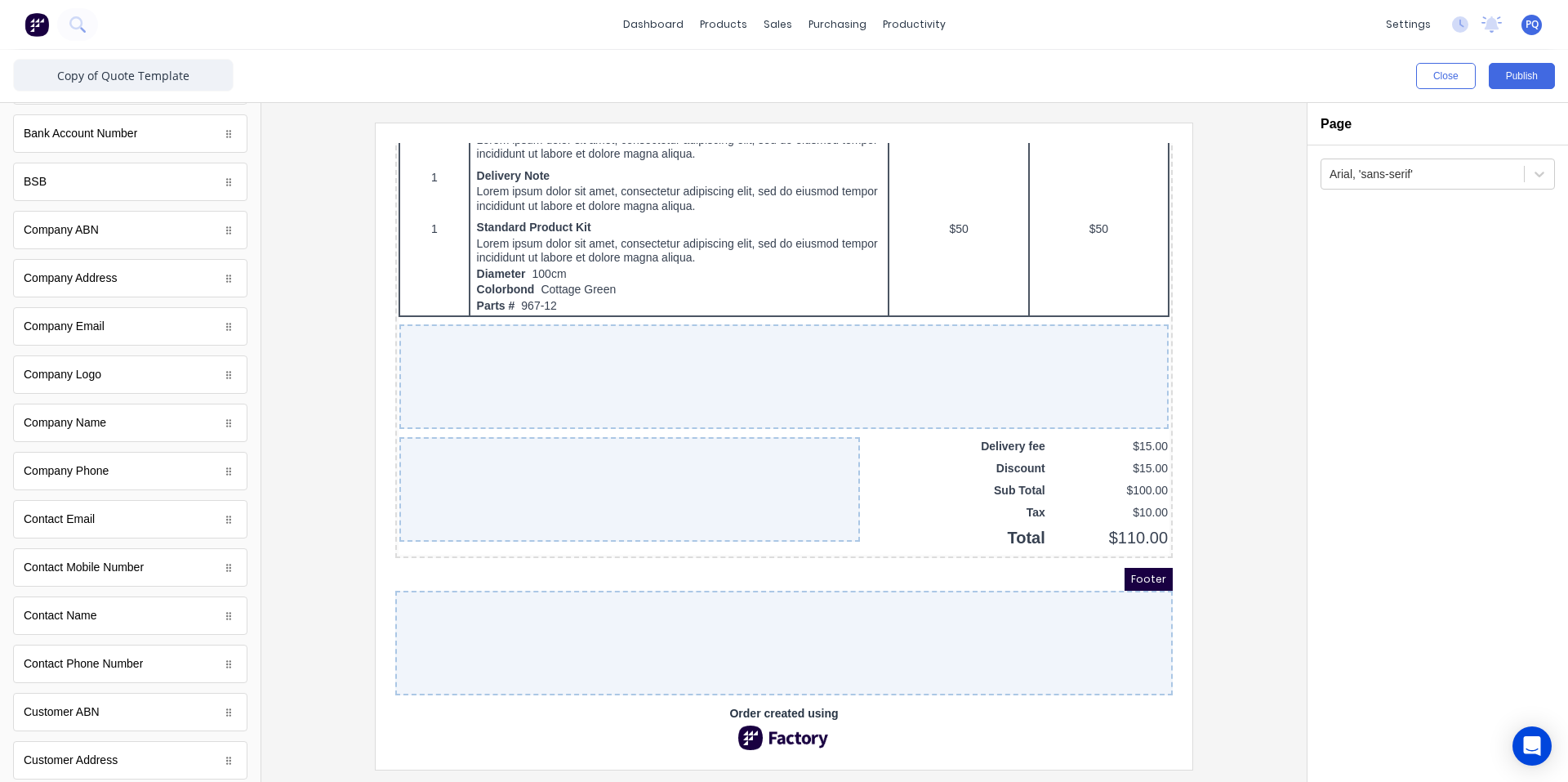
scroll to position [0, 0]
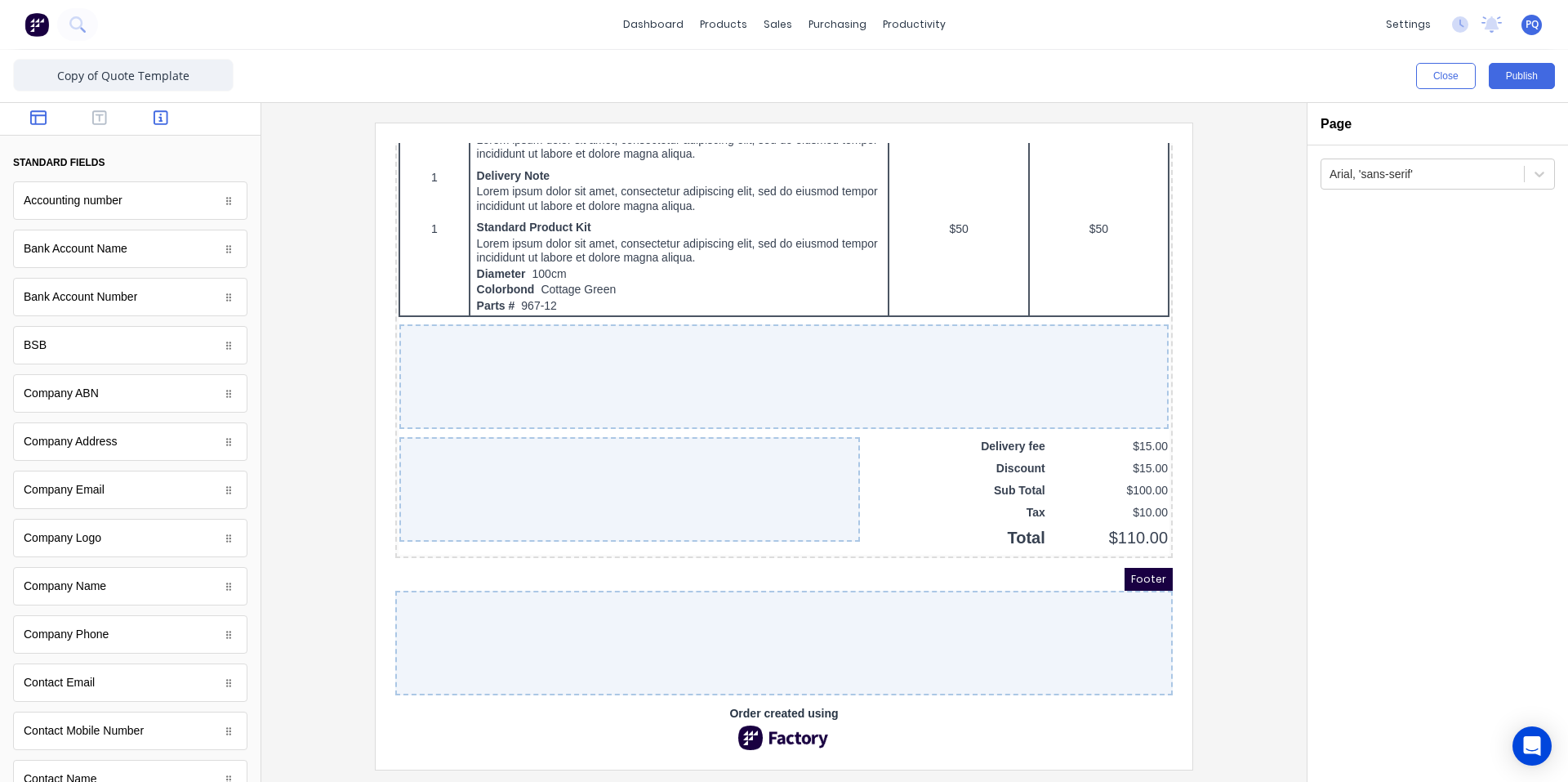
click at [38, 112] on icon "button" at bounding box center [38, 118] width 17 height 15
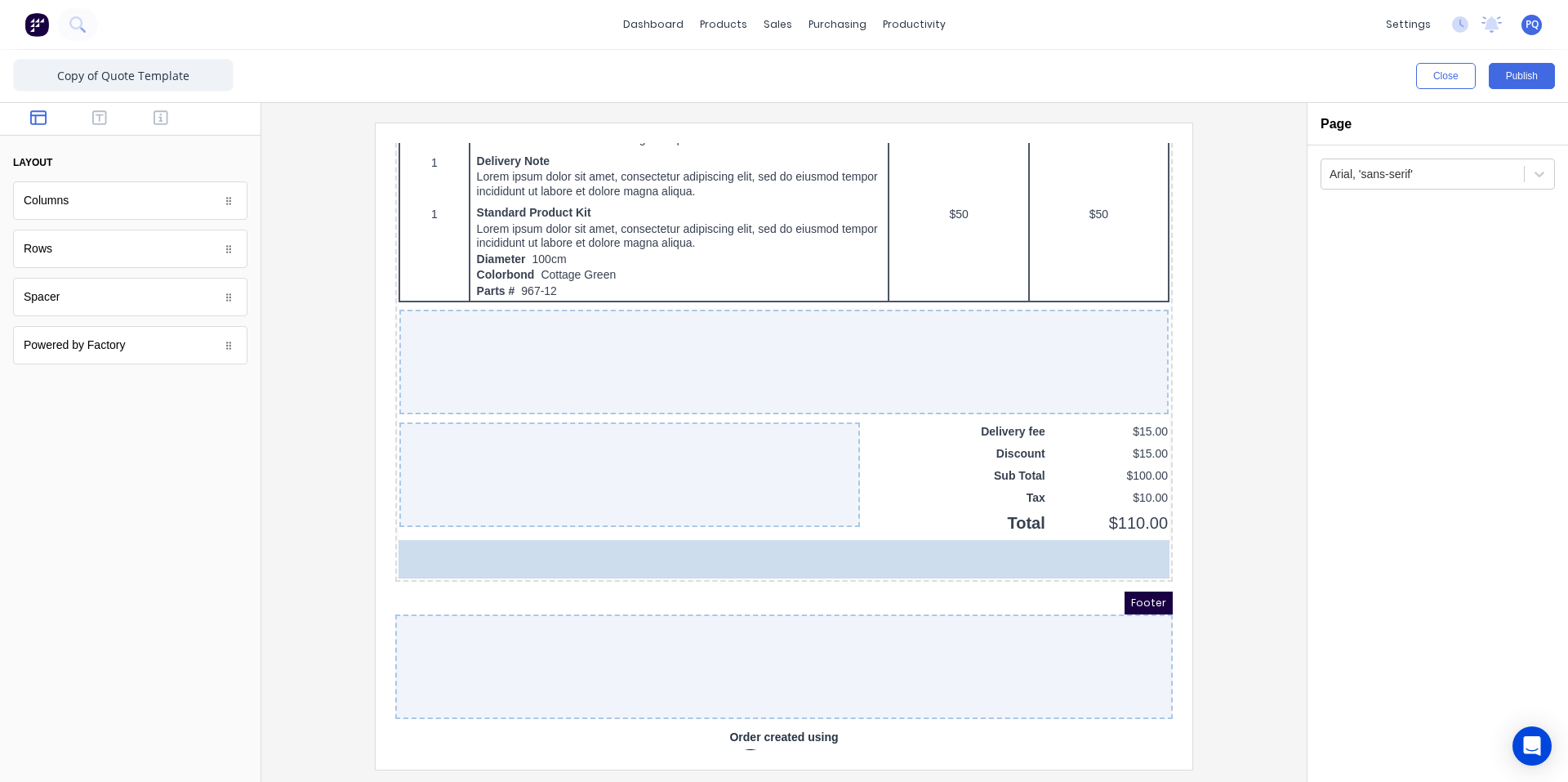
drag, startPoint x: 36, startPoint y: 291, endPoint x: 544, endPoint y: 411, distance: 522.0
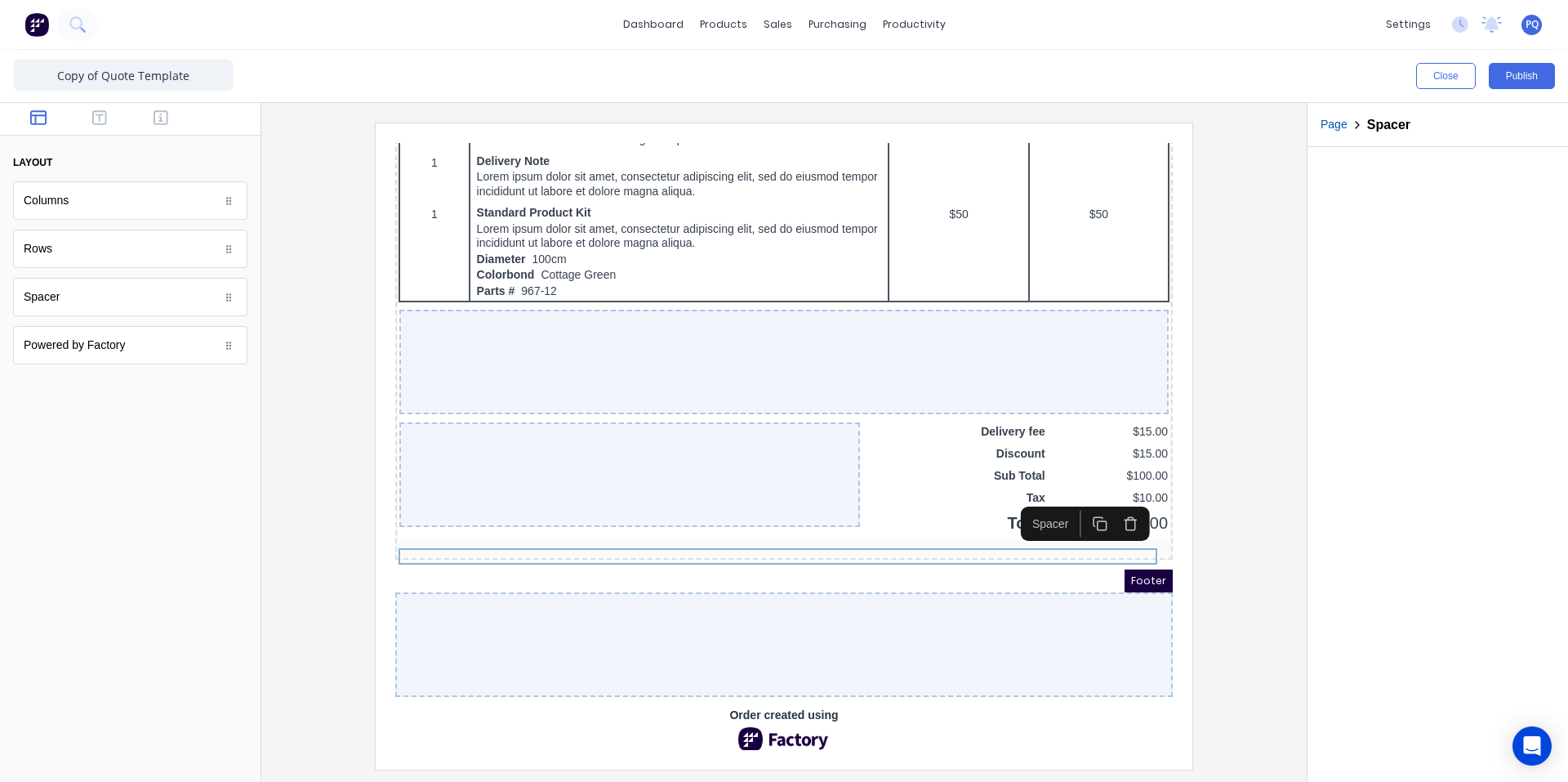
click at [1081, 503] on icon "button" at bounding box center [1081, 504] width 16 height 16
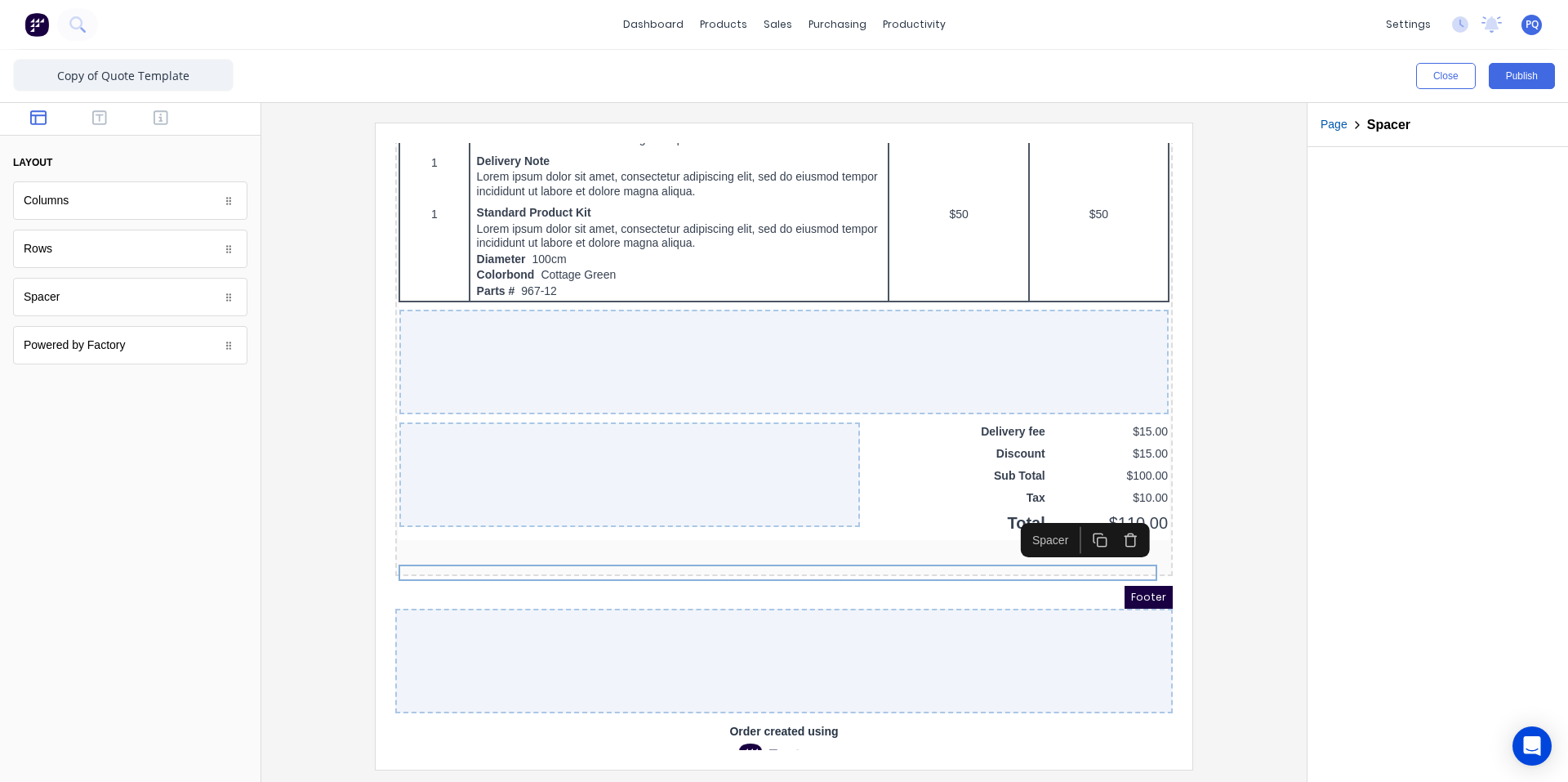
click at [1079, 522] on icon "button" at bounding box center [1081, 521] width 16 height 16
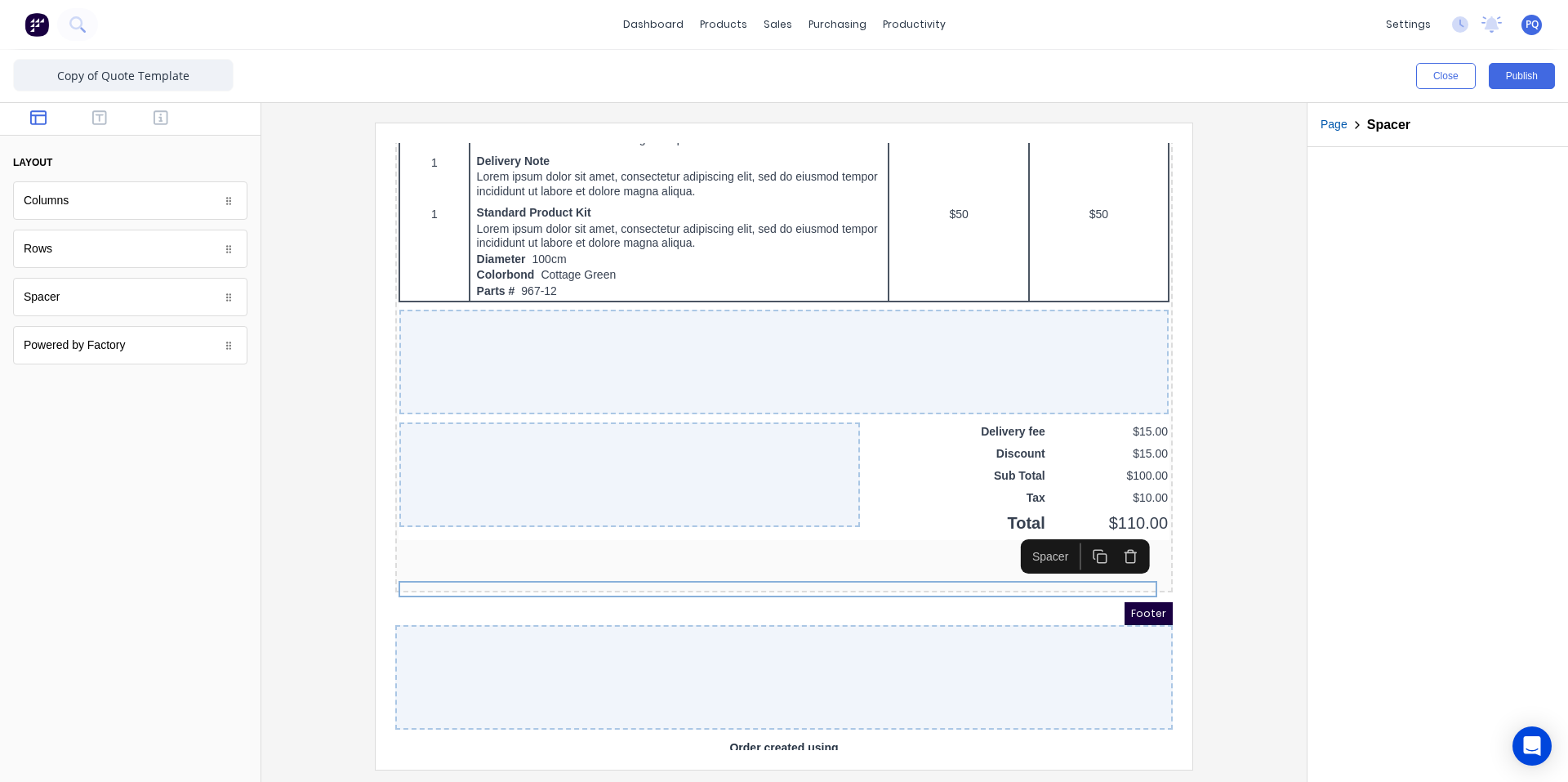
click at [1077, 548] on button "button" at bounding box center [1080, 537] width 30 height 27
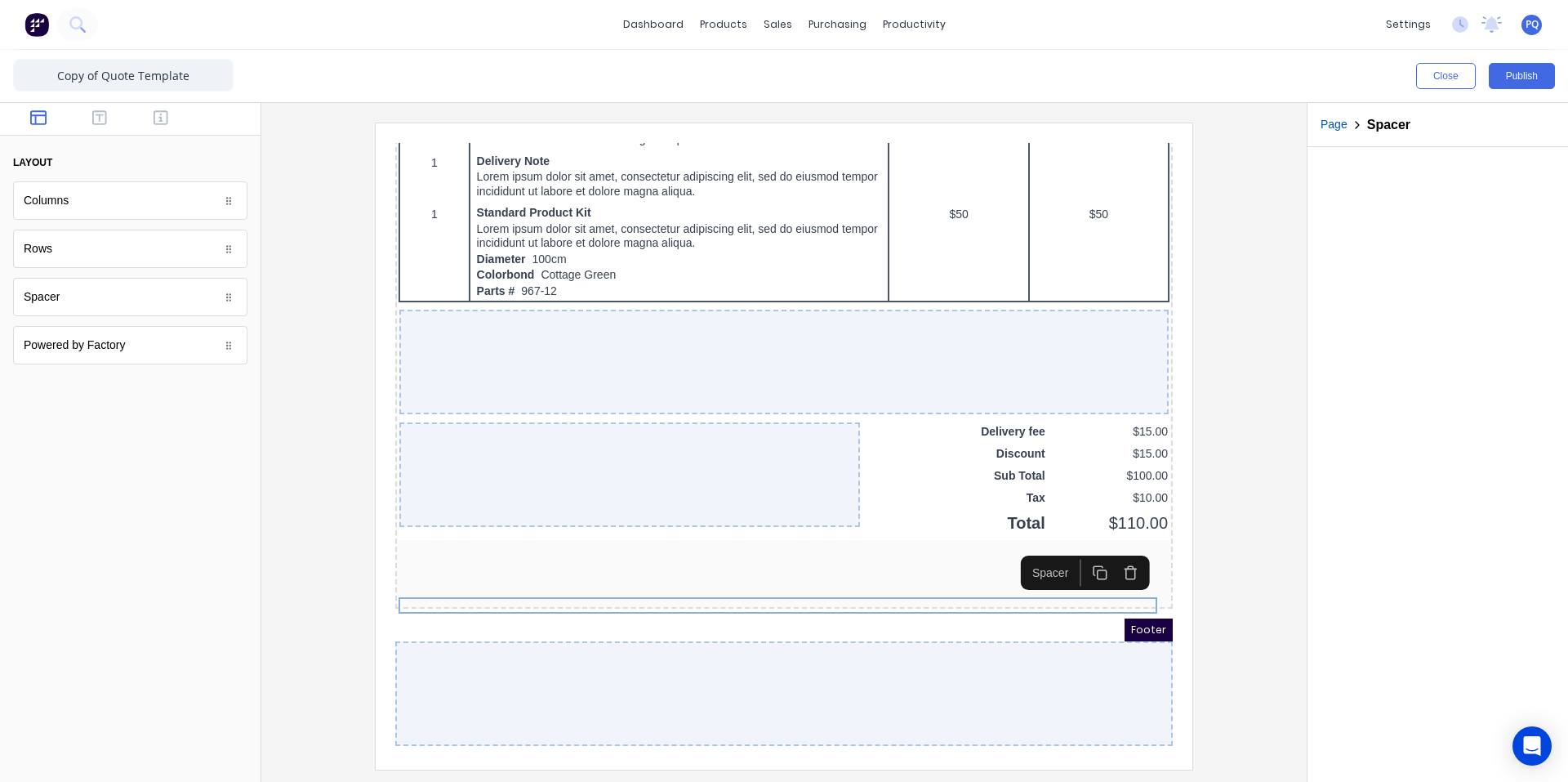
click at [1079, 552] on icon "button" at bounding box center [1081, 553] width 16 height 16
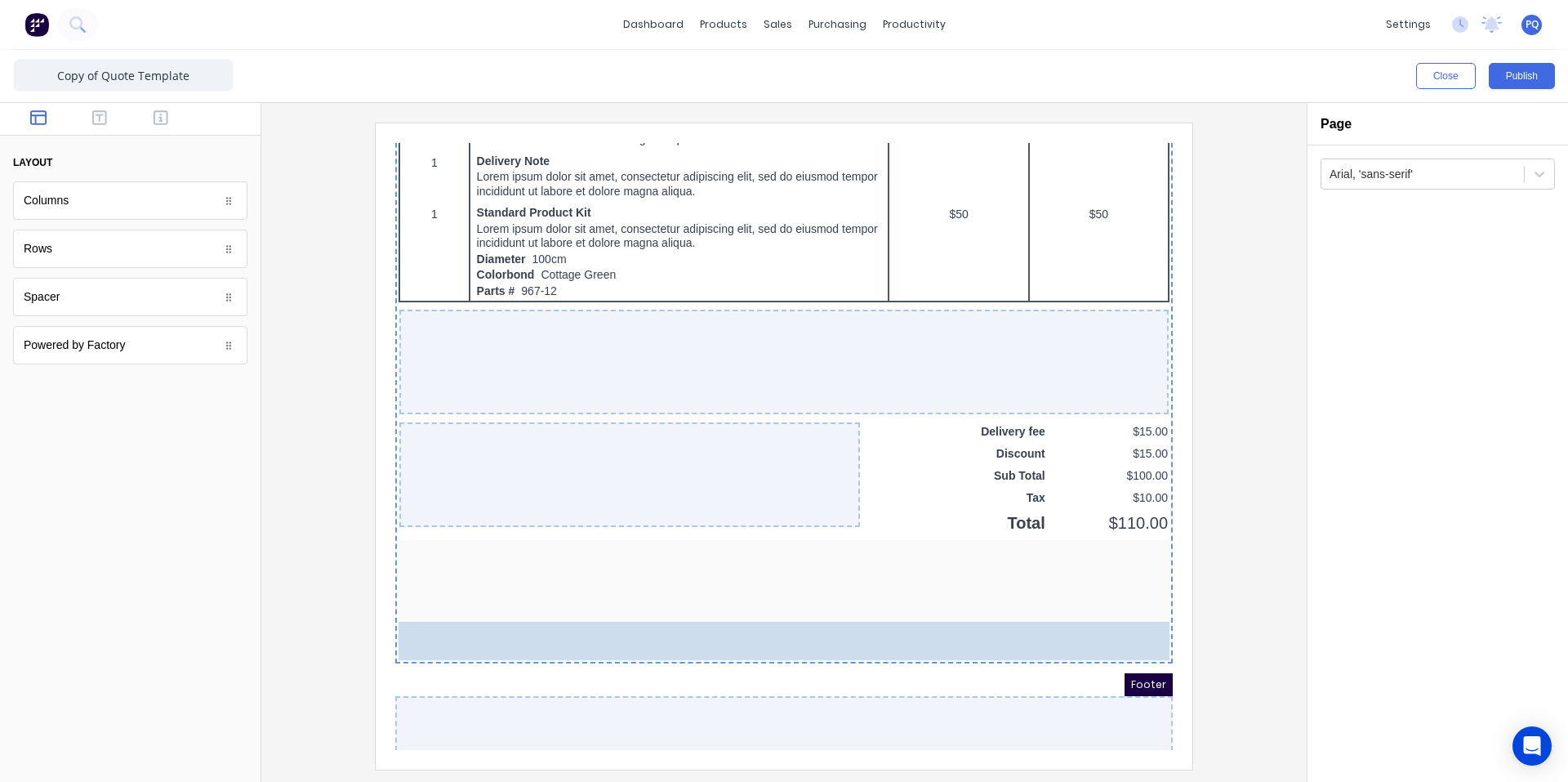
drag, startPoint x: 302, startPoint y: 354, endPoint x: 794, endPoint y: 648, distance: 573.1
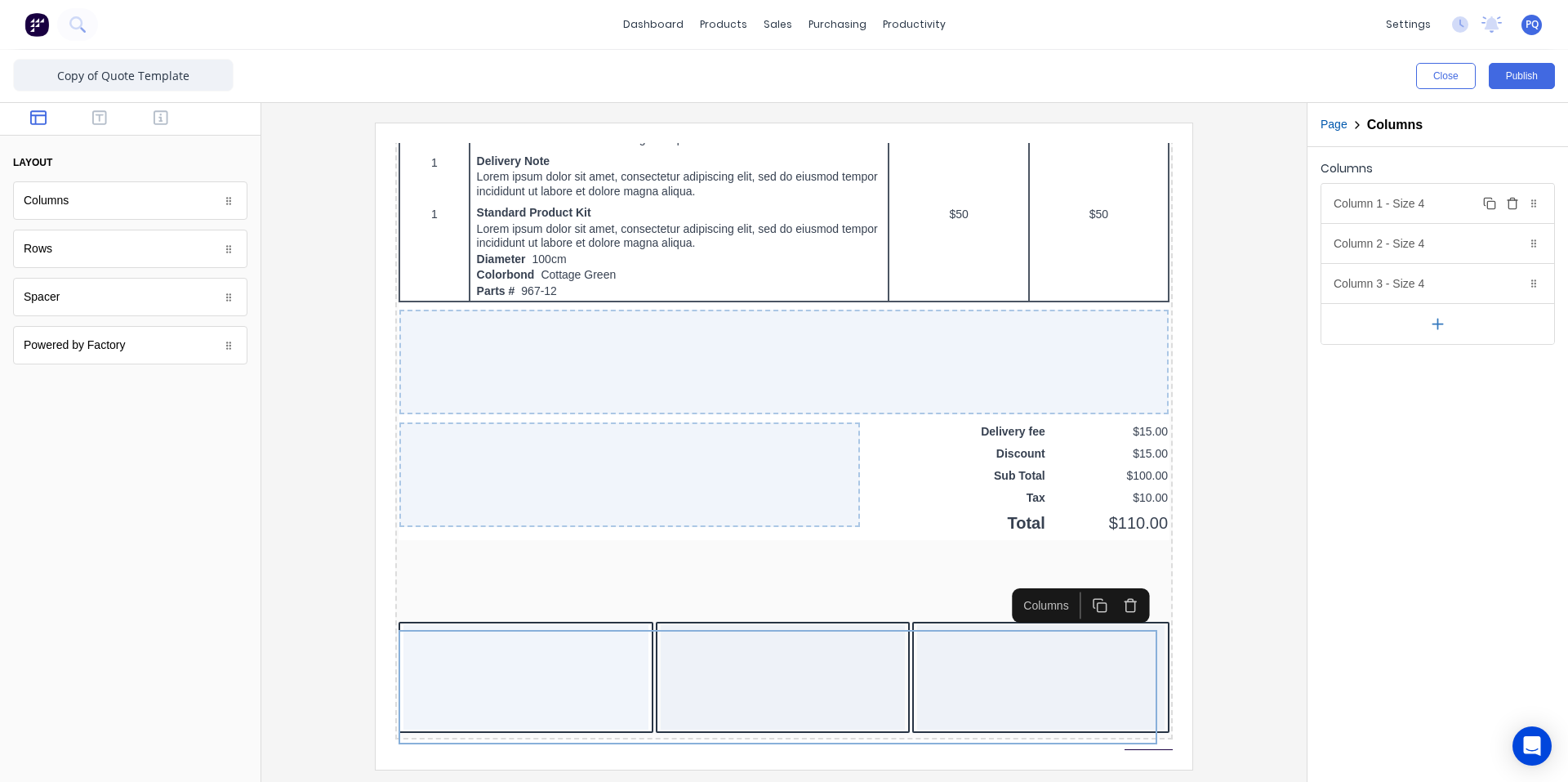
click at [1439, 207] on div "Column 1 - Size 4 Duplicate Delete" at bounding box center [1438, 203] width 233 height 39
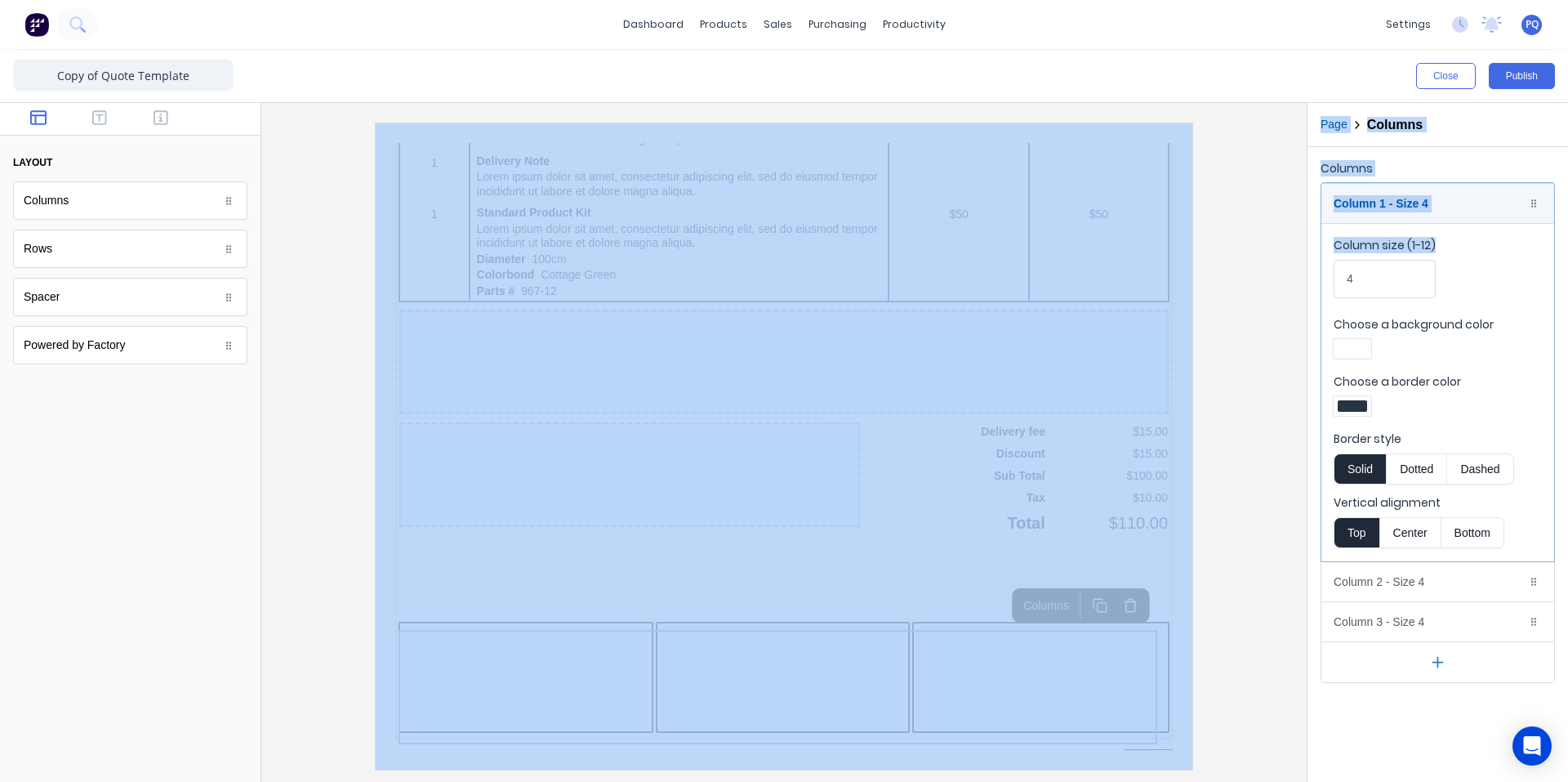
drag, startPoint x: 1284, startPoint y: 282, endPoint x: 1196, endPoint y: 286, distance: 88.1
click at [1196, 286] on div "Close Publish Components layout Columns Columns Rows Rows Spacer Spacer Powered…" at bounding box center [784, 416] width 1568 height 732
click at [1391, 287] on input "4" at bounding box center [1384, 279] width 102 height 38
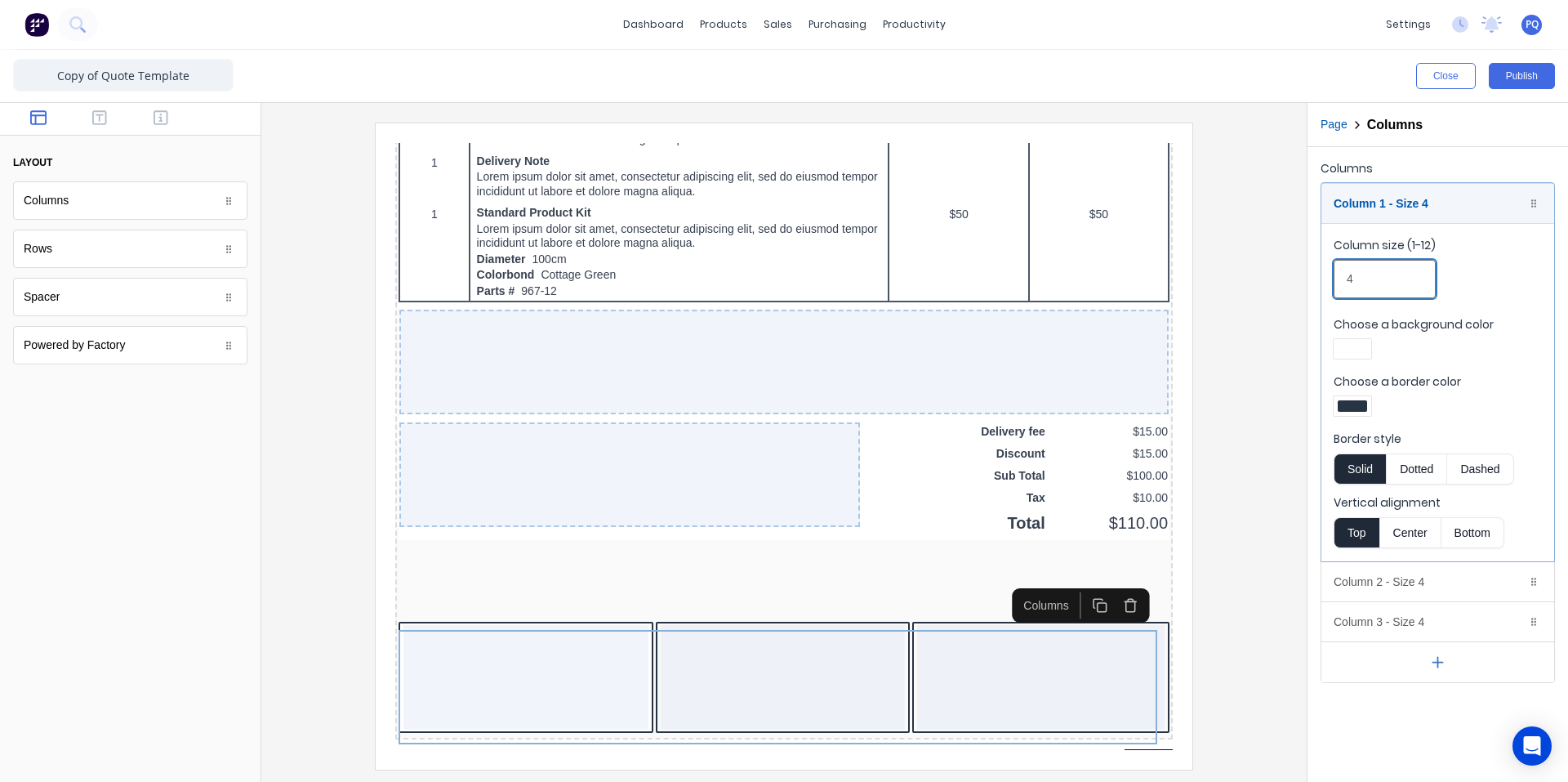
drag, startPoint x: 1415, startPoint y: 280, endPoint x: 1233, endPoint y: 274, distance: 182.1
click at [1307, 280] on div "Page Columns Columns Column 1 - Size 4 Duplicate Delete Column size (1-12) 4 Ch…" at bounding box center [1437, 441] width 261 height 679
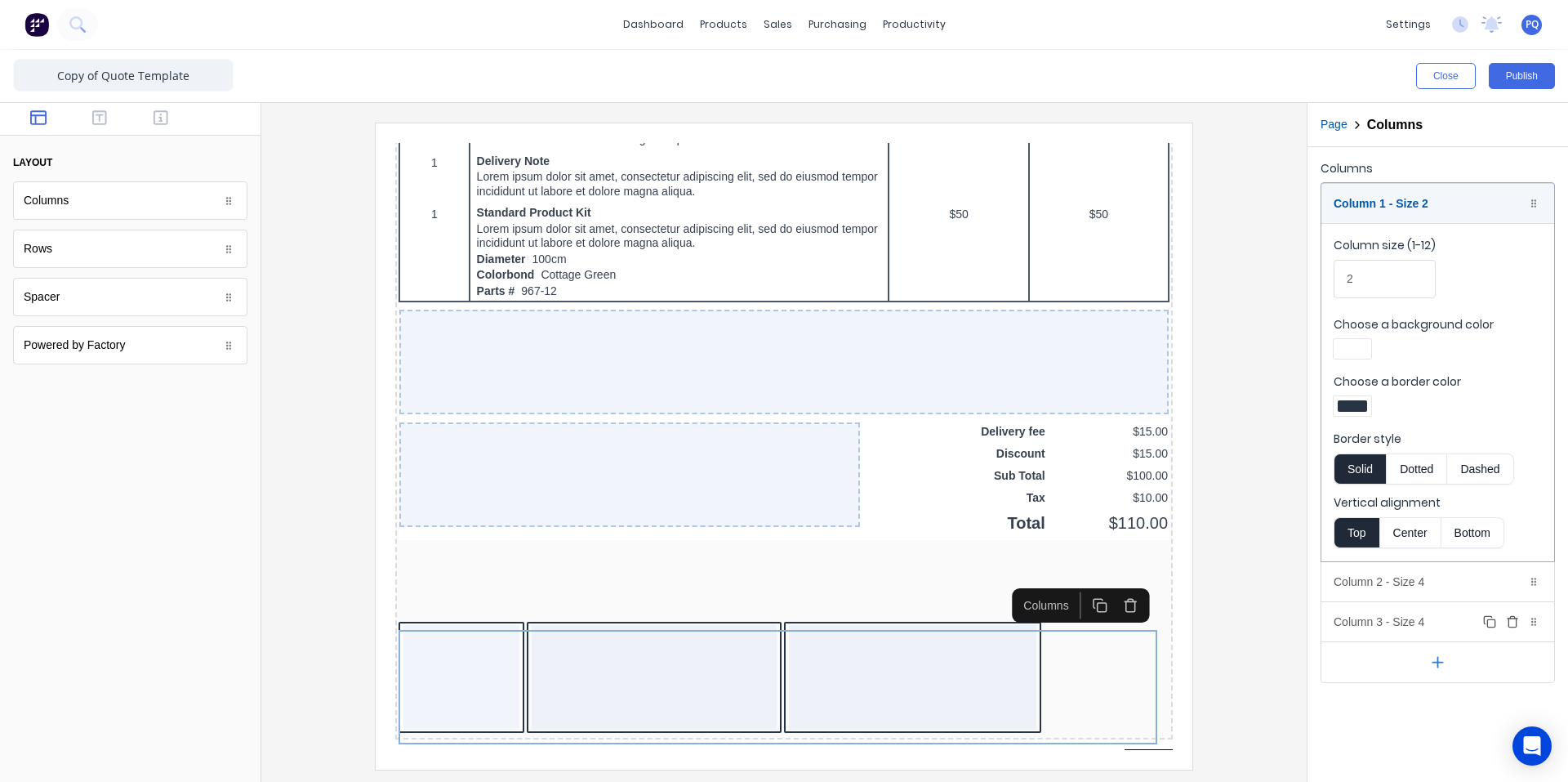
drag, startPoint x: 1433, startPoint y: 617, endPoint x: 1503, endPoint y: 621, distance: 70.1
click at [1438, 617] on body "dashboard products sales purchasing productivity dashboard products Product Cat…" at bounding box center [784, 391] width 1568 height 782
type input "4"
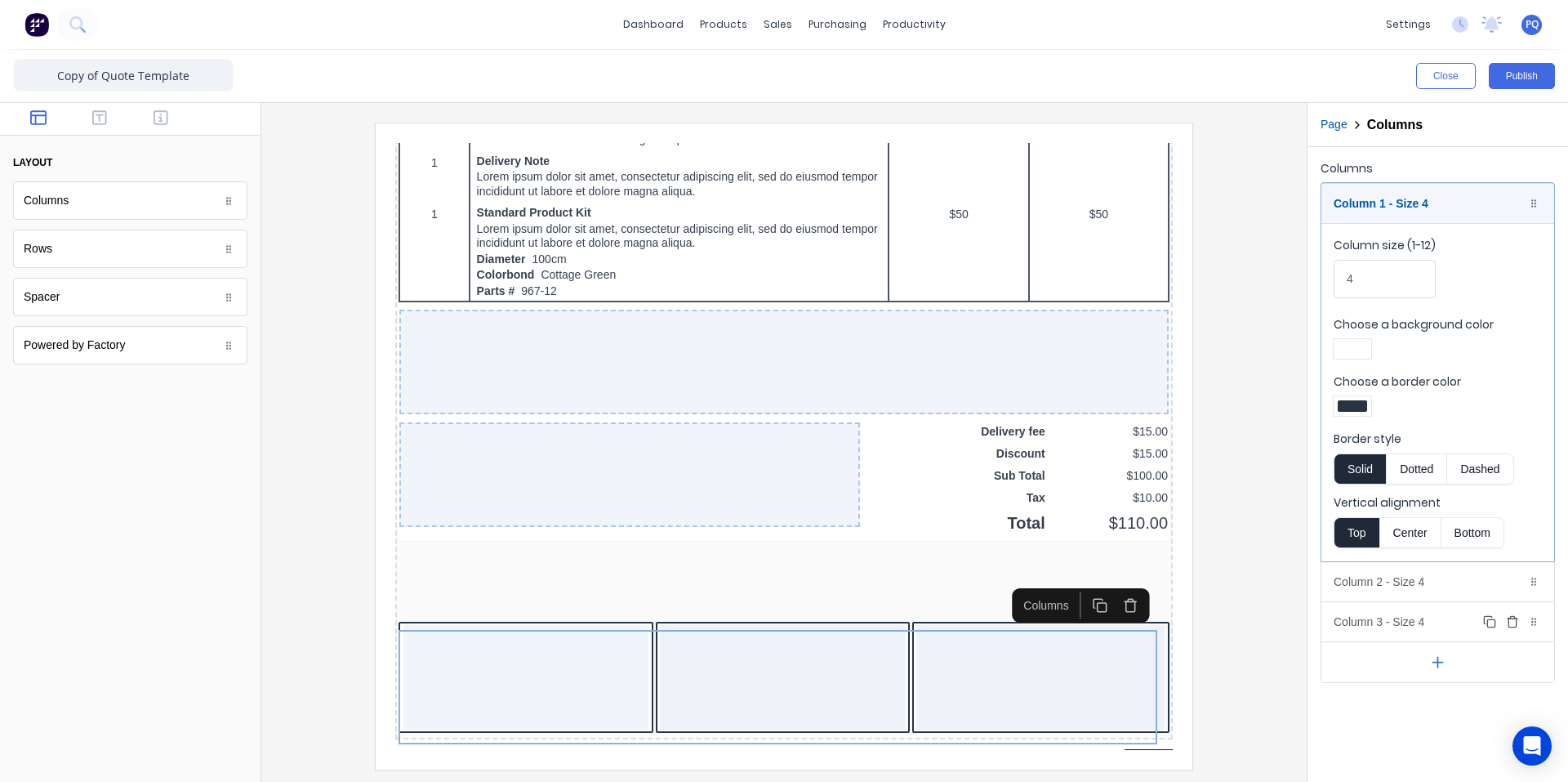
click at [1507, 619] on icon "button" at bounding box center [1513, 622] width 13 height 13
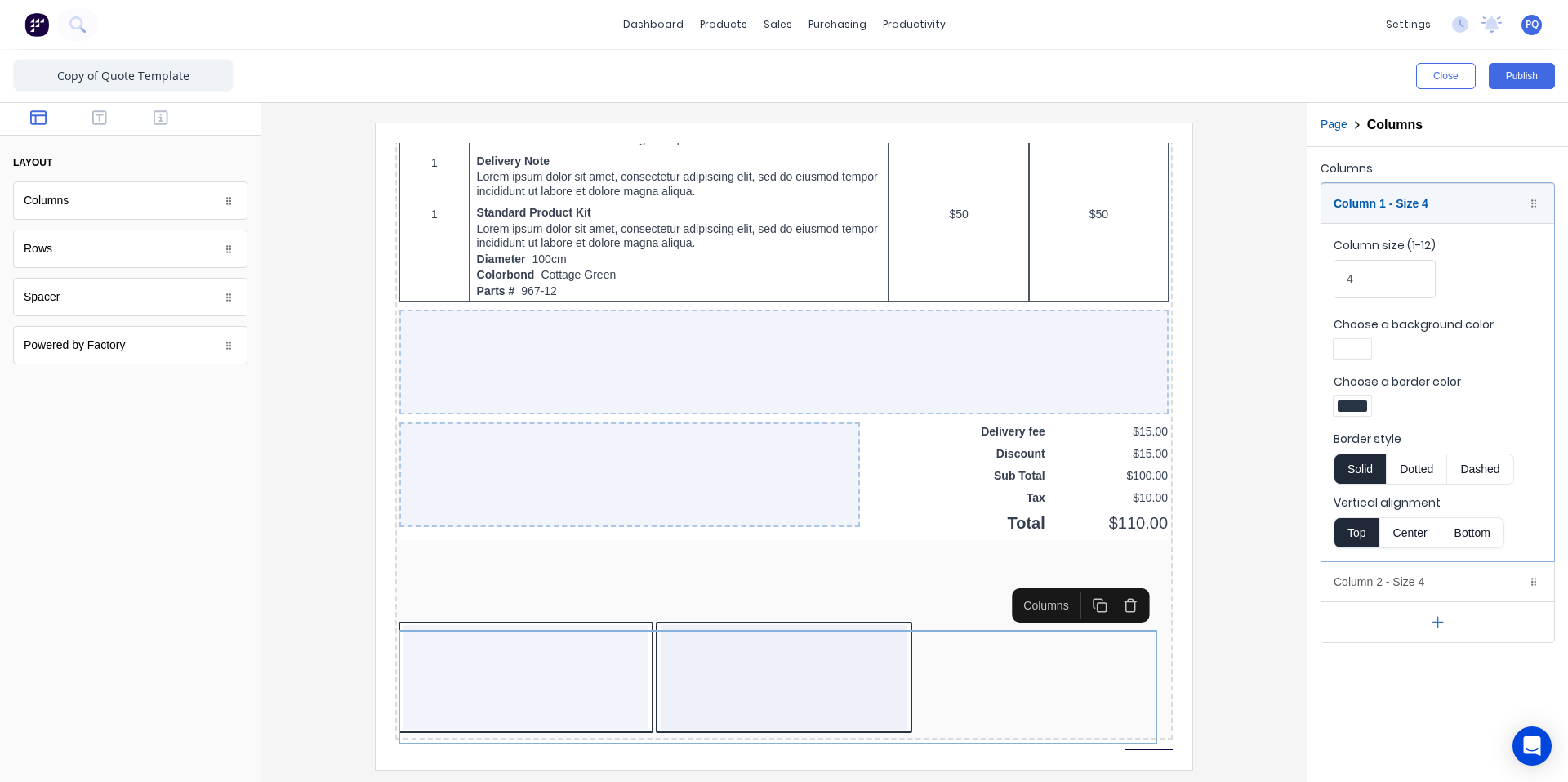
click at [1353, 411] on div at bounding box center [1352, 406] width 38 height 19
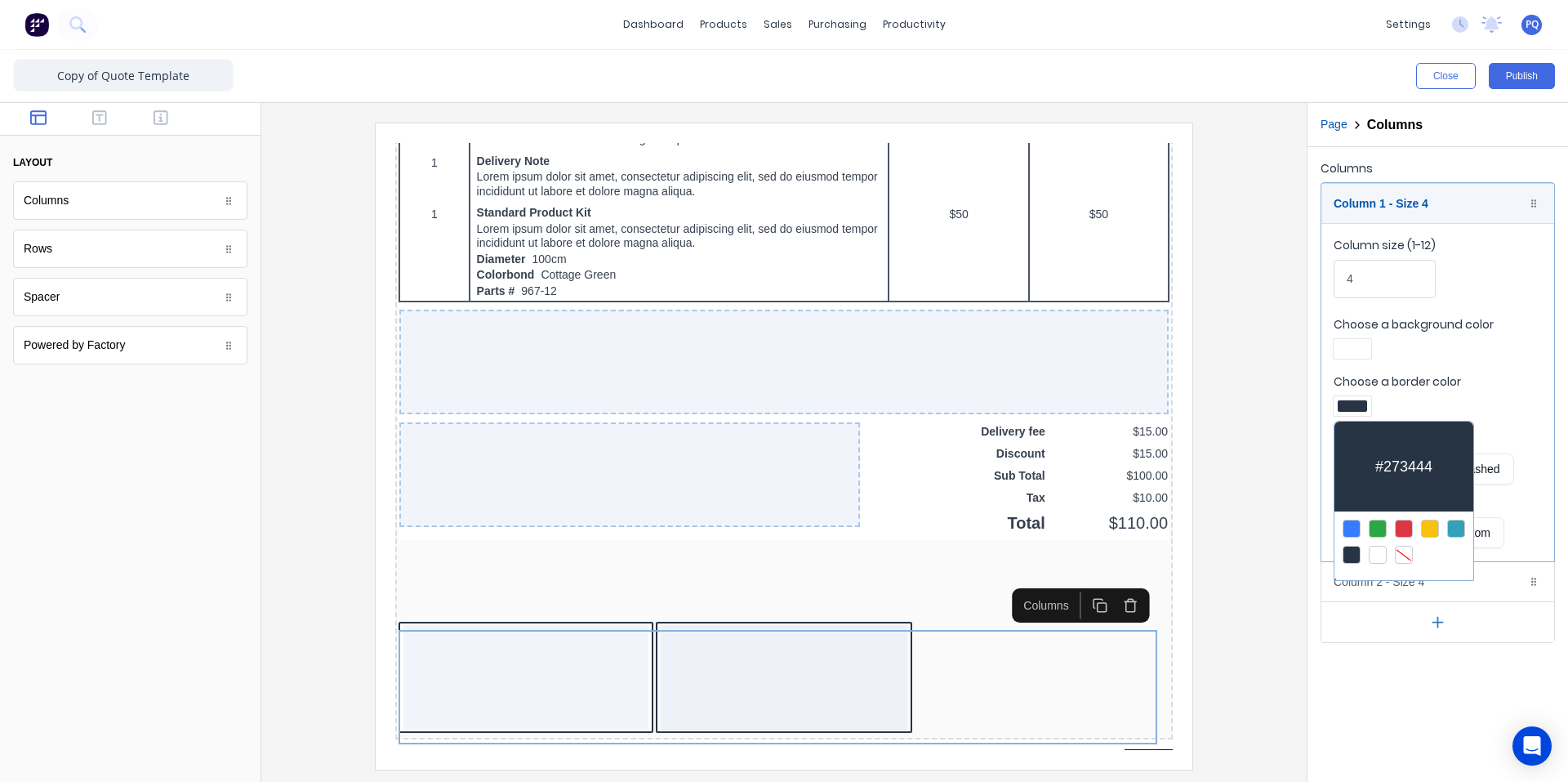
click at [1406, 546] on div at bounding box center [1404, 555] width 18 height 18
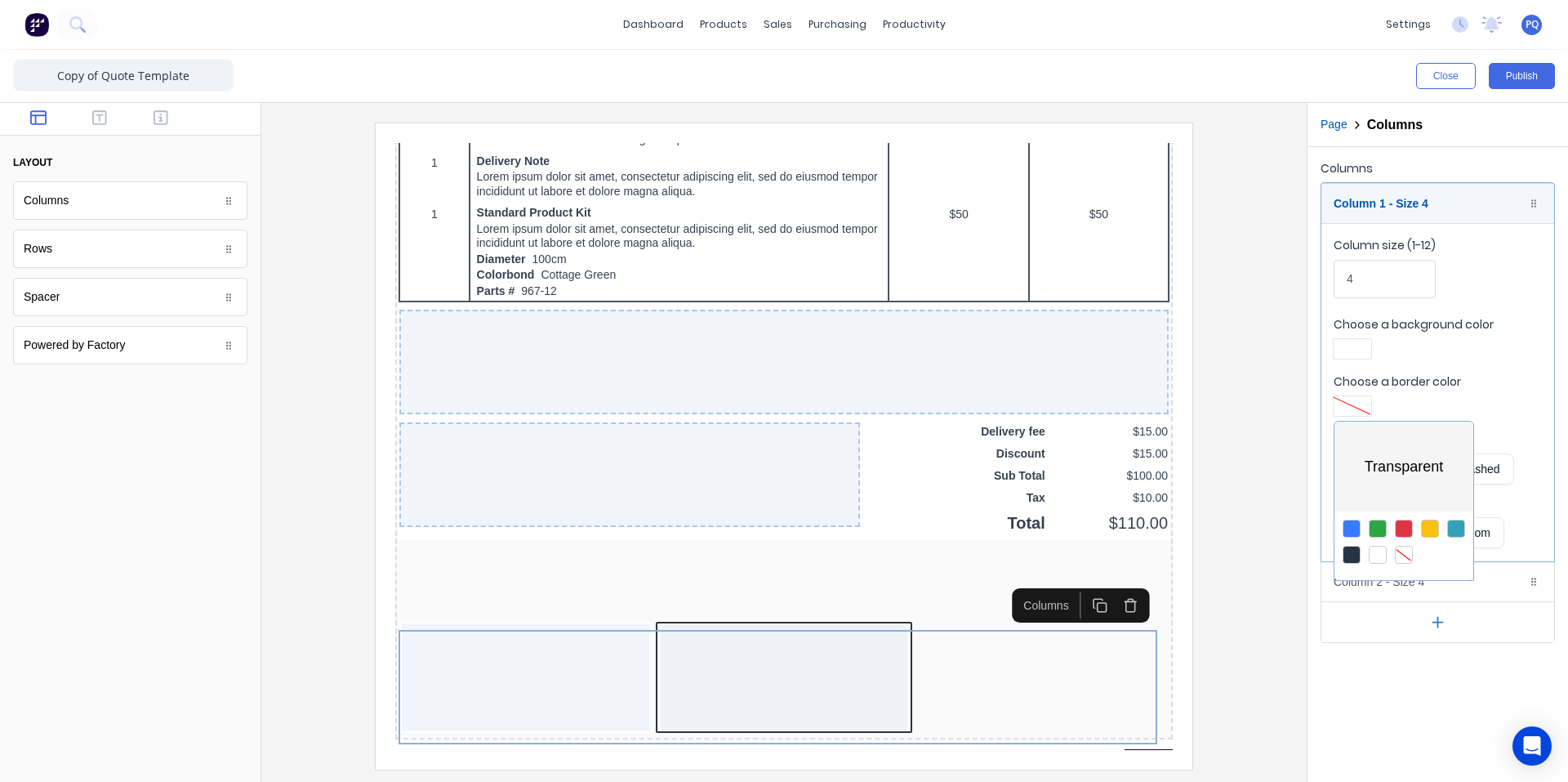
click at [1359, 357] on div at bounding box center [784, 391] width 1568 height 782
click at [1358, 354] on div at bounding box center [1352, 349] width 29 height 12
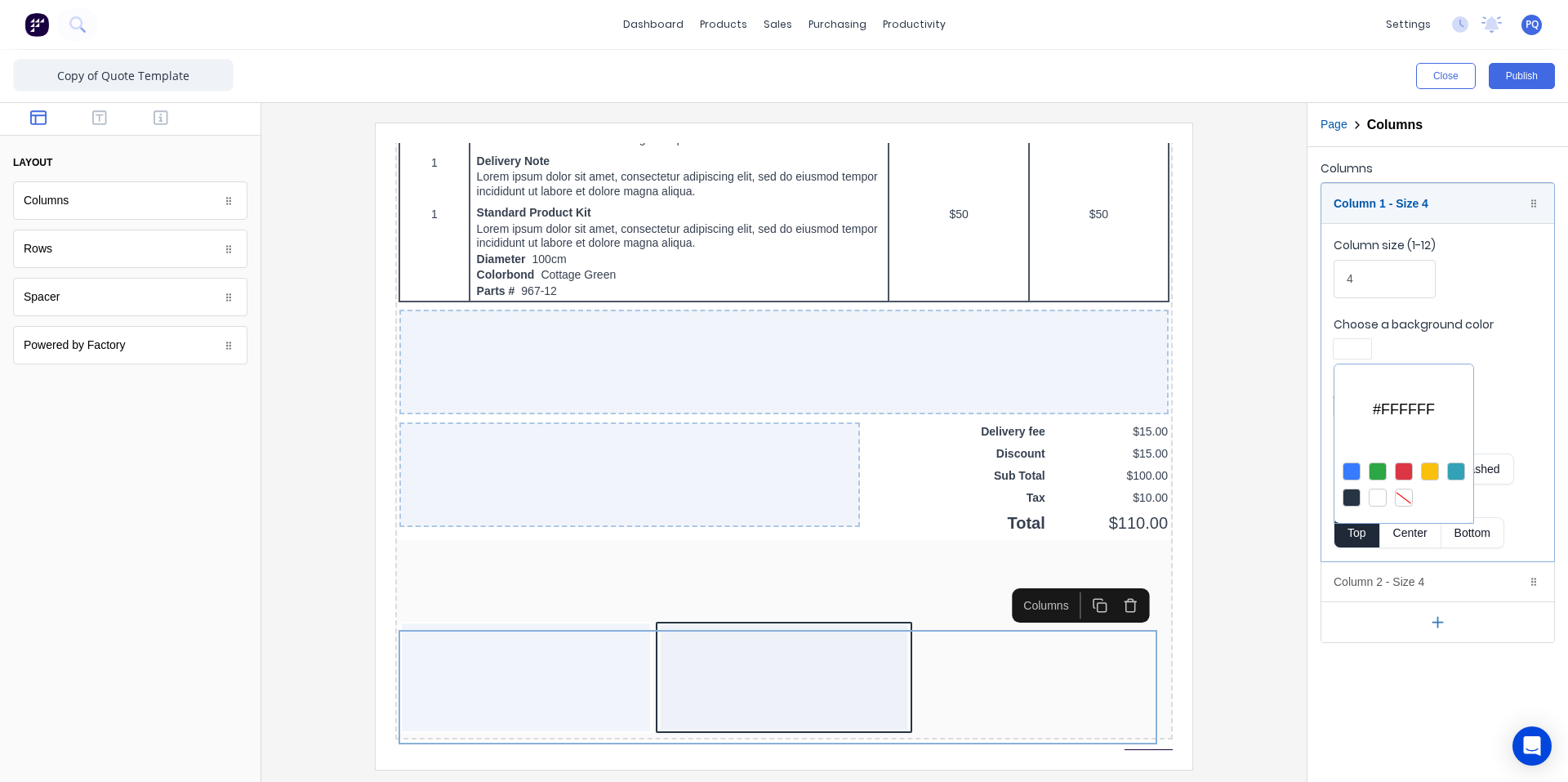
click at [1400, 482] on div at bounding box center [1404, 484] width 139 height 60
click at [1400, 492] on div at bounding box center [1404, 497] width 18 height 18
click at [1396, 542] on div at bounding box center [784, 391] width 1568 height 782
click at [1381, 584] on div "Column 2 - Size 4 Duplicate Delete" at bounding box center [1438, 581] width 233 height 39
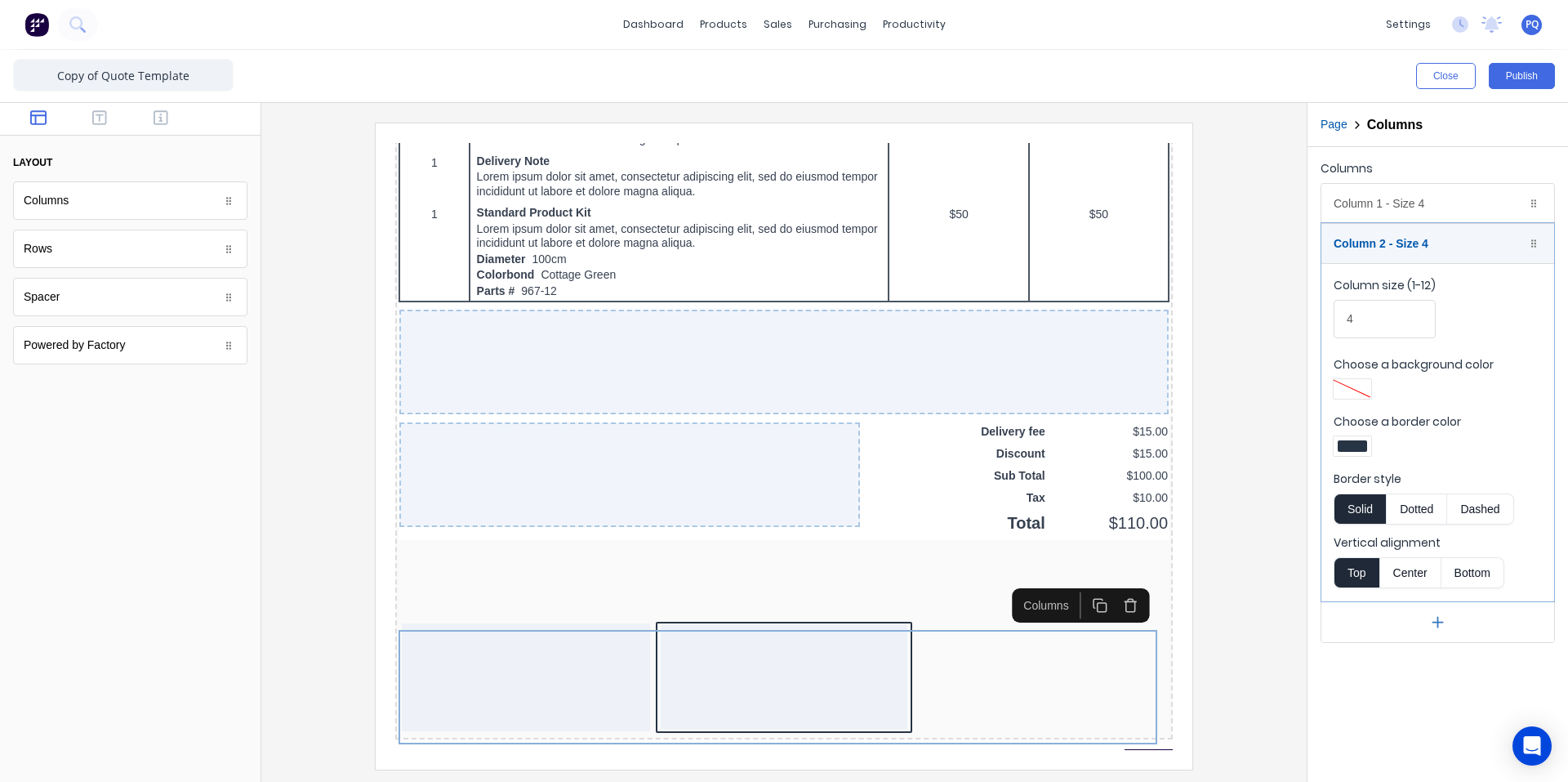
click at [1357, 445] on div at bounding box center [1352, 446] width 29 height 12
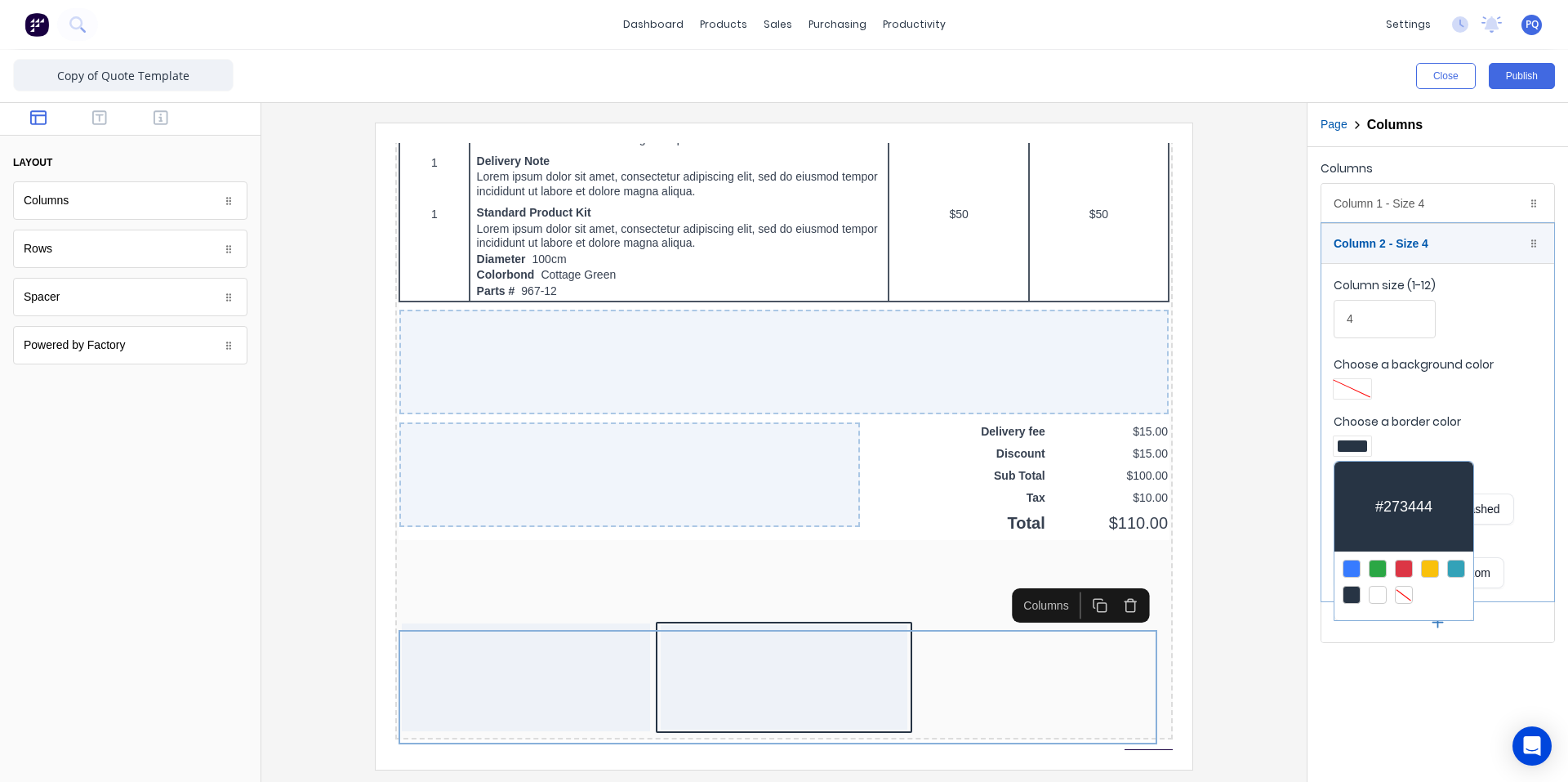
click at [1400, 586] on div at bounding box center [1404, 595] width 18 height 18
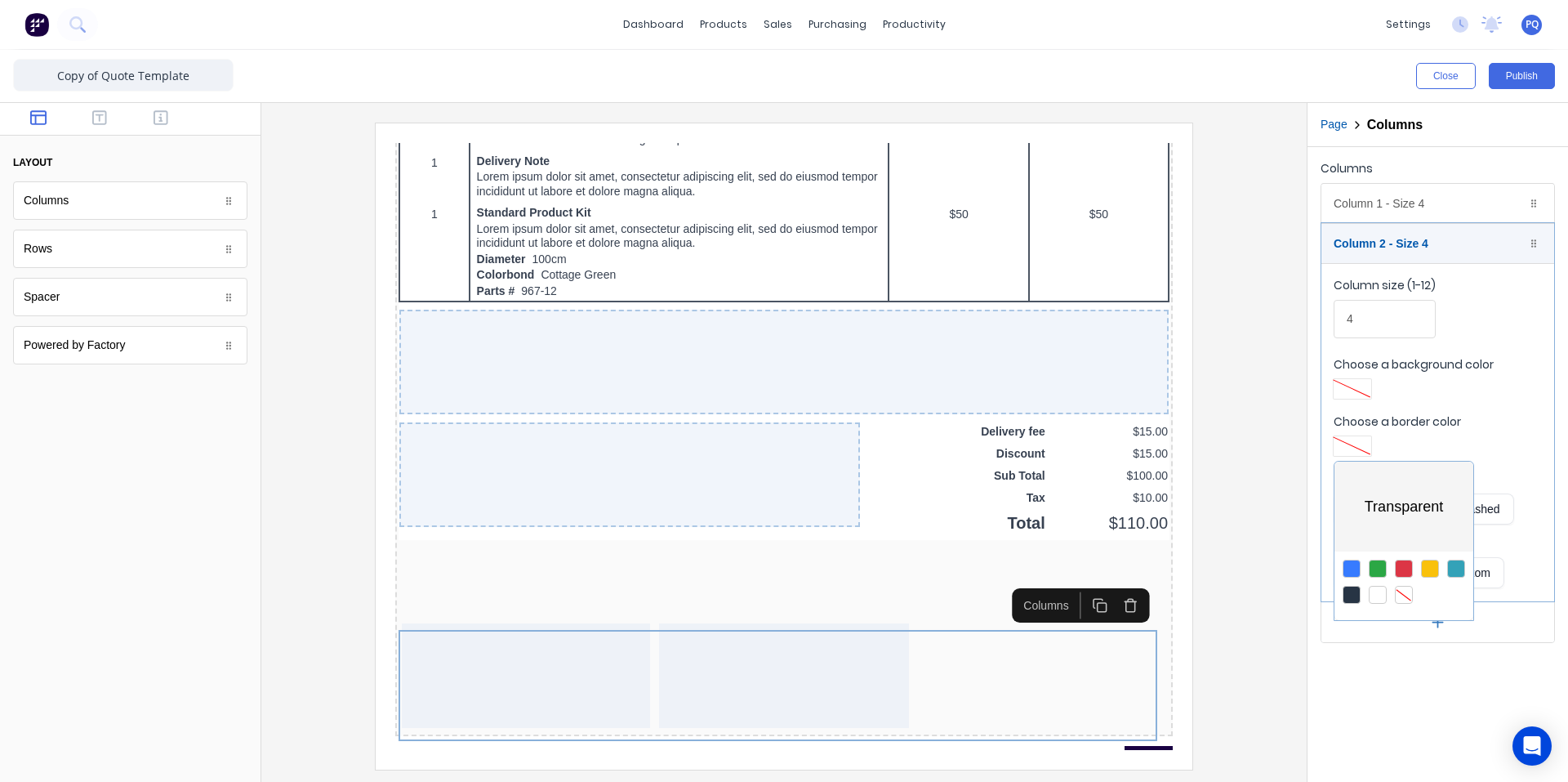
click at [1403, 775] on div at bounding box center [784, 391] width 1568 height 782
click at [1473, 574] on button "Bottom" at bounding box center [1473, 573] width 63 height 31
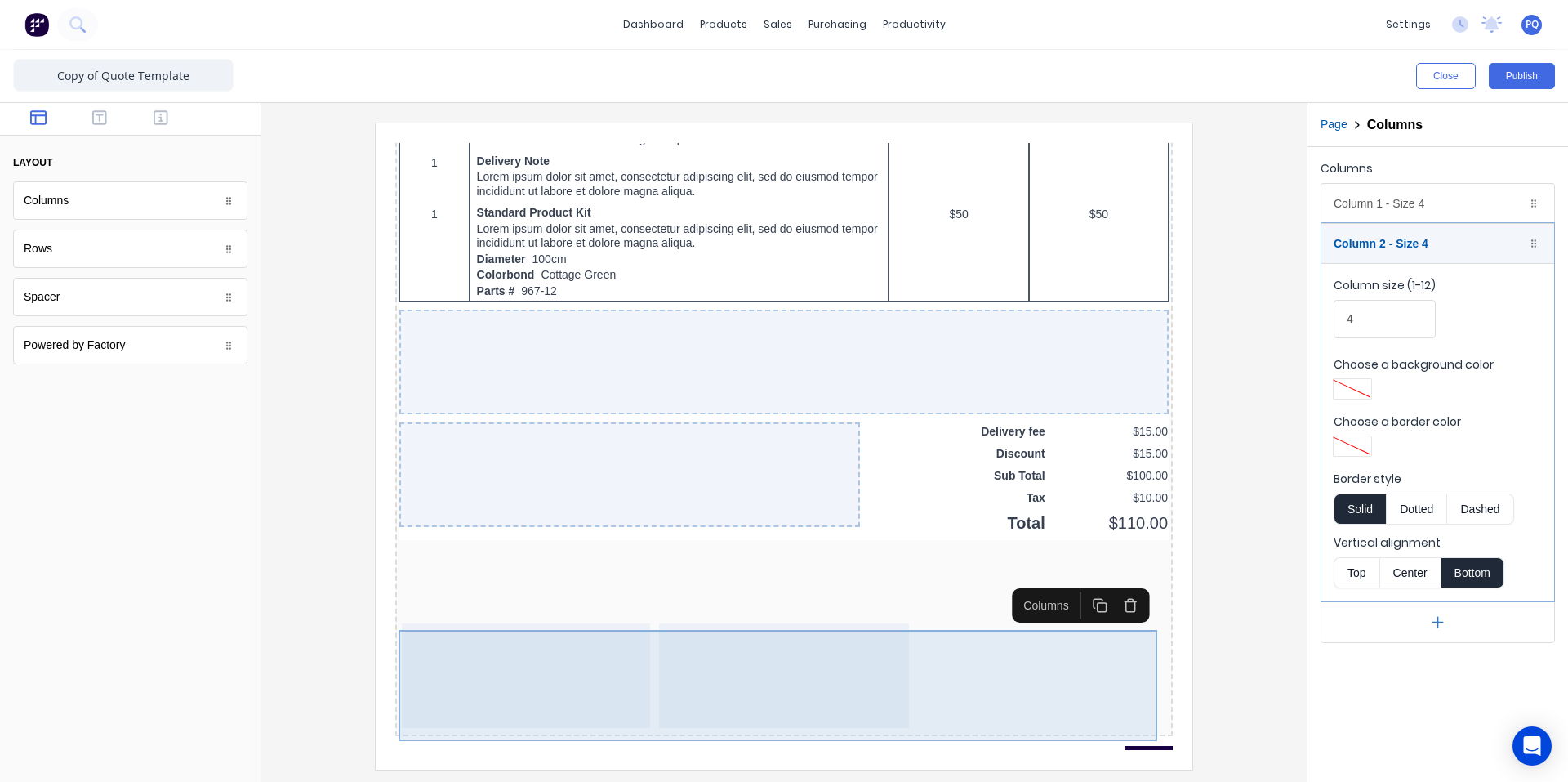
click at [819, 680] on div at bounding box center [764, 655] width 251 height 104
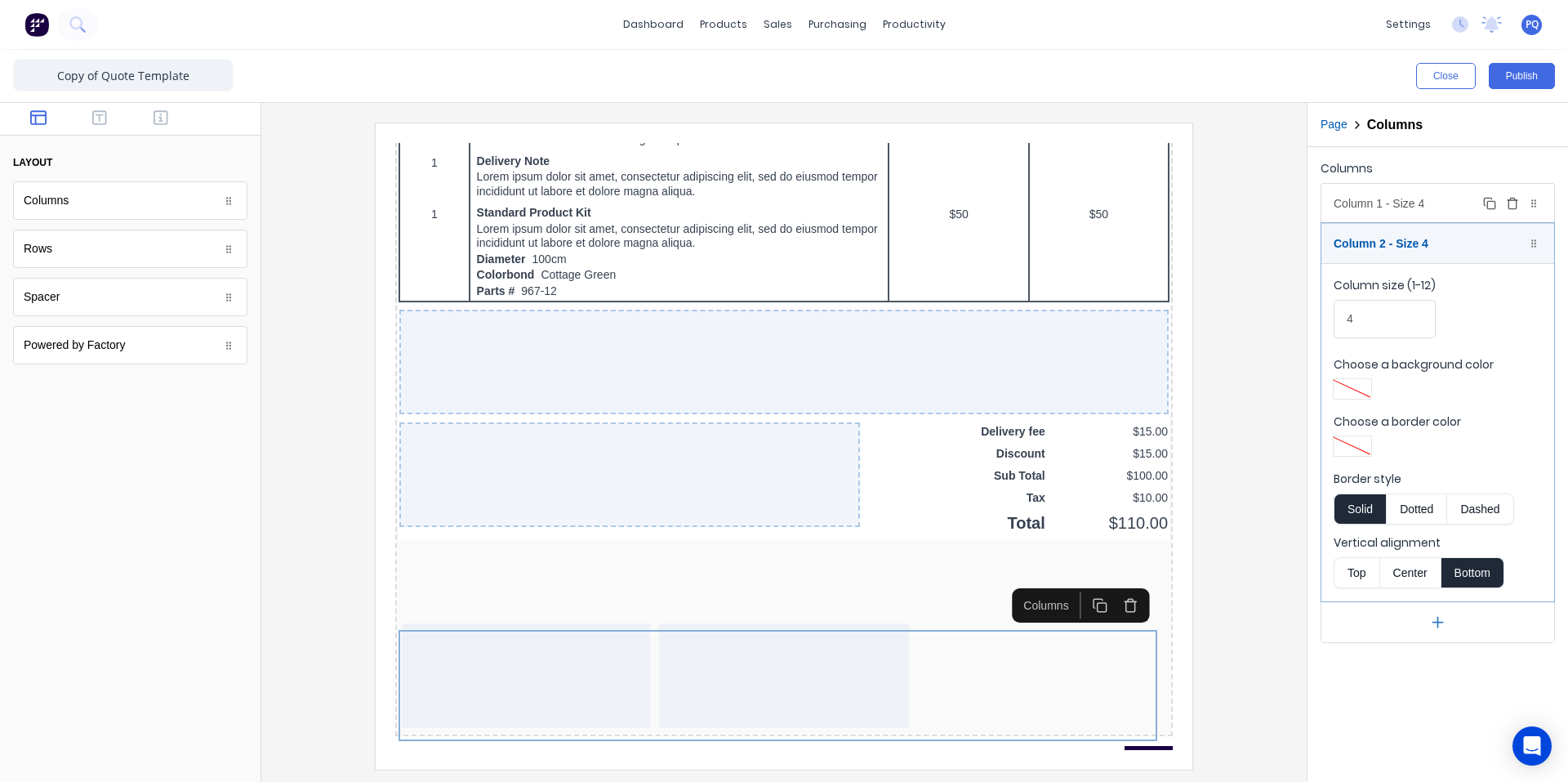
click at [1407, 199] on div "Column 1 - Size 4 Duplicate Delete" at bounding box center [1438, 203] width 233 height 39
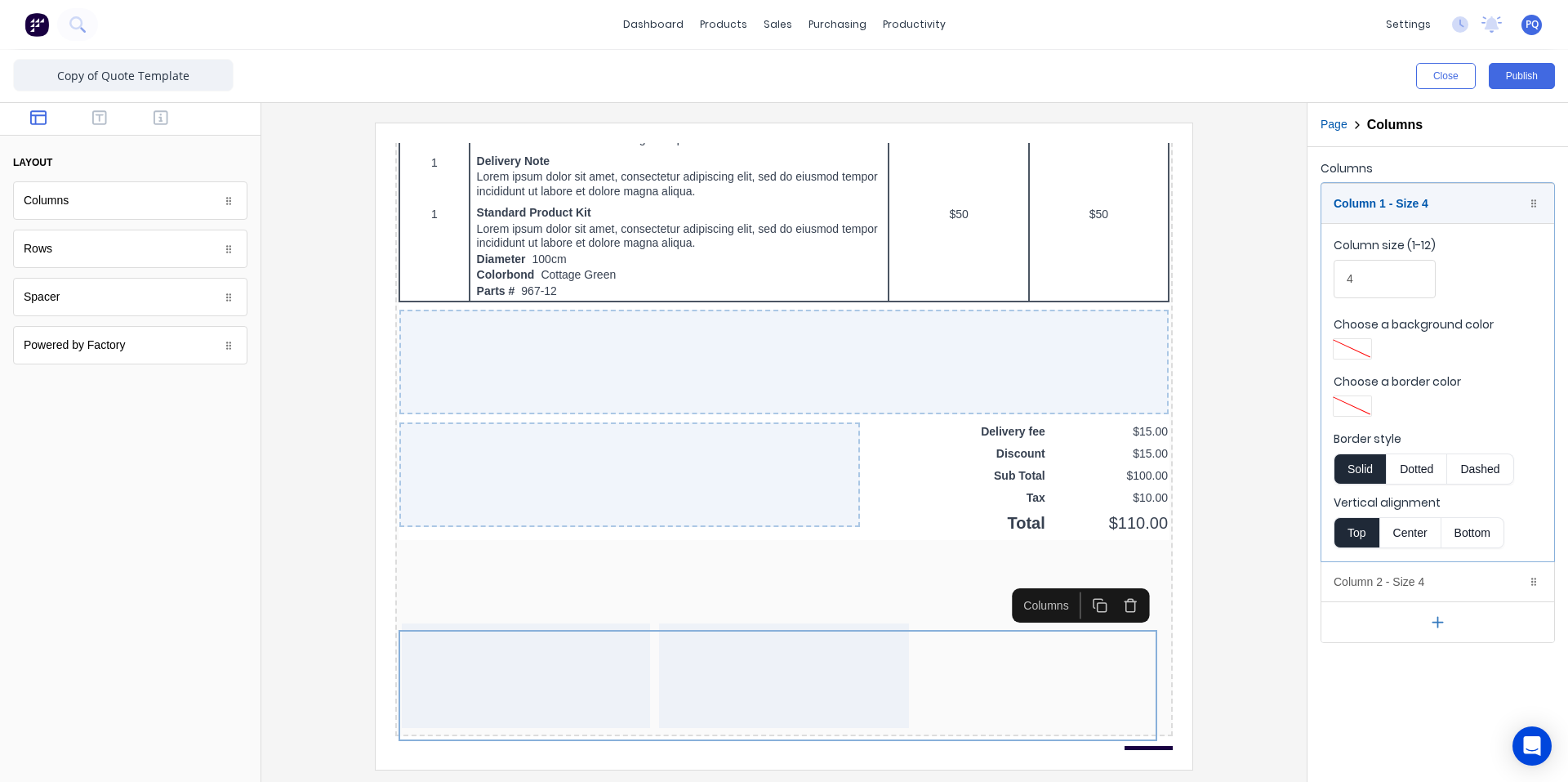
click at [1466, 527] on button "Bottom" at bounding box center [1473, 532] width 63 height 31
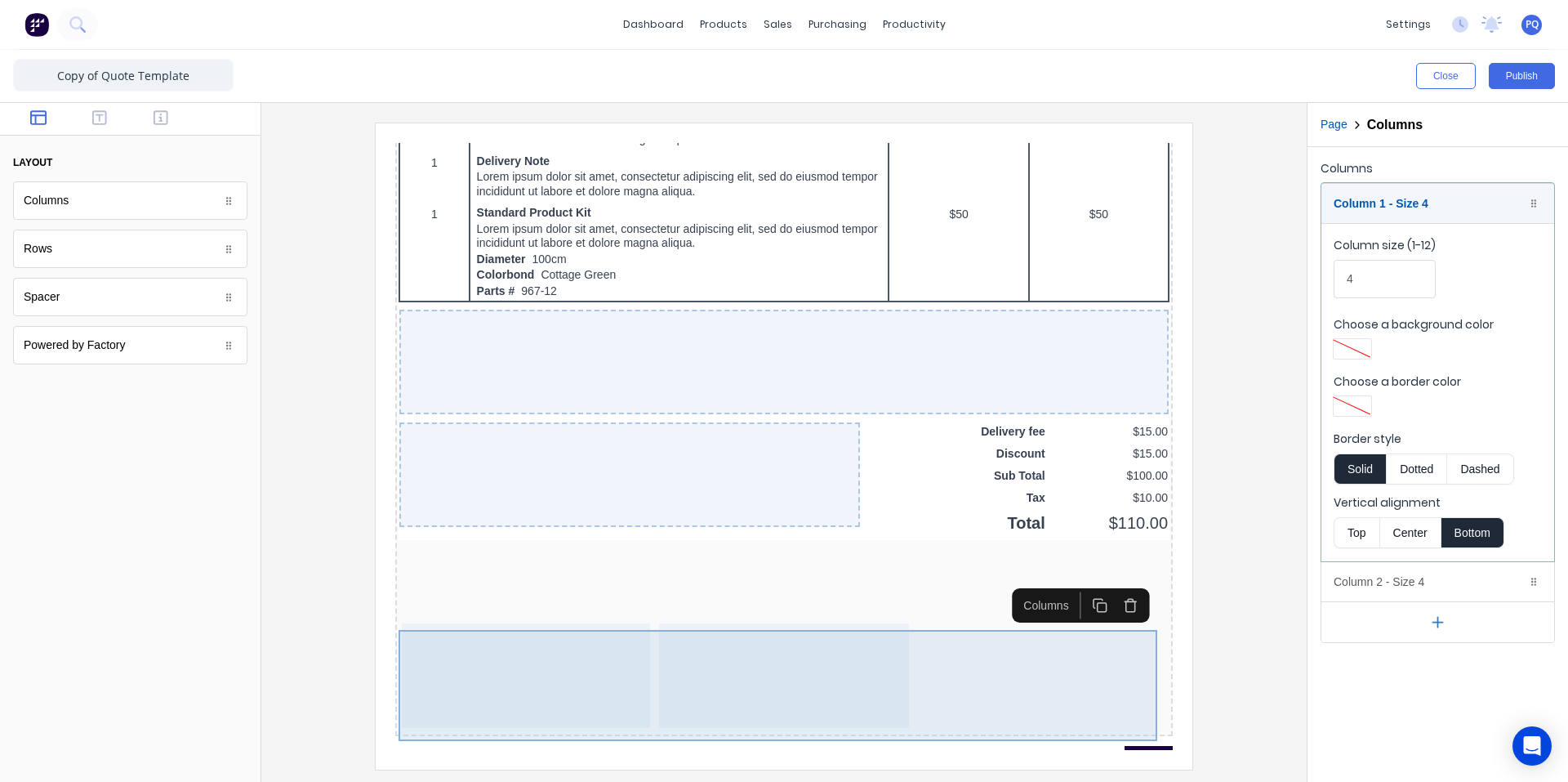
click at [438, 673] on div at bounding box center [507, 655] width 249 height 104
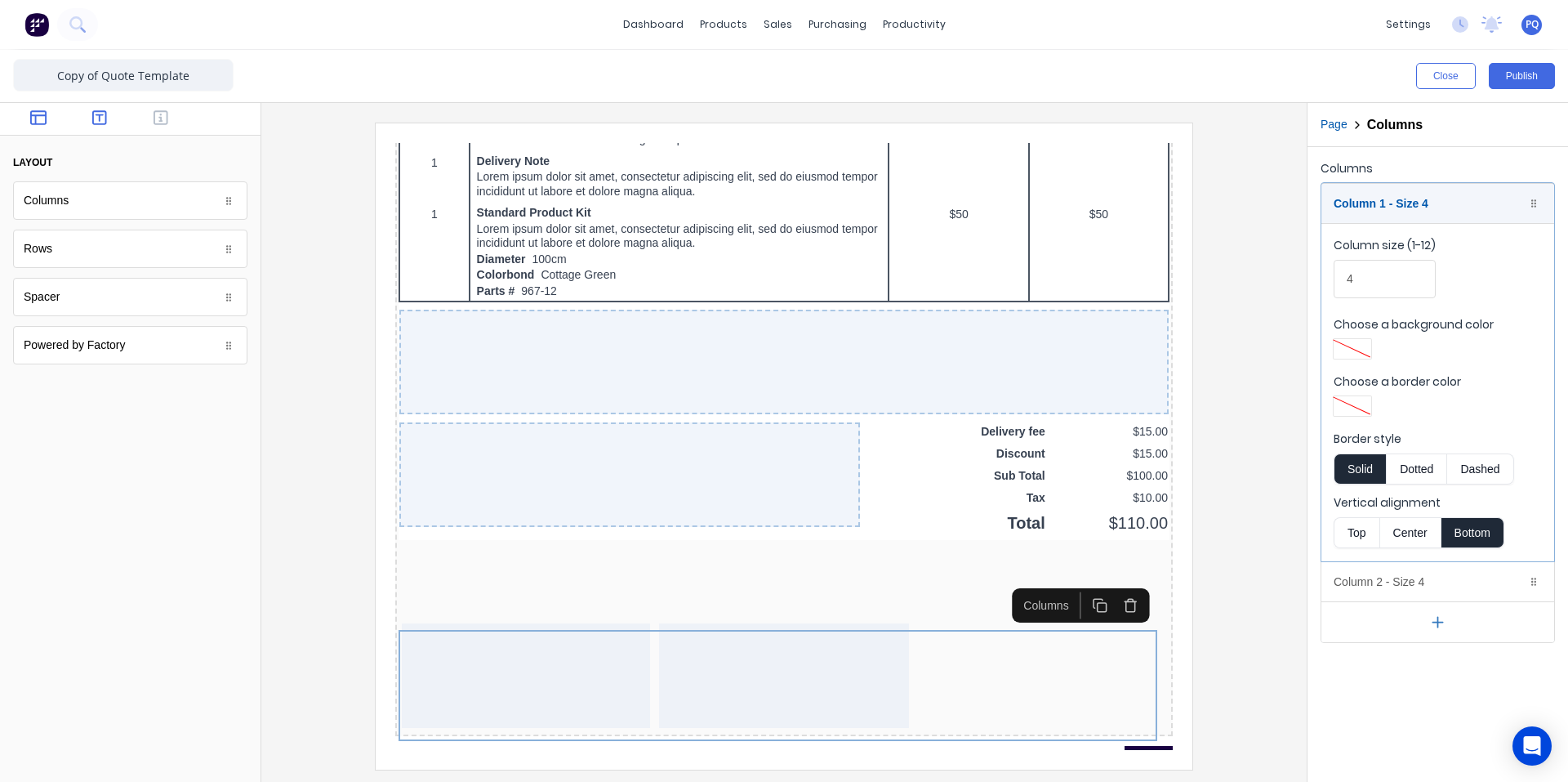
click at [95, 112] on icon "button" at bounding box center [100, 118] width 15 height 15
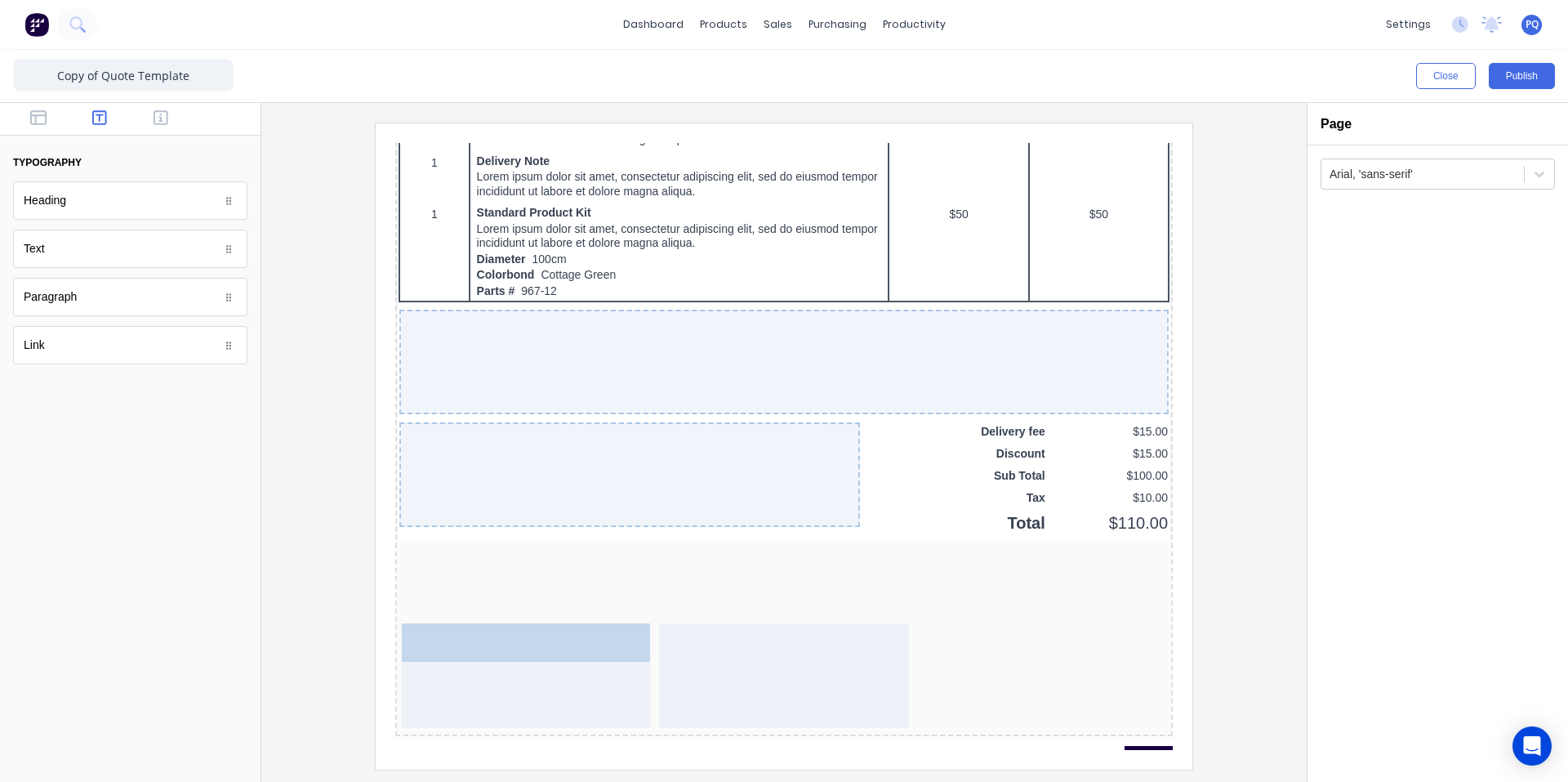
drag, startPoint x: 63, startPoint y: 256, endPoint x: 135, endPoint y: 535, distance: 288.1
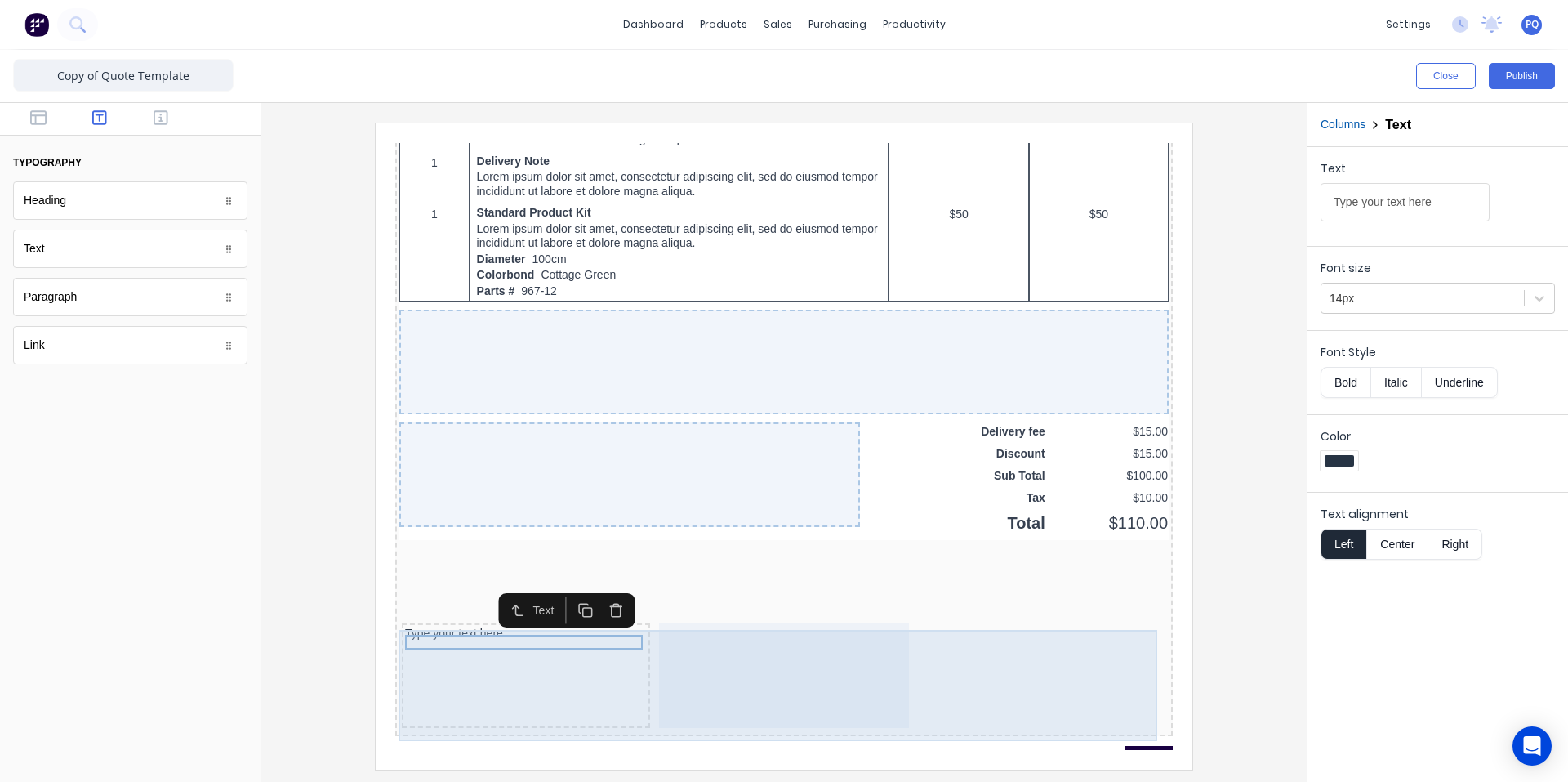
click at [565, 671] on div "Type your text here" at bounding box center [507, 655] width 249 height 104
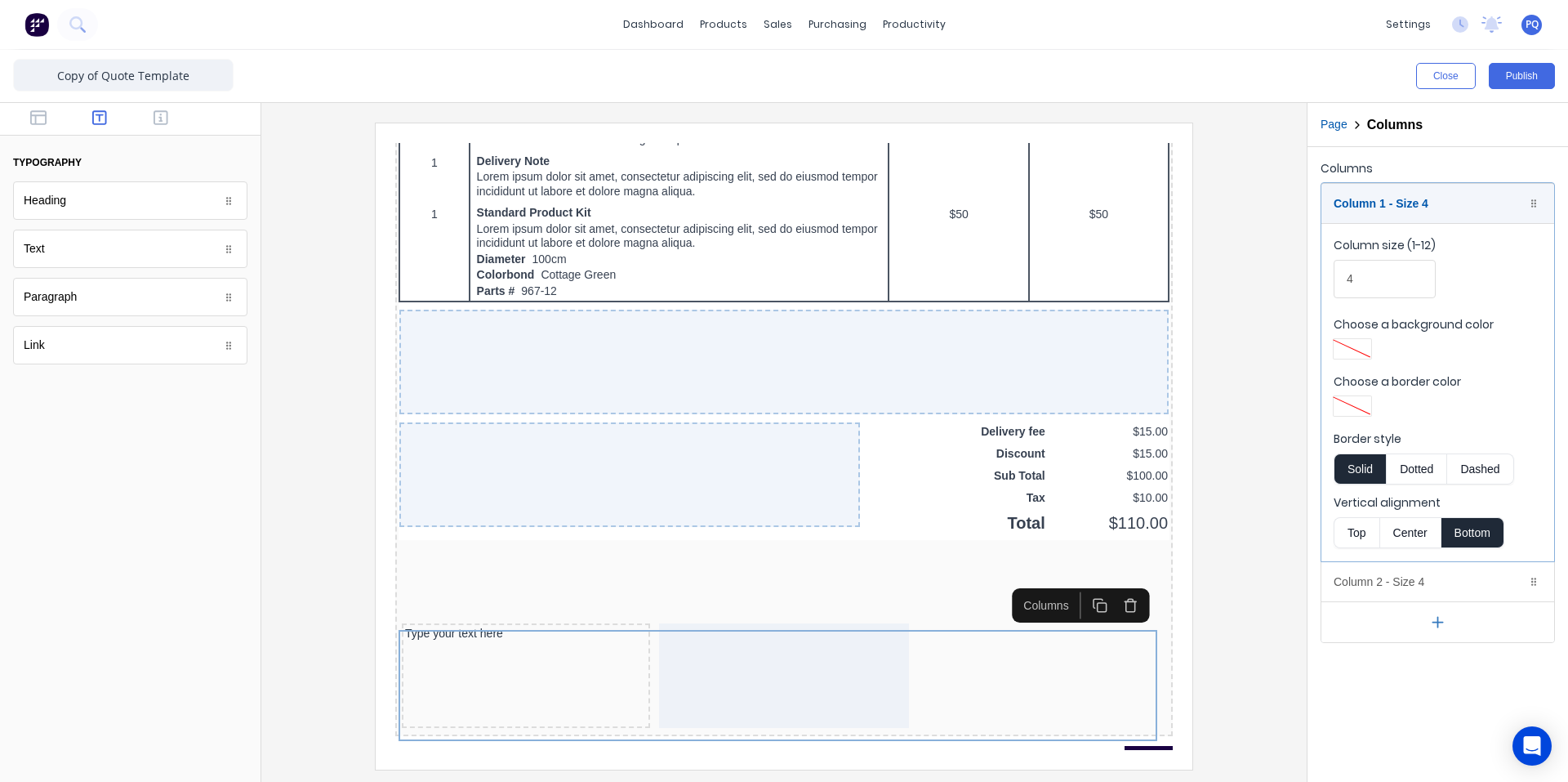
click at [1358, 529] on button "Top" at bounding box center [1356, 532] width 46 height 31
click at [412, 621] on div "Type your text here" at bounding box center [507, 614] width 242 height 15
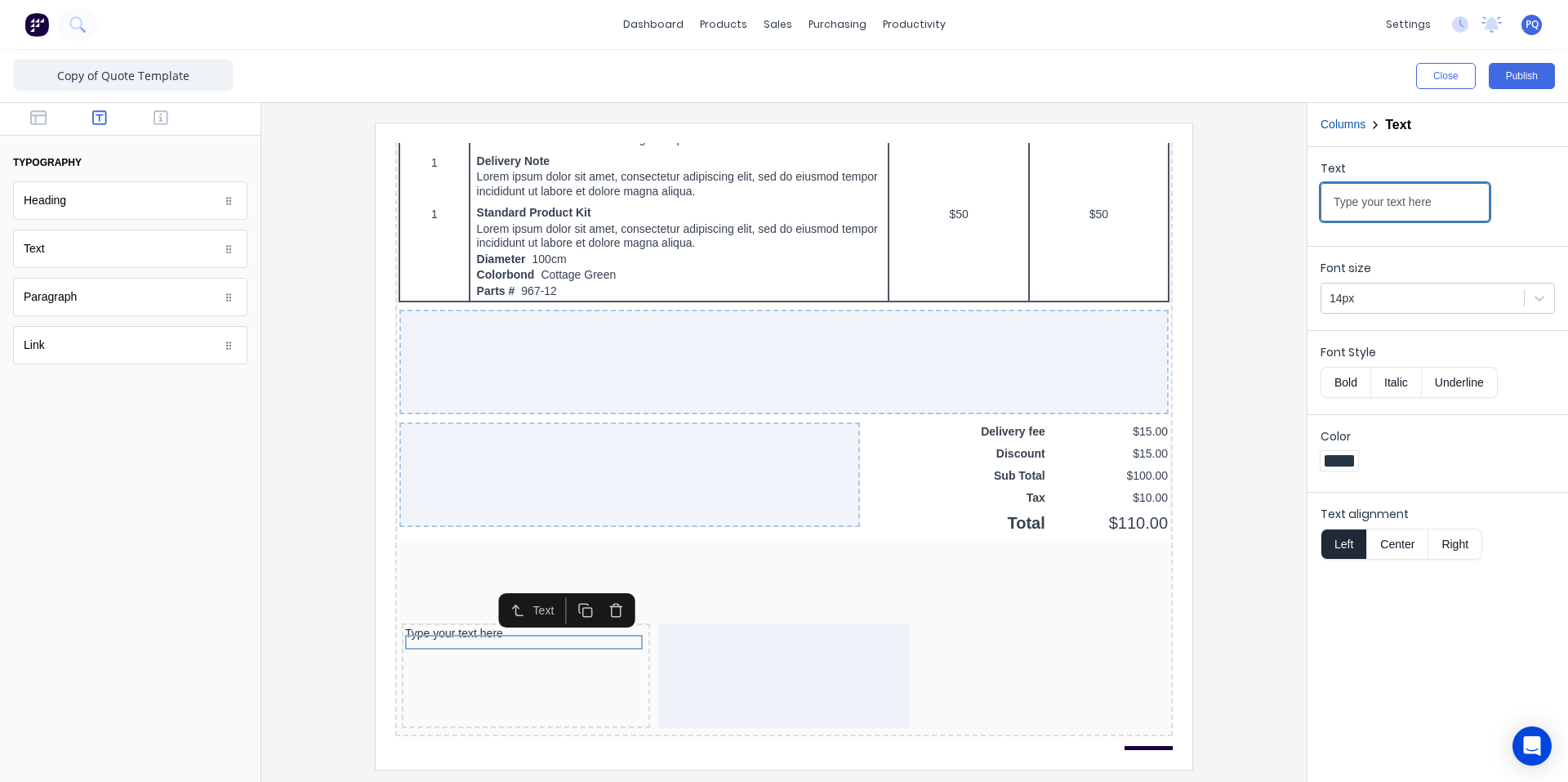
click at [1389, 192] on input "Type your text here" at bounding box center [1405, 202] width 169 height 38
type input "How to pay"
drag, startPoint x: 1355, startPoint y: 373, endPoint x: 1438, endPoint y: 408, distance: 90.1
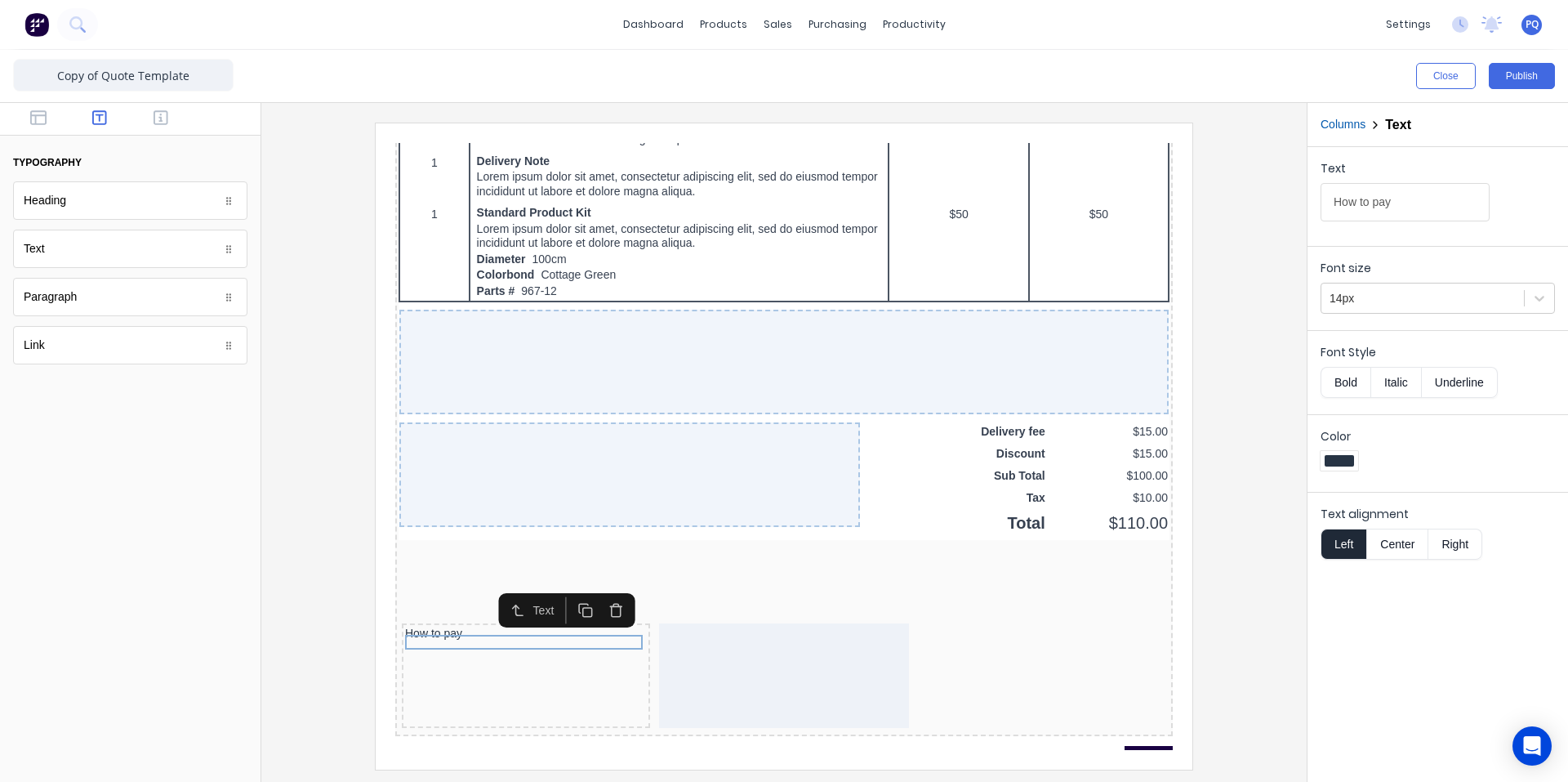
click at [1355, 374] on button "Bold" at bounding box center [1346, 382] width 50 height 31
click at [39, 116] on icon "button" at bounding box center [38, 118] width 17 height 15
click at [1383, 302] on div at bounding box center [1423, 299] width 186 height 20
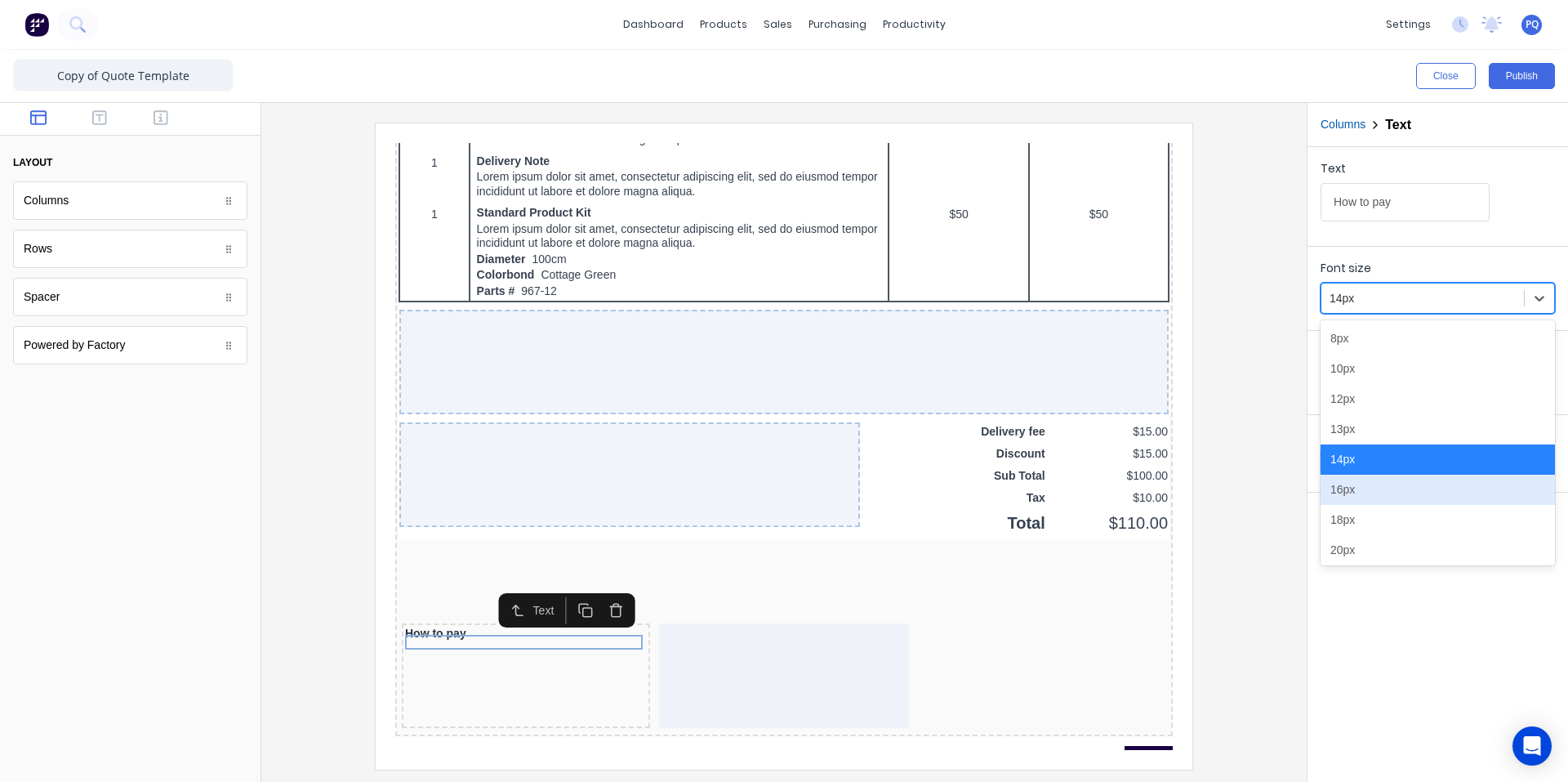
click at [1366, 487] on div "16px" at bounding box center [1438, 490] width 234 height 30
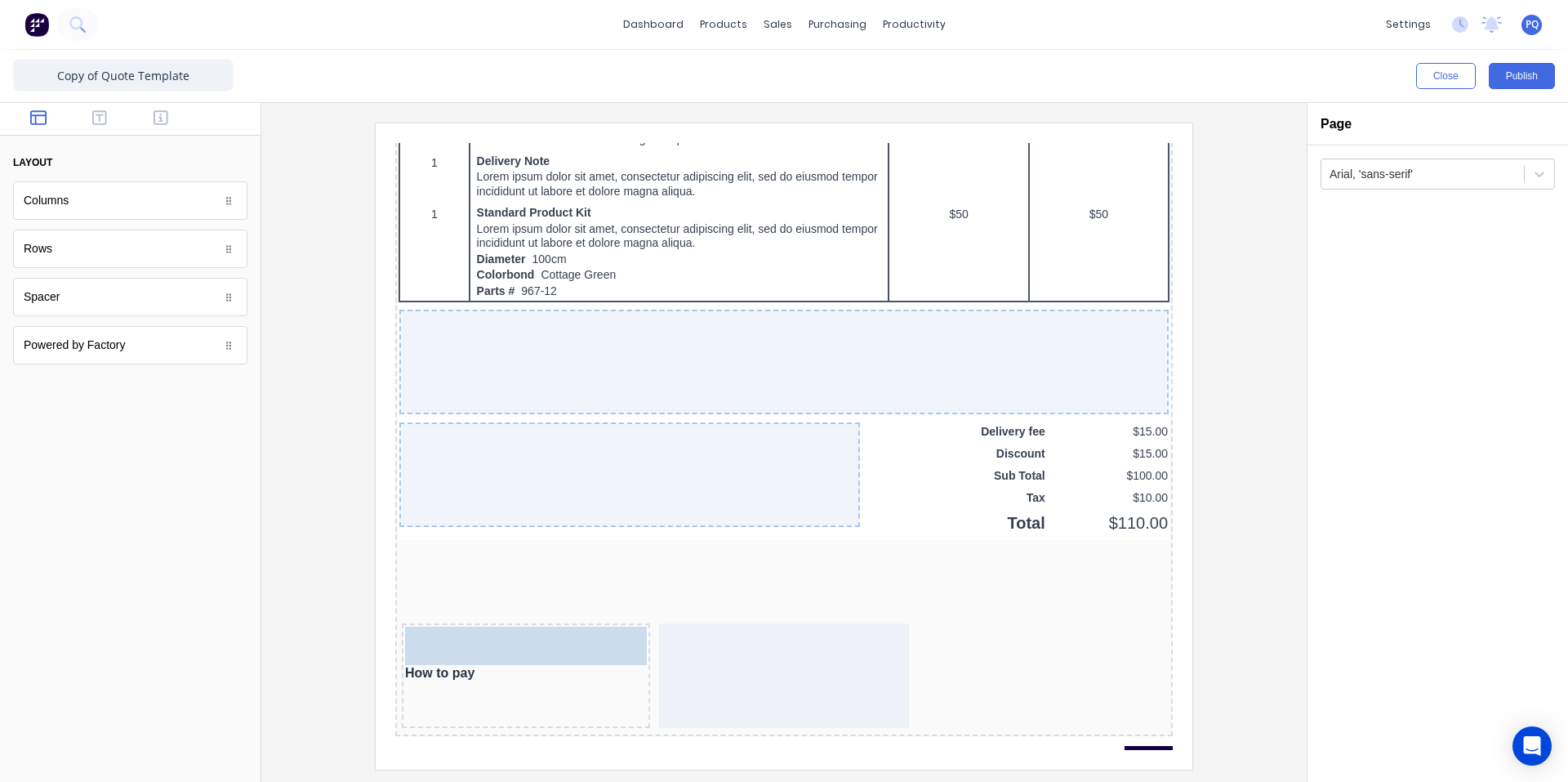
drag, startPoint x: 69, startPoint y: 307, endPoint x: 514, endPoint y: 644, distance: 558.2
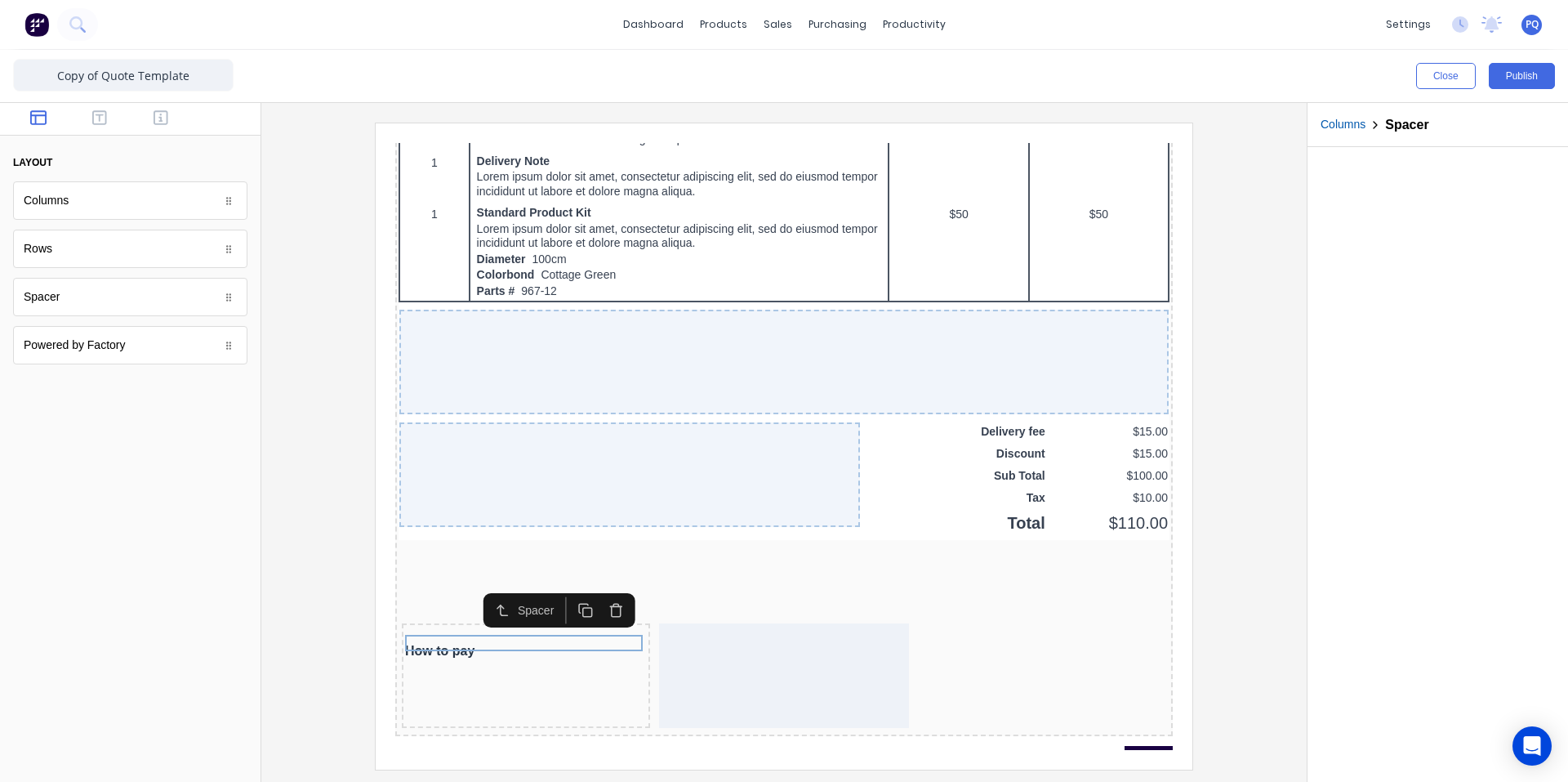
click at [567, 588] on rect "button" at bounding box center [567, 593] width 9 height 9
click at [566, 604] on rect "button" at bounding box center [567, 608] width 9 height 9
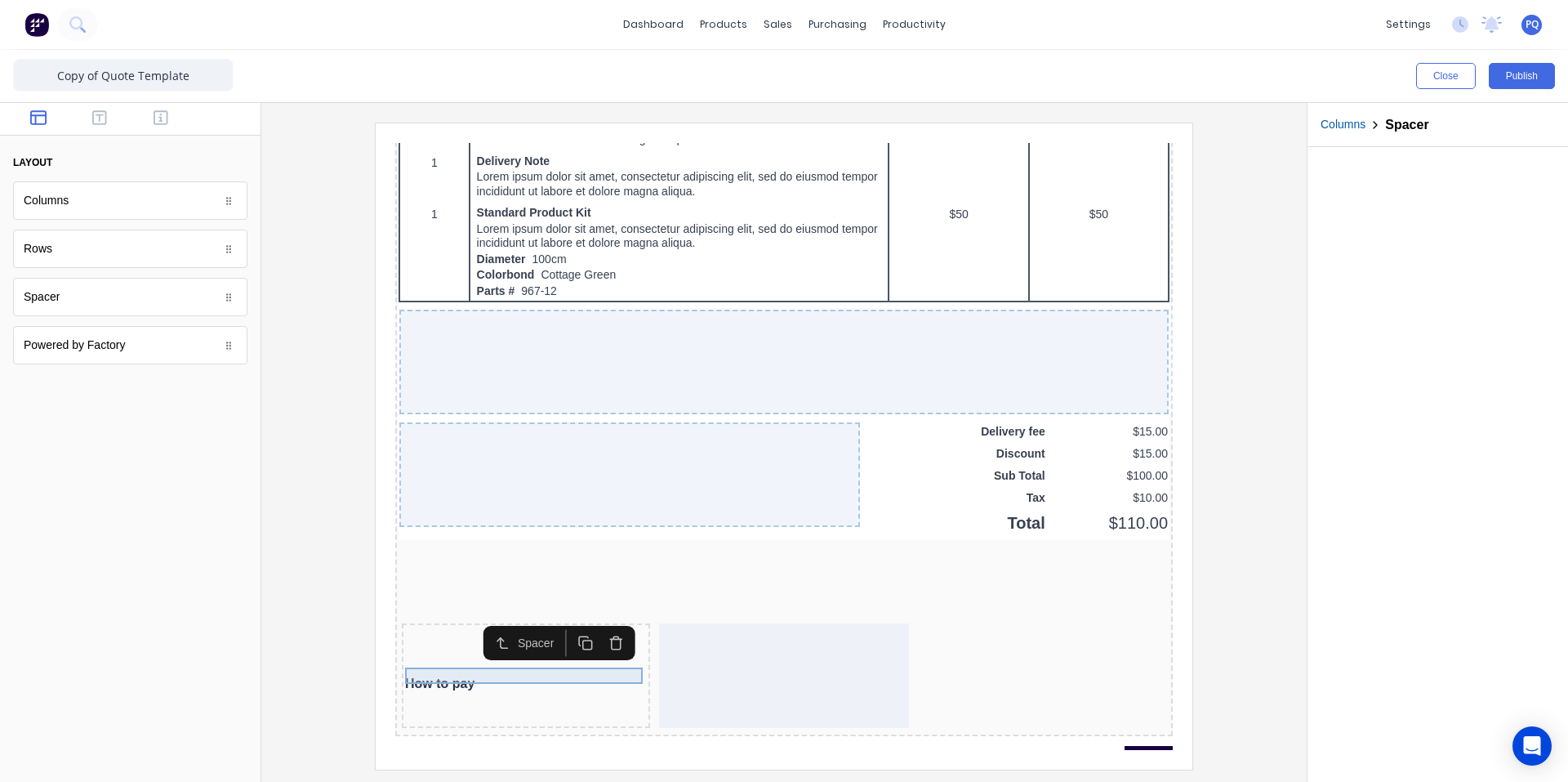
click at [473, 656] on div at bounding box center [507, 648] width 242 height 17
click at [480, 671] on div "How to pay" at bounding box center [507, 664] width 242 height 17
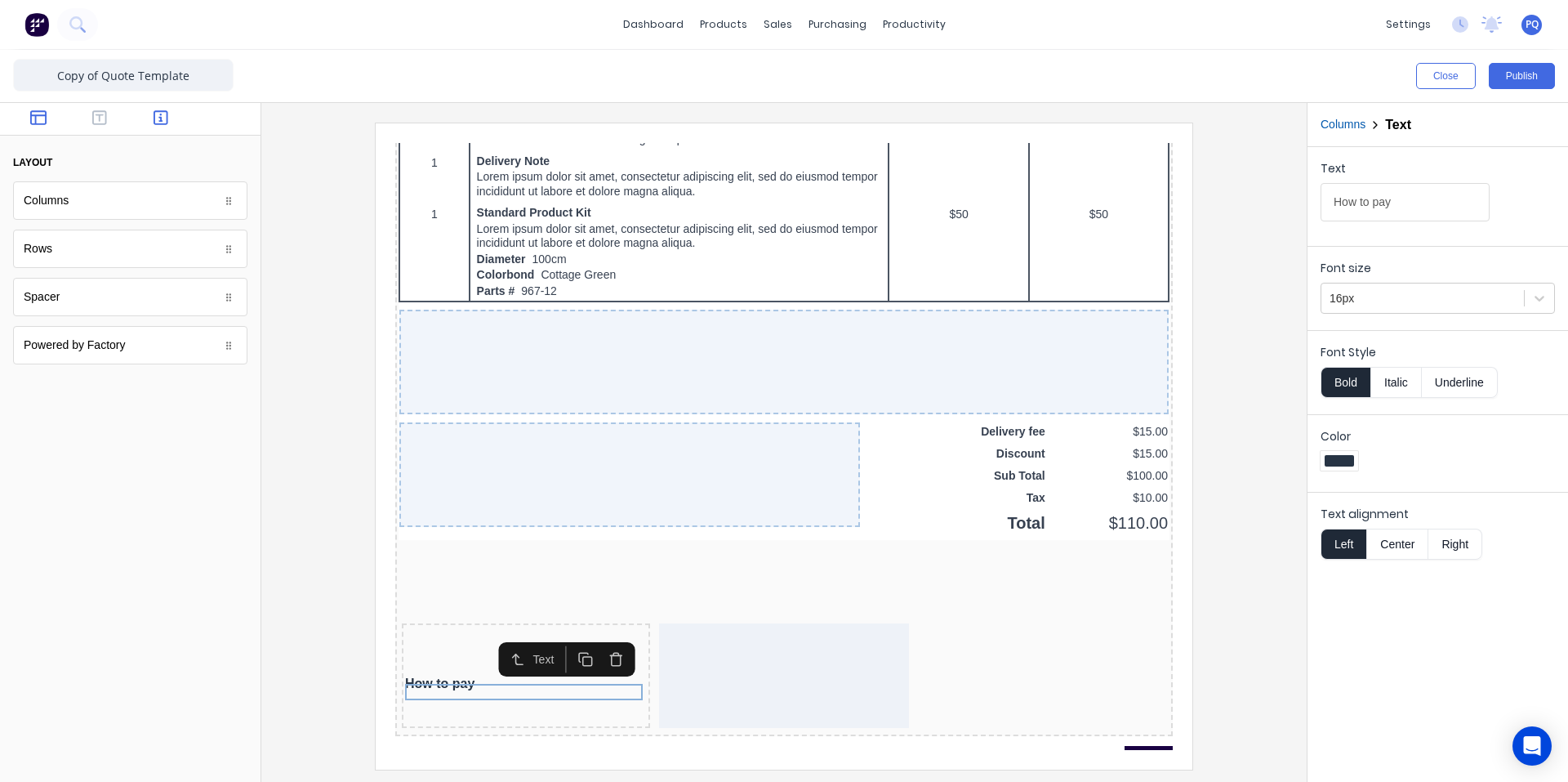
click at [164, 110] on icon "button" at bounding box center [161, 118] width 15 height 17
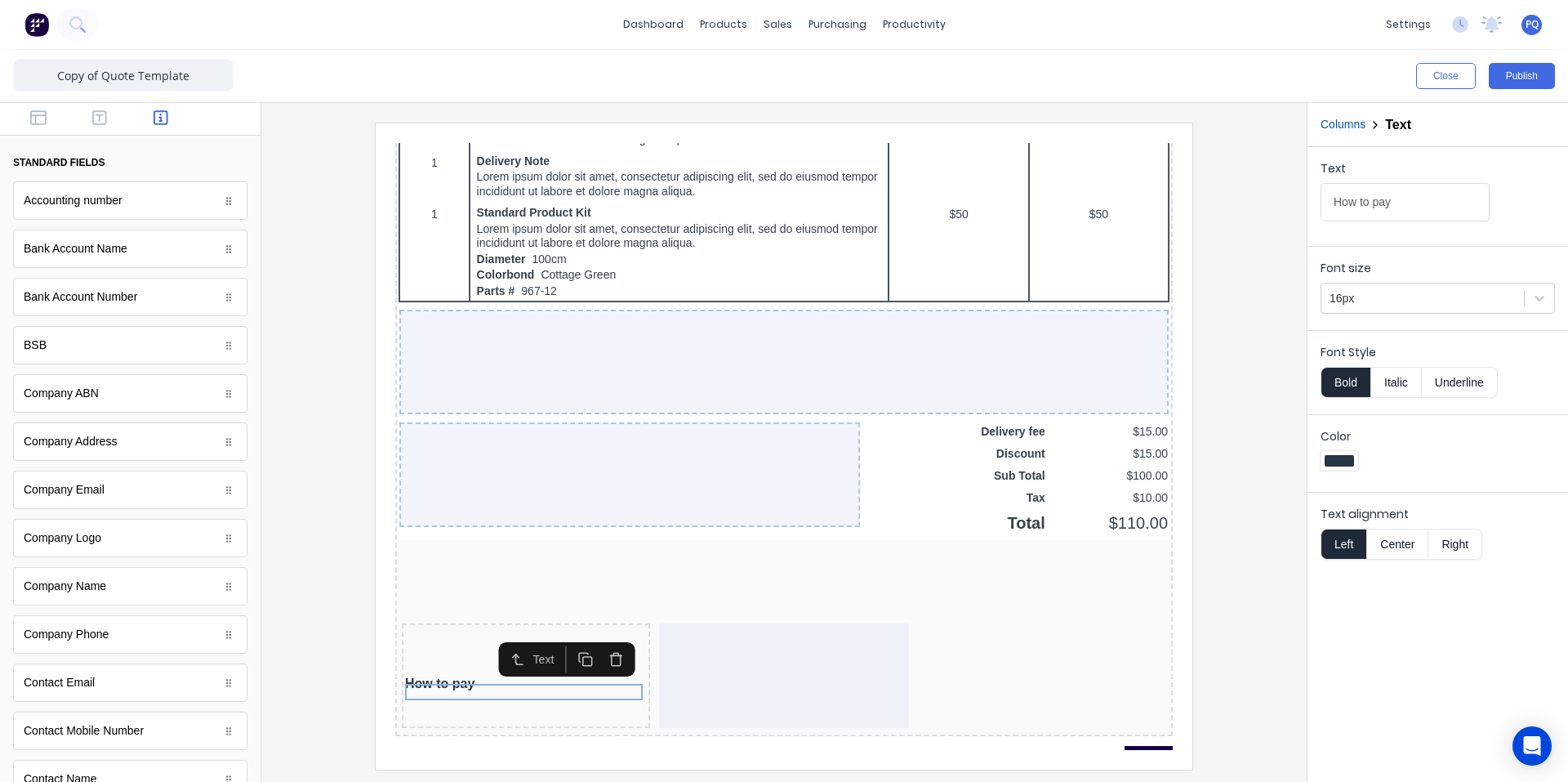
scroll to position [740, 0]
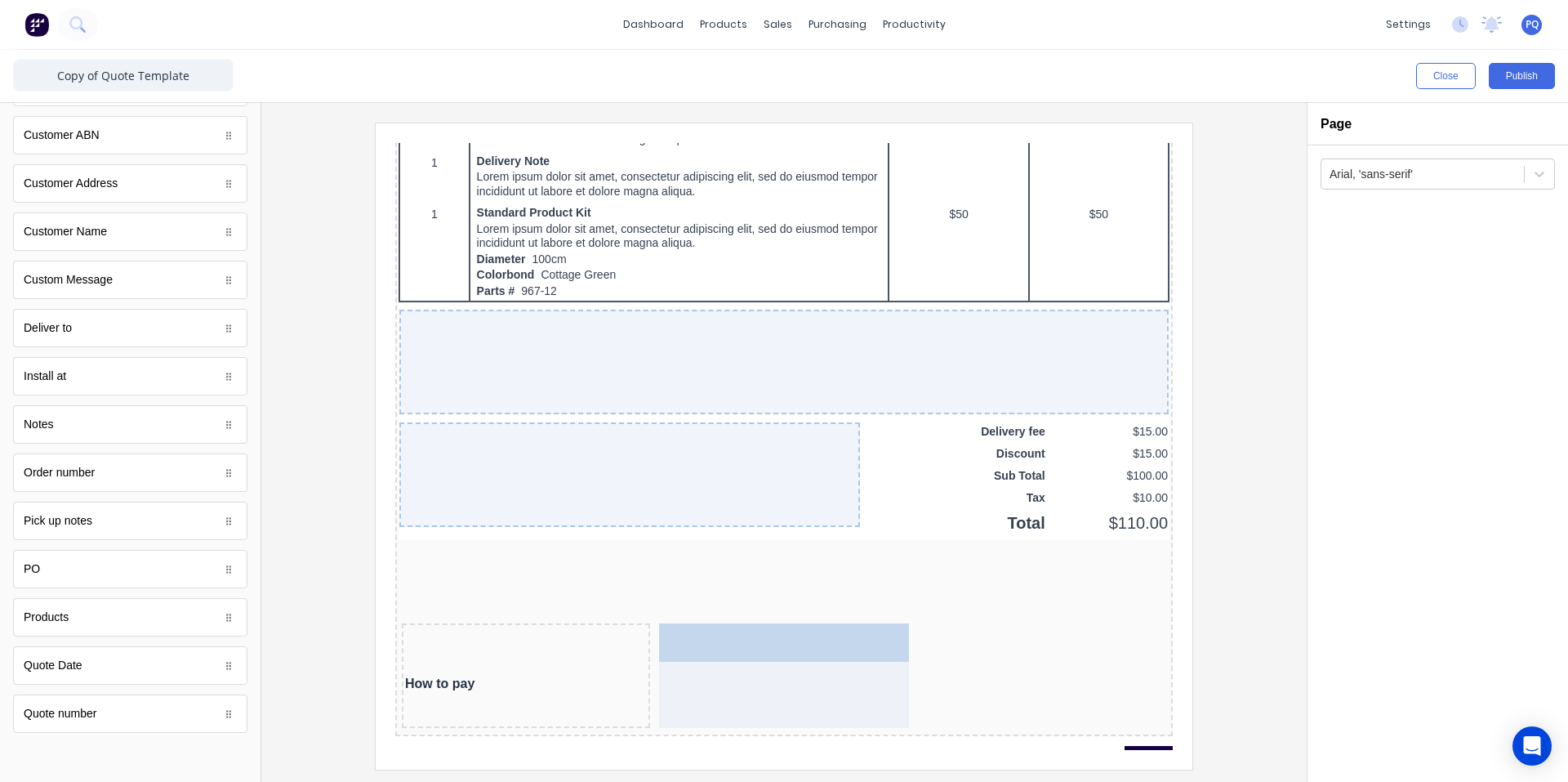
drag, startPoint x: 81, startPoint y: 677, endPoint x: 376, endPoint y: 551, distance: 320.8
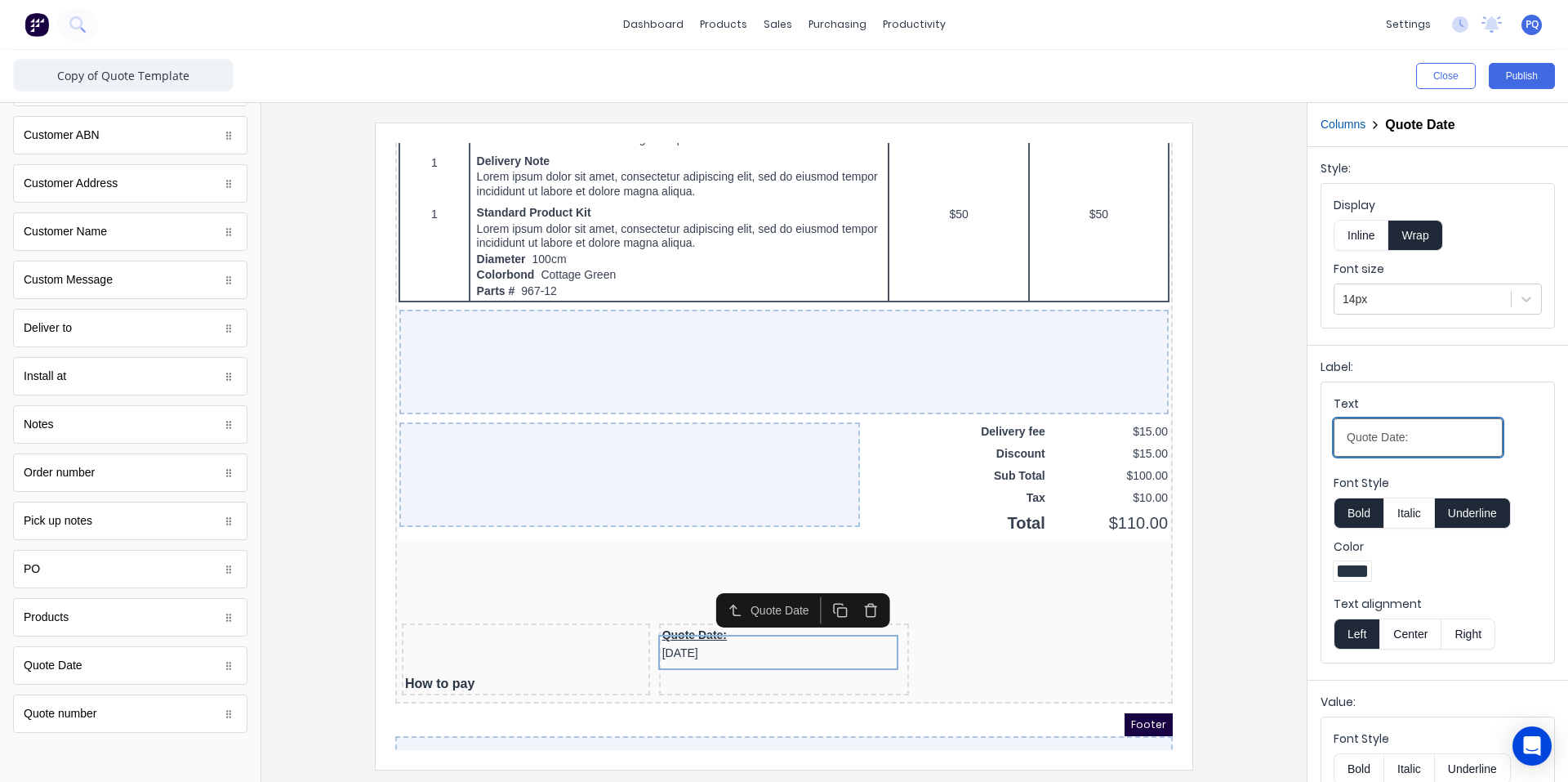
drag, startPoint x: 1377, startPoint y: 444, endPoint x: 1196, endPoint y: 434, distance: 181.3
click at [1196, 434] on div "Close Publish Components standard fields Accounting number Accounting number Ba…" at bounding box center [784, 416] width 1568 height 732
click at [1484, 520] on button "Underline" at bounding box center [1473, 512] width 76 height 31
click at [1354, 240] on button "Inline" at bounding box center [1361, 235] width 55 height 31
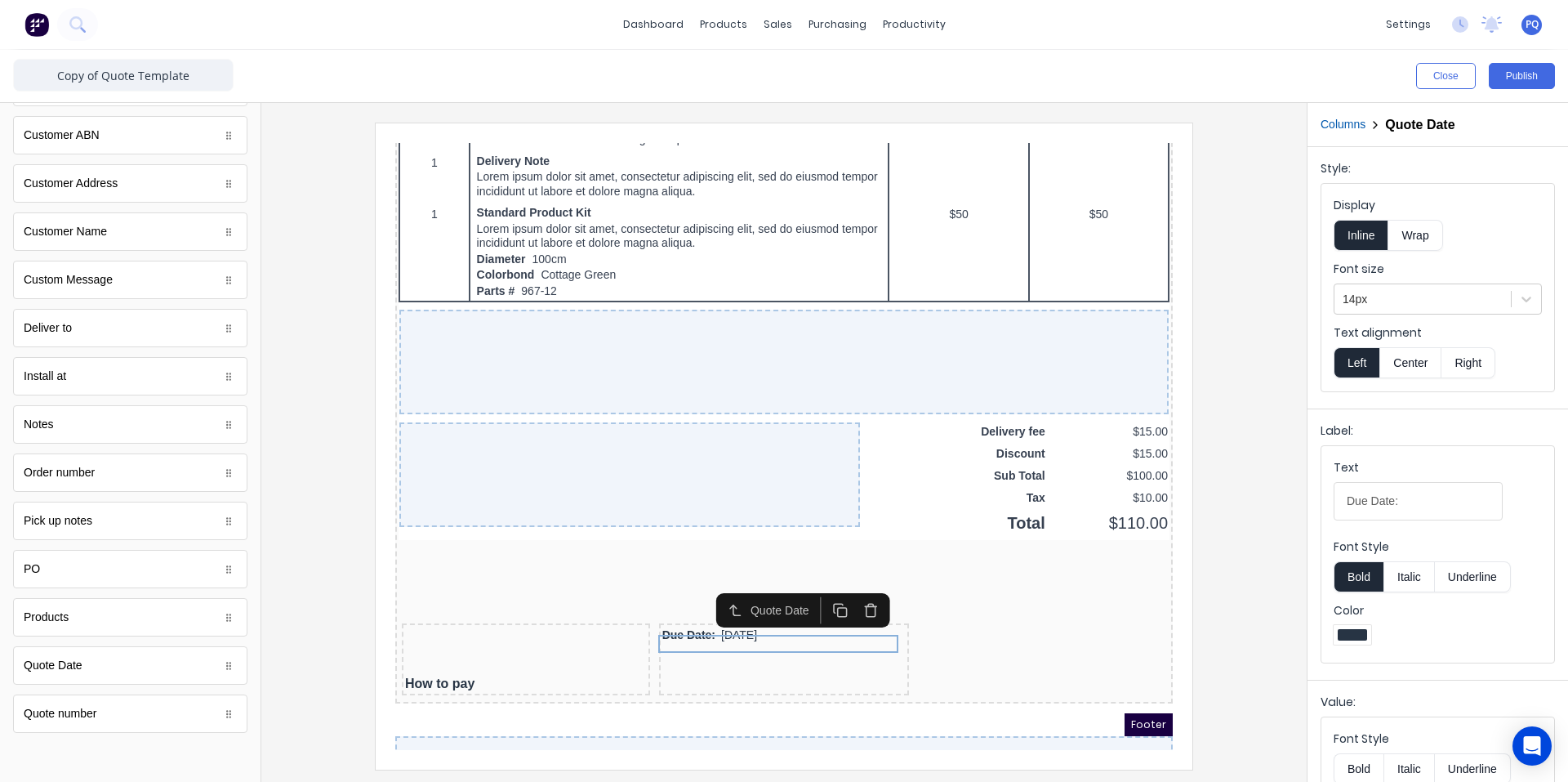
click at [1361, 568] on button "Bold" at bounding box center [1359, 576] width 50 height 31
click at [1444, 509] on input "Due Date:" at bounding box center [1418, 502] width 169 height 38
type input "Due Date"
click at [463, 639] on div at bounding box center [507, 632] width 242 height 17
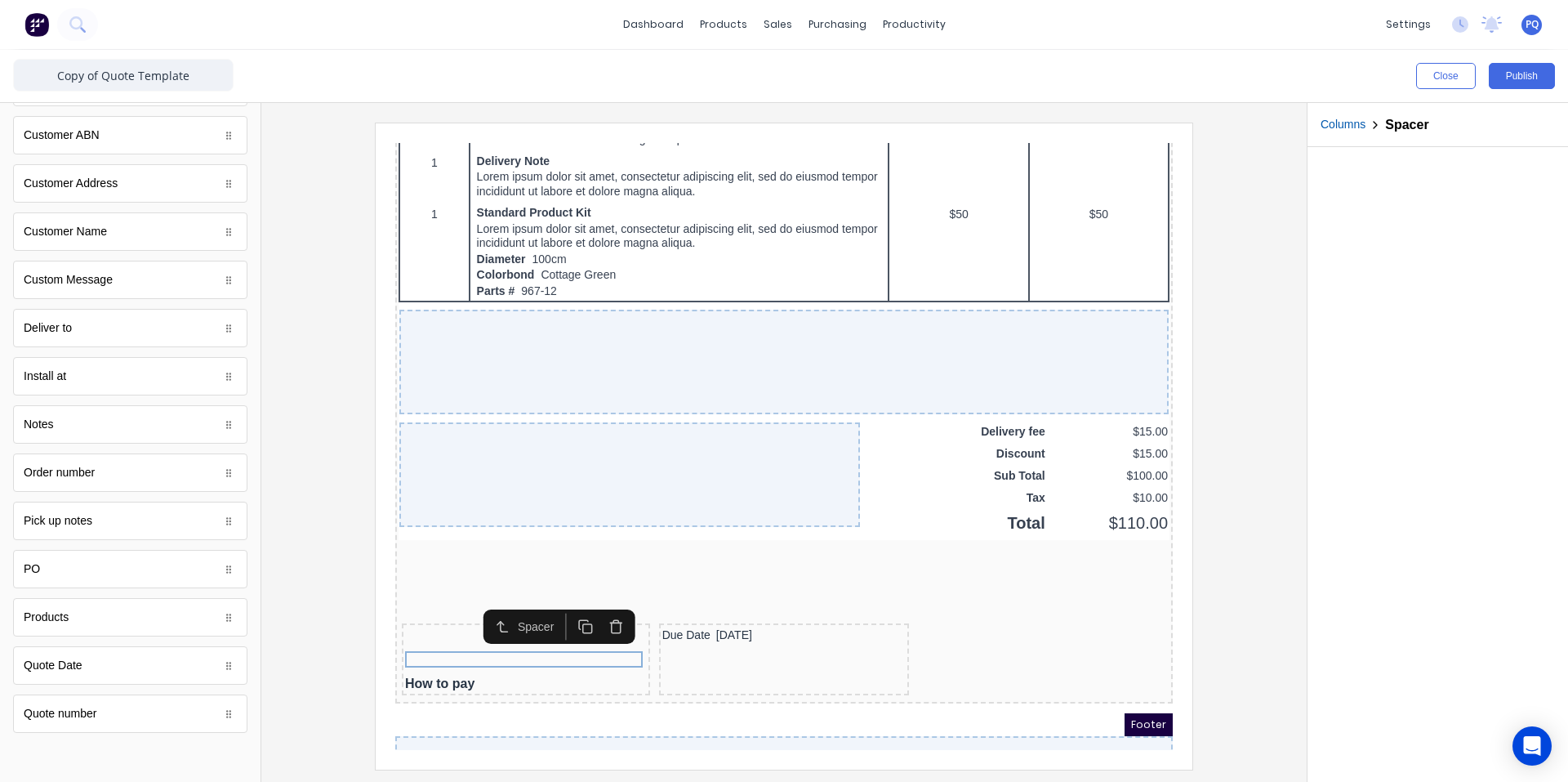
click at [565, 610] on icon "button" at bounding box center [567, 607] width 16 height 16
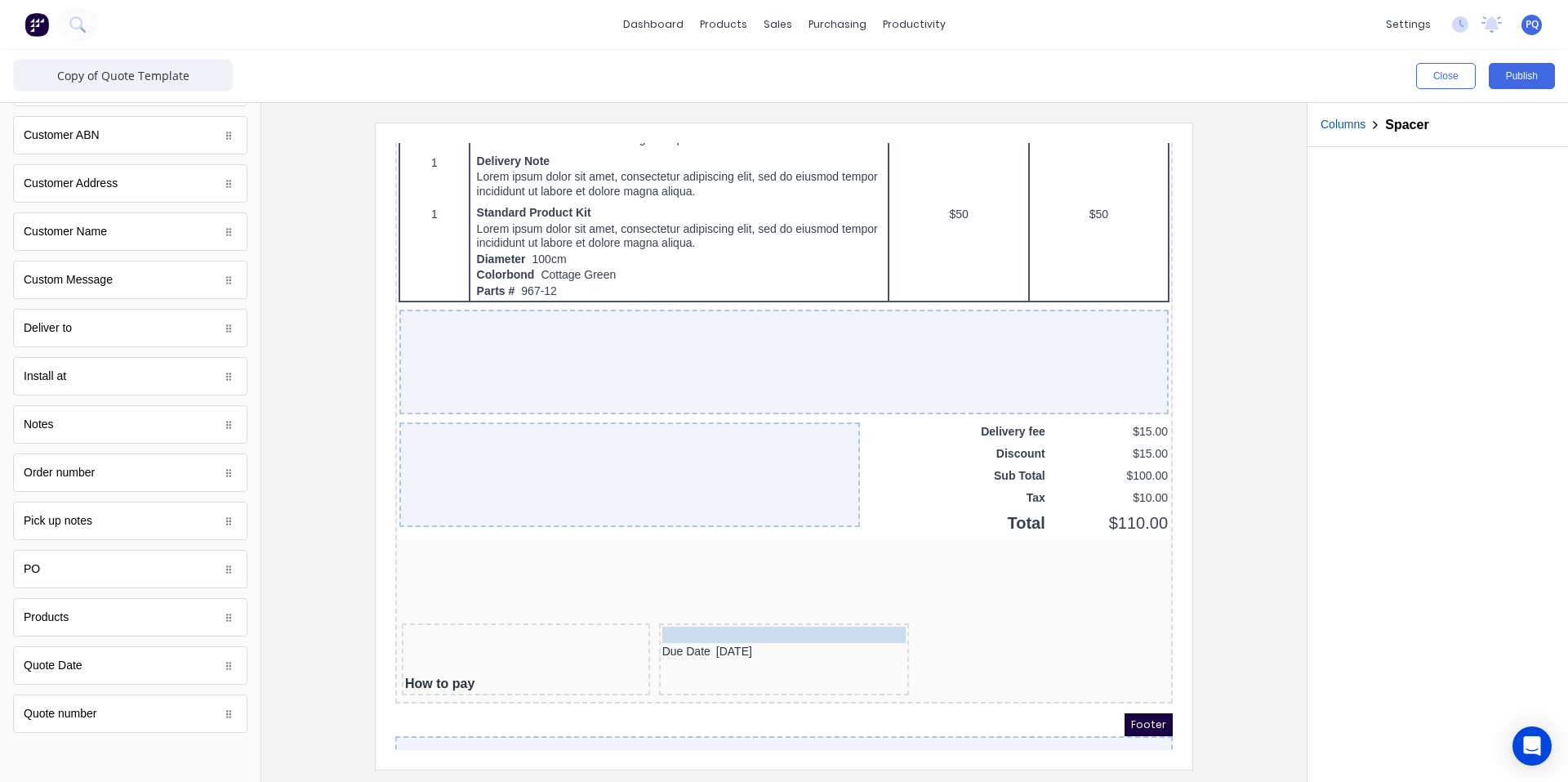
drag, startPoint x: 473, startPoint y: 657, endPoint x: 700, endPoint y: 626, distance: 229.1
click at [824, 593] on icon "button" at bounding box center [821, 591] width 16 height 16
click at [824, 607] on icon "button" at bounding box center [821, 607] width 16 height 16
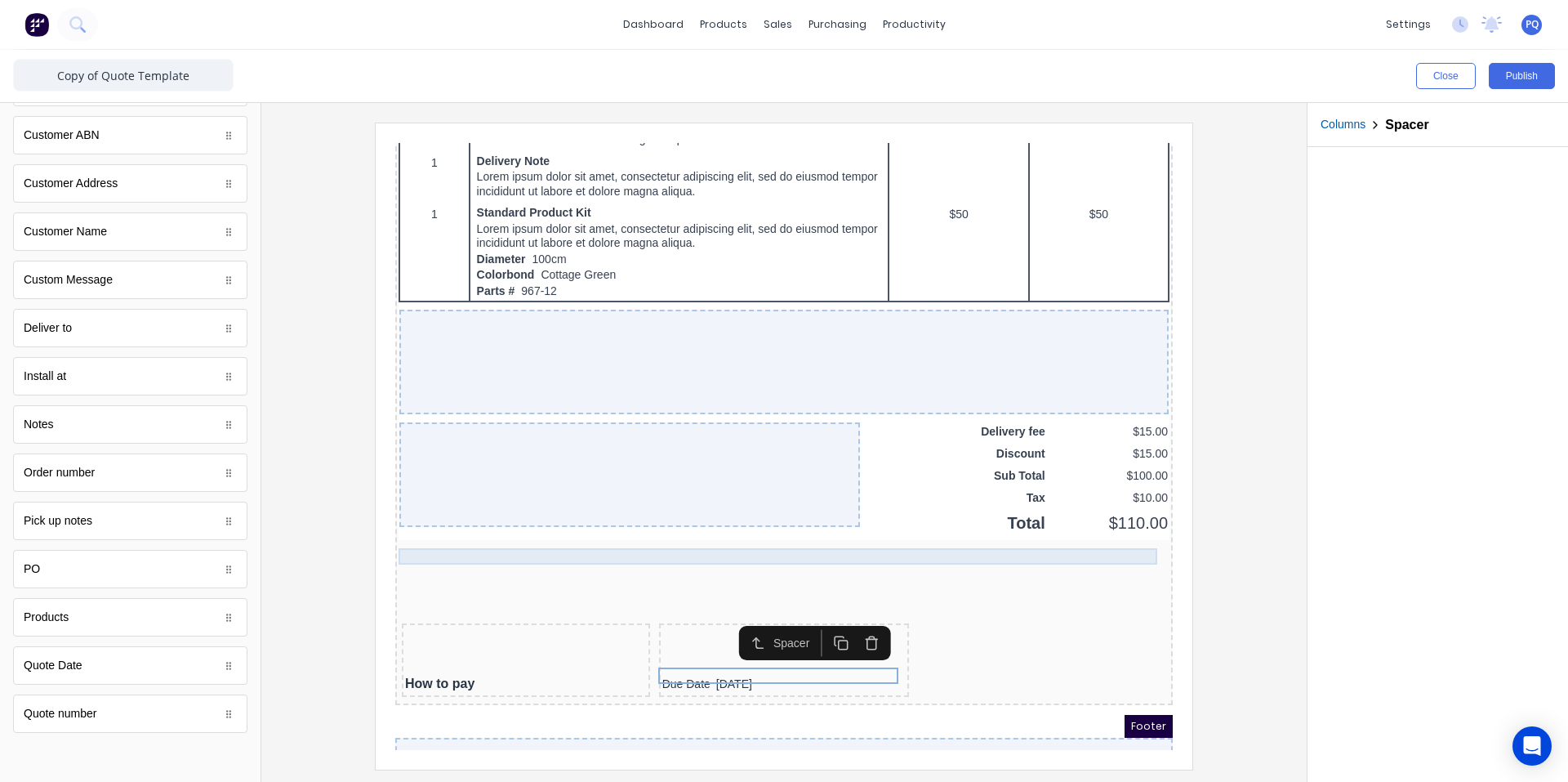
scroll to position [1189, 0]
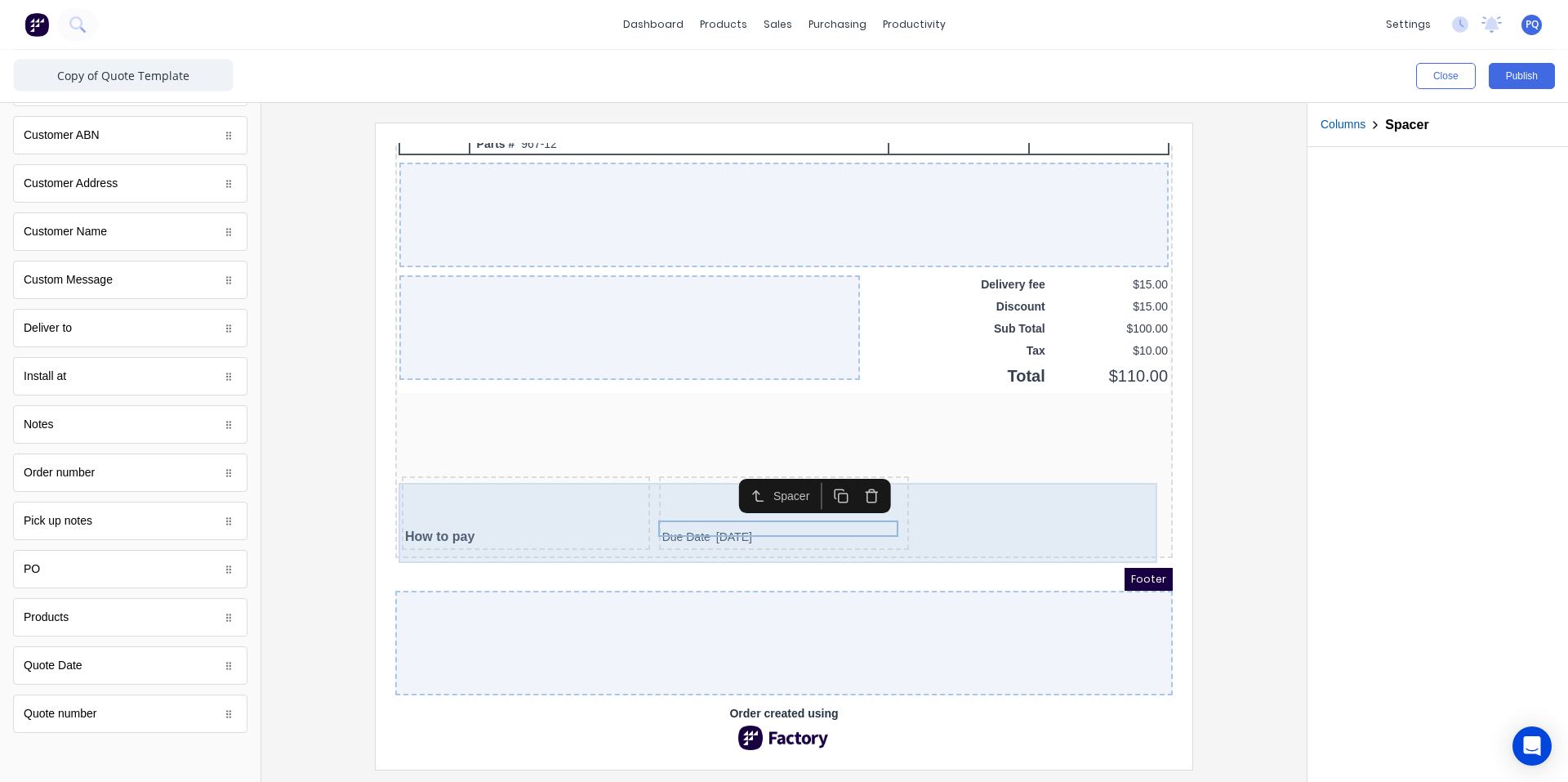
click at [980, 496] on div "How to pay Due Date [DATE]" at bounding box center [764, 495] width 771 height 80
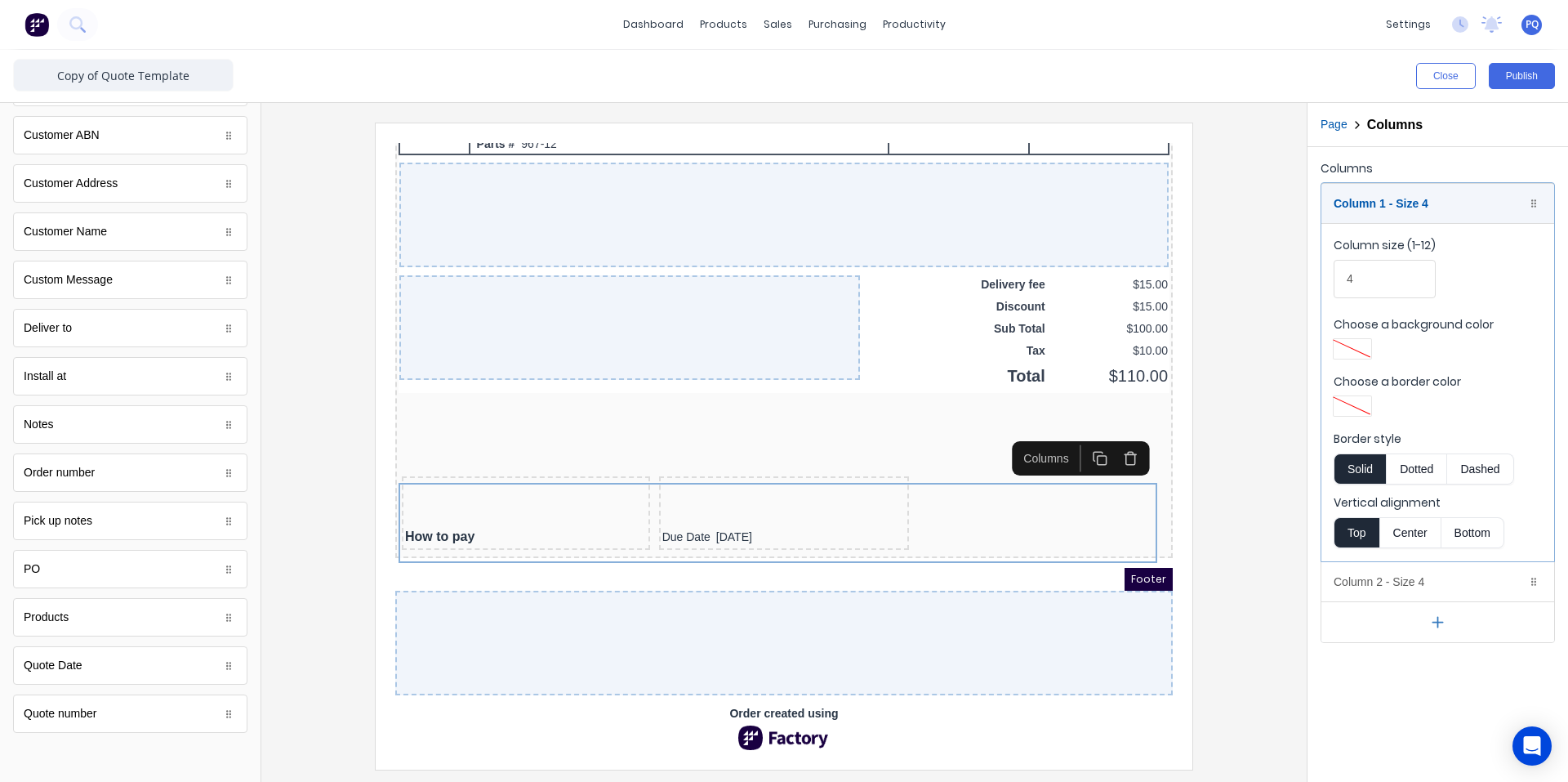
click at [1082, 432] on icon "button" at bounding box center [1078, 436] width 9 height 9
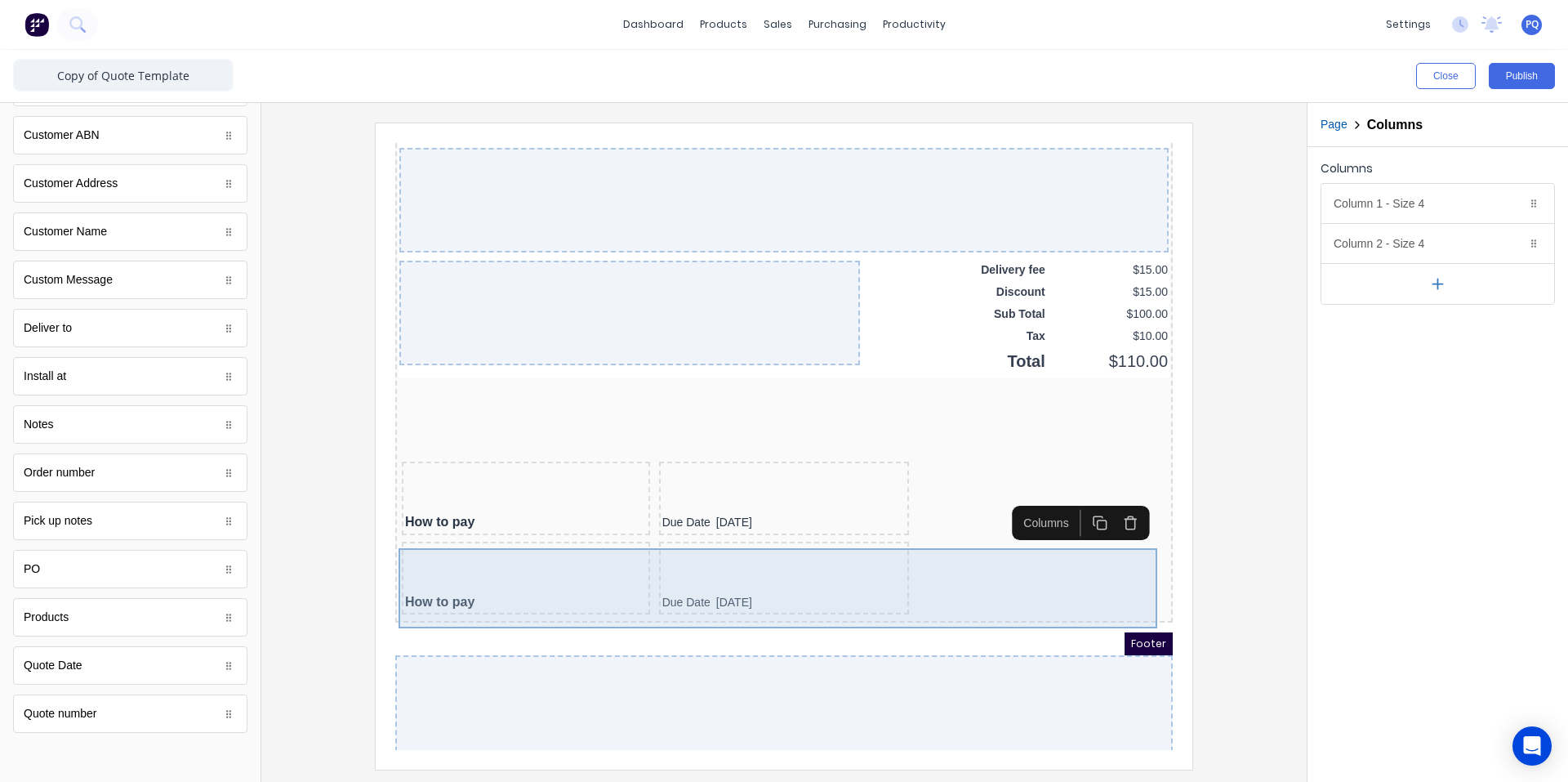
click at [959, 582] on div "How to pay Due Date [DATE]" at bounding box center [764, 561] width 771 height 80
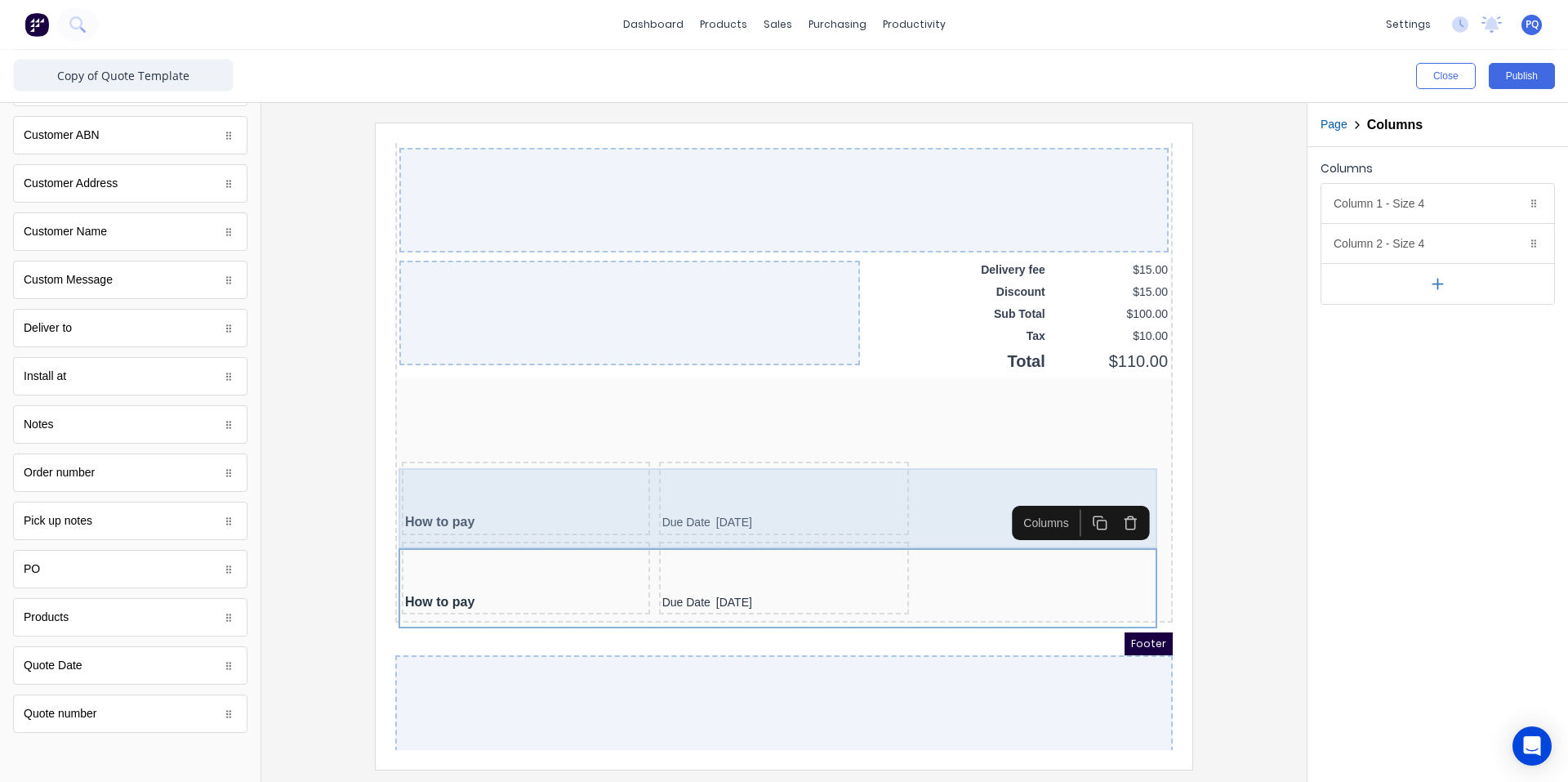
click at [955, 501] on div "How to pay Due Date [DATE]" at bounding box center [764, 481] width 771 height 80
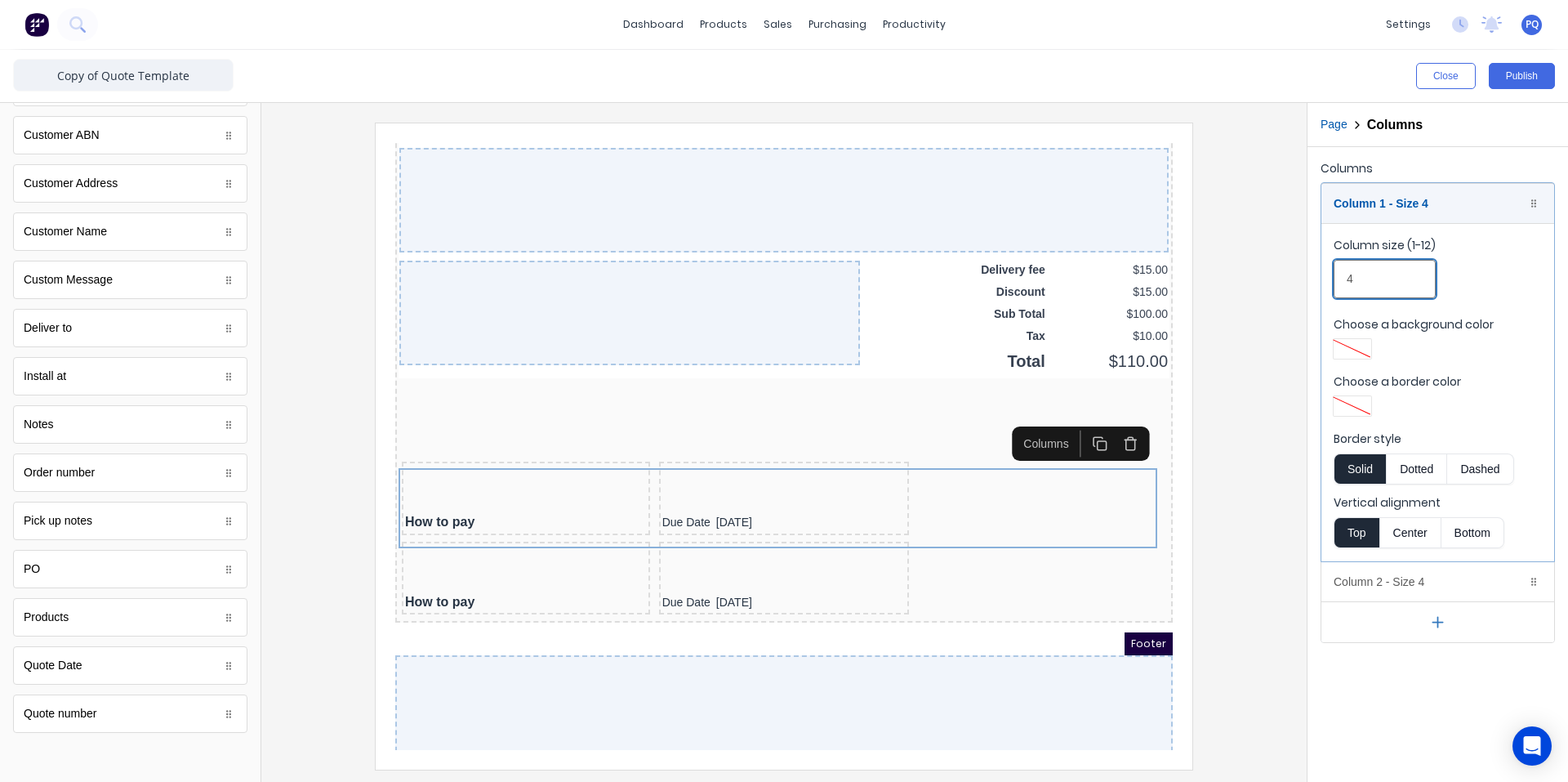
drag, startPoint x: 1368, startPoint y: 275, endPoint x: 1222, endPoint y: 281, distance: 146.1
click at [1223, 281] on div "Close Publish Components standard fields Accounting number Accounting number Ba…" at bounding box center [784, 416] width 1568 height 732
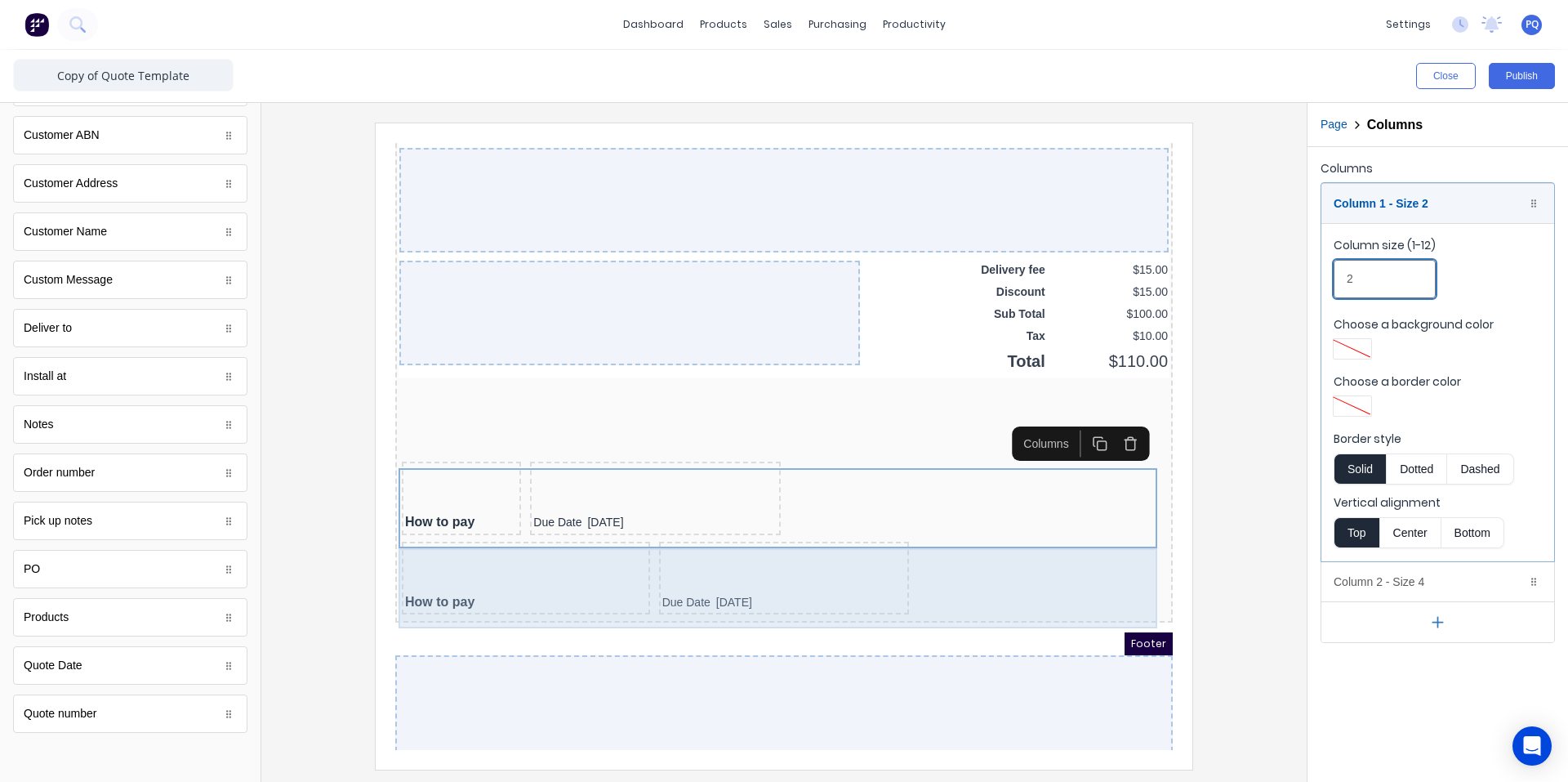
type input "2"
click at [951, 576] on div "How to pay Due Date [DATE]" at bounding box center [764, 561] width 771 height 80
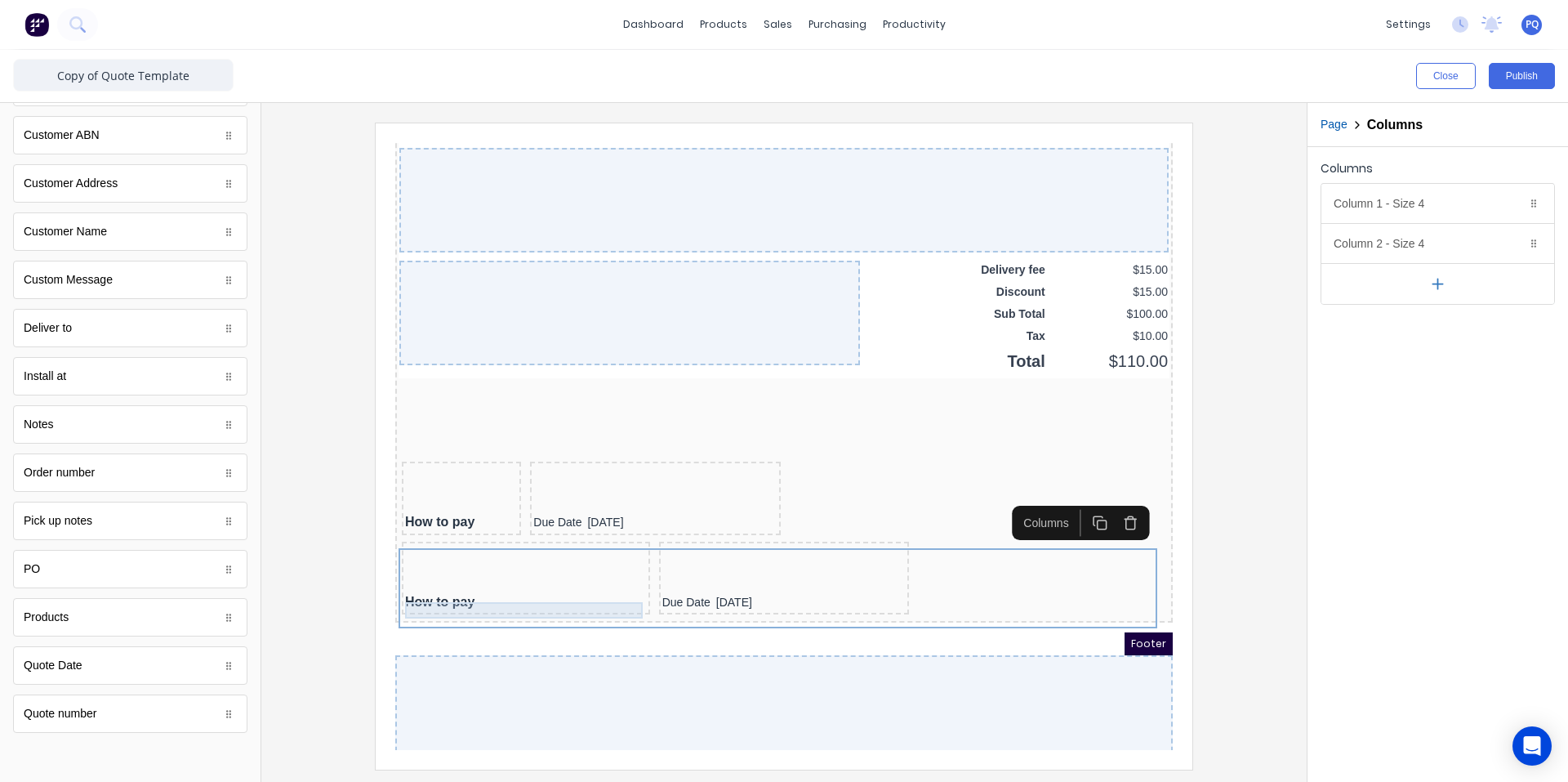
click at [467, 588] on div "How to pay" at bounding box center [507, 583] width 242 height 17
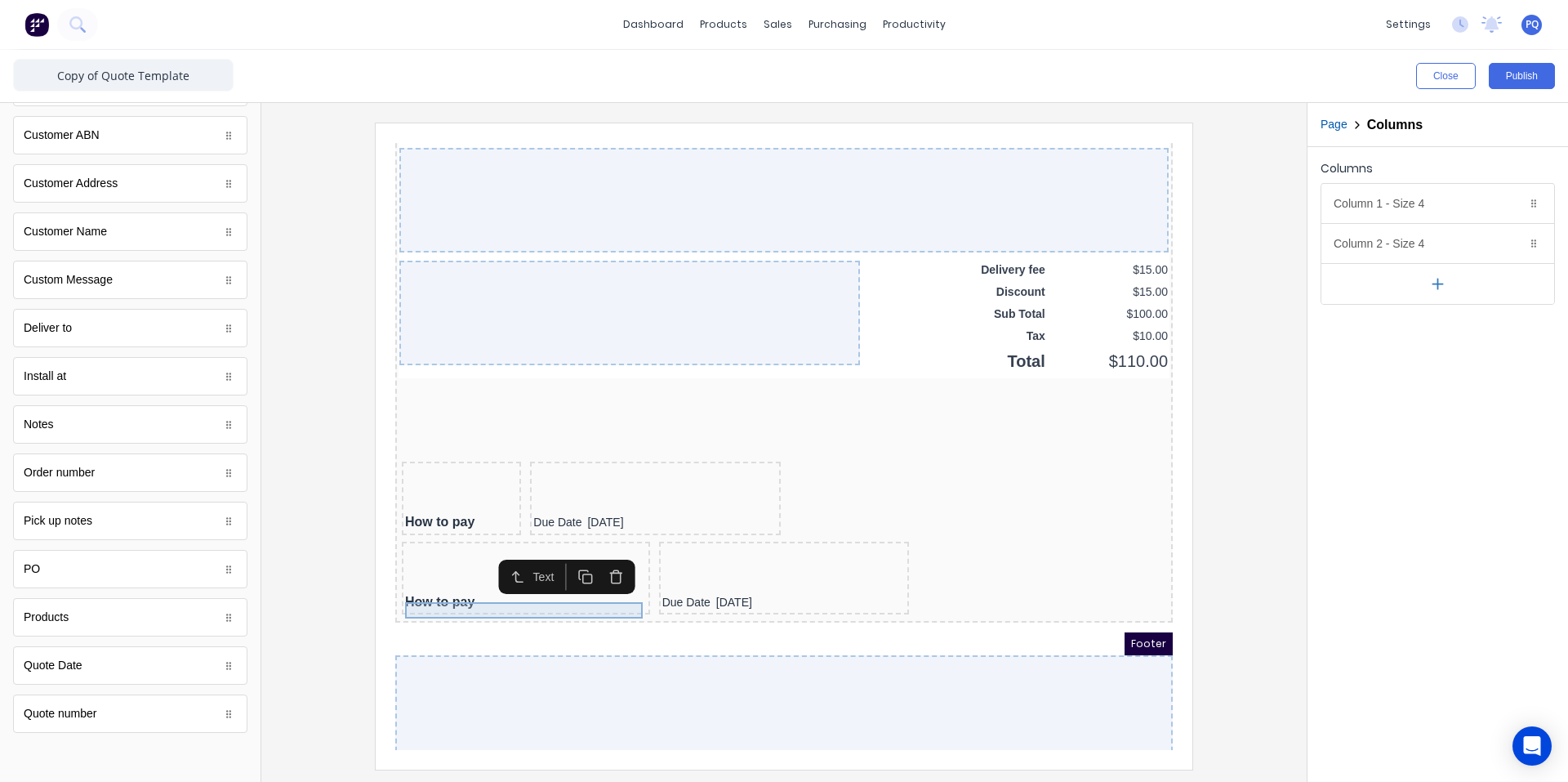
click at [467, 588] on div "How to pay" at bounding box center [507, 583] width 242 height 17
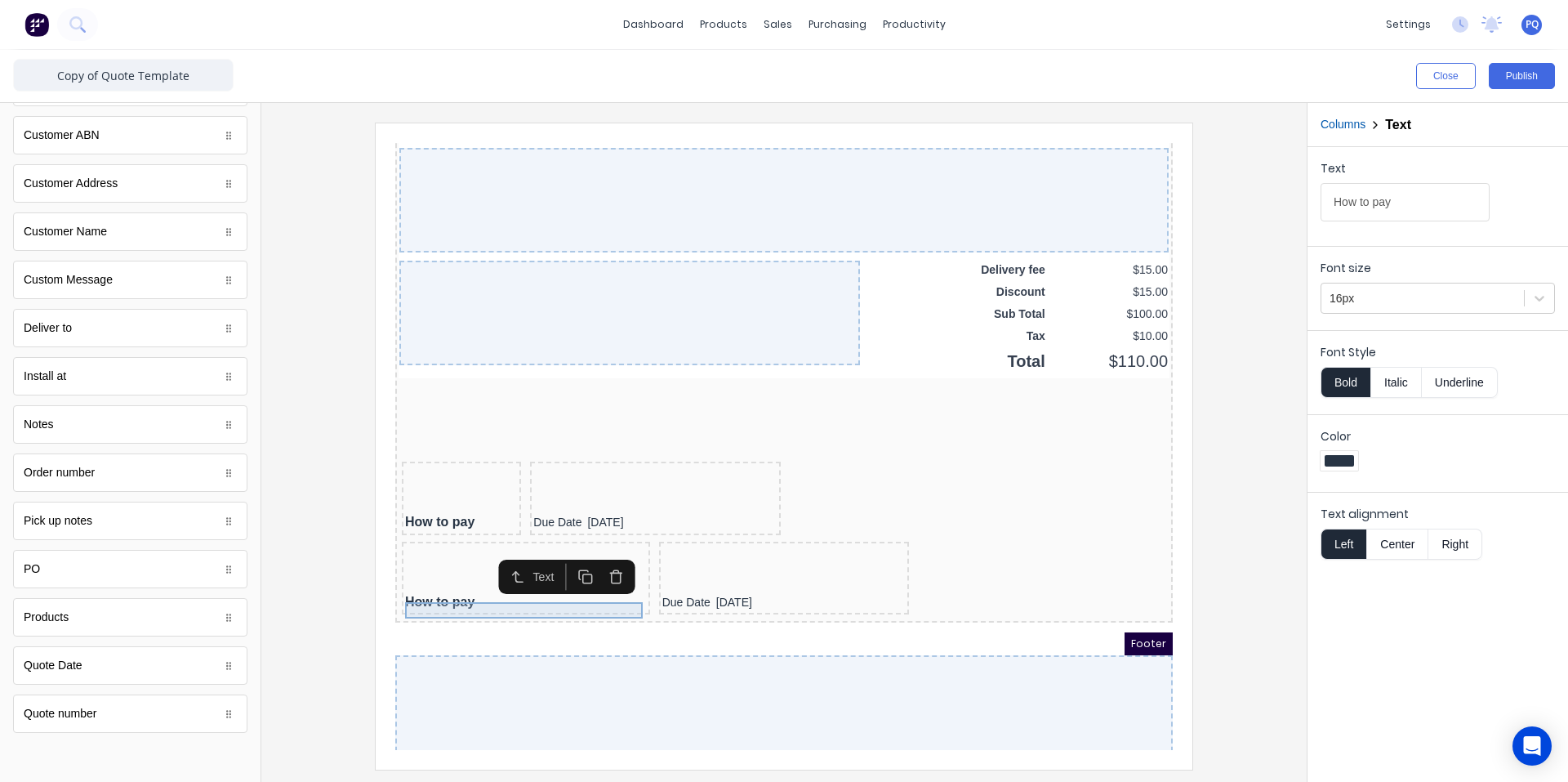
click at [467, 588] on div "How to pay" at bounding box center [507, 583] width 242 height 17
click at [1387, 203] on input "How to pay" at bounding box center [1405, 202] width 169 height 38
click at [1386, 203] on input "How to pay" at bounding box center [1405, 202] width 169 height 38
type input "View your invoice online"
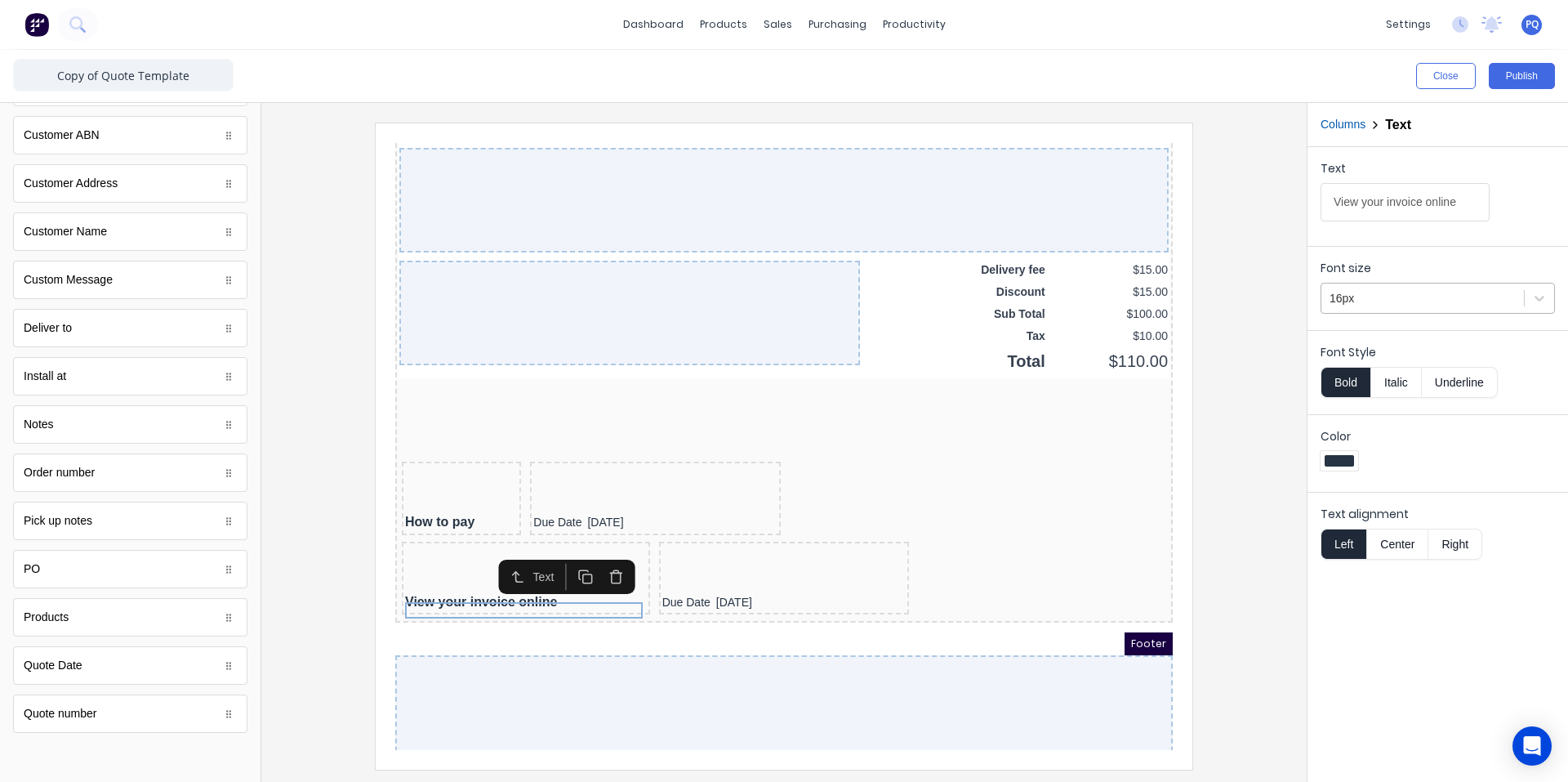
click at [1389, 296] on div at bounding box center [1423, 299] width 186 height 20
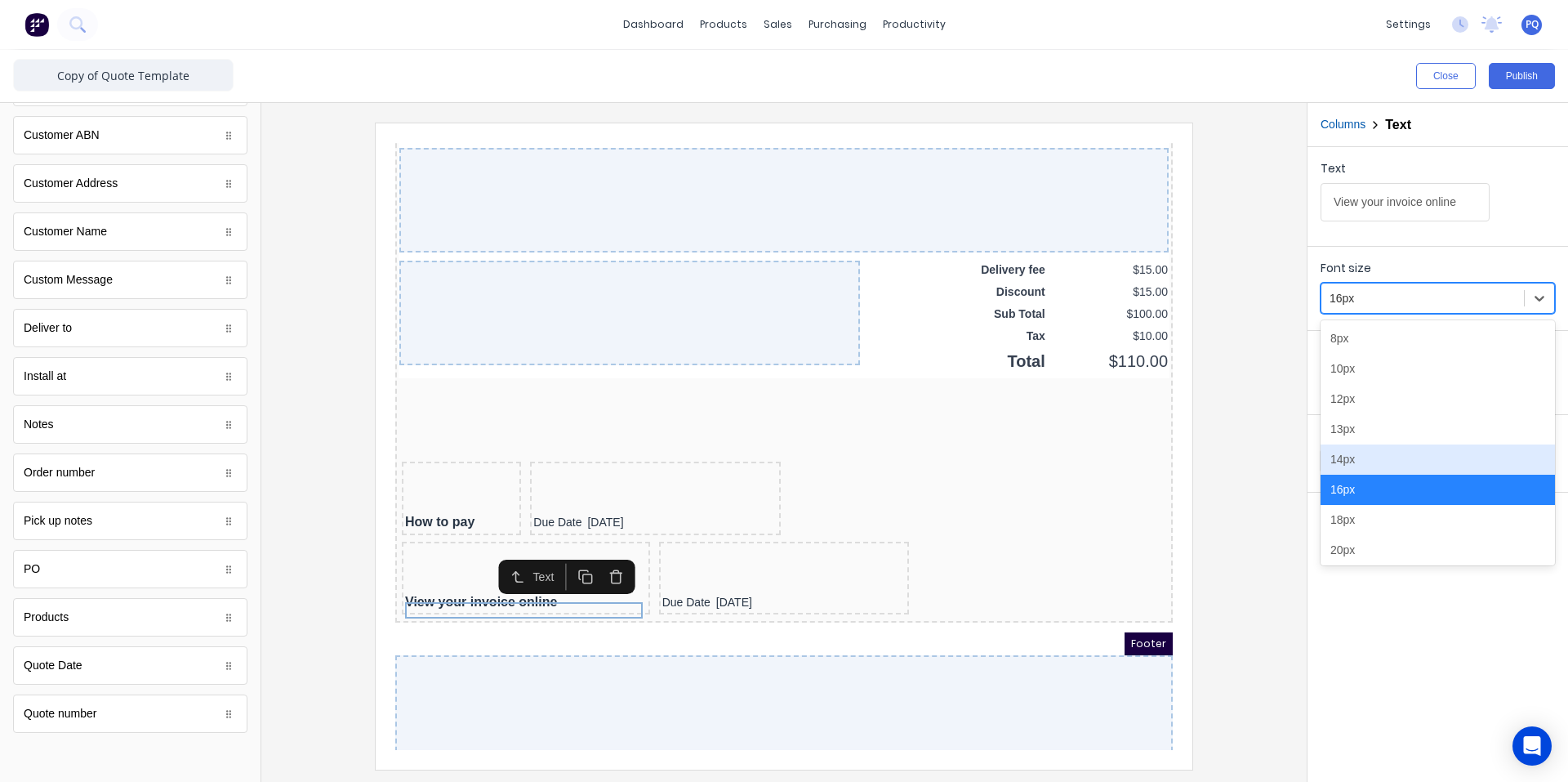
click at [1358, 462] on div "14px" at bounding box center [1438, 460] width 234 height 30
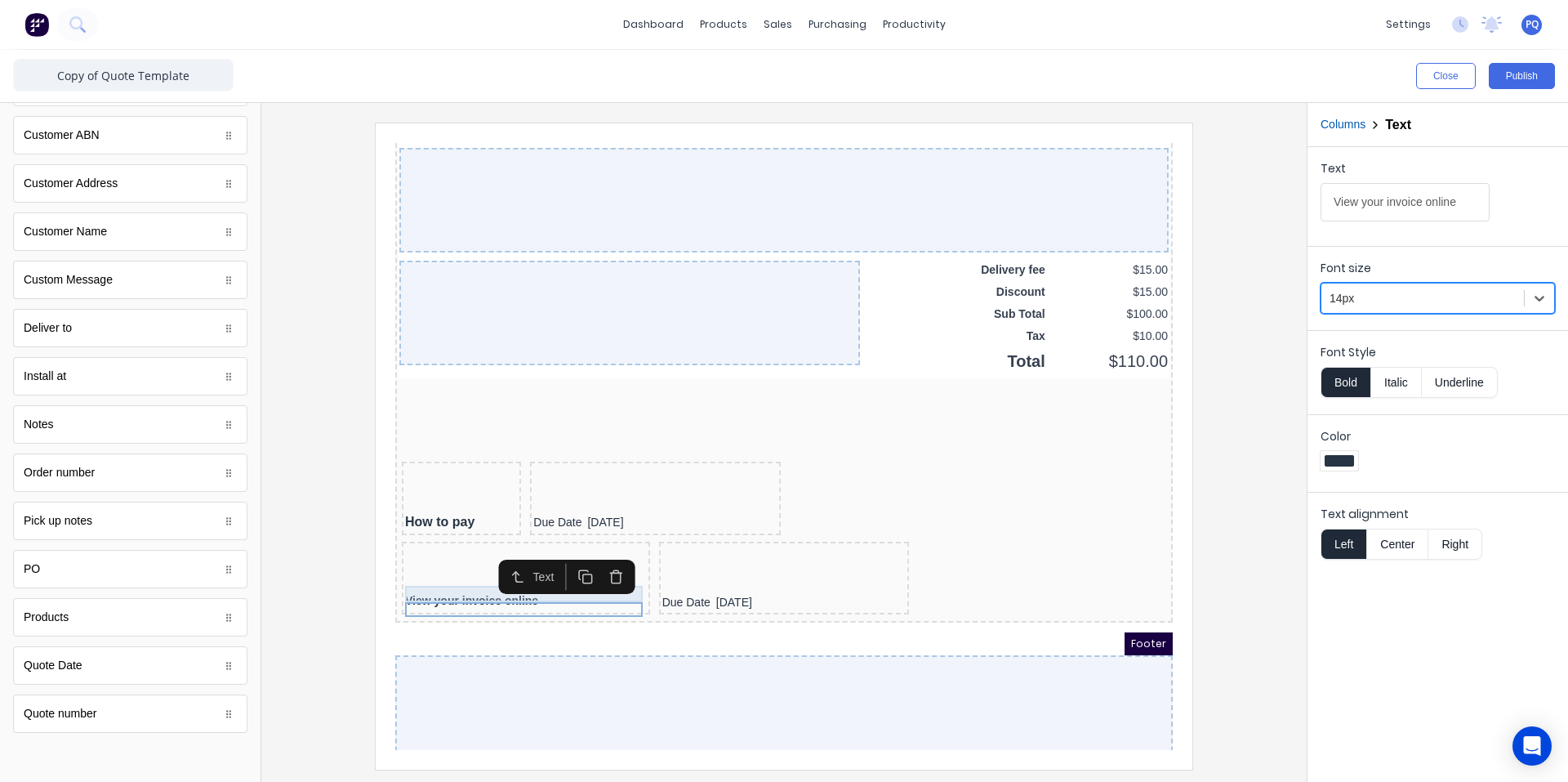
click at [417, 569] on div at bounding box center [507, 567] width 242 height 17
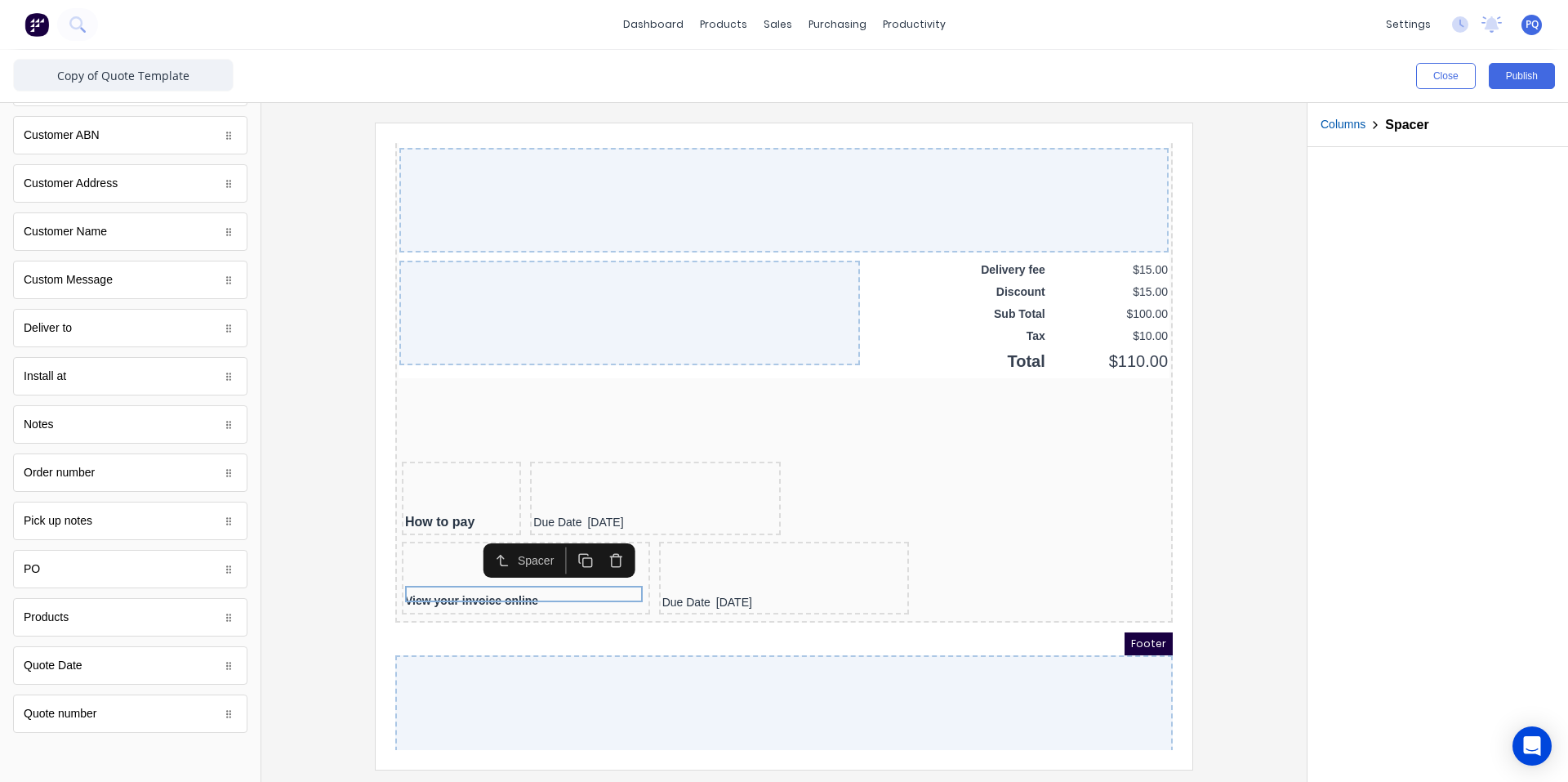
click at [599, 532] on button "button" at bounding box center [597, 541] width 30 height 27
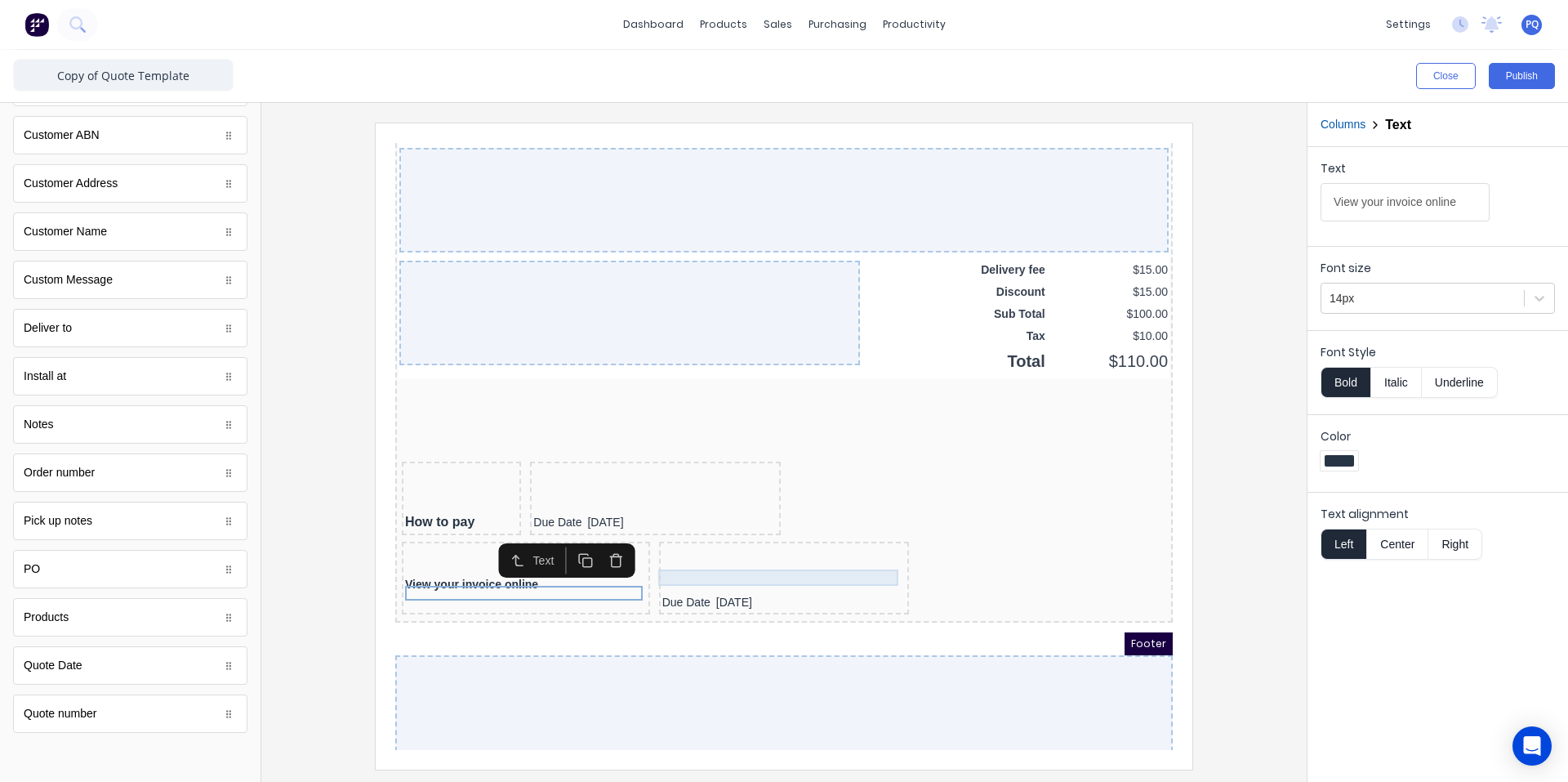
click at [802, 558] on div at bounding box center [764, 550] width 245 height 17
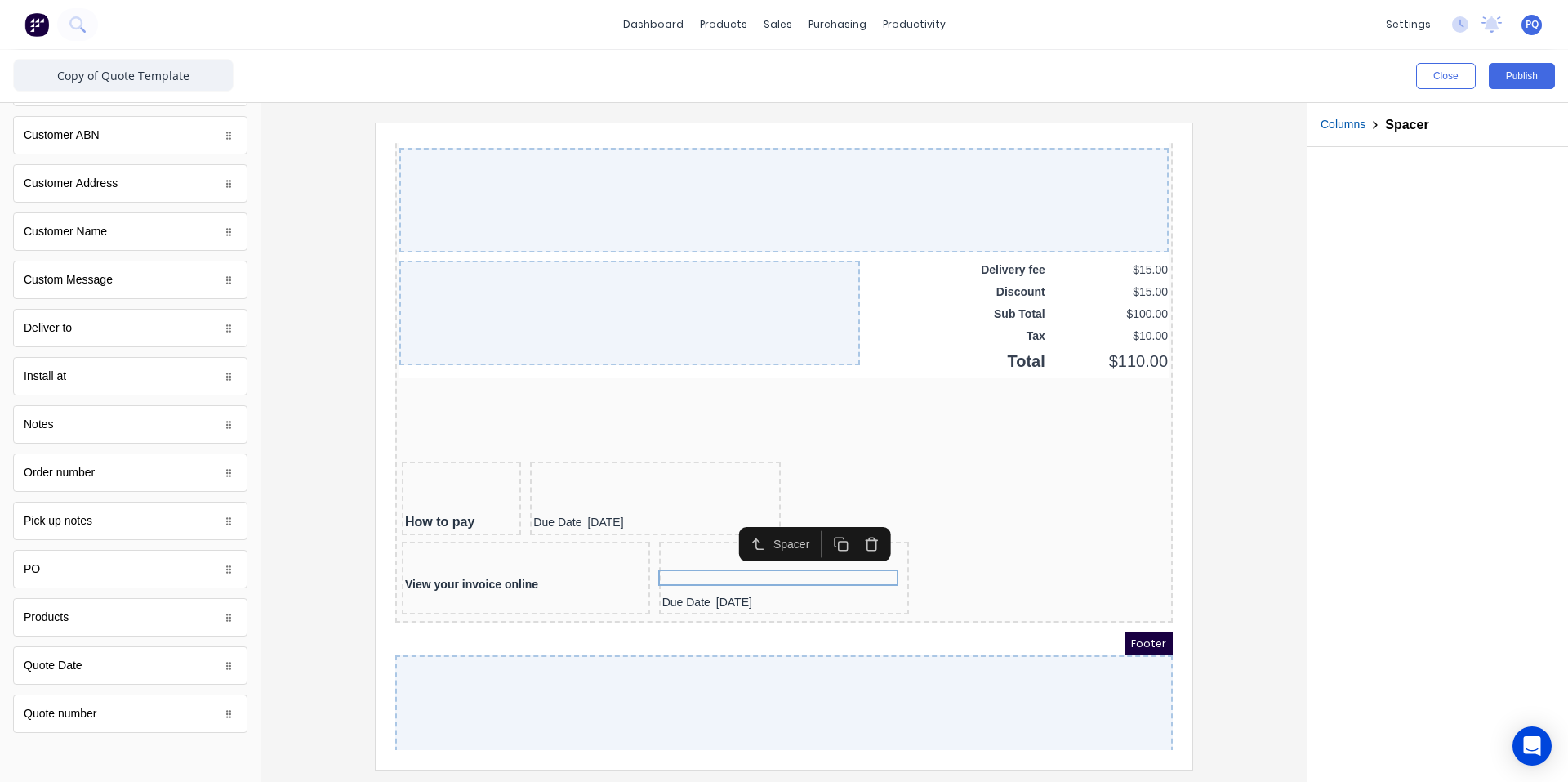
click at [848, 520] on icon "button" at bounding box center [852, 525] width 16 height 16
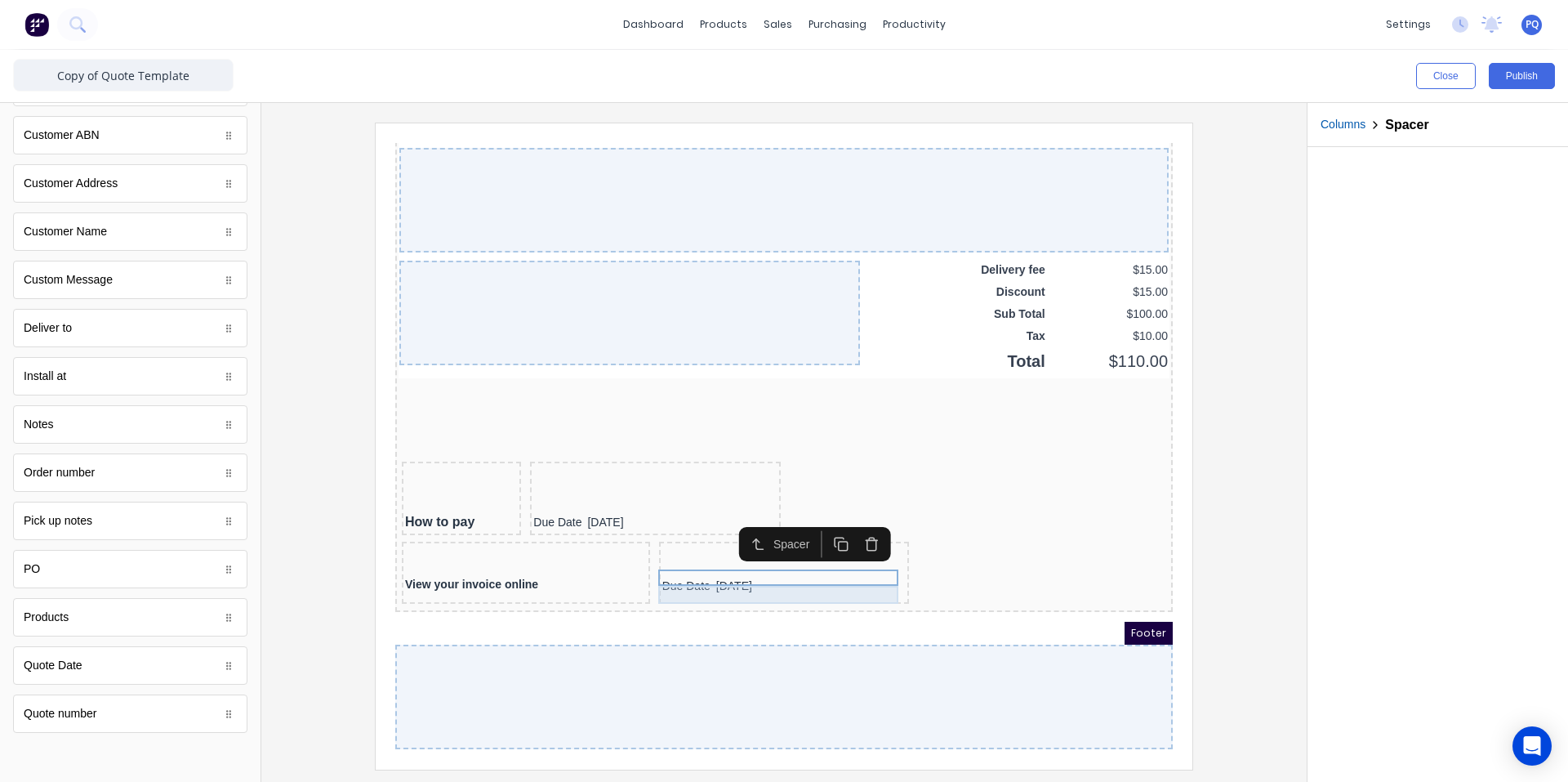
click at [718, 576] on div "Due Date [DATE]" at bounding box center [764, 568] width 245 height 18
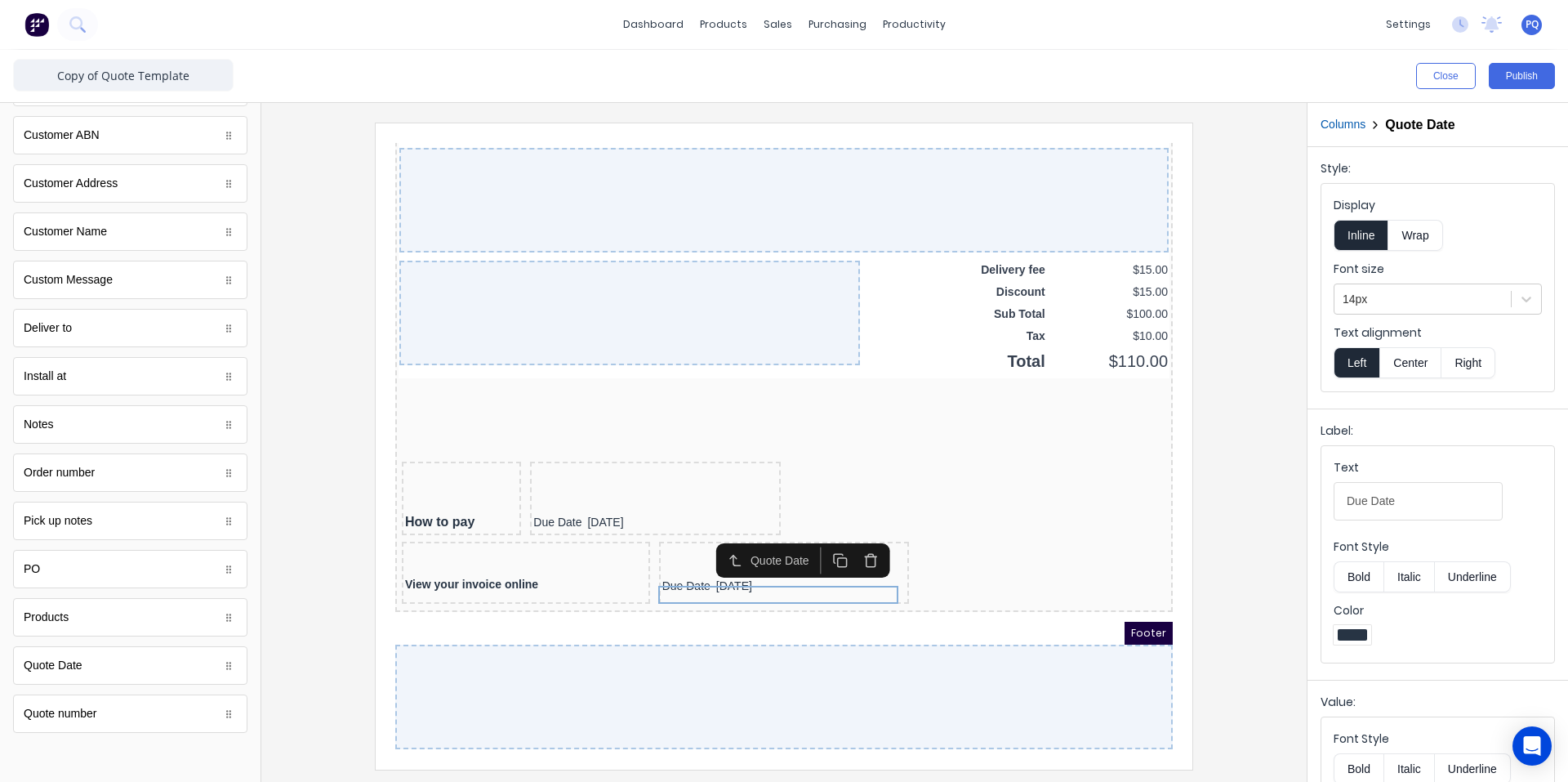
click at [855, 542] on icon "button" at bounding box center [852, 541] width 16 height 16
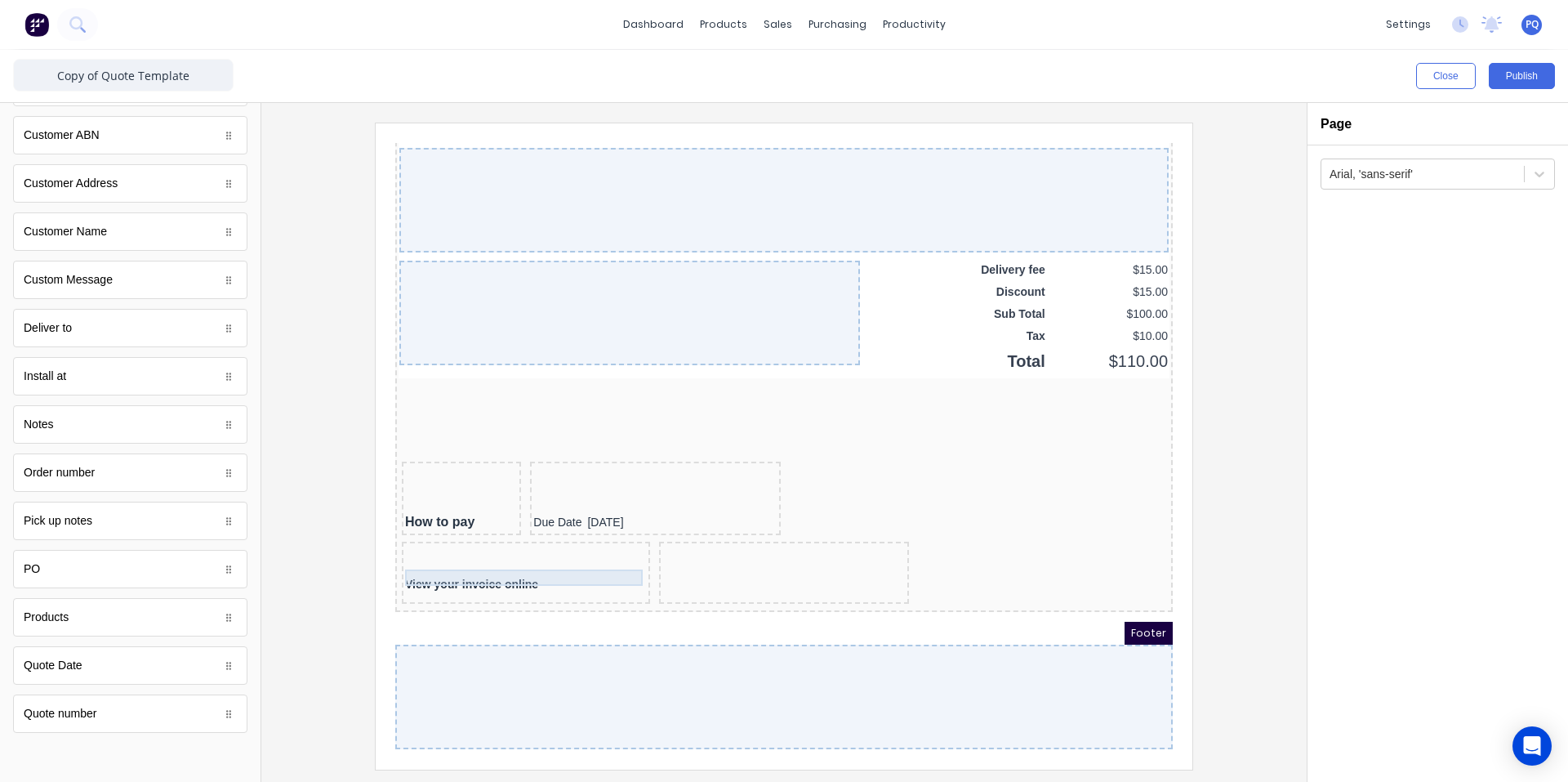
click at [536, 565] on div "View your invoice online" at bounding box center [507, 552] width 249 height 62
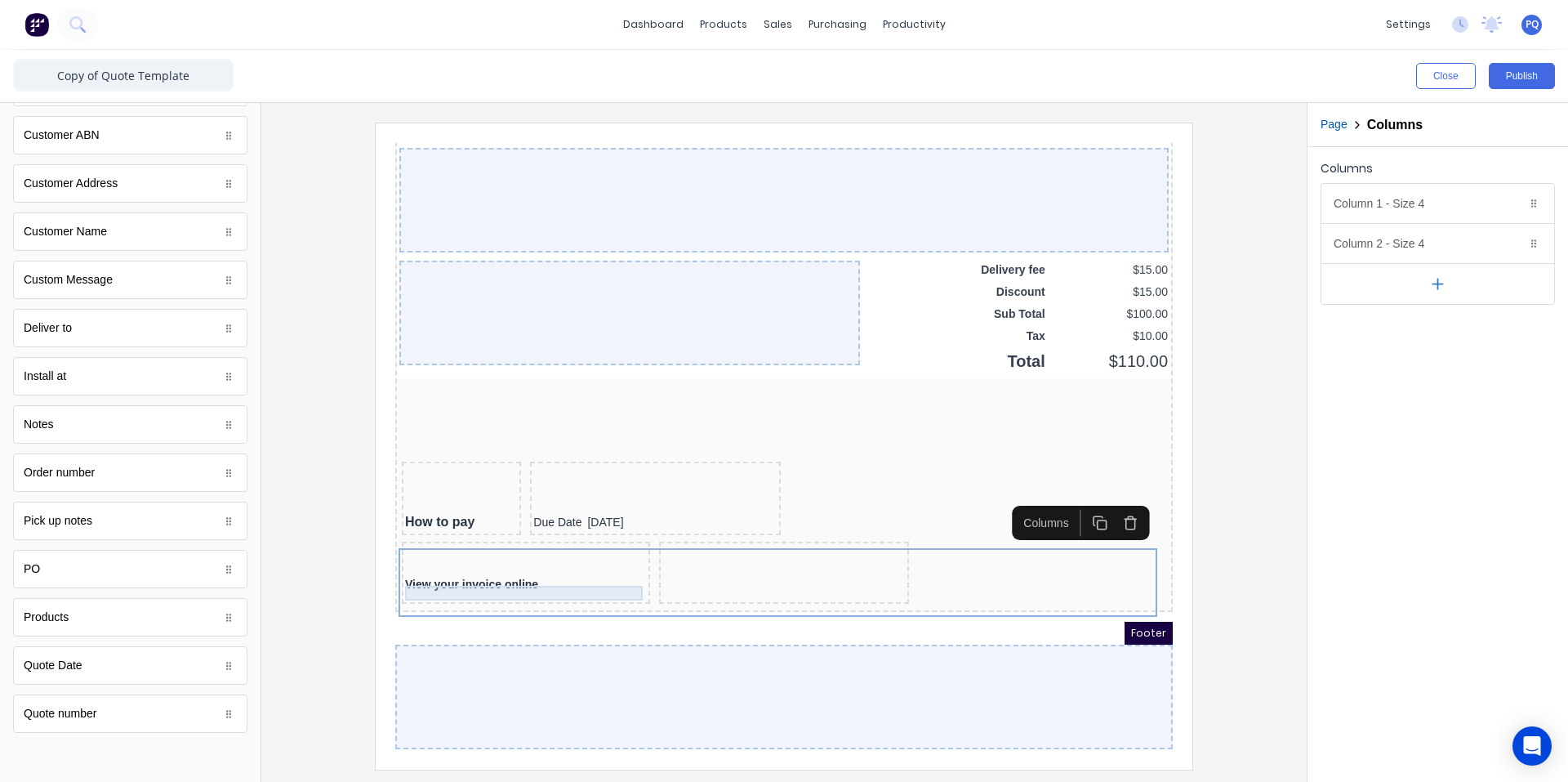
click at [525, 573] on div "View your invoice online" at bounding box center [507, 566] width 242 height 15
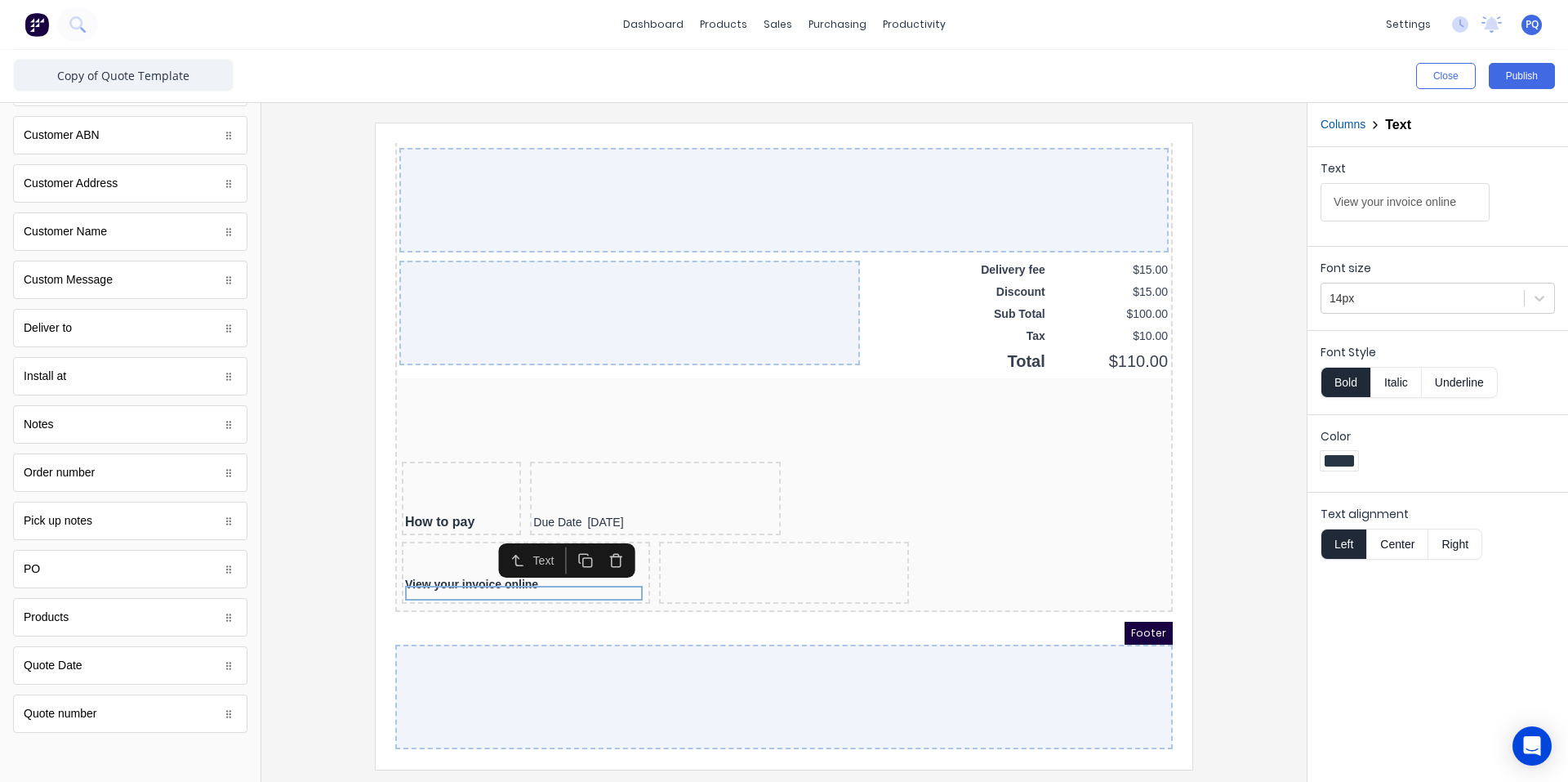
click at [563, 541] on rect "button" at bounding box center [567, 542] width 9 height 9
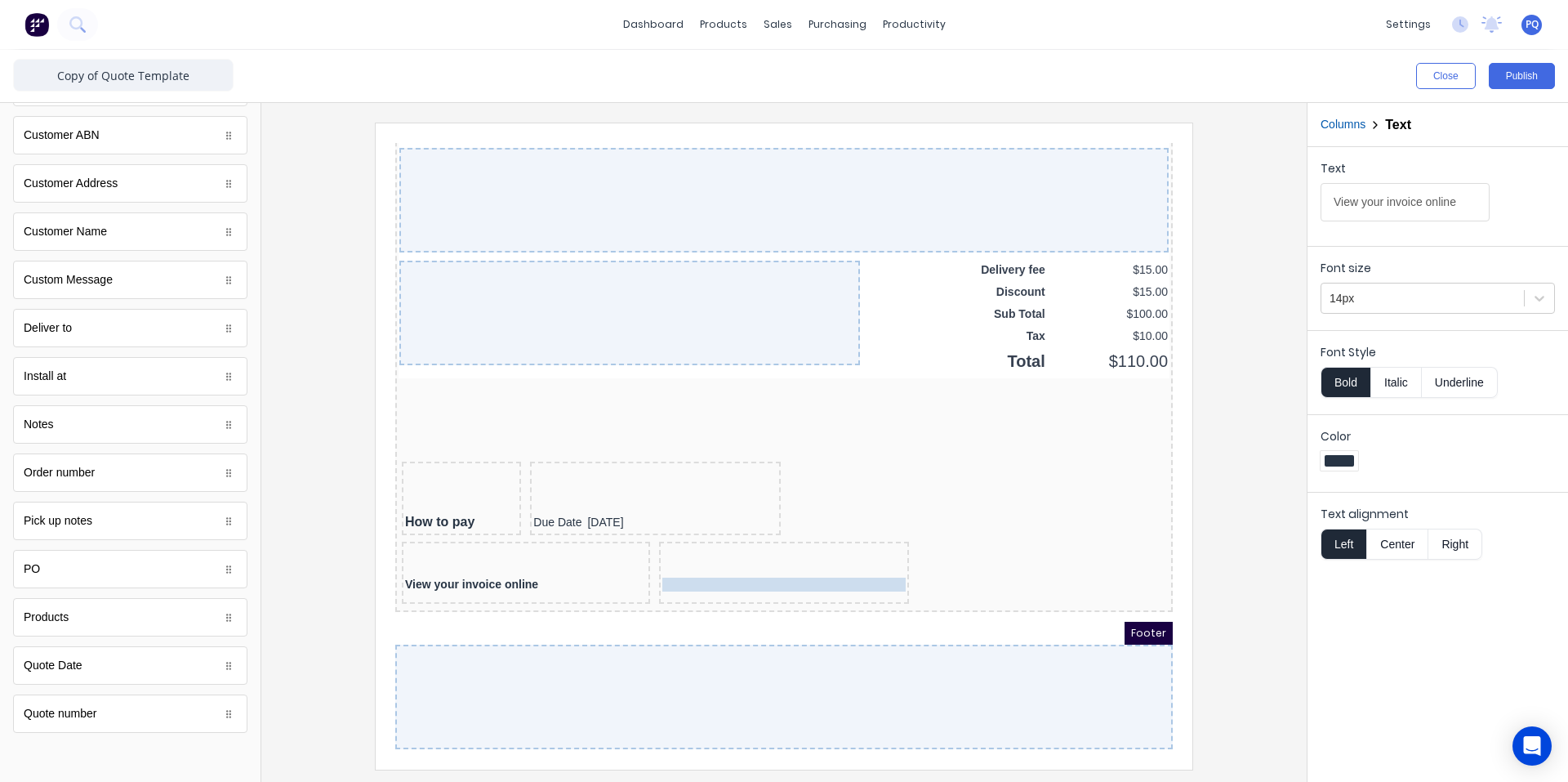
drag, startPoint x: 502, startPoint y: 589, endPoint x: 789, endPoint y: 578, distance: 287.2
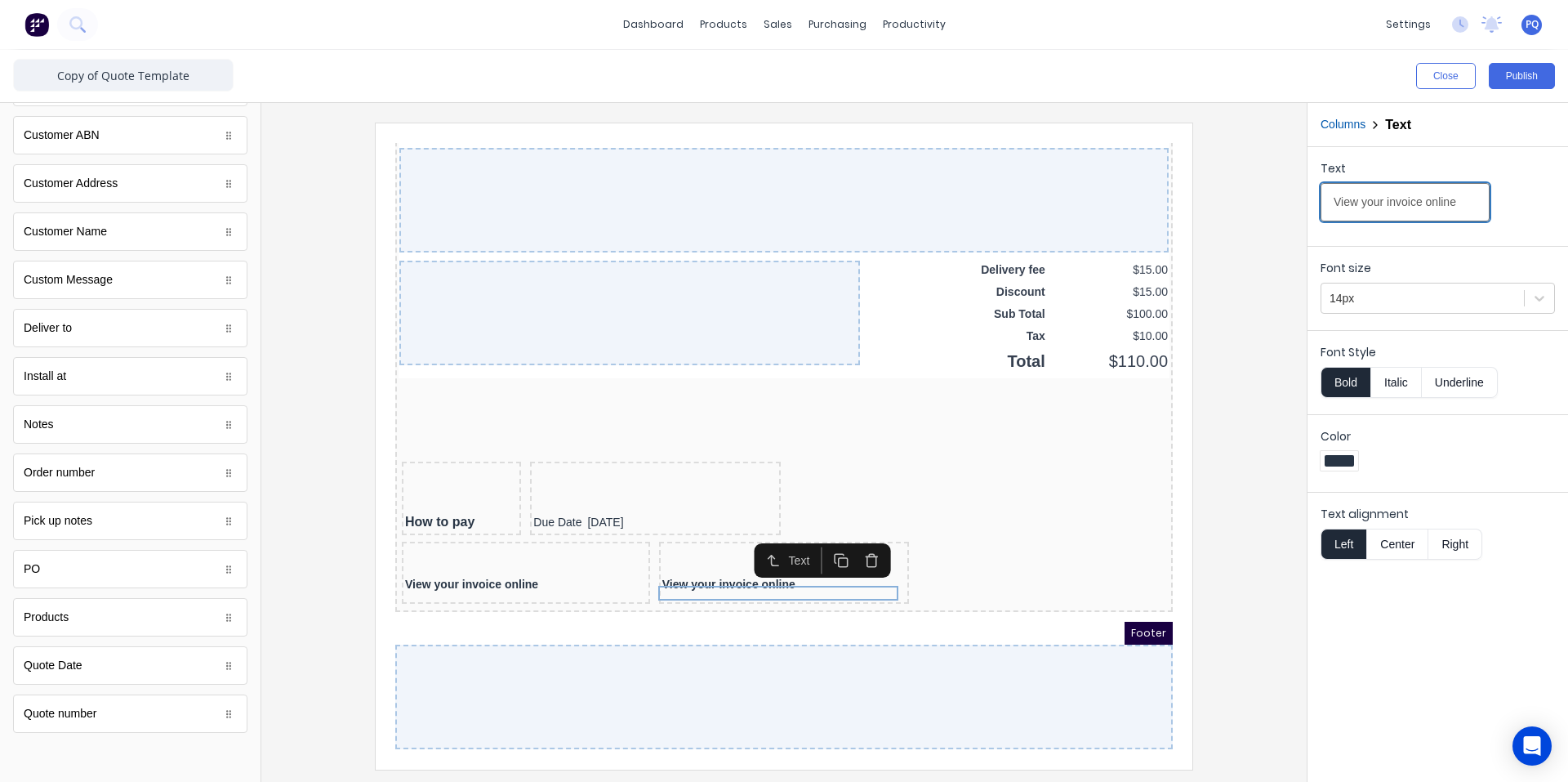
click at [1375, 195] on input "View your invoice online" at bounding box center [1405, 202] width 169 height 38
click at [1375, 196] on input "View your invoice online" at bounding box center [1405, 202] width 169 height 38
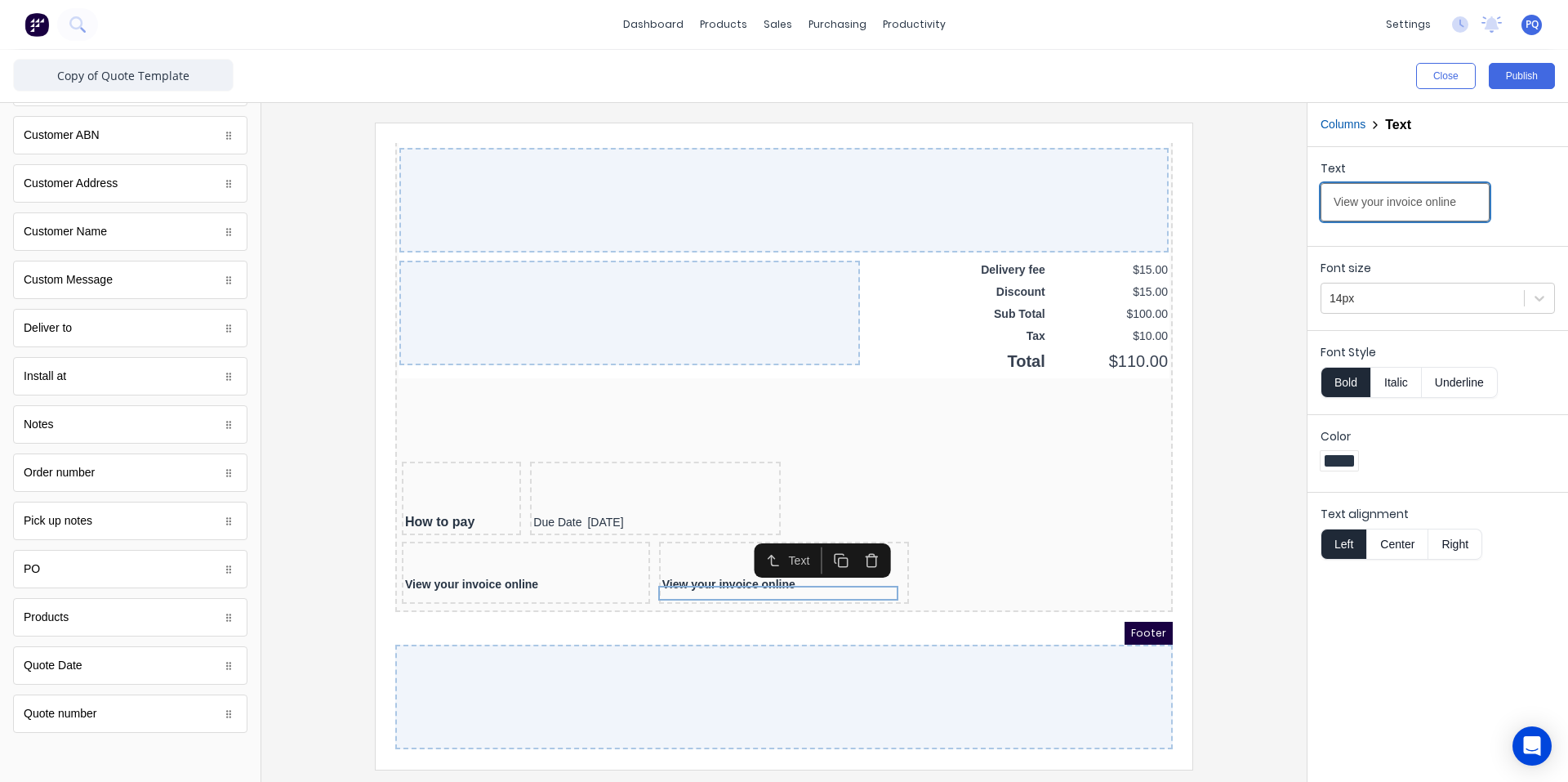
paste input "Bank deposit via EFT"
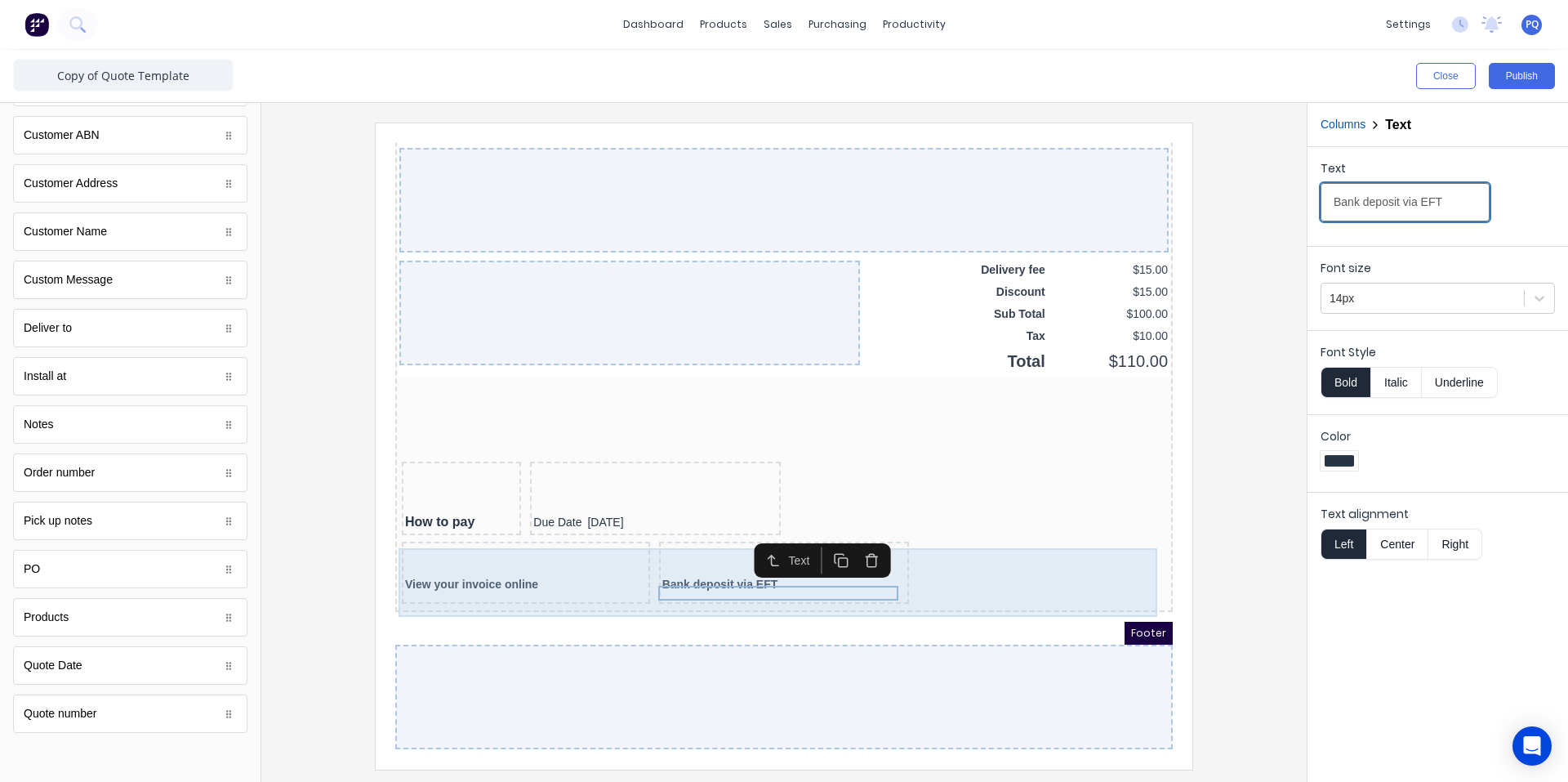
type input "Bank deposit via EFT"
click at [955, 568] on div "View your invoice online Bank deposit via EFT" at bounding box center [764, 555] width 771 height 68
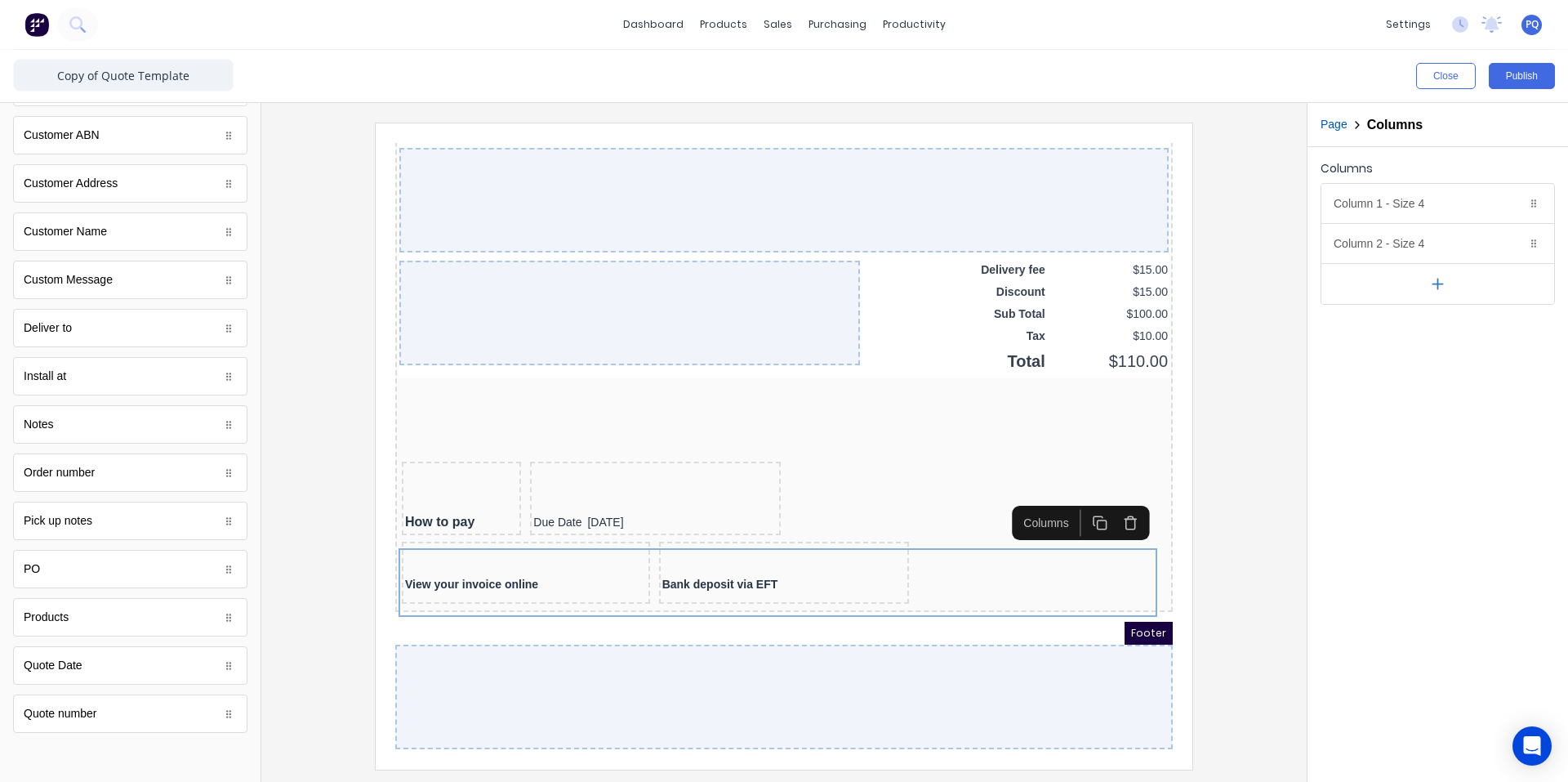
click at [1079, 501] on rect "button" at bounding box center [1082, 505] width 9 height 9
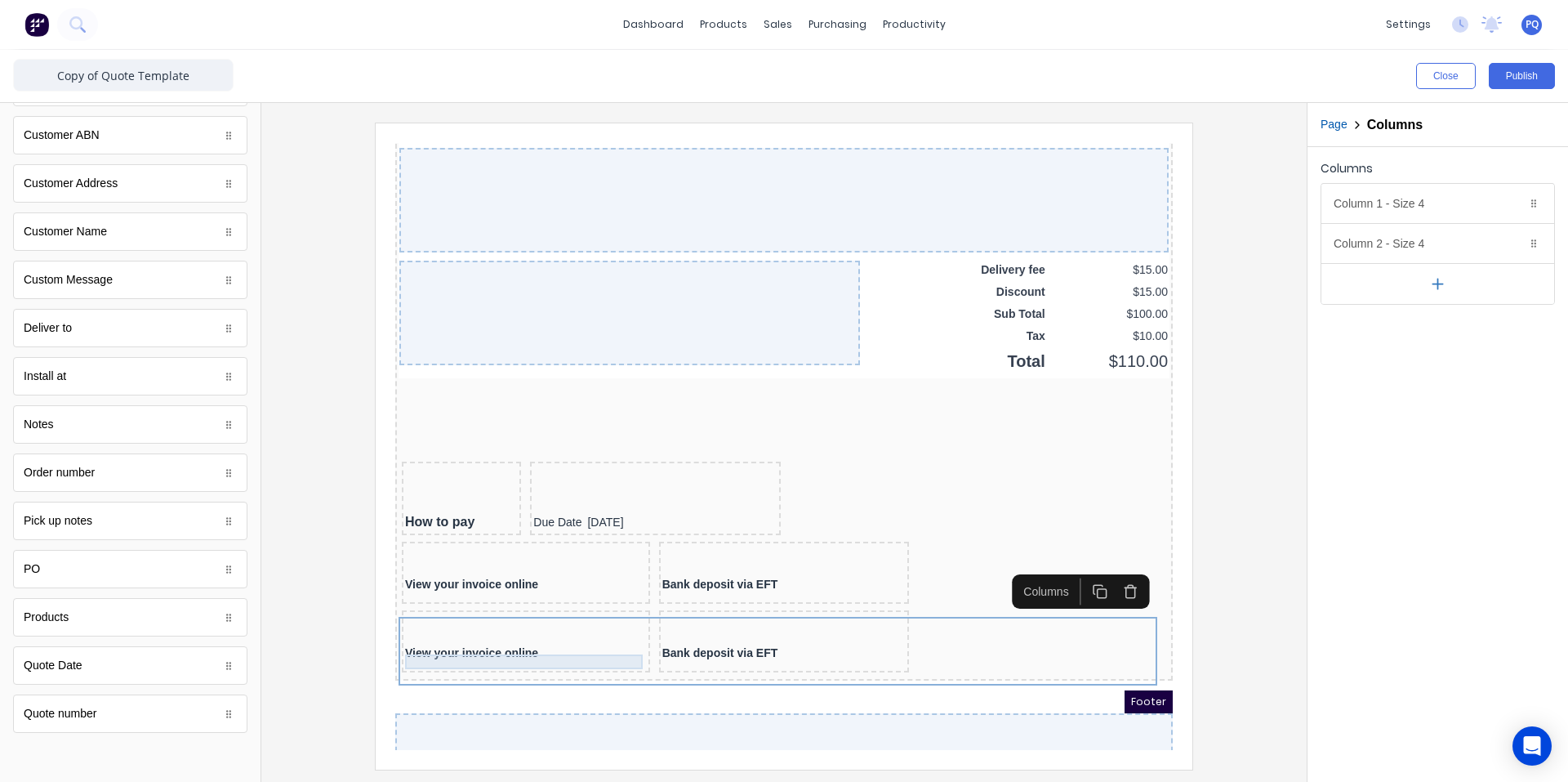
click at [486, 638] on div "View your invoice online" at bounding box center [507, 634] width 242 height 15
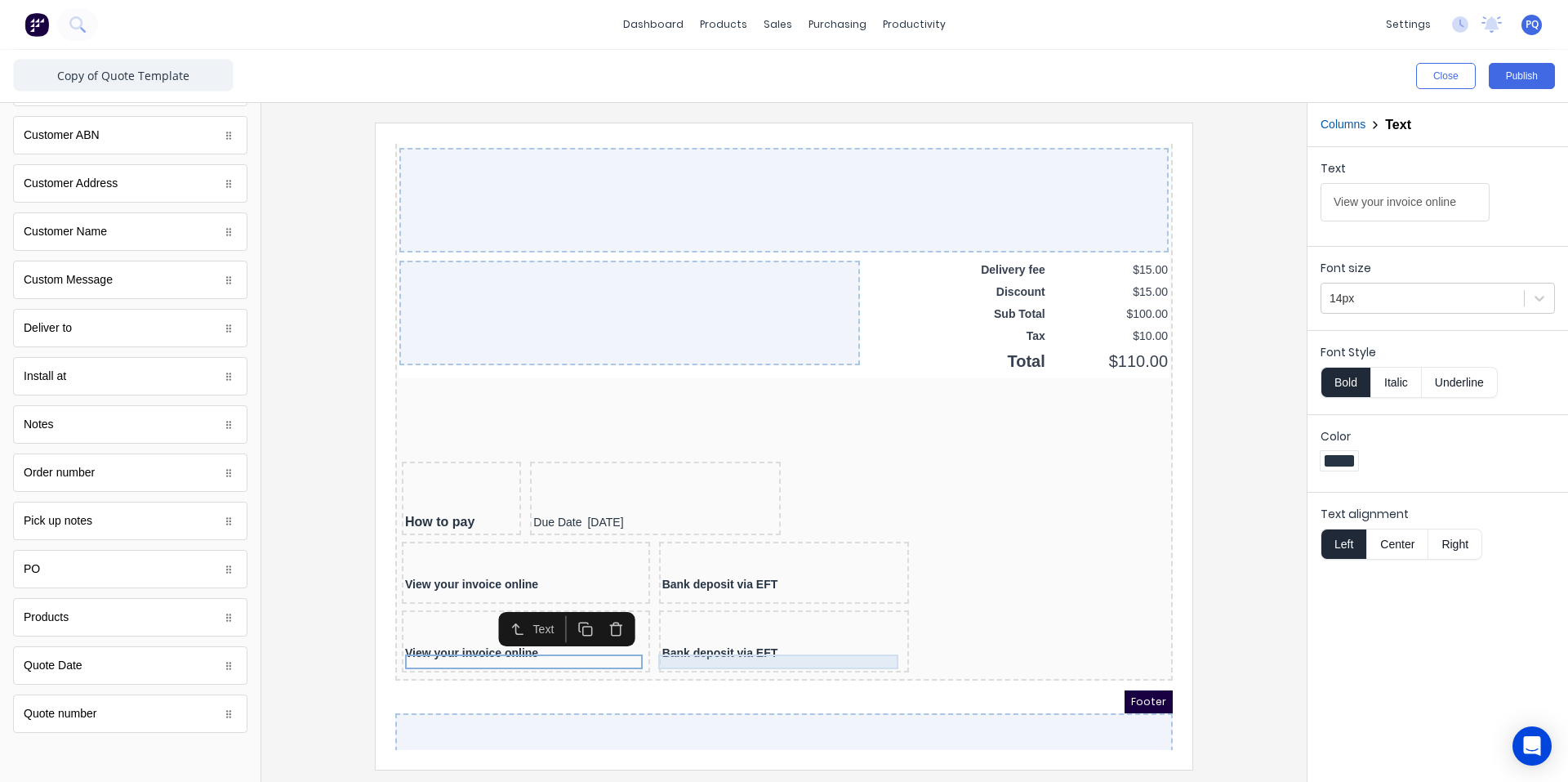
click at [767, 638] on div "Bank deposit via EFT" at bounding box center [764, 634] width 245 height 15
click at [585, 641] on div "View your invoice online" at bounding box center [507, 634] width 242 height 15
click at [595, 609] on icon "button" at bounding box center [597, 609] width 16 height 16
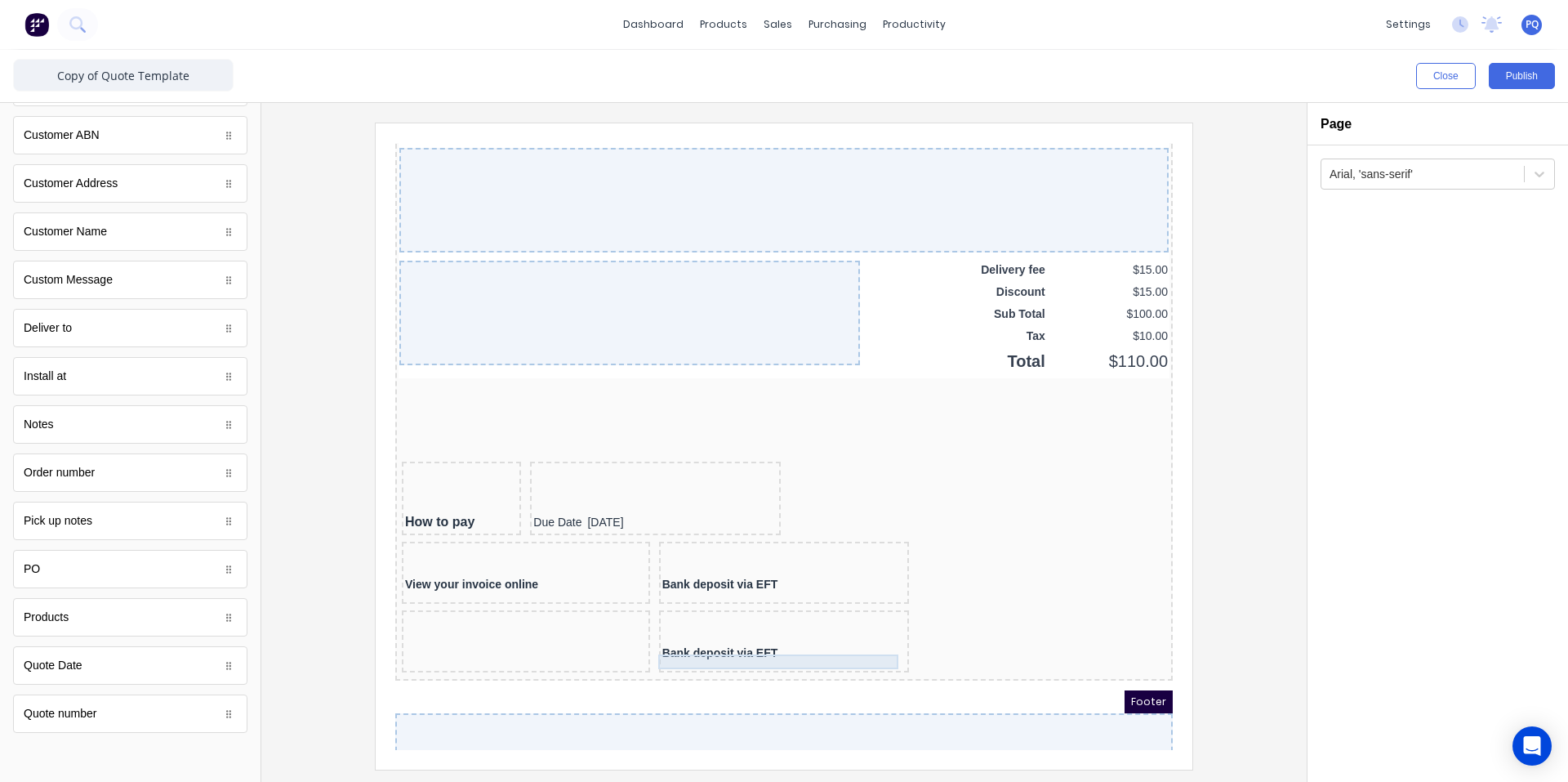
click at [713, 641] on div "Bank deposit via EFT" at bounding box center [764, 634] width 245 height 15
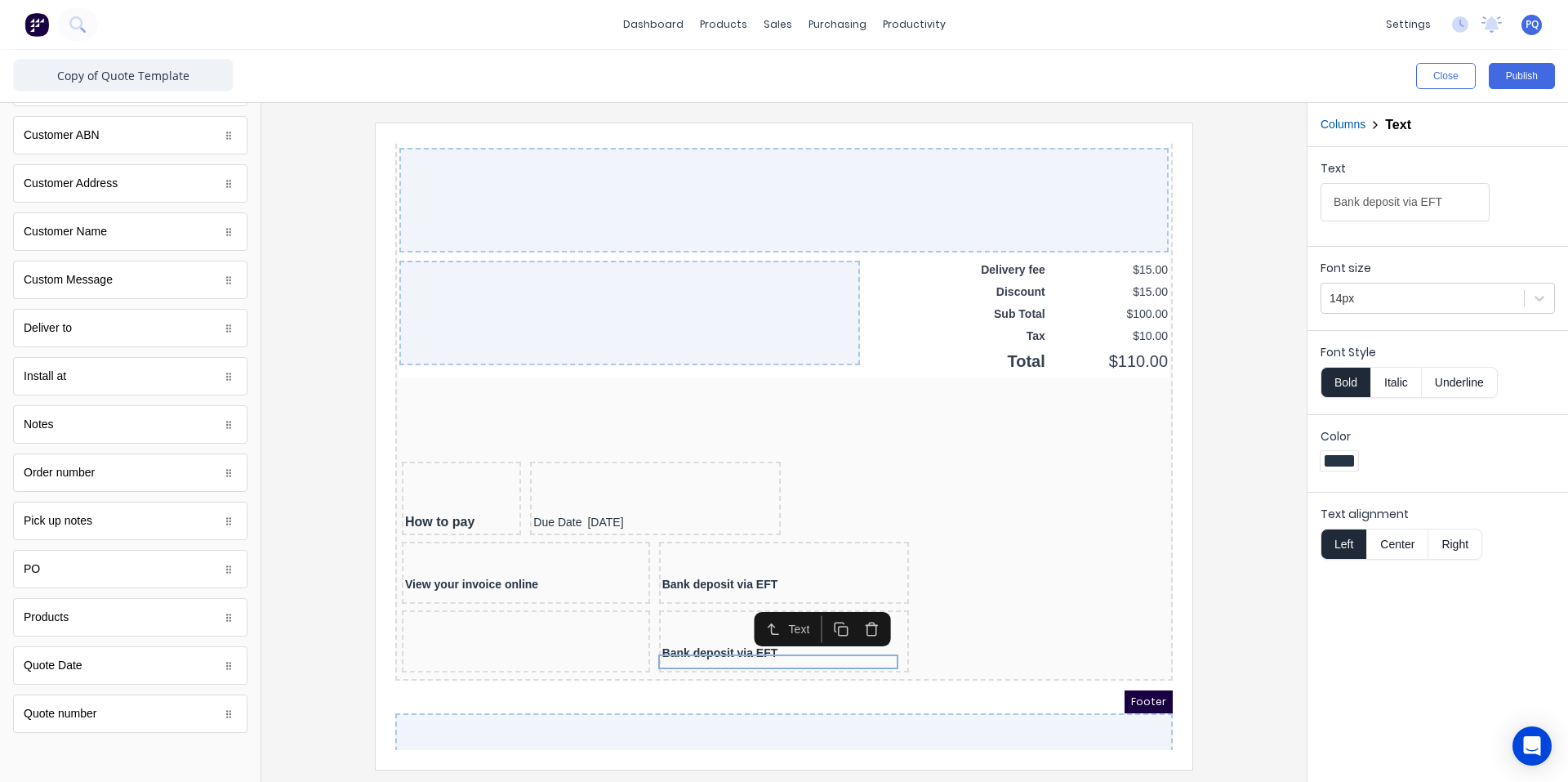
drag, startPoint x: 856, startPoint y: 608, endPoint x: 884, endPoint y: 612, distance: 28.3
click at [855, 608] on icon "button" at bounding box center [852, 609] width 16 height 16
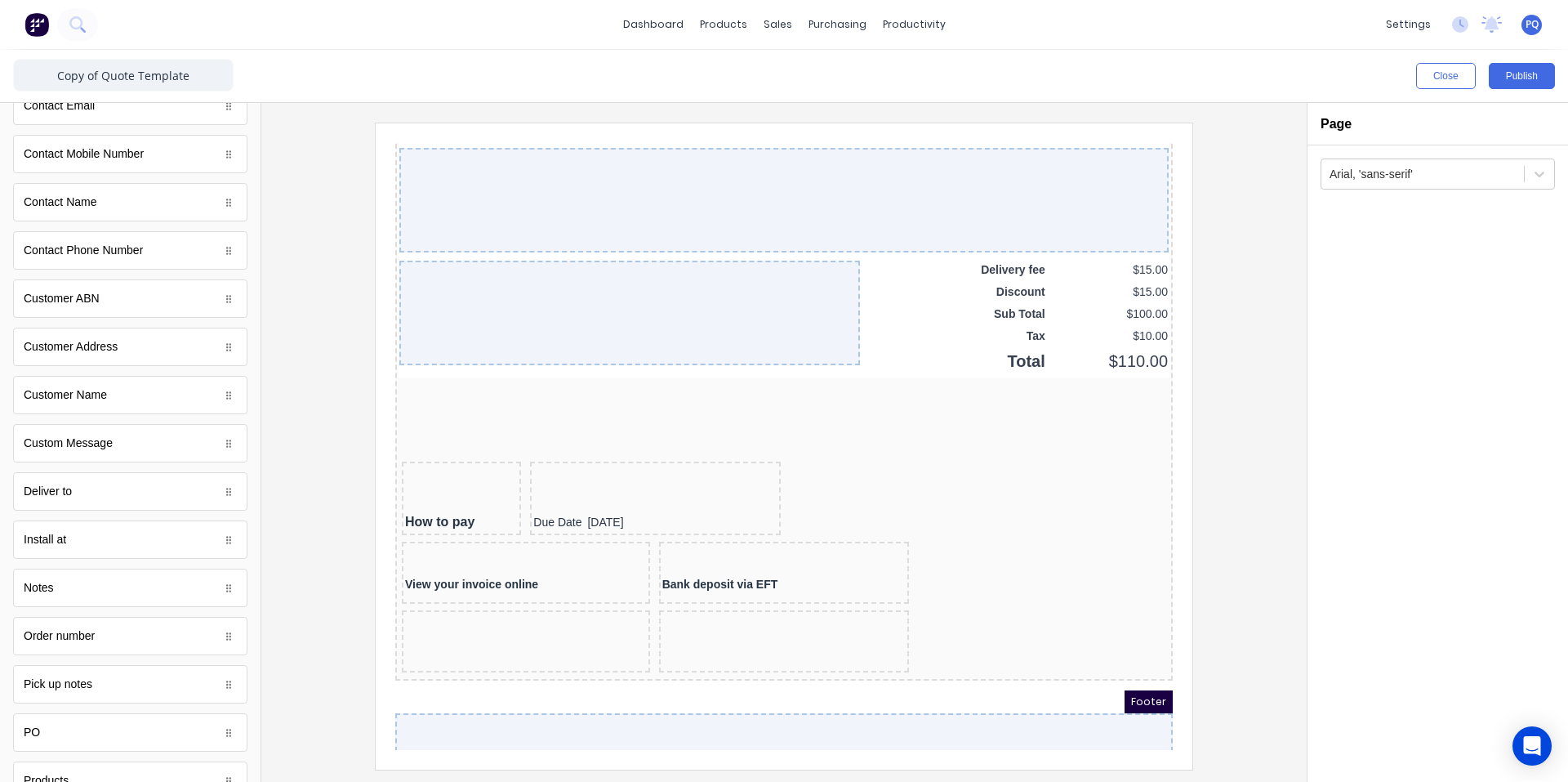
scroll to position [740, 0]
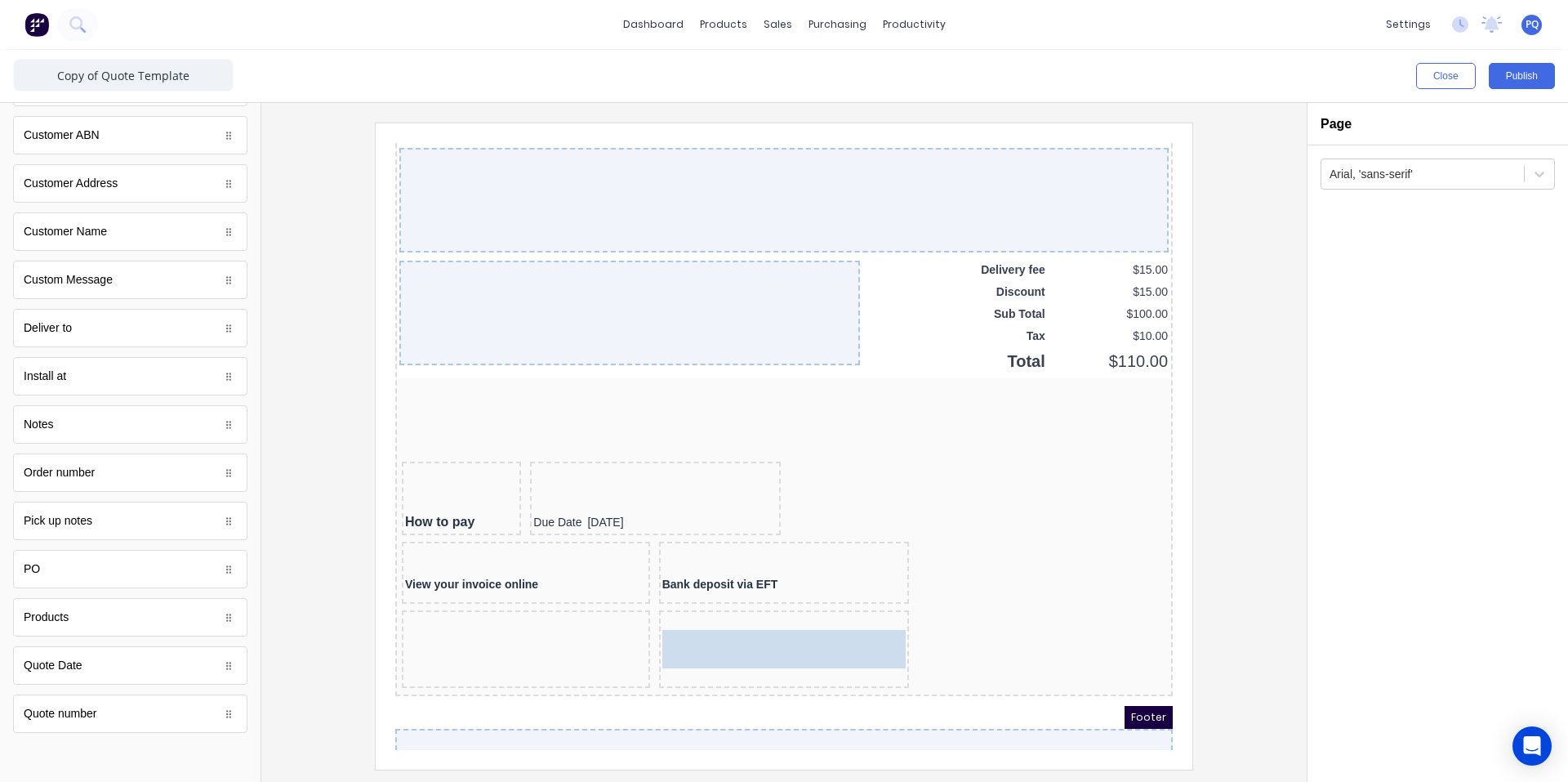
drag, startPoint x: 83, startPoint y: 239, endPoint x: 385, endPoint y: 492, distance: 394.0
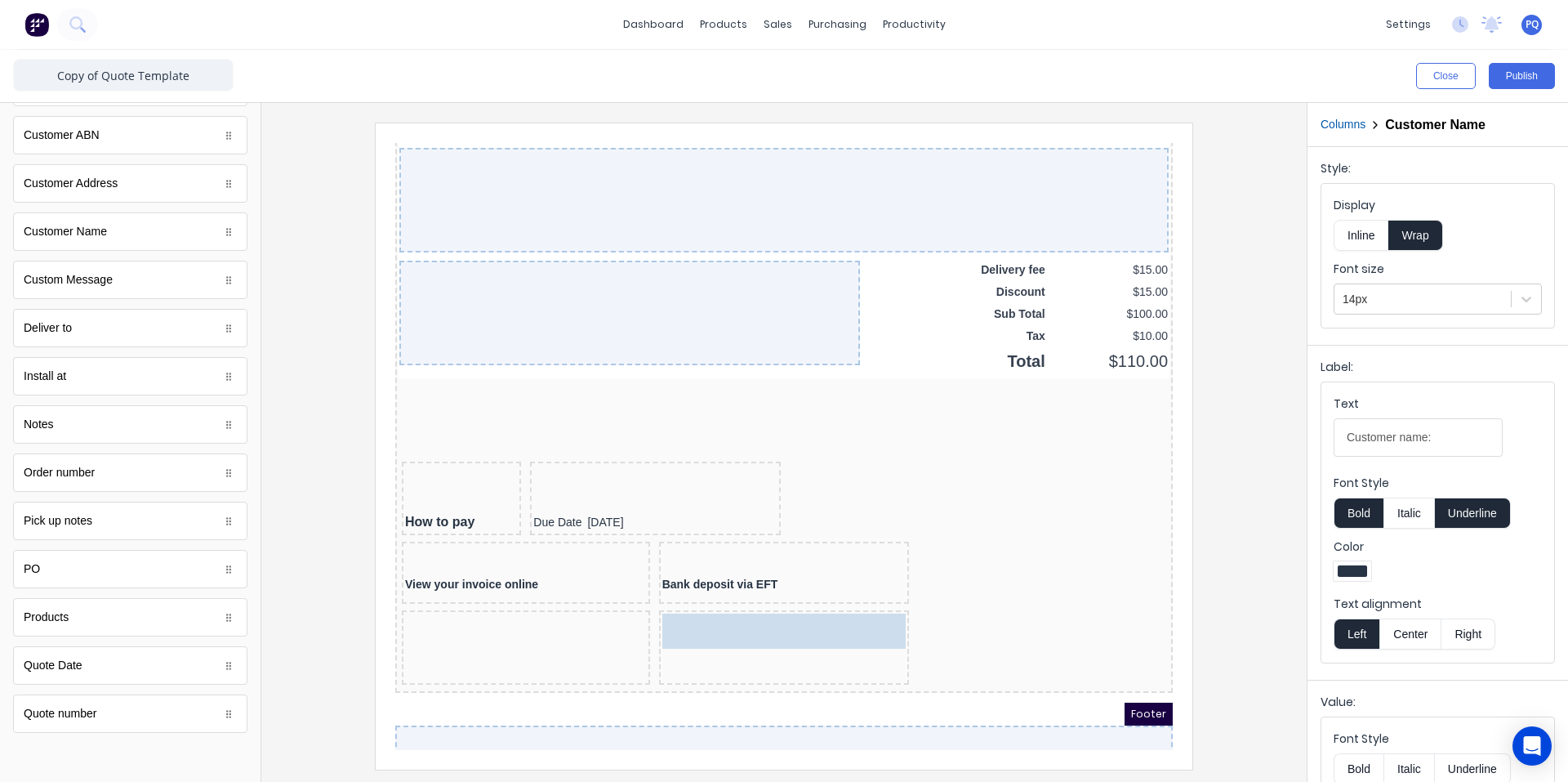
drag, startPoint x: 736, startPoint y: 633, endPoint x: 739, endPoint y: 619, distance: 14.3
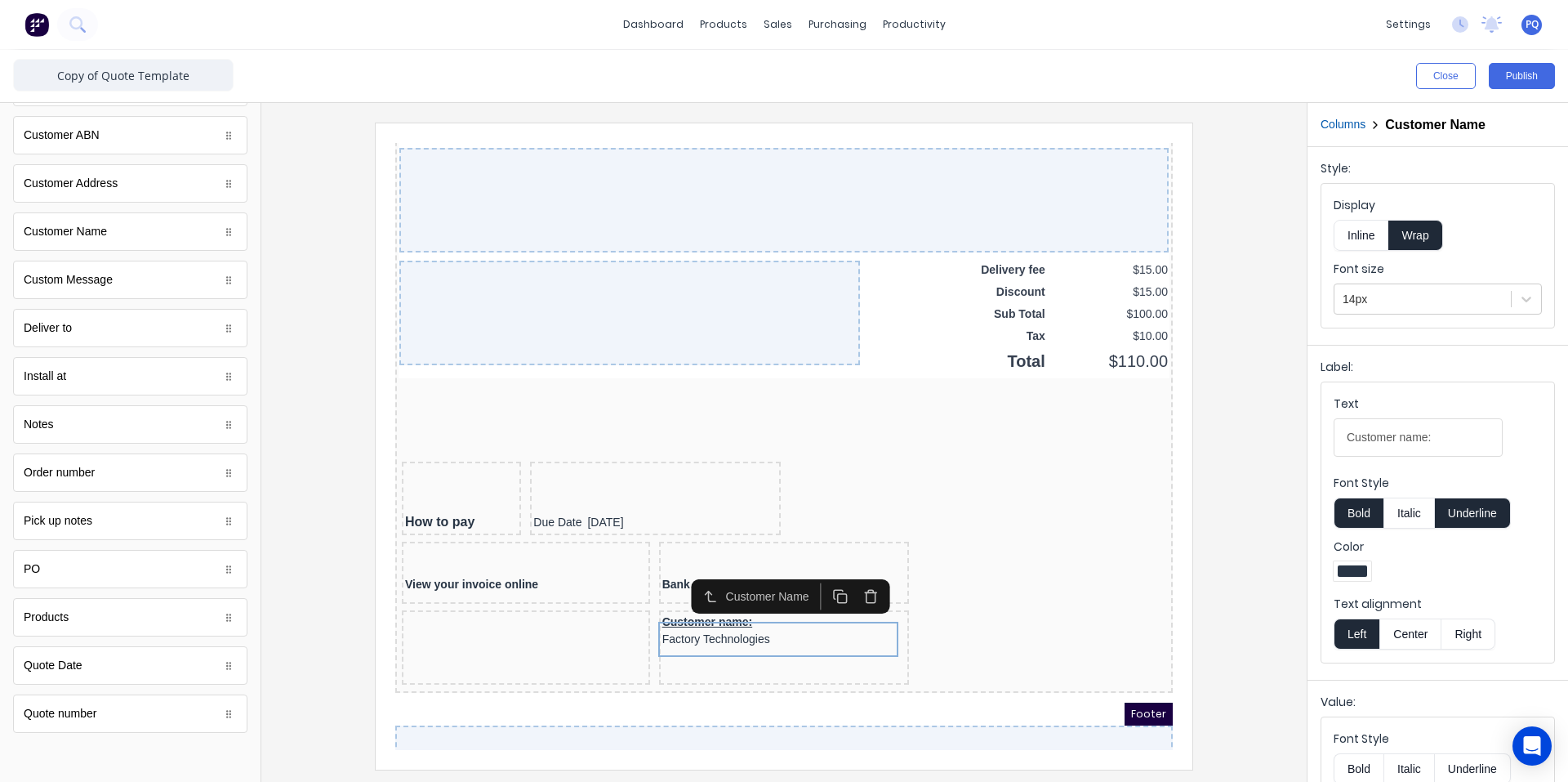
scroll to position [149, 0]
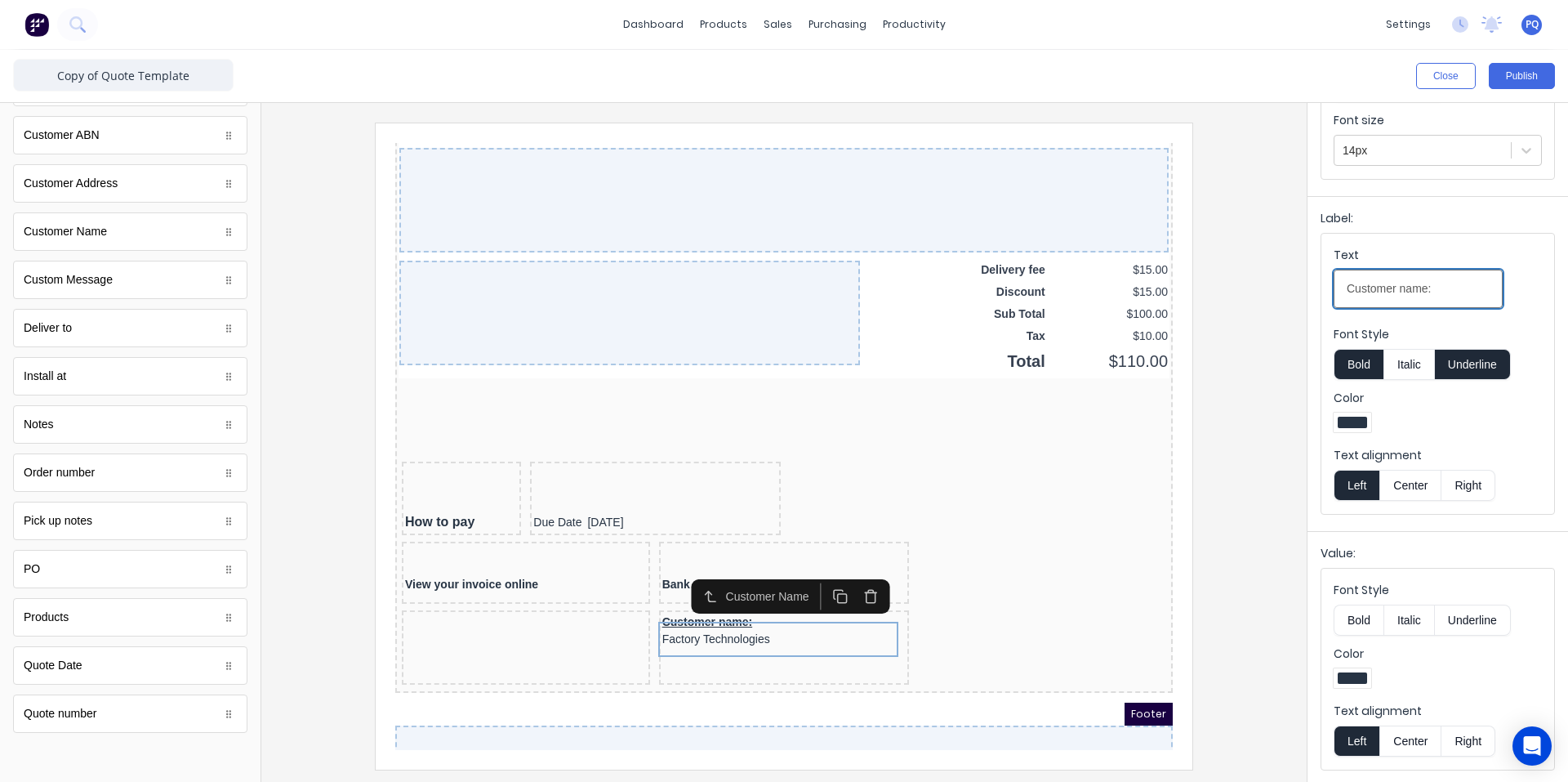
drag, startPoint x: 1404, startPoint y: 290, endPoint x: 1218, endPoint y: 278, distance: 186.4
click at [1218, 278] on div "Close Publish Components standard fields Accounting number Accounting number Ba…" at bounding box center [784, 416] width 1568 height 732
click at [1425, 285] on input "Name:" at bounding box center [1418, 289] width 169 height 38
type input "Name"
click at [1477, 364] on button "Underline" at bounding box center [1473, 364] width 76 height 31
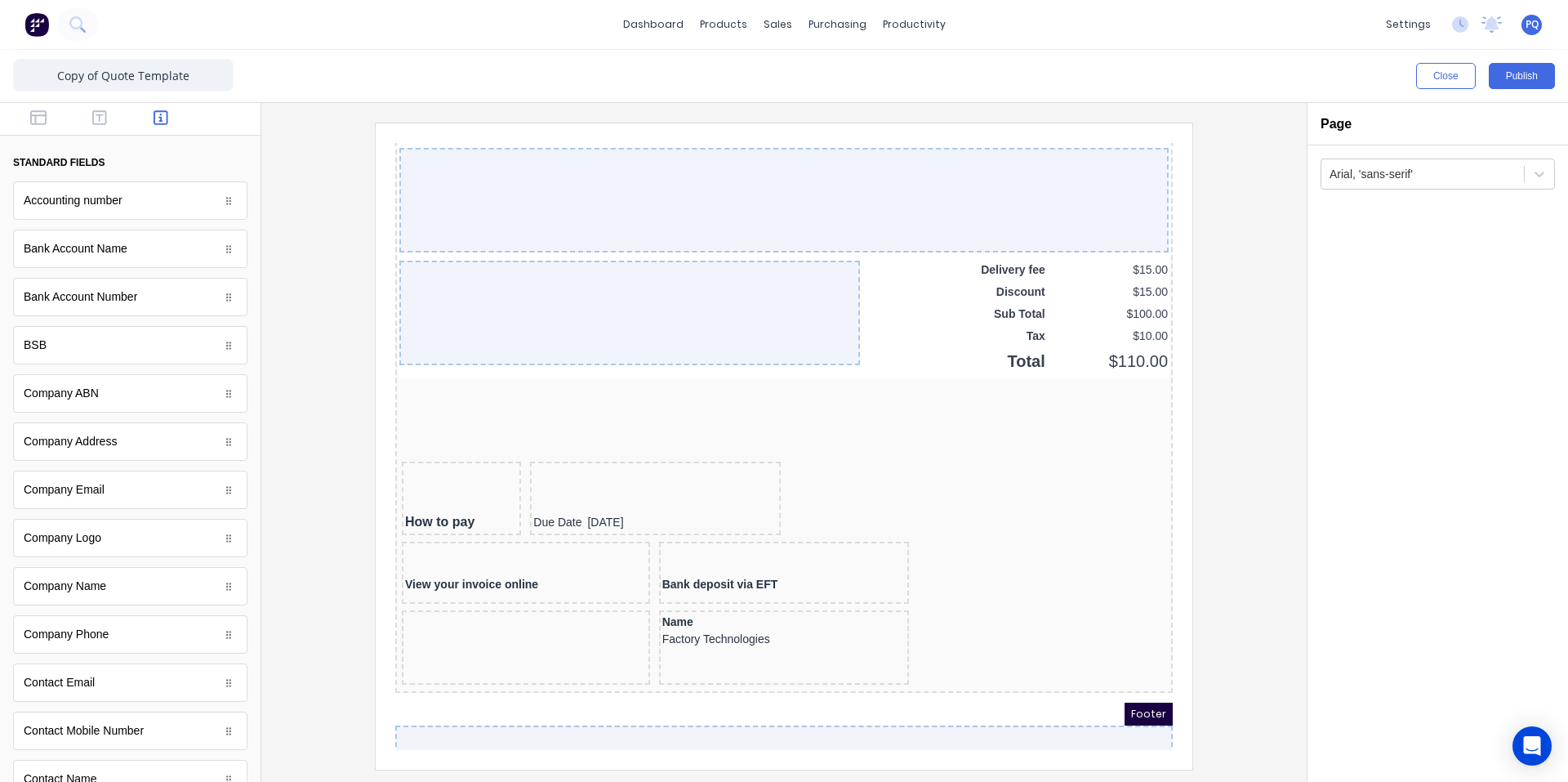
scroll to position [0, 0]
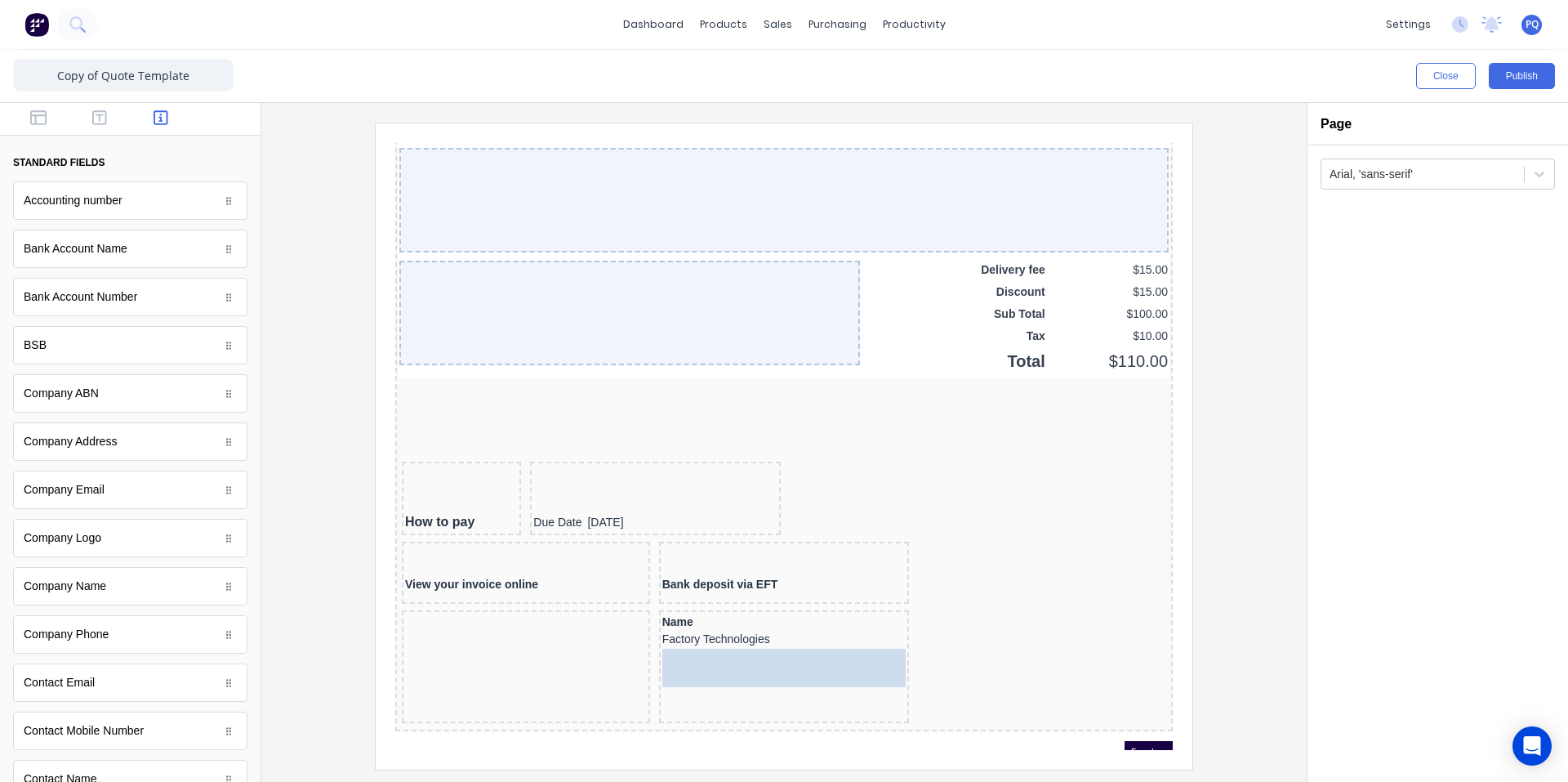
drag, startPoint x: 41, startPoint y: 261, endPoint x: 381, endPoint y: 542, distance: 441.1
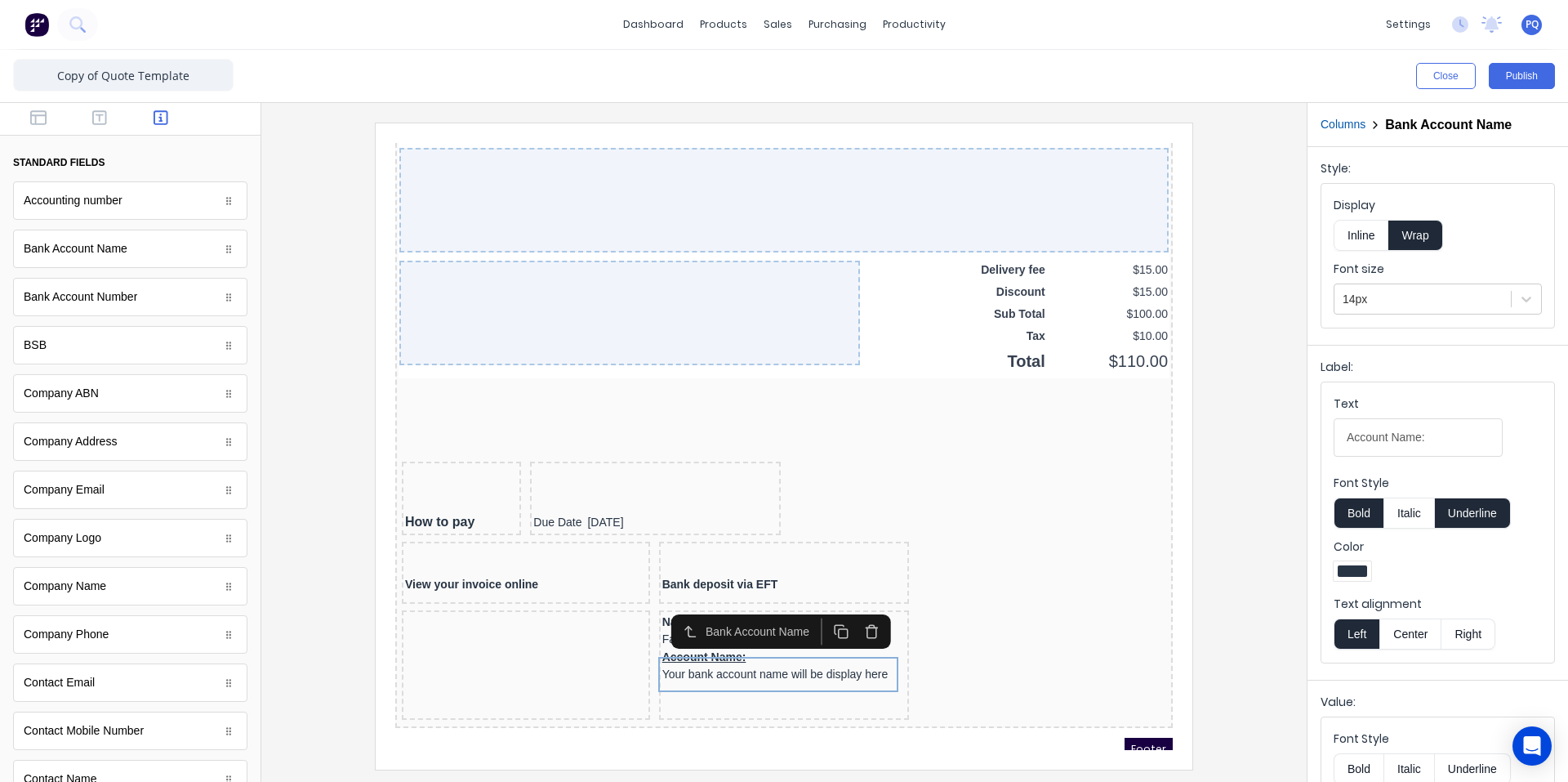
click at [853, 614] on icon "button" at bounding box center [852, 612] width 16 height 16
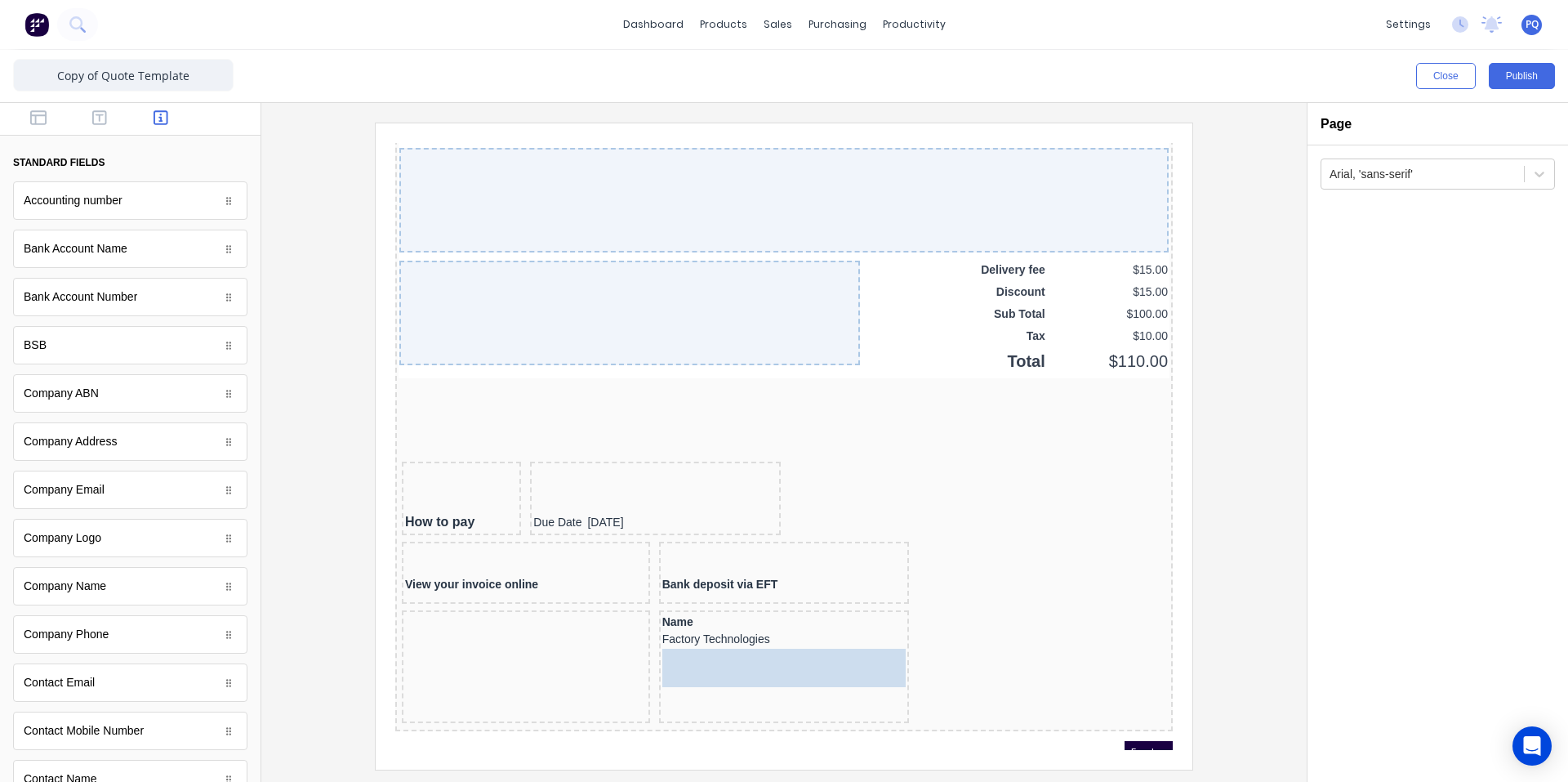
drag, startPoint x: 276, startPoint y: 436, endPoint x: 706, endPoint y: 650, distance: 480.3
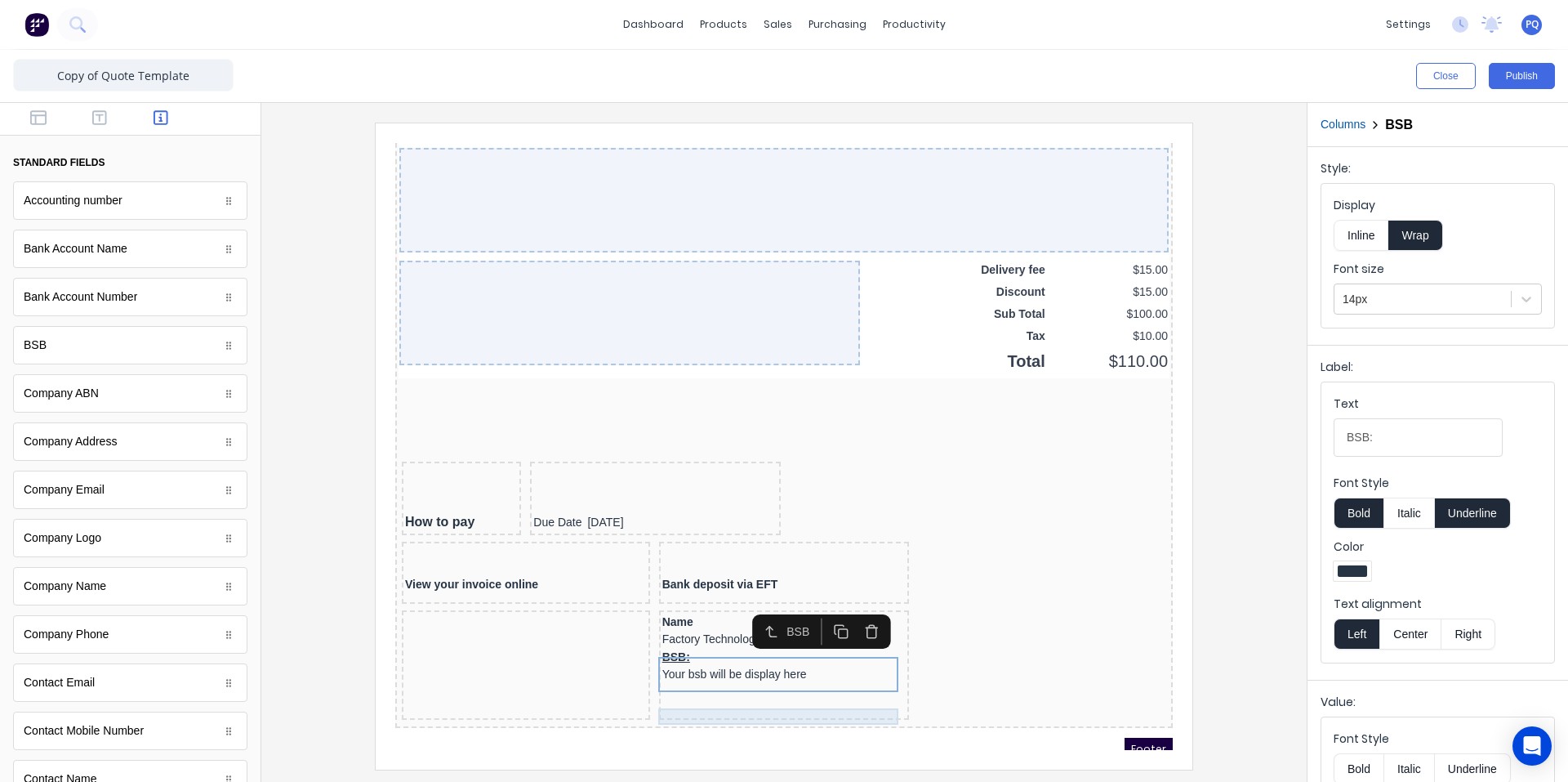
click at [752, 689] on div at bounding box center [764, 689] width 245 height 17
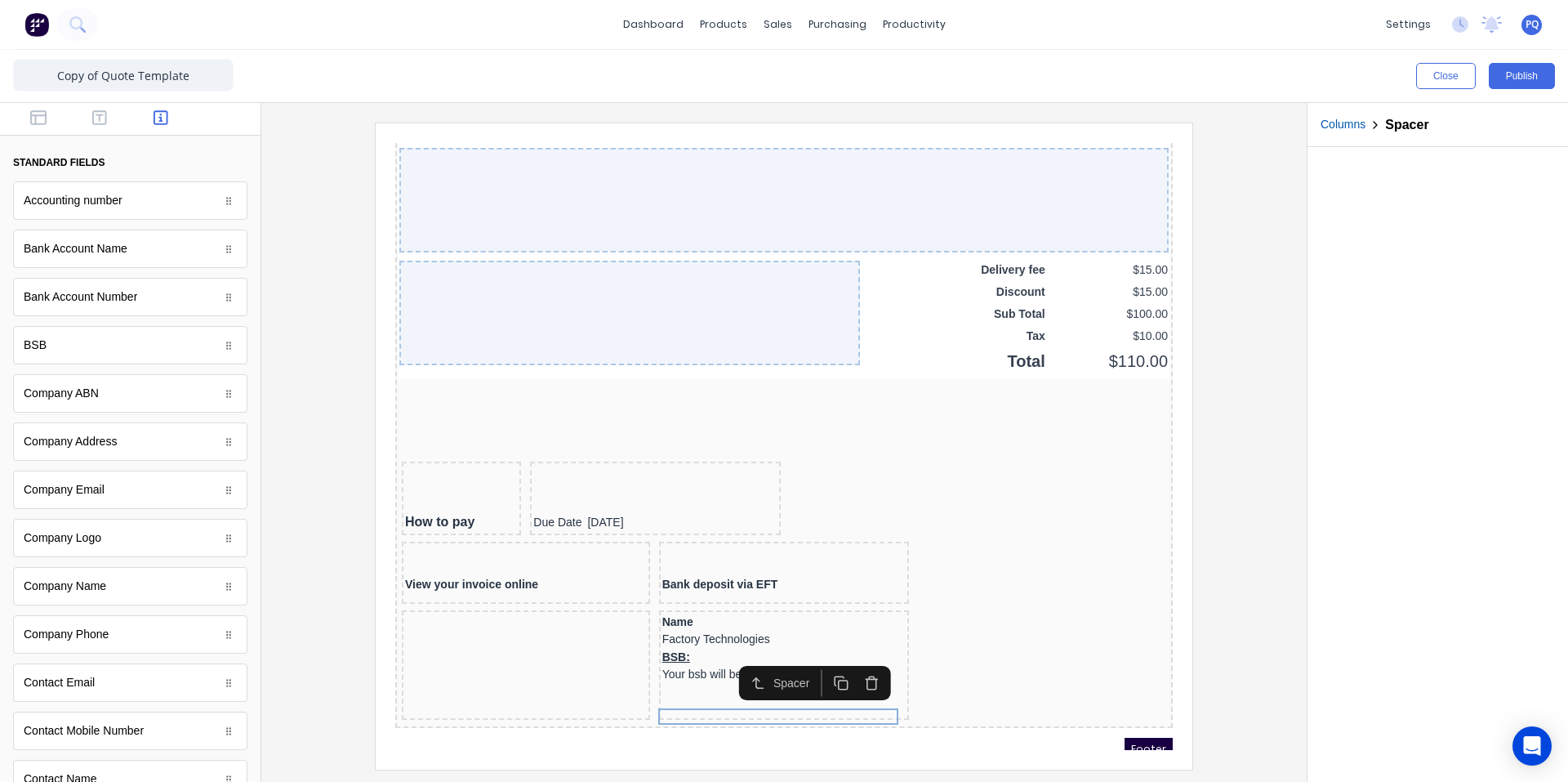
click at [851, 662] on icon "button" at bounding box center [852, 663] width 16 height 16
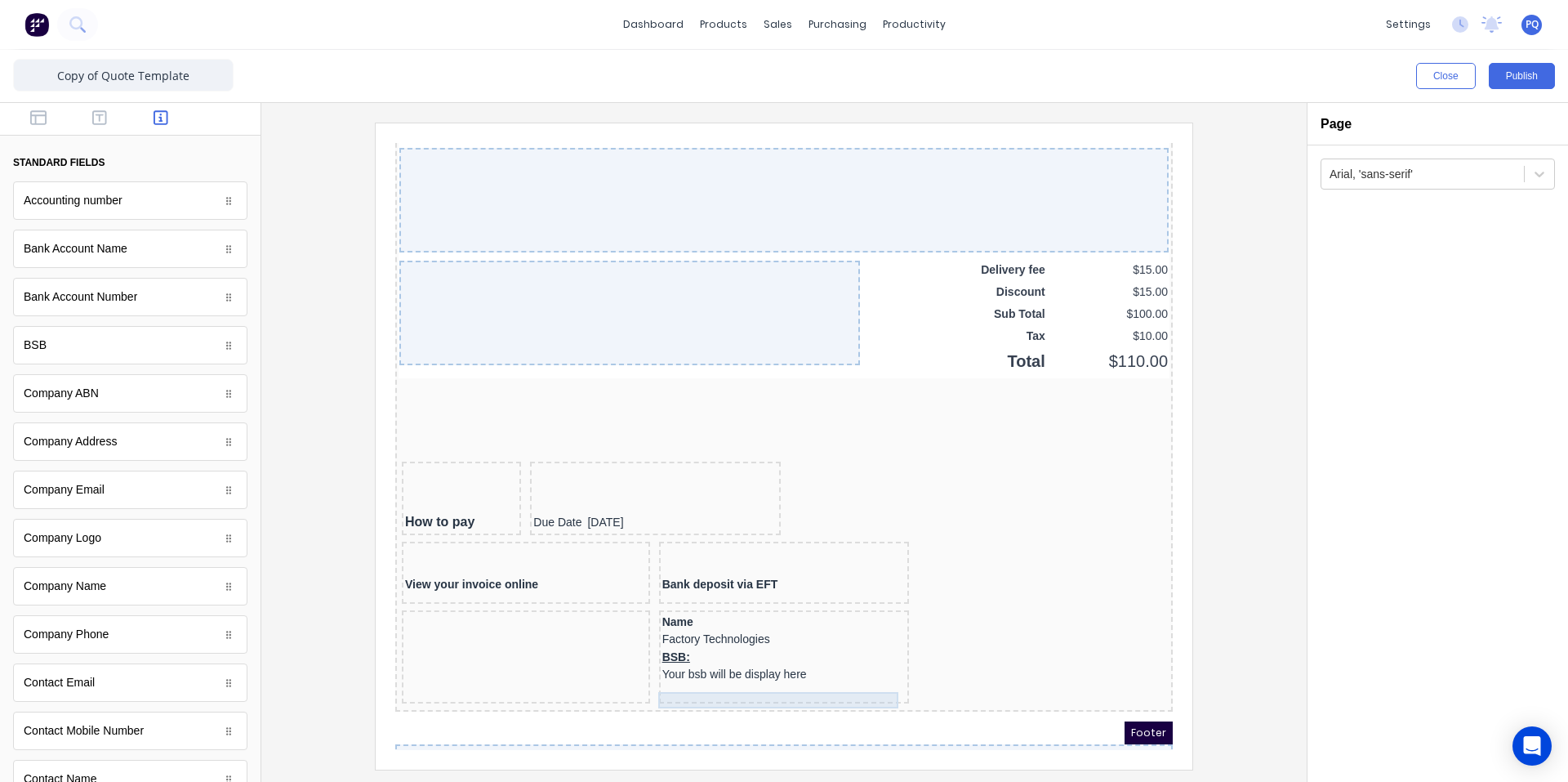
click at [816, 678] on div at bounding box center [764, 673] width 245 height 17
drag, startPoint x: 854, startPoint y: 653, endPoint x: 715, endPoint y: 661, distance: 139.2
click at [852, 653] on icon "button" at bounding box center [852, 647] width 16 height 16
click at [761, 662] on div "BSB: Your bsb will be display here" at bounding box center [764, 647] width 245 height 35
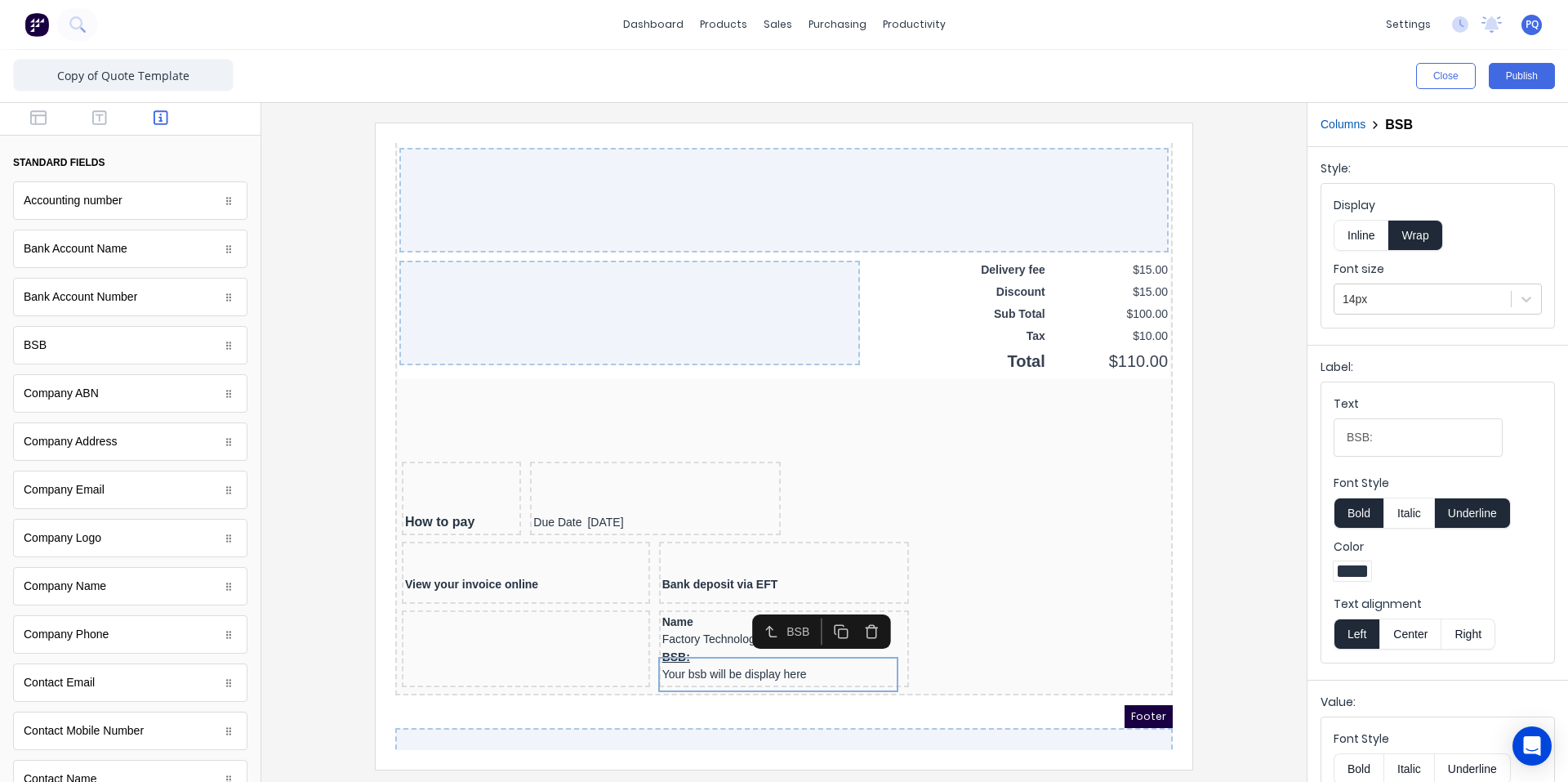
click at [1453, 522] on button "Underline" at bounding box center [1473, 512] width 76 height 31
click at [1373, 235] on button "Inline" at bounding box center [1361, 235] width 55 height 31
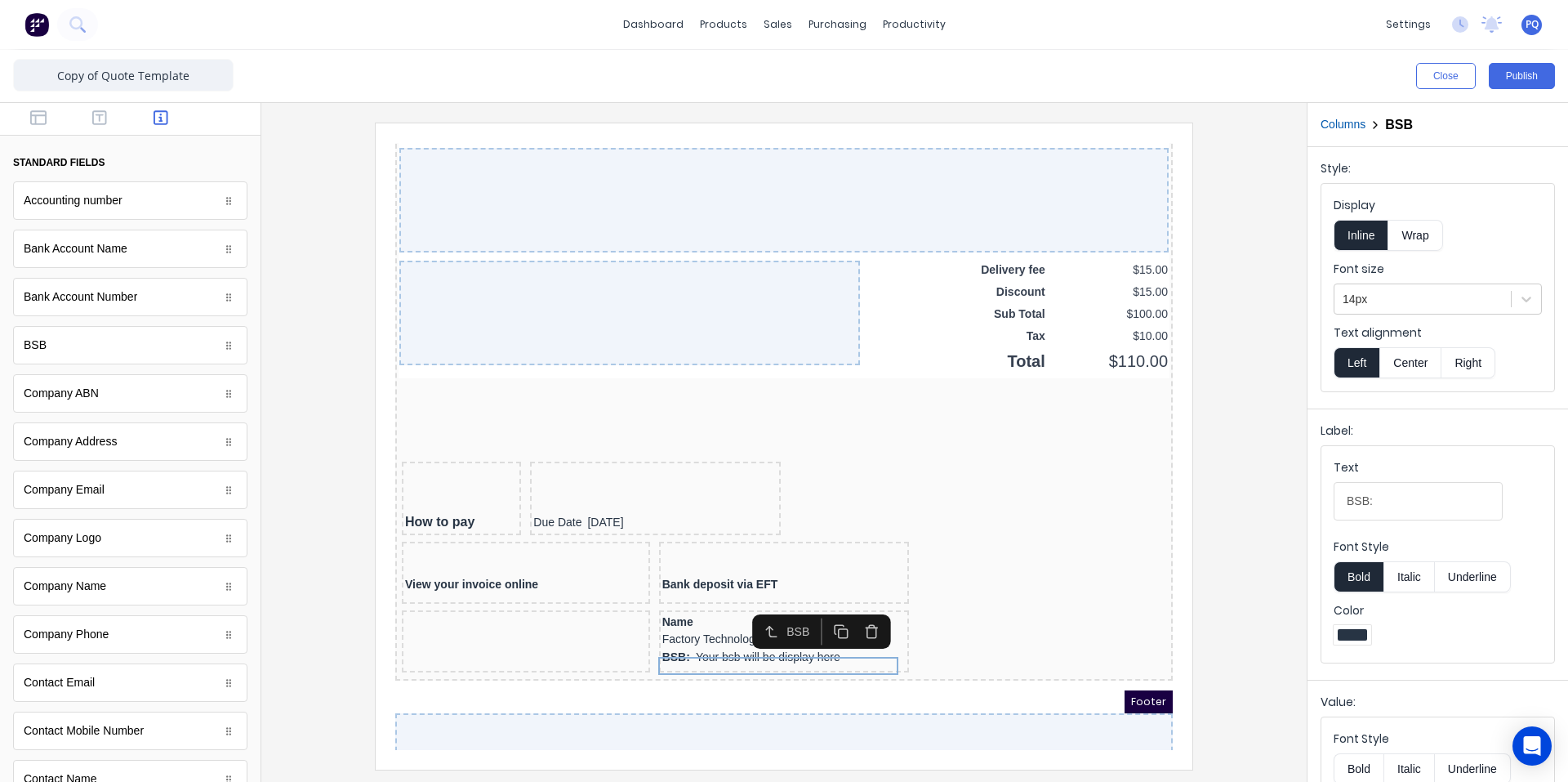
scroll to position [1271, 0]
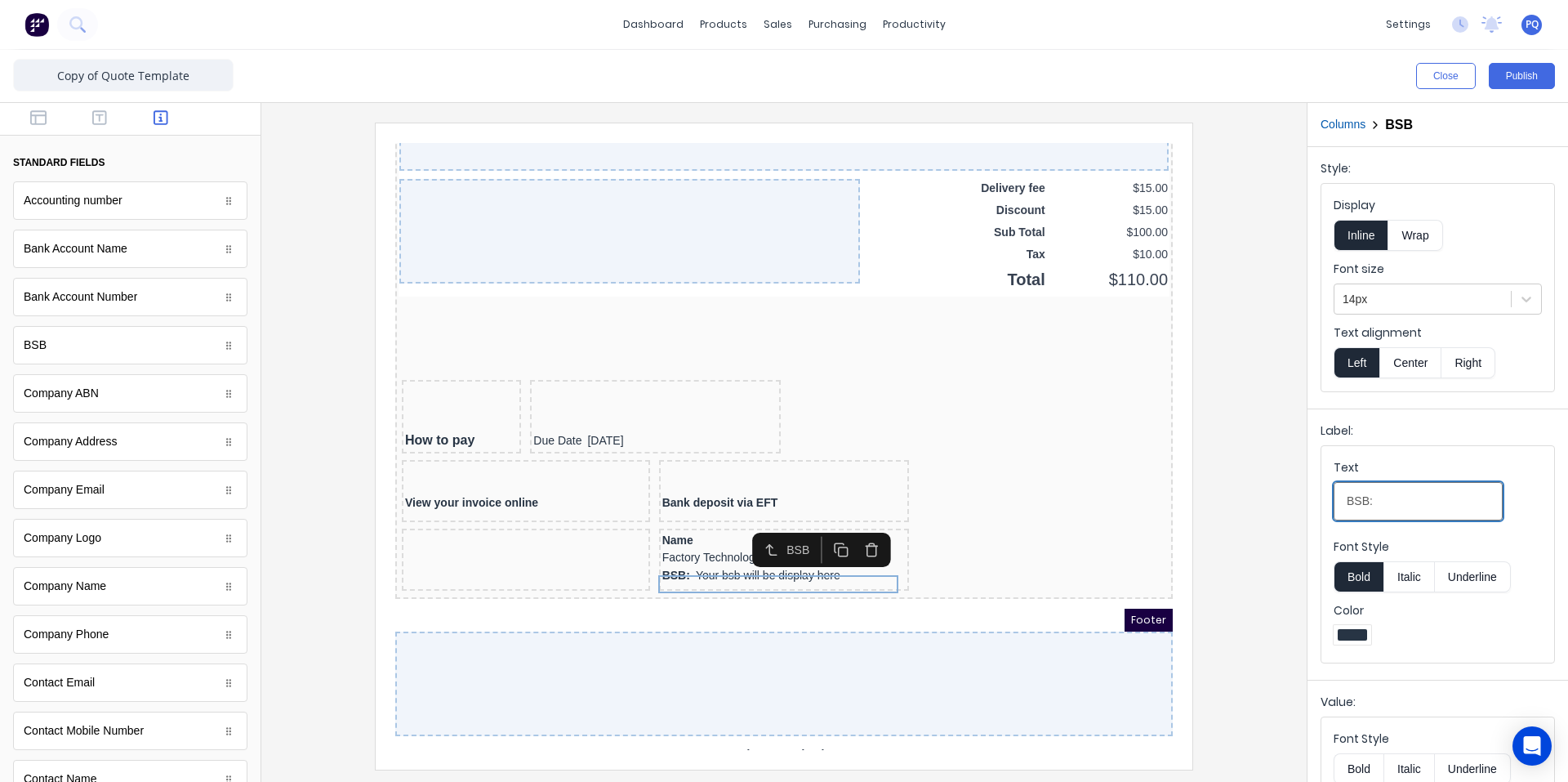
click at [1404, 500] on input "BSB:" at bounding box center [1418, 502] width 169 height 38
type input "BSB:"
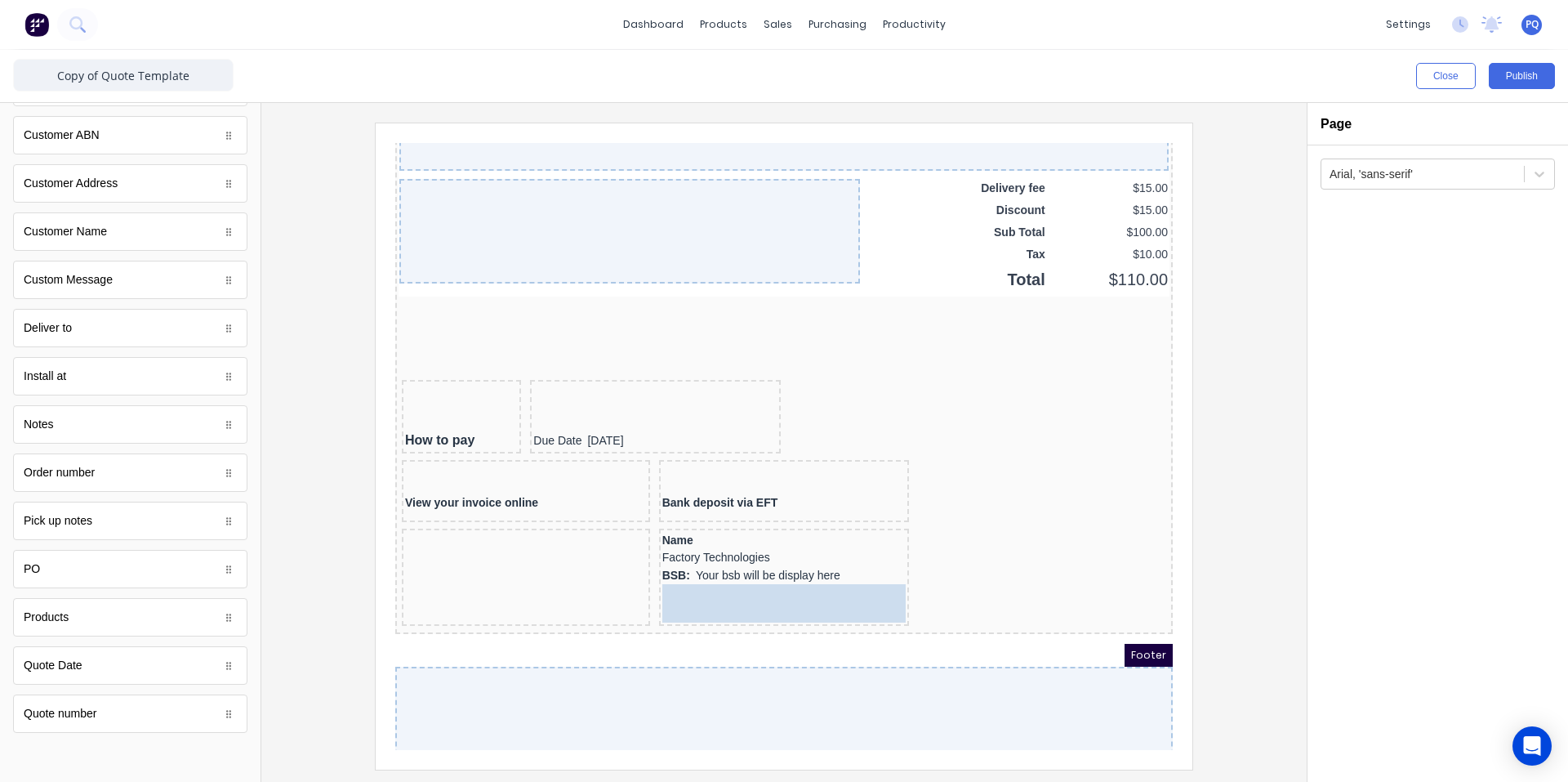
drag, startPoint x: 360, startPoint y: 727, endPoint x: 822, endPoint y: 608, distance: 477.1
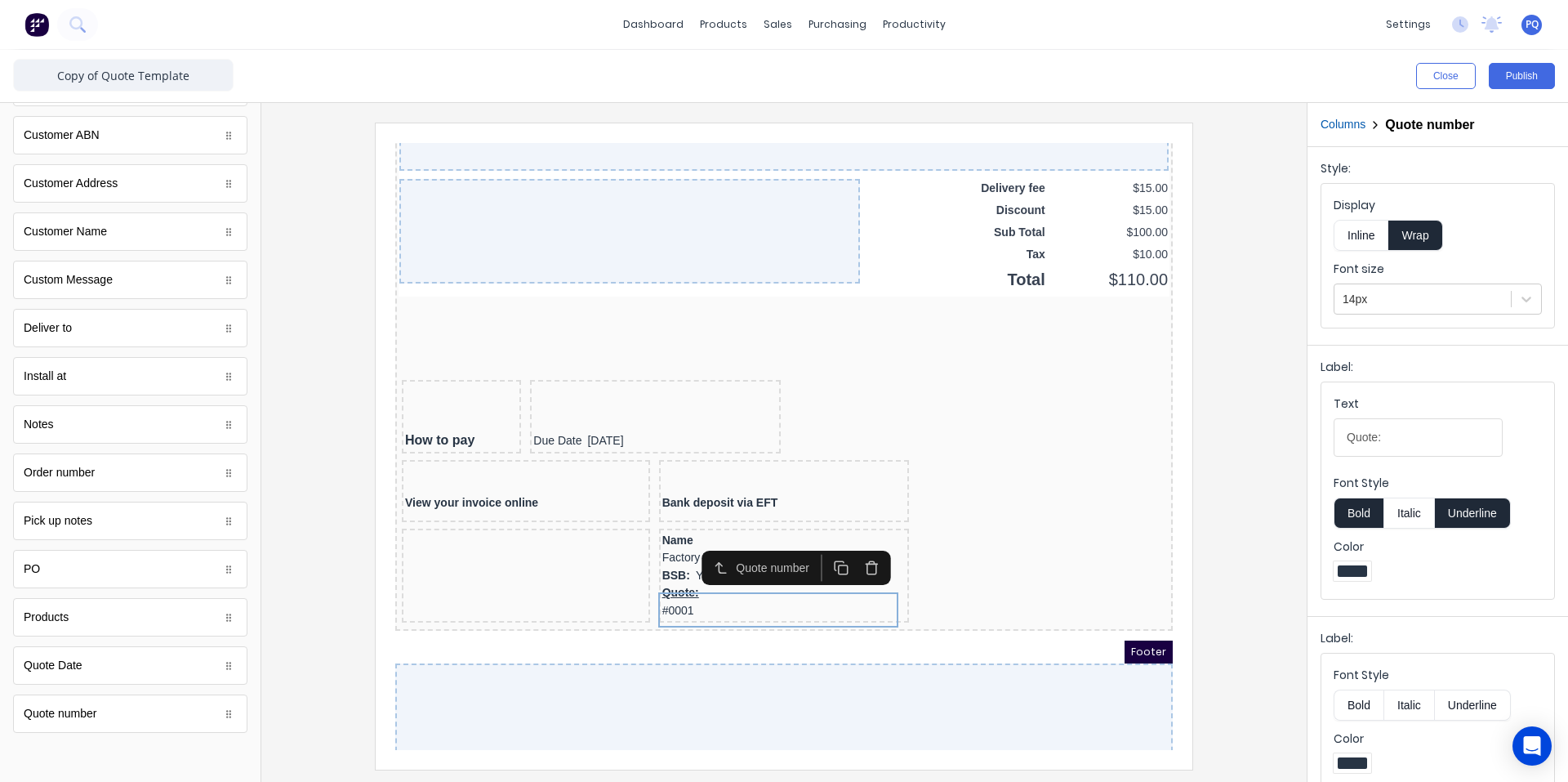
click at [1362, 243] on button "Inline" at bounding box center [1361, 235] width 55 height 31
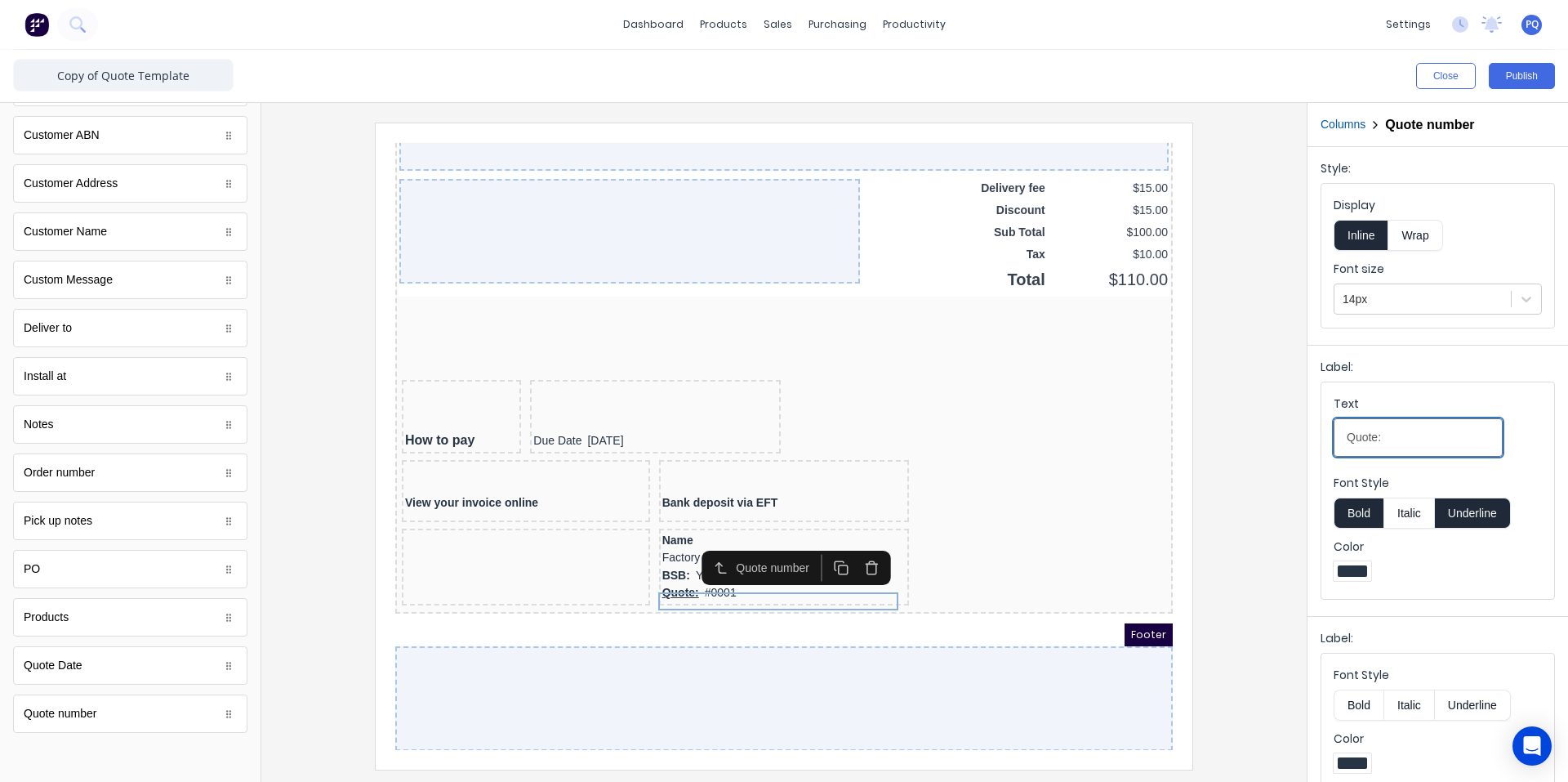
click at [1177, 441] on div "Close Publish Components standard fields Accounting number Accounting number Ba…" at bounding box center [784, 416] width 1568 height 732
type input "Re"
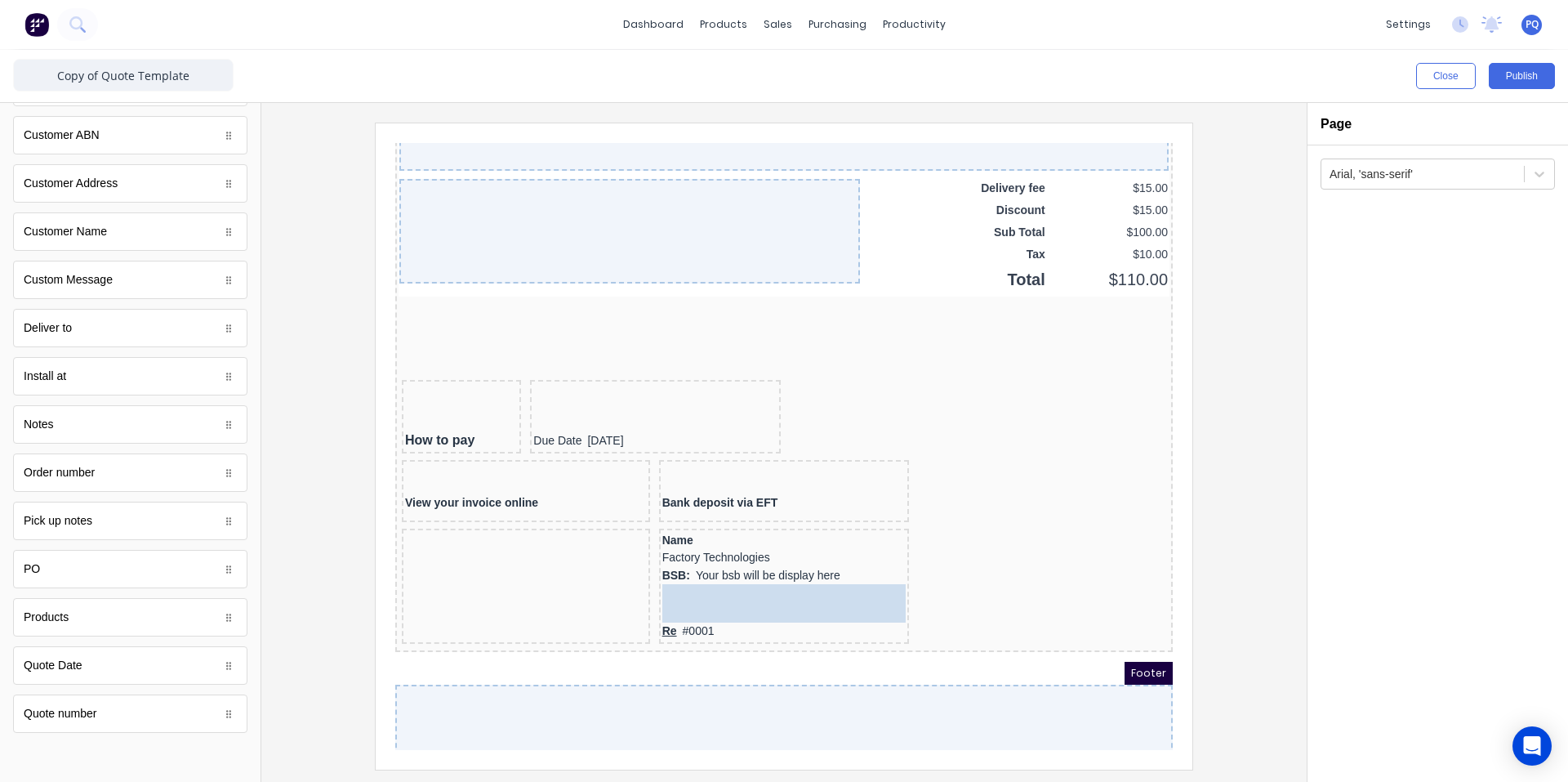
drag, startPoint x: 48, startPoint y: 569, endPoint x: 333, endPoint y: 466, distance: 303.0
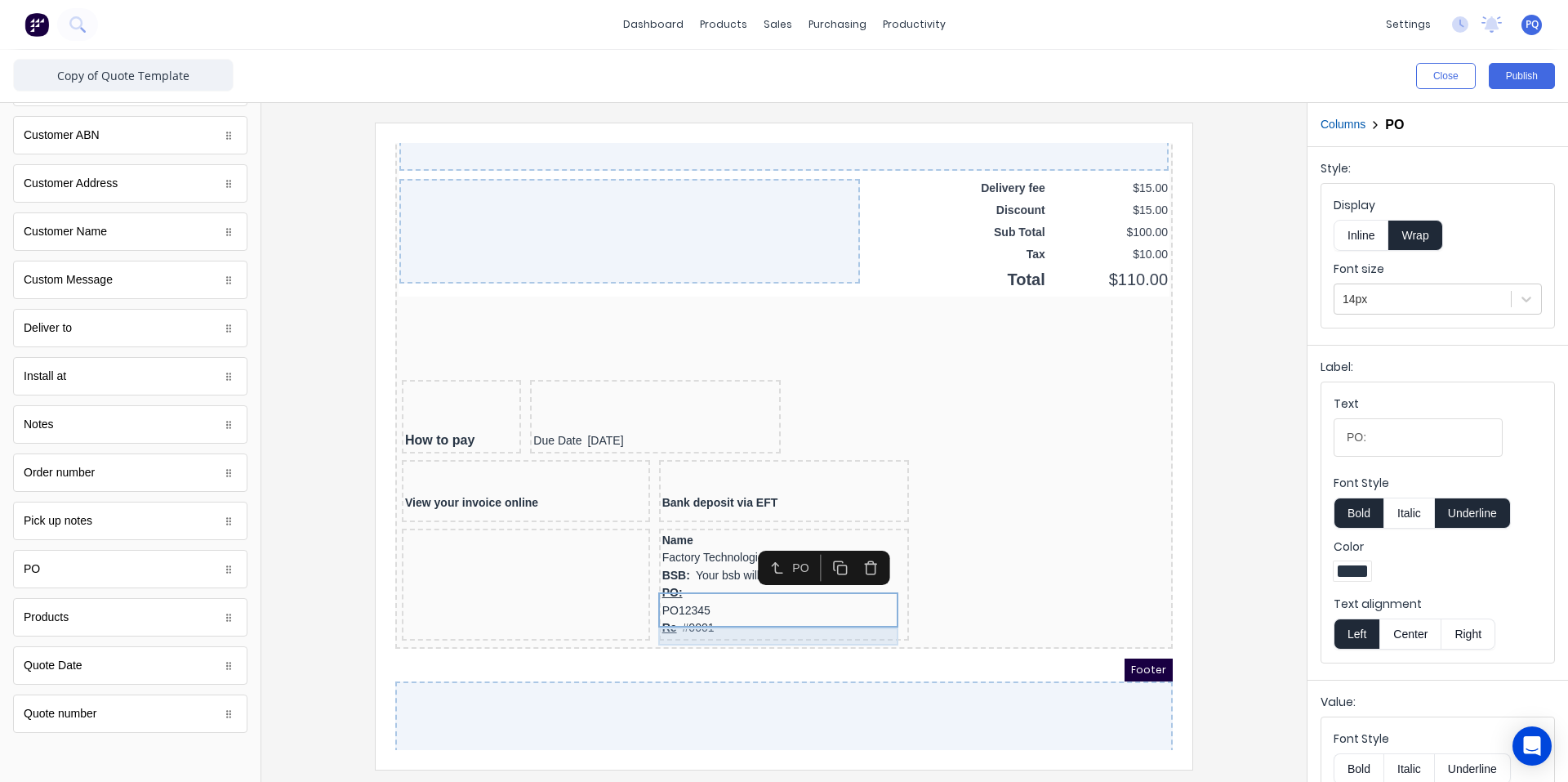
click at [757, 611] on div "Re #0001" at bounding box center [764, 608] width 245 height 18
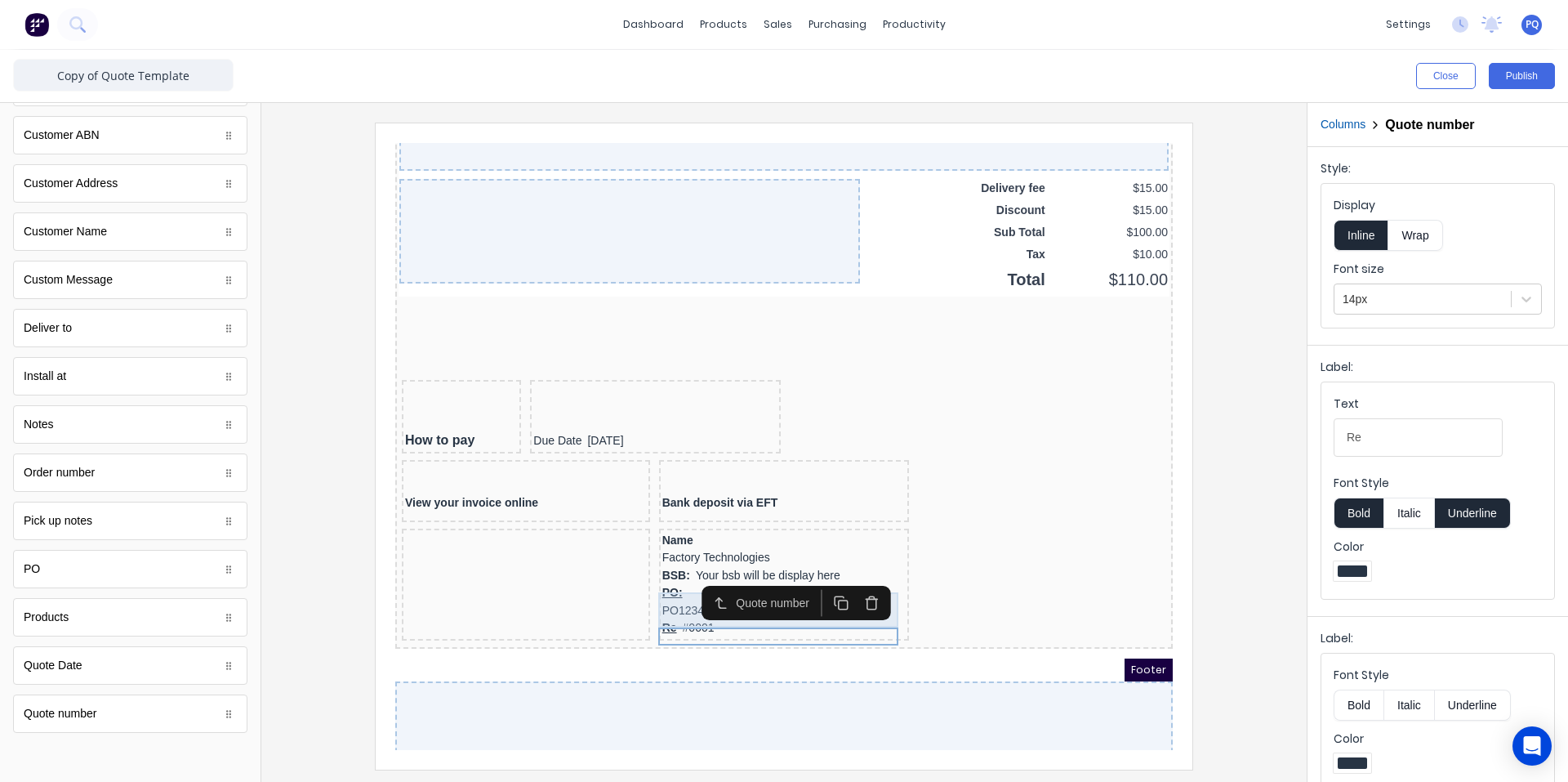
drag, startPoint x: 652, startPoint y: 590, endPoint x: 676, endPoint y: 593, distance: 24.2
click at [653, 591] on div "PO: PO12345" at bounding box center [764, 582] width 245 height 35
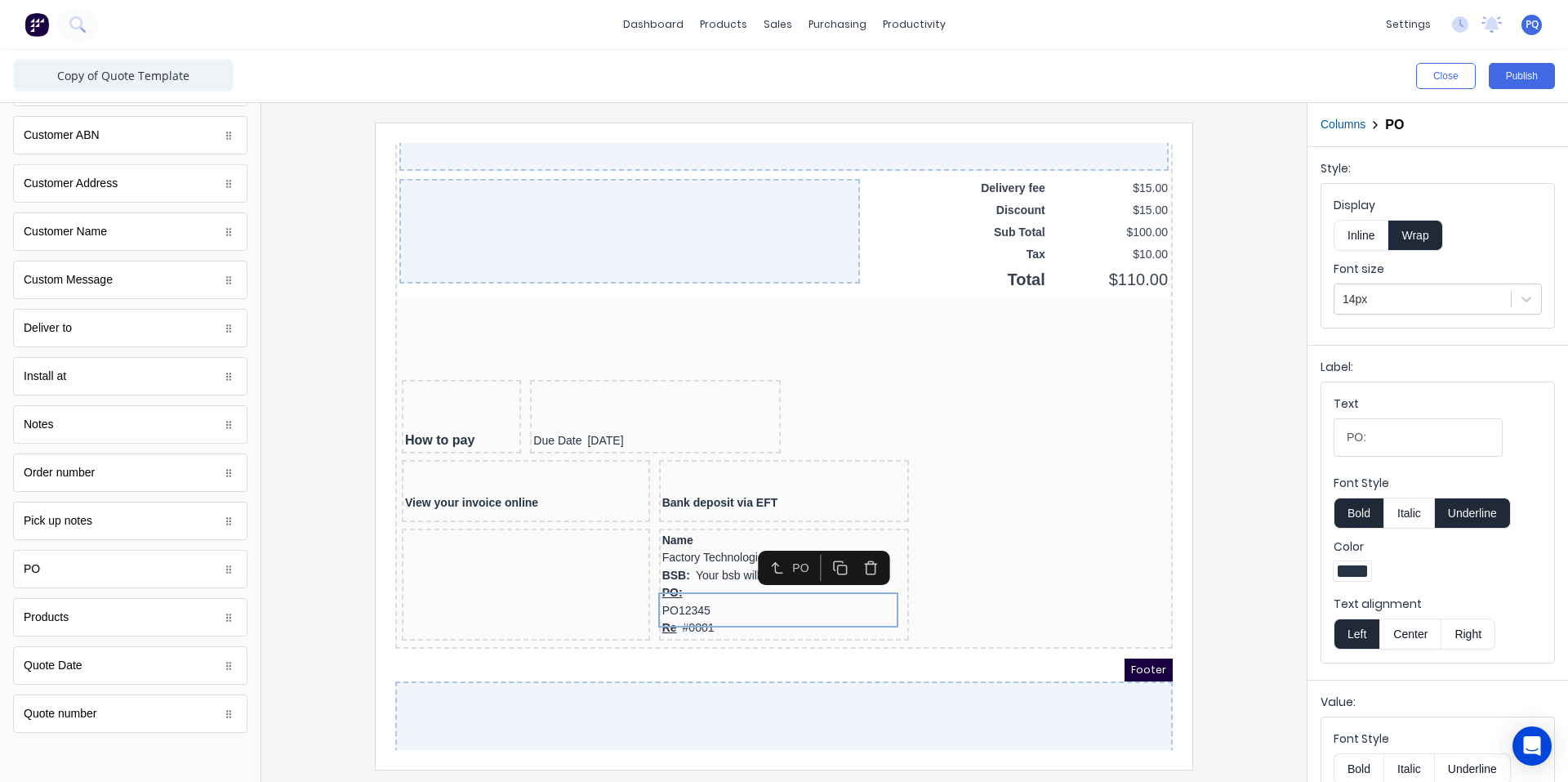
click at [847, 541] on icon "button" at bounding box center [852, 548] width 16 height 16
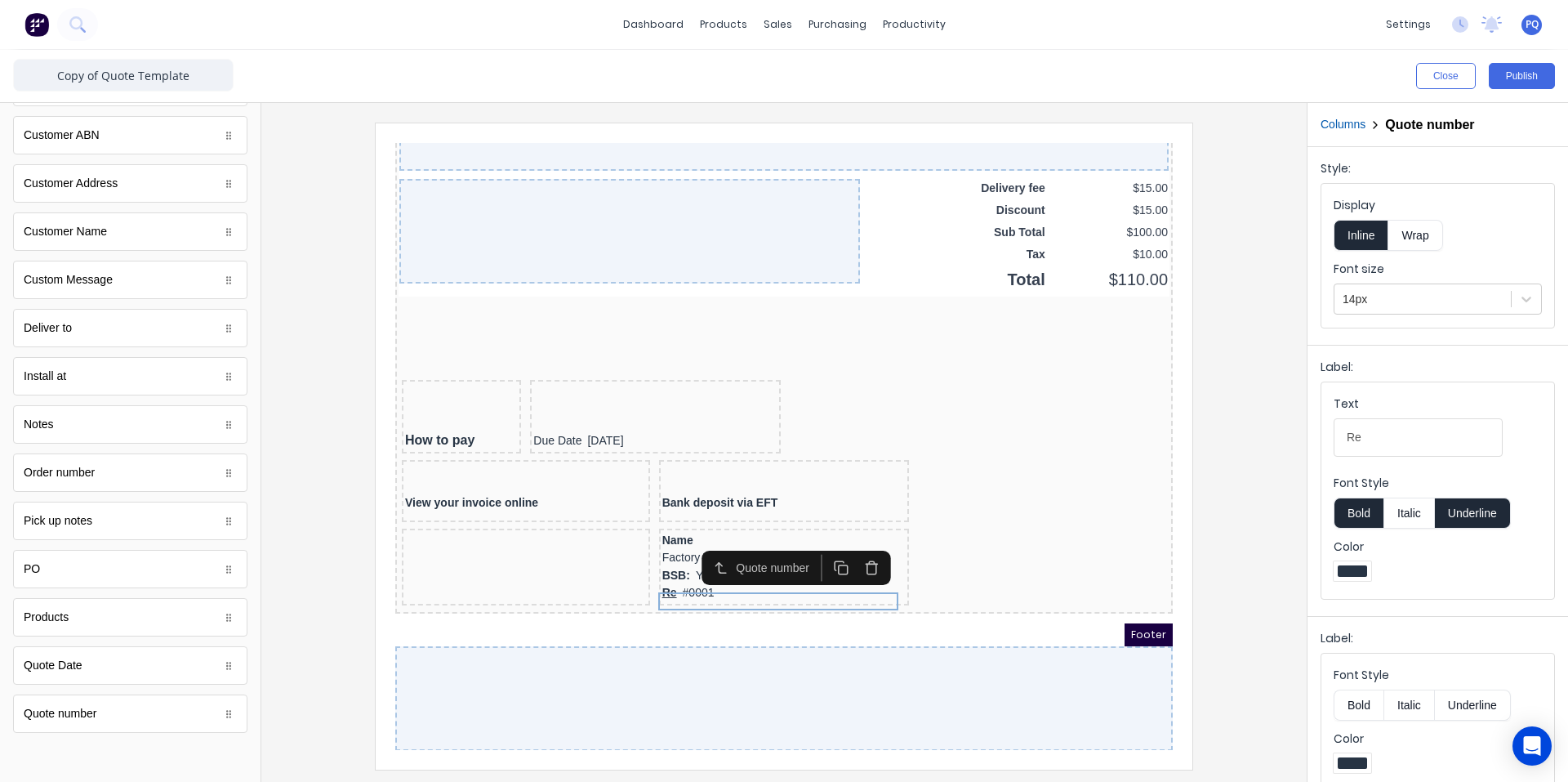
click at [1484, 511] on button "Underline" at bounding box center [1473, 512] width 76 height 31
click at [1407, 442] on input "Re" at bounding box center [1418, 437] width 169 height 38
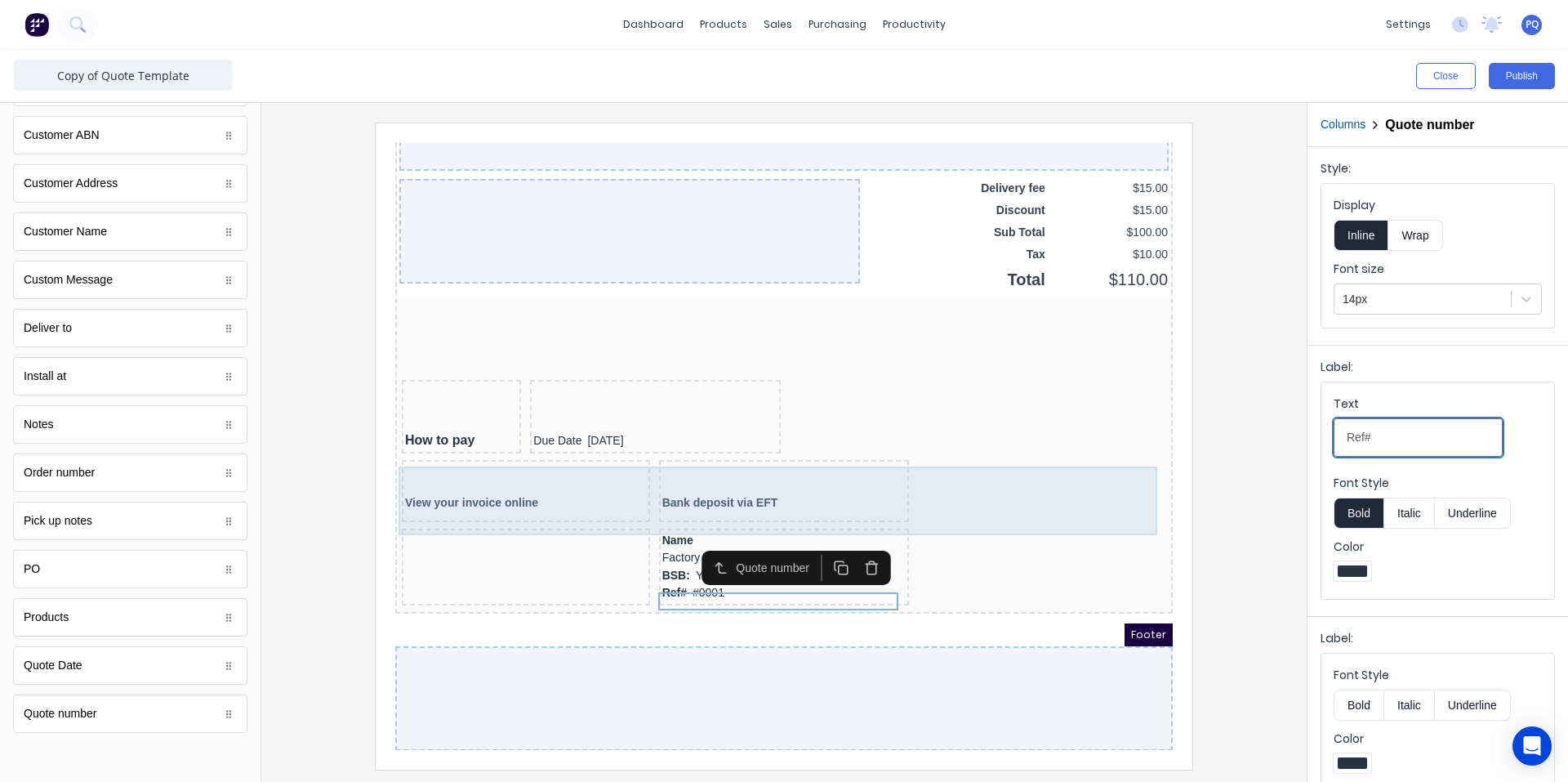
scroll to position [1341, 0]
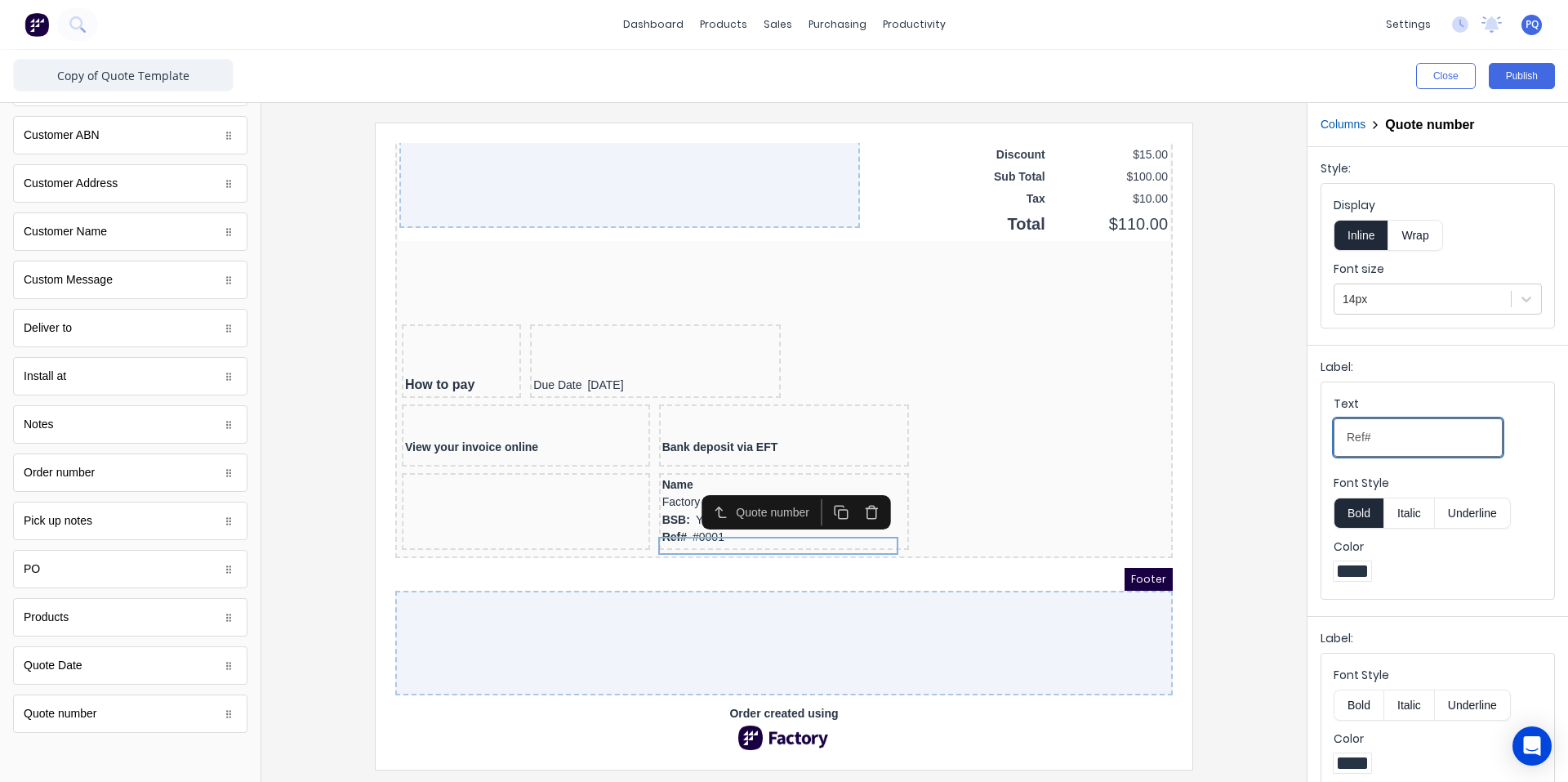
type input "Ref#"
click at [1258, 460] on div at bounding box center [784, 446] width 1020 height 646
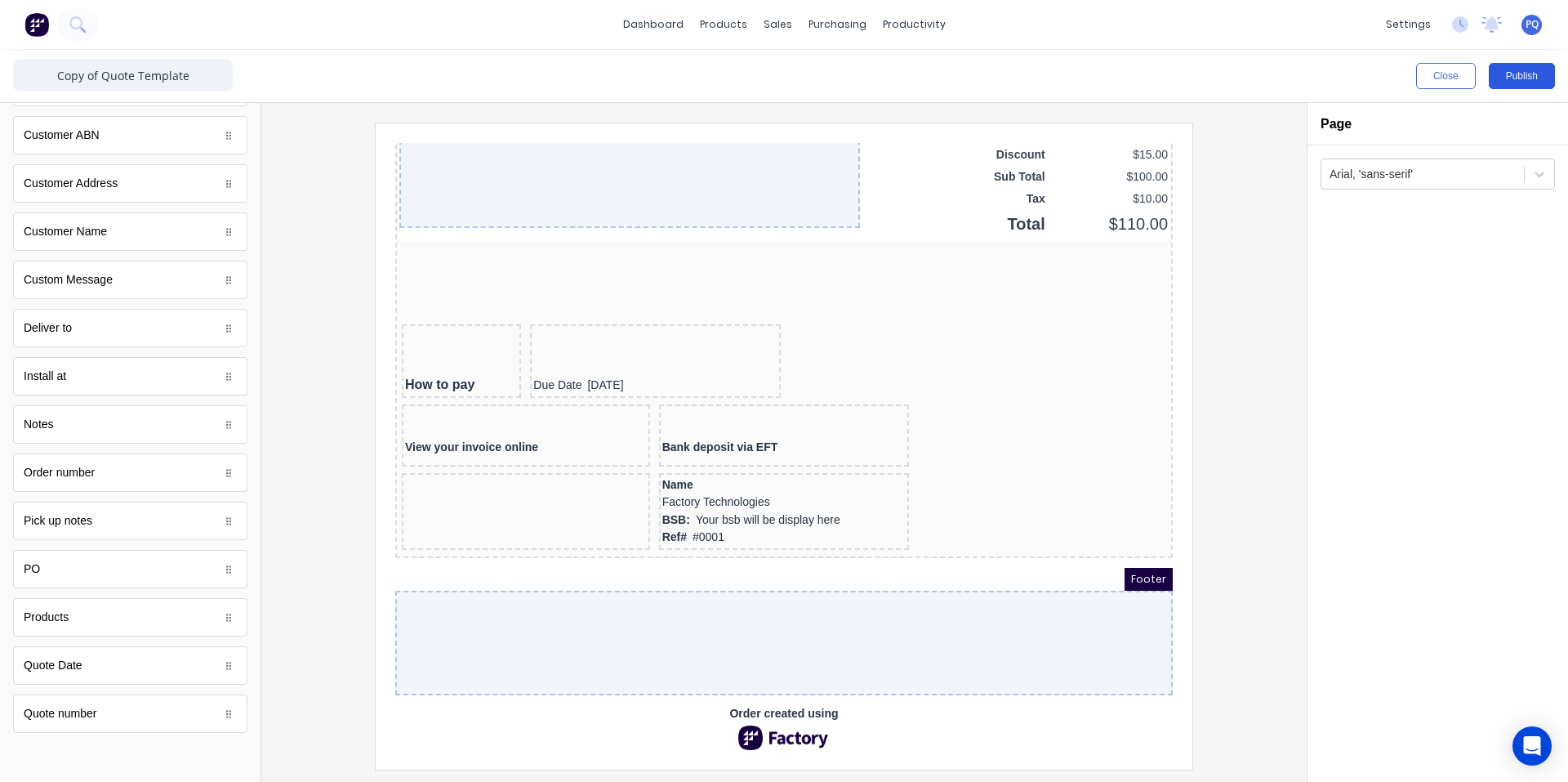
click at [1511, 78] on button "Publish" at bounding box center [1521, 75] width 66 height 26
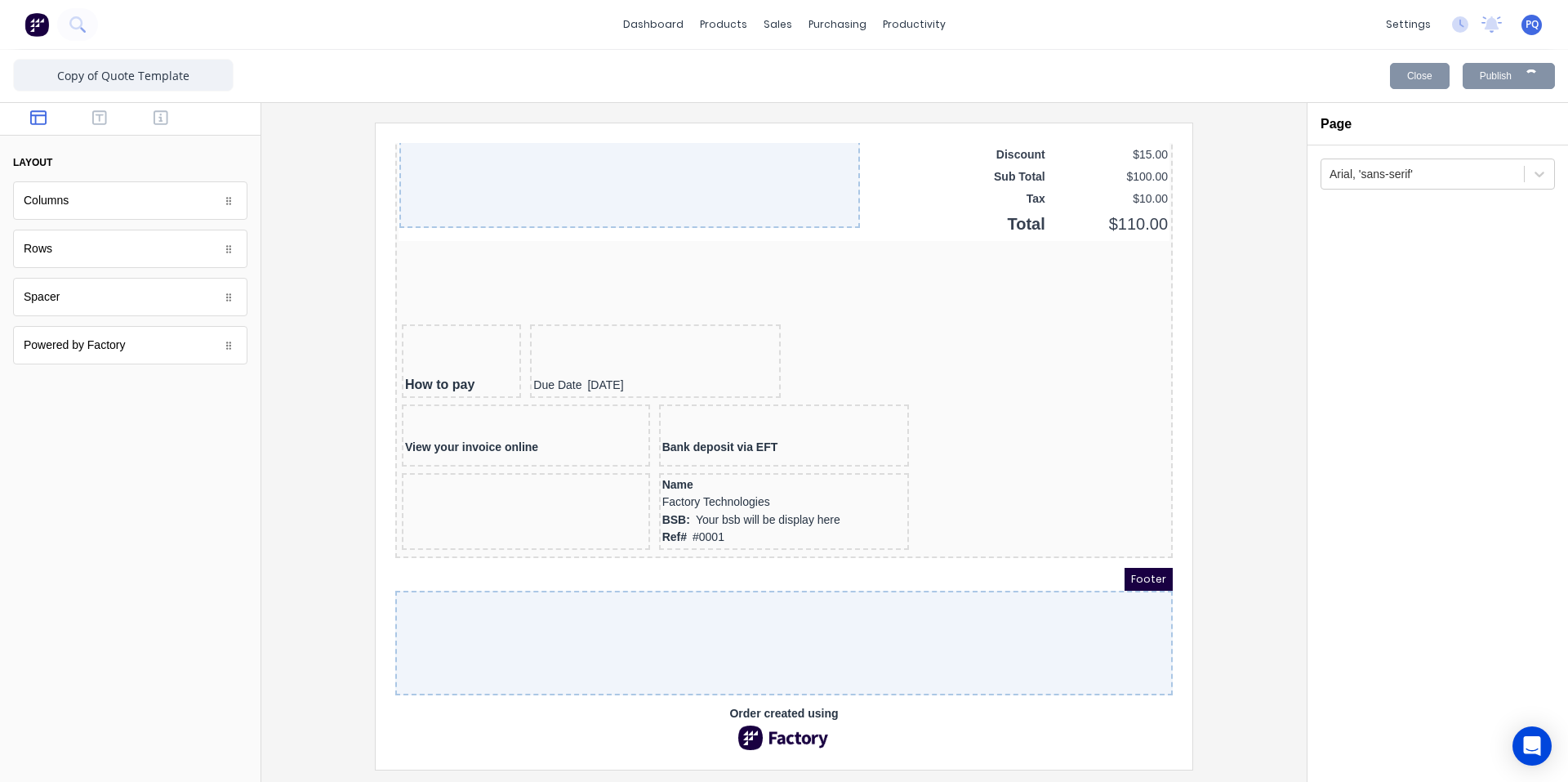
scroll to position [0, 0]
